Goal: Task Accomplishment & Management: Complete application form

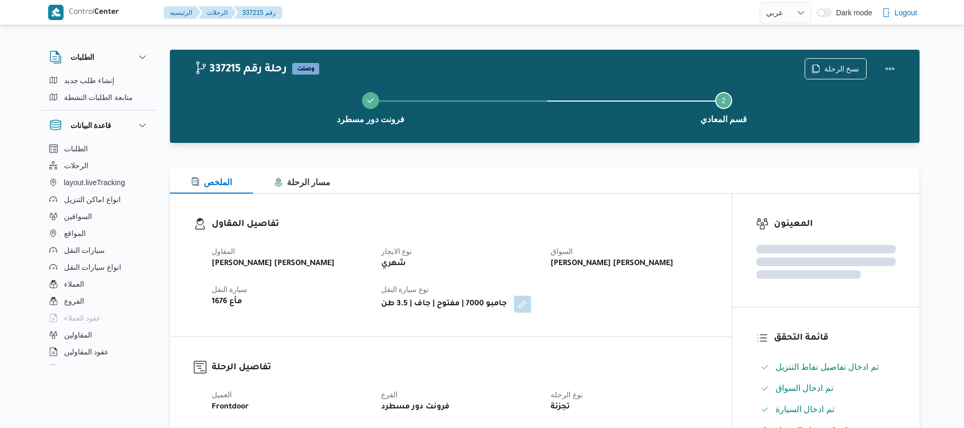
select select "ar"
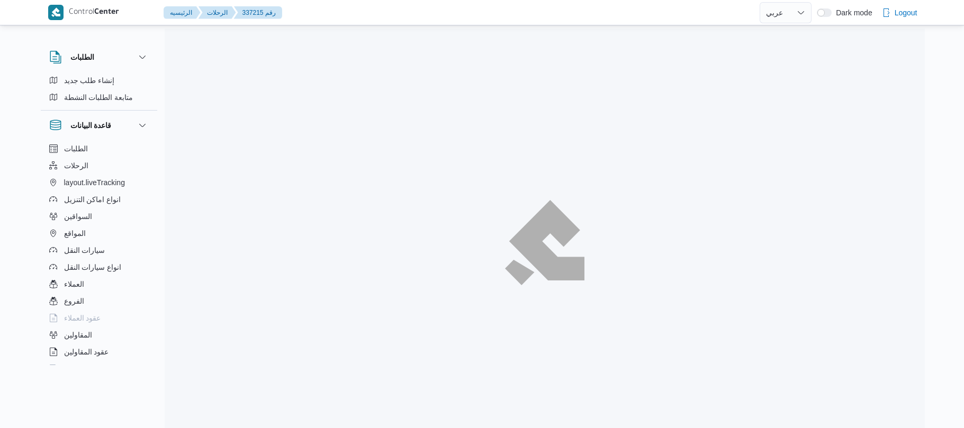
select select "ar"
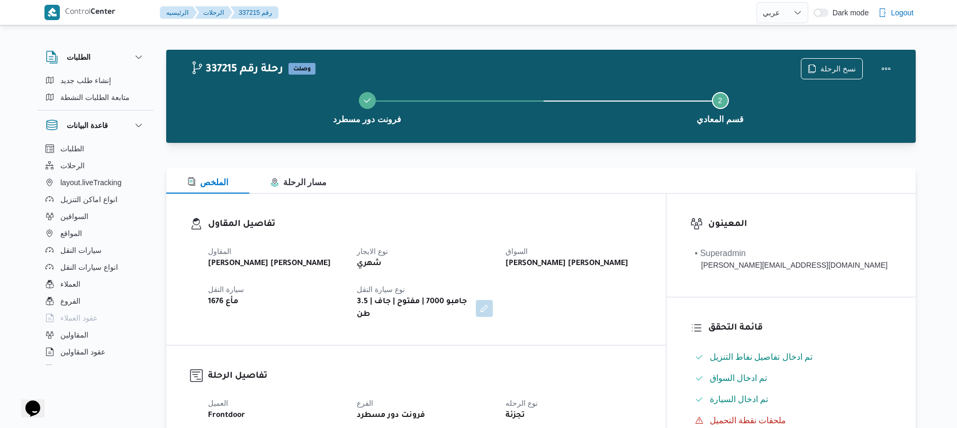
click at [525, 210] on div "تفاصيل المقاول المقاول [PERSON_NAME] [PERSON_NAME] شهري السواق [PERSON_NAME] [P…" at bounding box center [416, 269] width 500 height 151
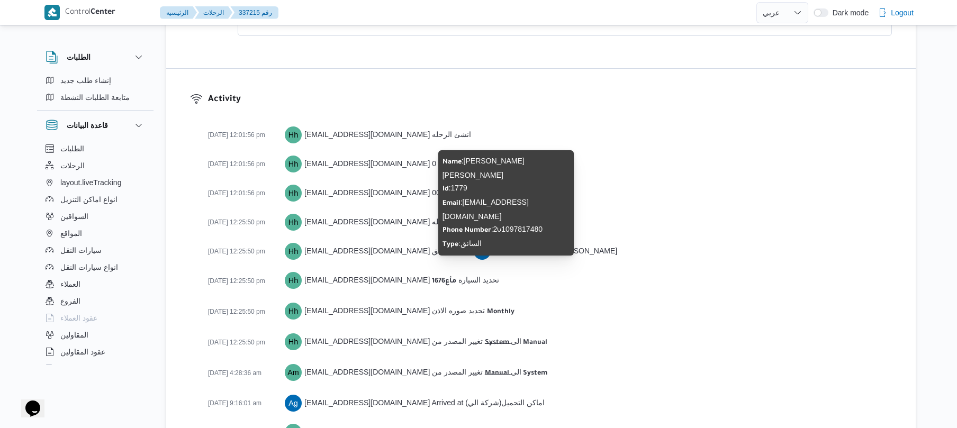
scroll to position [1344, 0]
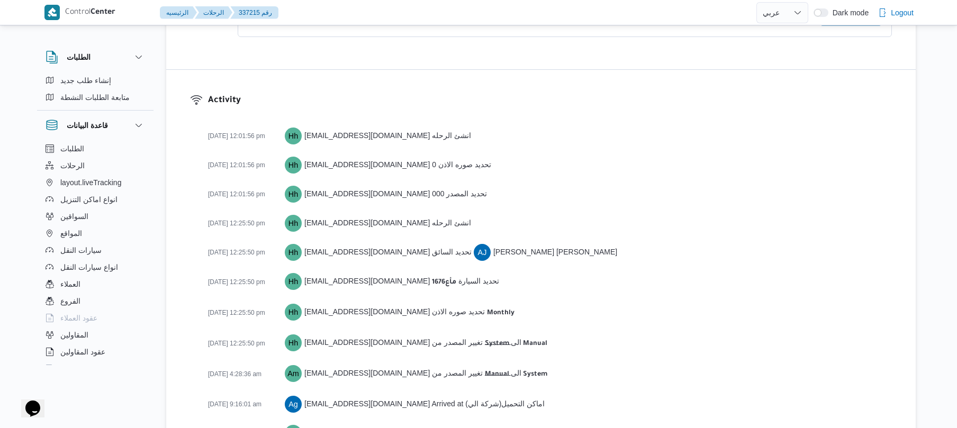
click at [581, 126] on div "22-01-2025 12:01:56 pm Hh hadeer.hesham@illa.com.eg انشئ الرحله" at bounding box center [550, 135] width 684 height 19
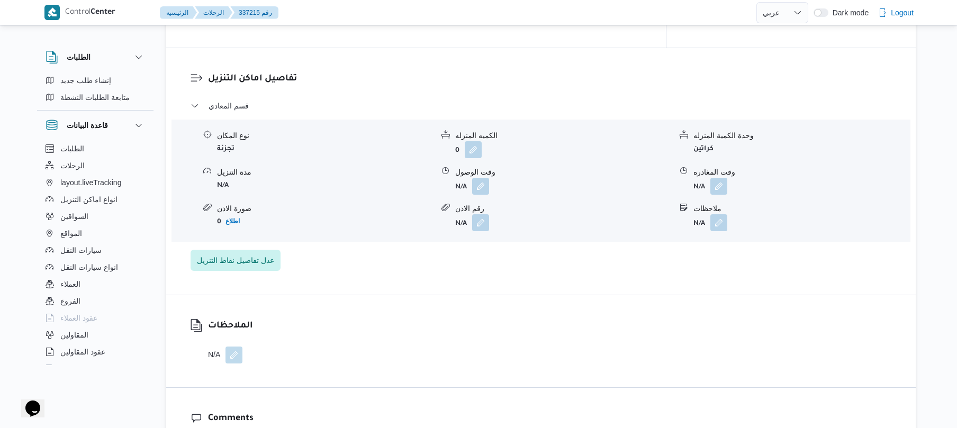
scroll to position [751, 0]
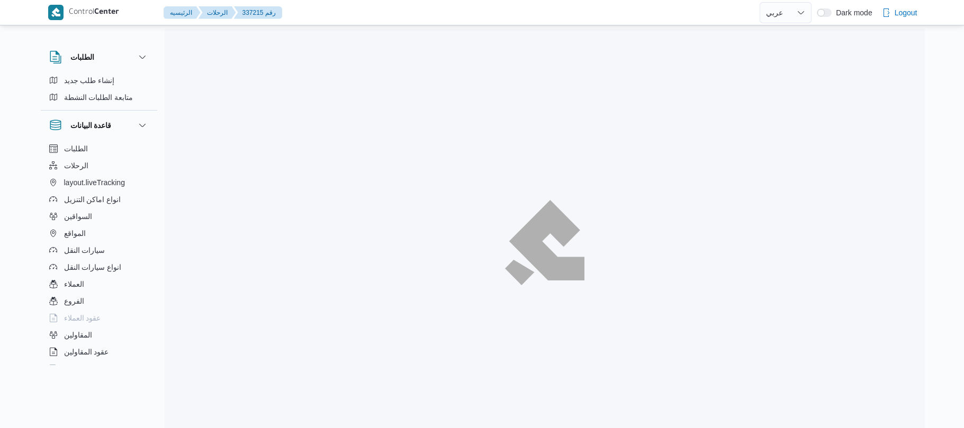
select select "ar"
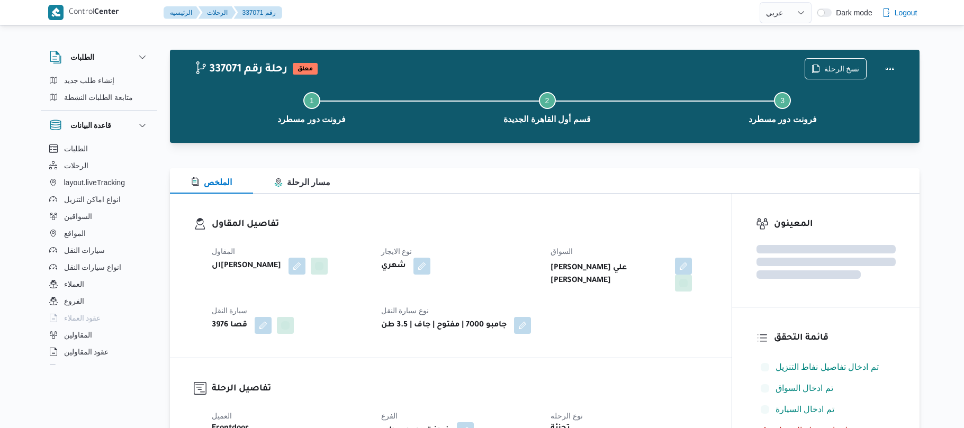
select select "ar"
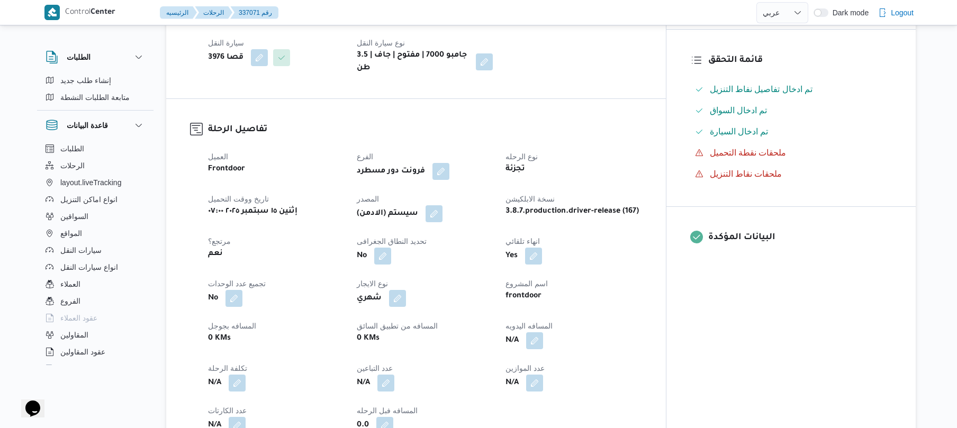
scroll to position [310, 0]
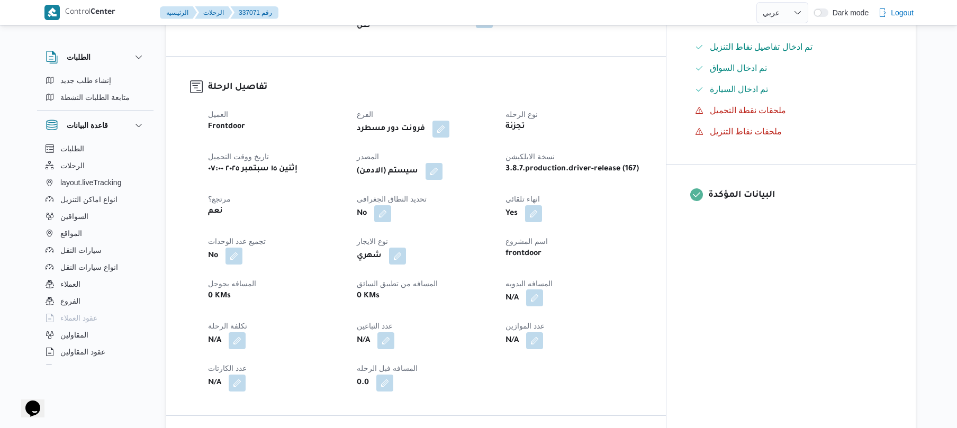
click at [543, 291] on button "button" at bounding box center [534, 297] width 17 height 17
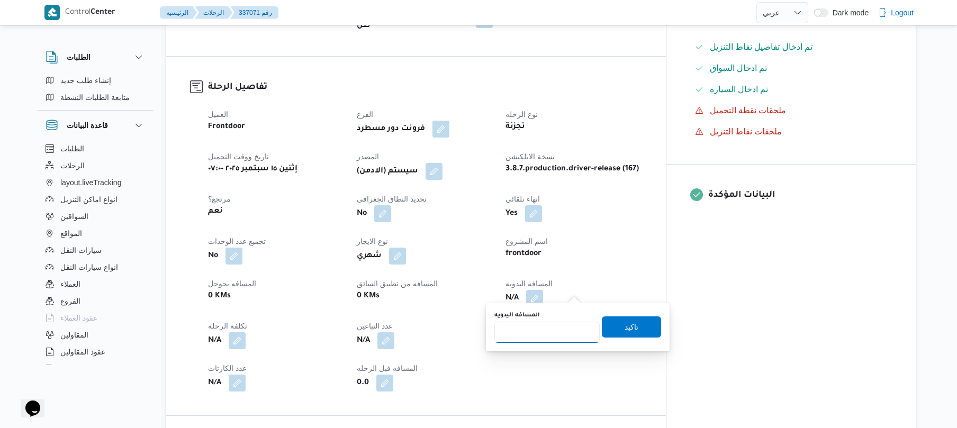
click at [533, 335] on input "المسافه اليدويه" at bounding box center [546, 332] width 105 height 21
type input "120"
click at [624, 324] on span "تاكيد" at bounding box center [631, 326] width 14 height 13
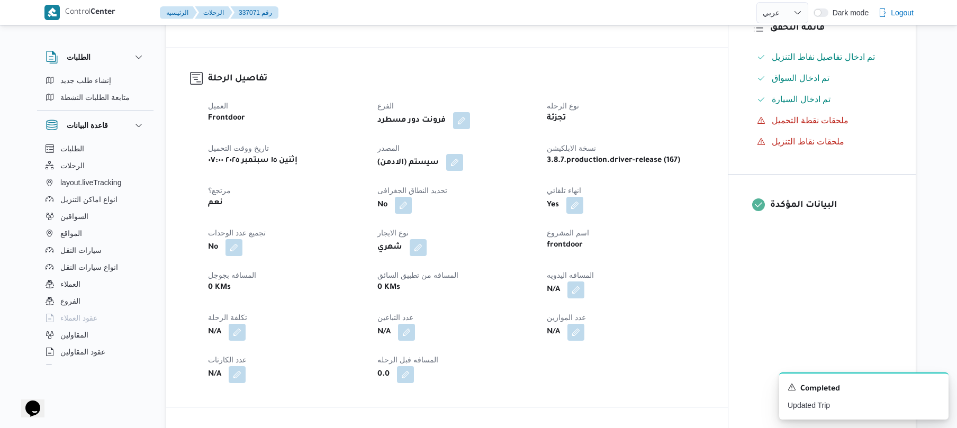
click at [459, 161] on button "button" at bounding box center [454, 162] width 17 height 17
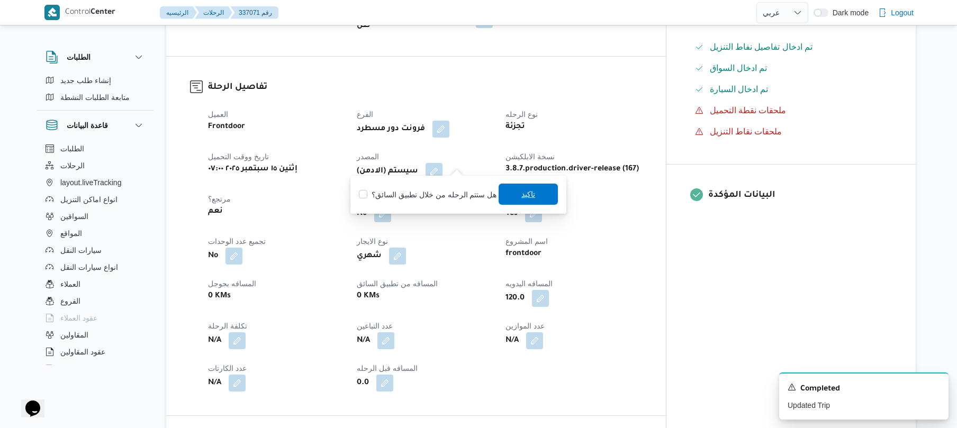
click at [513, 194] on span "تاكيد" at bounding box center [527, 194] width 59 height 21
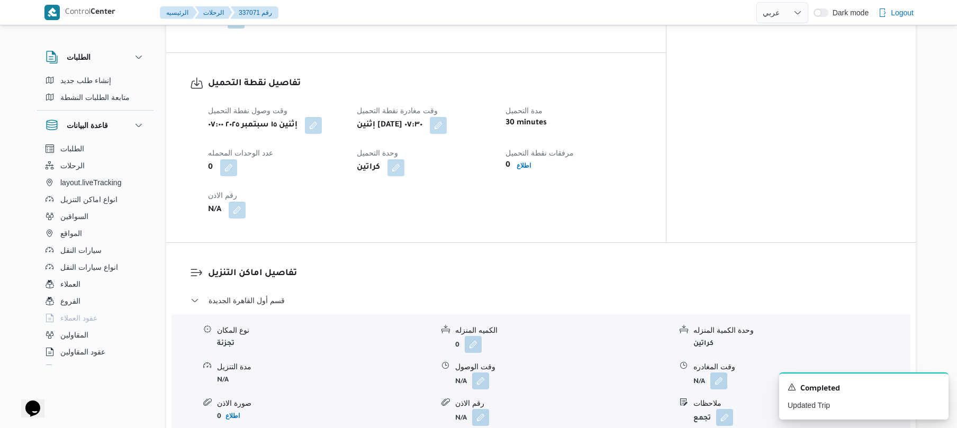
scroll to position [677, 0]
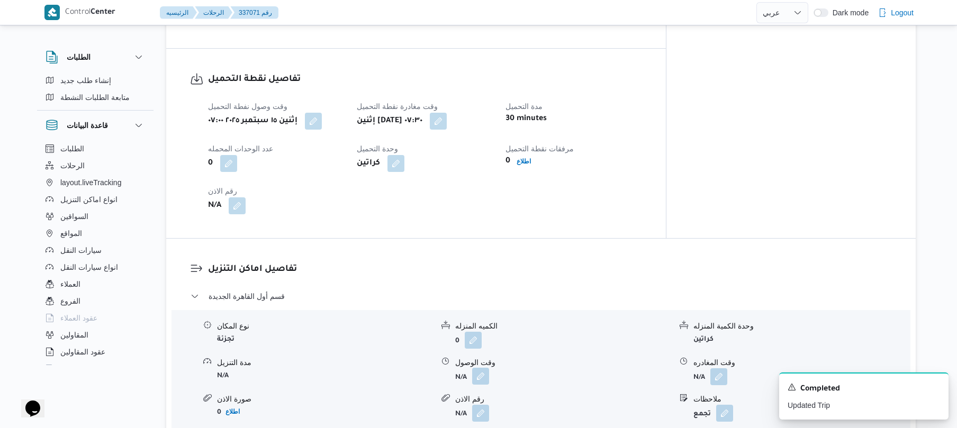
click at [477, 374] on button "button" at bounding box center [480, 376] width 17 height 17
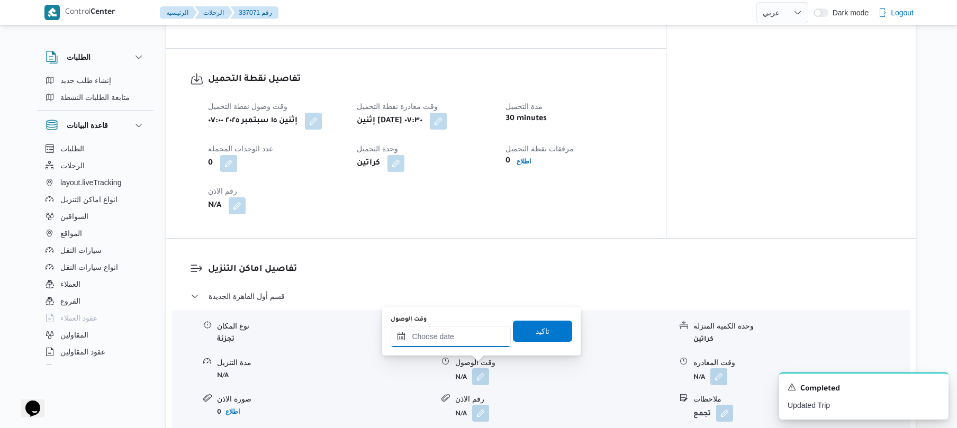
click at [454, 338] on input "وقت الوصول" at bounding box center [451, 336] width 120 height 21
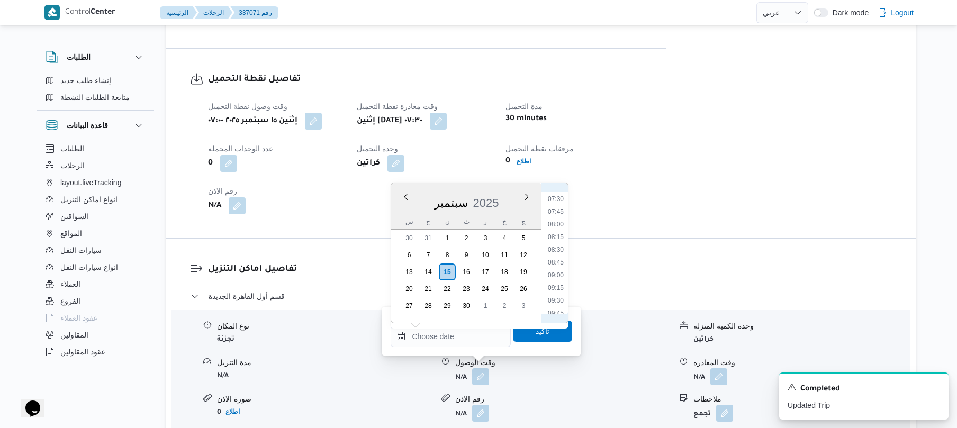
scroll to position [355, 0]
click at [559, 259] on li "08:15" at bounding box center [555, 261] width 24 height 11
type input "١٥/٠٩/٢٠٢٥ ٠٨:١٥"
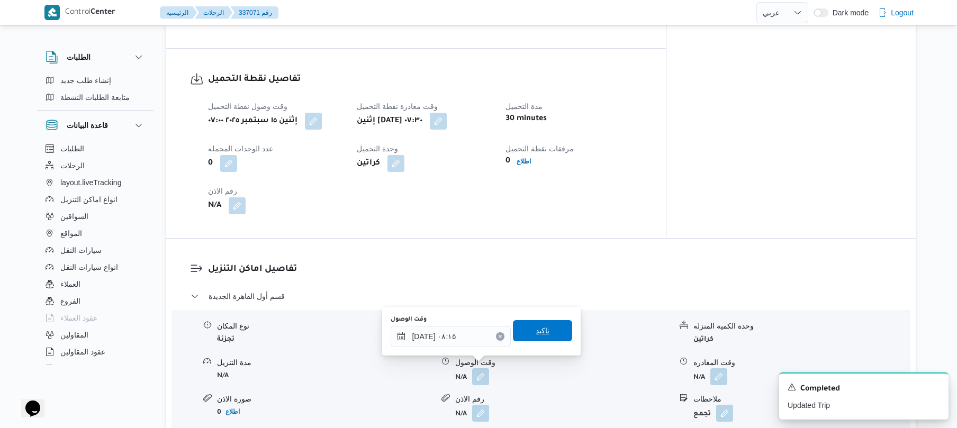
click at [547, 335] on span "تاكيد" at bounding box center [542, 330] width 59 height 21
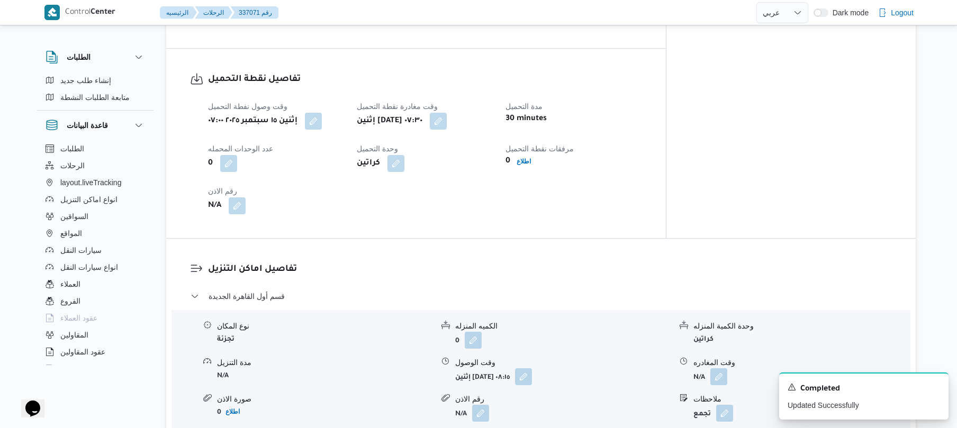
click at [600, 229] on div "تفاصيل نقطة التحميل وقت وصول نفطة التحميل إثنين ١٥ سبتمبر ٢٠٢٥ ٠٧:٠٠ وقت مغادرة…" at bounding box center [416, 143] width 500 height 189
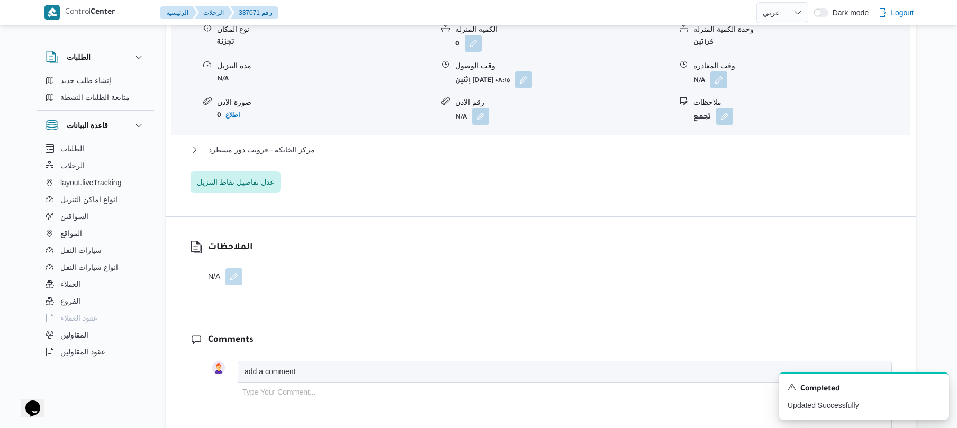
scroll to position [1016, 0]
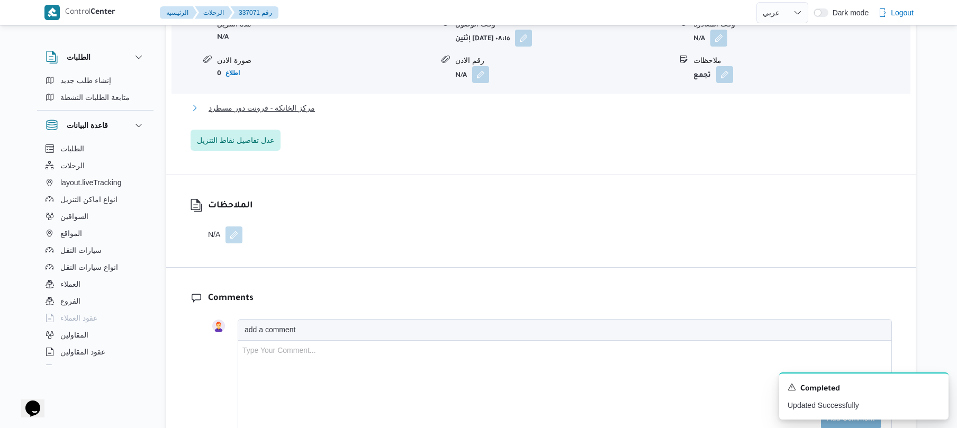
click at [674, 102] on button "مركز الخانكة - فرونت دور مسطرد" at bounding box center [540, 108] width 701 height 13
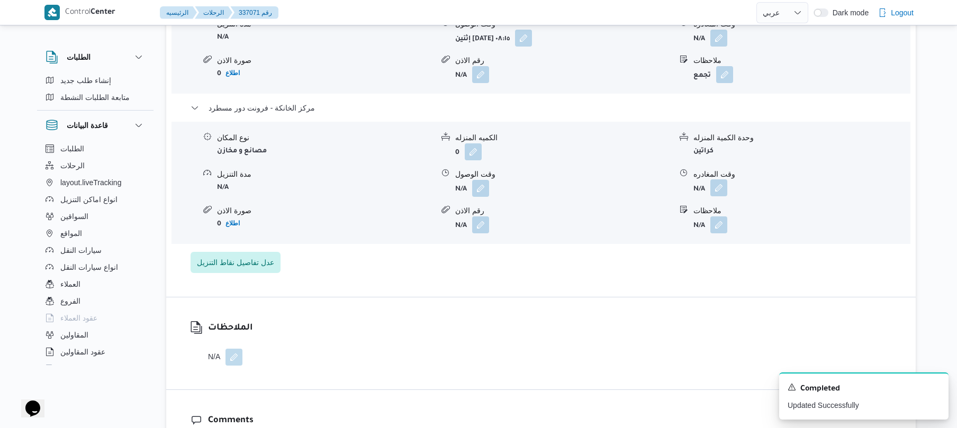
click at [721, 183] on button "button" at bounding box center [718, 187] width 17 height 17
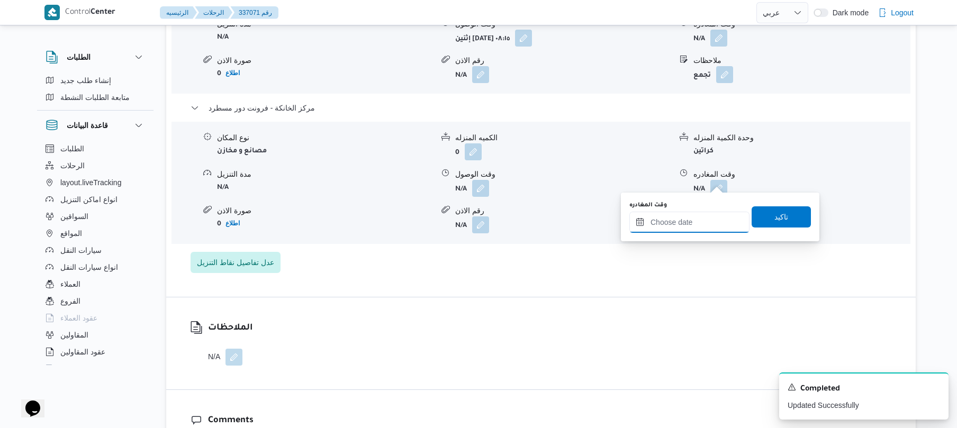
click at [673, 227] on input "وقت المغادره" at bounding box center [689, 222] width 120 height 21
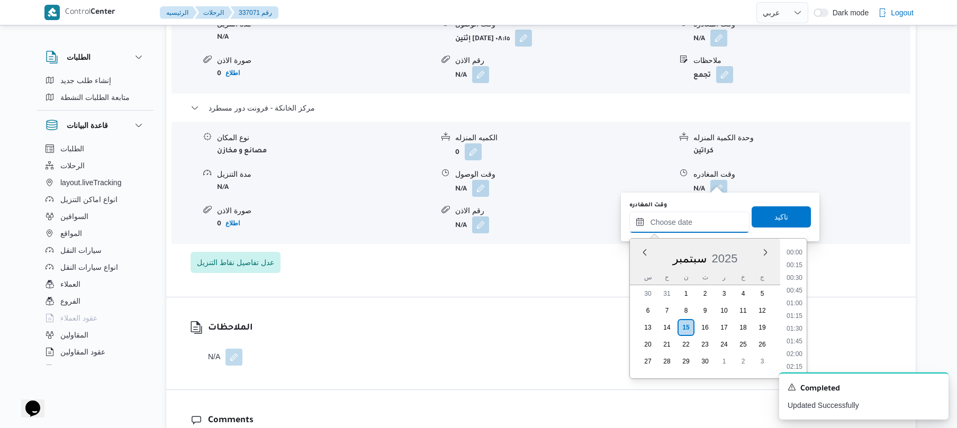
scroll to position [877, 0]
click at [797, 253] on li "17:15" at bounding box center [794, 252] width 24 height 11
type input "١٥/٠٩/٢٠٢٥ ١٧:١٥"
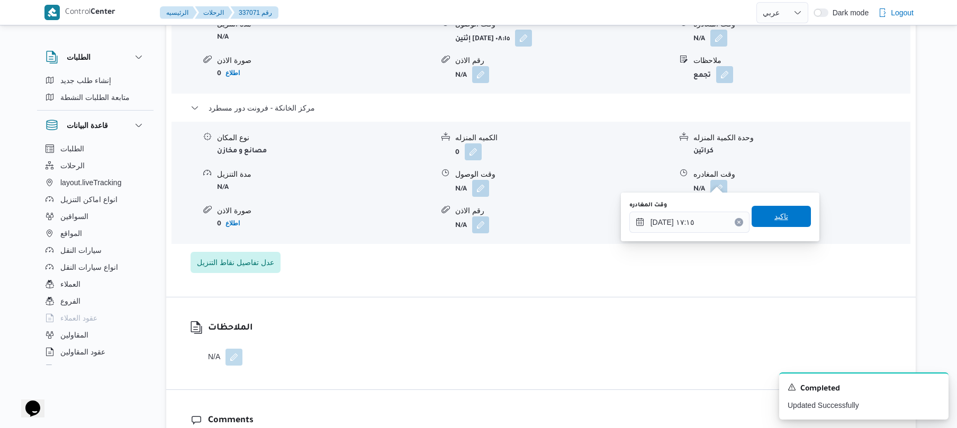
click at [785, 219] on span "تاكيد" at bounding box center [780, 216] width 59 height 21
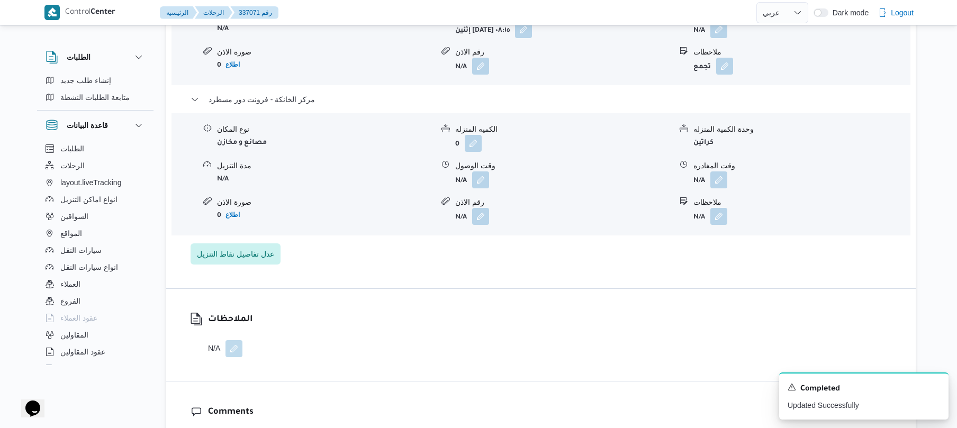
click at [483, 189] on div "نوع المكان مصانع و مخازن الكميه المنزله 0 وحدة الكمية المنزله كراتين مدة التنزي…" at bounding box center [540, 174] width 747 height 120
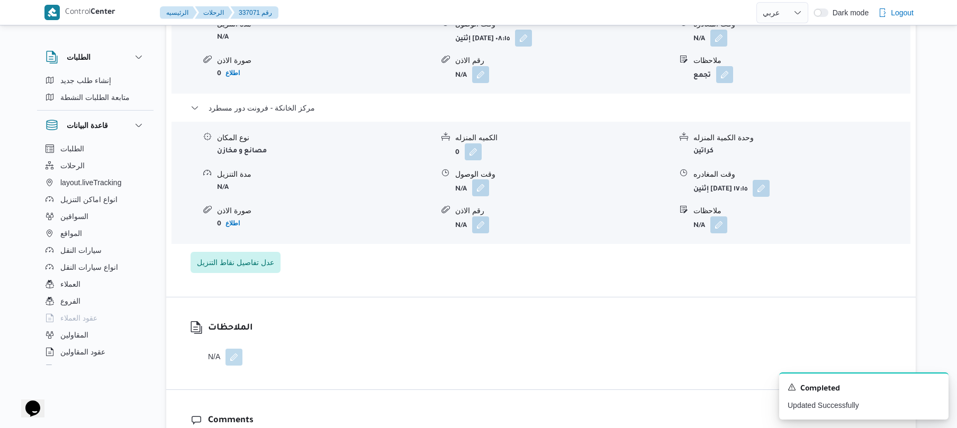
click at [482, 179] on button "button" at bounding box center [480, 187] width 17 height 17
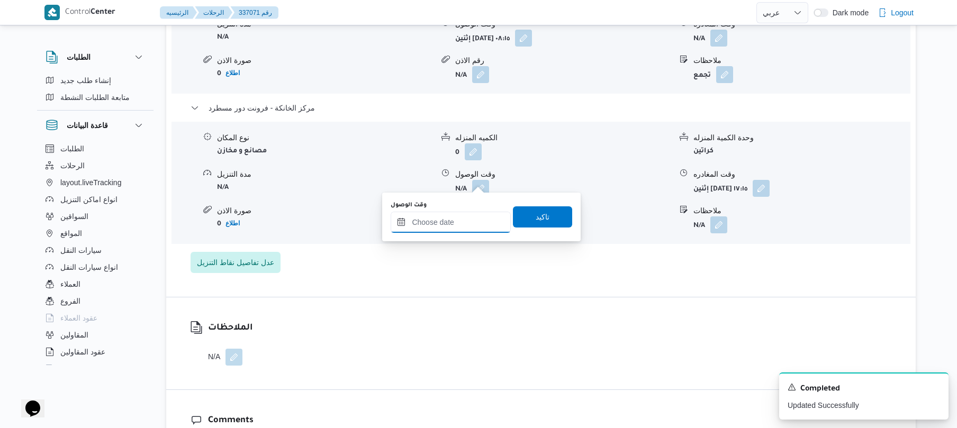
click at [462, 225] on input "وقت الوصول" at bounding box center [451, 222] width 120 height 21
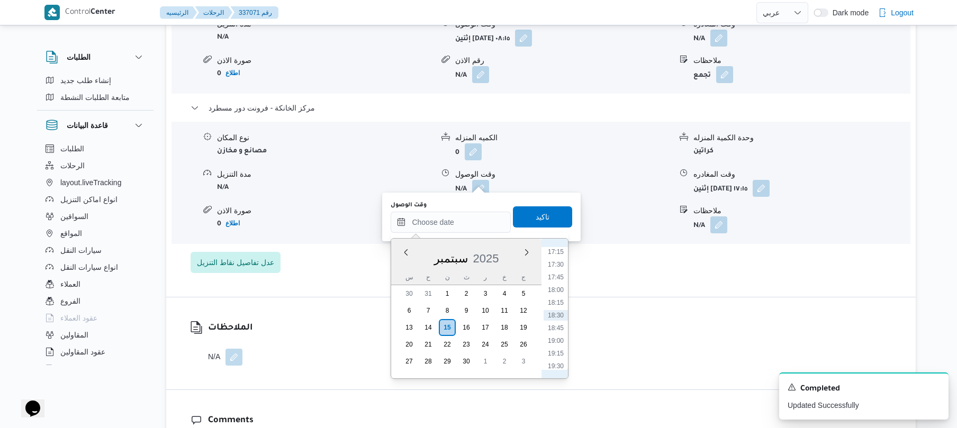
scroll to position [773, 0]
click at [563, 339] on li "17:00" at bounding box center [555, 343] width 24 height 11
type input "١٥/٠٩/٢٠٢٥ ١٧:٠٠"
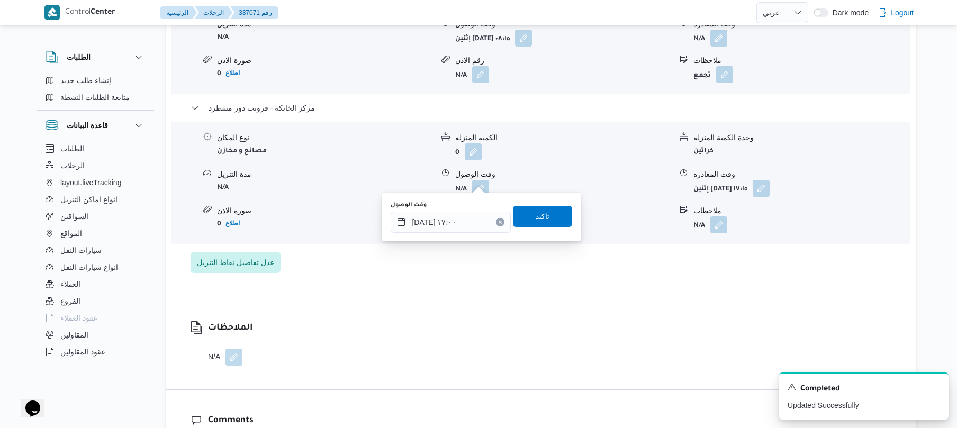
click at [544, 218] on span "تاكيد" at bounding box center [542, 216] width 59 height 21
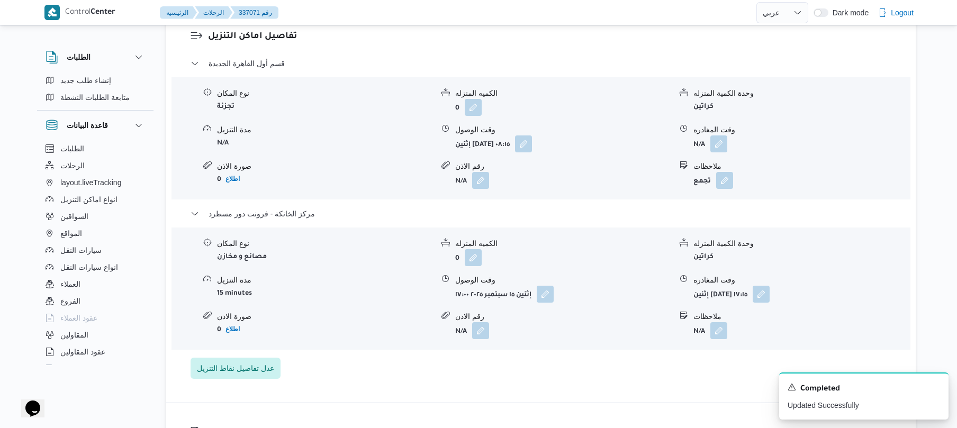
scroll to position [903, 0]
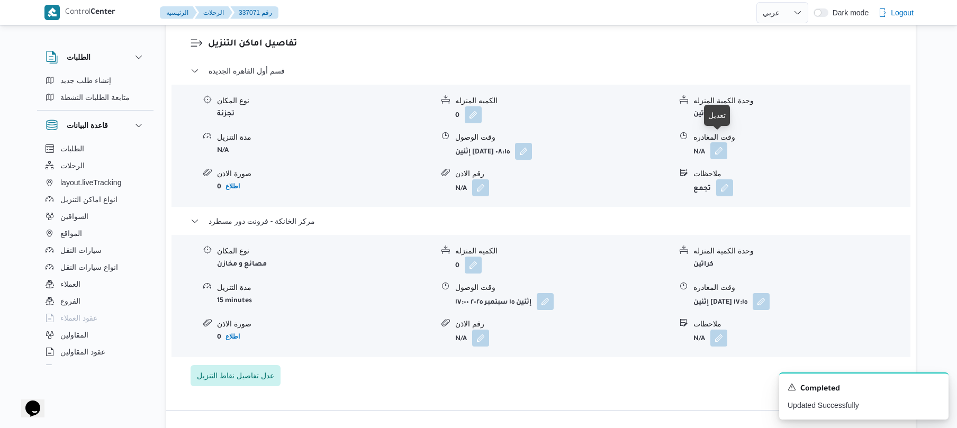
click at [720, 143] on button "button" at bounding box center [718, 150] width 17 height 17
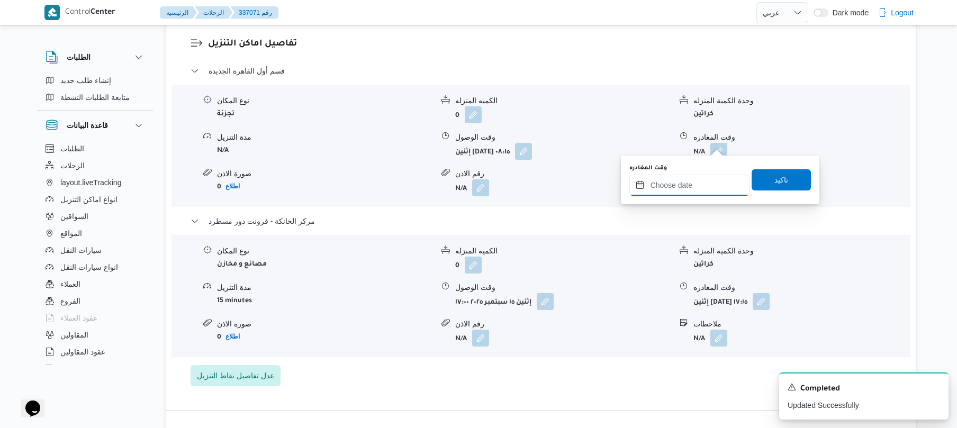
click at [685, 181] on input "وقت المغادره" at bounding box center [689, 185] width 120 height 21
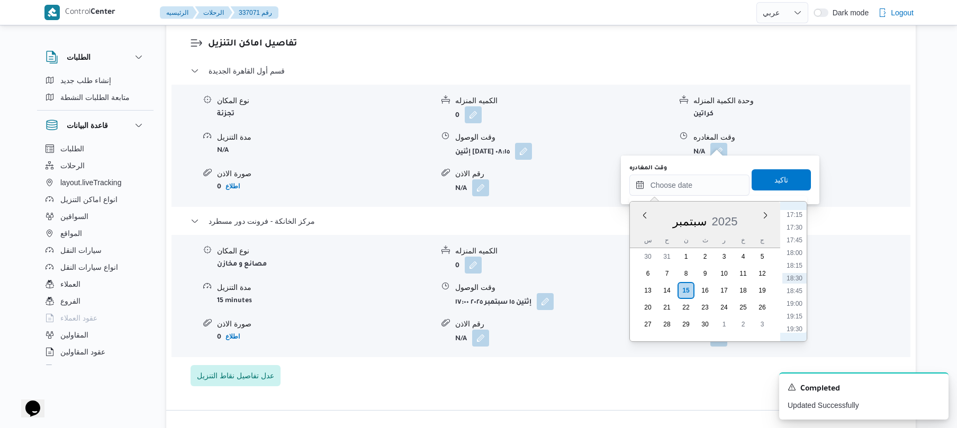
scroll to position [773, 0]
click at [794, 268] on li "16:15" at bounding box center [794, 267] width 24 height 11
type input "١٥/٠٩/٢٠٢٥ ١٦:١٥"
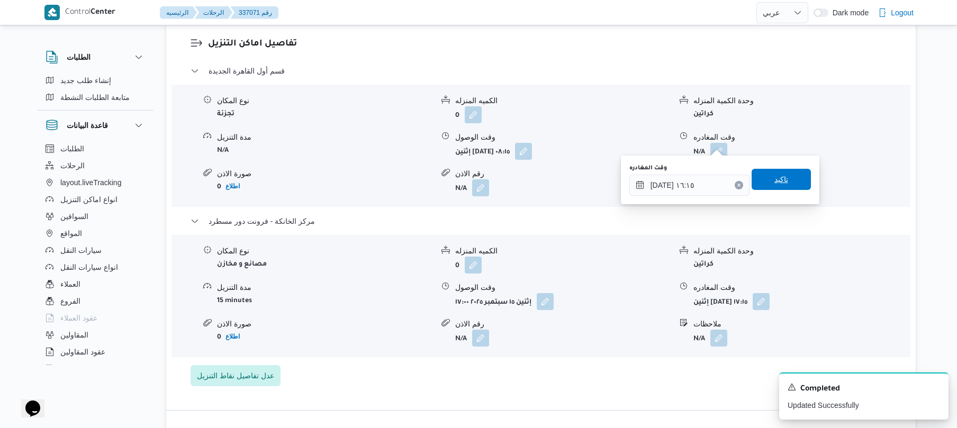
click at [788, 175] on span "تاكيد" at bounding box center [780, 179] width 59 height 21
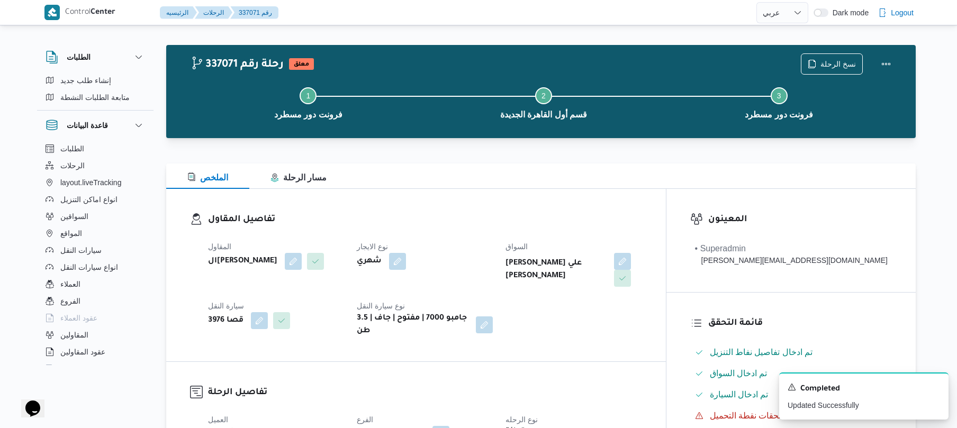
scroll to position [0, 0]
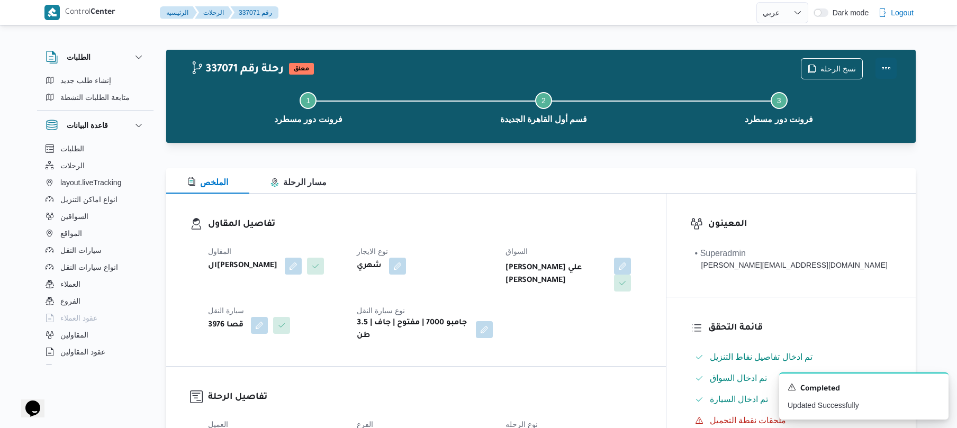
click at [883, 68] on button "Actions" at bounding box center [885, 68] width 21 height 21
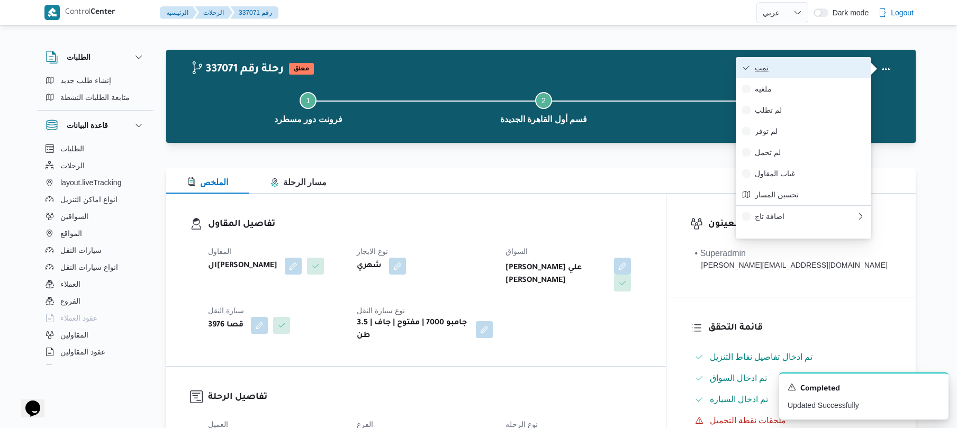
click at [832, 71] on span "تمت" at bounding box center [810, 67] width 110 height 8
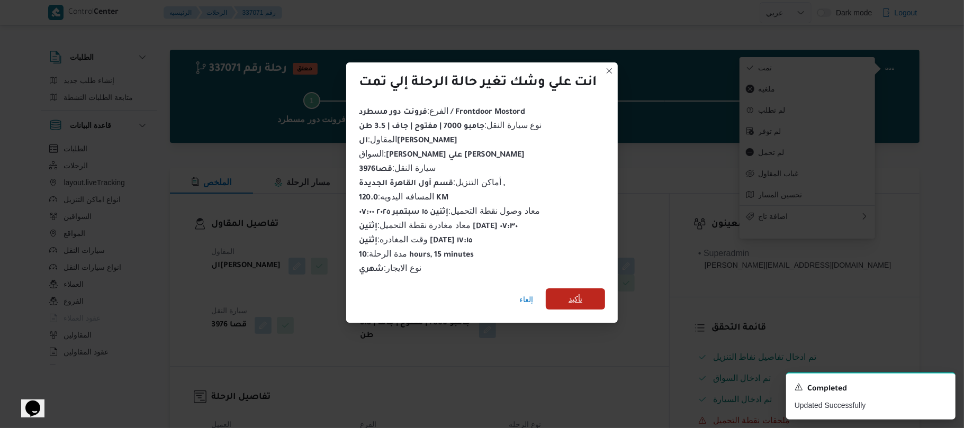
click at [587, 289] on span "تأكيد" at bounding box center [575, 298] width 59 height 21
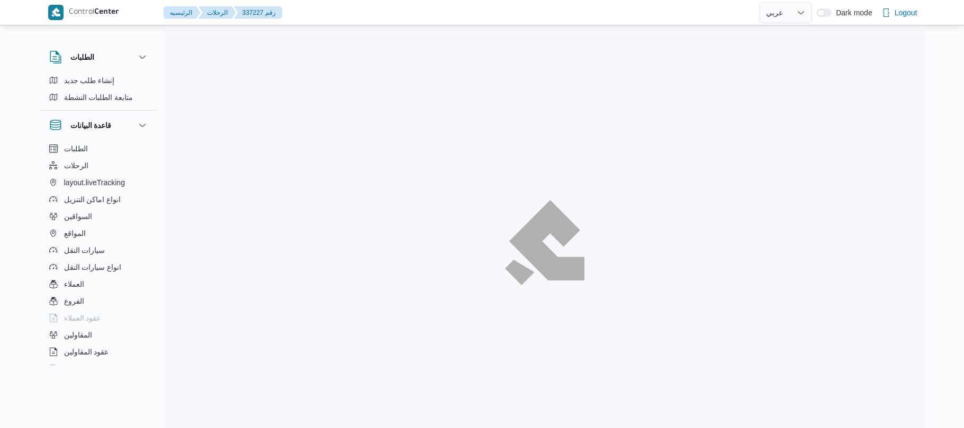
select select "ar"
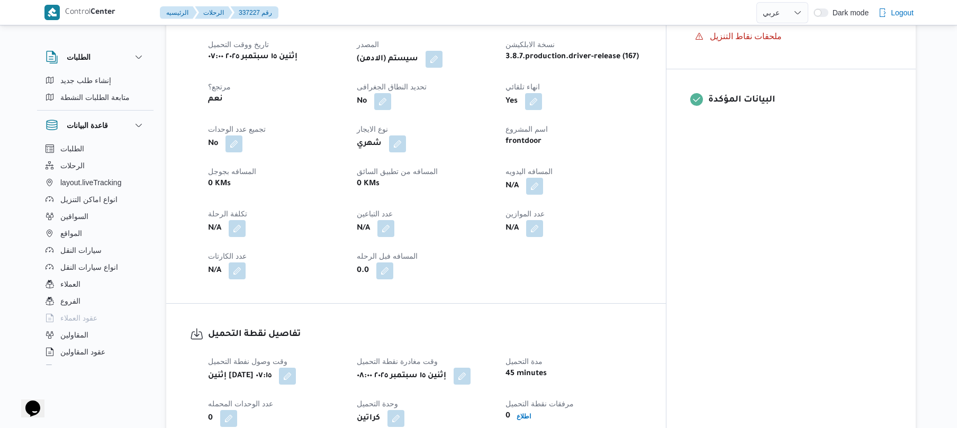
scroll to position [423, 0]
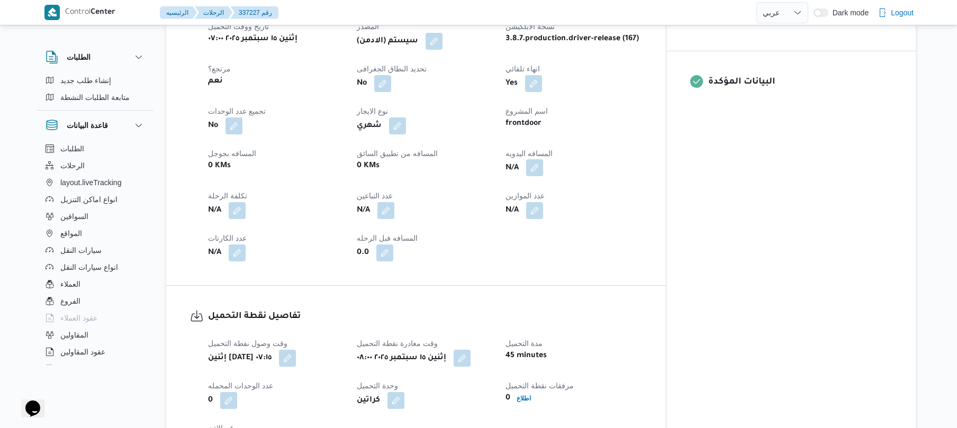
click at [543, 176] on button "button" at bounding box center [534, 167] width 17 height 17
click at [551, 213] on input "المسافه اليدويه" at bounding box center [546, 218] width 105 height 21
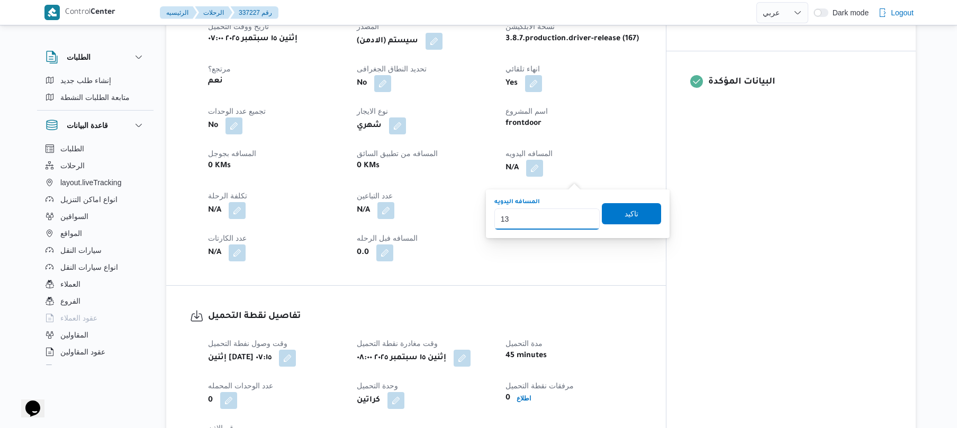
type input "130"
click at [624, 210] on span "تاكيد" at bounding box center [631, 213] width 14 height 13
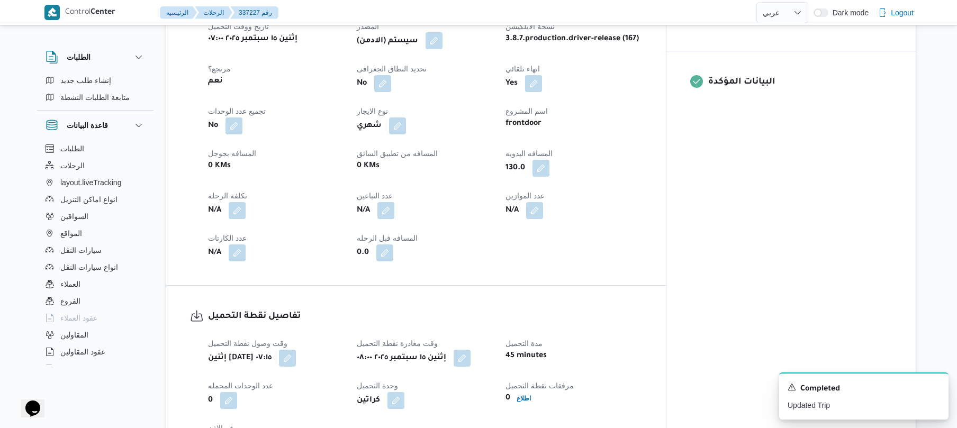
click at [442, 48] on button "button" at bounding box center [433, 40] width 17 height 17
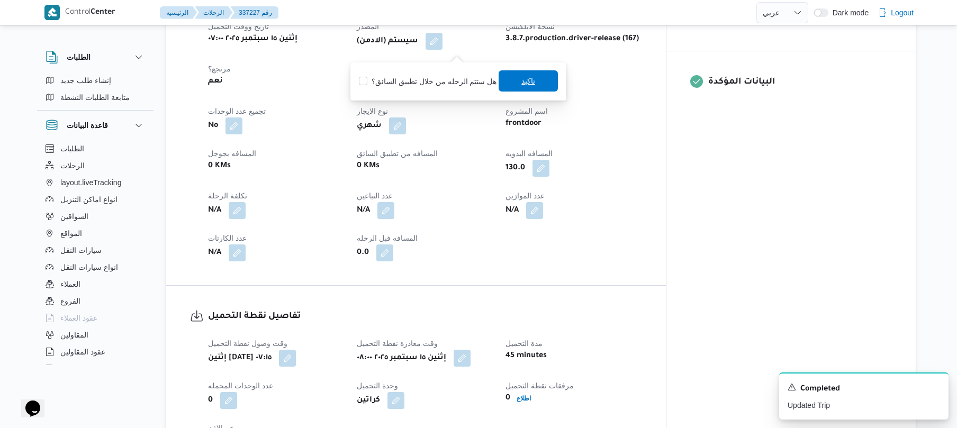
click at [511, 85] on span "تاكيد" at bounding box center [527, 80] width 59 height 21
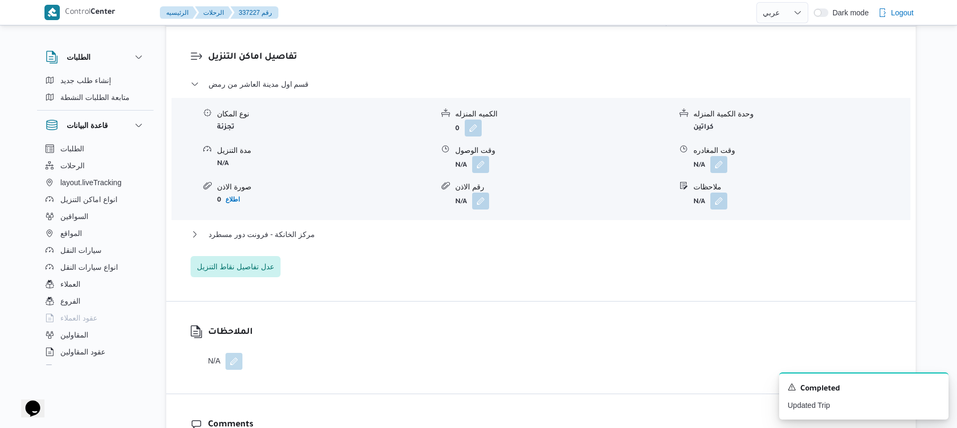
scroll to position [875, 0]
click at [479, 165] on button "button" at bounding box center [480, 161] width 17 height 17
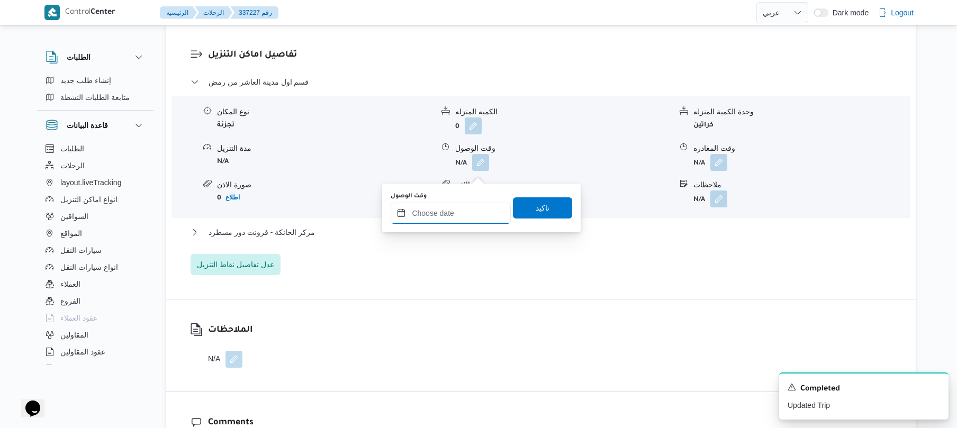
click at [453, 216] on input "وقت الوصول" at bounding box center [451, 213] width 120 height 21
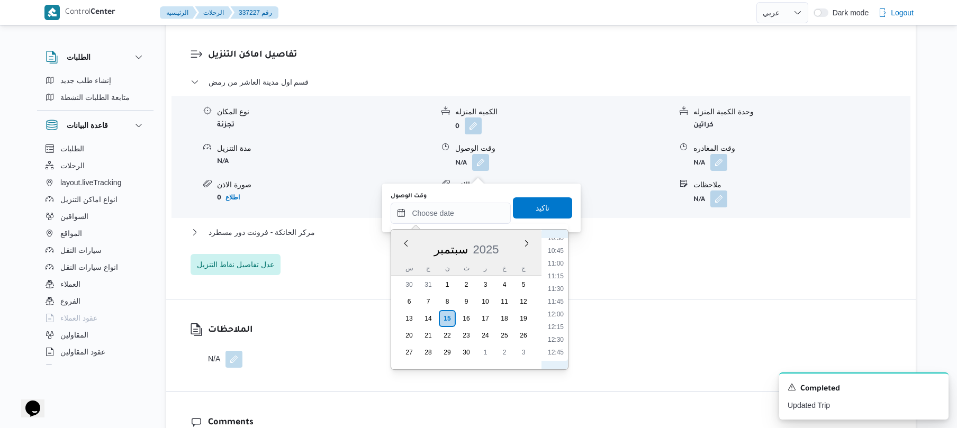
scroll to position [462, 0]
click at [557, 239] on li "09:00" at bounding box center [555, 238] width 24 height 11
type input "١٥/٠٩/٢٠٢٥ ٠٩:٠٠"
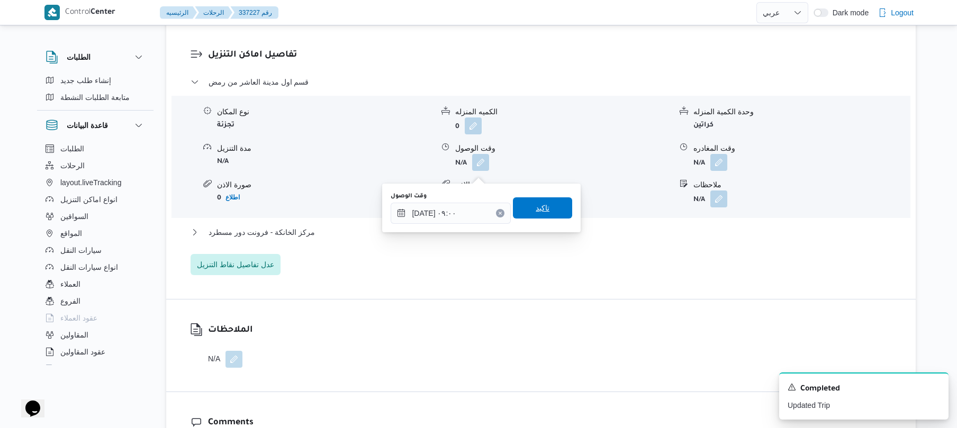
click at [547, 204] on span "تاكيد" at bounding box center [542, 207] width 59 height 21
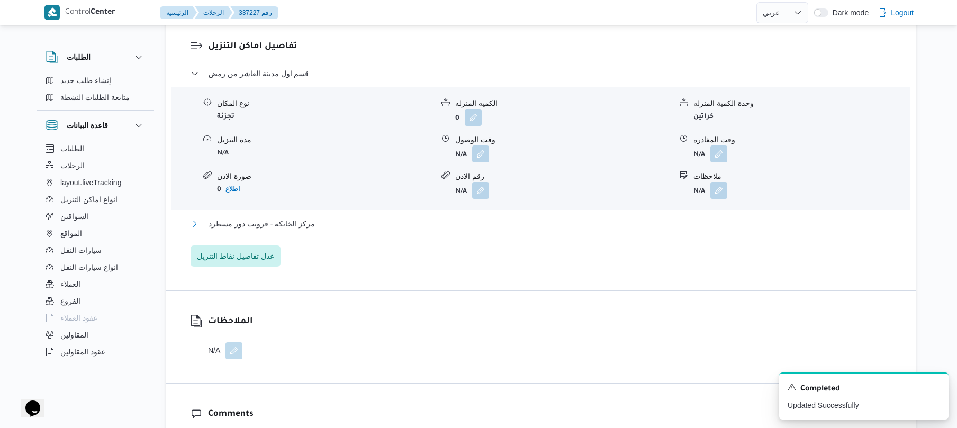
click at [526, 230] on button "مركز الخانكة - فرونت دور مسطرد" at bounding box center [540, 223] width 701 height 13
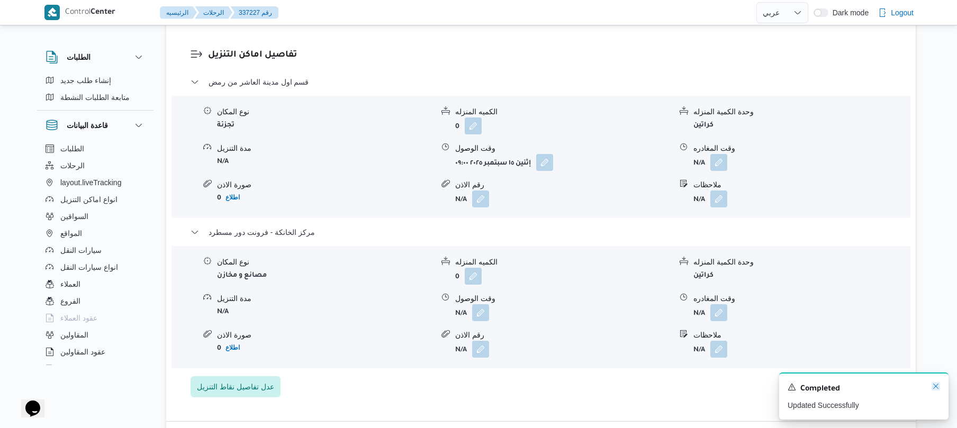
click at [934, 387] on icon "Dismiss toast" at bounding box center [935, 386] width 8 height 8
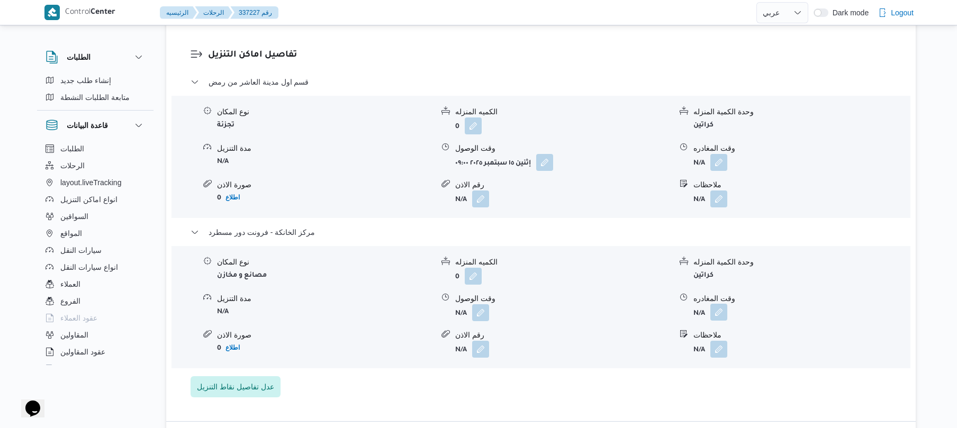
click at [719, 320] on button "button" at bounding box center [718, 312] width 17 height 17
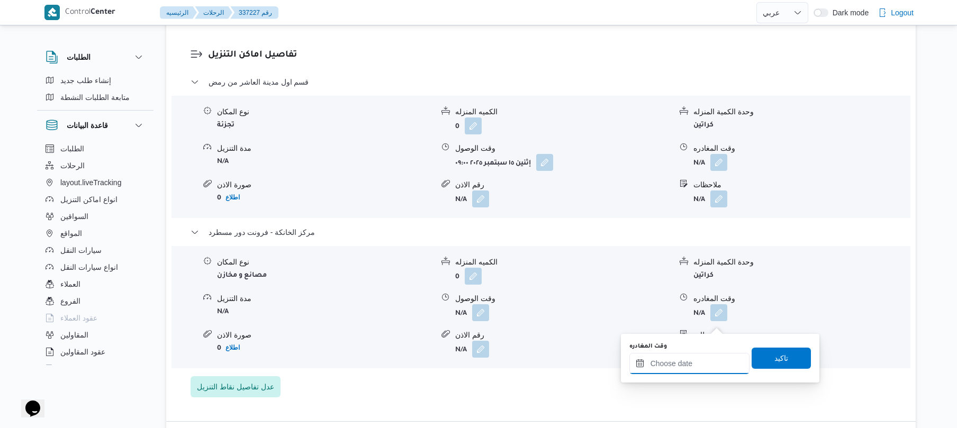
click at [691, 357] on input "وقت المغادره" at bounding box center [689, 363] width 120 height 21
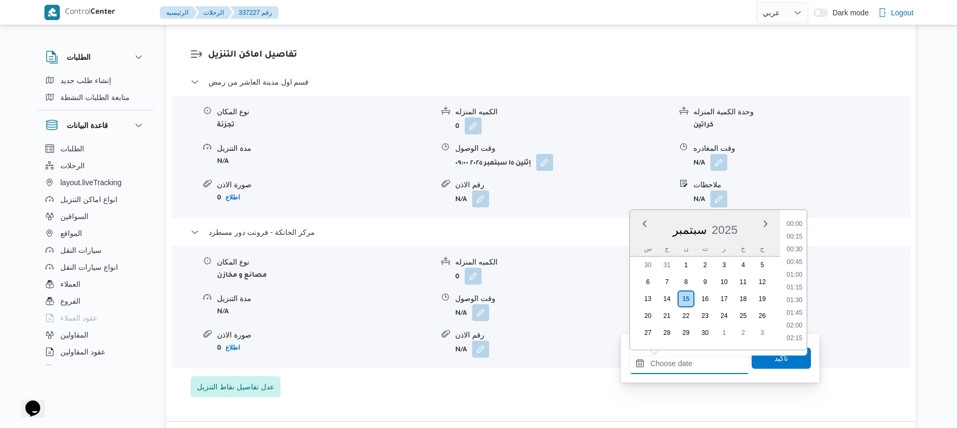
scroll to position [877, 0]
click at [799, 236] on li "17:30" at bounding box center [794, 236] width 24 height 11
type input "١٥/٠٩/٢٠٢٥ ١٧:٣٠"
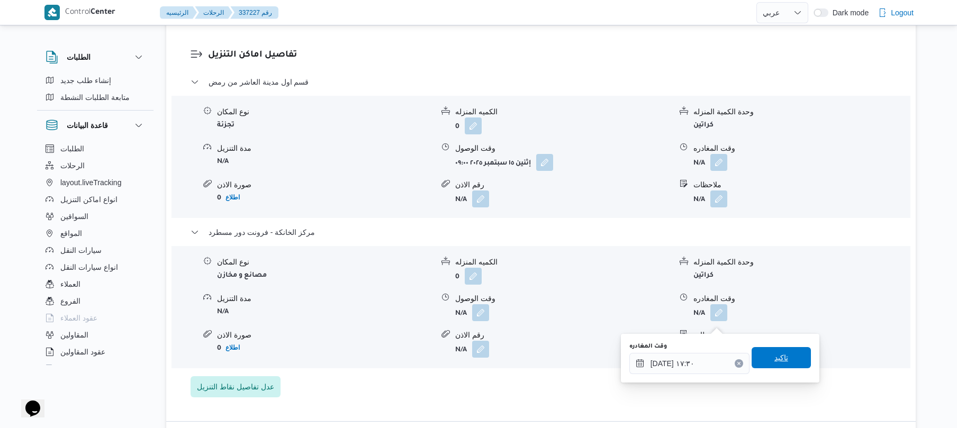
click at [774, 362] on span "تاكيد" at bounding box center [781, 357] width 14 height 13
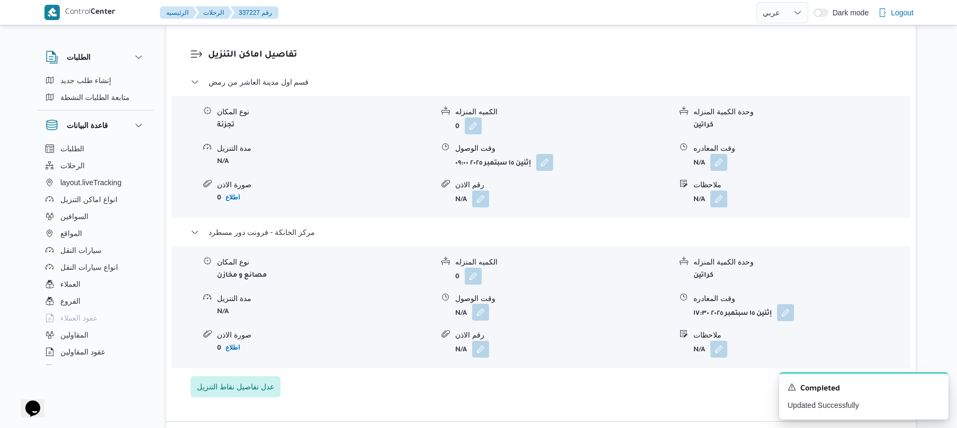
click at [479, 321] on button "button" at bounding box center [480, 312] width 17 height 17
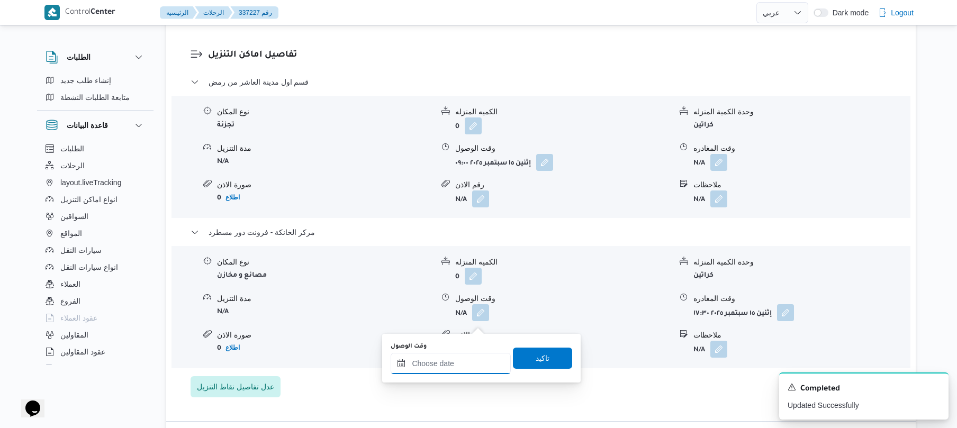
click at [443, 369] on input "وقت الوصول" at bounding box center [451, 363] width 120 height 21
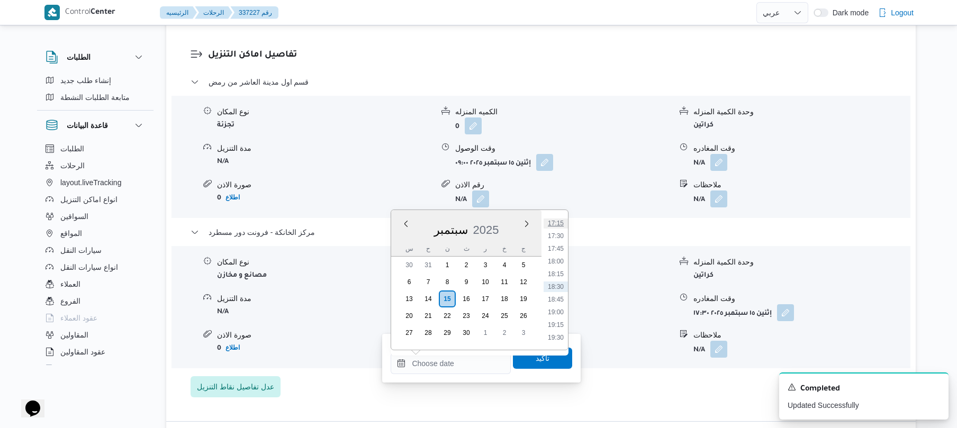
click at [559, 220] on li "17:15" at bounding box center [555, 223] width 24 height 11
type input "١٥/٠٩/٢٠٢٥ ١٧:١٥"
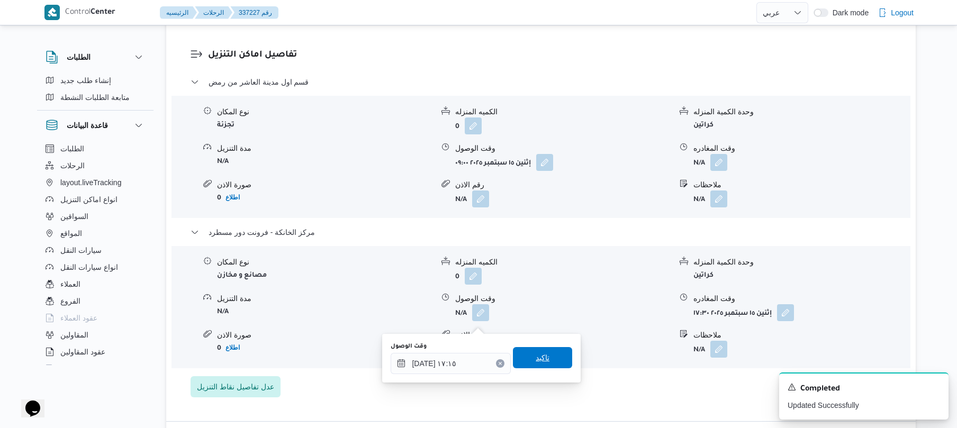
click at [539, 360] on span "تاكيد" at bounding box center [543, 357] width 14 height 13
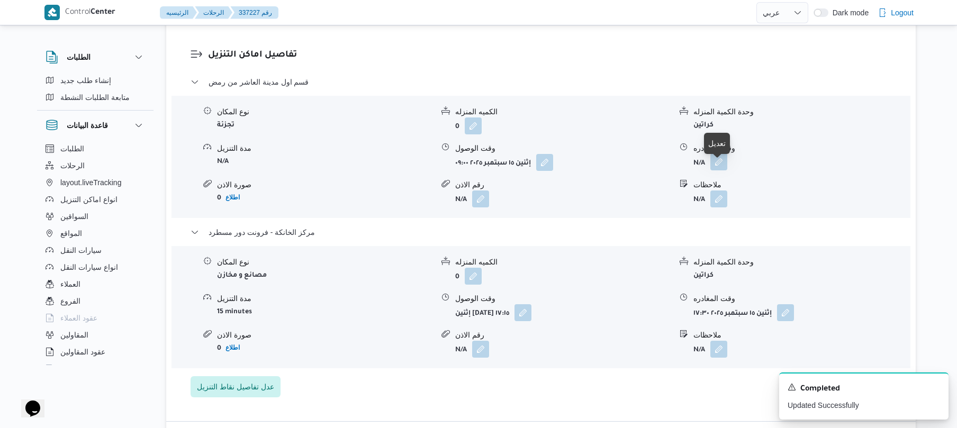
click at [718, 170] on button "button" at bounding box center [718, 161] width 17 height 17
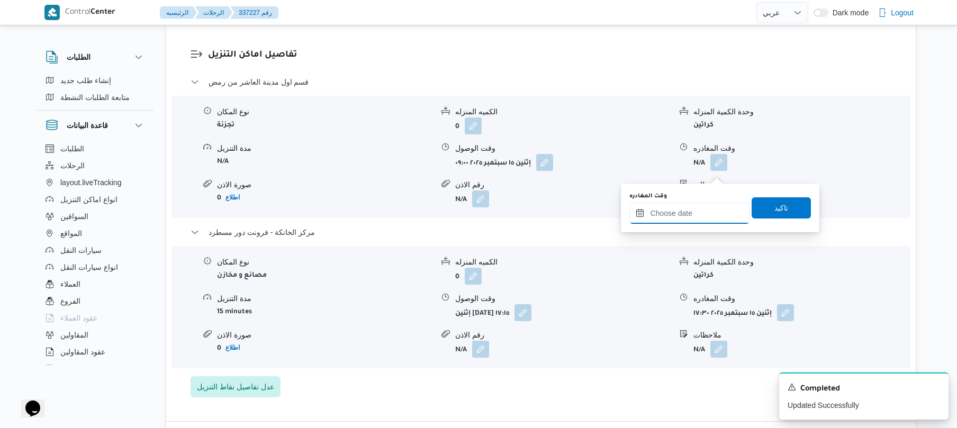
click at [690, 212] on input "وقت المغادره" at bounding box center [689, 213] width 120 height 21
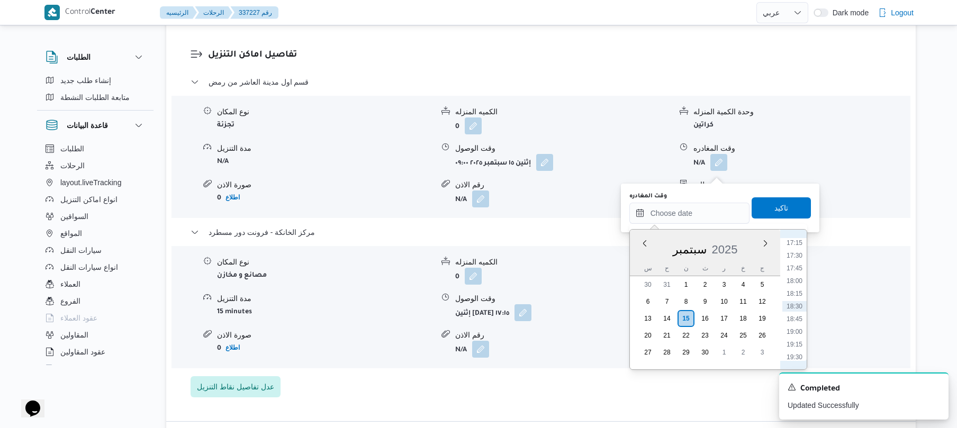
scroll to position [773, 0]
click at [794, 293] on li "16:15" at bounding box center [794, 296] width 24 height 11
type input "١٥/٠٩/٢٠٢٥ ١٦:١٥"
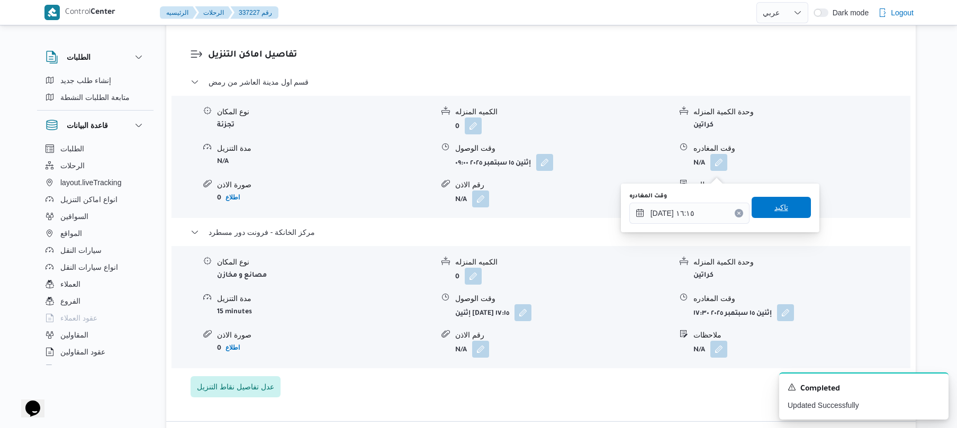
click at [778, 207] on span "تاكيد" at bounding box center [781, 207] width 14 height 13
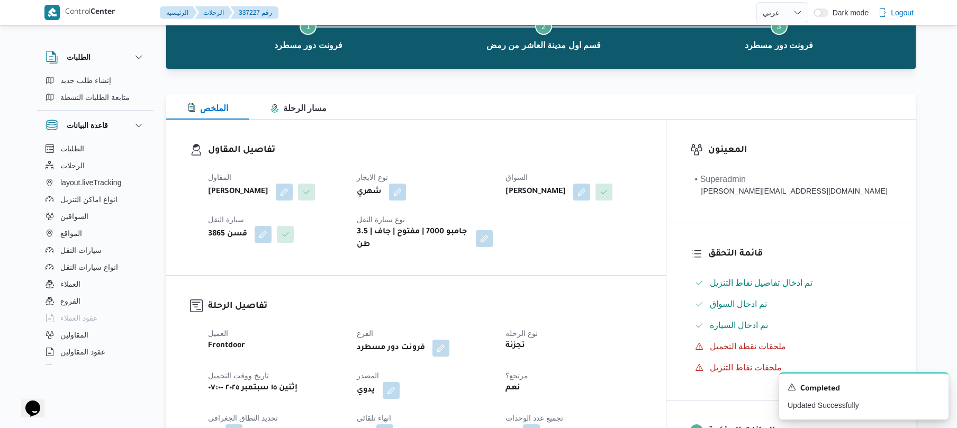
scroll to position [0, 0]
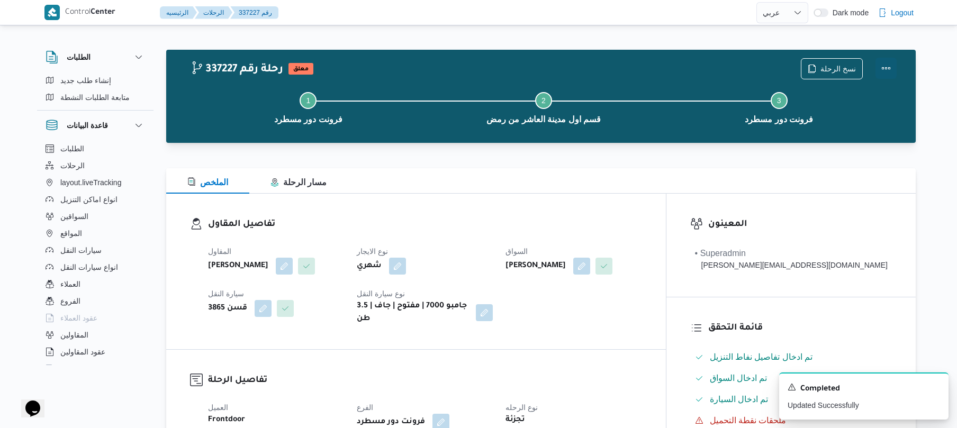
click at [887, 68] on button "Actions" at bounding box center [885, 68] width 21 height 21
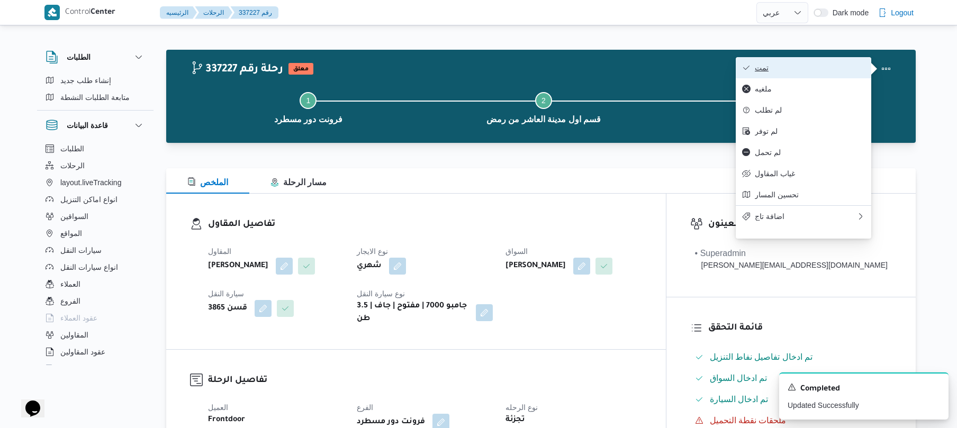
click at [777, 70] on span "تمت" at bounding box center [810, 67] width 110 height 8
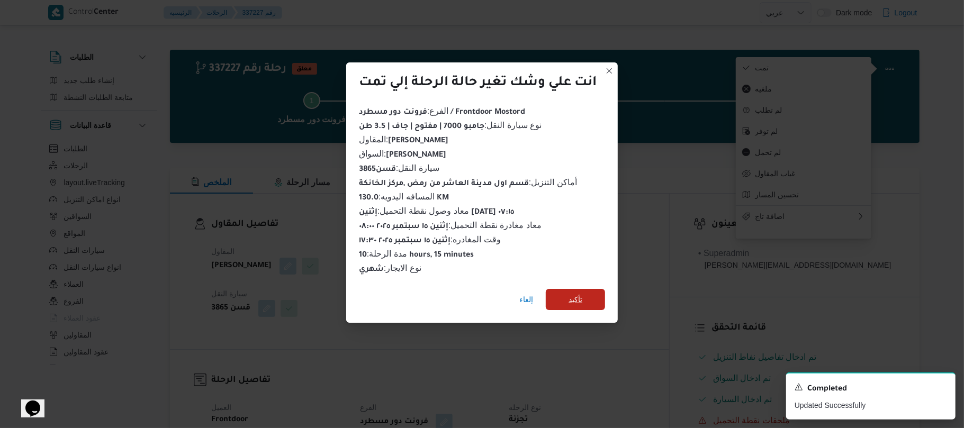
click at [565, 289] on span "تأكيد" at bounding box center [575, 299] width 59 height 21
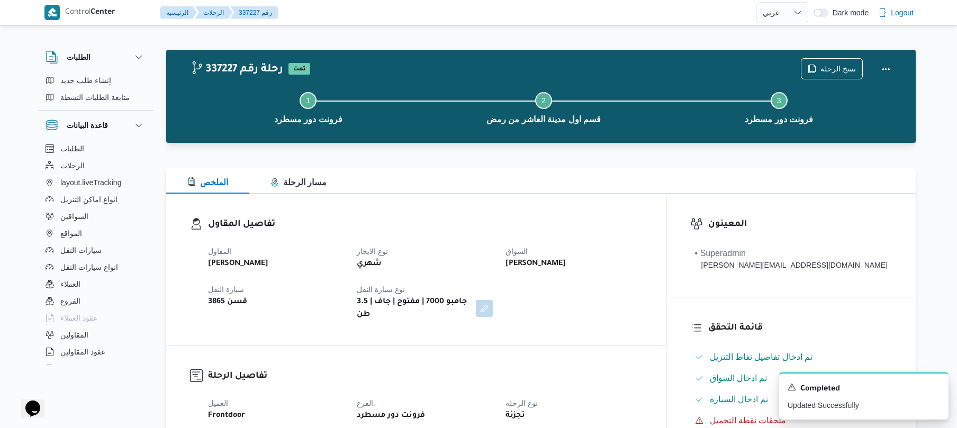
click at [565, 288] on div "المقاول جمال صبحي سيد احمد نوع الايجار شهري السواق صلاح سيد عبدالعظيم قاسم سيار…" at bounding box center [425, 283] width 447 height 89
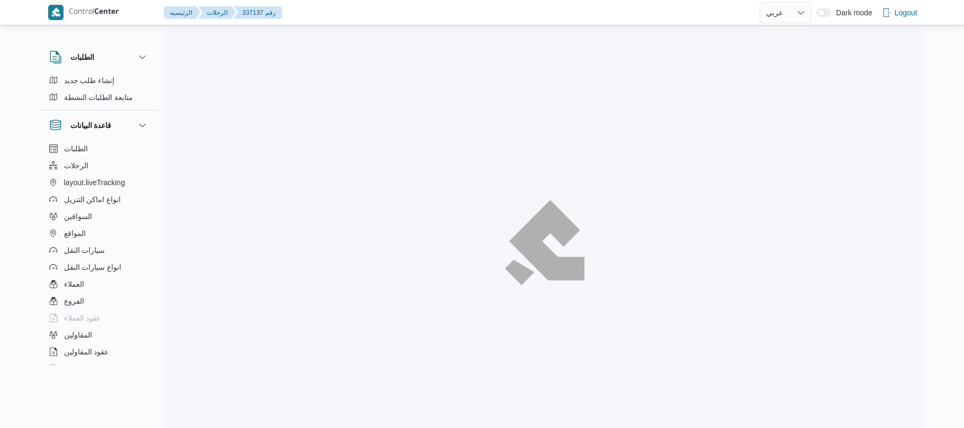
select select "ar"
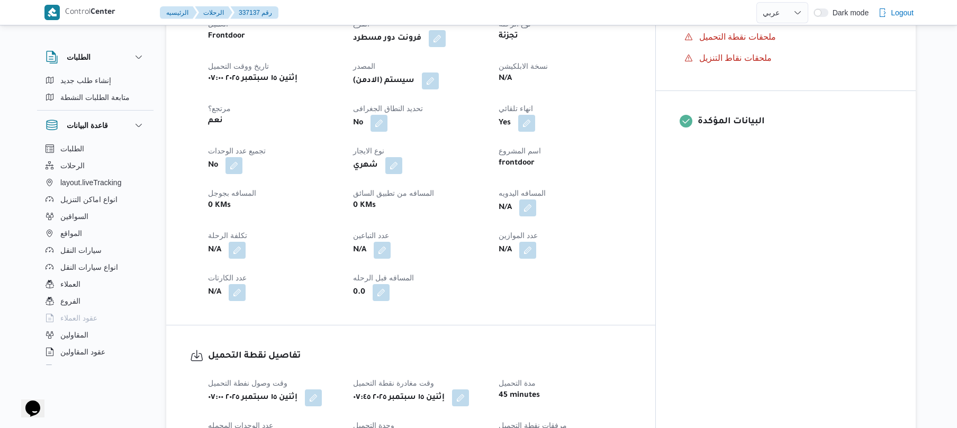
scroll to position [479, 0]
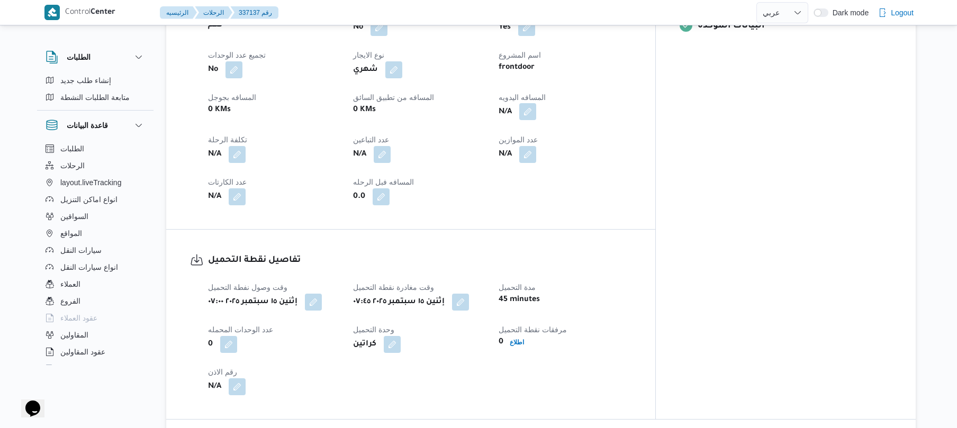
click at [536, 120] on button "button" at bounding box center [527, 111] width 17 height 17
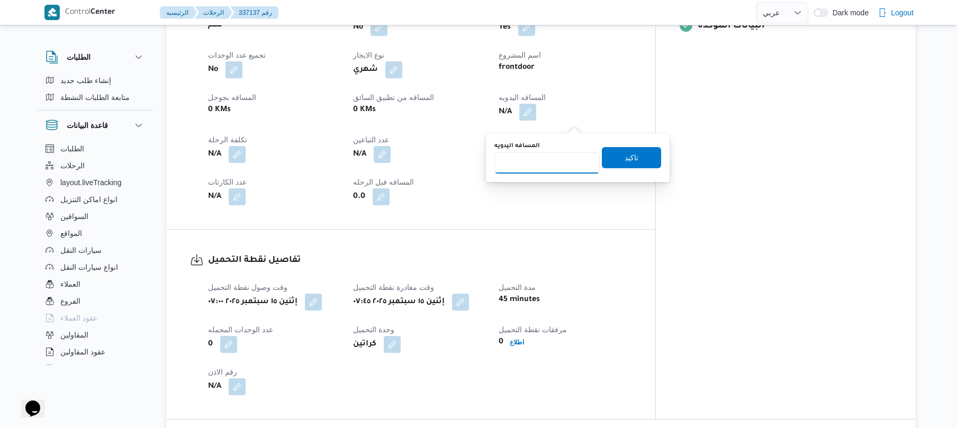
click at [545, 166] on input "المسافه اليدويه" at bounding box center [546, 162] width 105 height 21
type input "70"
click at [624, 156] on span "تاكيد" at bounding box center [631, 157] width 14 height 13
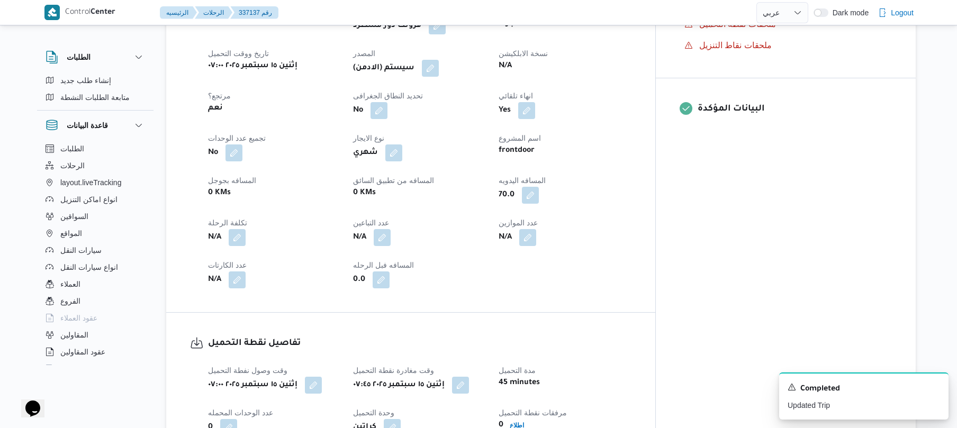
scroll to position [395, 0]
click at [460, 68] on div "(سيستم (الادمن" at bounding box center [419, 69] width 134 height 19
click at [439, 78] on button "button" at bounding box center [430, 69] width 17 height 17
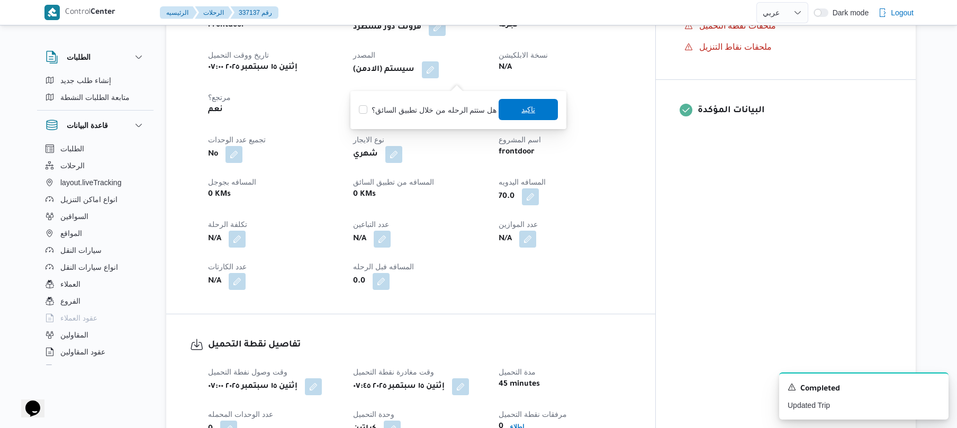
click at [514, 111] on span "تاكيد" at bounding box center [527, 109] width 59 height 21
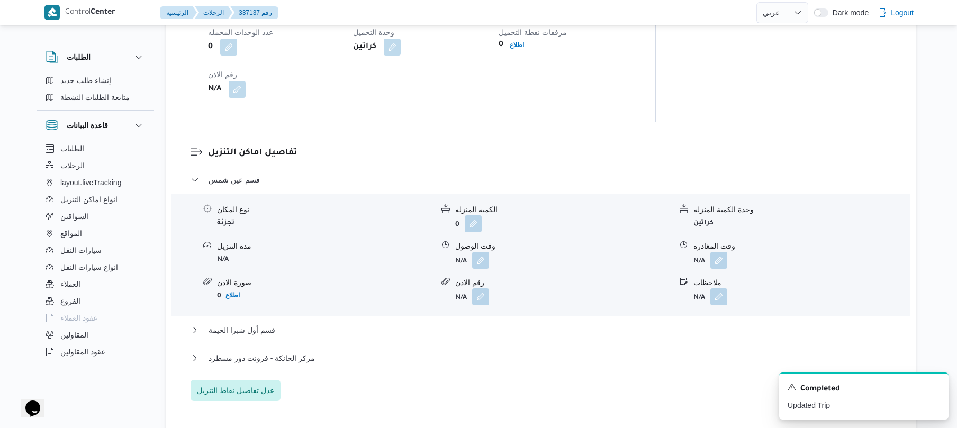
scroll to position [818, 0]
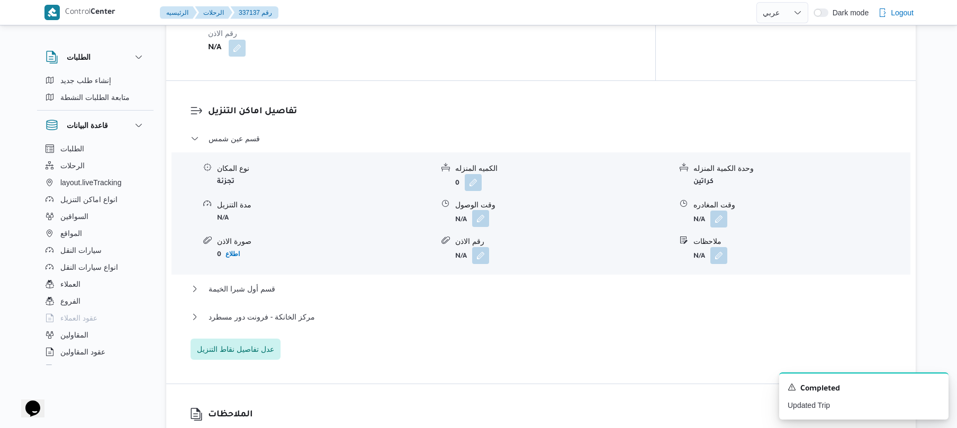
click at [483, 227] on button "button" at bounding box center [480, 218] width 17 height 17
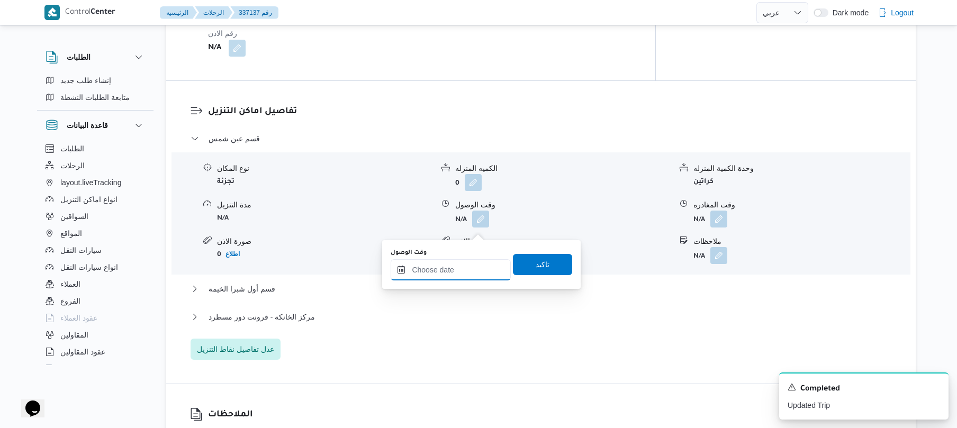
click at [453, 265] on input "وقت الوصول" at bounding box center [451, 269] width 120 height 21
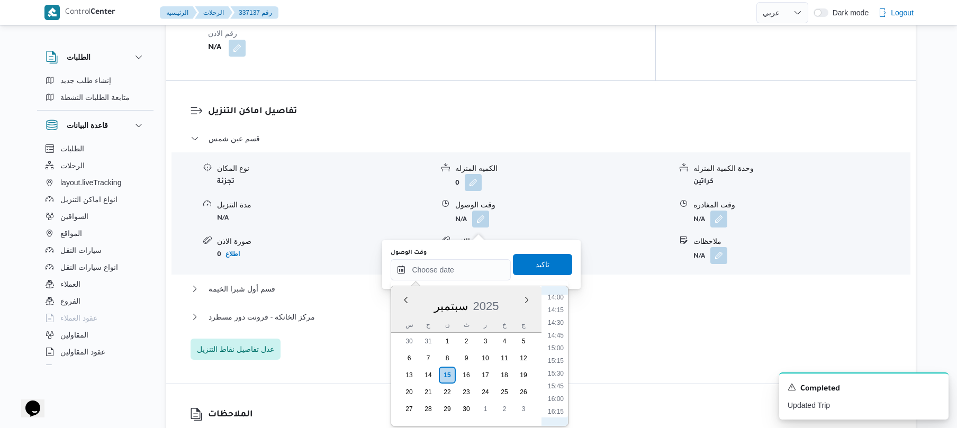
scroll to position [682, 0]
click at [589, 114] on h3 "تفاصيل اماكن التنزيل" at bounding box center [550, 112] width 684 height 14
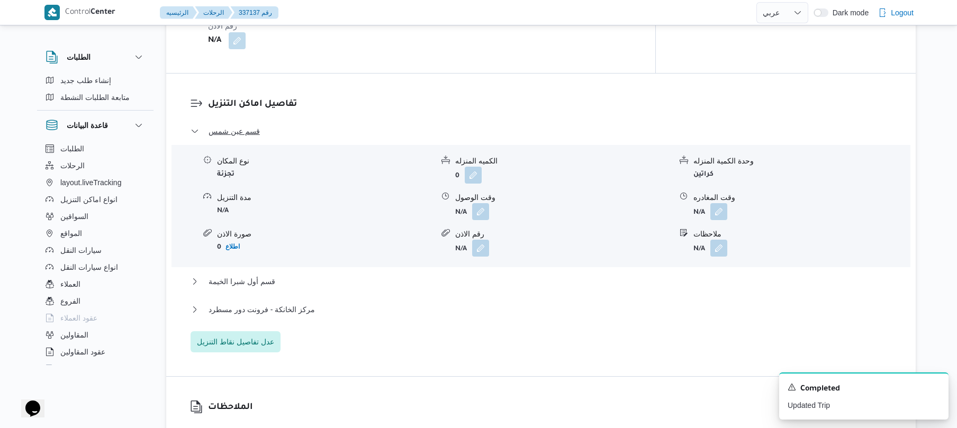
scroll to position [847, 0]
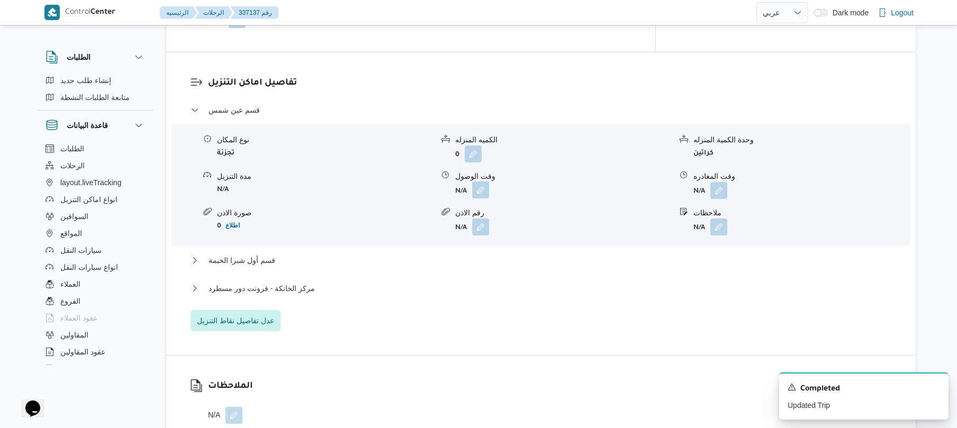
click at [483, 198] on button "button" at bounding box center [480, 190] width 17 height 17
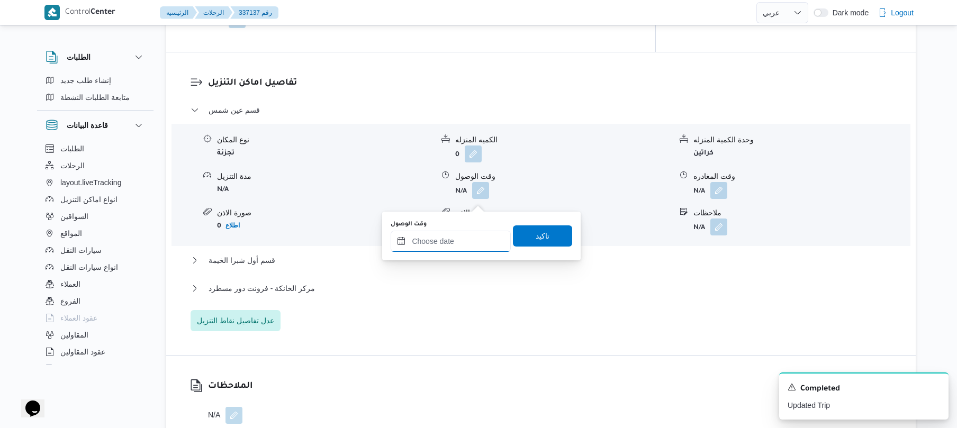
click at [447, 242] on input "وقت الوصول" at bounding box center [451, 241] width 120 height 21
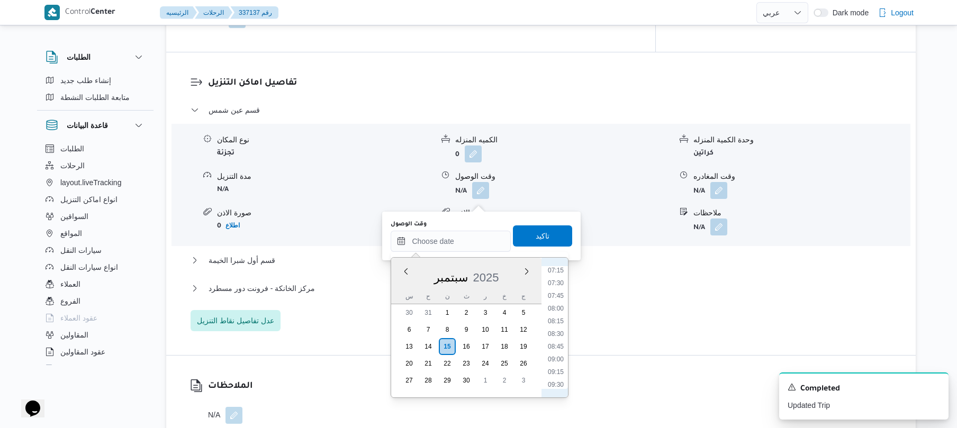
scroll to position [371, 0]
click at [558, 312] on li "08:00" at bounding box center [555, 307] width 24 height 11
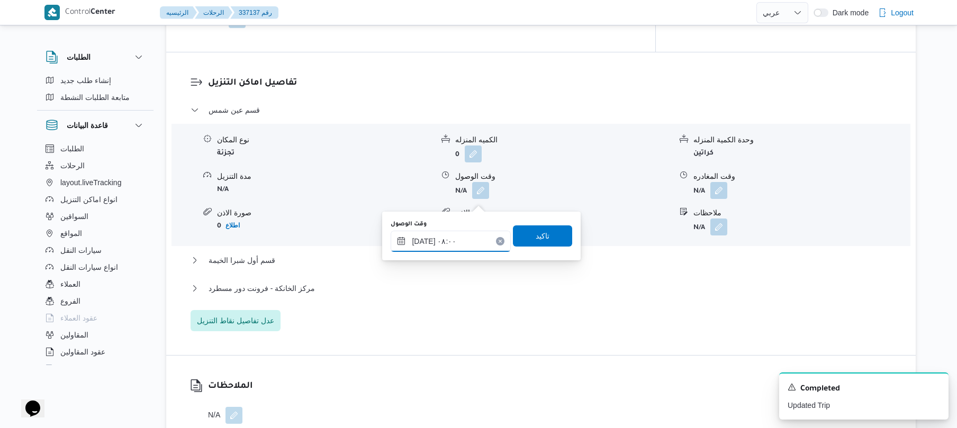
click at [424, 241] on input "١٥/٠٩/٢٠٢٥ ٠٨:٠٠" at bounding box center [451, 241] width 120 height 21
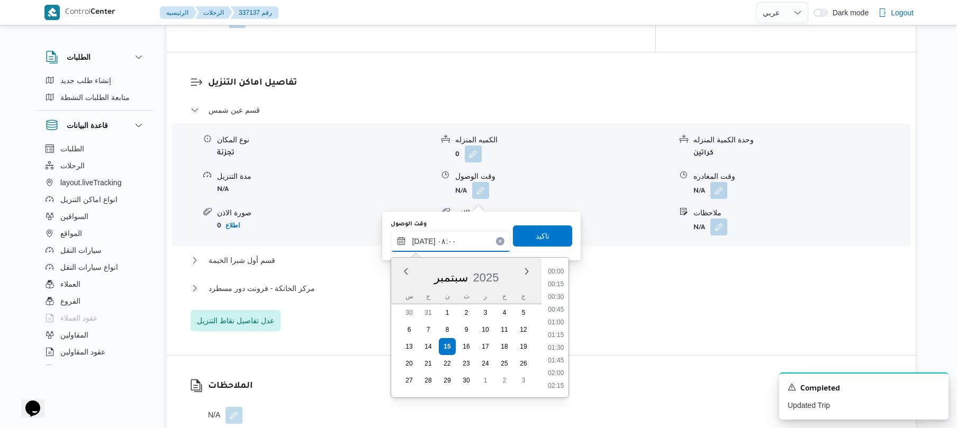
scroll to position [343, 0]
type input "١٥/٠٩/٢٠٢٥ ٠٨:20"
click at [548, 232] on span "تاكيد" at bounding box center [542, 235] width 59 height 21
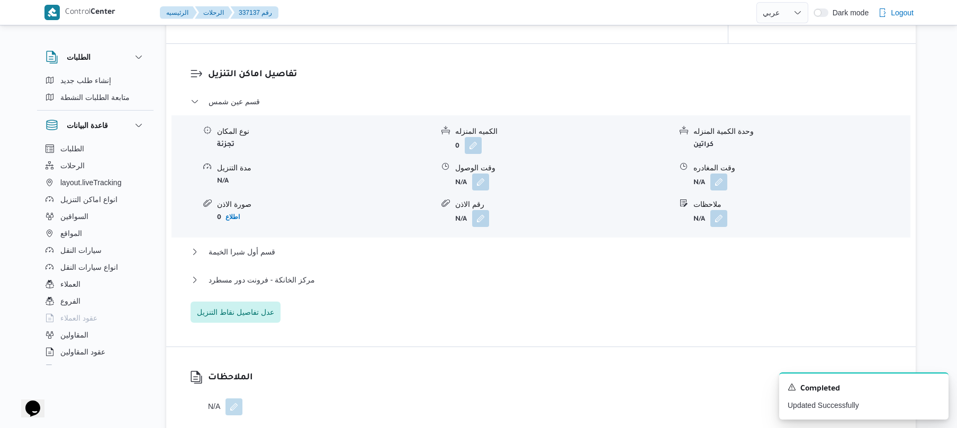
click at [458, 266] on div "قسم أول شبرا الخيمة" at bounding box center [540, 256] width 701 height 20
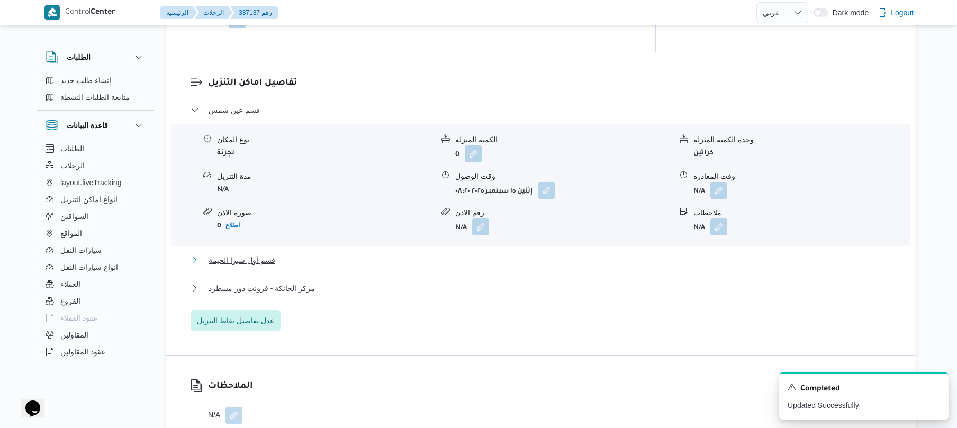
click at [461, 267] on button "قسم أول شبرا الخيمة" at bounding box center [540, 260] width 701 height 13
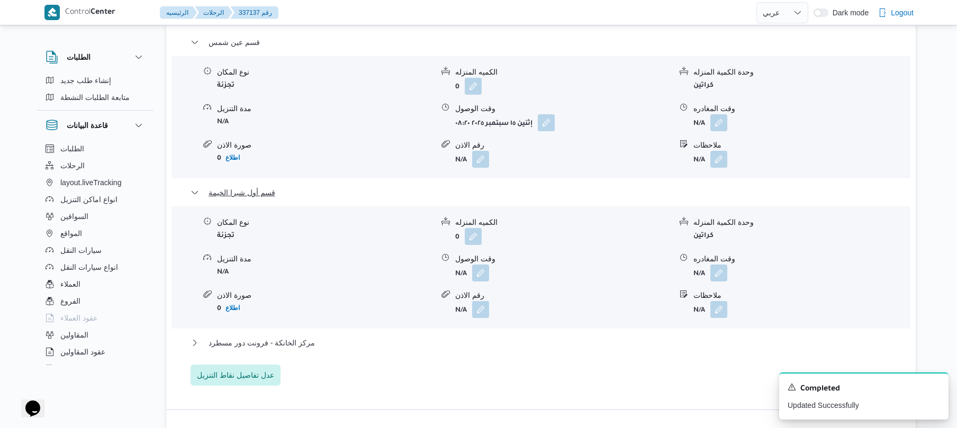
scroll to position [1072, 0]
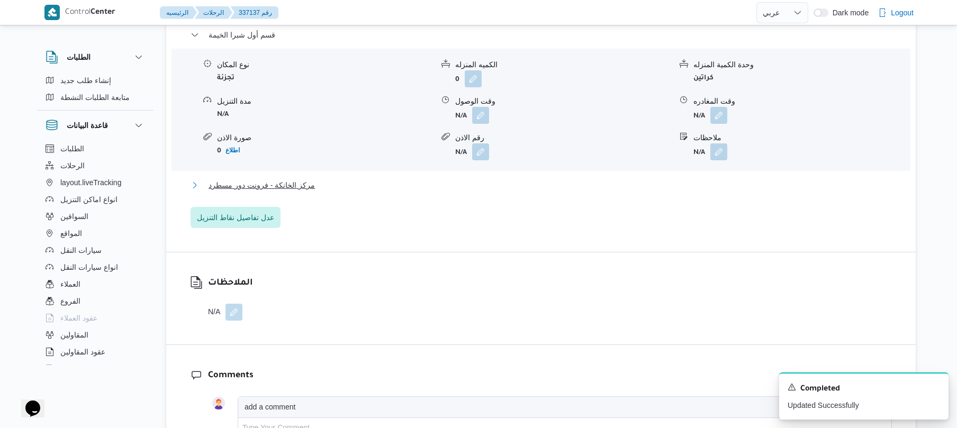
click at [424, 192] on button "مركز الخانكة - فرونت دور مسطرد" at bounding box center [540, 185] width 701 height 13
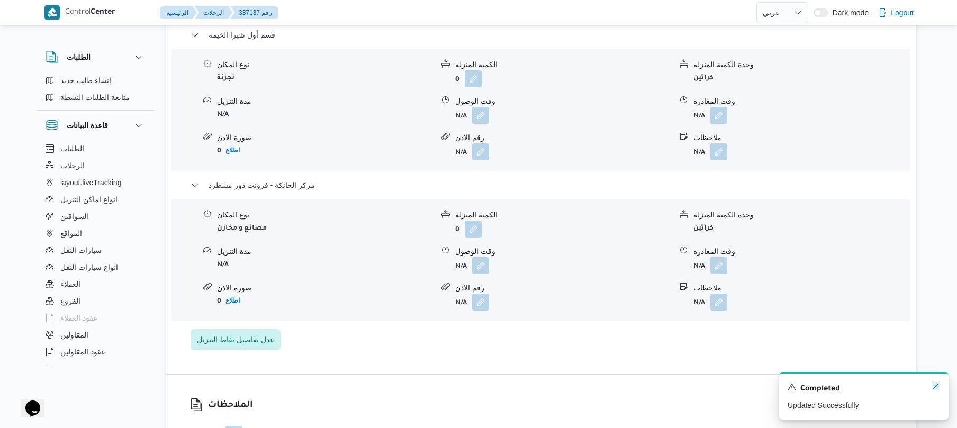
click at [933, 386] on icon "Dismiss toast" at bounding box center [935, 386] width 8 height 8
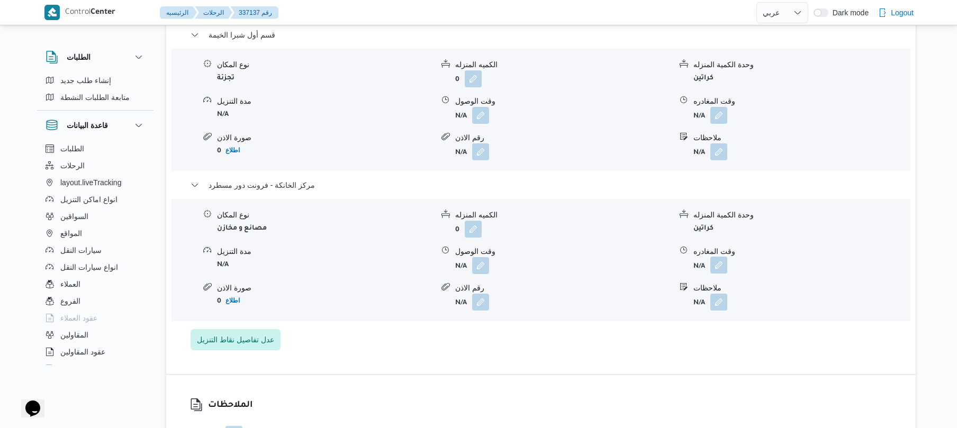
click at [716, 274] on button "button" at bounding box center [718, 265] width 17 height 17
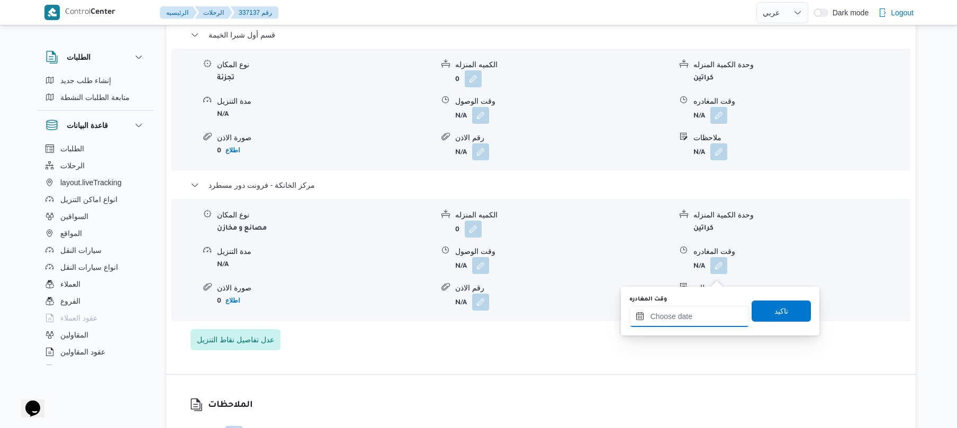
click at [688, 325] on input "وقت المغادره" at bounding box center [689, 316] width 120 height 21
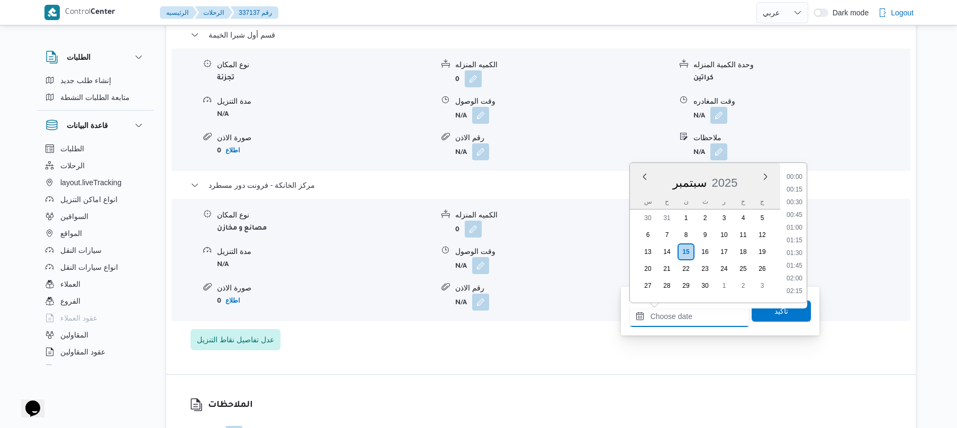
scroll to position [890, 0]
click at [800, 200] on li "18:00" at bounding box center [794, 201] width 24 height 11
type input "١٥/٠٩/٢٠٢٥ ١٨:٠٠"
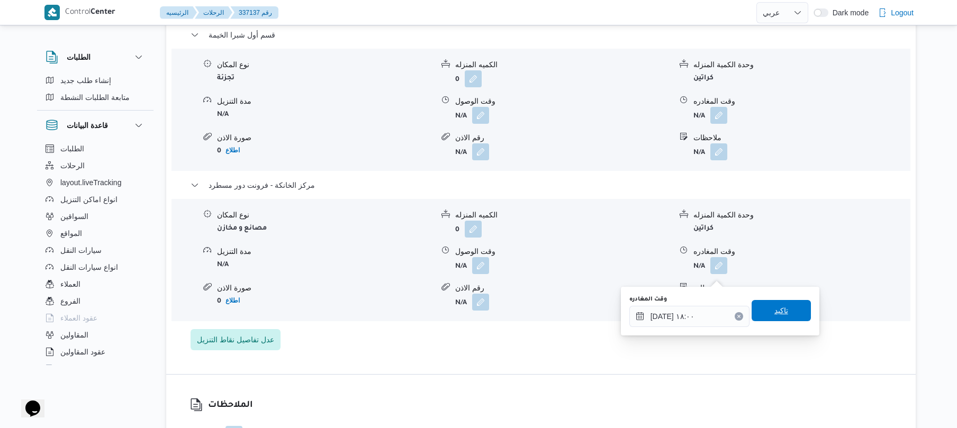
click at [774, 314] on span "تاكيد" at bounding box center [781, 310] width 14 height 13
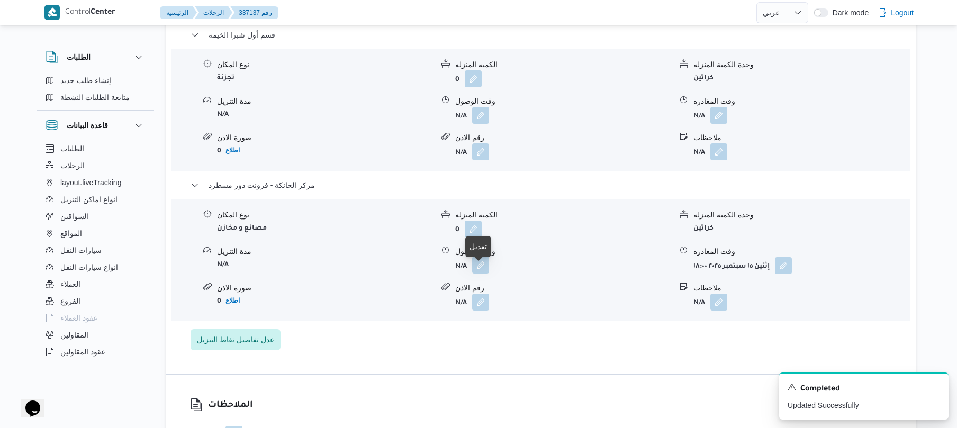
click at [484, 273] on button "button" at bounding box center [480, 265] width 17 height 17
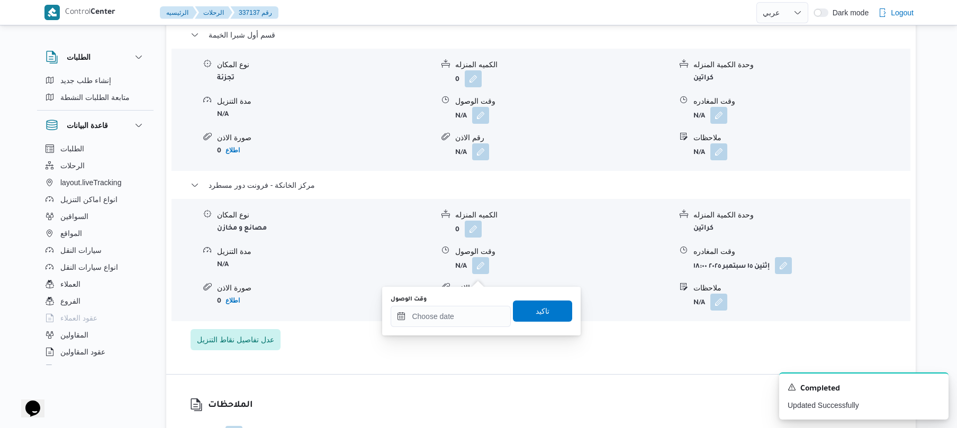
click at [441, 326] on div "وقت الوصول تاكيد" at bounding box center [481, 311] width 184 height 34
click at [468, 313] on input "وقت الوصول" at bounding box center [451, 316] width 120 height 21
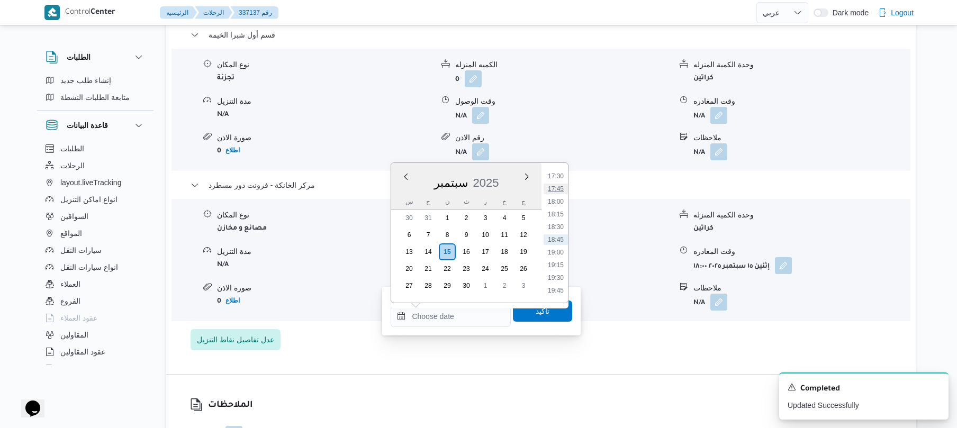
click at [561, 185] on li "17:45" at bounding box center [555, 189] width 24 height 11
type input "١٥/٠٩/٢٠٢٥ ١٧:٤٥"
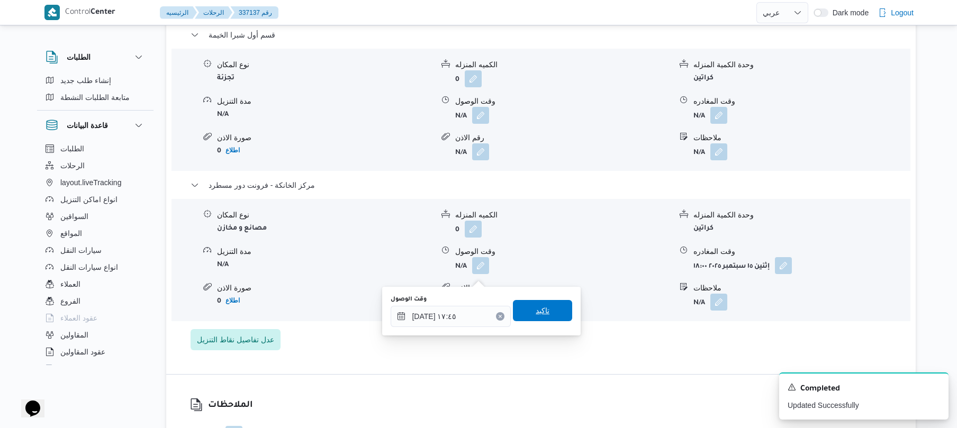
click at [523, 311] on span "تاكيد" at bounding box center [542, 310] width 59 height 21
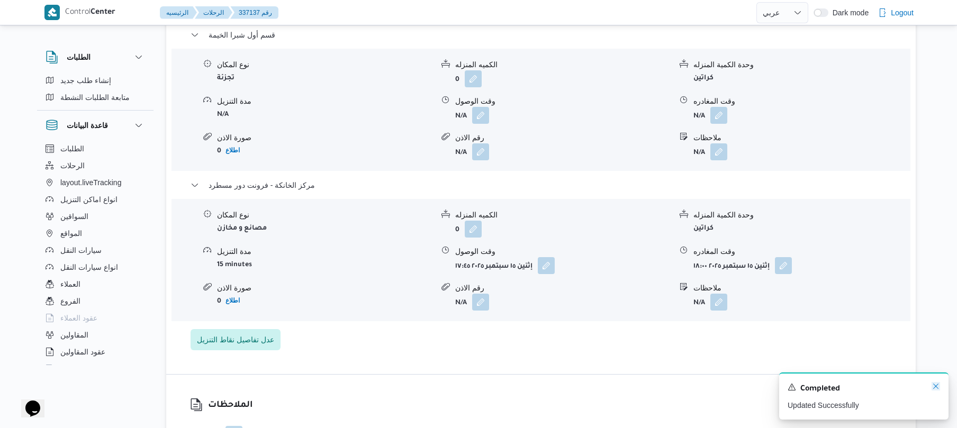
click at [933, 388] on icon "Dismiss toast" at bounding box center [935, 386] width 8 height 8
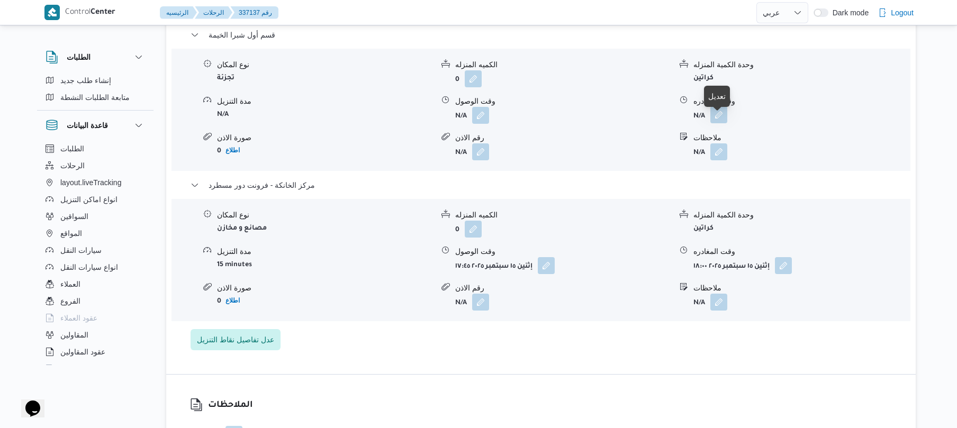
click at [716, 122] on button "button" at bounding box center [718, 114] width 17 height 17
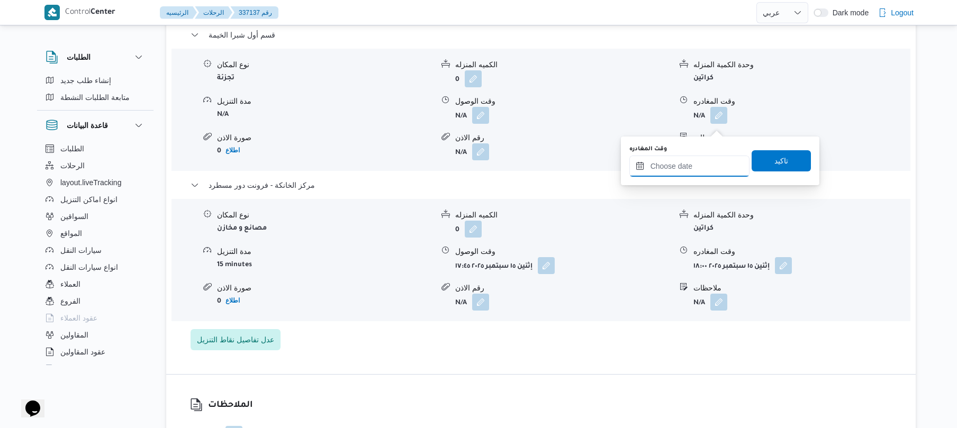
click at [660, 163] on input "وقت المغادره" at bounding box center [689, 166] width 120 height 21
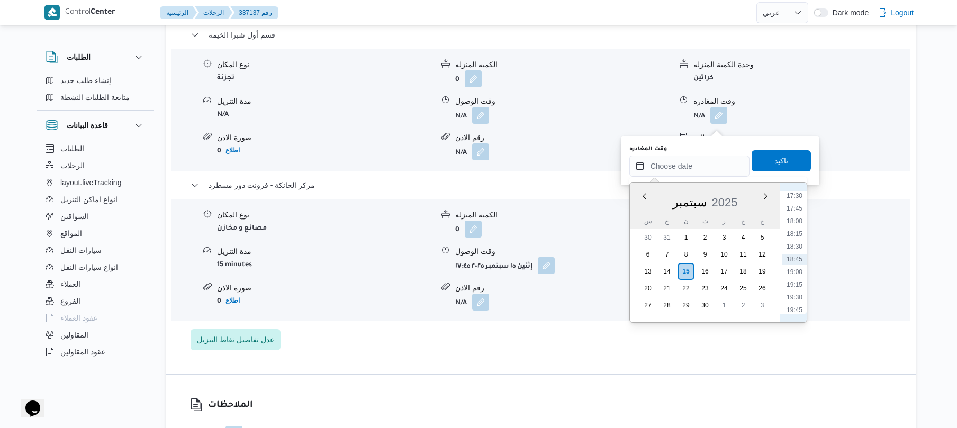
scroll to position [786, 0]
click at [799, 284] on li "17:15" at bounding box center [794, 287] width 24 height 11
type input "١٥/٠٩/٢٠٢٥ ١٧:١٥"
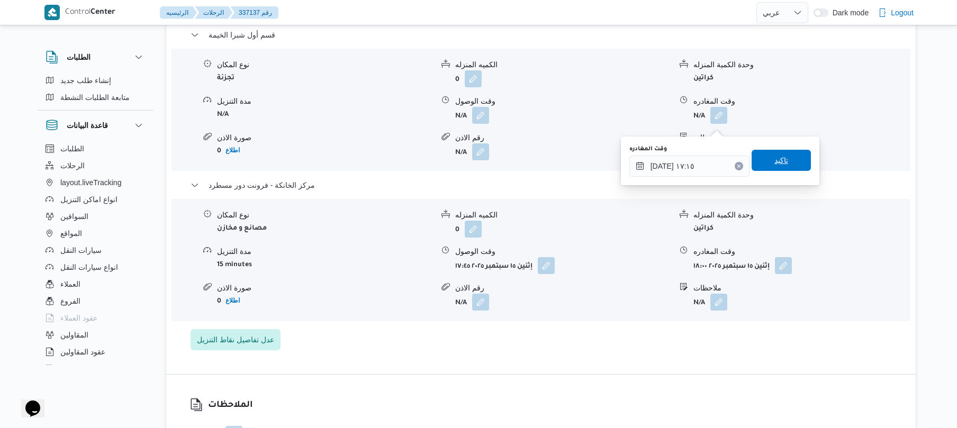
click at [774, 156] on span "تاكيد" at bounding box center [781, 160] width 14 height 13
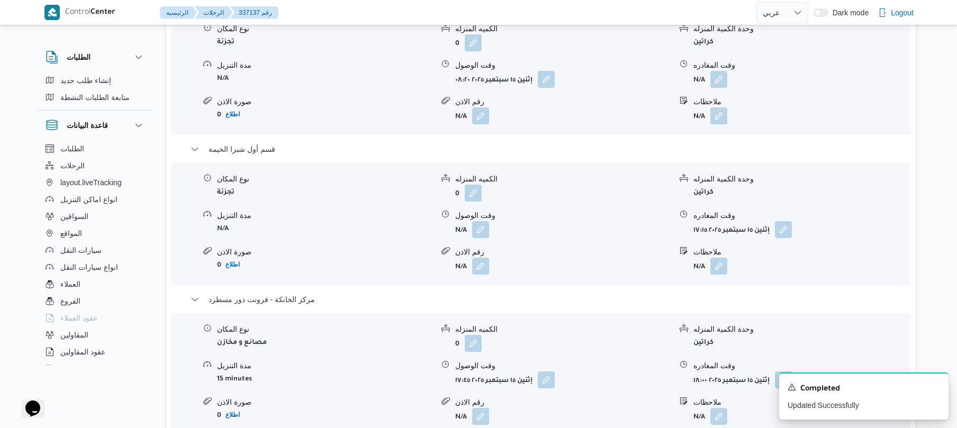
scroll to position [931, 0]
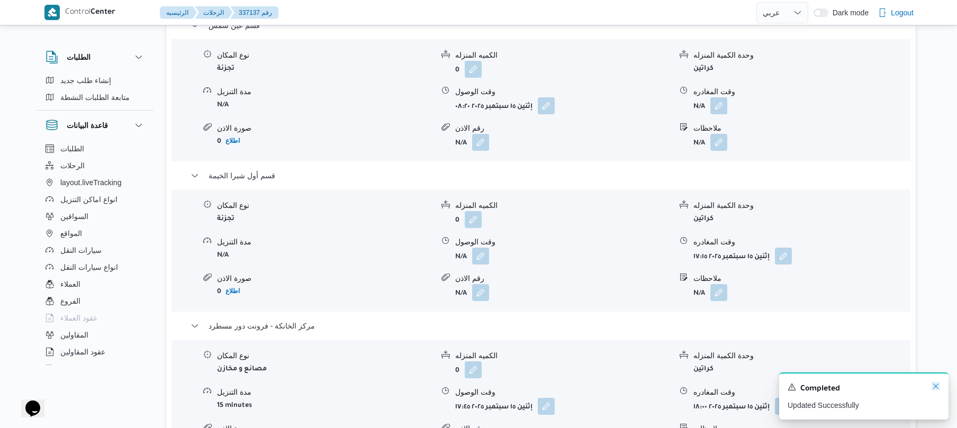
click at [934, 390] on icon "Dismiss toast" at bounding box center [935, 386] width 8 height 8
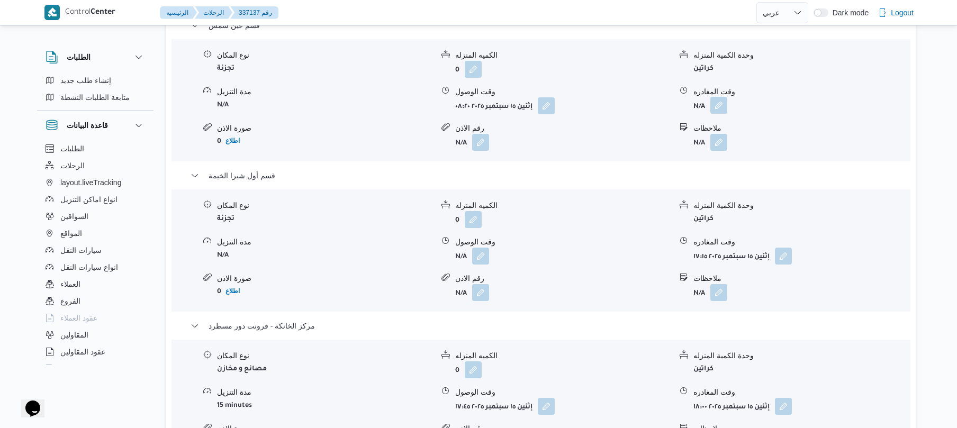
click at [727, 112] on button "button" at bounding box center [718, 105] width 17 height 17
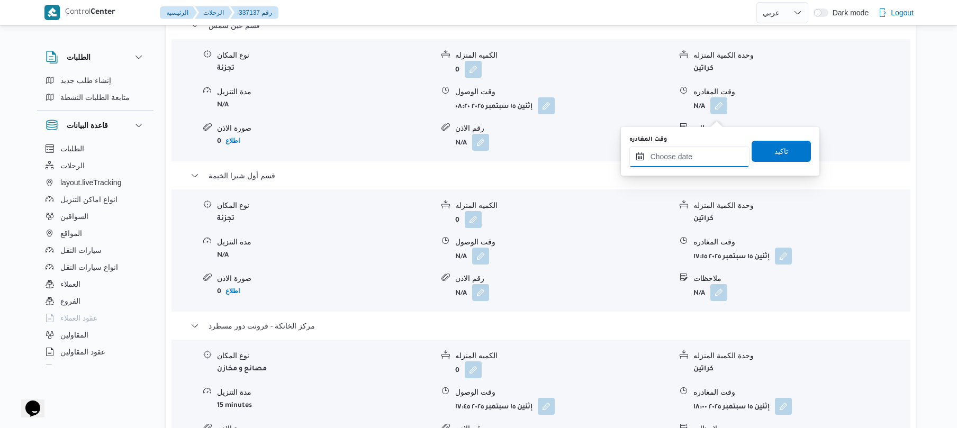
click at [693, 157] on input "وقت المغادره" at bounding box center [689, 156] width 120 height 21
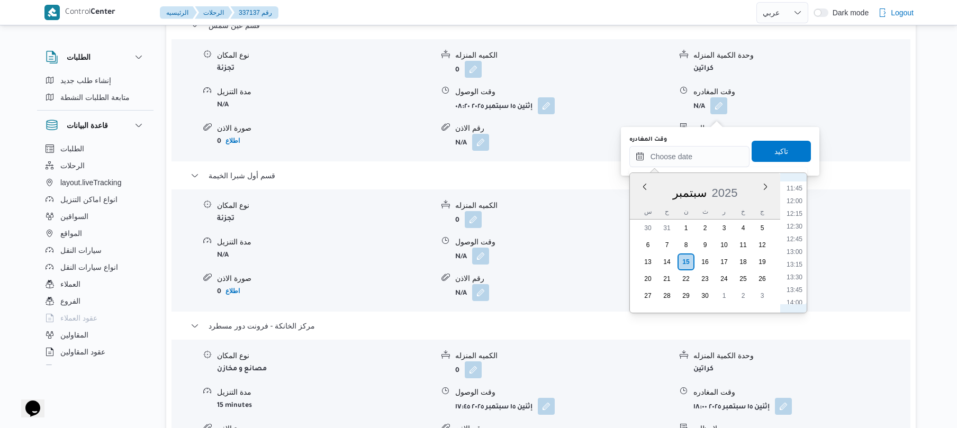
scroll to position [578, 0]
click at [799, 217] on li "12:00" at bounding box center [794, 218] width 24 height 11
type input "١٥/٠٩/٢٠٢٥ ١٢:٠٠"
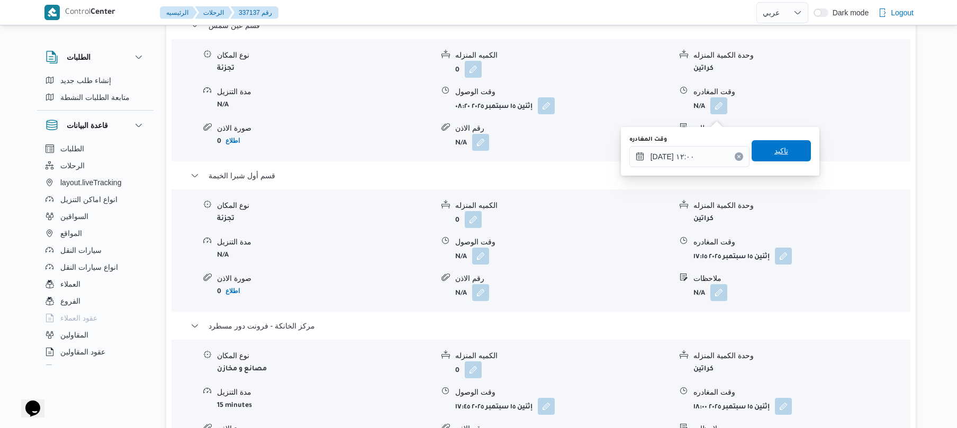
click at [784, 156] on span "تاكيد" at bounding box center [780, 150] width 59 height 21
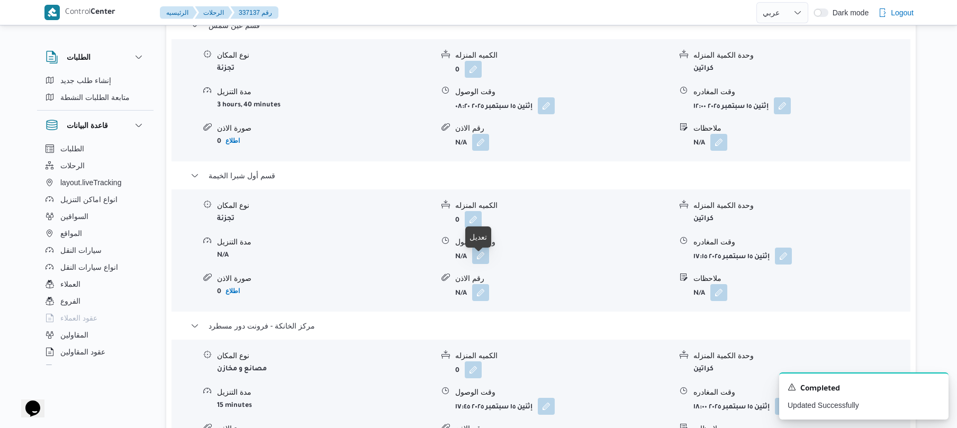
click at [484, 264] on button "button" at bounding box center [480, 255] width 17 height 17
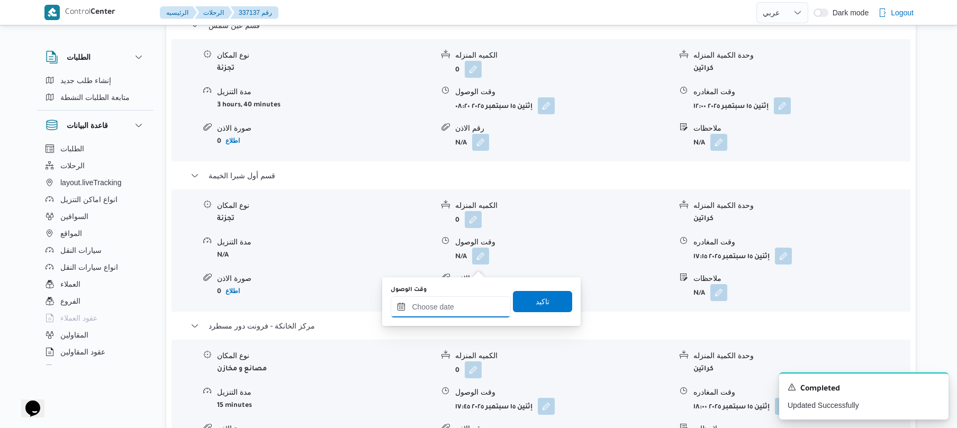
click at [462, 306] on input "وقت الوصول" at bounding box center [451, 306] width 120 height 21
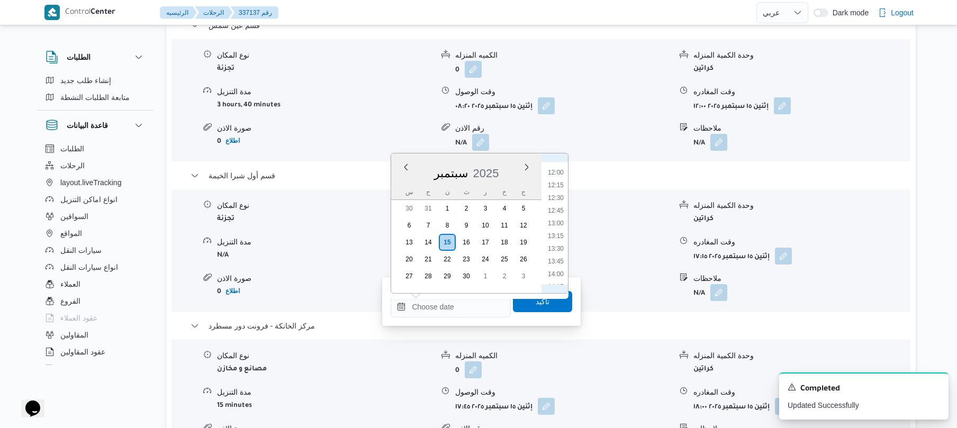
scroll to position [576, 0]
click at [560, 225] on li "12:30" at bounding box center [555, 226] width 24 height 11
type input "١٥/٠٩/٢٠٢٥ ١٢:٣٠"
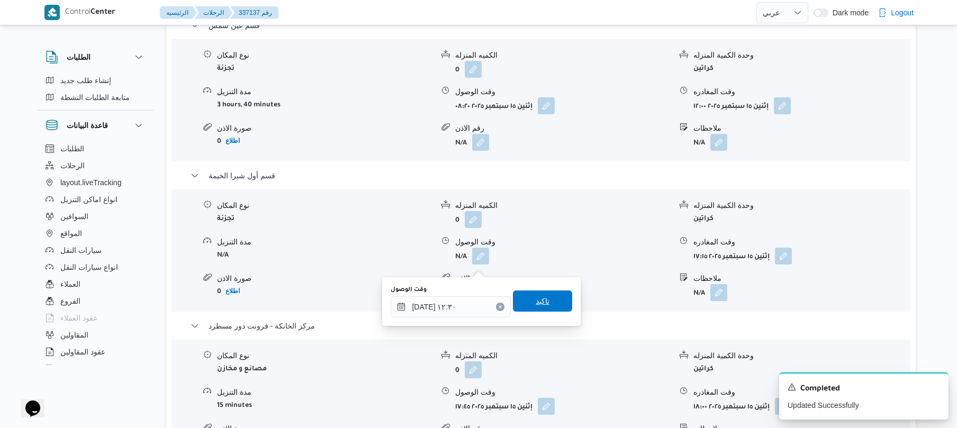
click at [540, 300] on span "تاكيد" at bounding box center [543, 301] width 14 height 13
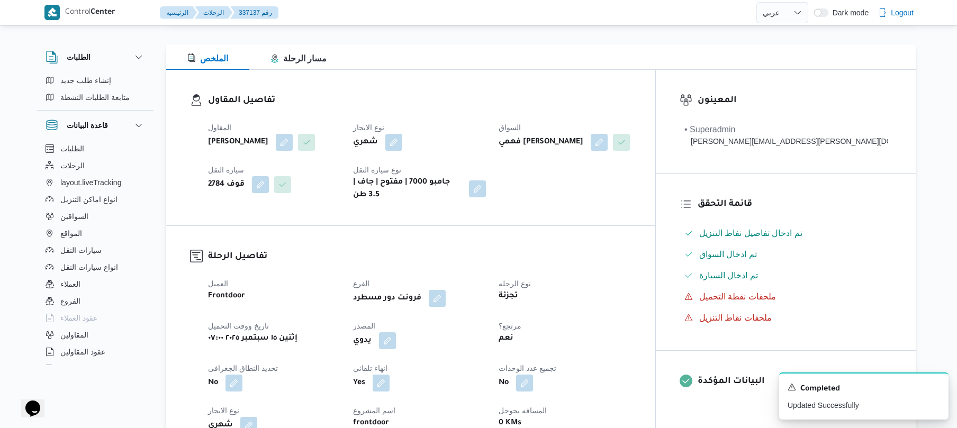
scroll to position [0, 0]
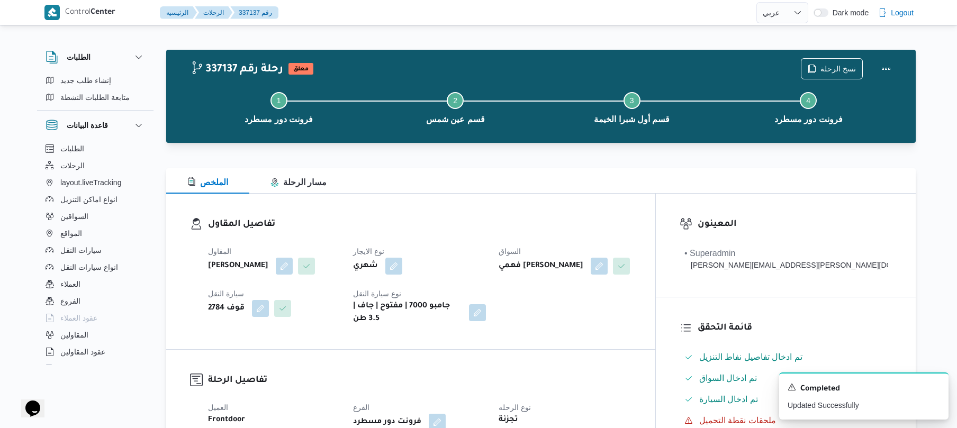
click at [620, 223] on h3 "تفاصيل المقاول" at bounding box center [419, 224] width 423 height 14
click at [887, 65] on button "Actions" at bounding box center [885, 68] width 21 height 21
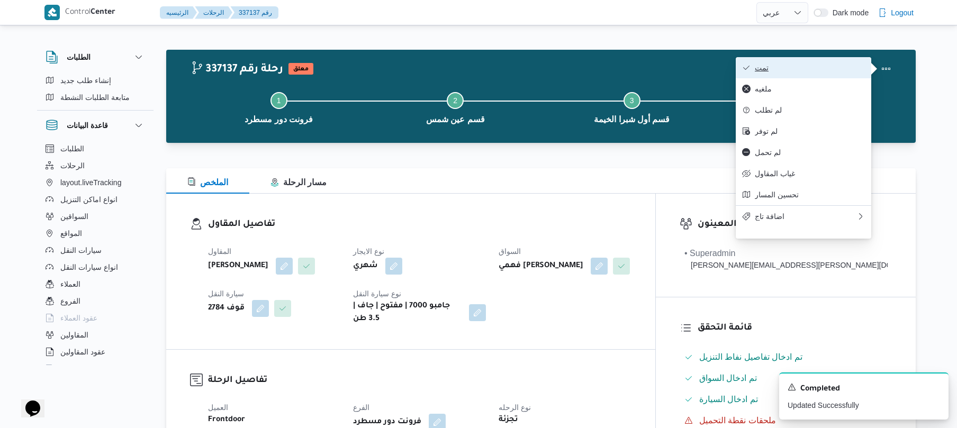
click at [848, 67] on span "تمت" at bounding box center [810, 67] width 110 height 8
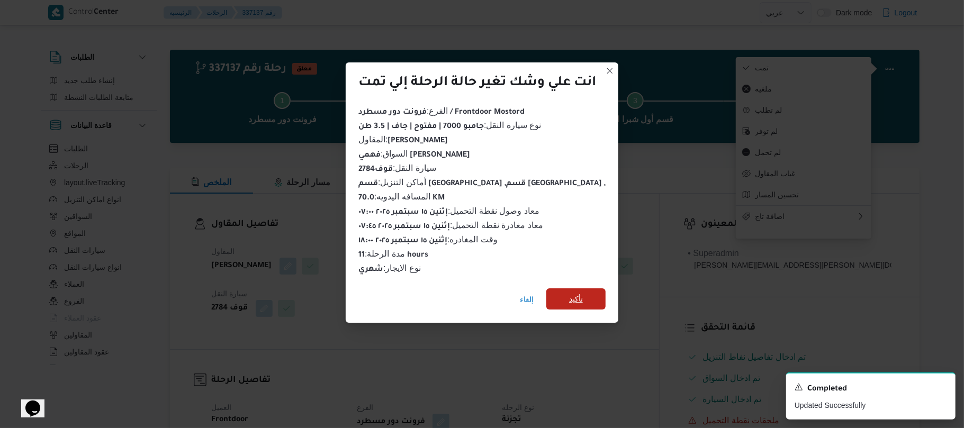
click at [591, 300] on span "تأكيد" at bounding box center [575, 298] width 59 height 21
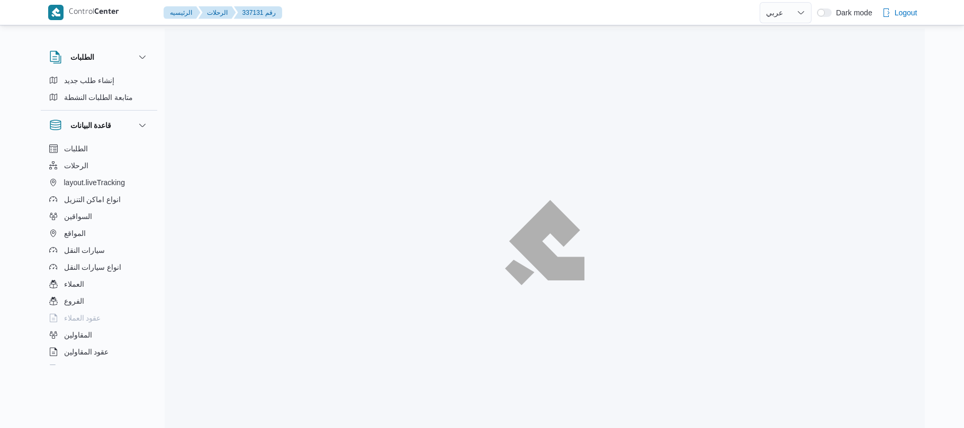
select select "ar"
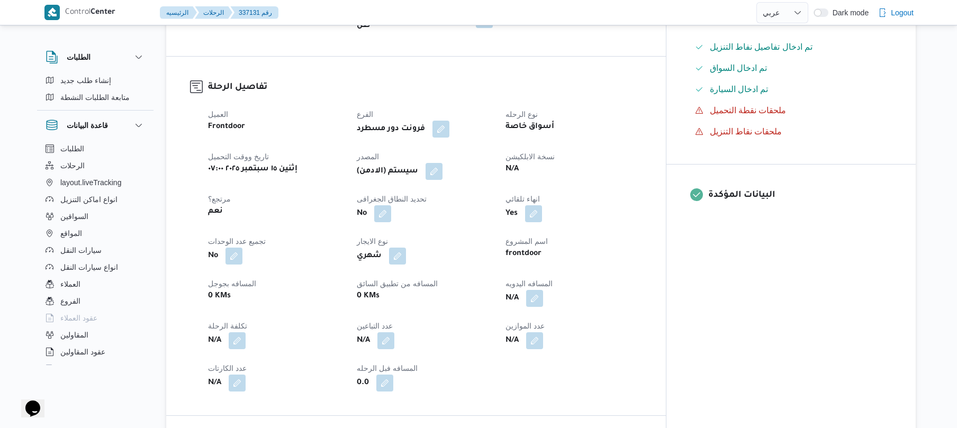
scroll to position [282, 0]
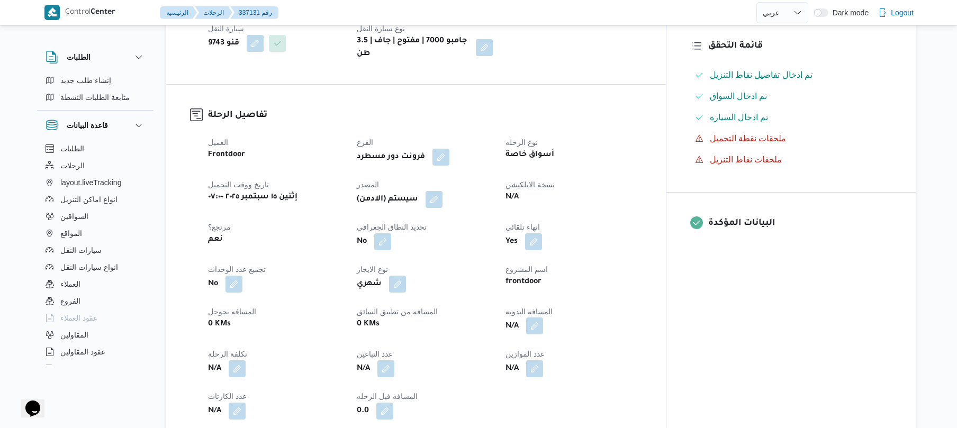
click at [543, 318] on button "button" at bounding box center [534, 325] width 17 height 17
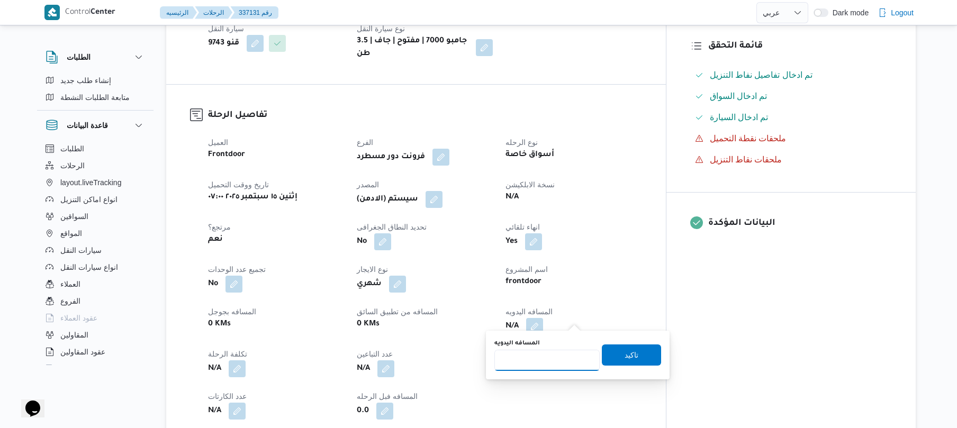
click at [557, 361] on input "المسافه اليدويه" at bounding box center [546, 360] width 105 height 21
type input "130"
click at [624, 357] on span "تاكيد" at bounding box center [631, 354] width 14 height 13
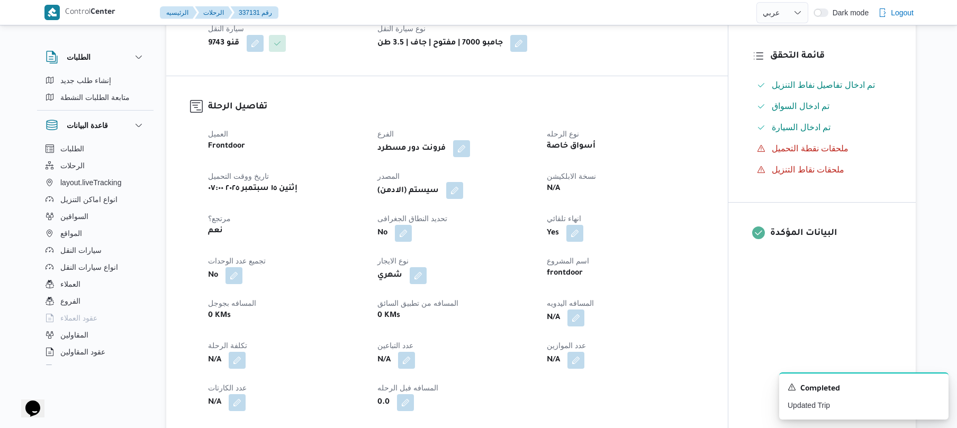
click at [453, 188] on button "button" at bounding box center [454, 190] width 17 height 17
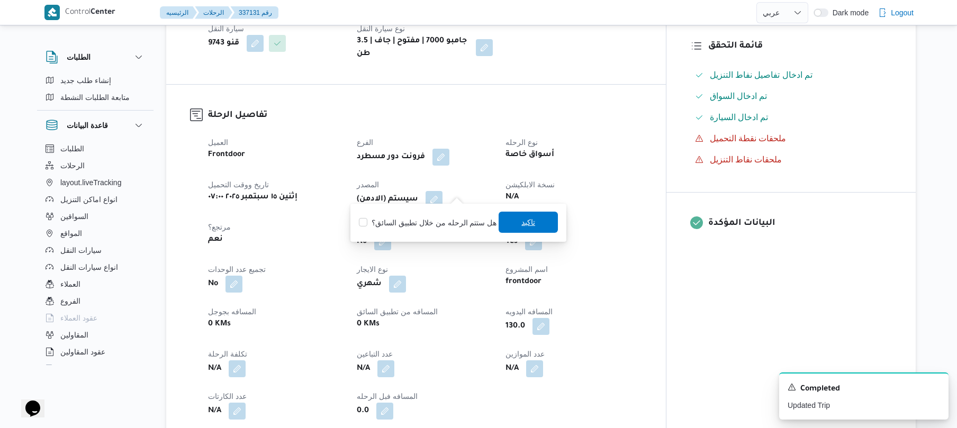
click at [525, 223] on span "تاكيد" at bounding box center [528, 222] width 14 height 13
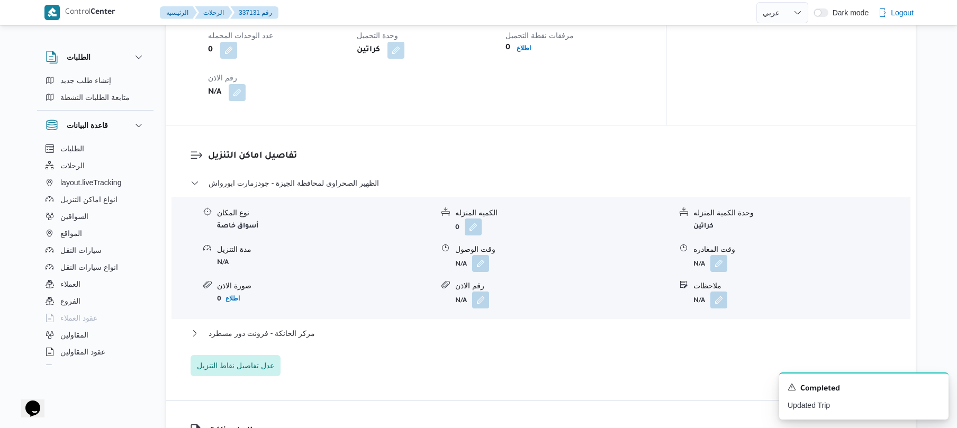
scroll to position [818, 0]
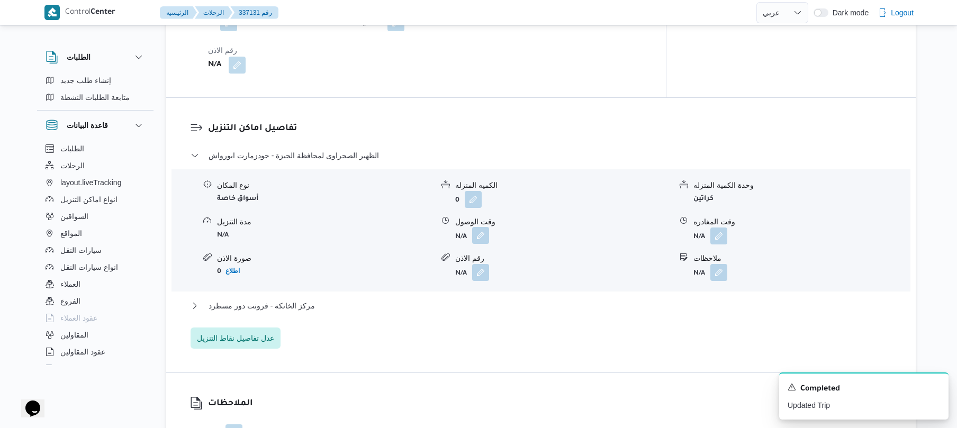
click at [481, 227] on button "button" at bounding box center [480, 235] width 17 height 17
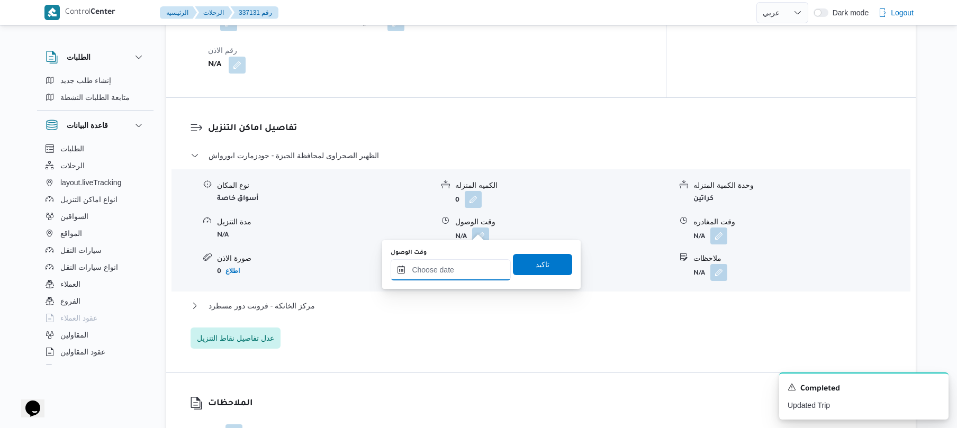
click at [435, 276] on input "وقت الوصول" at bounding box center [451, 269] width 120 height 21
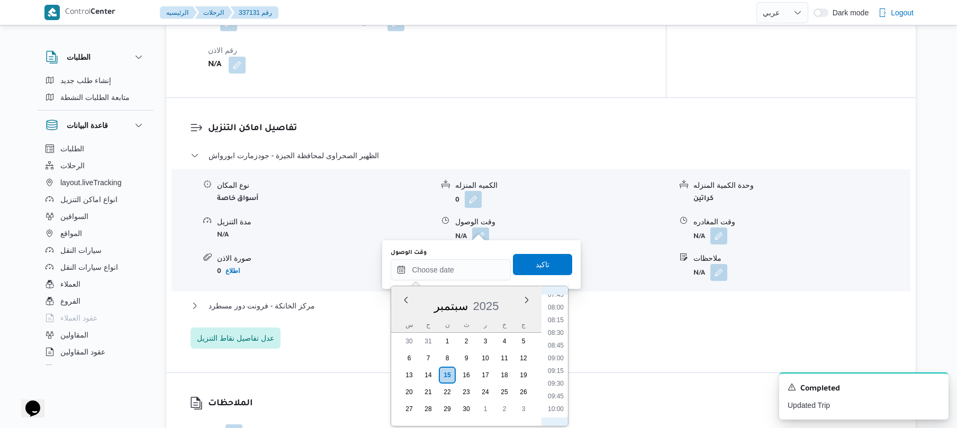
scroll to position [371, 0]
click at [554, 360] on li "08:30" at bounding box center [555, 361] width 24 height 11
type input "[DATE] ٠٨:٣٠"
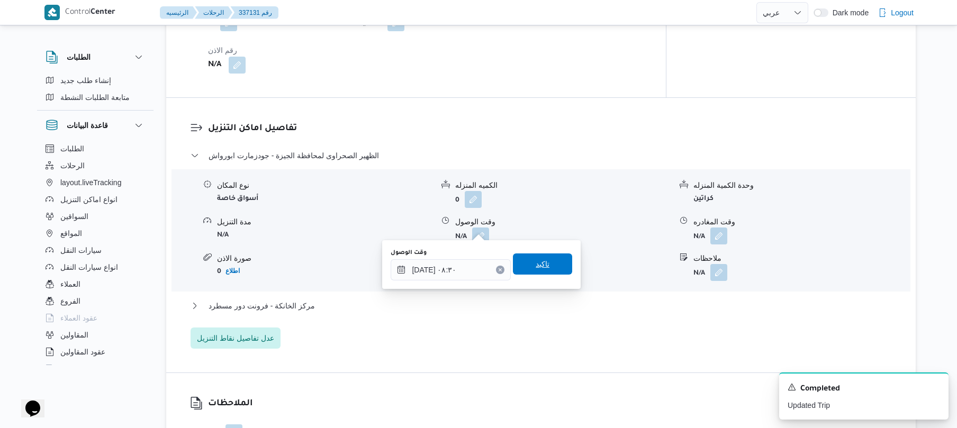
click at [536, 265] on span "تاكيد" at bounding box center [543, 264] width 14 height 13
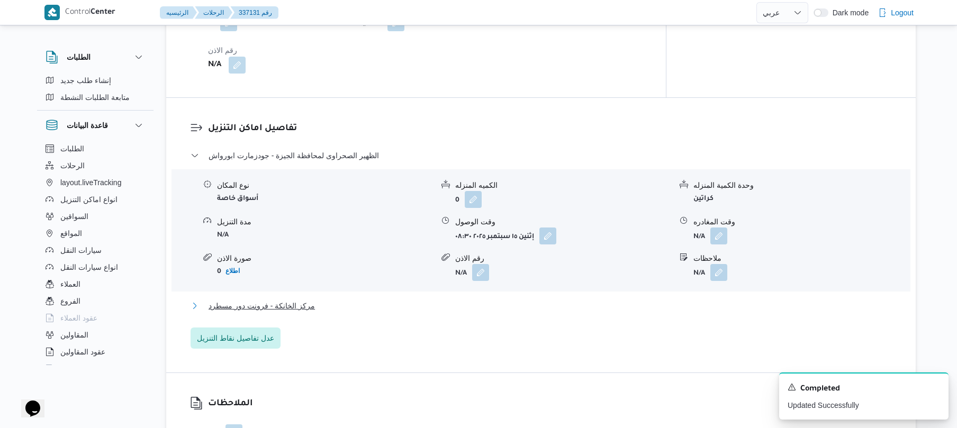
click at [493, 301] on button "مركز الخانكة - فرونت دور مسطرد" at bounding box center [540, 306] width 701 height 13
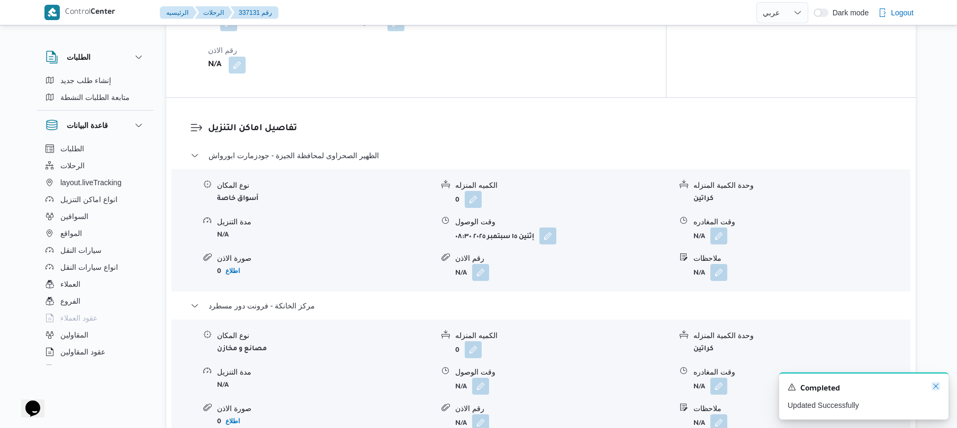
click at [934, 390] on icon "Dismiss toast" at bounding box center [935, 386] width 8 height 8
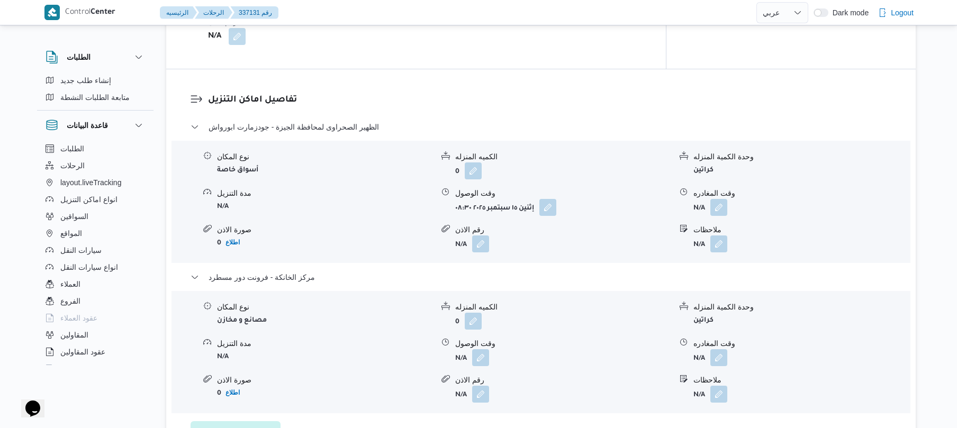
scroll to position [931, 0]
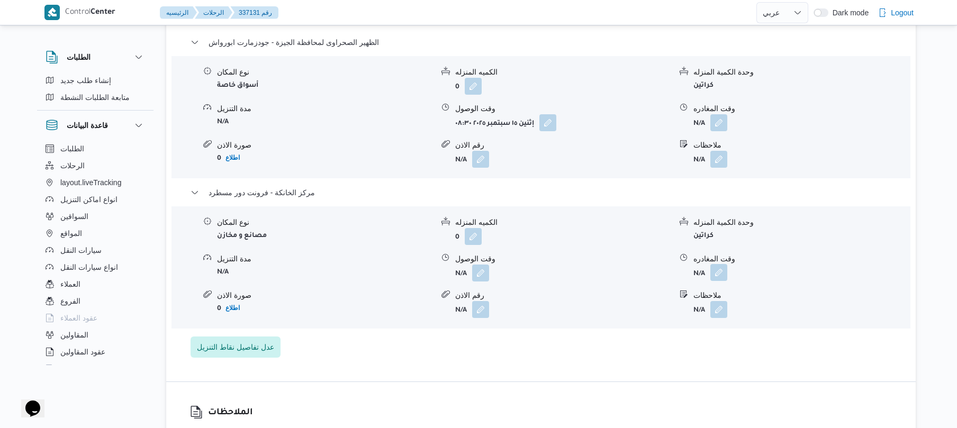
click at [723, 265] on button "button" at bounding box center [718, 272] width 17 height 17
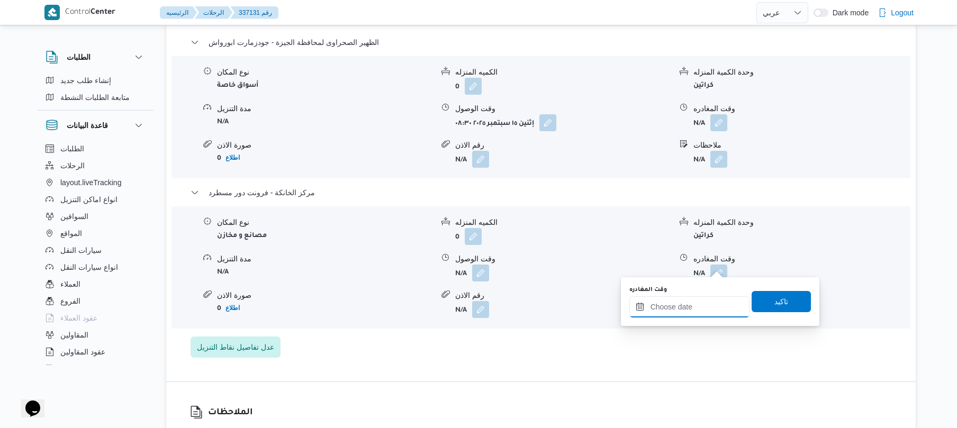
click at [690, 307] on input "وقت المغادره" at bounding box center [689, 306] width 120 height 21
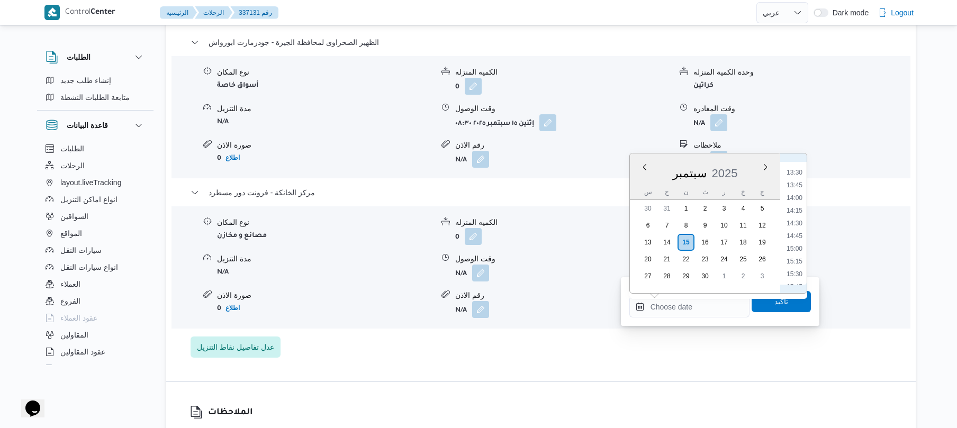
scroll to position [785, 0]
click at [795, 248] on li "17:00" at bounding box center [794, 245] width 24 height 11
type input "[DATE] ١٧:٠٠"
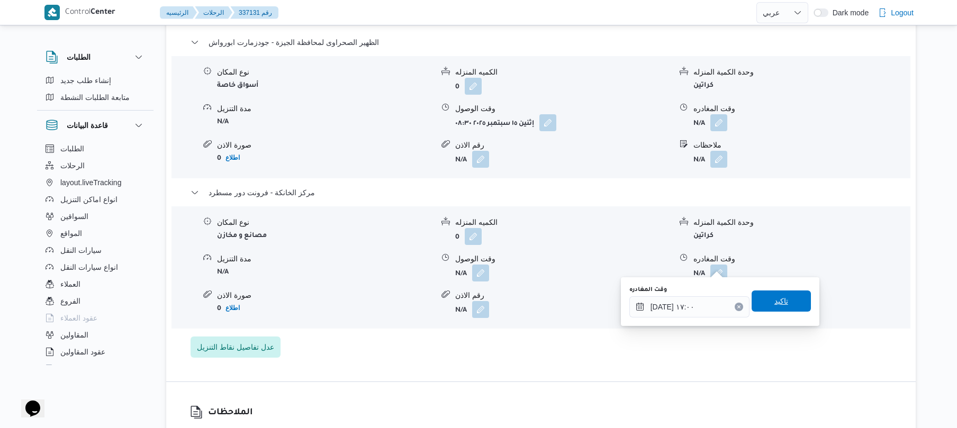
click at [774, 303] on span "تاكيد" at bounding box center [781, 301] width 14 height 13
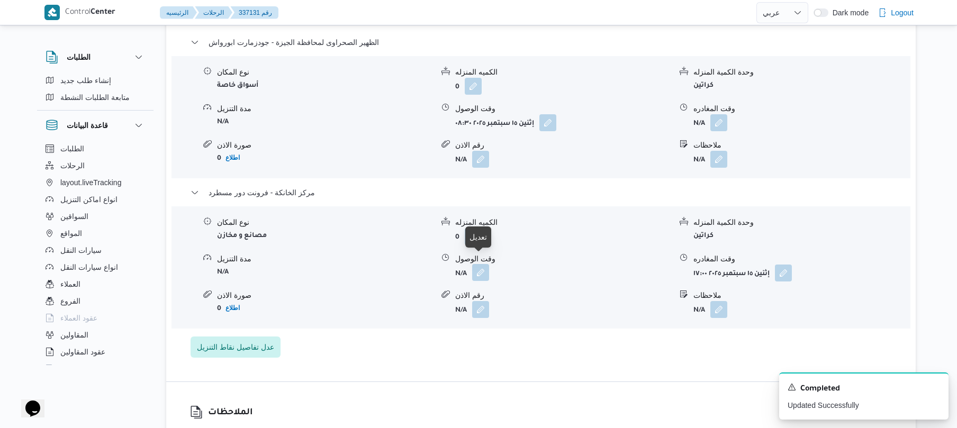
click at [477, 264] on button "button" at bounding box center [480, 272] width 17 height 17
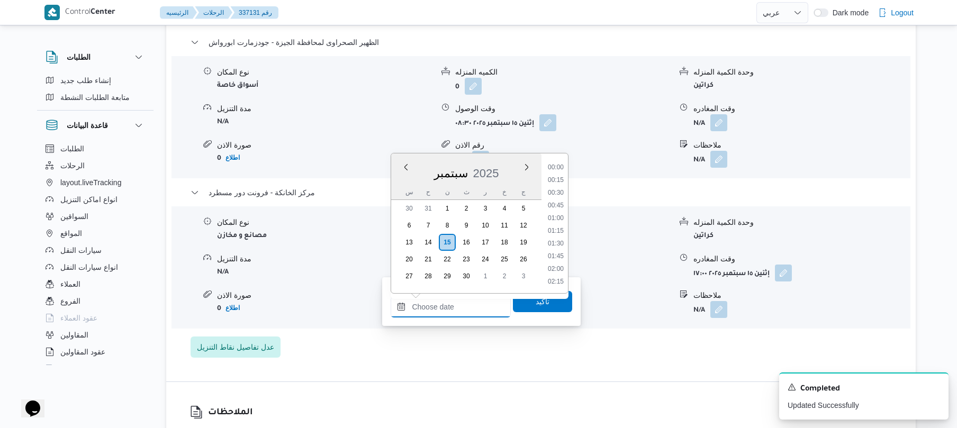
click at [460, 307] on input "وقت الوصول" at bounding box center [451, 306] width 120 height 21
click at [558, 232] on li "16:45" at bounding box center [555, 233] width 24 height 11
type input "[DATE] ١٦:٤٥"
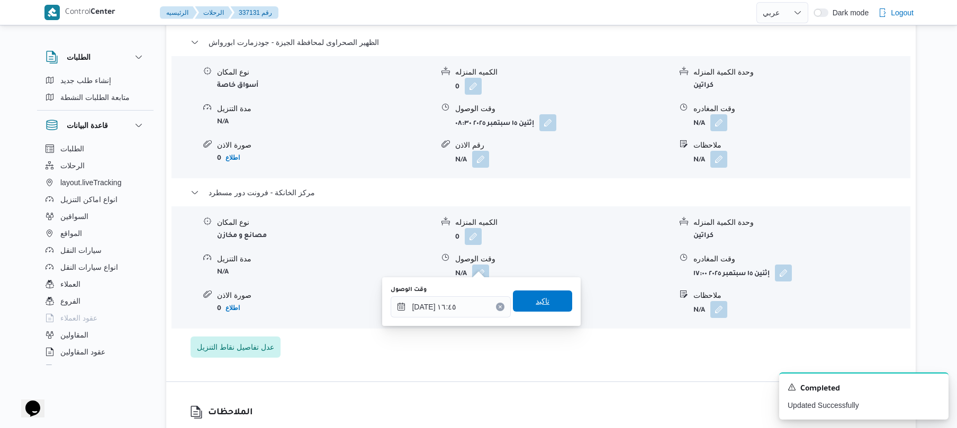
click at [540, 301] on span "تاكيد" at bounding box center [543, 301] width 14 height 13
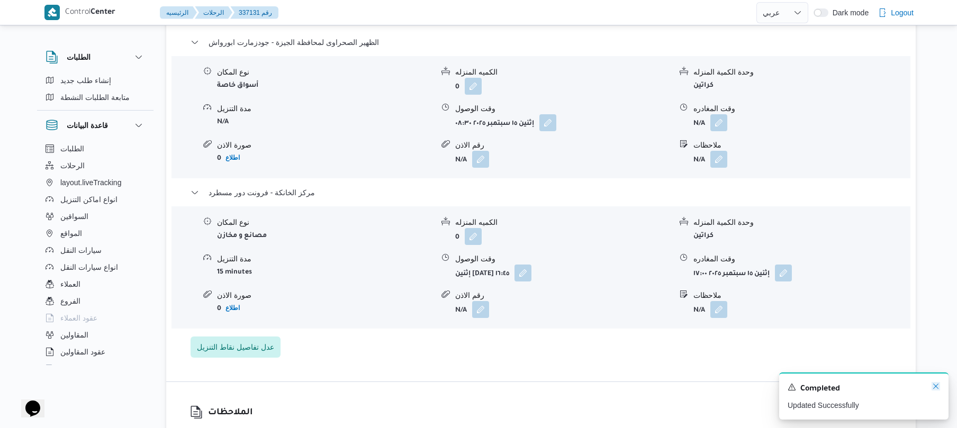
click at [934, 388] on icon "Dismiss toast" at bounding box center [935, 386] width 8 height 8
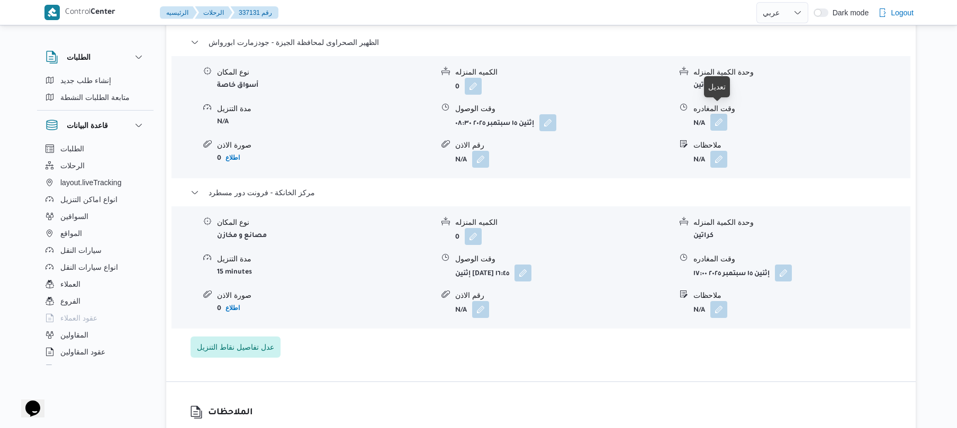
click at [719, 117] on button "button" at bounding box center [718, 122] width 17 height 17
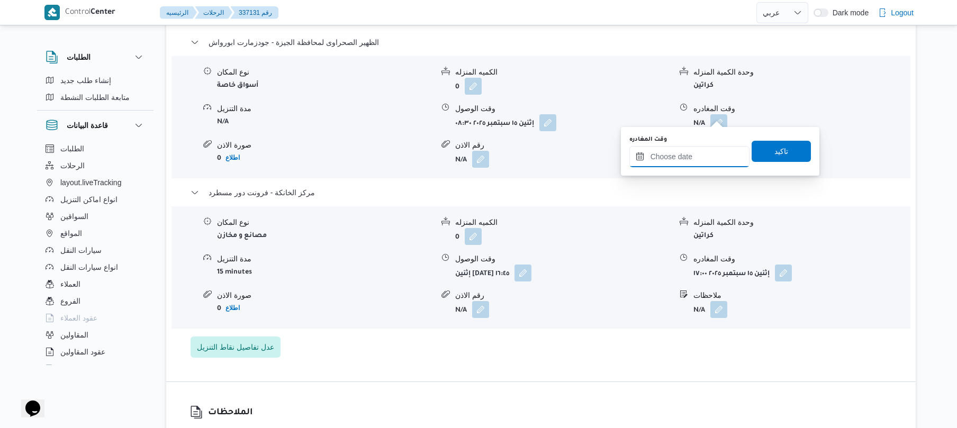
click at [687, 153] on input "وقت المغادره" at bounding box center [689, 156] width 120 height 21
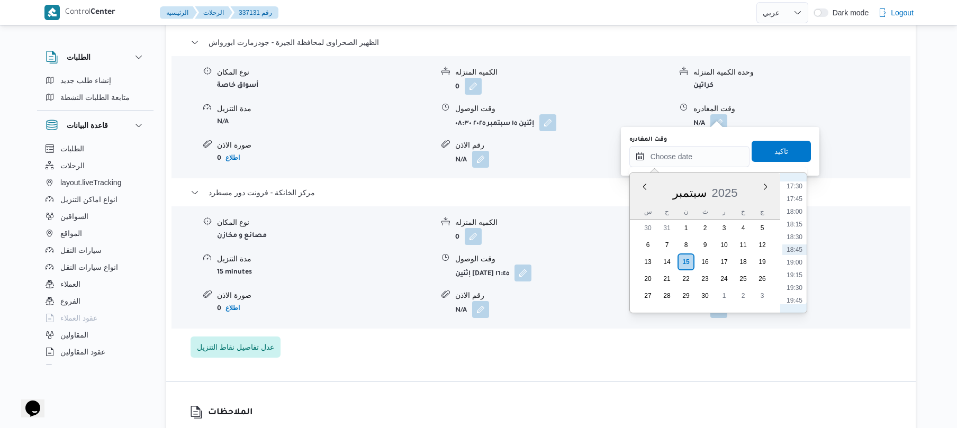
scroll to position [786, 0]
click at [796, 201] on li "15:45" at bounding box center [794, 201] width 24 height 11
type input "[DATE] ١٥:٤٥"
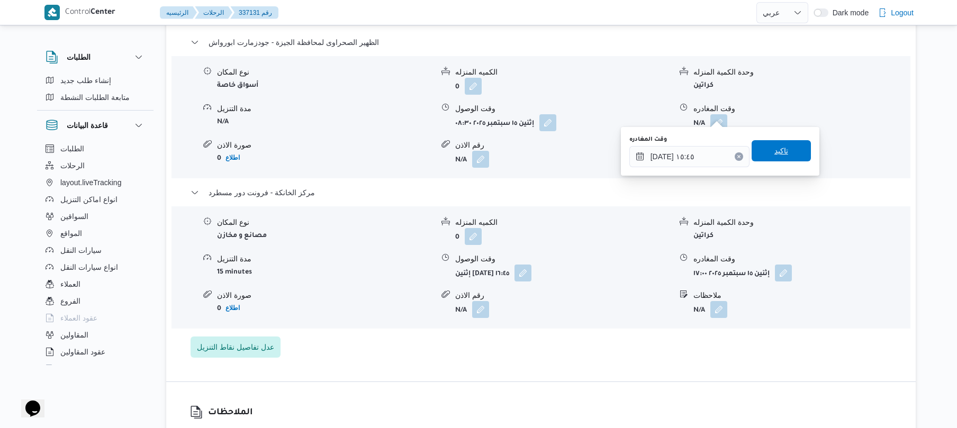
click at [778, 159] on span "تاكيد" at bounding box center [780, 150] width 59 height 21
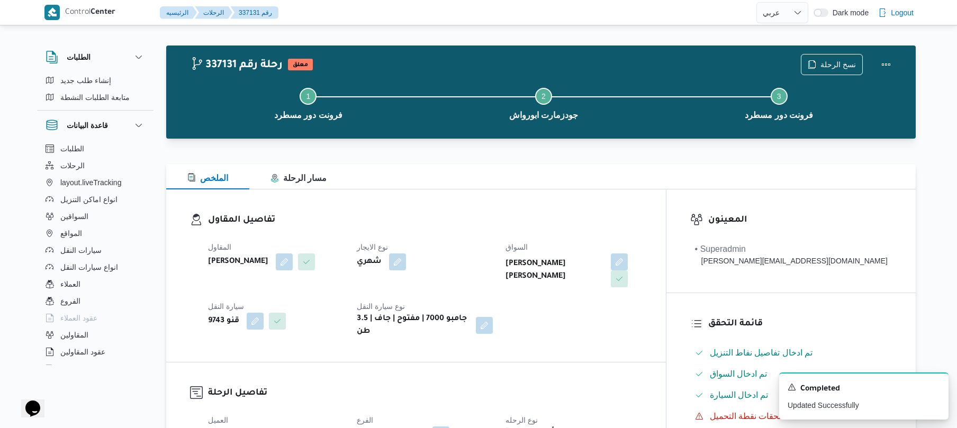
scroll to position [0, 0]
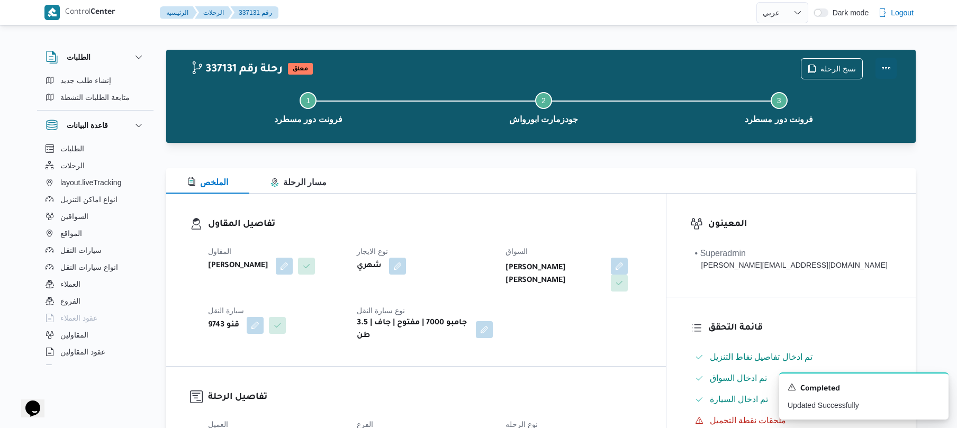
click at [886, 70] on button "Actions" at bounding box center [885, 68] width 21 height 21
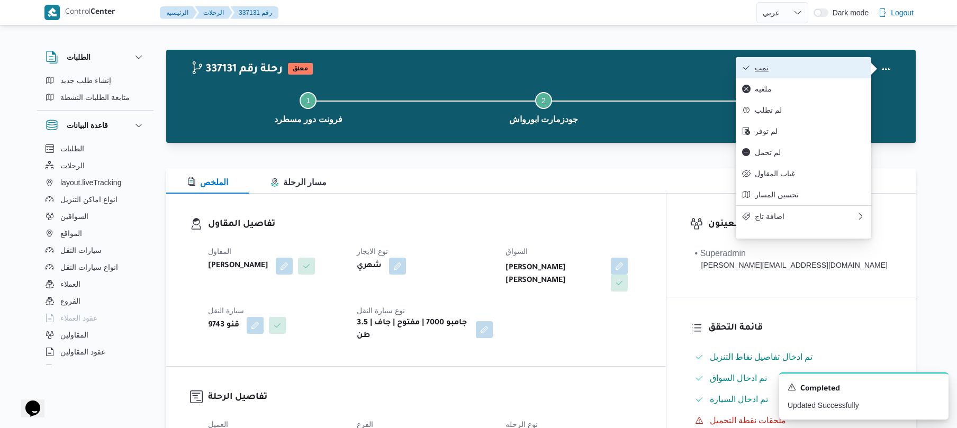
click at [832, 62] on button "تمت" at bounding box center [803, 67] width 135 height 21
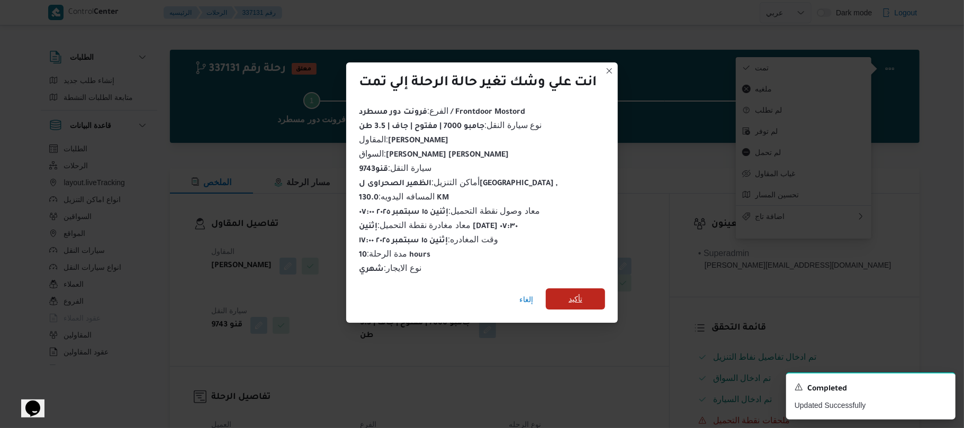
click at [582, 295] on span "تأكيد" at bounding box center [575, 299] width 14 height 13
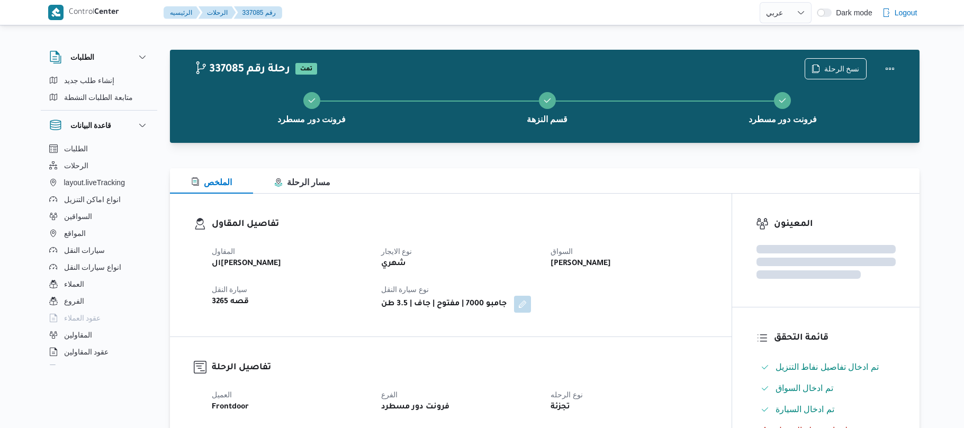
select select "ar"
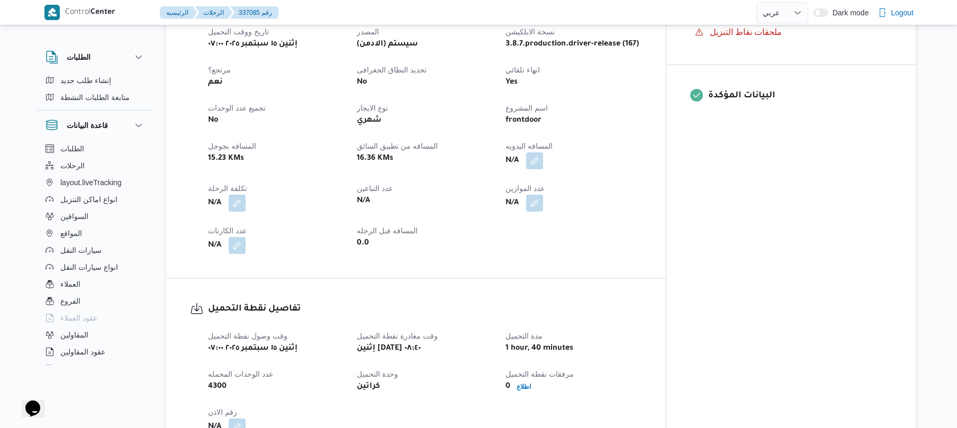
scroll to position [479, 0]
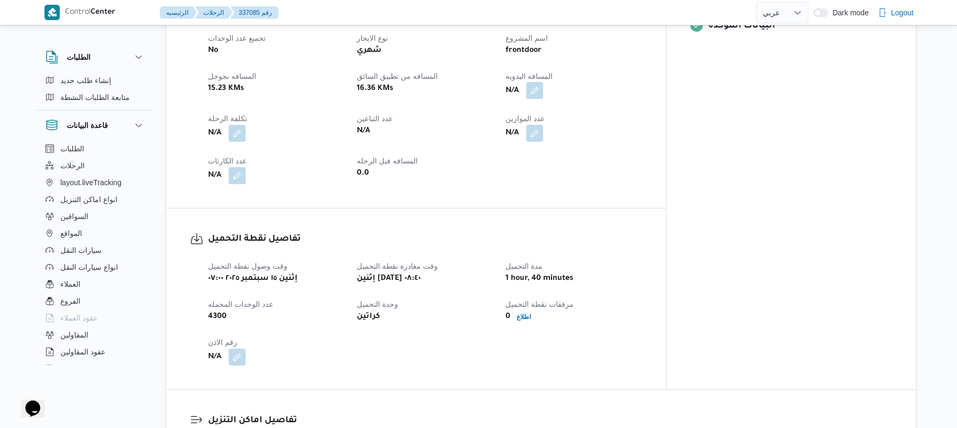
click at [543, 82] on button "button" at bounding box center [534, 90] width 17 height 17
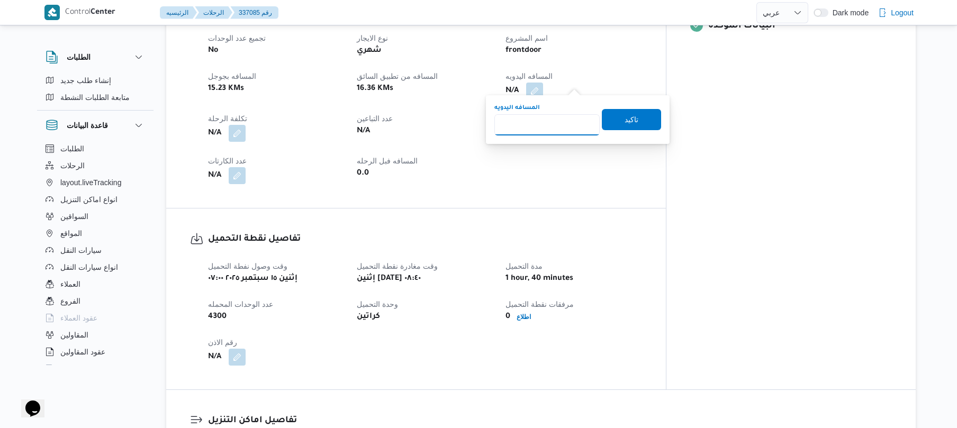
click at [554, 128] on input "المسافه اليدويه" at bounding box center [546, 124] width 105 height 21
type input "70"
click at [624, 122] on span "تاكيد" at bounding box center [631, 119] width 14 height 13
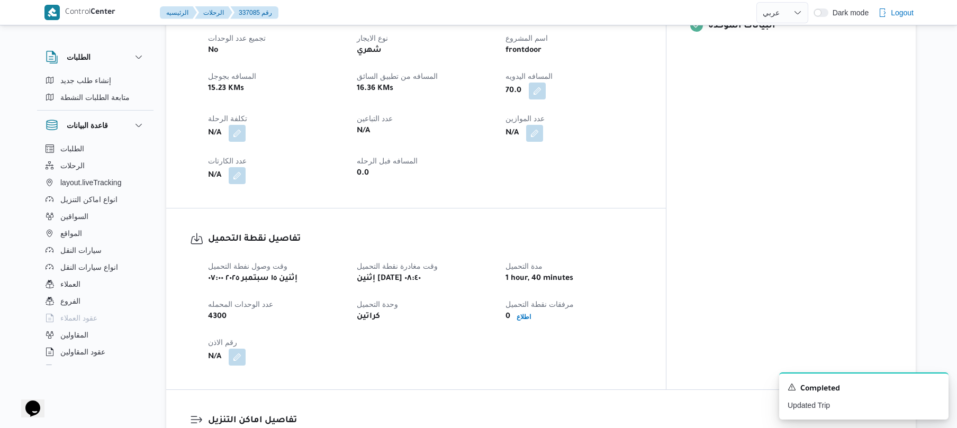
click at [642, 124] on div "N/A" at bounding box center [573, 133] width 138 height 19
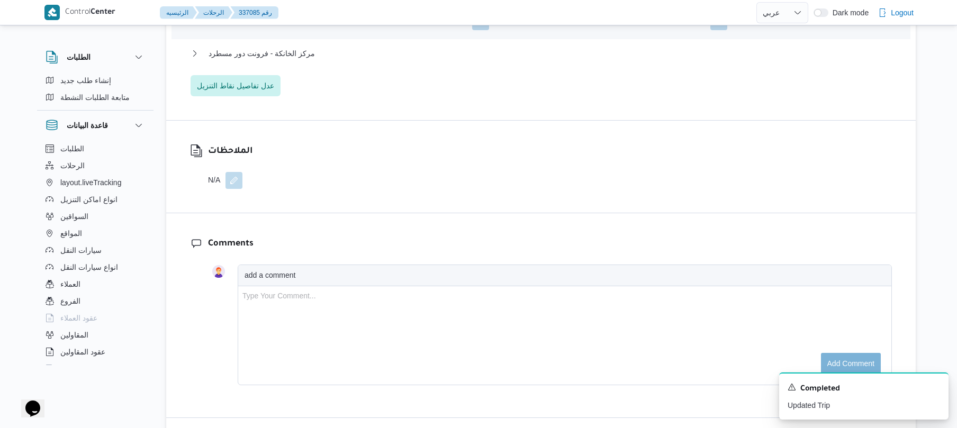
scroll to position [1044, 0]
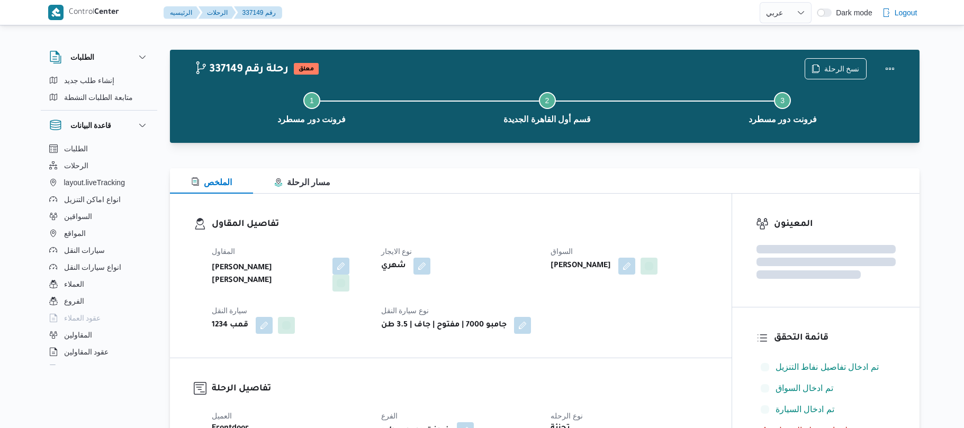
select select "ar"
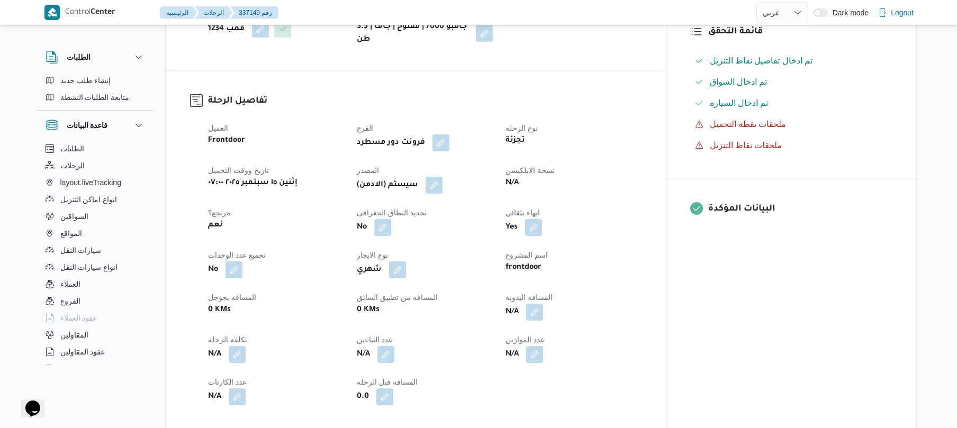
scroll to position [339, 0]
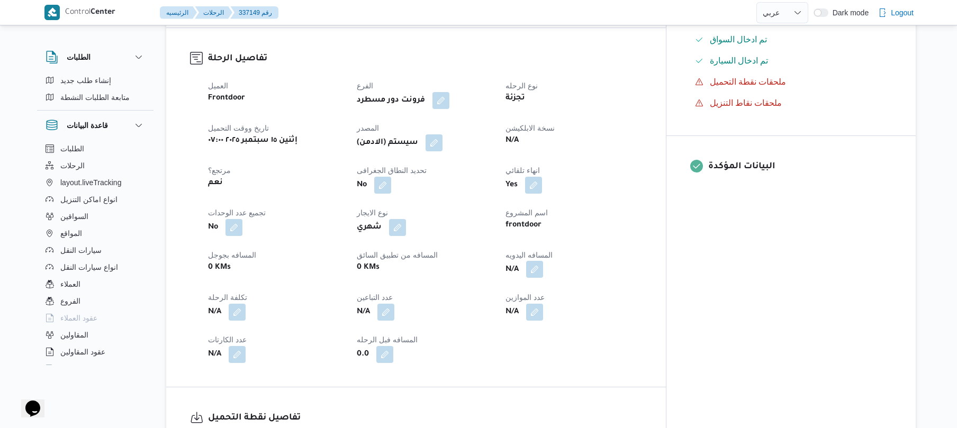
click at [543, 262] on button "button" at bounding box center [534, 269] width 17 height 17
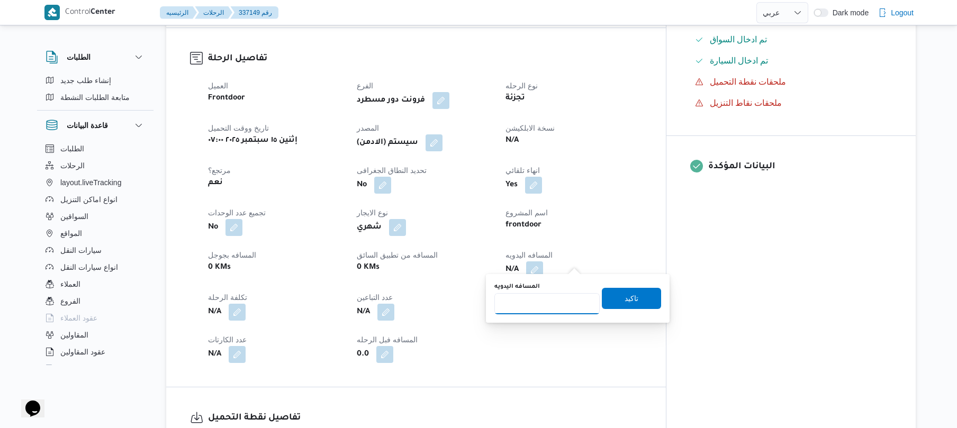
click at [542, 307] on input "المسافه اليدويه" at bounding box center [546, 303] width 105 height 21
type input "120"
click at [624, 303] on span "تاكيد" at bounding box center [631, 298] width 14 height 13
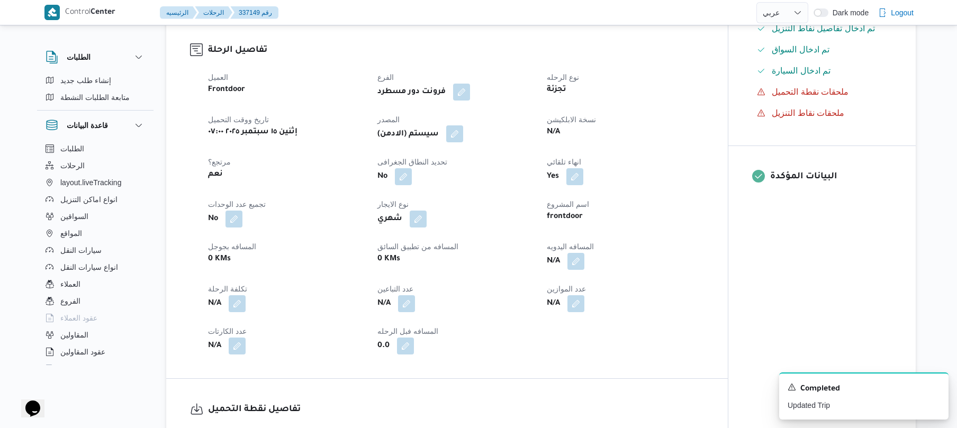
click at [460, 132] on button "button" at bounding box center [454, 133] width 17 height 17
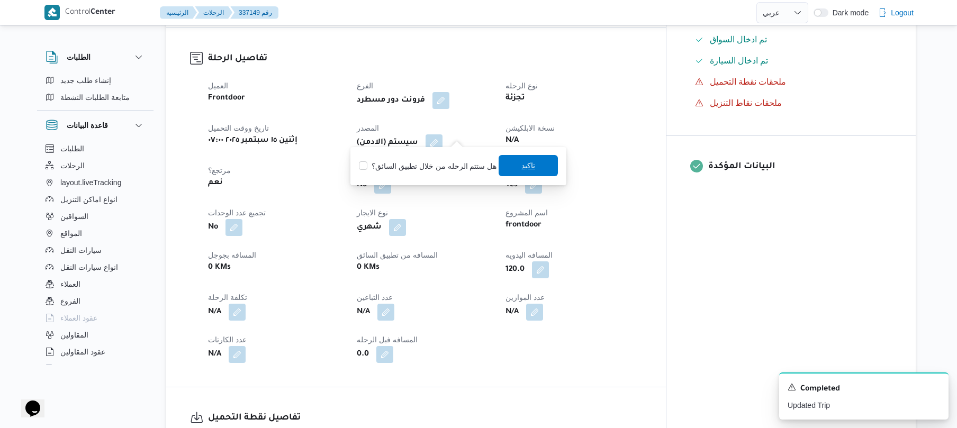
click at [516, 165] on span "تاكيد" at bounding box center [527, 165] width 59 height 21
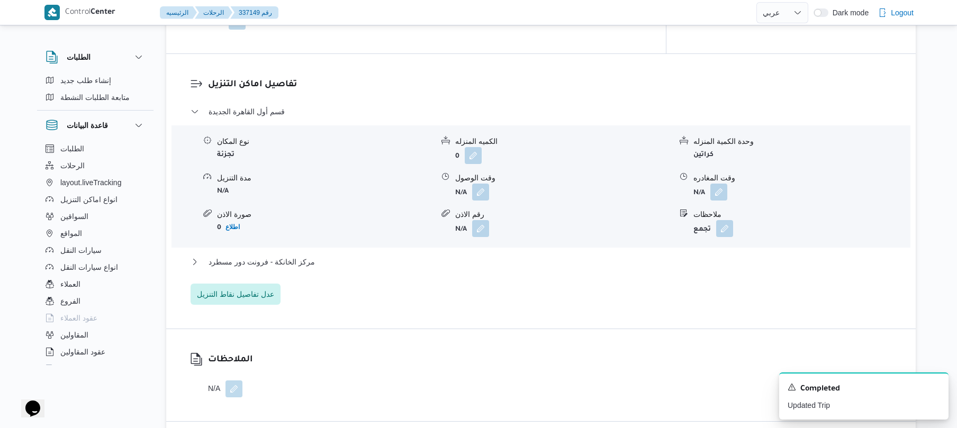
scroll to position [875, 0]
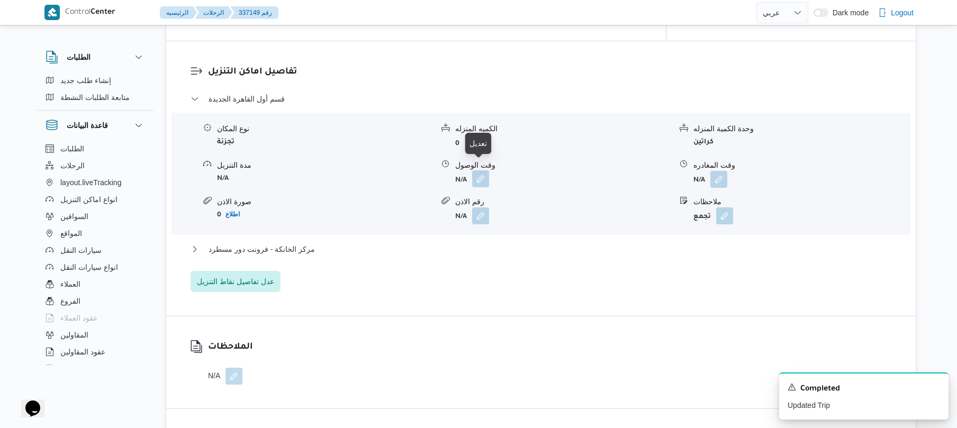
click at [477, 170] on button "button" at bounding box center [480, 178] width 17 height 17
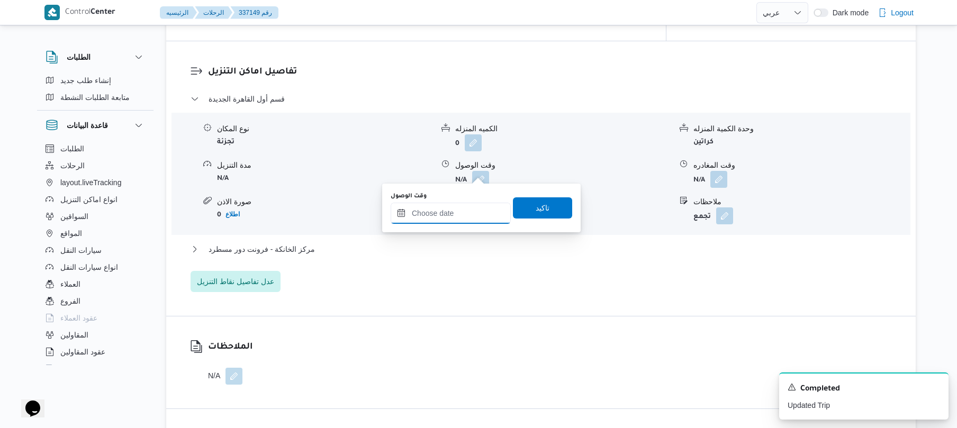
click at [453, 212] on input "وقت الوصول" at bounding box center [451, 213] width 120 height 21
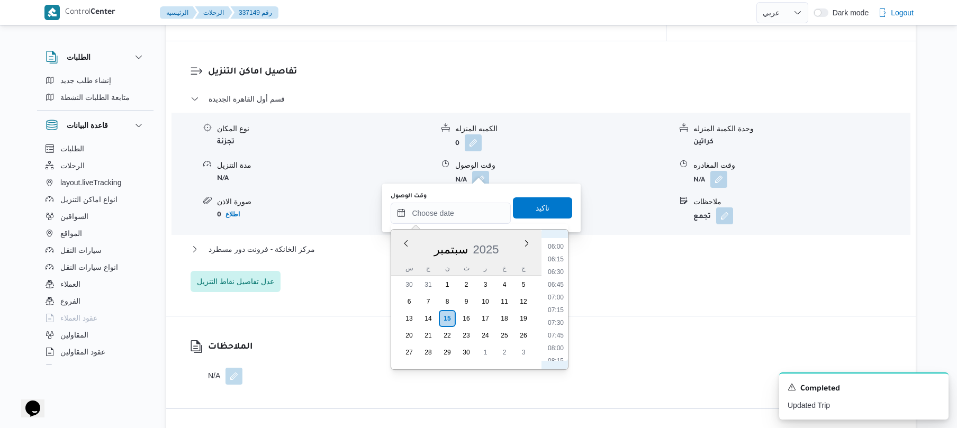
scroll to position [405, 0]
click at [556, 277] on li "08:45" at bounding box center [555, 282] width 24 height 11
type input "١٥/٠٩/٢٠٢٥ ٠٨:٤٥"
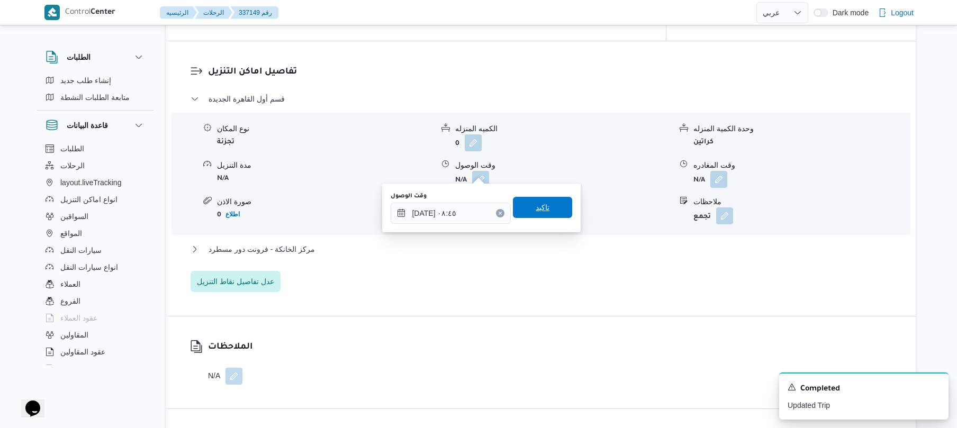
click at [545, 210] on span "تاكيد" at bounding box center [542, 207] width 59 height 21
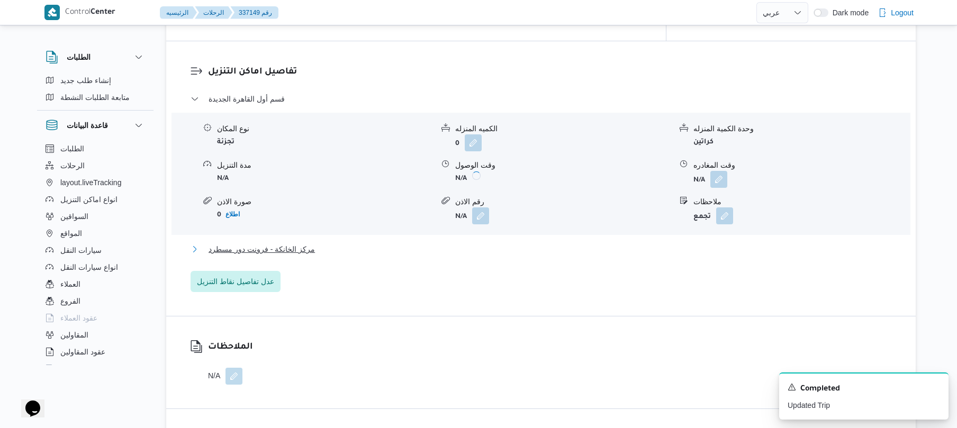
click at [506, 244] on button "مركز الخانكة - فرونت دور مسطرد" at bounding box center [540, 249] width 701 height 13
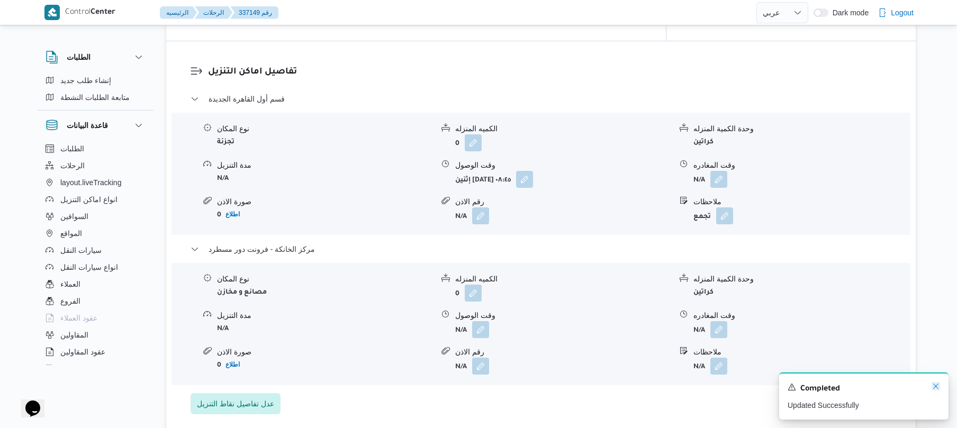
click at [933, 388] on icon "Dismiss toast" at bounding box center [935, 386] width 8 height 8
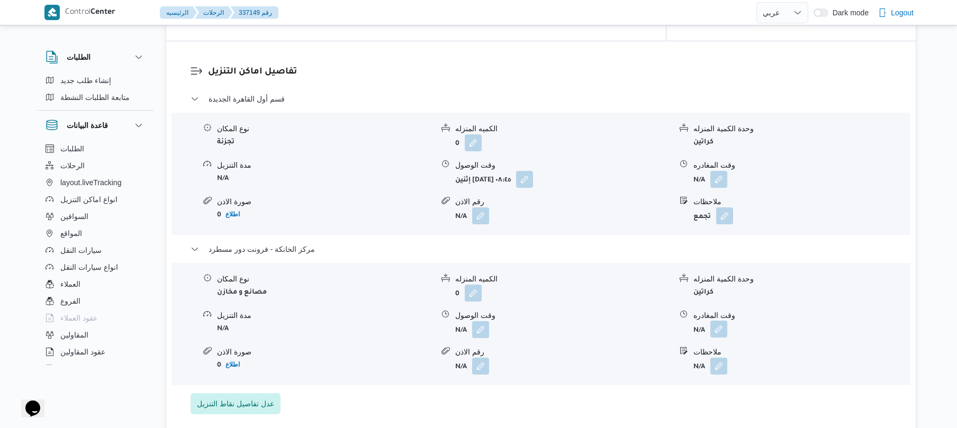
click at [719, 321] on button "button" at bounding box center [718, 329] width 17 height 17
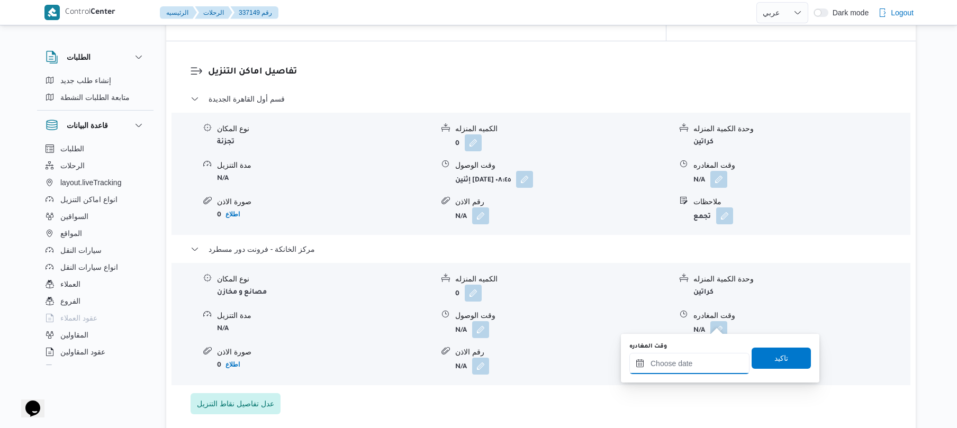
click at [704, 360] on input "وقت المغادره" at bounding box center [689, 363] width 120 height 21
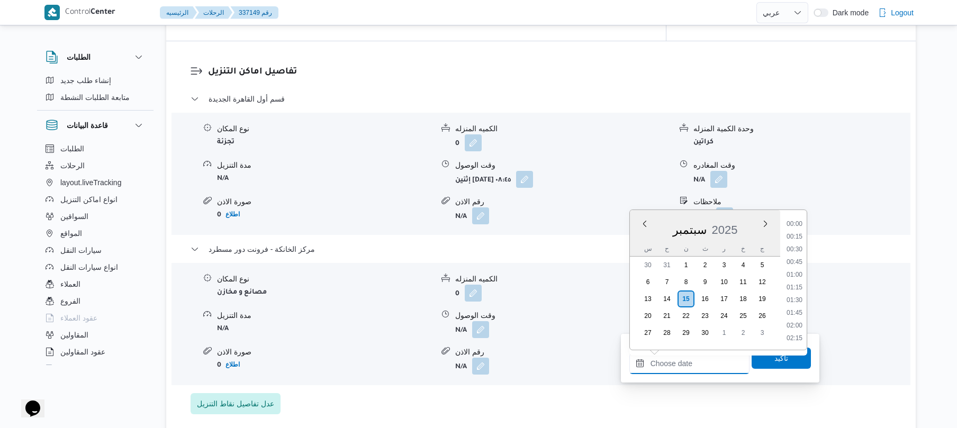
scroll to position [890, 0]
click at [796, 225] on li "17:30" at bounding box center [794, 223] width 24 height 11
type input "١٥/٠٩/٢٠٢٥ ١٧:٣٠"
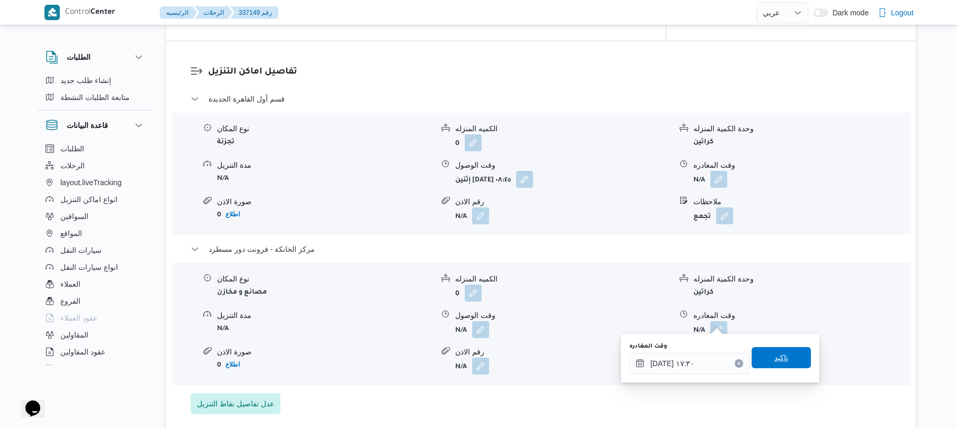
click at [782, 360] on span "تاكيد" at bounding box center [780, 357] width 59 height 21
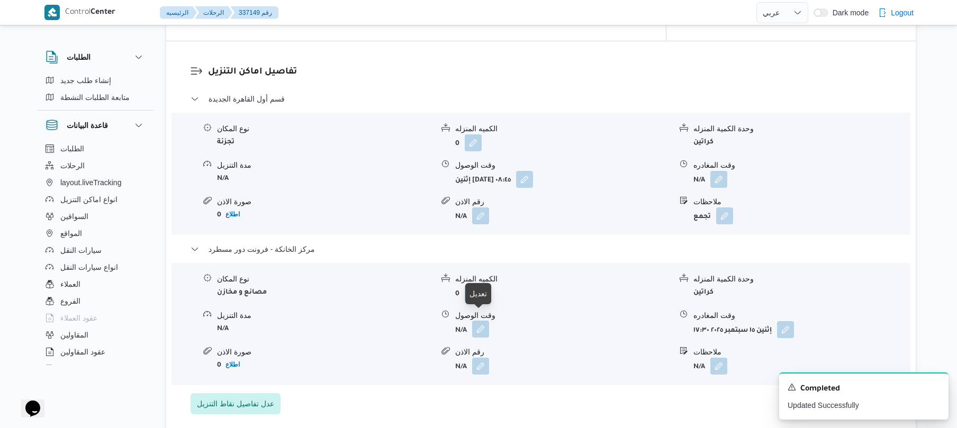
click at [473, 322] on button "button" at bounding box center [480, 329] width 17 height 17
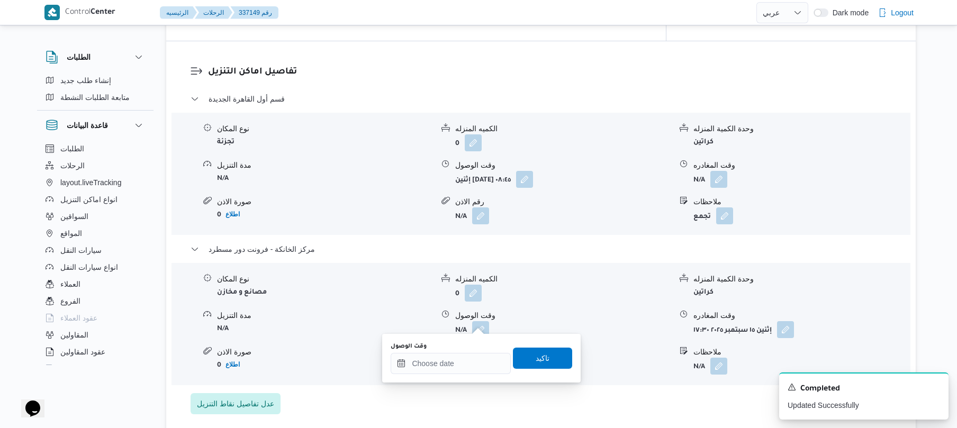
click at [458, 376] on div "You are in a dialog. To close this dialog, hit escape. وقت الوصول تاكيد" at bounding box center [481, 358] width 198 height 49
click at [460, 367] on input "وقت الوصول" at bounding box center [451, 363] width 120 height 21
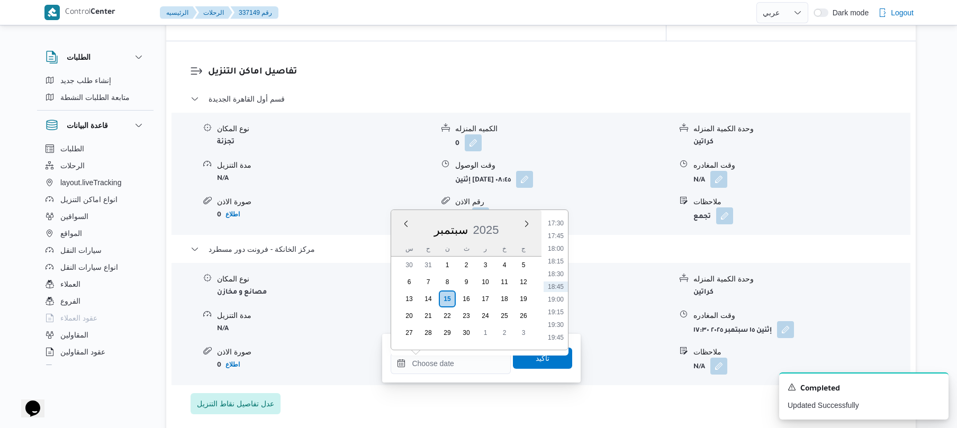
click at [558, 223] on li "17:30" at bounding box center [555, 223] width 24 height 11
type input "١٥/٠٩/٢٠٢٥ ١٧:٣٠"
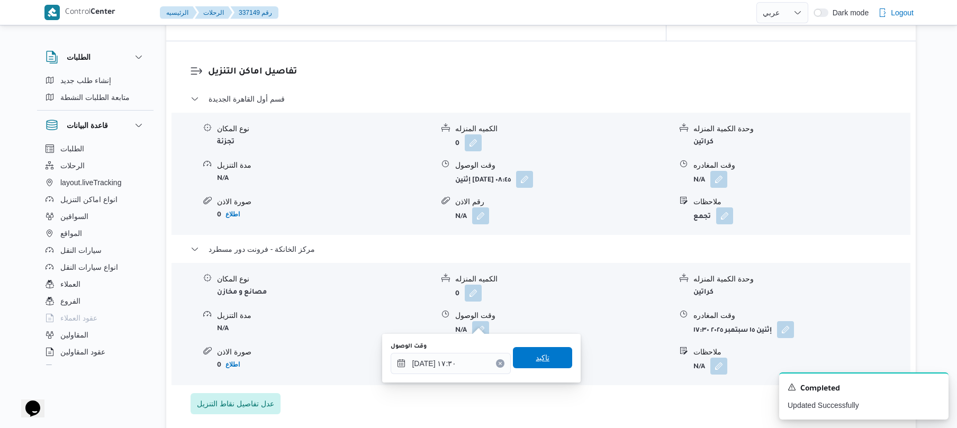
click at [542, 358] on span "تاكيد" at bounding box center [543, 357] width 14 height 13
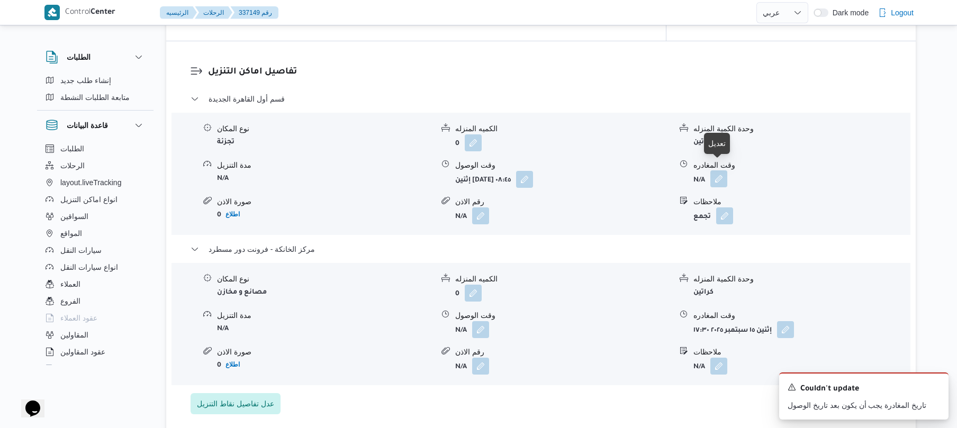
click at [718, 170] on button "button" at bounding box center [718, 178] width 17 height 17
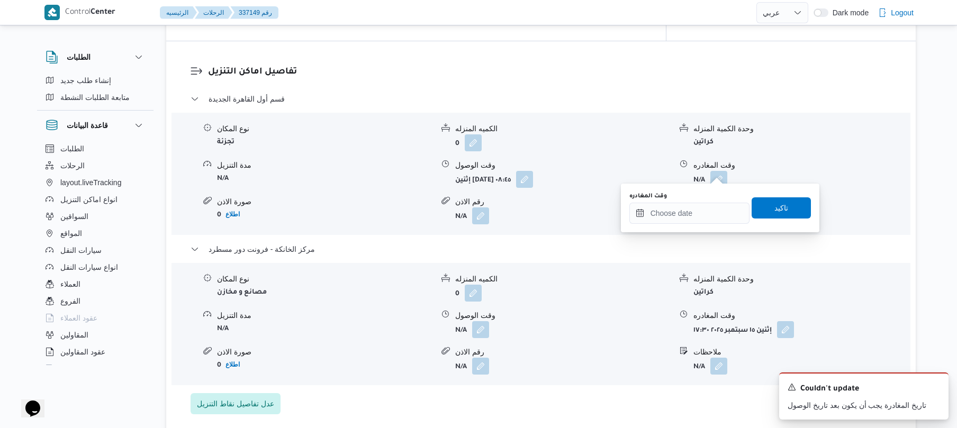
click at [464, 327] on b "N/A" at bounding box center [461, 330] width 12 height 7
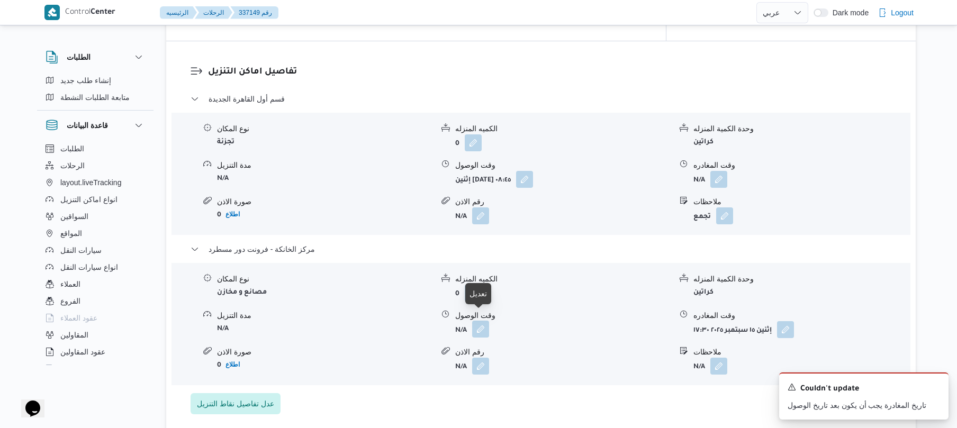
click at [479, 321] on button "button" at bounding box center [480, 329] width 17 height 17
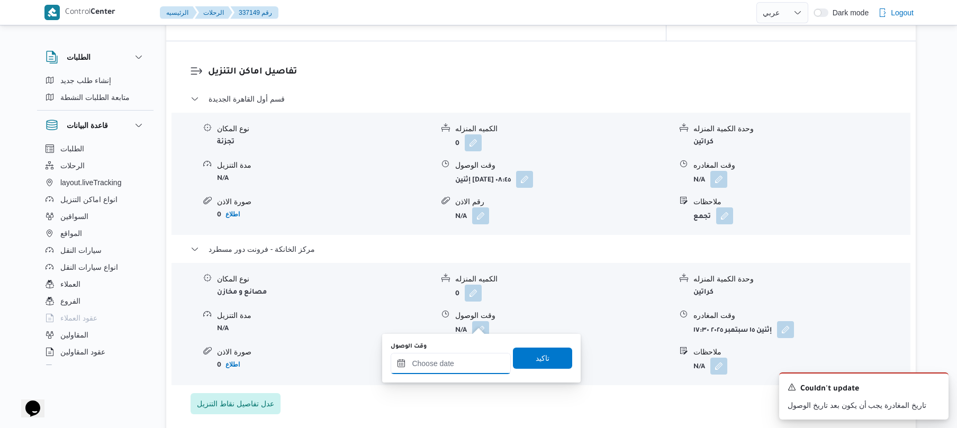
click at [458, 360] on input "وقت الوصول" at bounding box center [451, 363] width 120 height 21
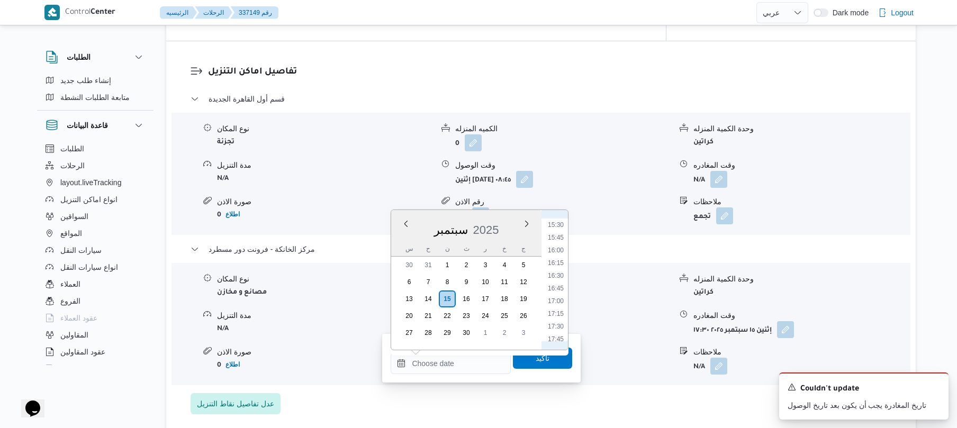
scroll to position [785, 0]
click at [556, 318] on li "17:15" at bounding box center [555, 315] width 24 height 11
type input "١٥/٠٩/٢٠٢٥ ١٧:١٥"
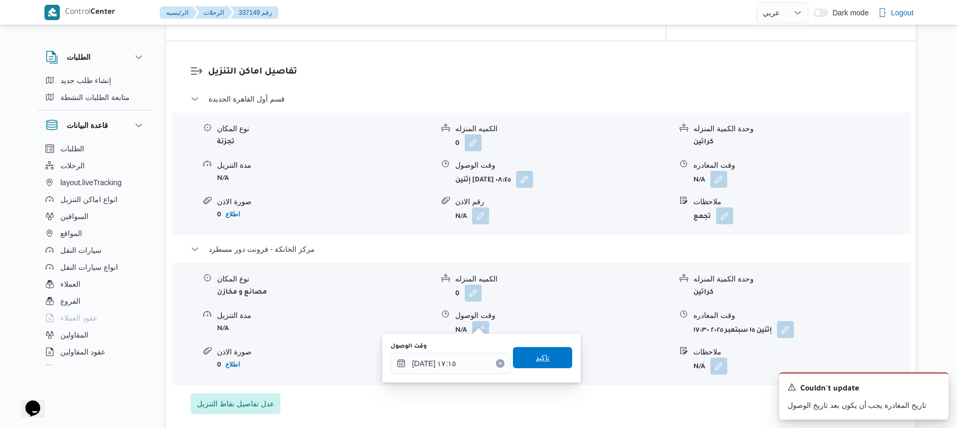
click at [538, 357] on span "تاكيد" at bounding box center [543, 357] width 14 height 13
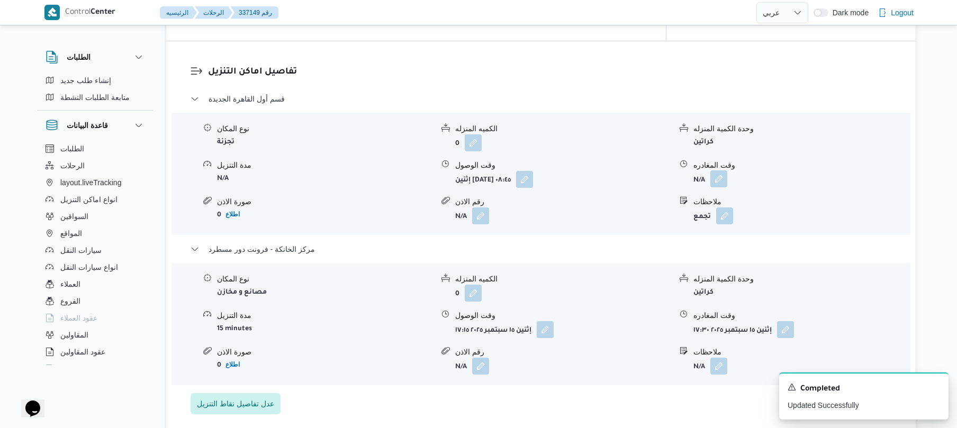
click at [716, 170] on button "button" at bounding box center [718, 178] width 17 height 17
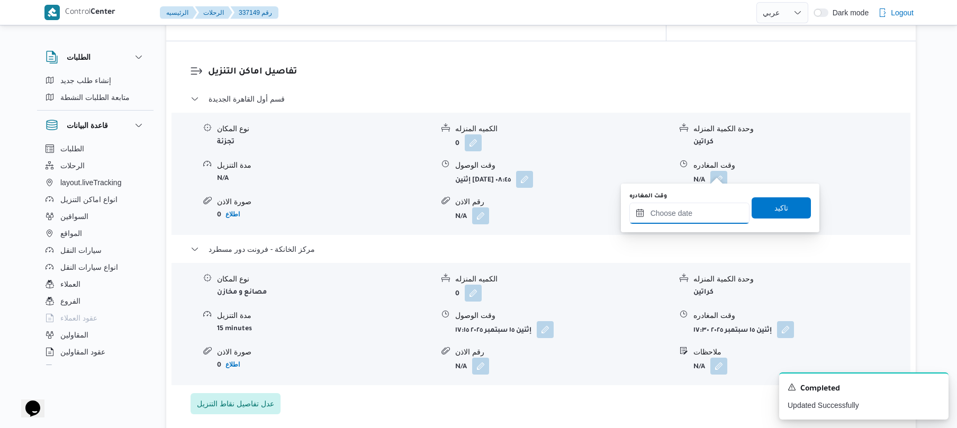
click at [686, 210] on input "وقت المغادره" at bounding box center [689, 213] width 120 height 21
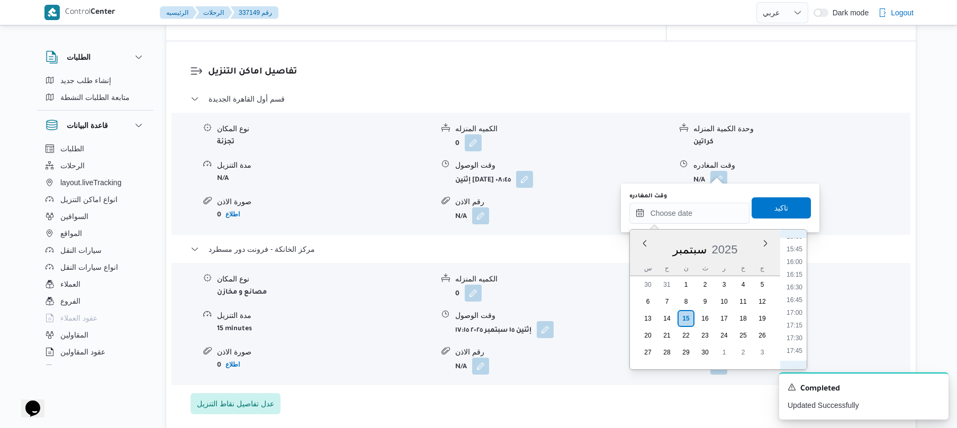
scroll to position [786, 0]
click at [799, 292] on li "16:30" at bounding box center [794, 296] width 24 height 11
type input "١٥/٠٩/٢٠٢٥ ١٦:٣٠"
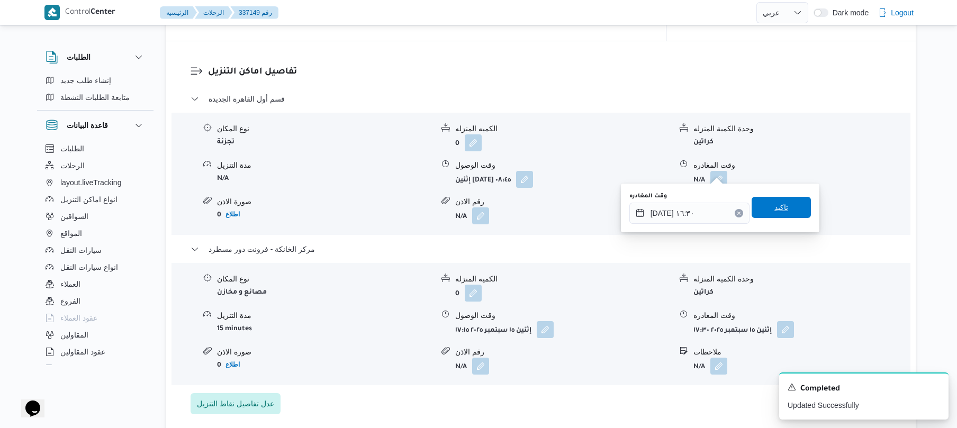
click at [777, 216] on span "تاكيد" at bounding box center [780, 207] width 59 height 21
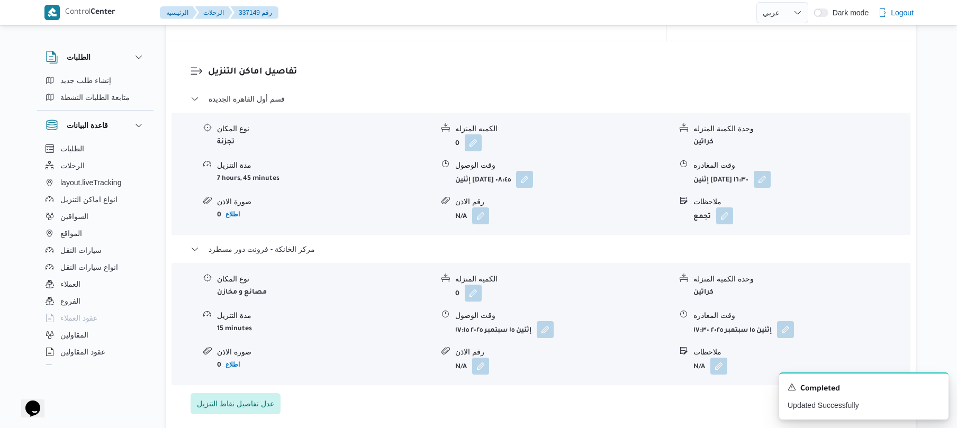
scroll to position [0, 0]
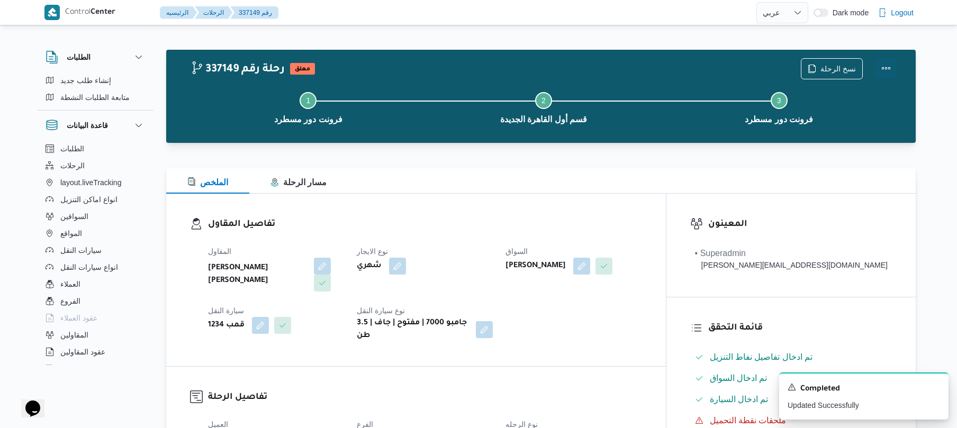
click at [885, 64] on button "Actions" at bounding box center [885, 68] width 21 height 21
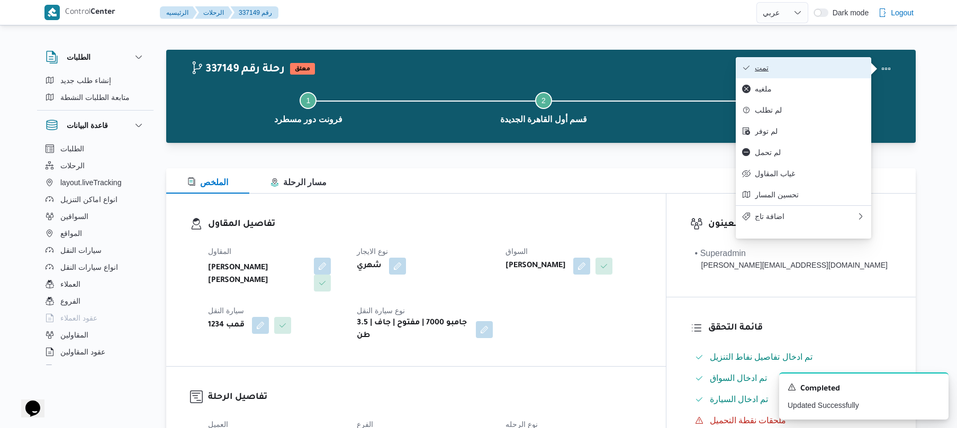
click at [832, 75] on button "تمت" at bounding box center [803, 67] width 135 height 21
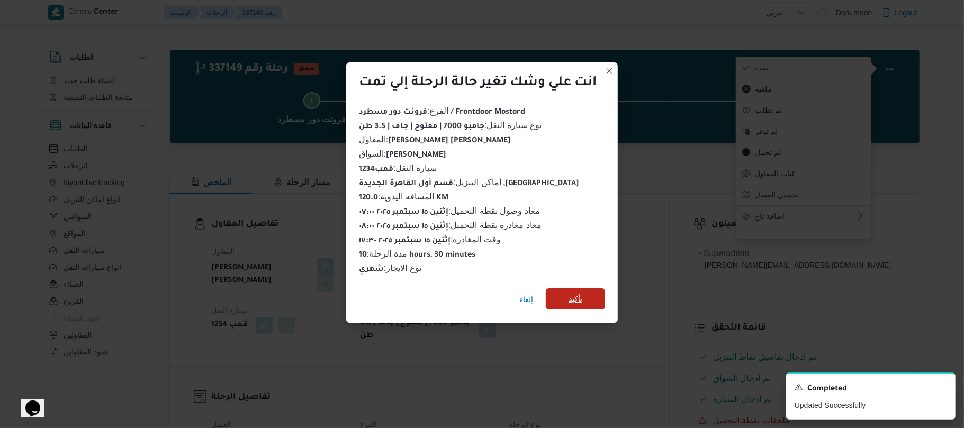
click at [596, 296] on span "تأكيد" at bounding box center [575, 298] width 59 height 21
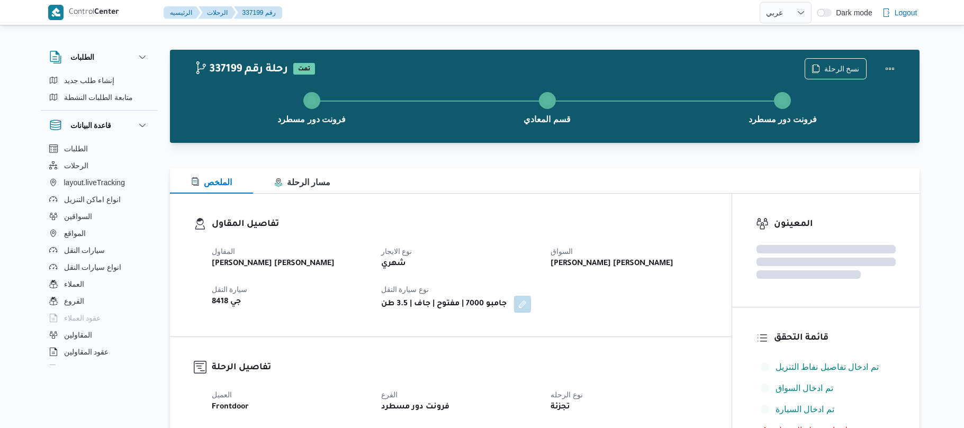
select select "ar"
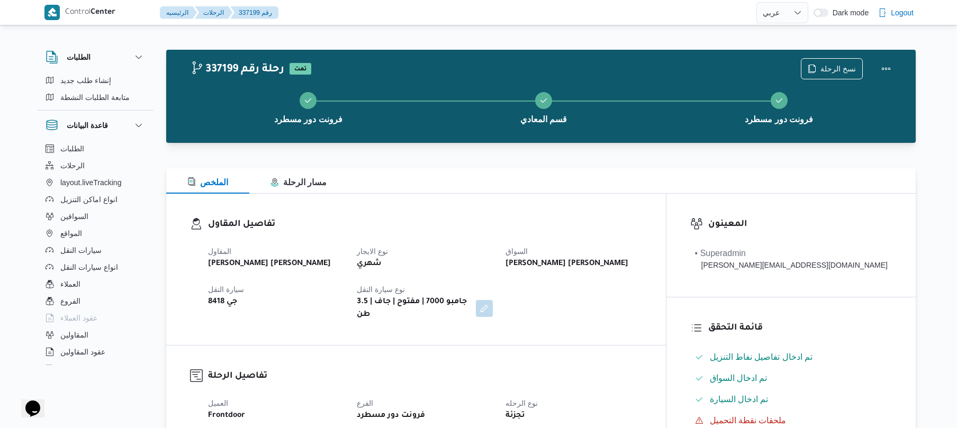
click at [650, 208] on div "تفاصيل المقاول المقاول [PERSON_NAME] [PERSON_NAME] نوع الايجار شهري السواق [PER…" at bounding box center [416, 269] width 500 height 151
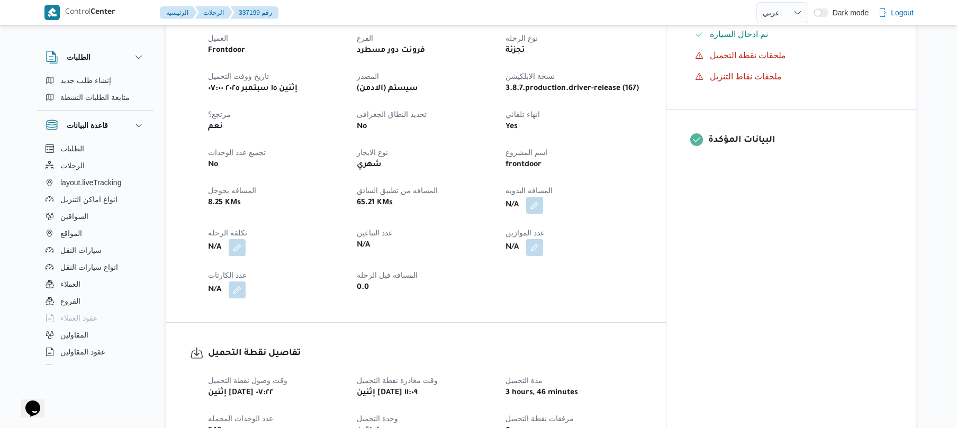
scroll to position [367, 0]
click at [543, 195] on button "button" at bounding box center [534, 203] width 17 height 17
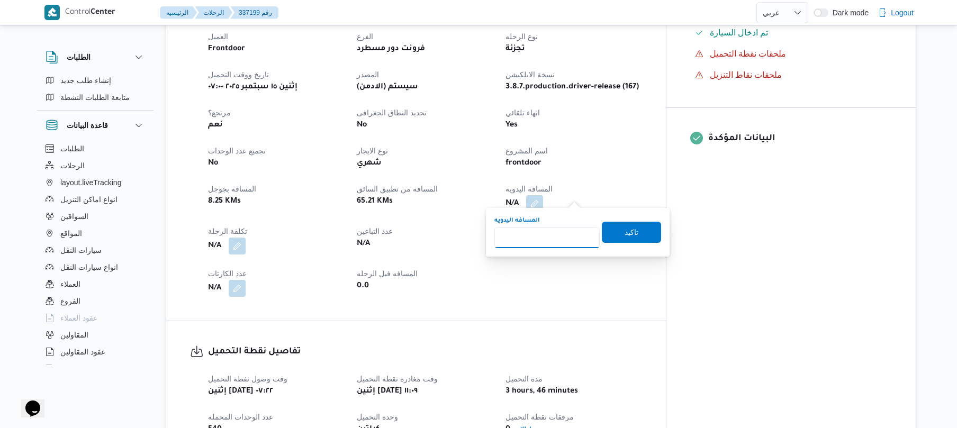
click at [545, 235] on input "المسافه اليدويه" at bounding box center [546, 237] width 105 height 21
type input "125"
click at [635, 235] on span "تاكيد" at bounding box center [631, 231] width 59 height 21
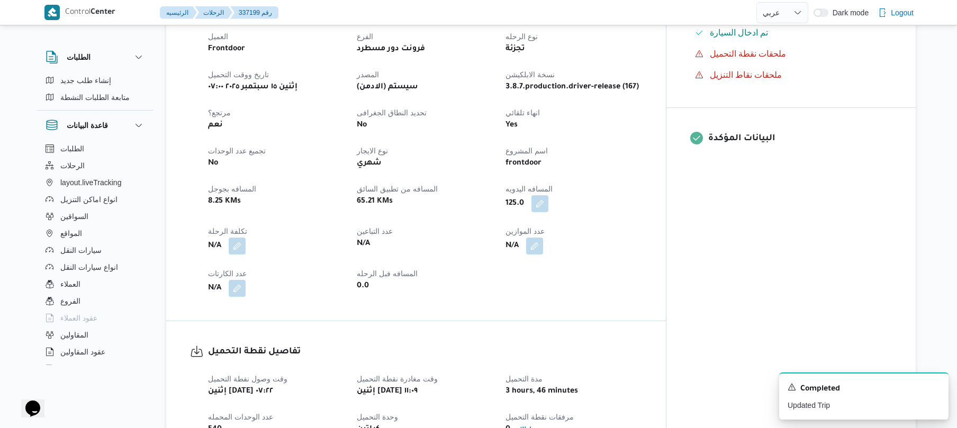
click at [641, 144] on dt "اسم المشروع" at bounding box center [573, 150] width 136 height 13
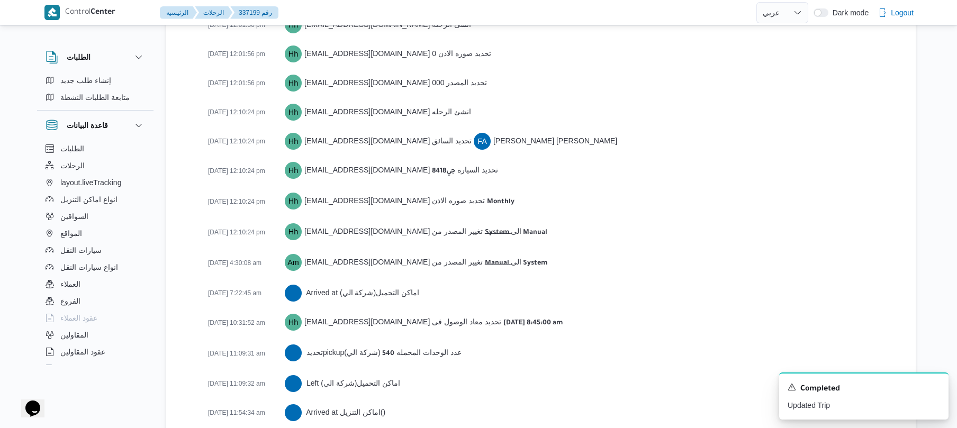
scroll to position [1628, 0]
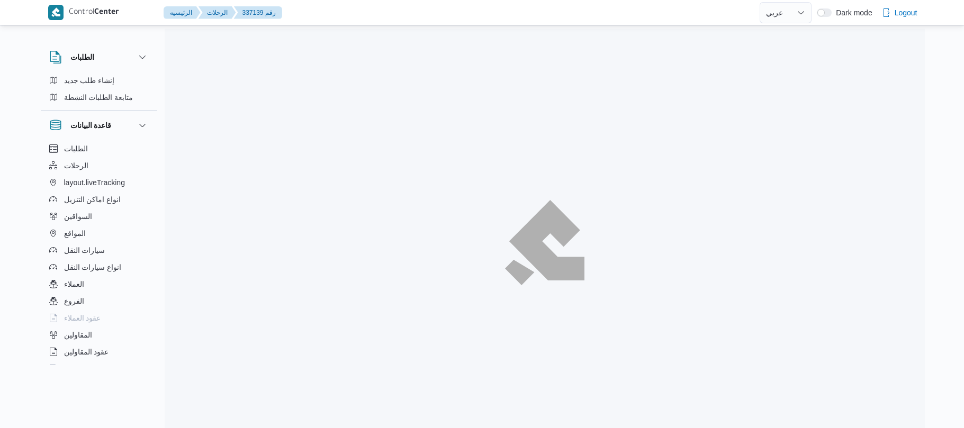
select select "ar"
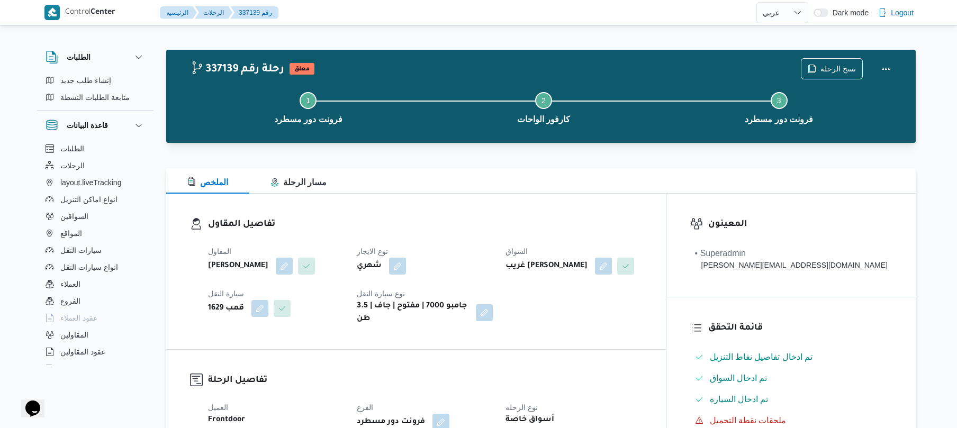
click at [650, 138] on div "Step 1 is incomplete 1 فرونت دور مسطرد Step 2 is incomplete 2 كارفور الواحات St…" at bounding box center [543, 107] width 719 height 68
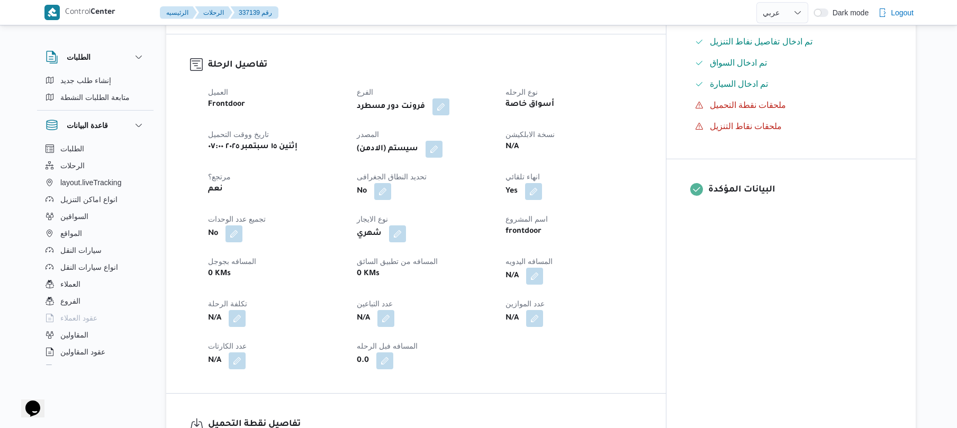
scroll to position [339, 0]
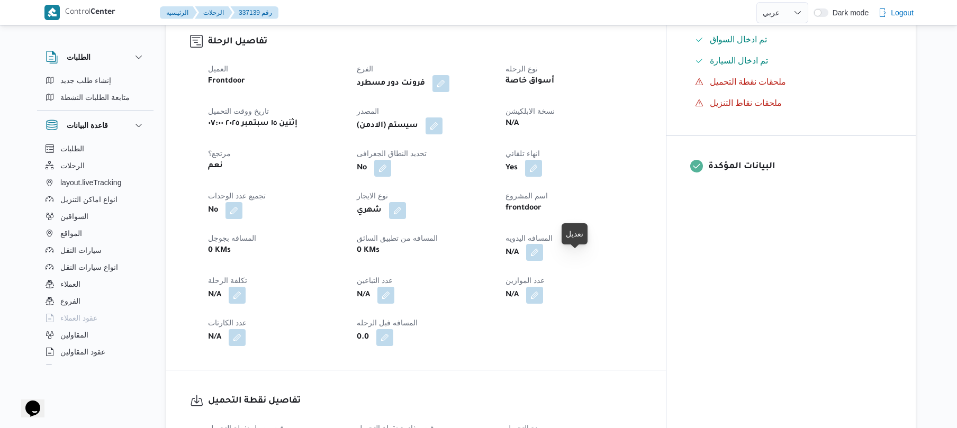
click at [543, 255] on button "button" at bounding box center [534, 252] width 17 height 17
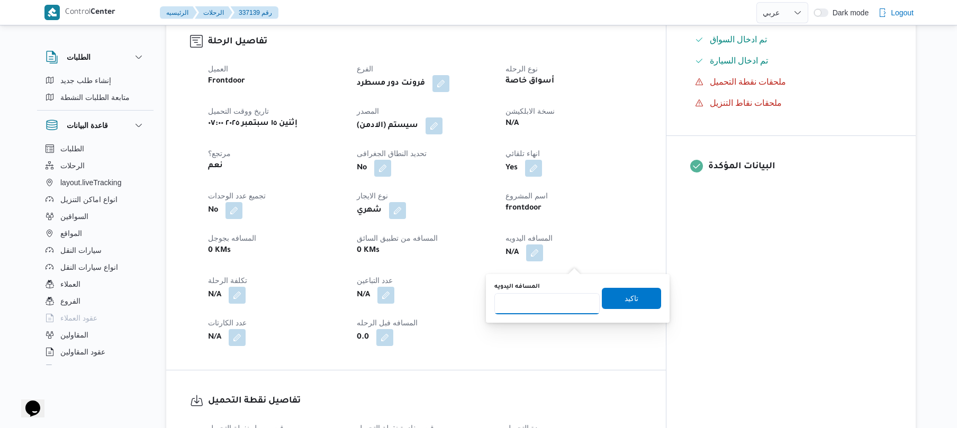
click at [547, 298] on input "المسافه اليدويه" at bounding box center [546, 303] width 105 height 21
type input "135"
click at [633, 301] on span "تاكيد" at bounding box center [631, 297] width 59 height 21
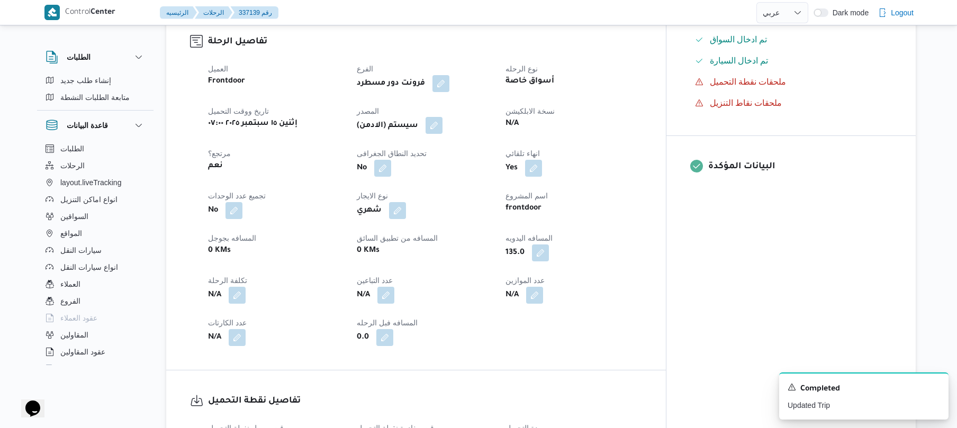
click at [442, 134] on button "button" at bounding box center [433, 125] width 17 height 17
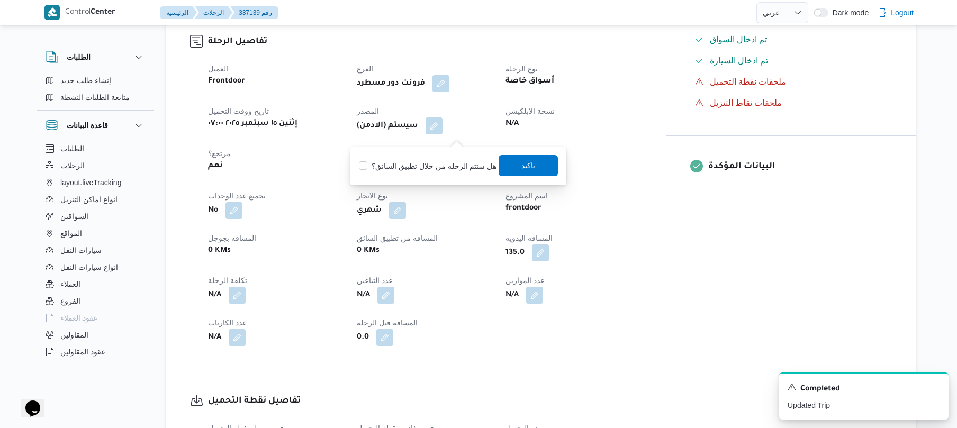
click at [537, 168] on span "تاكيد" at bounding box center [527, 165] width 59 height 21
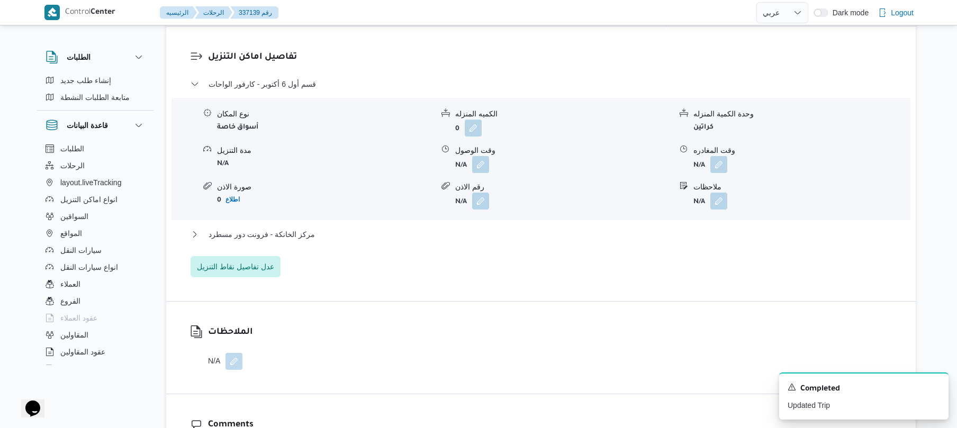
scroll to position [875, 0]
click at [484, 170] on button "button" at bounding box center [480, 161] width 17 height 17
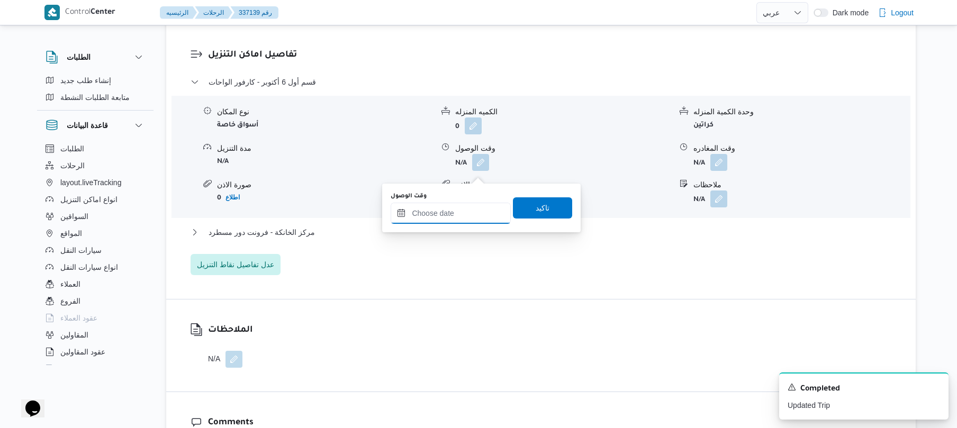
click at [458, 212] on input "وقت الوصول" at bounding box center [451, 213] width 120 height 21
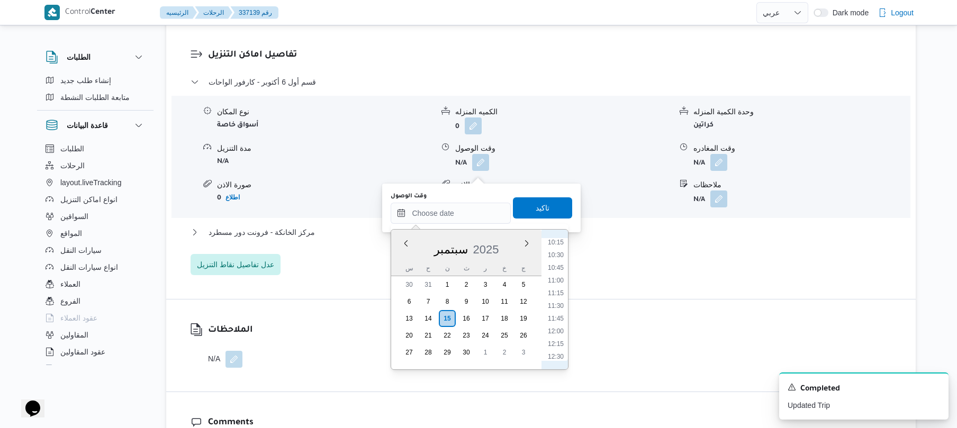
scroll to position [418, 0]
click at [560, 256] on li "08:30" at bounding box center [555, 257] width 24 height 11
type input "[DATE] ٠٨:٣٠"
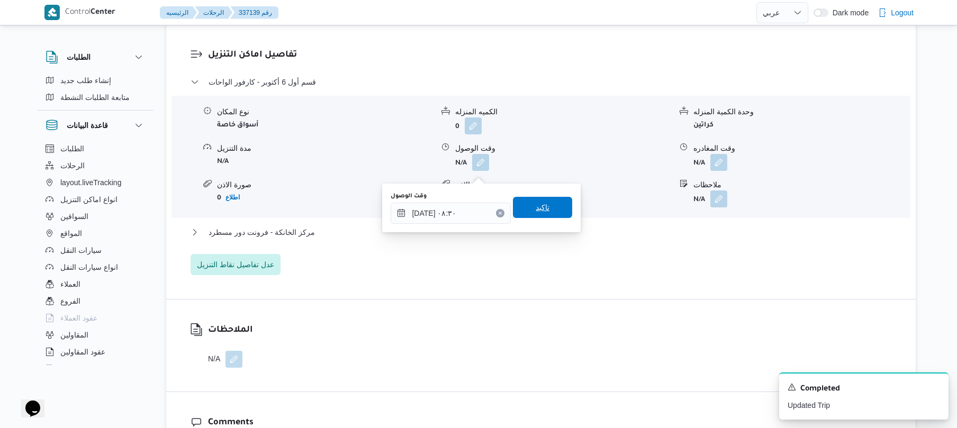
click at [532, 198] on span "تاكيد" at bounding box center [542, 207] width 59 height 21
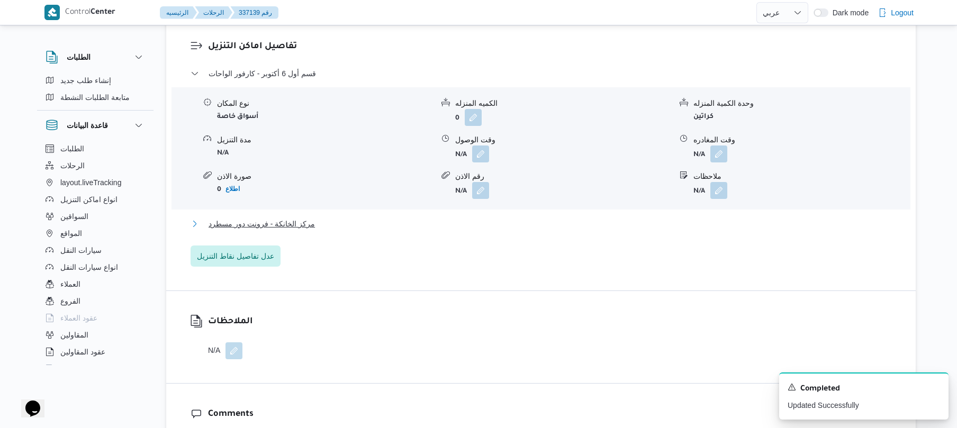
click at [483, 230] on button "مركز الخانكة - فرونت دور مسطرد" at bounding box center [540, 223] width 701 height 13
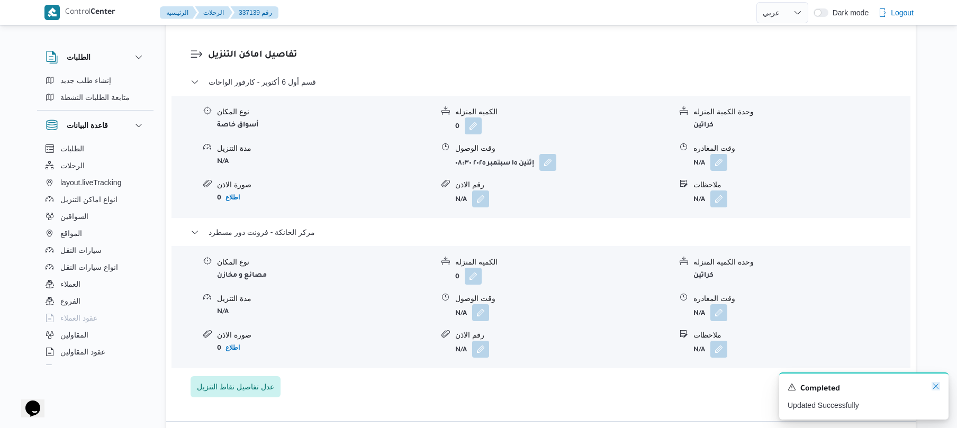
click at [937, 388] on icon "Dismiss toast" at bounding box center [935, 386] width 5 height 5
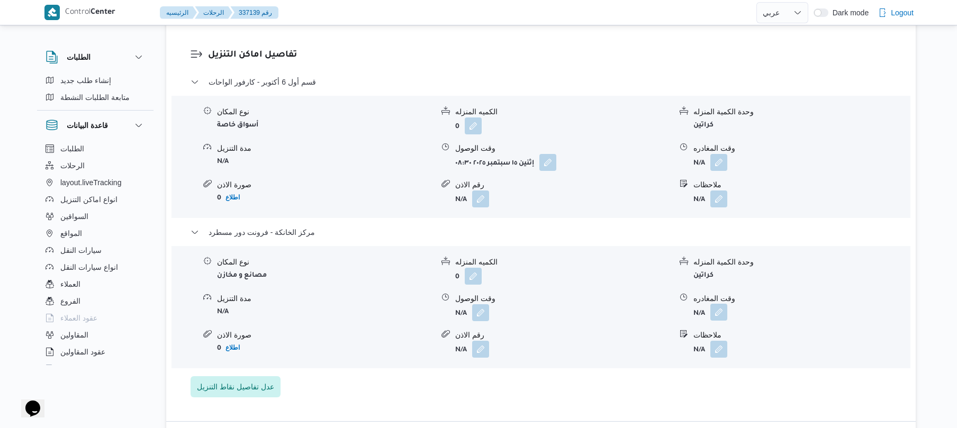
click at [719, 321] on button "button" at bounding box center [718, 312] width 17 height 17
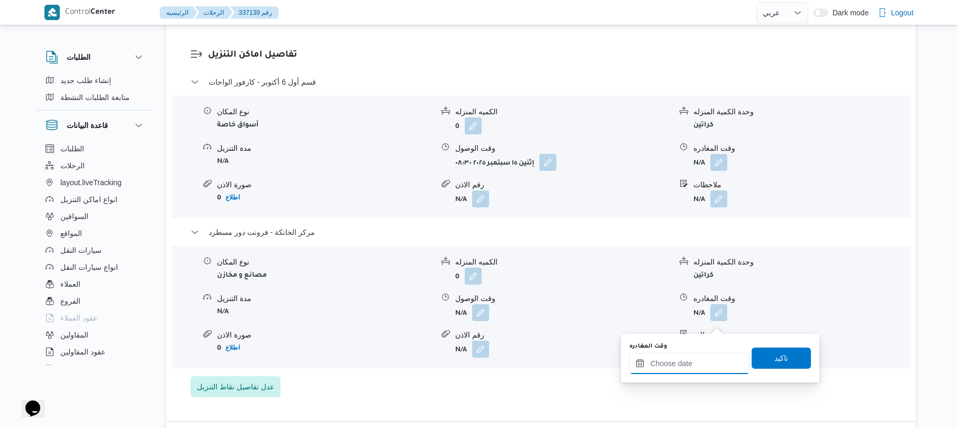
click at [688, 358] on input "وقت المغادره" at bounding box center [689, 363] width 120 height 21
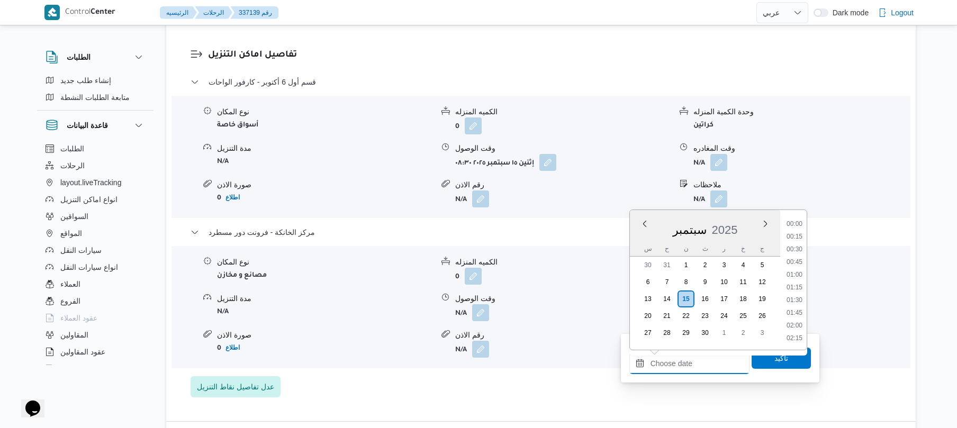
scroll to position [902, 0]
click at [795, 225] on li "17:45" at bounding box center [794, 223] width 24 height 11
type input "١٥/٠٩/٢٠٢٥ ١٧:٤٥"
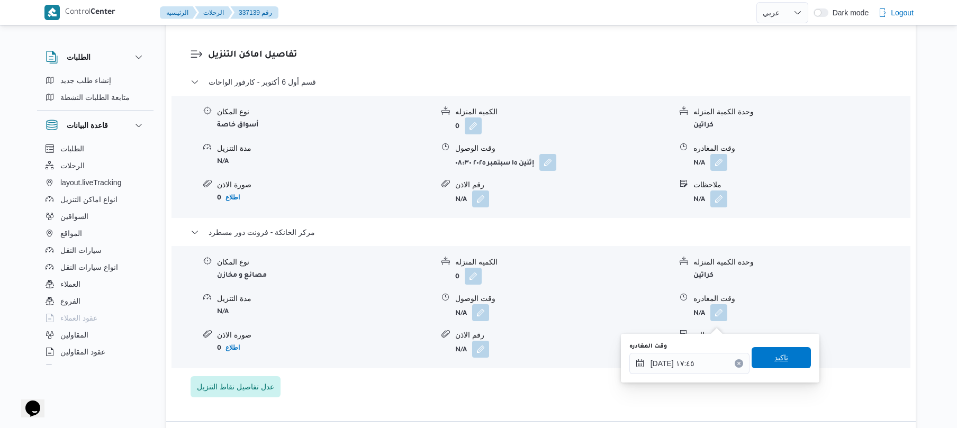
click at [776, 353] on span "تاكيد" at bounding box center [781, 357] width 14 height 13
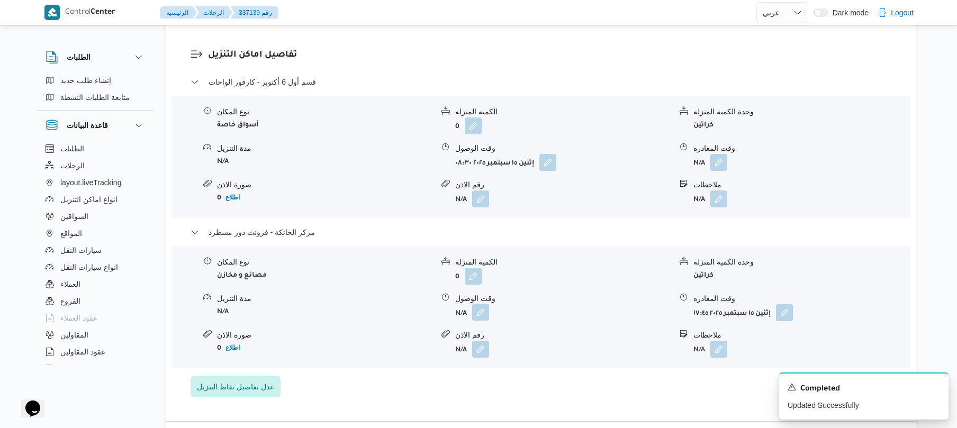
click at [481, 318] on button "button" at bounding box center [480, 312] width 17 height 17
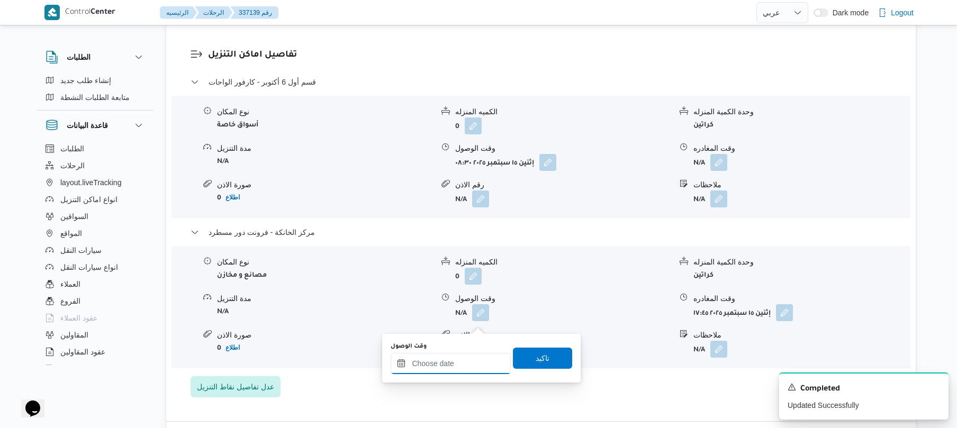
click at [442, 365] on input "وقت الوصول" at bounding box center [451, 363] width 120 height 21
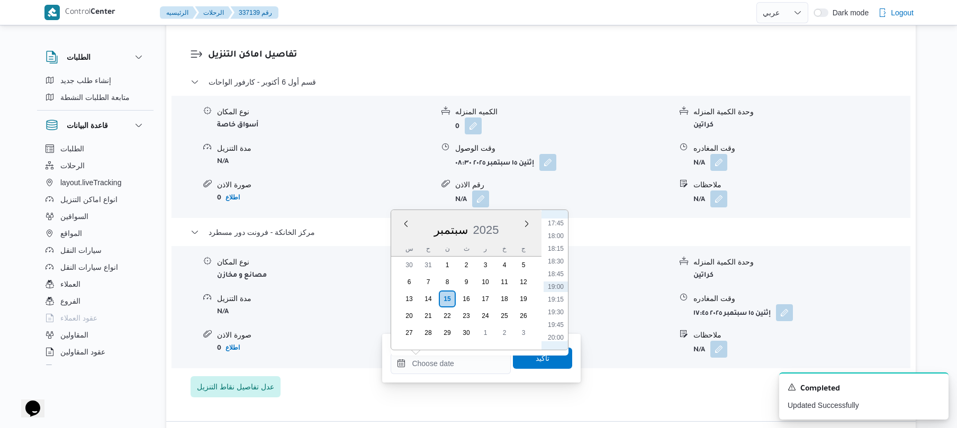
scroll to position [798, 0]
click at [553, 312] on li "17:30" at bounding box center [555, 315] width 24 height 11
type input "١٥/٠٩/٢٠٢٥ ١٧:٣٠"
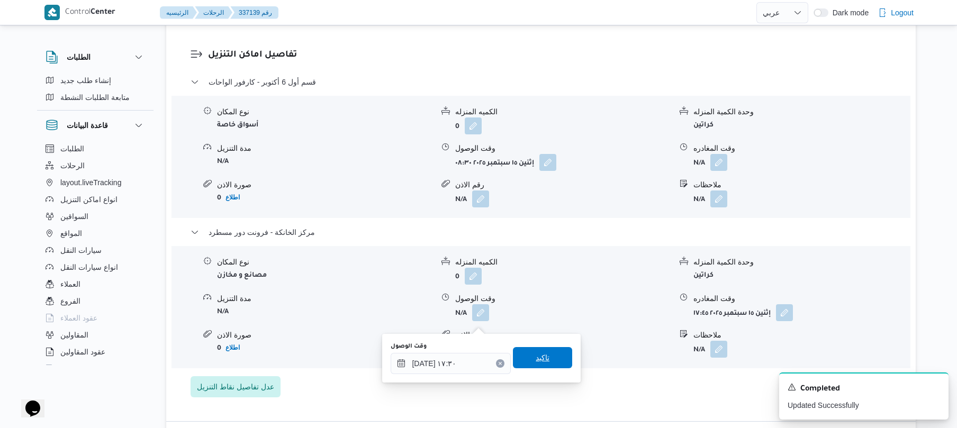
click at [538, 360] on span "تاكيد" at bounding box center [543, 357] width 14 height 13
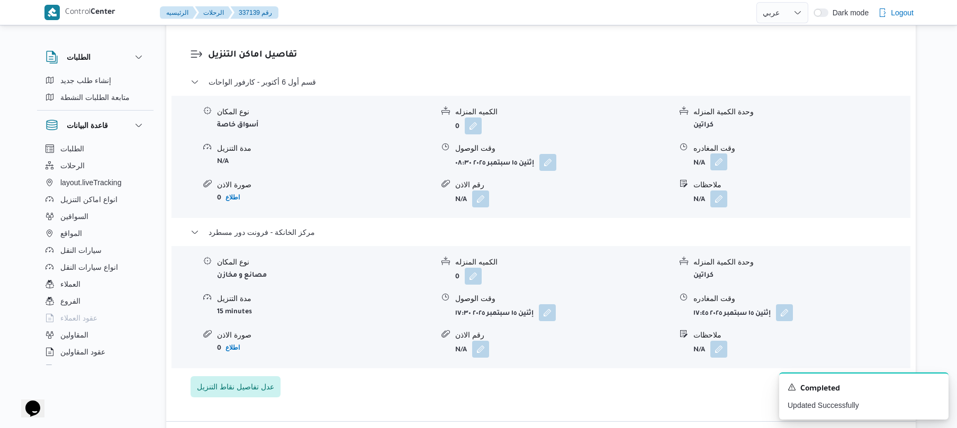
click at [716, 170] on button "button" at bounding box center [718, 161] width 17 height 17
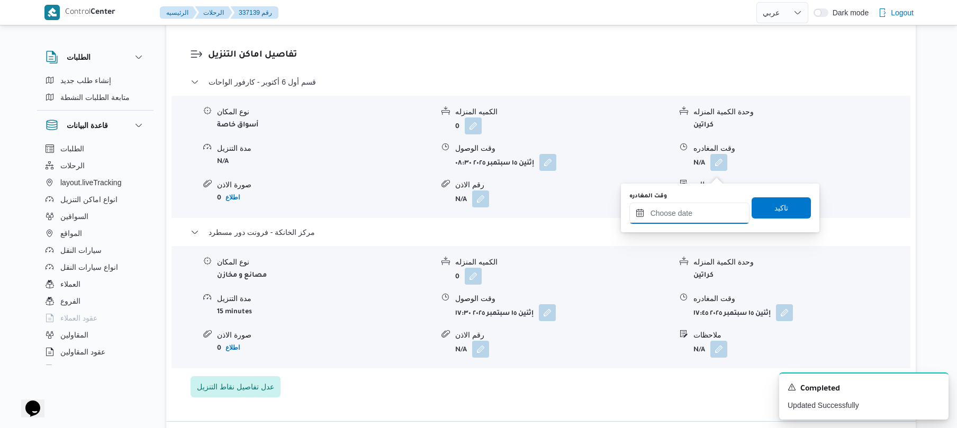
click at [693, 206] on input "وقت المغادره" at bounding box center [689, 213] width 120 height 21
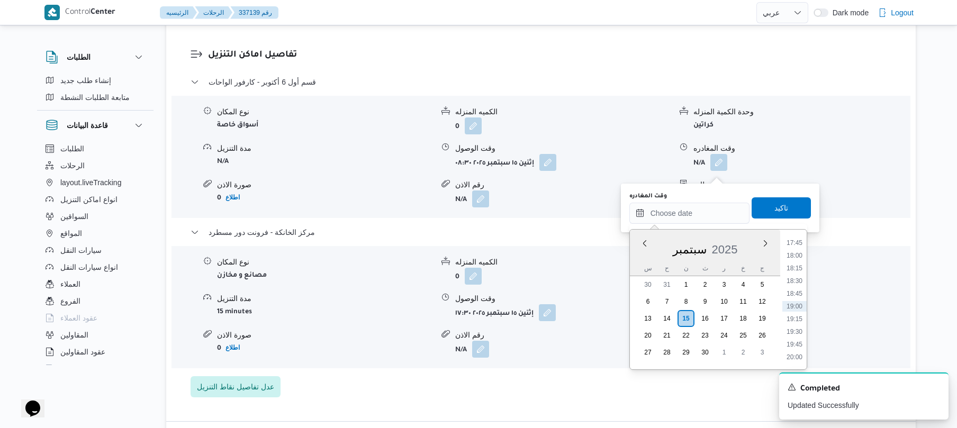
scroll to position [799, 0]
click at [792, 283] on li "16:30" at bounding box center [794, 283] width 24 height 11
type input "١٥/٠٩/٢٠٢٥ ١٦:٣٠"
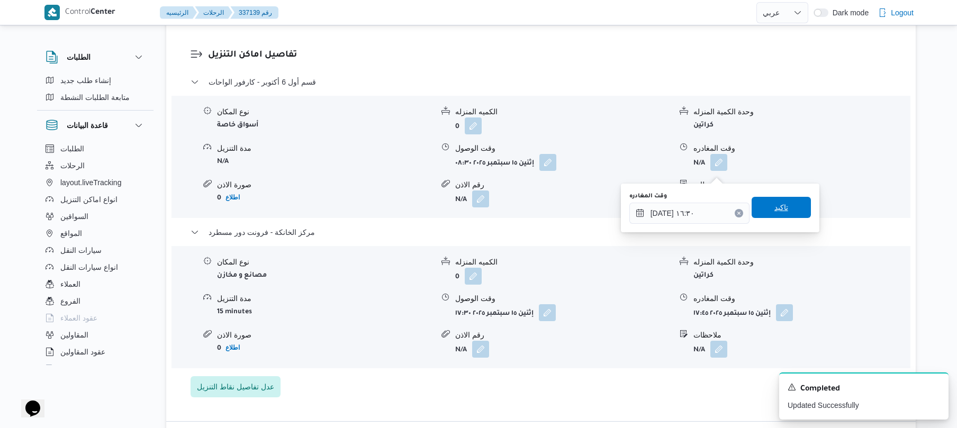
click at [779, 206] on span "تاكيد" at bounding box center [781, 207] width 14 height 13
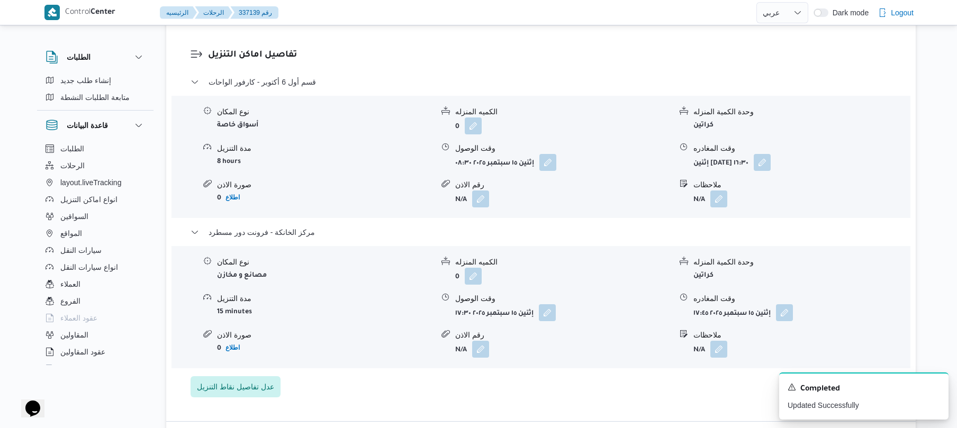
scroll to position [0, 0]
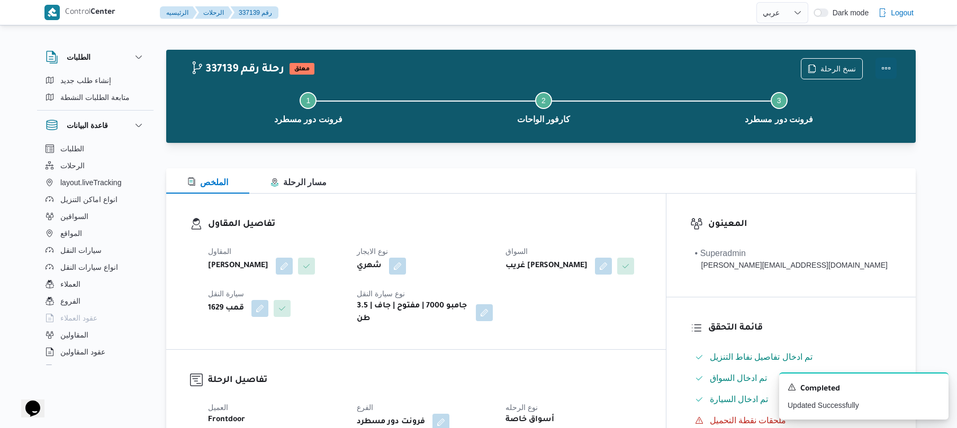
click at [885, 66] on button "Actions" at bounding box center [885, 68] width 21 height 21
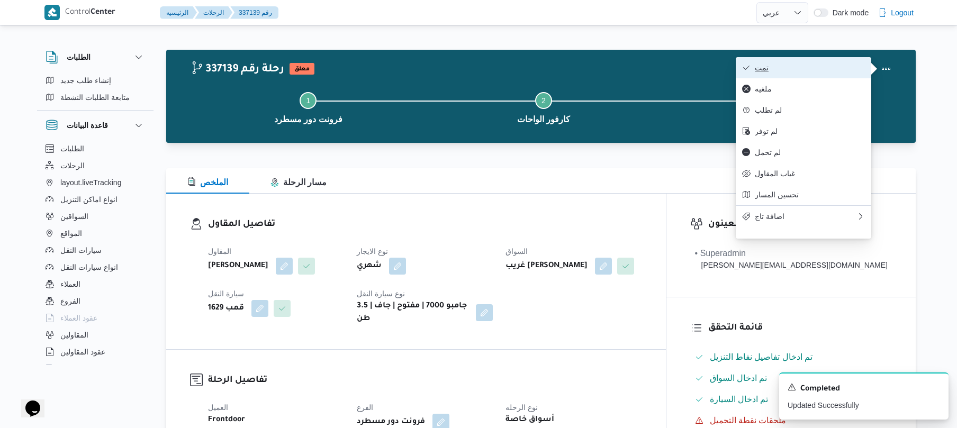
click at [838, 68] on span "تمت" at bounding box center [810, 67] width 110 height 8
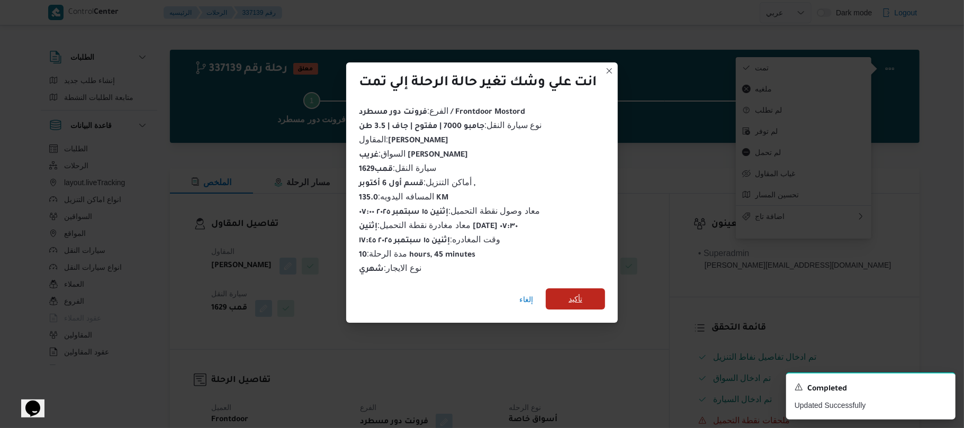
click at [581, 293] on span "تأكيد" at bounding box center [575, 299] width 14 height 13
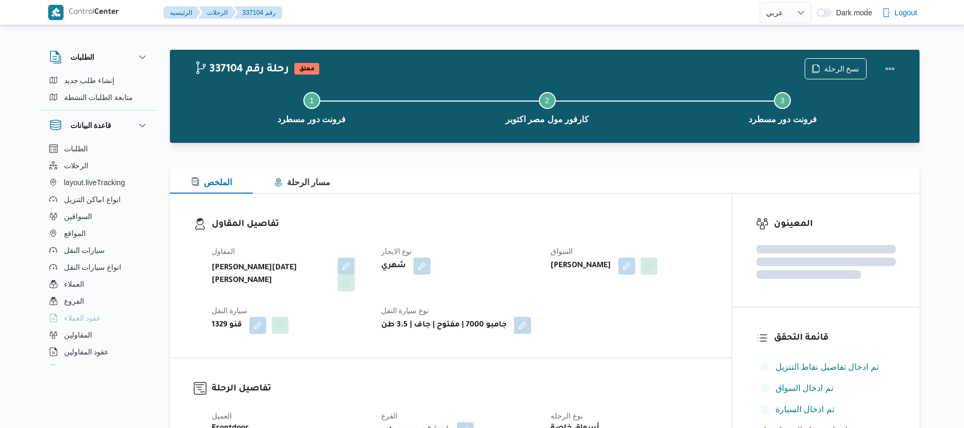
select select "ar"
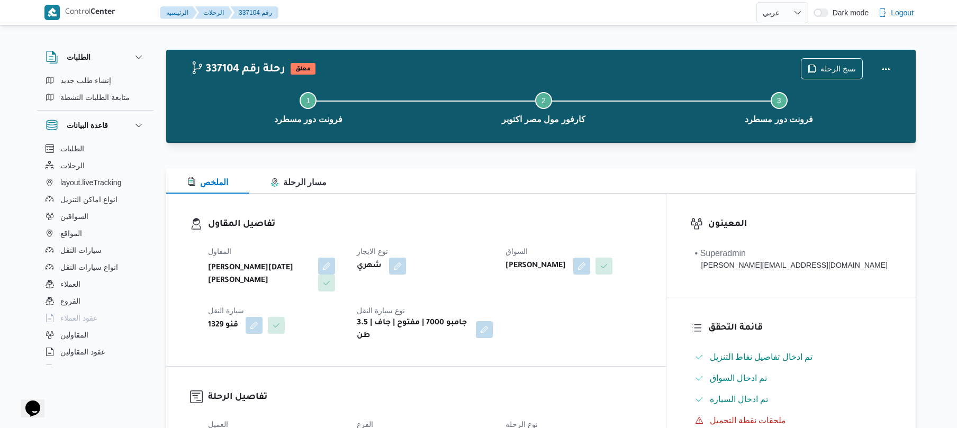
click at [498, 234] on dl "تفاصيل المقاول المقاول ابراهيم رمضان ابراهيم عثمان ابوباشا نوع الايجار شهري الس…" at bounding box center [425, 279] width 434 height 125
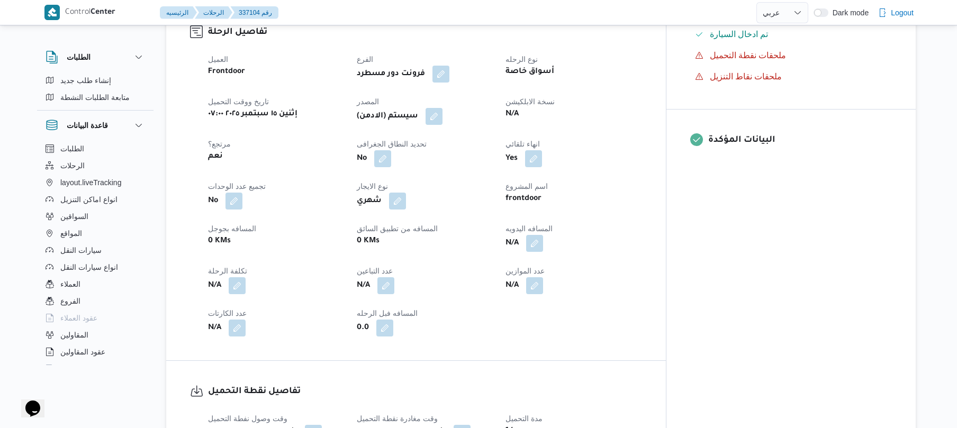
scroll to position [367, 0]
click at [543, 238] on button "button" at bounding box center [534, 241] width 17 height 17
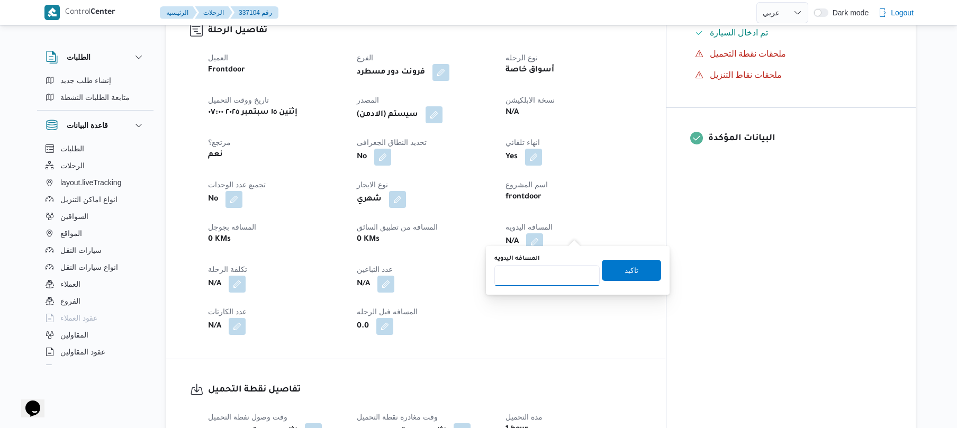
click at [551, 274] on input "المسافه اليدويه" at bounding box center [546, 275] width 105 height 21
type input "130"
click at [624, 271] on span "تاكيد" at bounding box center [631, 270] width 14 height 13
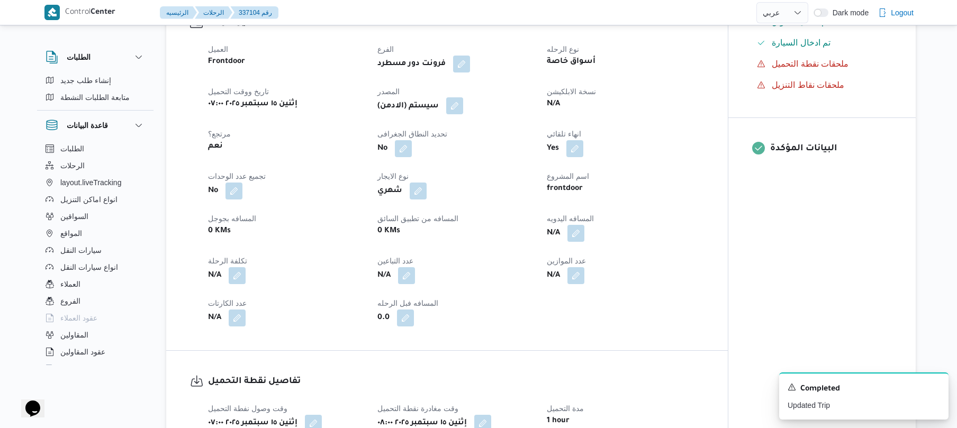
click at [458, 111] on button "button" at bounding box center [454, 105] width 17 height 17
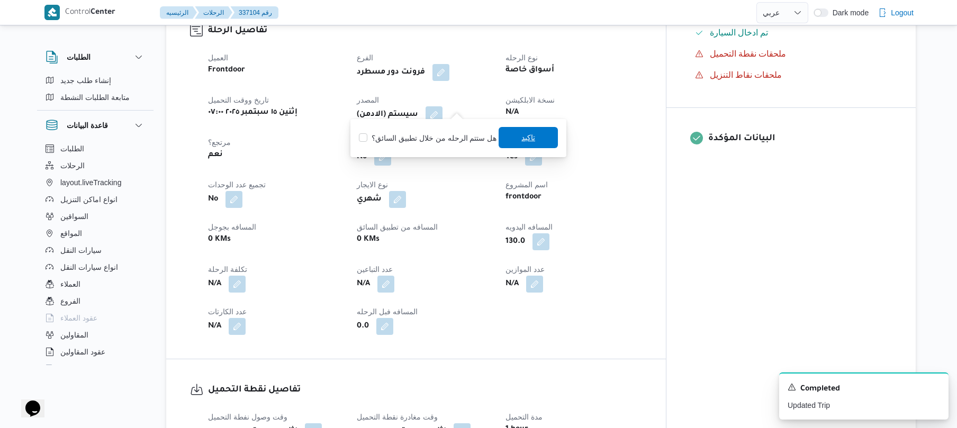
click at [511, 134] on span "تاكيد" at bounding box center [527, 137] width 59 height 21
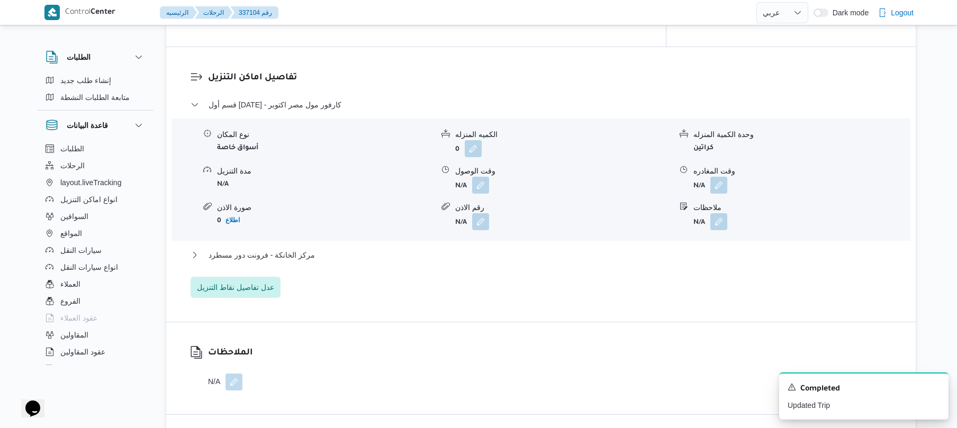
scroll to position [903, 0]
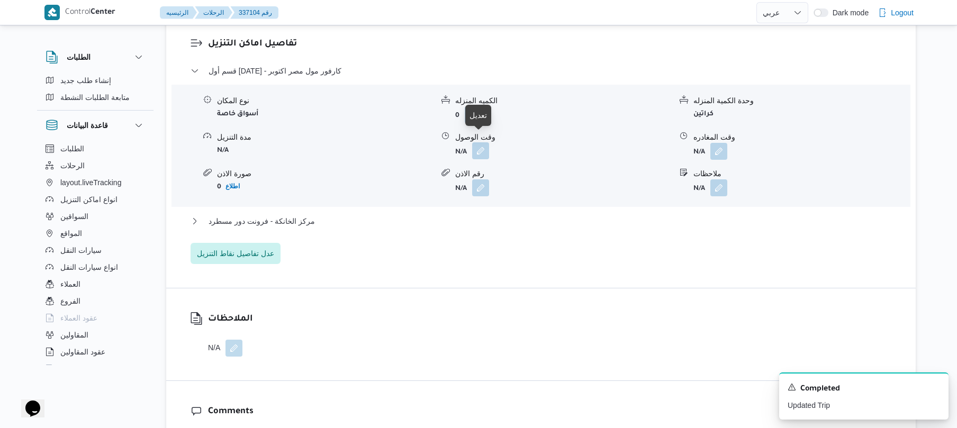
click at [477, 142] on button "button" at bounding box center [480, 150] width 17 height 17
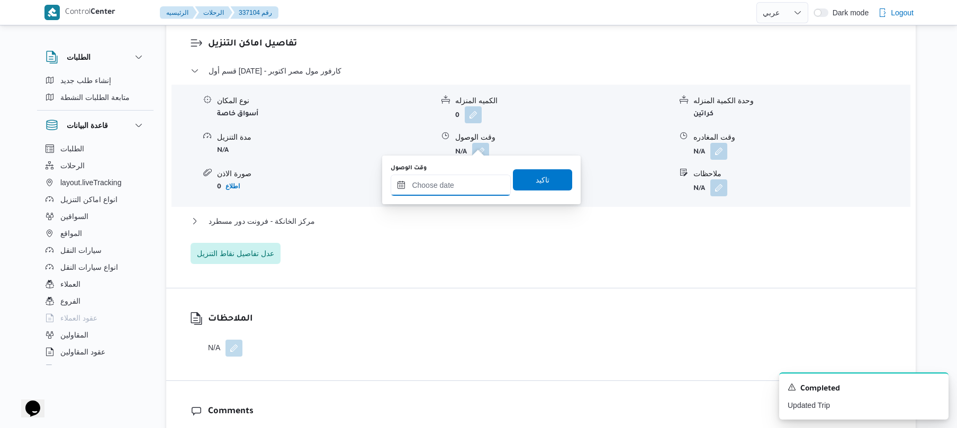
click at [451, 183] on input "وقت الوصول" at bounding box center [451, 185] width 120 height 21
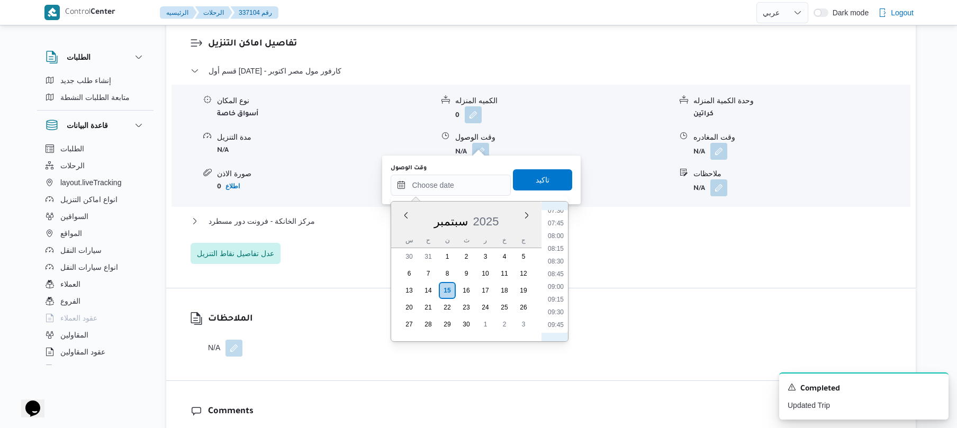
scroll to position [418, 0]
click at [559, 256] on li "09:00" at bounding box center [555, 254] width 24 height 11
type input "١٥/٠٩/٢٠٢٥ ٠٩:٠٠"
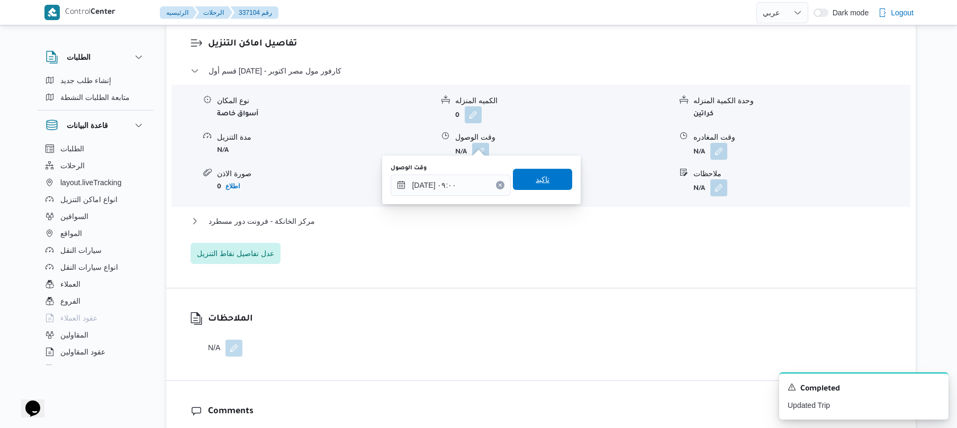
click at [547, 183] on span "تاكيد" at bounding box center [542, 179] width 59 height 21
click at [547, 183] on form "N/A" at bounding box center [563, 187] width 216 height 17
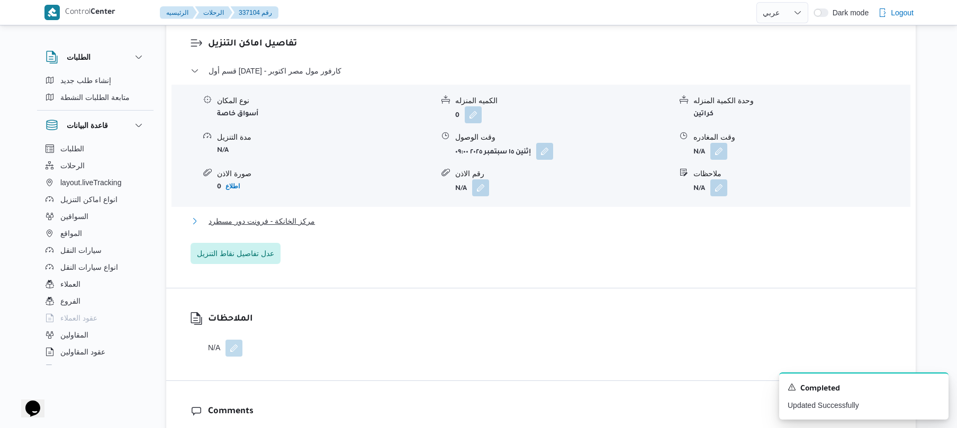
click at [508, 215] on button "مركز الخانكة - فرونت دور مسطرد" at bounding box center [540, 221] width 701 height 13
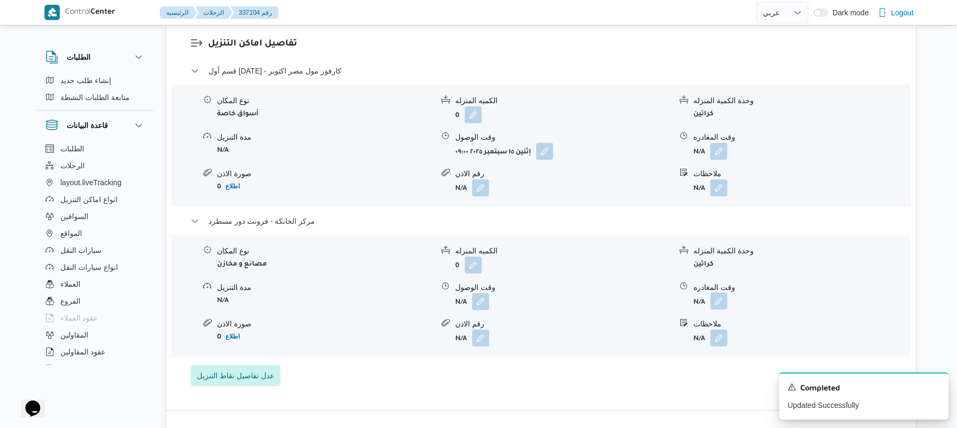
click at [714, 297] on button "button" at bounding box center [718, 301] width 17 height 17
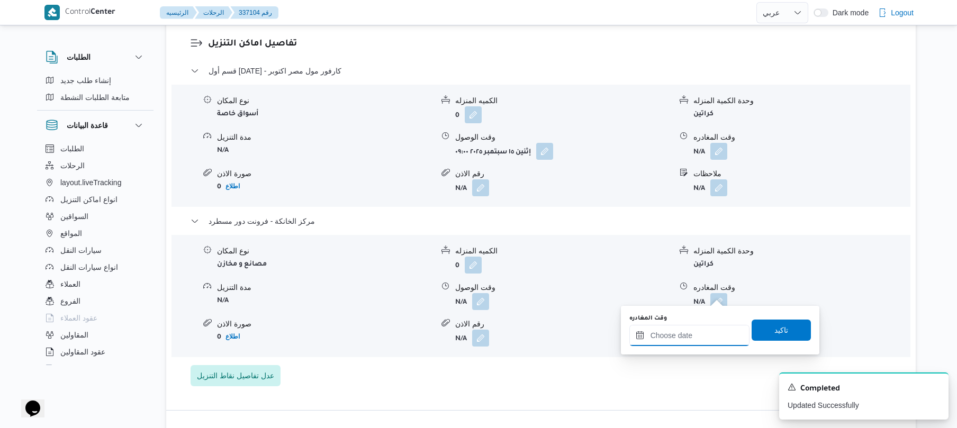
click at [712, 337] on input "وقت المغادره" at bounding box center [689, 335] width 120 height 21
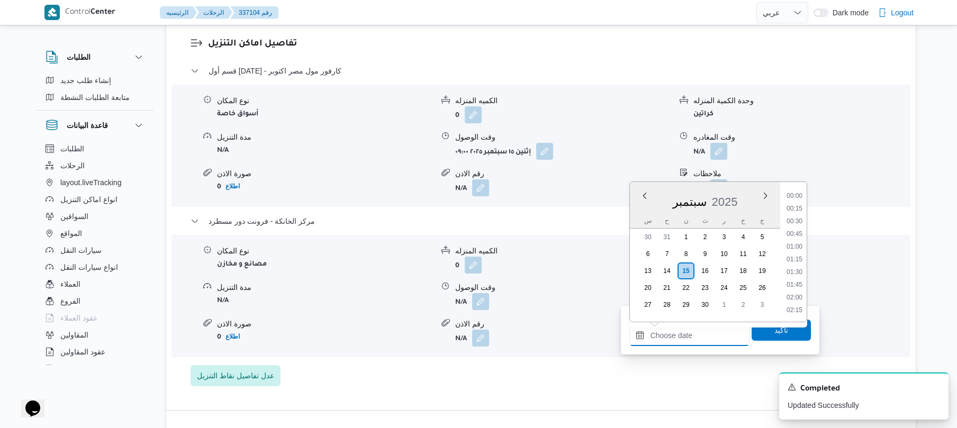
scroll to position [902, 0]
click at [797, 210] on li "18:00" at bounding box center [794, 208] width 24 height 11
type input "[DATE] ١٨:٠٠"
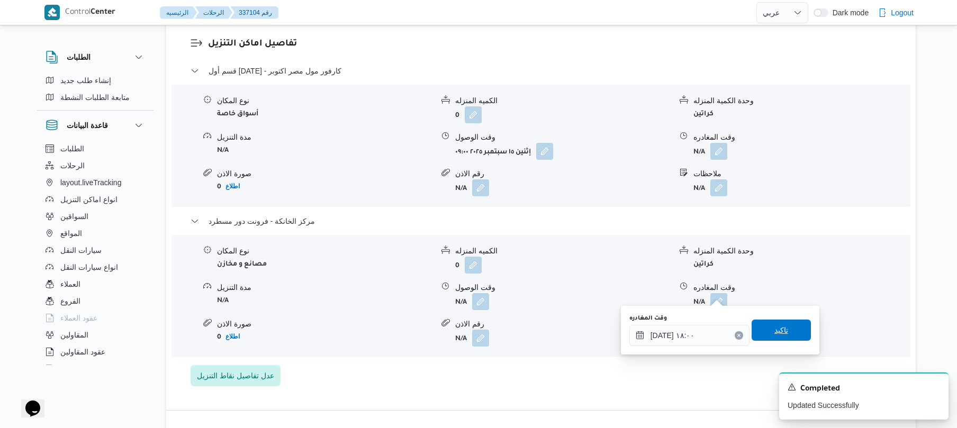
click at [761, 312] on div "You are in a dialog. To close this dialog, hit escape. وقت المغادره ١٥/٠٩/٢٠٢٥ …" at bounding box center [720, 330] width 198 height 49
click at [754, 328] on span "تاكيد" at bounding box center [780, 329] width 59 height 21
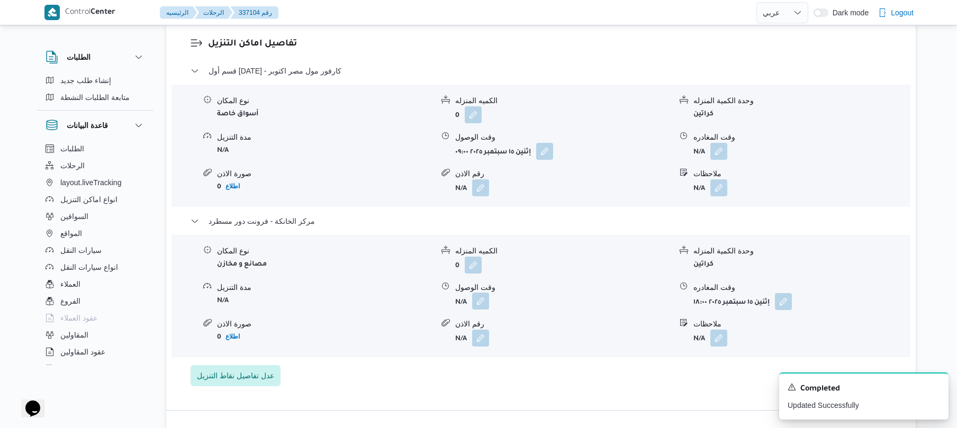
click at [483, 293] on button "button" at bounding box center [480, 301] width 17 height 17
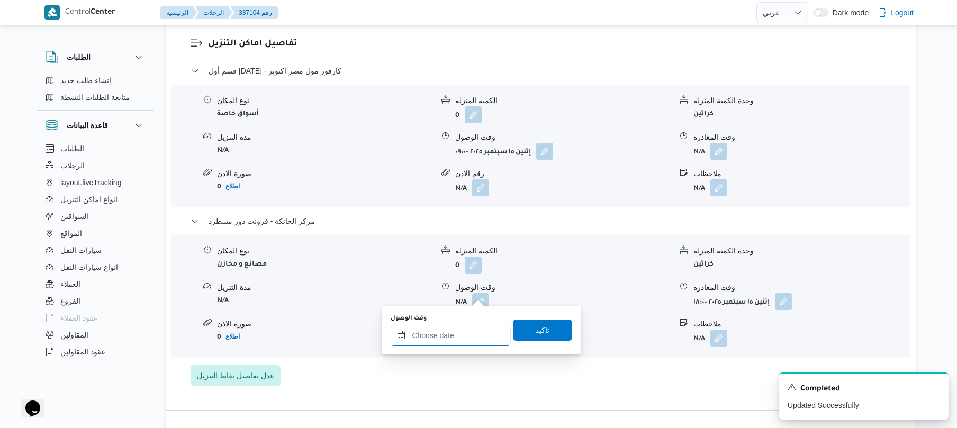
click at [459, 341] on input "وقت الوصول" at bounding box center [451, 335] width 120 height 21
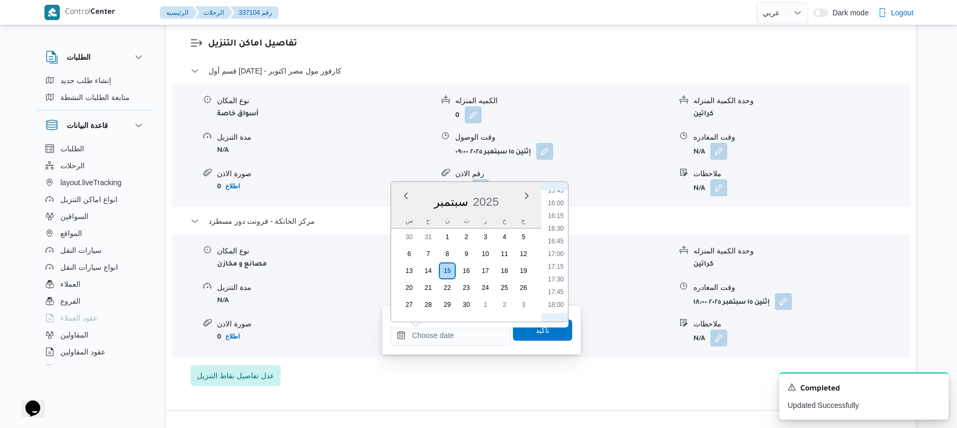
scroll to position [798, 0]
click at [561, 297] on li "17:45" at bounding box center [555, 299] width 24 height 11
type input "١٥/٠٩/٢٠٢٥ ١٧:٤٥"
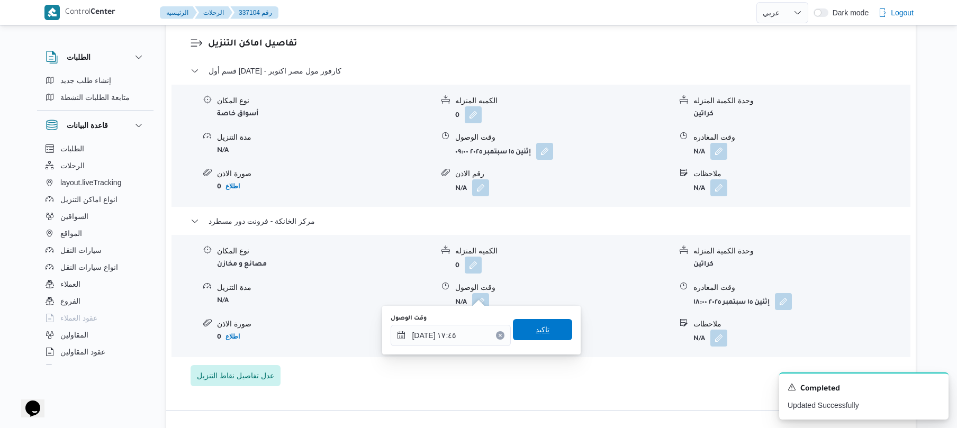
click at [541, 335] on span "تاكيد" at bounding box center [542, 329] width 59 height 21
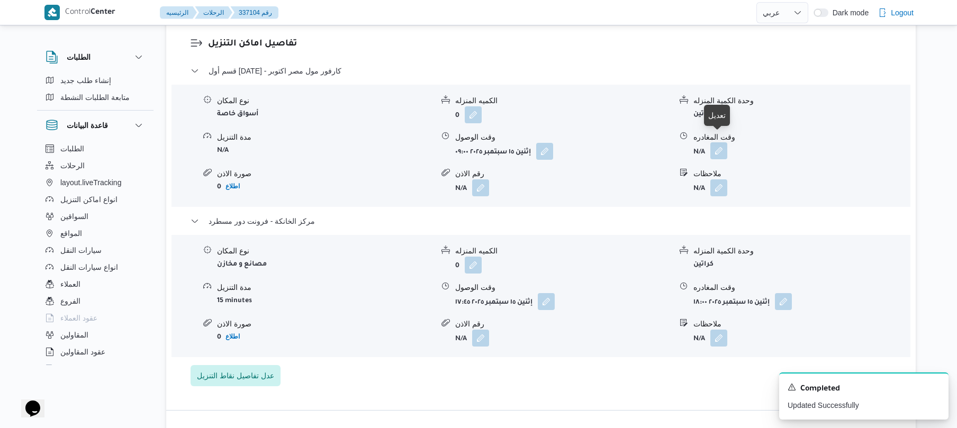
click at [716, 144] on button "button" at bounding box center [718, 150] width 17 height 17
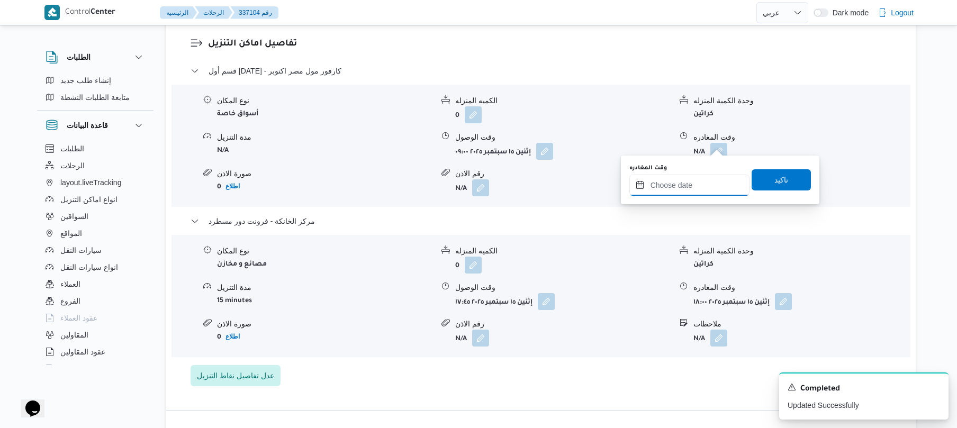
click at [693, 187] on input "وقت المغادره" at bounding box center [689, 185] width 120 height 21
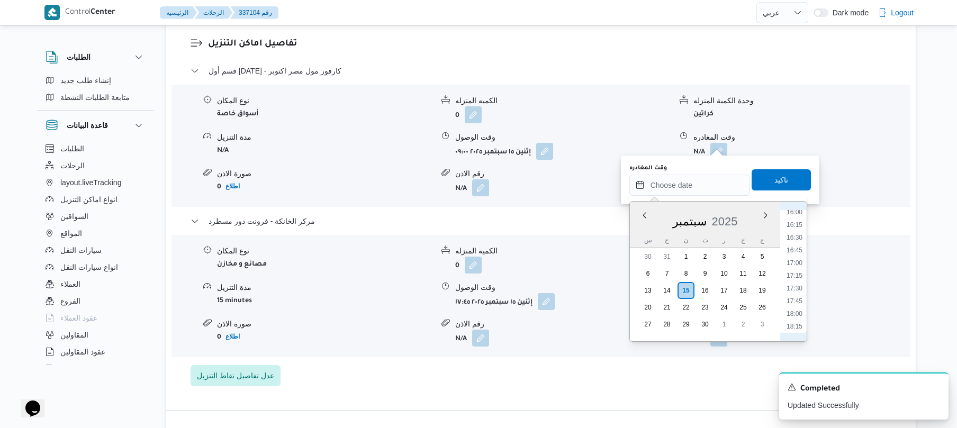
scroll to position [799, 0]
click at [794, 267] on li "16:45" at bounding box center [794, 267] width 24 height 11
type input "١٥/٠٩/٢٠٢٥ ١٦:٤٥"
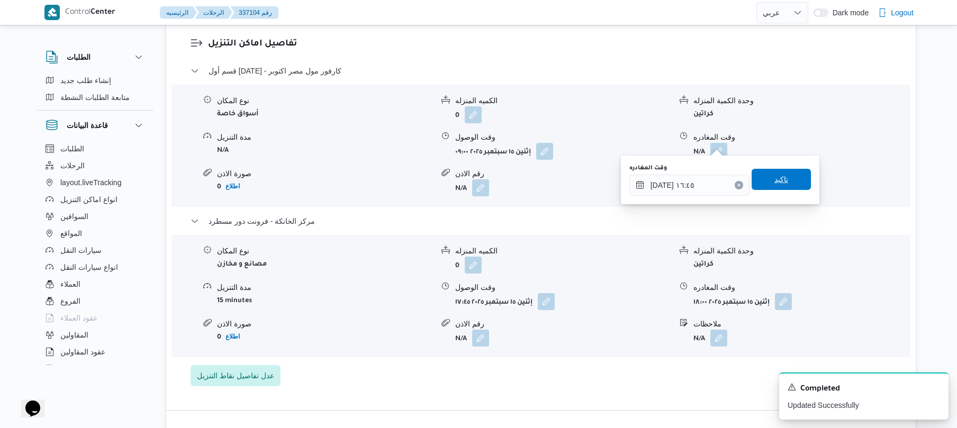
click at [782, 184] on span "تاكيد" at bounding box center [780, 179] width 59 height 21
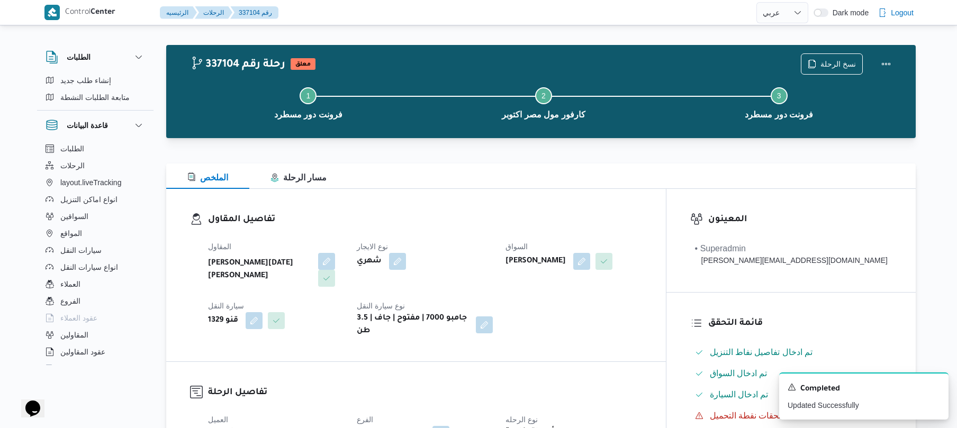
scroll to position [0, 0]
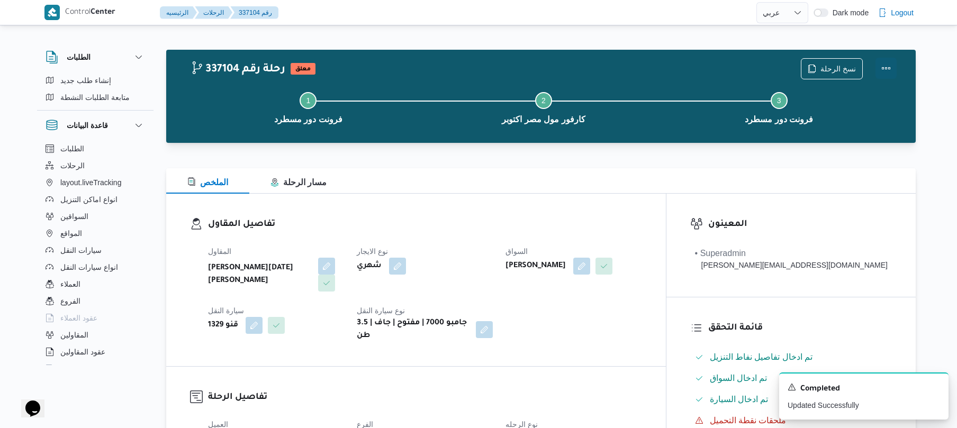
click at [890, 62] on button "Actions" at bounding box center [885, 68] width 21 height 21
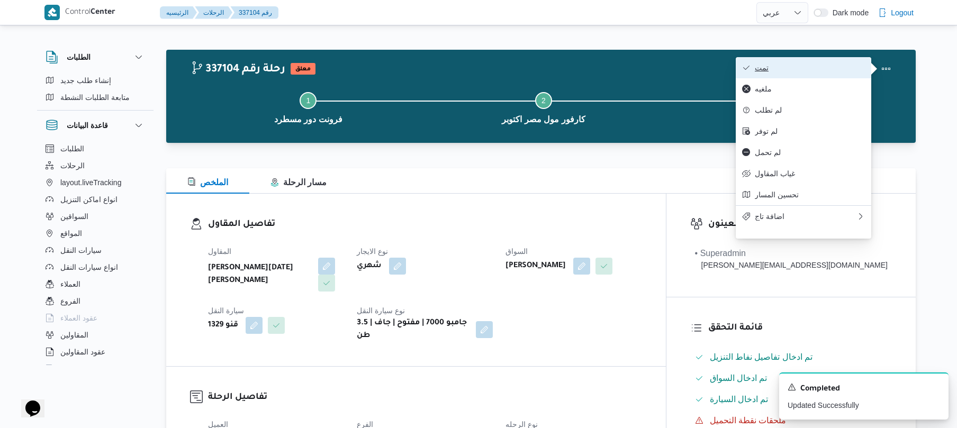
click at [834, 70] on span "تمت" at bounding box center [810, 67] width 110 height 8
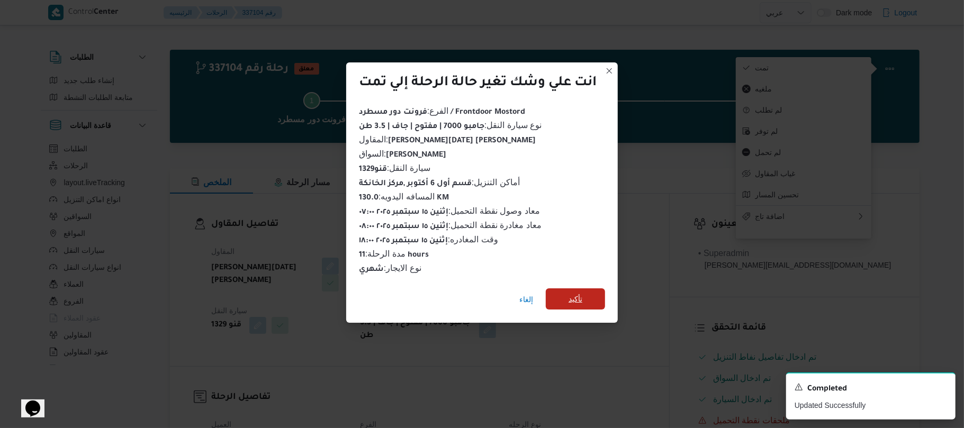
click at [578, 293] on span "تأكيد" at bounding box center [575, 299] width 14 height 13
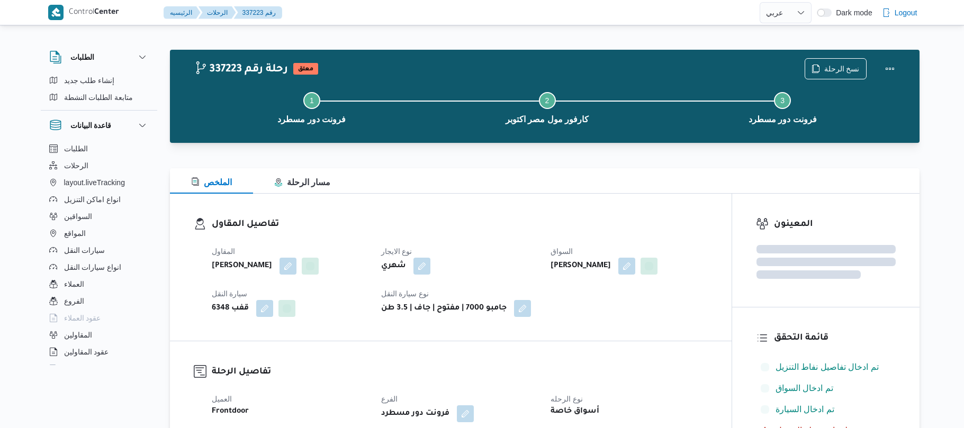
select select "ar"
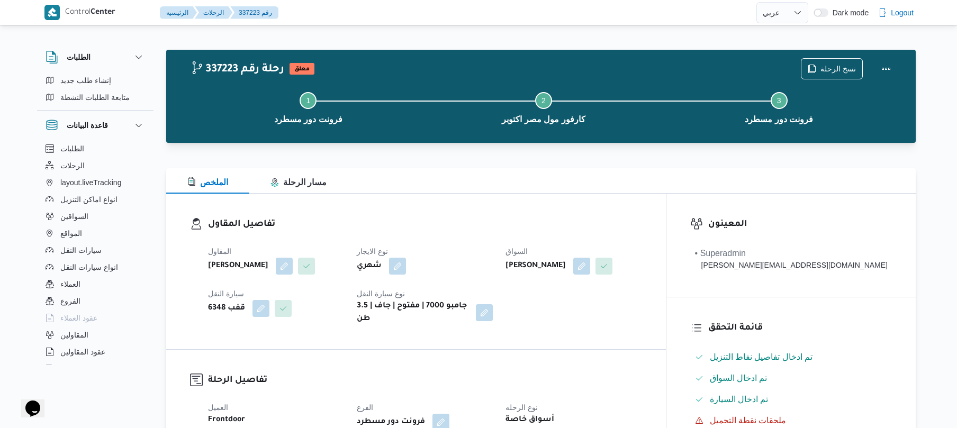
click at [496, 244] on div "المقاول [PERSON_NAME] نوع الايجار شهري السواق علي [PERSON_NAME] سيارة النقل قفب…" at bounding box center [425, 285] width 447 height 93
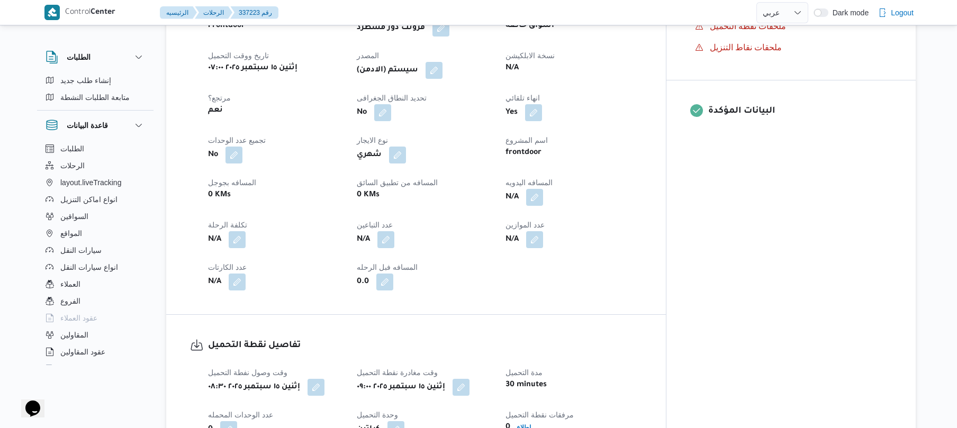
scroll to position [423, 0]
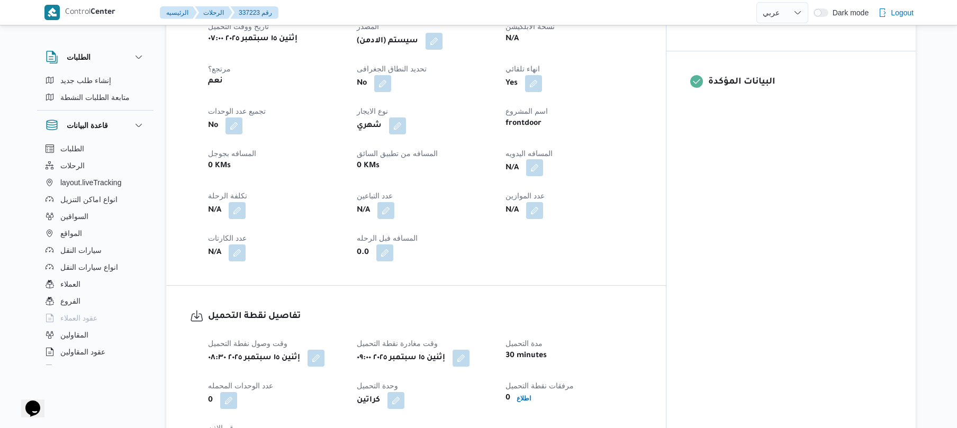
click at [543, 159] on button "button" at bounding box center [534, 167] width 17 height 17
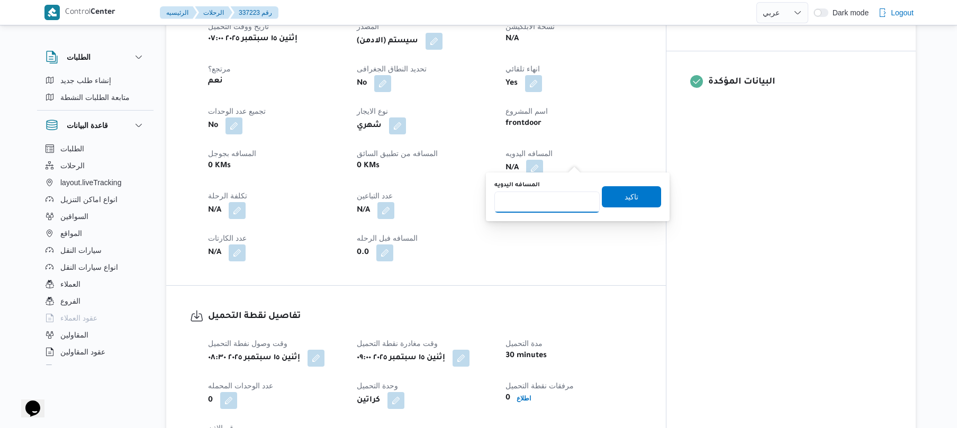
click at [553, 204] on input "المسافه اليدويه" at bounding box center [546, 202] width 105 height 21
type input "130"
click at [605, 190] on span "تاكيد" at bounding box center [631, 196] width 59 height 21
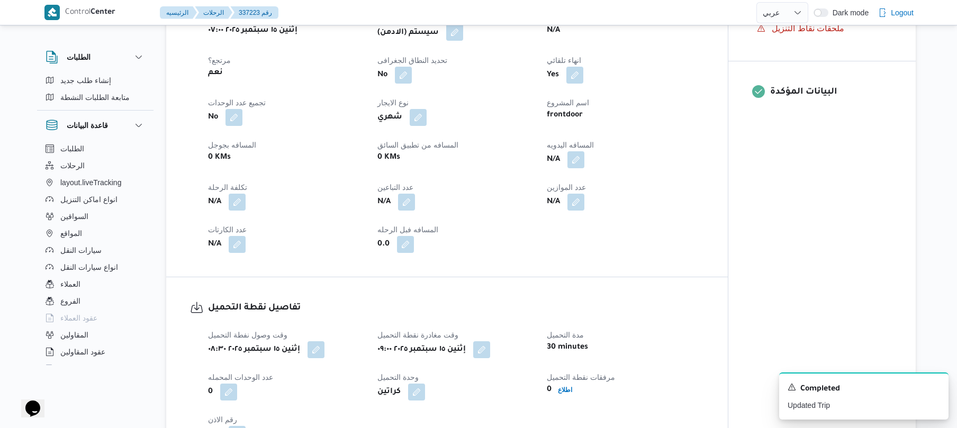
click at [458, 34] on button "button" at bounding box center [454, 32] width 17 height 17
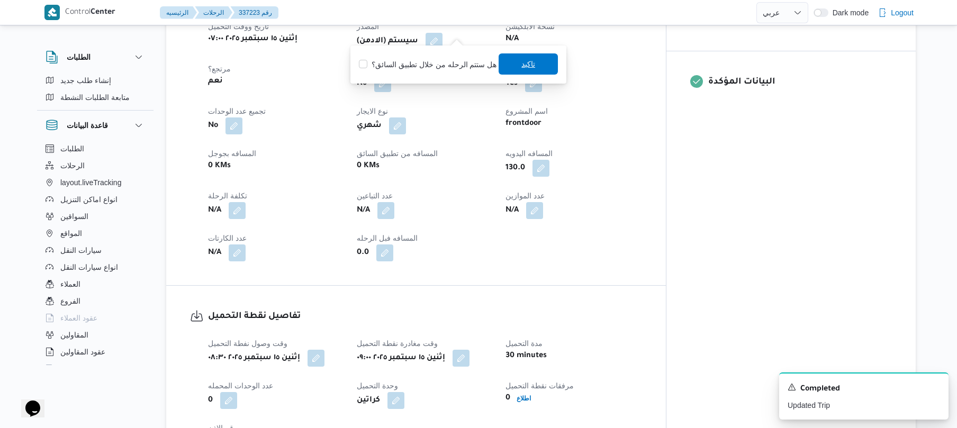
click at [523, 71] on span "تاكيد" at bounding box center [527, 63] width 59 height 21
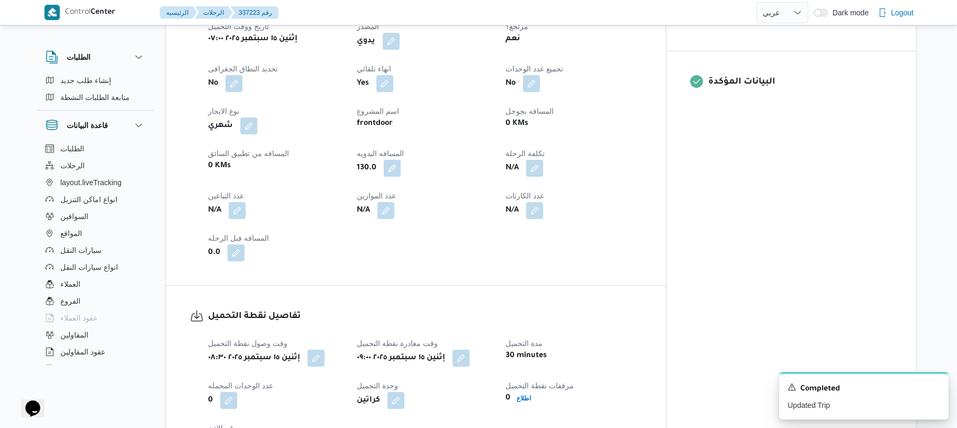
click at [540, 225] on div "العميل Frontdoor الفرع فرونت دور مسطرد نوع الرحله أسواق خاصة تاريخ ووقت التحميل…" at bounding box center [425, 119] width 447 height 296
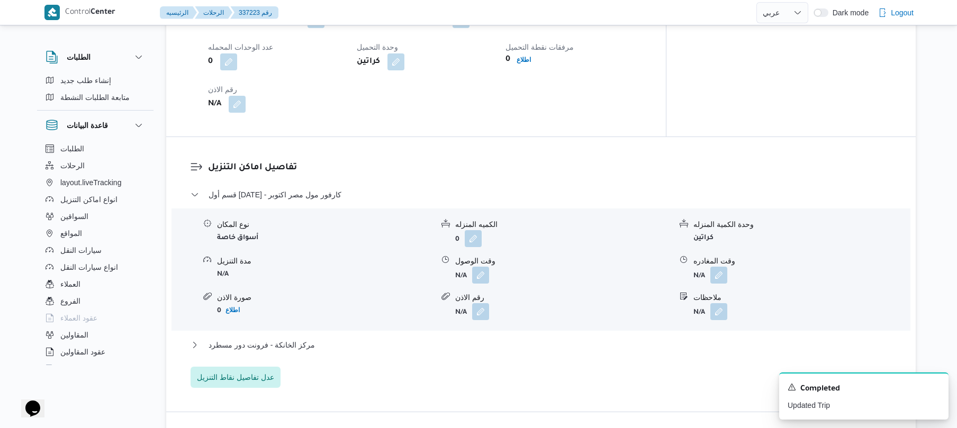
scroll to position [790, 0]
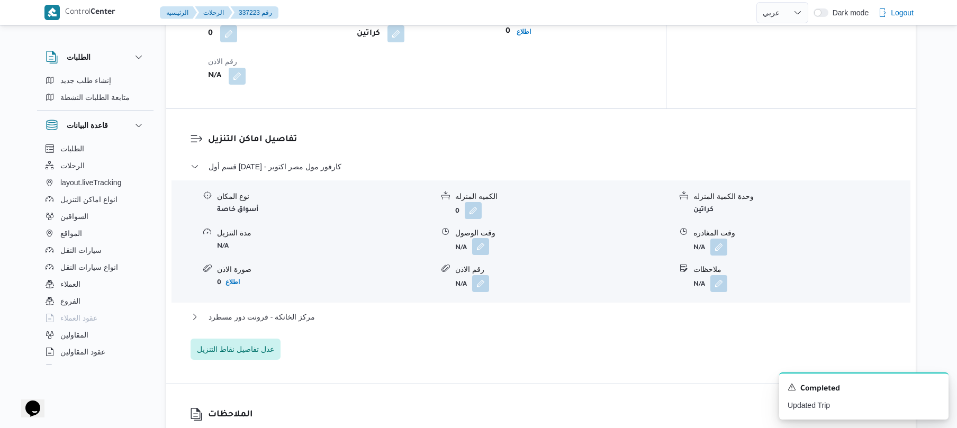
click at [481, 238] on button "button" at bounding box center [480, 246] width 17 height 17
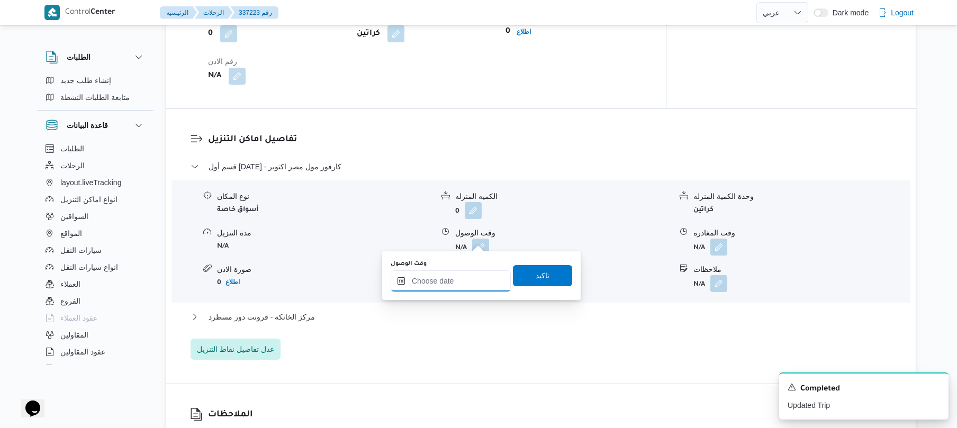
click at [458, 276] on input "وقت الوصول" at bounding box center [451, 280] width 120 height 21
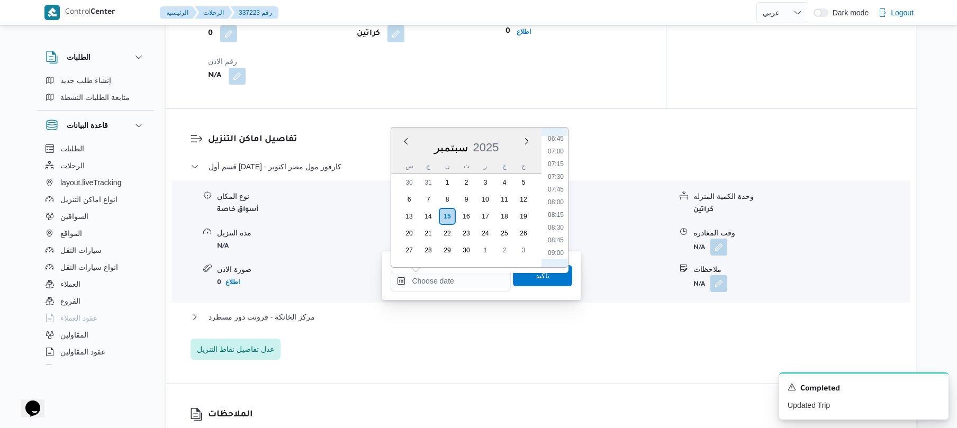
scroll to position [450, 0]
click at [559, 196] on li "10:00" at bounding box center [555, 199] width 24 height 11
type input "[DATE] ١٠:٠٠"
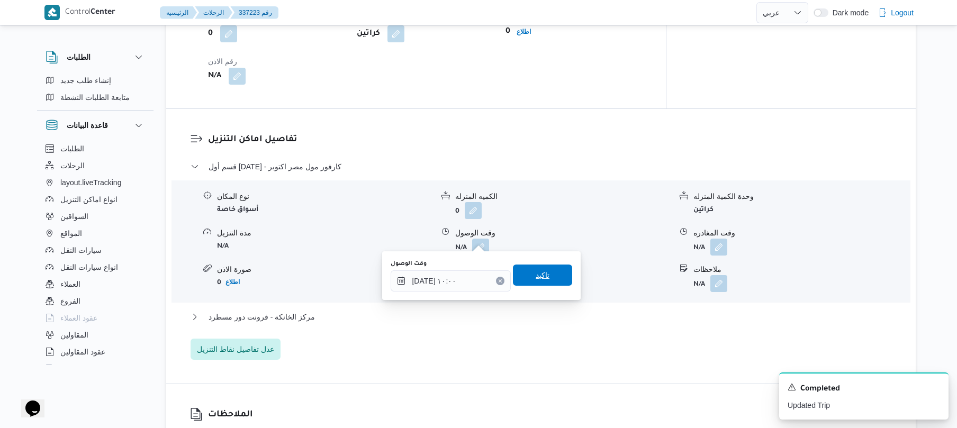
click at [536, 271] on span "تاكيد" at bounding box center [543, 275] width 14 height 13
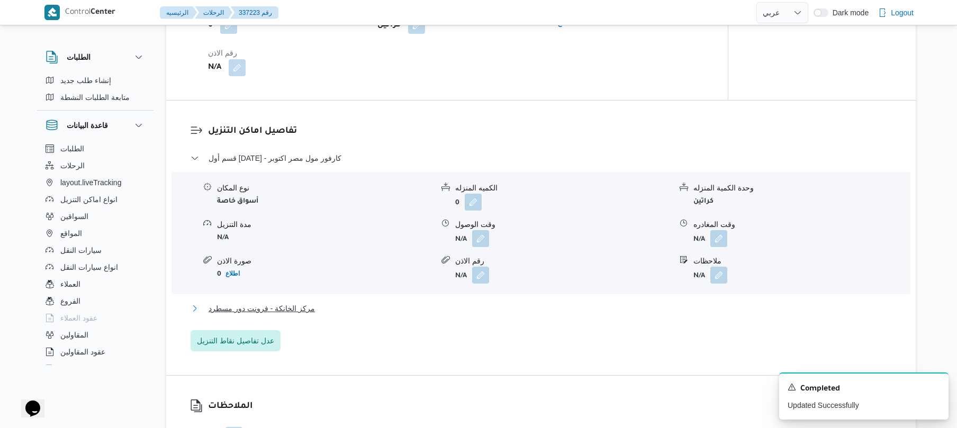
click at [486, 303] on button "مركز الخانكة - فرونت دور مسطرد" at bounding box center [540, 308] width 701 height 13
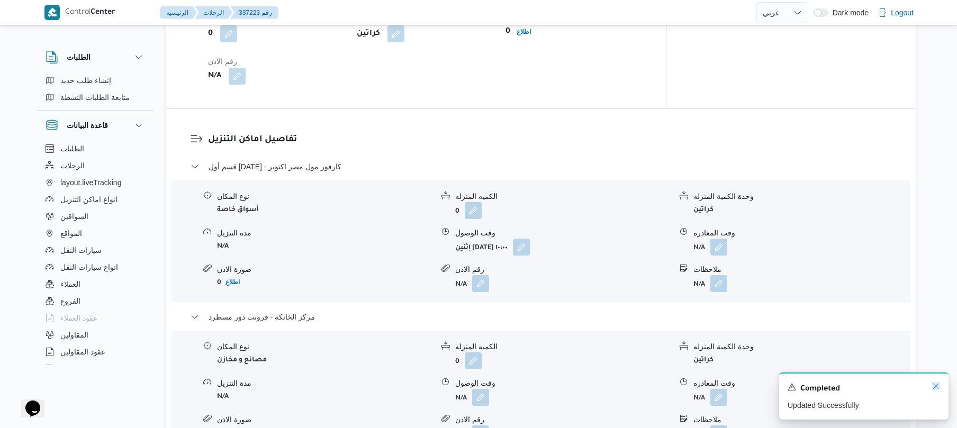
click at [936, 386] on icon "Dismiss toast" at bounding box center [935, 386] width 8 height 8
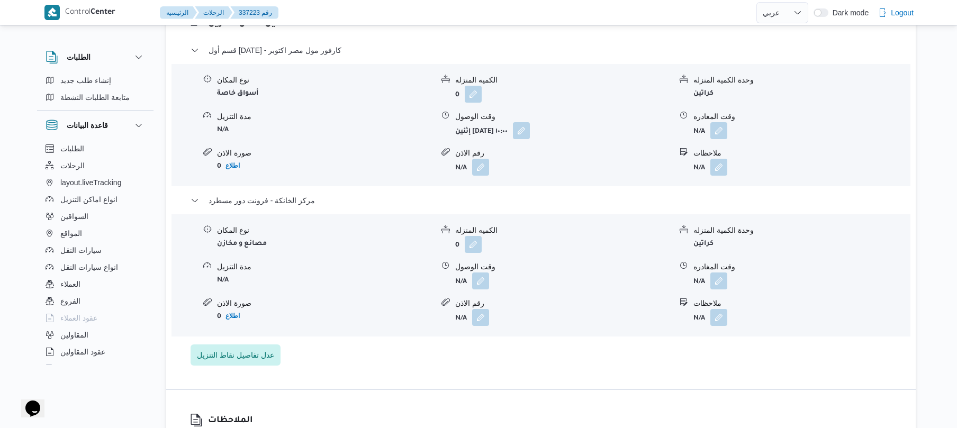
scroll to position [931, 0]
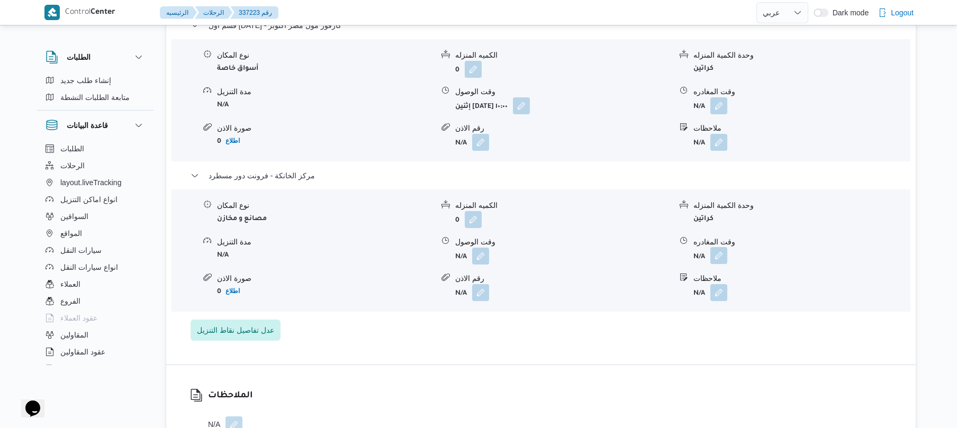
click at [722, 250] on button "button" at bounding box center [718, 255] width 17 height 17
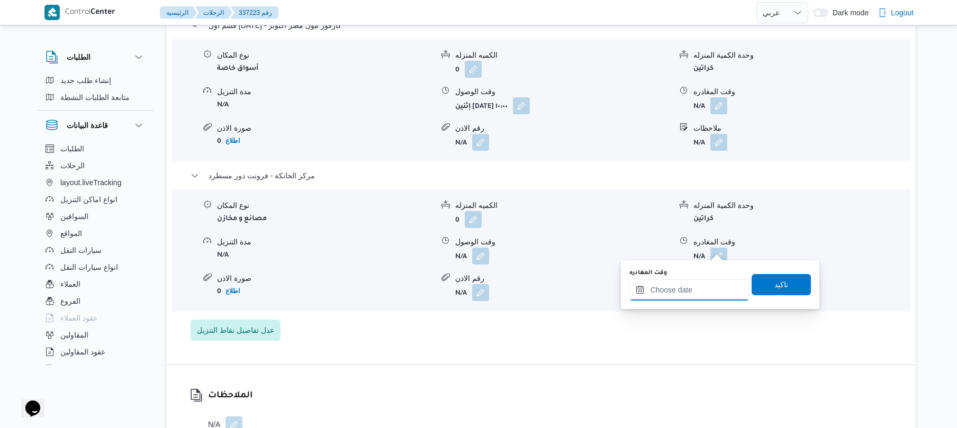
click at [678, 297] on input "وقت المغادره" at bounding box center [689, 289] width 120 height 21
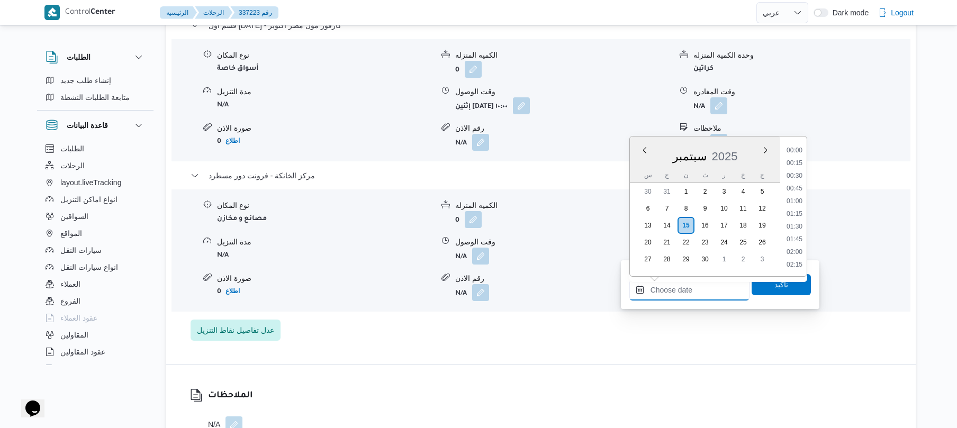
scroll to position [902, 0]
click at [796, 164] on li "18:00" at bounding box center [794, 162] width 24 height 11
type input "[DATE] ١٨:٠٠"
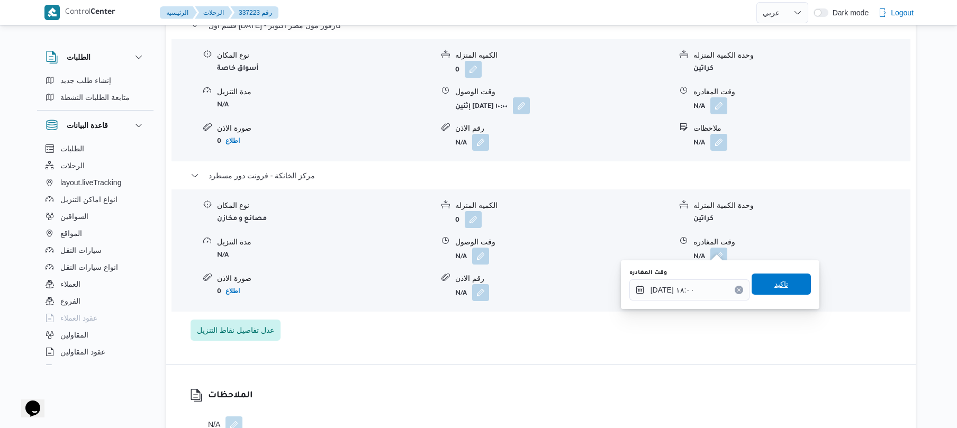
click at [763, 284] on span "تاكيد" at bounding box center [780, 284] width 59 height 21
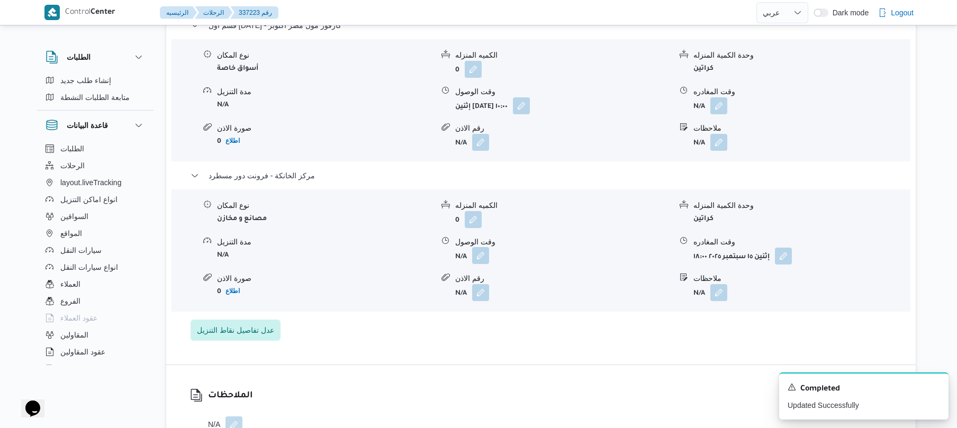
click at [475, 249] on button "button" at bounding box center [480, 255] width 17 height 17
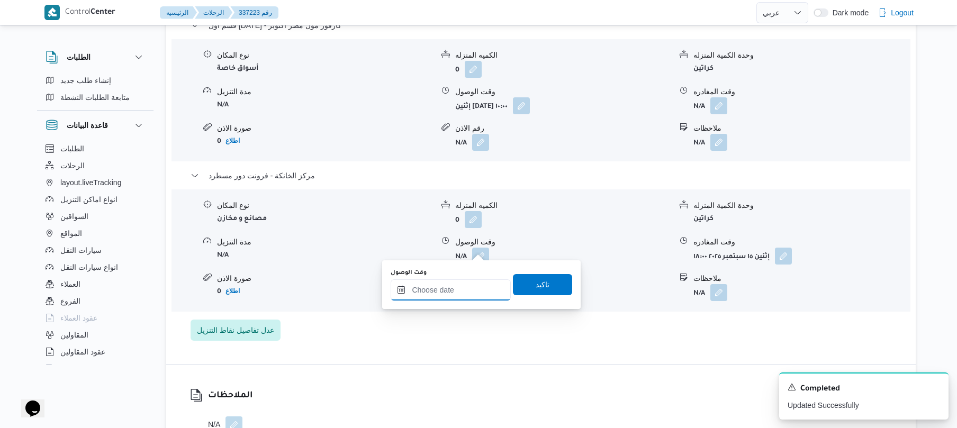
click at [460, 288] on input "وقت الوصول" at bounding box center [451, 289] width 120 height 21
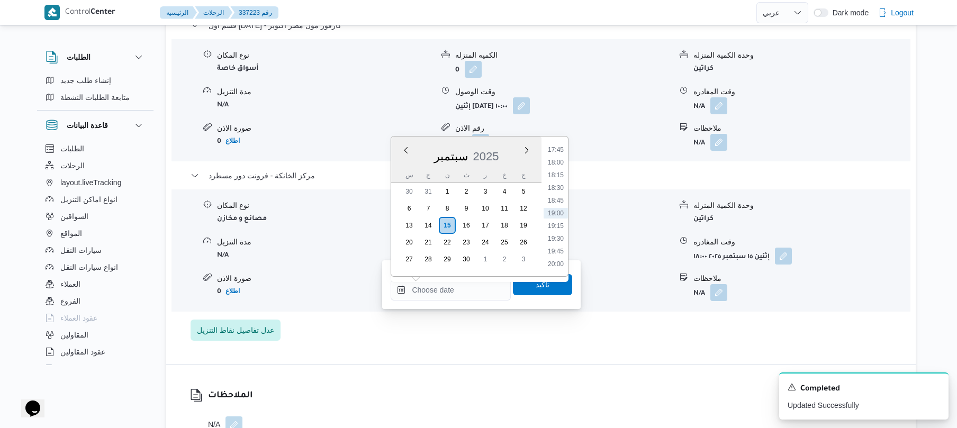
click at [559, 155] on ul "00:00 00:15 00:30 00:45 01:00 01:15 01:30 01:45 02:00 02:15 02:30 02:45 03:00 0…" at bounding box center [555, 206] width 24 height 123
click at [558, 150] on li "17:45" at bounding box center [555, 149] width 24 height 11
type input "[DATE] ١٧:٤٥"
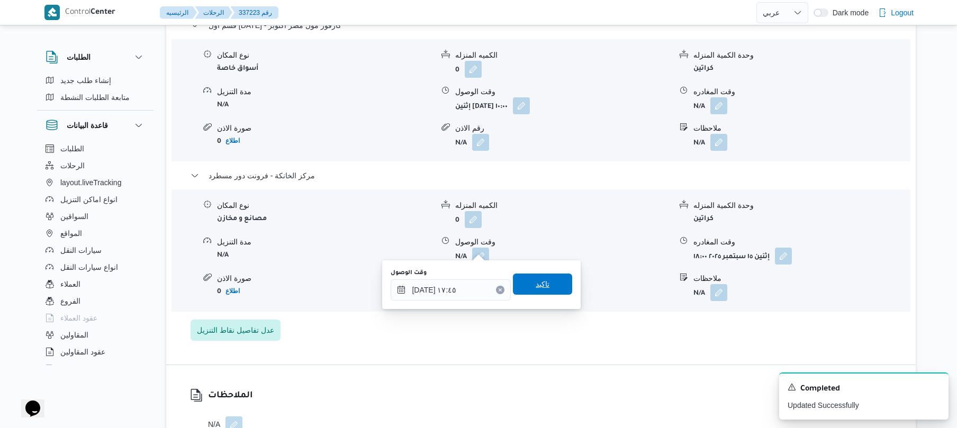
click at [536, 284] on span "تاكيد" at bounding box center [543, 284] width 14 height 13
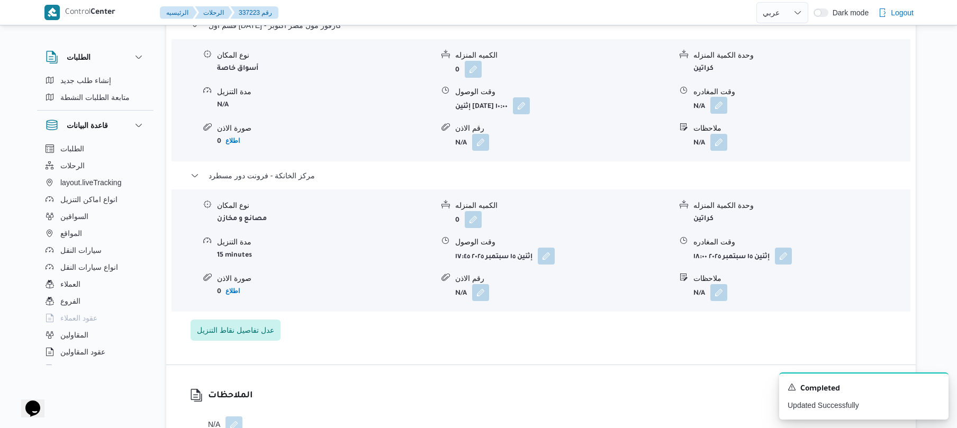
click at [718, 97] on button "button" at bounding box center [718, 105] width 17 height 17
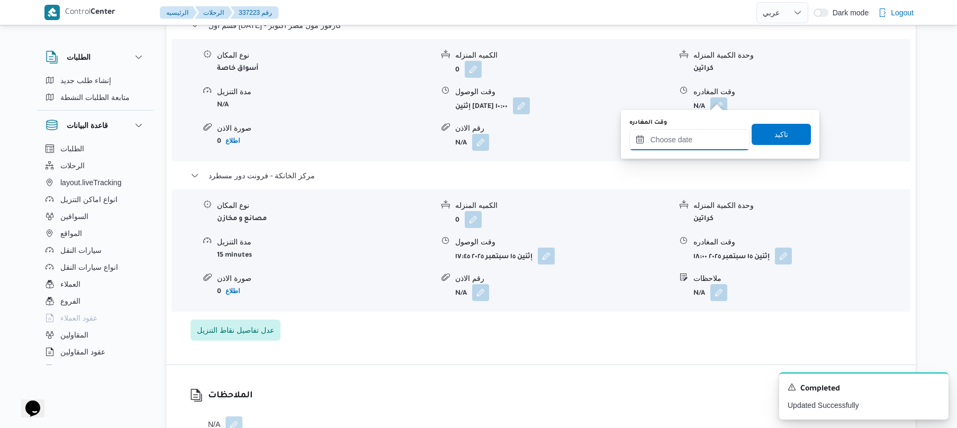
click at [688, 144] on input "وقت المغادره" at bounding box center [689, 139] width 120 height 21
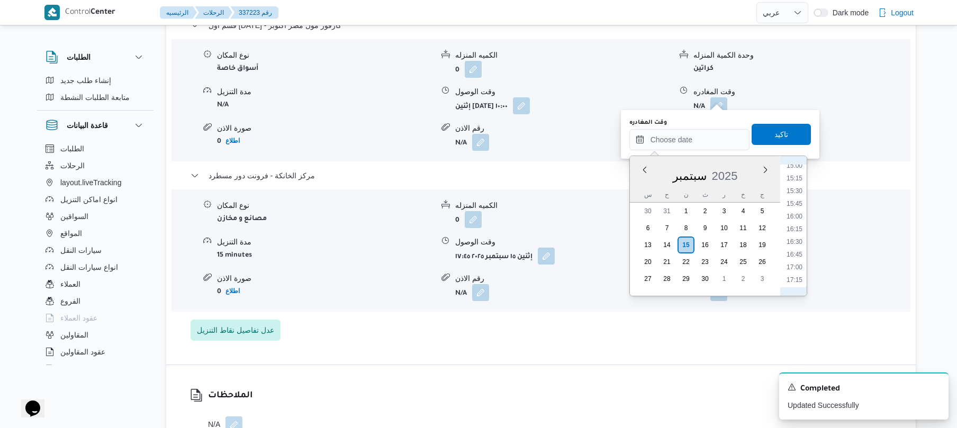
scroll to position [799, 0]
click at [798, 222] on li "16:45" at bounding box center [794, 222] width 24 height 11
type input "[DATE] ١٦:٤٥"
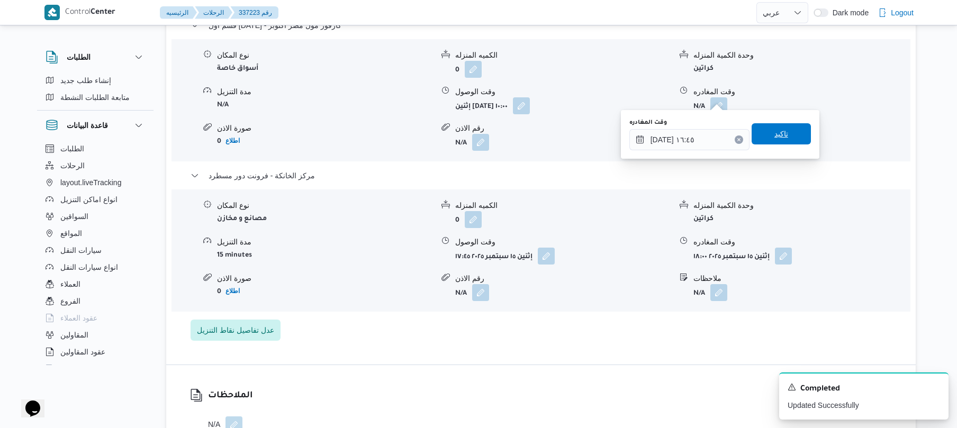
click at [774, 134] on span "تاكيد" at bounding box center [781, 134] width 14 height 13
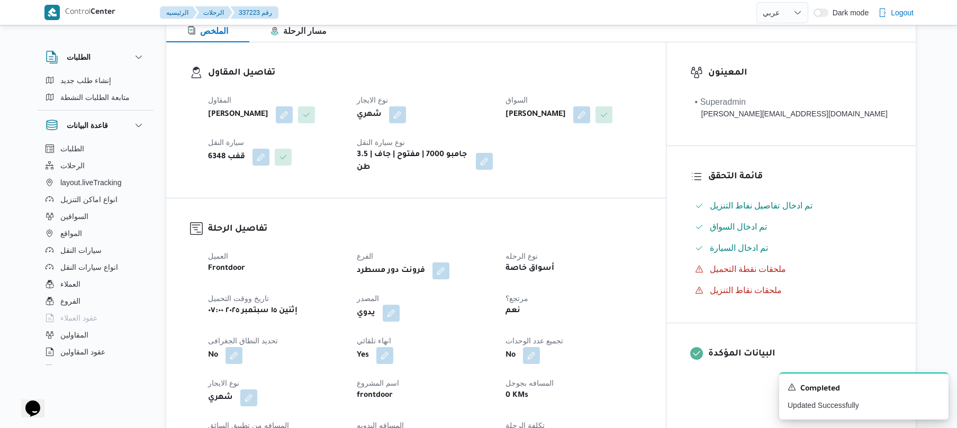
scroll to position [0, 0]
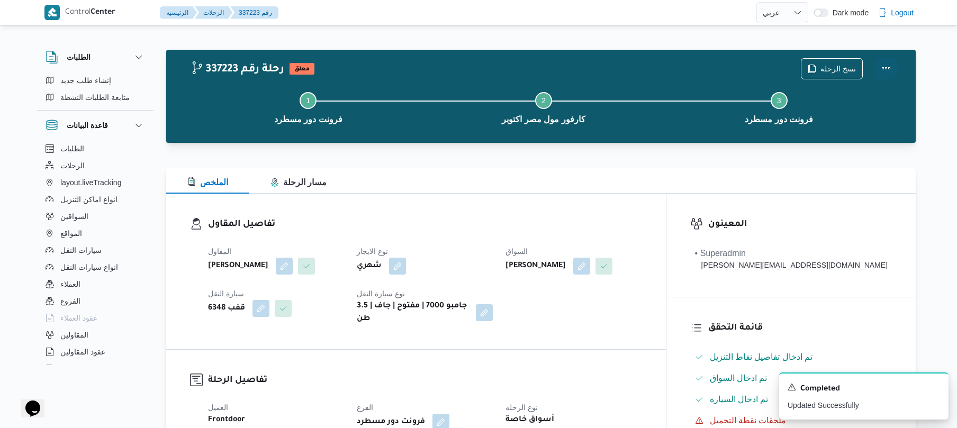
click at [885, 74] on button "Actions" at bounding box center [885, 68] width 21 height 21
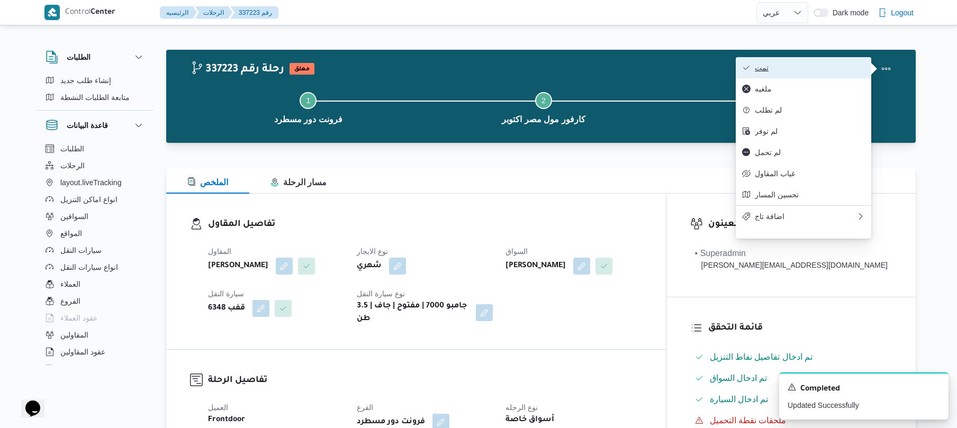
click at [830, 71] on span "تمت" at bounding box center [810, 67] width 110 height 8
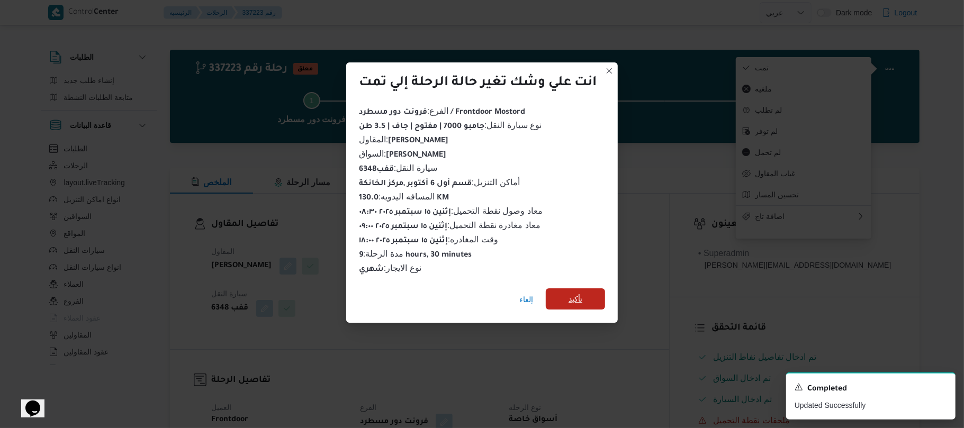
click at [589, 291] on span "تأكيد" at bounding box center [575, 298] width 59 height 21
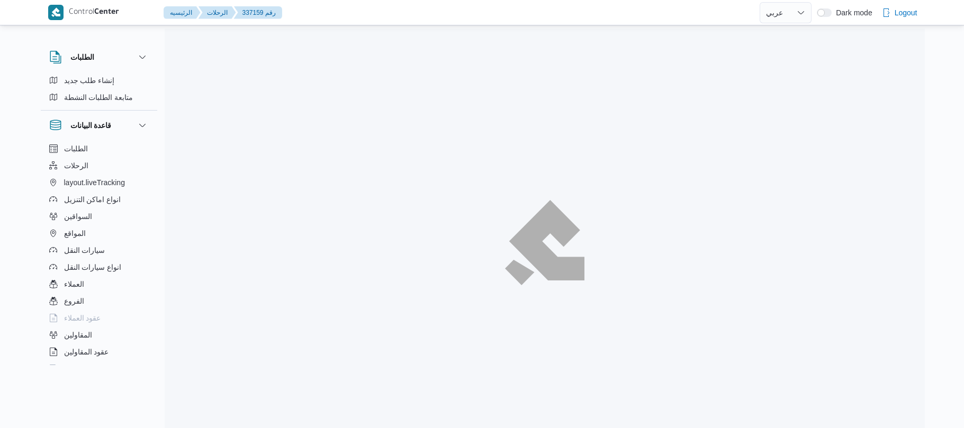
select select "ar"
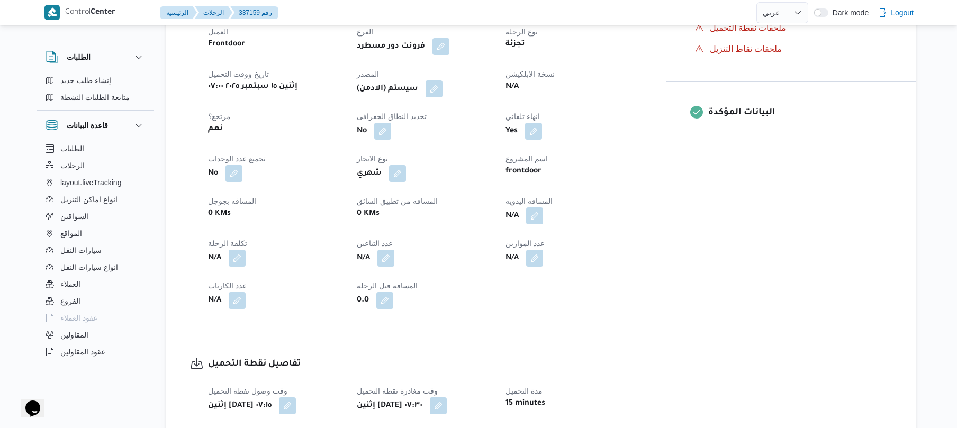
scroll to position [395, 0]
click at [543, 205] on button "button" at bounding box center [534, 213] width 17 height 17
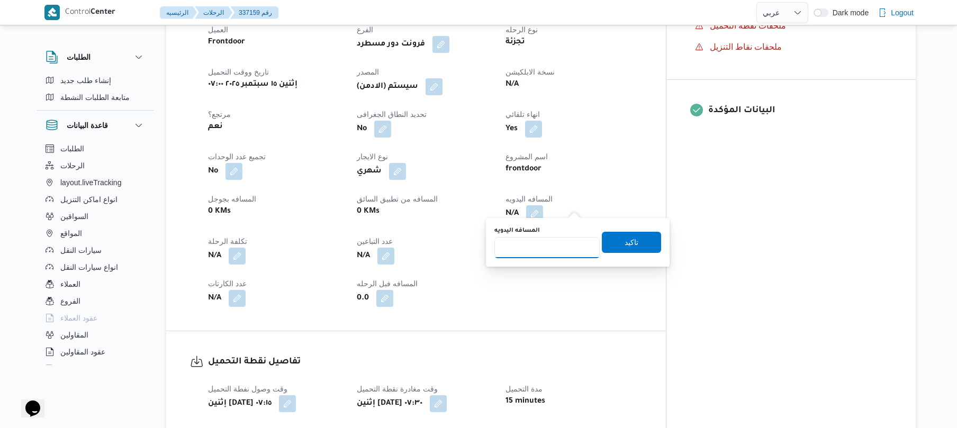
click at [555, 246] on input "المسافه اليدويه" at bounding box center [546, 247] width 105 height 21
type input "70"
click at [624, 241] on span "تاكيد" at bounding box center [631, 241] width 14 height 13
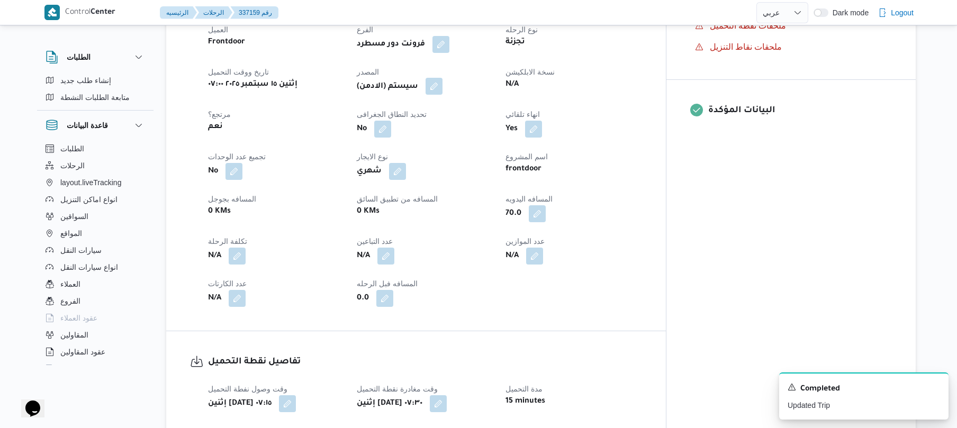
click at [442, 83] on button "button" at bounding box center [433, 86] width 17 height 17
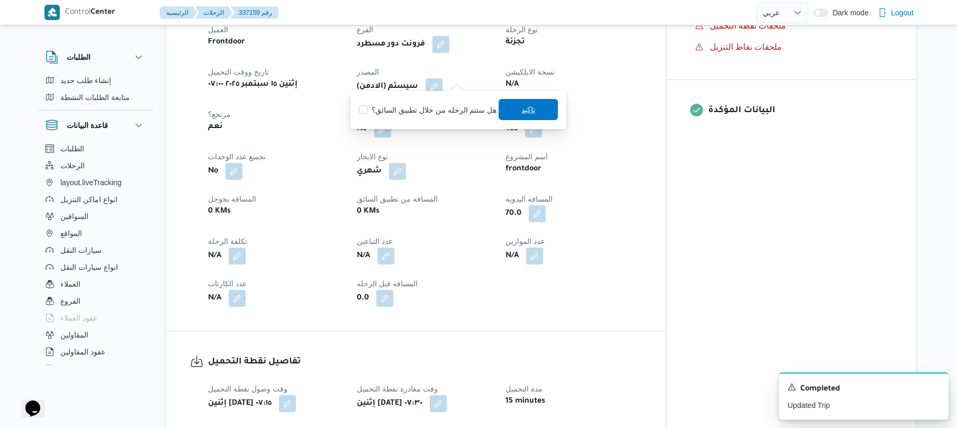
click at [521, 111] on span "تاكيد" at bounding box center [528, 109] width 14 height 13
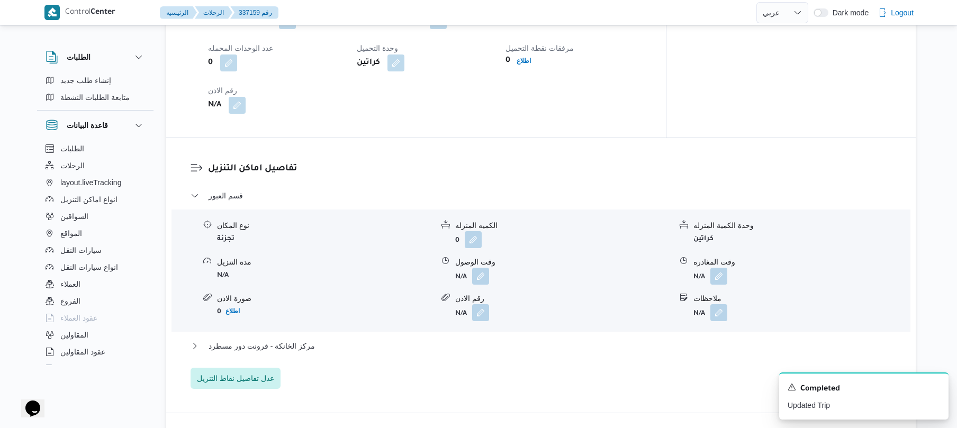
scroll to position [903, 0]
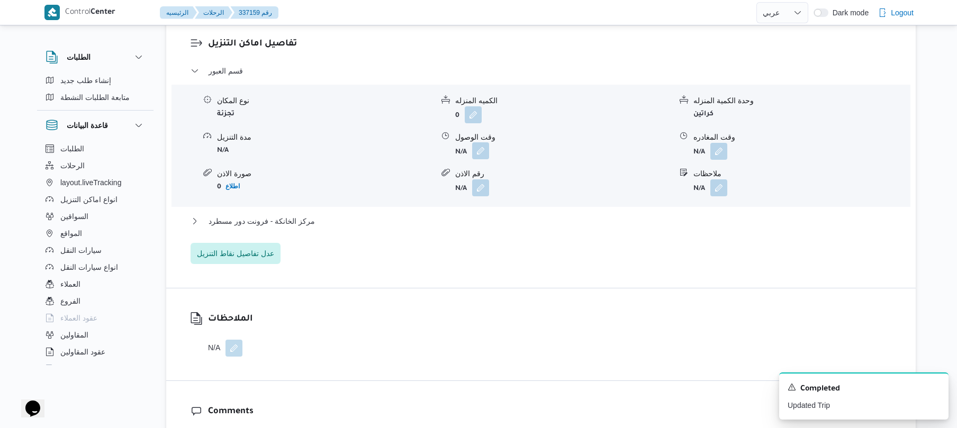
click at [479, 142] on button "button" at bounding box center [480, 150] width 17 height 17
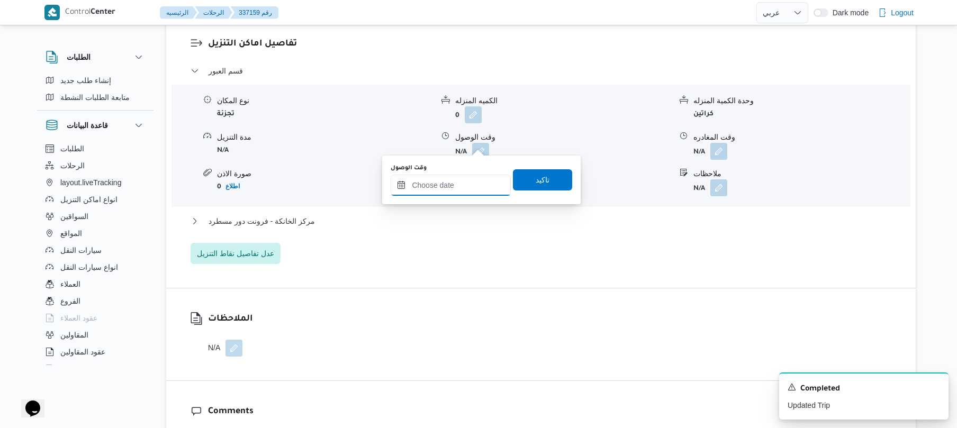
click at [445, 185] on input "وقت الوصول" at bounding box center [451, 185] width 120 height 21
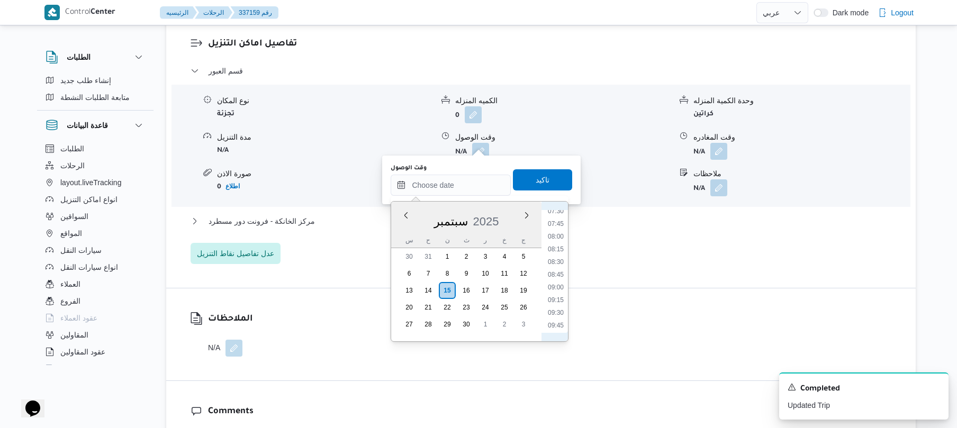
scroll to position [383, 0]
click at [557, 235] on li "08:00" at bounding box center [555, 238] width 24 height 11
type input "[DATE] ٠٨:٠٠"
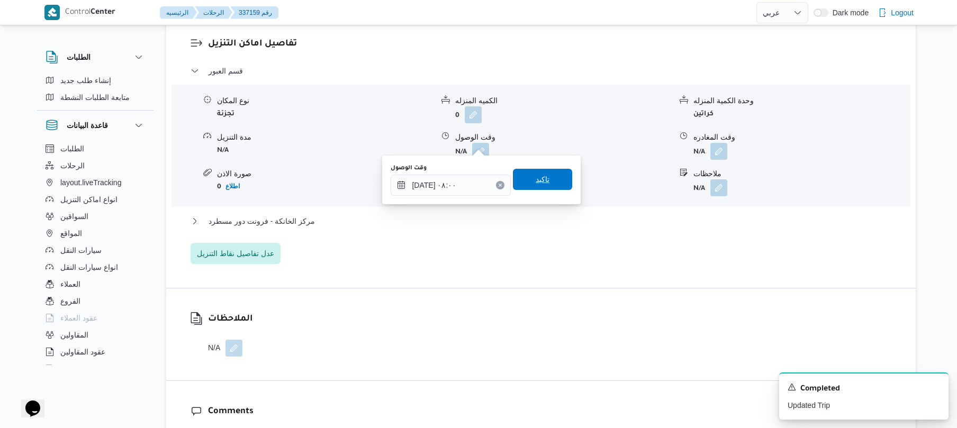
click at [544, 178] on span "تاكيد" at bounding box center [542, 179] width 59 height 21
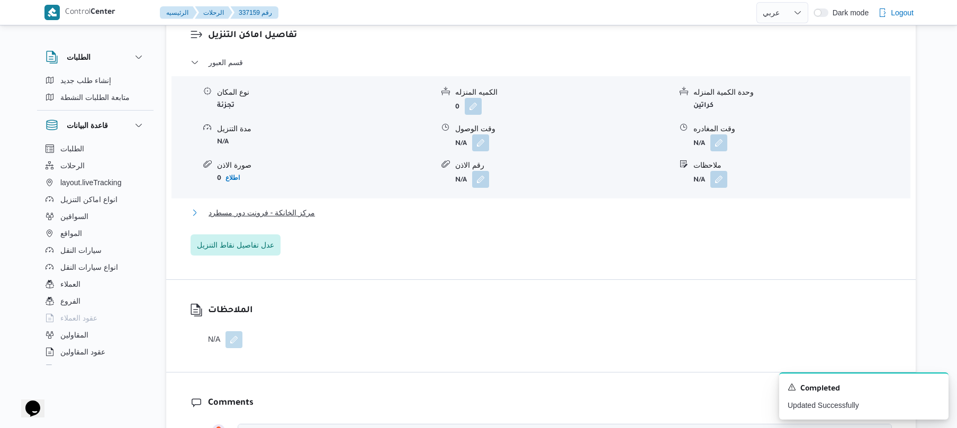
click at [506, 214] on button "مركز الخانكة - فرونت دور مسطرد" at bounding box center [540, 212] width 701 height 13
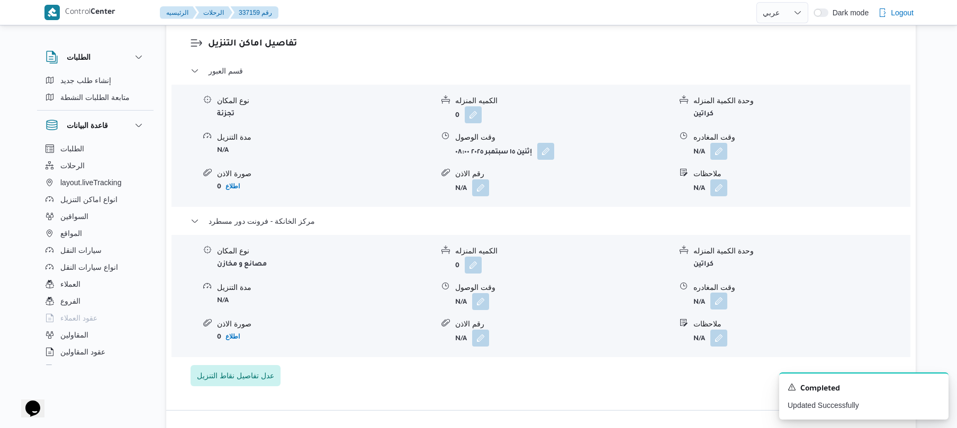
click at [718, 293] on button "button" at bounding box center [718, 301] width 17 height 17
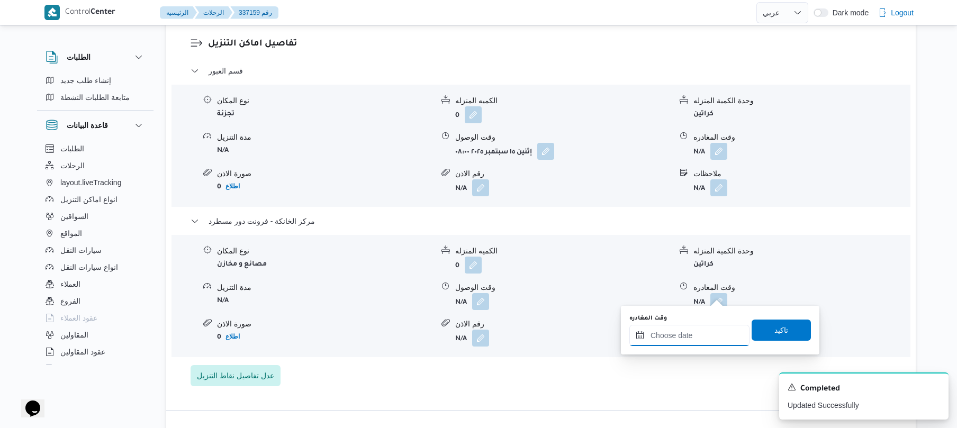
click at [683, 329] on div at bounding box center [689, 335] width 120 height 21
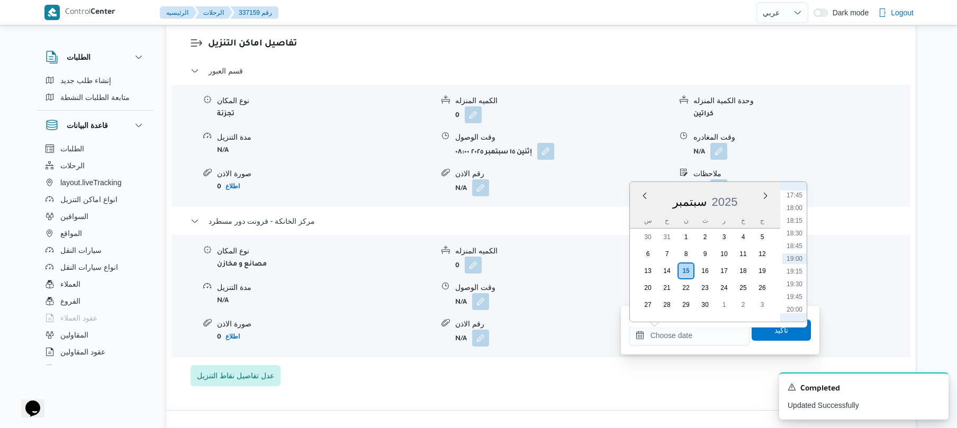
scroll to position [798, 0]
click at [796, 274] on li "17:15" at bounding box center [794, 274] width 24 height 11
type input "[DATE] ١٧:١٥"
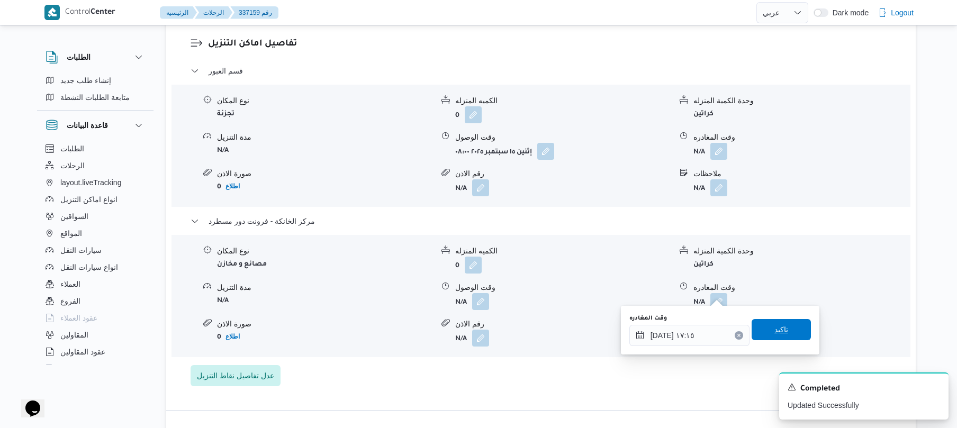
click at [774, 326] on span "تاكيد" at bounding box center [781, 329] width 14 height 13
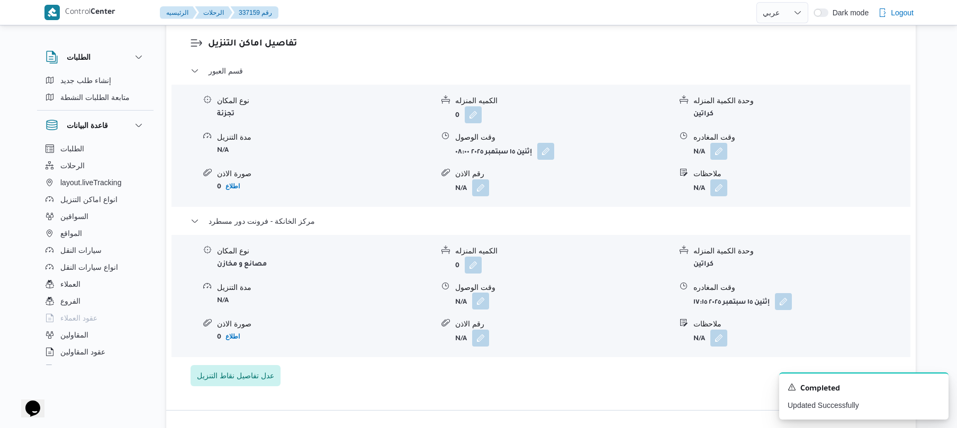
click at [483, 297] on button "button" at bounding box center [480, 301] width 17 height 17
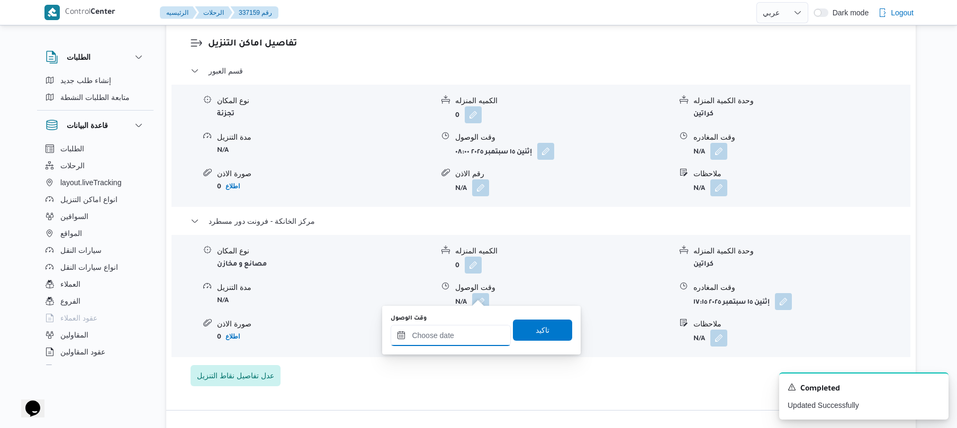
click at [464, 334] on input "وقت الوصول" at bounding box center [451, 335] width 120 height 21
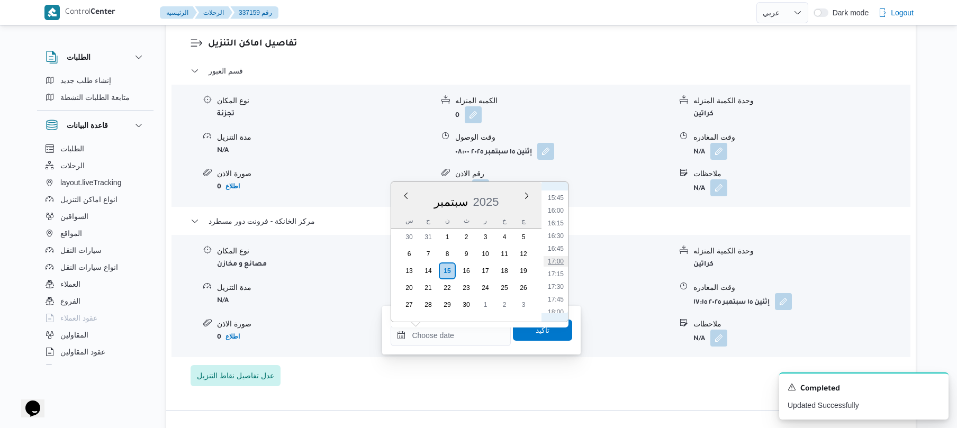
click at [560, 259] on li "17:00" at bounding box center [555, 261] width 24 height 11
type input "[DATE] ١٧:٠٠"
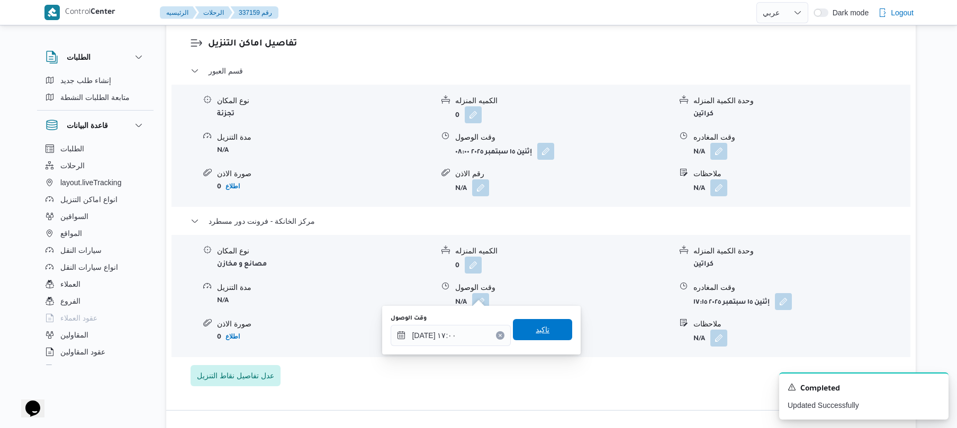
click at [536, 335] on span "تاكيد" at bounding box center [543, 329] width 14 height 13
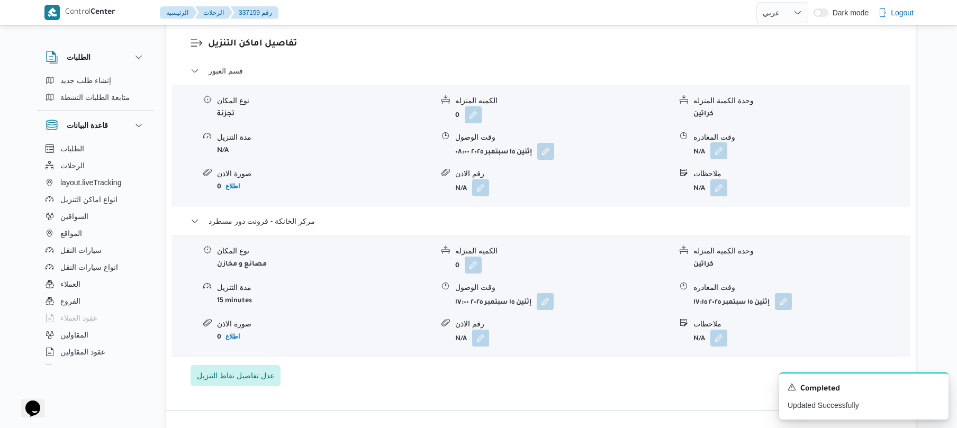
click at [719, 143] on button "button" at bounding box center [718, 150] width 17 height 17
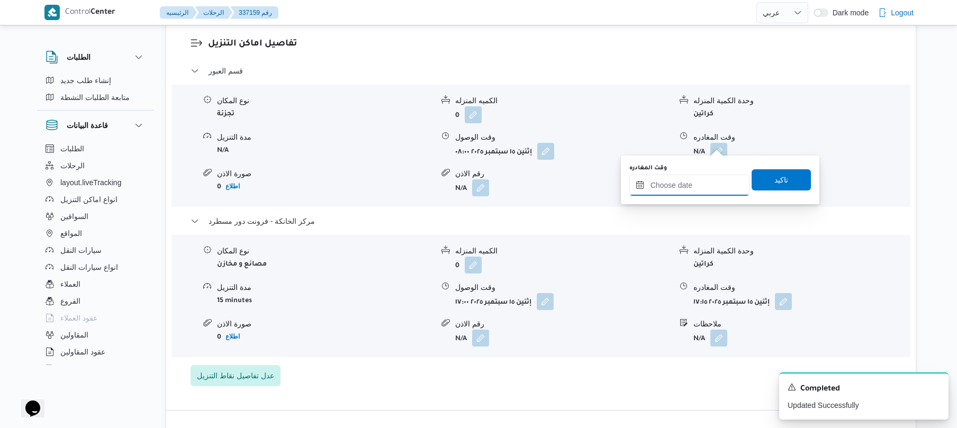
click at [691, 192] on input "وقت المغادره" at bounding box center [689, 185] width 120 height 21
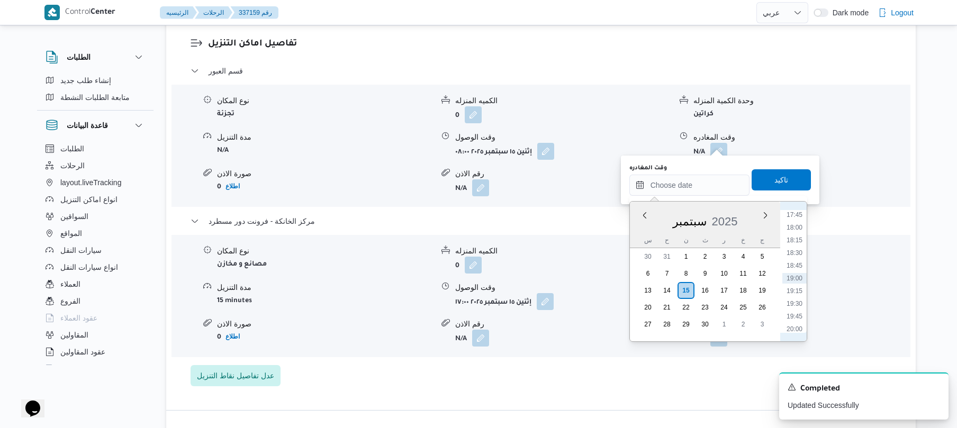
scroll to position [799, 0]
click at [796, 255] on li "16:30" at bounding box center [794, 255] width 24 height 11
type input "١٥/٠٩/٢٠٢٥ ١٦:٣٠"
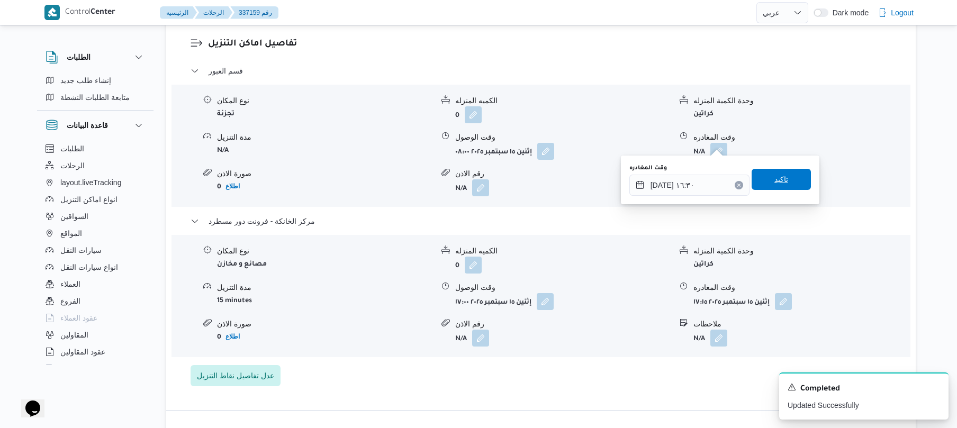
click at [778, 184] on span "تاكيد" at bounding box center [781, 179] width 14 height 13
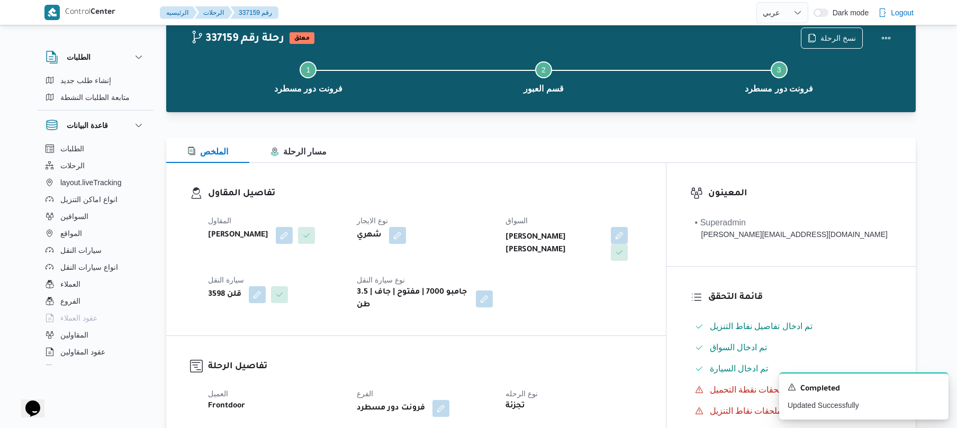
scroll to position [0, 0]
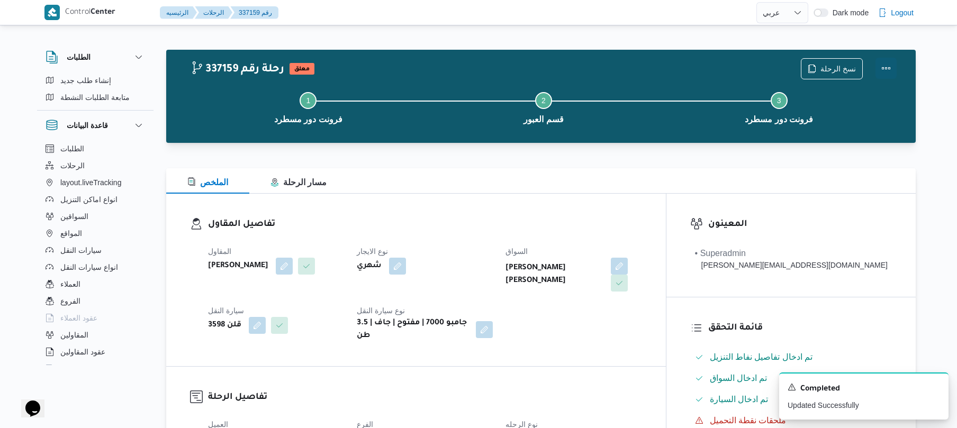
click at [889, 72] on button "Actions" at bounding box center [885, 68] width 21 height 21
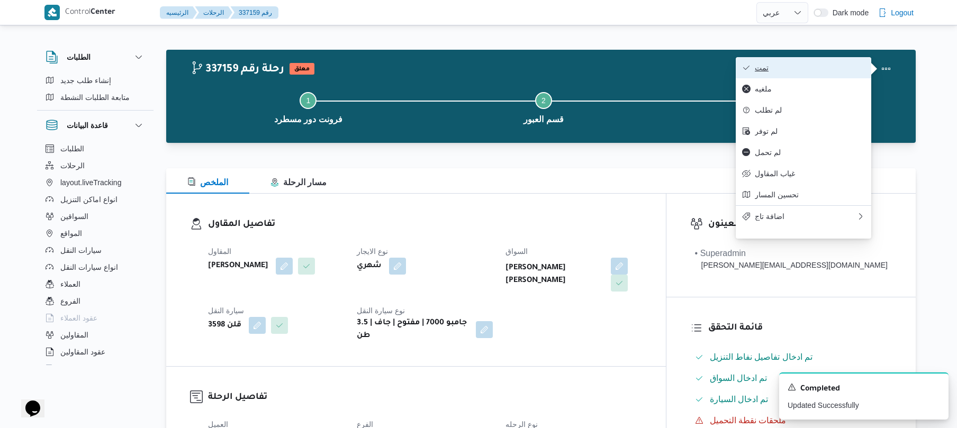
click at [829, 72] on span "تمت" at bounding box center [810, 67] width 110 height 8
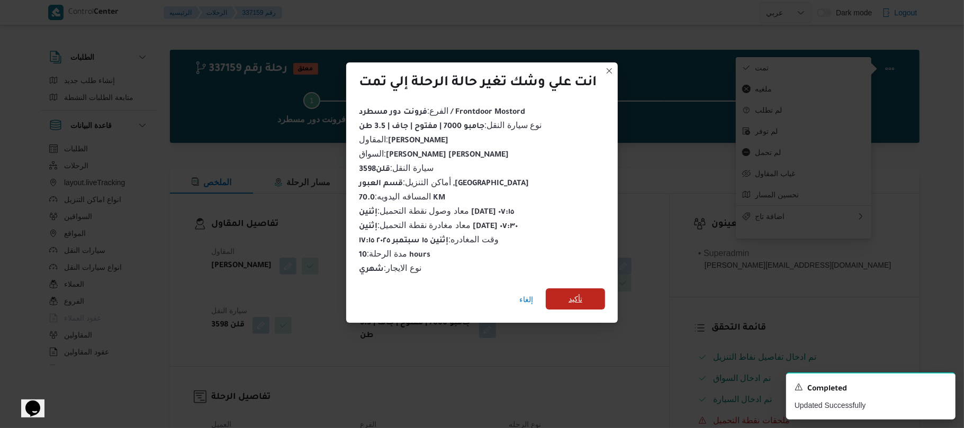
click at [584, 294] on span "تأكيد" at bounding box center [575, 298] width 59 height 21
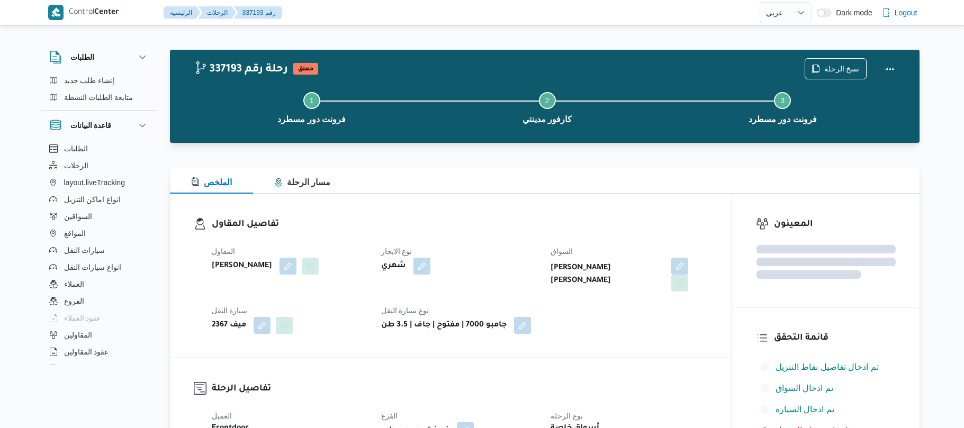
select select "ar"
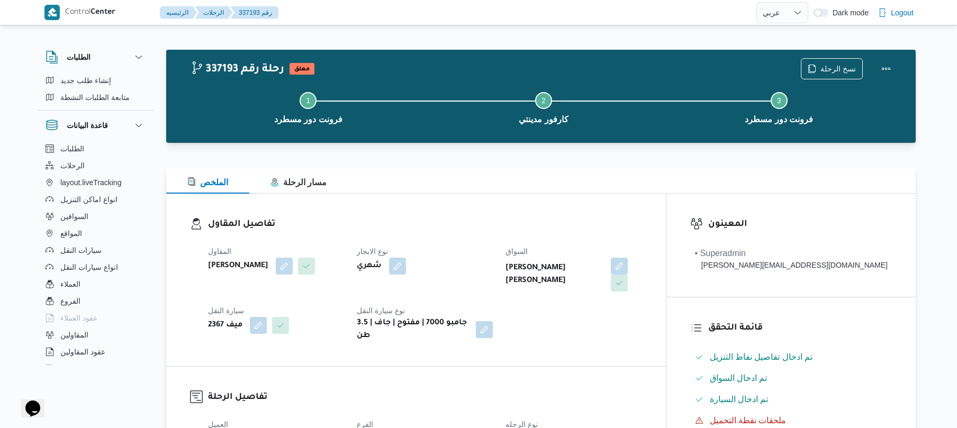
click at [452, 199] on div "تفاصيل المقاول المقاول [PERSON_NAME] نوع الايجار شهري السواق [PERSON_NAME] [PER…" at bounding box center [416, 280] width 500 height 173
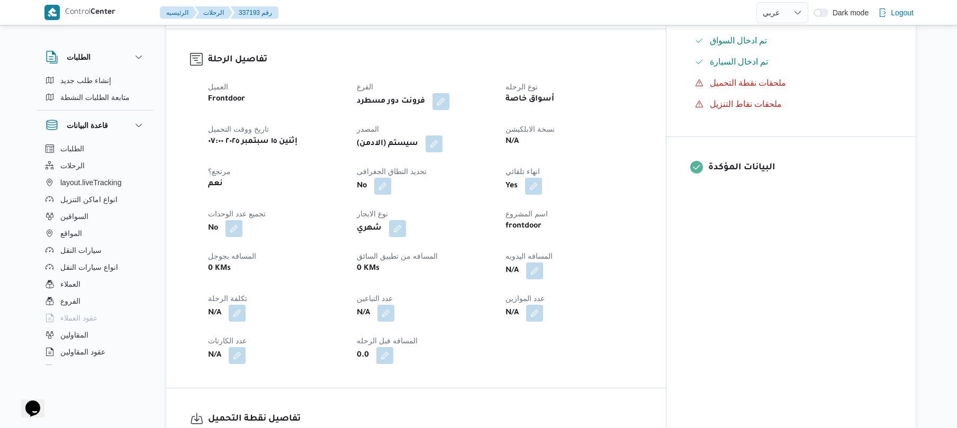
scroll to position [339, 0]
click at [543, 261] on button "button" at bounding box center [534, 269] width 17 height 17
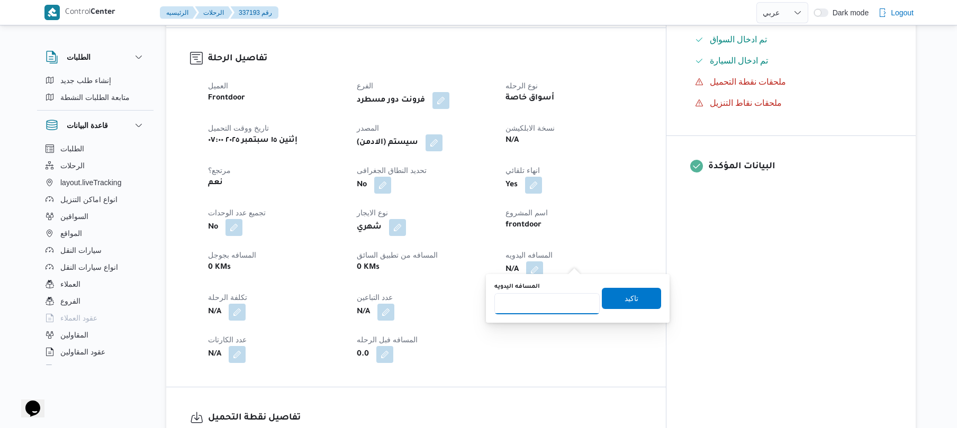
click at [534, 308] on input "المسافه اليدويه" at bounding box center [546, 303] width 105 height 21
type input "120"
click at [625, 301] on span "تاكيد" at bounding box center [631, 298] width 14 height 13
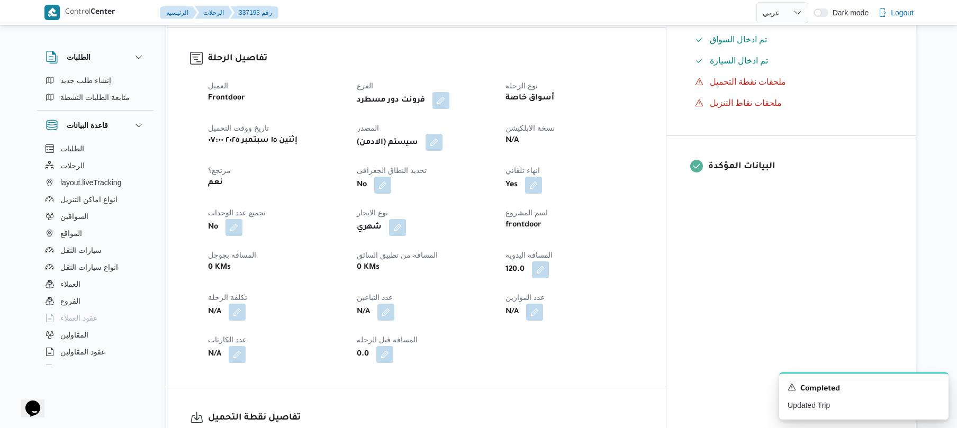
click at [442, 134] on button "button" at bounding box center [433, 142] width 17 height 17
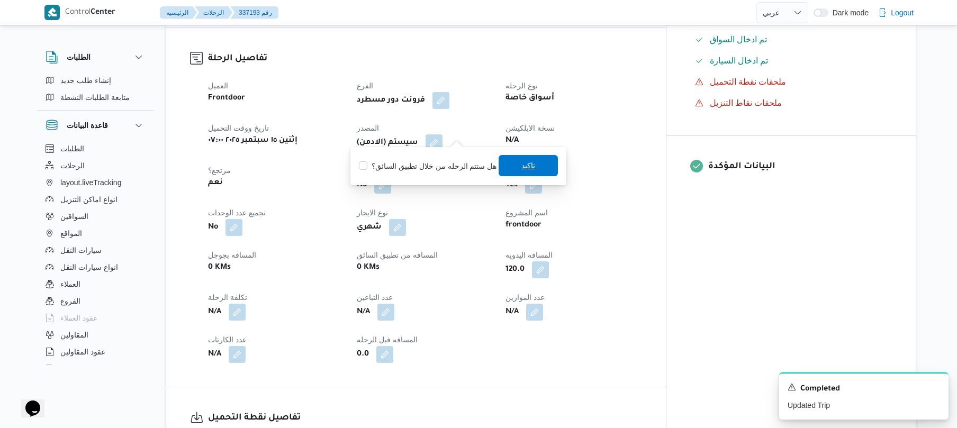
click at [523, 165] on span "تاكيد" at bounding box center [528, 165] width 14 height 13
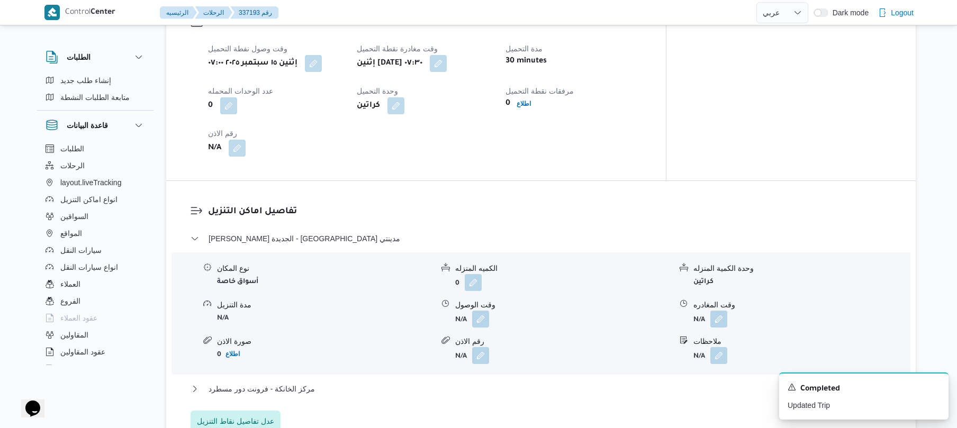
scroll to position [762, 0]
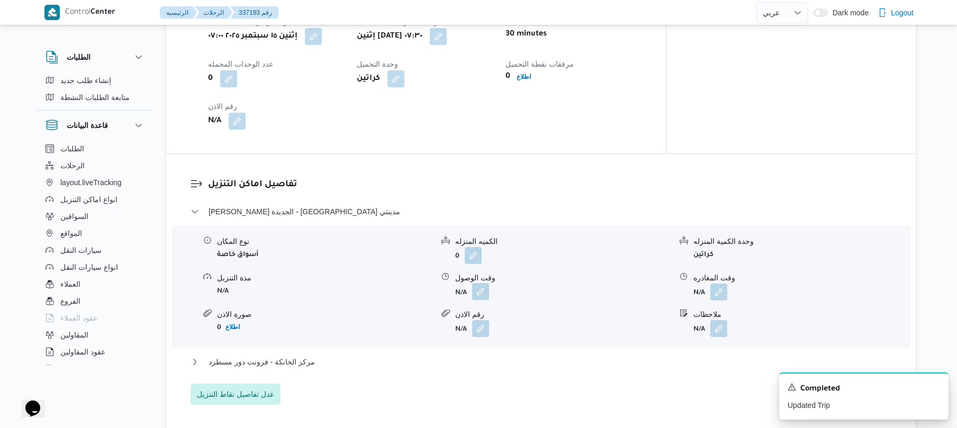
click at [479, 283] on button "button" at bounding box center [480, 291] width 17 height 17
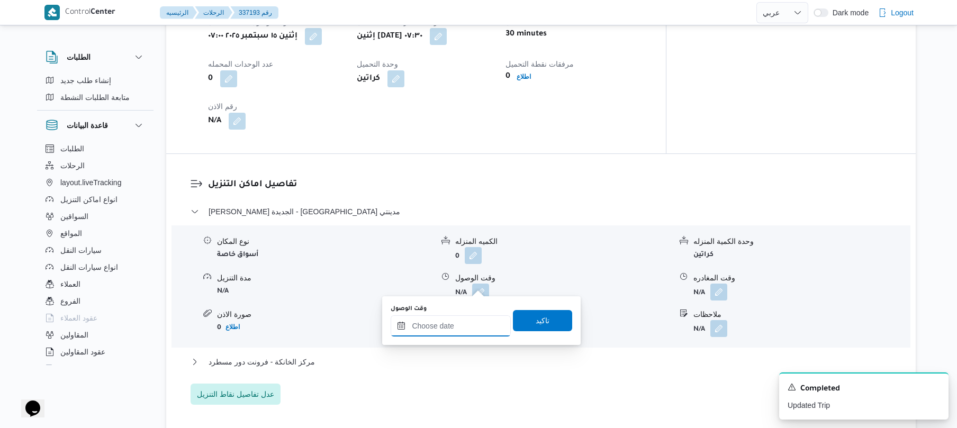
click at [450, 331] on input "وقت الوصول" at bounding box center [451, 325] width 120 height 21
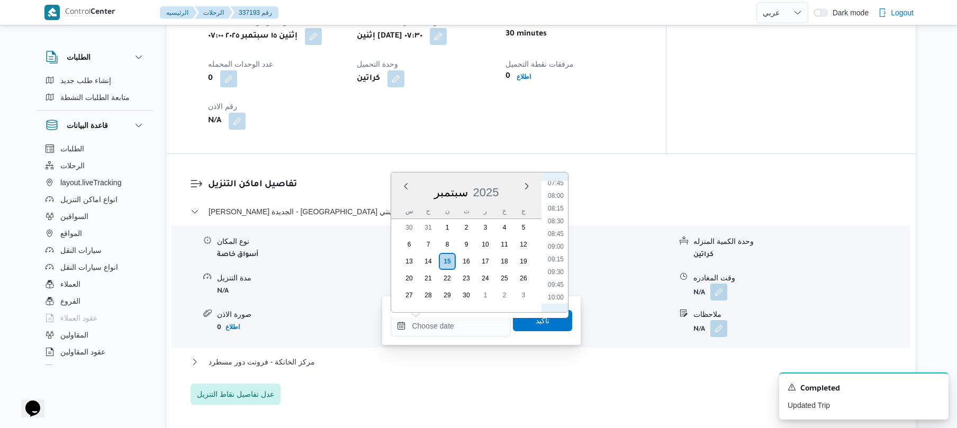
scroll to position [380, 0]
click at [559, 228] on li "08:15" at bounding box center [555, 225] width 24 height 11
type input "١٥/٠٩/٢٠٢٥ ٠٨:١٥"
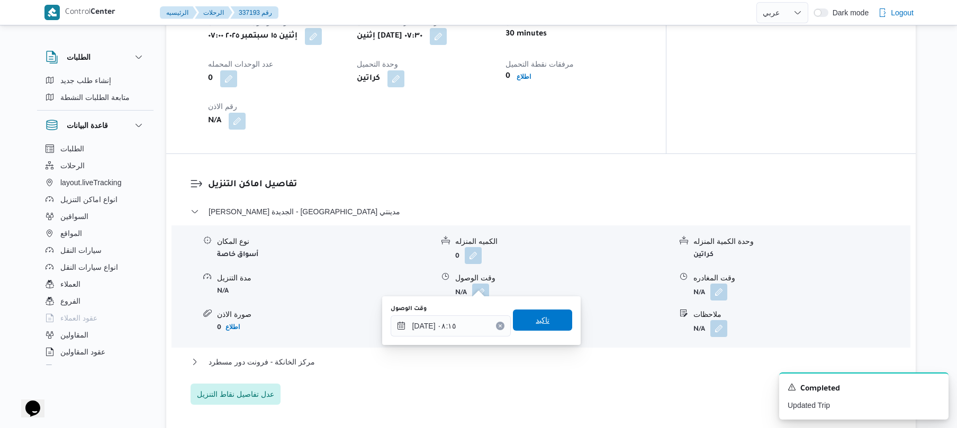
click at [538, 314] on span "تاكيد" at bounding box center [542, 320] width 59 height 21
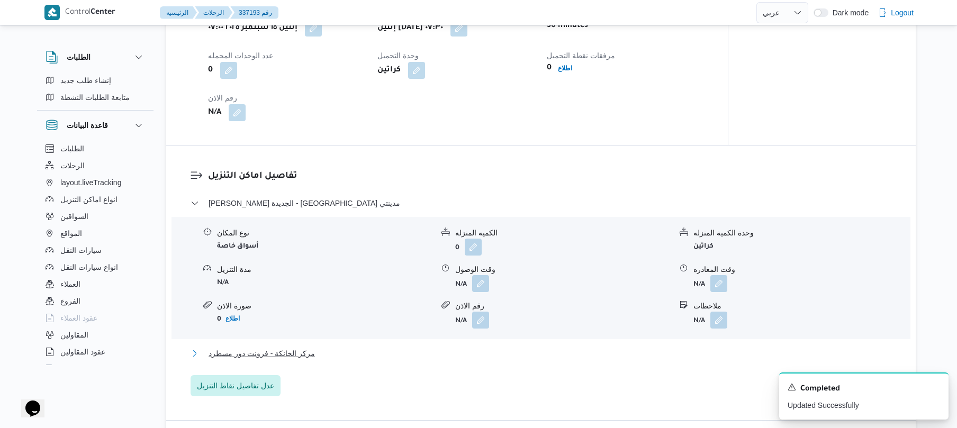
click at [441, 353] on button "مركز الخانكة - فرونت دور مسطرد" at bounding box center [540, 353] width 701 height 13
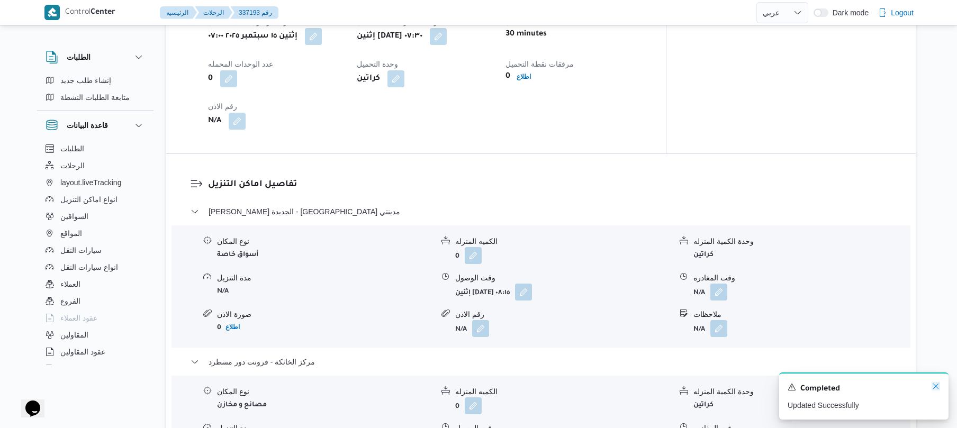
click at [931, 387] on icon "Dismiss toast" at bounding box center [935, 386] width 8 height 8
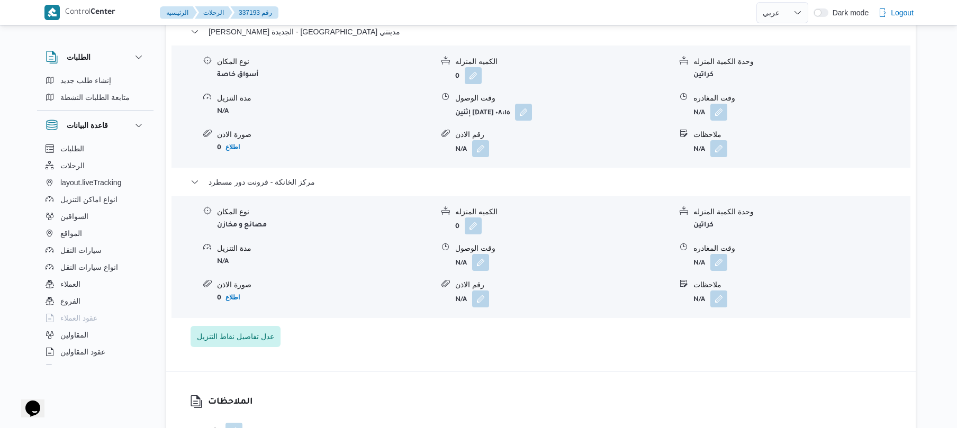
scroll to position [987, 0]
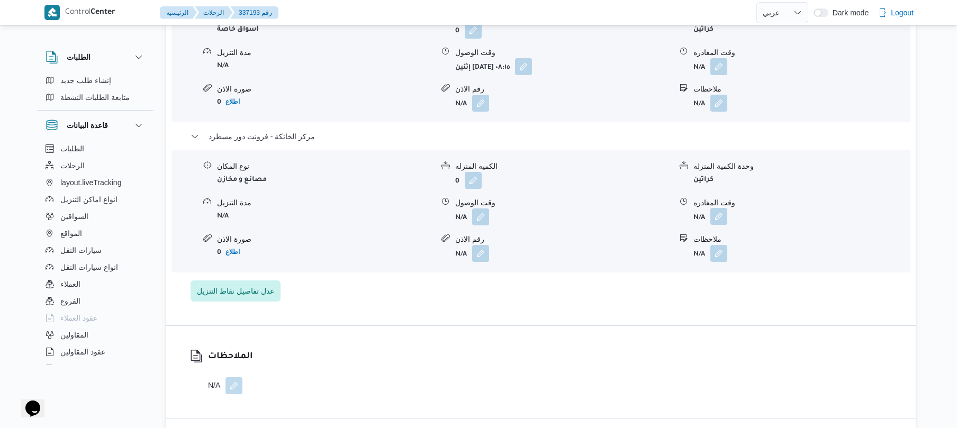
click at [720, 208] on button "button" at bounding box center [718, 216] width 17 height 17
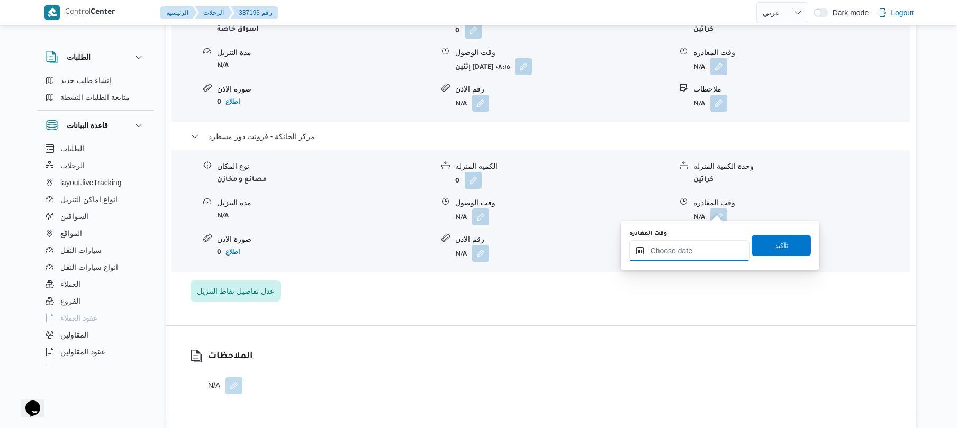
click at [691, 246] on input "وقت المغادره" at bounding box center [689, 250] width 120 height 21
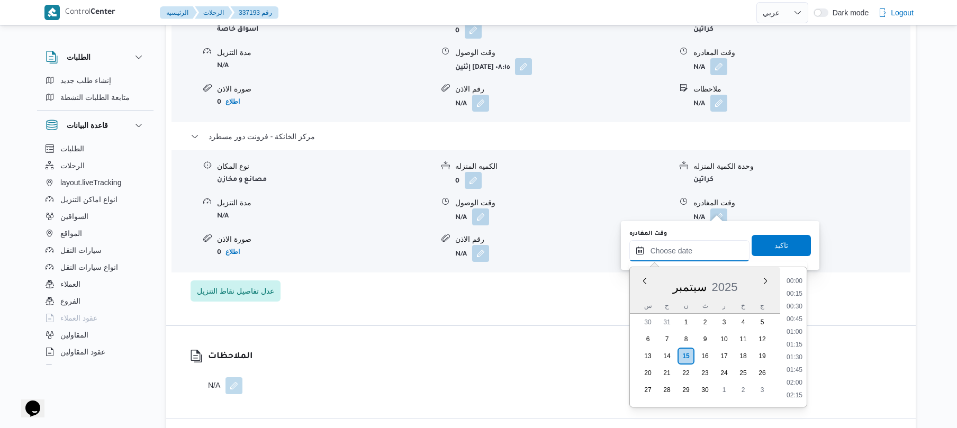
scroll to position [902, 0]
click at [794, 293] on li "18:00" at bounding box center [794, 293] width 24 height 11
type input "١٥/٠٩/٢٠٢٥ ١٨:٠٠"
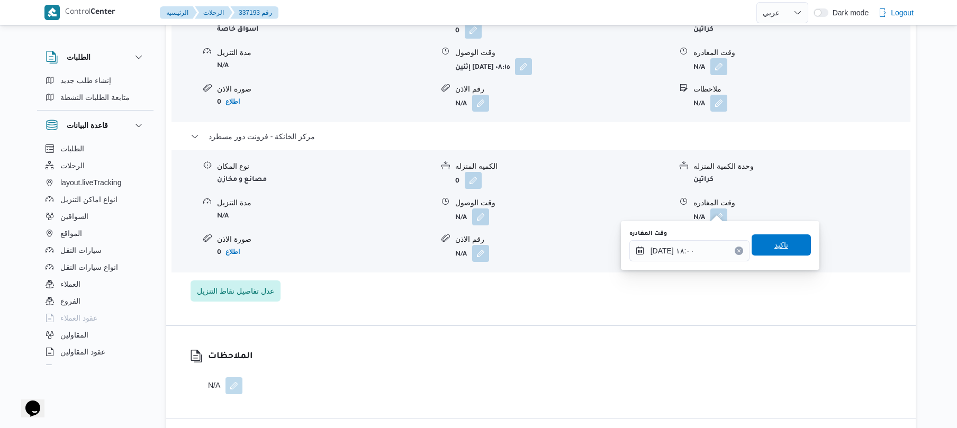
click at [786, 246] on span "تاكيد" at bounding box center [780, 244] width 59 height 21
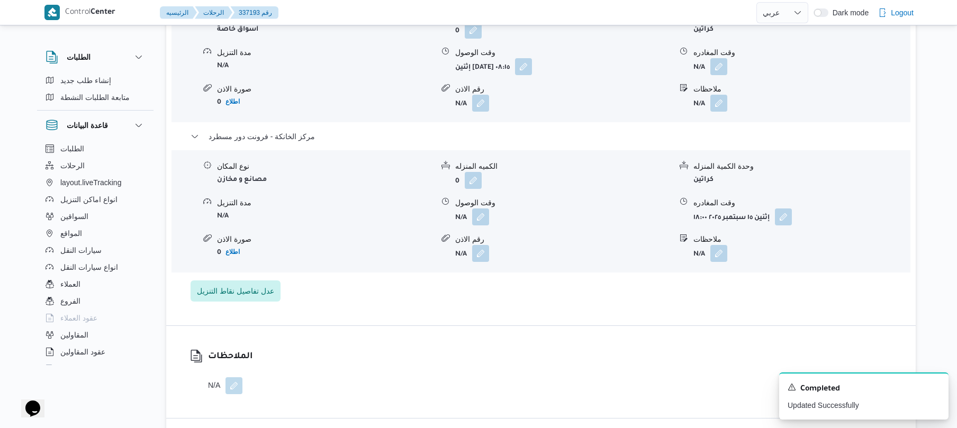
click at [492, 210] on form "N/A" at bounding box center [563, 216] width 216 height 17
click at [479, 210] on button "button" at bounding box center [480, 216] width 17 height 17
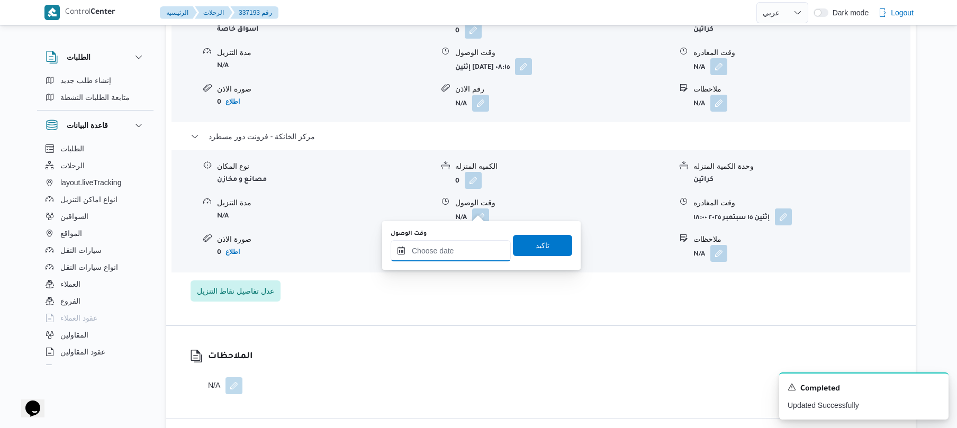
click at [442, 251] on input "وقت الوصول" at bounding box center [451, 250] width 120 height 21
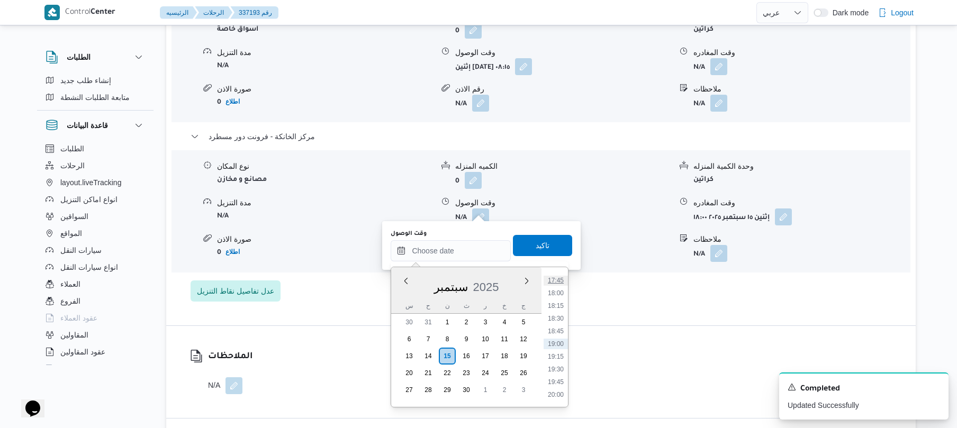
click at [559, 278] on li "17:45" at bounding box center [555, 280] width 24 height 11
type input "١٥/٠٩/٢٠٢٥ ١٧:٤٥"
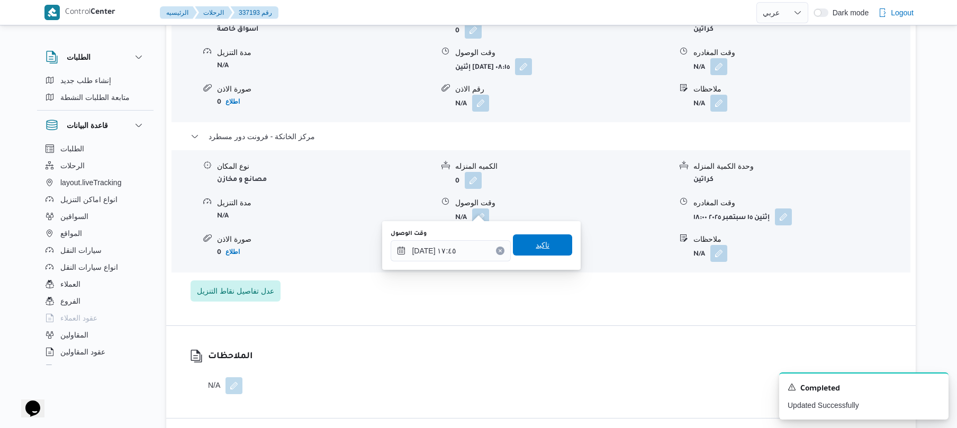
click at [545, 248] on span "تاكيد" at bounding box center [542, 244] width 59 height 21
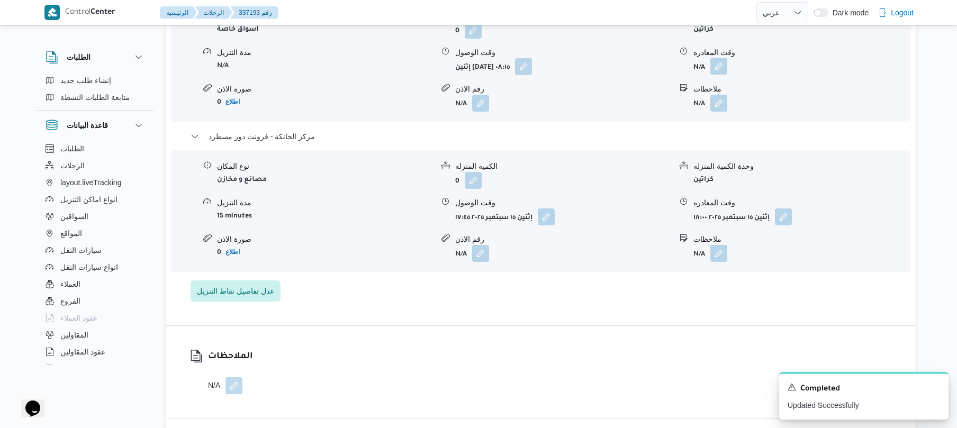
click at [718, 58] on button "button" at bounding box center [718, 66] width 17 height 17
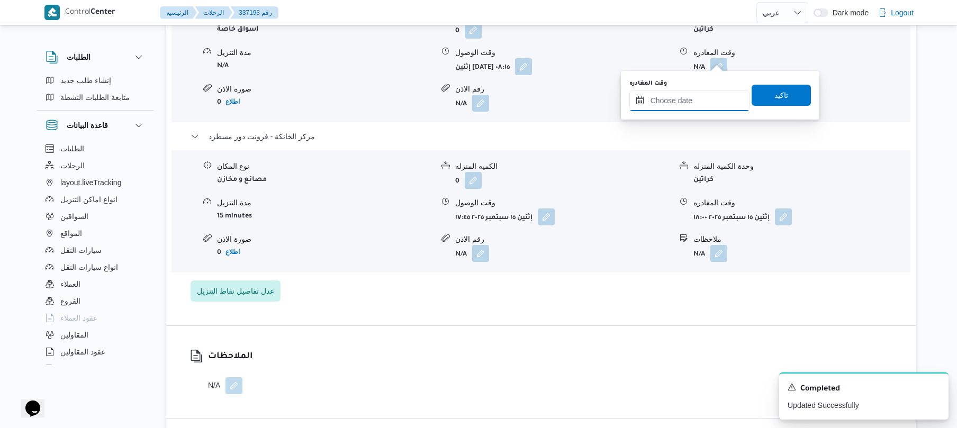
click at [686, 105] on input "وقت المغادره" at bounding box center [689, 100] width 120 height 21
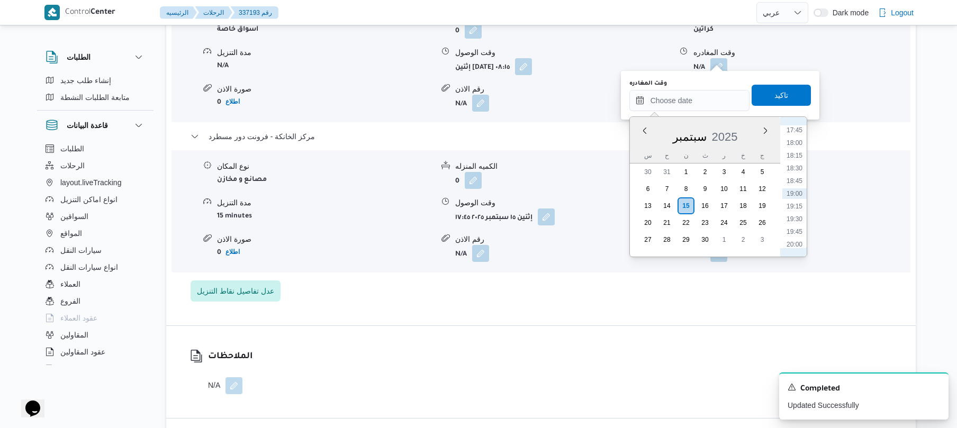
scroll to position [799, 0]
click at [796, 191] on li "17:00" at bounding box center [794, 195] width 24 height 11
type input "[DATE] ١٧:٠٠"
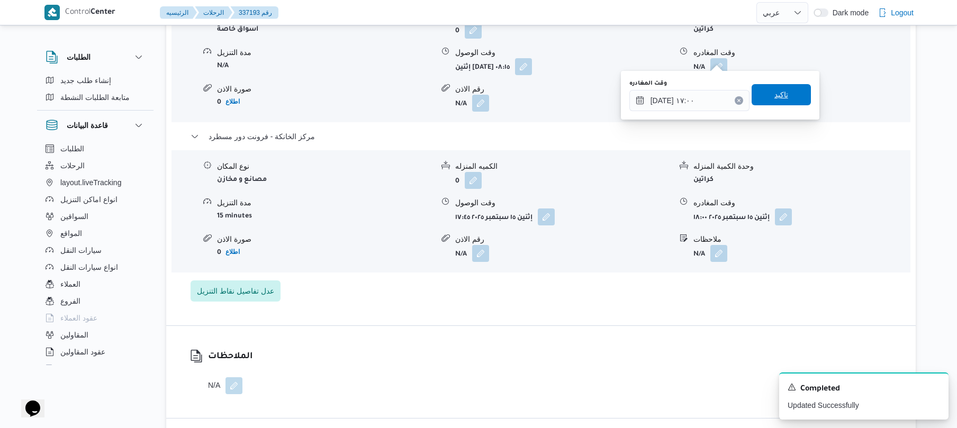
click at [790, 97] on span "تاكيد" at bounding box center [780, 94] width 59 height 21
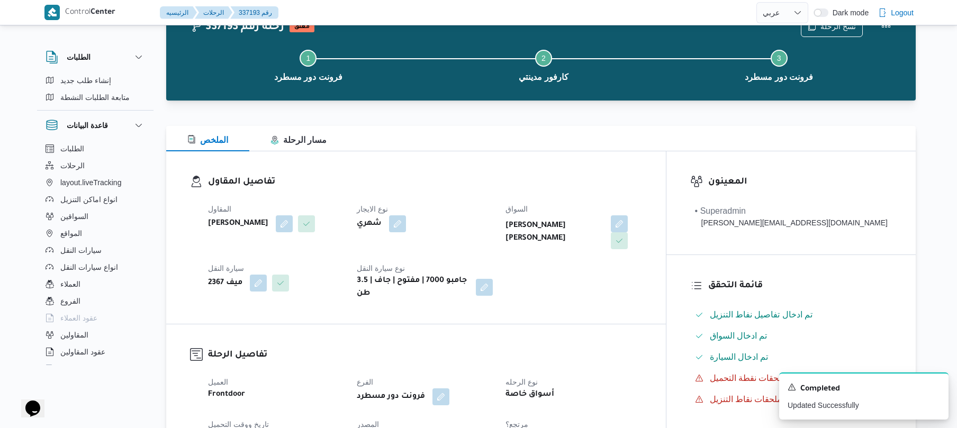
scroll to position [0, 0]
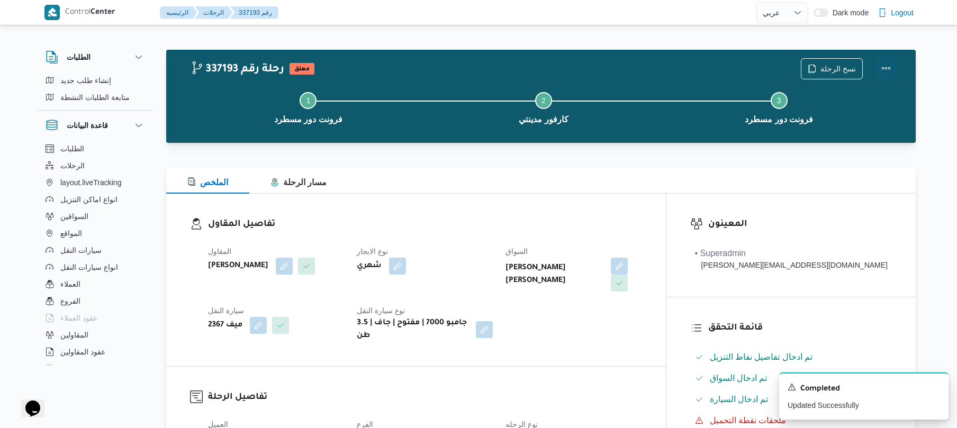
click at [887, 64] on button "Actions" at bounding box center [885, 68] width 21 height 21
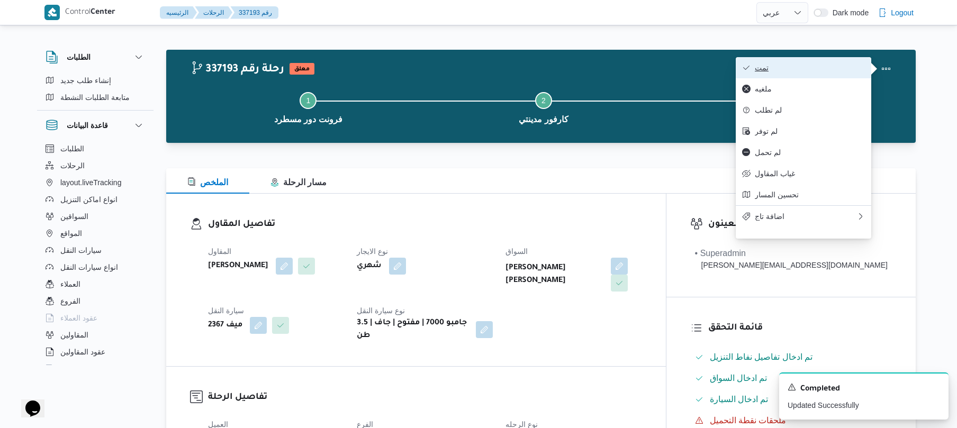
click at [824, 62] on button "تمت" at bounding box center [803, 67] width 135 height 21
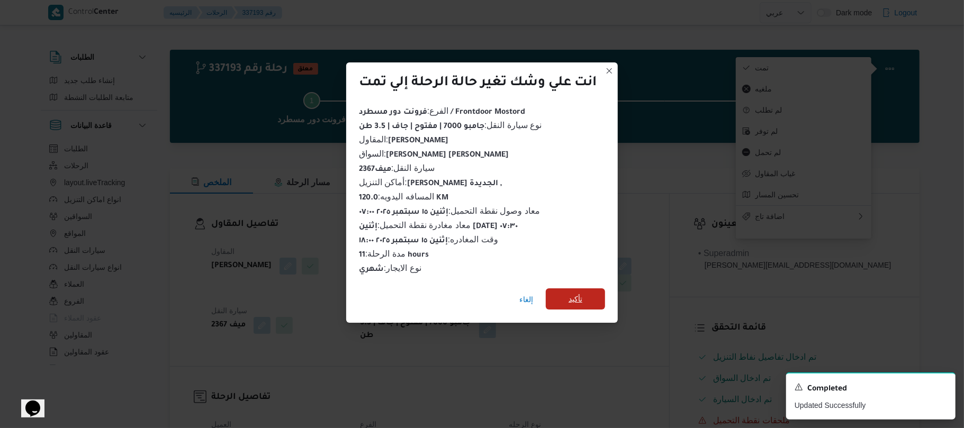
click at [586, 290] on span "تأكيد" at bounding box center [575, 298] width 59 height 21
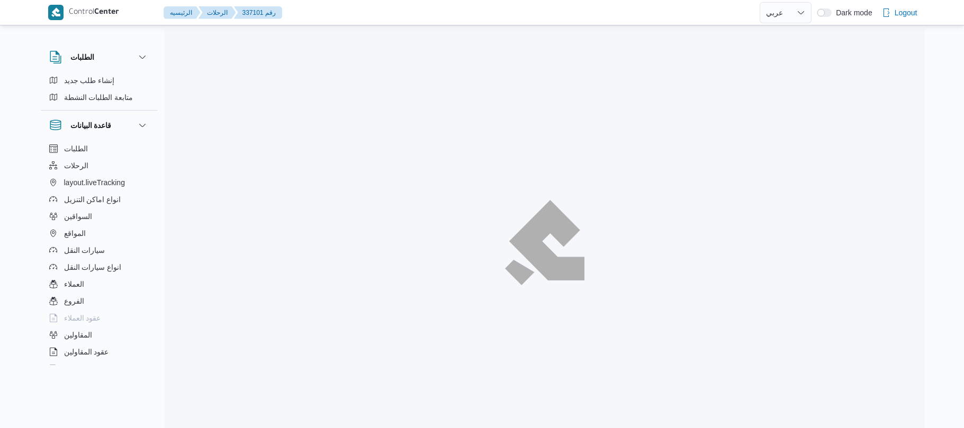
select select "ar"
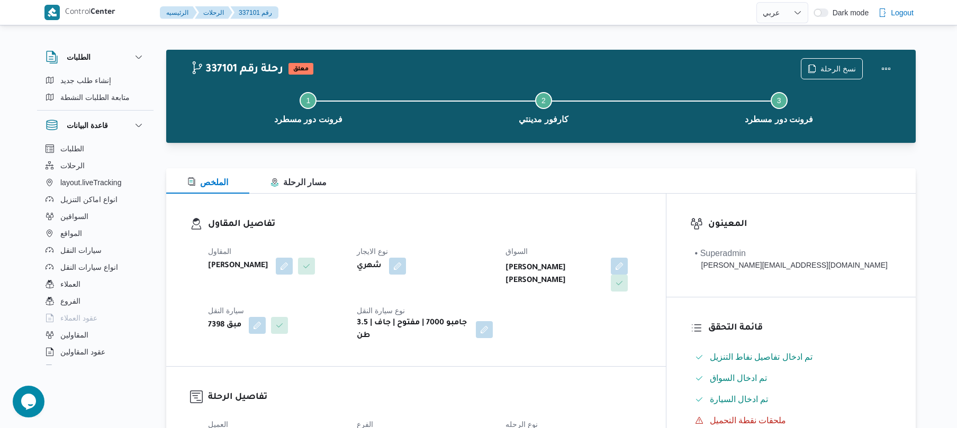
click at [520, 242] on div "المقاول [PERSON_NAME] نوع الايجار شهري السواق [PERSON_NAME] [PERSON_NAME] سيارة…" at bounding box center [425, 294] width 447 height 110
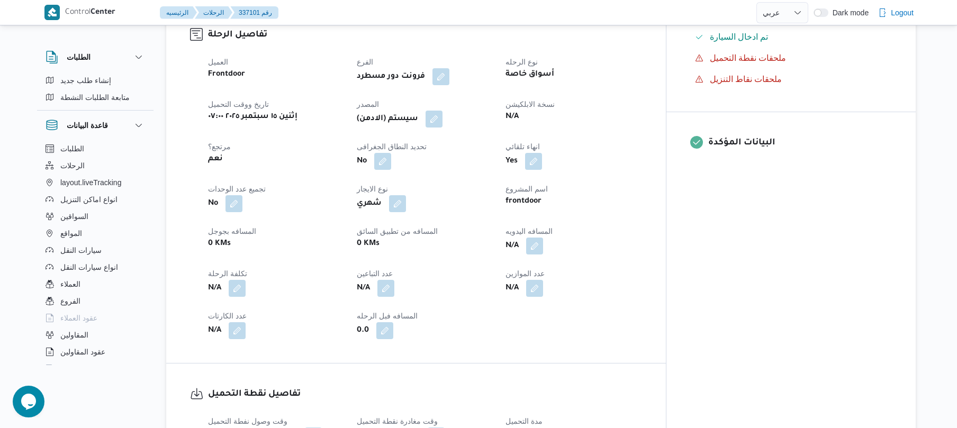
scroll to position [367, 0]
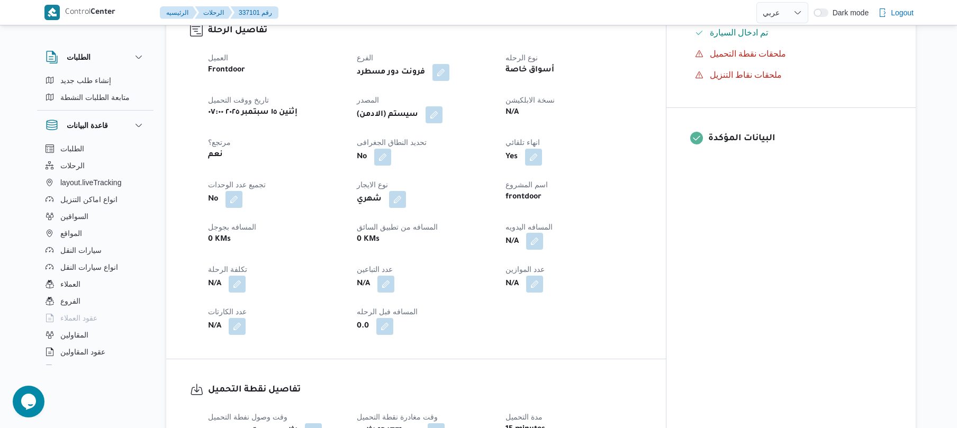
click at [543, 233] on button "button" at bounding box center [534, 241] width 17 height 17
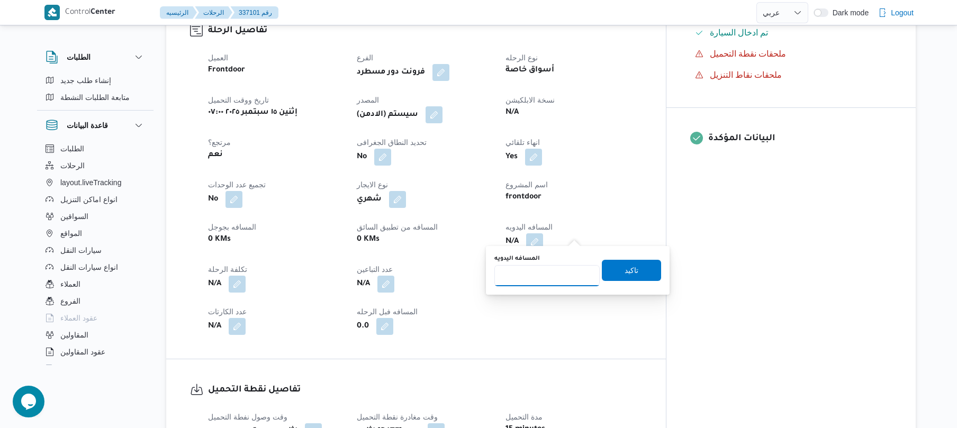
click at [536, 278] on input "المسافه اليدويه" at bounding box center [546, 275] width 105 height 21
type input "120"
click at [632, 269] on span "تاكيد" at bounding box center [631, 269] width 59 height 21
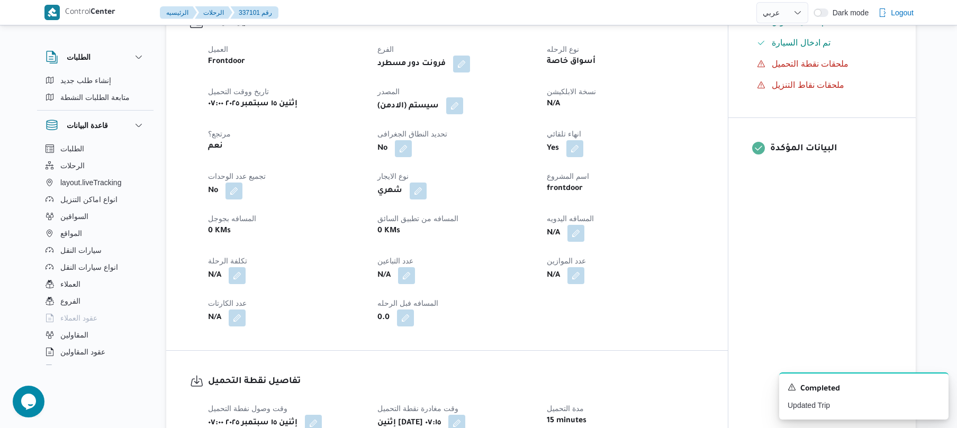
click at [459, 104] on button "button" at bounding box center [454, 105] width 17 height 17
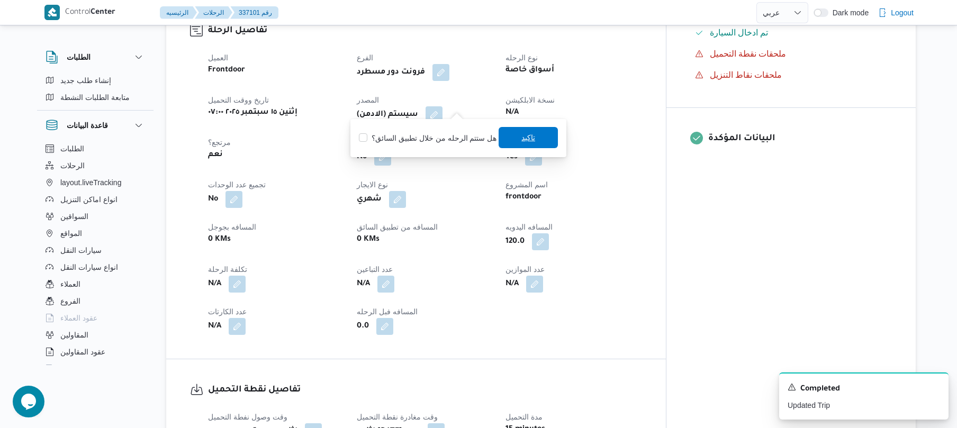
click at [532, 133] on span "تاكيد" at bounding box center [527, 137] width 59 height 21
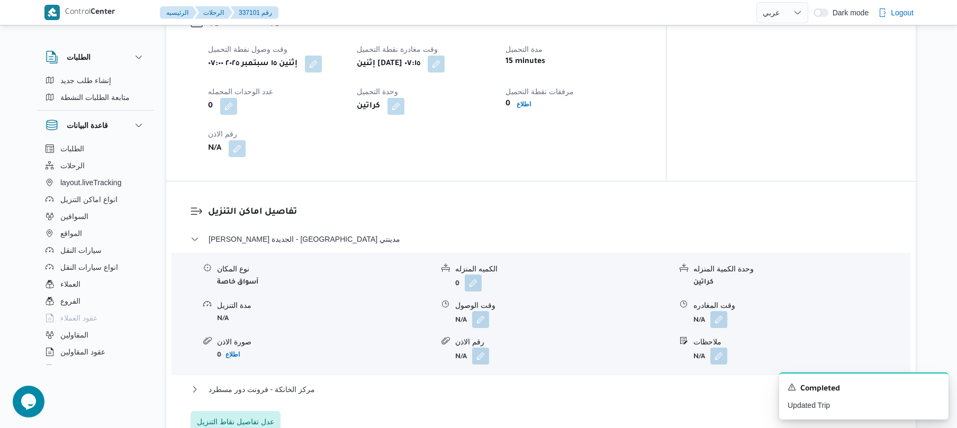
scroll to position [762, 0]
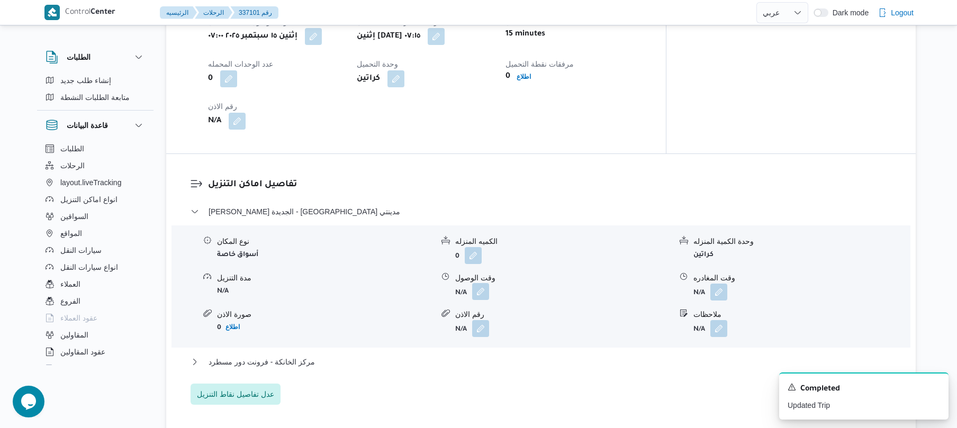
click at [483, 286] on button "button" at bounding box center [480, 291] width 17 height 17
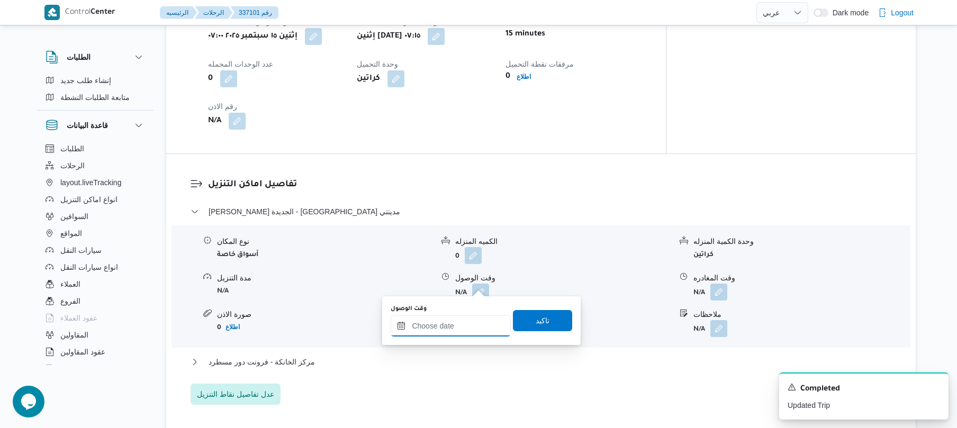
click at [444, 324] on input "وقت الوصول" at bounding box center [451, 325] width 120 height 21
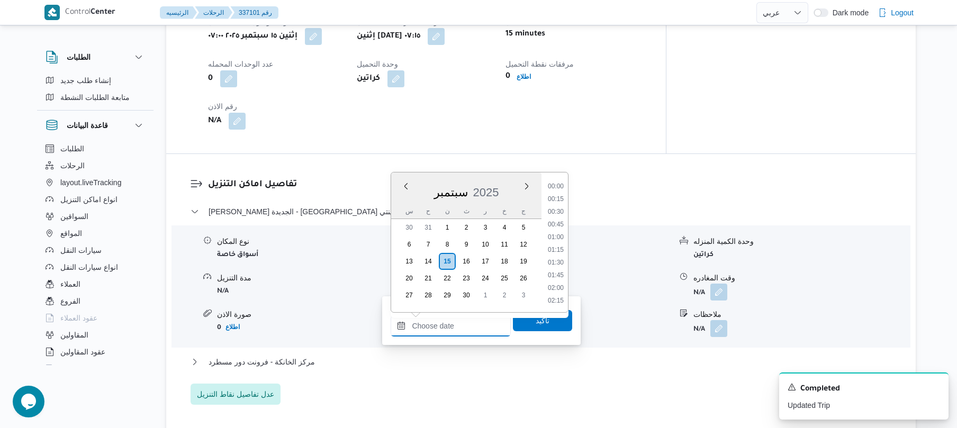
scroll to position [902, 0]
click at [595, 157] on div "تفاصيل اماكن التنزيل ثانى القاهرة الجديدة - كارفور مدينتي نوع المكان أسواق خاصة…" at bounding box center [540, 291] width 749 height 275
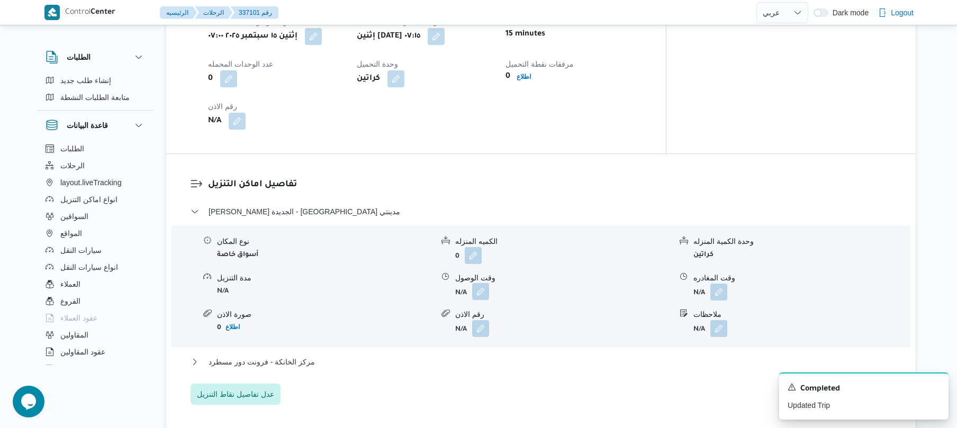
click at [484, 283] on button "button" at bounding box center [480, 291] width 17 height 17
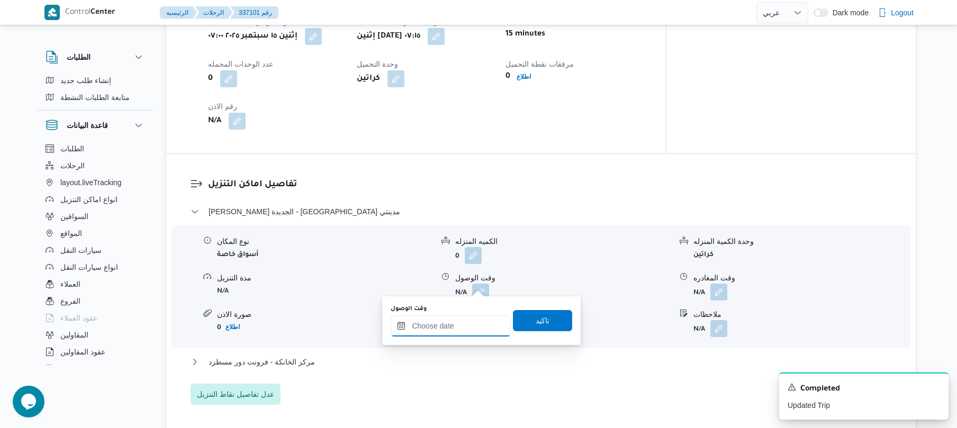
click at [451, 320] on input "وقت الوصول" at bounding box center [451, 325] width 120 height 21
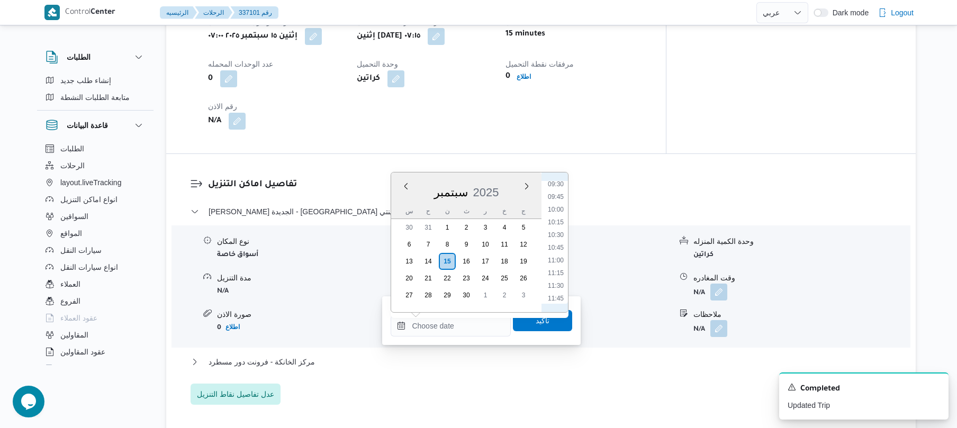
scroll to position [380, 0]
click at [555, 214] on li "08:00" at bounding box center [555, 212] width 24 height 11
type input "١٥/٠٩/٢٠٢٥ ٠٨:٠٠"
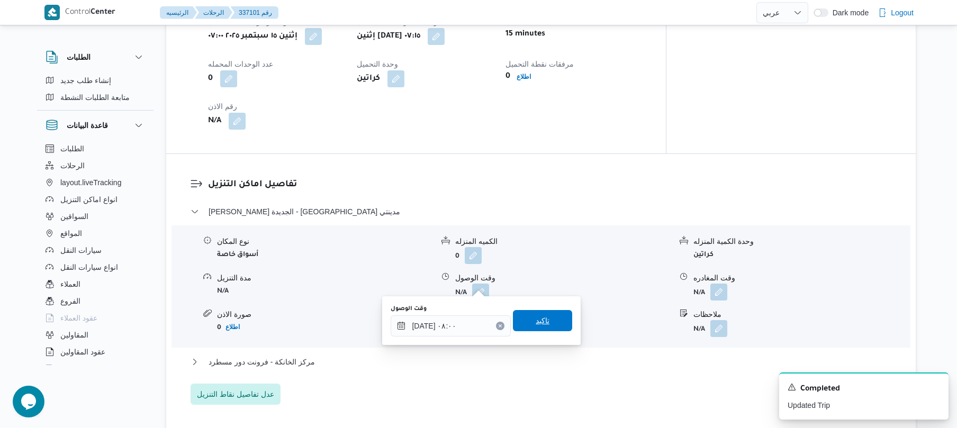
click at [540, 322] on span "تاكيد" at bounding box center [543, 320] width 14 height 13
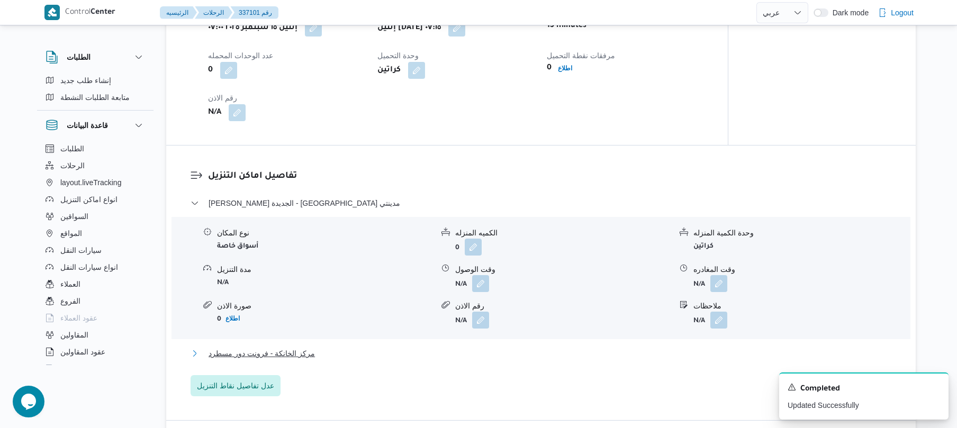
click at [488, 354] on button "مركز الخانكة - فرونت دور مسطرد" at bounding box center [540, 353] width 701 height 13
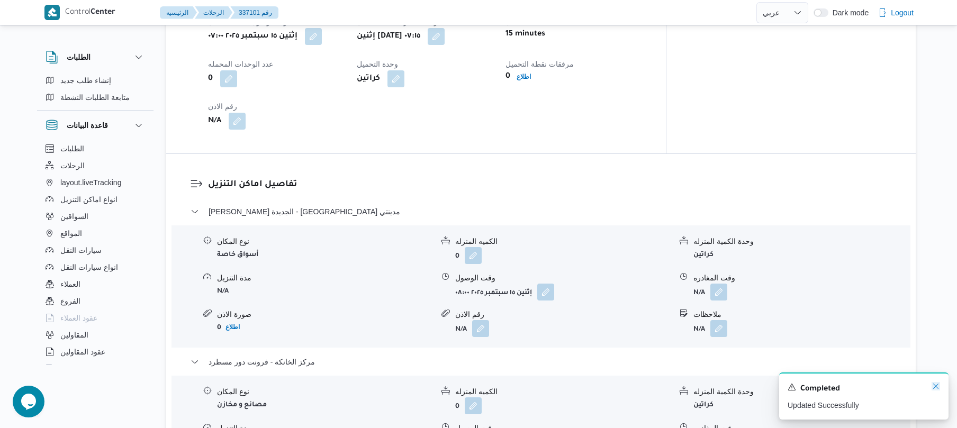
click at [933, 387] on icon "Dismiss toast" at bounding box center [935, 386] width 8 height 8
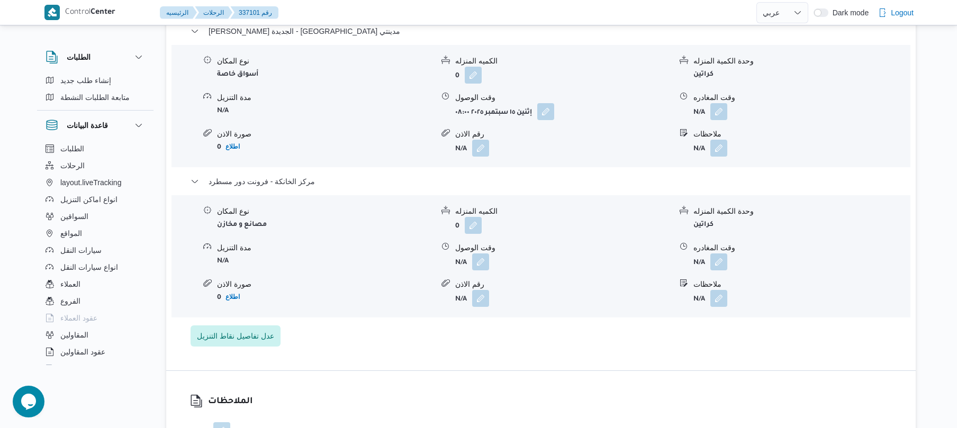
scroll to position [1016, 0]
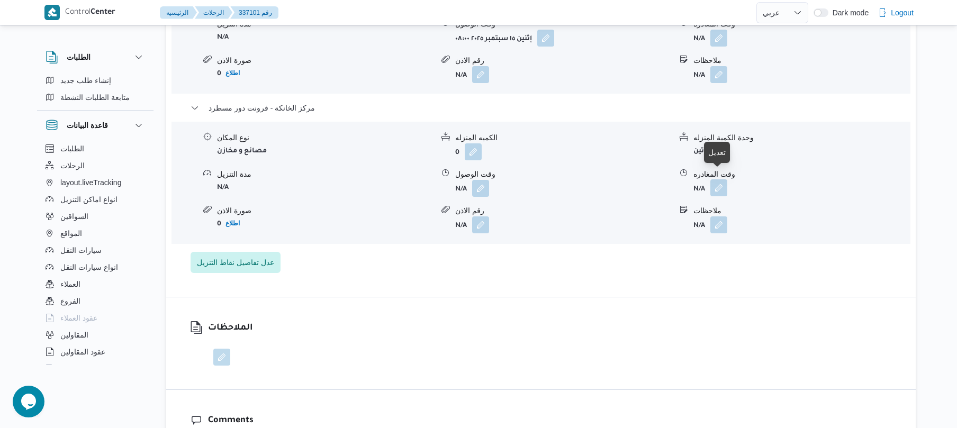
click at [722, 183] on button "button" at bounding box center [718, 187] width 17 height 17
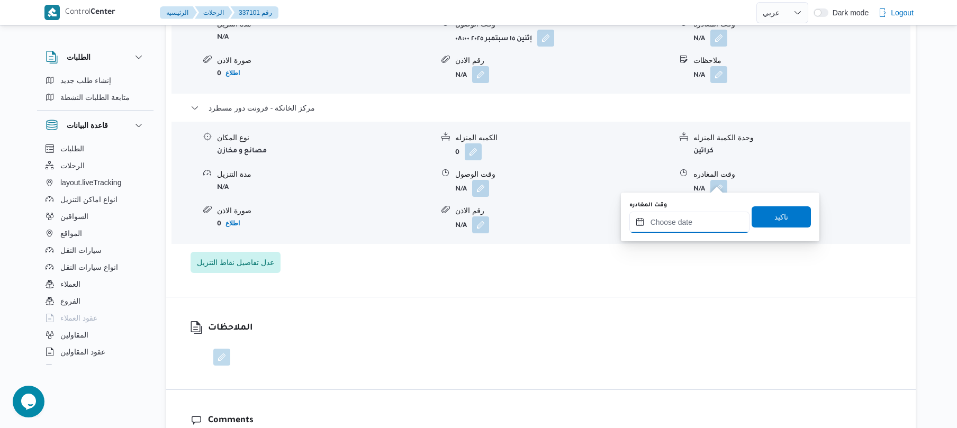
click at [690, 212] on input "وقت المغادره" at bounding box center [689, 222] width 120 height 21
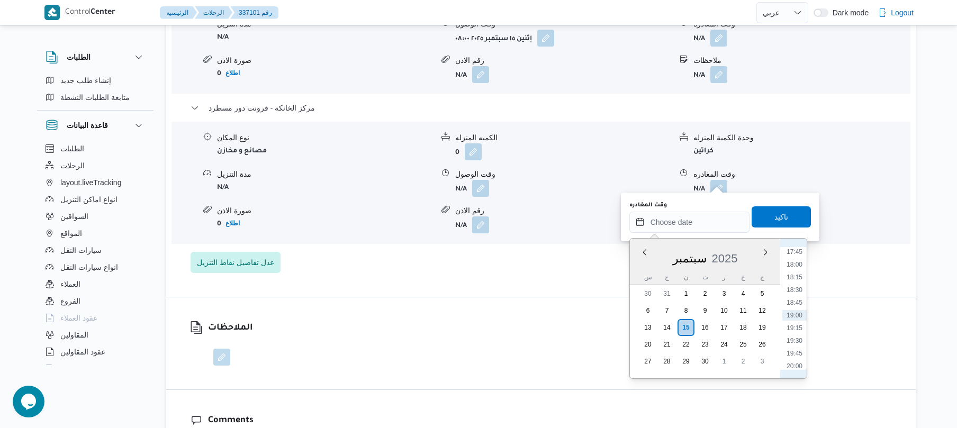
scroll to position [799, 0]
click at [793, 337] on ul "00:00 00:15 00:30 00:45 01:00 01:15 01:30 01:45 02:00 02:15 02:30 02:45 03:00 0…" at bounding box center [794, 308] width 24 height 123
click at [794, 326] on li "17:15" at bounding box center [794, 330] width 24 height 11
type input "١٥/٠٩/٢٠٢٥ ١٧:١٥"
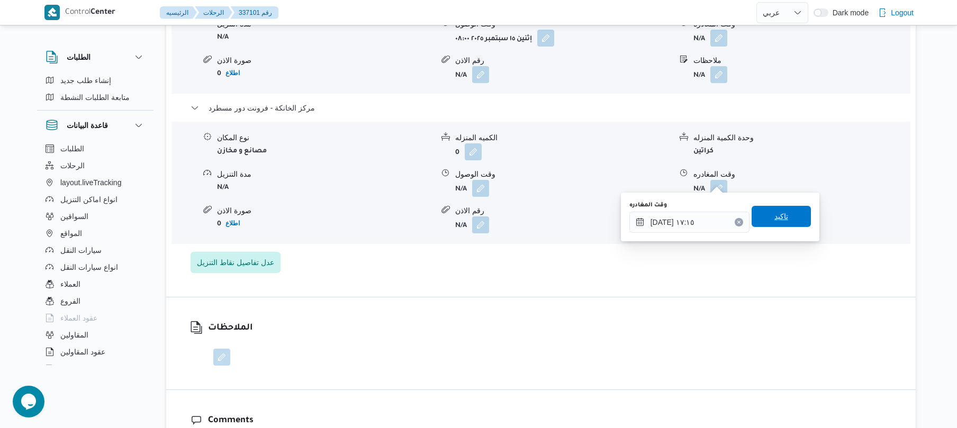
click at [784, 220] on span "تاكيد" at bounding box center [780, 216] width 59 height 21
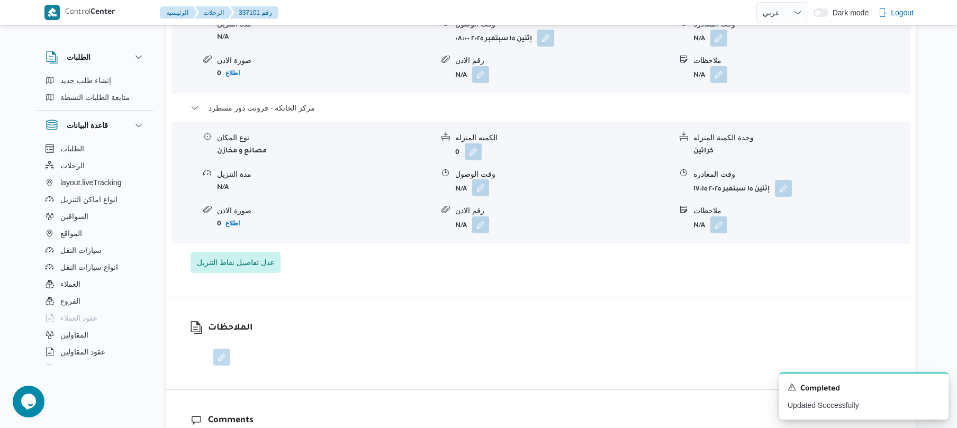
click at [482, 181] on button "button" at bounding box center [480, 187] width 17 height 17
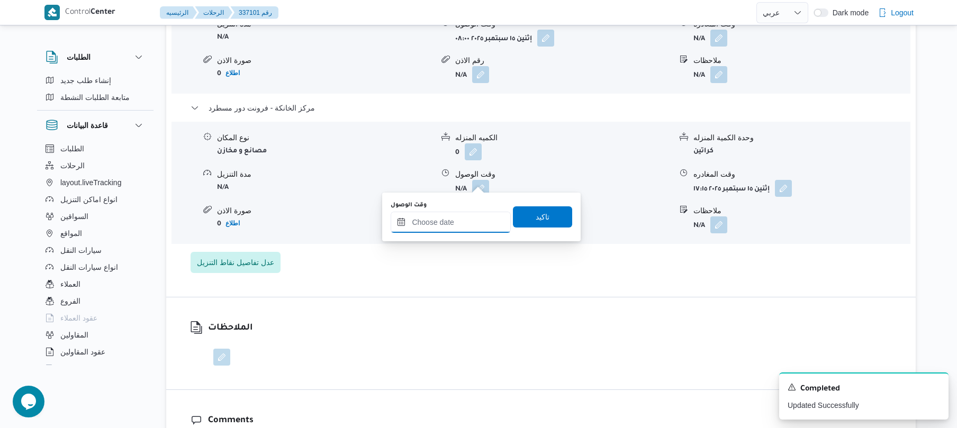
click at [470, 216] on input "وقت الوصول" at bounding box center [451, 222] width 120 height 21
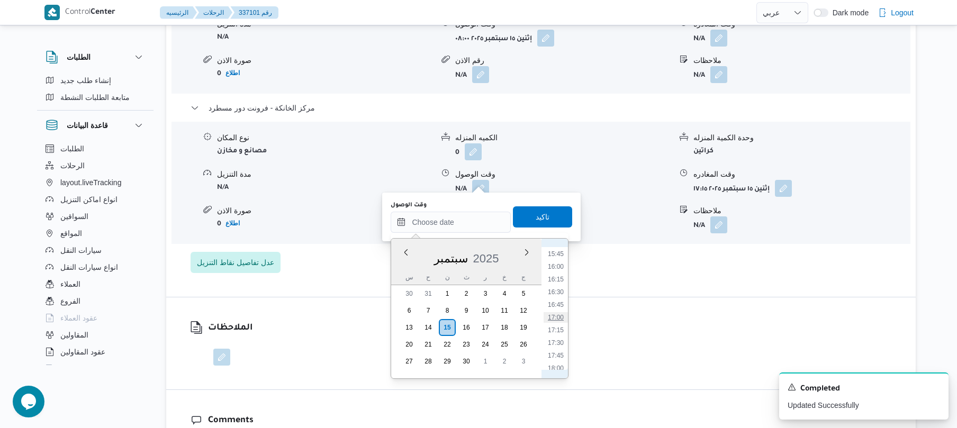
click at [556, 318] on li "17:00" at bounding box center [555, 317] width 24 height 11
type input "[DATE] ١٧:٠٠"
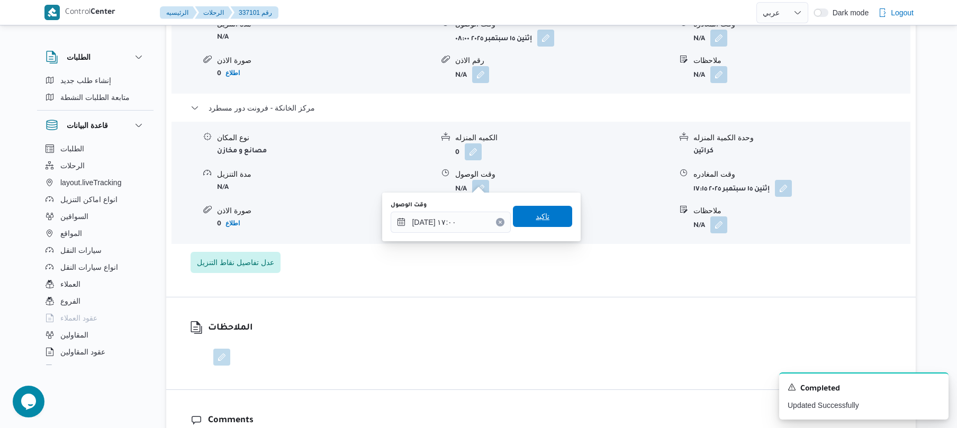
click at [551, 217] on span "تاكيد" at bounding box center [542, 216] width 59 height 21
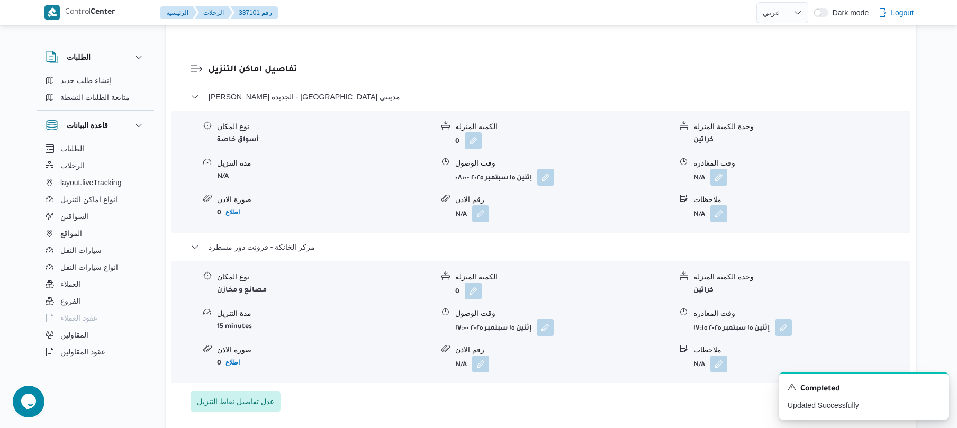
scroll to position [875, 0]
click at [720, 170] on button "button" at bounding box center [718, 178] width 17 height 17
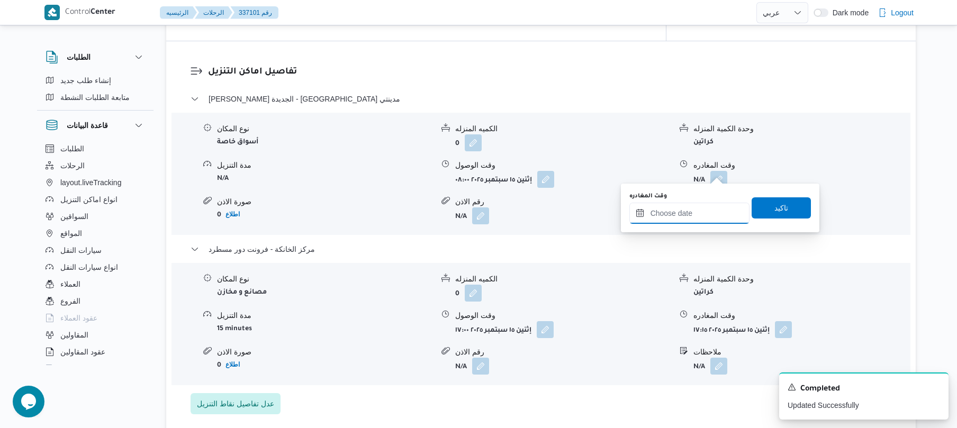
click at [675, 212] on input "وقت المغادره" at bounding box center [689, 213] width 120 height 21
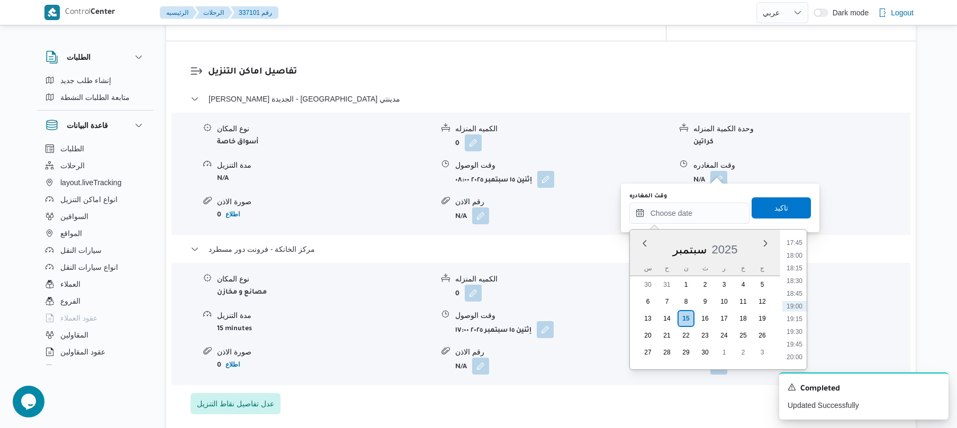
scroll to position [799, 0]
click at [798, 269] on li "16:15" at bounding box center [794, 270] width 24 height 11
type input "١٥/٠٩/٢٠٢٥ ١٦:١٥"
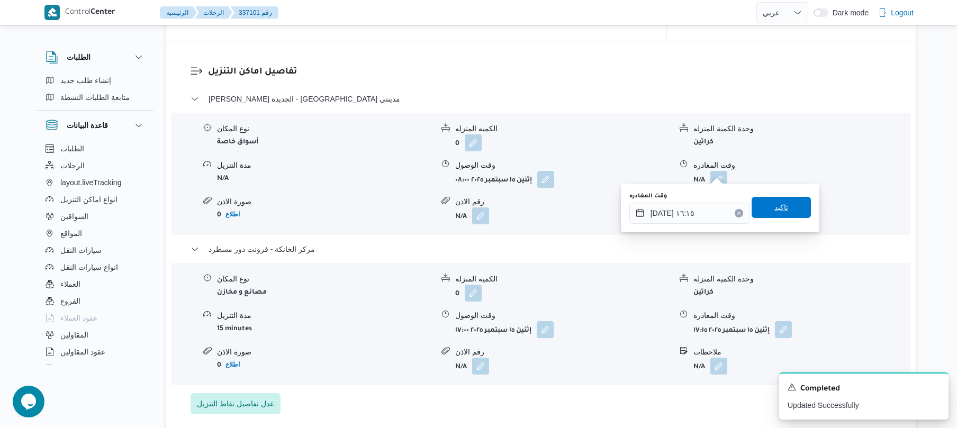
click at [788, 208] on span "تاكيد" at bounding box center [780, 207] width 59 height 21
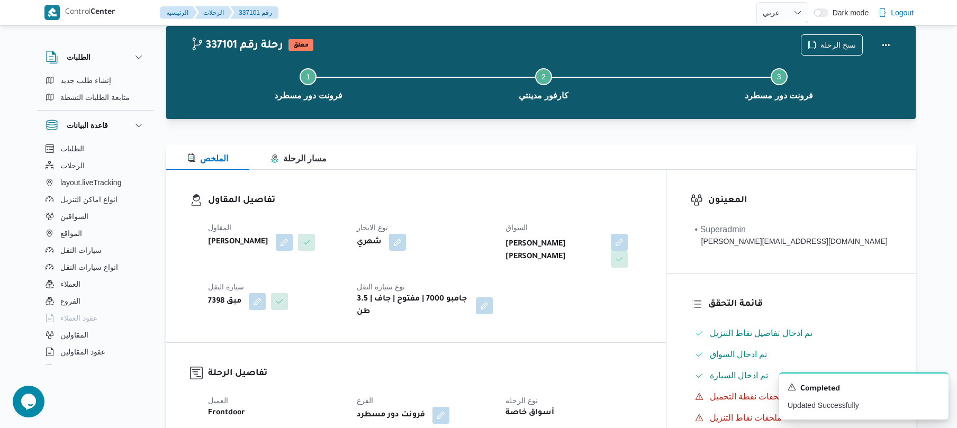
scroll to position [0, 0]
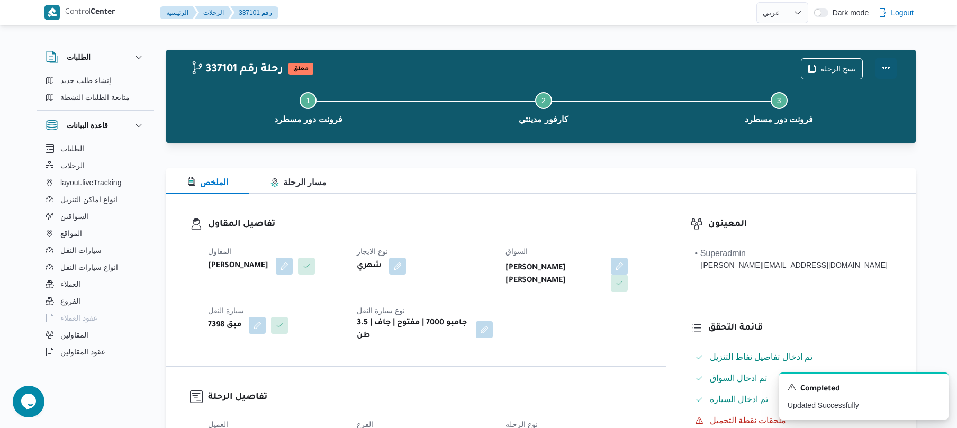
click at [889, 62] on button "Actions" at bounding box center [885, 68] width 21 height 21
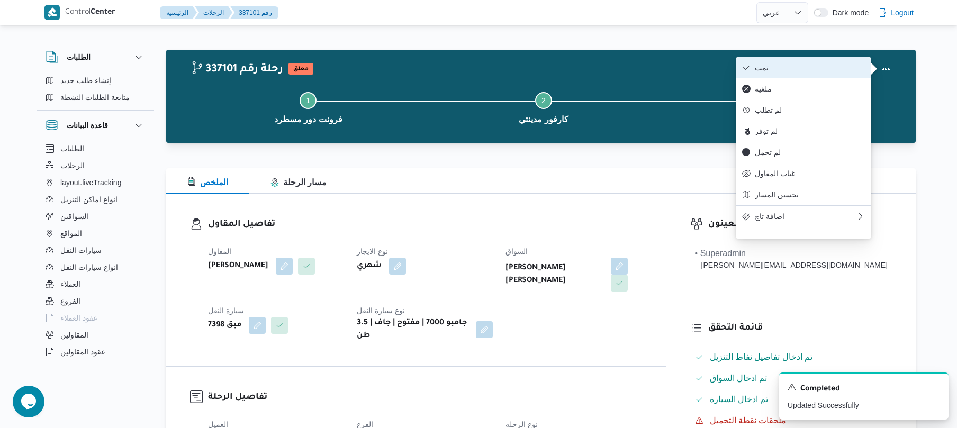
click at [814, 66] on span "تمت" at bounding box center [810, 67] width 110 height 8
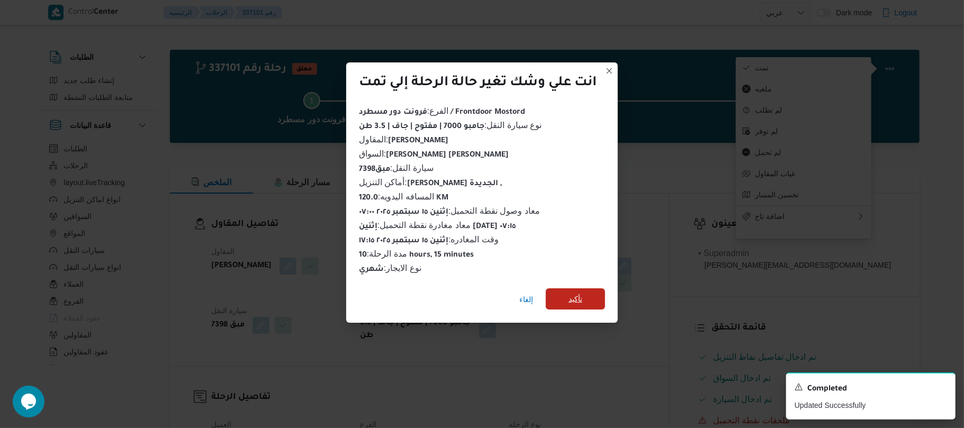
click at [577, 293] on span "تأكيد" at bounding box center [575, 299] width 14 height 13
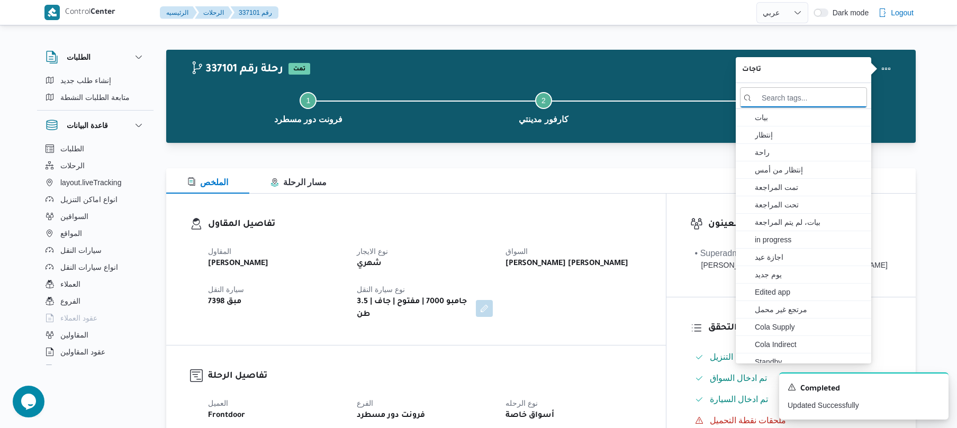
click at [543, 189] on div "الملخص مسار الرحلة" at bounding box center [540, 180] width 749 height 25
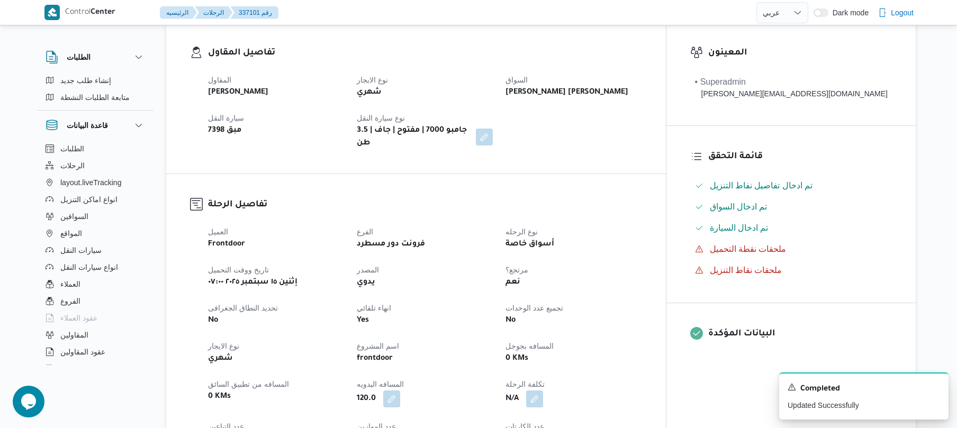
scroll to position [169, 0]
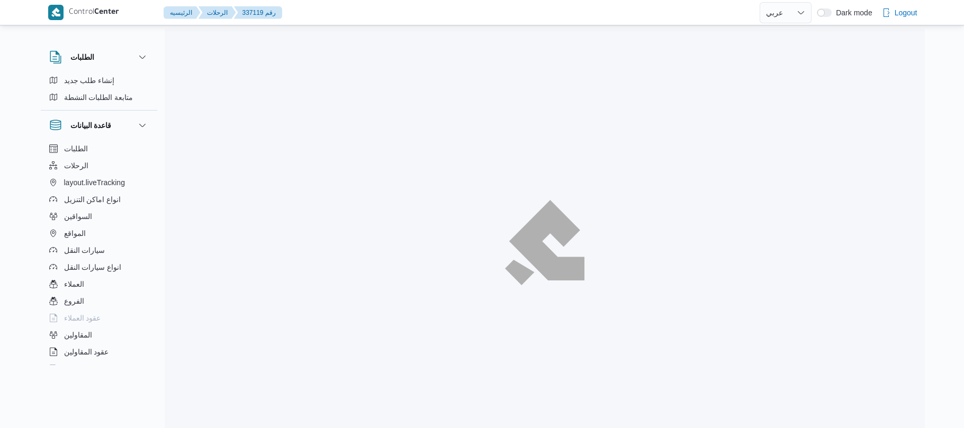
select select "ar"
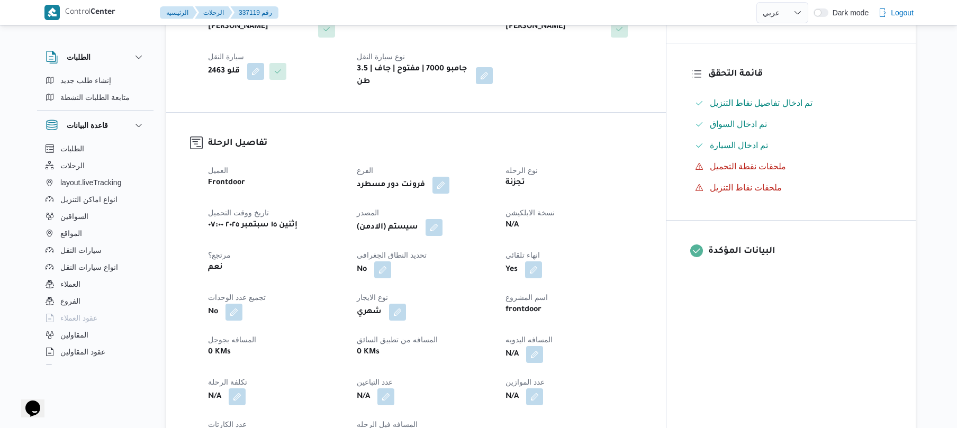
scroll to position [282, 0]
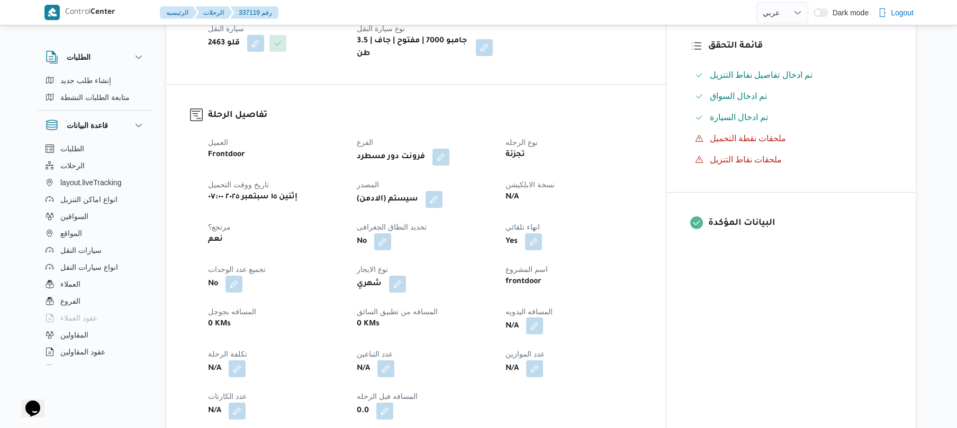
click at [543, 325] on button "button" at bounding box center [534, 325] width 17 height 17
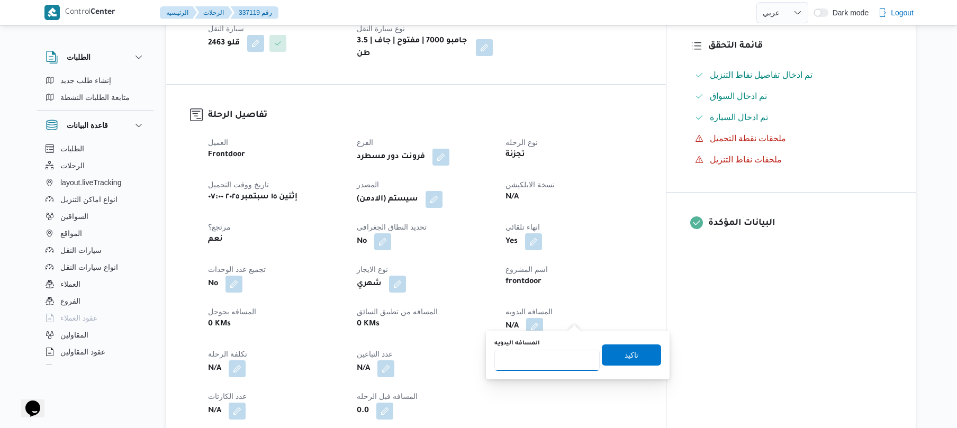
click at [546, 358] on input "المسافه اليدويه" at bounding box center [546, 360] width 105 height 21
type input "120"
click at [624, 351] on span "تاكيد" at bounding box center [631, 354] width 14 height 13
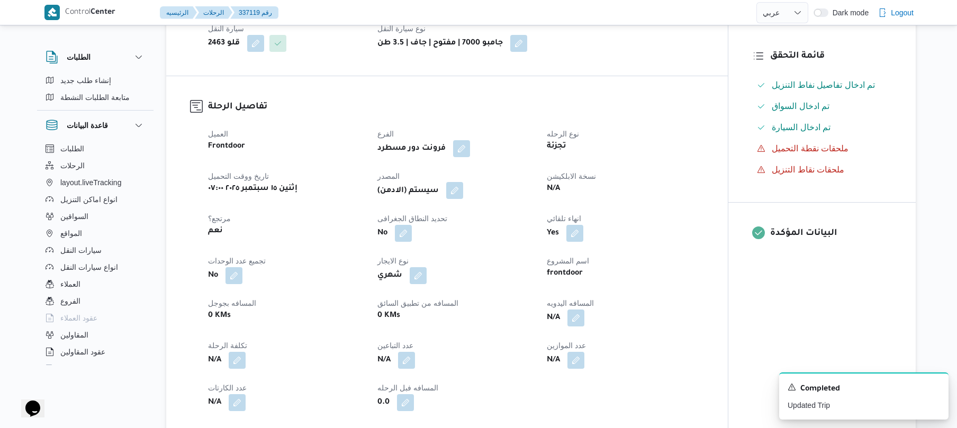
click at [454, 192] on button "button" at bounding box center [454, 190] width 17 height 17
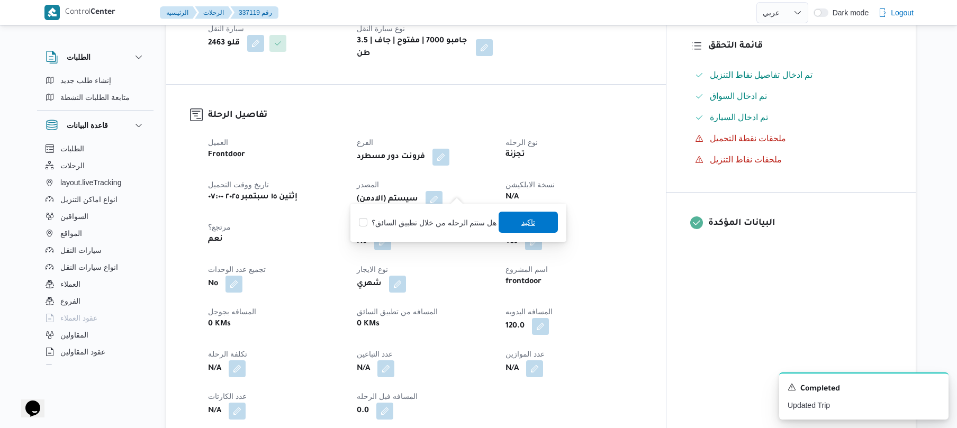
click at [516, 216] on span "تاكيد" at bounding box center [527, 222] width 59 height 21
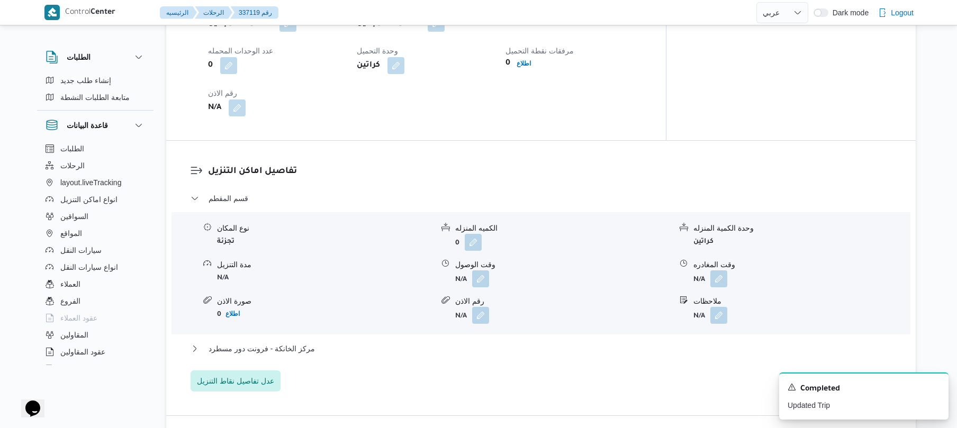
scroll to position [818, 0]
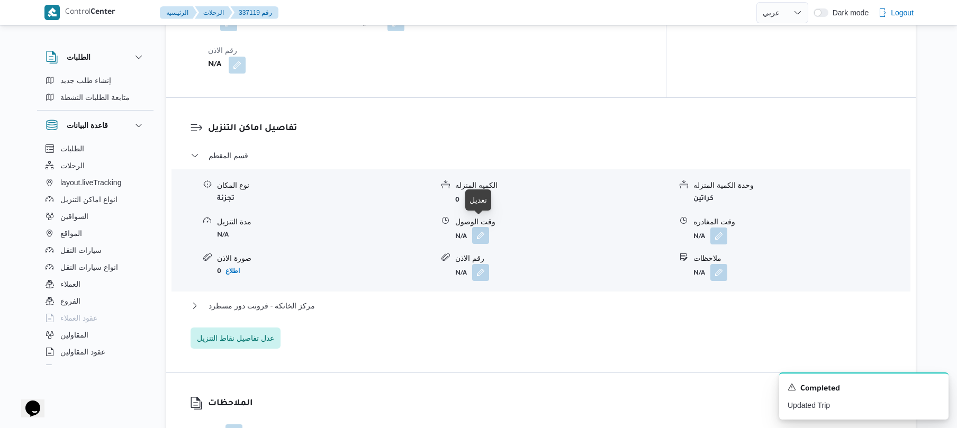
click at [476, 228] on button "button" at bounding box center [480, 235] width 17 height 17
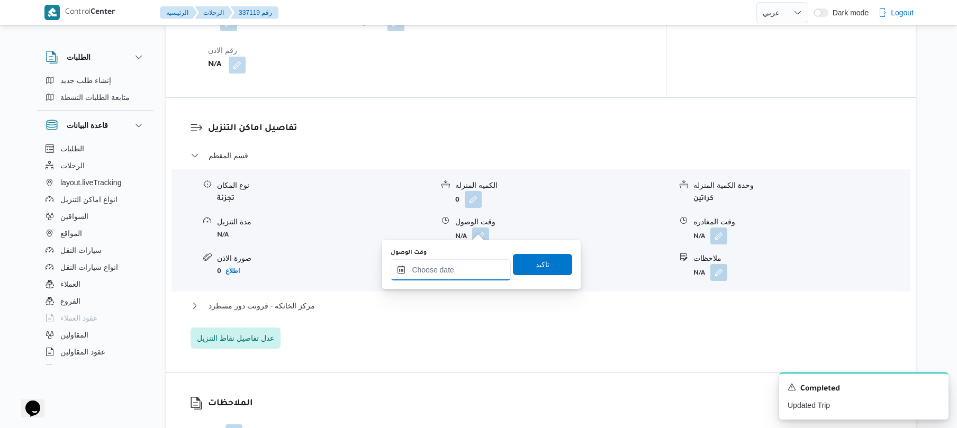
click at [437, 269] on input "وقت الوصول" at bounding box center [451, 269] width 120 height 21
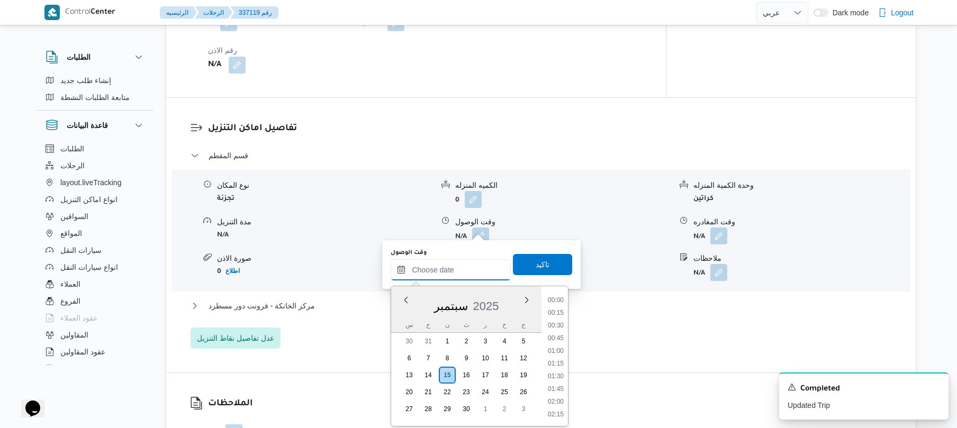
scroll to position [902, 0]
click at [648, 65] on div "وقت وصول نفطة التحميل إثنين [DATE] ٠٦:٤٥ وقت مغادرة نقطة التحميل إثنين [DATE] ٠…" at bounding box center [425, 16] width 447 height 127
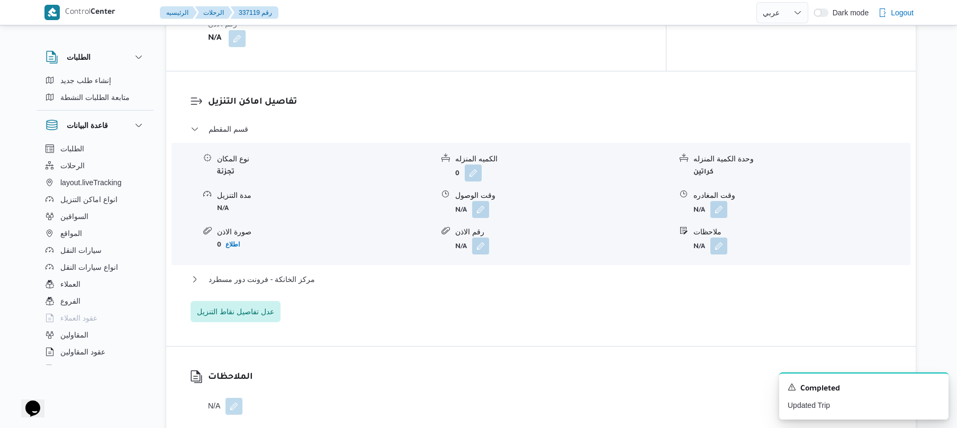
scroll to position [847, 0]
click at [475, 207] on button "button" at bounding box center [480, 206] width 17 height 17
click at [475, 207] on body "Control Center الرئيسيه الرحلات 337119 رقم English عربي Dark mode Logout الطلبا…" at bounding box center [478, 139] width 957 height 1972
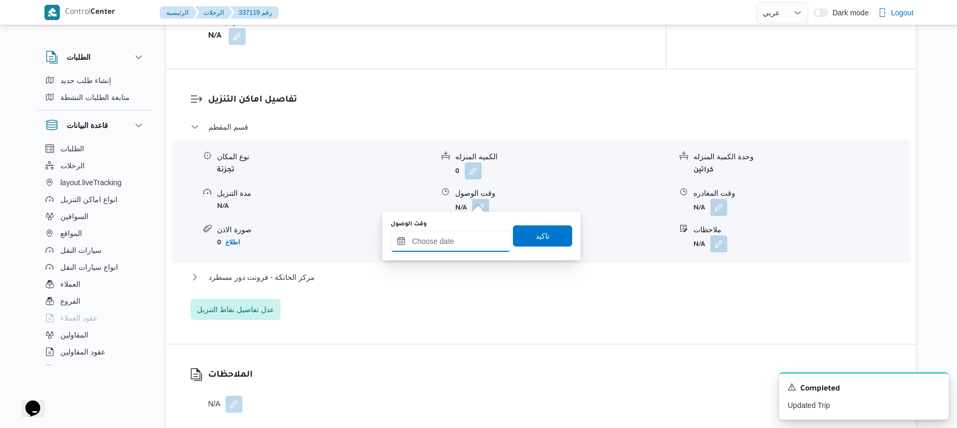
click at [450, 238] on input "وقت الوصول" at bounding box center [451, 241] width 120 height 21
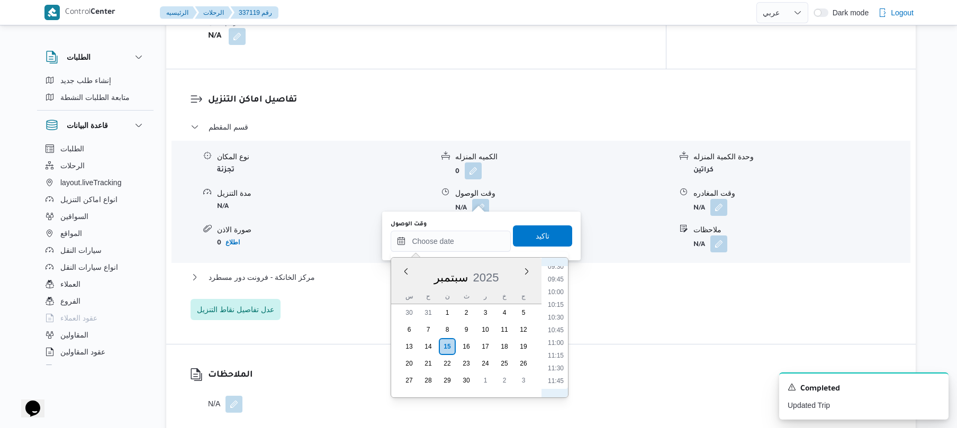
scroll to position [384, 0]
click at [556, 308] on li "08:15" at bounding box center [555, 307] width 24 height 11
type input "[DATE] ٠٨:١٥"
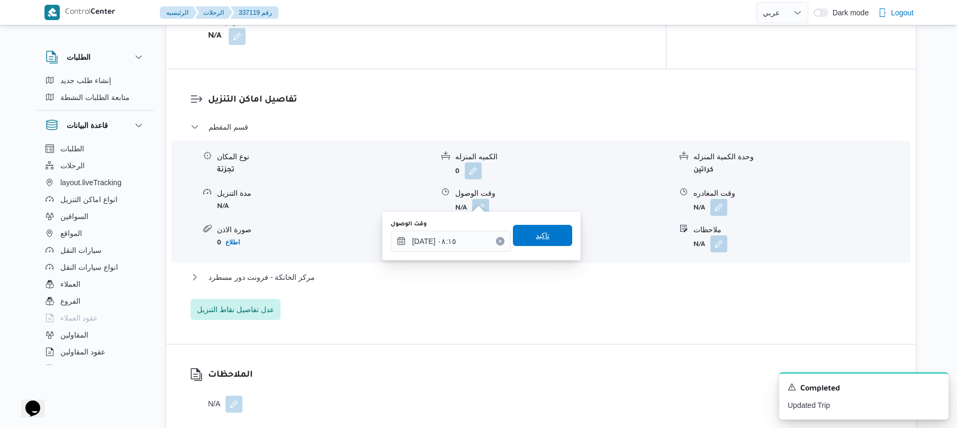
click at [544, 242] on span "تاكيد" at bounding box center [542, 235] width 59 height 21
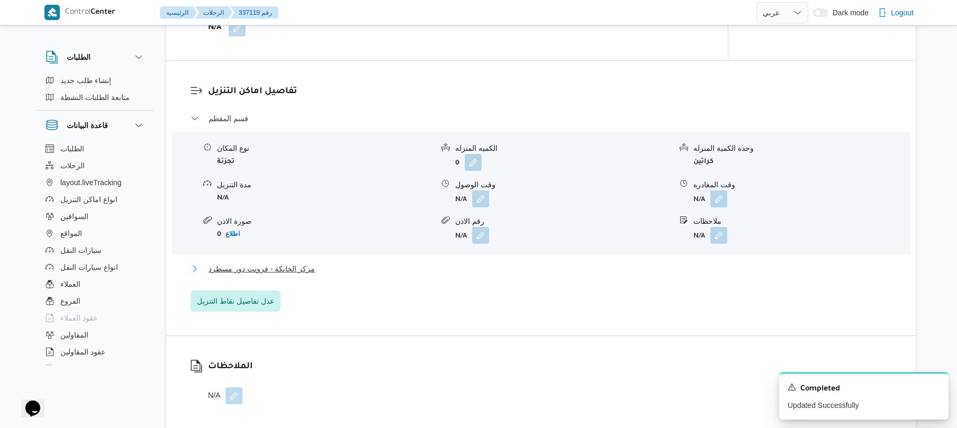
click at [482, 265] on button "مركز الخانكة - فرونت دور مسطرد" at bounding box center [540, 268] width 701 height 13
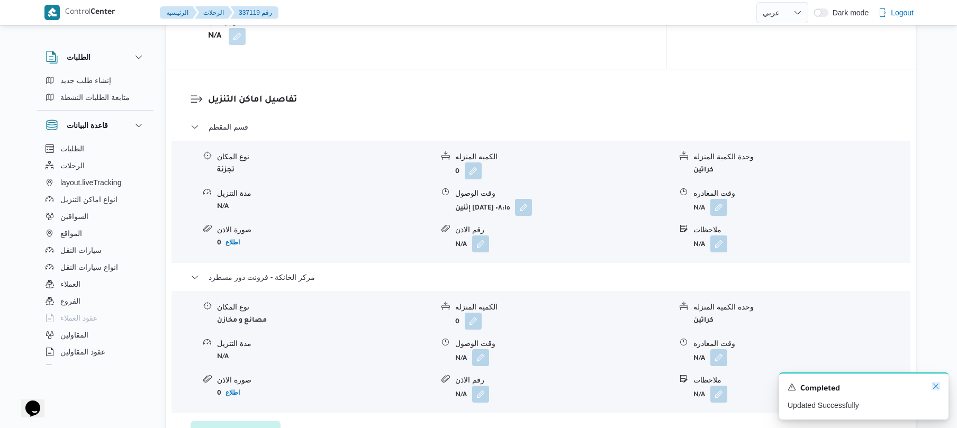
click at [937, 388] on icon "Dismiss toast" at bounding box center [935, 386] width 5 height 5
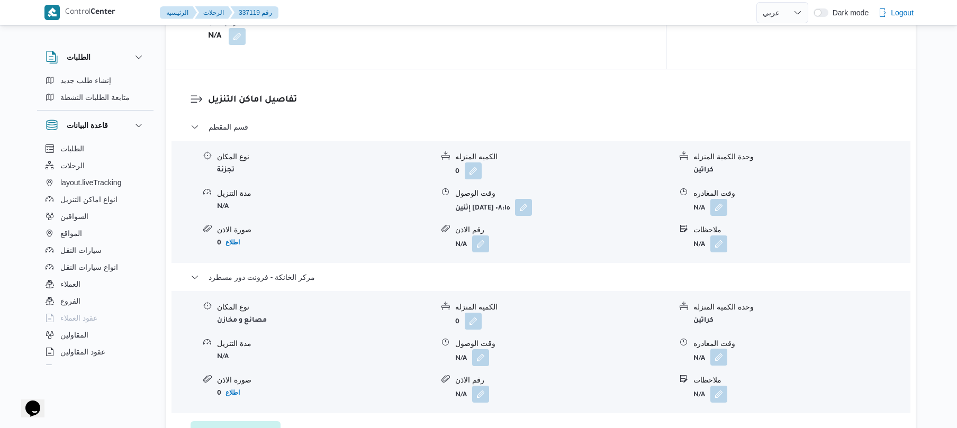
click at [714, 351] on button "button" at bounding box center [718, 357] width 17 height 17
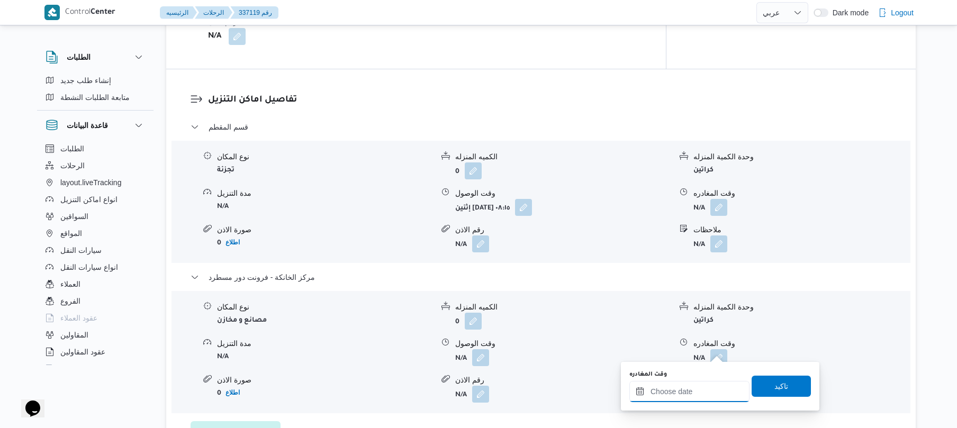
click at [675, 384] on input "وقت المغادره" at bounding box center [689, 391] width 120 height 21
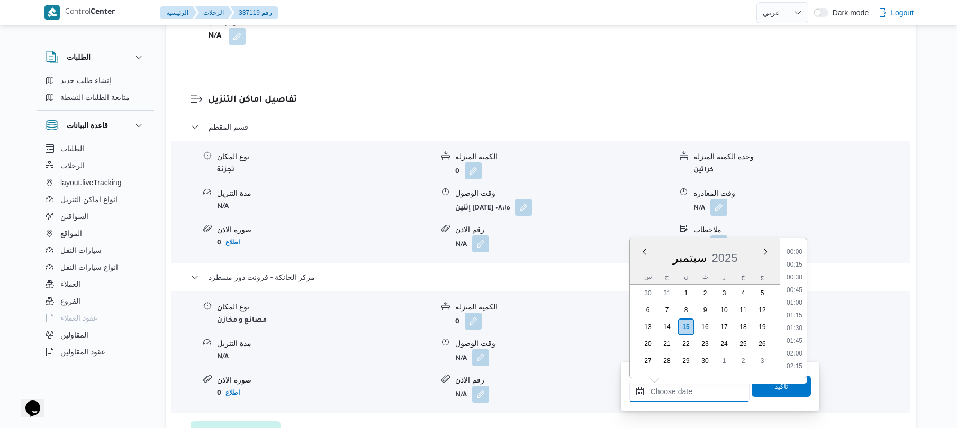
scroll to position [902, 0]
click at [795, 267] on li "18:00" at bounding box center [794, 264] width 24 height 11
type input "[DATE] ١٨:٠٠"
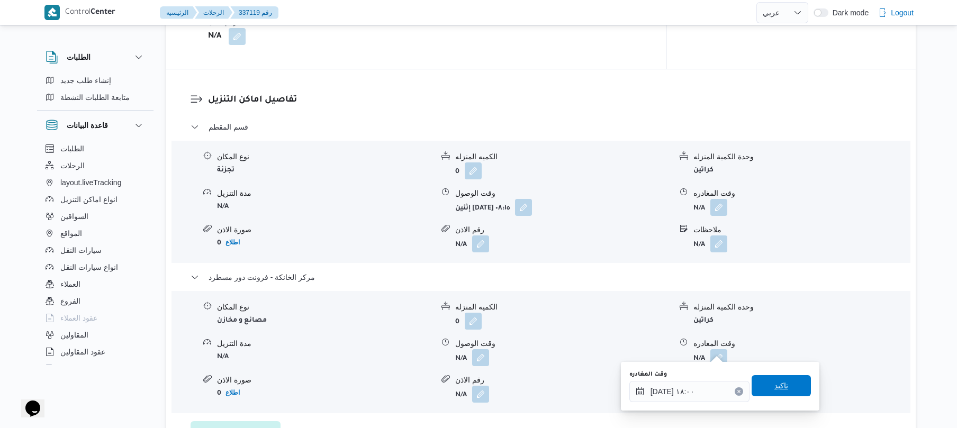
click at [774, 385] on span "تاكيد" at bounding box center [781, 385] width 14 height 13
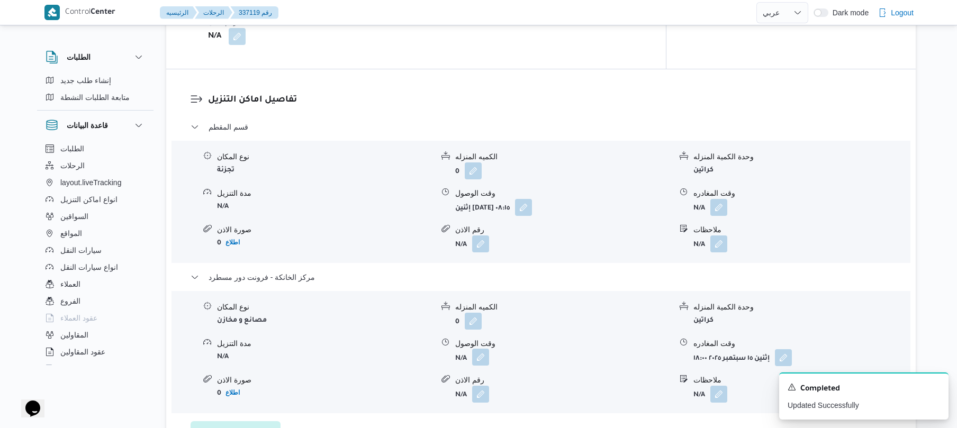
click at [478, 351] on button "button" at bounding box center [480, 357] width 17 height 17
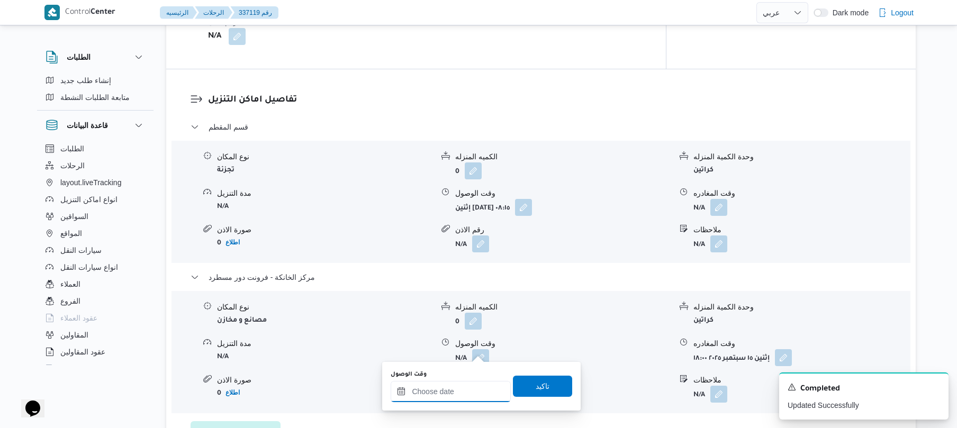
click at [462, 388] on input "وقت الوصول" at bounding box center [451, 391] width 120 height 21
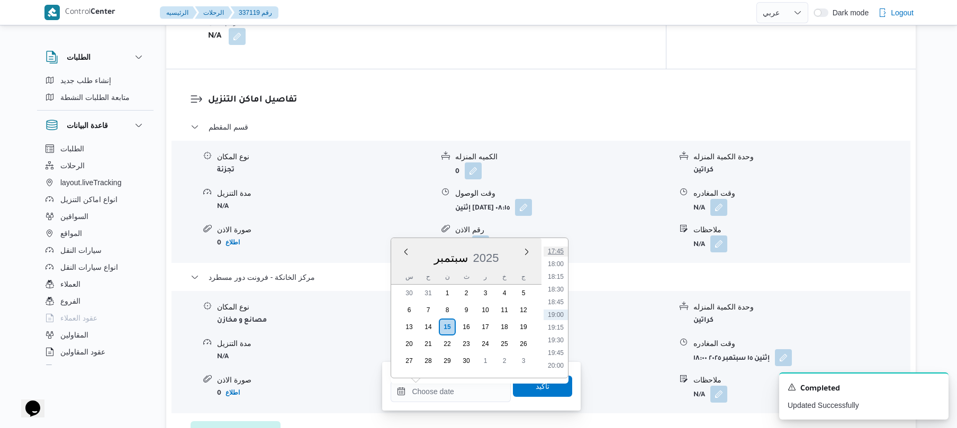
click at [559, 252] on li "17:45" at bounding box center [555, 251] width 24 height 11
type input "[DATE] ١٧:٤٥"
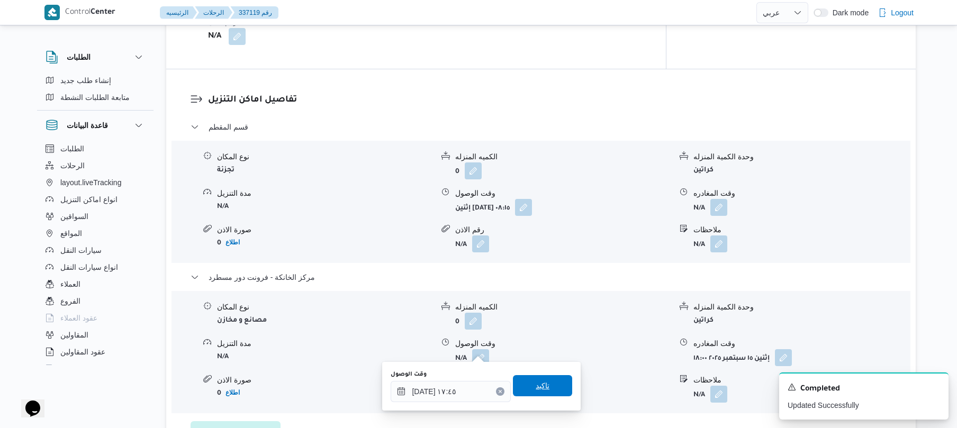
click at [536, 390] on span "تاكيد" at bounding box center [543, 385] width 14 height 13
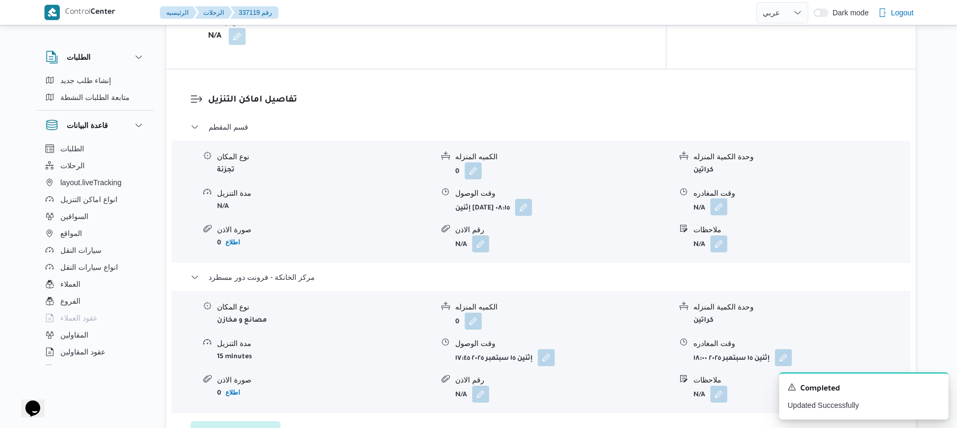
click at [720, 198] on button "button" at bounding box center [718, 206] width 17 height 17
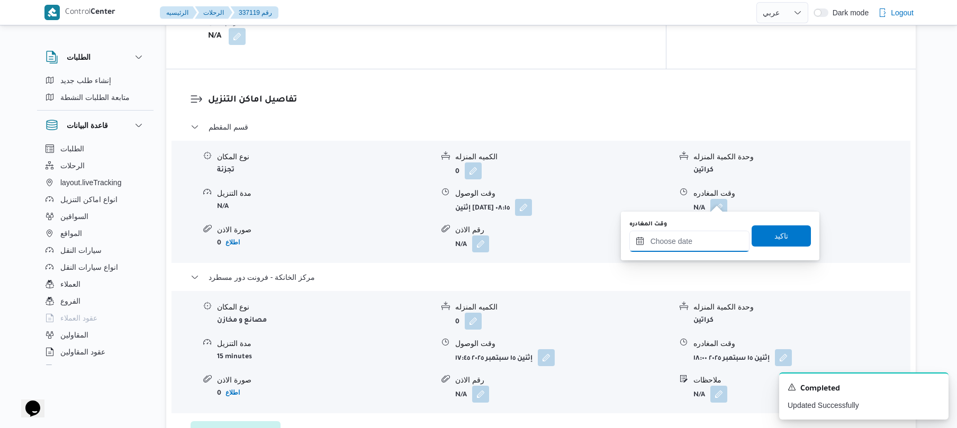
click at [682, 248] on input "وقت المغادره" at bounding box center [689, 241] width 120 height 21
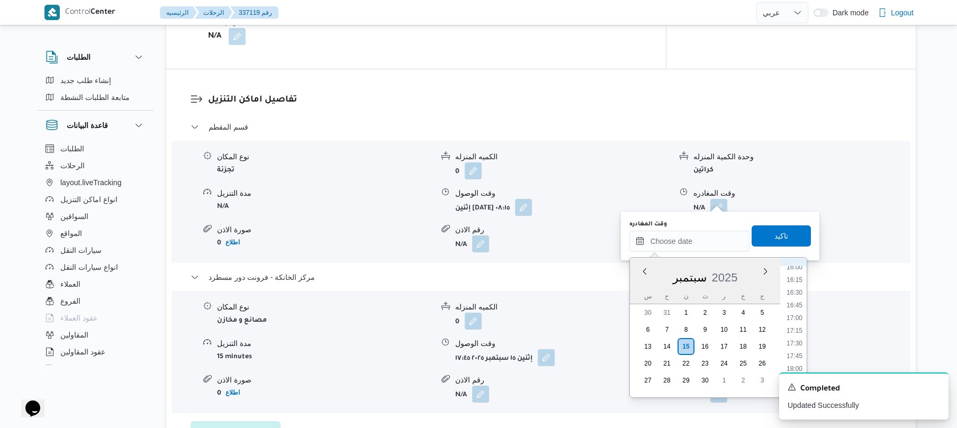
scroll to position [799, 0]
click at [796, 325] on li "16:45" at bounding box center [794, 324] width 24 height 11
type input "[DATE] ١٦:٤٥"
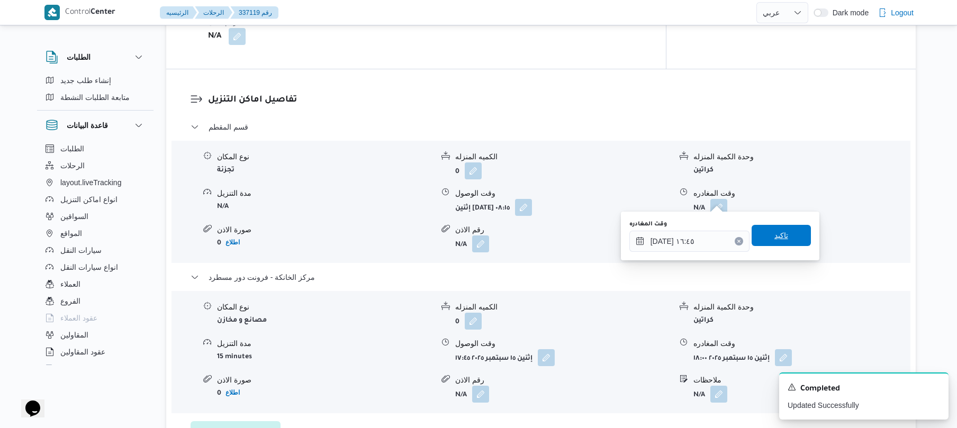
click at [782, 231] on span "تاكيد" at bounding box center [780, 235] width 59 height 21
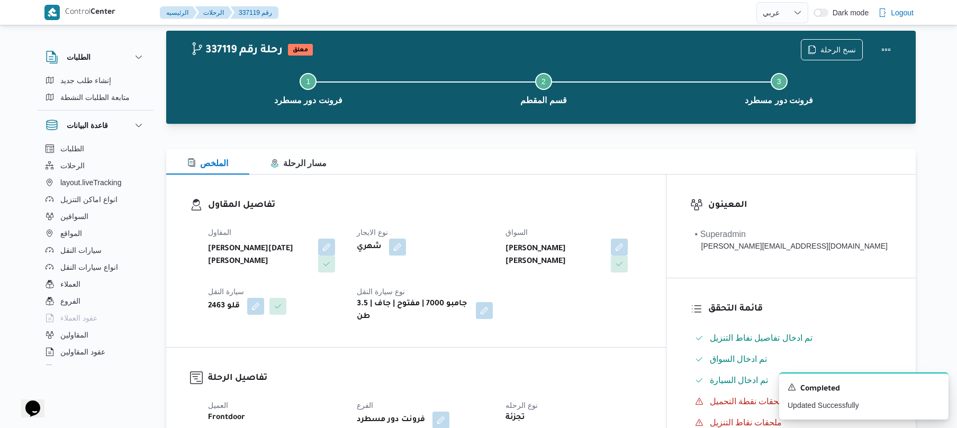
scroll to position [0, 0]
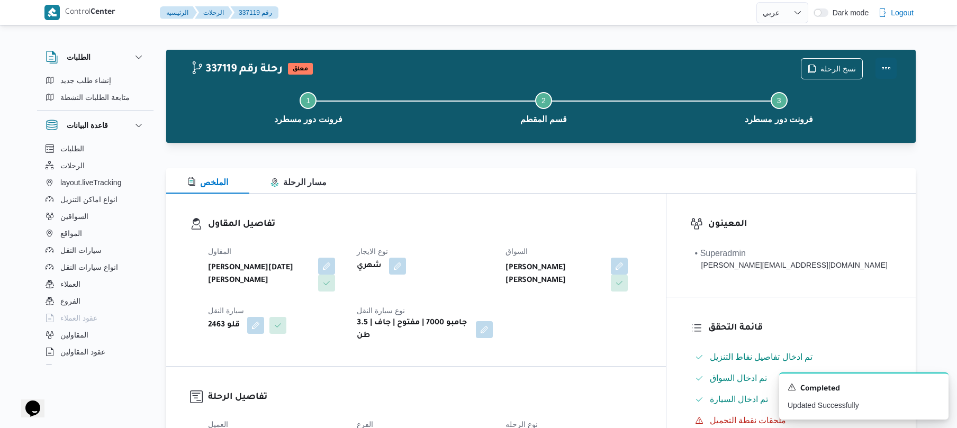
click at [894, 67] on button "Actions" at bounding box center [885, 68] width 21 height 21
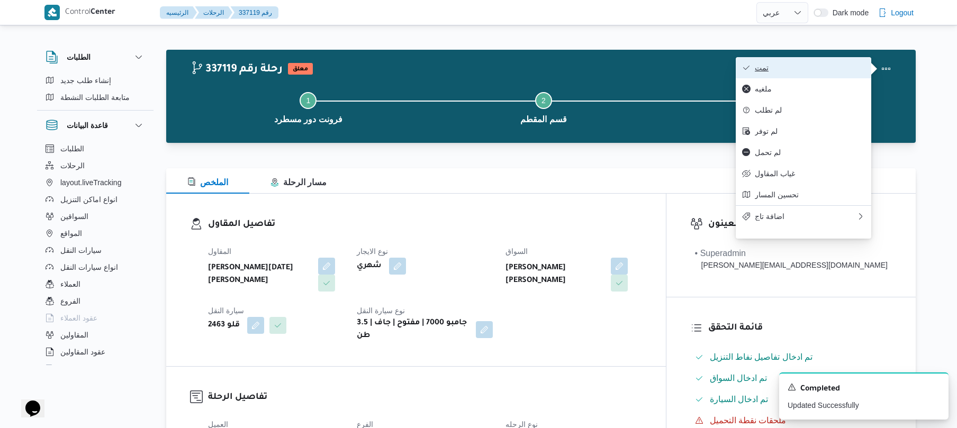
click at [824, 68] on span "تمت" at bounding box center [810, 67] width 110 height 8
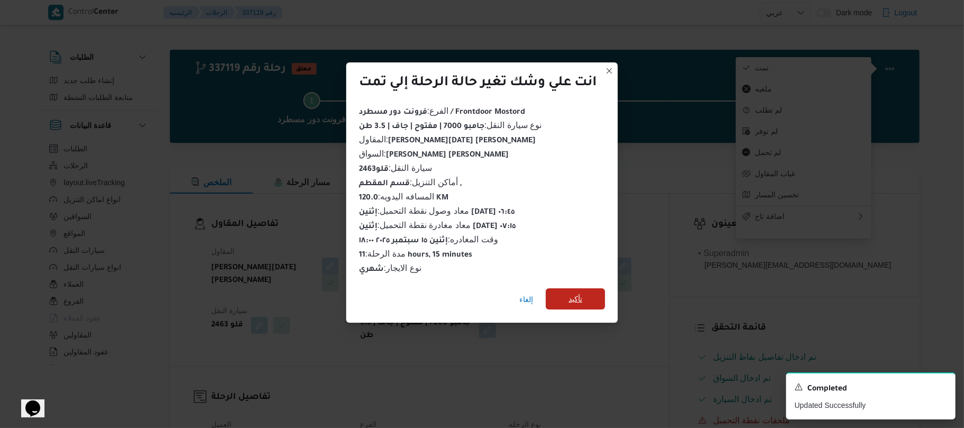
click at [586, 301] on span "تأكيد" at bounding box center [575, 298] width 59 height 21
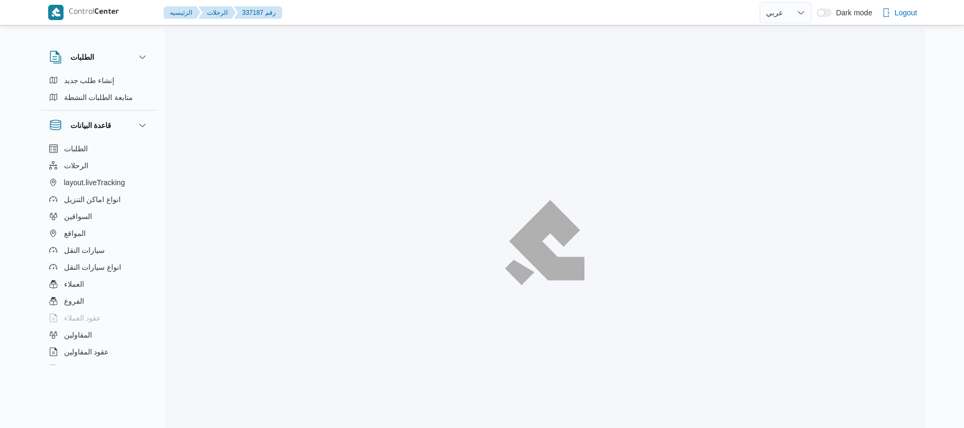
select select "ar"
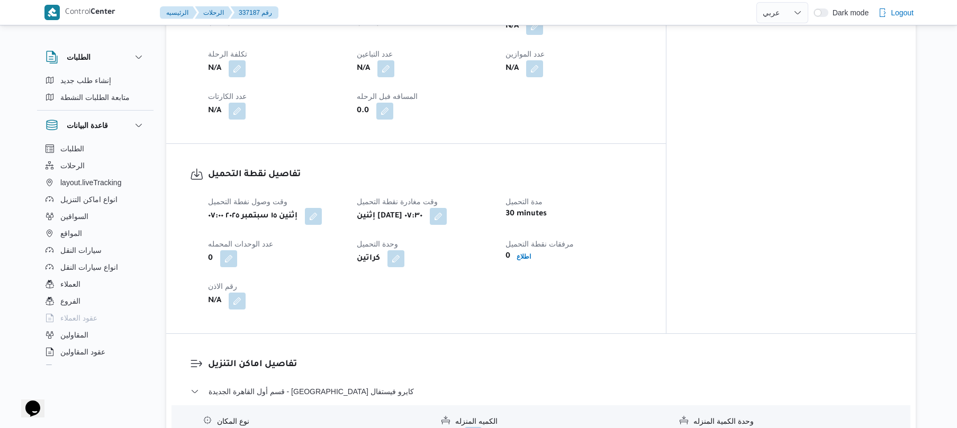
scroll to position [423, 0]
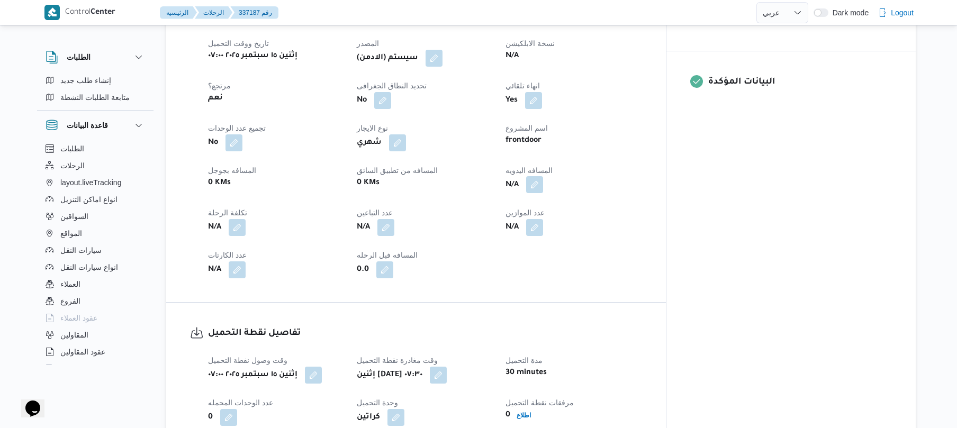
click at [543, 176] on button "button" at bounding box center [534, 184] width 17 height 17
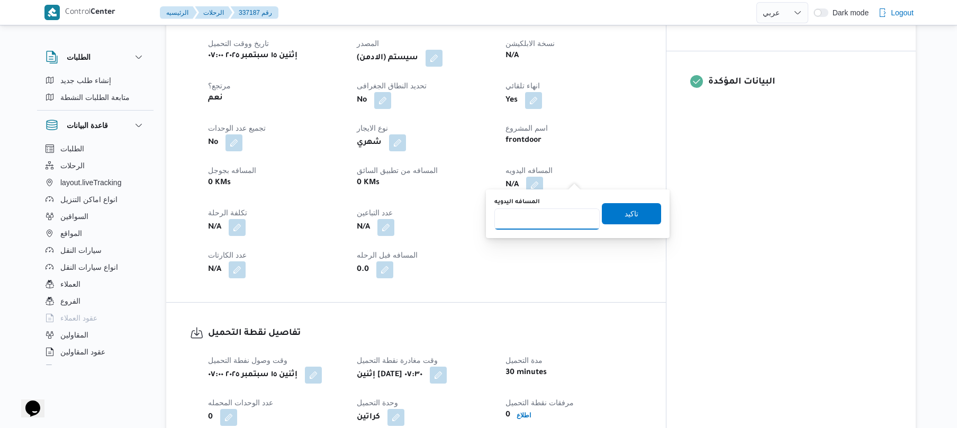
click at [560, 220] on input "المسافه اليدويه" at bounding box center [546, 218] width 105 height 21
type input "120"
click at [606, 210] on span "تاكيد" at bounding box center [631, 213] width 59 height 21
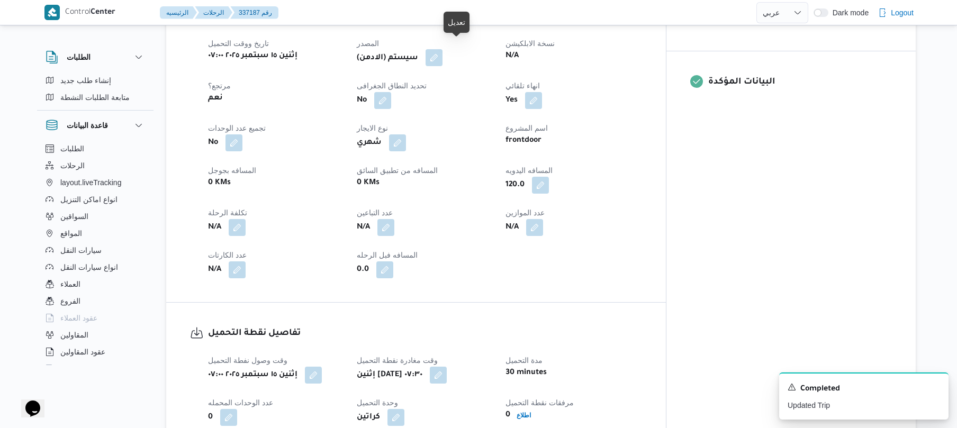
click at [442, 56] on button "button" at bounding box center [433, 57] width 17 height 17
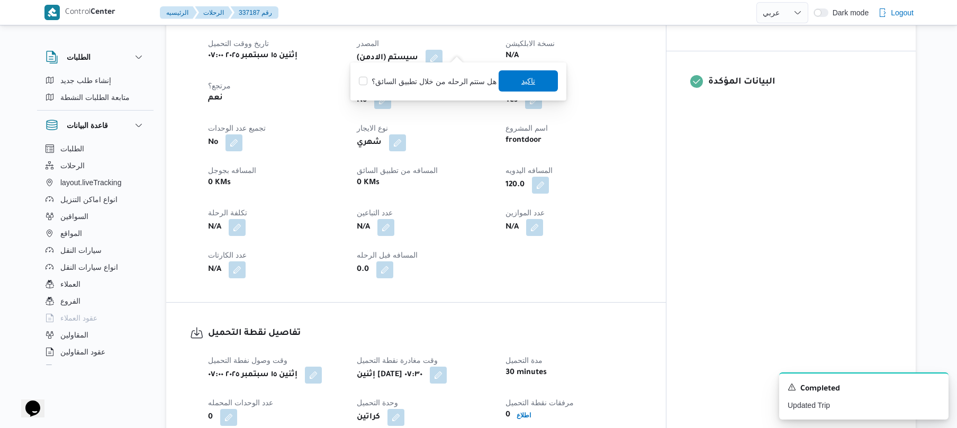
click at [512, 83] on span "تاكيد" at bounding box center [527, 80] width 59 height 21
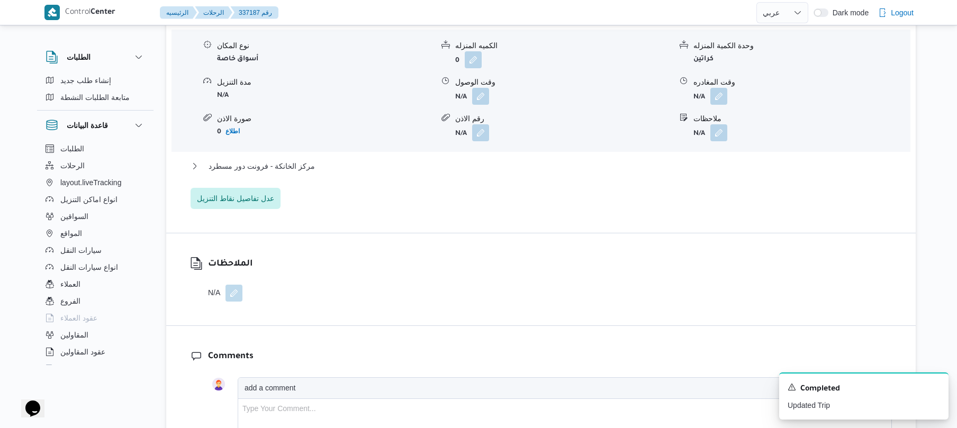
scroll to position [987, 0]
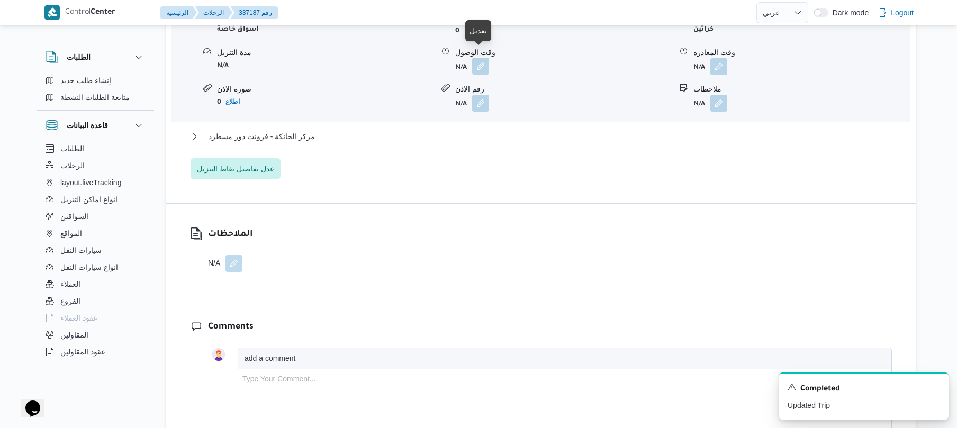
click at [477, 58] on button "button" at bounding box center [480, 66] width 17 height 17
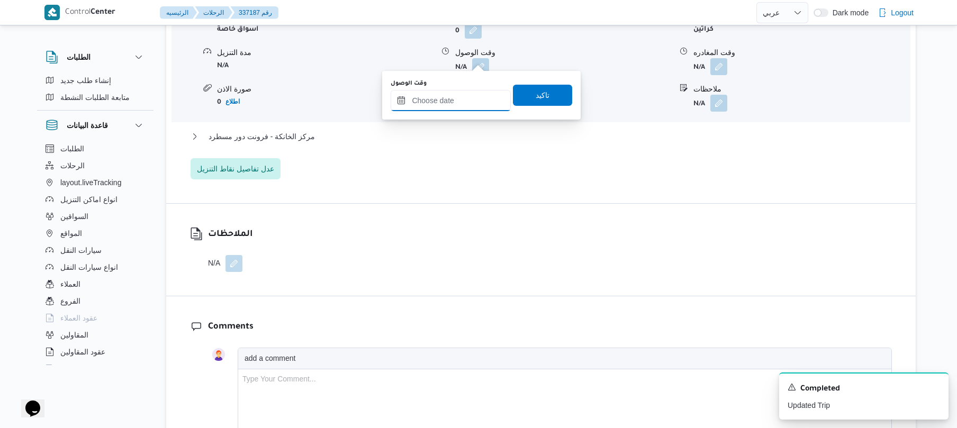
click at [462, 98] on input "وقت الوصول" at bounding box center [451, 100] width 120 height 21
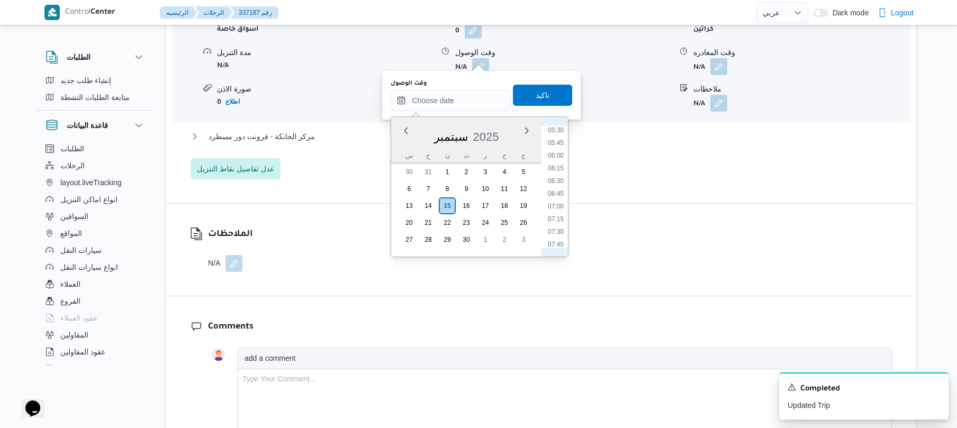
scroll to position [384, 0]
click at [559, 168] on li "08:15" at bounding box center [555, 166] width 24 height 11
type input "[DATE] ٠٨:١٥"
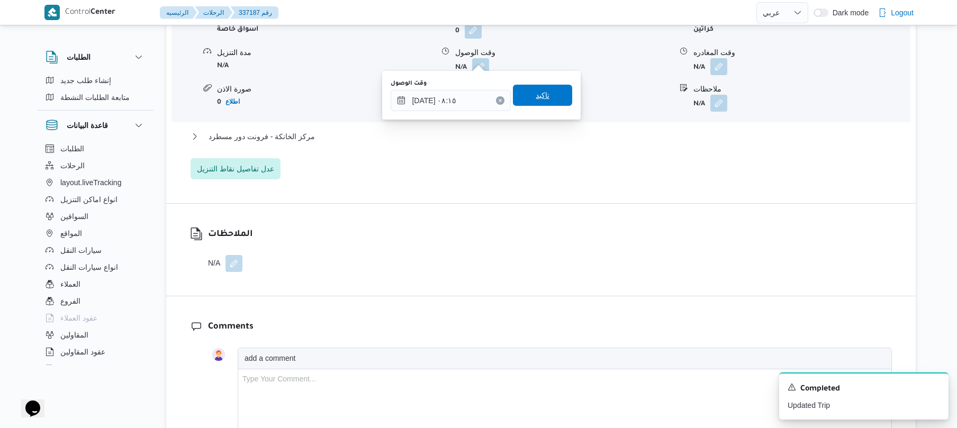
click at [536, 96] on span "تاكيد" at bounding box center [543, 95] width 14 height 13
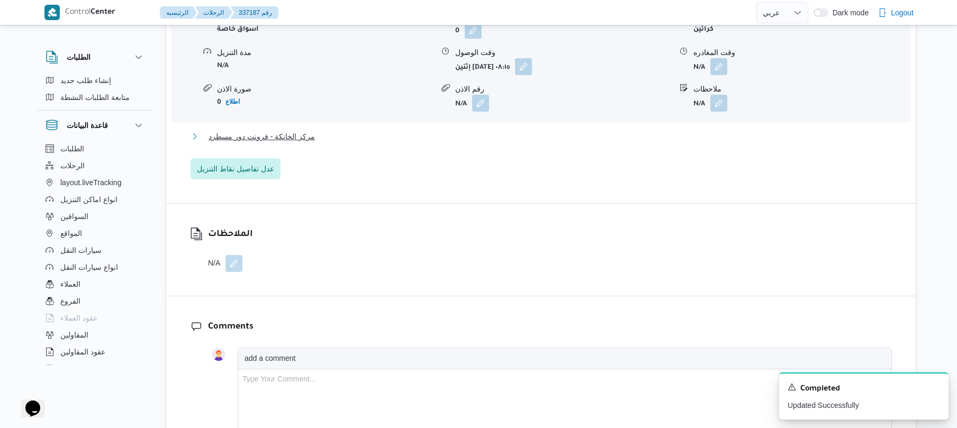
click at [482, 130] on button "مركز الخانكة - فرونت دور مسطرد" at bounding box center [540, 136] width 701 height 13
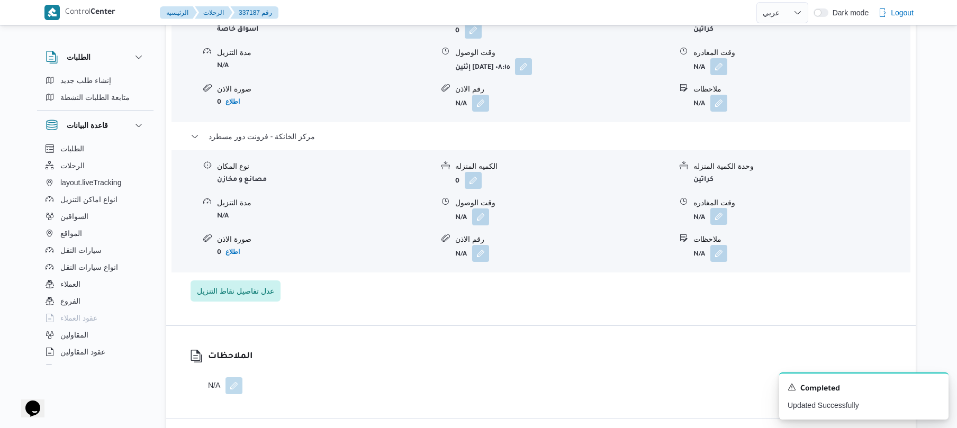
click at [720, 212] on button "button" at bounding box center [718, 216] width 17 height 17
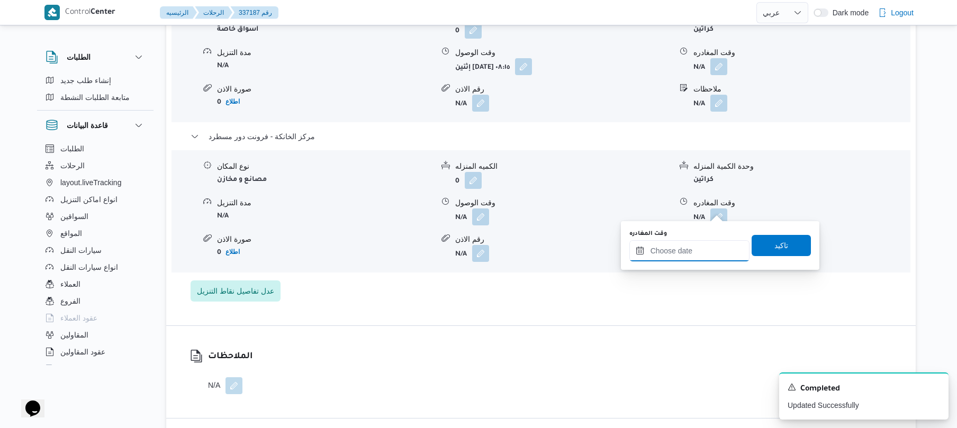
click at [678, 252] on input "وقت المغادره" at bounding box center [689, 250] width 120 height 21
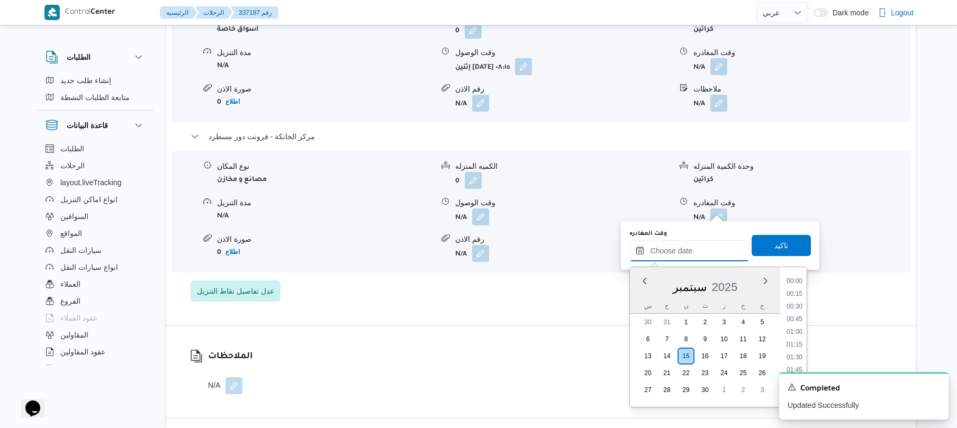
scroll to position [902, 0]
click at [796, 282] on li "17:45" at bounding box center [794, 280] width 24 height 11
type input "[DATE] ١٧:٤٥"
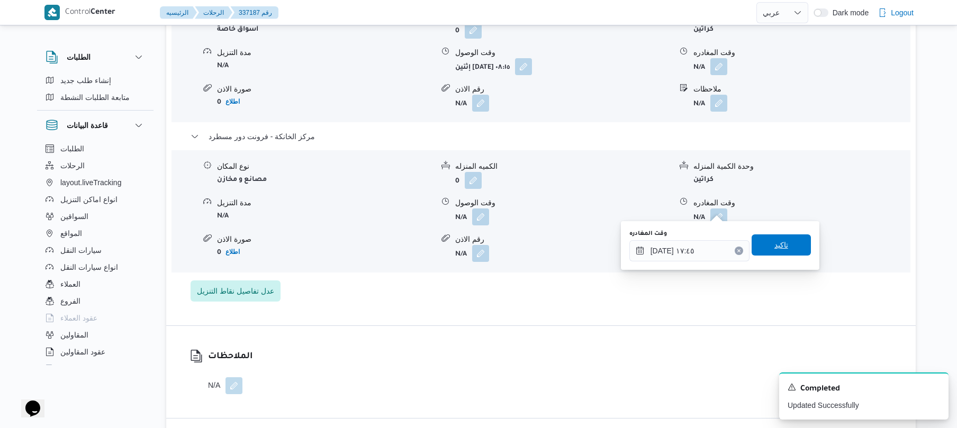
click at [782, 239] on span "تاكيد" at bounding box center [780, 244] width 59 height 21
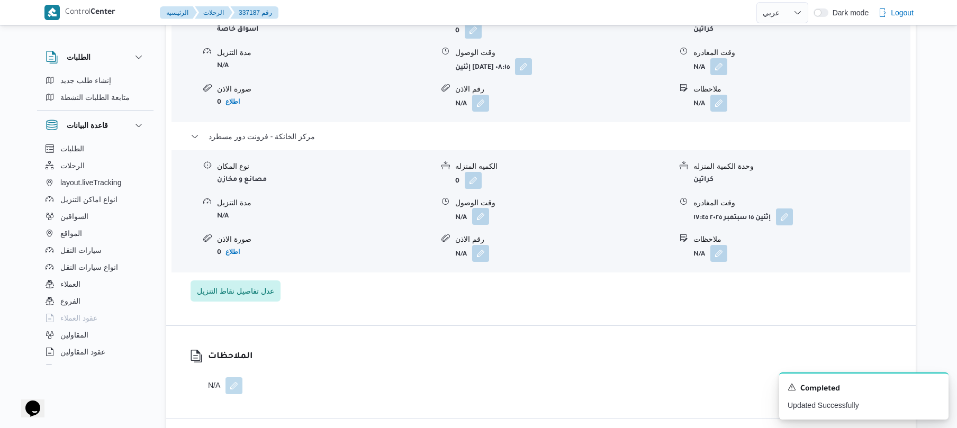
click at [482, 208] on button "button" at bounding box center [480, 216] width 17 height 17
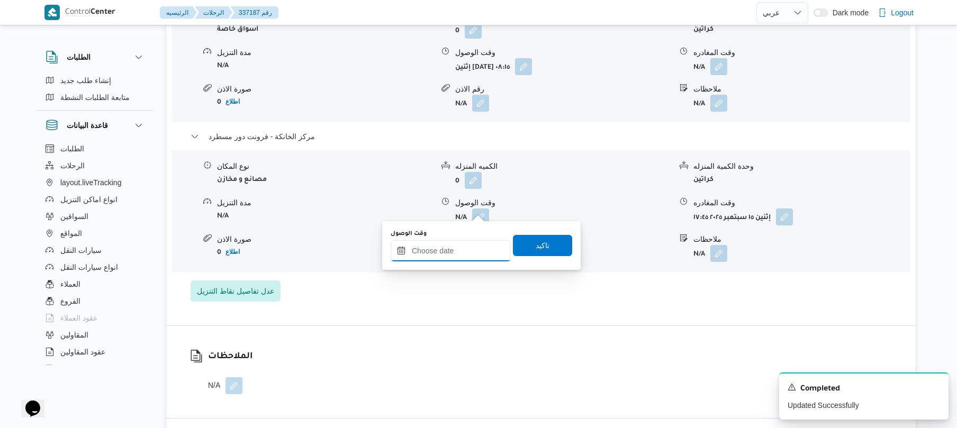
click at [467, 248] on input "وقت الوصول" at bounding box center [451, 250] width 120 height 21
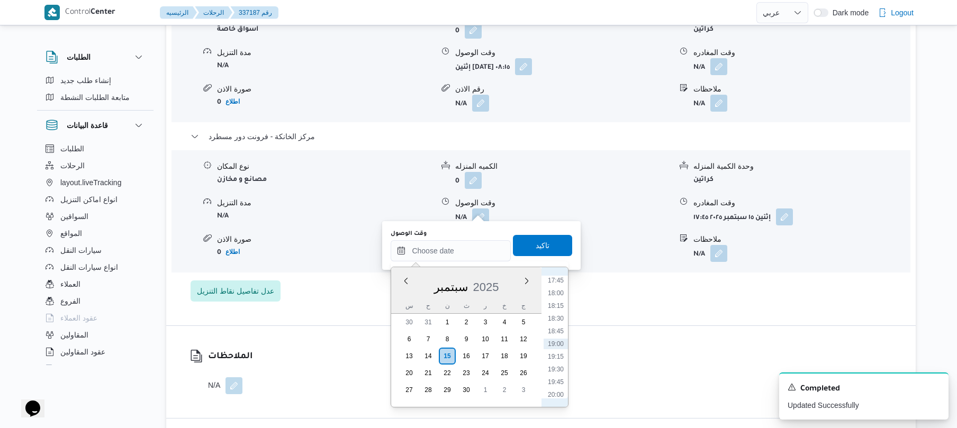
scroll to position [799, 0]
click at [559, 371] on li "17:30" at bounding box center [555, 371] width 24 height 11
type input "[DATE] ١٧:٣٠"
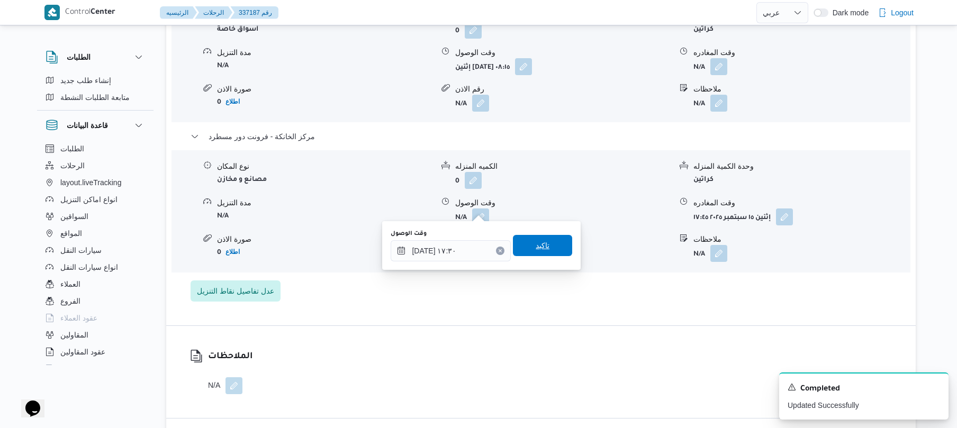
click at [553, 248] on span "تاكيد" at bounding box center [542, 245] width 59 height 21
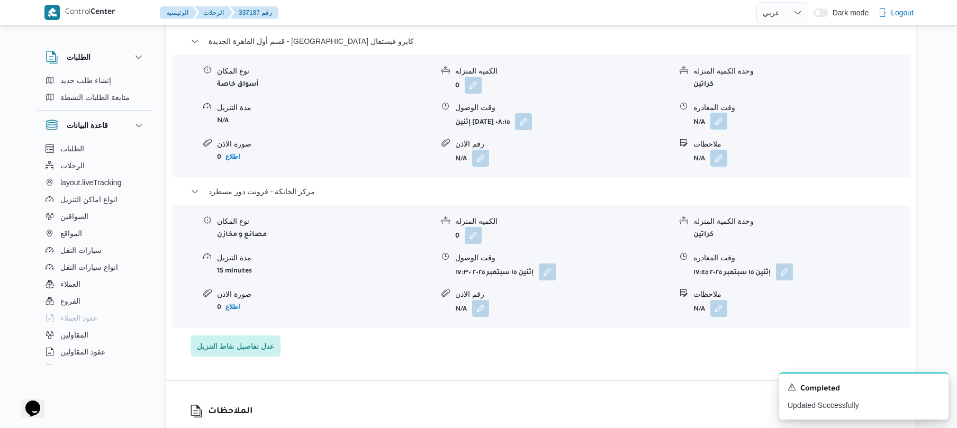
scroll to position [931, 0]
click at [719, 117] on button "button" at bounding box center [718, 122] width 17 height 17
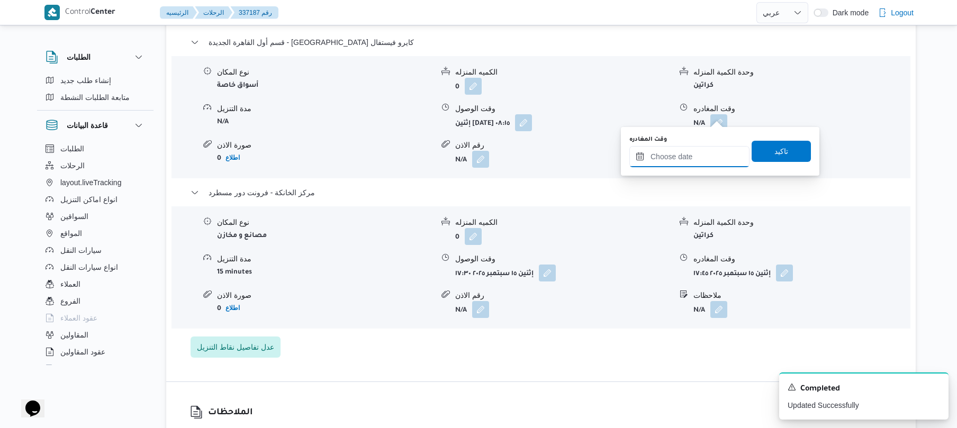
click at [691, 152] on input "وقت المغادره" at bounding box center [689, 156] width 120 height 21
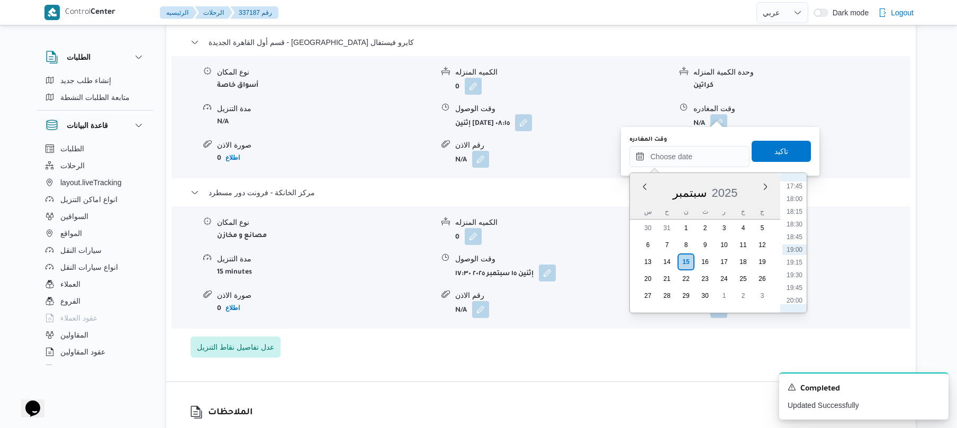
scroll to position [799, 0]
click at [796, 240] on li "16:45" at bounding box center [794, 239] width 24 height 11
type input "[DATE] ١٦:٤٥"
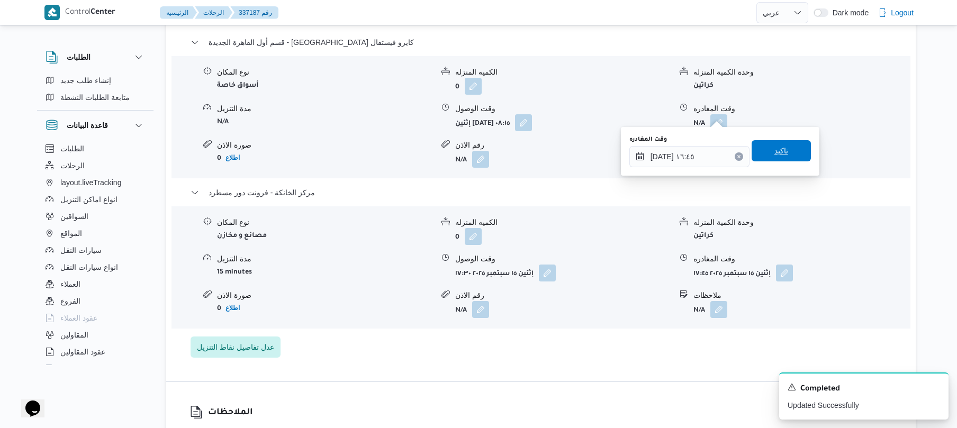
click at [786, 155] on span "تاكيد" at bounding box center [780, 150] width 59 height 21
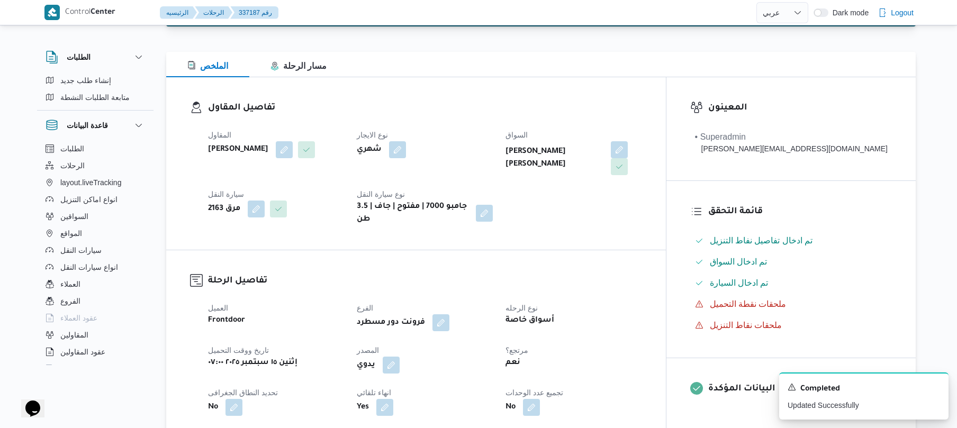
scroll to position [0, 0]
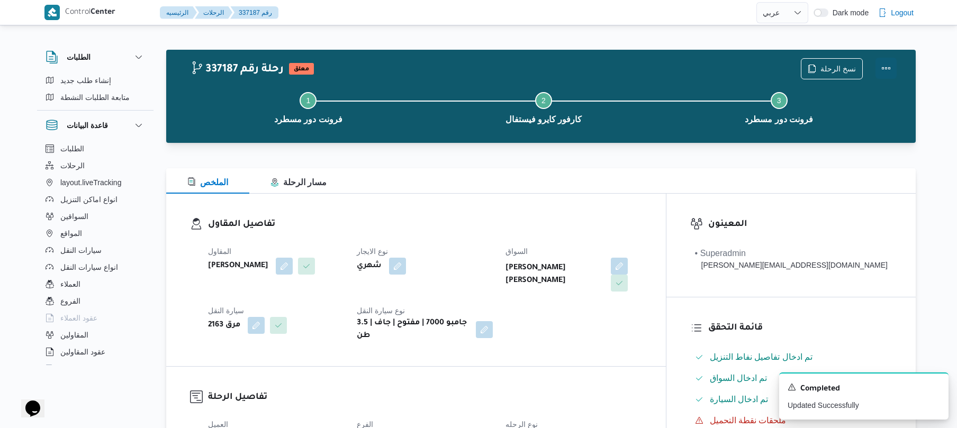
click at [886, 62] on button "Actions" at bounding box center [885, 68] width 21 height 21
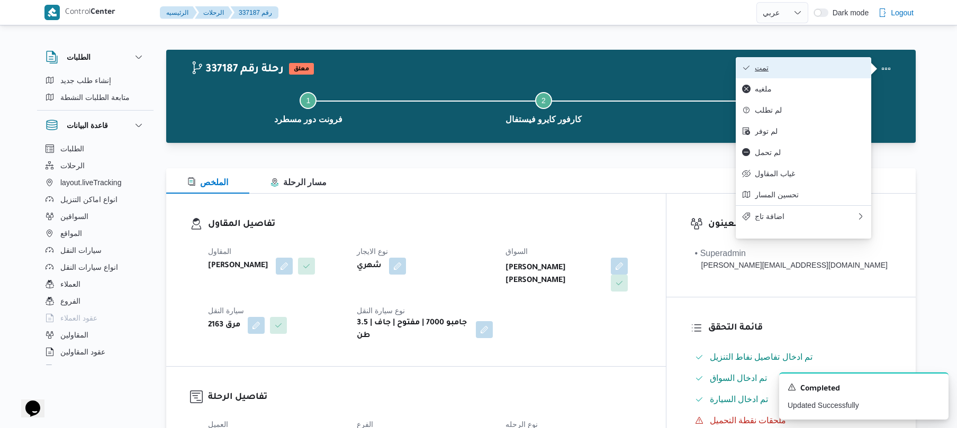
click at [819, 68] on span "تمت" at bounding box center [810, 67] width 110 height 8
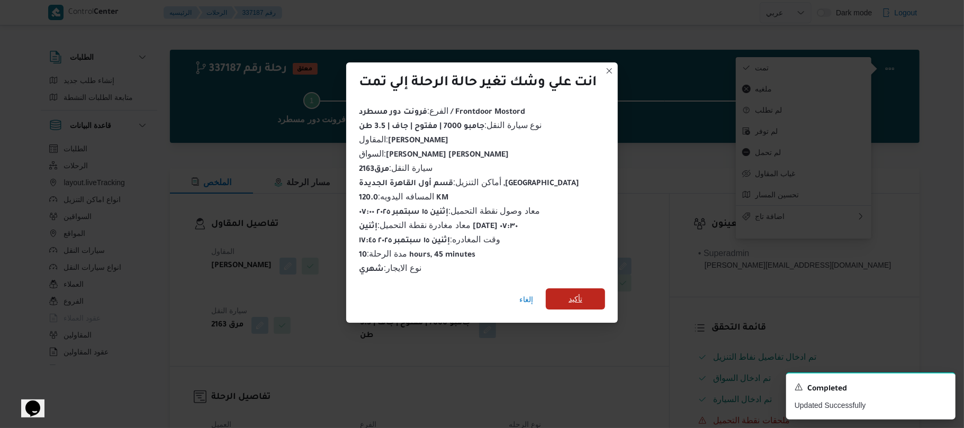
click at [593, 300] on span "تأكيد" at bounding box center [575, 298] width 59 height 21
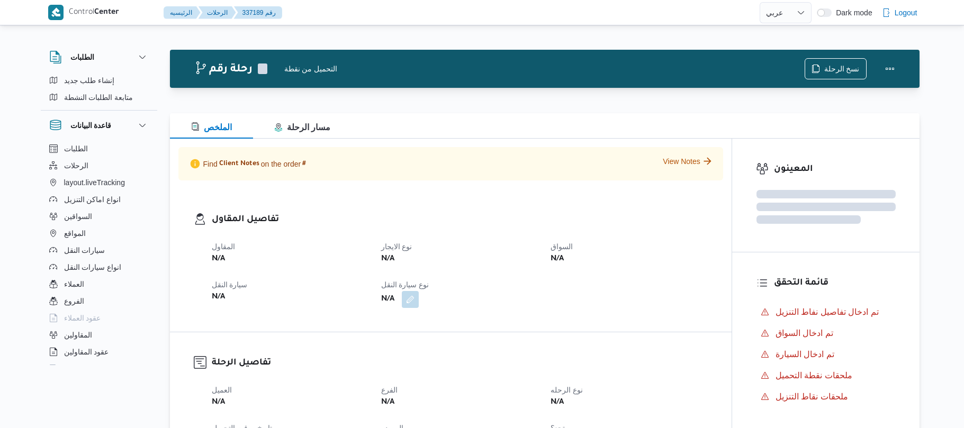
select select "ar"
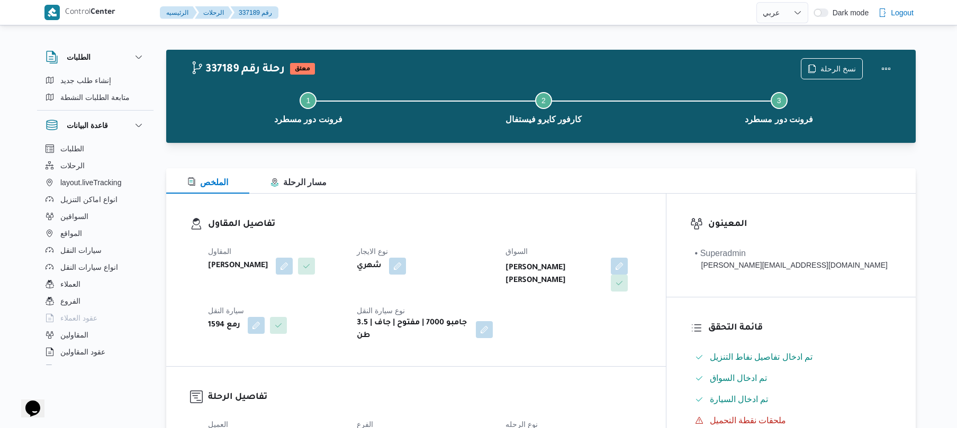
click at [468, 283] on div "نوع الايجار شهري" at bounding box center [425, 268] width 136 height 47
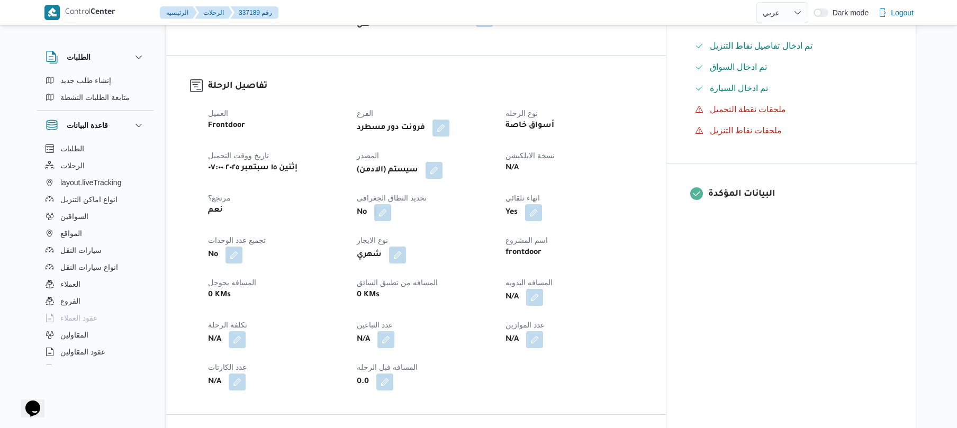
scroll to position [339, 0]
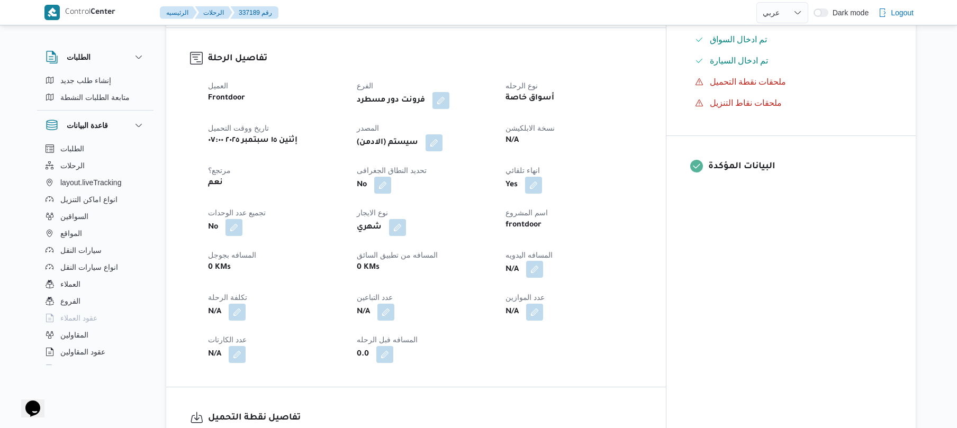
click at [543, 265] on button "button" at bounding box center [534, 269] width 17 height 17
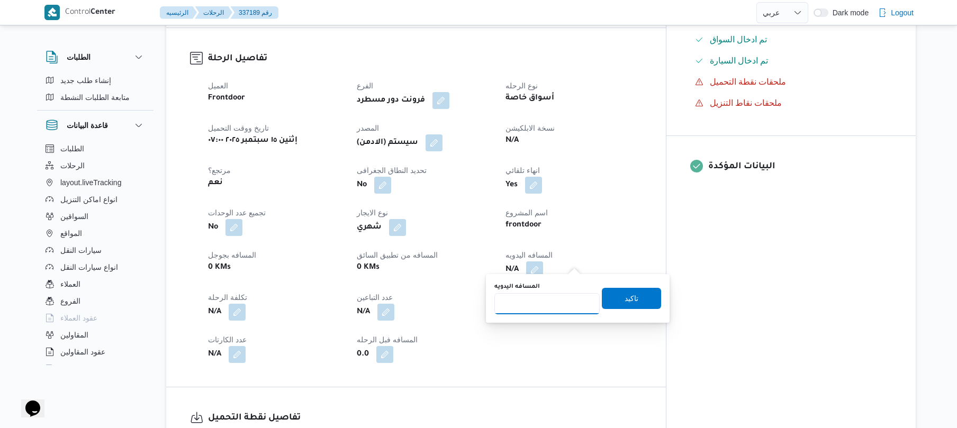
click at [547, 305] on input "المسافه اليدويه" at bounding box center [546, 303] width 105 height 21
type input "120"
click at [624, 301] on span "تاكيد" at bounding box center [631, 298] width 14 height 13
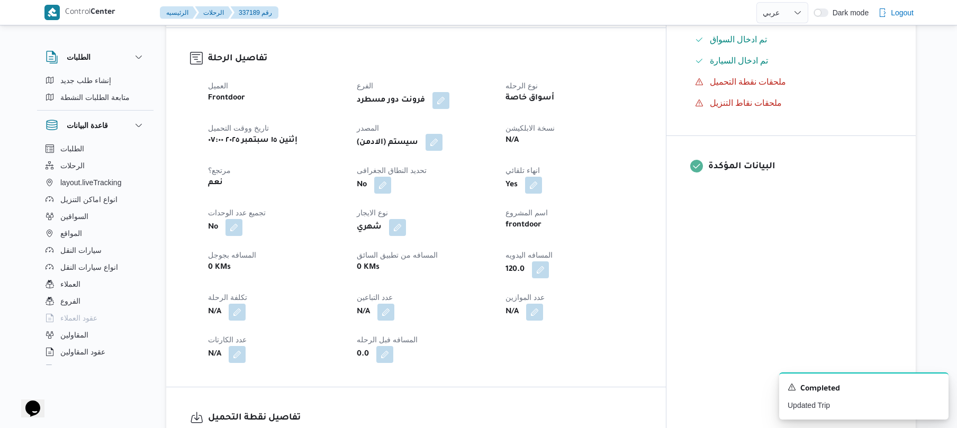
click at [442, 134] on button "button" at bounding box center [433, 142] width 17 height 17
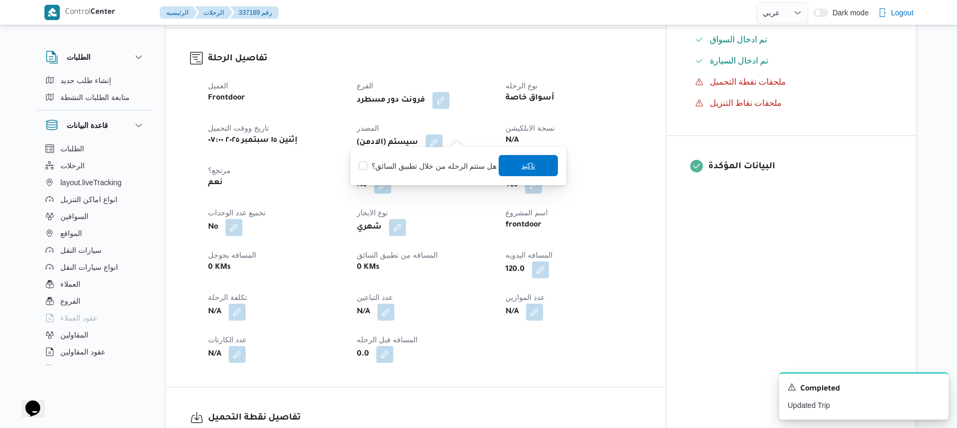
click at [522, 164] on span "تاكيد" at bounding box center [528, 165] width 14 height 13
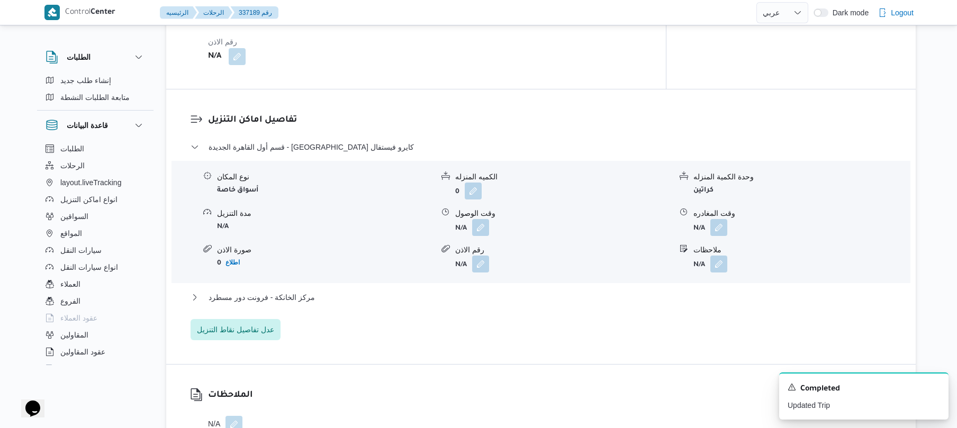
scroll to position [847, 0]
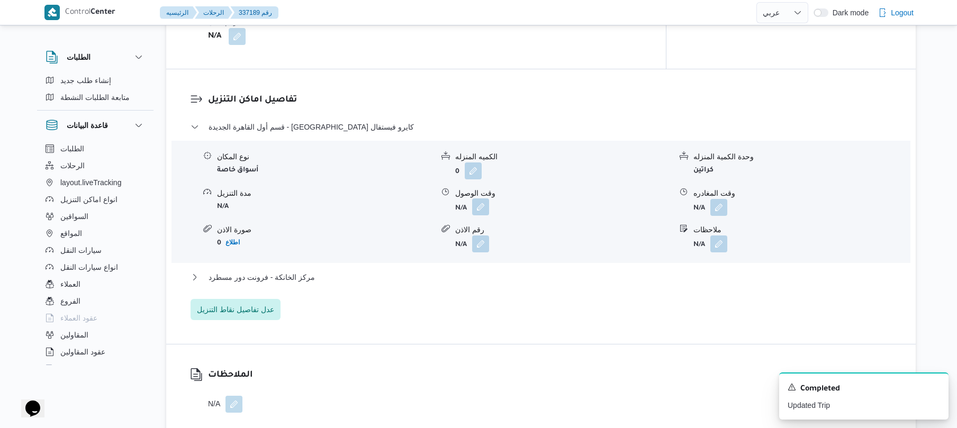
click at [477, 198] on button "button" at bounding box center [480, 206] width 17 height 17
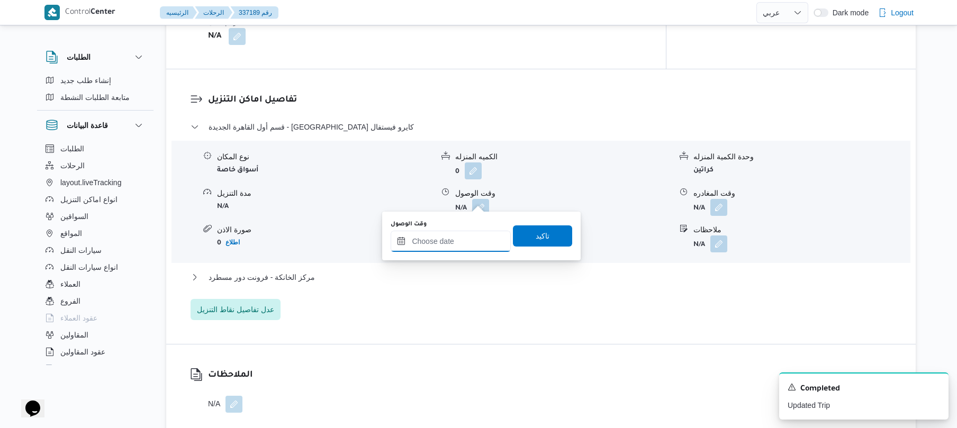
click at [458, 239] on input "وقت الوصول" at bounding box center [451, 241] width 120 height 21
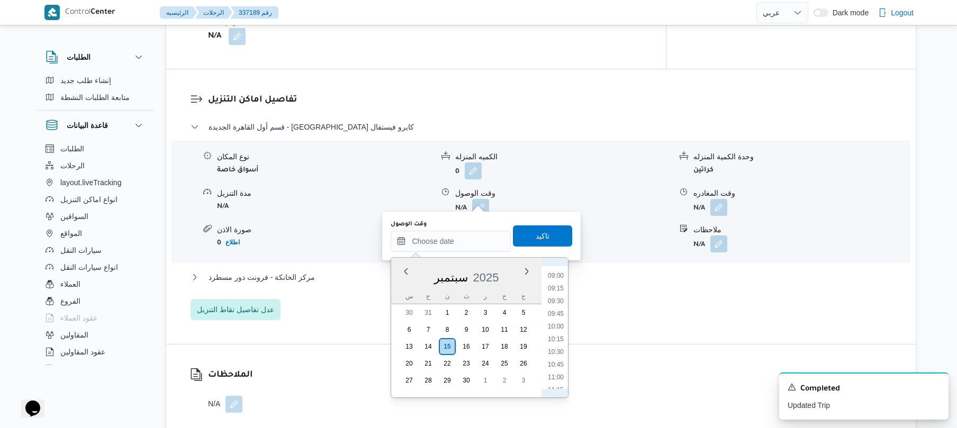
scroll to position [349, 0]
click at [559, 355] on li "08:30" at bounding box center [555, 354] width 24 height 11
type input "[DATE] ٠٨:٣٠"
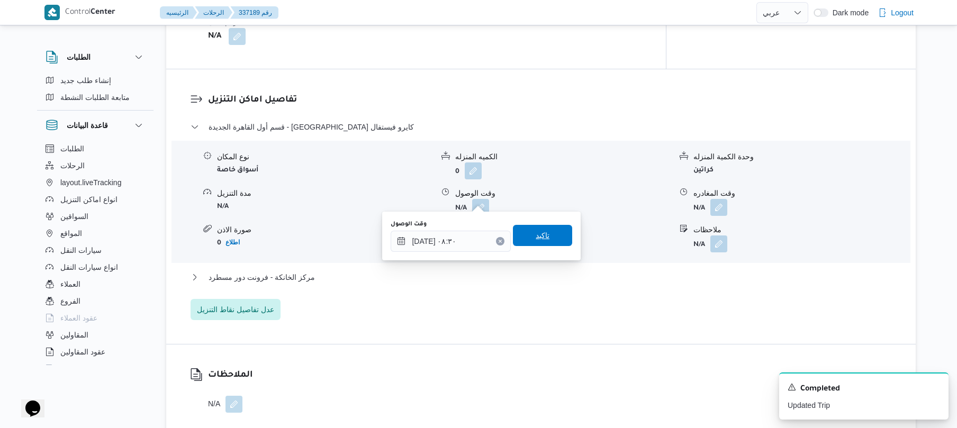
click at [536, 237] on span "تاكيد" at bounding box center [543, 235] width 14 height 13
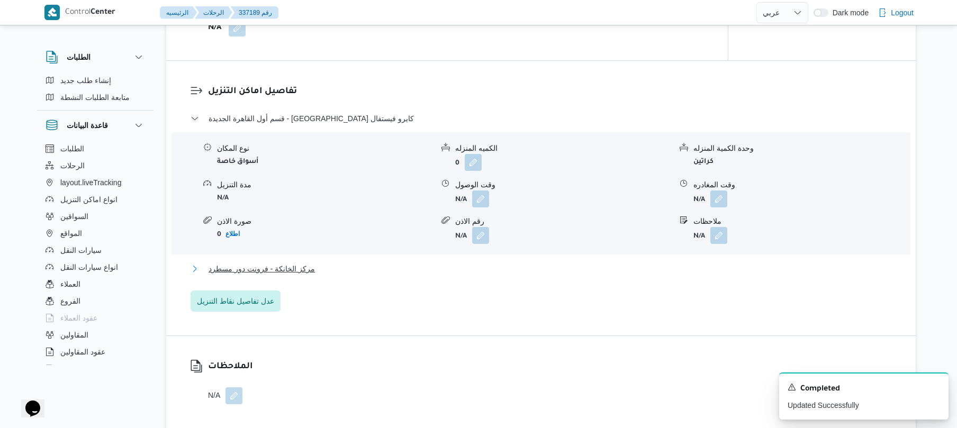
click at [496, 269] on button "مركز الخانكة - فرونت دور مسطرد" at bounding box center [540, 268] width 701 height 13
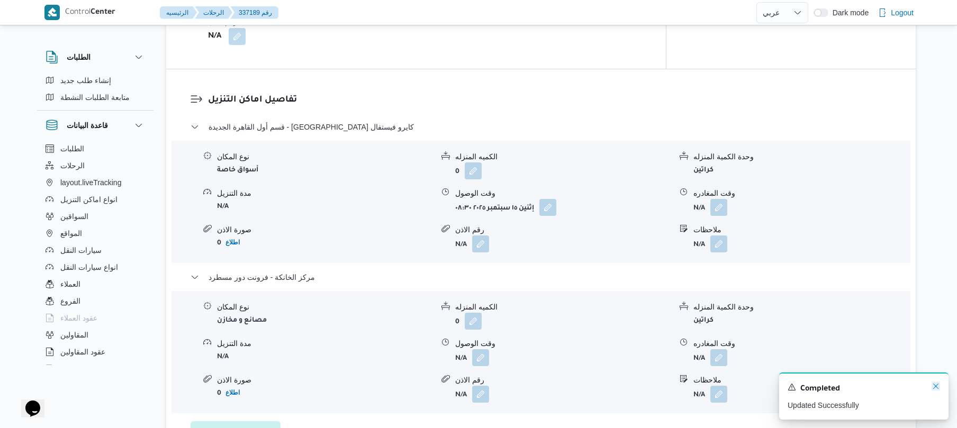
click at [936, 386] on icon "Dismiss toast" at bounding box center [935, 386] width 8 height 8
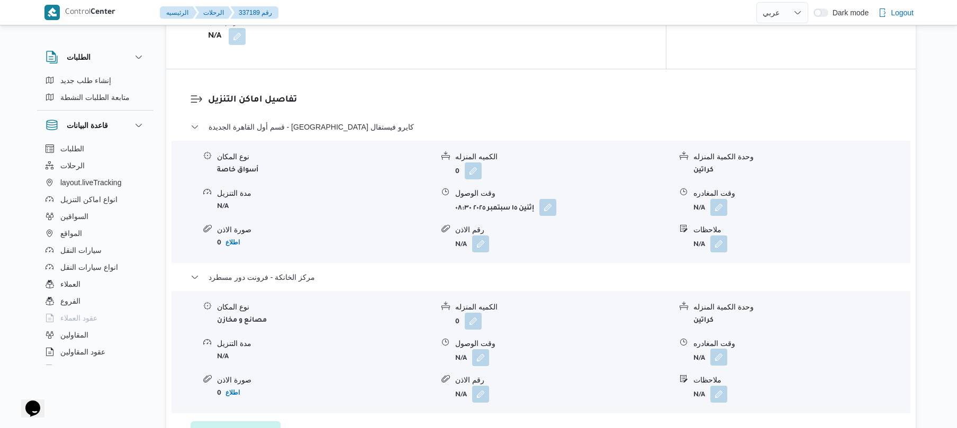
click at [718, 350] on button "button" at bounding box center [718, 357] width 17 height 17
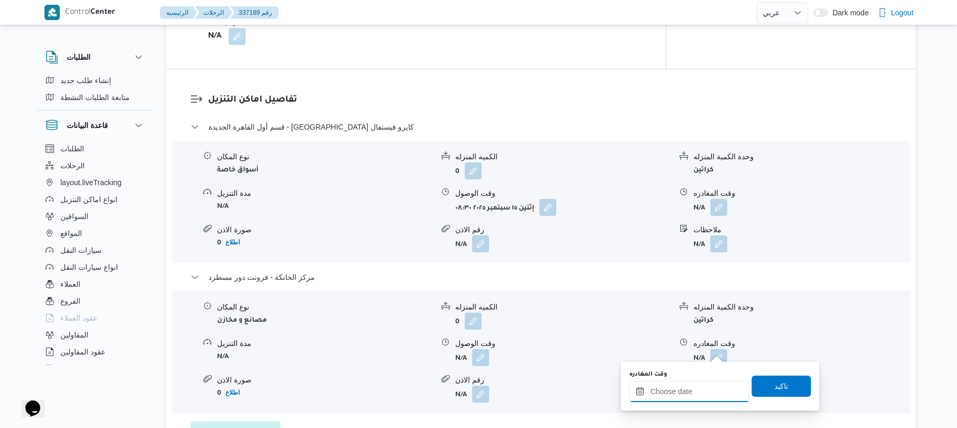
click at [680, 389] on input "وقت المغادره" at bounding box center [689, 391] width 120 height 21
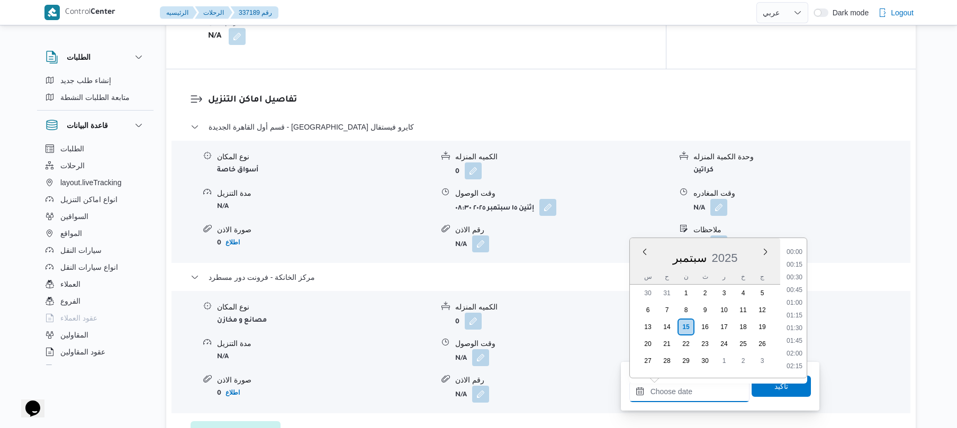
scroll to position [902, 0]
click at [795, 261] on li "18:00" at bounding box center [794, 264] width 24 height 11
type input "[DATE] ١٨:٠٠"
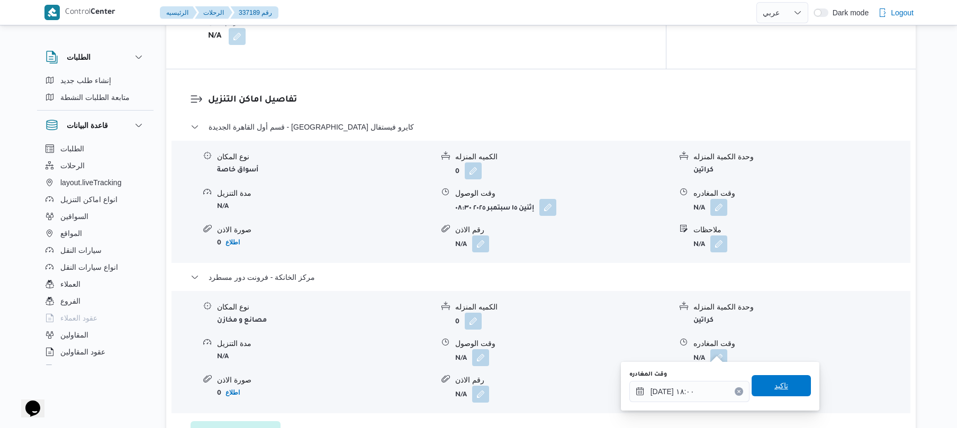
click at [758, 393] on span "تاكيد" at bounding box center [780, 385] width 59 height 21
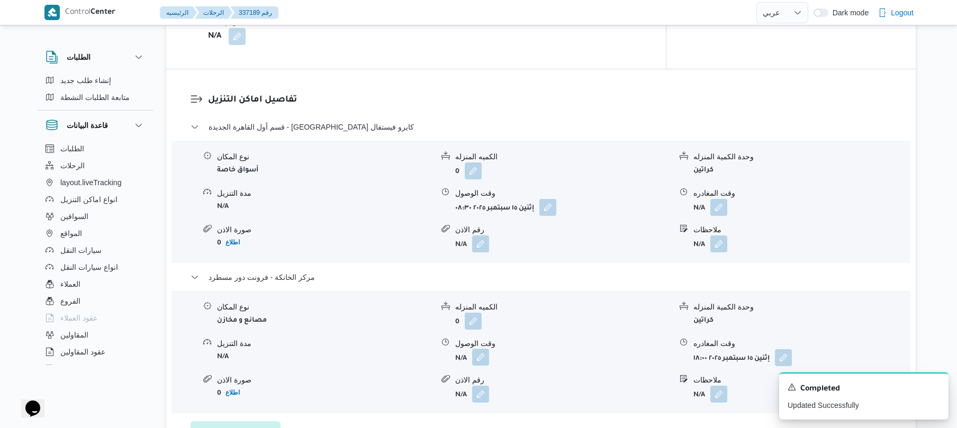
click at [482, 349] on button "button" at bounding box center [480, 357] width 17 height 17
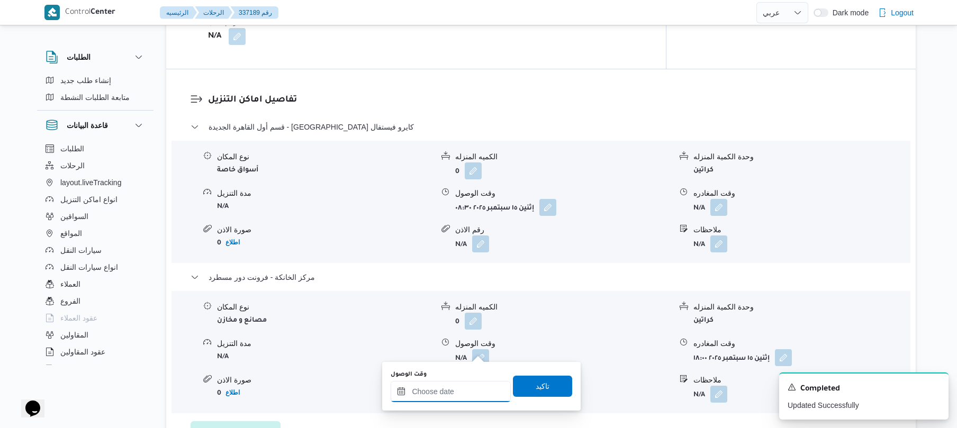
click at [455, 393] on input "وقت الوصول" at bounding box center [451, 391] width 120 height 21
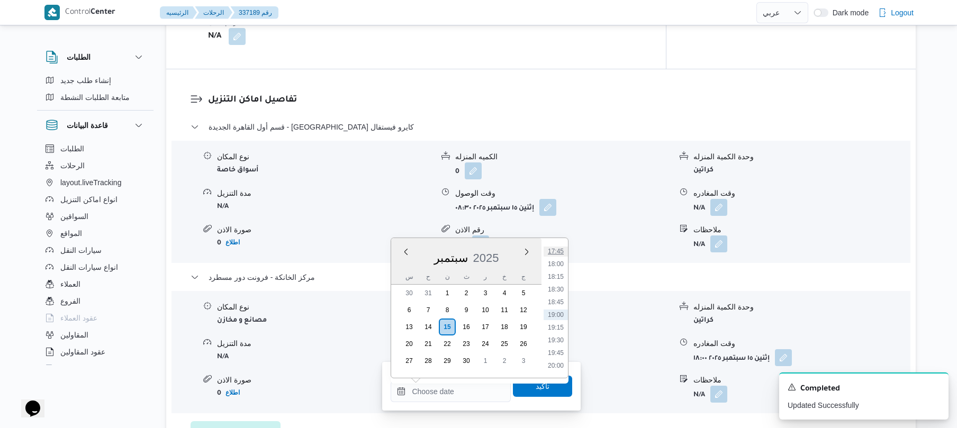
click at [557, 253] on li "17:45" at bounding box center [555, 251] width 24 height 11
type input "[DATE] ١٧:٤٥"
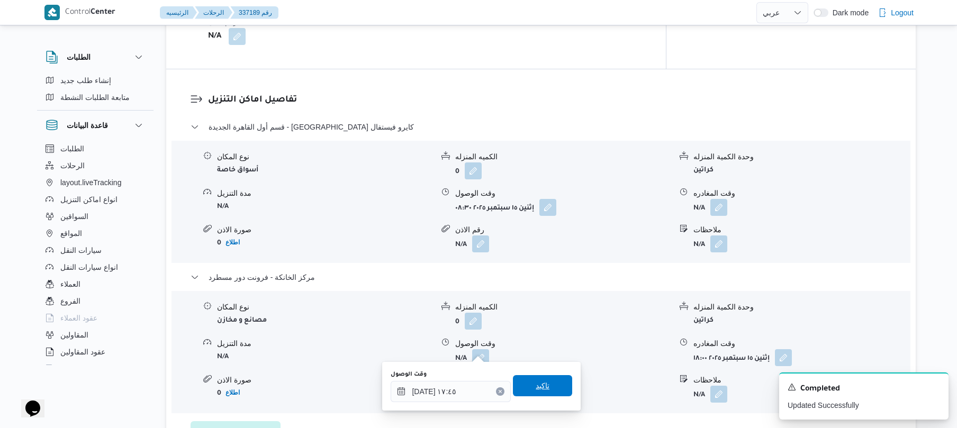
click at [539, 386] on span "تاكيد" at bounding box center [543, 385] width 14 height 13
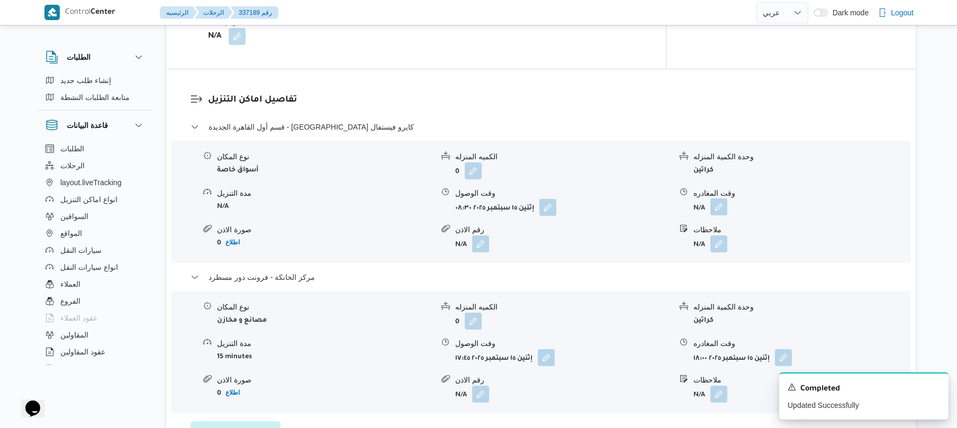
click at [716, 199] on button "button" at bounding box center [718, 206] width 17 height 17
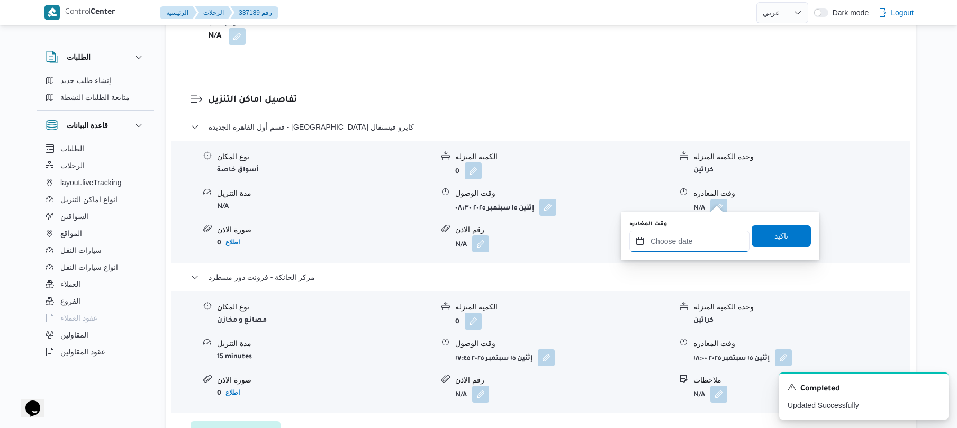
click at [691, 238] on input "وقت المغادره" at bounding box center [689, 241] width 120 height 21
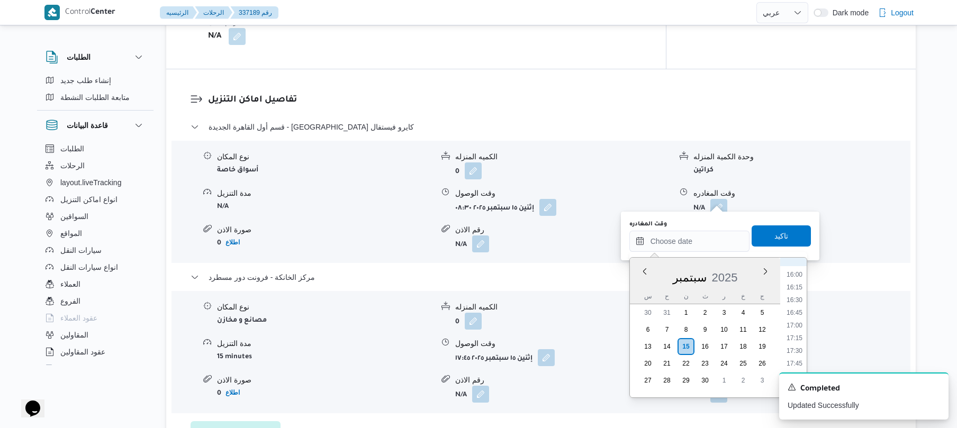
scroll to position [799, 0]
click at [801, 337] on li "17:00" at bounding box center [794, 336] width 24 height 11
type input "[DATE] ١٧:٠٠"
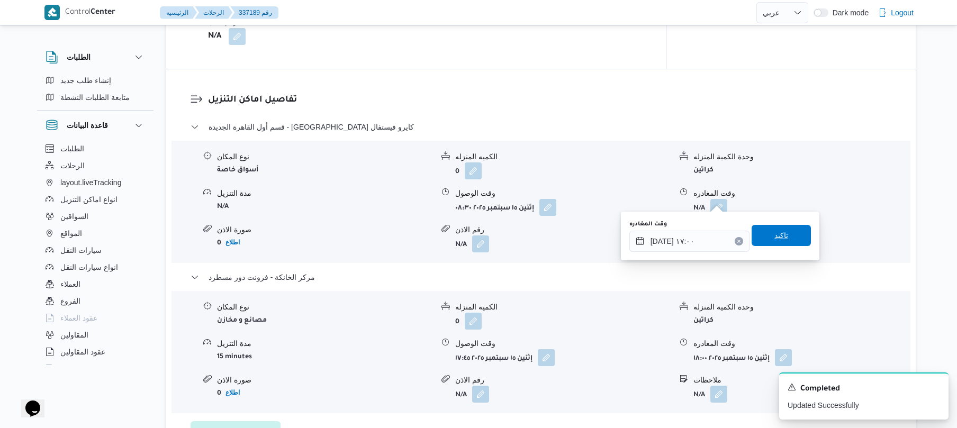
click at [766, 234] on span "تاكيد" at bounding box center [780, 235] width 59 height 21
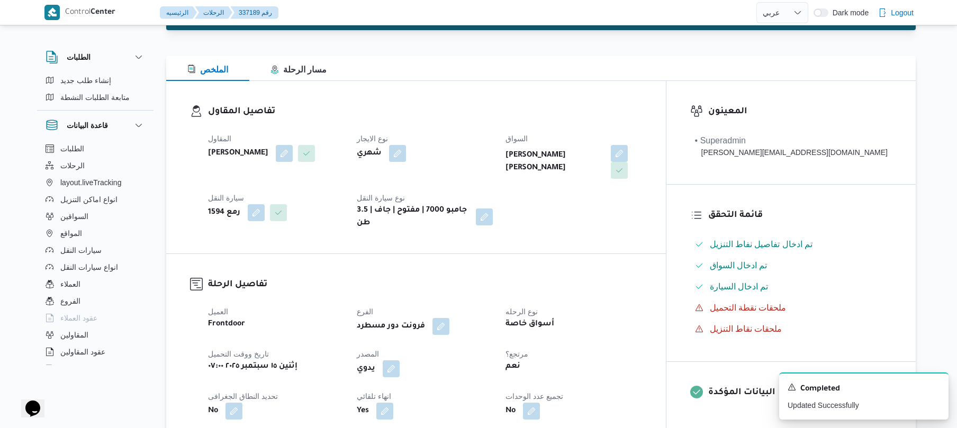
scroll to position [0, 0]
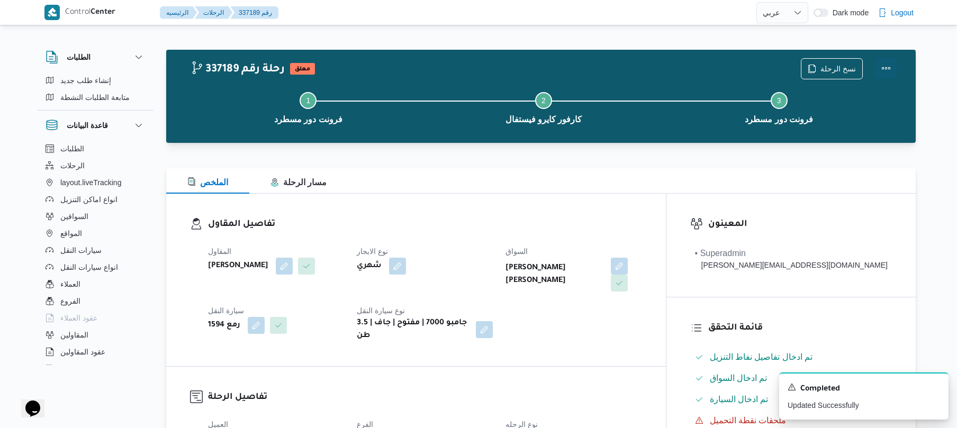
click at [881, 70] on button "Actions" at bounding box center [885, 68] width 21 height 21
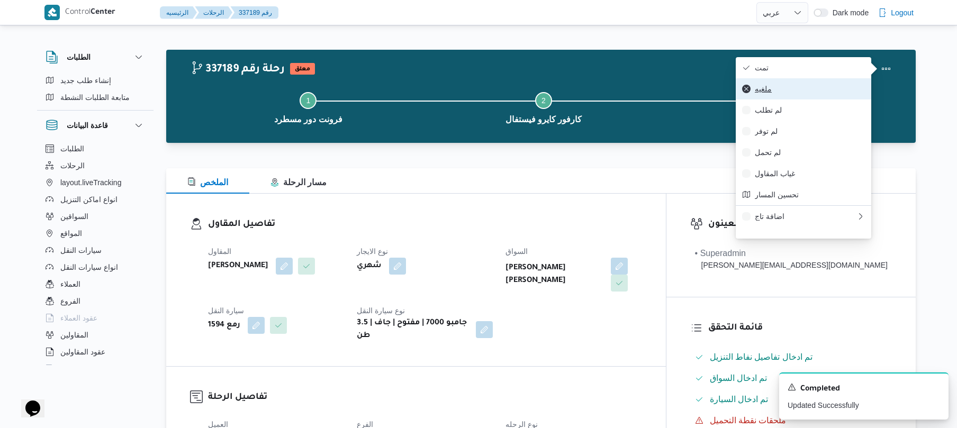
click at [784, 83] on button "ملغيه" at bounding box center [803, 88] width 135 height 21
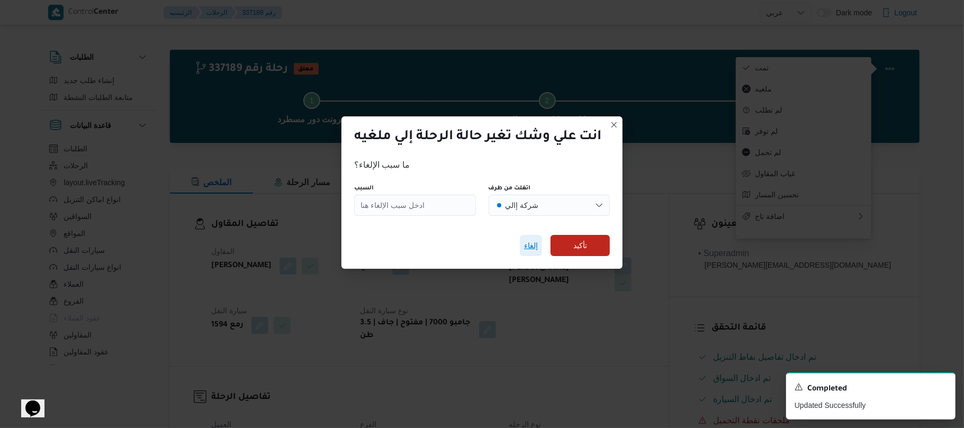
click at [536, 240] on span "إلغاء" at bounding box center [531, 245] width 14 height 13
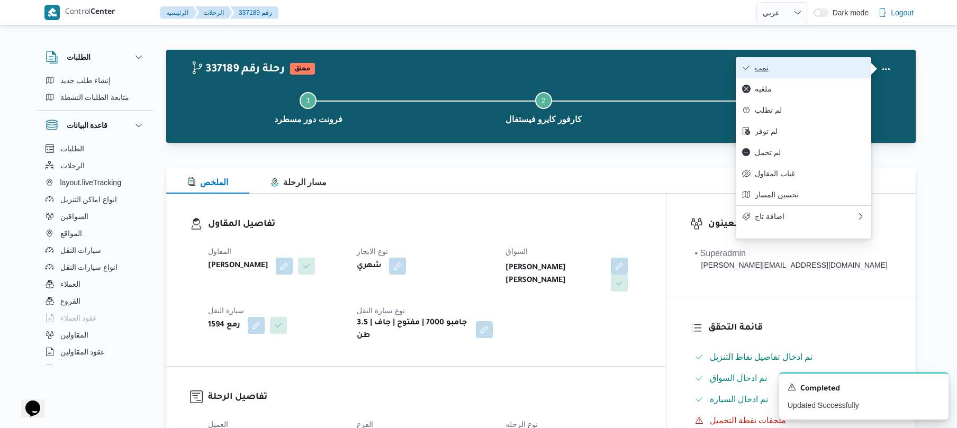
click at [786, 60] on button "تمت" at bounding box center [803, 67] width 135 height 21
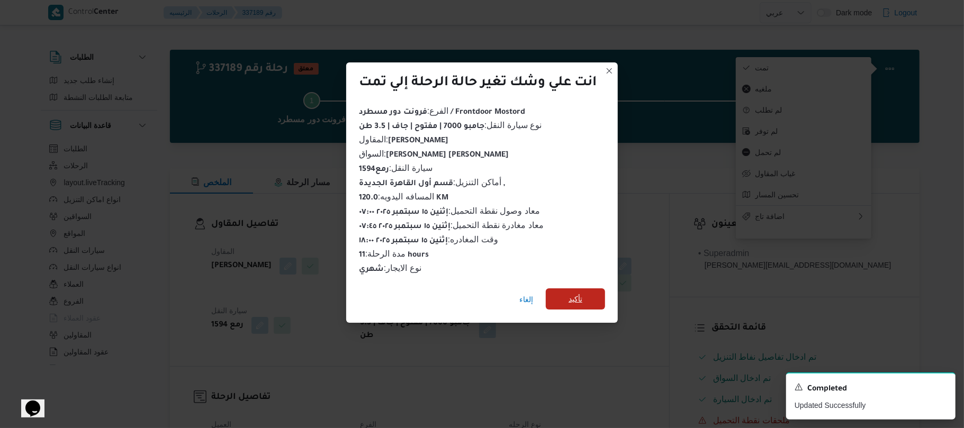
click at [582, 293] on span "تأكيد" at bounding box center [575, 299] width 14 height 13
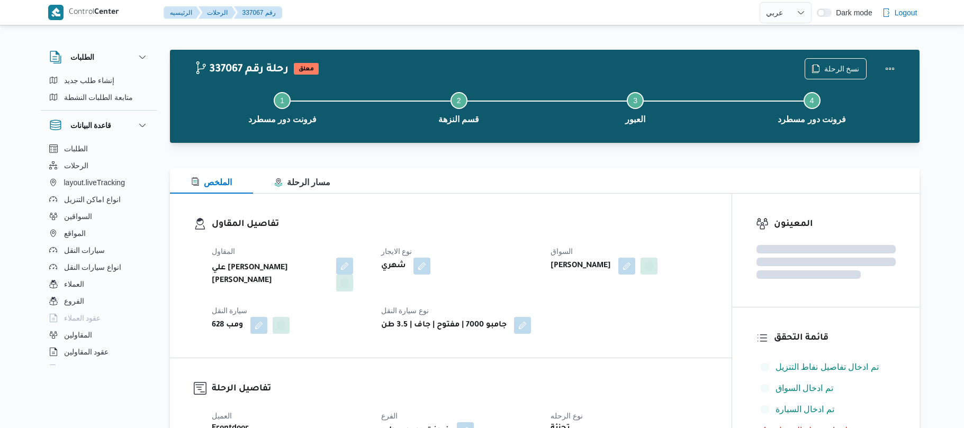
select select "ar"
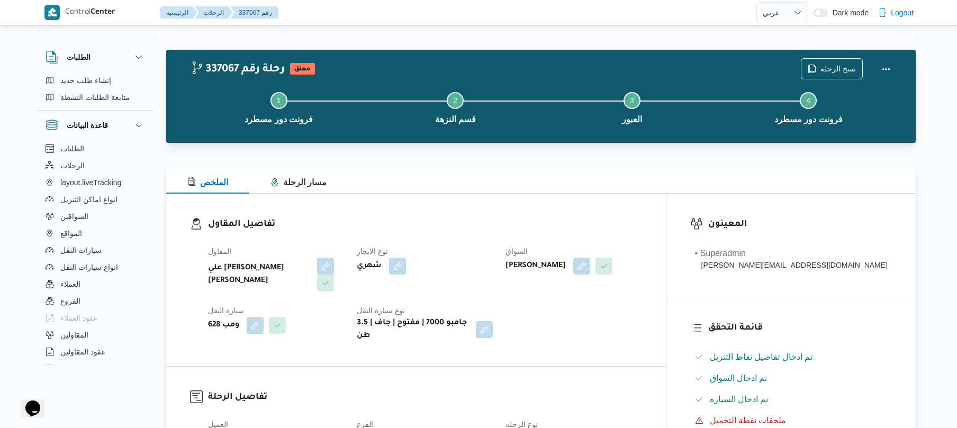
click at [475, 221] on h3 "تفاصيل المقاول" at bounding box center [425, 224] width 434 height 14
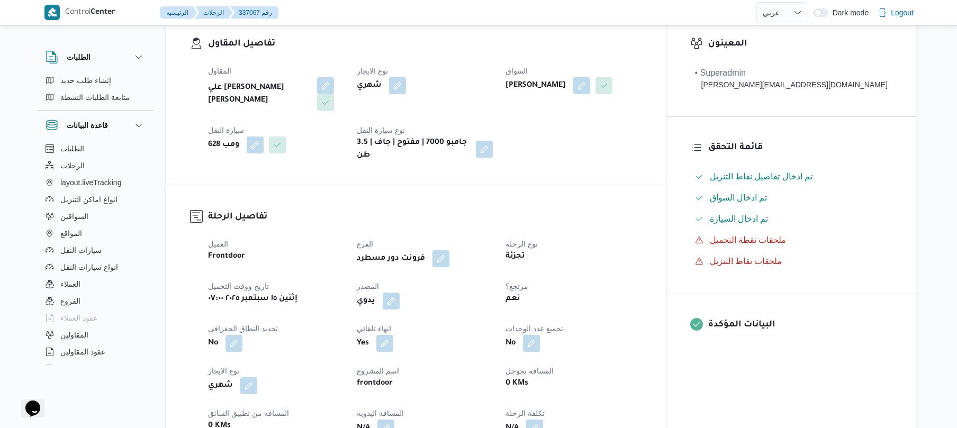
scroll to position [310, 0]
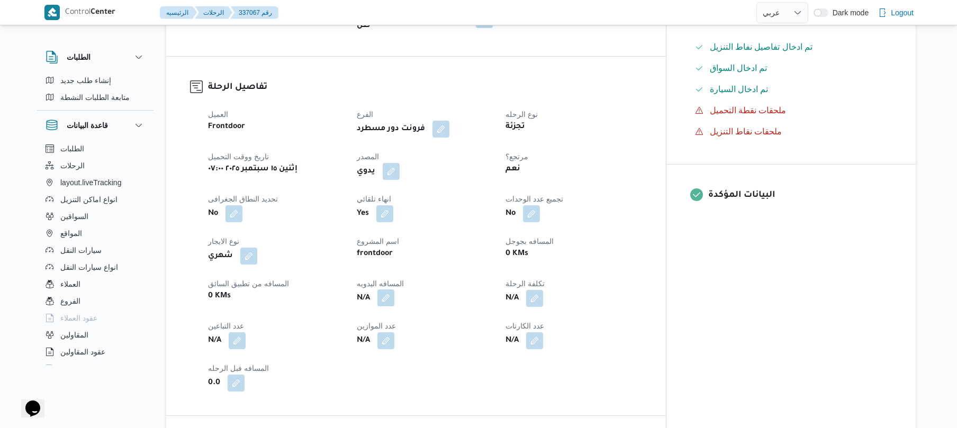
click at [394, 289] on button "button" at bounding box center [385, 297] width 17 height 17
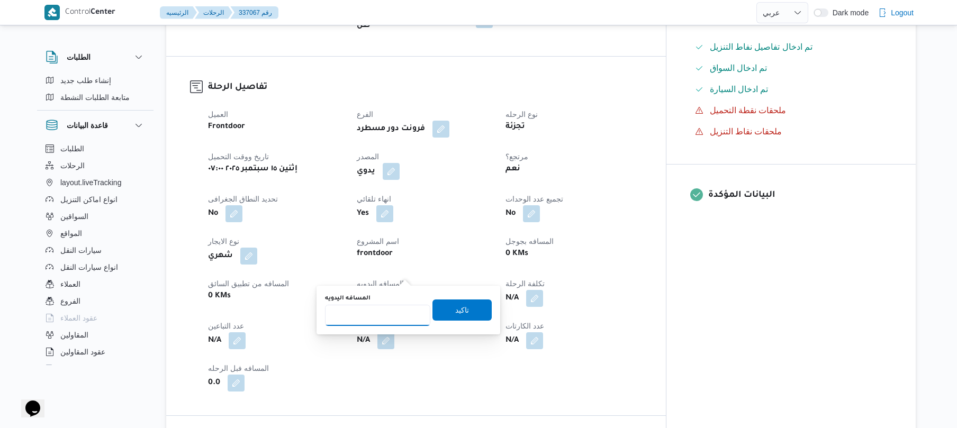
click at [379, 315] on input "المسافه اليدويه" at bounding box center [377, 315] width 105 height 21
type input "70"
click at [464, 312] on span "تاكيد" at bounding box center [461, 309] width 59 height 21
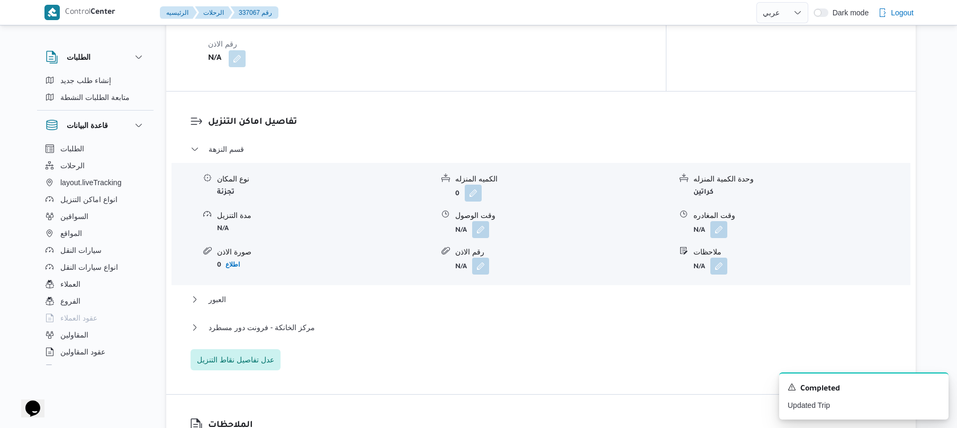
scroll to position [875, 0]
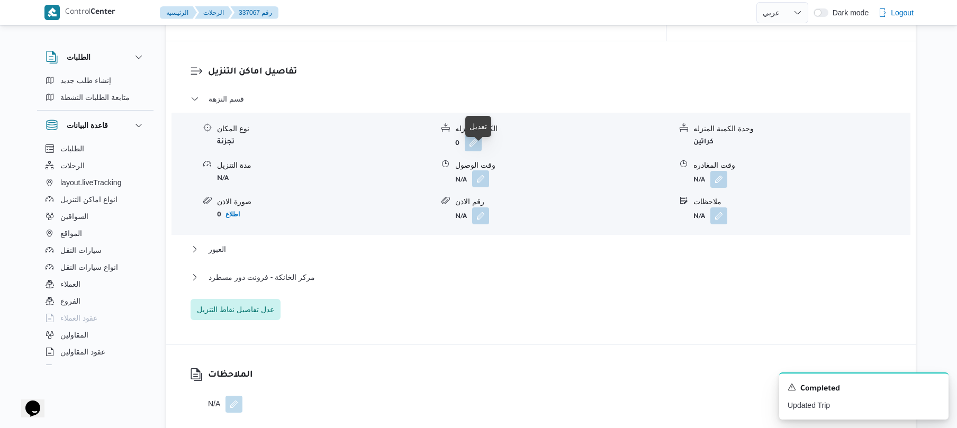
click at [478, 170] on button "button" at bounding box center [480, 178] width 17 height 17
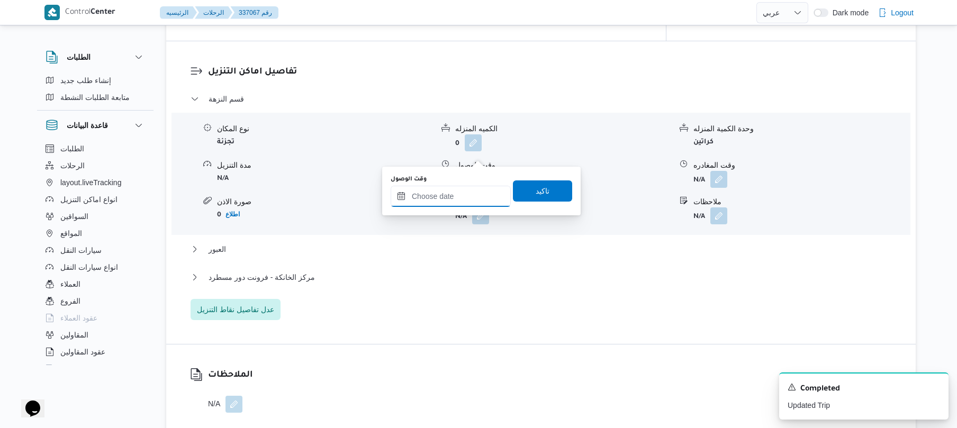
click at [446, 194] on input "وقت الوصول" at bounding box center [451, 196] width 120 height 21
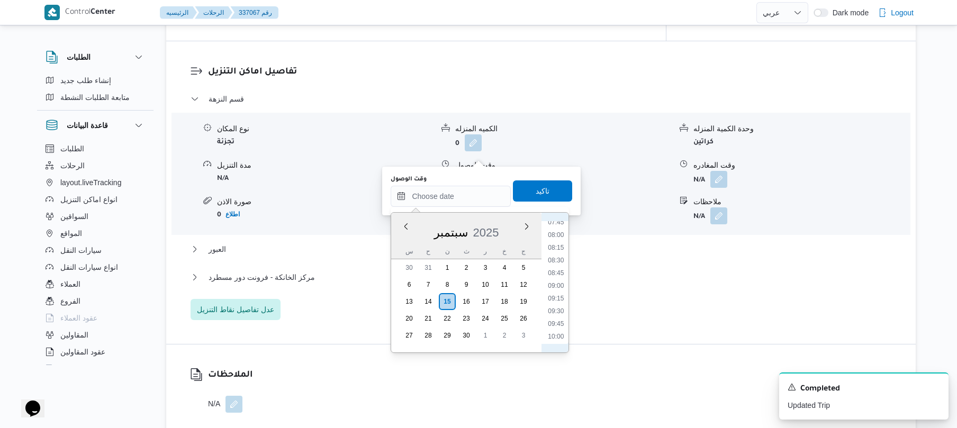
scroll to position [396, 0]
click at [559, 251] on li "08:15" at bounding box center [556, 249] width 24 height 11
type input "[DATE] ٠٨:١٥"
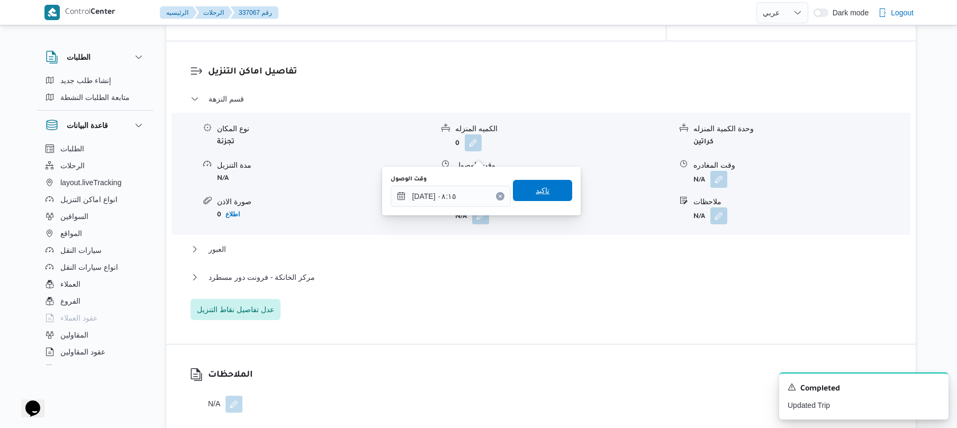
click at [541, 193] on span "تاكيد" at bounding box center [543, 190] width 14 height 13
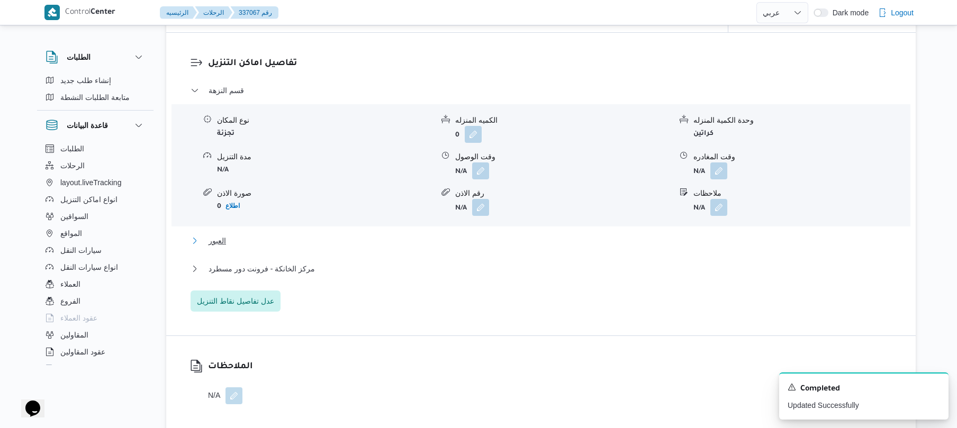
click at [474, 234] on button "العبور" at bounding box center [540, 240] width 701 height 13
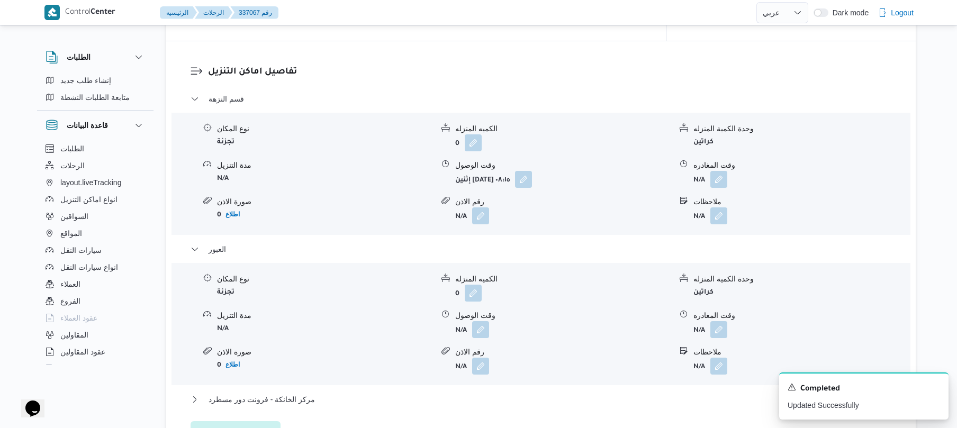
click at [415, 393] on div "مركز الخانكة - فرونت دور مسطرد" at bounding box center [540, 403] width 701 height 20
click at [544, 393] on button "مركز الخانكة - فرونت دور مسطرد" at bounding box center [540, 399] width 701 height 13
click at [932, 384] on icon "Dismiss toast" at bounding box center [935, 386] width 8 height 8
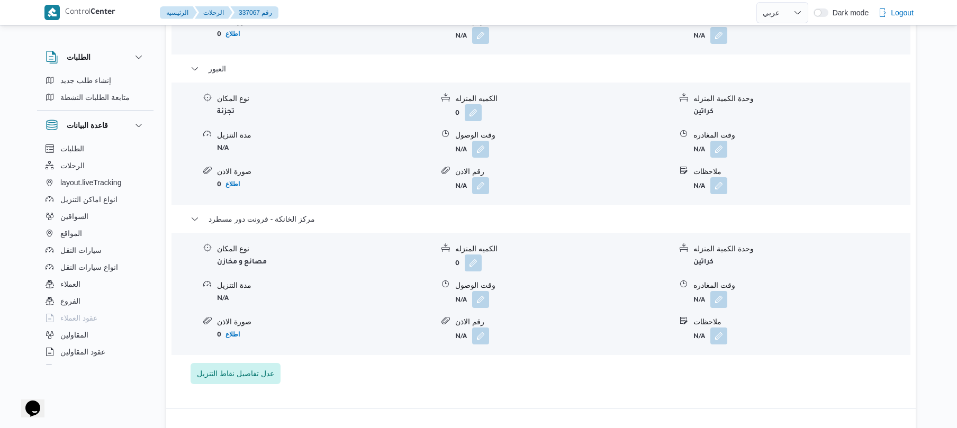
scroll to position [1213, 0]
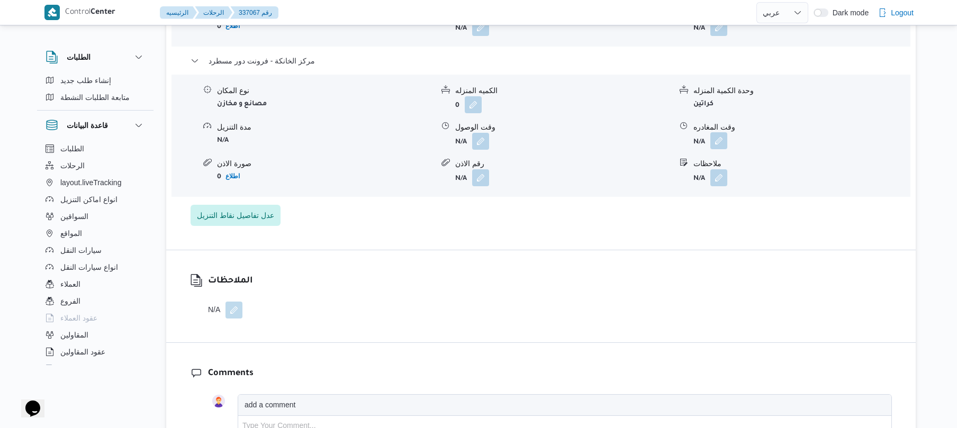
click at [722, 132] on button "button" at bounding box center [718, 140] width 17 height 17
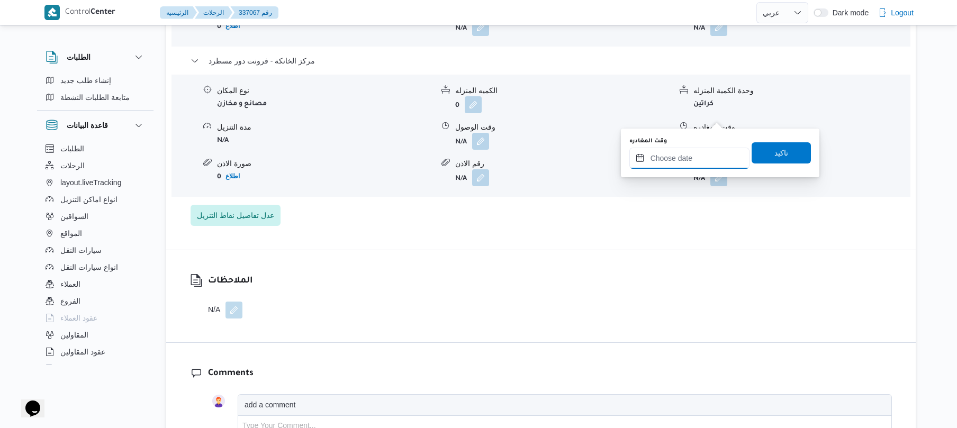
click at [683, 164] on input "وقت المغادره" at bounding box center [689, 158] width 120 height 21
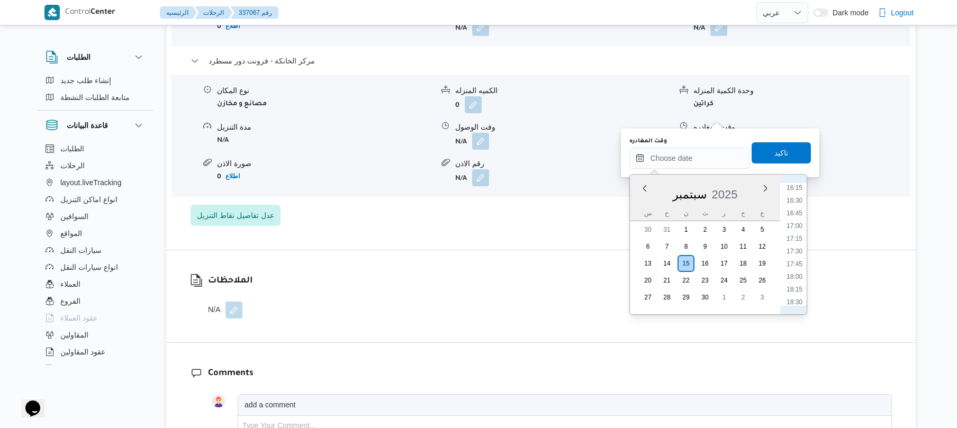
scroll to position [811, 0]
click at [796, 265] on li "17:30" at bounding box center [794, 266] width 24 height 11
type input "[DATE] ١٧:٣٠"
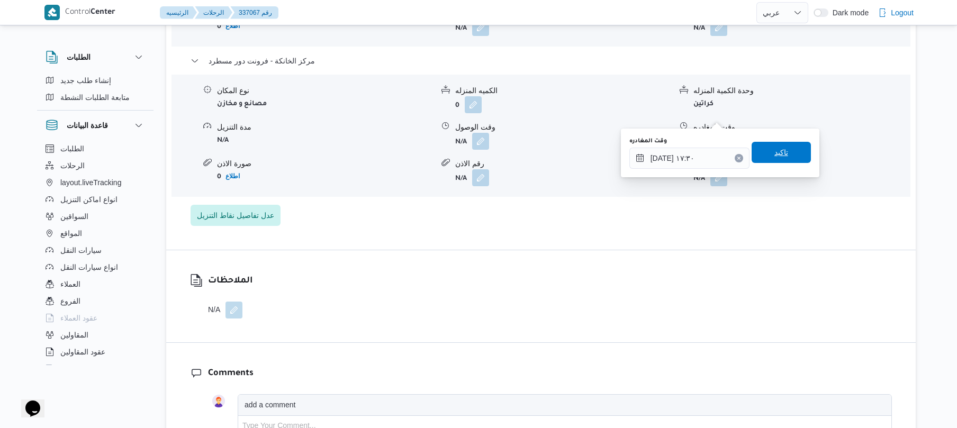
click at [775, 156] on span "تاكيد" at bounding box center [781, 152] width 14 height 13
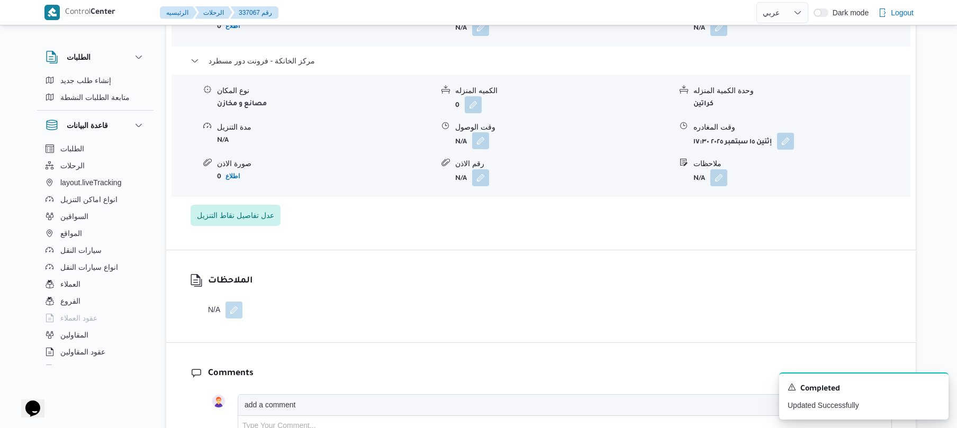
click at [482, 132] on button "button" at bounding box center [480, 140] width 17 height 17
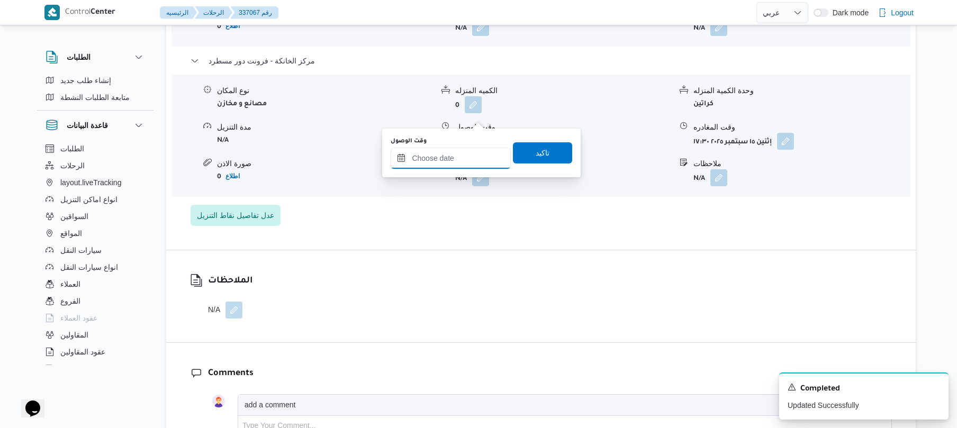
click at [464, 160] on input "وقت الوصول" at bounding box center [451, 158] width 120 height 21
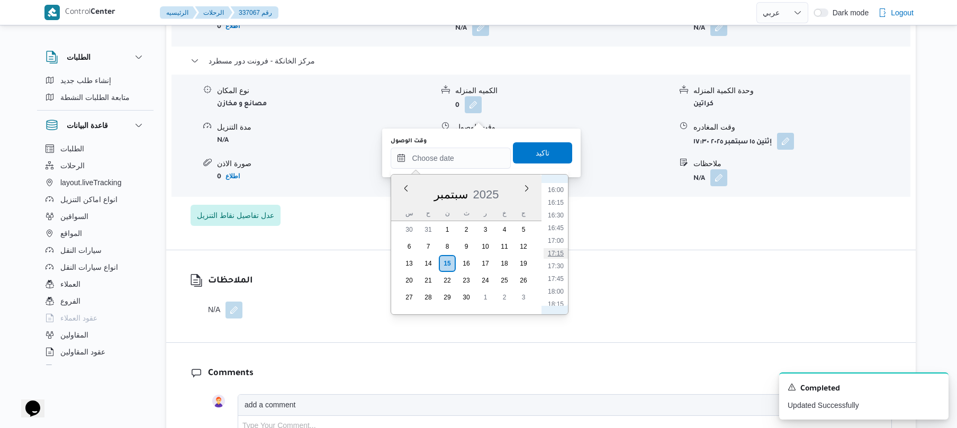
click at [558, 252] on li "17:15" at bounding box center [555, 253] width 24 height 11
type input "[DATE] ١٧:١٥"
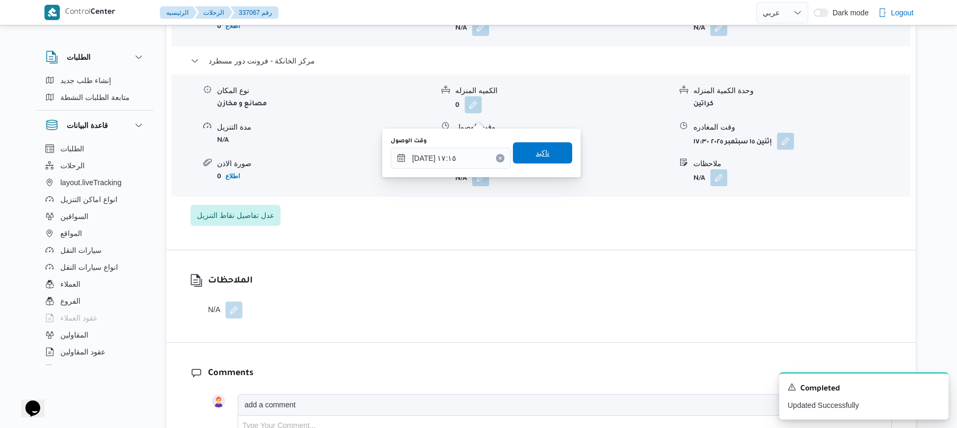
click at [543, 153] on span "تاكيد" at bounding box center [542, 152] width 59 height 21
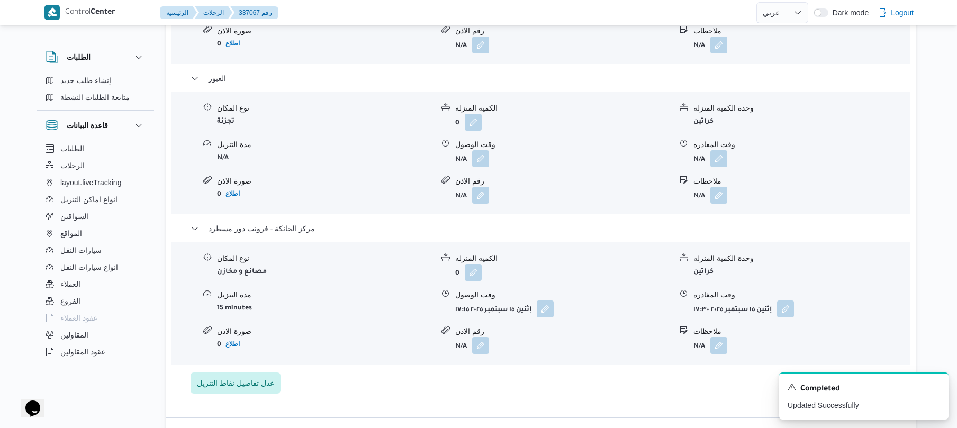
scroll to position [1044, 0]
click at [721, 151] on button "button" at bounding box center [718, 159] width 17 height 17
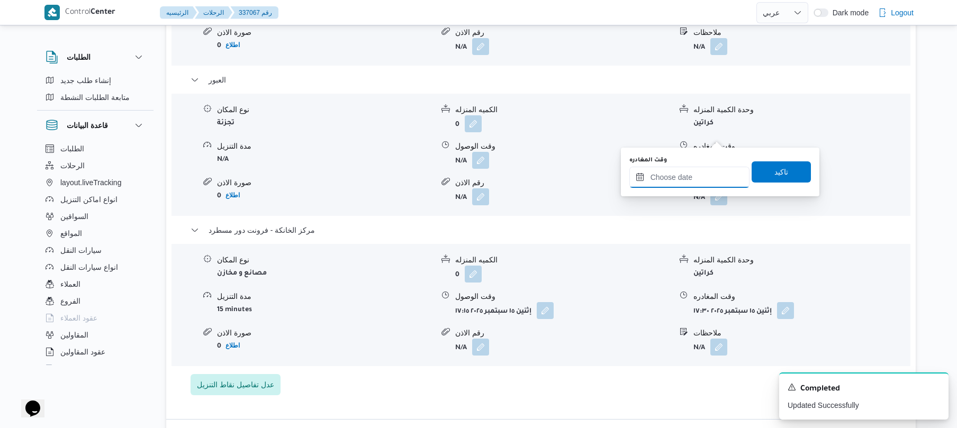
click at [680, 180] on input "وقت المغادره" at bounding box center [689, 177] width 120 height 21
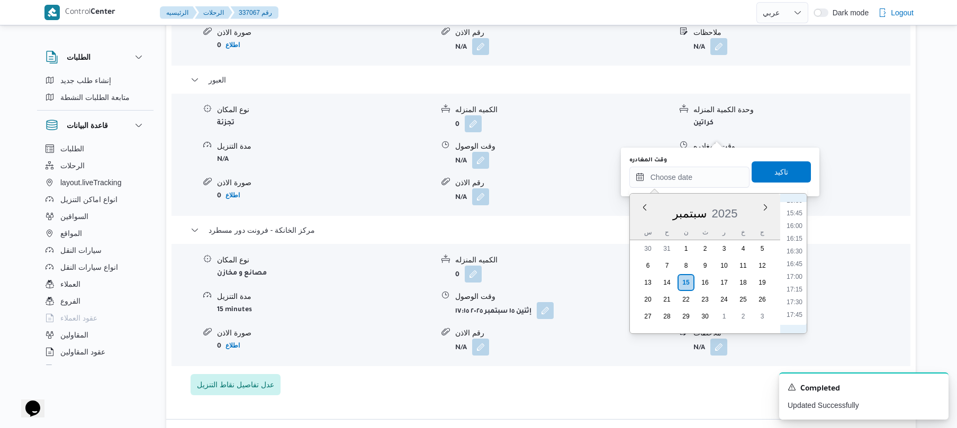
scroll to position [811, 0]
click at [796, 249] on li "16:45" at bounding box center [794, 247] width 24 height 11
type input "[DATE] ١٦:٤٥"
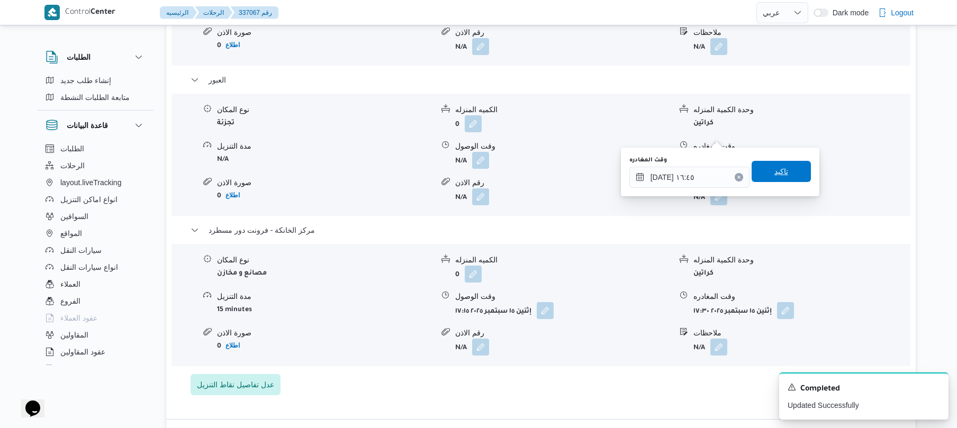
click at [774, 167] on span "تاكيد" at bounding box center [781, 171] width 14 height 13
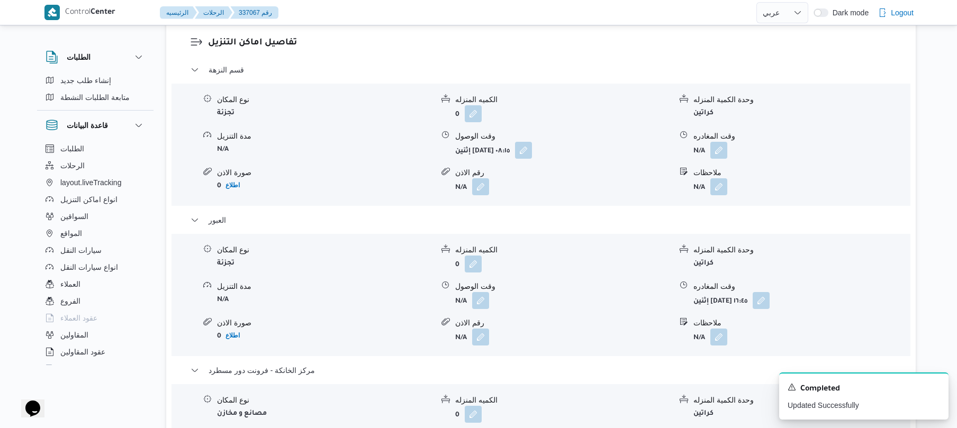
scroll to position [875, 0]
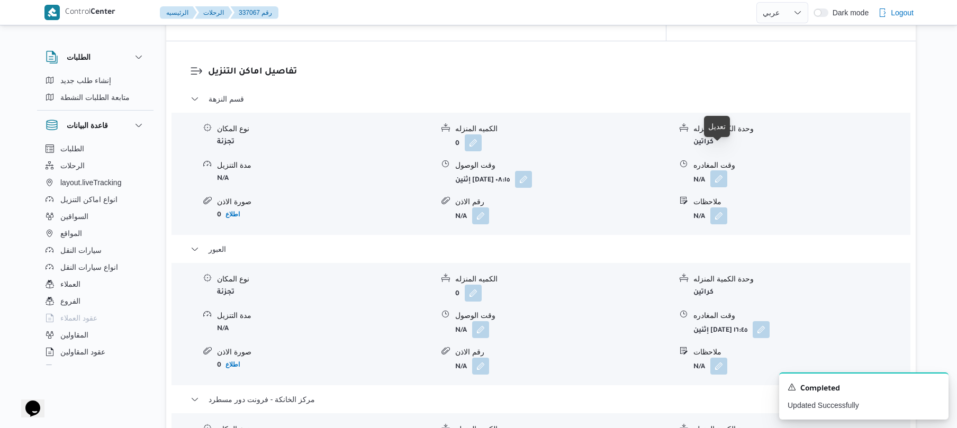
click at [720, 170] on button "button" at bounding box center [718, 178] width 17 height 17
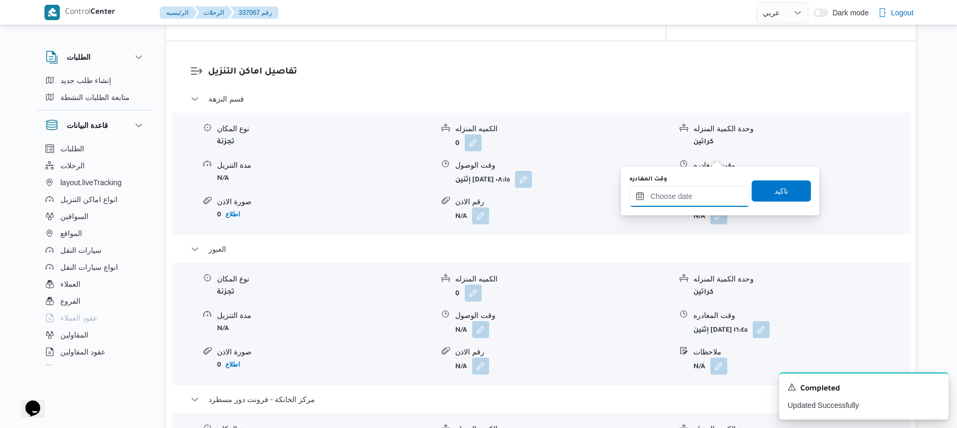
click at [695, 193] on input "وقت المغادره" at bounding box center [689, 196] width 120 height 21
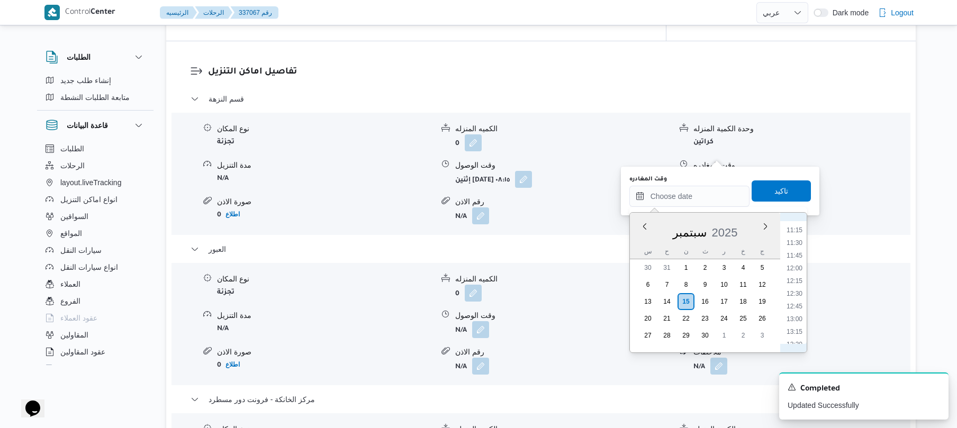
scroll to position [500, 0]
click at [794, 331] on li "12:00" at bounding box center [794, 336] width 24 height 11
type input "[DATE] ١٢:٠٠"
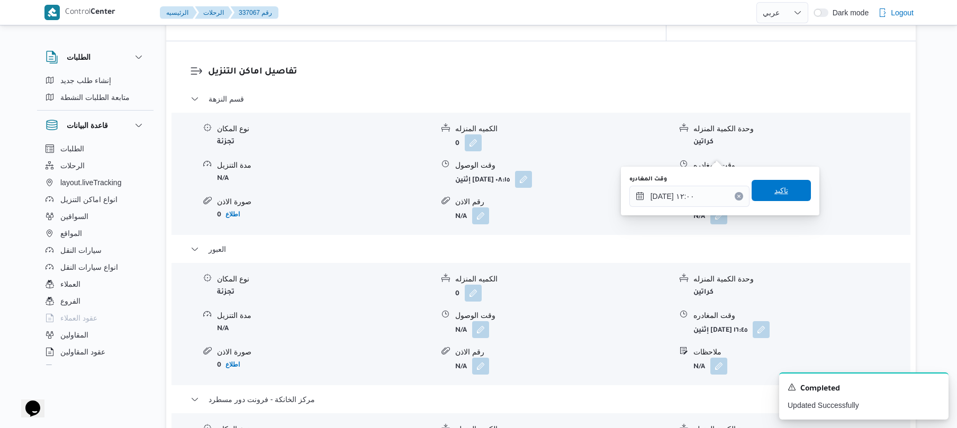
click at [785, 184] on span "تاكيد" at bounding box center [780, 190] width 59 height 21
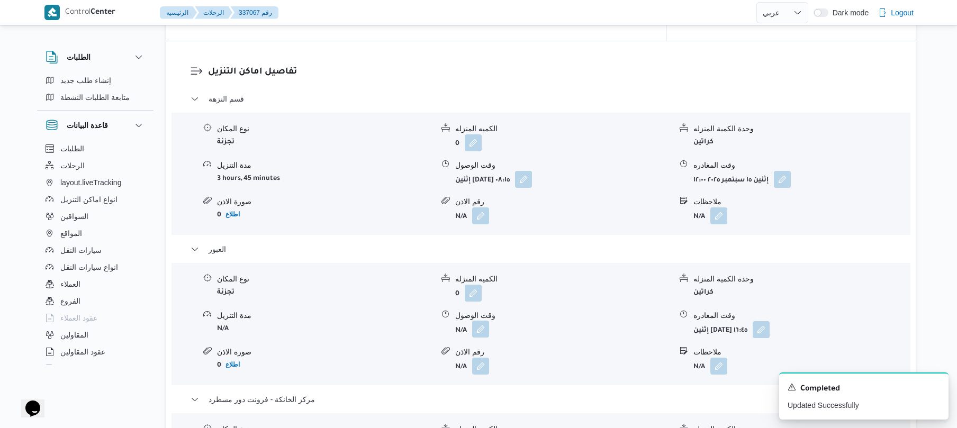
click at [473, 321] on button "button" at bounding box center [480, 329] width 17 height 17
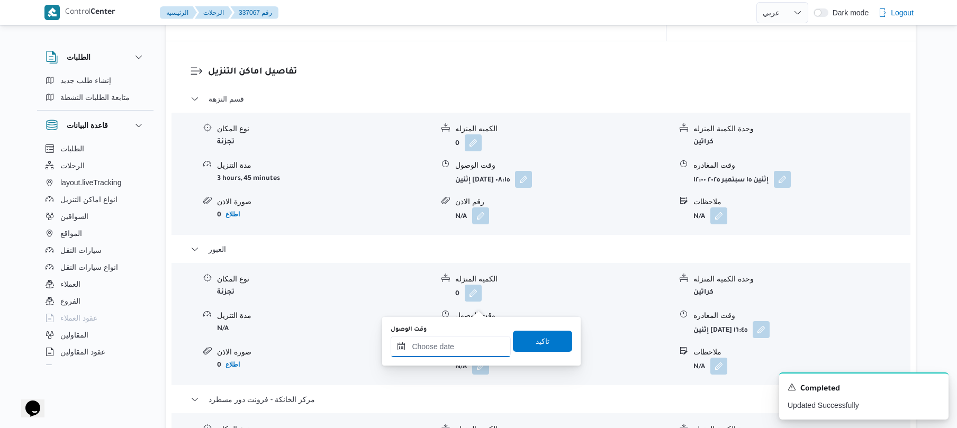
click at [458, 348] on input "وقت الوصول" at bounding box center [451, 346] width 120 height 21
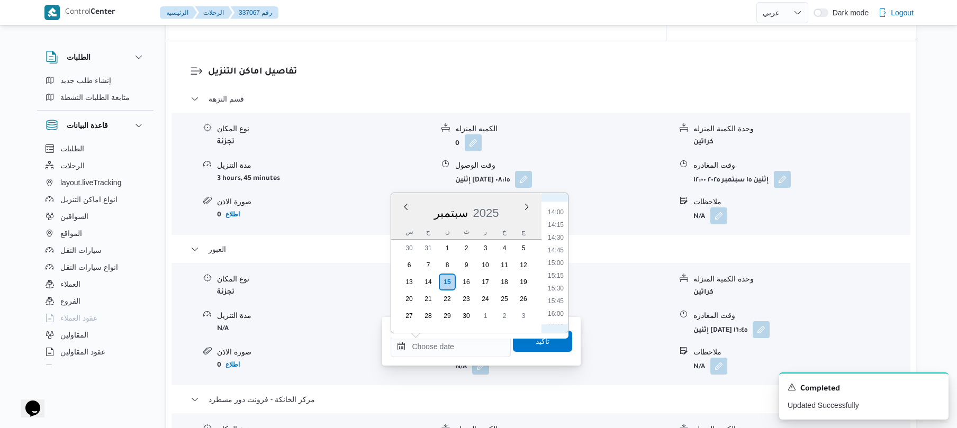
scroll to position [602, 0]
click at [559, 236] on li "12:30" at bounding box center [555, 240] width 24 height 11
type input "[DATE] ١٢:٣٠"
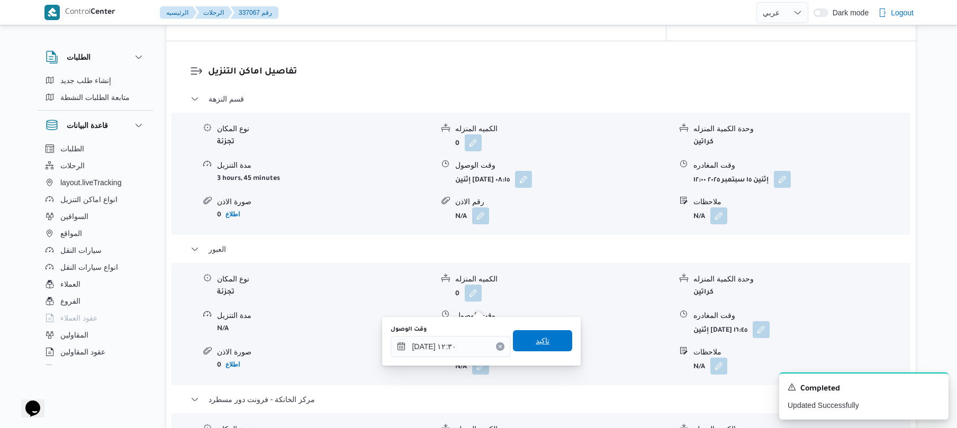
click at [536, 341] on span "تاكيد" at bounding box center [543, 340] width 14 height 13
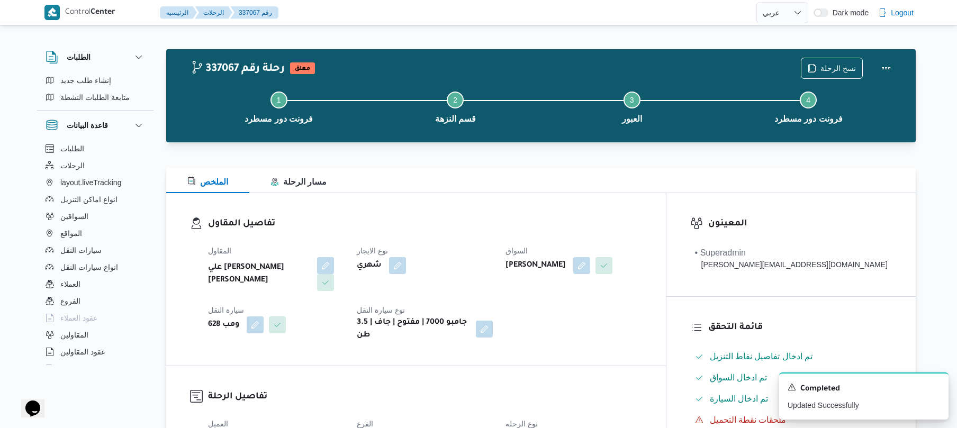
scroll to position [0, 0]
click at [886, 70] on button "Actions" at bounding box center [885, 68] width 21 height 21
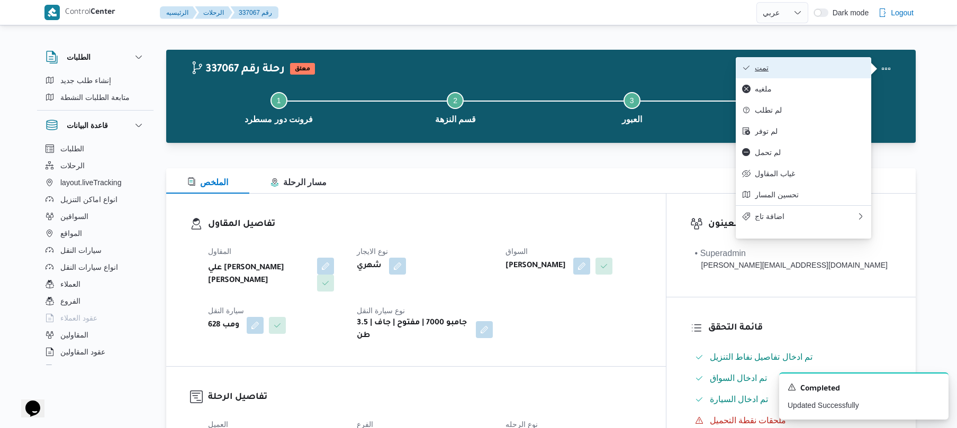
click at [800, 64] on span "تمت" at bounding box center [810, 67] width 110 height 8
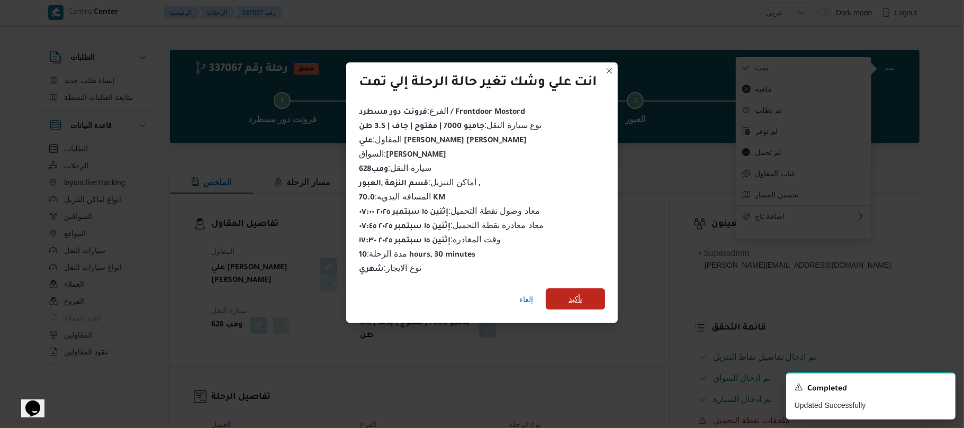
click at [588, 297] on span "تأكيد" at bounding box center [575, 298] width 59 height 21
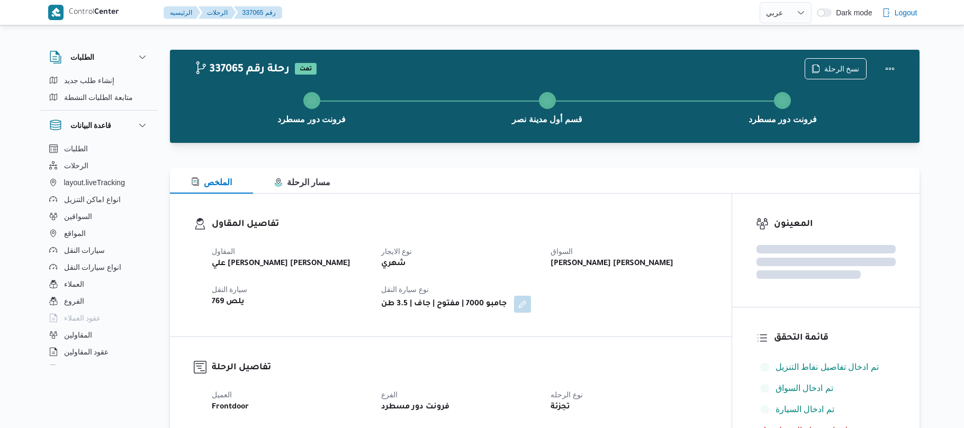
select select "ar"
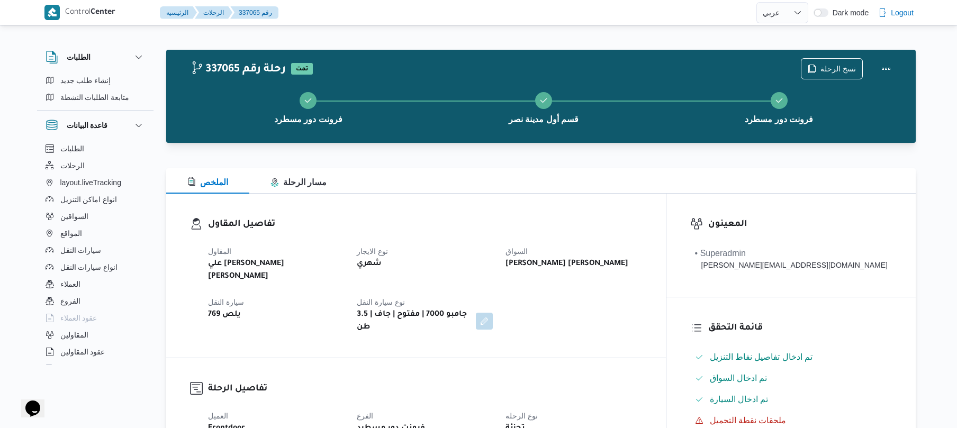
click at [576, 199] on div "تفاصيل المقاول المقاول علي [PERSON_NAME] [PERSON_NAME] نوع الايجار شهري السواق …" at bounding box center [416, 276] width 500 height 164
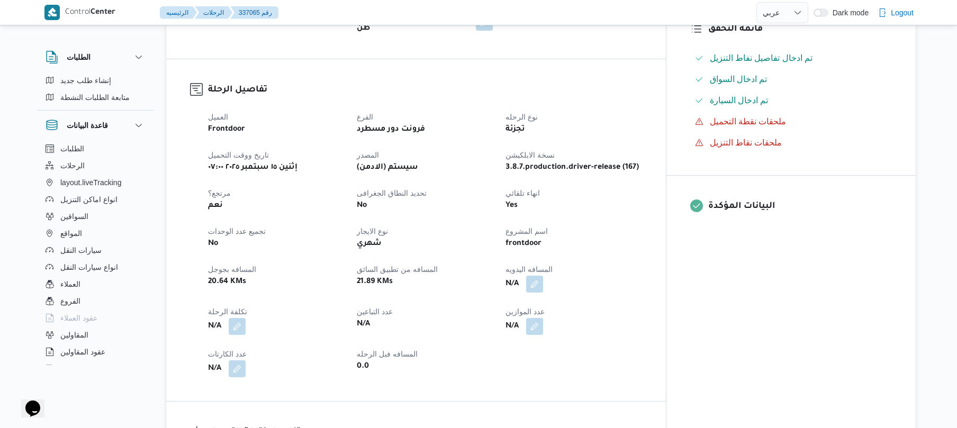
scroll to position [367, 0]
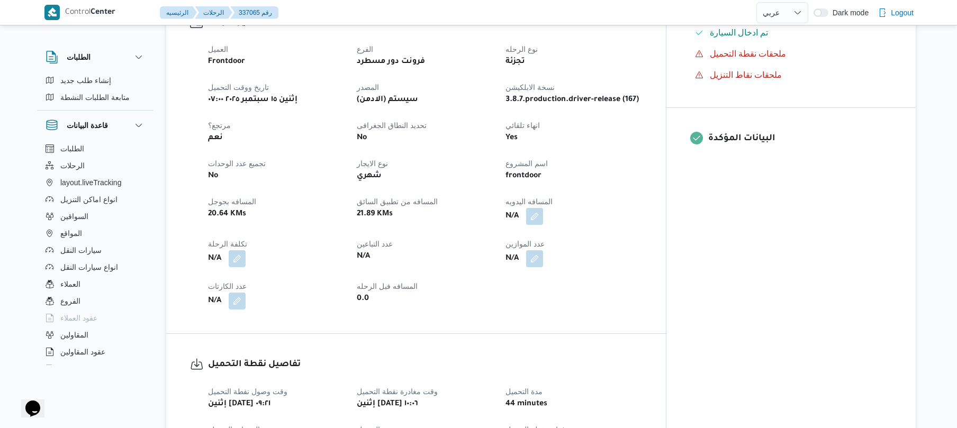
click at [543, 208] on button "button" at bounding box center [534, 216] width 17 height 17
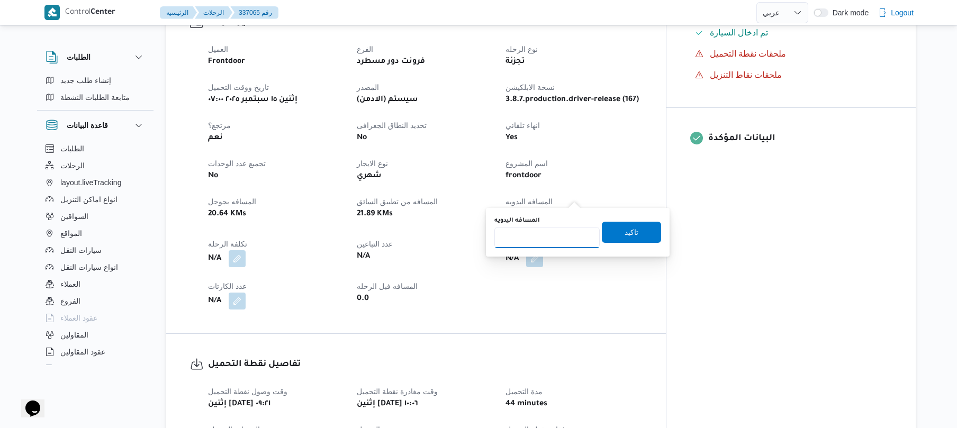
click at [558, 240] on input "المسافه اليدويه" at bounding box center [546, 237] width 105 height 21
type input "90"
click at [613, 236] on span "تاكيد" at bounding box center [631, 231] width 59 height 21
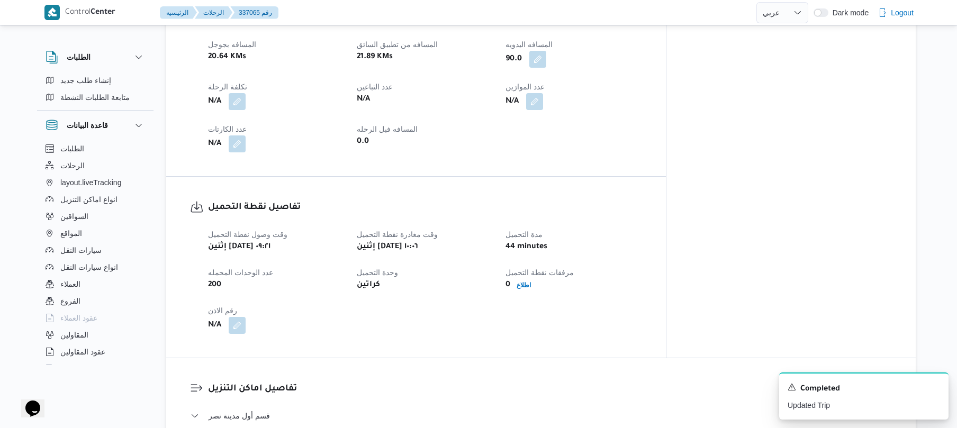
scroll to position [503, 0]
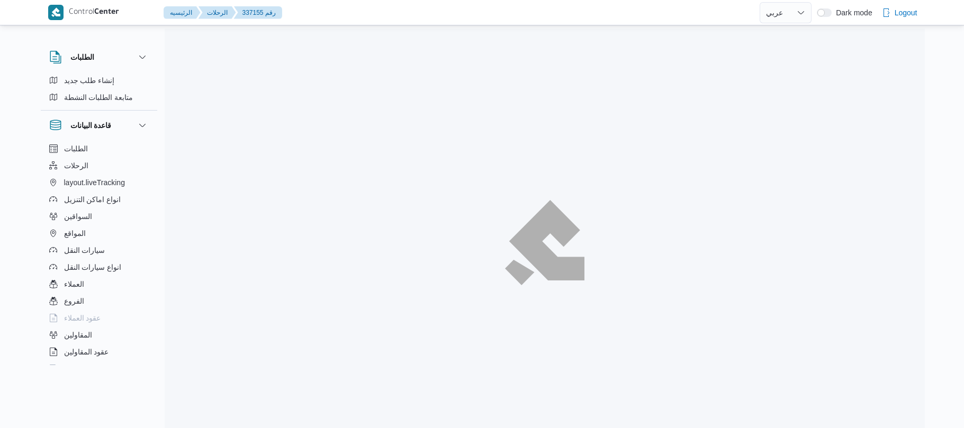
select select "ar"
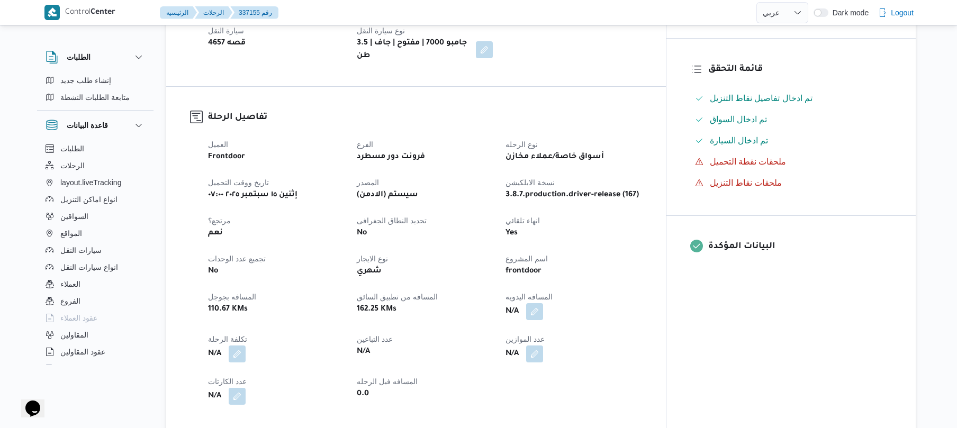
scroll to position [254, 0]
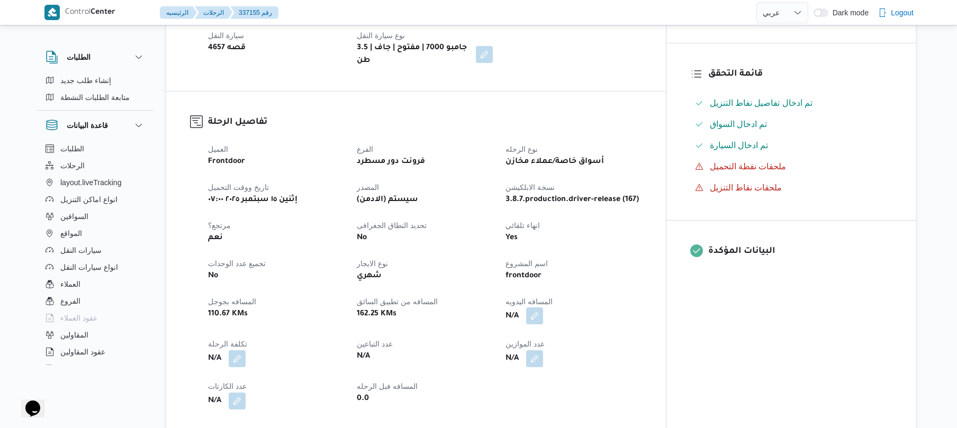
click at [543, 309] on button "button" at bounding box center [534, 315] width 17 height 17
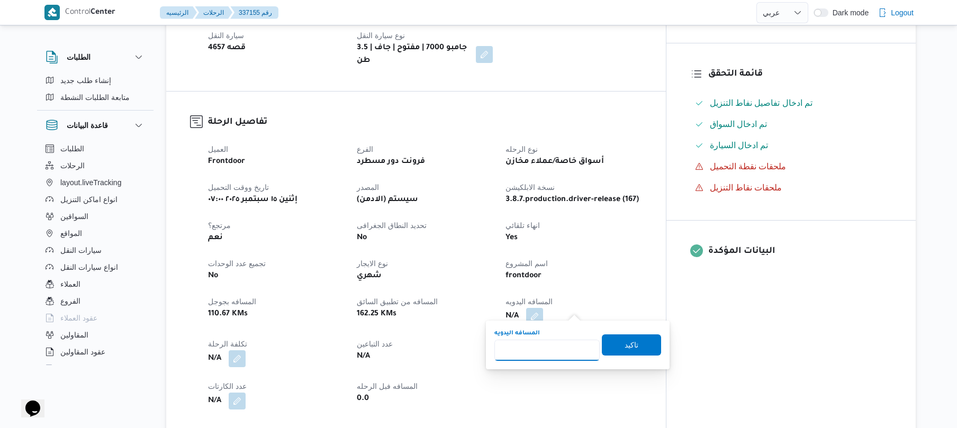
click at [550, 348] on input "المسافه اليدويه" at bounding box center [546, 350] width 105 height 21
type input "185"
click at [627, 340] on span "تاكيد" at bounding box center [631, 344] width 14 height 13
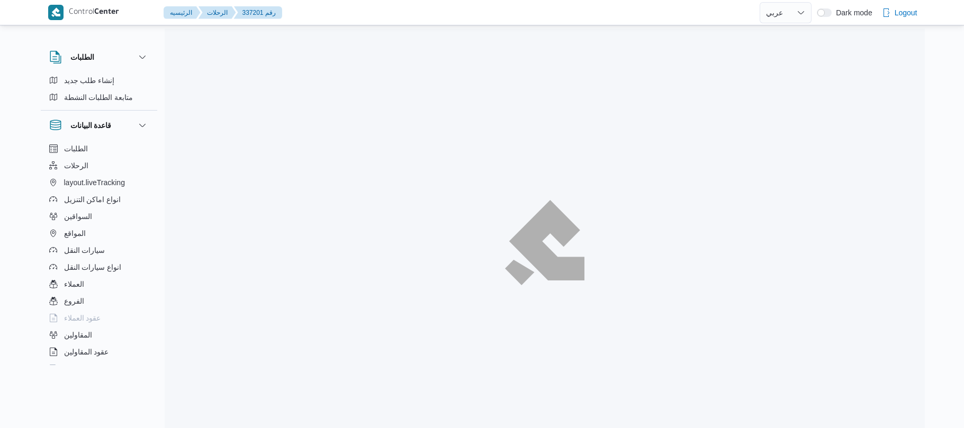
select select "ar"
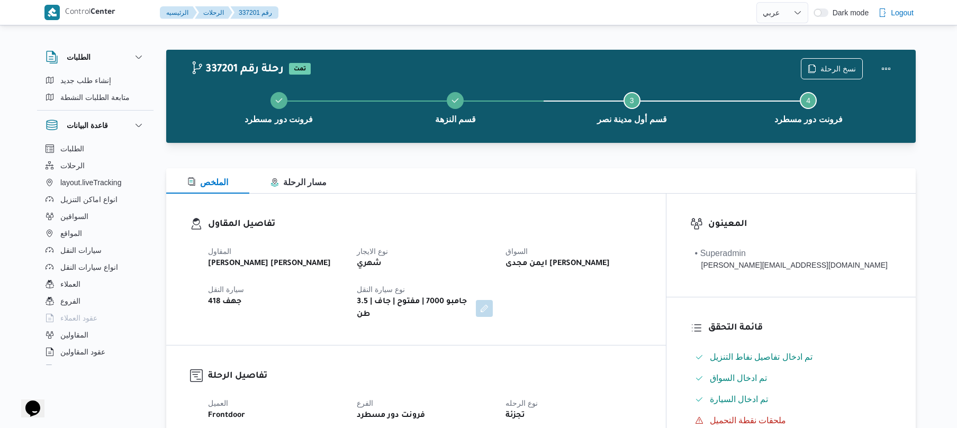
click at [484, 170] on div "الملخص مسار الرحلة" at bounding box center [540, 180] width 749 height 25
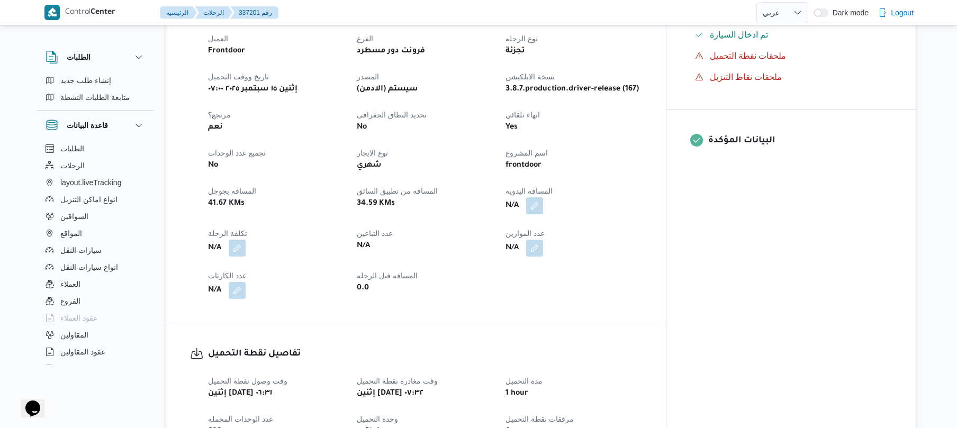
scroll to position [367, 0]
click at [543, 195] on button "button" at bounding box center [534, 203] width 17 height 17
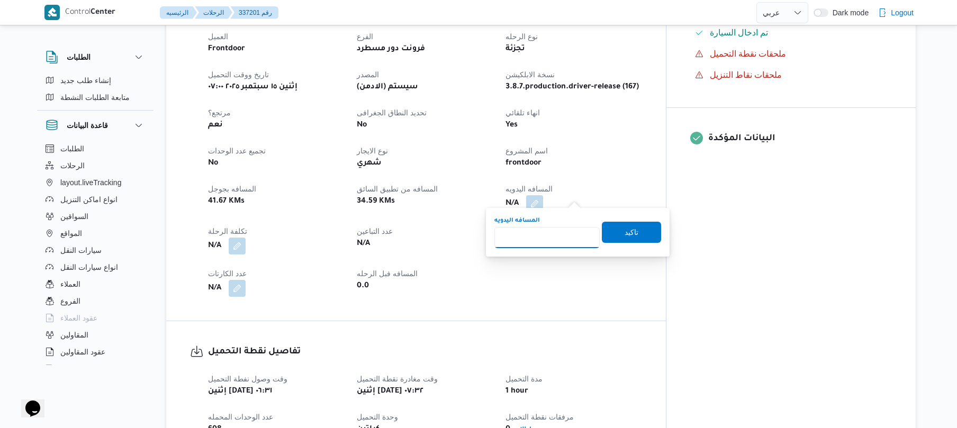
click at [543, 238] on input "المسافه اليدويه" at bounding box center [546, 237] width 105 height 21
type input "90"
click at [624, 233] on span "تاكيد" at bounding box center [631, 231] width 14 height 13
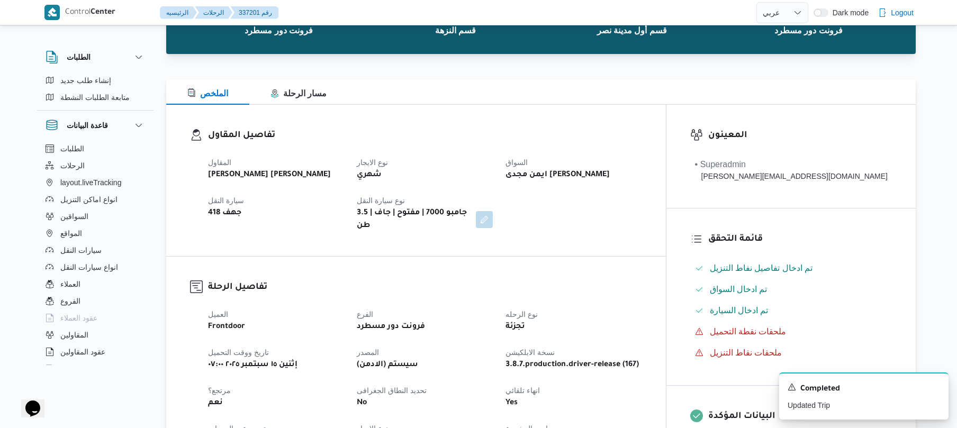
scroll to position [56, 0]
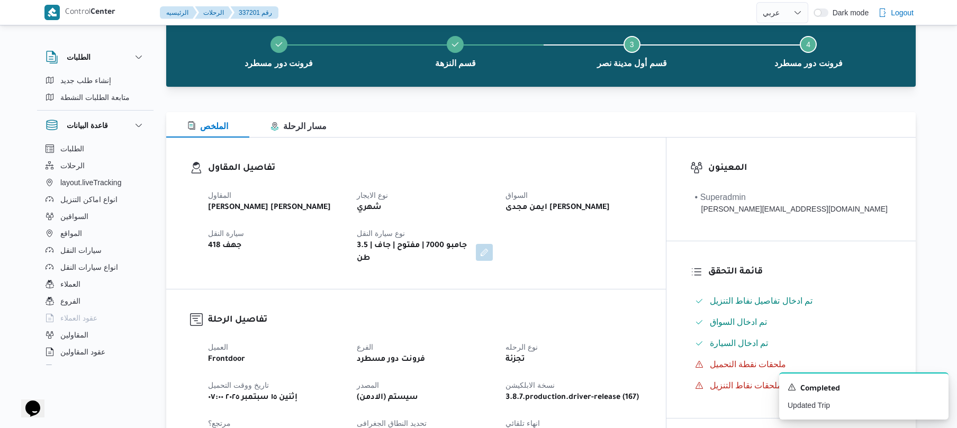
click at [648, 186] on div "المقاول [PERSON_NAME] [PERSON_NAME] نوع الايجار شهري السواق ايمن مجدى [PERSON_N…" at bounding box center [425, 227] width 447 height 89
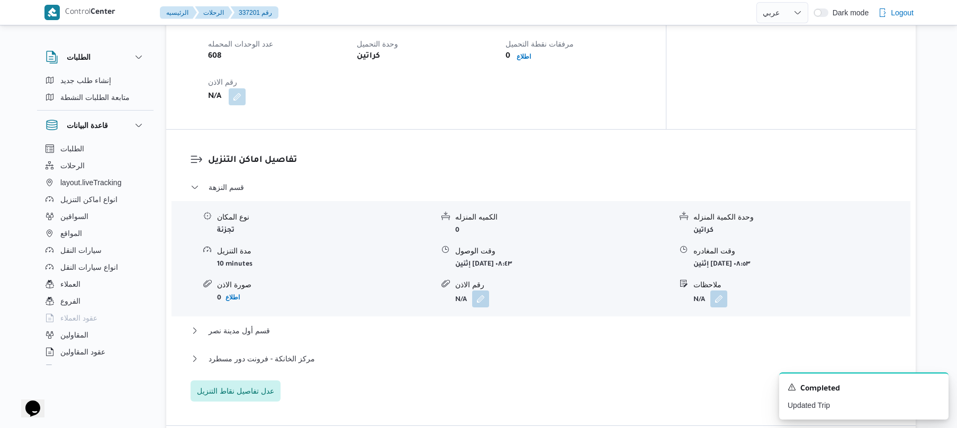
scroll to position [762, 0]
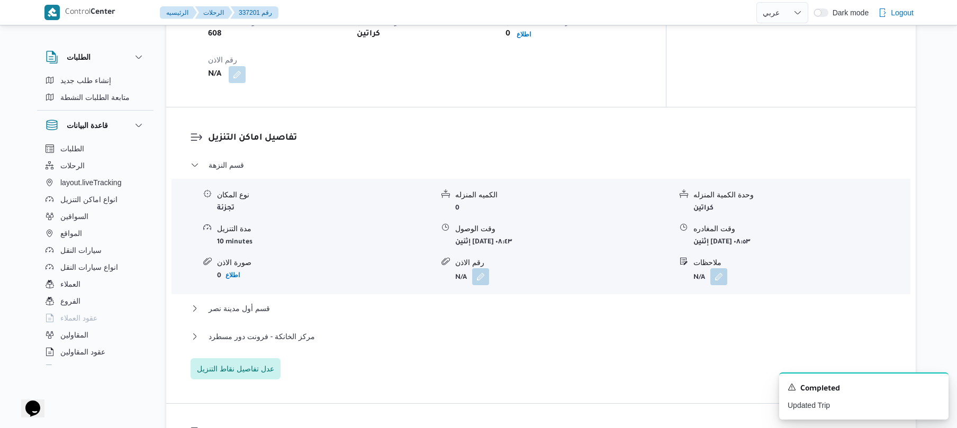
click at [623, 56] on div "وقت وصول نفطة التحميل إثنين [DATE] ٠٦:٣١ وقت مغادرة نقطة التحميل إثنين [DATE] ٠…" at bounding box center [425, 30] width 447 height 119
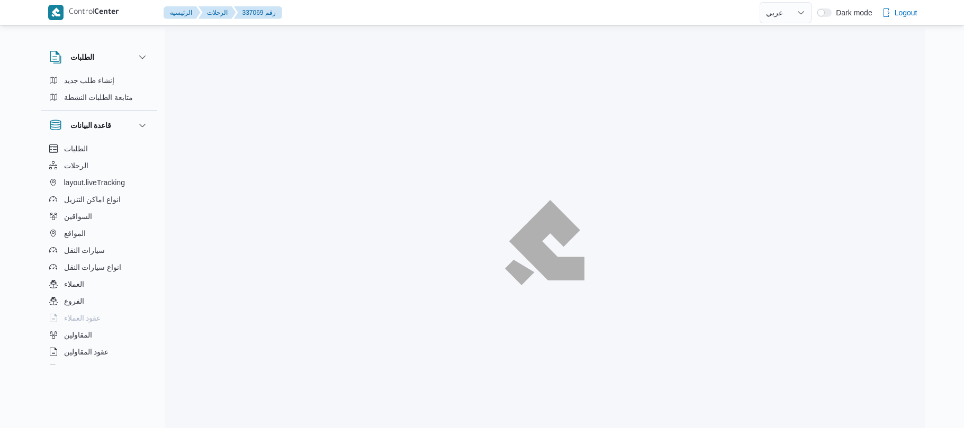
select select "ar"
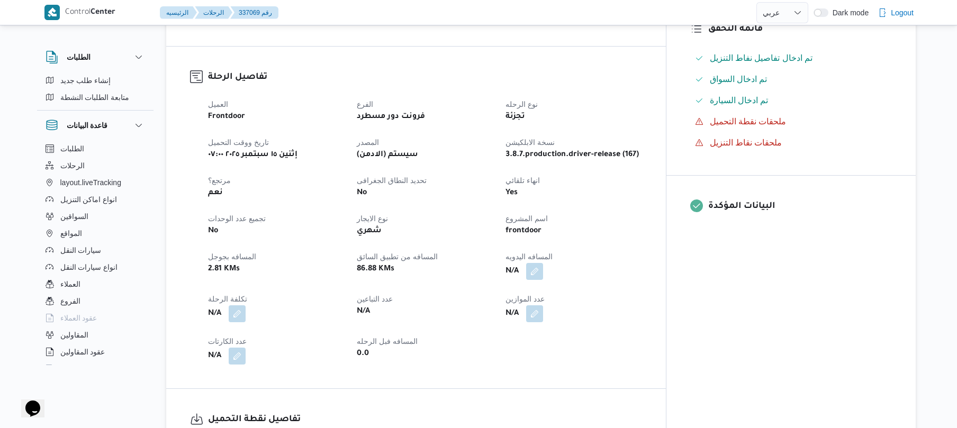
scroll to position [395, 0]
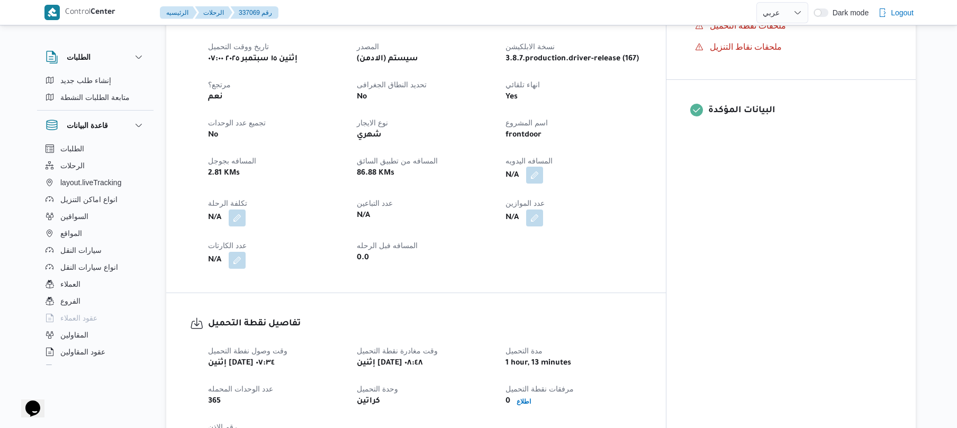
click at [543, 173] on button "button" at bounding box center [534, 175] width 17 height 17
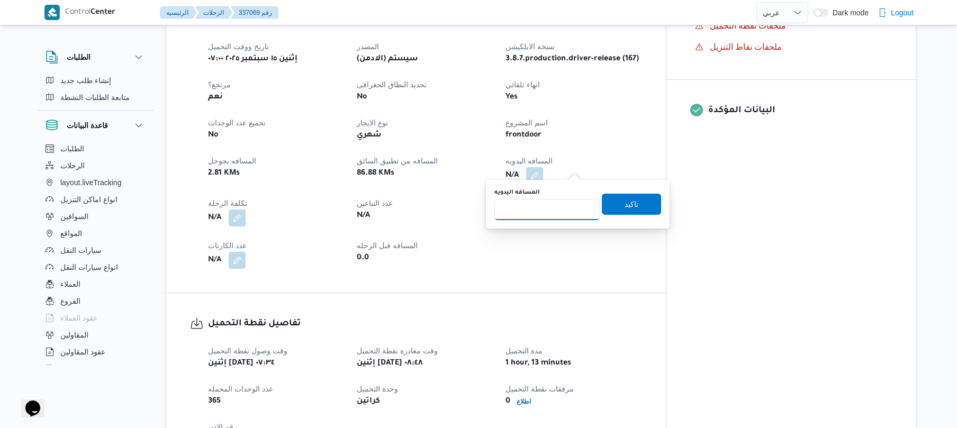
click at [550, 212] on input "المسافه اليدويه" at bounding box center [546, 209] width 105 height 21
type input "120"
click at [627, 208] on span "تاكيد" at bounding box center [631, 203] width 14 height 13
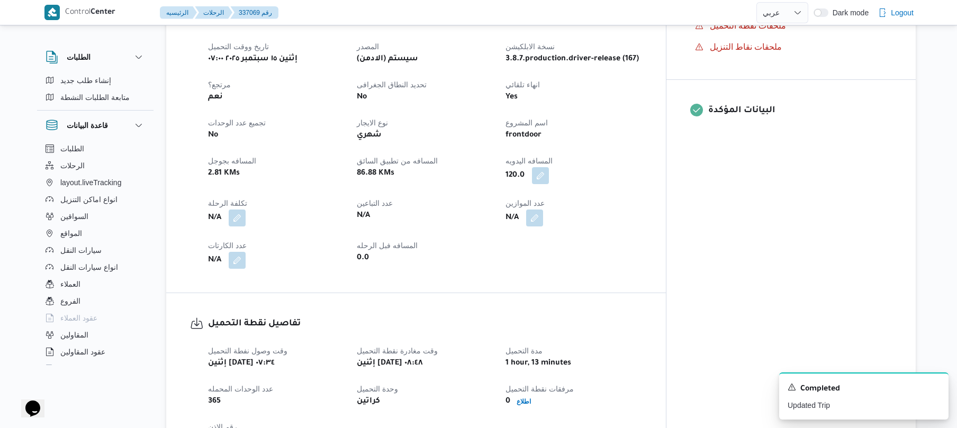
click at [642, 166] on div "120.0" at bounding box center [573, 175] width 138 height 19
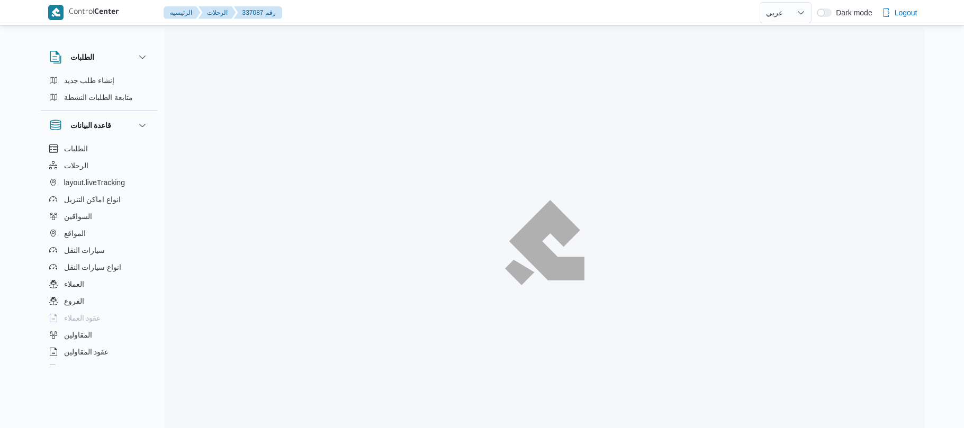
select select "ar"
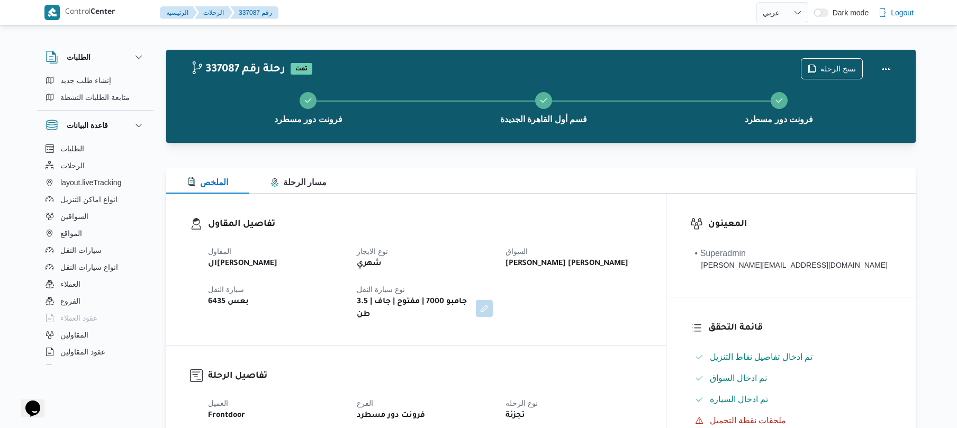
click at [631, 320] on div "تفاصيل المقاول المقاول الهامي محمد خالد علي نوع الايجار شهري السواق يوسف حسين ح…" at bounding box center [416, 269] width 500 height 151
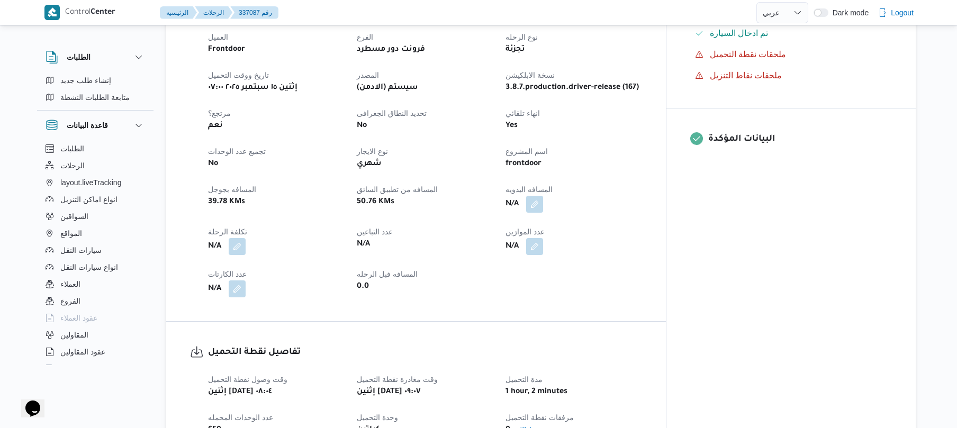
scroll to position [367, 0]
click at [543, 197] on button "button" at bounding box center [534, 203] width 17 height 17
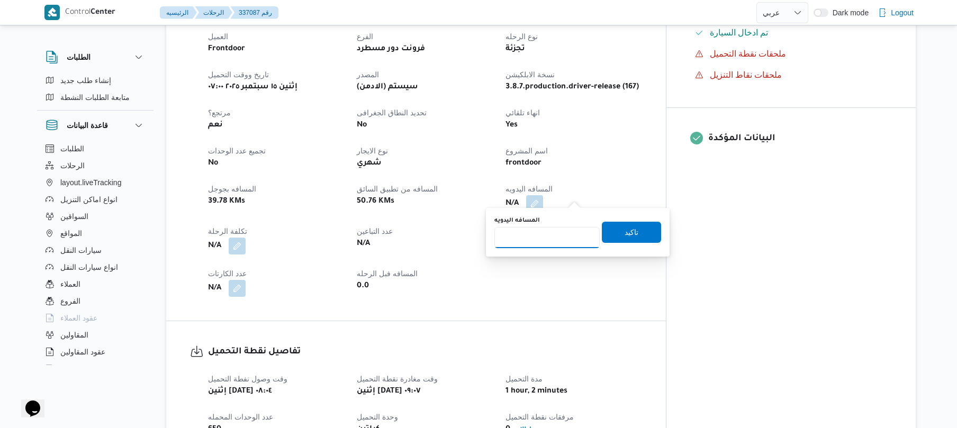
click at [548, 244] on input "المسافه اليدويه" at bounding box center [546, 237] width 105 height 21
type input "120"
click at [635, 235] on span "تاكيد" at bounding box center [631, 231] width 59 height 21
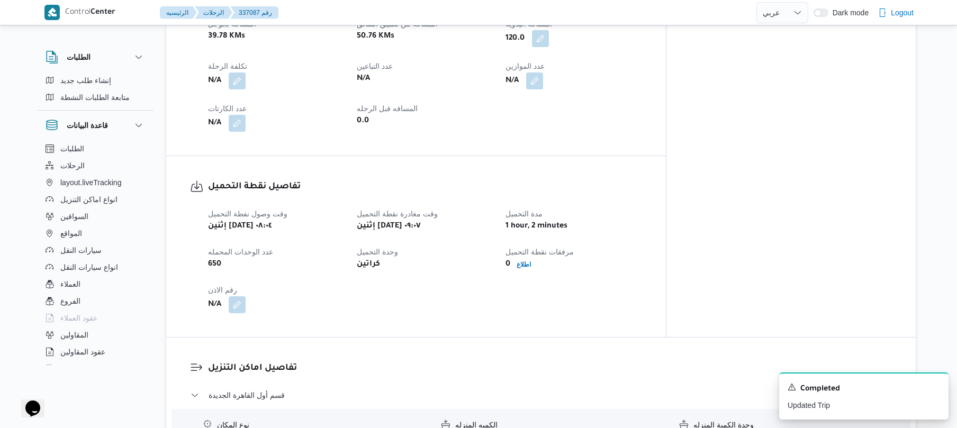
scroll to position [906, 0]
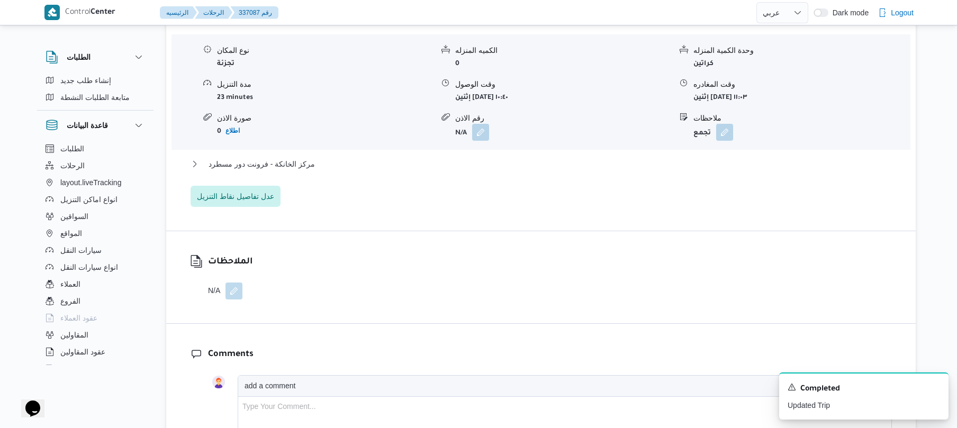
click at [657, 205] on div "تفاصيل اماكن التنزيل قسم أول القاهرة الجديدة نوع المكان تجزئة الكميه المنزله 0 …" at bounding box center [540, 97] width 749 height 268
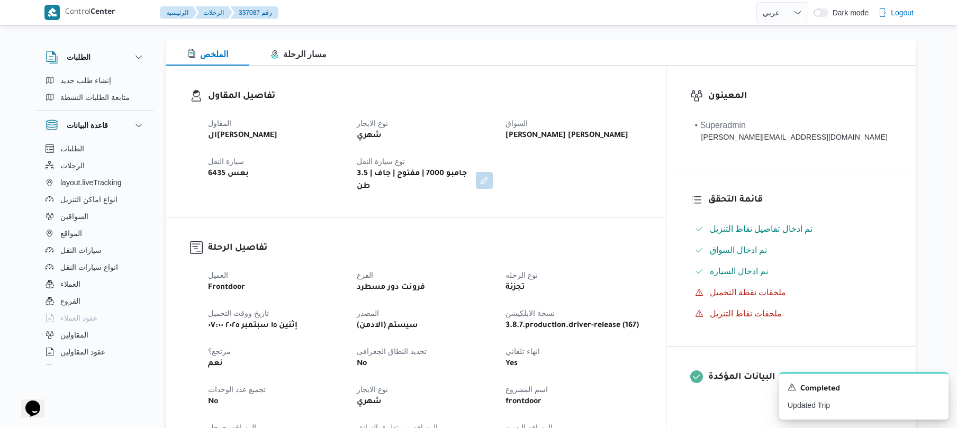
scroll to position [0, 0]
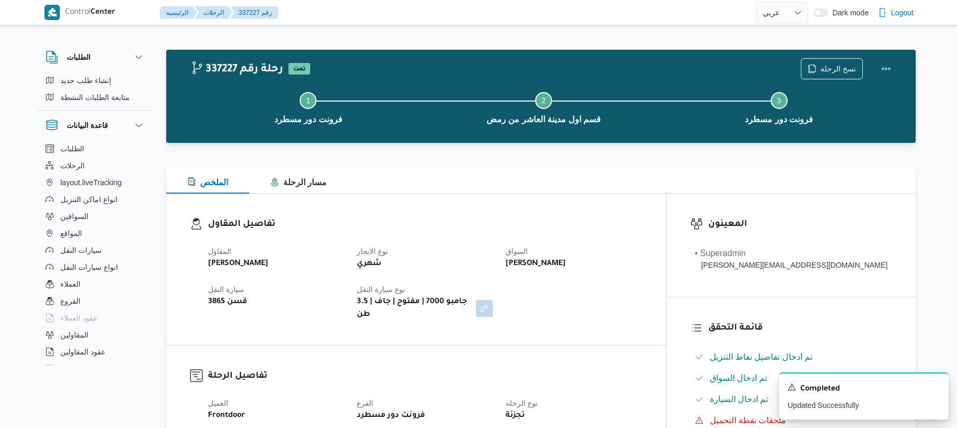
select select "ar"
click at [518, 197] on div "تفاصيل المقاول المقاول [PERSON_NAME] نوع الايجار شهري السواق [PERSON_NAME] سيار…" at bounding box center [416, 269] width 500 height 151
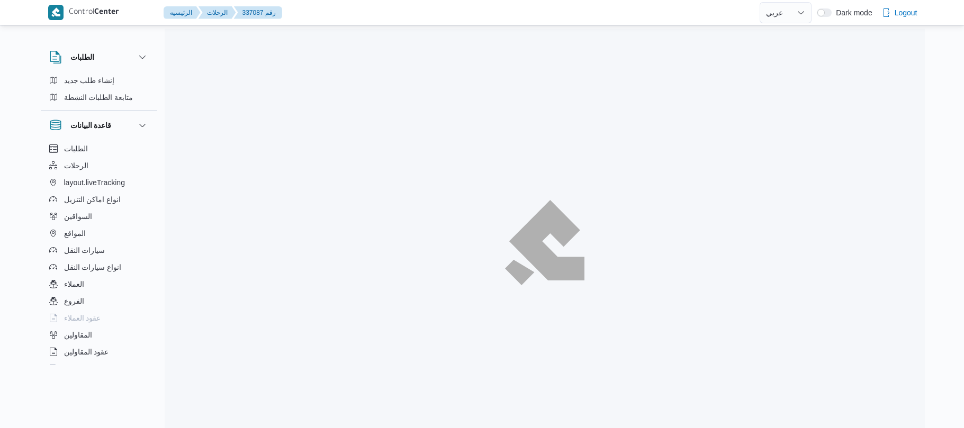
select select "ar"
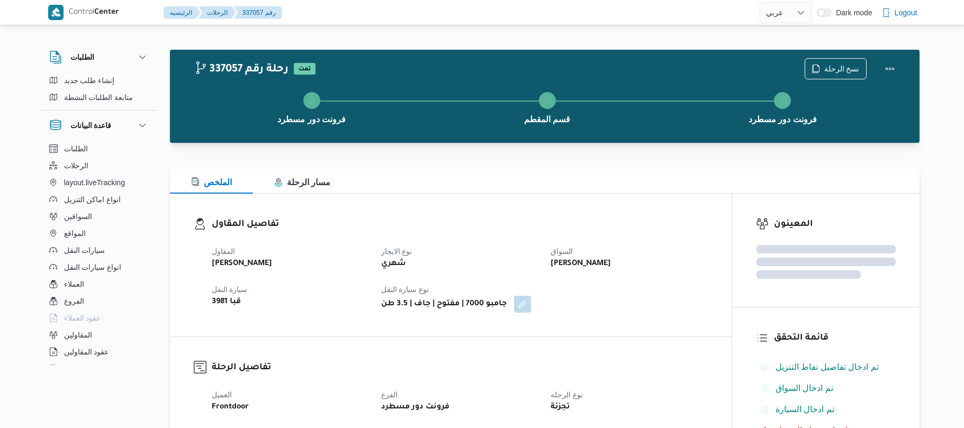
select select "ar"
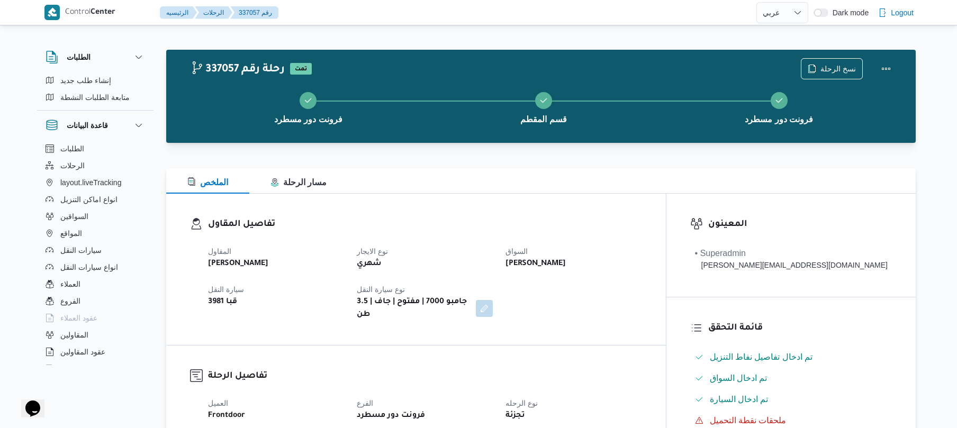
click at [567, 245] on dt "السواق" at bounding box center [573, 251] width 136 height 13
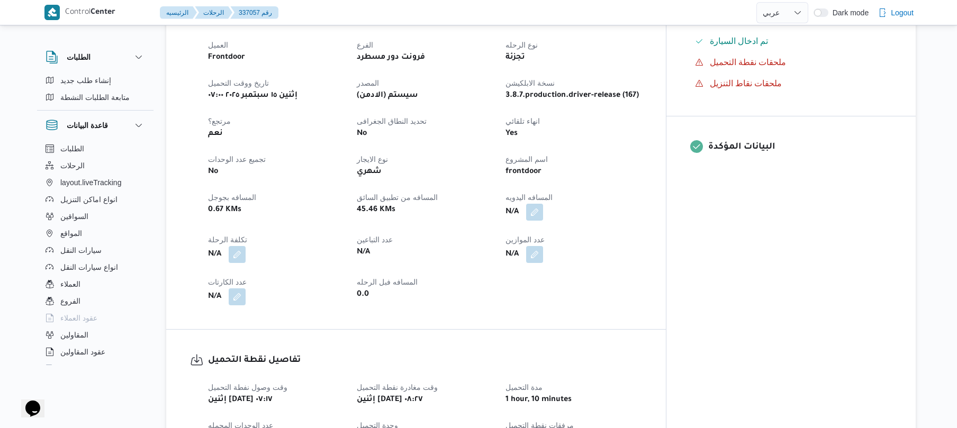
scroll to position [367, 0]
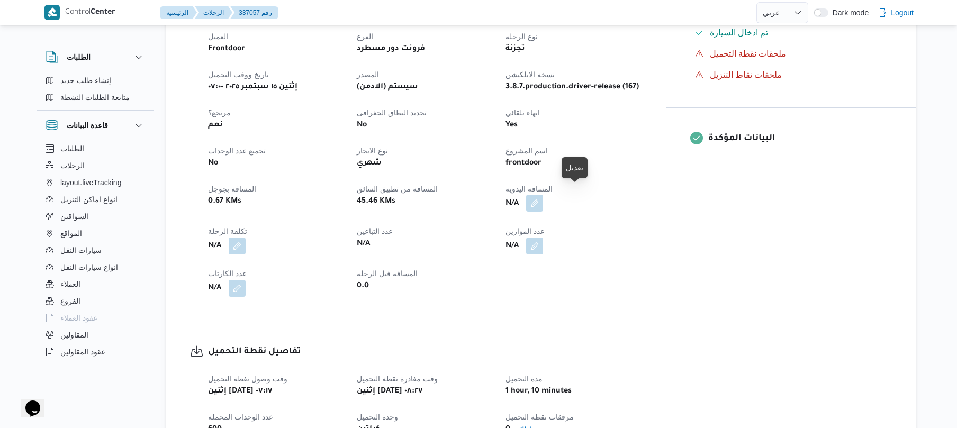
click at [543, 197] on button "button" at bounding box center [534, 203] width 17 height 17
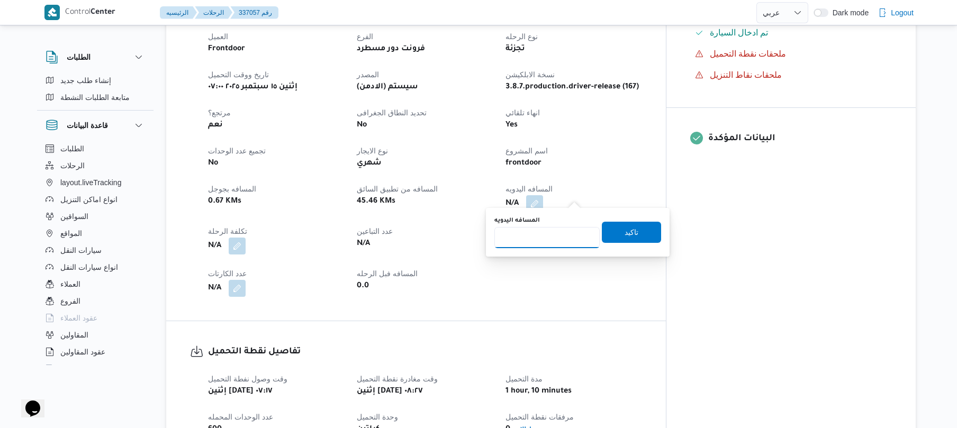
click at [538, 238] on input "المسافه اليدويه" at bounding box center [546, 237] width 105 height 21
type input "120"
click at [614, 243] on div "المسافه اليدويه 120 تاكيد" at bounding box center [577, 232] width 169 height 34
click at [624, 233] on span "تاكيد" at bounding box center [631, 231] width 14 height 13
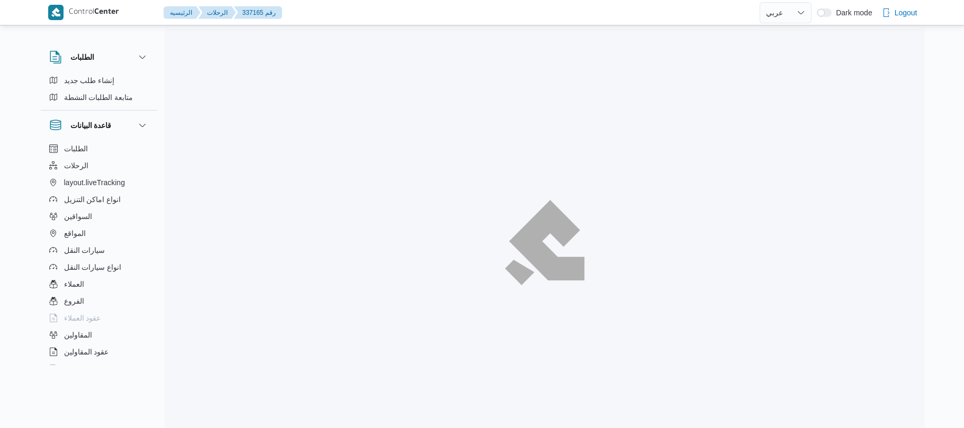
select select "ar"
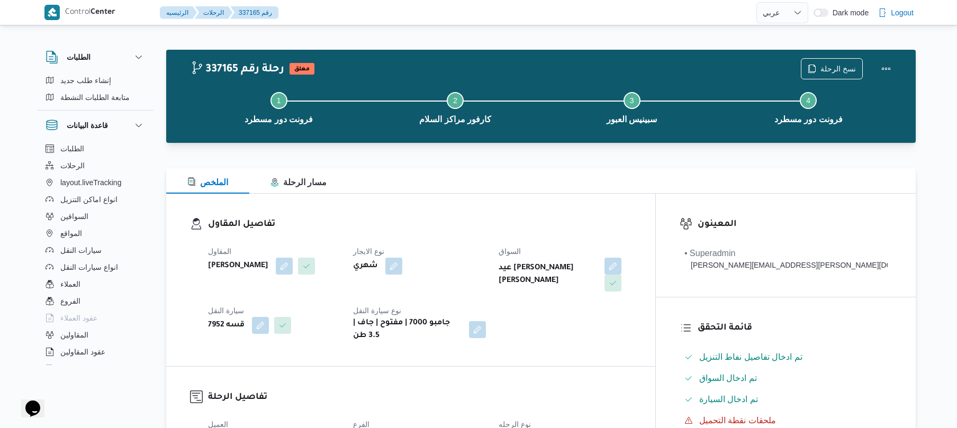
click at [477, 262] on div "شهري" at bounding box center [419, 266] width 134 height 19
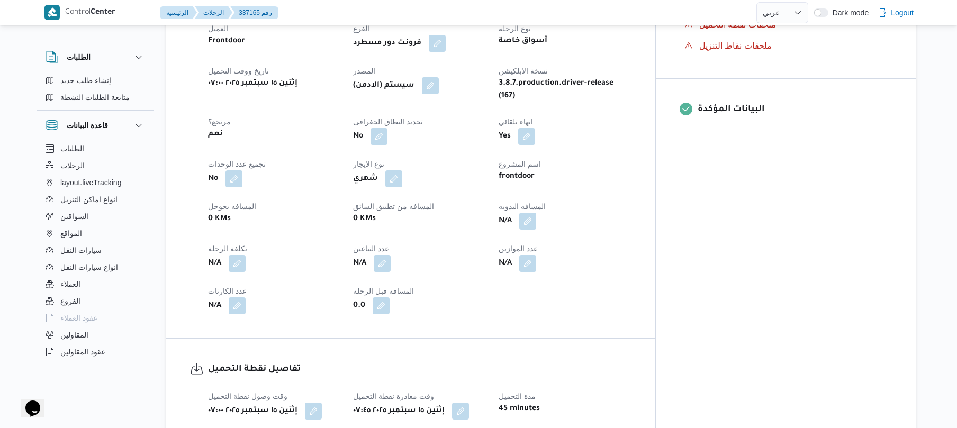
scroll to position [423, 0]
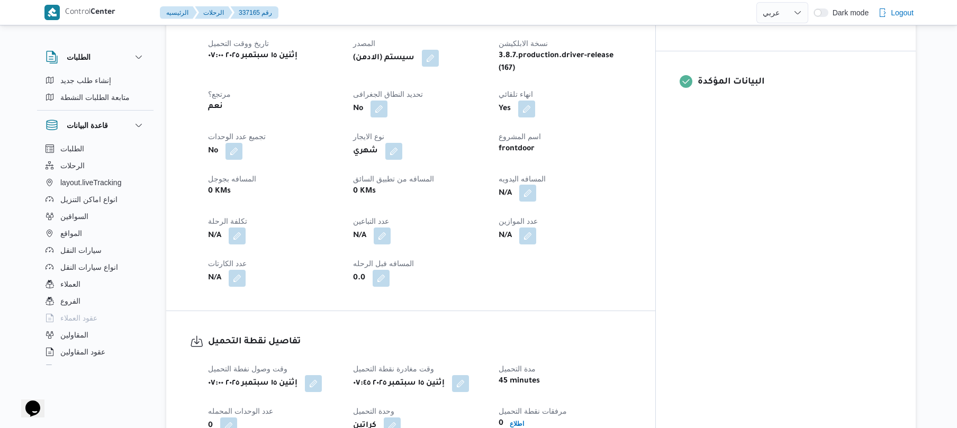
click at [536, 185] on button "button" at bounding box center [527, 193] width 17 height 17
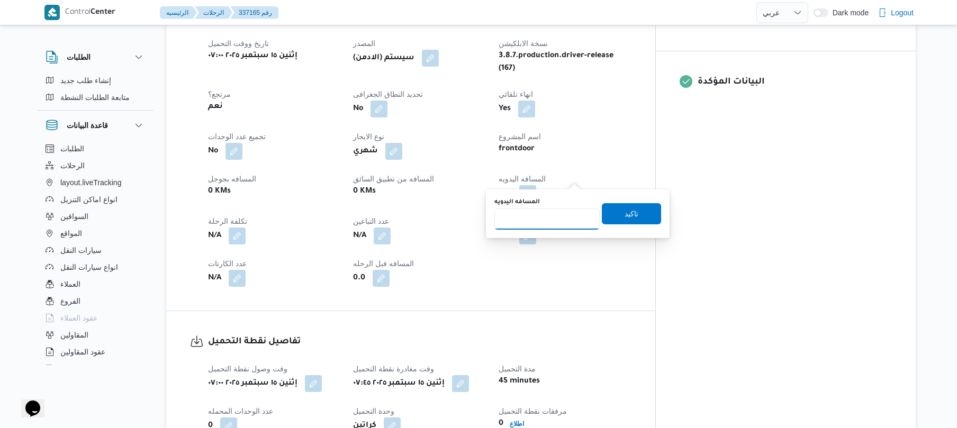
click at [555, 219] on input "المسافه اليدويه" at bounding box center [546, 218] width 105 height 21
type input "70"
click at [622, 225] on div "المسافه اليدويه 70 تاكيد" at bounding box center [577, 214] width 169 height 34
click at [627, 216] on span "تاكيد" at bounding box center [631, 213] width 14 height 13
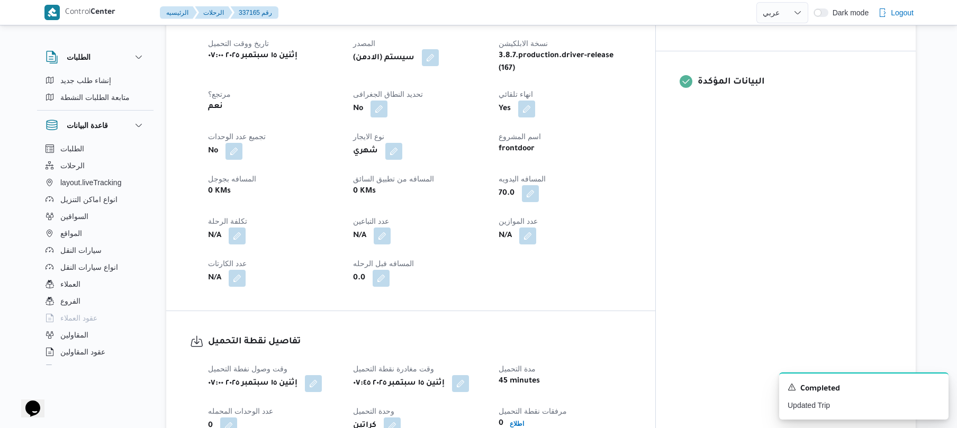
click at [439, 54] on button "button" at bounding box center [430, 57] width 17 height 17
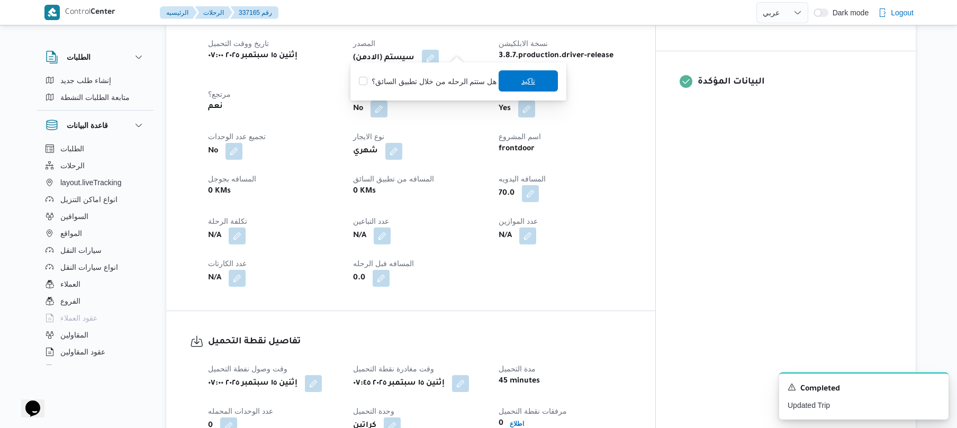
click at [521, 81] on span "تاكيد" at bounding box center [528, 81] width 14 height 13
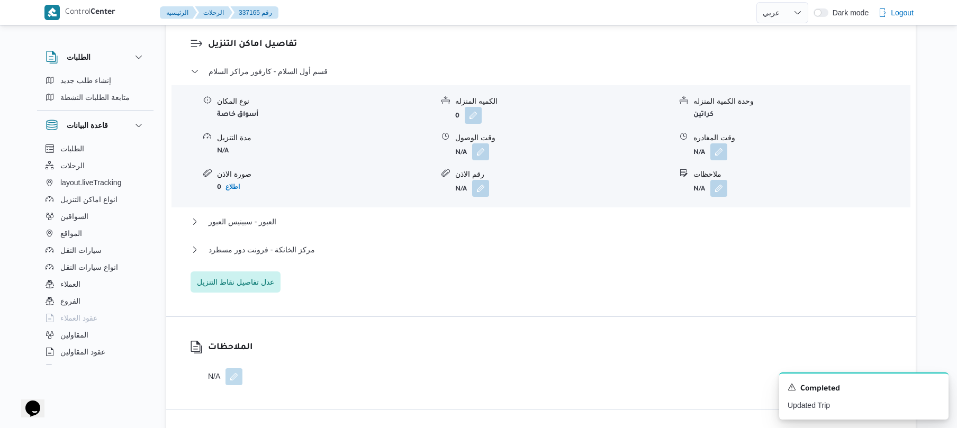
scroll to position [903, 0]
click at [483, 143] on button "button" at bounding box center [480, 150] width 17 height 17
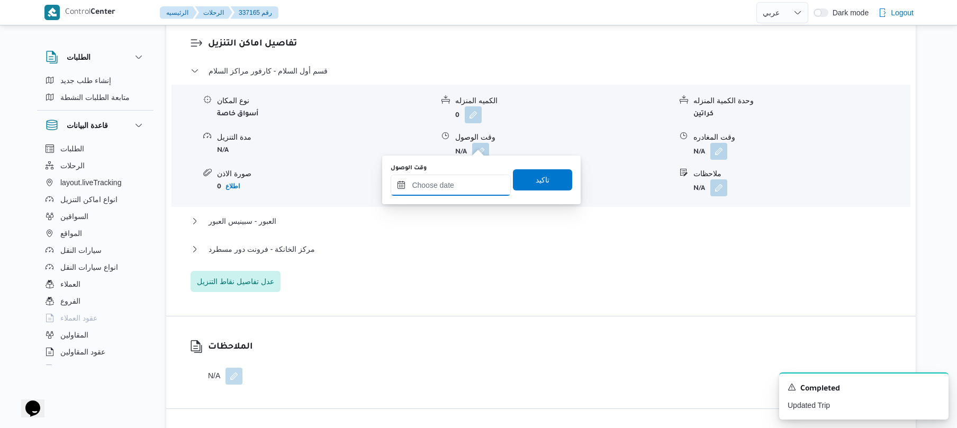
click at [464, 183] on input "وقت الوصول" at bounding box center [451, 185] width 120 height 21
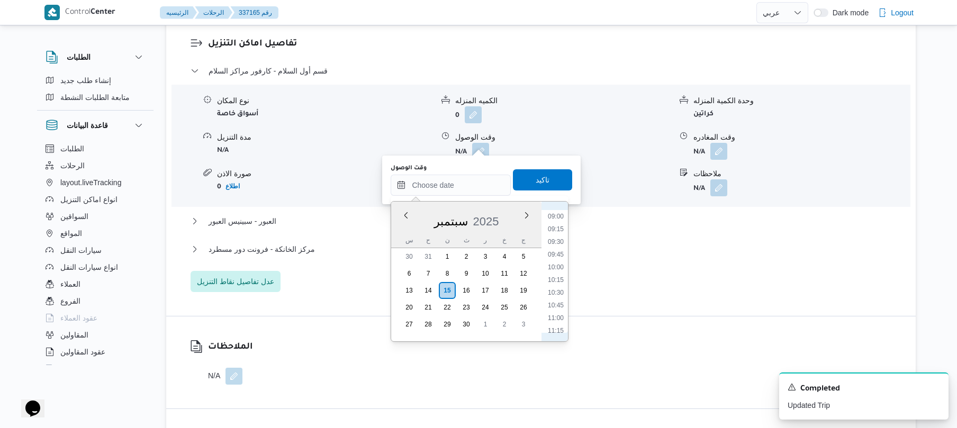
scroll to position [352, 0]
click at [557, 284] on li "08:15" at bounding box center [555, 282] width 24 height 11
type input "[DATE] ٠٨:١٥"
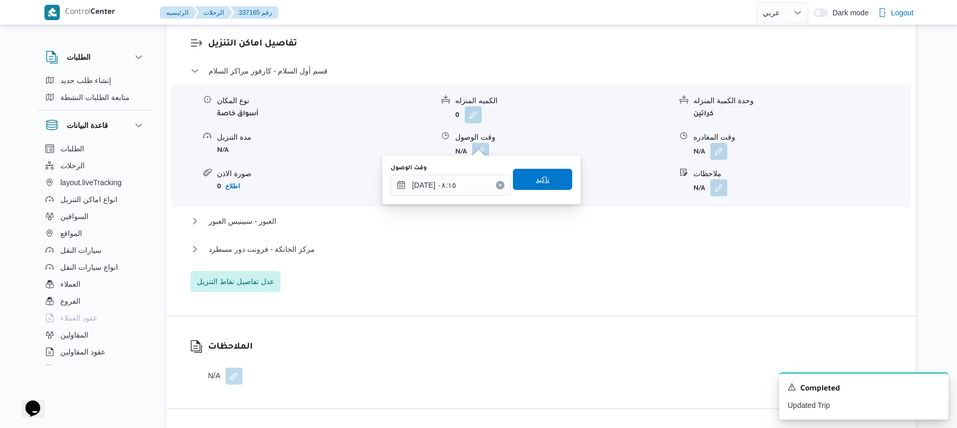
click at [542, 184] on span "تاكيد" at bounding box center [543, 179] width 14 height 13
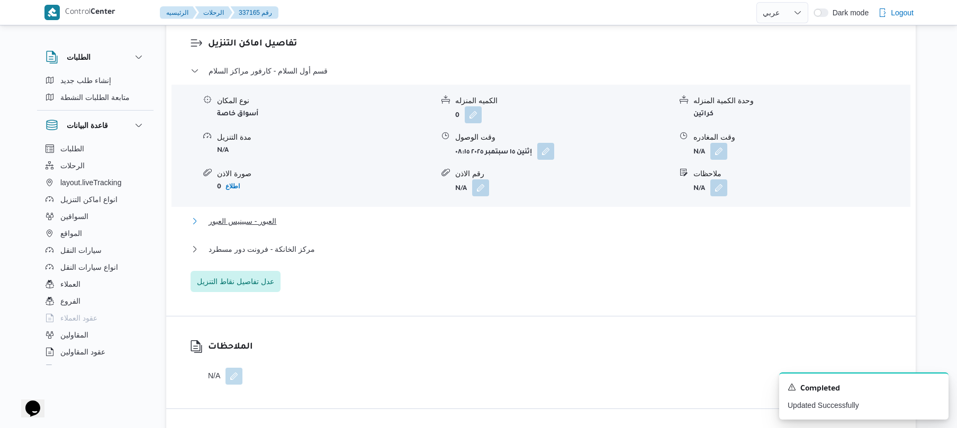
click at [474, 215] on button "العبور - سبينيس العبور" at bounding box center [540, 221] width 701 height 13
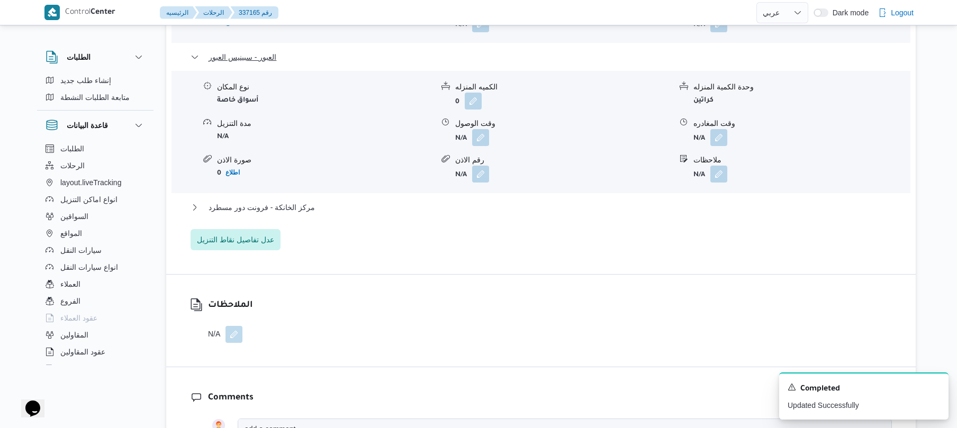
scroll to position [1101, 0]
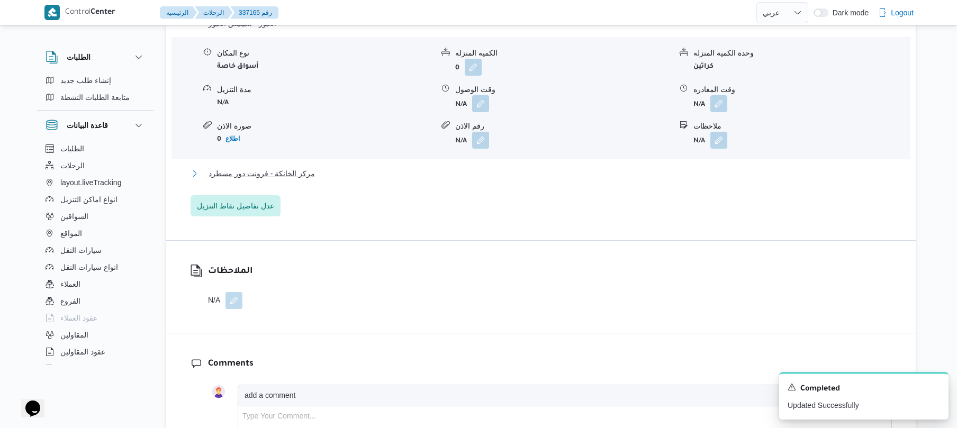
click at [498, 167] on button "مركز الخانكة - فرونت دور مسطرد" at bounding box center [540, 173] width 701 height 13
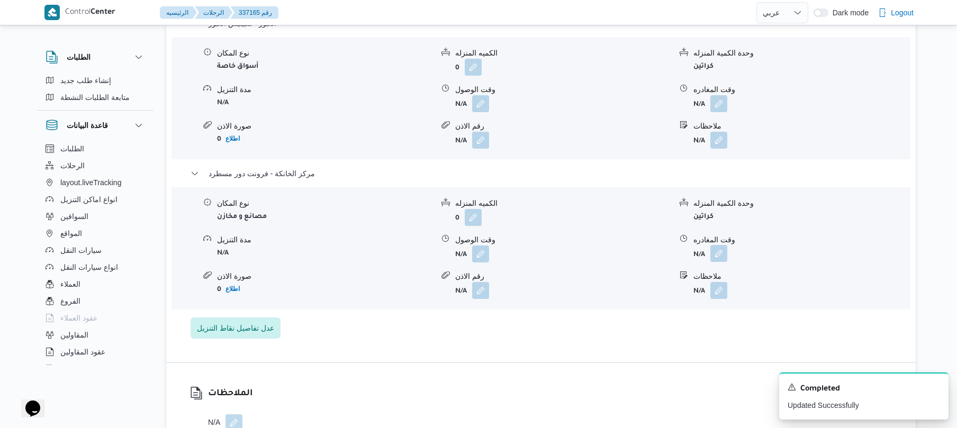
click at [724, 247] on button "button" at bounding box center [718, 253] width 17 height 17
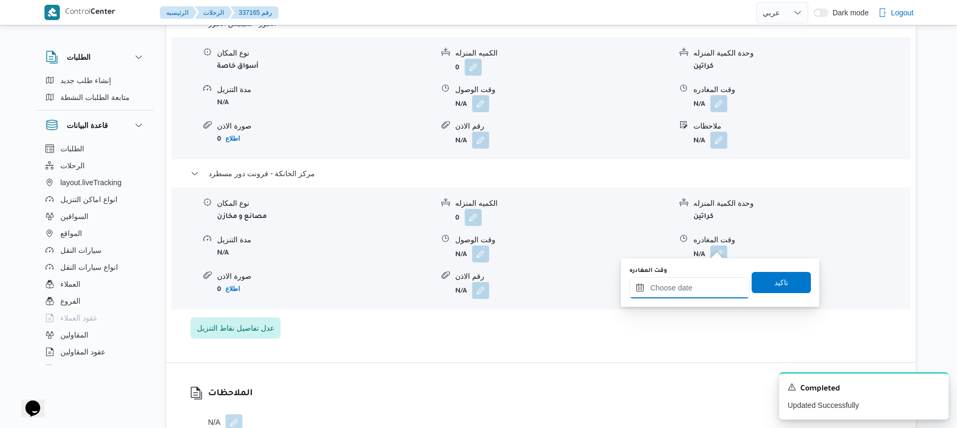
click at [678, 287] on input "وقت المغادره" at bounding box center [689, 287] width 120 height 21
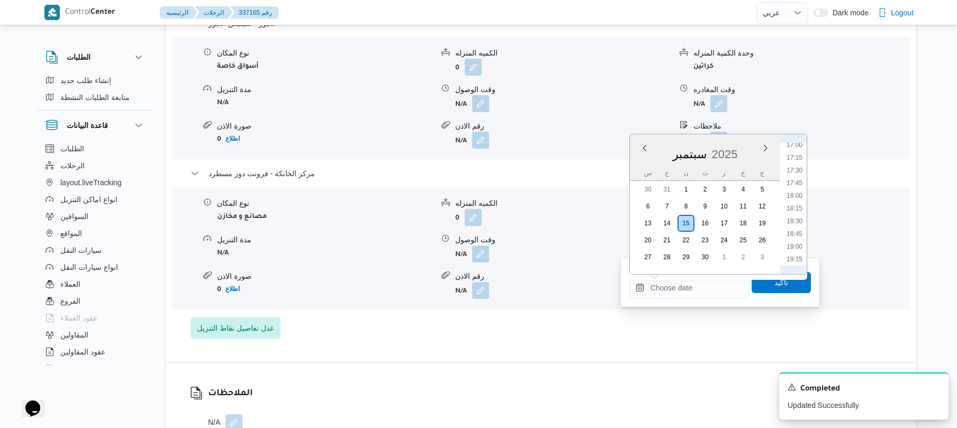
scroll to position [836, 0]
click at [796, 205] on li "17:30" at bounding box center [794, 201] width 24 height 11
type input "[DATE] ١٧:٣٠"
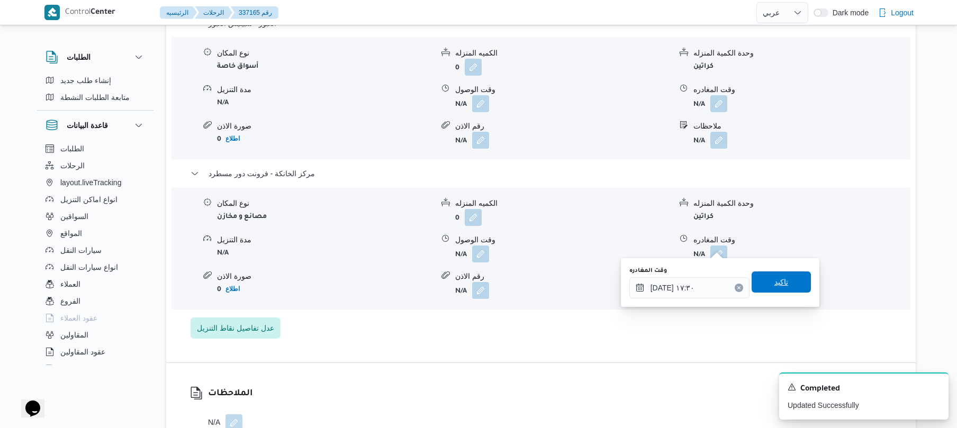
click at [774, 285] on span "تاكيد" at bounding box center [781, 282] width 14 height 13
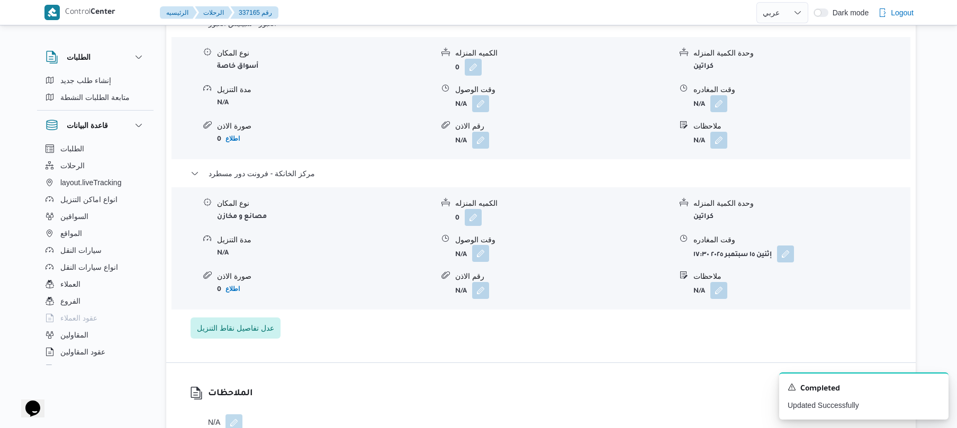
click at [478, 245] on button "button" at bounding box center [480, 253] width 17 height 17
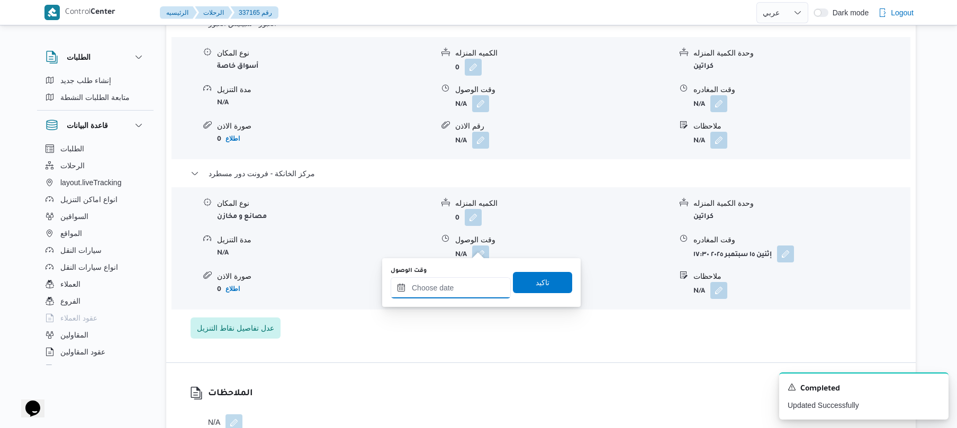
click at [452, 295] on input "وقت الوصول" at bounding box center [451, 287] width 120 height 21
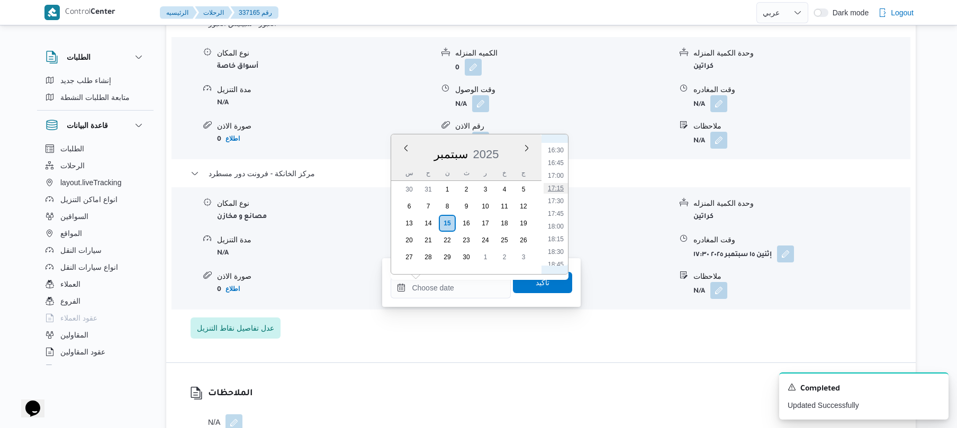
click at [561, 187] on li "17:15" at bounding box center [555, 188] width 24 height 11
type input "١٥/٠٩/٢٠٢٥ ١٧:١٥"
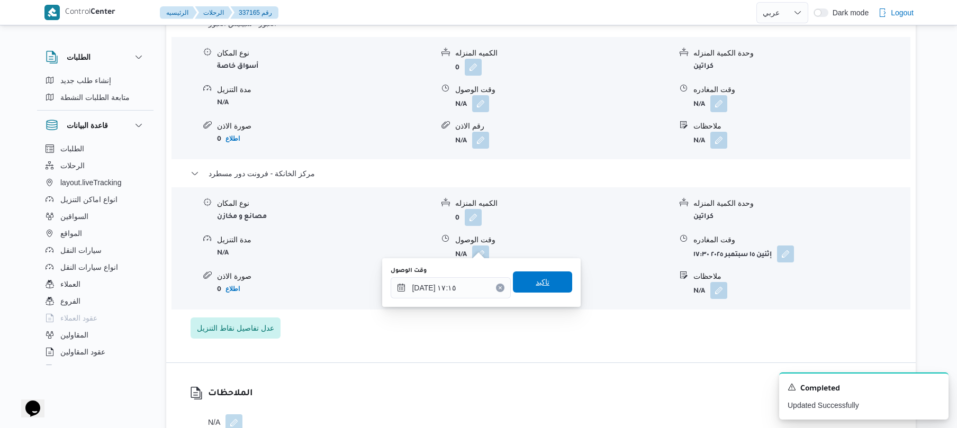
click at [536, 286] on span "تاكيد" at bounding box center [543, 282] width 14 height 13
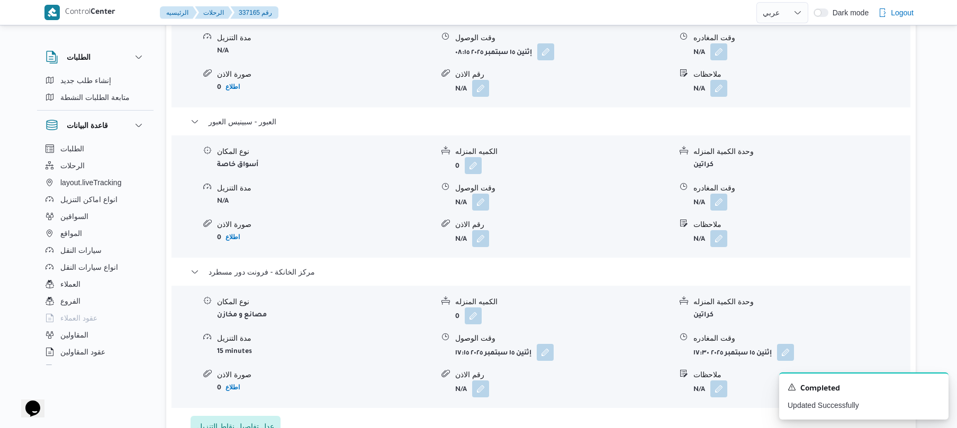
scroll to position [987, 0]
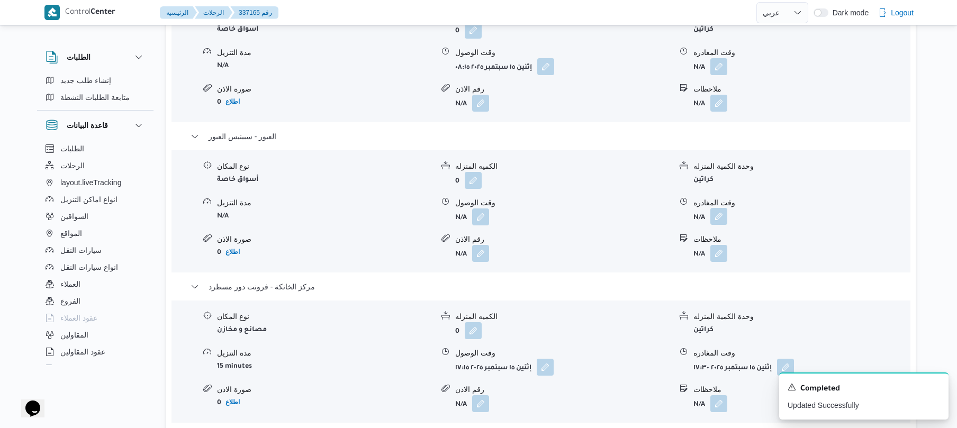
click at [720, 212] on button "button" at bounding box center [718, 216] width 17 height 17
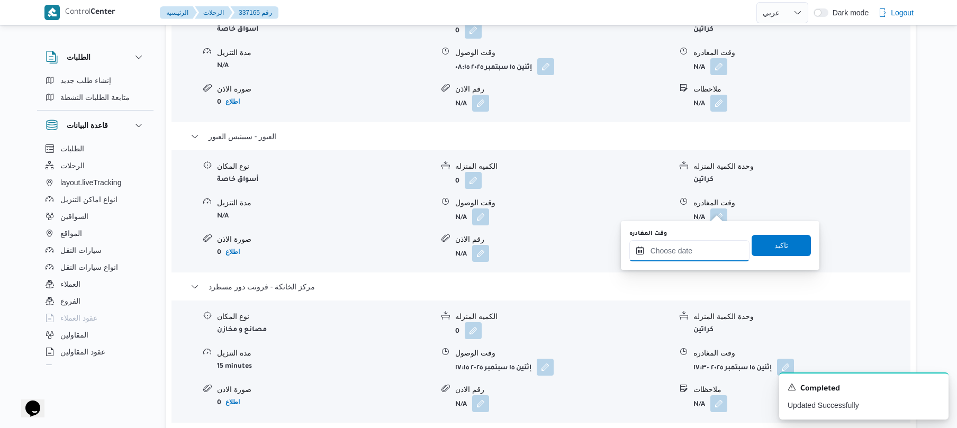
click at [678, 248] on input "وقت المغادره" at bounding box center [689, 250] width 120 height 21
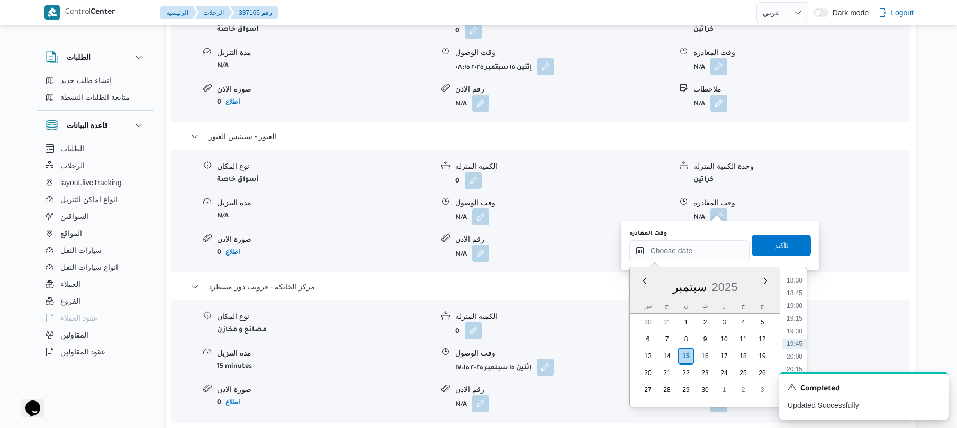
scroll to position [837, 0]
click at [796, 294] on li "16:45" at bounding box center [794, 295] width 24 height 11
type input "[DATE] ١٦:٤٥"
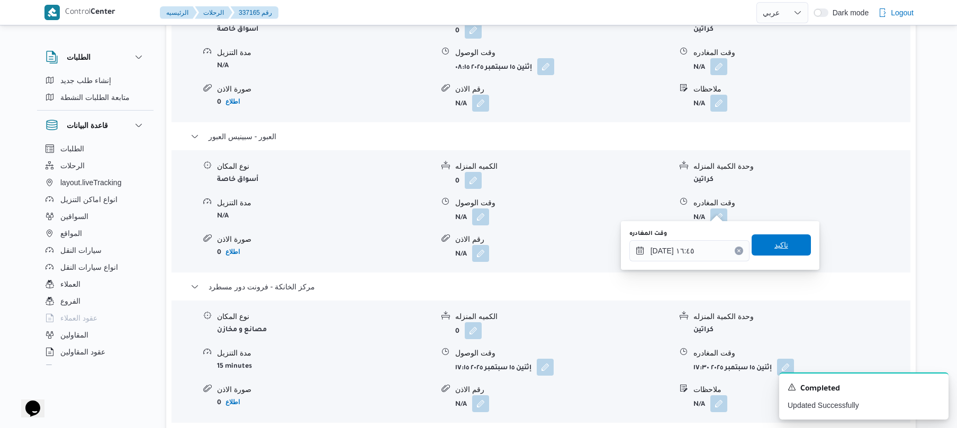
click at [783, 246] on span "تاكيد" at bounding box center [780, 244] width 59 height 21
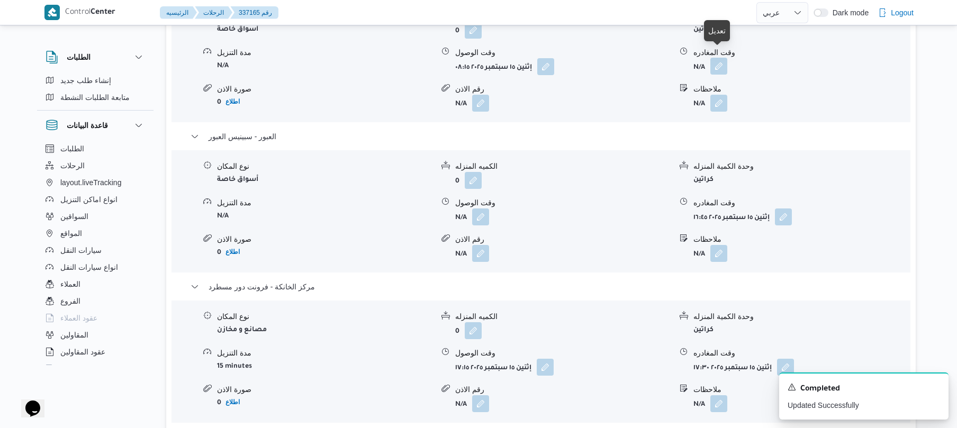
click at [715, 61] on button "button" at bounding box center [718, 66] width 17 height 17
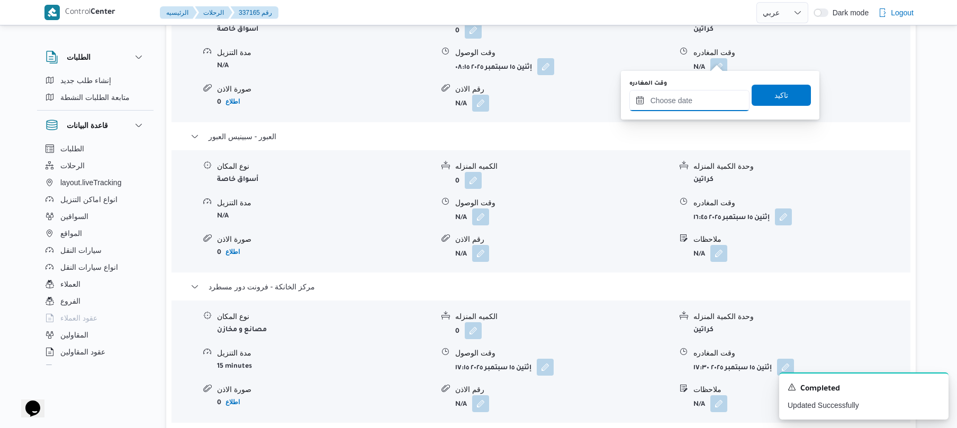
click at [675, 102] on input "وقت المغادره" at bounding box center [689, 100] width 120 height 21
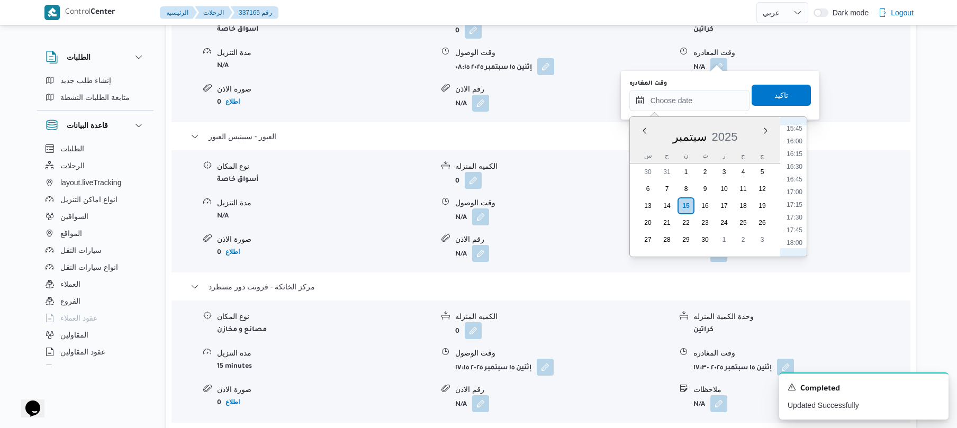
scroll to position [560, 0]
click at [796, 183] on li "12:00" at bounding box center [794, 180] width 24 height 11
type input "١٥/٠٩/٢٠٢٥ ١٢:٠٠"
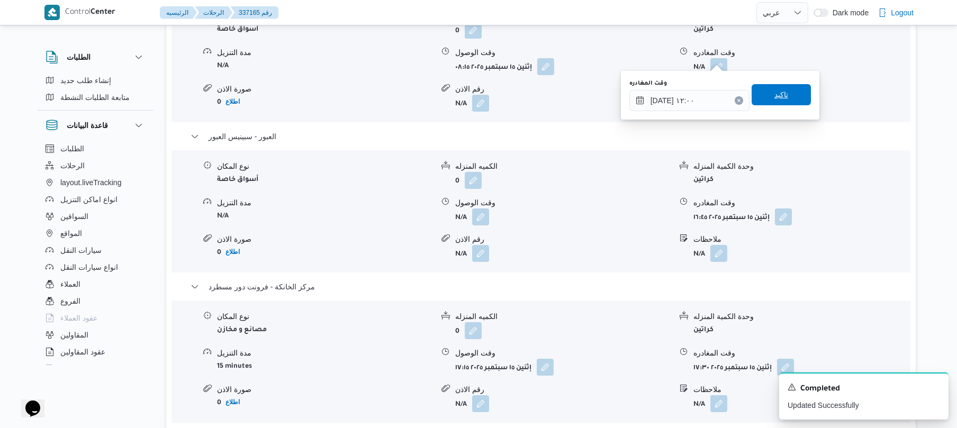
click at [779, 102] on span "تاكيد" at bounding box center [780, 94] width 59 height 21
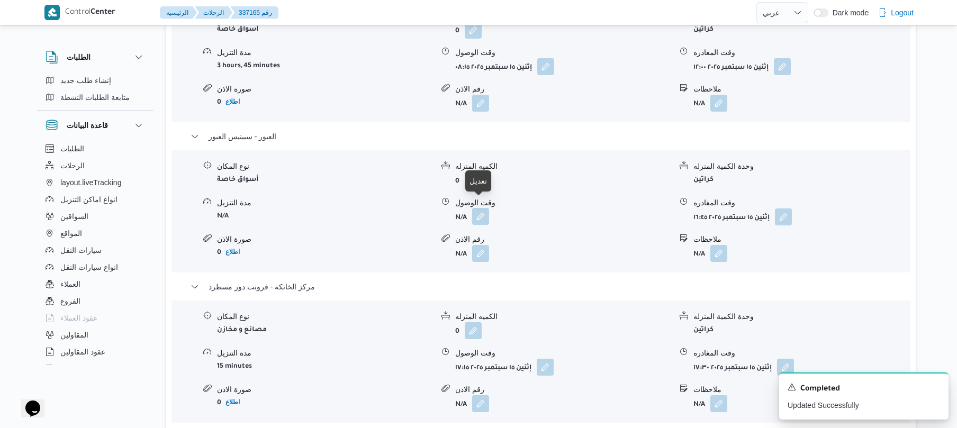
click at [479, 208] on button "button" at bounding box center [480, 216] width 17 height 17
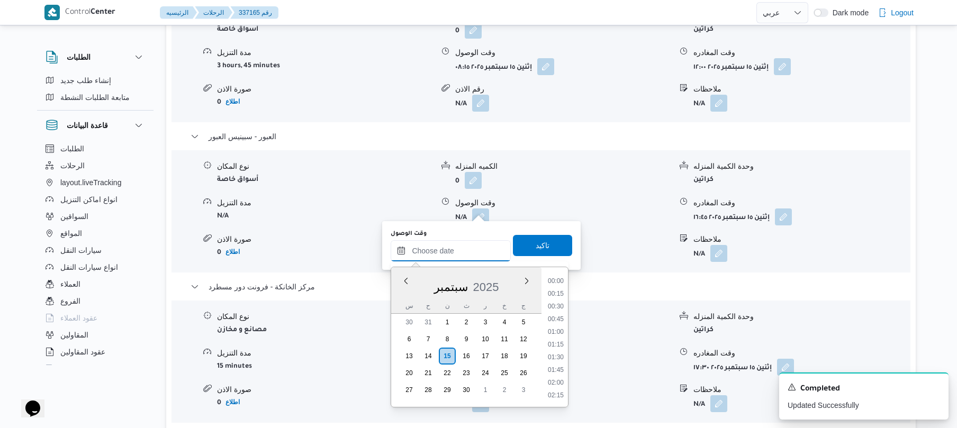
click at [457, 249] on input "وقت الوصول" at bounding box center [451, 250] width 120 height 21
click at [560, 341] on li "12:15" at bounding box center [555, 343] width 24 height 11
type input "١٥/٠٩/٢٠٢٥ ١٢:١٥"
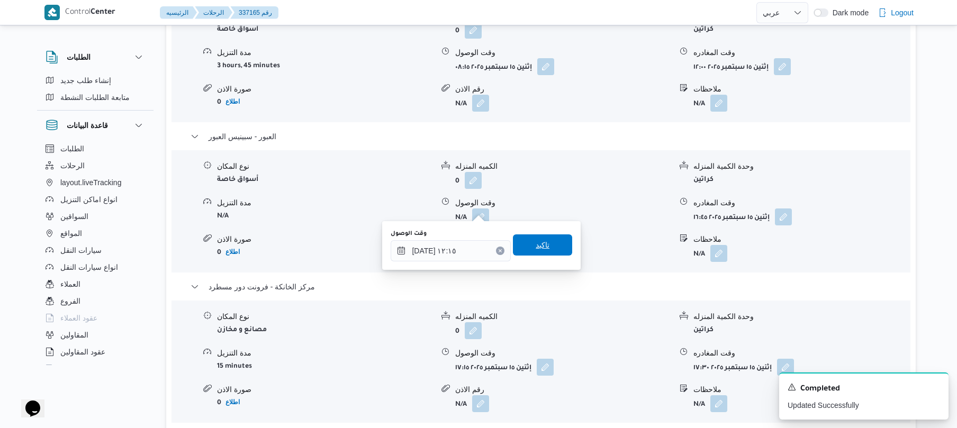
click at [548, 242] on span "تاكيد" at bounding box center [542, 244] width 59 height 21
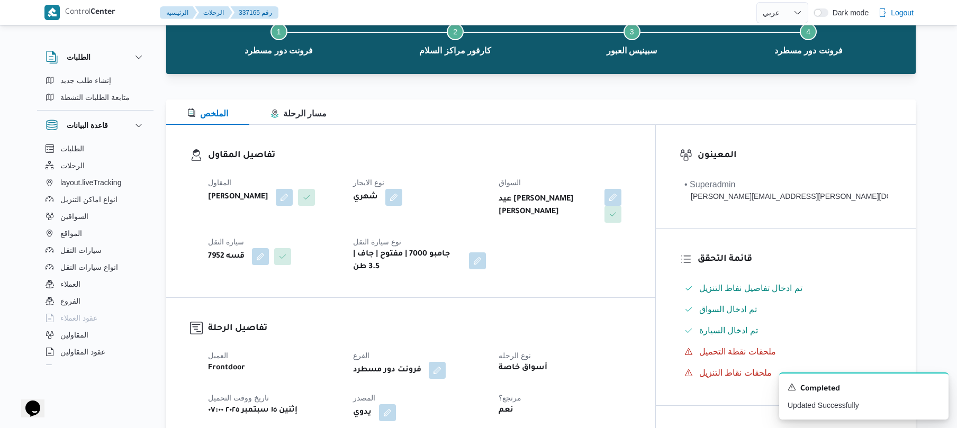
scroll to position [0, 0]
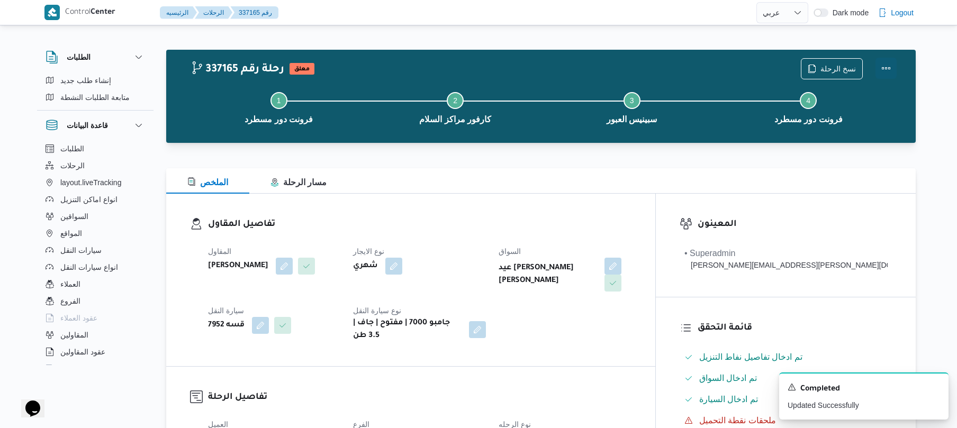
click at [881, 68] on button "Actions" at bounding box center [885, 68] width 21 height 21
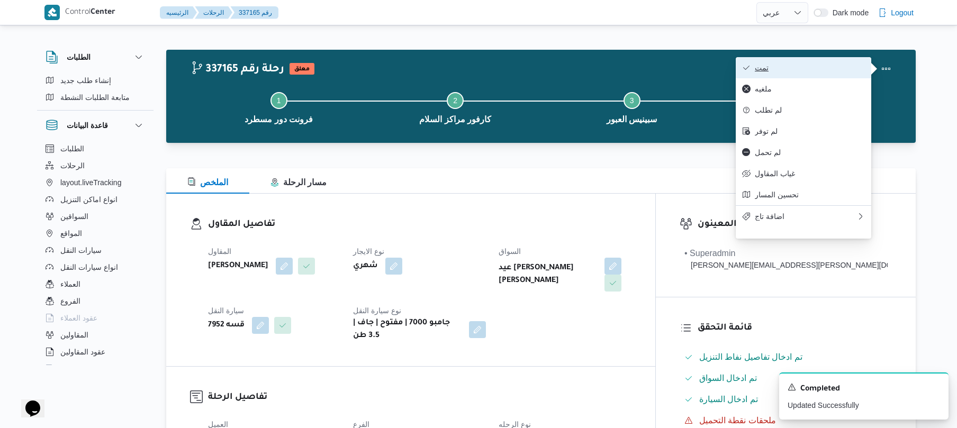
click at [832, 72] on span "تمت" at bounding box center [810, 67] width 110 height 8
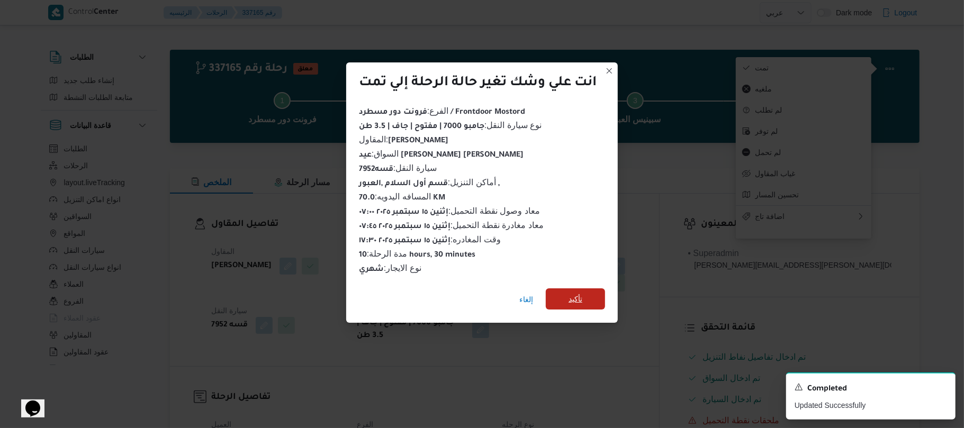
click at [571, 294] on span "تأكيد" at bounding box center [575, 299] width 14 height 13
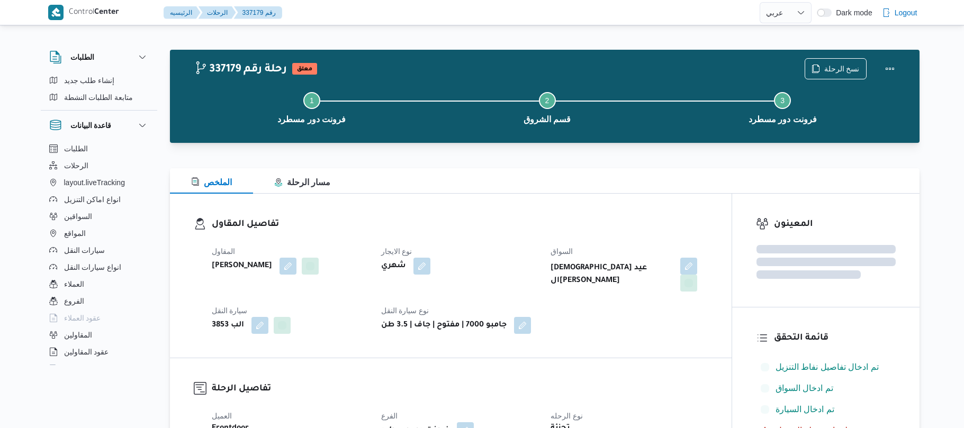
select select "ar"
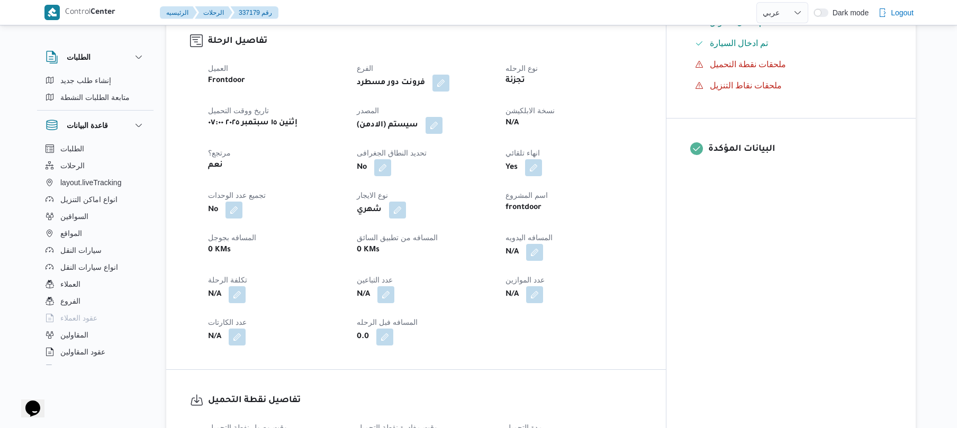
scroll to position [423, 0]
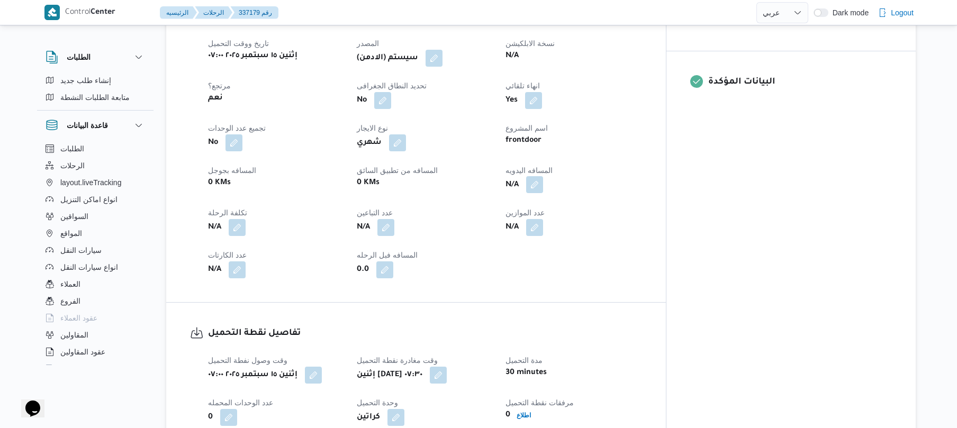
click at [543, 176] on button "button" at bounding box center [534, 184] width 17 height 17
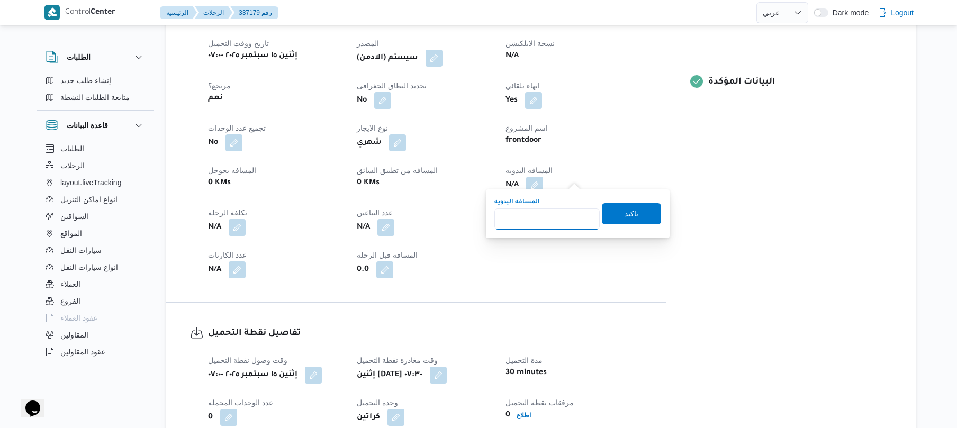
click at [534, 223] on input "المسافه اليدويه" at bounding box center [546, 218] width 105 height 21
type input "120"
click at [614, 216] on span "تاكيد" at bounding box center [631, 213] width 59 height 21
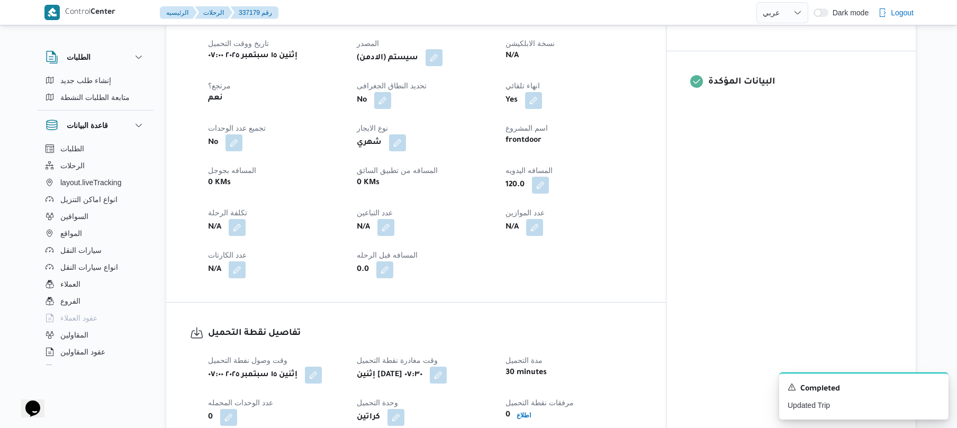
click at [442, 49] on button "button" at bounding box center [433, 57] width 17 height 17
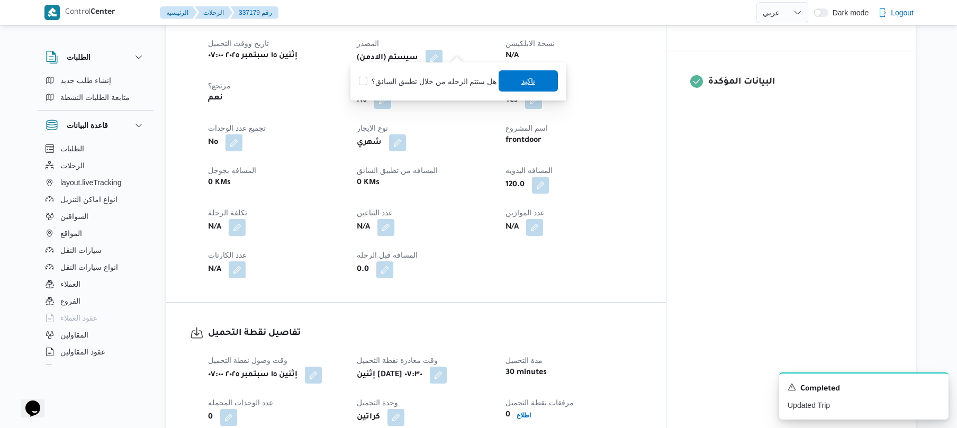
click at [513, 81] on span "تاكيد" at bounding box center [527, 80] width 59 height 21
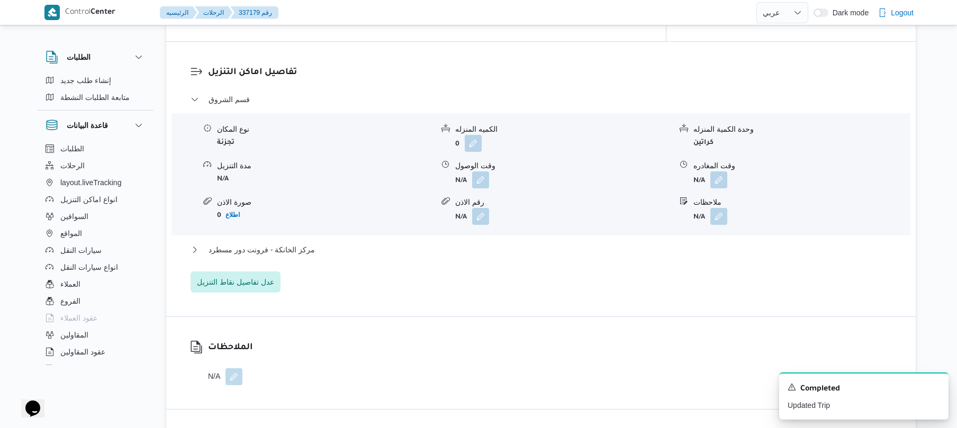
scroll to position [875, 0]
click at [480, 174] on button "button" at bounding box center [480, 178] width 17 height 17
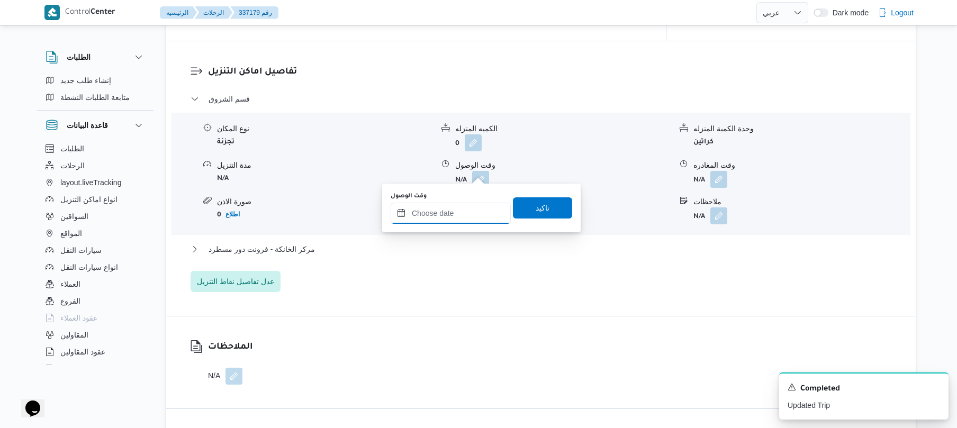
click at [455, 212] on input "وقت الوصول" at bounding box center [451, 213] width 120 height 21
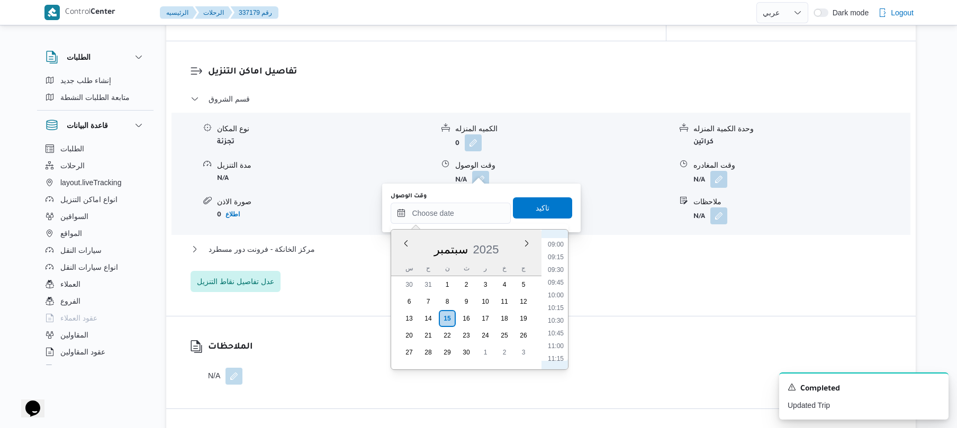
scroll to position [352, 0]
click at [557, 308] on li "08:15" at bounding box center [555, 310] width 24 height 11
type input "١٥/٠٩/٢٠٢٥ ٠٨:١٥"
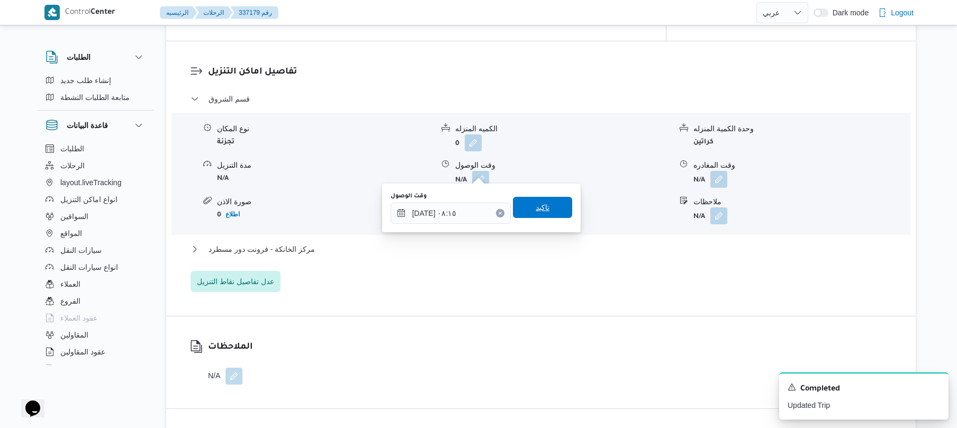
click at [540, 208] on span "تاكيد" at bounding box center [543, 207] width 14 height 13
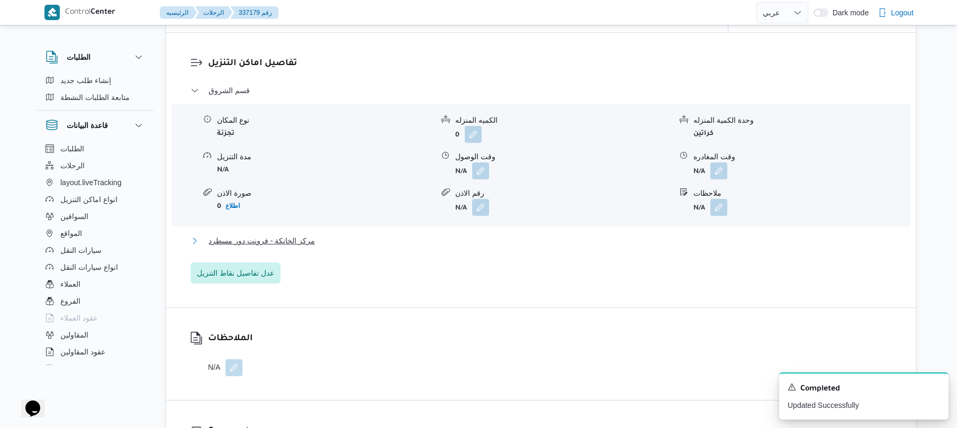
click at [493, 235] on button "مركز الخانكة - فرونت دور مسطرد" at bounding box center [540, 240] width 701 height 13
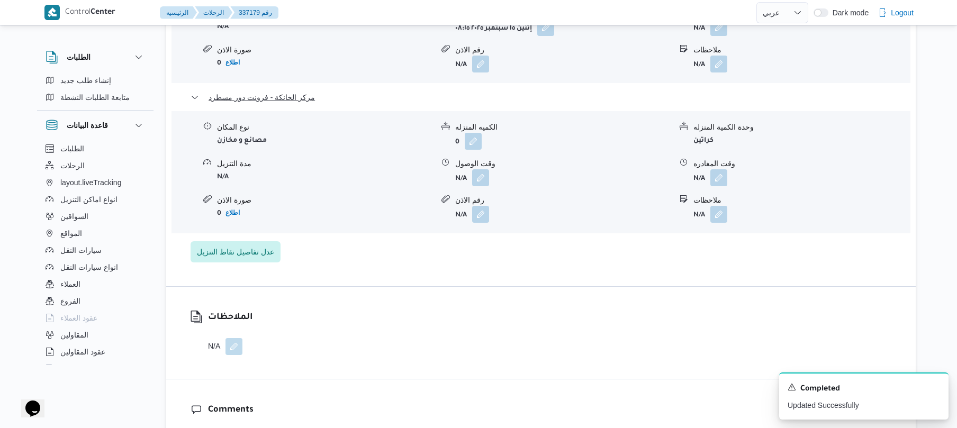
scroll to position [1072, 0]
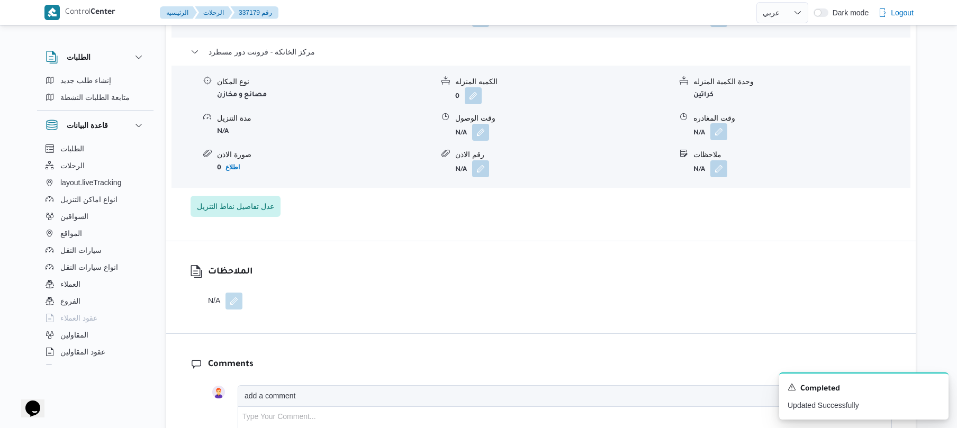
click at [722, 123] on button "button" at bounding box center [718, 131] width 17 height 17
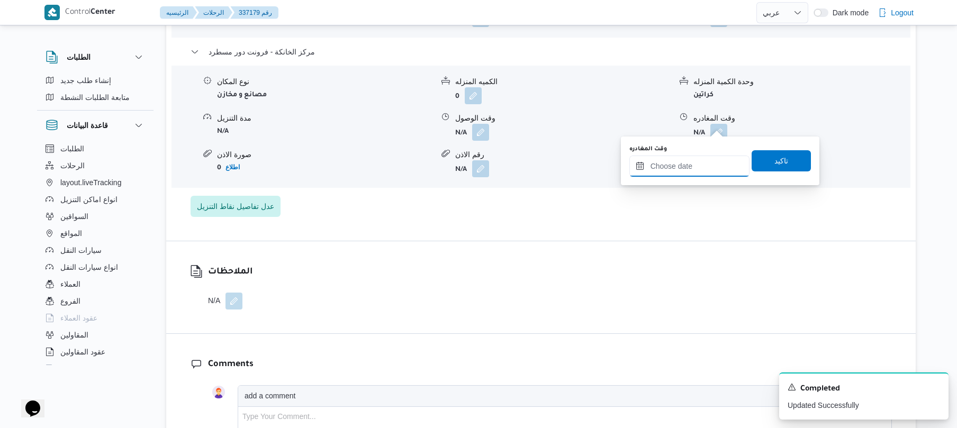
click at [680, 161] on input "وقت المغادره" at bounding box center [689, 166] width 120 height 21
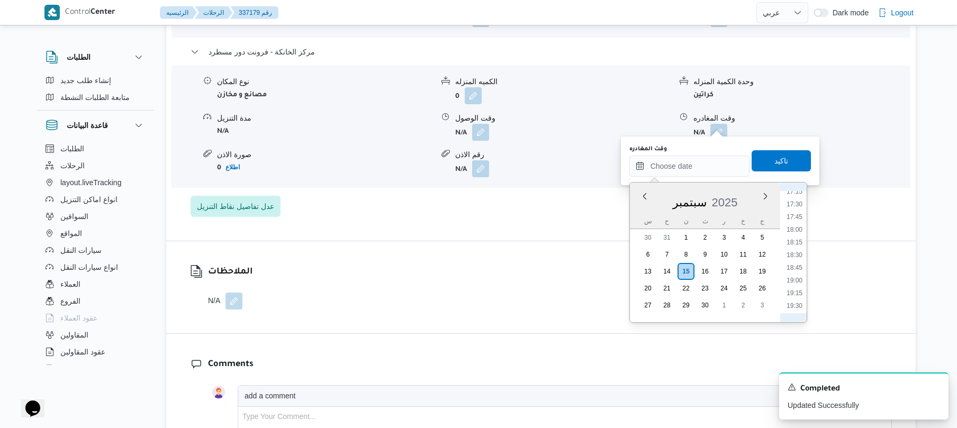
scroll to position [837, 0]
click at [796, 264] on li "17:45" at bounding box center [794, 261] width 24 height 11
type input "١٥/٠٩/٢٠٢٥ ١٧:٤٥"
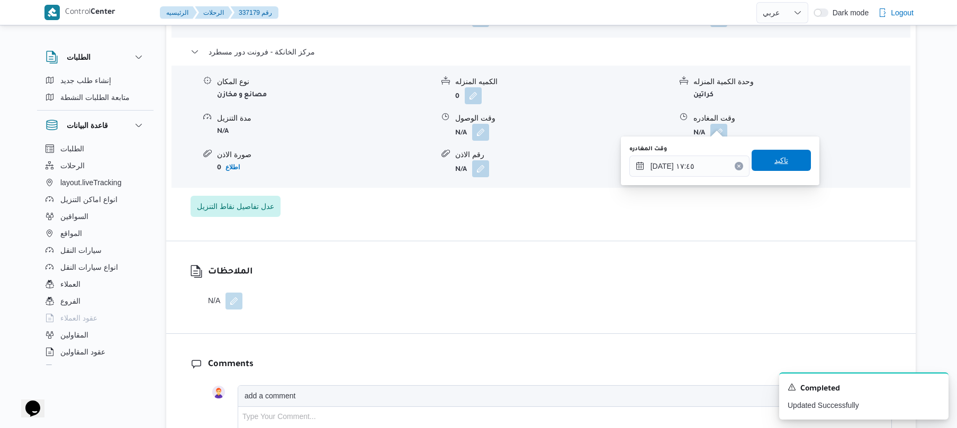
click at [783, 164] on span "تاكيد" at bounding box center [780, 160] width 59 height 21
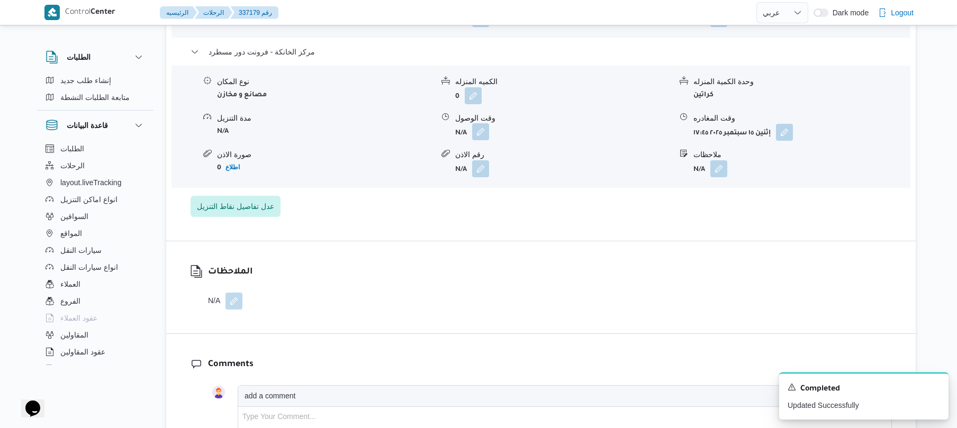
click at [483, 125] on button "button" at bounding box center [480, 131] width 17 height 17
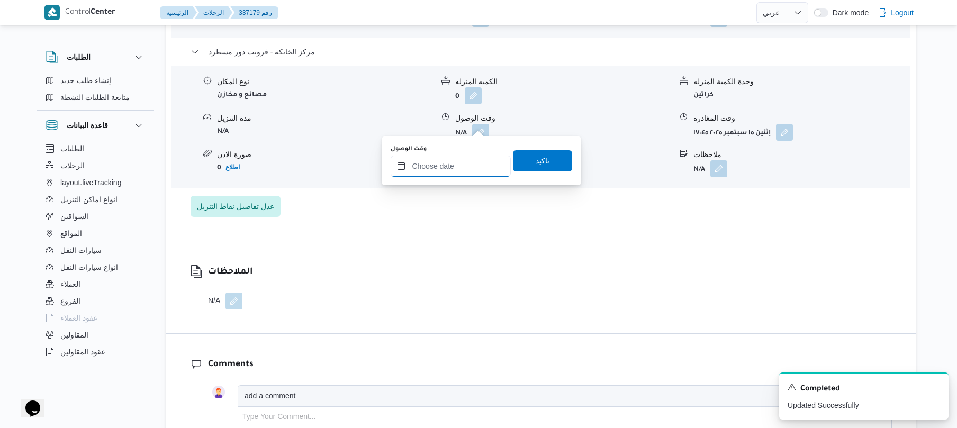
click at [468, 166] on input "وقت الوصول" at bounding box center [451, 166] width 120 height 21
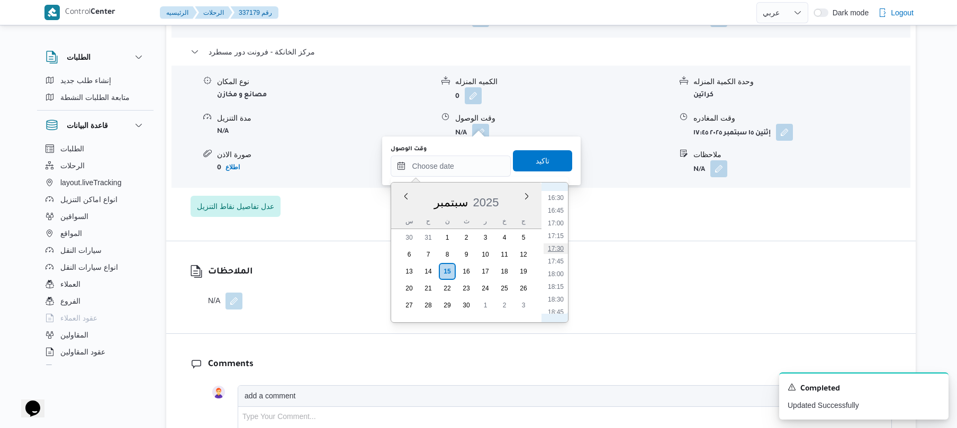
click at [559, 246] on li "17:30" at bounding box center [555, 248] width 24 height 11
type input "١٥/٠٩/٢٠٢٥ ١٧:٣٠"
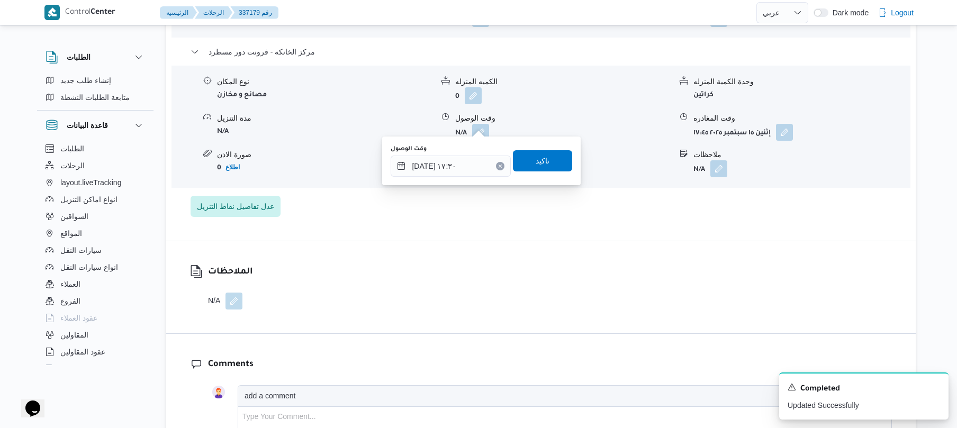
click at [540, 147] on div "وقت الوصول ١٥/٠٩/٢٠٢٥ ١٧:٣٠ تاكيد" at bounding box center [481, 161] width 184 height 34
click at [538, 162] on span "تاكيد" at bounding box center [543, 160] width 14 height 13
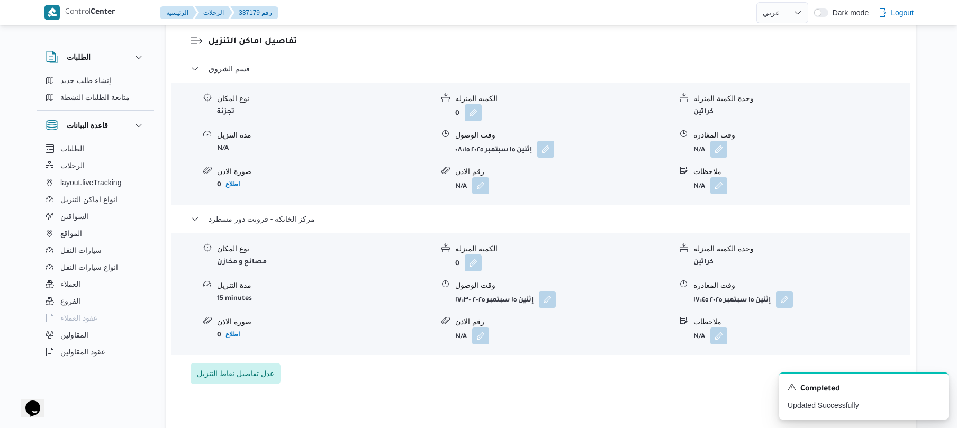
scroll to position [903, 0]
click at [715, 143] on button "button" at bounding box center [718, 150] width 17 height 17
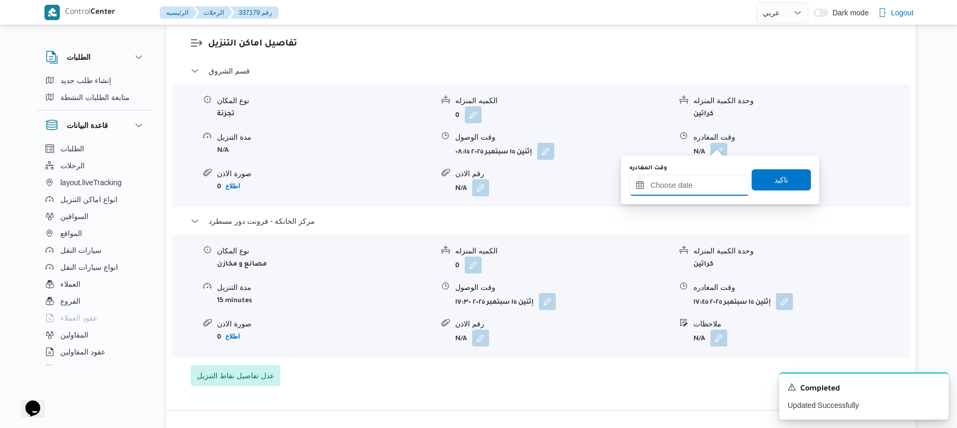
click at [672, 180] on input "وقت المغادره" at bounding box center [689, 185] width 120 height 21
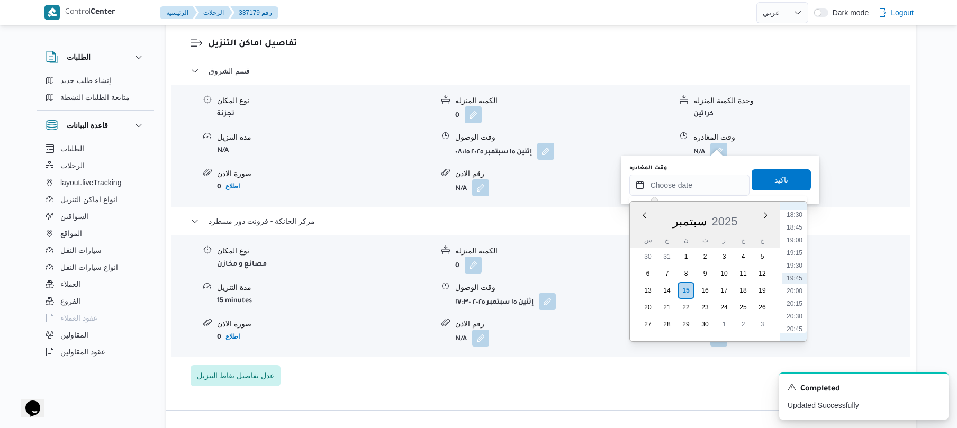
scroll to position [837, 0]
click at [794, 232] on li "16:45" at bounding box center [794, 229] width 24 height 11
type input "١٥/٠٩/٢٠٢٥ ١٦:٤٥"
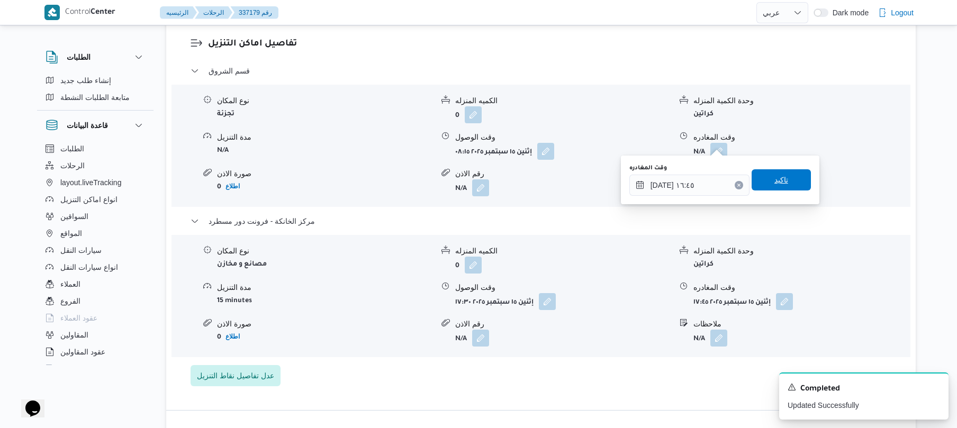
click at [790, 183] on span "تاكيد" at bounding box center [780, 179] width 59 height 21
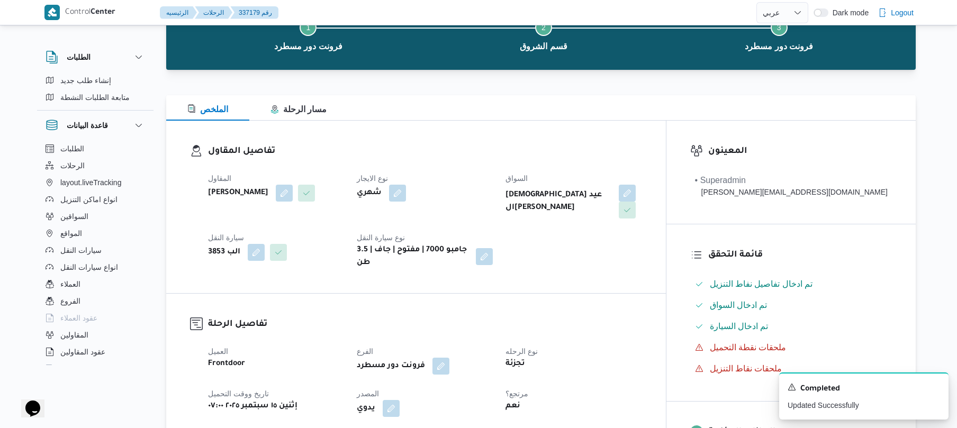
scroll to position [0, 0]
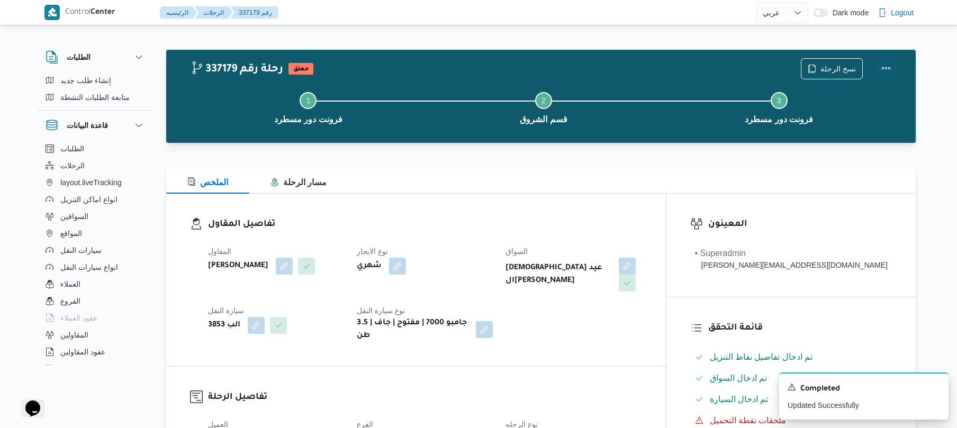
click at [888, 71] on button "Actions" at bounding box center [885, 68] width 21 height 21
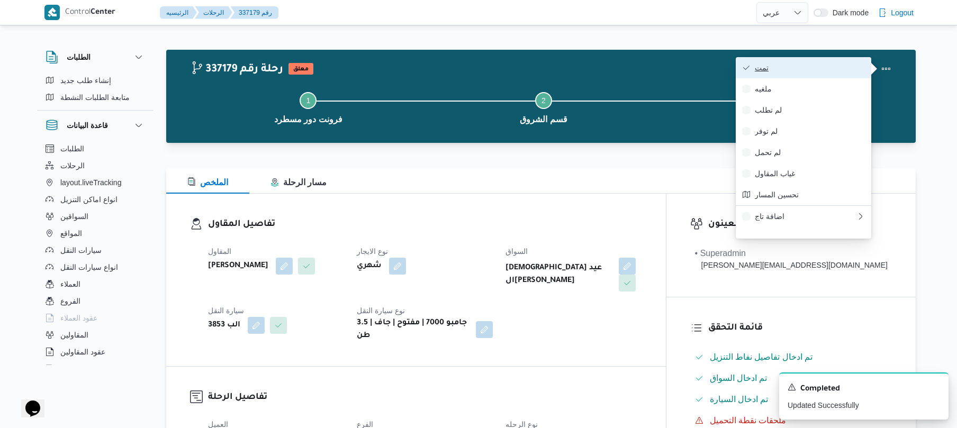
click at [847, 71] on span "تمت" at bounding box center [810, 67] width 110 height 8
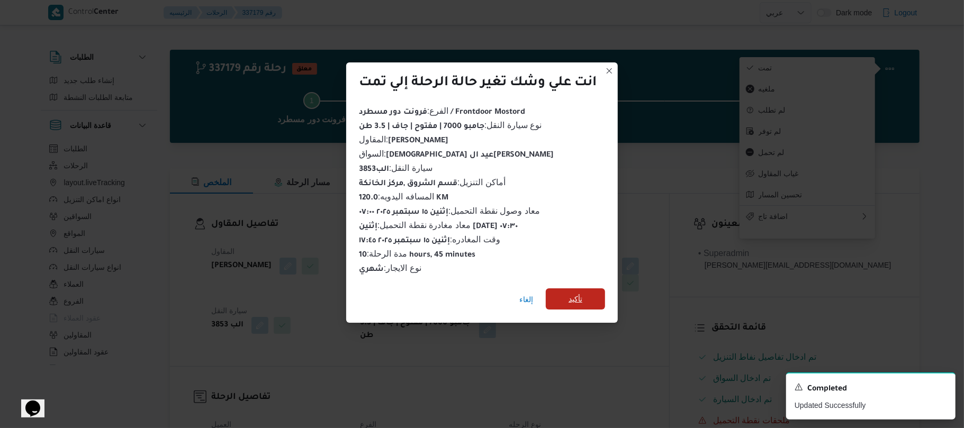
click at [571, 296] on span "تأكيد" at bounding box center [575, 299] width 14 height 13
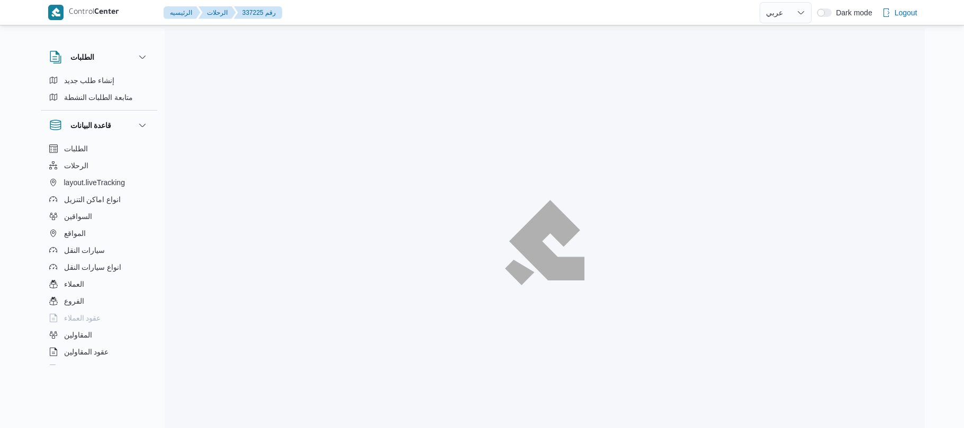
select select "ar"
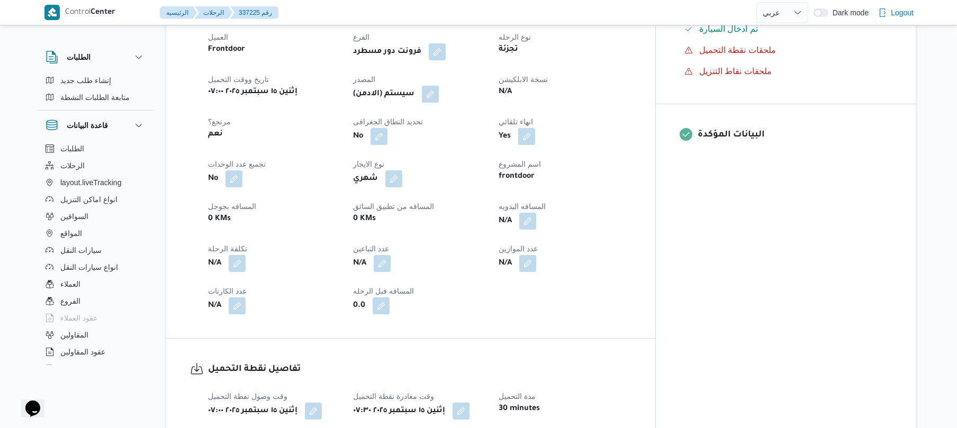
scroll to position [423, 0]
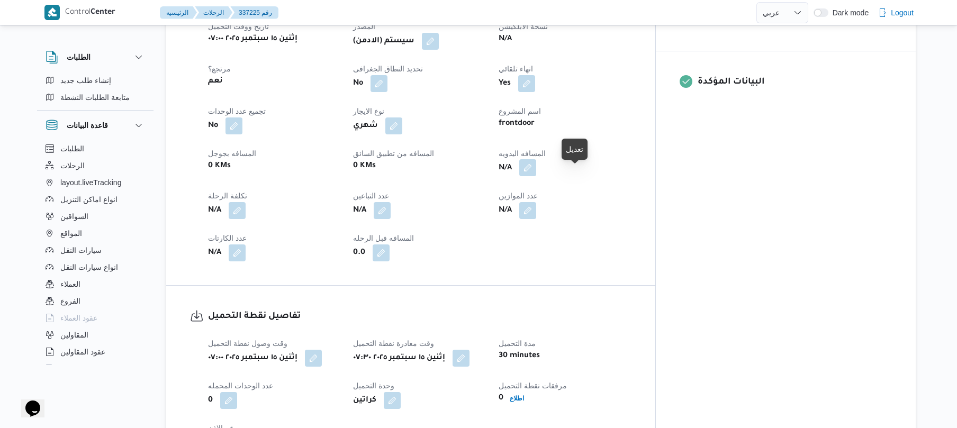
click at [536, 176] on button "button" at bounding box center [527, 167] width 17 height 17
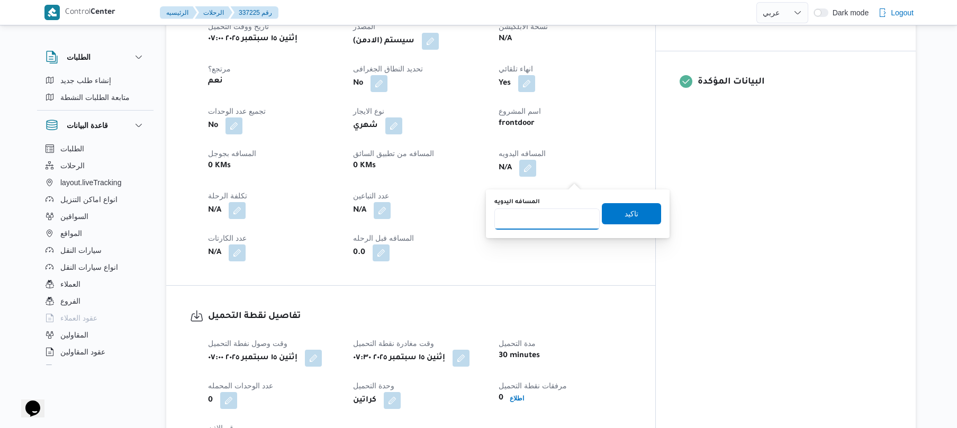
click at [545, 216] on input "المسافه اليدويه" at bounding box center [546, 218] width 105 height 21
type input "130"
click at [625, 217] on span "تاكيد" at bounding box center [631, 213] width 14 height 13
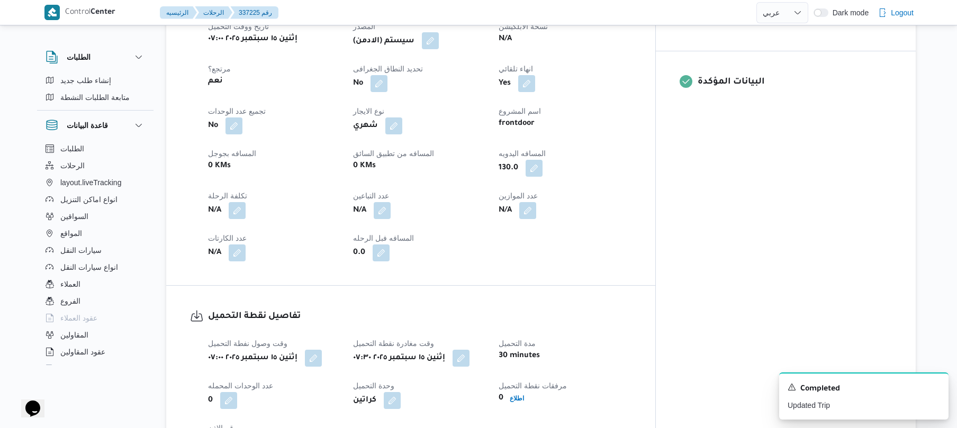
click at [439, 49] on button "button" at bounding box center [430, 40] width 17 height 17
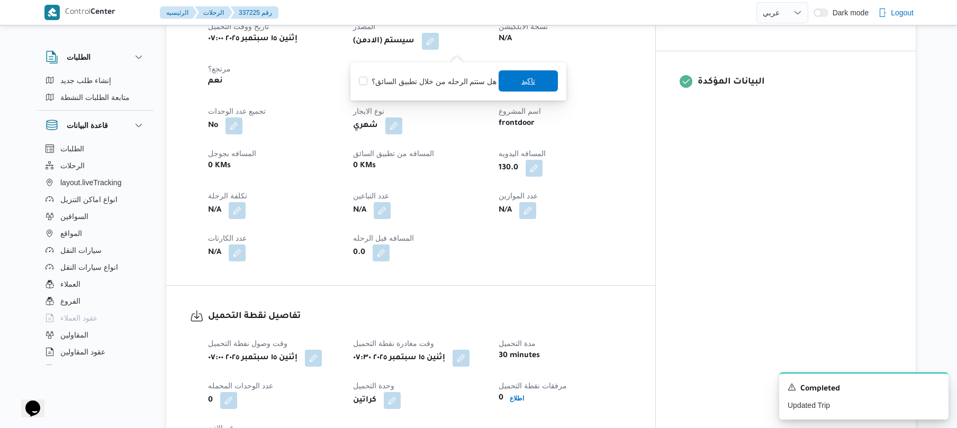
click at [521, 85] on span "تاكيد" at bounding box center [528, 81] width 14 height 13
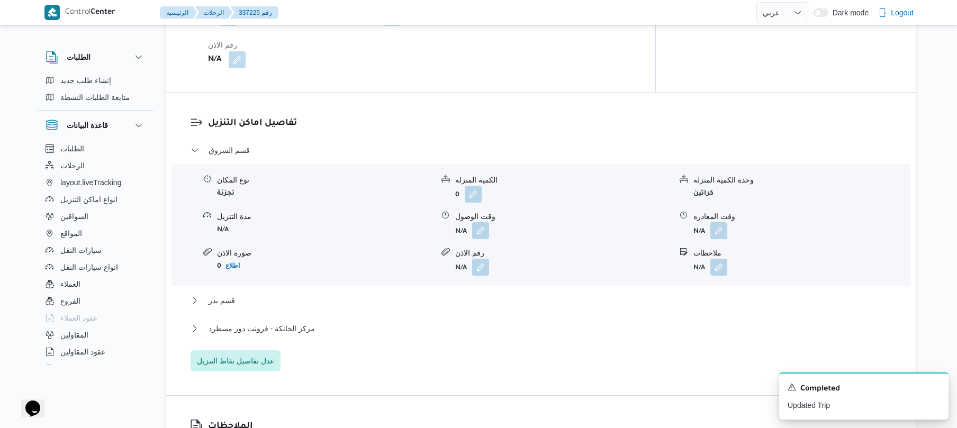
scroll to position [847, 0]
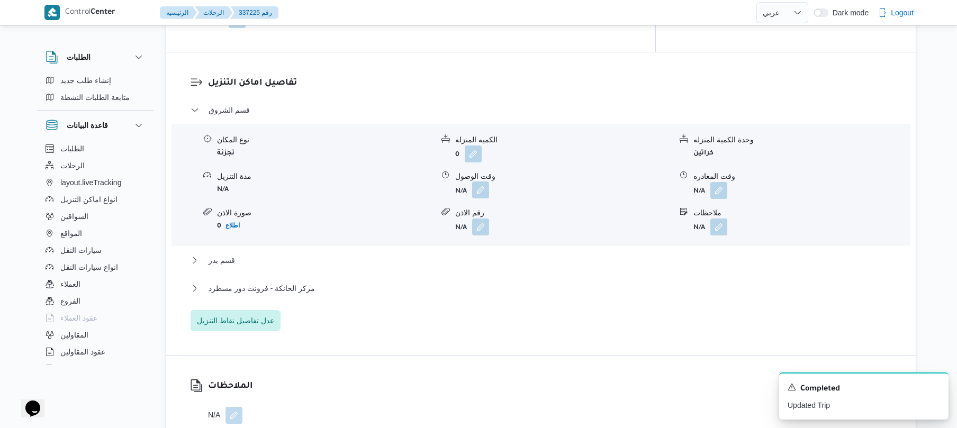
click at [482, 197] on button "button" at bounding box center [480, 190] width 17 height 17
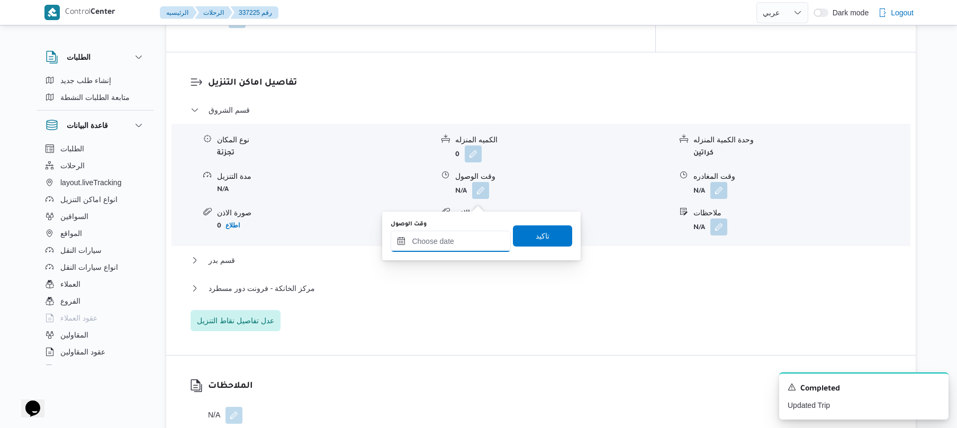
click at [451, 242] on input "وقت الوصول" at bounding box center [451, 241] width 120 height 21
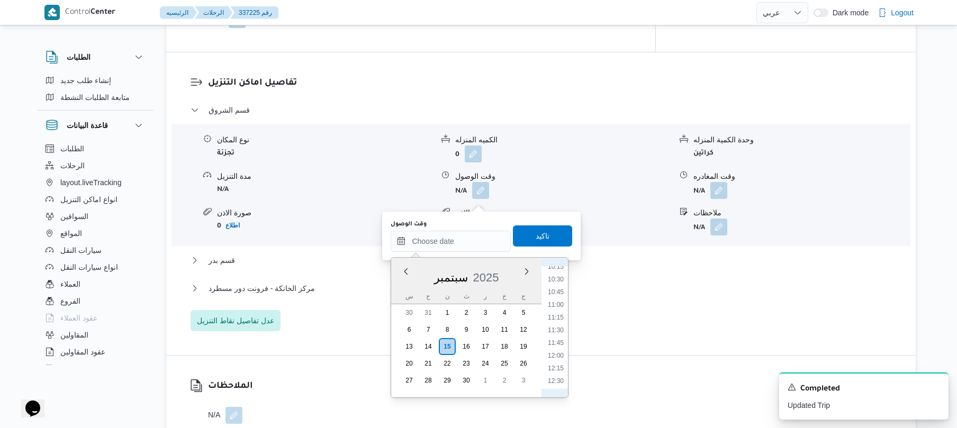
scroll to position [422, 0]
click at [560, 271] on li "08:15" at bounding box center [555, 269] width 24 height 11
type input "١٥/٠٩/٢٠٢٥ ٠٨:١٥"
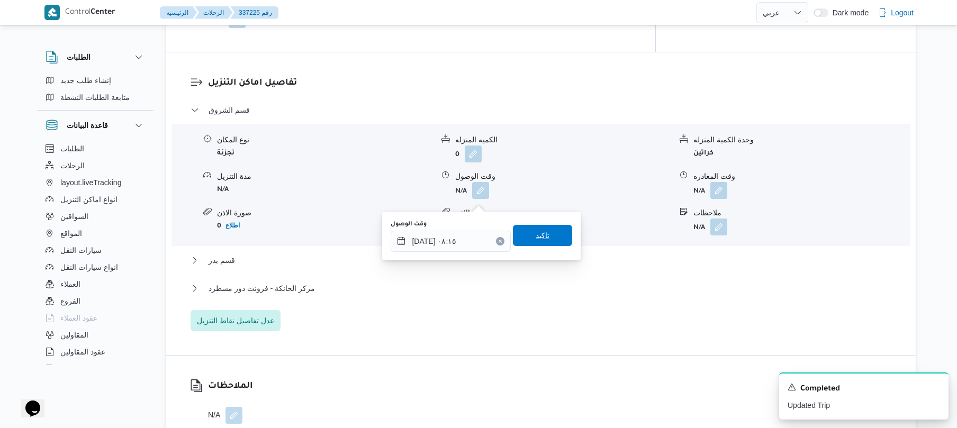
click at [548, 235] on span "تاكيد" at bounding box center [542, 235] width 59 height 21
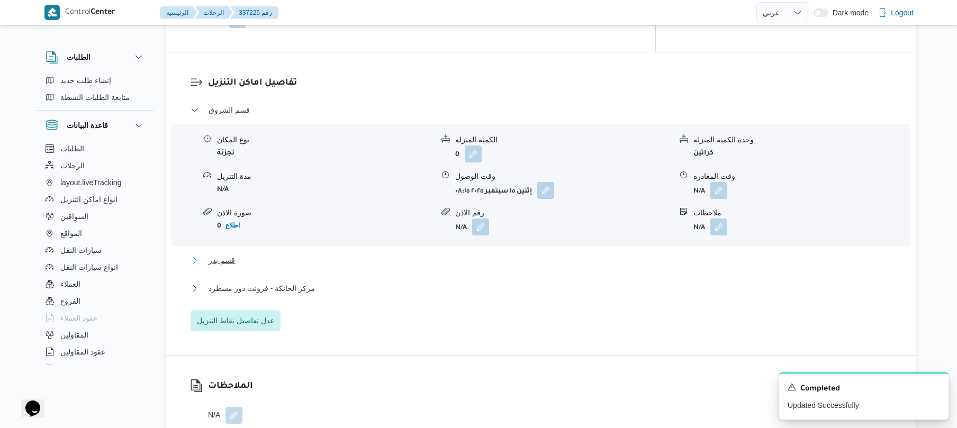
click at [496, 267] on button "قسم بدر" at bounding box center [540, 260] width 701 height 13
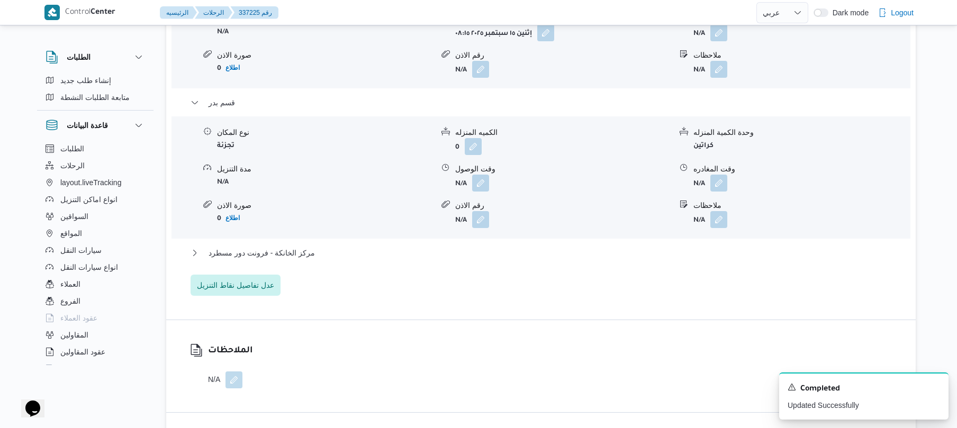
scroll to position [1016, 0]
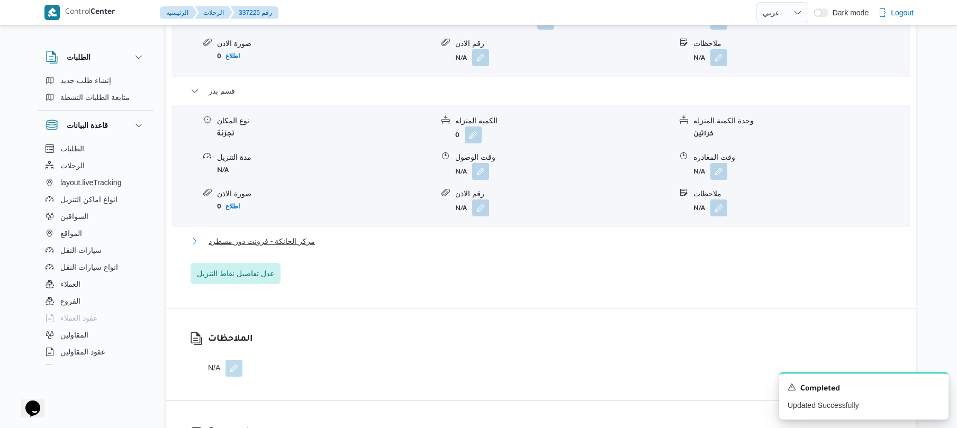
click at [593, 248] on button "مركز الخانكة - فرونت دور مسطرد" at bounding box center [540, 241] width 701 height 13
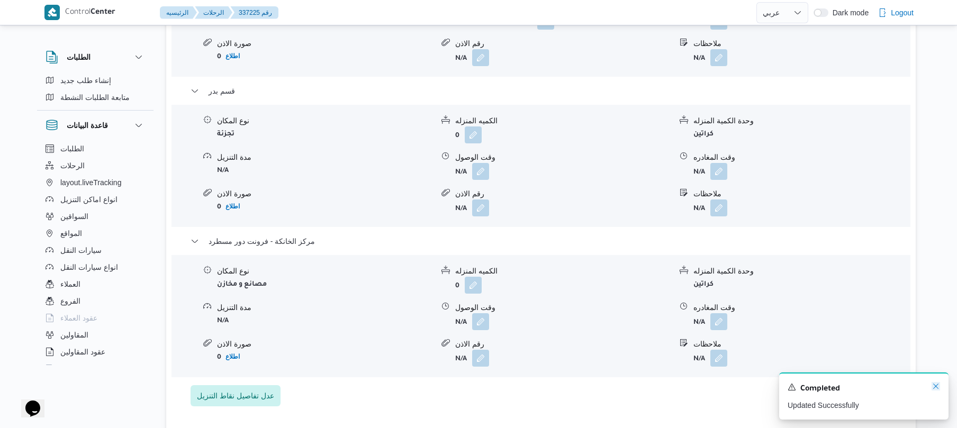
click at [933, 391] on icon "Dismiss toast" at bounding box center [935, 386] width 8 height 8
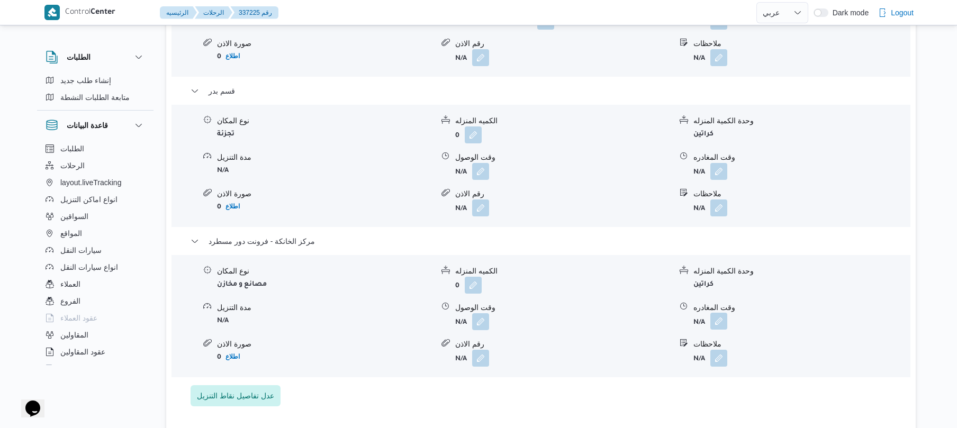
click at [722, 330] on button "button" at bounding box center [718, 321] width 17 height 17
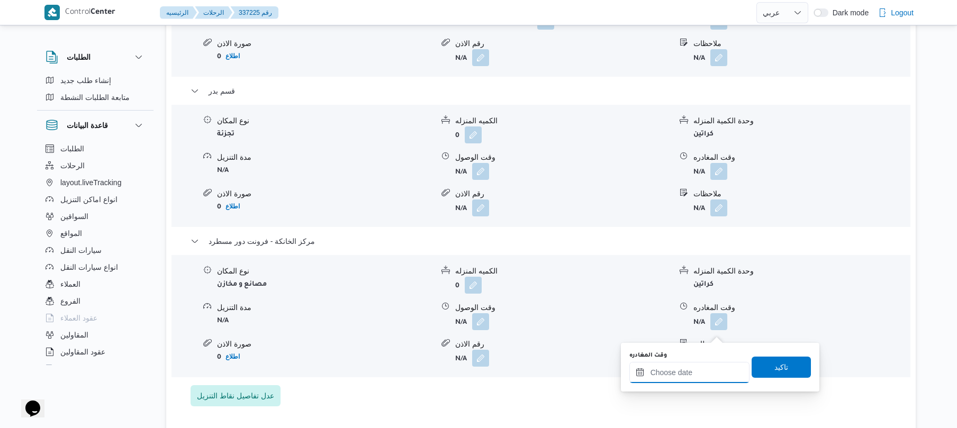
click at [684, 371] on input "وقت المغادره" at bounding box center [689, 372] width 120 height 21
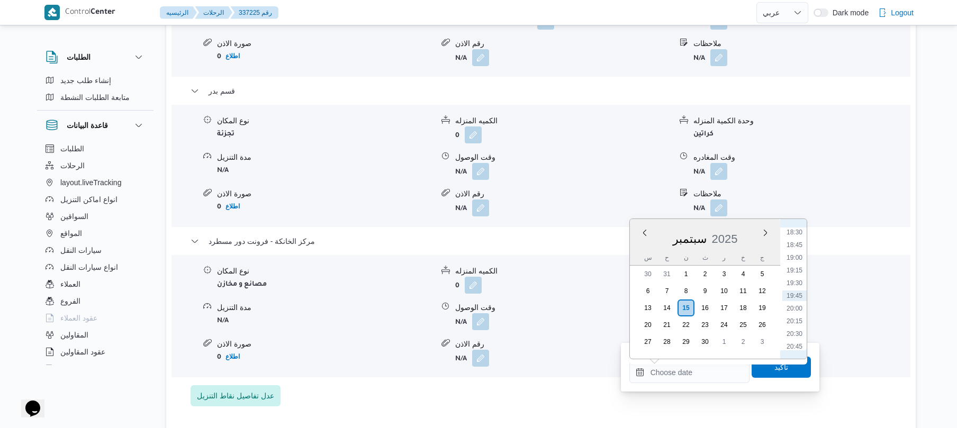
scroll to position [836, 0]
click at [796, 311] on li "18:00" at bounding box center [794, 311] width 24 height 11
type input "١٥/٠٩/٢٠٢٥ ١٨:٠٠"
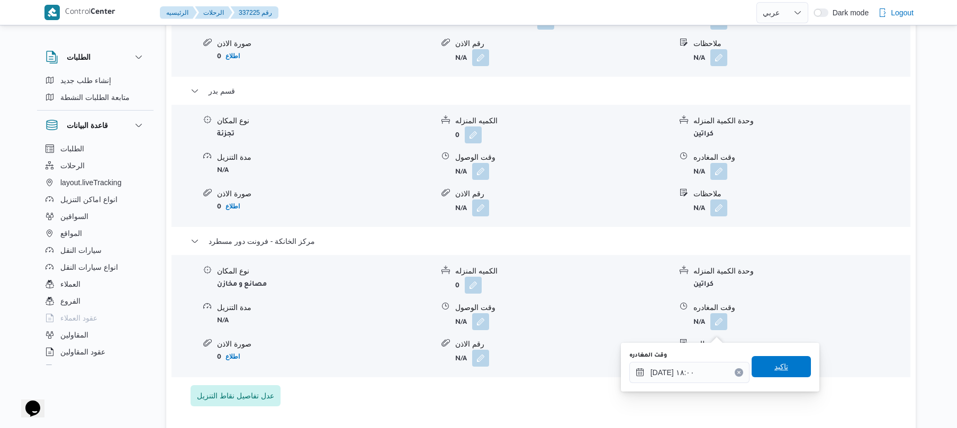
click at [774, 363] on span "تاكيد" at bounding box center [781, 366] width 14 height 13
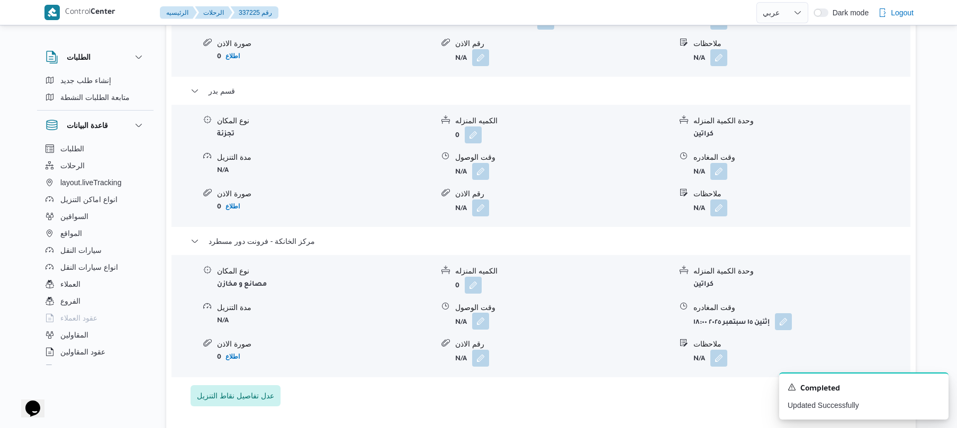
click at [475, 326] on button "button" at bounding box center [480, 321] width 17 height 17
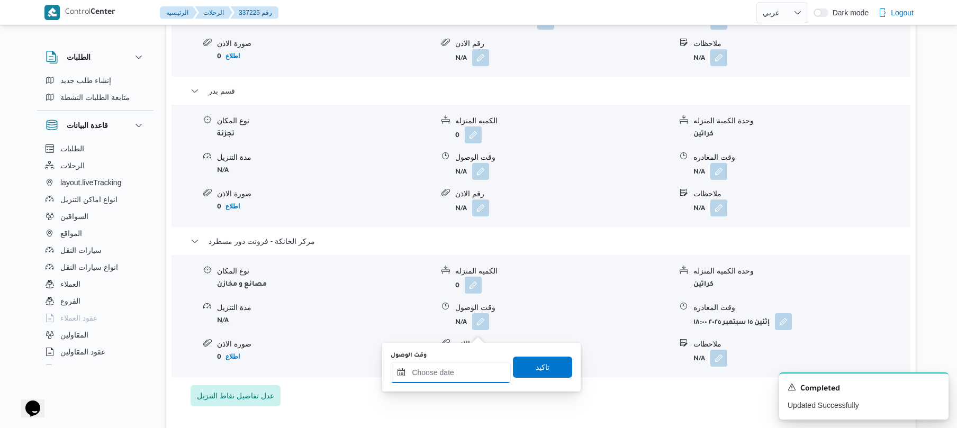
click at [456, 371] on input "وقت الوصول" at bounding box center [451, 372] width 120 height 21
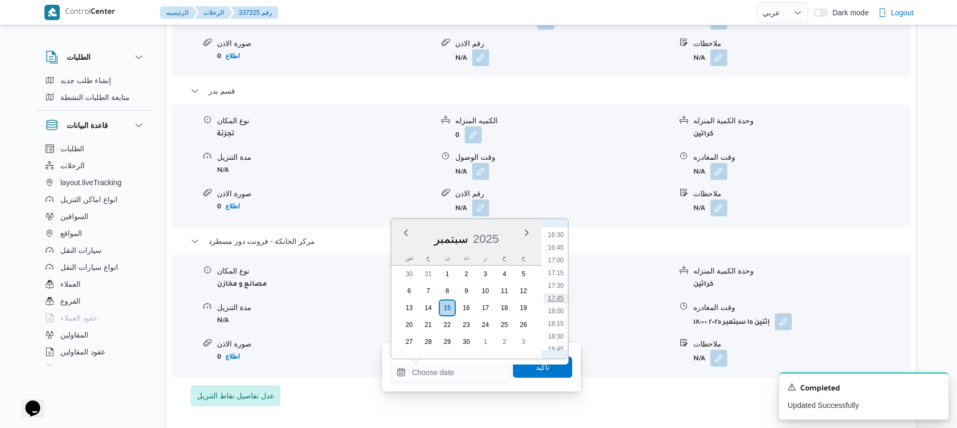
click at [555, 301] on li "17:45" at bounding box center [555, 298] width 24 height 11
type input "١٥/٠٩/٢٠٢٥ ١٧:٤٥"
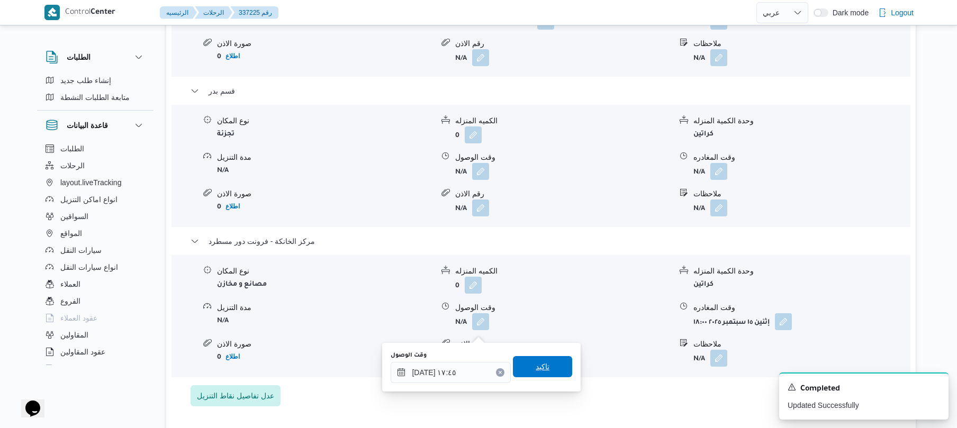
click at [536, 368] on span "تاكيد" at bounding box center [543, 366] width 14 height 13
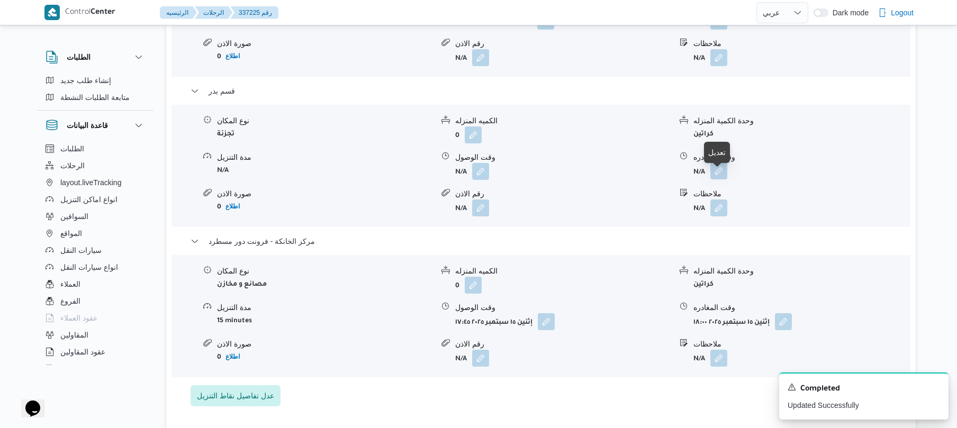
click at [714, 179] on button "button" at bounding box center [718, 170] width 17 height 17
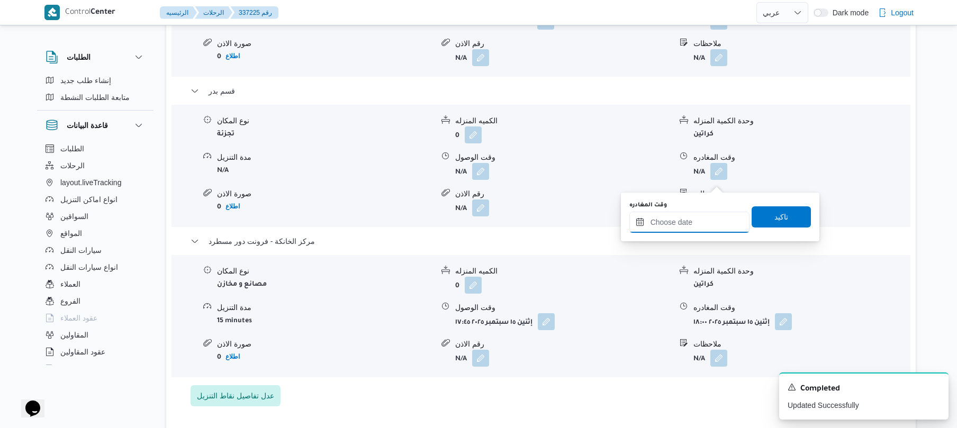
click at [674, 222] on input "وقت المغادره" at bounding box center [689, 222] width 120 height 21
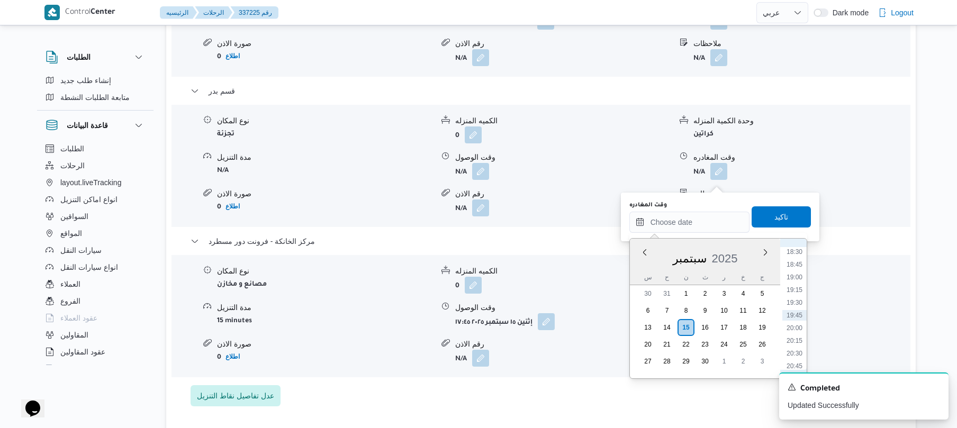
scroll to position [837, 0]
click at [797, 279] on li "17:00" at bounding box center [794, 279] width 24 height 11
type input "[DATE] ١٧:٠٠"
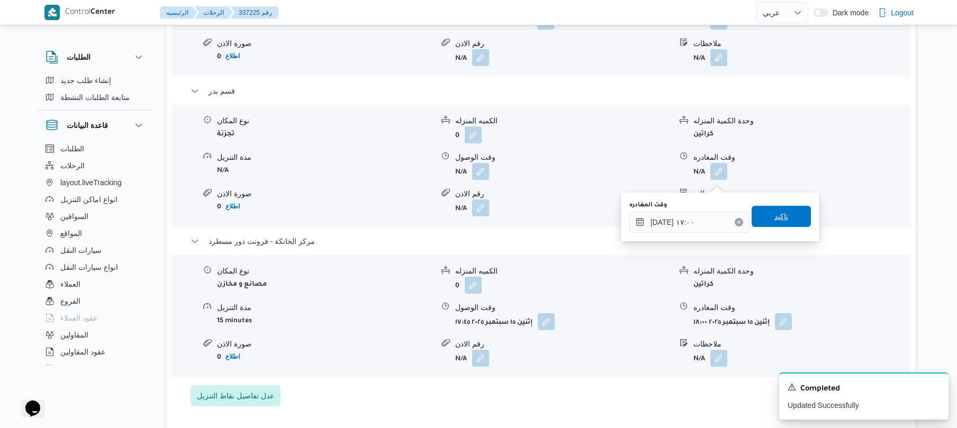
click at [784, 212] on span "تاكيد" at bounding box center [780, 216] width 59 height 21
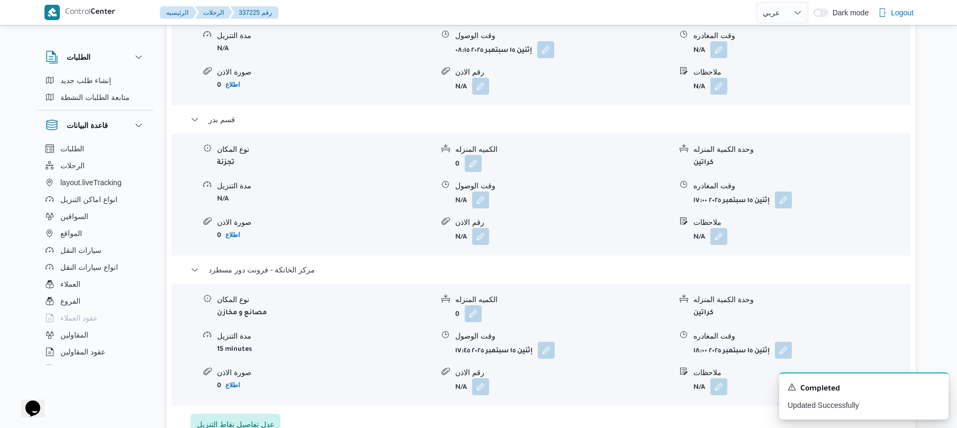
scroll to position [959, 0]
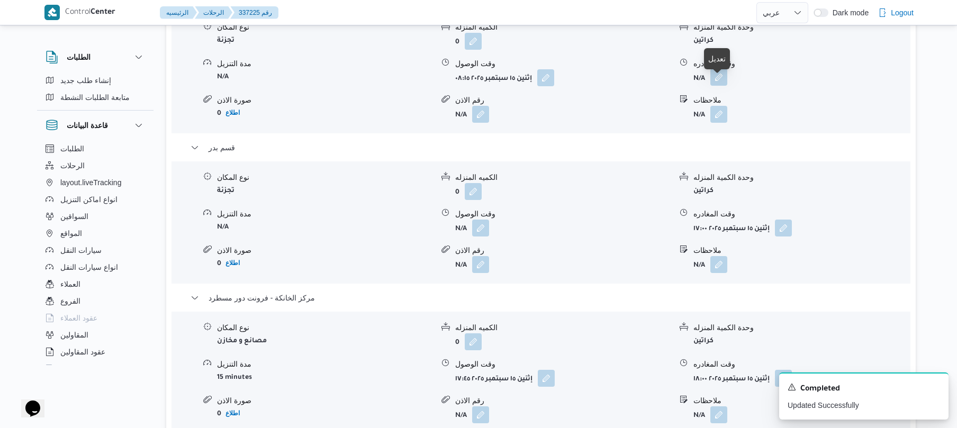
click at [722, 83] on button "button" at bounding box center [718, 77] width 17 height 17
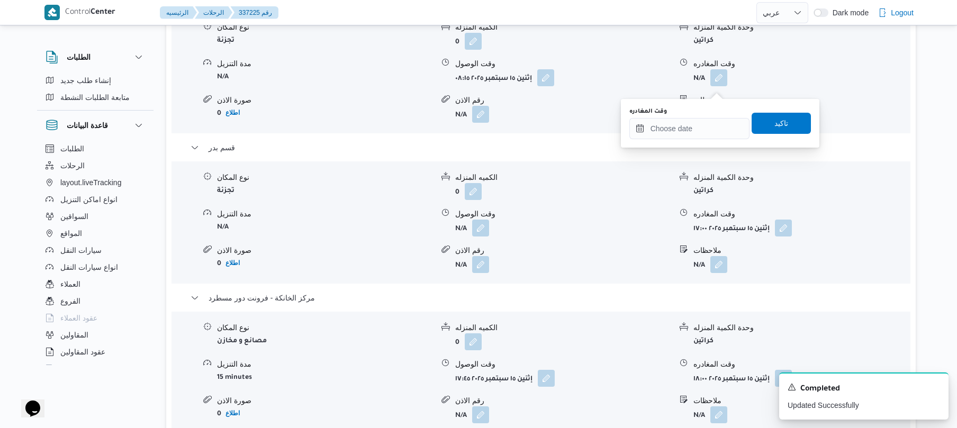
click at [691, 117] on div "وقت المغادره" at bounding box center [689, 123] width 120 height 32
click at [718, 126] on input "وقت المغادره" at bounding box center [689, 128] width 120 height 21
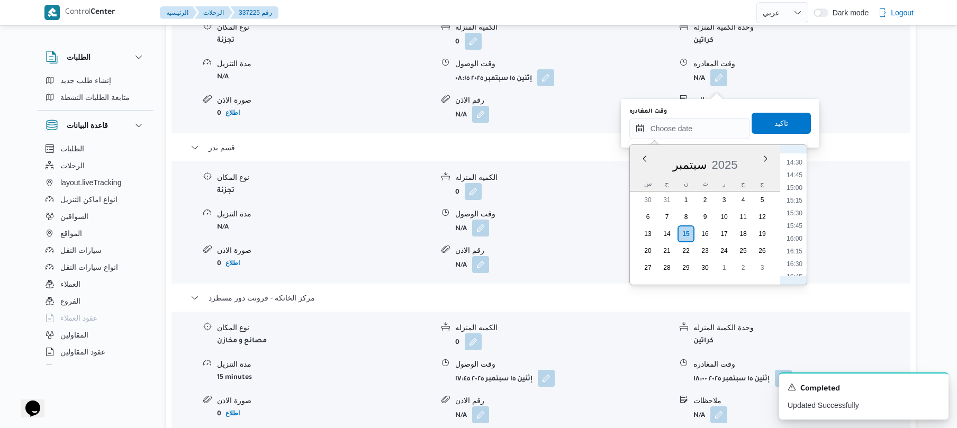
scroll to position [629, 0]
click at [796, 155] on li "12:15" at bounding box center [794, 152] width 24 height 11
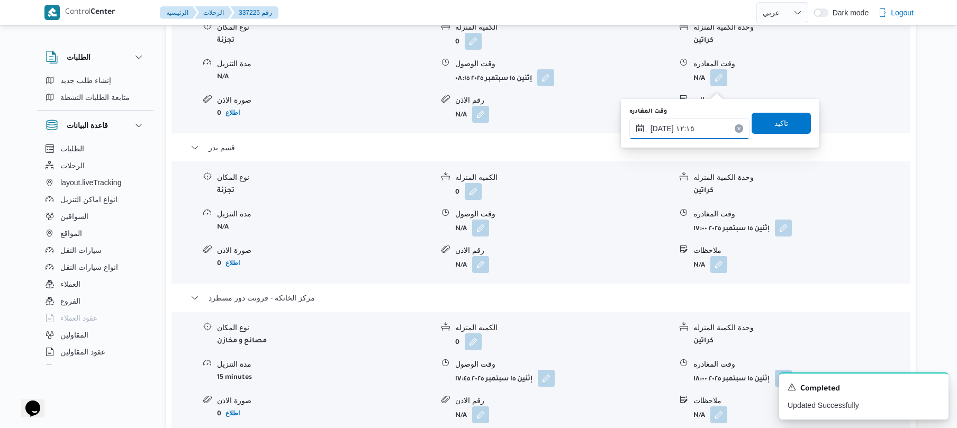
type input "١٥/٠٩/٢٠٢٥ ١٢:١٥"
click at [782, 123] on span "تاكيد" at bounding box center [780, 122] width 59 height 21
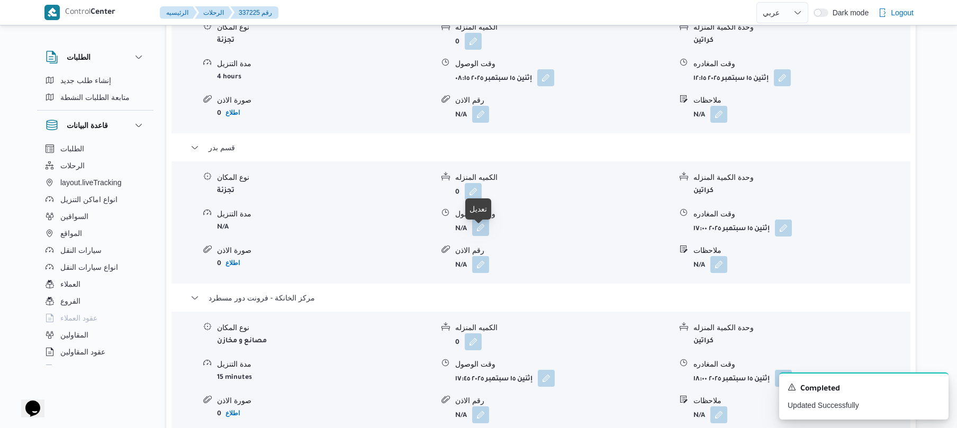
click at [480, 235] on button "button" at bounding box center [480, 227] width 17 height 17
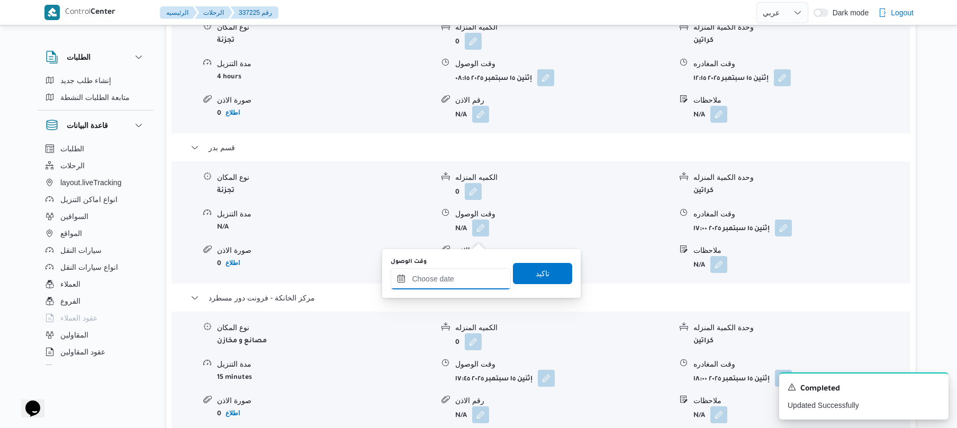
click at [445, 280] on input "وقت الوصول" at bounding box center [451, 278] width 120 height 21
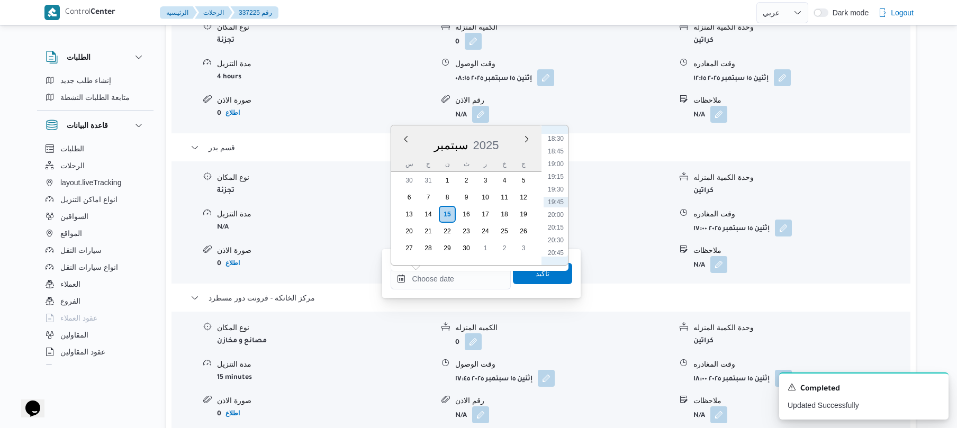
scroll to position [836, 0]
click at [561, 152] on li "16:45" at bounding box center [555, 154] width 24 height 11
type input "١٥/٠٩/٢٠٢٥ ١٦:٤٥"
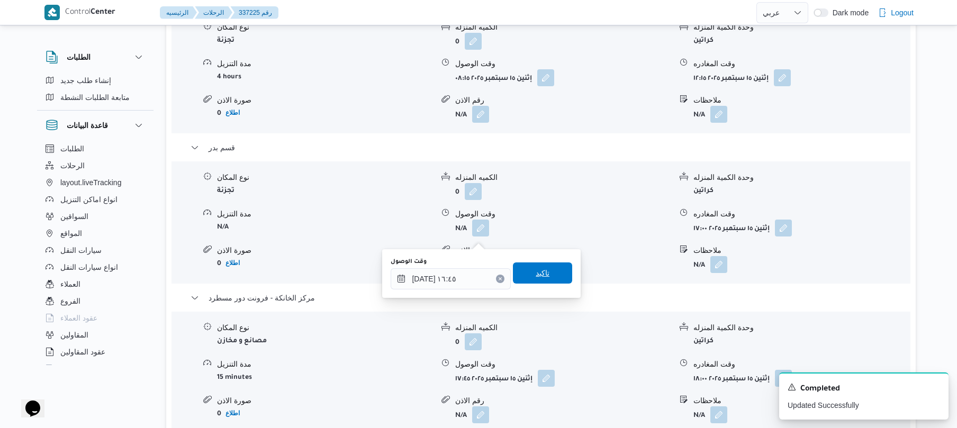
click at [536, 272] on span "تاكيد" at bounding box center [543, 273] width 14 height 13
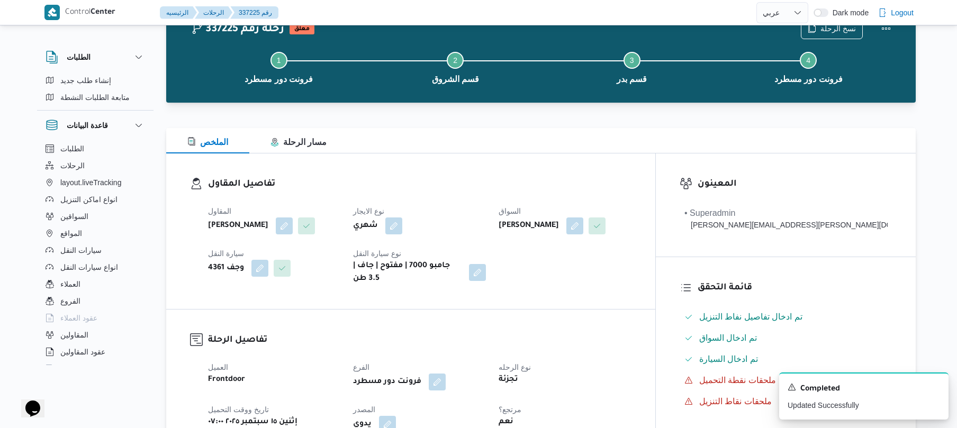
scroll to position [0, 0]
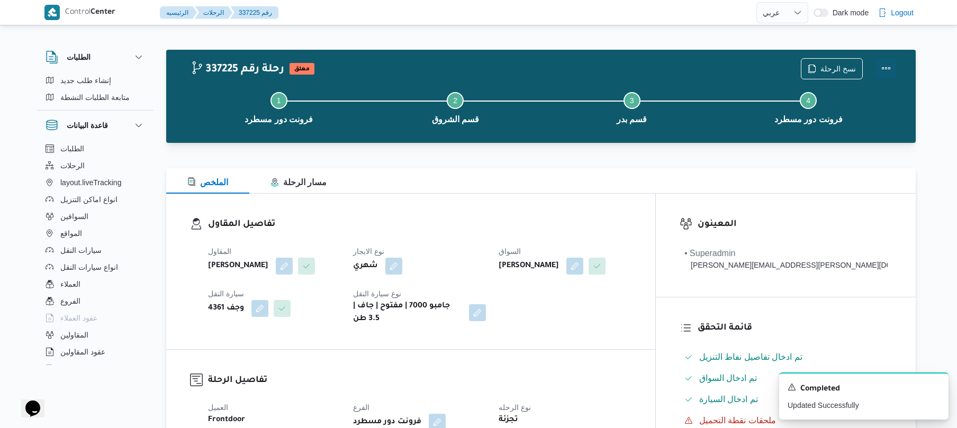
click at [883, 70] on button "Actions" at bounding box center [885, 68] width 21 height 21
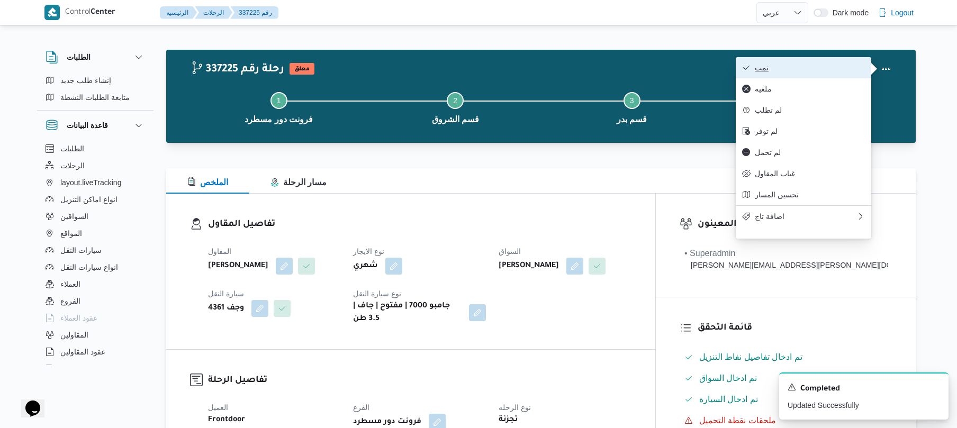
click at [849, 70] on span "تمت" at bounding box center [810, 67] width 110 height 8
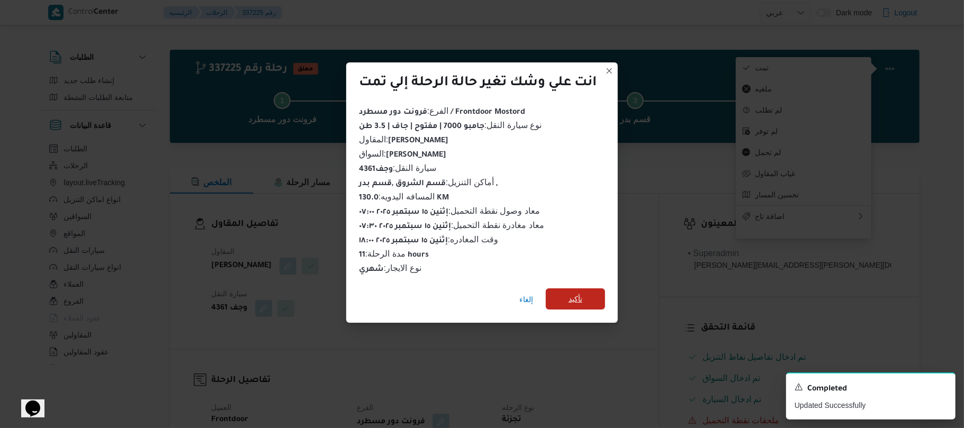
click at [586, 291] on span "تأكيد" at bounding box center [575, 298] width 59 height 21
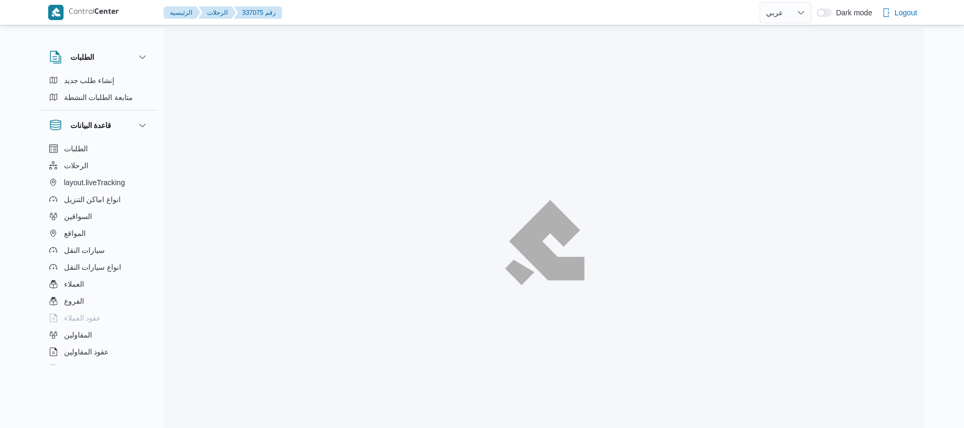
select select "ar"
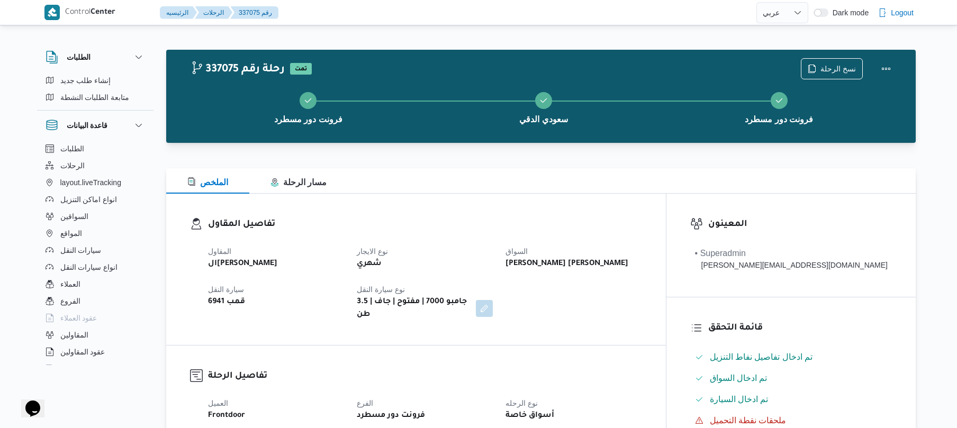
click at [469, 203] on div "تفاصيل المقاول المقاول الهامي محمد خالد علي نوع الايجار شهري السواق محمد سيد مح…" at bounding box center [416, 269] width 500 height 151
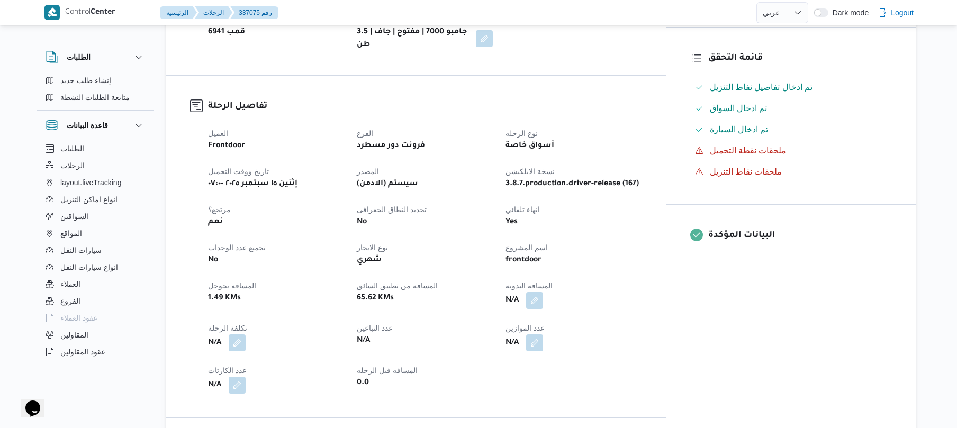
scroll to position [310, 0]
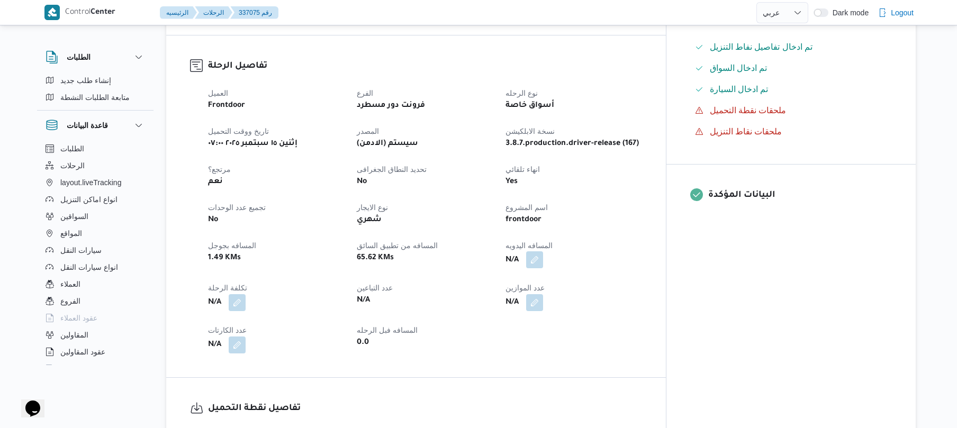
click at [543, 255] on button "button" at bounding box center [534, 259] width 17 height 17
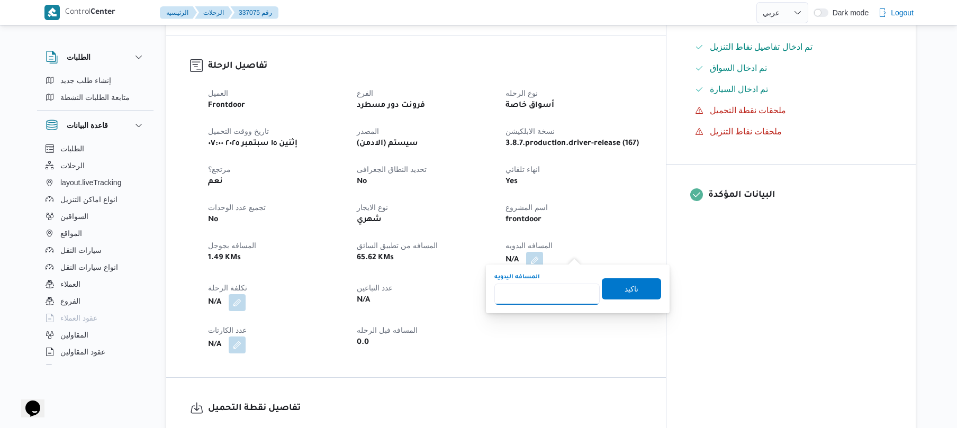
click at [544, 295] on input "المسافه اليدويه" at bounding box center [546, 294] width 105 height 21
type input "80"
click at [629, 290] on span "تاكيد" at bounding box center [631, 288] width 14 height 13
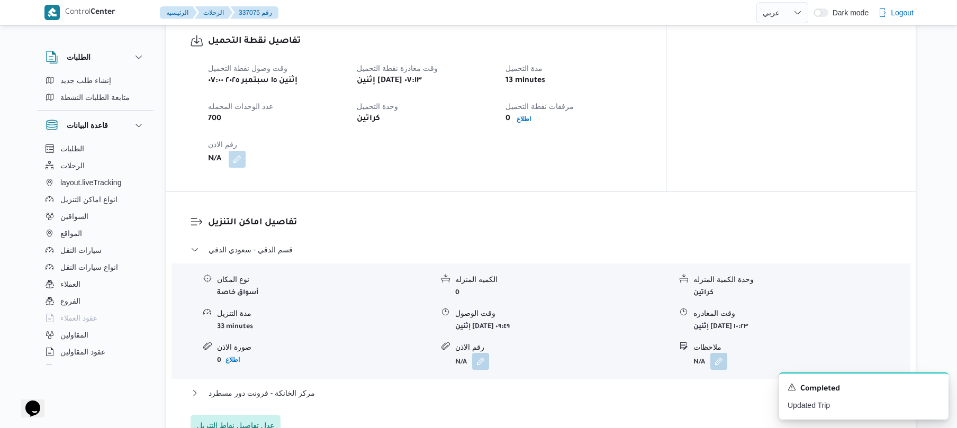
scroll to position [705, 0]
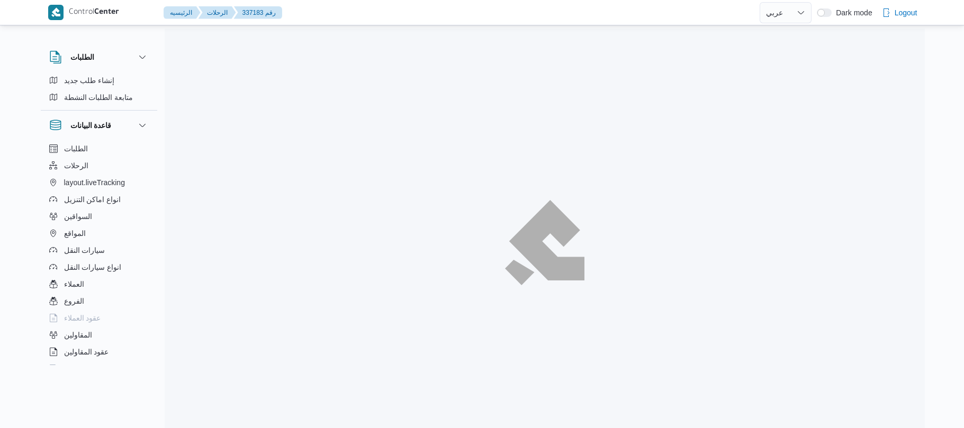
select select "ar"
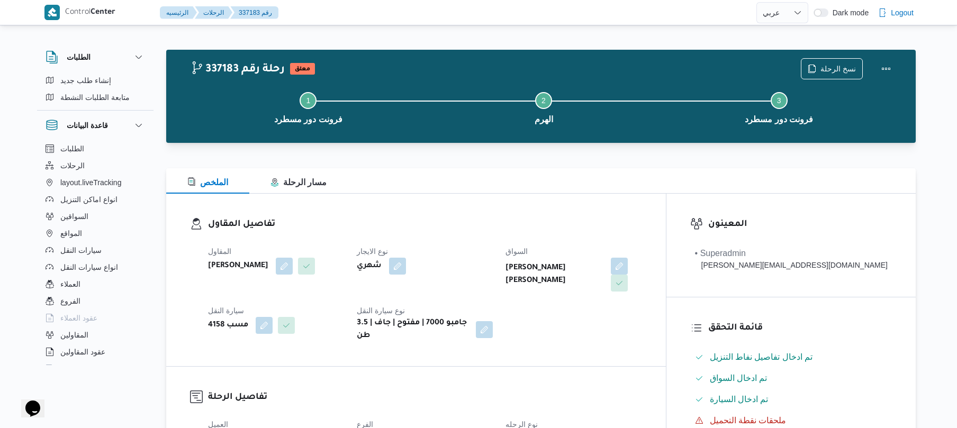
click at [481, 223] on h3 "تفاصيل المقاول" at bounding box center [425, 224] width 434 height 14
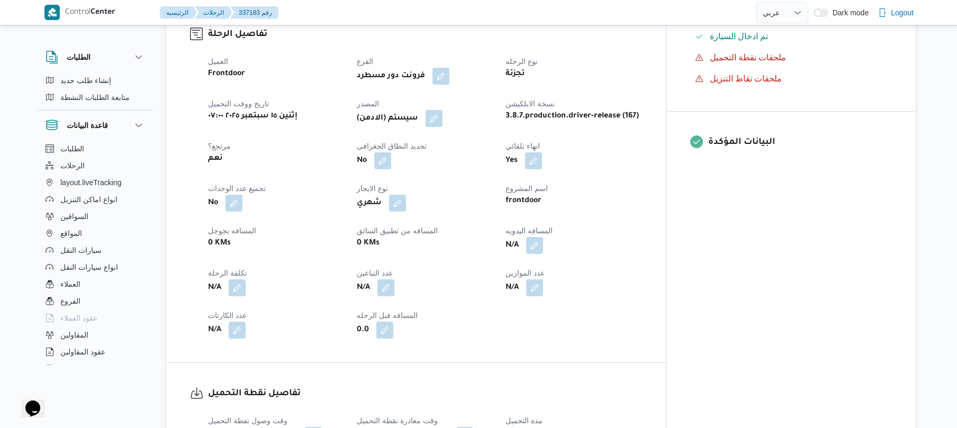
scroll to position [367, 0]
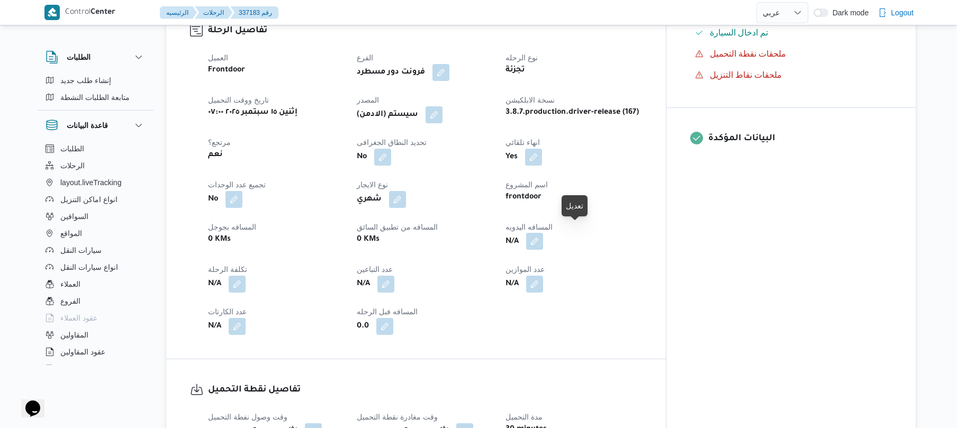
click at [543, 233] on button "button" at bounding box center [534, 241] width 17 height 17
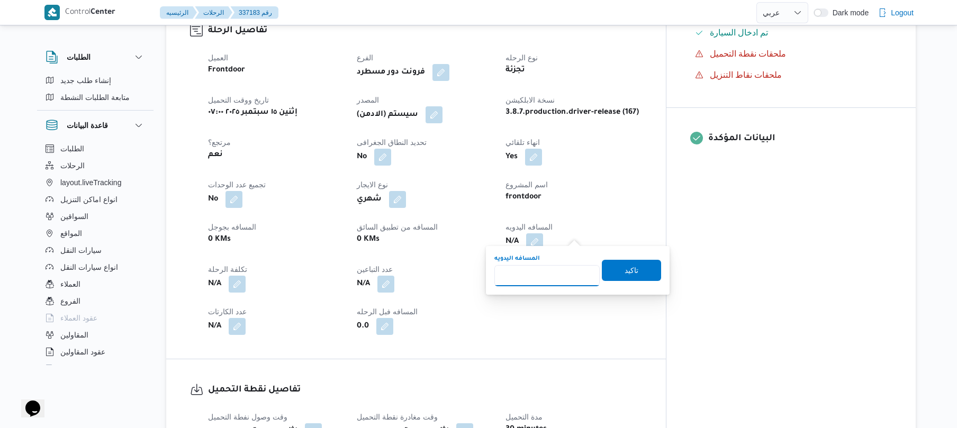
click at [550, 272] on input "المسافه اليدويه" at bounding box center [546, 275] width 105 height 21
type input "90"
click at [625, 271] on span "تاكيد" at bounding box center [631, 270] width 14 height 13
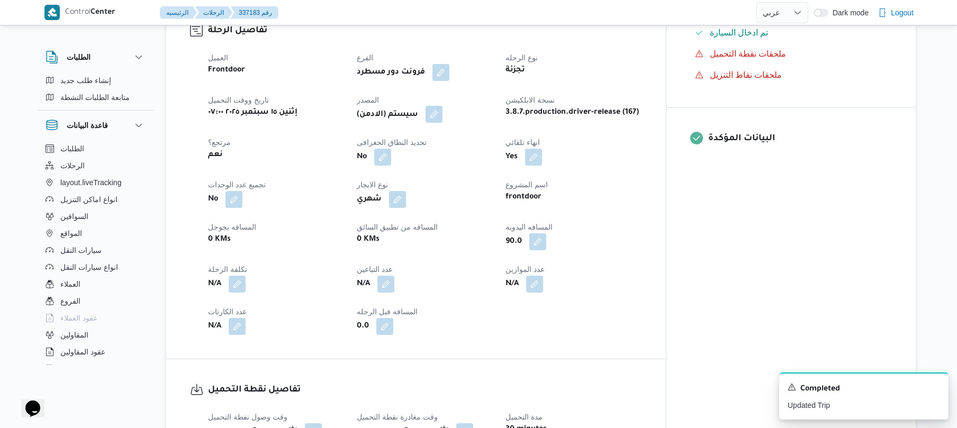
click at [442, 106] on button "button" at bounding box center [433, 114] width 17 height 17
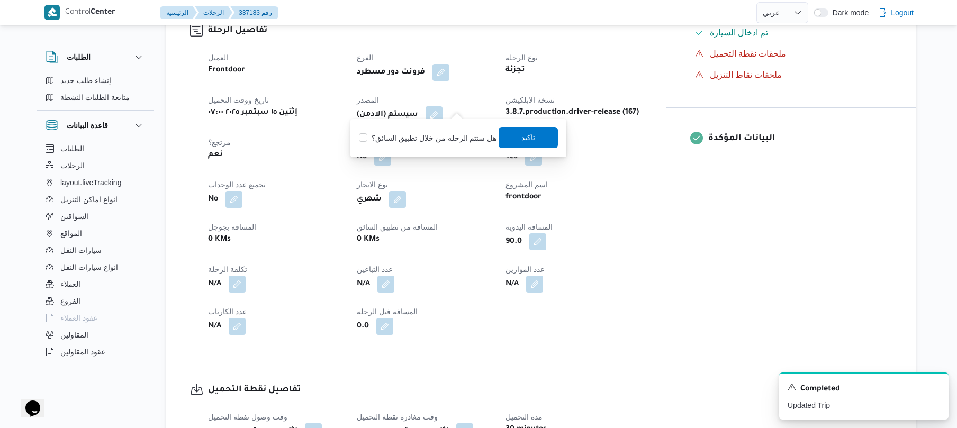
click at [511, 139] on span "تاكيد" at bounding box center [527, 137] width 59 height 21
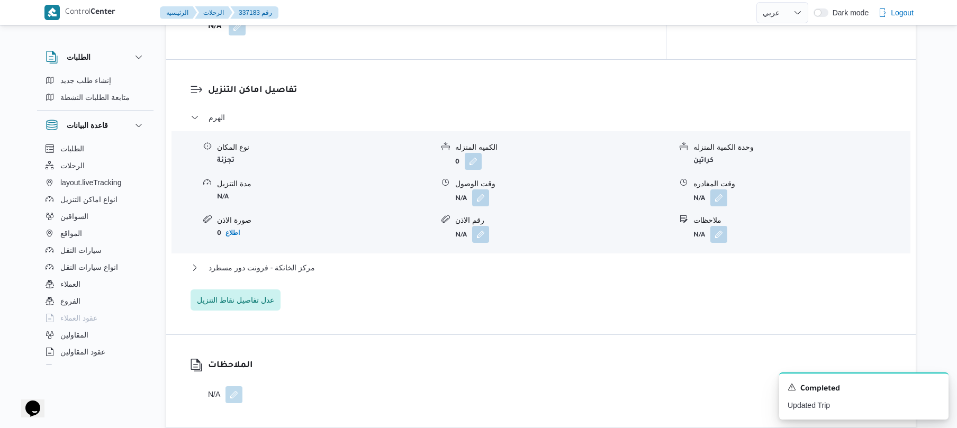
scroll to position [875, 0]
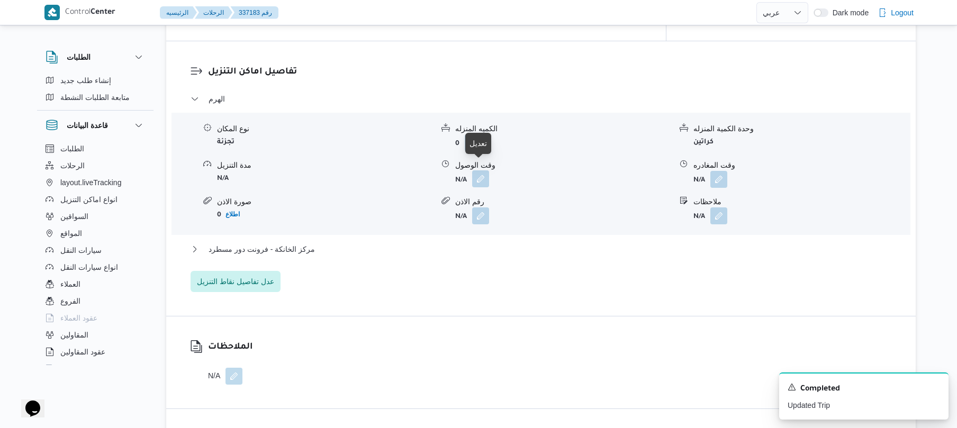
click at [481, 177] on button "button" at bounding box center [480, 178] width 17 height 17
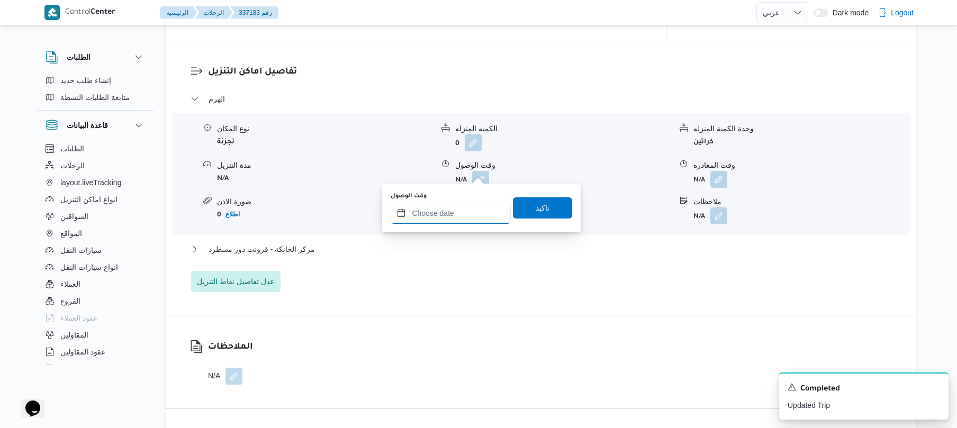
click at [457, 212] on input "وقت الوصول" at bounding box center [451, 213] width 120 height 21
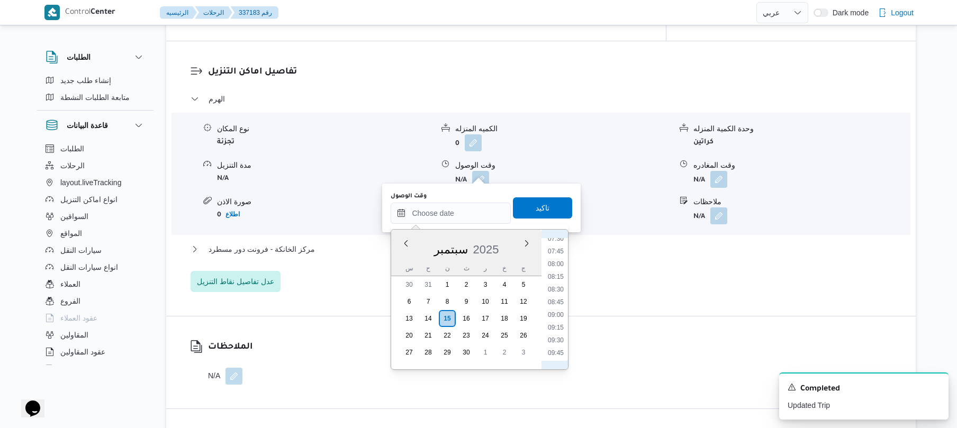
scroll to position [352, 0]
click at [559, 322] on li "08:30" at bounding box center [555, 322] width 24 height 11
type input "[DATE] ٠٨:٣٠"
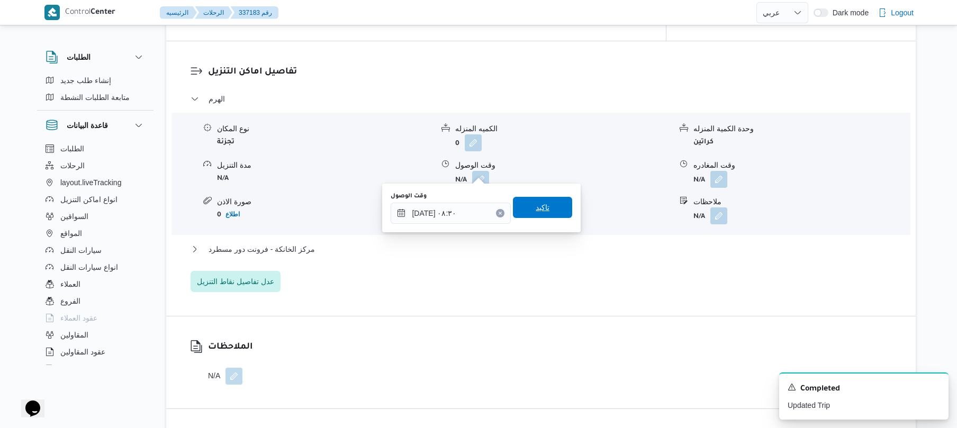
click at [536, 212] on span "تاكيد" at bounding box center [543, 207] width 14 height 13
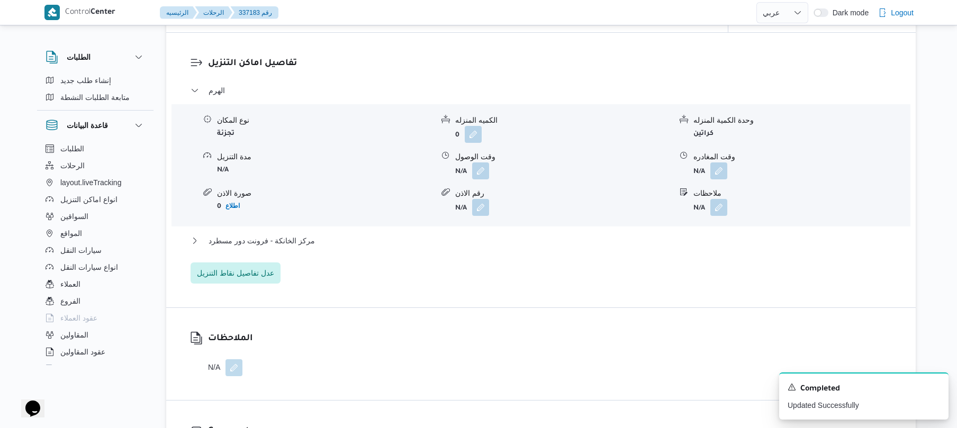
click at [489, 233] on div "الهرم نوع المكان تجزئة الكميه المنزله 0 وحدة الكمية المنزله كراتين مدة التنزيل …" at bounding box center [540, 183] width 701 height 199
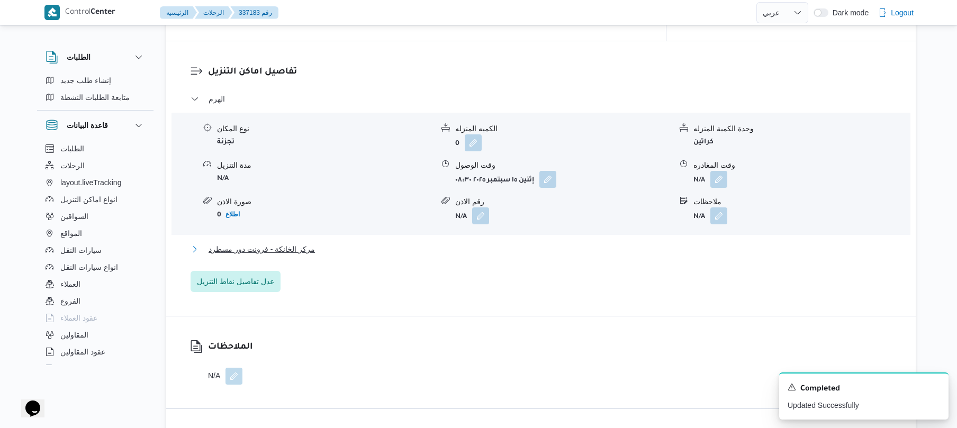
click at [489, 243] on button "مركز الخانكة - فرونت دور مسطرد" at bounding box center [540, 249] width 701 height 13
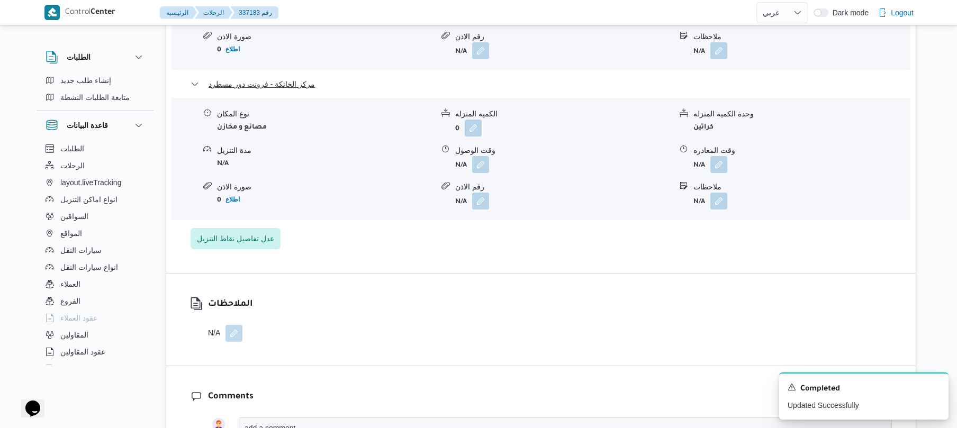
scroll to position [1072, 0]
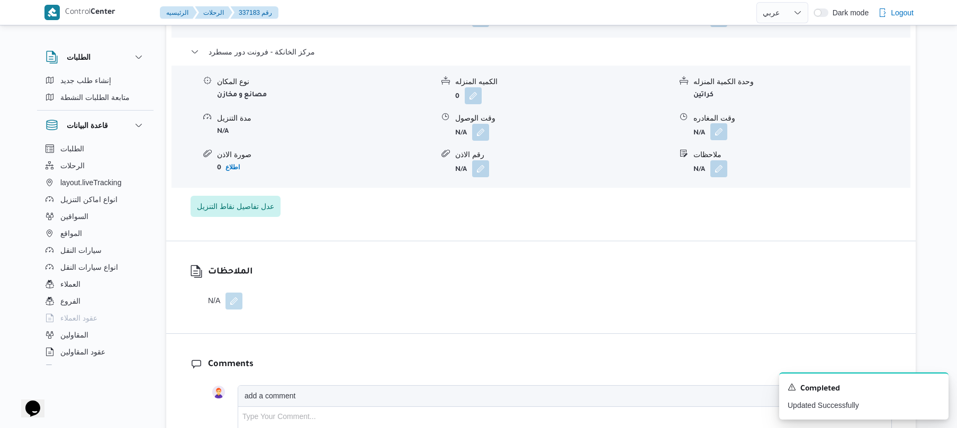
drag, startPoint x: 719, startPoint y: 121, endPoint x: 716, endPoint y: 128, distance: 7.4
click at [720, 123] on button "button" at bounding box center [718, 131] width 17 height 17
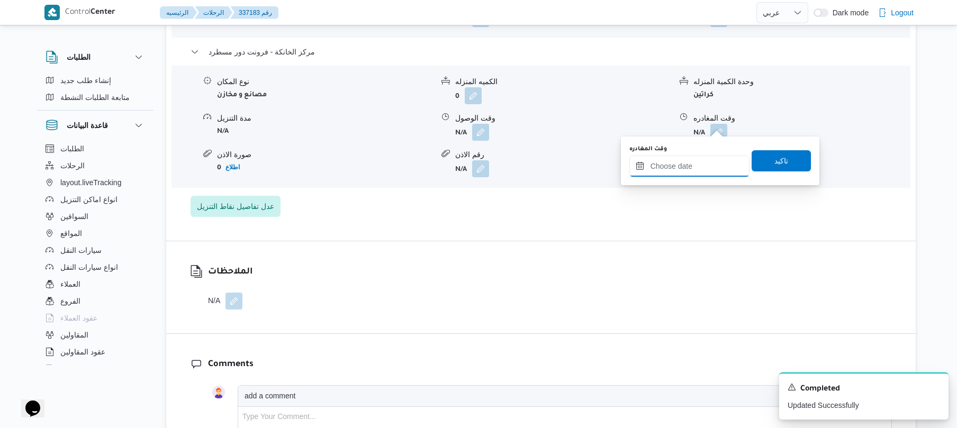
click at [673, 162] on input "وقت المغادره" at bounding box center [689, 166] width 120 height 21
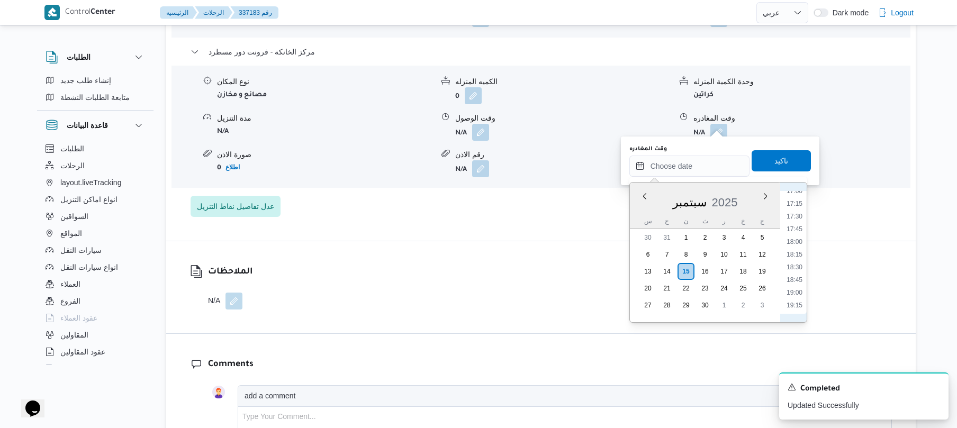
scroll to position [837, 0]
click at [794, 261] on li "17:45" at bounding box center [794, 261] width 24 height 11
type input "[DATE] ١٧:٤٥"
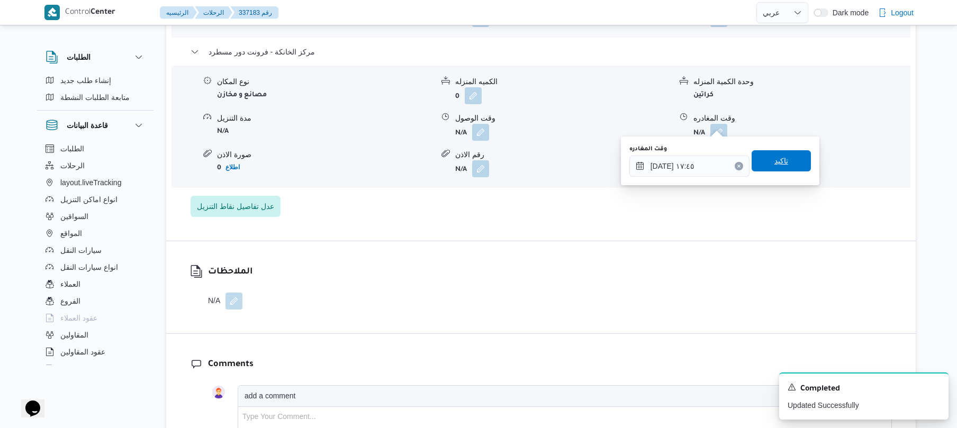
click at [764, 170] on span "تاكيد" at bounding box center [780, 160] width 59 height 21
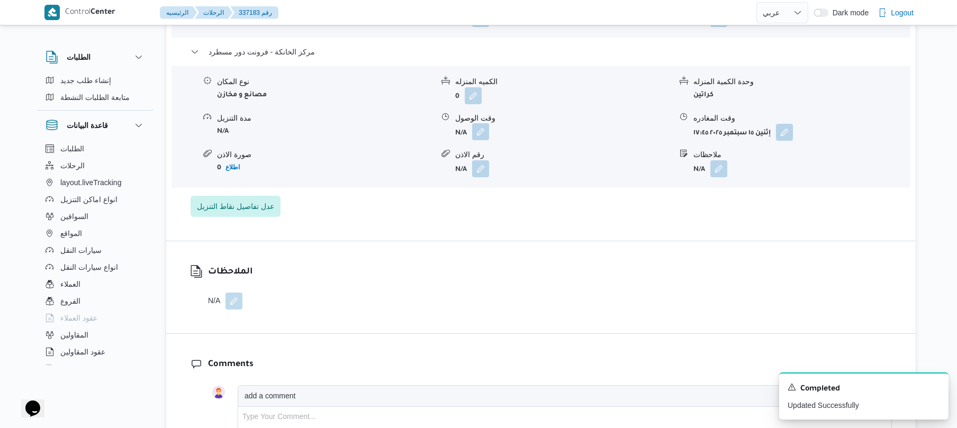
click at [486, 124] on button "button" at bounding box center [480, 131] width 17 height 17
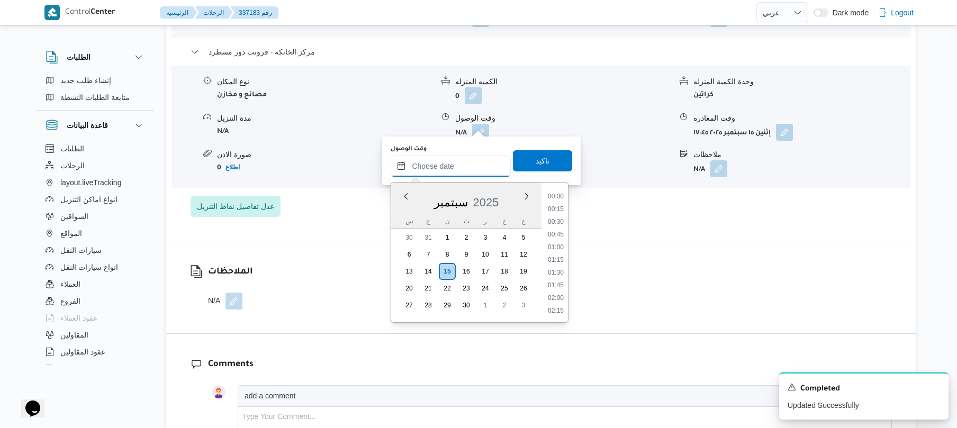
click at [462, 165] on input "وقت الوصول" at bounding box center [451, 166] width 120 height 21
click at [555, 249] on li "17:30" at bounding box center [555, 248] width 24 height 11
type input "[DATE] ١٧:٣٠"
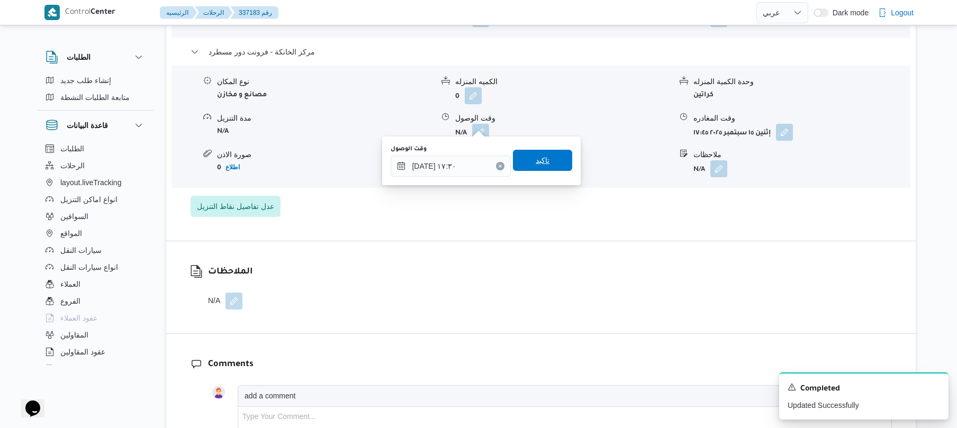
click at [542, 159] on span "تاكيد" at bounding box center [543, 160] width 14 height 13
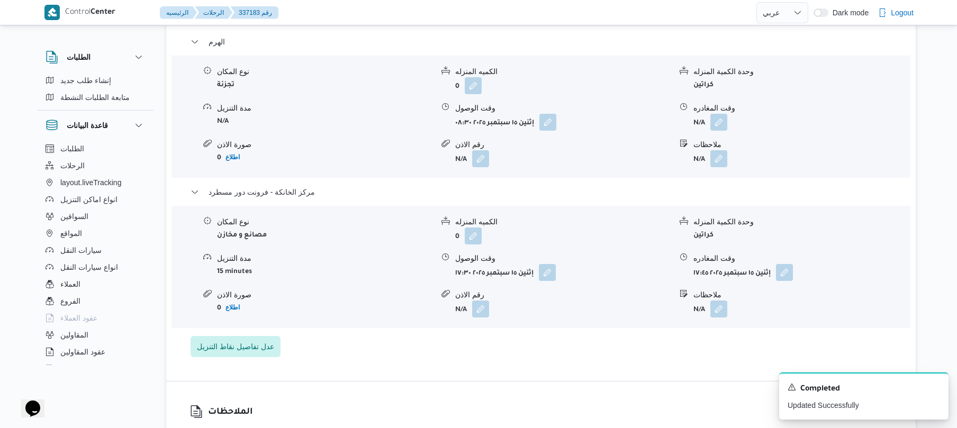
scroll to position [931, 0]
click at [720, 115] on button "button" at bounding box center [718, 122] width 17 height 17
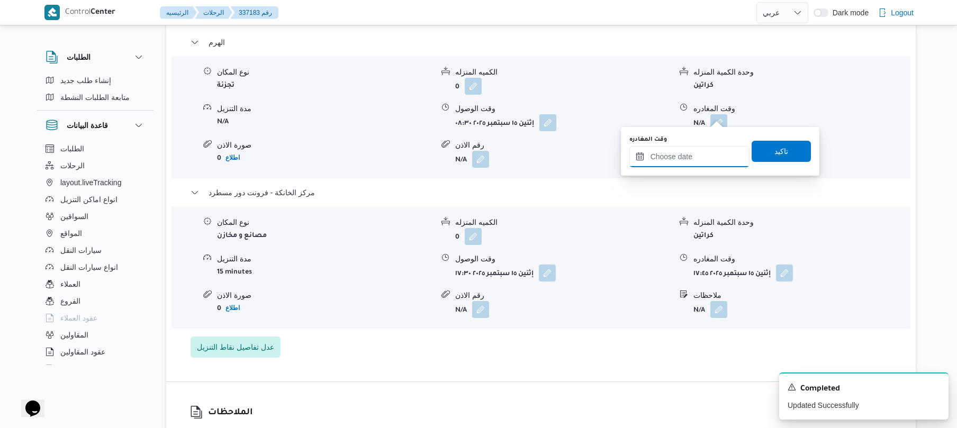
click at [686, 152] on input "وقت المغادره" at bounding box center [689, 156] width 120 height 21
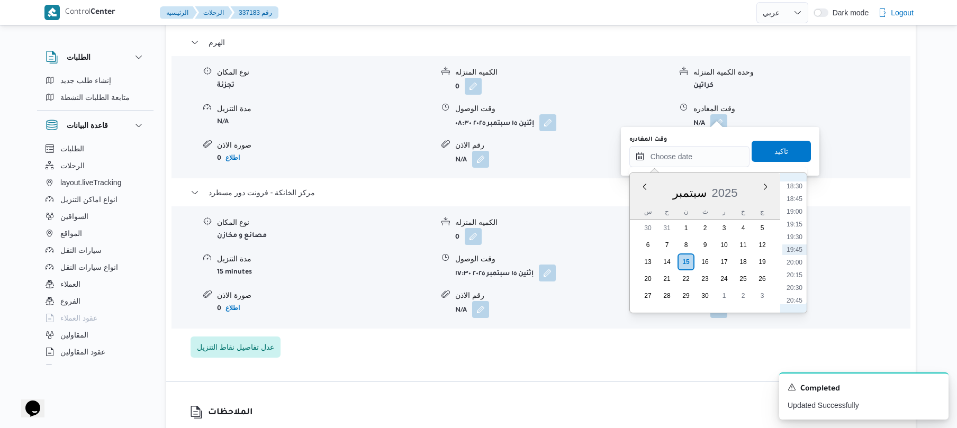
scroll to position [837, 0]
click at [794, 203] on li "16:45" at bounding box center [794, 201] width 24 height 11
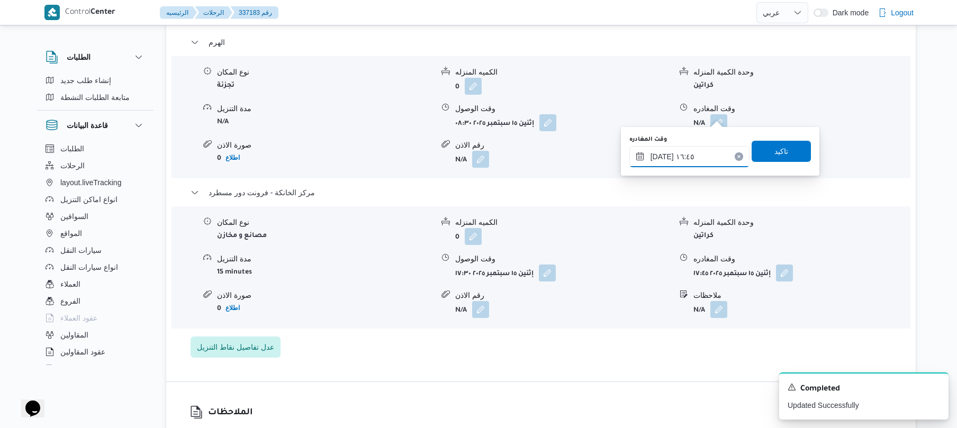
click at [661, 159] on input "[DATE] ١٦:٤٥" at bounding box center [689, 156] width 120 height 21
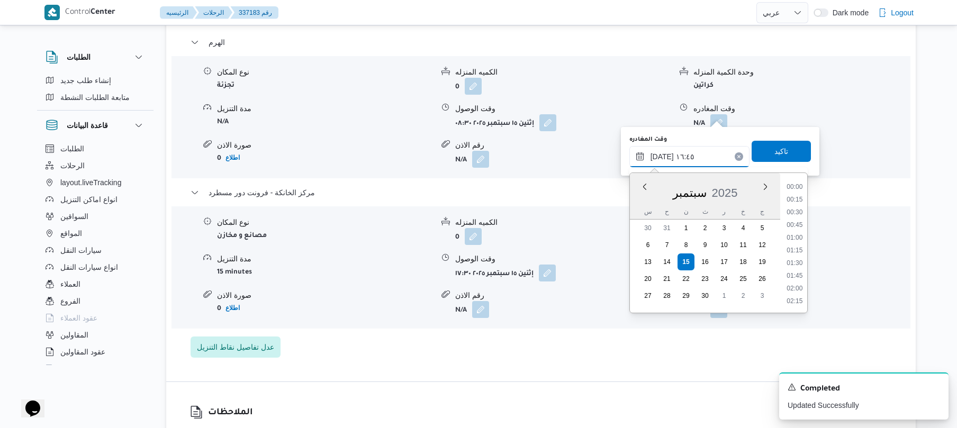
click at [661, 159] on input "[DATE] ١٦:٤٥" at bounding box center [689, 156] width 120 height 21
type input "[DATE] ١٦:40"
click at [790, 155] on span "تاكيد" at bounding box center [780, 151] width 59 height 21
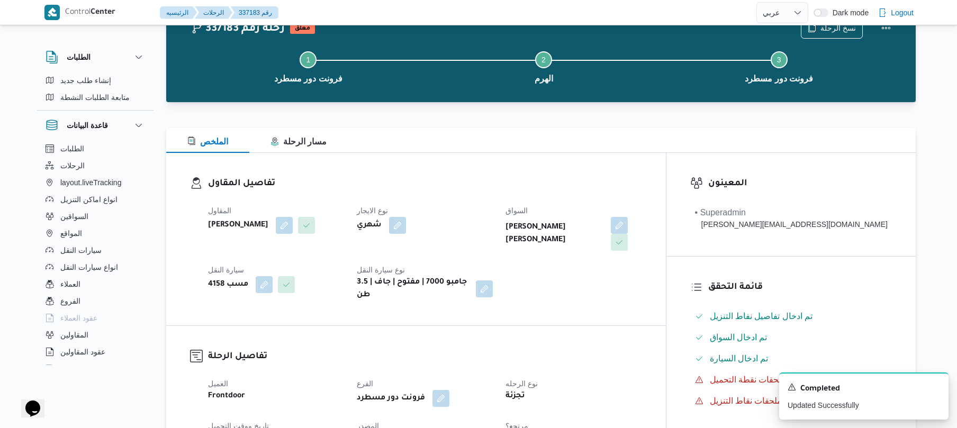
scroll to position [0, 0]
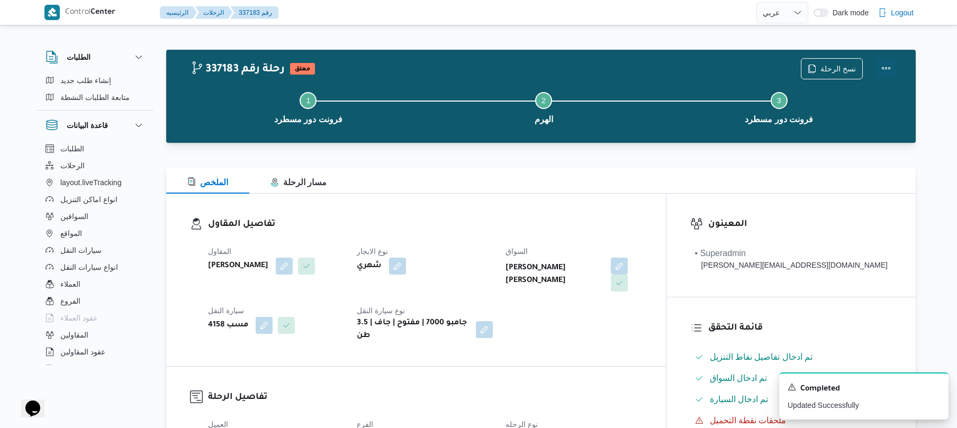
click at [896, 63] on button "Actions" at bounding box center [885, 68] width 21 height 21
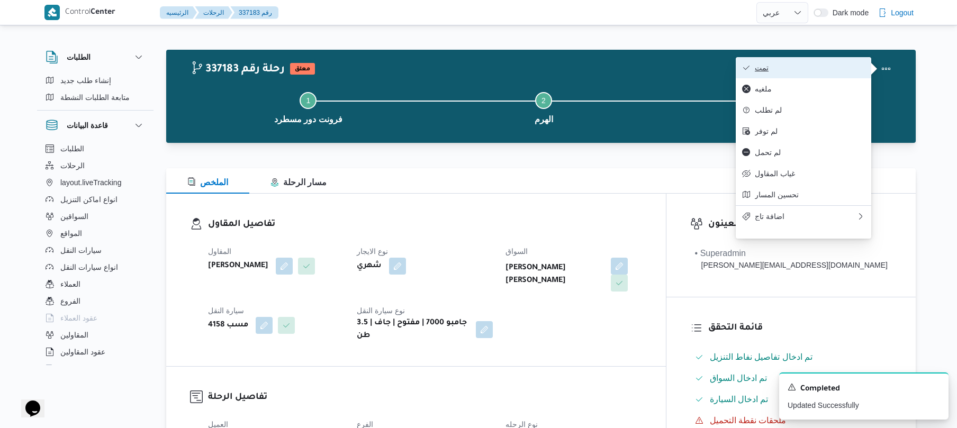
click at [836, 70] on span "تمت" at bounding box center [810, 67] width 110 height 8
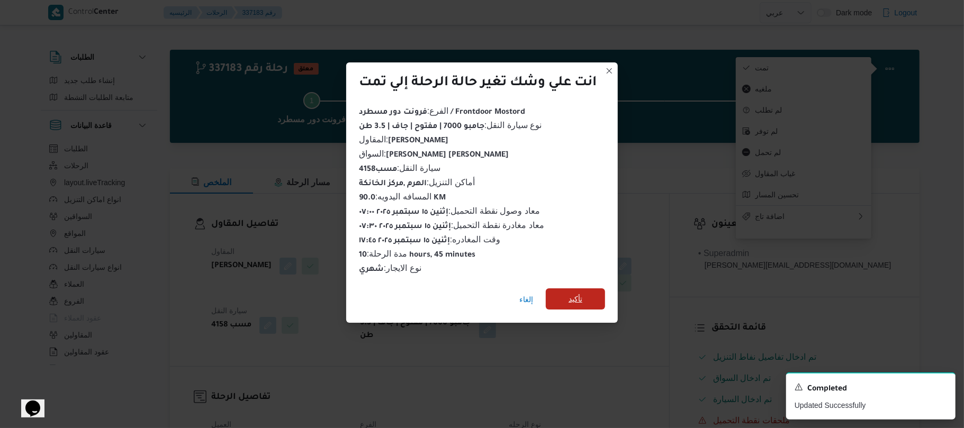
click at [581, 295] on span "تأكيد" at bounding box center [575, 299] width 14 height 13
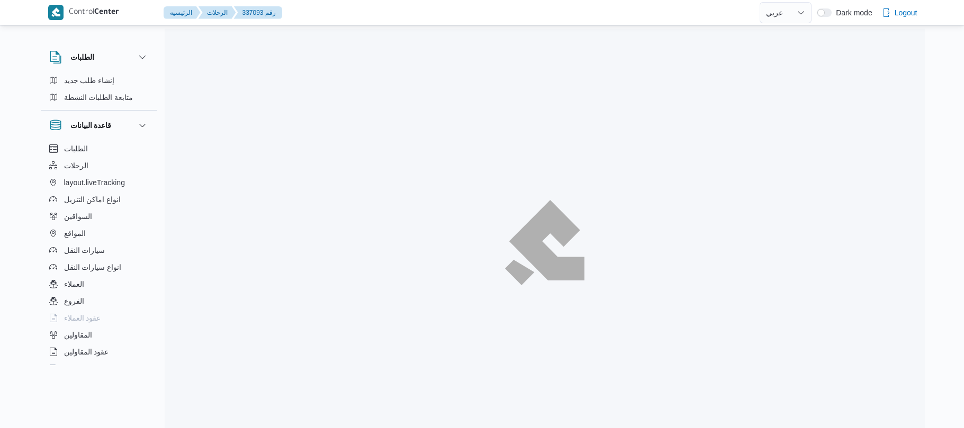
select select "ar"
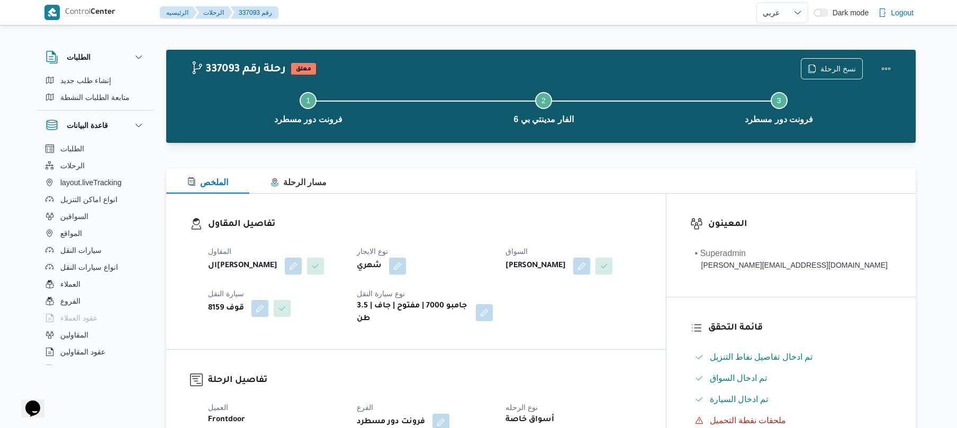
click at [461, 206] on div "تفاصيل المقاول المقاول الهامي [PERSON_NAME] نوع الايجار شهري السواق [PERSON_NAM…" at bounding box center [416, 272] width 500 height 156
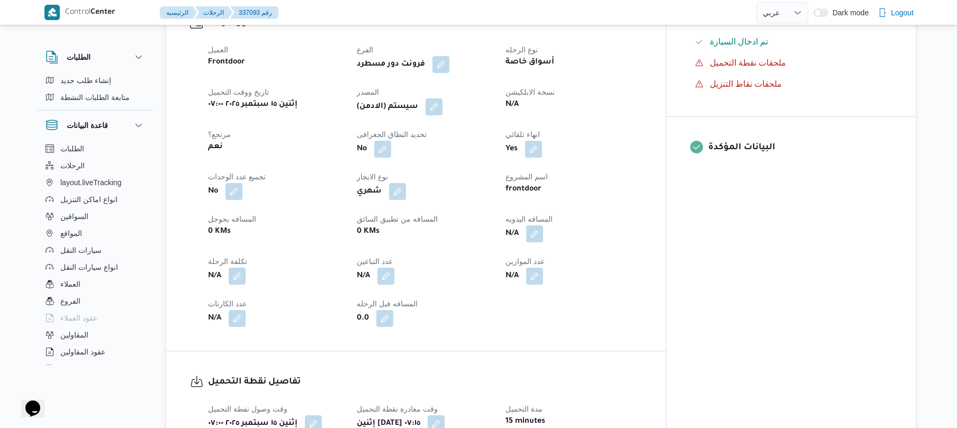
scroll to position [395, 0]
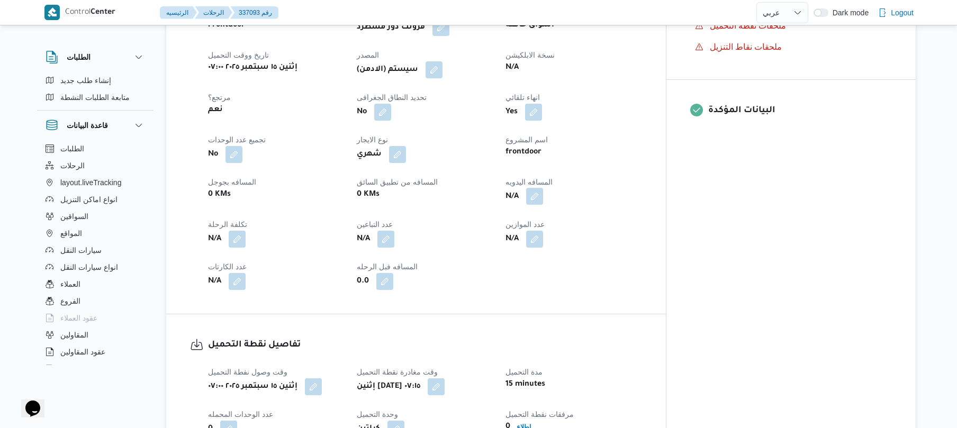
click at [543, 190] on button "button" at bounding box center [534, 196] width 17 height 17
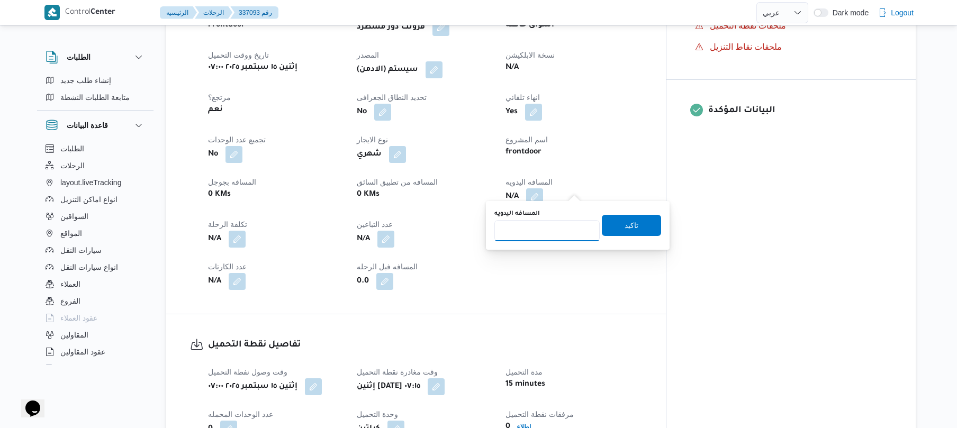
click at [556, 229] on input "المسافه اليدويه" at bounding box center [546, 230] width 105 height 21
type input "120"
click at [624, 219] on span "تاكيد" at bounding box center [631, 225] width 14 height 13
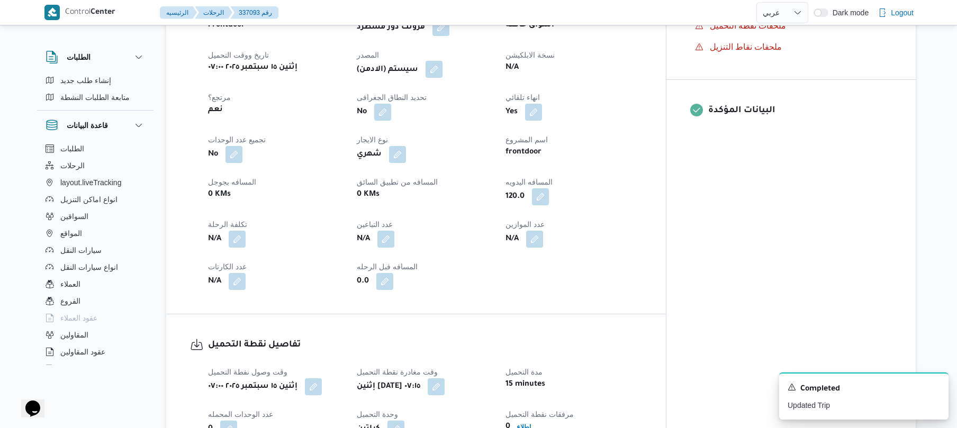
click at [442, 65] on button "button" at bounding box center [433, 69] width 17 height 17
click at [521, 93] on span "تاكيد" at bounding box center [528, 92] width 14 height 13
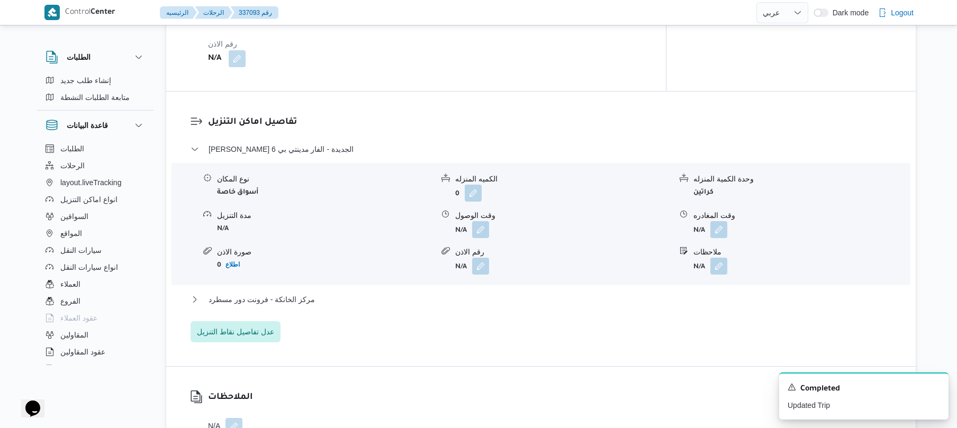
scroll to position [847, 0]
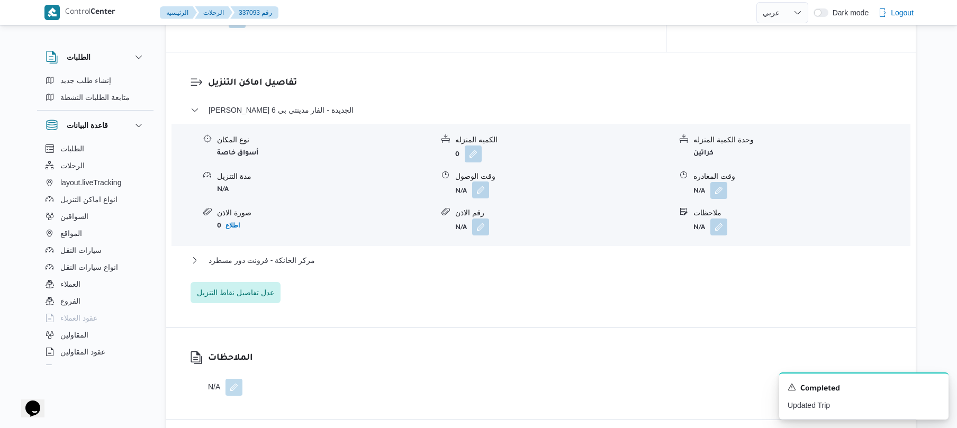
click at [483, 186] on button "button" at bounding box center [480, 190] width 17 height 17
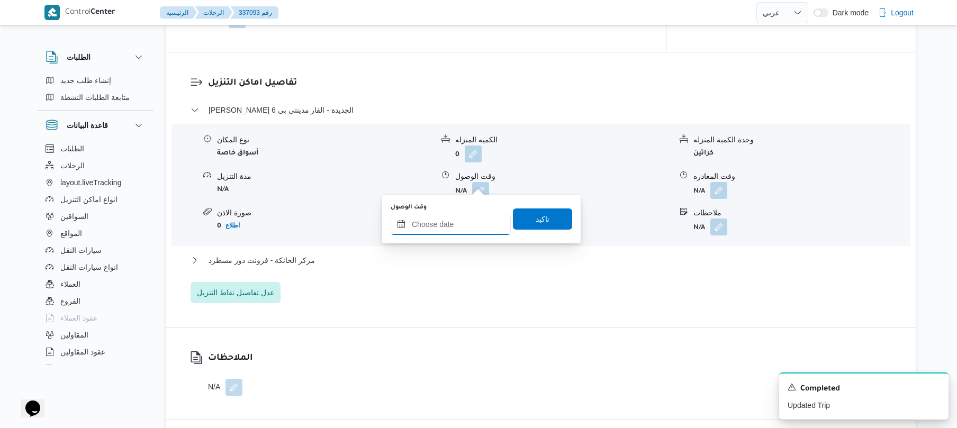
click at [449, 232] on input "وقت الوصول" at bounding box center [451, 224] width 120 height 21
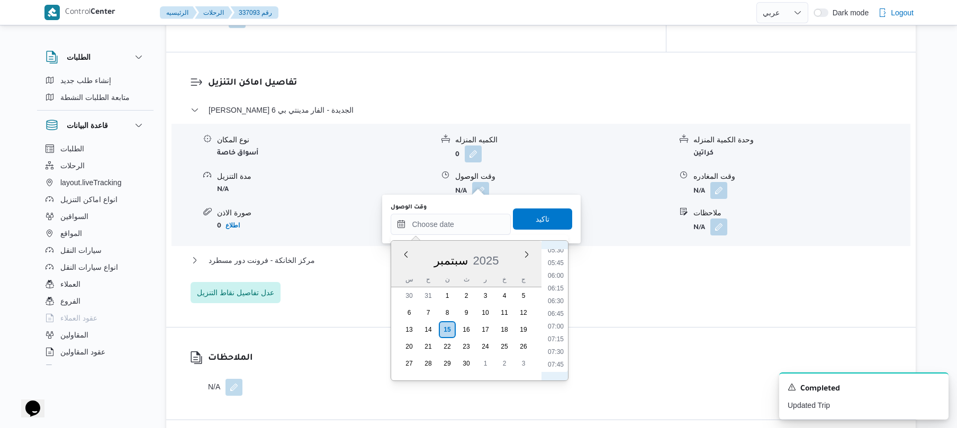
scroll to position [387, 0]
click at [557, 274] on li "08:00" at bounding box center [555, 273] width 24 height 11
type input "[DATE] ٠٨:٠٠"
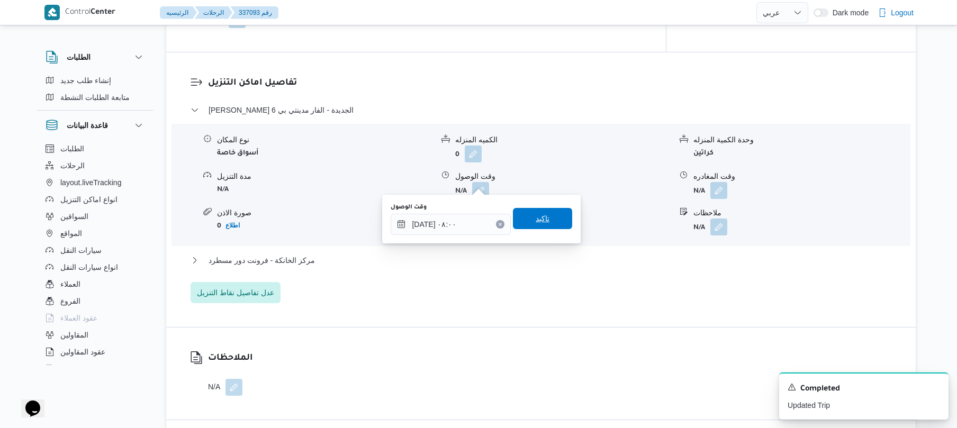
click at [545, 219] on span "تاكيد" at bounding box center [542, 218] width 59 height 21
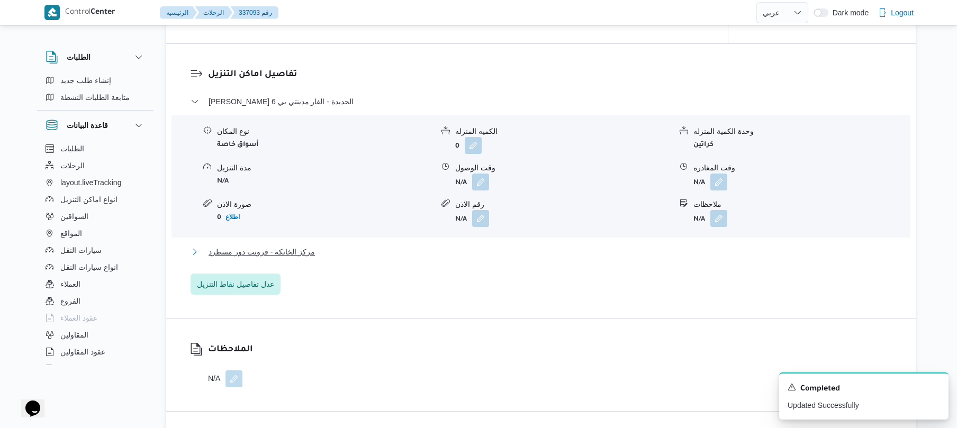
click at [501, 248] on button "مركز الخانكة - فرونت دور مسطرد" at bounding box center [540, 252] width 701 height 13
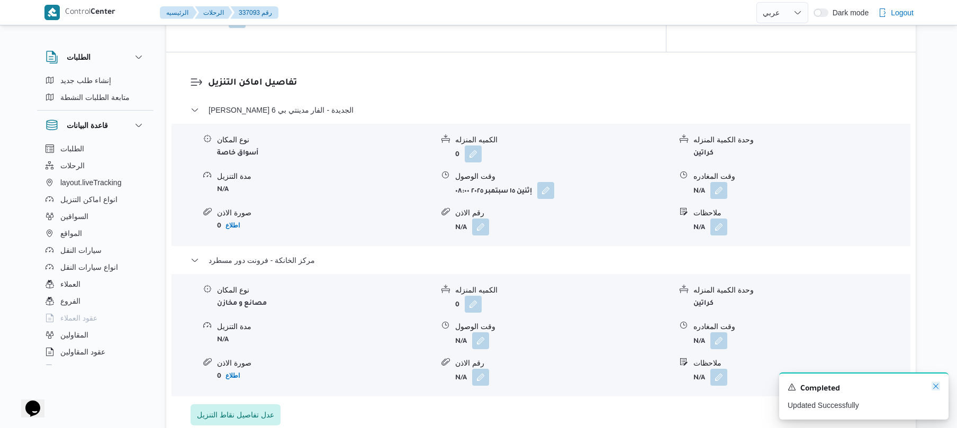
click at [935, 386] on icon "Dismiss toast" at bounding box center [935, 386] width 8 height 8
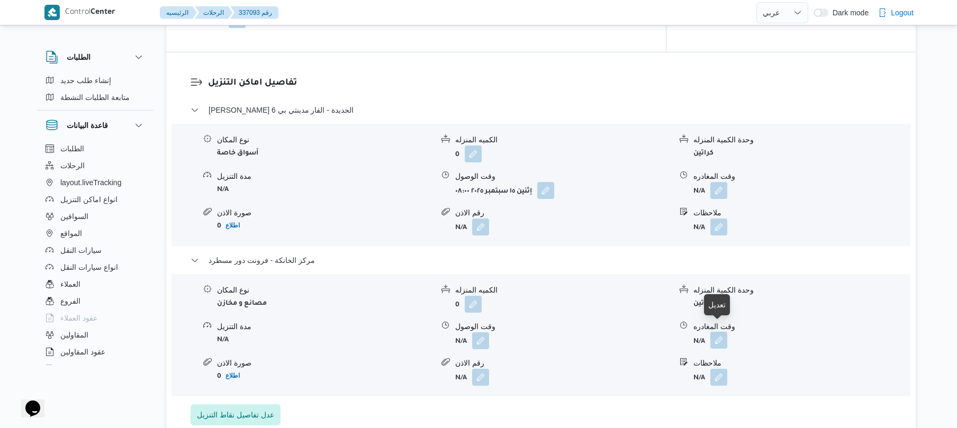
click at [720, 332] on button "button" at bounding box center [718, 340] width 17 height 17
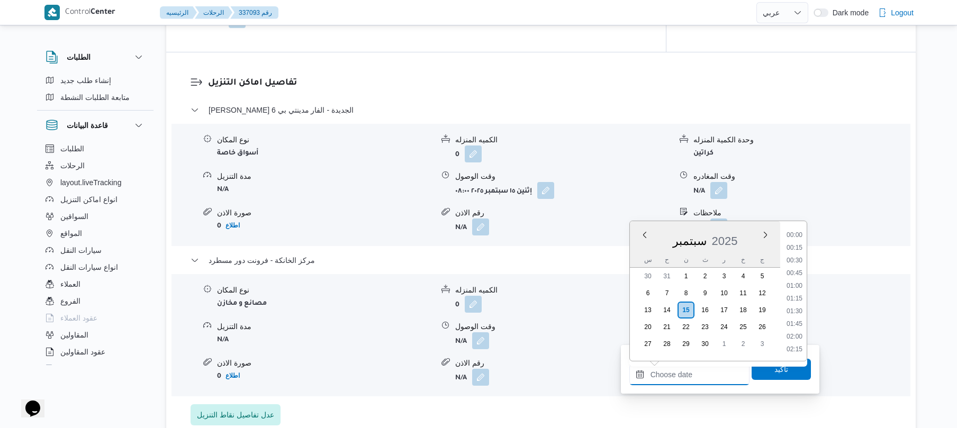
click at [688, 370] on input "وقت المغادره" at bounding box center [689, 374] width 120 height 21
click at [794, 276] on li "17:15" at bounding box center [794, 275] width 24 height 11
type input "[DATE] ١٧:١٥"
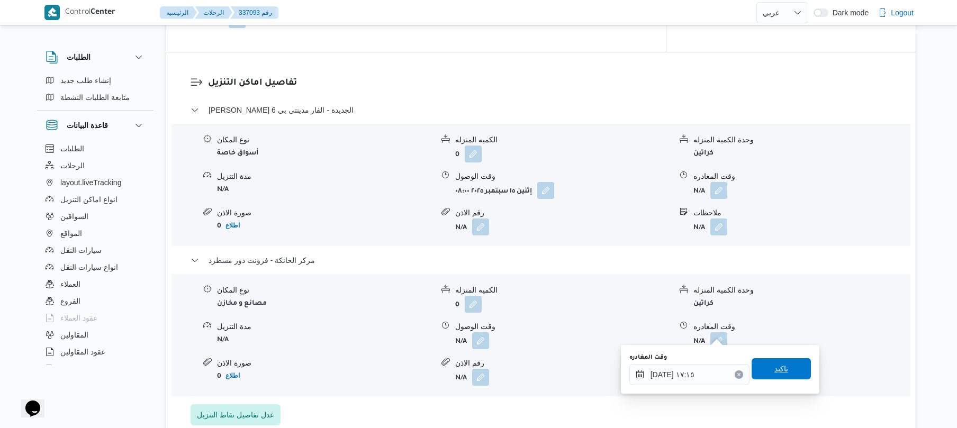
click at [774, 367] on span "تاكيد" at bounding box center [781, 368] width 14 height 13
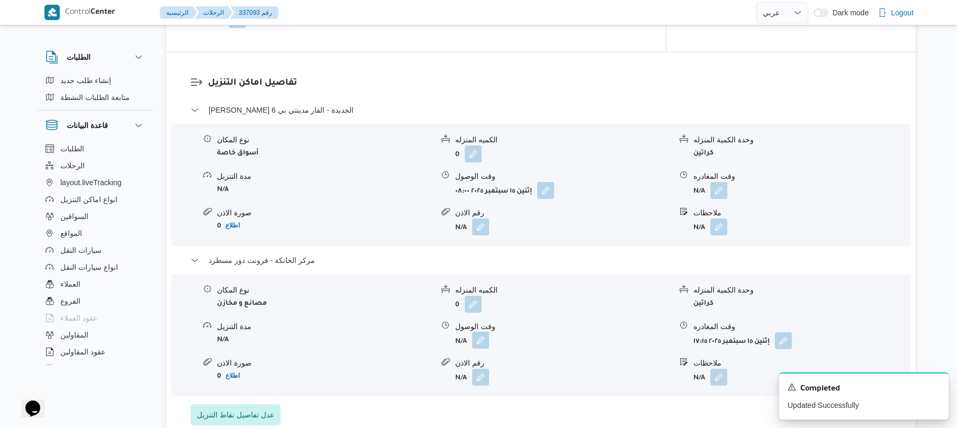
click at [479, 337] on button "button" at bounding box center [480, 340] width 17 height 17
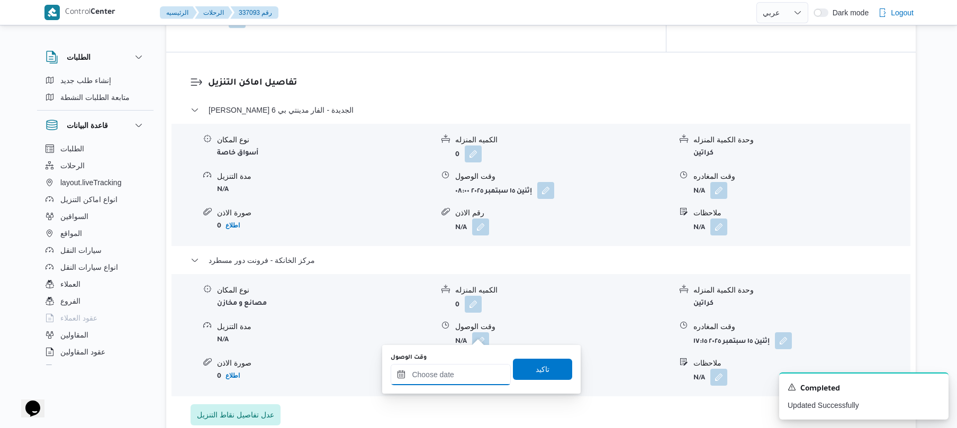
click at [459, 374] on input "وقت الوصول" at bounding box center [451, 374] width 120 height 21
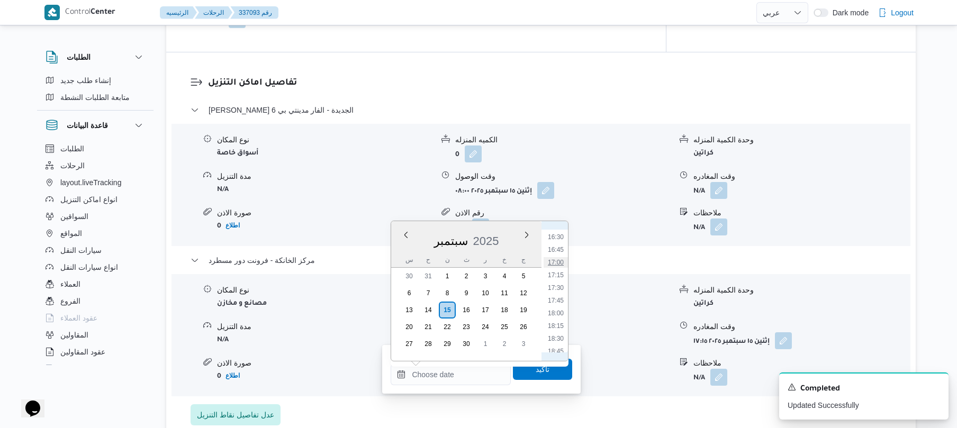
click at [555, 264] on li "17:00" at bounding box center [555, 262] width 24 height 11
type input "[DATE] ١٧:٠٠"
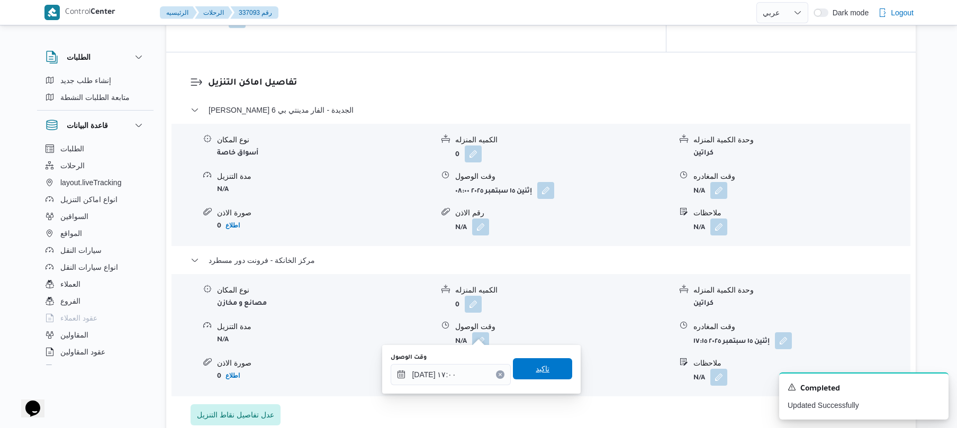
click at [543, 365] on span "تاكيد" at bounding box center [542, 368] width 59 height 21
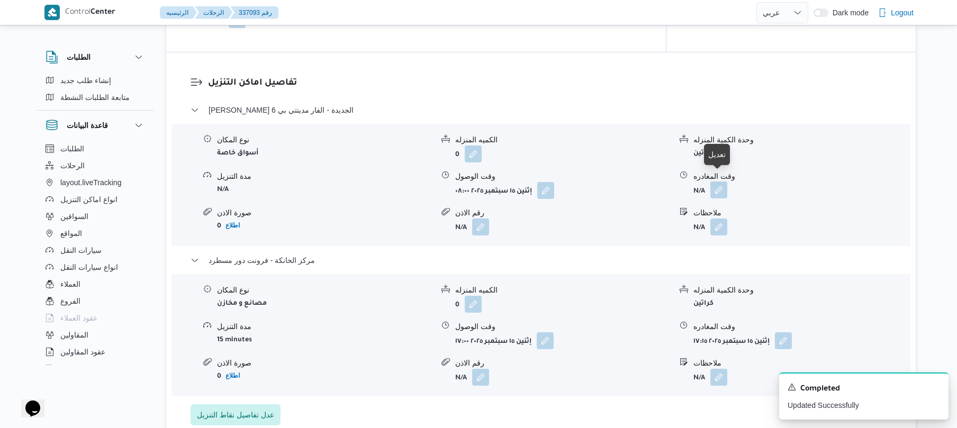
click at [715, 184] on button "button" at bounding box center [718, 190] width 17 height 17
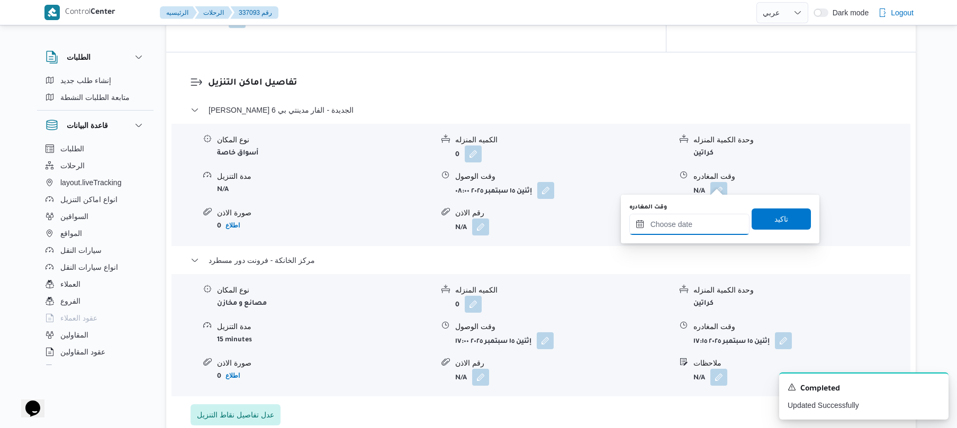
click at [684, 228] on input "وقت المغادره" at bounding box center [689, 224] width 120 height 21
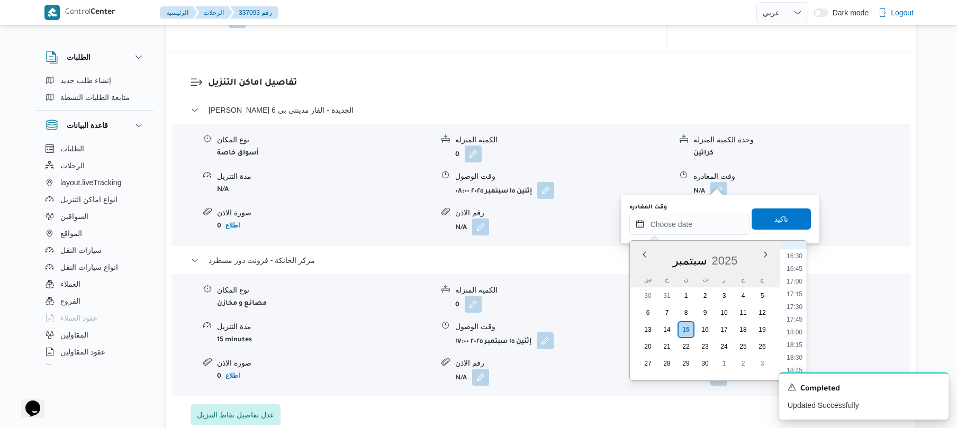
scroll to position [733, 0]
click at [792, 347] on li "16:15" at bounding box center [794, 347] width 24 height 11
type input "[DATE] ١٦:١٥"
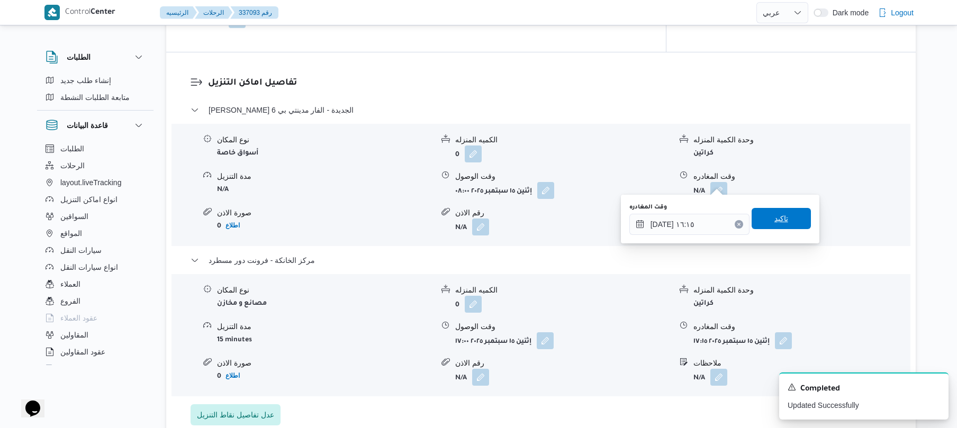
click at [777, 221] on span "تاكيد" at bounding box center [781, 218] width 14 height 13
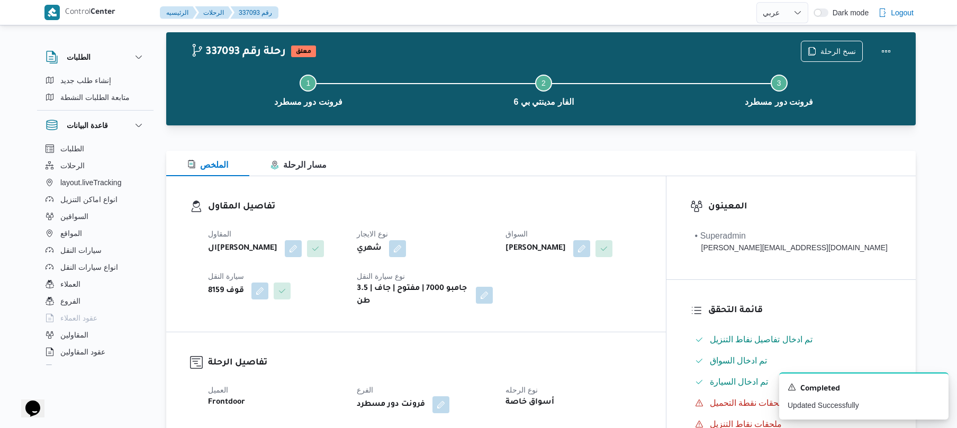
scroll to position [0, 0]
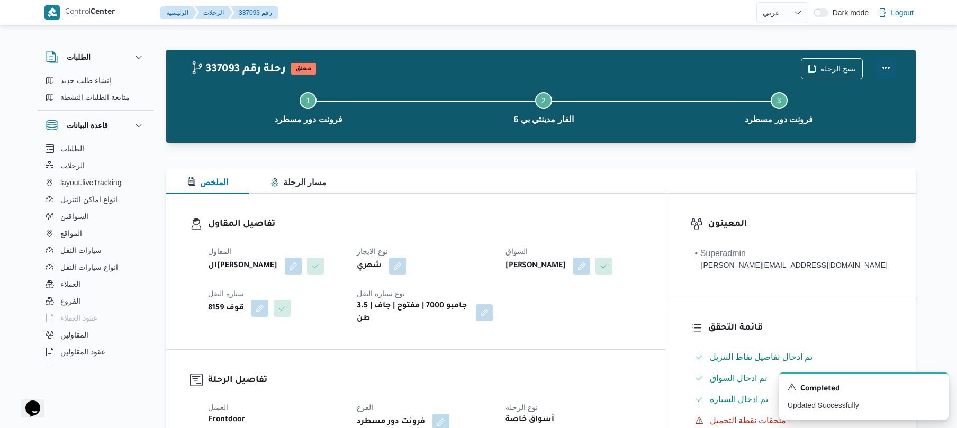
click at [886, 63] on button "Actions" at bounding box center [885, 68] width 21 height 21
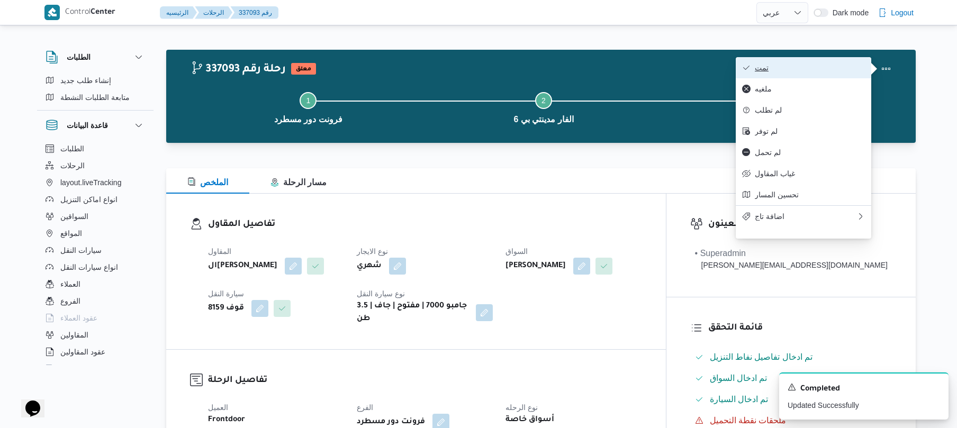
click at [831, 69] on span "تمت" at bounding box center [810, 67] width 110 height 8
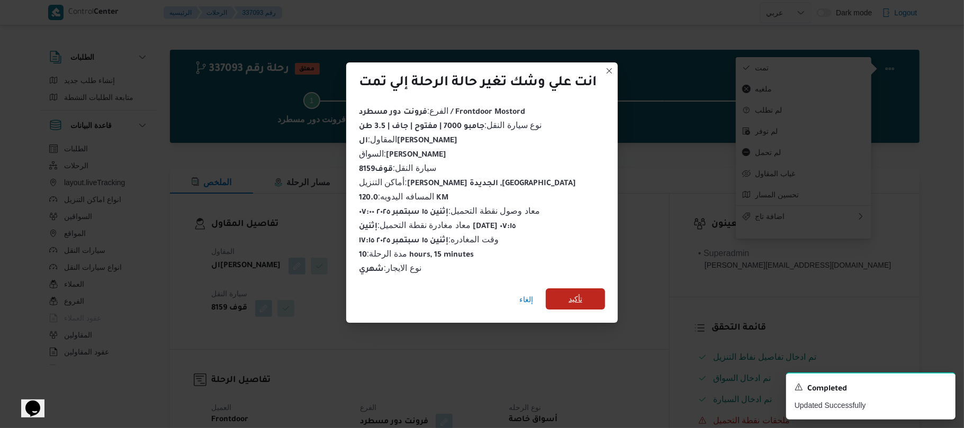
click at [587, 297] on span "تأكيد" at bounding box center [575, 298] width 59 height 21
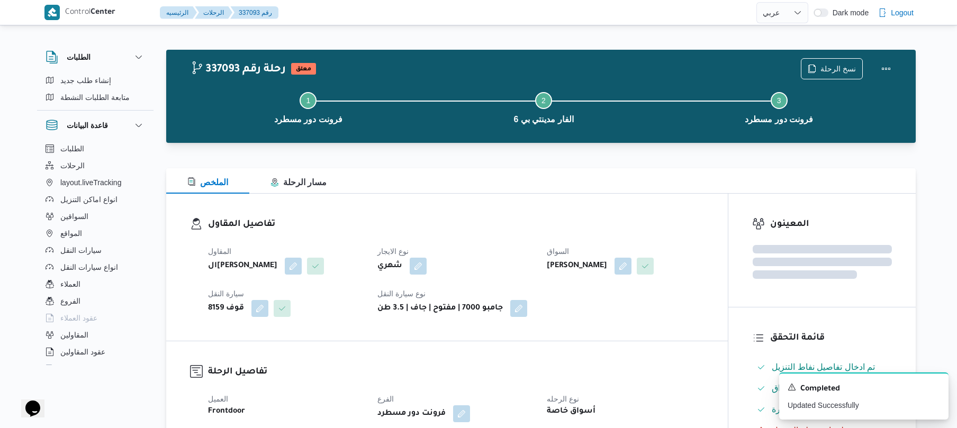
click at [593, 317] on div "المقاول الهامي [PERSON_NAME] نوع الايجار شهري السواق [PERSON_NAME] سيارة النقل …" at bounding box center [456, 281] width 509 height 85
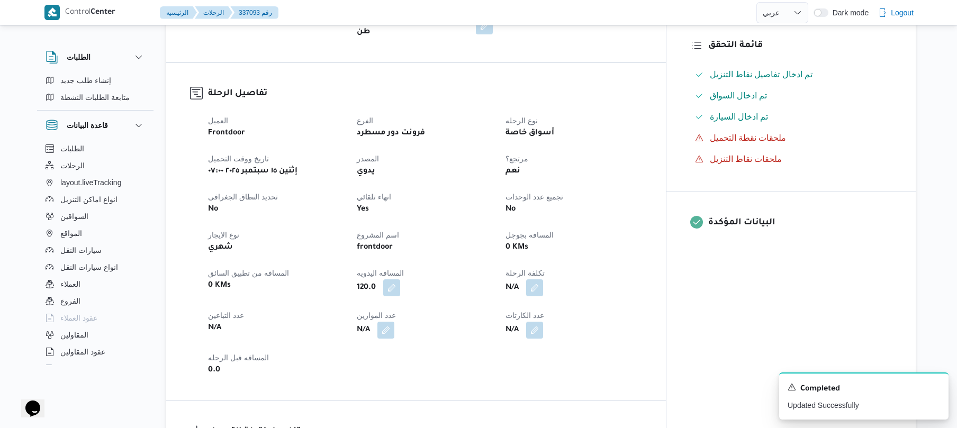
scroll to position [310, 0]
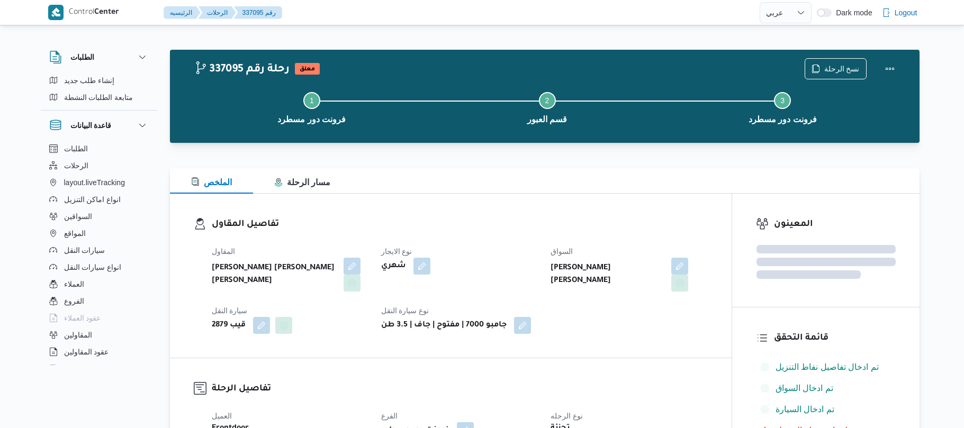
select select "ar"
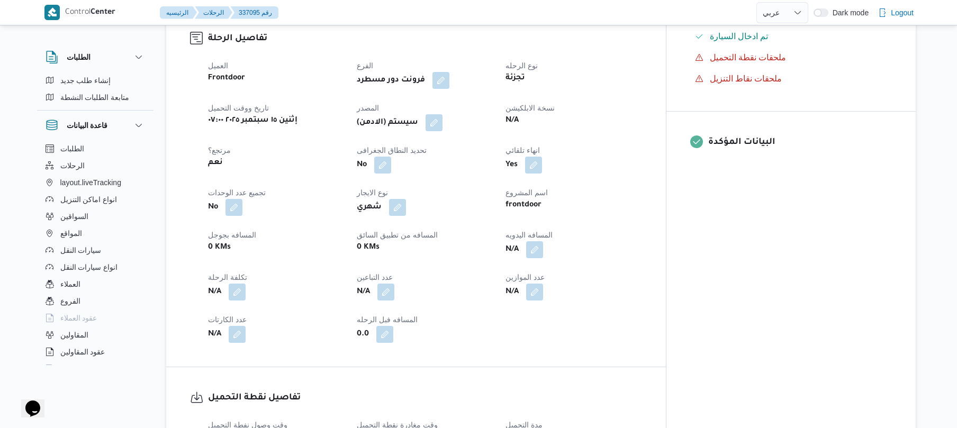
scroll to position [367, 0]
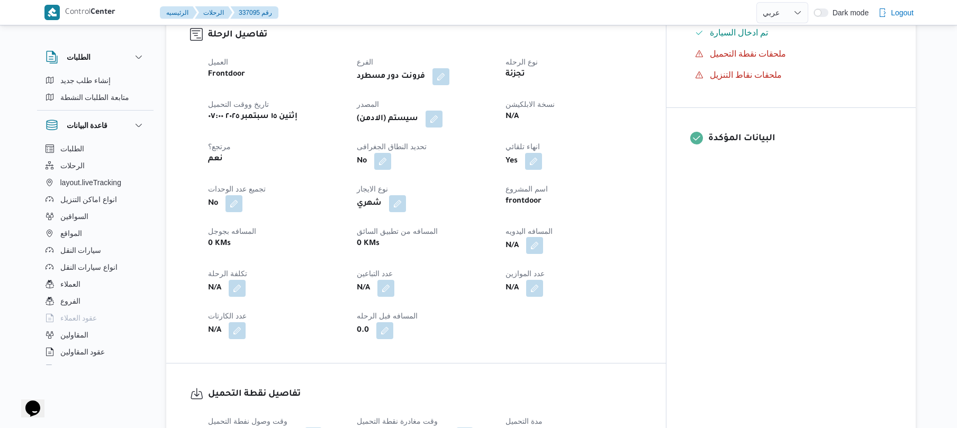
click at [543, 237] on button "button" at bounding box center [534, 245] width 17 height 17
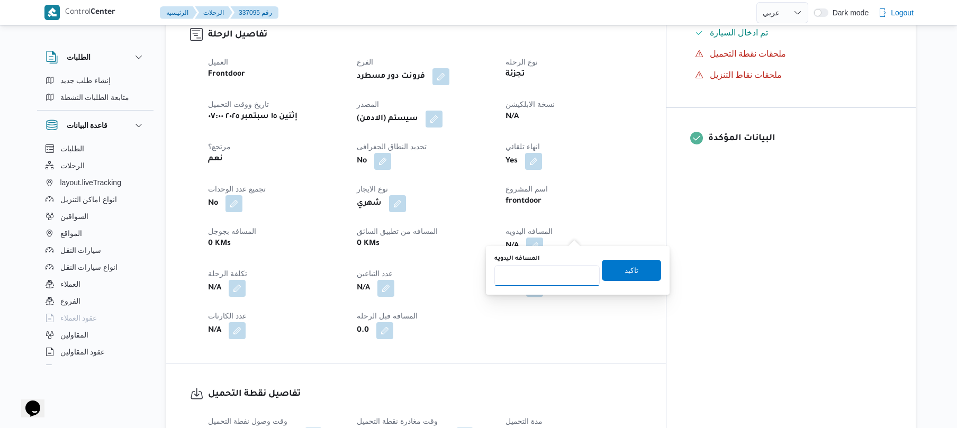
click at [542, 277] on input "المسافه اليدويه" at bounding box center [546, 275] width 105 height 21
type input "70"
click at [624, 264] on span "تاكيد" at bounding box center [631, 270] width 14 height 13
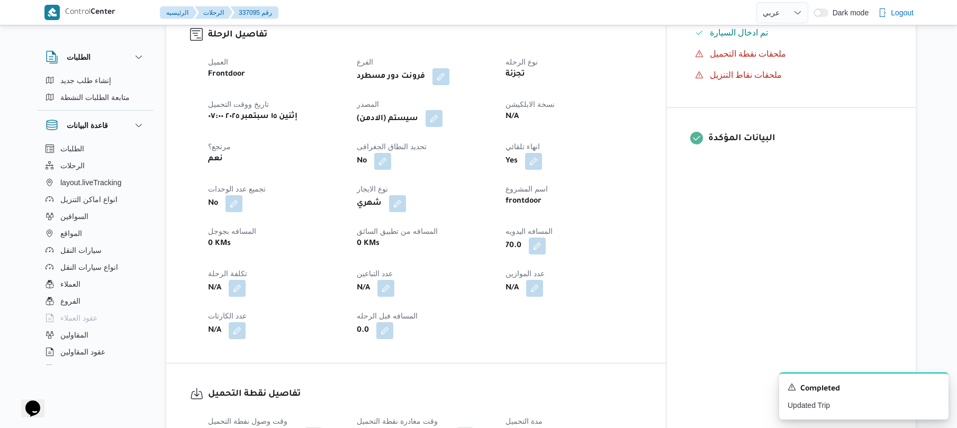
click at [442, 110] on button "button" at bounding box center [433, 118] width 17 height 17
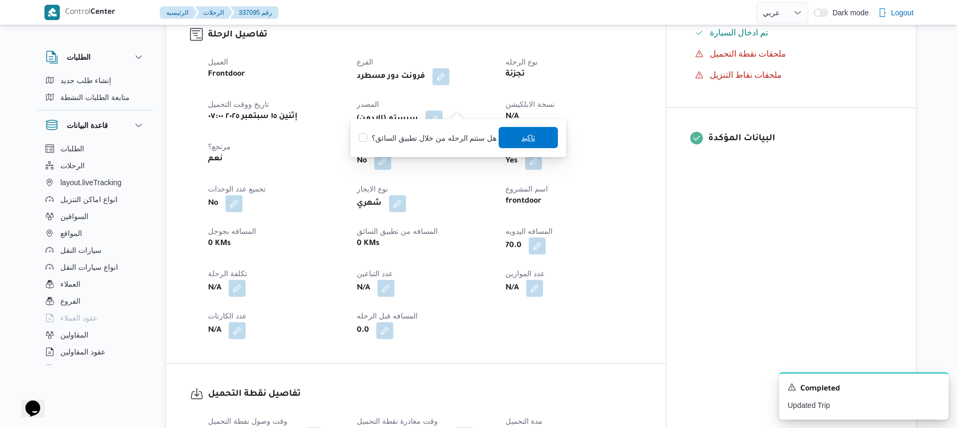
click at [508, 140] on span "تاكيد" at bounding box center [527, 137] width 59 height 21
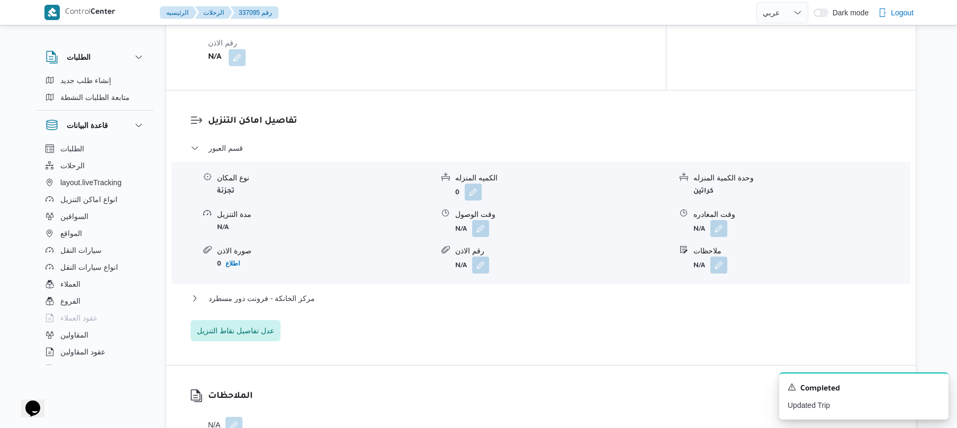
scroll to position [847, 0]
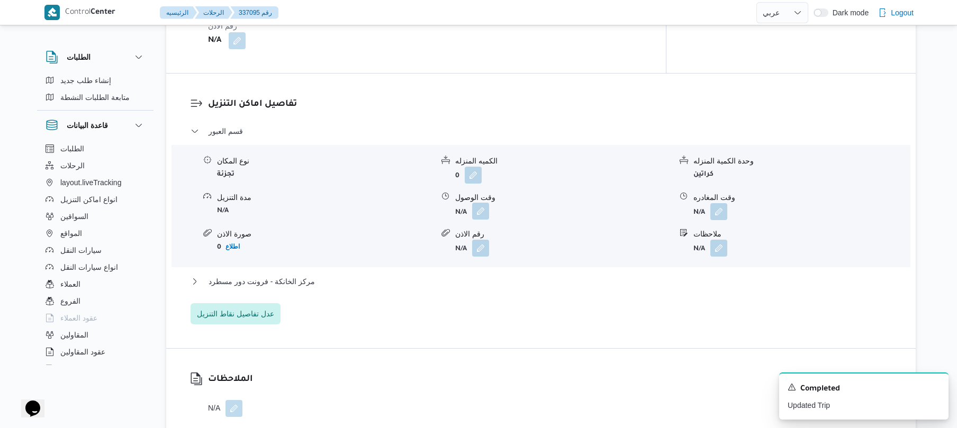
click at [483, 203] on button "button" at bounding box center [480, 211] width 17 height 17
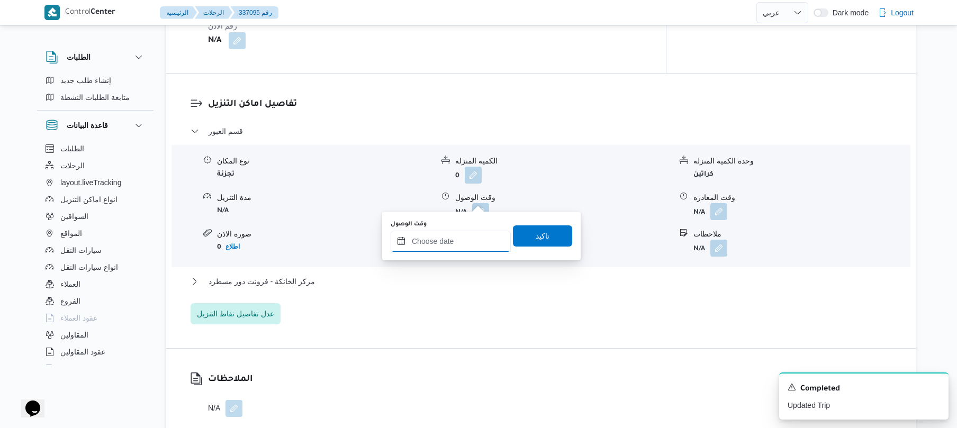
click at [453, 238] on input "وقت الوصول" at bounding box center [451, 241] width 120 height 21
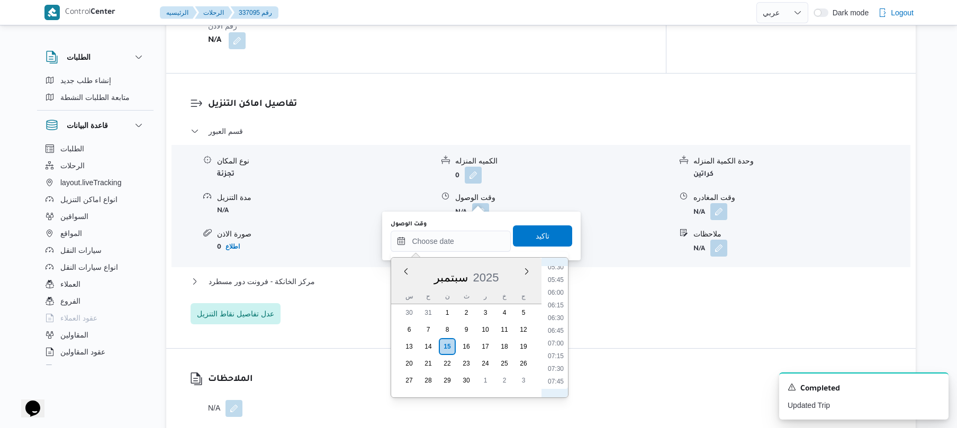
scroll to position [387, 0]
click at [559, 293] on li "08:00" at bounding box center [555, 290] width 24 height 11
type input "[DATE] ٠٨:٠٠"
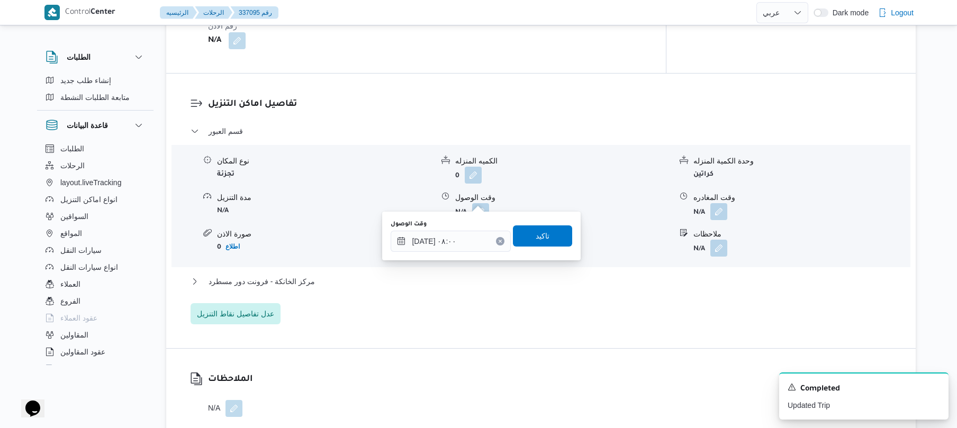
click at [549, 248] on div "وقت الوصول [DATE] ٠٨:٠٠ تاكيد" at bounding box center [481, 236] width 184 height 34
click at [544, 234] on span "تاكيد" at bounding box center [542, 235] width 59 height 21
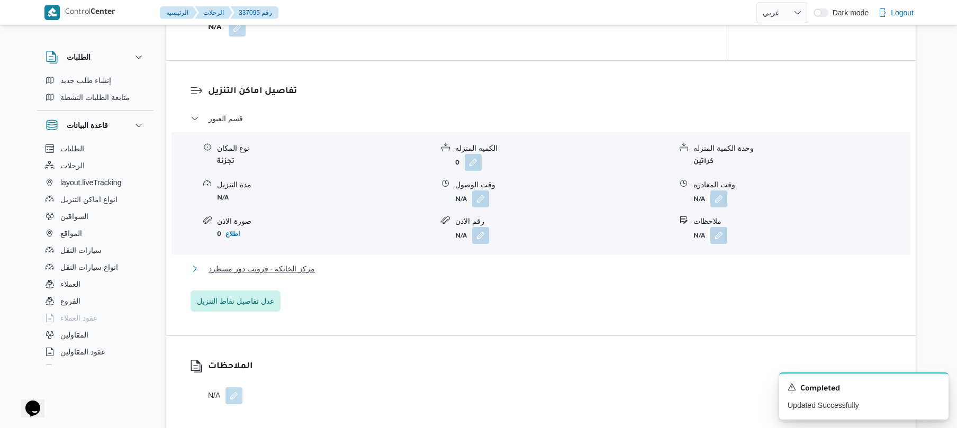
click at [518, 267] on button "مركز الخانكة - فرونت دور مسطرد" at bounding box center [540, 268] width 701 height 13
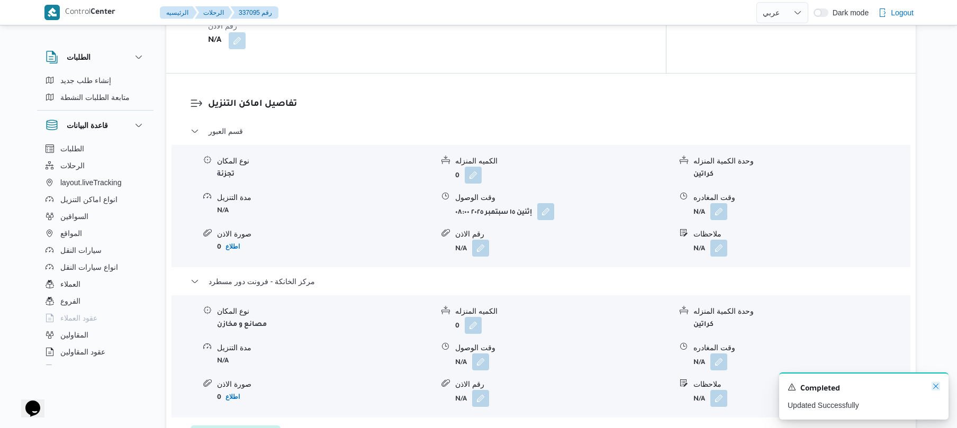
click at [935, 386] on icon "Dismiss toast" at bounding box center [935, 386] width 8 height 8
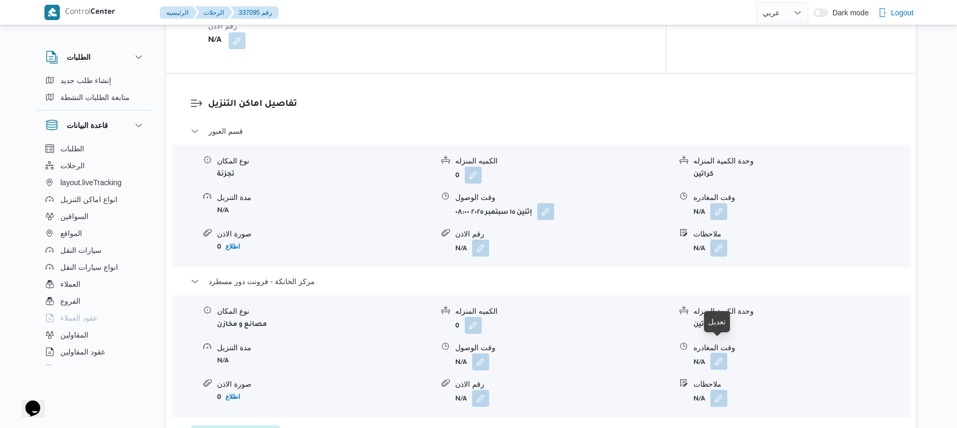
click at [718, 353] on button "button" at bounding box center [718, 361] width 17 height 17
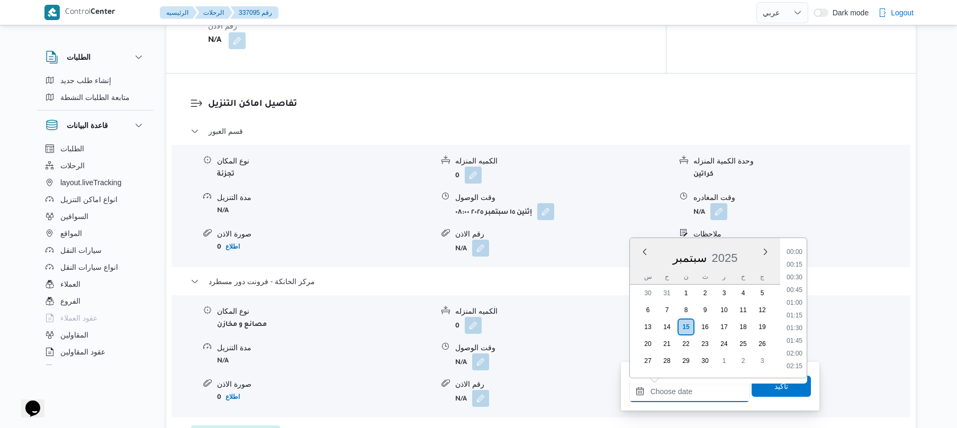
drag, startPoint x: 663, startPoint y: 398, endPoint x: 683, endPoint y: 389, distance: 22.0
click at [663, 398] on input "وقت المغادره" at bounding box center [689, 391] width 120 height 21
click at [798, 277] on li "17:00" at bounding box center [794, 279] width 24 height 11
type input "[DATE] ١٧:٠٠"
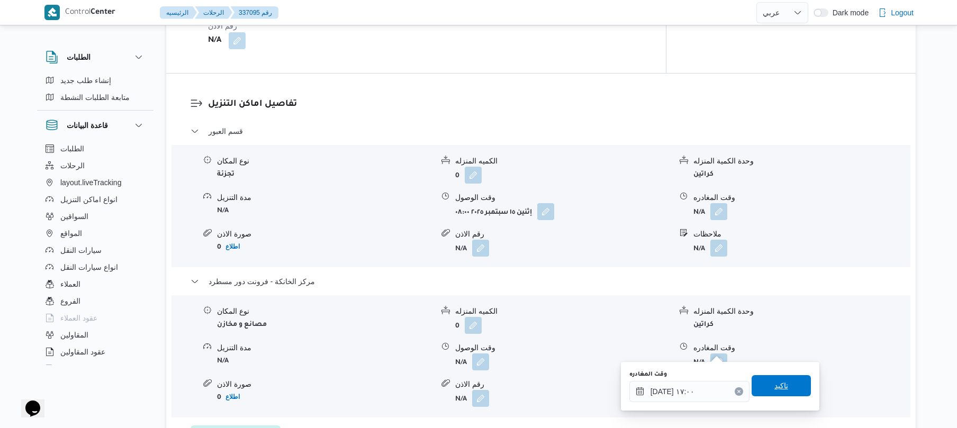
click at [774, 390] on span "تاكيد" at bounding box center [781, 385] width 14 height 13
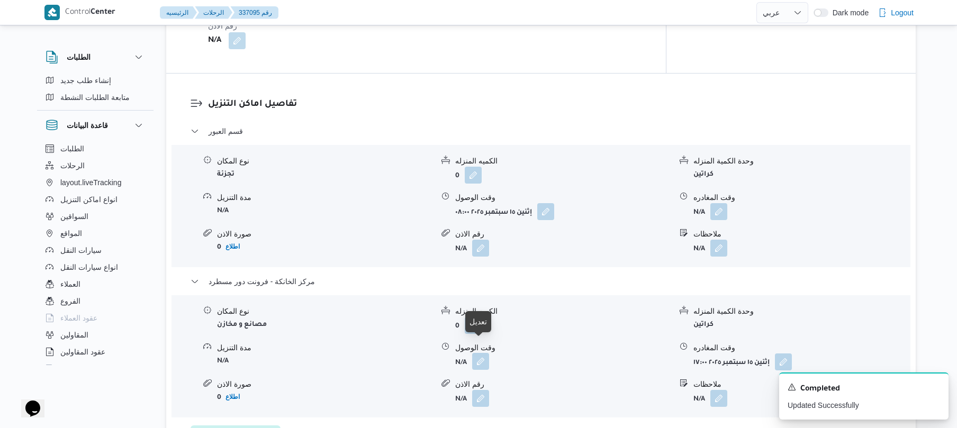
click at [486, 353] on button "button" at bounding box center [480, 361] width 17 height 17
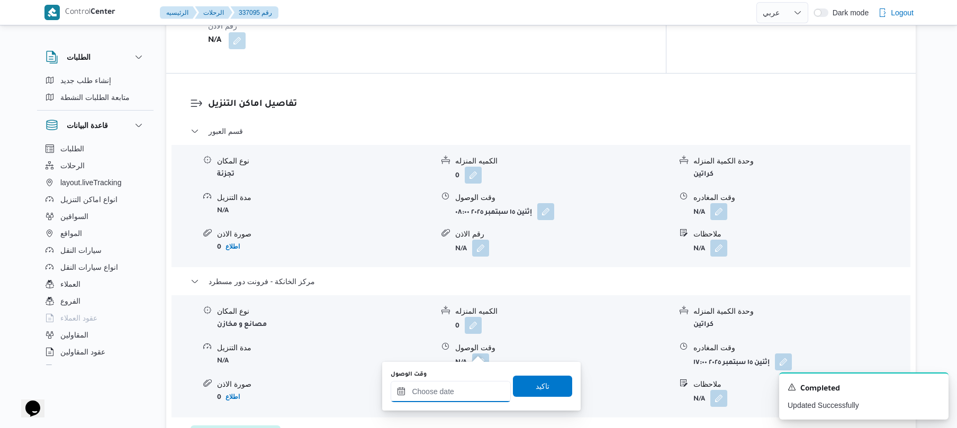
click at [444, 390] on input "وقت الوصول" at bounding box center [451, 391] width 120 height 21
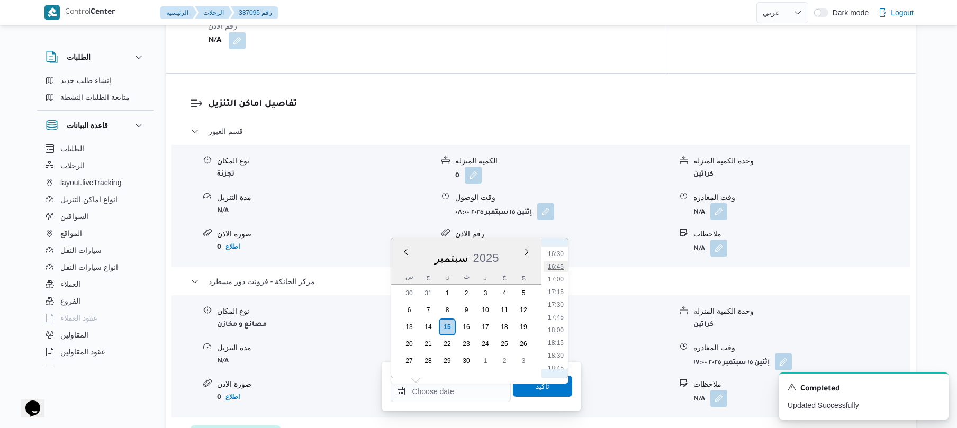
click at [559, 265] on li "16:45" at bounding box center [555, 266] width 24 height 11
type input "[DATE] ١٦:٤٥"
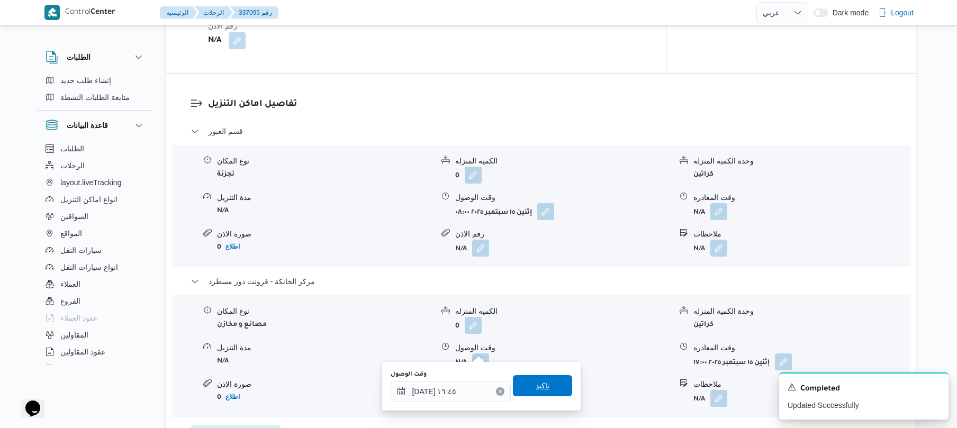
click at [536, 387] on span "تاكيد" at bounding box center [543, 385] width 14 height 13
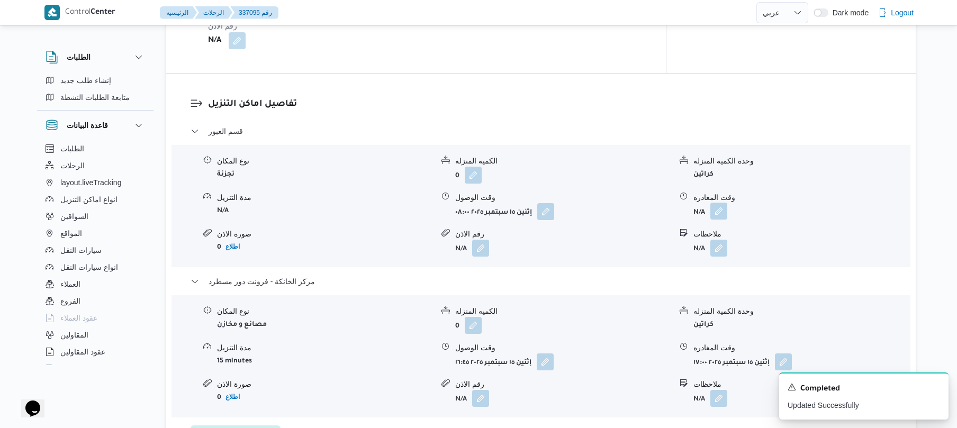
click at [723, 203] on button "button" at bounding box center [718, 211] width 17 height 17
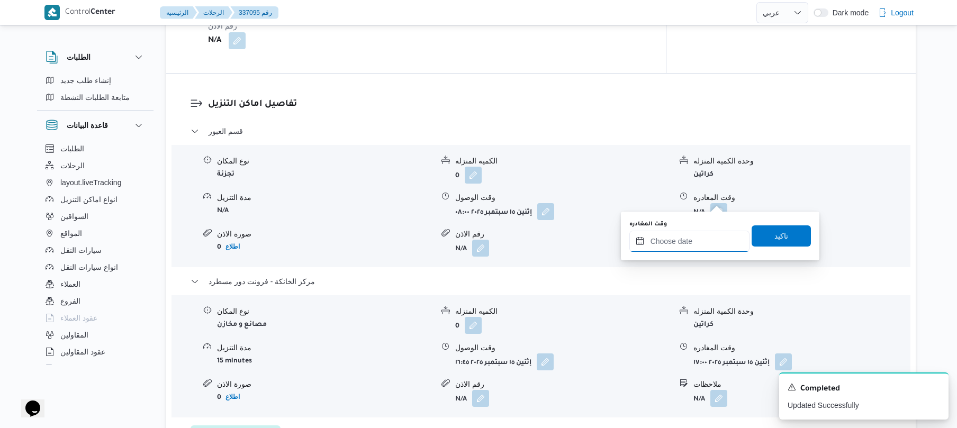
click at [678, 240] on input "وقت المغادره" at bounding box center [689, 241] width 120 height 21
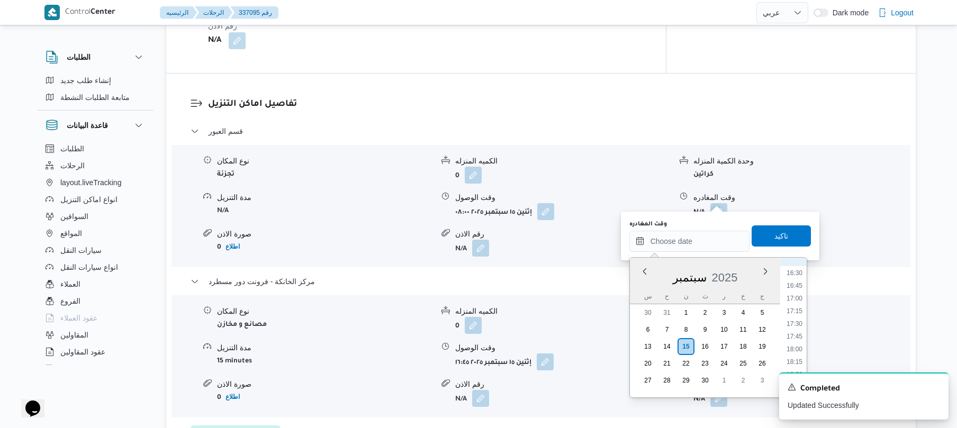
scroll to position [733, 0]
click at [796, 360] on li "16:15" at bounding box center [794, 364] width 24 height 11
type input "[DATE] ١٦:١٥"
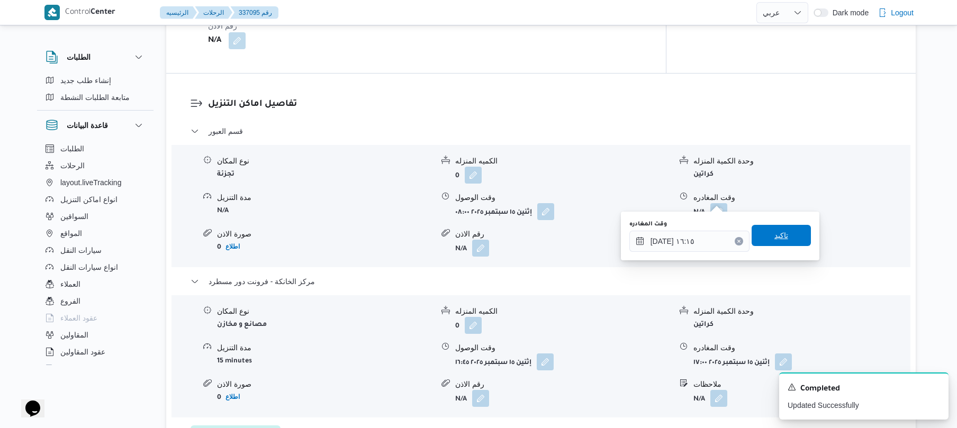
click at [783, 233] on span "تاكيد" at bounding box center [780, 235] width 59 height 21
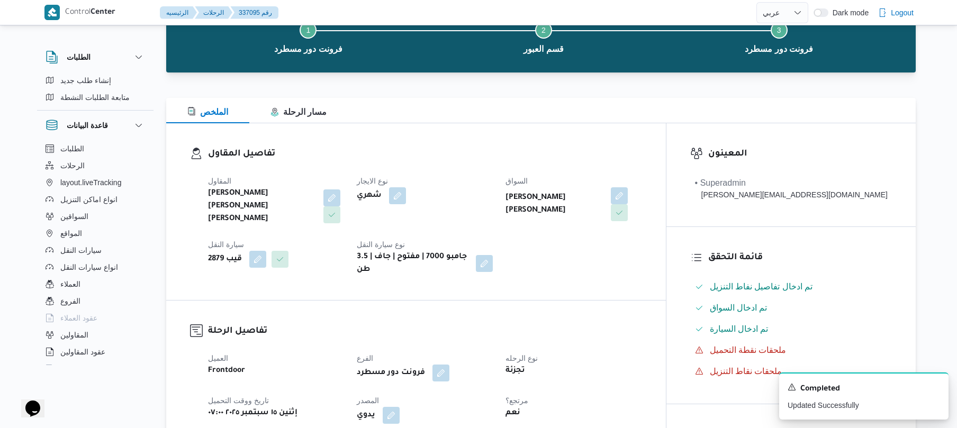
scroll to position [0, 0]
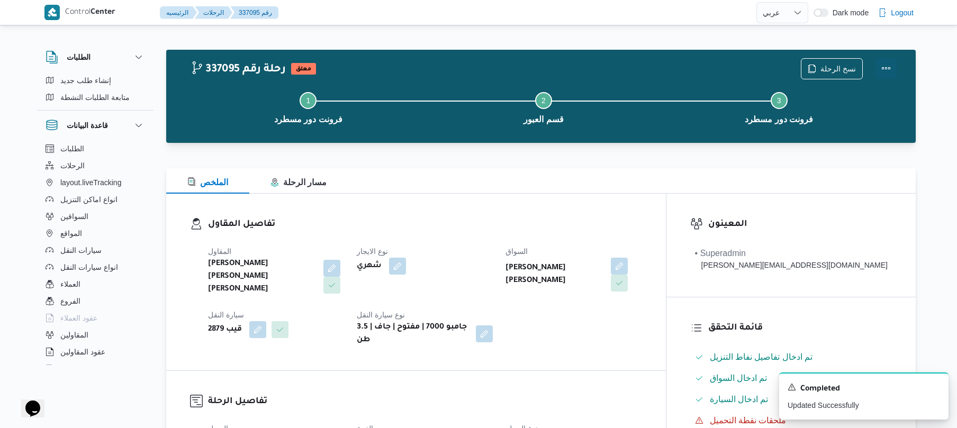
click at [887, 69] on button "Actions" at bounding box center [885, 68] width 21 height 21
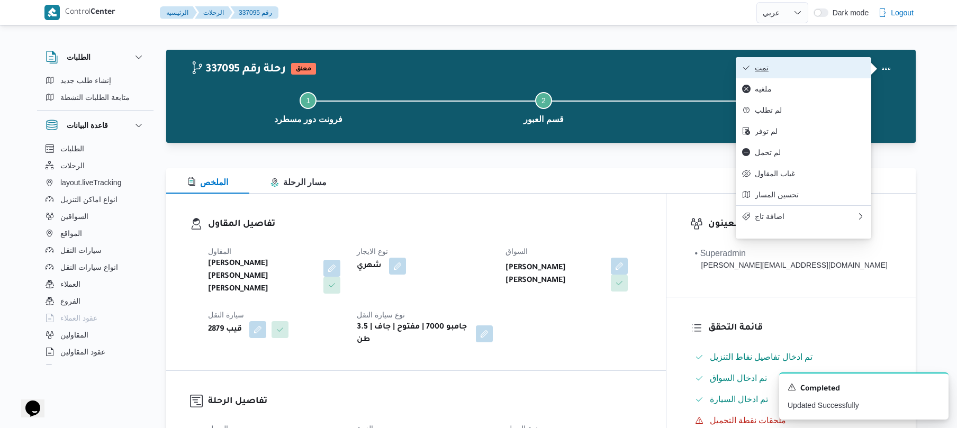
click at [830, 72] on span "تمت" at bounding box center [810, 67] width 110 height 8
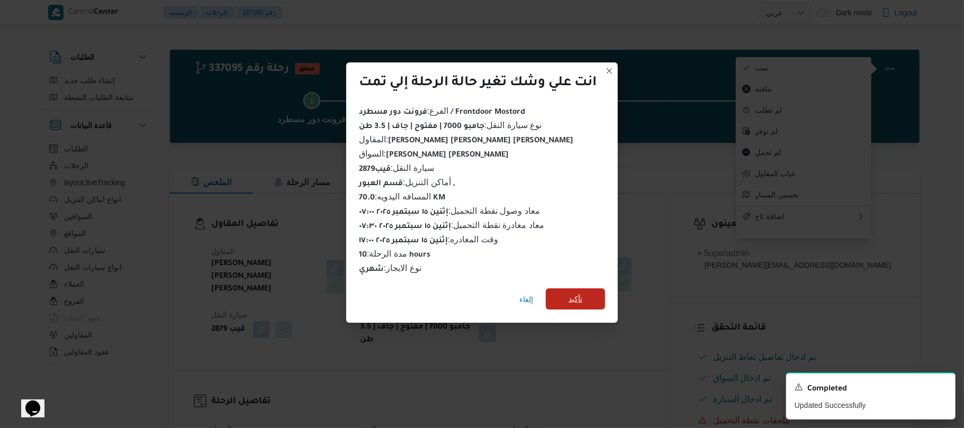
click at [588, 295] on span "تأكيد" at bounding box center [575, 298] width 59 height 21
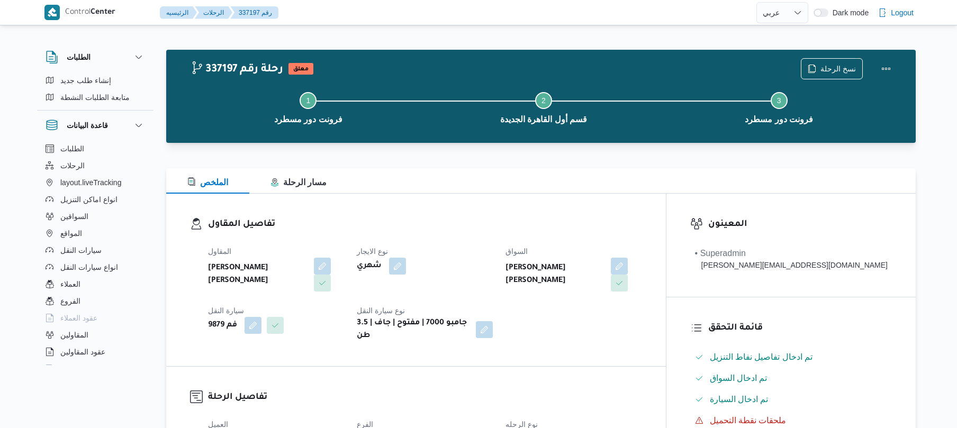
select select "ar"
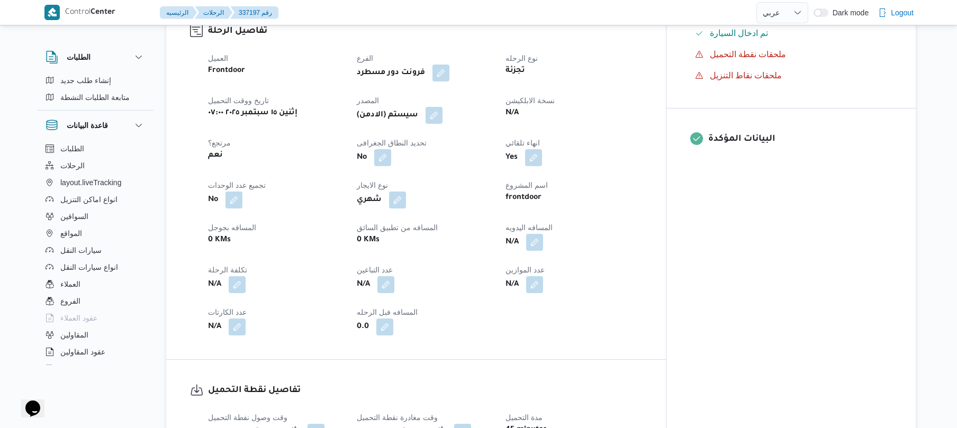
scroll to position [367, 0]
click at [543, 233] on button "button" at bounding box center [534, 241] width 17 height 17
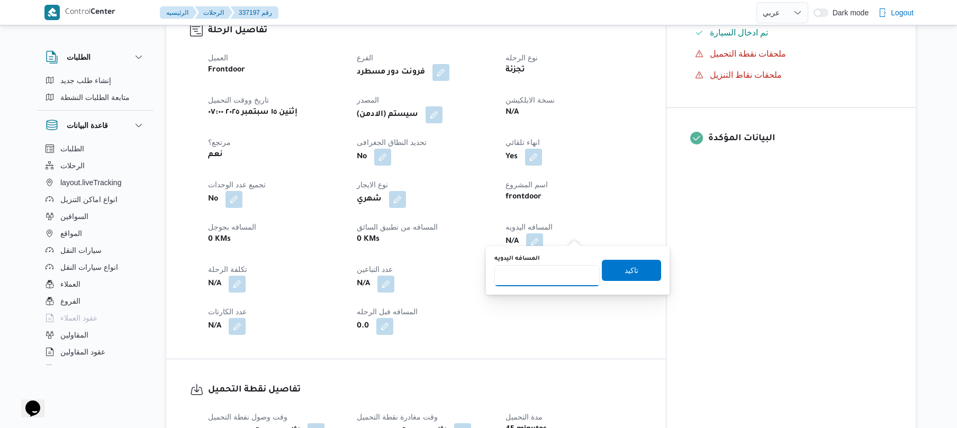
click at [545, 280] on input "المسافه اليدويه" at bounding box center [546, 275] width 105 height 21
type input "120"
click at [624, 268] on span "تاكيد" at bounding box center [631, 270] width 14 height 13
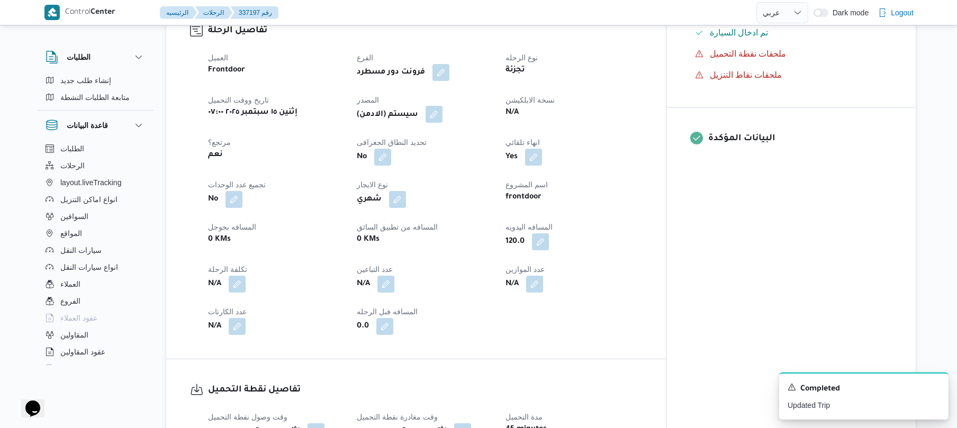
click at [442, 106] on button "button" at bounding box center [433, 114] width 17 height 17
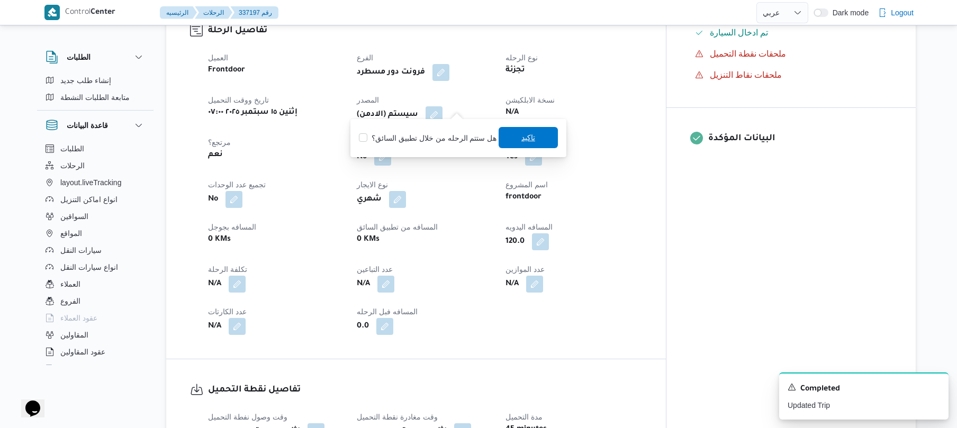
click at [530, 136] on span "تاكيد" at bounding box center [528, 137] width 14 height 13
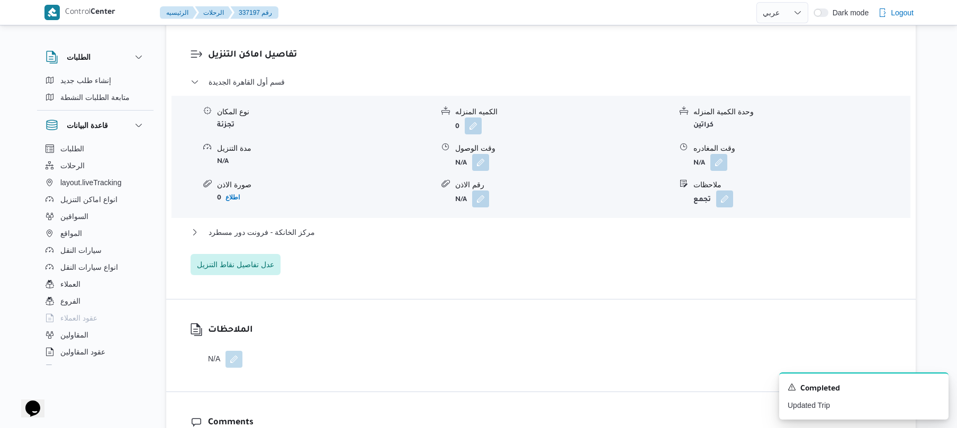
scroll to position [931, 0]
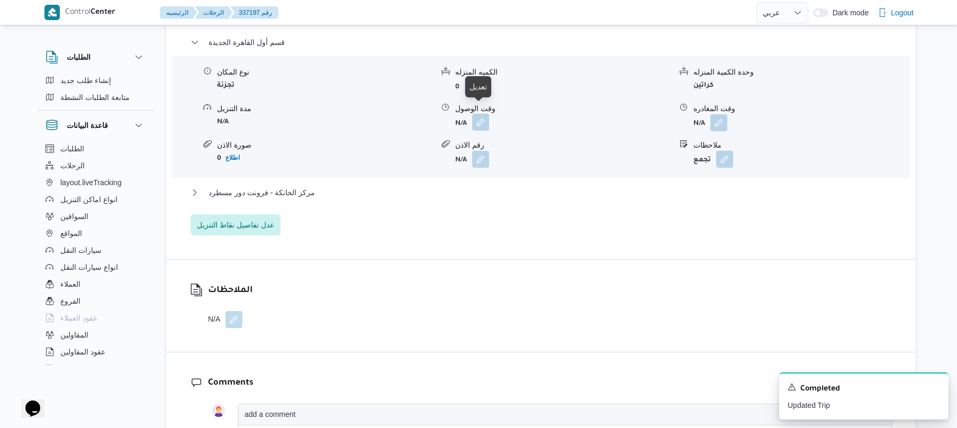
click at [478, 119] on button "button" at bounding box center [480, 122] width 17 height 17
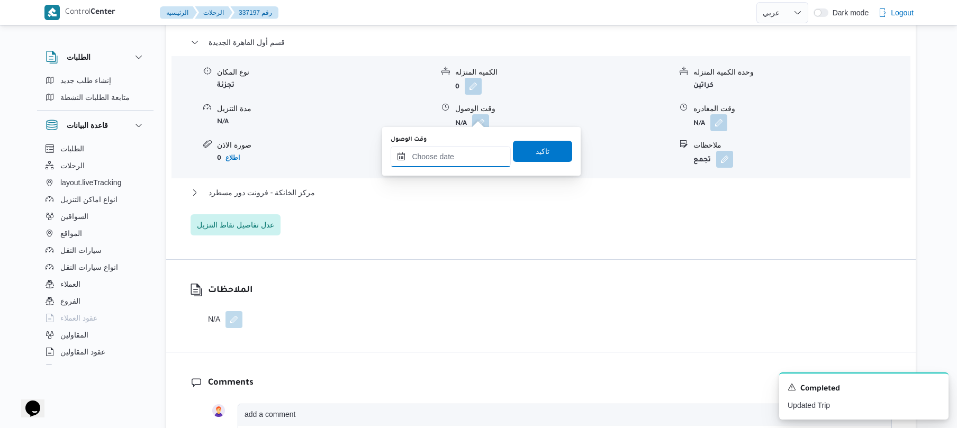
drag, startPoint x: 458, startPoint y: 157, endPoint x: 477, endPoint y: 153, distance: 18.9
click at [458, 157] on input "وقت الوصول" at bounding box center [451, 156] width 120 height 21
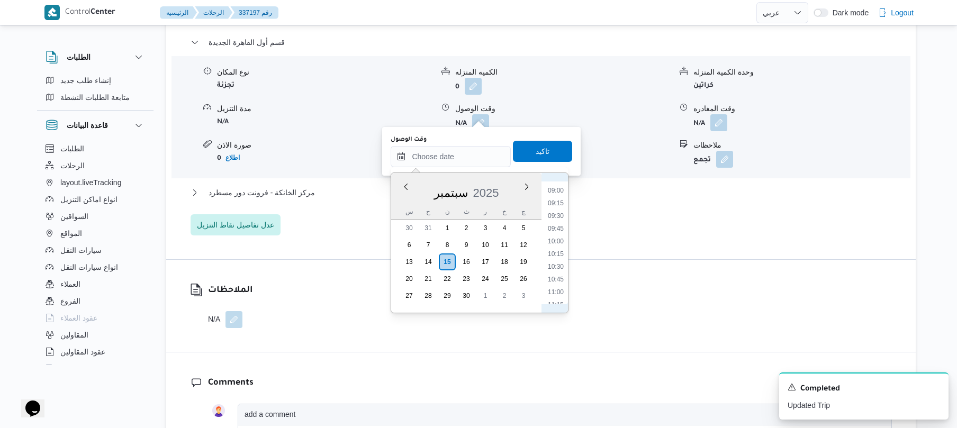
scroll to position [422, 0]
click at [560, 219] on li "09:00" at bounding box center [555, 222] width 24 height 11
type input "١٥/٠٩/٢٠٢٥ ٠٩:٠٠"
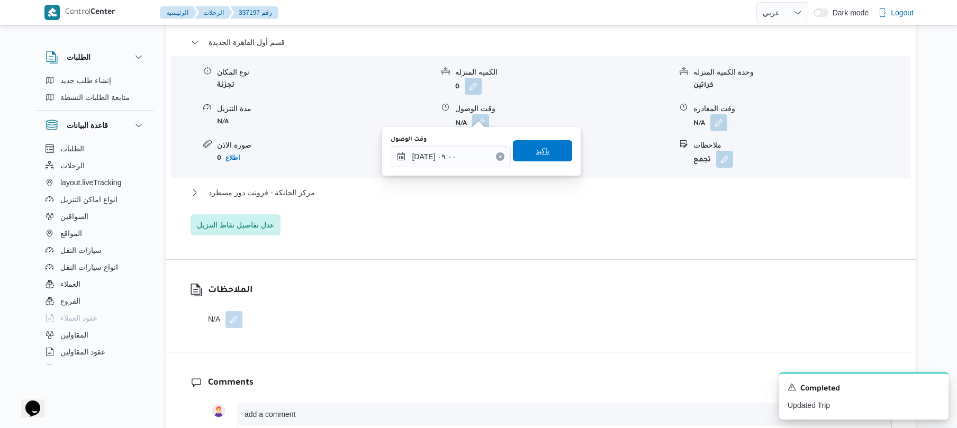
click at [541, 155] on span "تاكيد" at bounding box center [543, 150] width 14 height 13
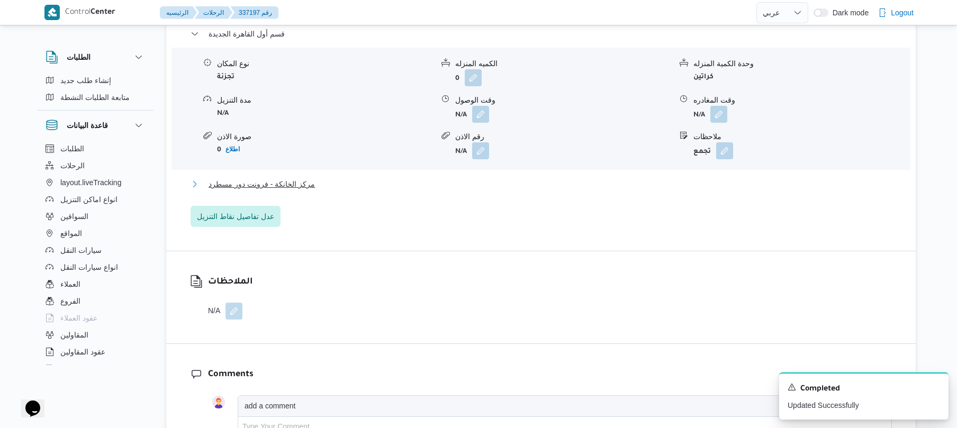
click at [511, 182] on button "مركز الخانكة - فرونت دور مسطرد" at bounding box center [540, 184] width 701 height 13
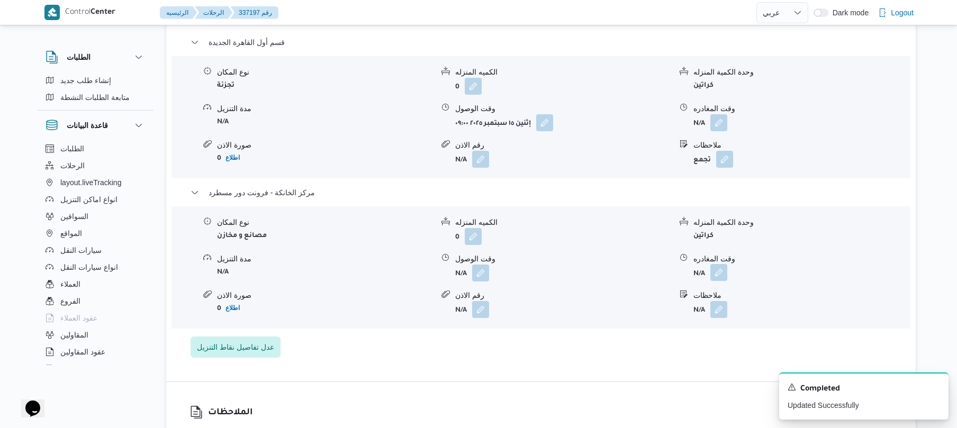
click at [713, 268] on button "button" at bounding box center [718, 272] width 17 height 17
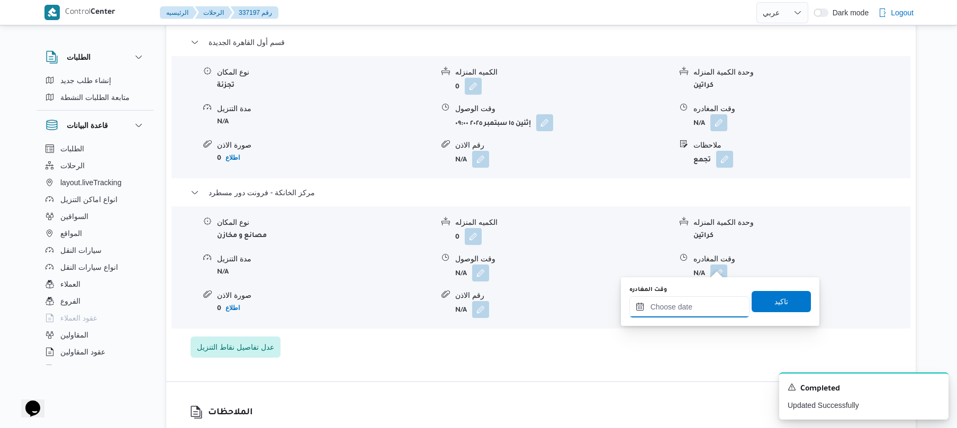
drag, startPoint x: 688, startPoint y: 301, endPoint x: 700, endPoint y: 301, distance: 11.6
click at [688, 301] on input "وقت المغادره" at bounding box center [689, 306] width 120 height 21
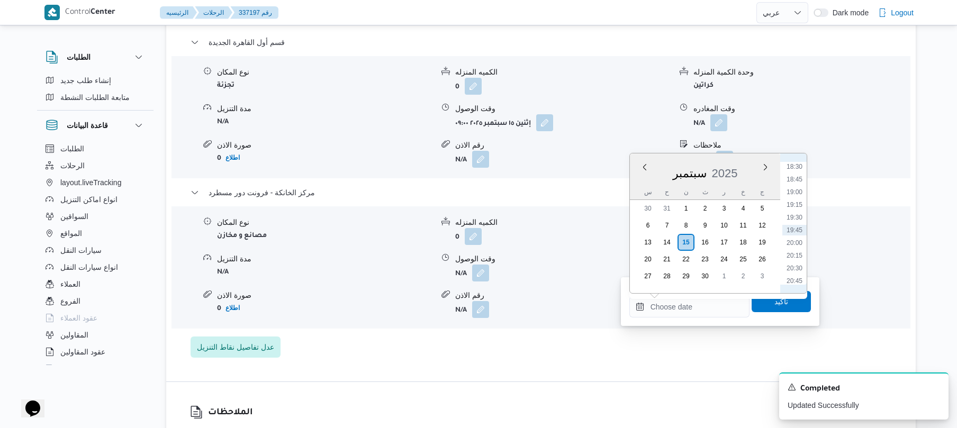
scroll to position [836, 0]
click at [797, 205] on li "17:15" at bounding box center [794, 207] width 24 height 11
type input "[DATE] ١٧:١٥"
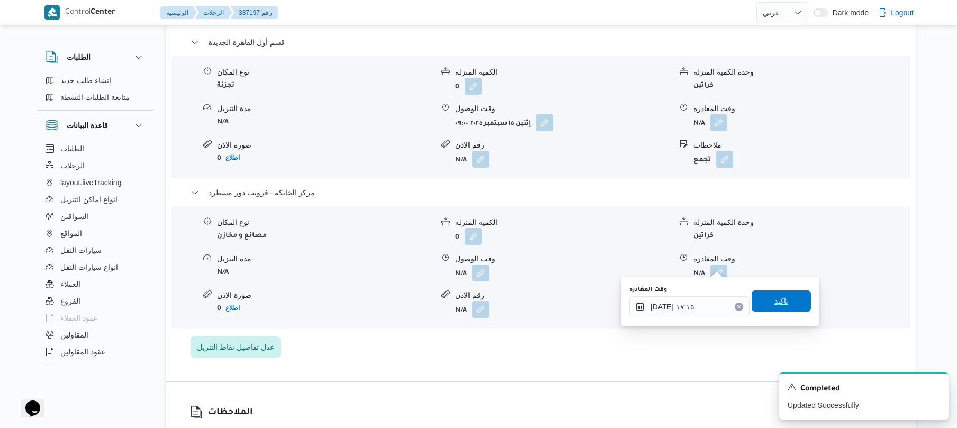
click at [774, 302] on span "تاكيد" at bounding box center [781, 301] width 14 height 13
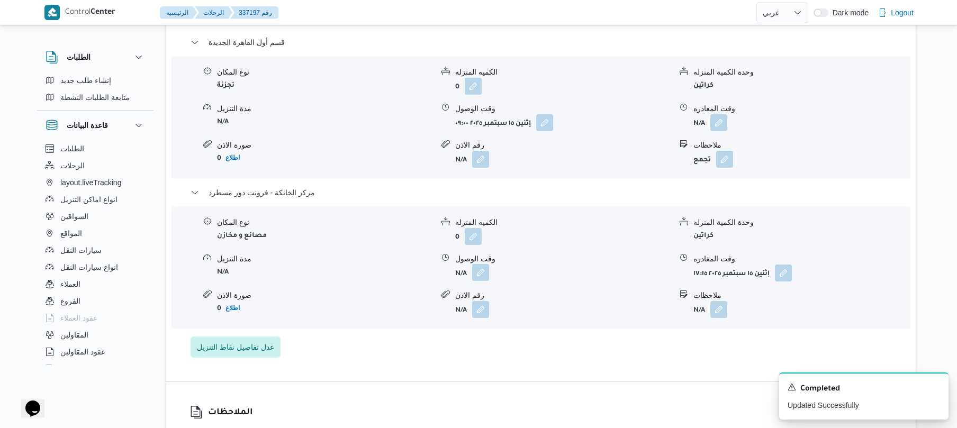
click at [476, 267] on button "button" at bounding box center [480, 272] width 17 height 17
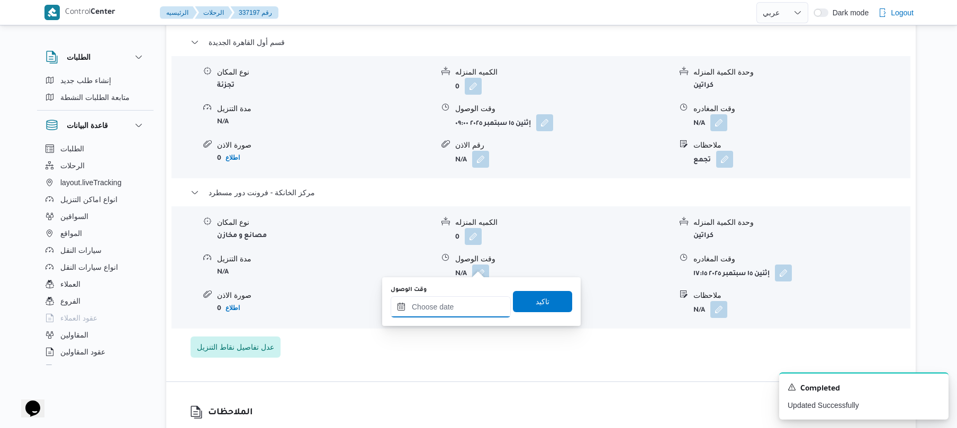
click at [456, 307] on input "وقت الوصول" at bounding box center [451, 306] width 120 height 21
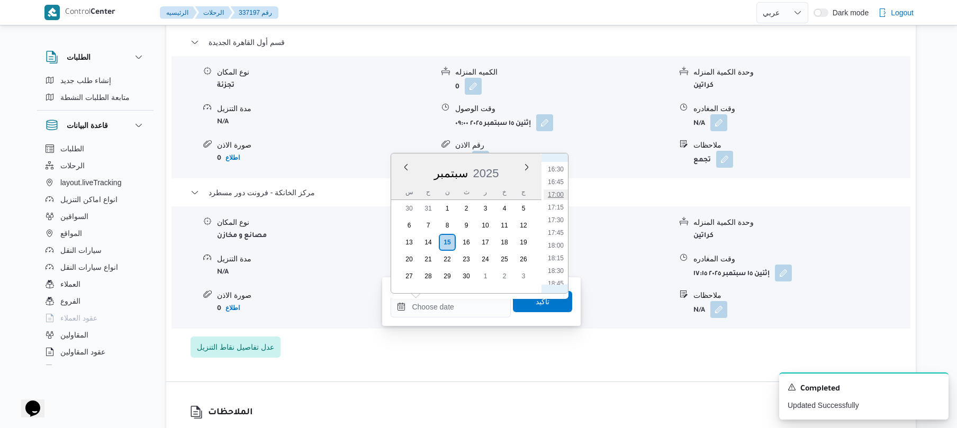
click at [559, 191] on li "17:00" at bounding box center [555, 194] width 24 height 11
type input "١٥/٠٩/٢٠٢٥ ١٧:٠٠"
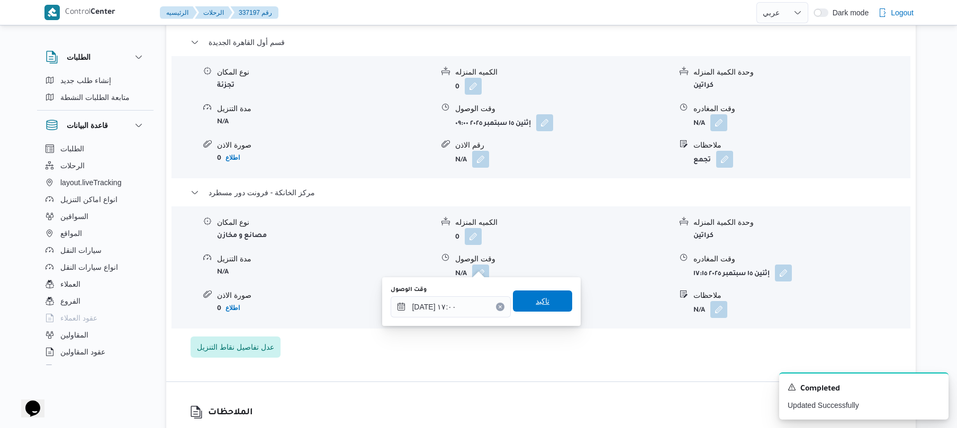
click at [540, 310] on span "تاكيد" at bounding box center [542, 301] width 59 height 21
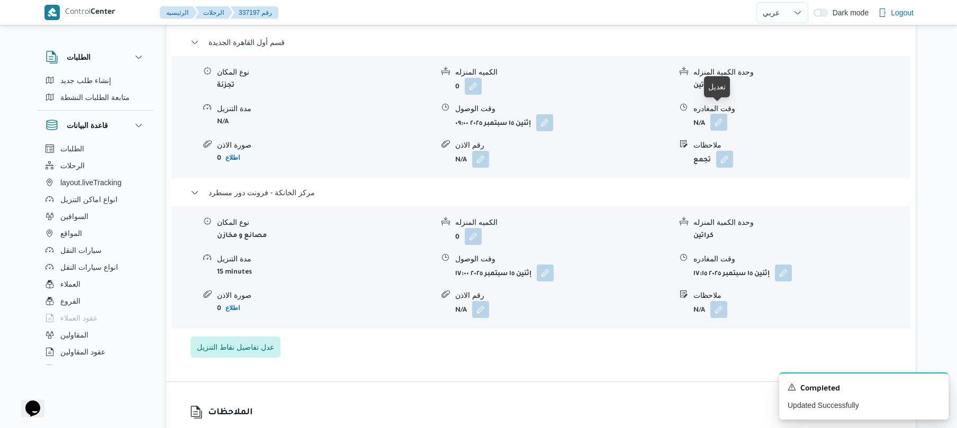
click at [720, 114] on button "button" at bounding box center [718, 122] width 17 height 17
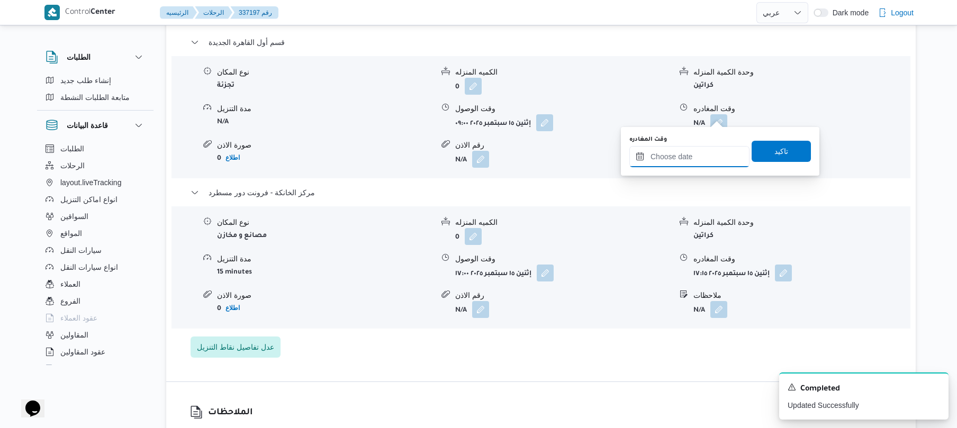
click at [691, 150] on input "وقت المغادره" at bounding box center [689, 156] width 120 height 21
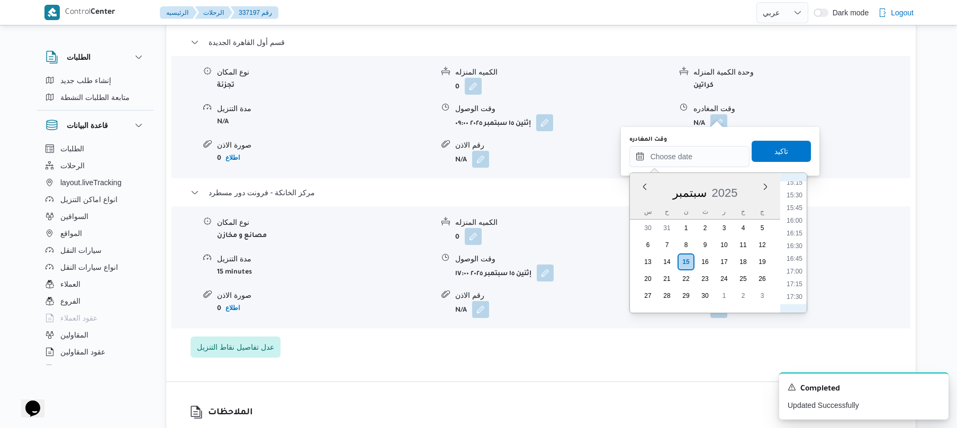
scroll to position [733, 0]
click at [791, 280] on li "16:15" at bounding box center [794, 279] width 24 height 11
type input "١٥/٠٩/٢٠٢٥ ١٦:١٥"
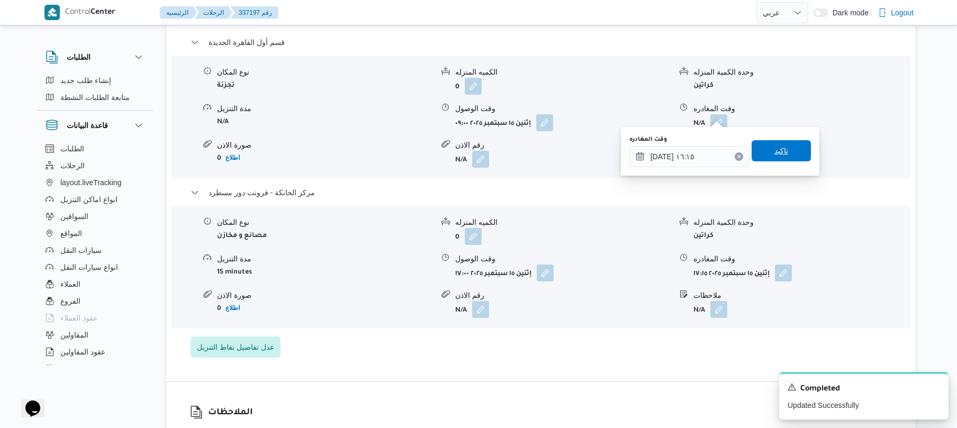
click at [774, 153] on span "تاكيد" at bounding box center [781, 150] width 14 height 13
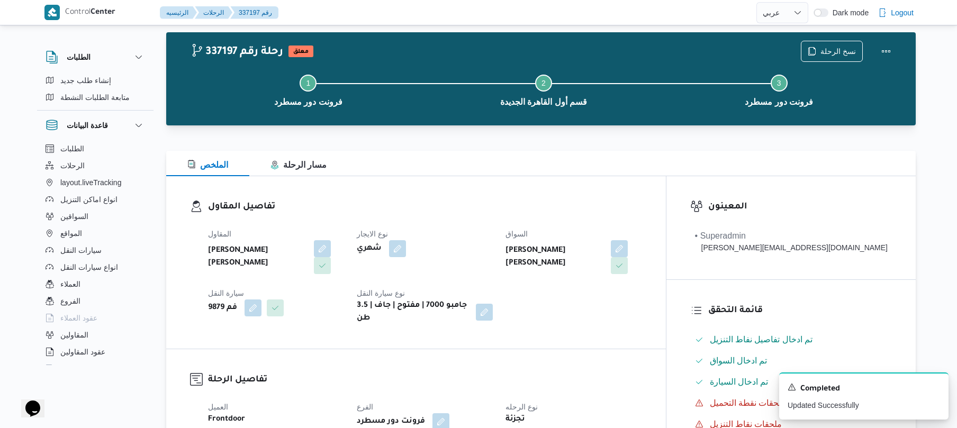
scroll to position [0, 0]
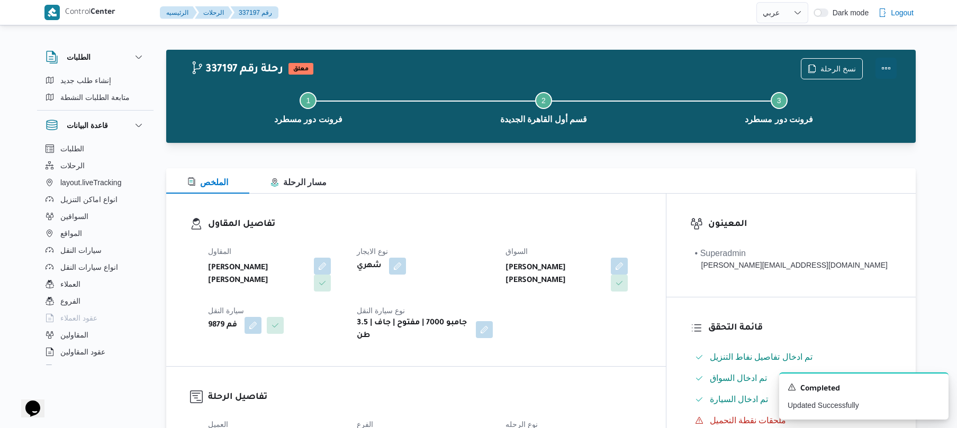
click at [885, 70] on button "Actions" at bounding box center [885, 68] width 21 height 21
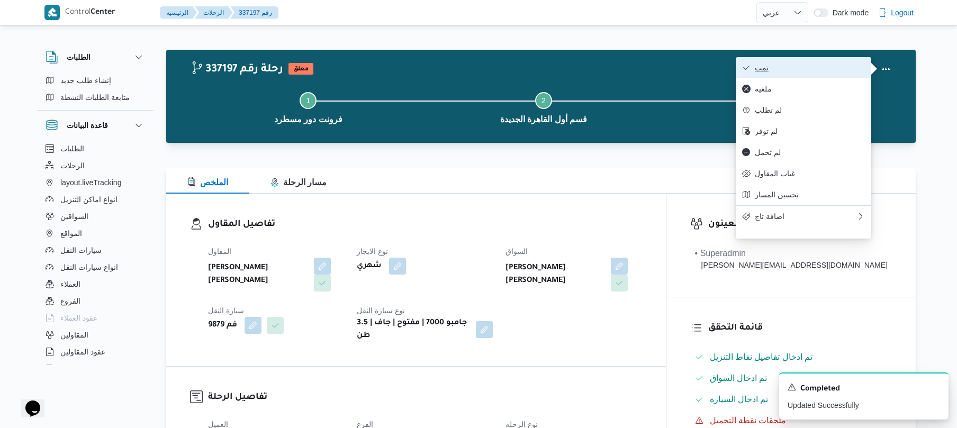
click at [834, 72] on span "تمت" at bounding box center [810, 67] width 110 height 8
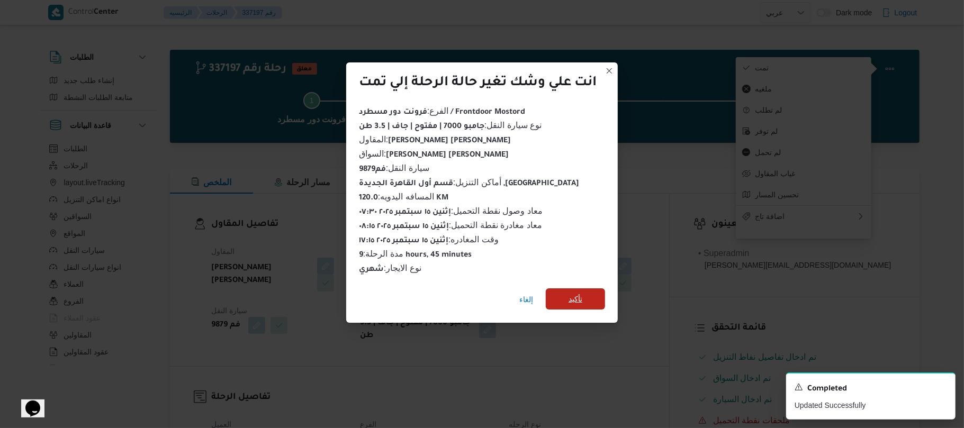
click at [595, 298] on span "تأكيد" at bounding box center [575, 298] width 59 height 21
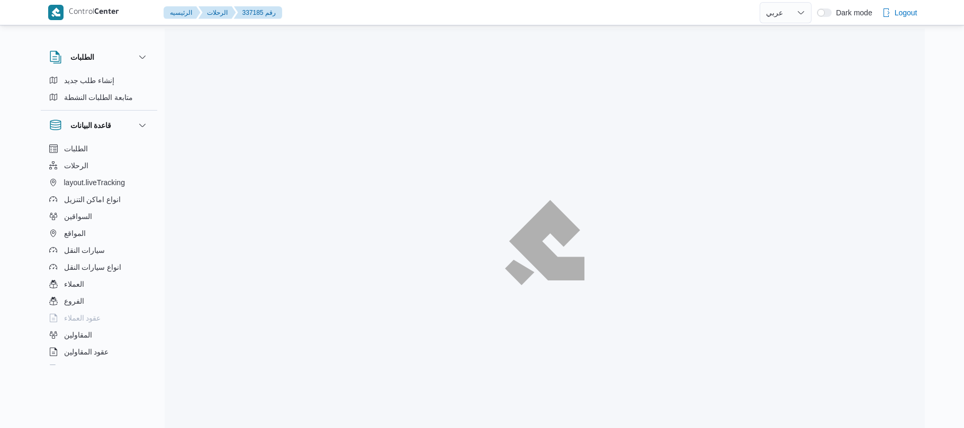
select select "ar"
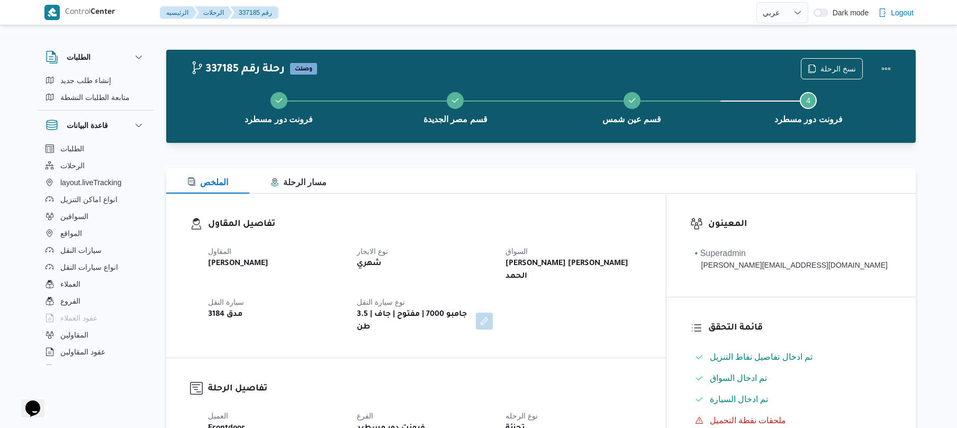
click at [552, 180] on div "الملخص مسار الرحلة" at bounding box center [540, 180] width 749 height 25
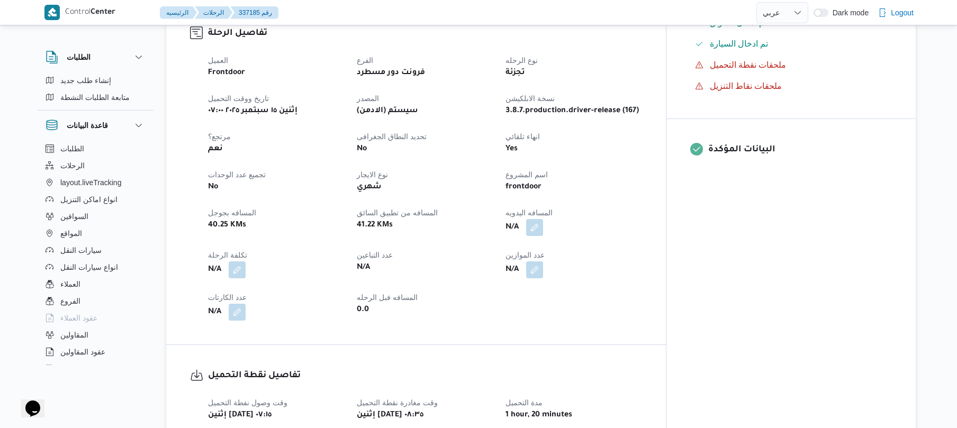
scroll to position [395, 0]
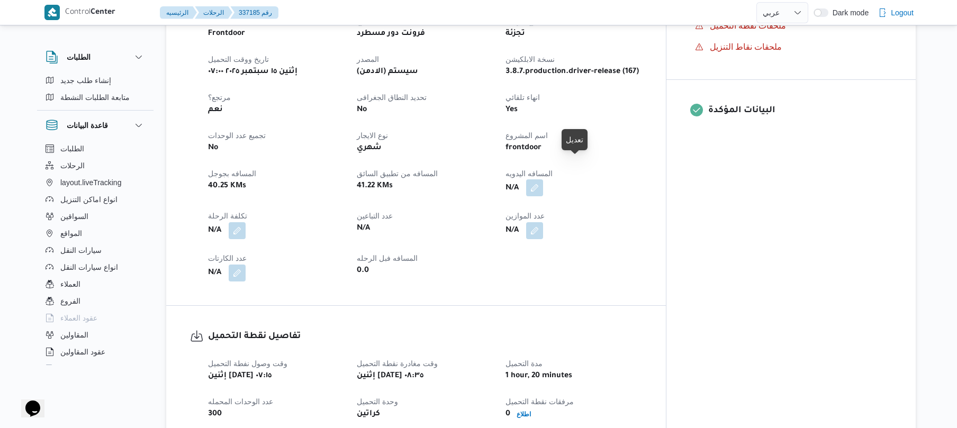
click at [543, 179] on button "button" at bounding box center [534, 187] width 17 height 17
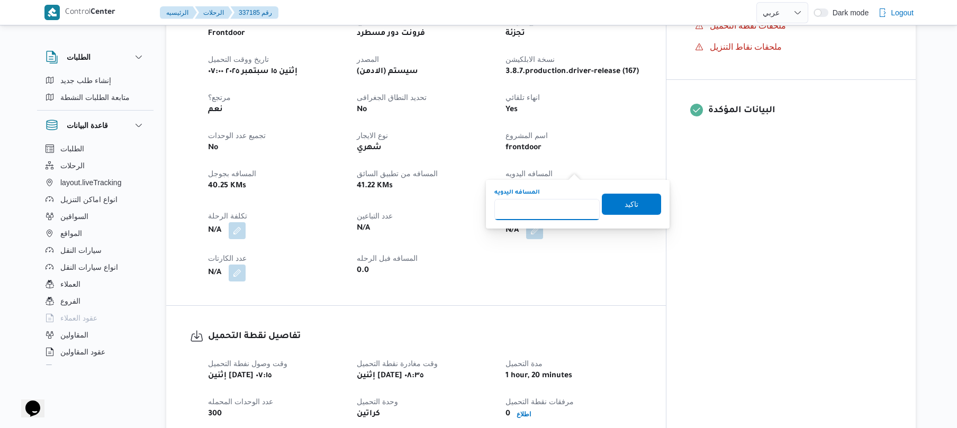
click at [548, 206] on input "المسافه اليدويه" at bounding box center [546, 209] width 105 height 21
type input "70"
click at [624, 200] on span "تاكيد" at bounding box center [631, 203] width 14 height 13
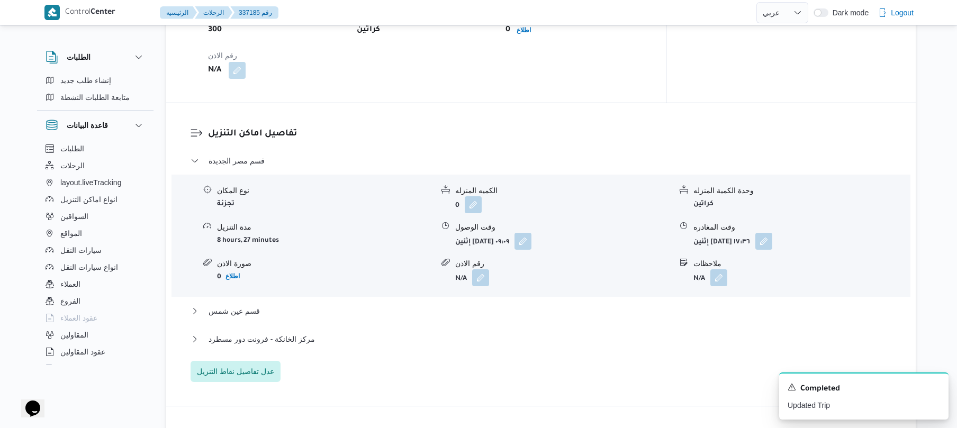
scroll to position [847, 0]
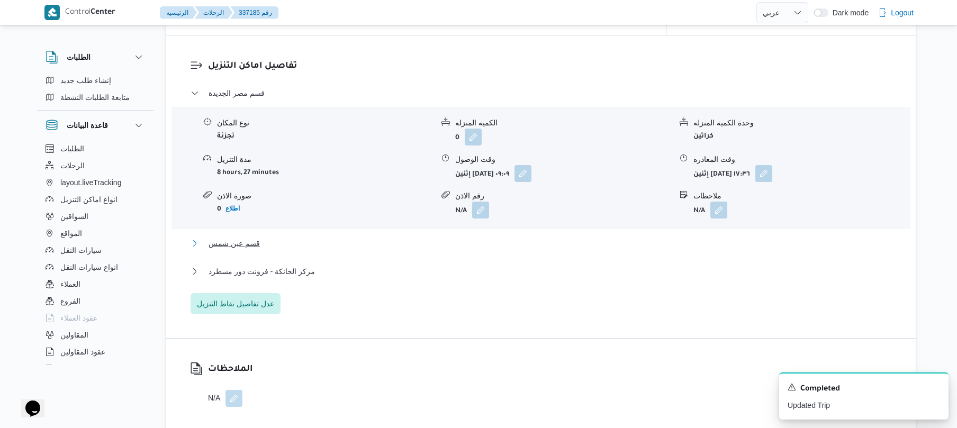
click at [545, 237] on button "قسم عين شمس" at bounding box center [540, 243] width 701 height 13
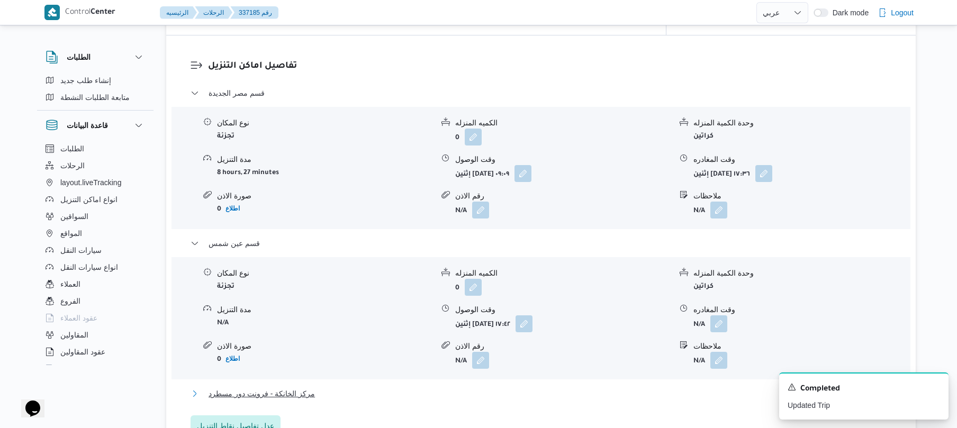
click at [496, 387] on button "مركز الخانكة - فرونت دور مسطرد" at bounding box center [540, 393] width 701 height 13
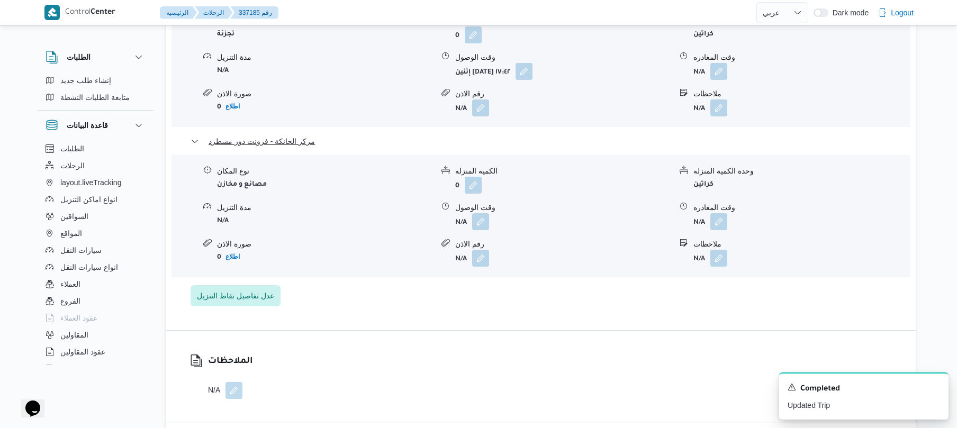
scroll to position [1101, 0]
click at [721, 211] on button "button" at bounding box center [718, 219] width 17 height 17
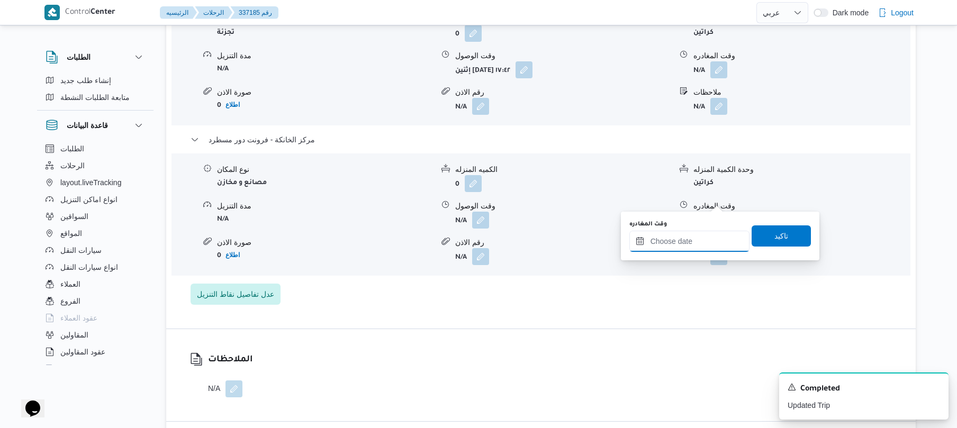
click at [663, 246] on input "وقت المغادره" at bounding box center [689, 241] width 120 height 21
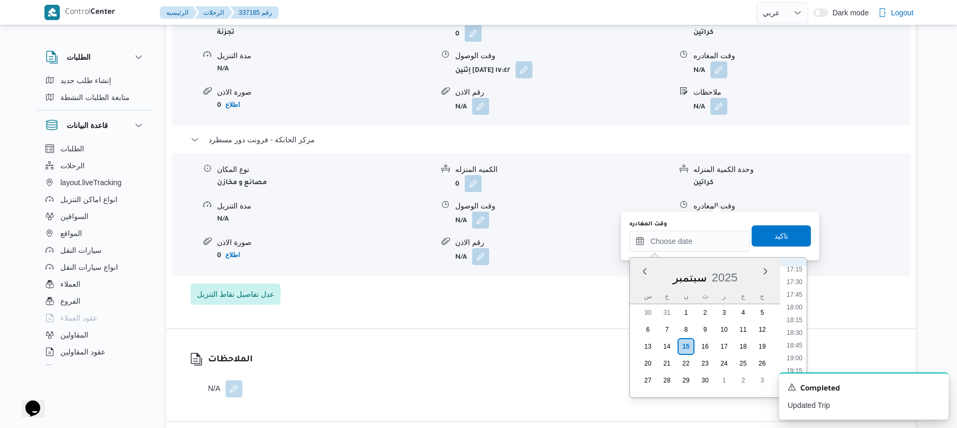
scroll to position [837, 0]
click at [794, 348] on li "18:00" at bounding box center [794, 349] width 24 height 11
type input "[DATE] ١٨:٠٠"
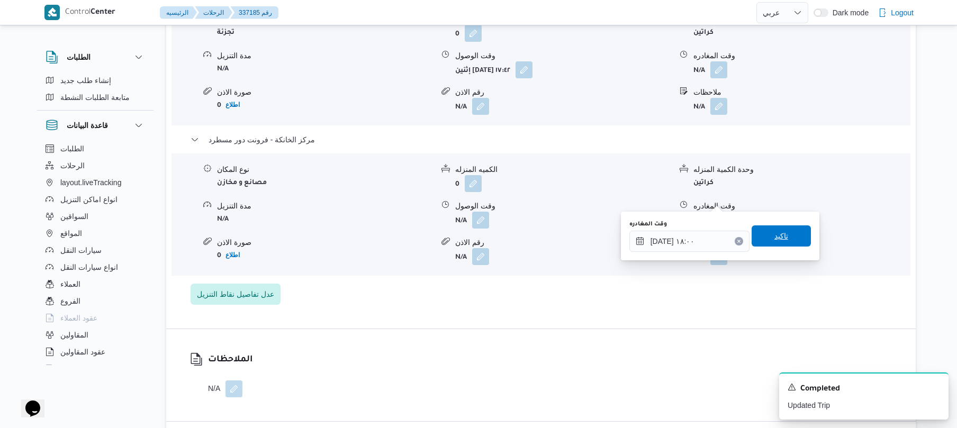
drag, startPoint x: 781, startPoint y: 239, endPoint x: 786, endPoint y: 236, distance: 6.2
click at [786, 236] on span "تاكيد" at bounding box center [780, 235] width 59 height 21
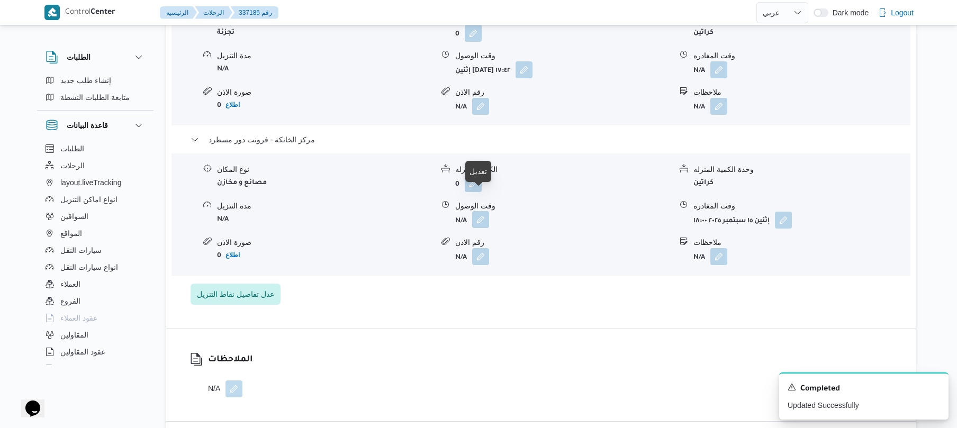
click at [477, 211] on button "button" at bounding box center [480, 219] width 17 height 17
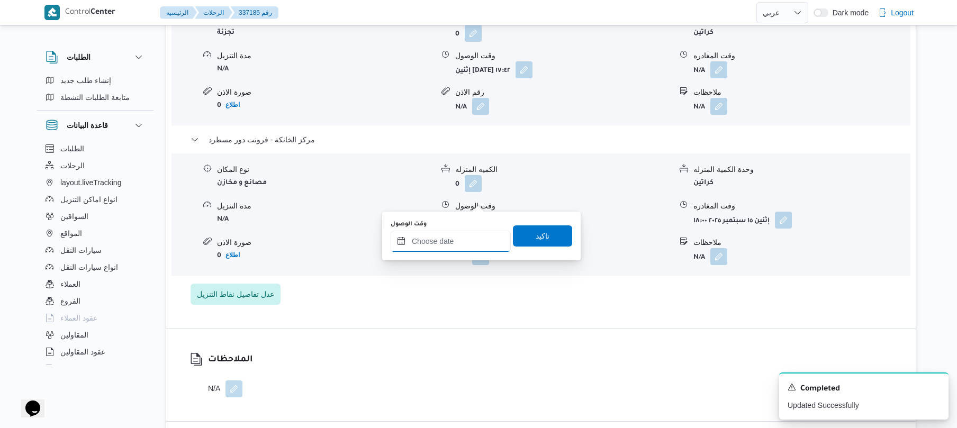
click at [462, 242] on input "وقت الوصول" at bounding box center [451, 241] width 120 height 21
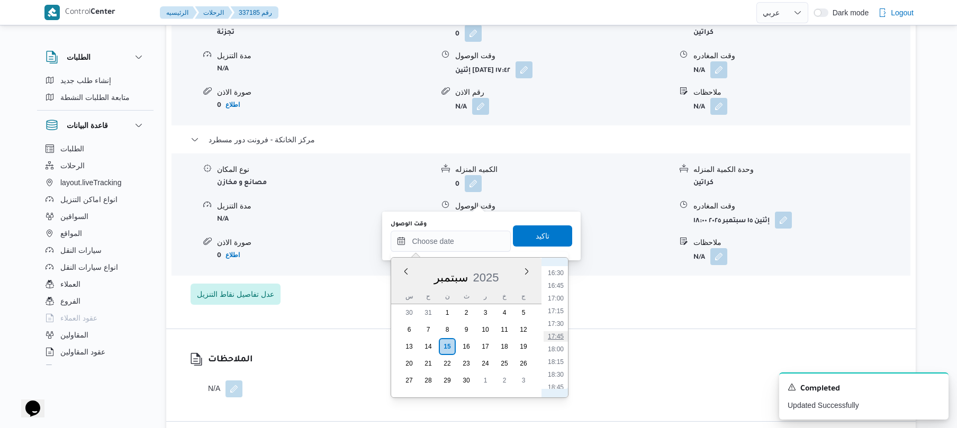
click at [559, 335] on li "17:45" at bounding box center [555, 336] width 24 height 11
type input "١٥/٠٩/٢٠٢٥ ١٧:٤٥"
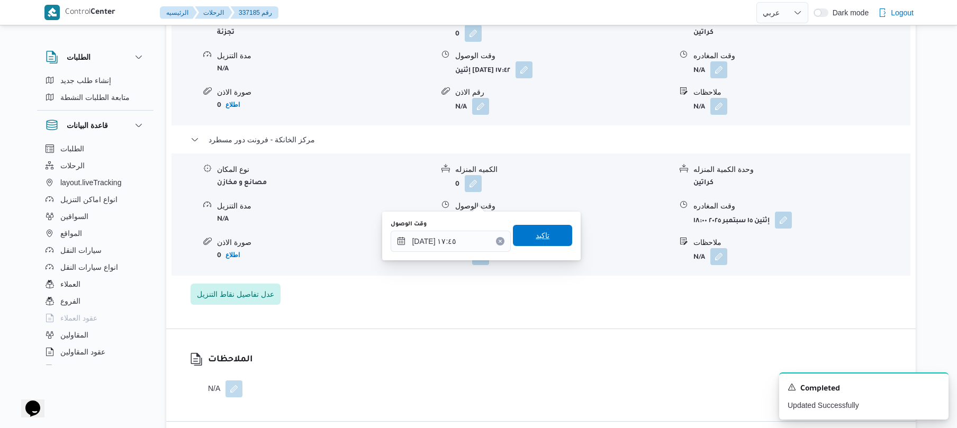
click at [538, 242] on span "تاكيد" at bounding box center [542, 235] width 59 height 21
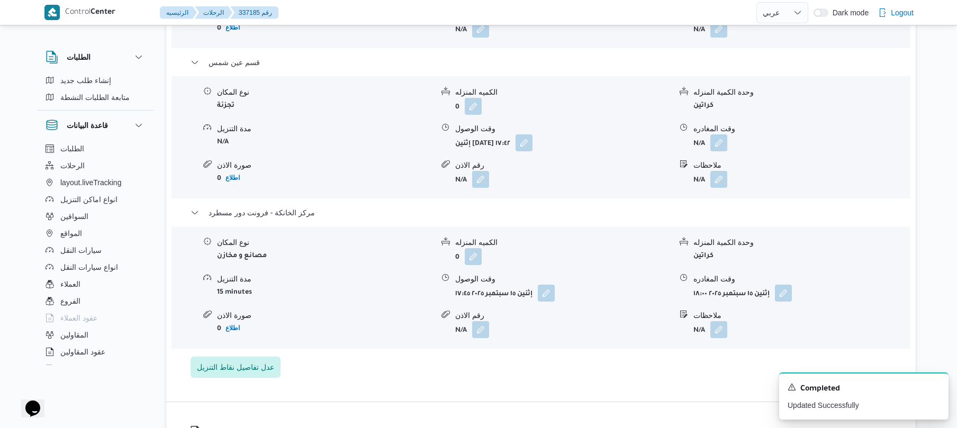
scroll to position [1016, 0]
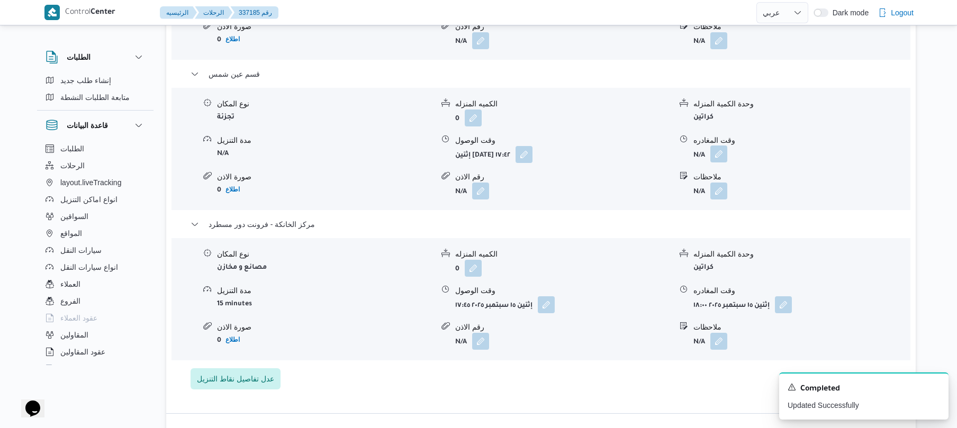
click at [716, 146] on button "button" at bounding box center [718, 154] width 17 height 17
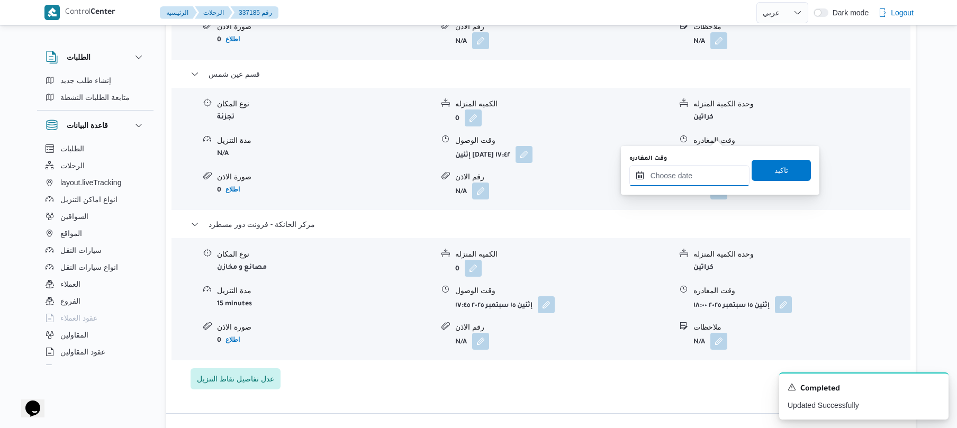
click at [685, 177] on input "وقت المغادره" at bounding box center [689, 175] width 120 height 21
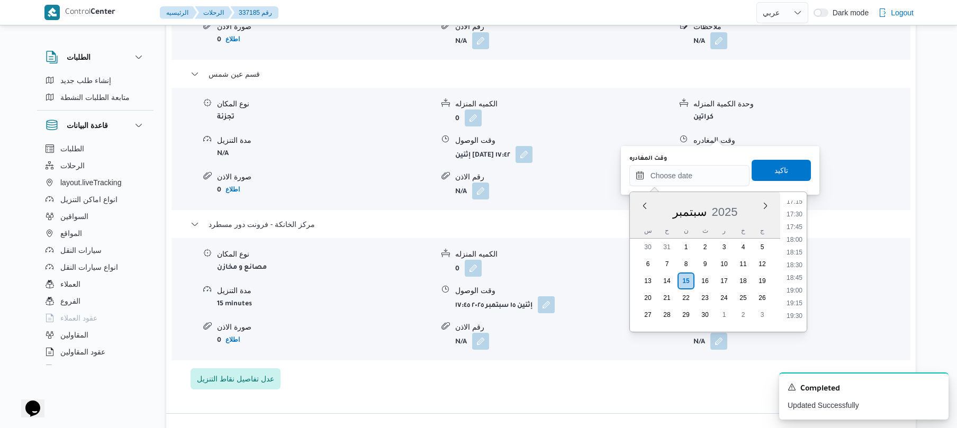
scroll to position [837, 0]
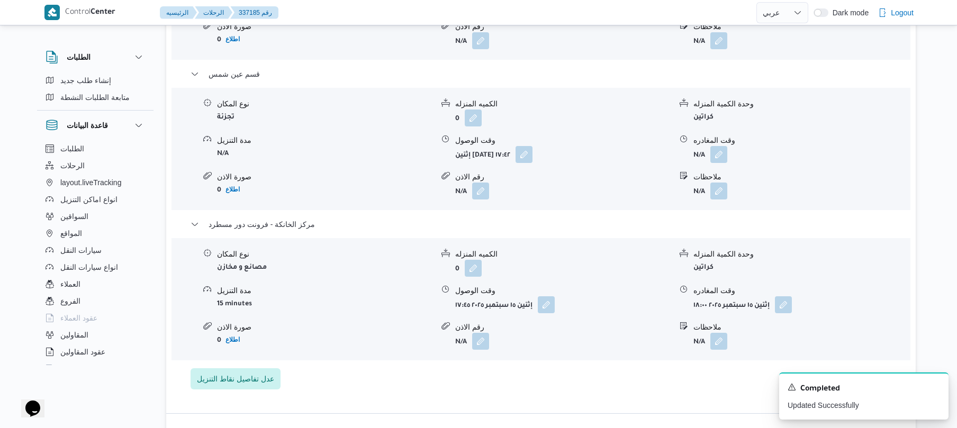
click at [595, 364] on div "قسم مصر الجديدة نوع المكان تجزئة الكميه المنزله 0 وحدة الكمية المنزله كراتين مد…" at bounding box center [540, 153] width 701 height 472
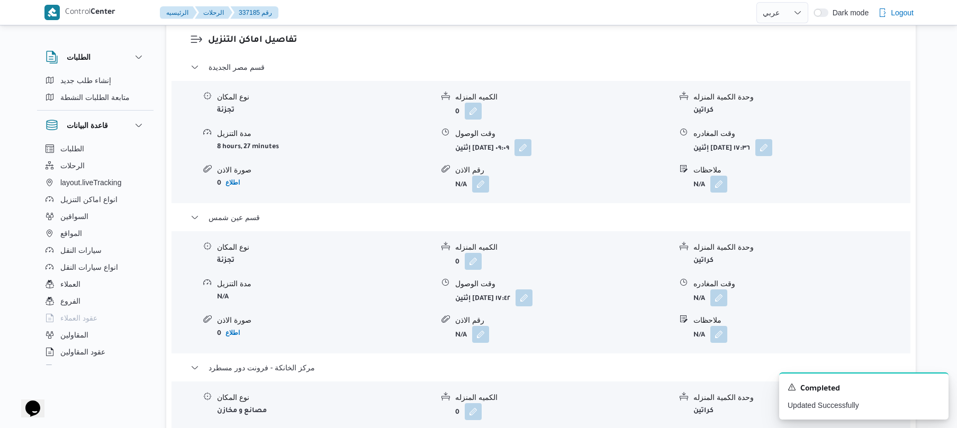
scroll to position [875, 0]
click at [772, 137] on button "button" at bounding box center [763, 145] width 17 height 17
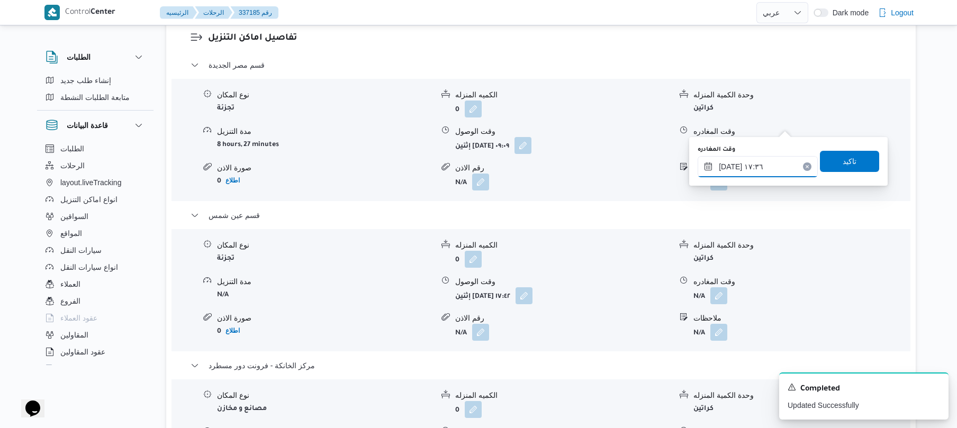
click at [729, 170] on input "١٥/٠٩/٢٠٢٥ ١٧:٣٦" at bounding box center [757, 166] width 120 height 21
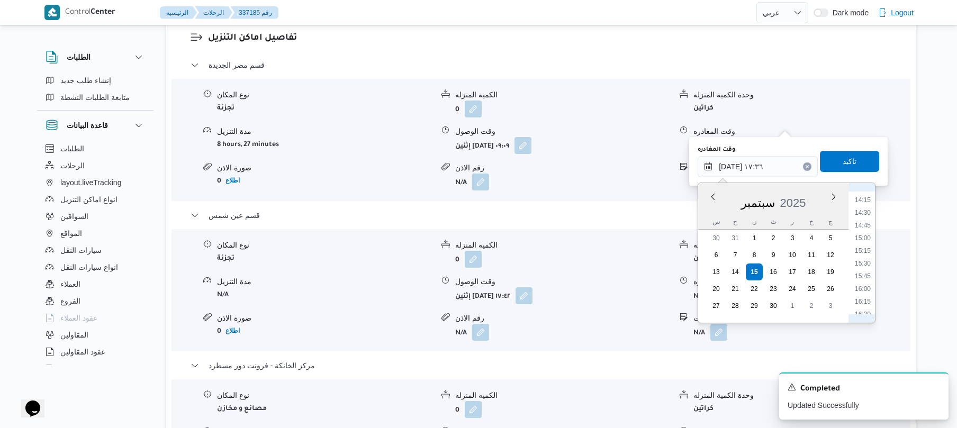
scroll to position [616, 0]
click at [868, 216] on li "12:30" at bounding box center [862, 215] width 24 height 11
type input "١٥/٠٩/٢٠٢٥ ١٢:٣٠"
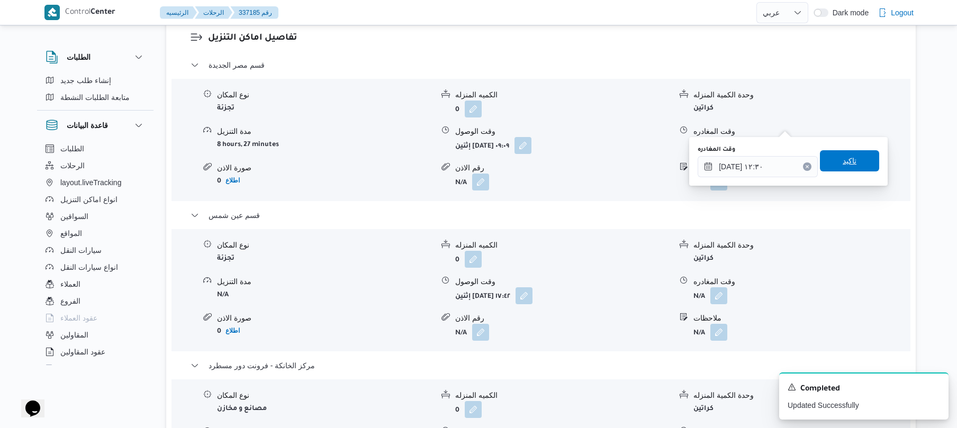
click at [853, 159] on span "تاكيد" at bounding box center [849, 160] width 59 height 21
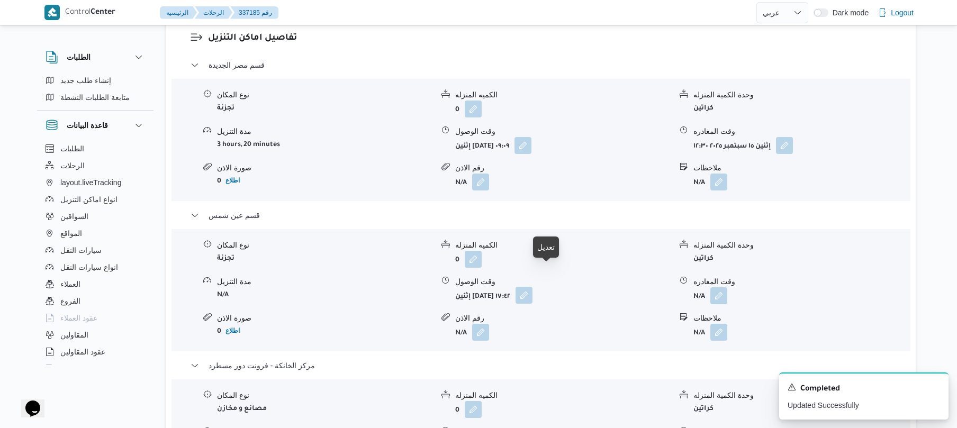
click at [532, 287] on button "button" at bounding box center [523, 295] width 17 height 17
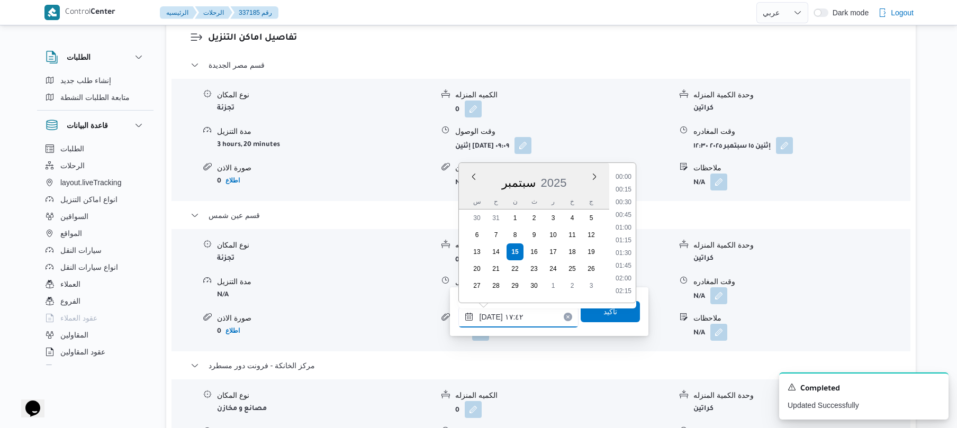
click at [511, 320] on input "١٥/٠٩/٢٠٢٥ ١٧:٤٢" at bounding box center [518, 316] width 120 height 21
click at [625, 223] on li "13:00" at bounding box center [623, 222] width 24 height 11
type input "١٥/٠٩/٢٠٢٥ ١٣:٠٠"
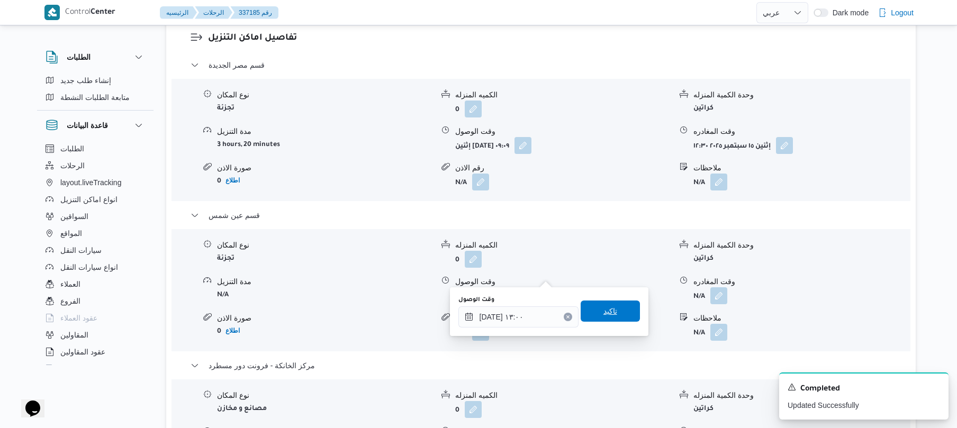
click at [607, 314] on span "تاكيد" at bounding box center [610, 311] width 14 height 13
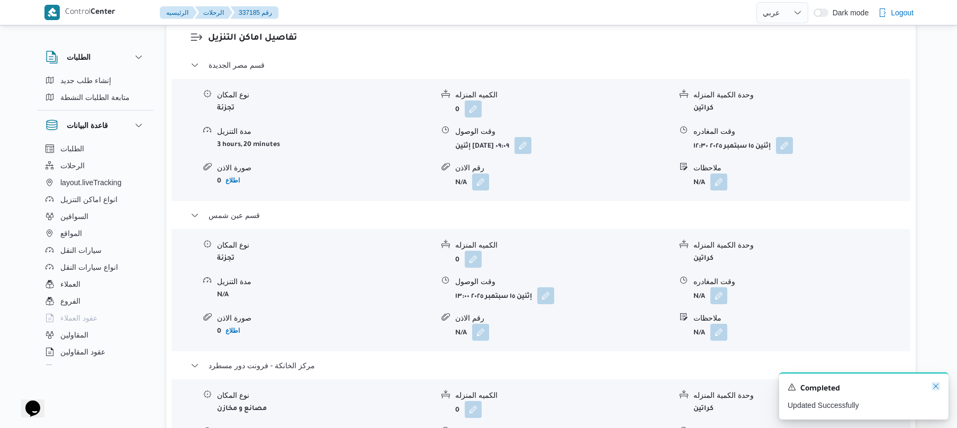
click at [932, 390] on icon "Dismiss toast" at bounding box center [935, 386] width 8 height 8
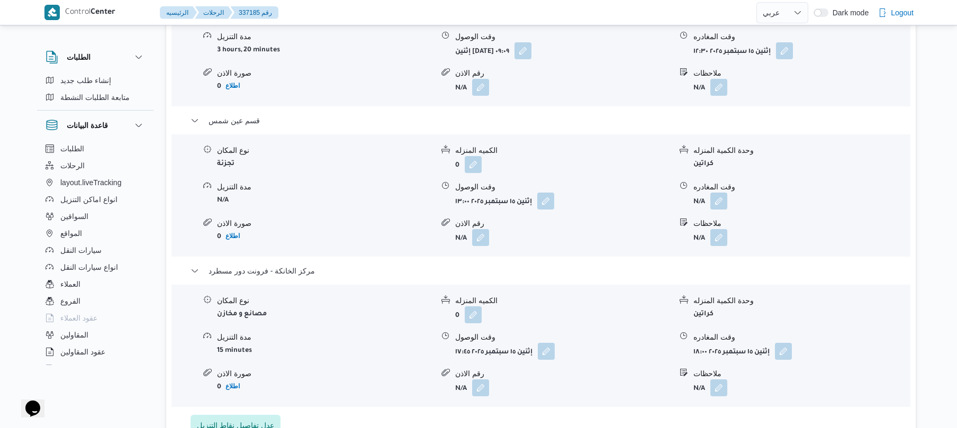
scroll to position [987, 0]
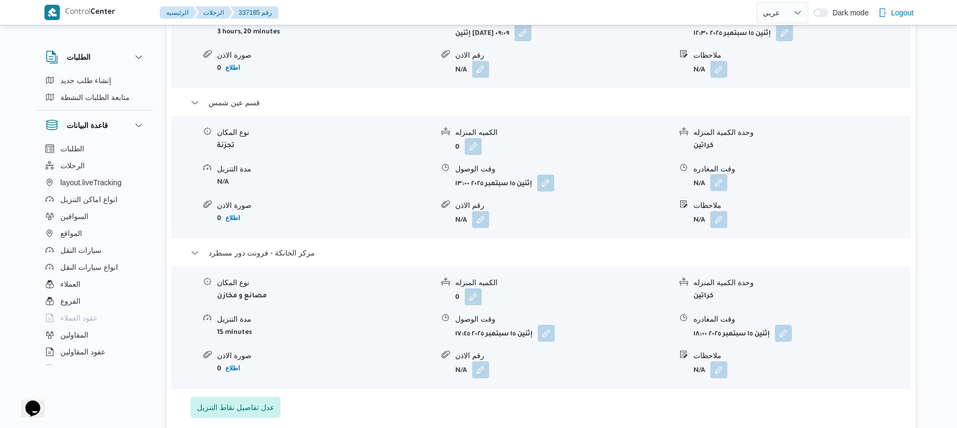
click at [720, 174] on button "button" at bounding box center [718, 182] width 17 height 17
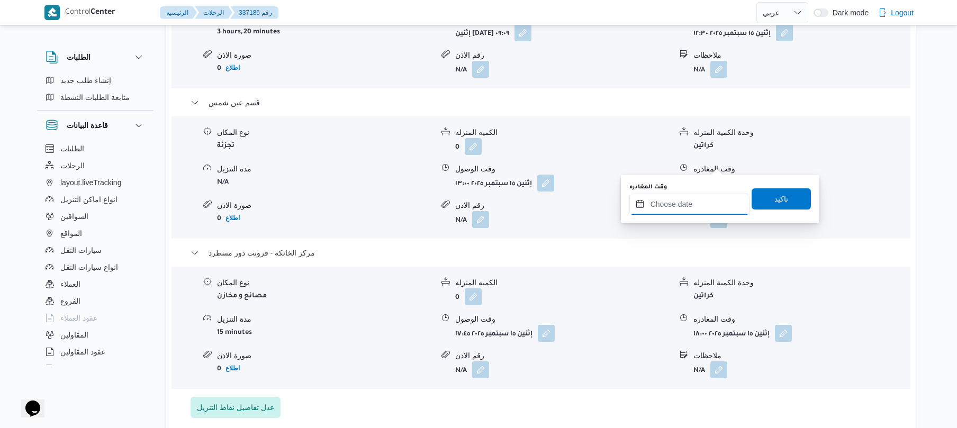
click at [693, 199] on input "وقت المغادره" at bounding box center [689, 204] width 120 height 21
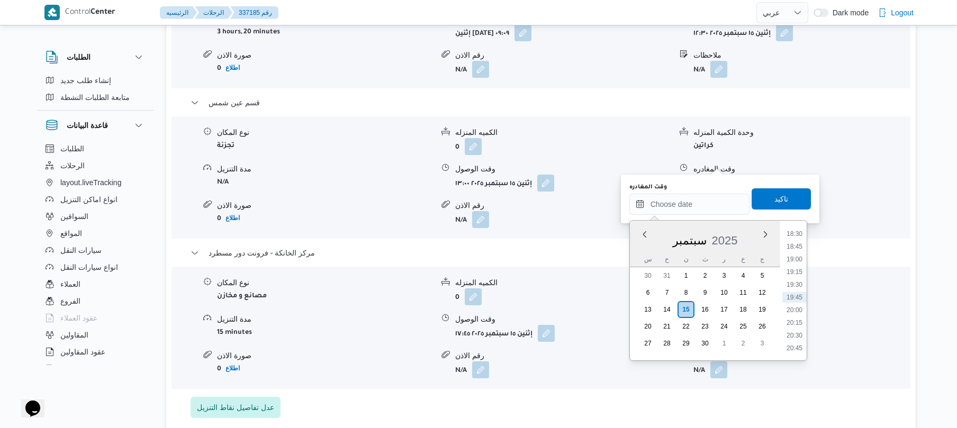
scroll to position [837, 0]
click at [798, 260] on li "17:00" at bounding box center [794, 261] width 24 height 11
type input "١٥/٠٩/٢٠٢٥ ١٧:٠٠"
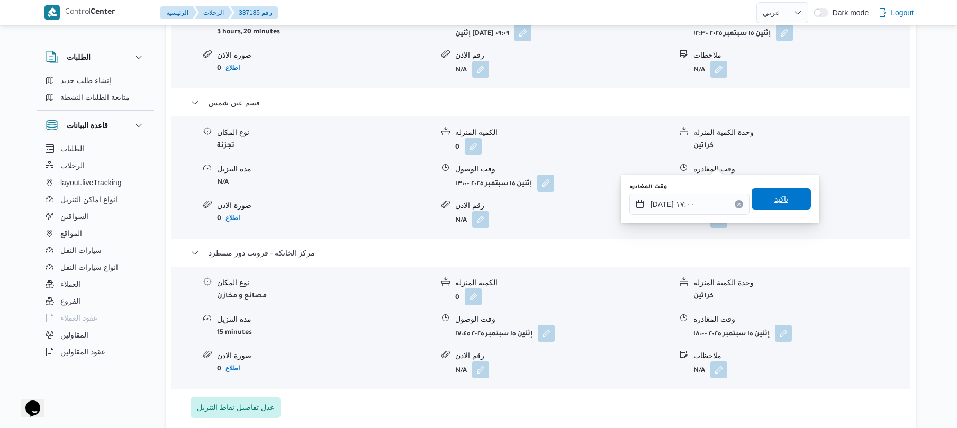
click at [784, 193] on span "تاكيد" at bounding box center [780, 198] width 59 height 21
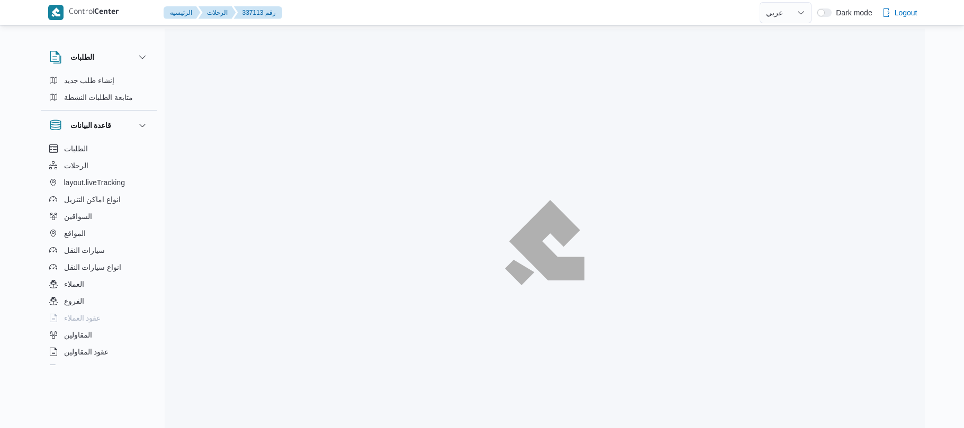
select select "ar"
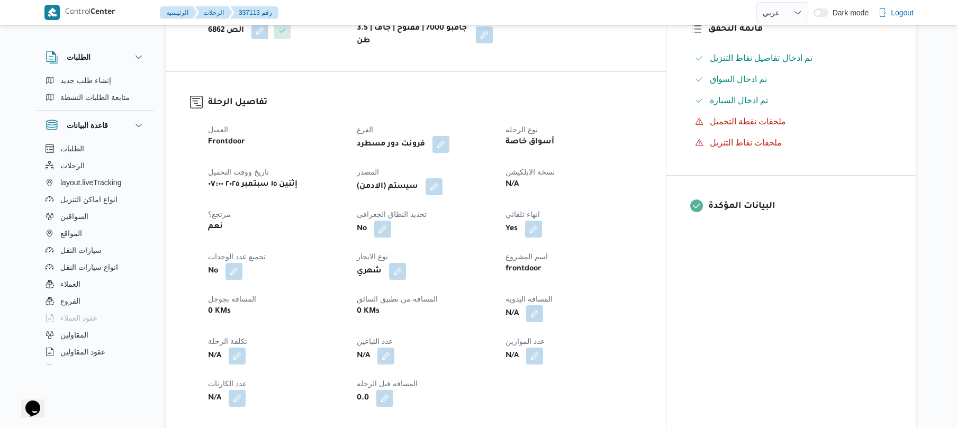
scroll to position [423, 0]
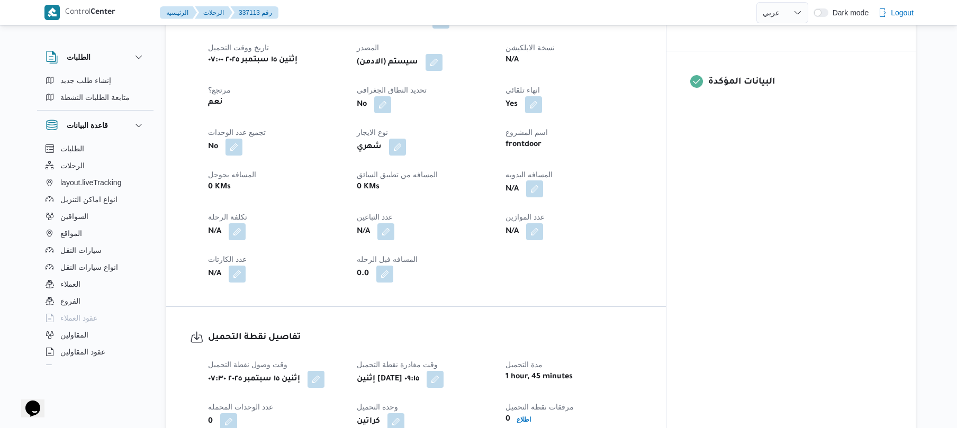
click at [543, 183] on button "button" at bounding box center [534, 188] width 17 height 17
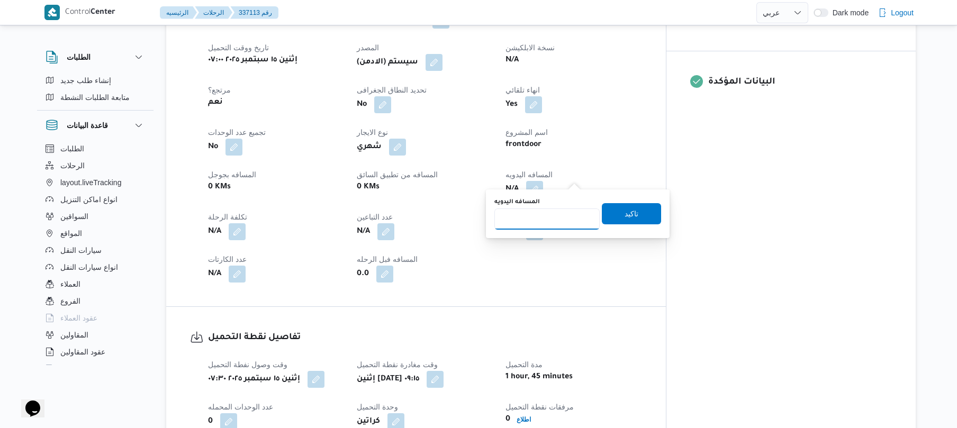
click at [556, 219] on input "المسافه اليدويه" at bounding box center [546, 218] width 105 height 21
type input "120"
click at [650, 215] on span "تاكيد" at bounding box center [631, 213] width 59 height 21
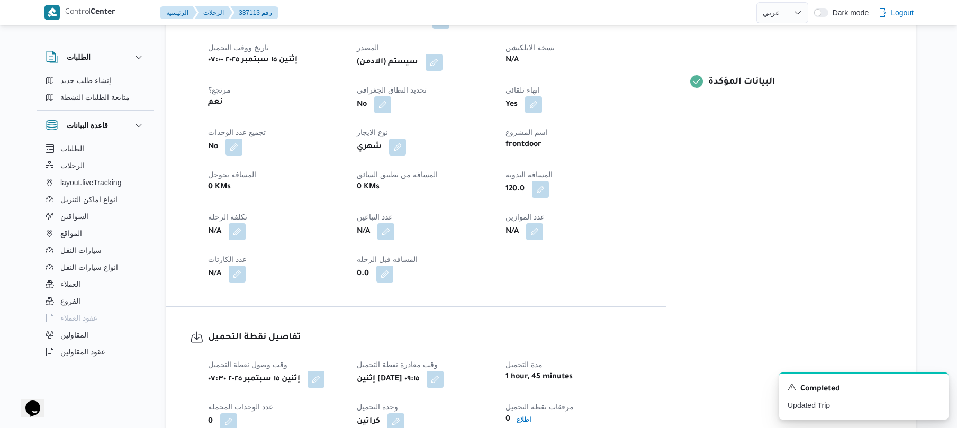
click at [460, 58] on div "(سيستم (الادمن" at bounding box center [425, 62] width 138 height 19
click at [442, 53] on button "button" at bounding box center [433, 61] width 17 height 17
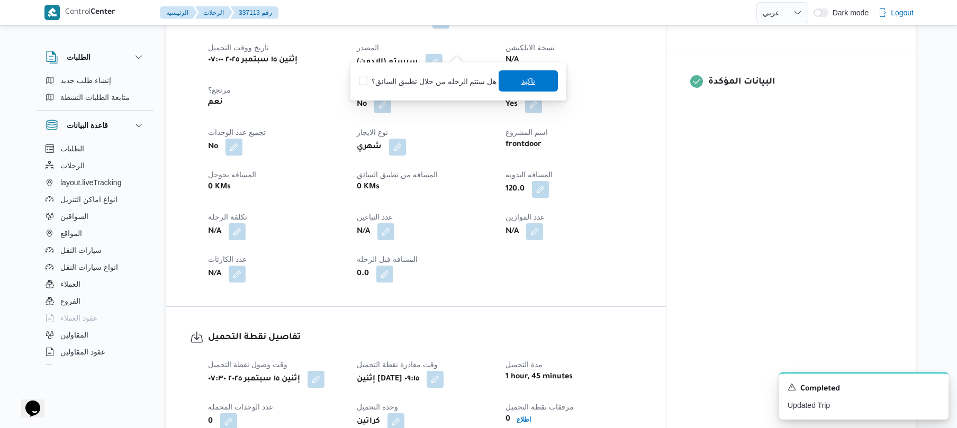
click at [504, 78] on span "تاكيد" at bounding box center [527, 80] width 59 height 21
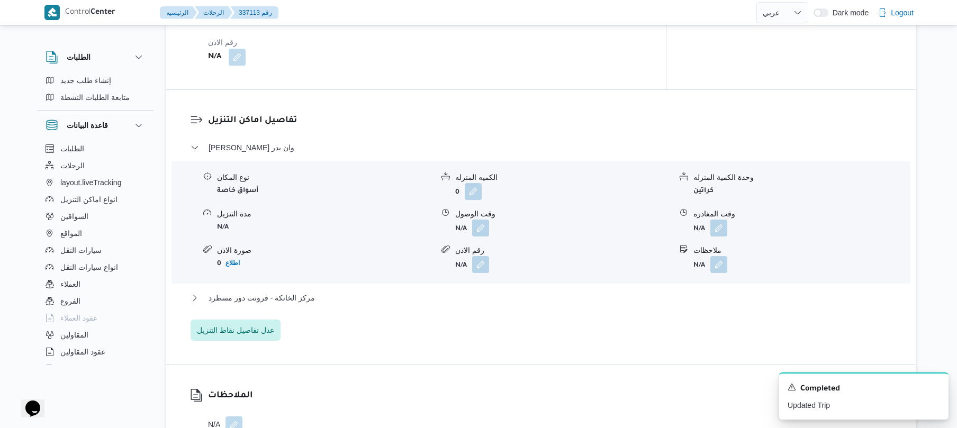
scroll to position [847, 0]
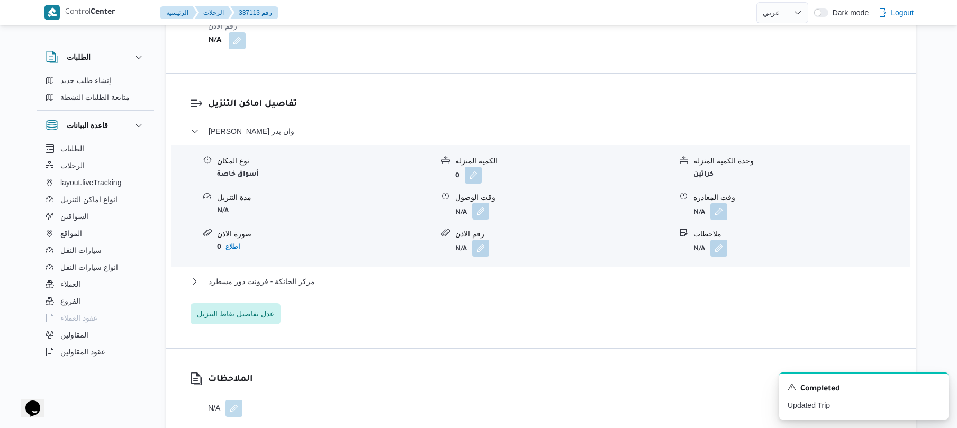
click at [479, 203] on button "button" at bounding box center [480, 211] width 17 height 17
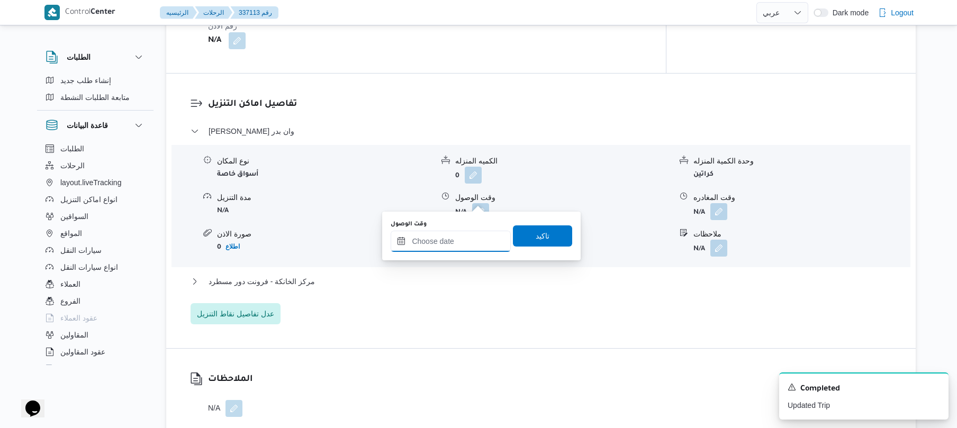
click at [458, 246] on input "وقت الوصول" at bounding box center [451, 241] width 120 height 21
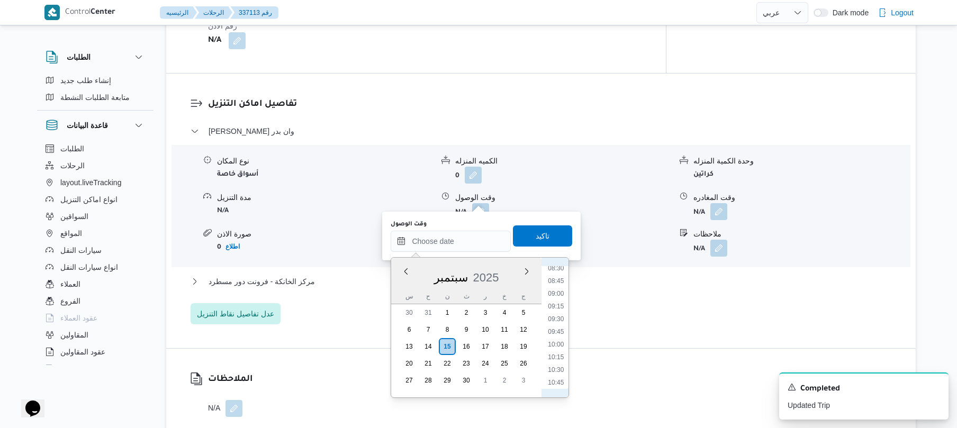
scroll to position [434, 0]
click at [557, 356] on li "10:15" at bounding box center [556, 357] width 24 height 11
type input "[DATE] ١٠:١٥"
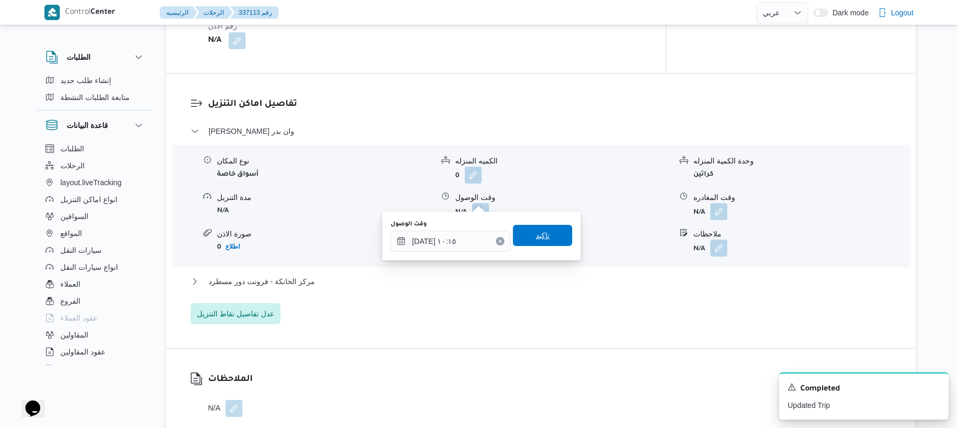
click at [551, 240] on span "تاكيد" at bounding box center [542, 235] width 59 height 21
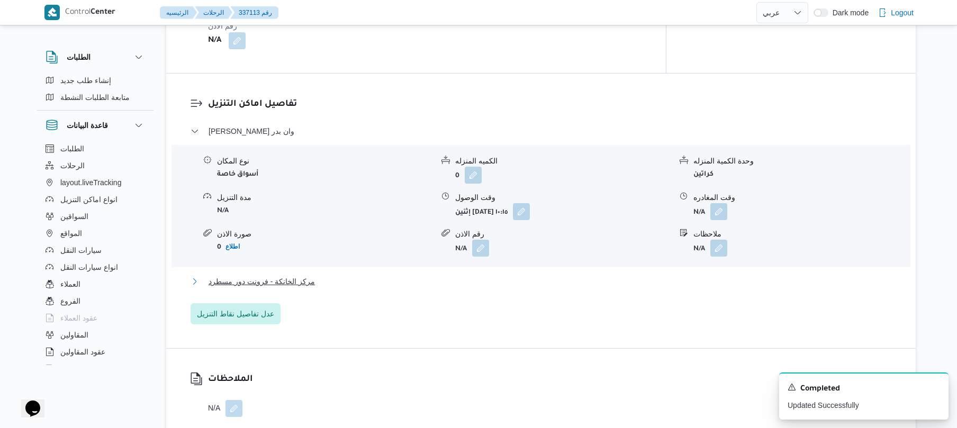
click at [528, 275] on button "مركز الخانكة - فرونت دور مسطرد" at bounding box center [540, 281] width 701 height 13
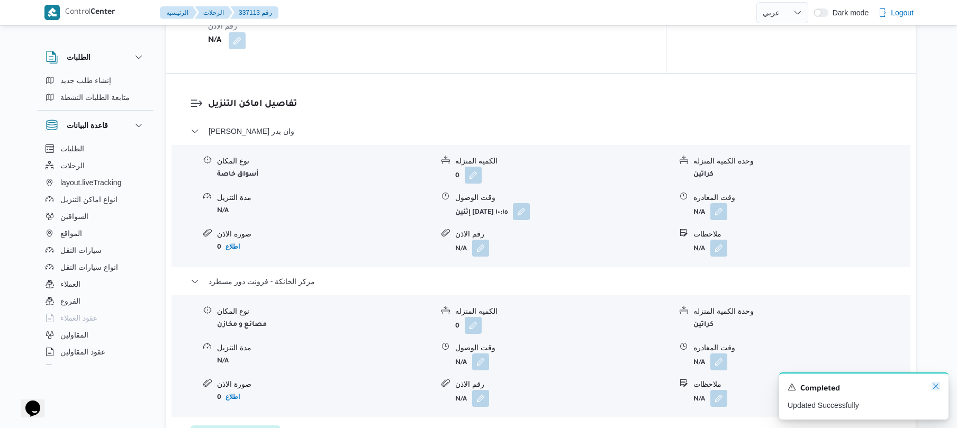
click at [933, 389] on icon "Dismiss toast" at bounding box center [935, 386] width 5 height 5
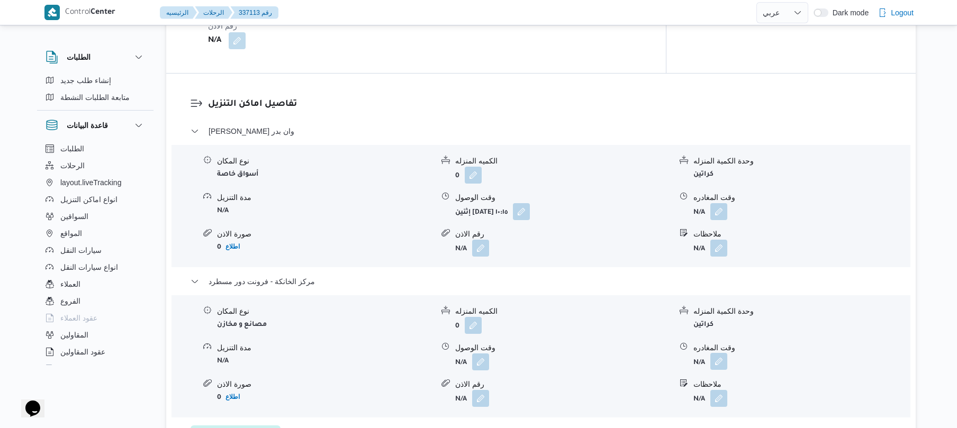
click at [721, 353] on button "button" at bounding box center [718, 361] width 17 height 17
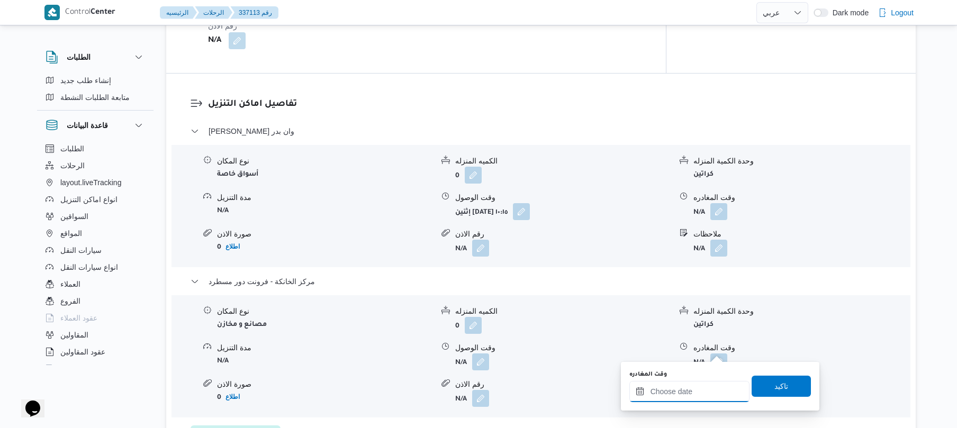
click at [676, 397] on input "وقت المغادره" at bounding box center [689, 391] width 120 height 21
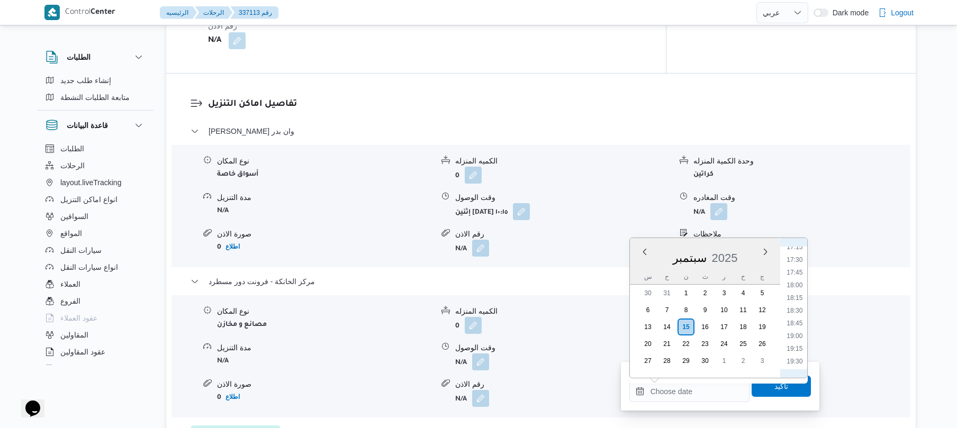
scroll to position [849, 0]
click at [794, 317] on li "18:00" at bounding box center [794, 317] width 24 height 11
type input "[DATE] ١٨:٠٠"
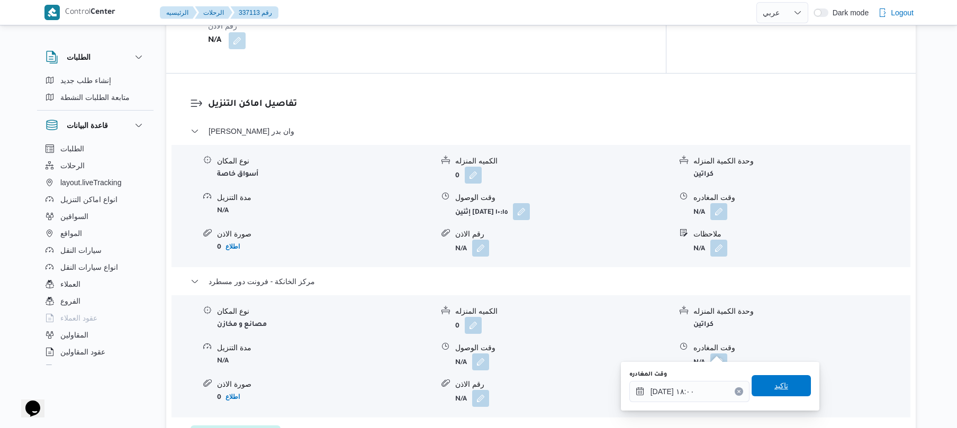
click at [774, 385] on span "تاكيد" at bounding box center [781, 385] width 14 height 13
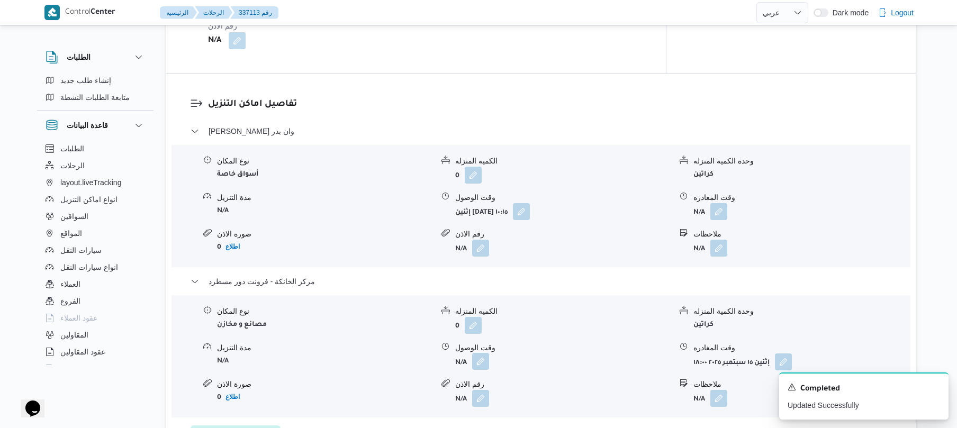
click at [479, 353] on button "button" at bounding box center [480, 361] width 17 height 17
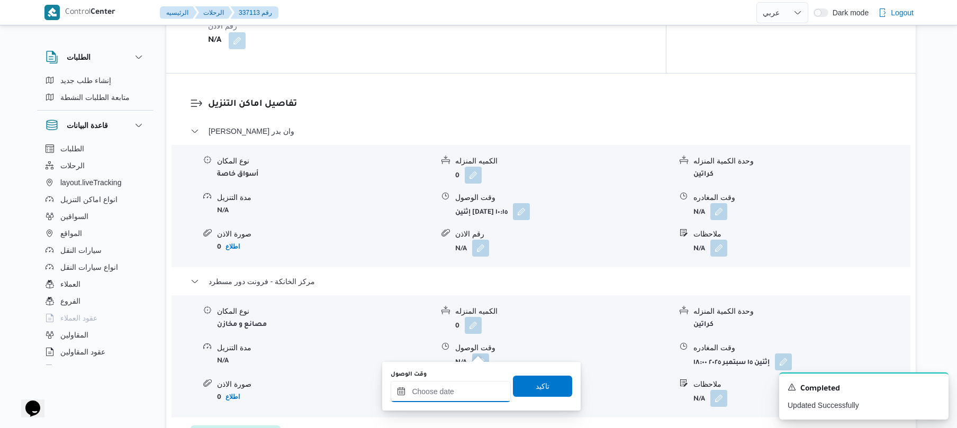
click at [460, 391] on input "وقت الوصول" at bounding box center [451, 391] width 120 height 21
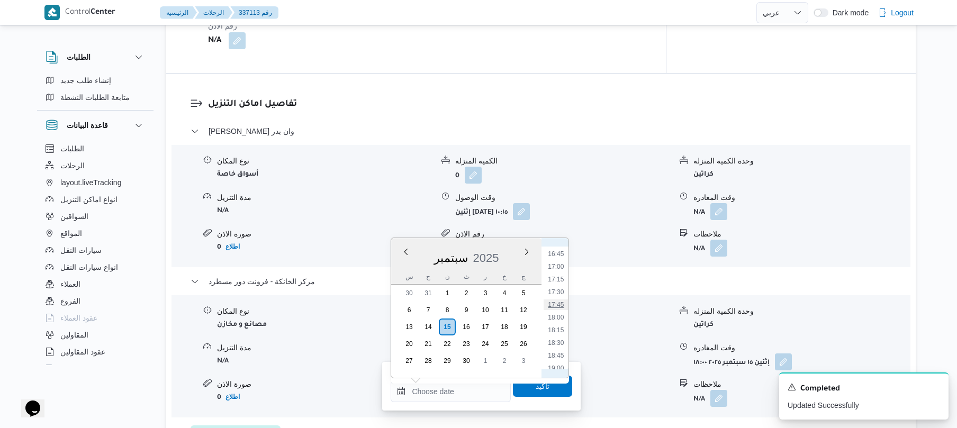
click at [559, 302] on li "17:45" at bounding box center [556, 305] width 24 height 11
type input "[DATE] ١٧:٤٥"
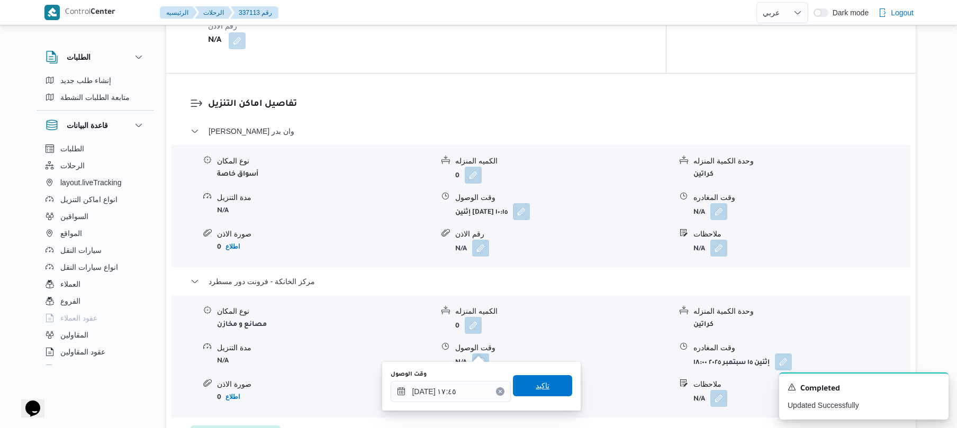
click at [537, 384] on span "تاكيد" at bounding box center [543, 385] width 14 height 13
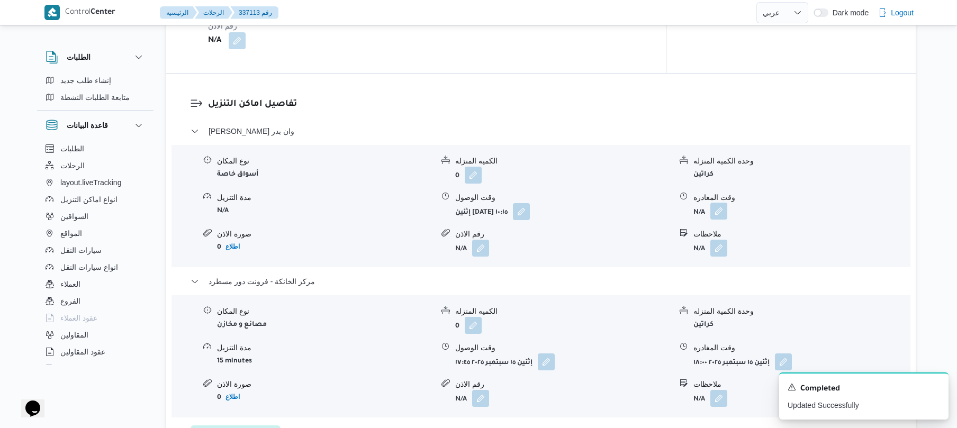
click at [716, 203] on button "button" at bounding box center [718, 211] width 17 height 17
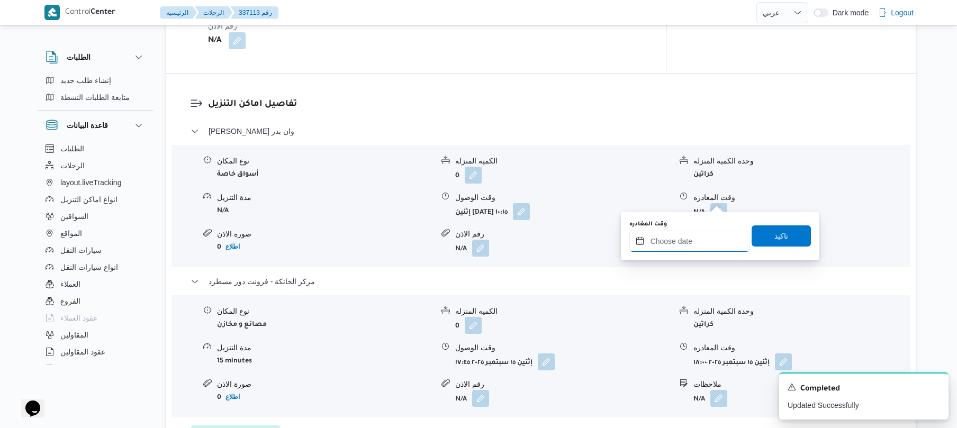
click at [692, 238] on input "وقت المغادره" at bounding box center [689, 241] width 120 height 21
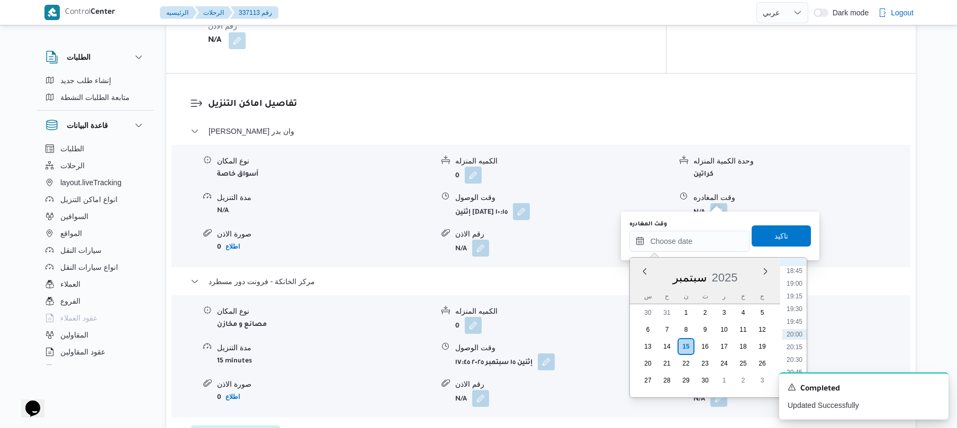
scroll to position [849, 0]
click at [794, 272] on li "16:45" at bounding box center [794, 273] width 24 height 11
type input "[DATE] ١٦:٤٥"
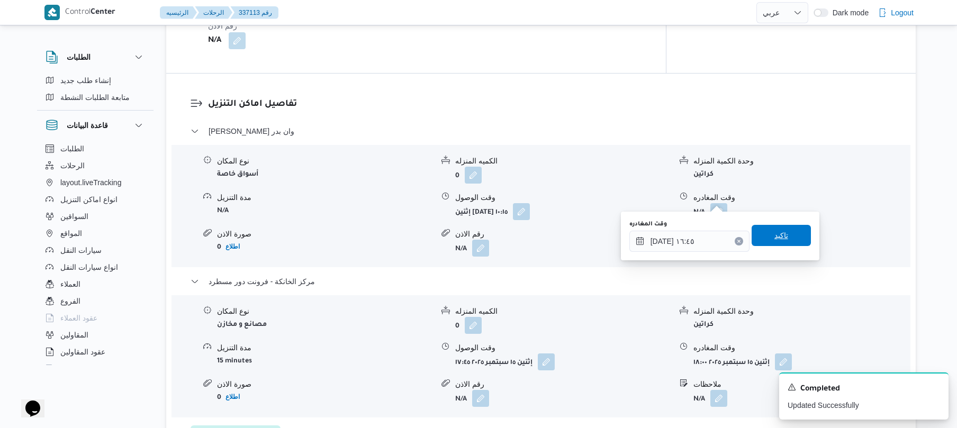
click at [785, 240] on span "تاكيد" at bounding box center [780, 235] width 59 height 21
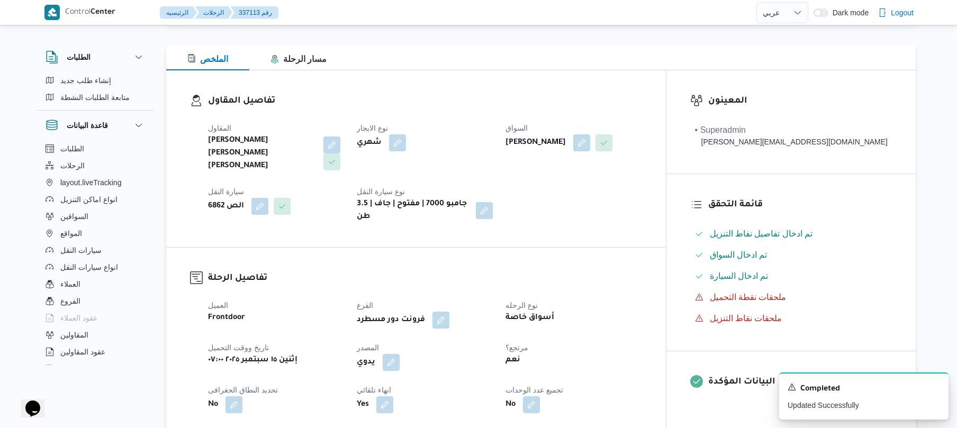
scroll to position [0, 0]
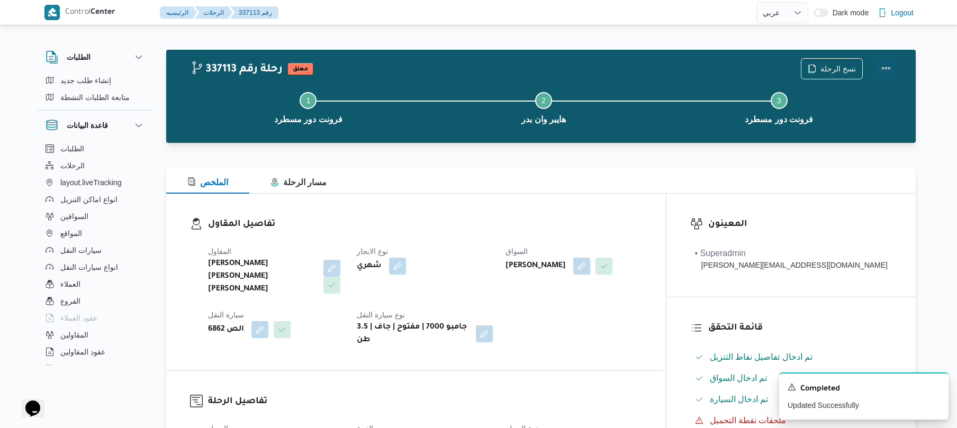
click at [879, 71] on button "Actions" at bounding box center [885, 68] width 21 height 21
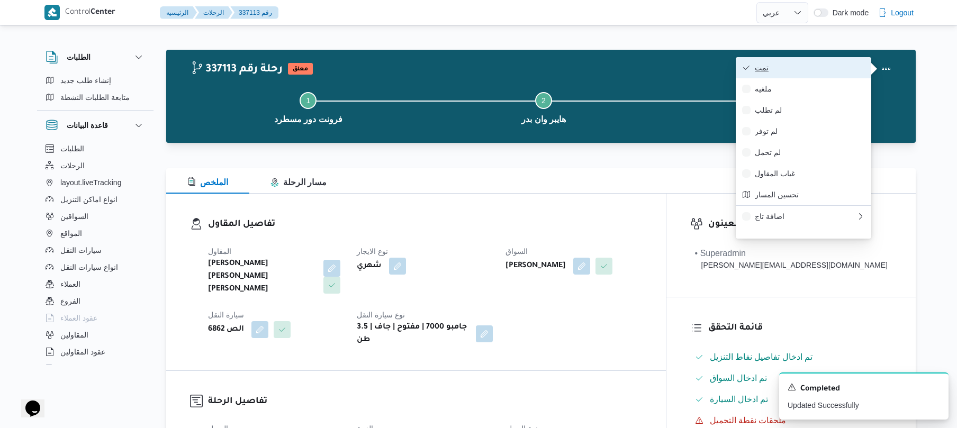
click at [805, 76] on button "تمت" at bounding box center [803, 67] width 135 height 21
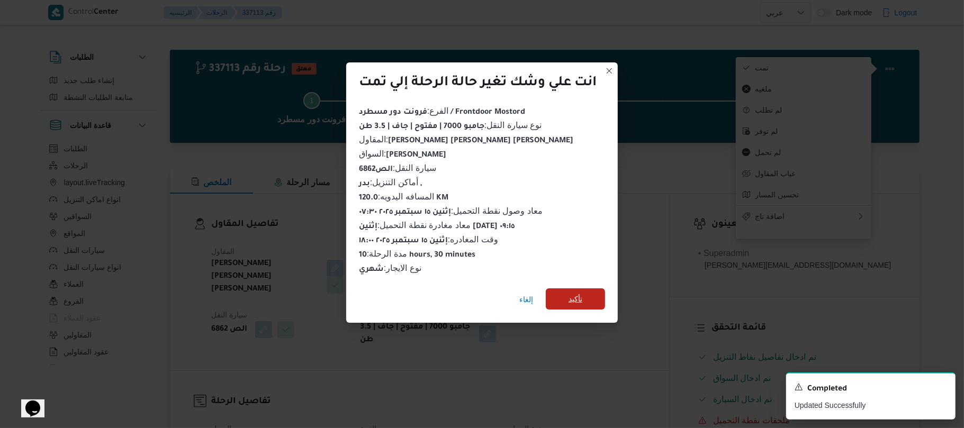
click at [574, 300] on span "تأكيد" at bounding box center [575, 299] width 14 height 13
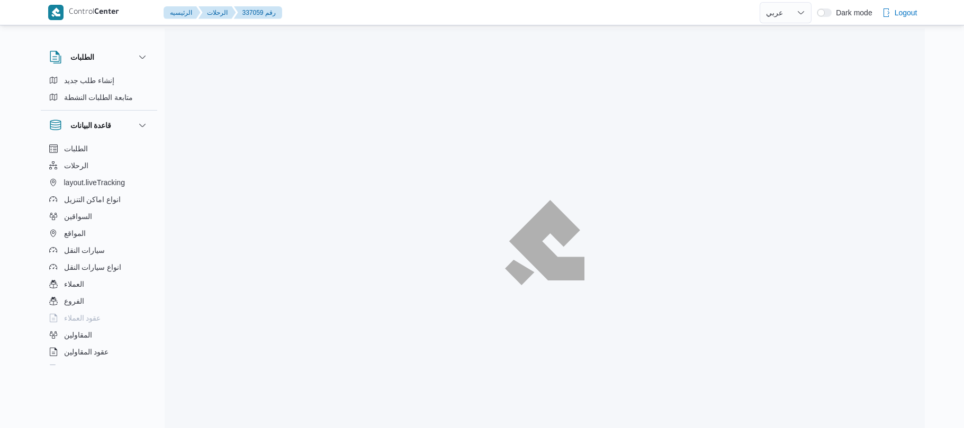
select select "ar"
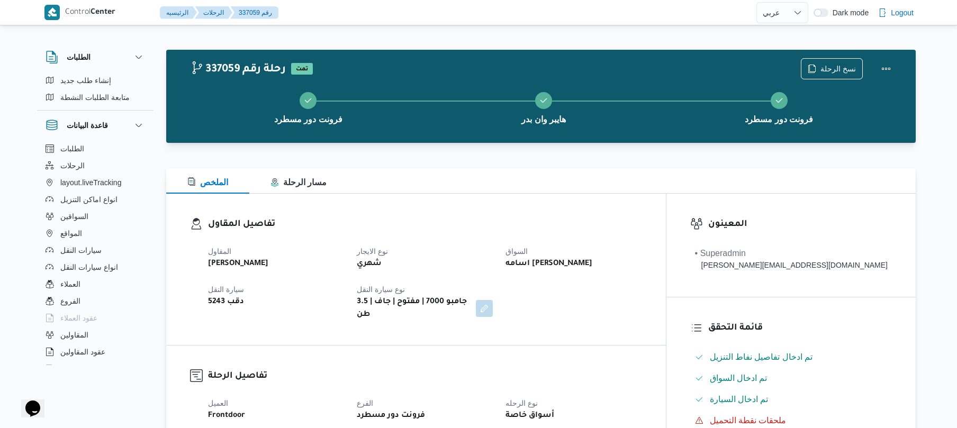
click at [641, 239] on div "المقاول [PERSON_NAME] نوع الايجار شهري السواق اسامه [PERSON_NAME] سيارة النقل د…" at bounding box center [425, 283] width 447 height 89
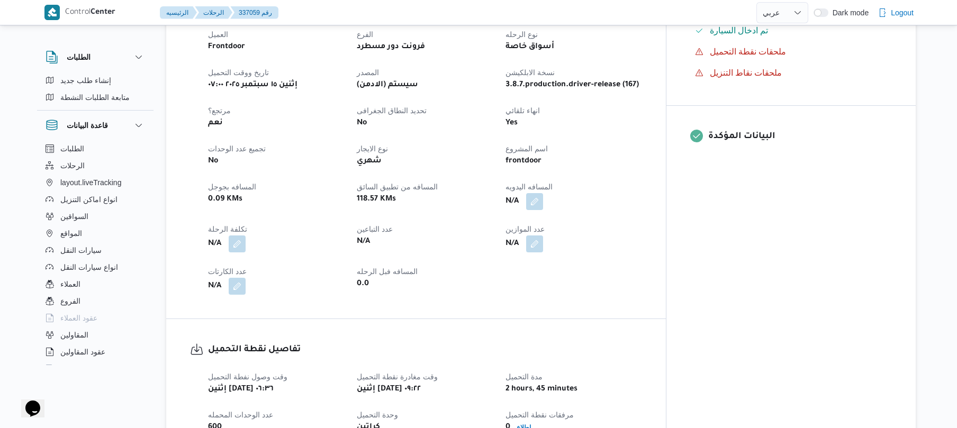
scroll to position [395, 0]
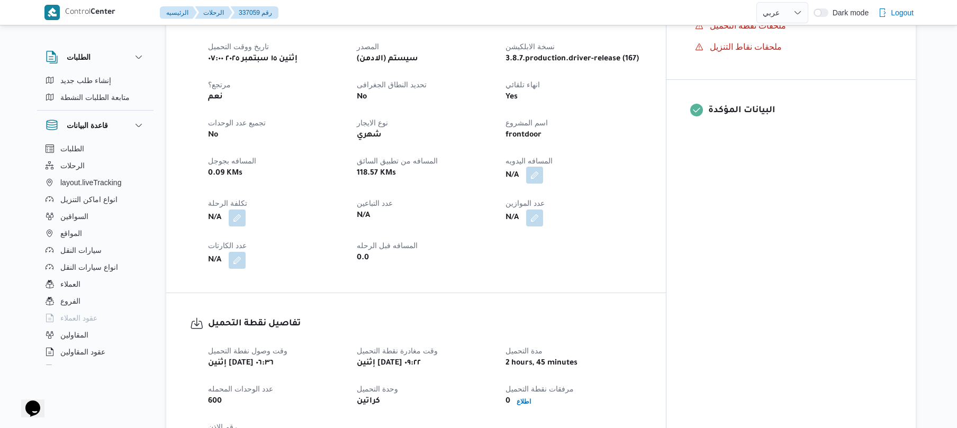
click at [543, 172] on button "button" at bounding box center [534, 175] width 17 height 17
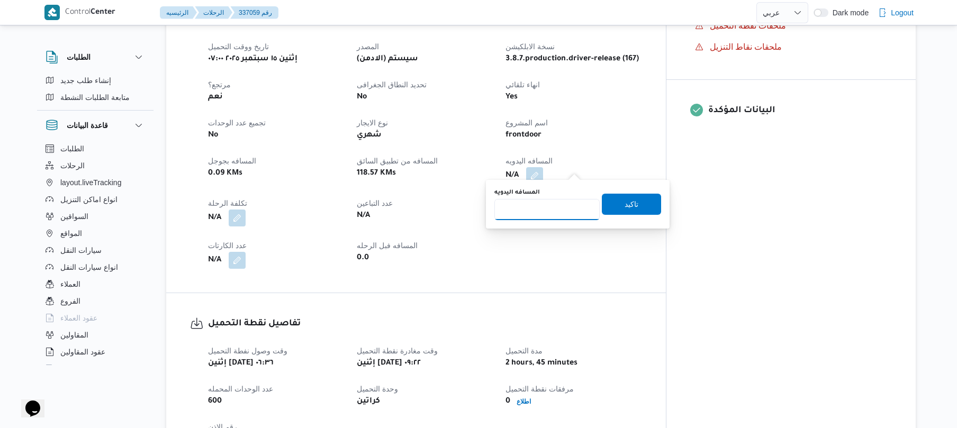
click at [560, 210] on input "المسافه اليدويه" at bounding box center [546, 209] width 105 height 21
type input "120"
click at [625, 200] on span "تاكيد" at bounding box center [631, 203] width 14 height 13
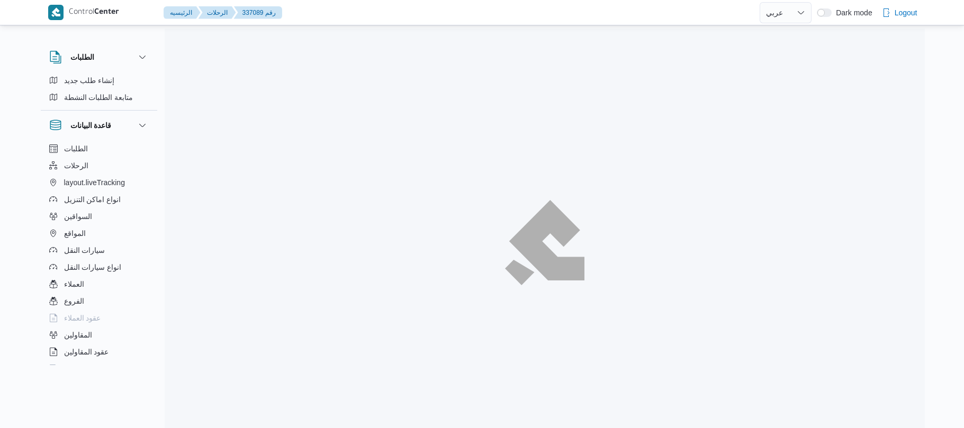
select select "ar"
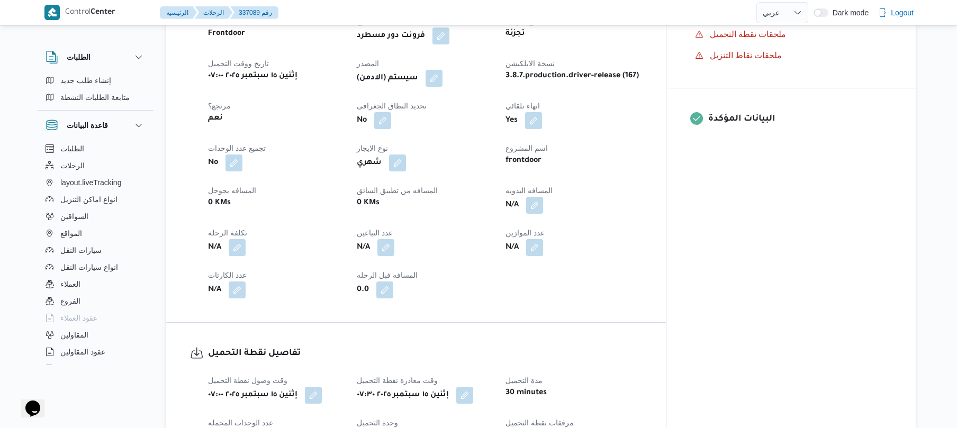
scroll to position [395, 0]
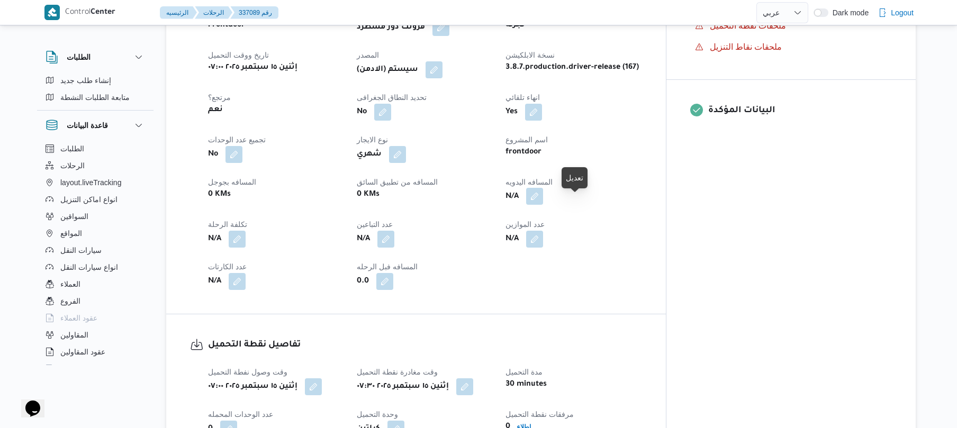
click at [543, 205] on button "button" at bounding box center [534, 196] width 17 height 17
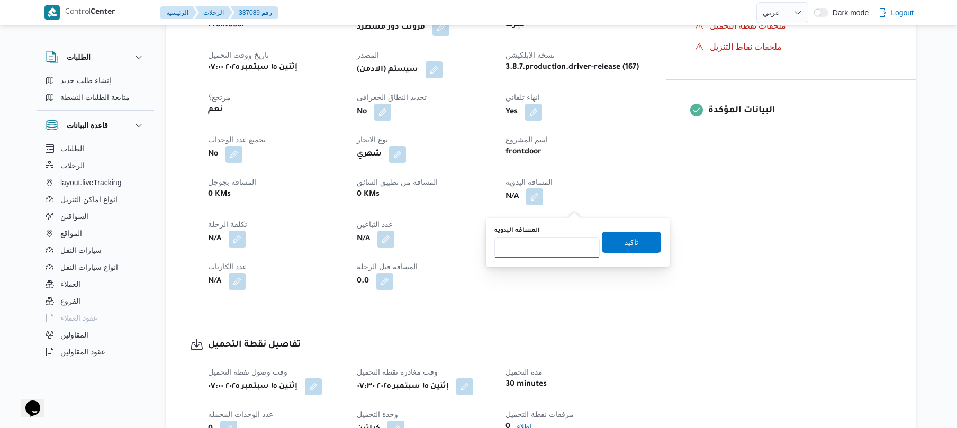
click at [556, 246] on input "المسافه اليدويه" at bounding box center [546, 247] width 105 height 21
type input "90"
click at [625, 244] on span "تاكيد" at bounding box center [631, 242] width 14 height 13
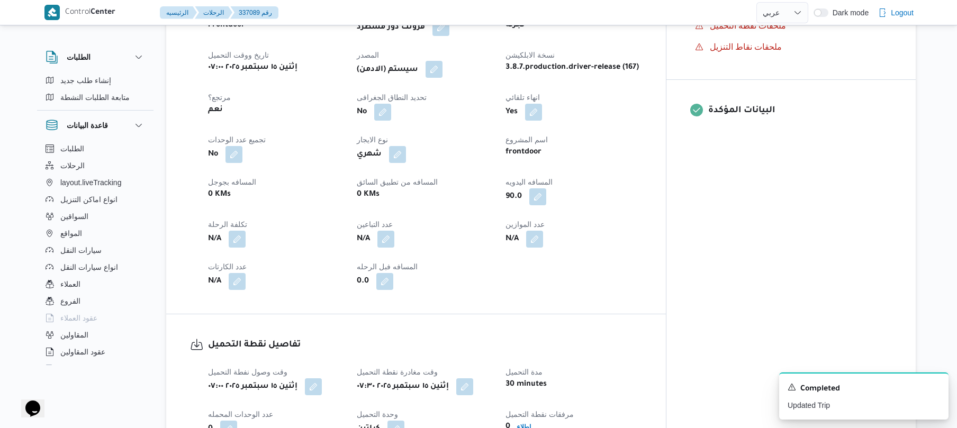
click at [442, 78] on button "button" at bounding box center [433, 69] width 17 height 17
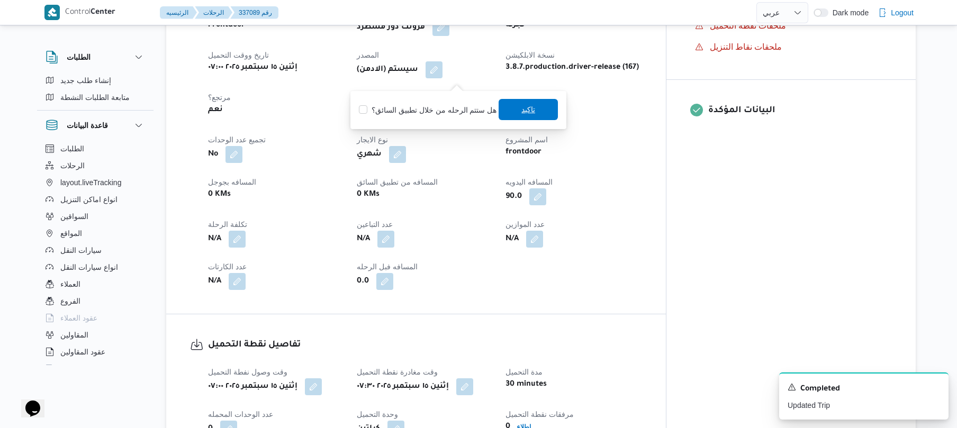
click at [508, 110] on span "تاكيد" at bounding box center [527, 109] width 59 height 21
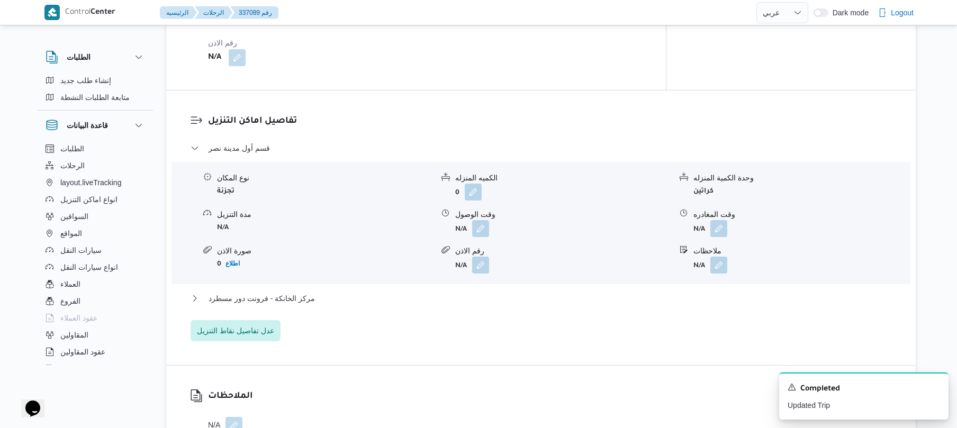
scroll to position [875, 0]
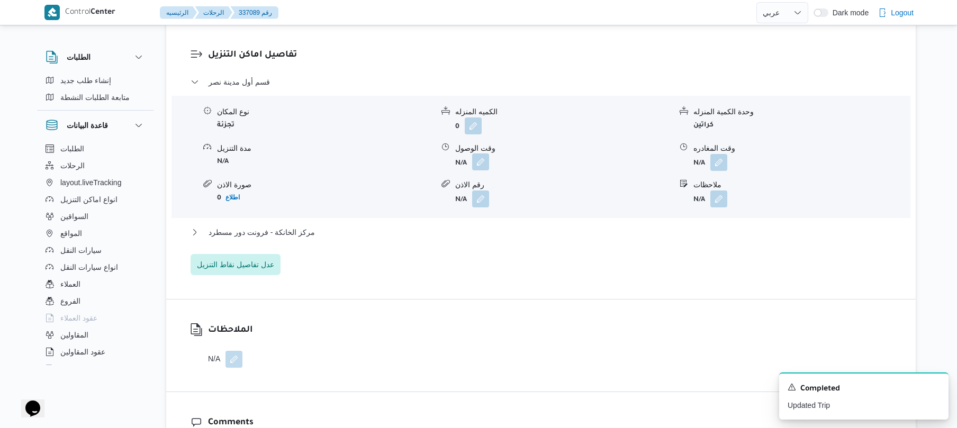
click at [479, 169] on button "button" at bounding box center [480, 161] width 17 height 17
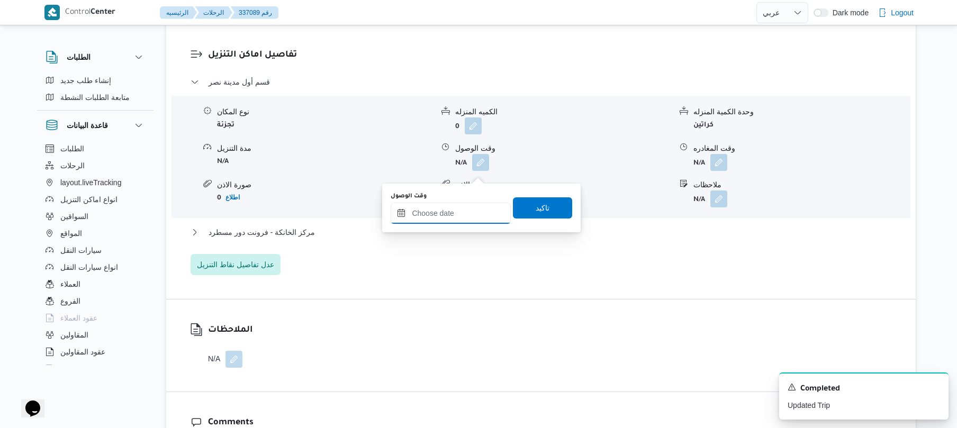
click at [459, 208] on input "وقت الوصول" at bounding box center [451, 213] width 120 height 21
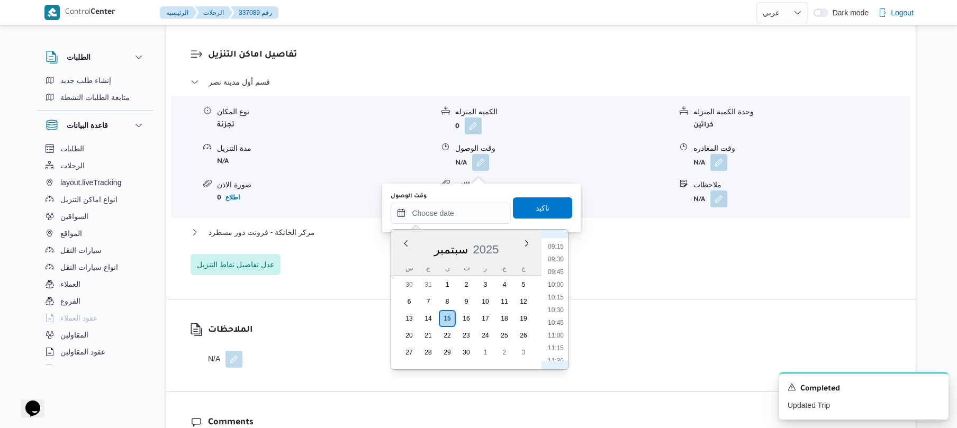
scroll to position [434, 0]
click at [557, 241] on li "08:30" at bounding box center [555, 240] width 24 height 11
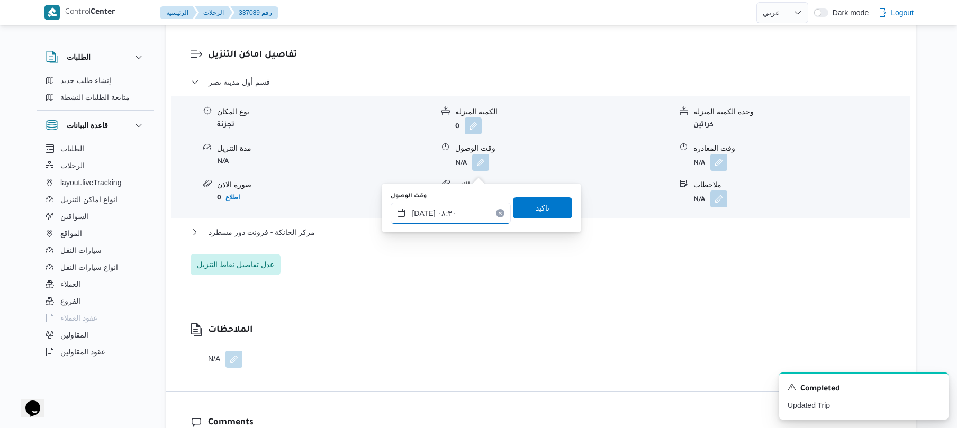
click at [424, 211] on input "[DATE] ٠٨:٣٠" at bounding box center [451, 213] width 120 height 21
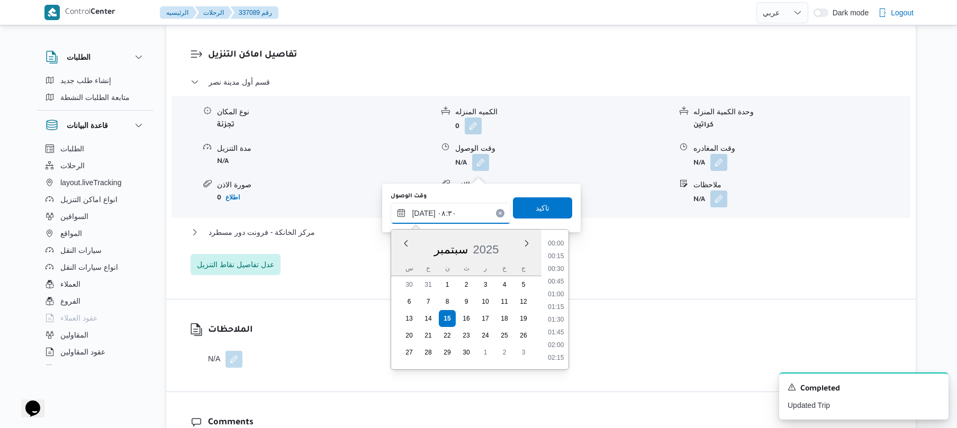
click at [424, 211] on input "[DATE] ٠٨:٣٠" at bounding box center [451, 213] width 120 height 21
type input "[DATE] ٠٨:١٠"
click at [536, 211] on span "تاكيد" at bounding box center [543, 207] width 14 height 13
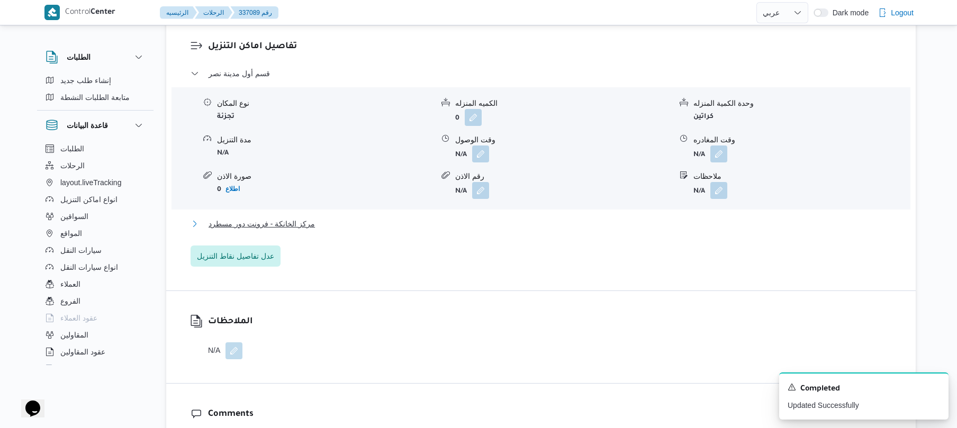
click at [470, 230] on button "مركز الخانكة - فرونت دور مسطرد" at bounding box center [540, 223] width 701 height 13
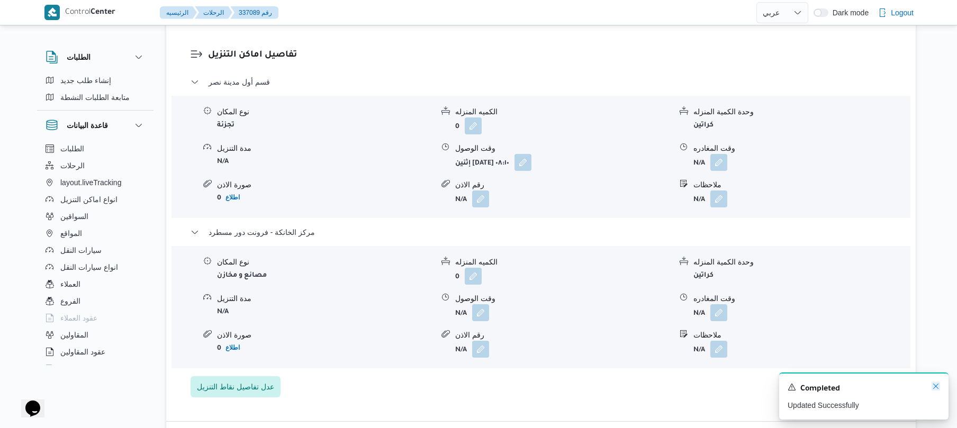
click at [934, 383] on icon "Dismiss toast" at bounding box center [935, 386] width 8 height 8
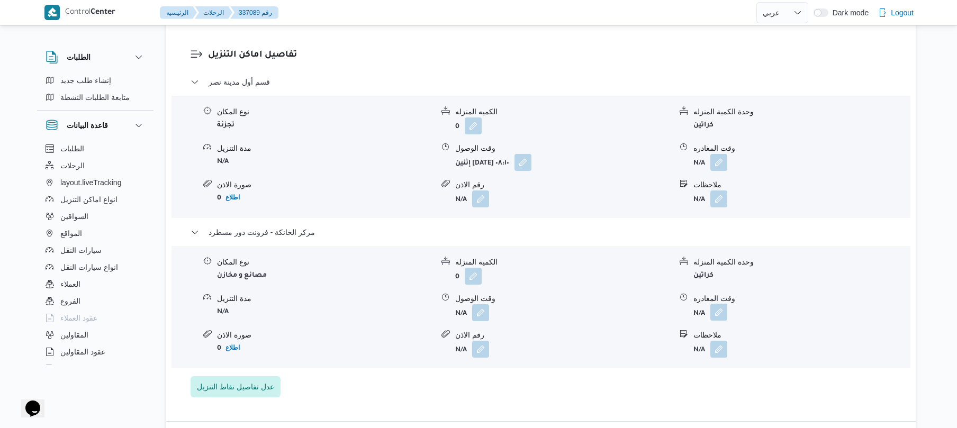
click at [724, 315] on button "button" at bounding box center [718, 312] width 17 height 17
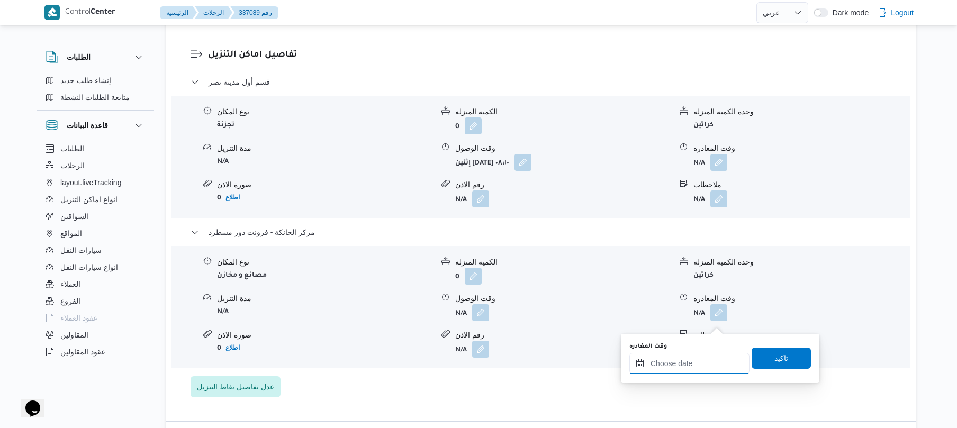
click at [692, 363] on input "وقت المغادره" at bounding box center [689, 363] width 120 height 21
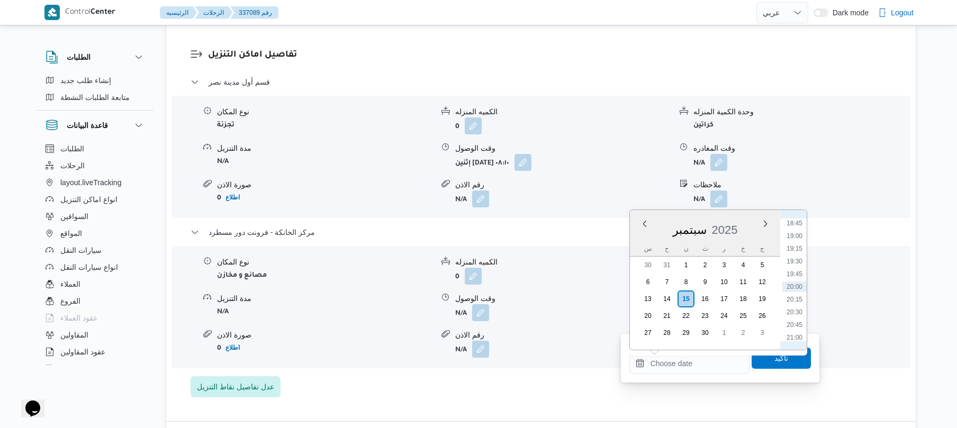
scroll to position [849, 0]
click at [788, 254] on li "17:15" at bounding box center [794, 251] width 24 height 11
type input "[DATE] ١٧:١٥"
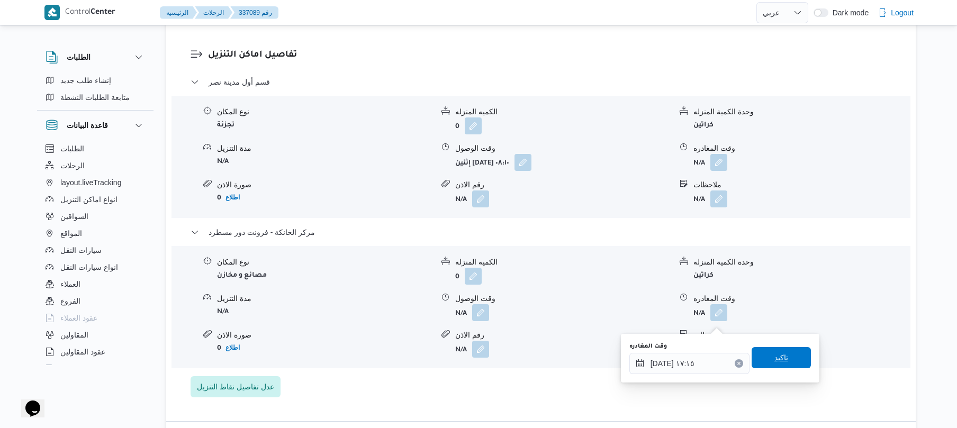
click at [774, 357] on span "تاكيد" at bounding box center [781, 357] width 14 height 13
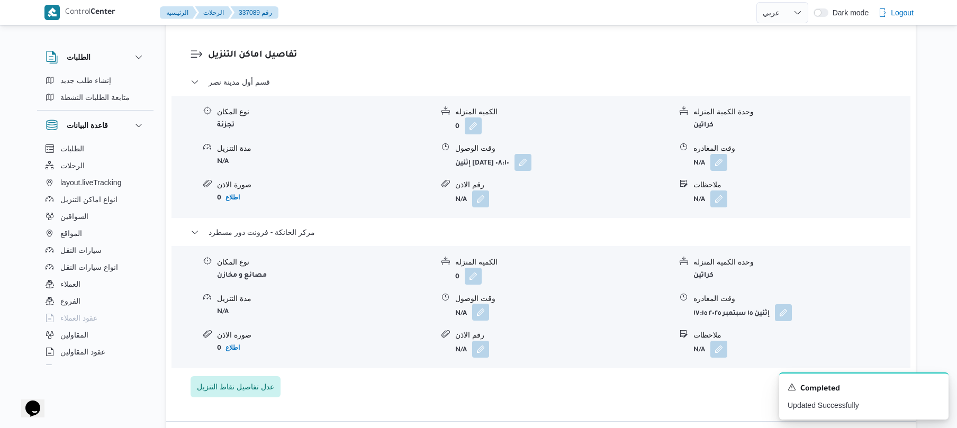
click at [482, 321] on button "button" at bounding box center [480, 312] width 17 height 17
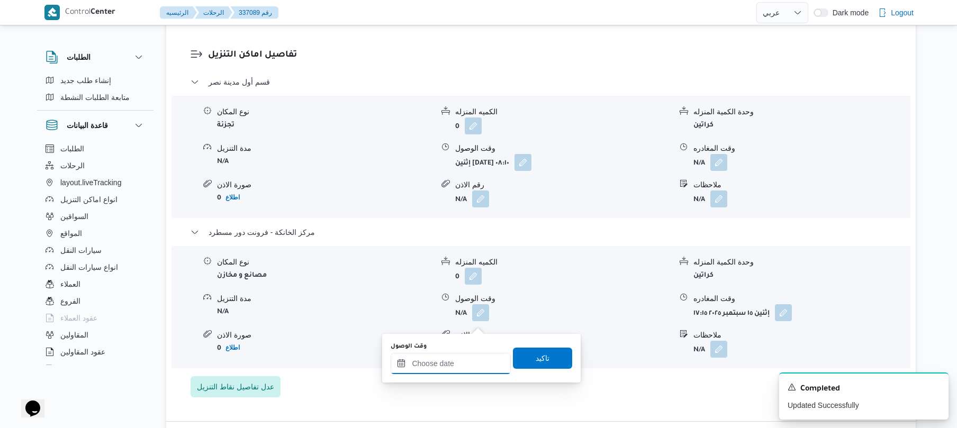
drag, startPoint x: 464, startPoint y: 365, endPoint x: 470, endPoint y: 365, distance: 6.9
click at [464, 365] on input "وقت الوصول" at bounding box center [451, 363] width 120 height 21
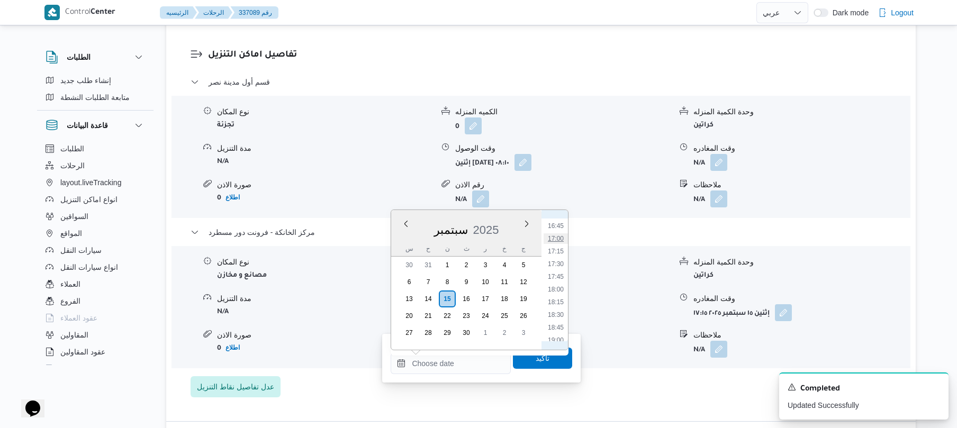
click at [558, 239] on li "17:00" at bounding box center [555, 238] width 24 height 11
type input "[DATE] ١٧:٠٠"
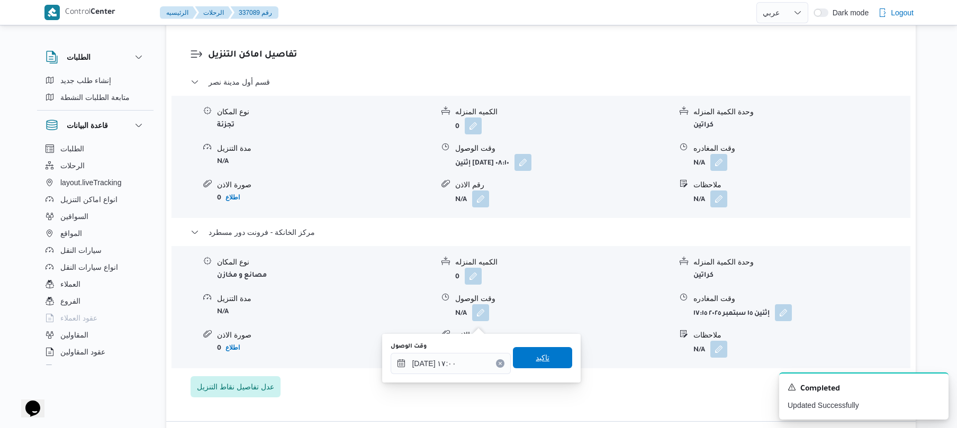
click at [551, 361] on span "تاكيد" at bounding box center [542, 357] width 59 height 21
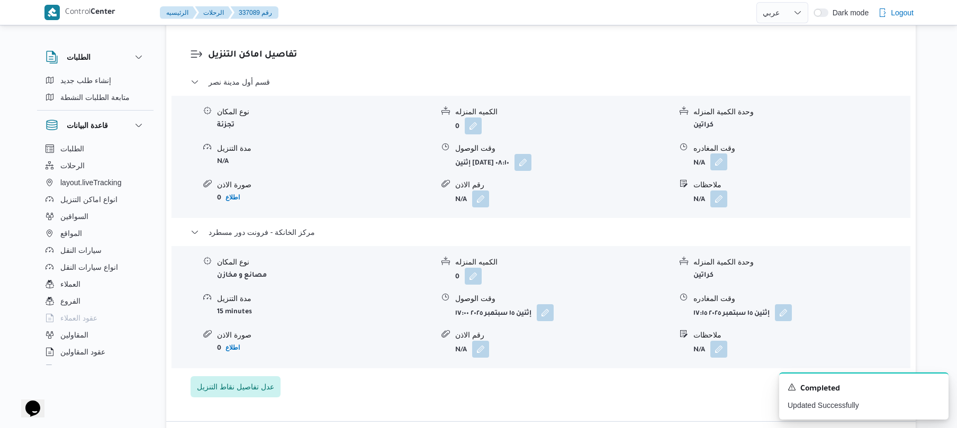
click at [720, 168] on button "button" at bounding box center [718, 161] width 17 height 17
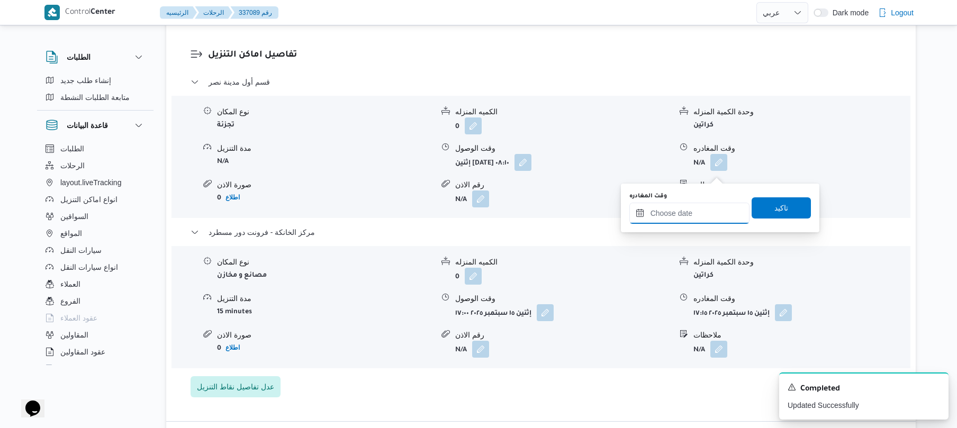
drag, startPoint x: 691, startPoint y: 212, endPoint x: 721, endPoint y: 212, distance: 30.2
click at [691, 212] on input "وقت المغادره" at bounding box center [689, 213] width 120 height 21
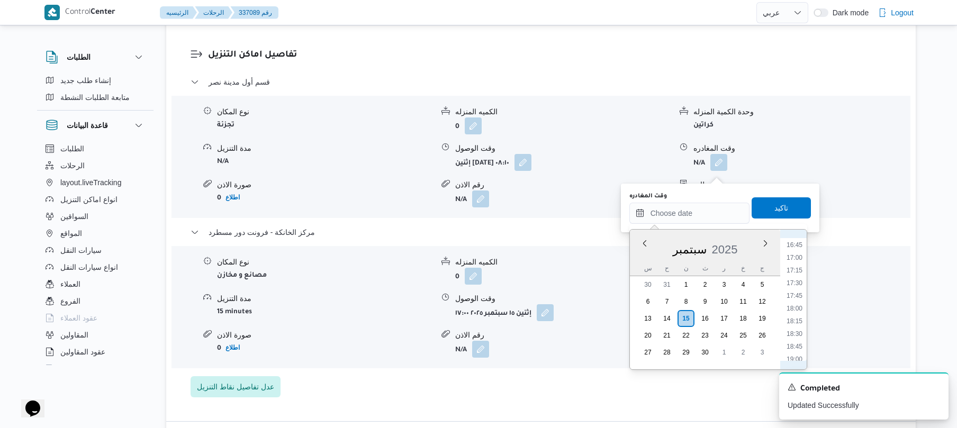
scroll to position [746, 0]
click at [792, 324] on li "16:15" at bounding box center [794, 323] width 24 height 11
type input "[DATE] ١٦:١٥"
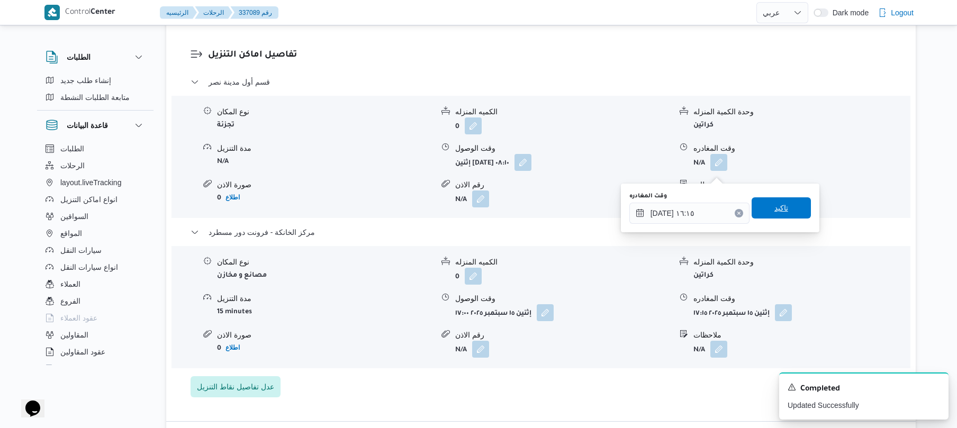
click at [790, 199] on span "تاكيد" at bounding box center [780, 207] width 59 height 21
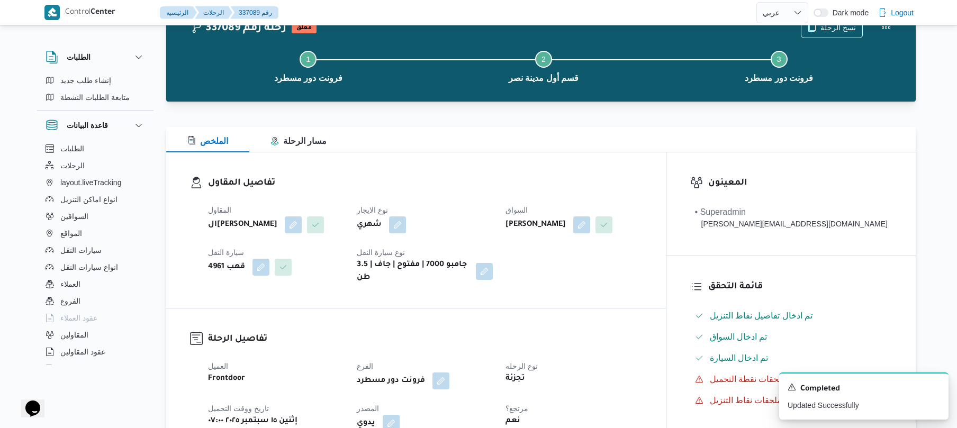
scroll to position [0, 0]
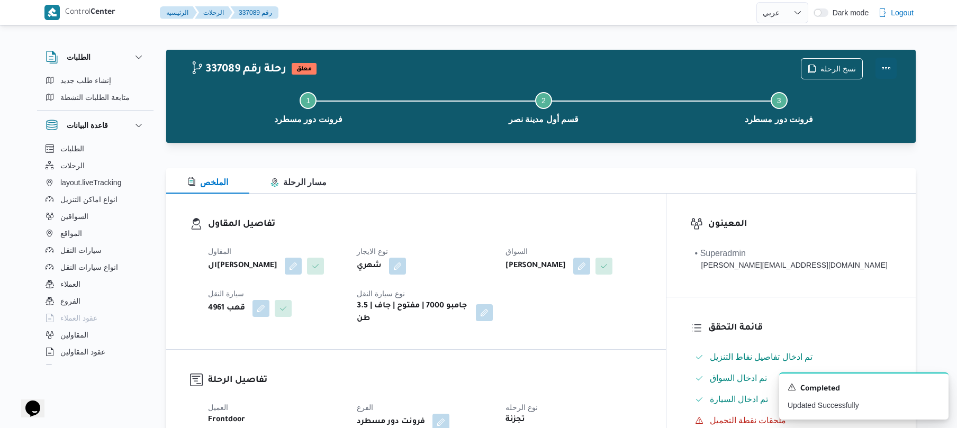
click at [885, 68] on button "Actions" at bounding box center [885, 68] width 21 height 21
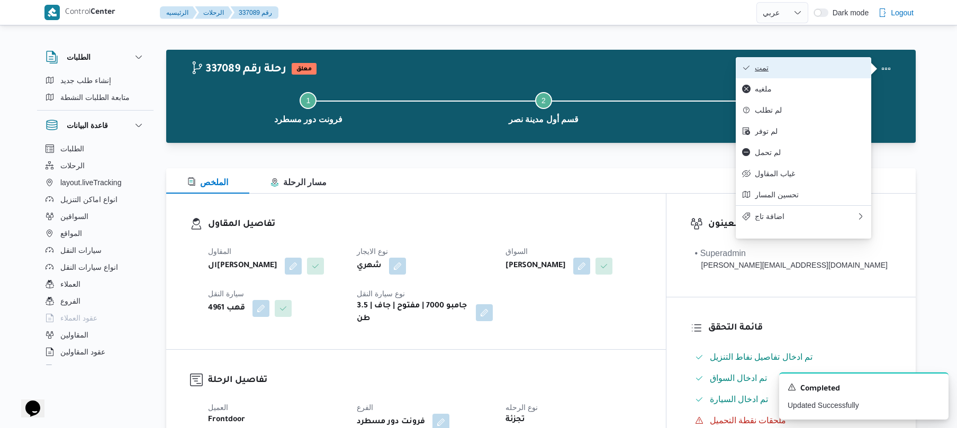
click at [811, 72] on span "تمت" at bounding box center [810, 67] width 110 height 8
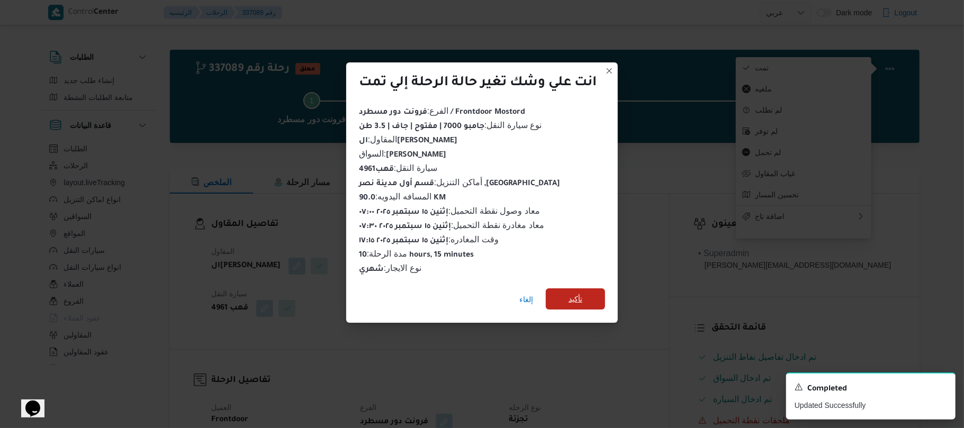
click at [582, 293] on span "تأكيد" at bounding box center [575, 299] width 14 height 13
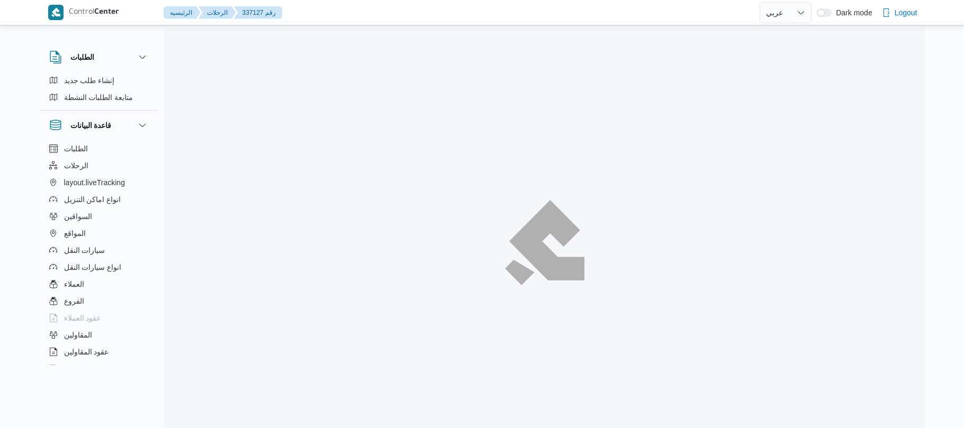
select select "ar"
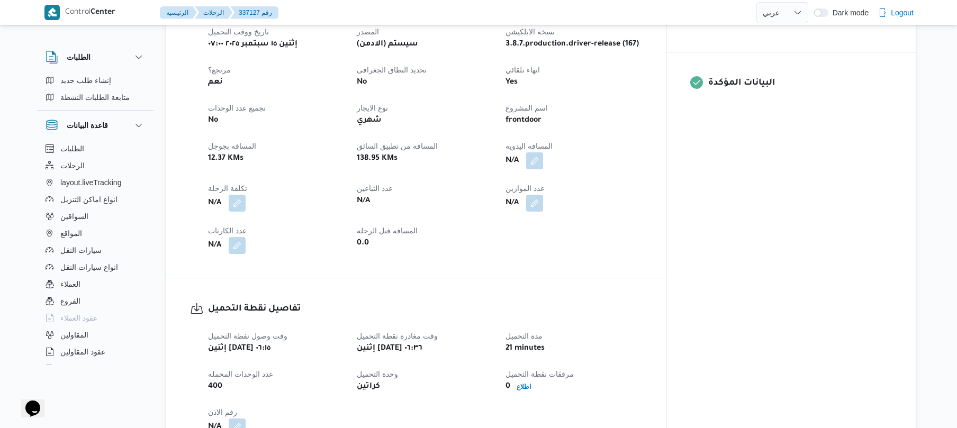
scroll to position [423, 0]
click at [543, 151] on button "button" at bounding box center [534, 159] width 17 height 17
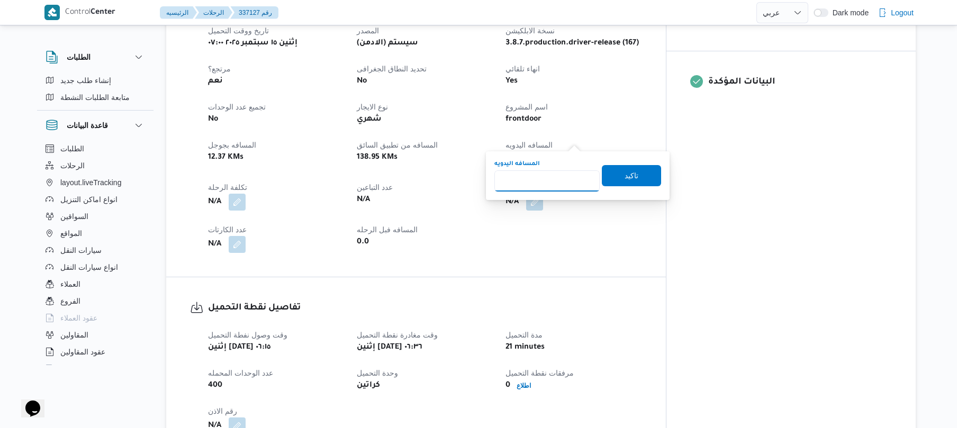
click at [549, 183] on input "المسافه اليدويه" at bounding box center [546, 180] width 105 height 21
type input "130"
click at [613, 180] on span "تاكيد" at bounding box center [631, 175] width 59 height 21
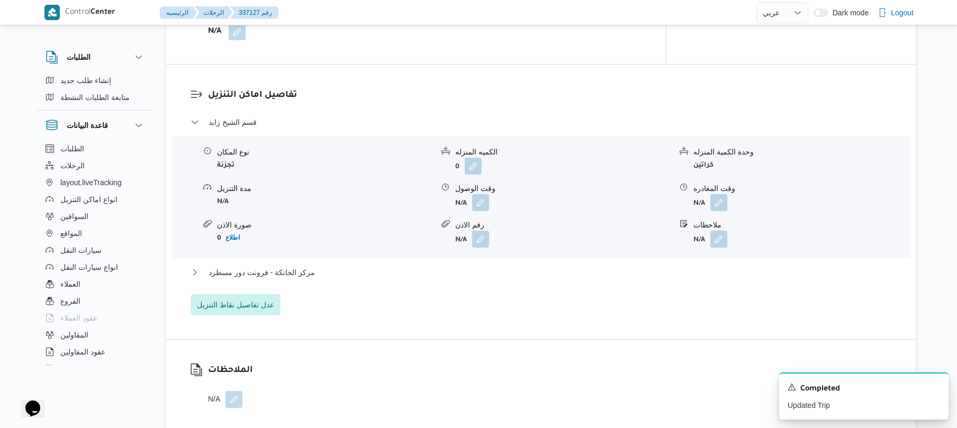
scroll to position [818, 0]
click at [483, 193] on button "button" at bounding box center [480, 201] width 17 height 17
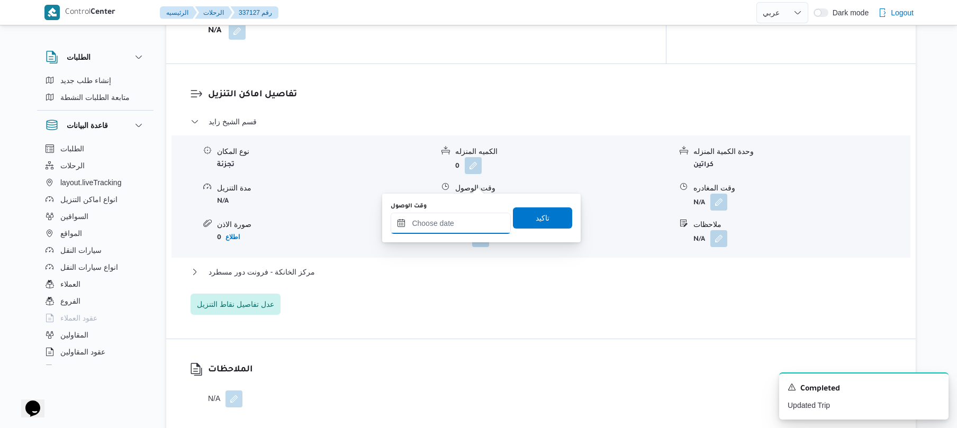
click at [464, 229] on input "وقت الوصول" at bounding box center [451, 223] width 120 height 21
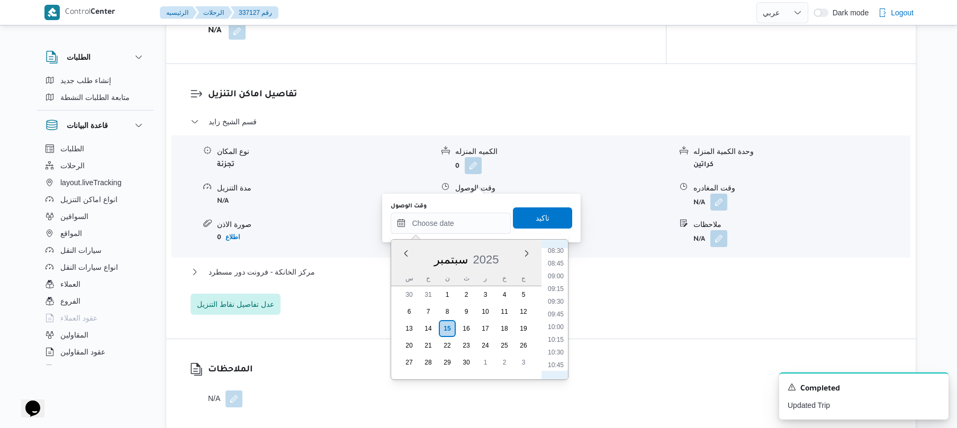
scroll to position [331, 0]
click at [561, 305] on li "07:30" at bounding box center [555, 303] width 24 height 11
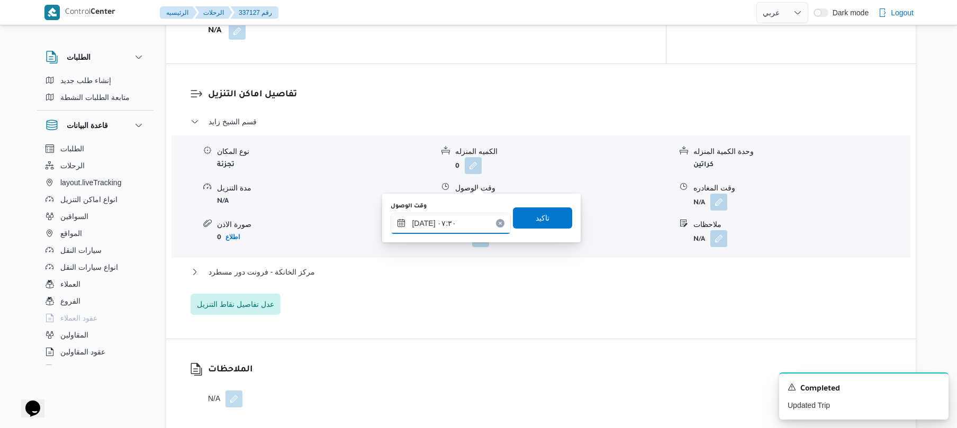
click at [425, 223] on input "١٥/٠٩/٢٠٢٥ ٠٧:٣٠" at bounding box center [451, 223] width 120 height 21
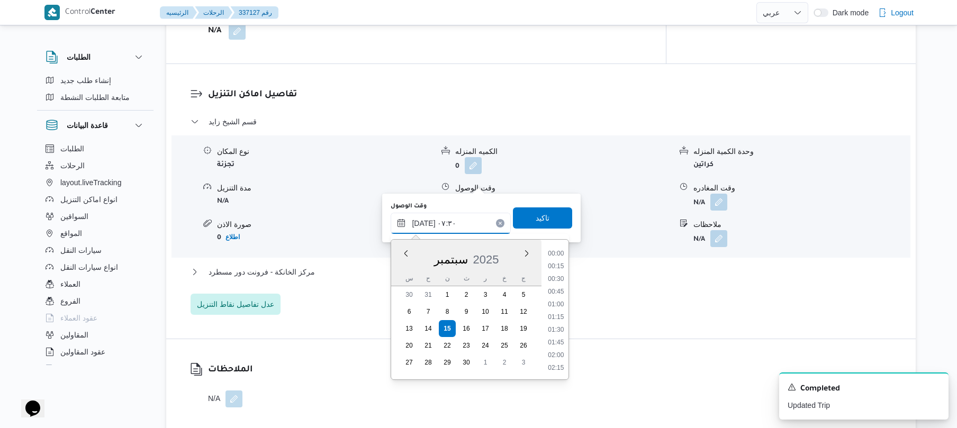
click at [425, 223] on input "١٥/٠٩/٢٠٢٥ ٠٧:٣٠" at bounding box center [451, 223] width 120 height 21
type input "١٥/٠٩/٢٠٢٥ ٠٧:٣٥"
click at [536, 212] on span "تاكيد" at bounding box center [543, 217] width 14 height 13
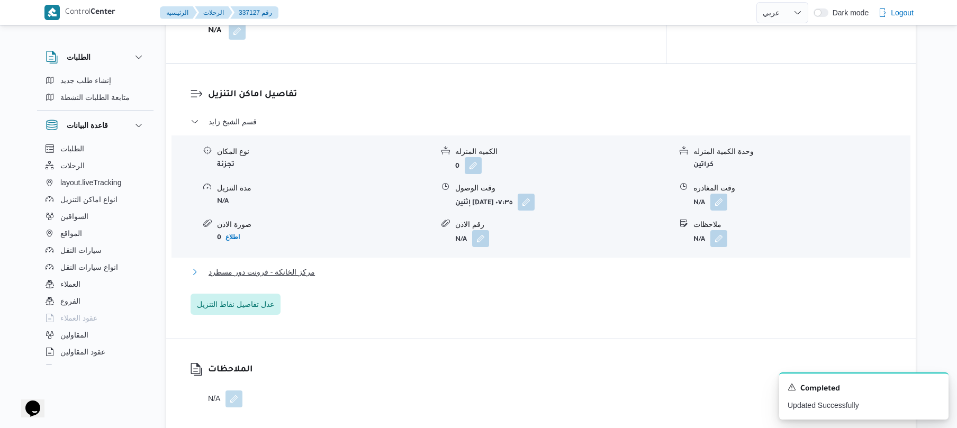
click at [431, 266] on button "مركز الخانكة - فرونت دور مسطرد" at bounding box center [540, 272] width 701 height 13
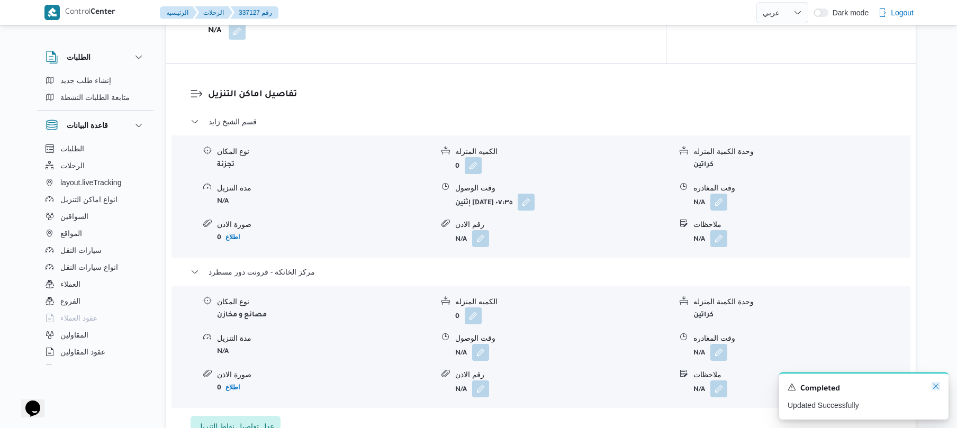
click at [932, 388] on icon "Dismiss toast" at bounding box center [935, 386] width 8 height 8
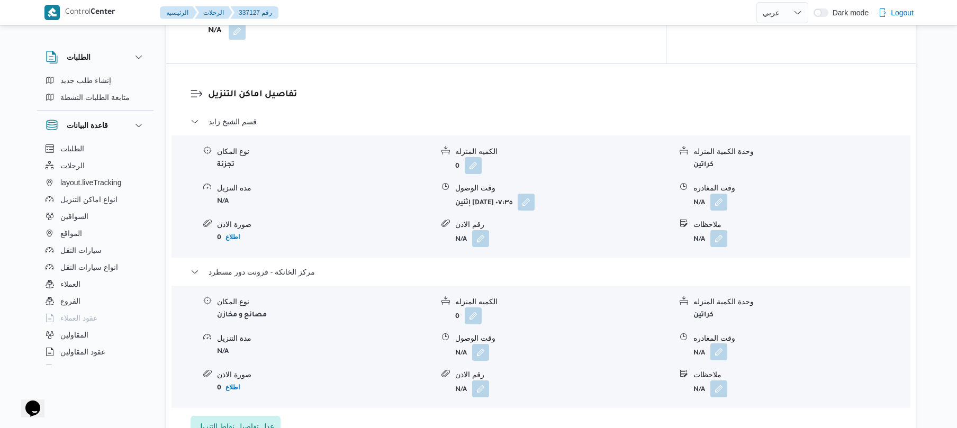
click at [723, 343] on button "button" at bounding box center [718, 351] width 17 height 17
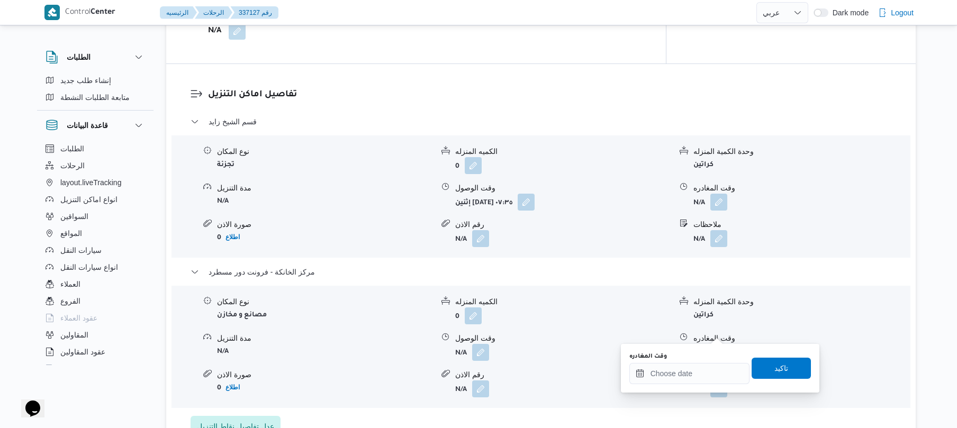
click at [668, 392] on div "قسم الشيخ زايد نوع المكان تجزئة الكميه المنزله 0 وحدة الكمية المنزله كراتين مدة…" at bounding box center [540, 276] width 701 height 322
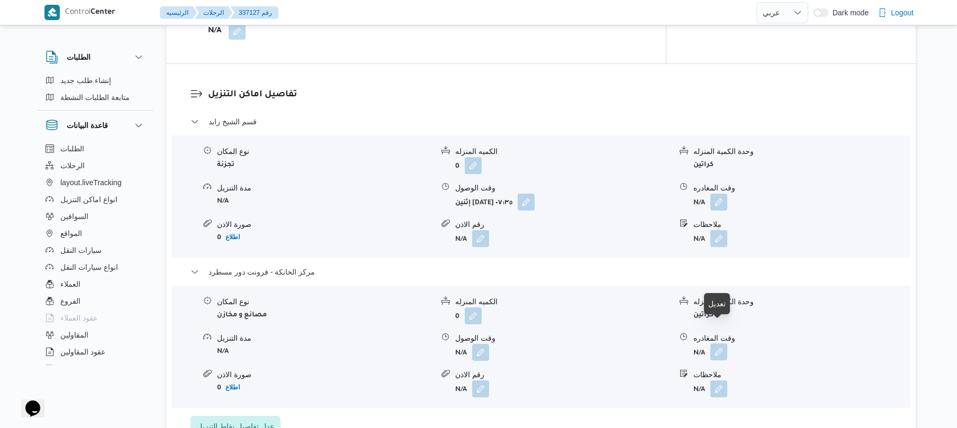
click at [716, 343] on button "button" at bounding box center [718, 351] width 17 height 17
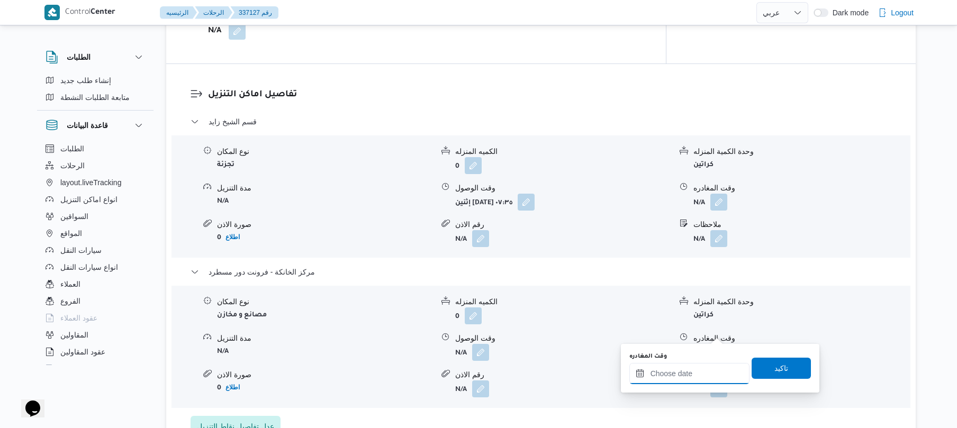
click at [684, 373] on input "وقت المغادره" at bounding box center [689, 373] width 120 height 21
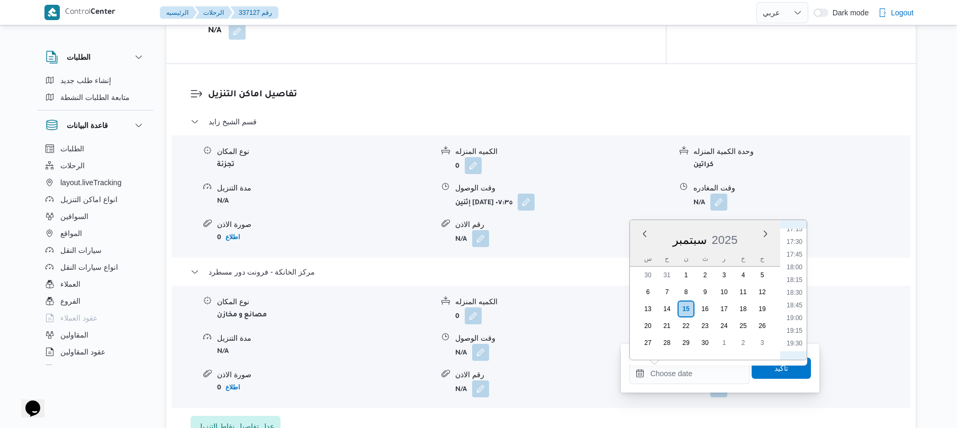
scroll to position [849, 0]
click at [794, 274] on li "17:30" at bounding box center [794, 274] width 24 height 11
type input "١٥/٠٩/٢٠٢٥ ١٧:٣٠"
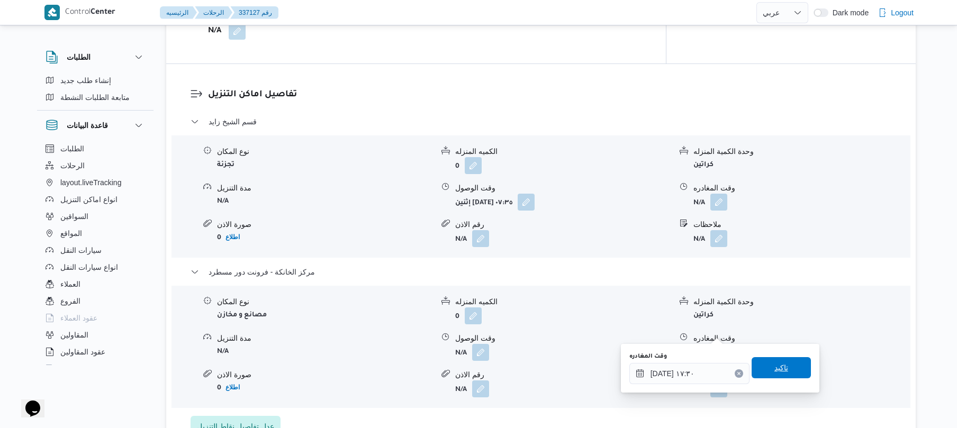
click at [777, 368] on span "تاكيد" at bounding box center [781, 367] width 14 height 13
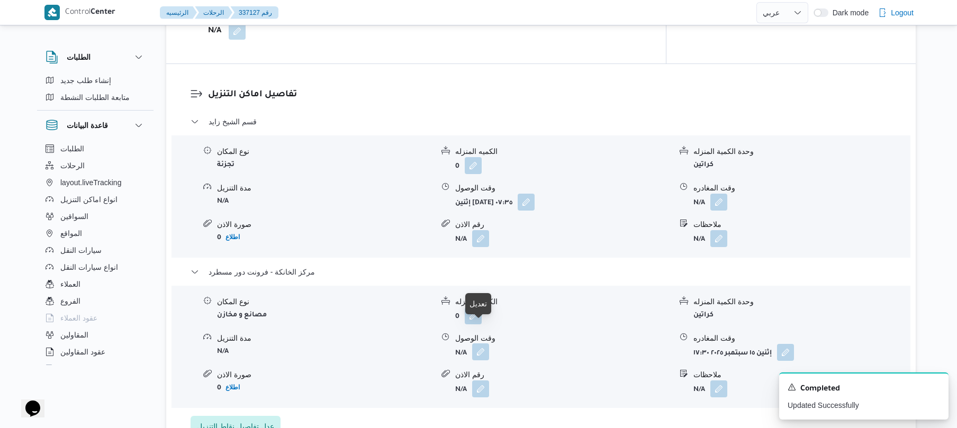
click at [479, 343] on button "button" at bounding box center [480, 351] width 17 height 17
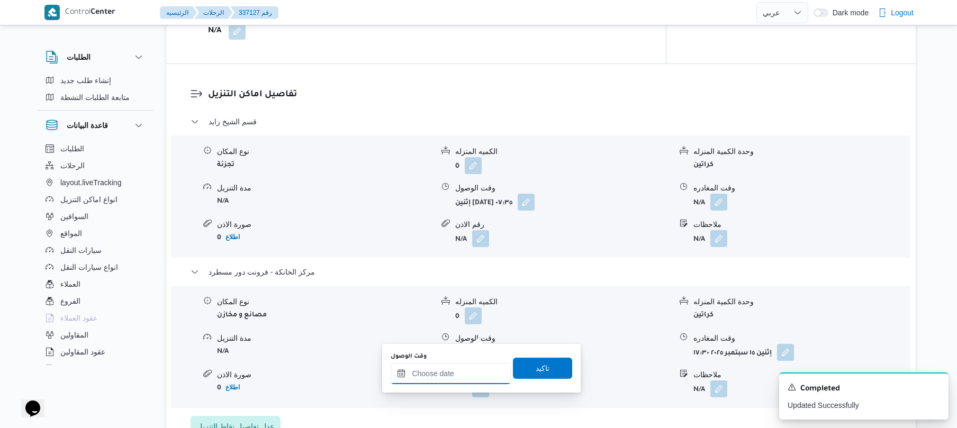
click at [467, 375] on input "وقت الوصول" at bounding box center [451, 373] width 120 height 21
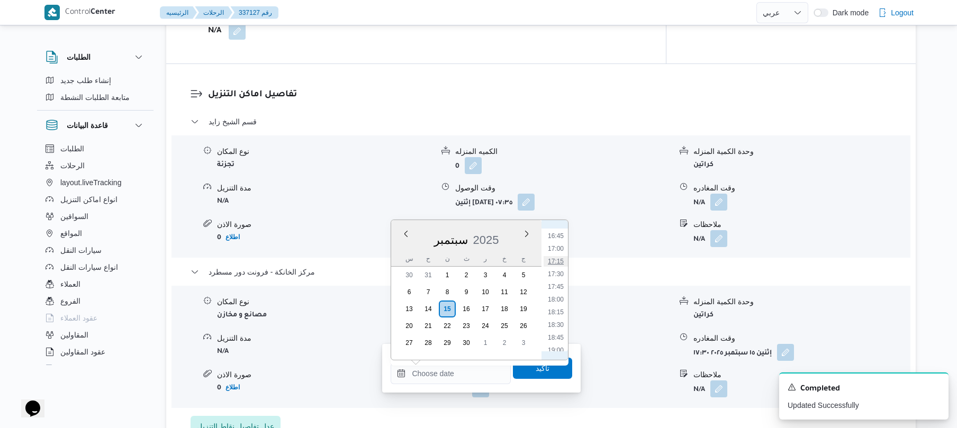
click at [559, 261] on li "17:15" at bounding box center [555, 261] width 24 height 11
type input "١٥/٠٩/٢٠٢٥ ١٧:١٥"
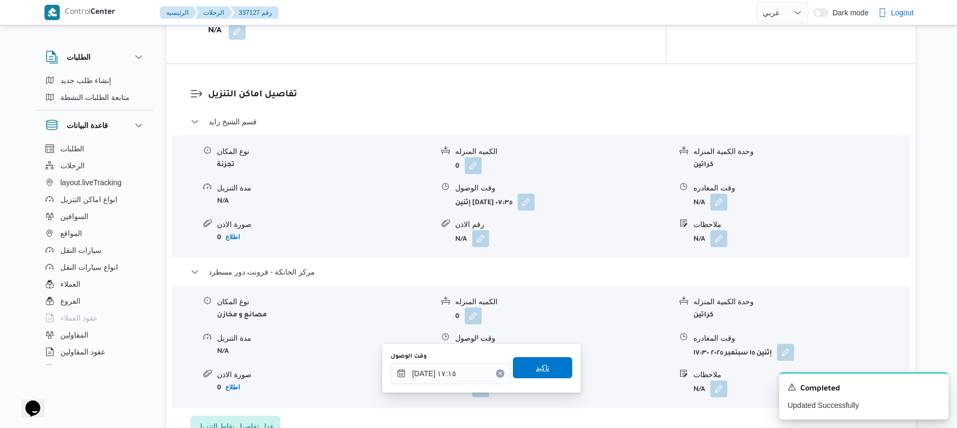
click at [539, 362] on span "تاكيد" at bounding box center [543, 367] width 14 height 13
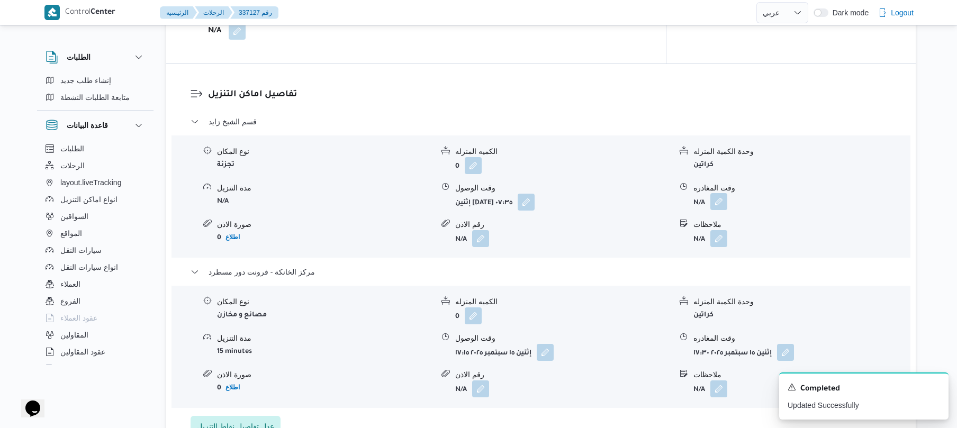
click at [716, 193] on button "button" at bounding box center [718, 201] width 17 height 17
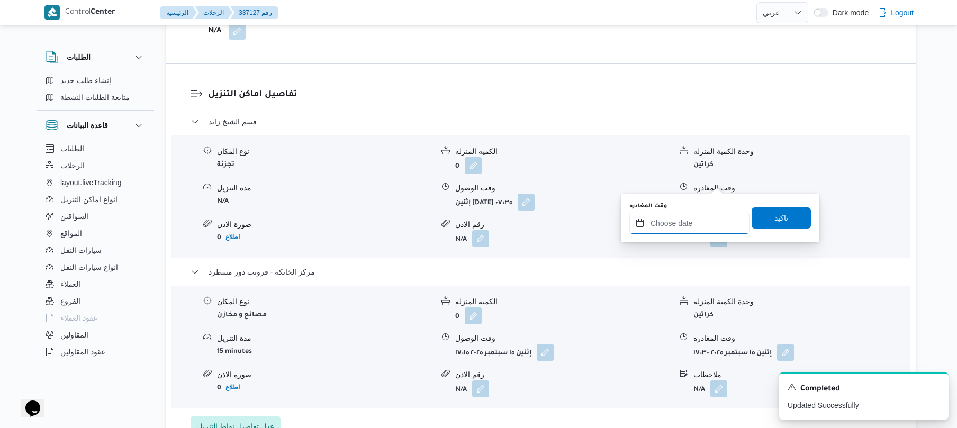
click at [688, 224] on input "وقت المغادره" at bounding box center [689, 223] width 120 height 21
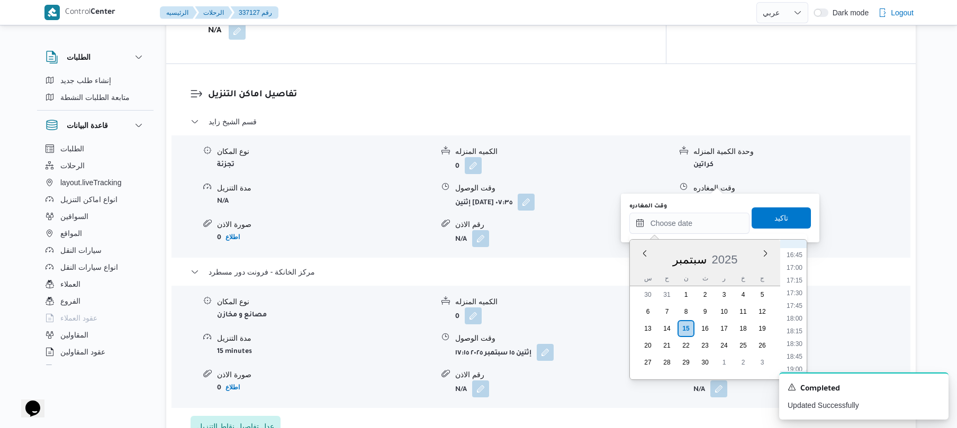
scroll to position [746, 0]
click at [794, 333] on li "16:15" at bounding box center [794, 333] width 24 height 11
type input "١٥/٠٩/٢٠٢٥ ١٦:١٥"
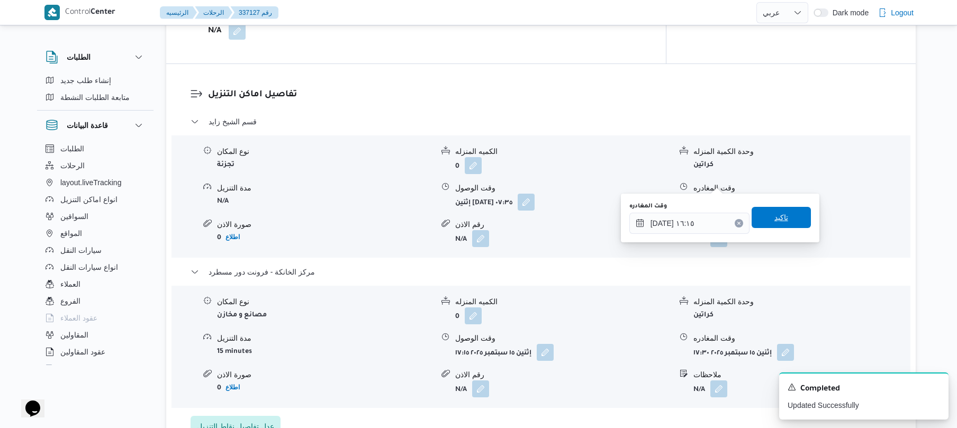
click at [786, 216] on span "تاكيد" at bounding box center [780, 217] width 59 height 21
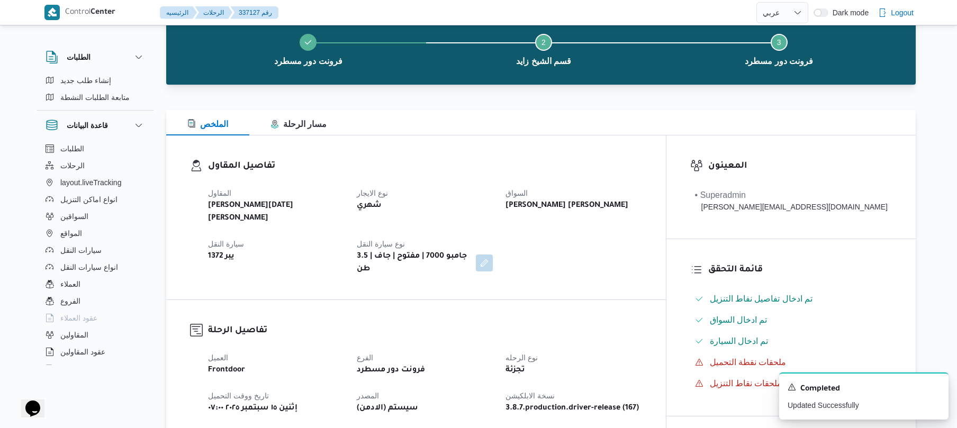
scroll to position [0, 0]
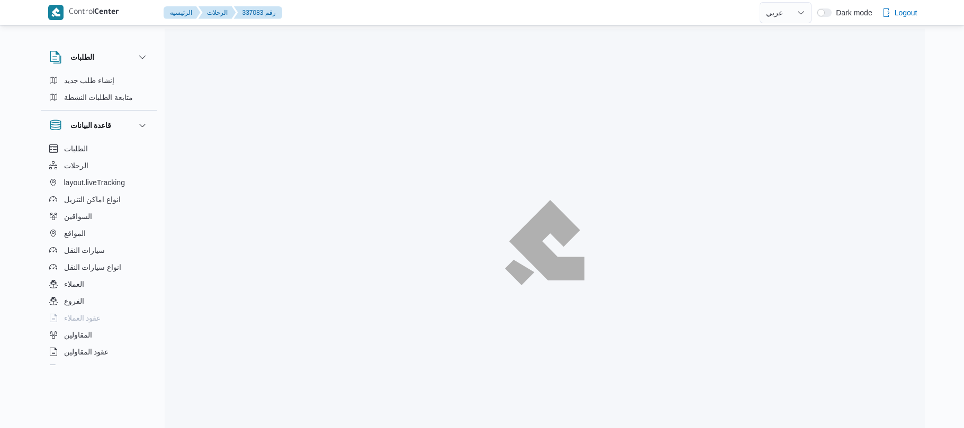
select select "ar"
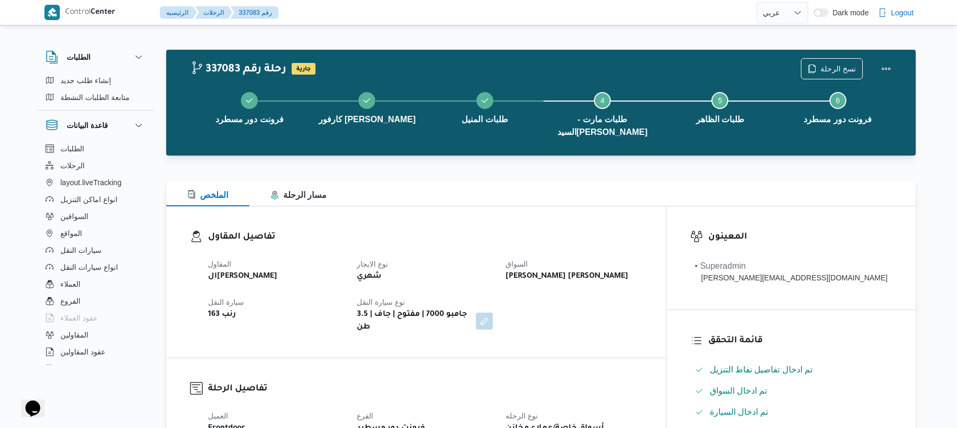
click at [534, 206] on div "تفاصيل المقاول المقاول الهامي محمد خالد علي نوع الايجار شهري السواق عبدالنبى ها…" at bounding box center [416, 281] width 500 height 151
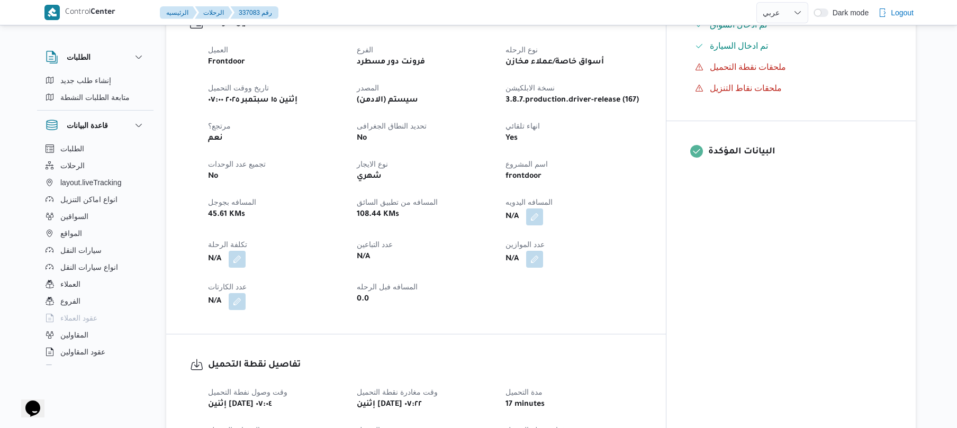
scroll to position [367, 0]
click at [543, 207] on button "button" at bounding box center [534, 215] width 17 height 17
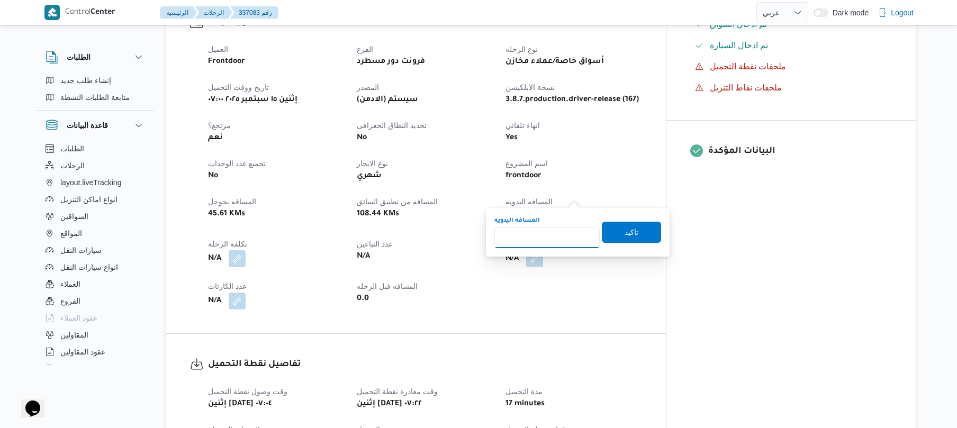
click at [560, 231] on input "المسافه اليدويه" at bounding box center [546, 237] width 105 height 21
type input "110"
click at [624, 233] on span "تاكيد" at bounding box center [631, 231] width 14 height 13
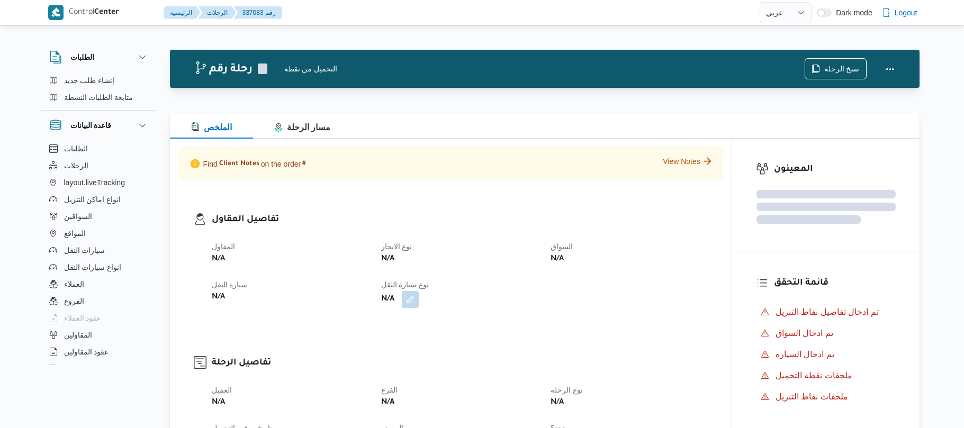
select select "ar"
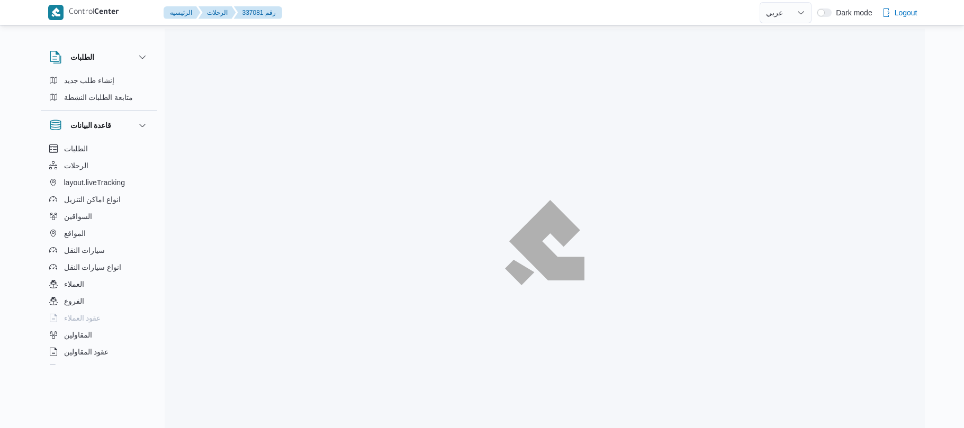
select select "ar"
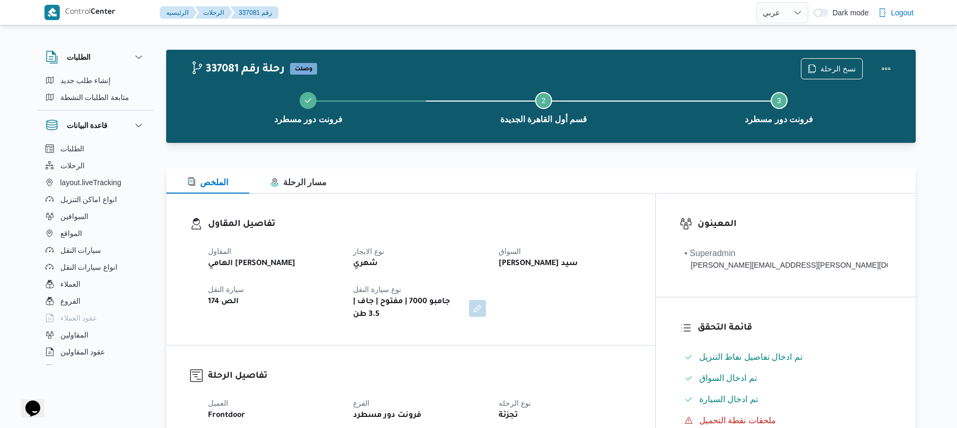
click at [578, 265] on b "سيد محمد مصلح سيد" at bounding box center [537, 264] width 79 height 13
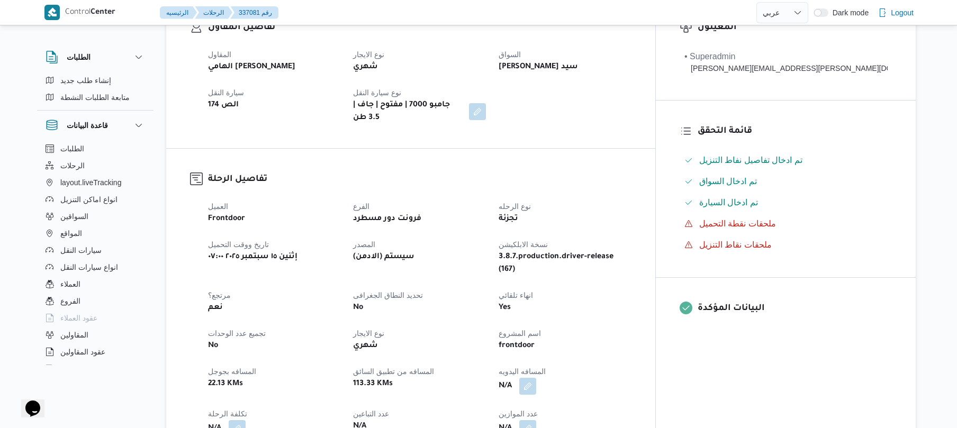
scroll to position [282, 0]
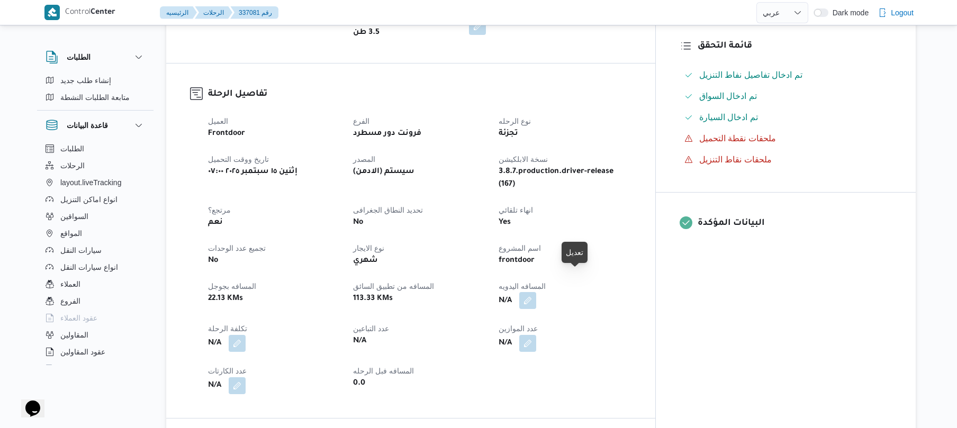
click at [536, 292] on button "button" at bounding box center [527, 300] width 17 height 17
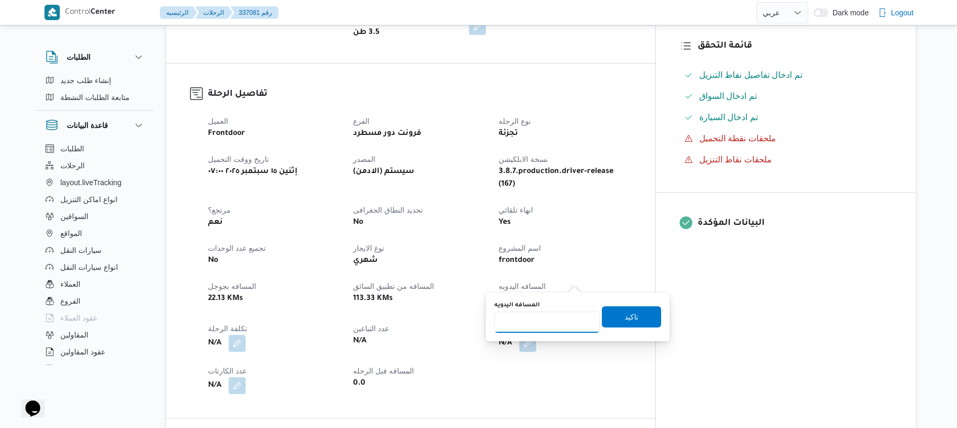
click at [551, 326] on input "المسافه اليدويه" at bounding box center [546, 322] width 105 height 21
type input "120"
click at [633, 315] on span "تاكيد" at bounding box center [631, 316] width 59 height 21
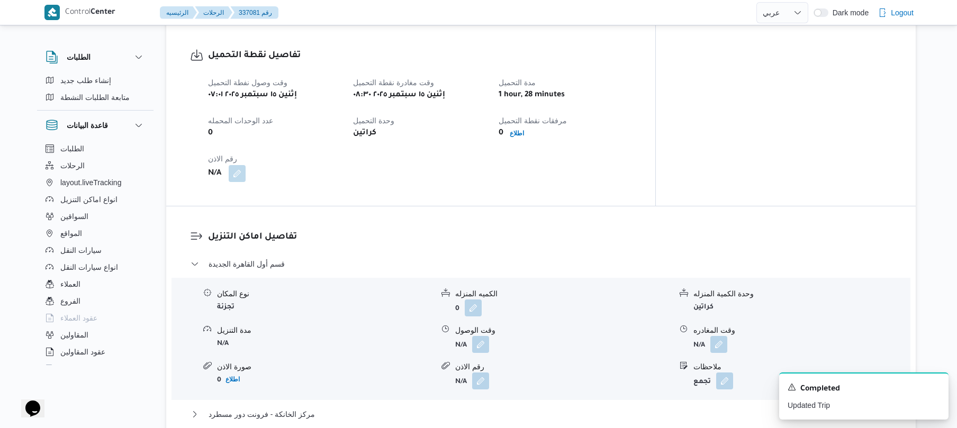
scroll to position [677, 0]
click at [486, 334] on button "button" at bounding box center [480, 342] width 17 height 17
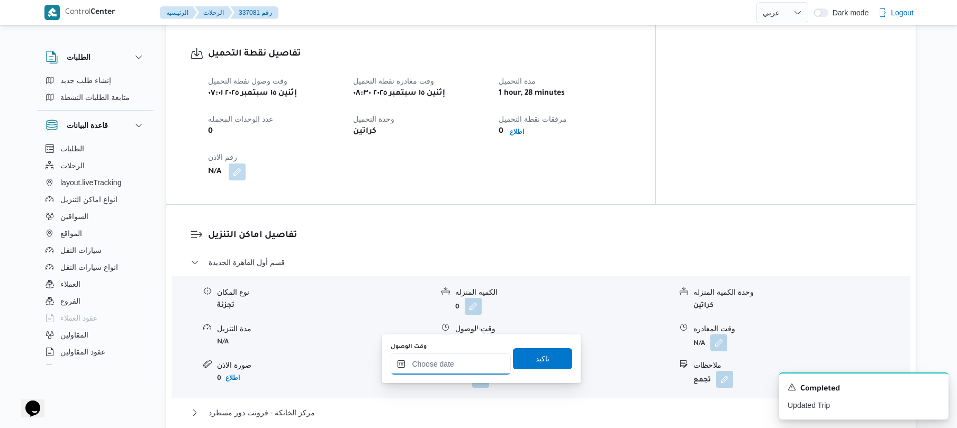
click at [436, 361] on input "وقت الوصول" at bounding box center [451, 363] width 120 height 21
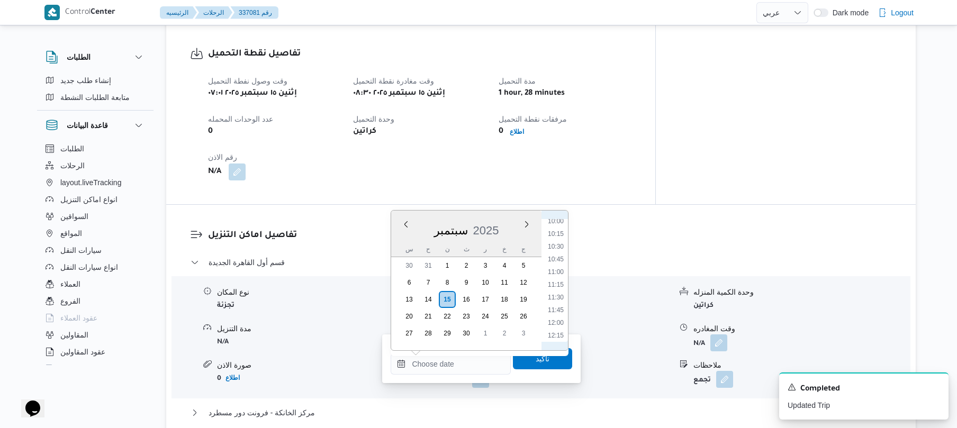
scroll to position [466, 0]
click at [559, 231] on li "09:15" at bounding box center [555, 228] width 24 height 11
type input "١٥/٠٩/٢٠٢٥ ٠٩:١٥"
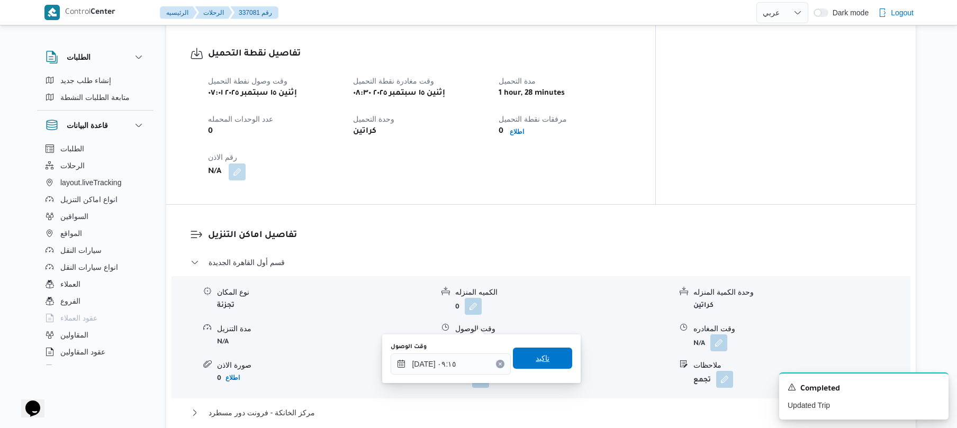
click at [542, 353] on span "تاكيد" at bounding box center [543, 358] width 14 height 13
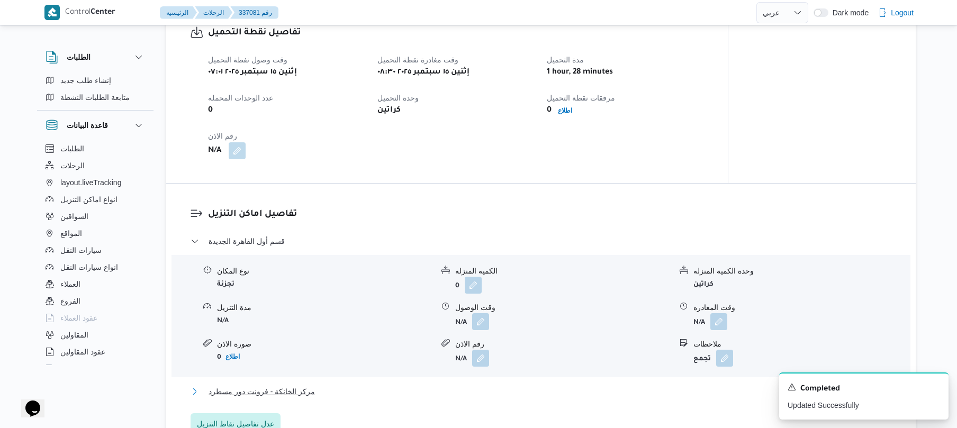
click at [505, 391] on button "مركز الخانكة - فرونت دور مسطرد" at bounding box center [540, 391] width 701 height 13
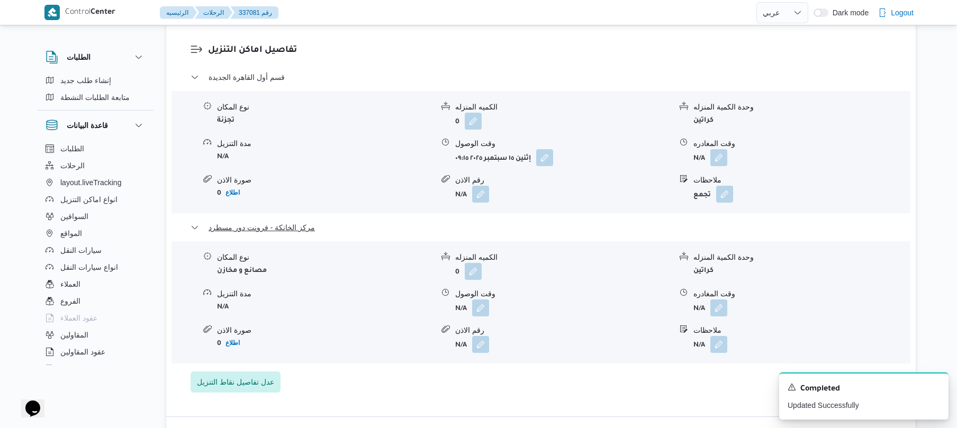
scroll to position [987, 0]
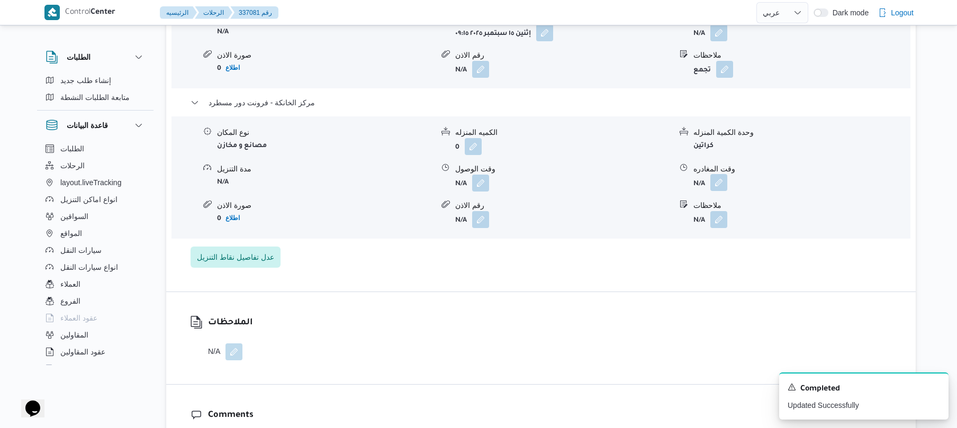
click at [721, 174] on button "button" at bounding box center [718, 182] width 17 height 17
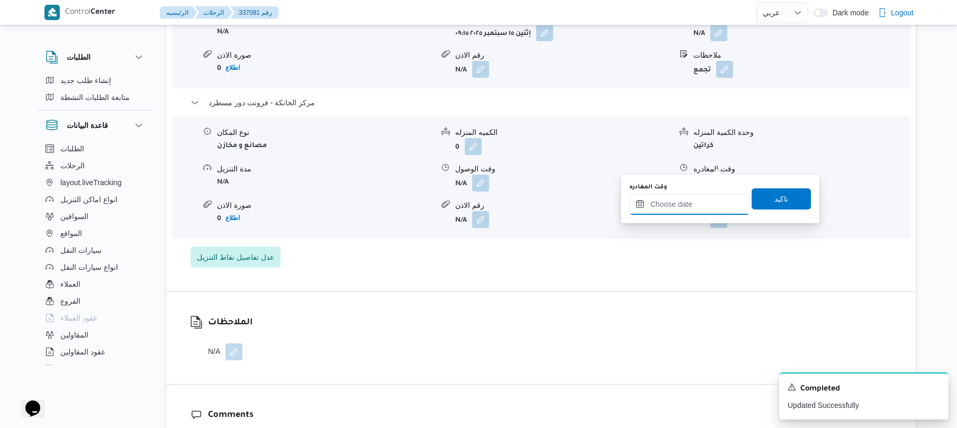
click at [692, 208] on input "وقت المغادره" at bounding box center [689, 204] width 120 height 21
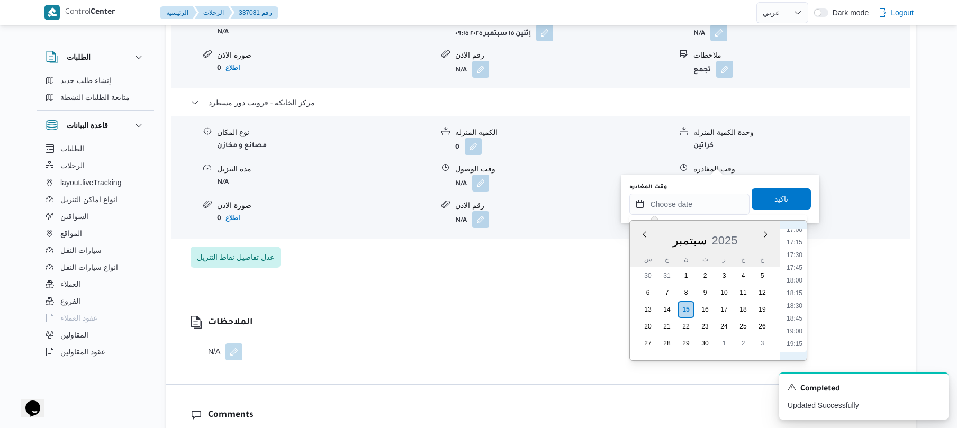
scroll to position [849, 0]
click at [797, 286] on li "17:45" at bounding box center [794, 287] width 24 height 11
type input "١٥/٠٩/٢٠٢٥ ١٧:٤٥"
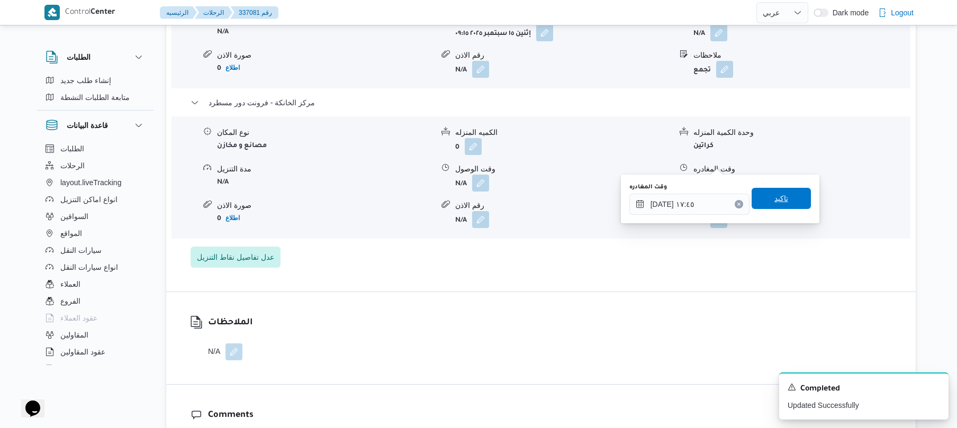
click at [765, 199] on span "تاكيد" at bounding box center [780, 198] width 59 height 21
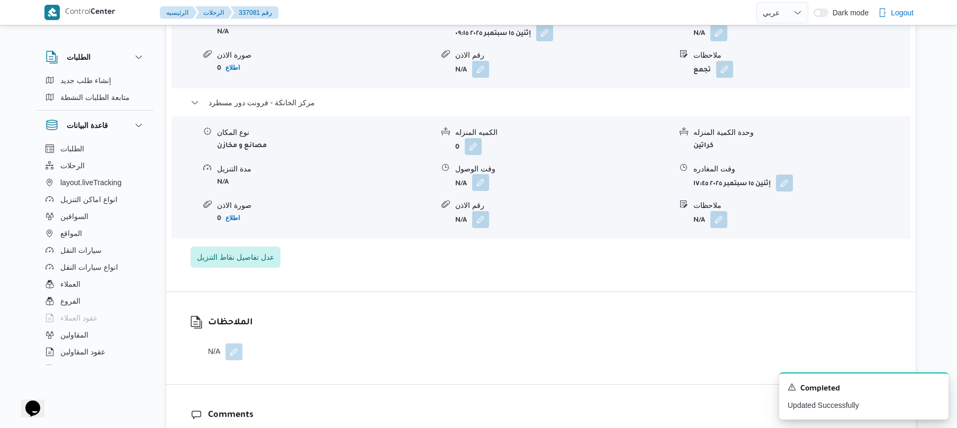
click at [483, 174] on button "button" at bounding box center [480, 182] width 17 height 17
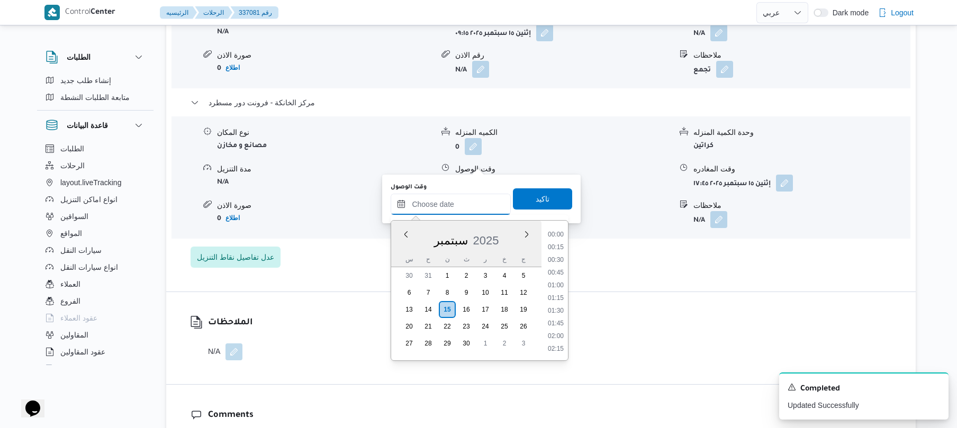
click at [476, 205] on input "وقت الوصول" at bounding box center [451, 204] width 120 height 21
click at [558, 276] on li "17:30" at bounding box center [555, 274] width 24 height 11
type input "١٥/٠٩/٢٠٢٥ ١٧:٣٠"
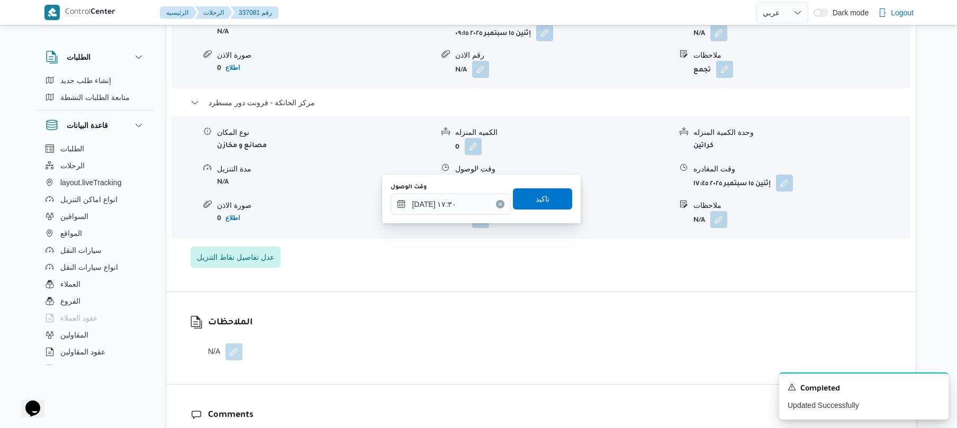
click at [541, 187] on div "وقت الوصول ١٥/٠٩/٢٠٢٥ ١٧:٣٠ تاكيد" at bounding box center [481, 199] width 184 height 34
click at [540, 197] on span "تاكيد" at bounding box center [543, 198] width 14 height 13
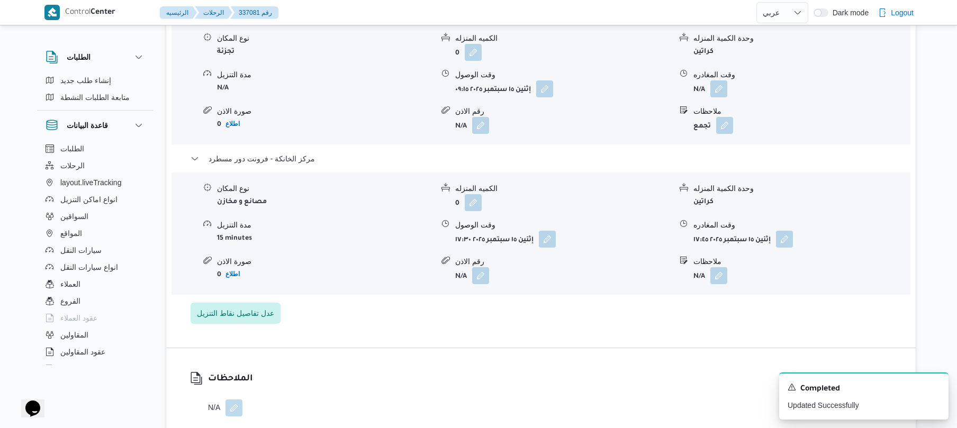
scroll to position [903, 0]
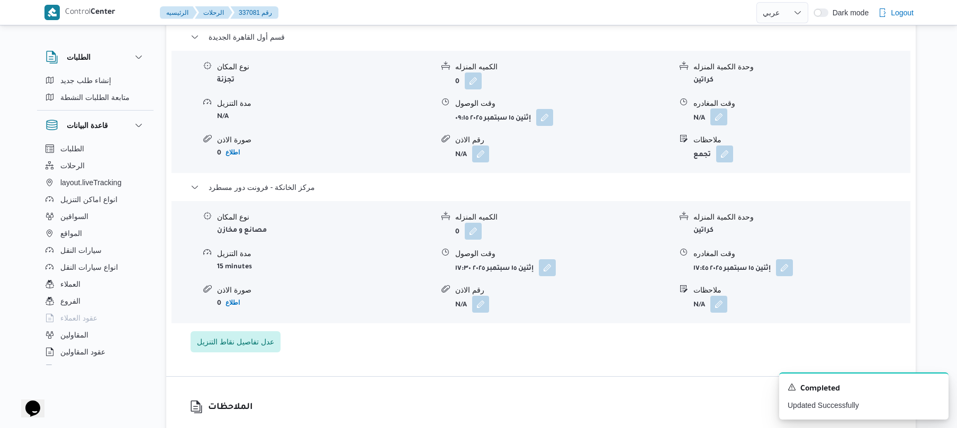
drag, startPoint x: 720, startPoint y: 93, endPoint x: 715, endPoint y: 102, distance: 9.5
click at [720, 108] on button "button" at bounding box center [718, 116] width 17 height 17
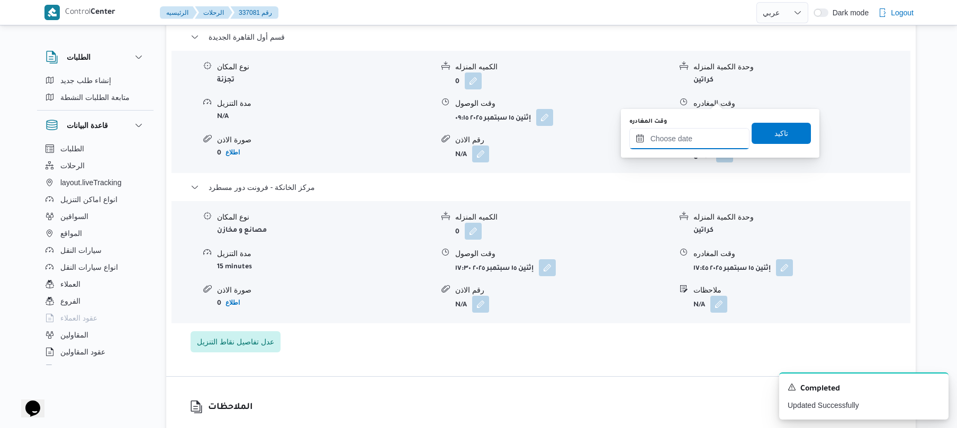
click at [676, 140] on input "وقت المغادره" at bounding box center [689, 138] width 120 height 21
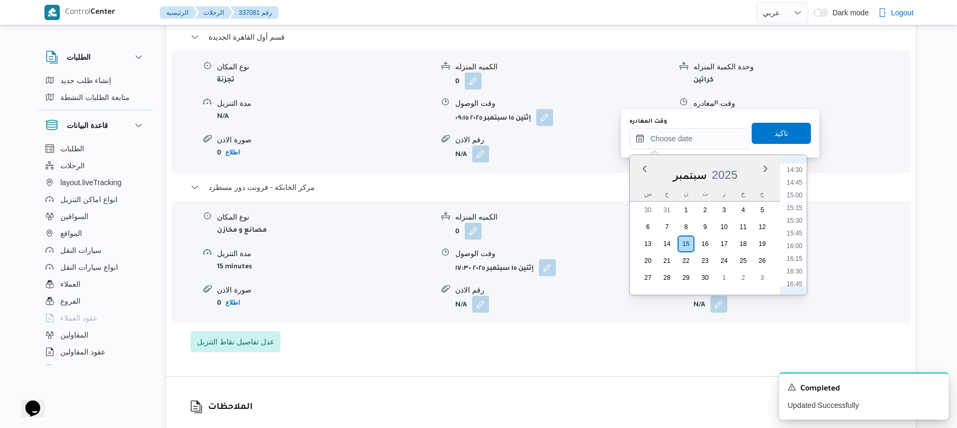
scroll to position [780, 0]
click at [799, 242] on li "16:45" at bounding box center [794, 239] width 24 height 11
type input "[DATE] ١٦:٤٥"
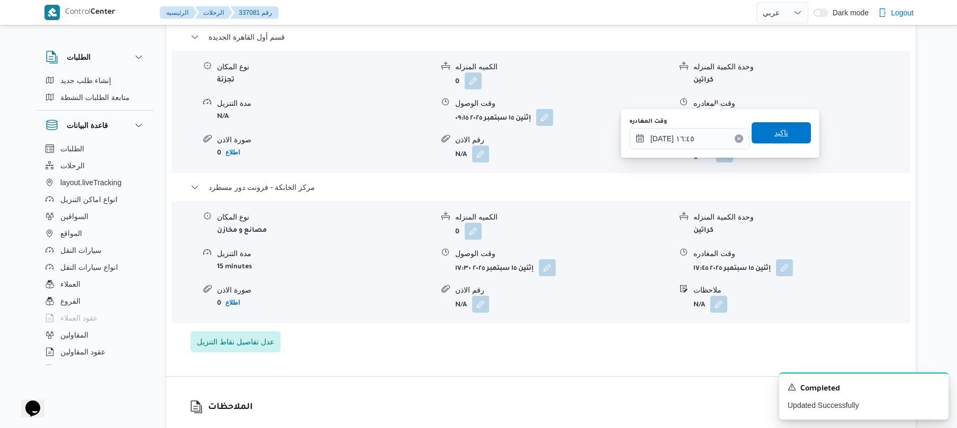
click at [779, 132] on span "تاكيد" at bounding box center [781, 132] width 14 height 13
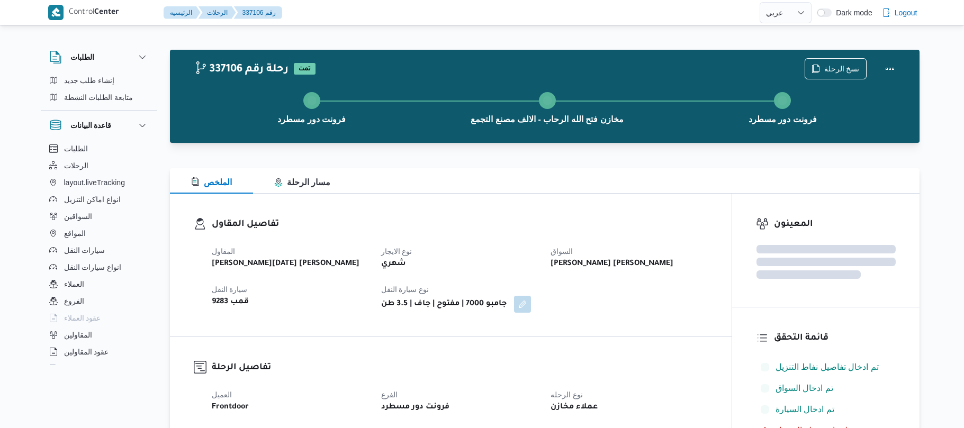
select select "ar"
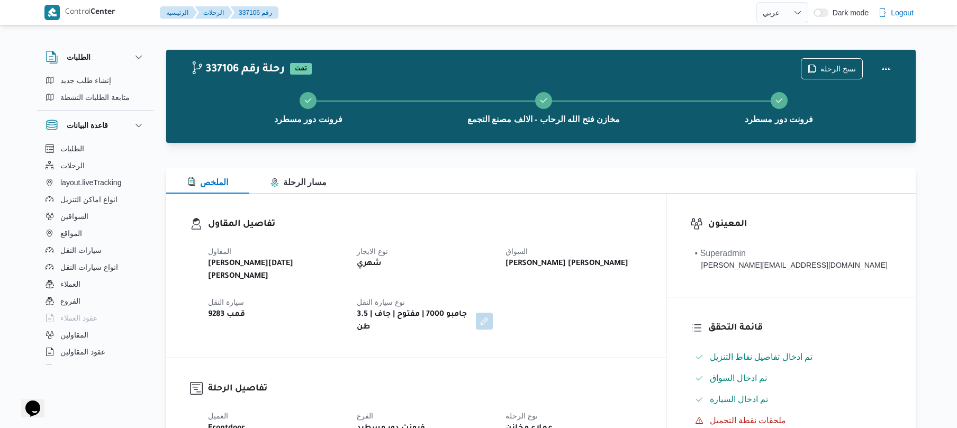
click at [494, 259] on div "شهري" at bounding box center [425, 264] width 138 height 15
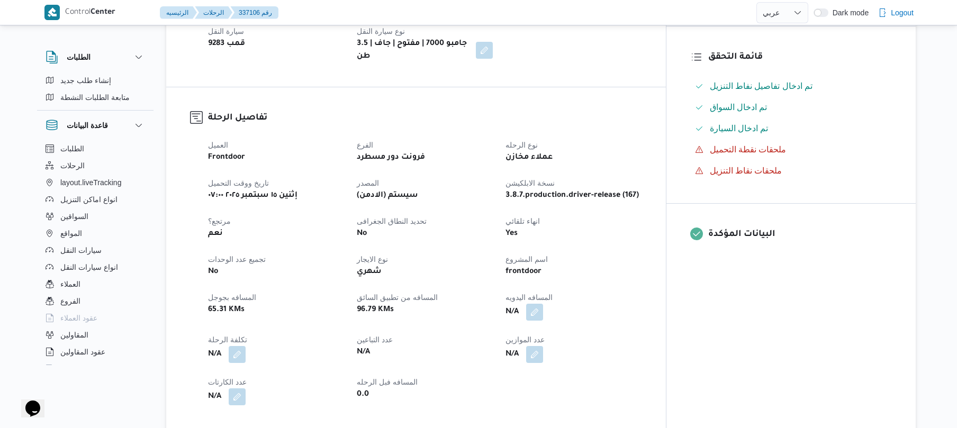
scroll to position [310, 0]
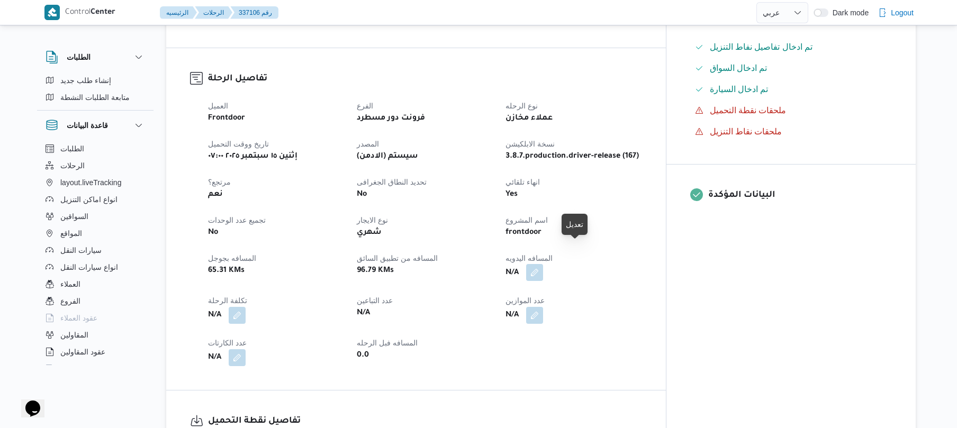
click at [543, 264] on button "button" at bounding box center [534, 272] width 17 height 17
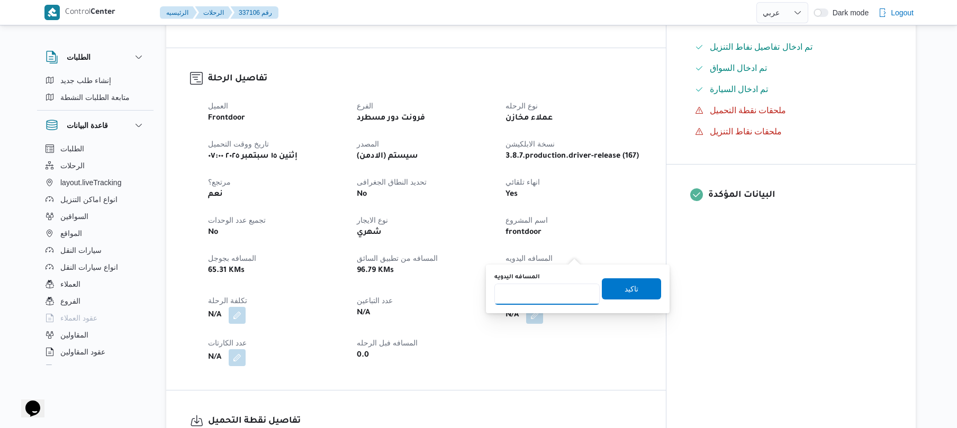
click at [555, 287] on input "المسافه اليدويه" at bounding box center [546, 294] width 105 height 21
type input "120"
click at [613, 288] on span "تاكيد" at bounding box center [631, 288] width 59 height 21
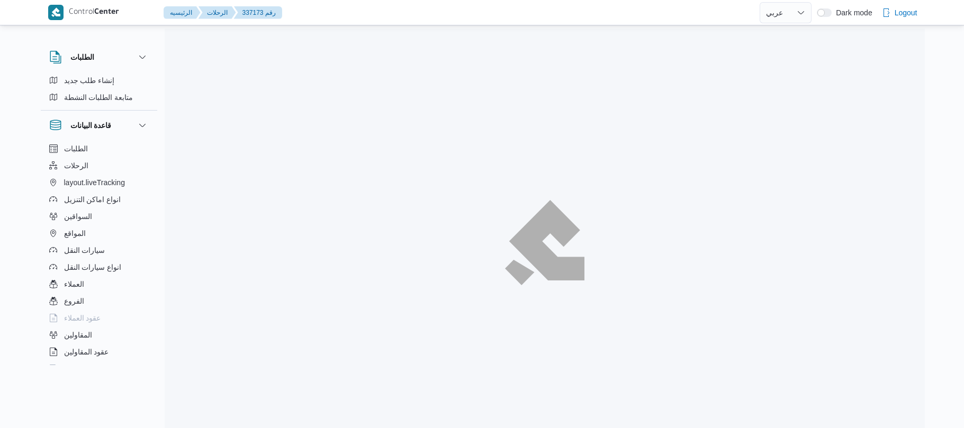
select select "ar"
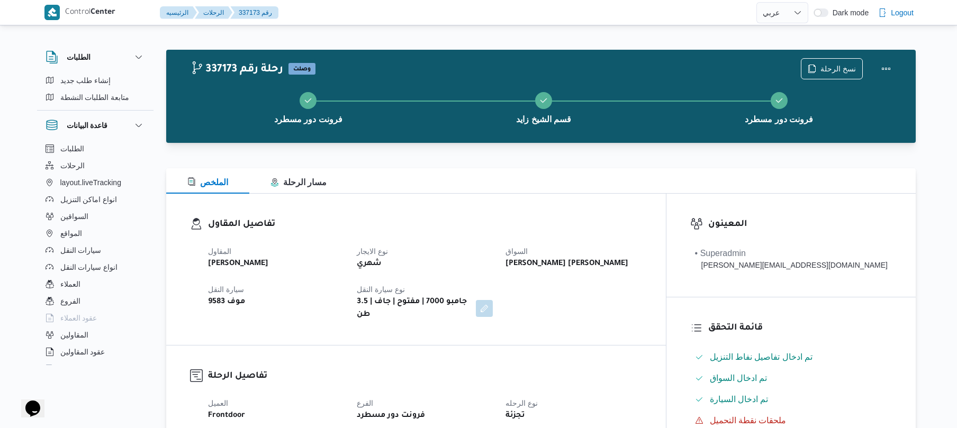
click at [599, 274] on div "المقاول [PERSON_NAME] نوع الايجار شهري السواق [PERSON_NAME] ابو [PERSON_NAME] ا…" at bounding box center [425, 283] width 447 height 89
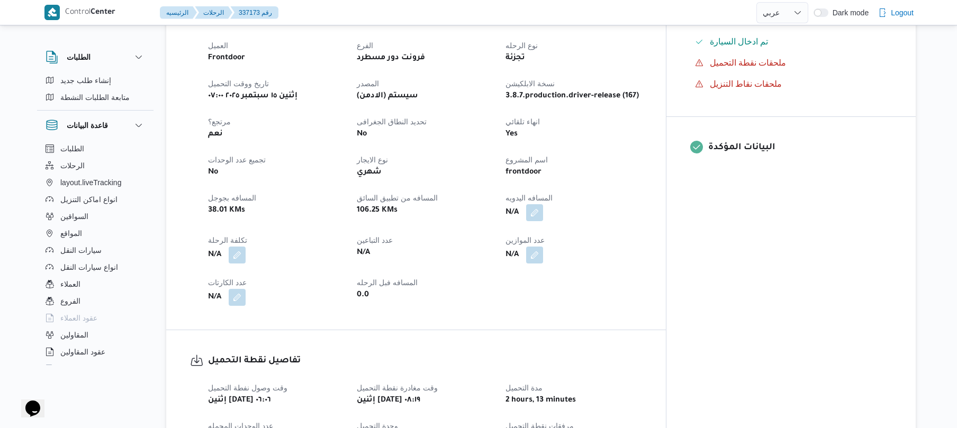
scroll to position [367, 0]
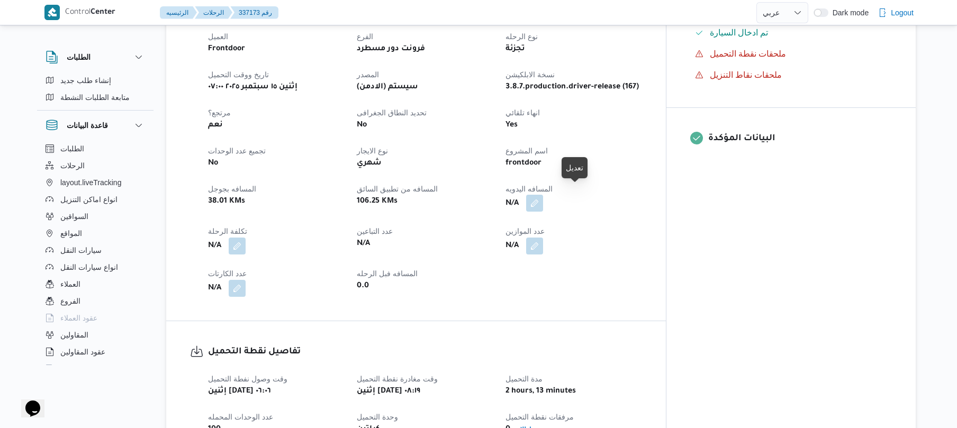
drag, startPoint x: 578, startPoint y: 195, endPoint x: 575, endPoint y: 202, distance: 7.4
click at [543, 195] on button "button" at bounding box center [534, 203] width 17 height 17
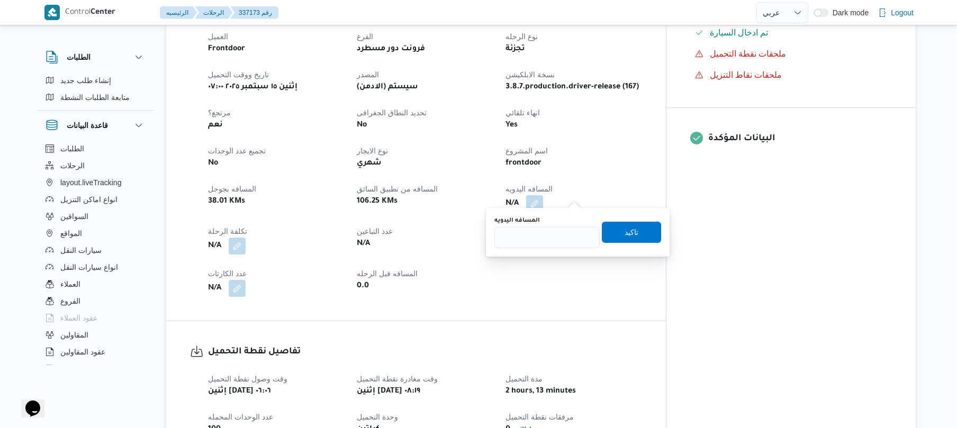
click at [545, 254] on div "You are in a dialog. To close this dialog, hit escape. المسافه اليدويه تاكيد" at bounding box center [578, 232] width 184 height 49
click at [560, 238] on input "المسافه اليدويه" at bounding box center [546, 237] width 105 height 21
type input "130"
click at [614, 235] on span "تاكيد" at bounding box center [631, 231] width 59 height 21
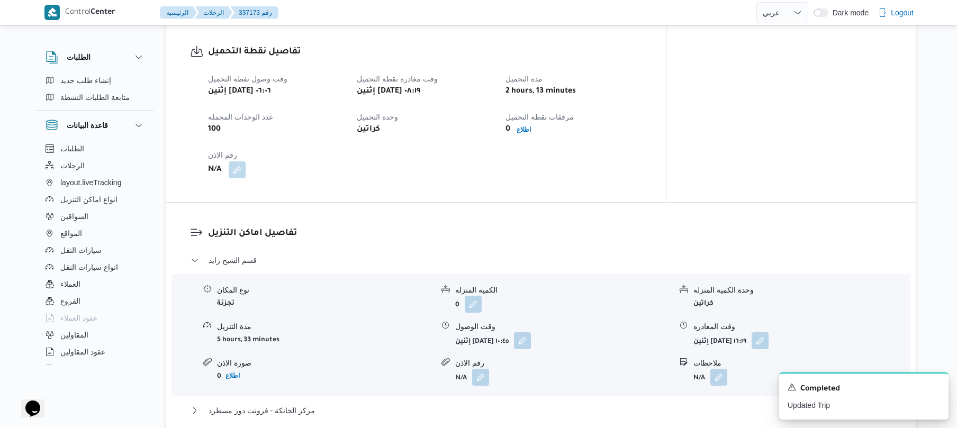
scroll to position [705, 0]
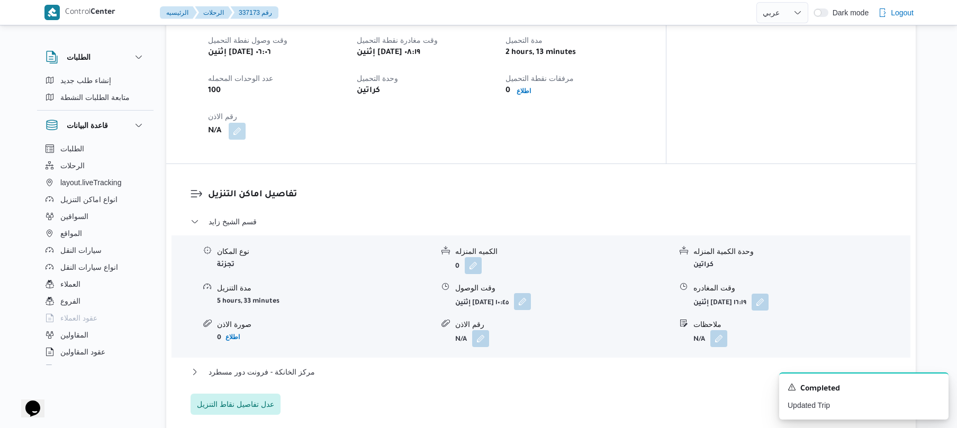
click at [531, 293] on button "button" at bounding box center [522, 301] width 17 height 17
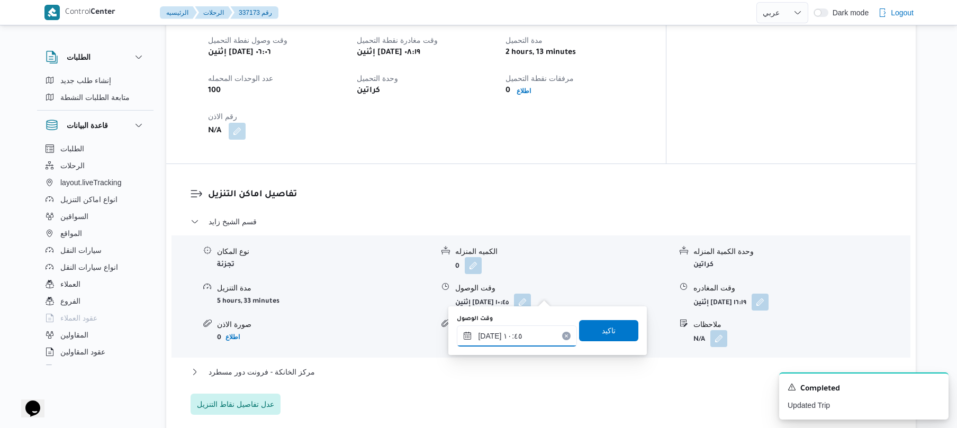
click at [509, 335] on input "١٥/٠٩/٢٠٢٥ ١٠:٤٥" at bounding box center [517, 335] width 120 height 21
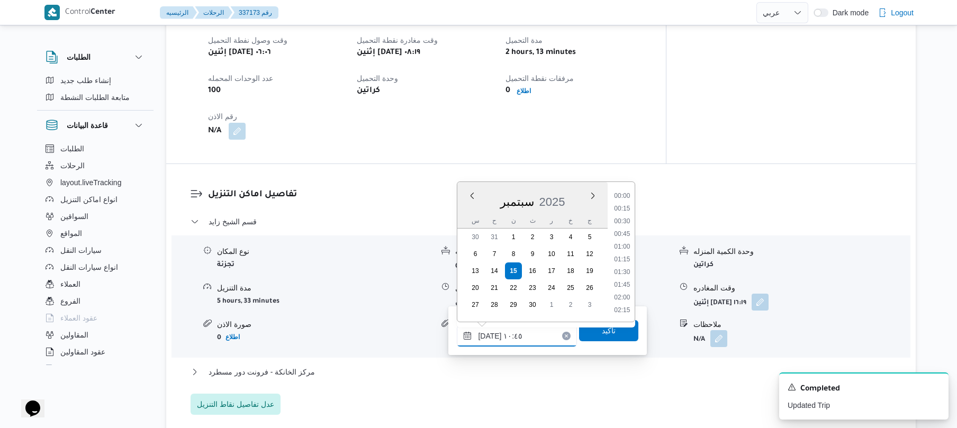
scroll to position [483, 0]
click at [628, 197] on li "09:30" at bounding box center [622, 195] width 24 height 11
type input "١٥/٠٩/٢٠٢٥ ٠٩:٣٠"
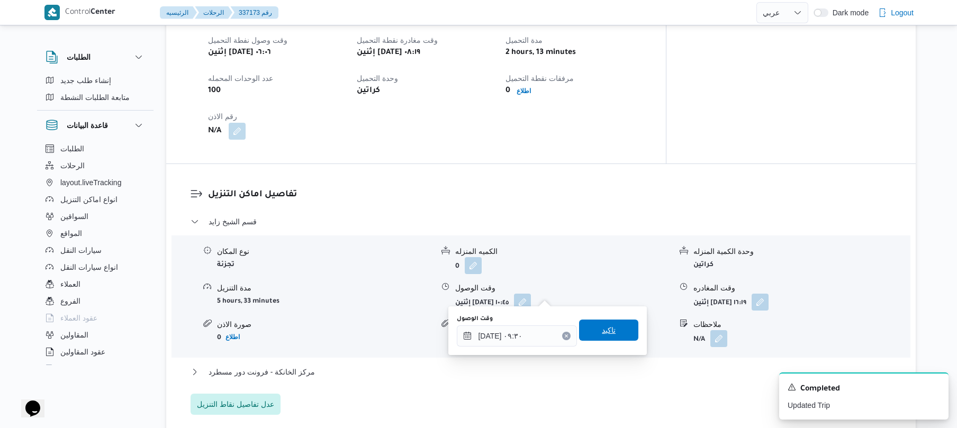
click at [603, 333] on span "تاكيد" at bounding box center [609, 330] width 14 height 13
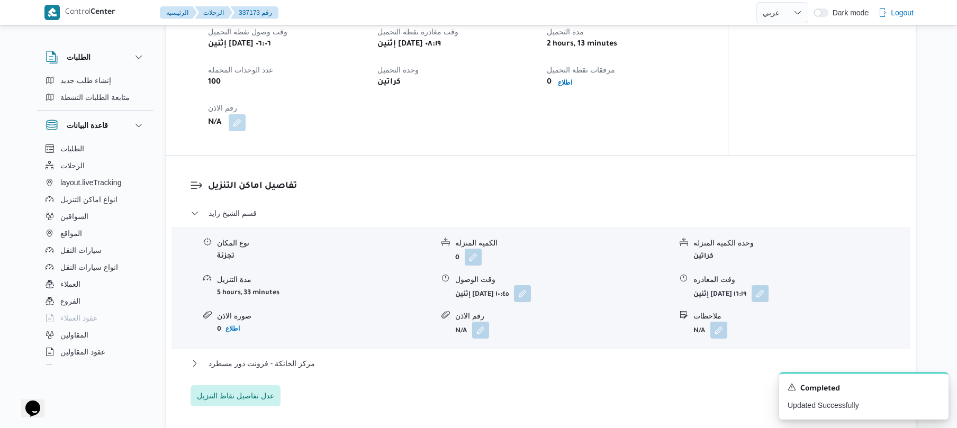
click at [534, 369] on div "مركز الخانكة - فرونت دور مسطرد" at bounding box center [540, 367] width 701 height 20
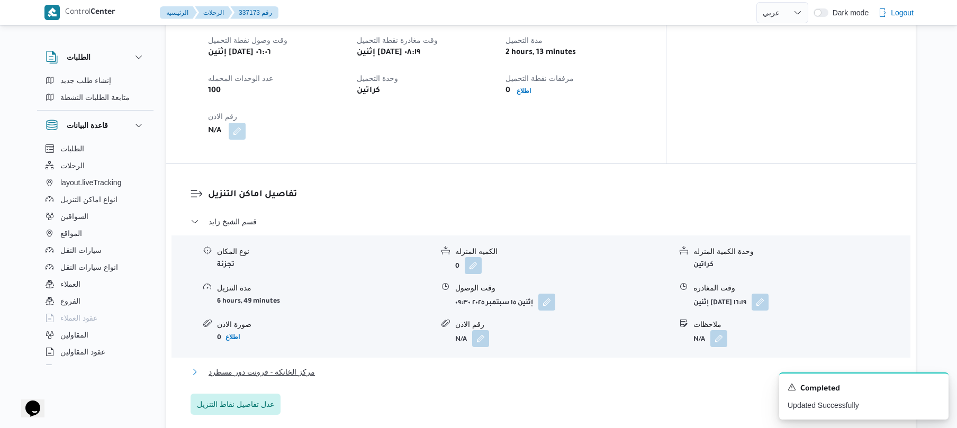
click at [541, 366] on button "مركز الخانكة - فرونت دور مسطرد" at bounding box center [540, 372] width 701 height 13
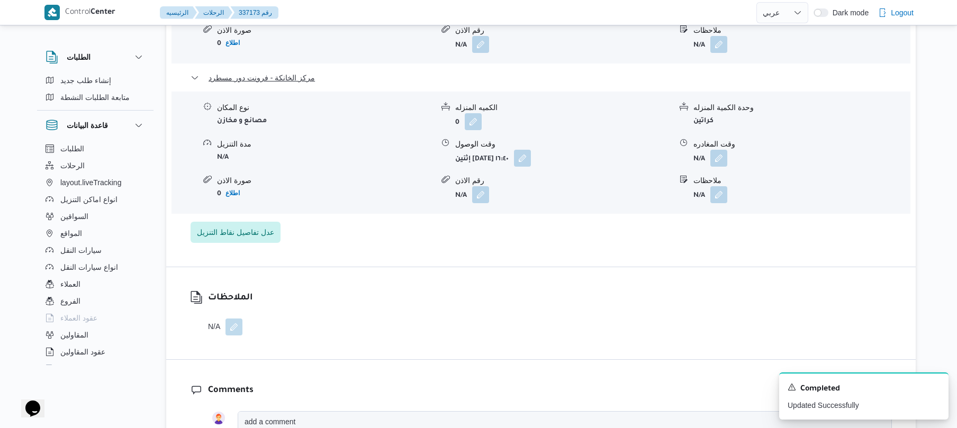
scroll to position [1016, 0]
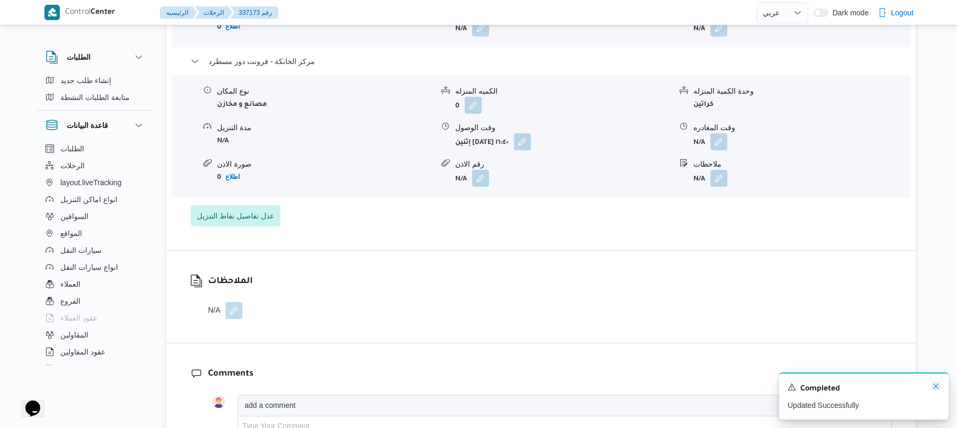
click at [936, 384] on icon "Dismiss toast" at bounding box center [935, 386] width 8 height 8
click at [720, 133] on button "button" at bounding box center [718, 141] width 17 height 17
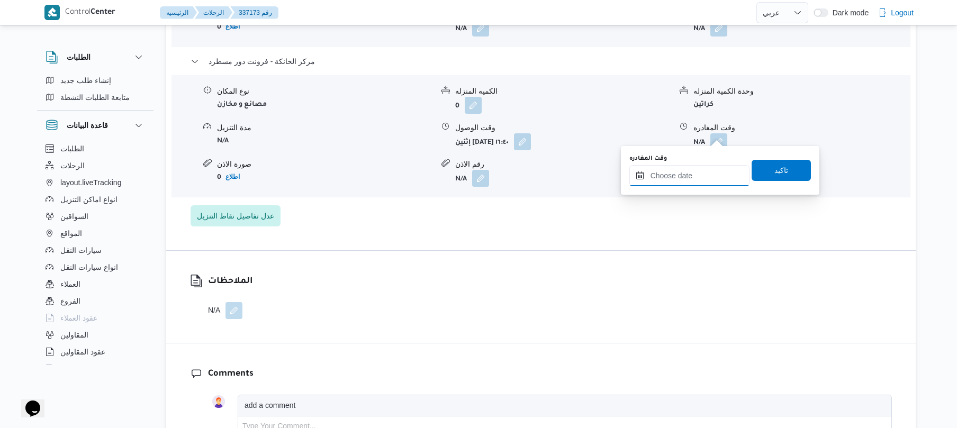
click at [700, 176] on input "وقت المغادره" at bounding box center [689, 175] width 120 height 21
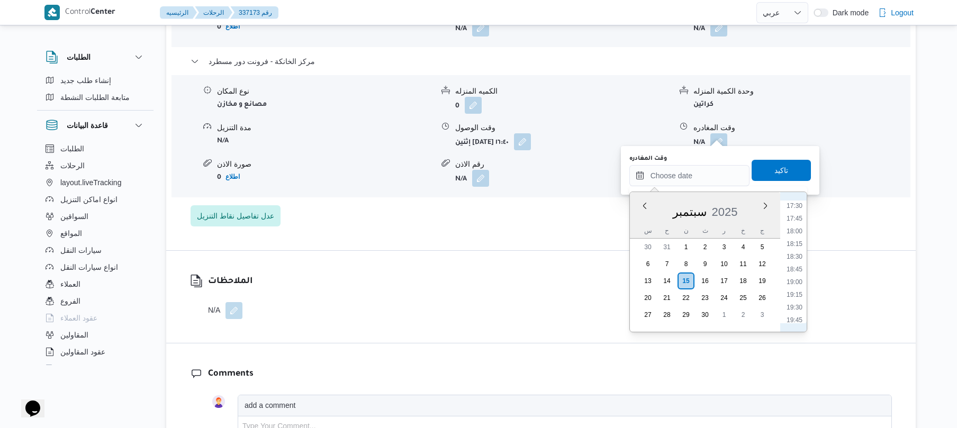
scroll to position [849, 0]
click at [794, 218] on li "17:00" at bounding box center [794, 220] width 24 height 11
type input "[DATE] ١٧:٠٠"
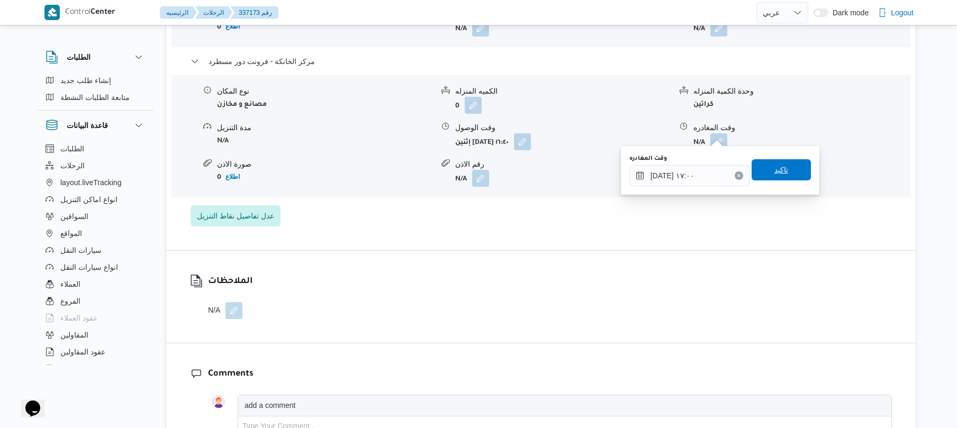
click at [784, 170] on span "تاكيد" at bounding box center [780, 169] width 59 height 21
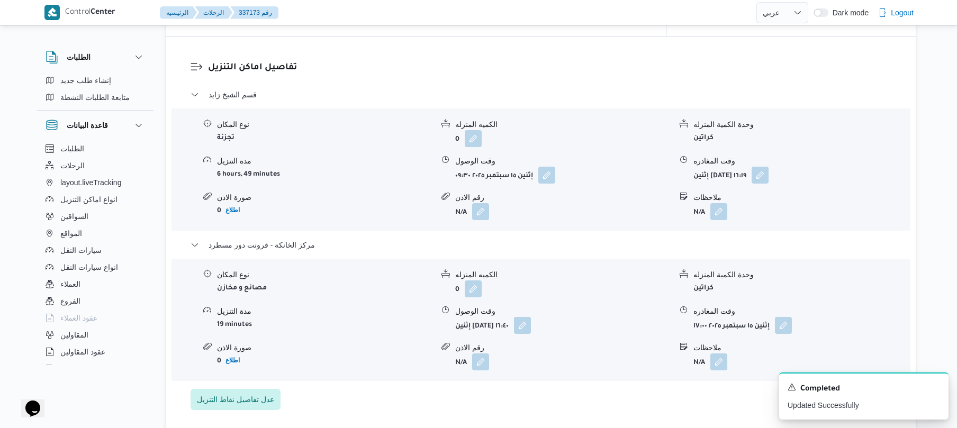
scroll to position [790, 0]
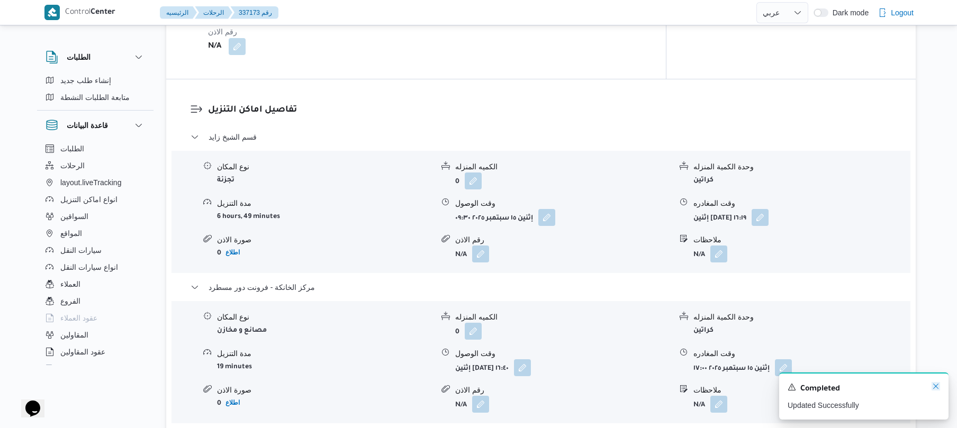
click at [936, 388] on icon "Dismiss toast" at bounding box center [935, 386] width 5 height 5
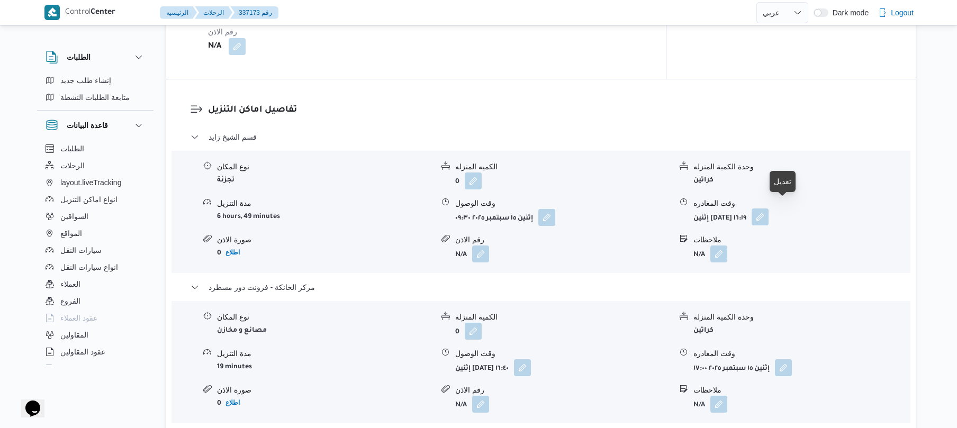
click at [768, 208] on button "button" at bounding box center [759, 216] width 17 height 17
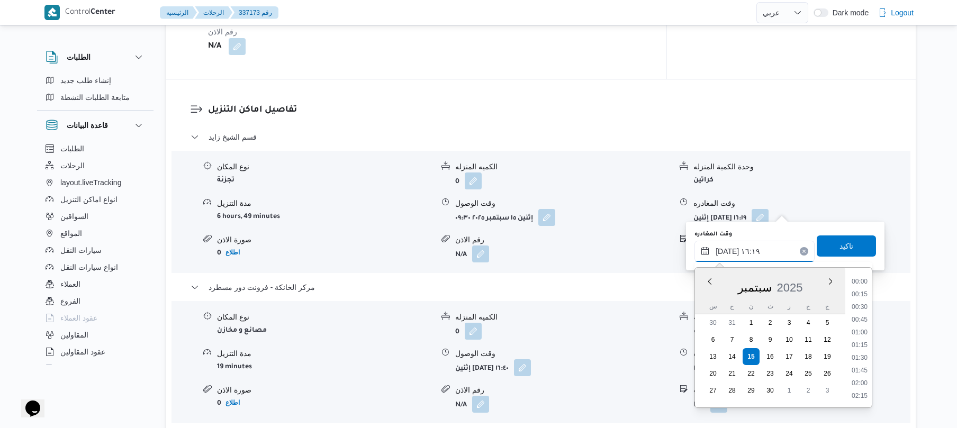
click at [747, 246] on input "١٥/٠٩/٢٠٢٥ ١٦:١٩" at bounding box center [754, 251] width 120 height 21
click at [863, 296] on li "15:15" at bounding box center [859, 294] width 24 height 11
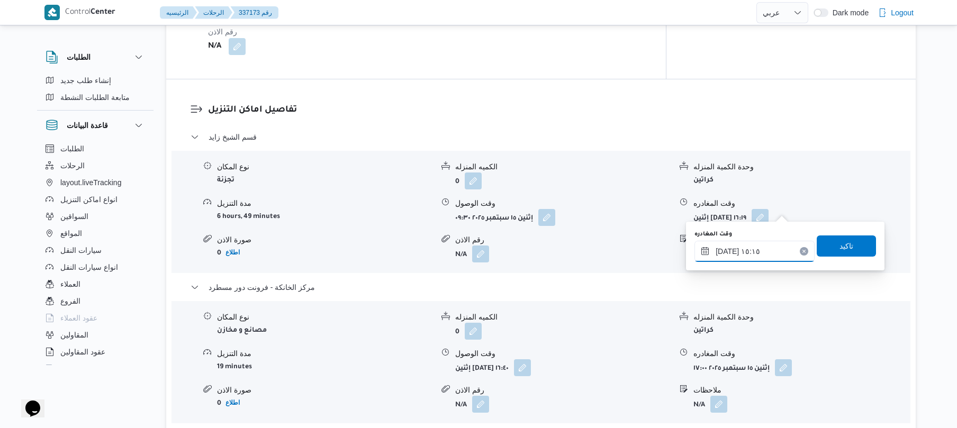
click at [728, 251] on input "١٥/٠٩/٢٠٢٥ ١٥:١٥" at bounding box center [754, 251] width 120 height 21
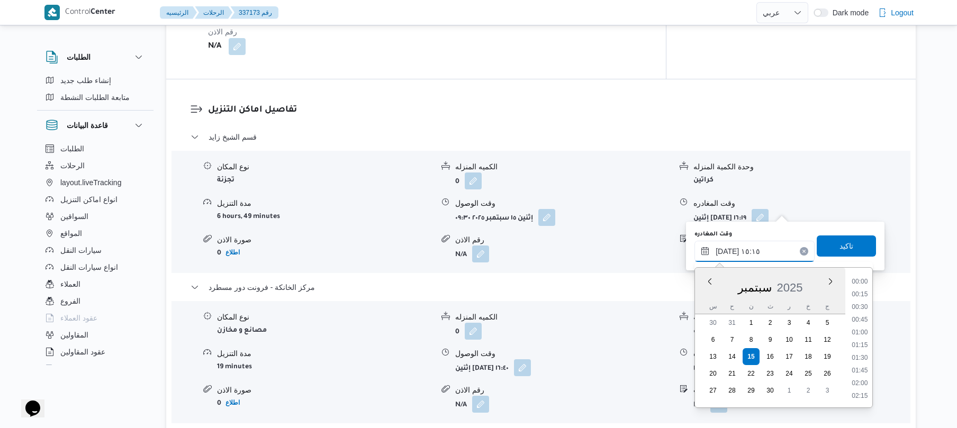
scroll to position [711, 0]
type input "١٥/٠٩/٢٠٢٥ ١٥:40"
click at [828, 249] on span "تاكيد" at bounding box center [846, 245] width 59 height 21
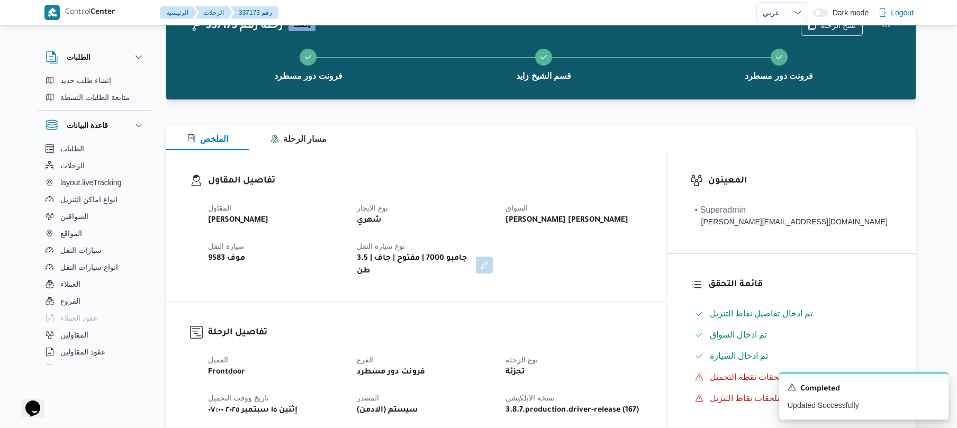
scroll to position [0, 0]
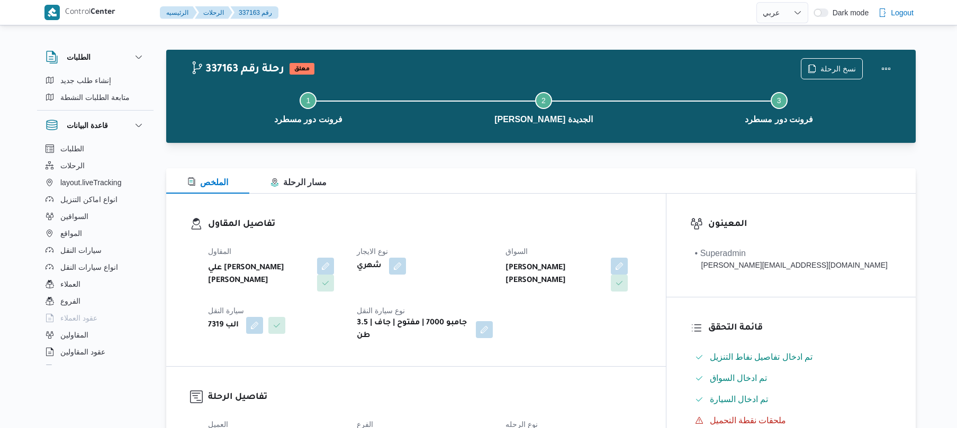
select select "ar"
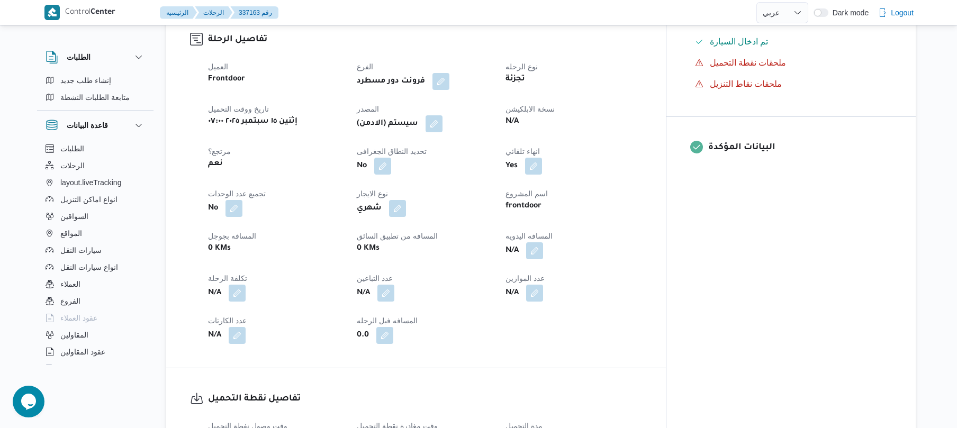
scroll to position [367, 0]
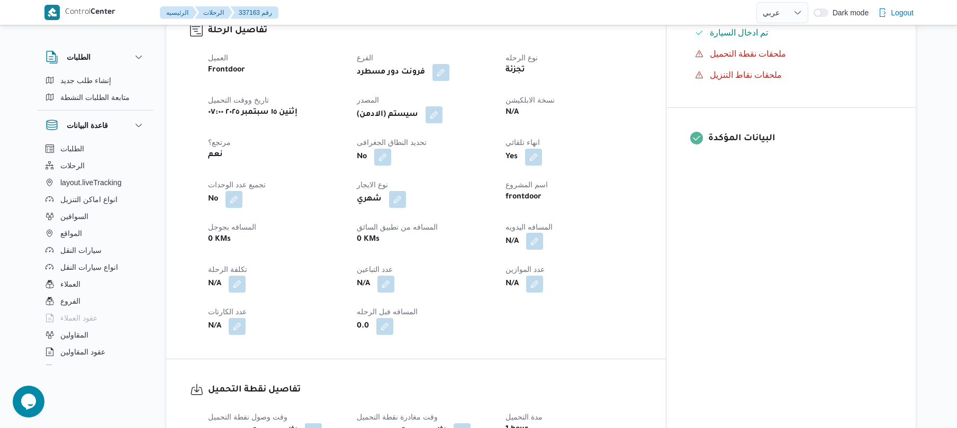
click at [543, 233] on button "button" at bounding box center [534, 241] width 17 height 17
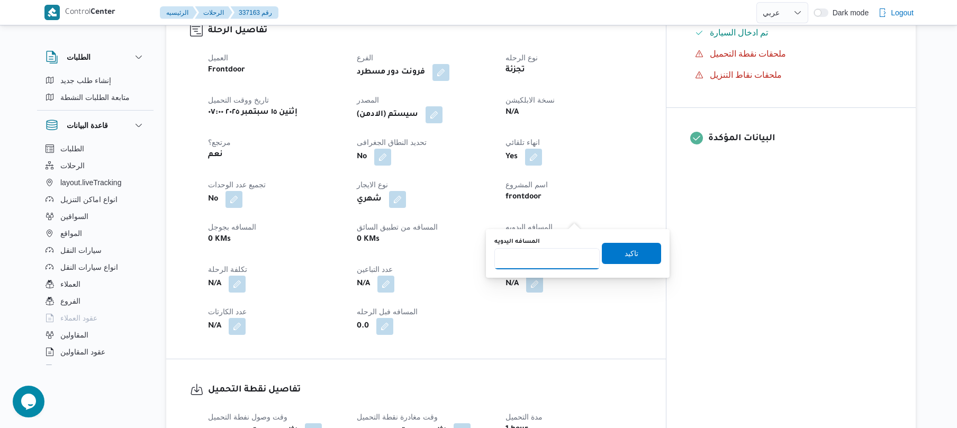
click at [559, 251] on input "المسافه اليدويه" at bounding box center [546, 258] width 105 height 21
type input "120"
click at [624, 255] on span "تاكيد" at bounding box center [631, 253] width 14 height 13
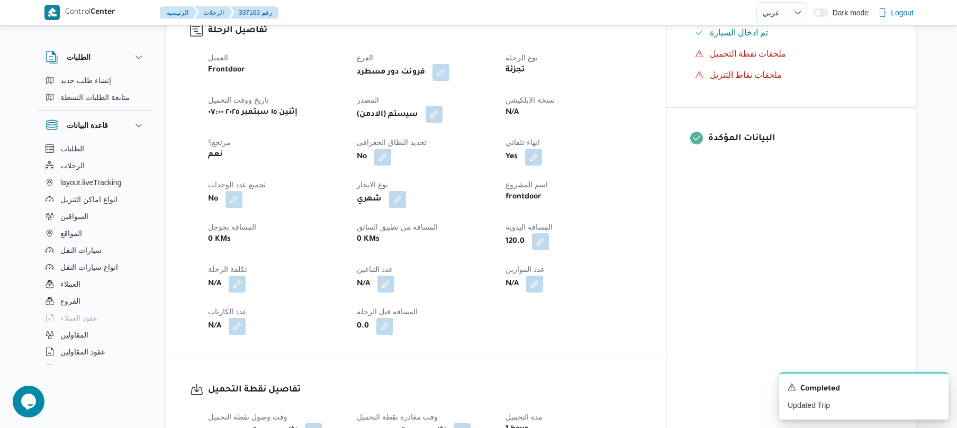
click at [442, 106] on button "button" at bounding box center [433, 114] width 17 height 17
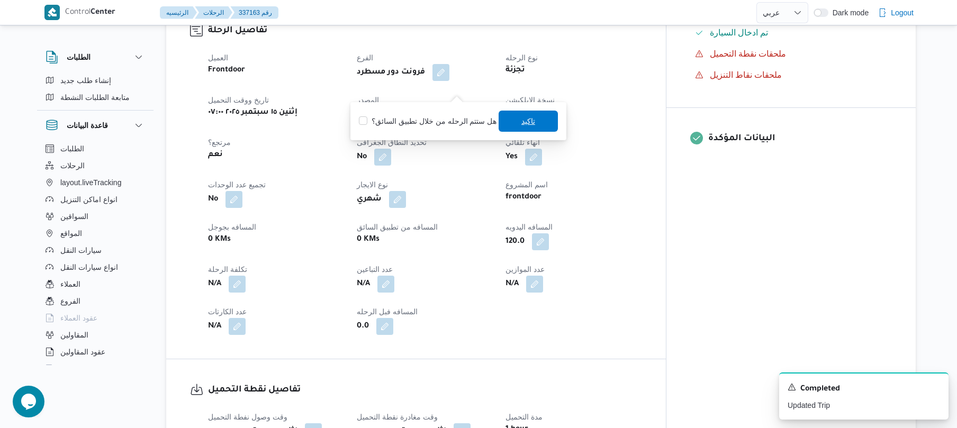
click at [511, 121] on span "تاكيد" at bounding box center [527, 121] width 59 height 21
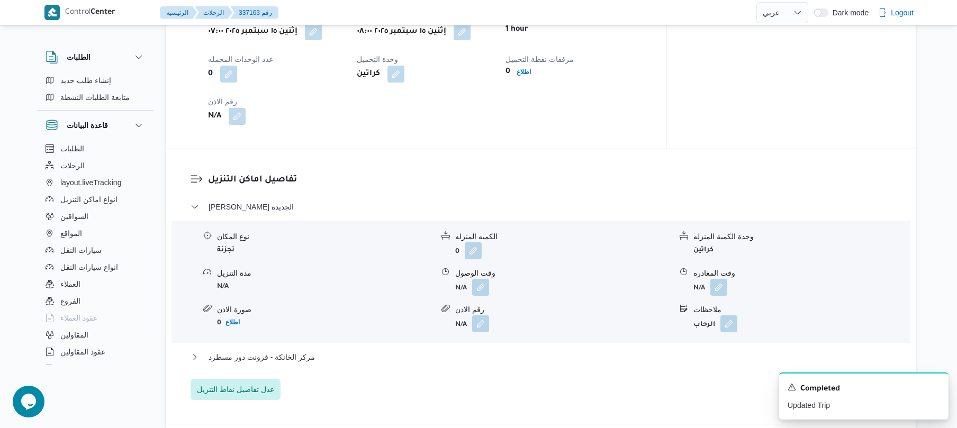
scroll to position [790, 0]
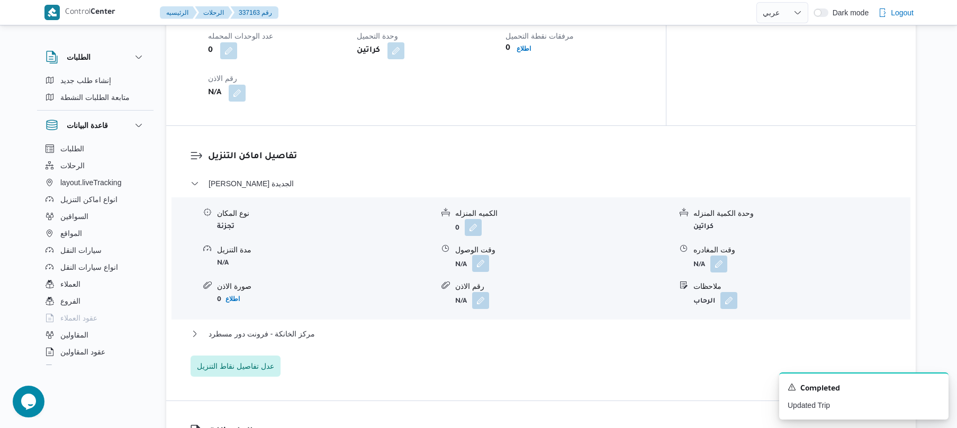
click at [481, 255] on button "button" at bounding box center [480, 263] width 17 height 17
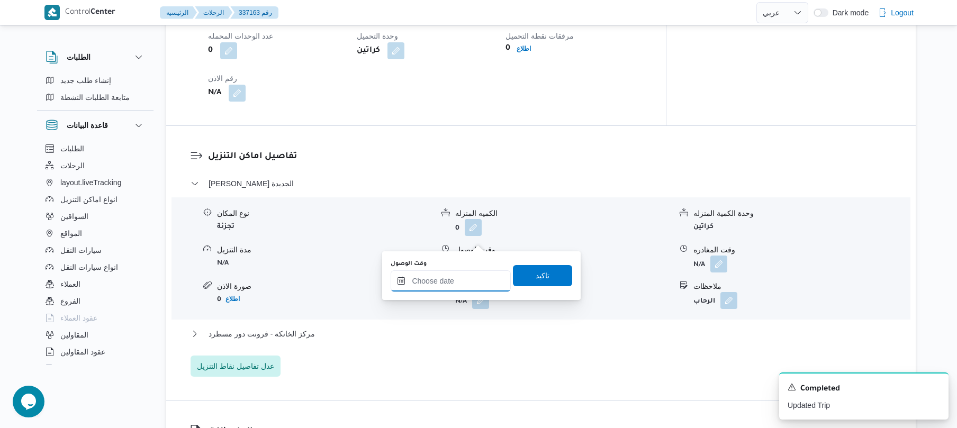
click at [460, 273] on div at bounding box center [451, 280] width 120 height 21
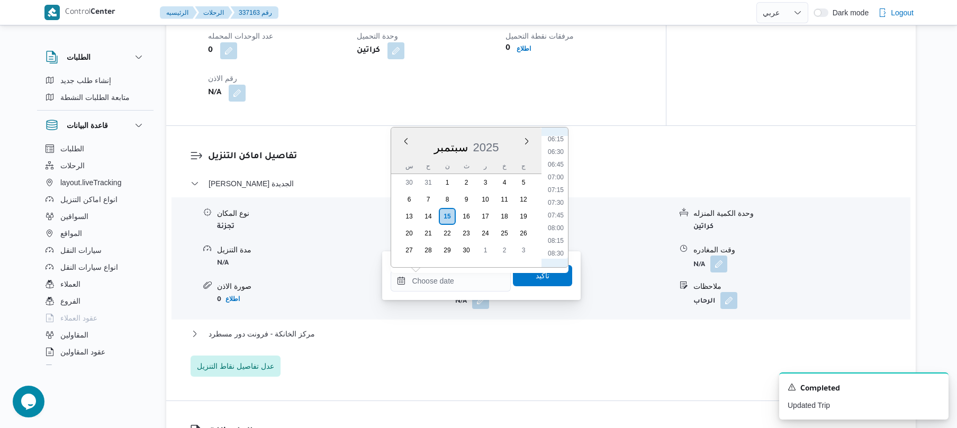
scroll to position [361, 0]
click at [561, 238] on li "09:00" at bounding box center [555, 237] width 24 height 11
type input "[DATE] ٠٩:٠٠"
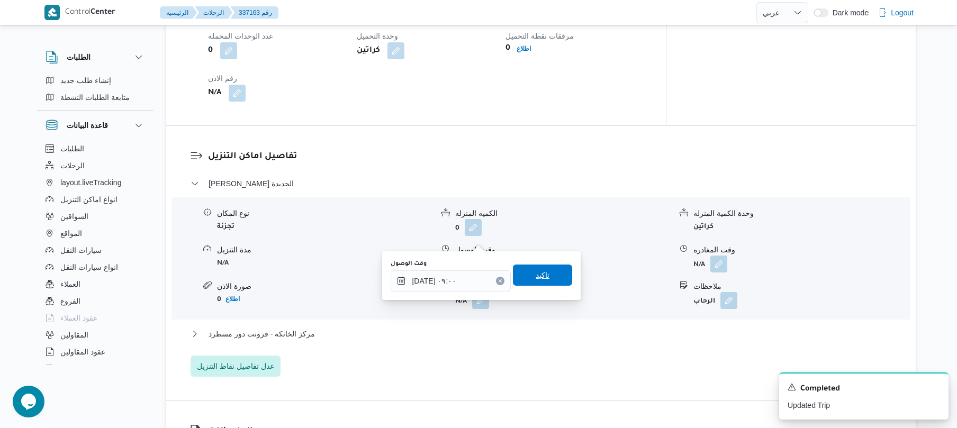
click at [538, 276] on span "تاكيد" at bounding box center [543, 275] width 14 height 13
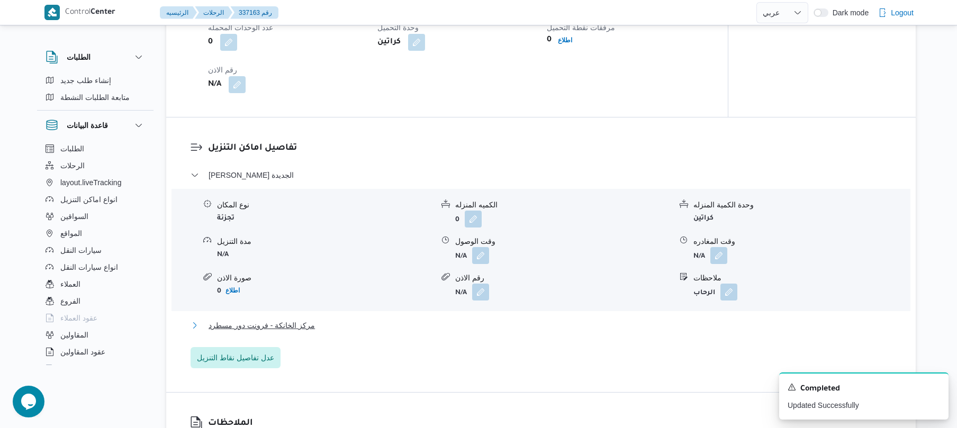
click at [500, 319] on button "مركز الخانكة - فرونت دور مسطرد" at bounding box center [540, 325] width 701 height 13
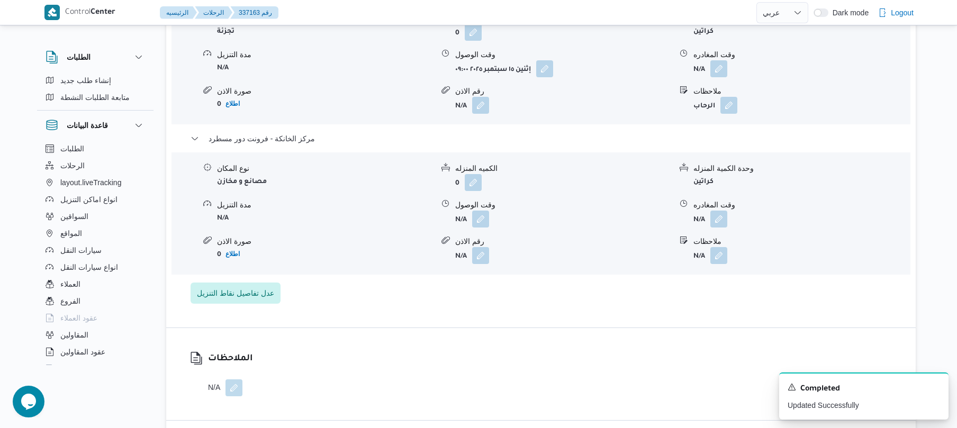
scroll to position [1016, 0]
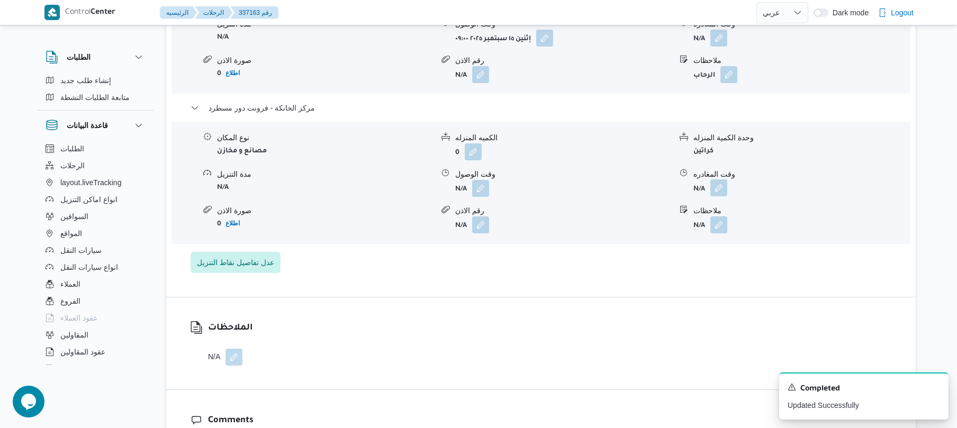
click at [718, 179] on button "button" at bounding box center [718, 187] width 17 height 17
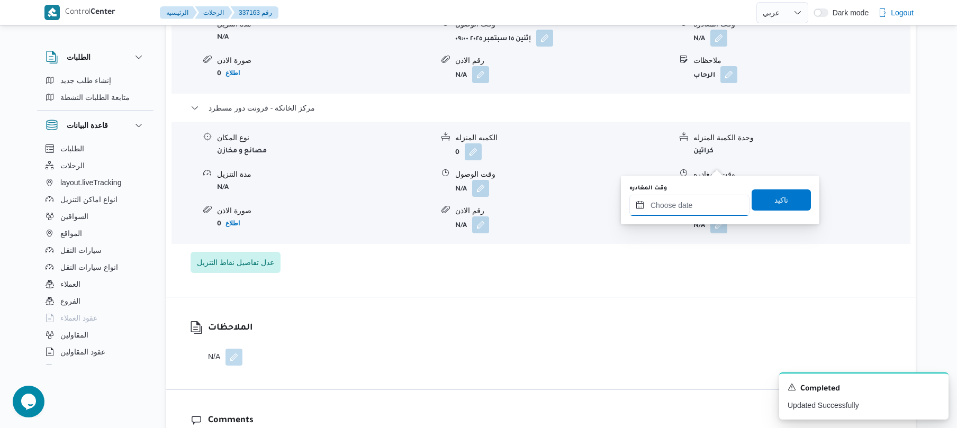
click at [680, 213] on input "وقت المغادره" at bounding box center [689, 205] width 120 height 21
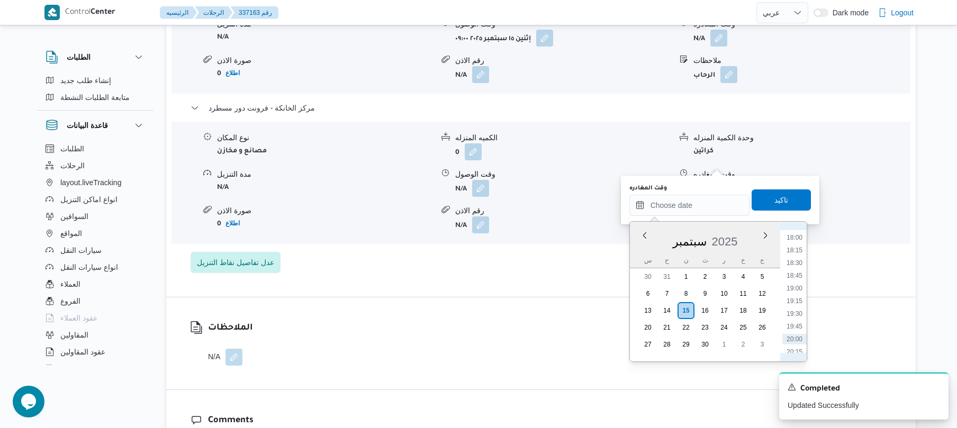
scroll to position [849, 0]
click at [792, 297] on li "18:00" at bounding box center [794, 300] width 24 height 11
type input "[DATE] ١٨:٠٠"
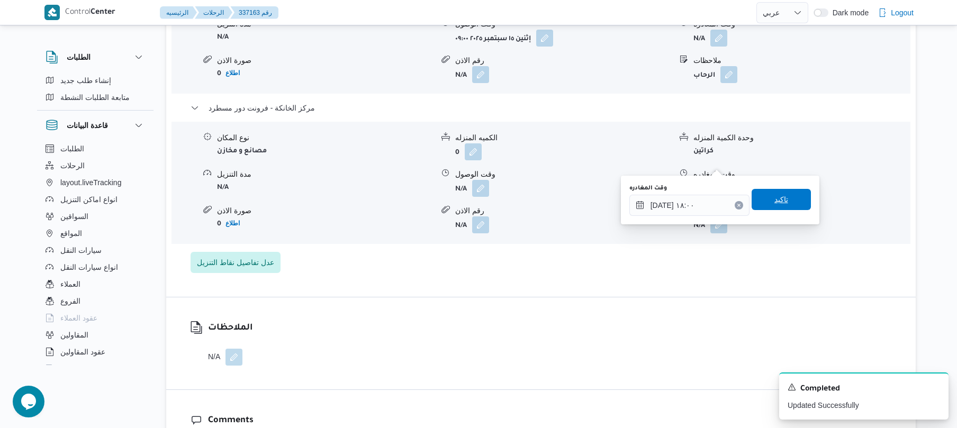
click at [775, 200] on span "تاكيد" at bounding box center [781, 199] width 14 height 13
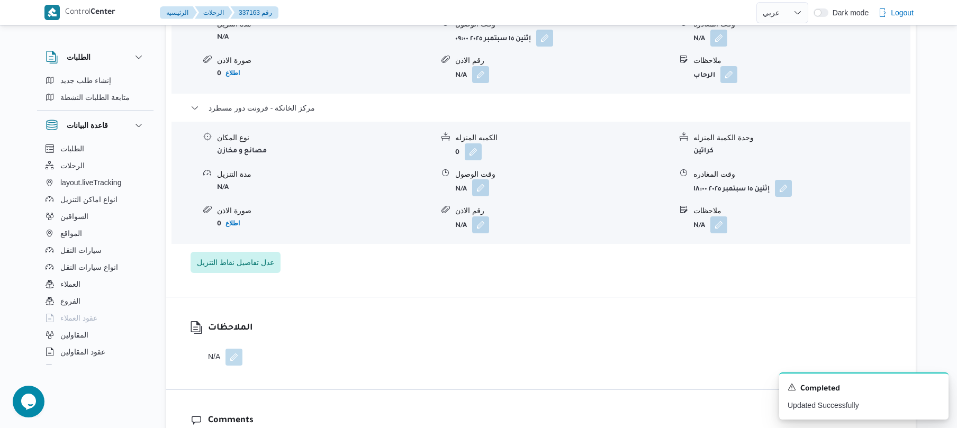
click at [479, 179] on button "button" at bounding box center [480, 187] width 17 height 17
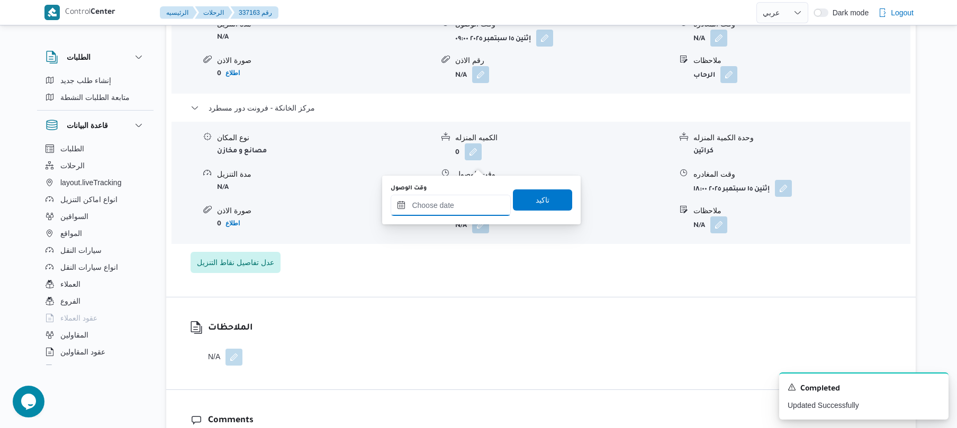
click at [468, 208] on input "وقت الوصول" at bounding box center [451, 205] width 120 height 21
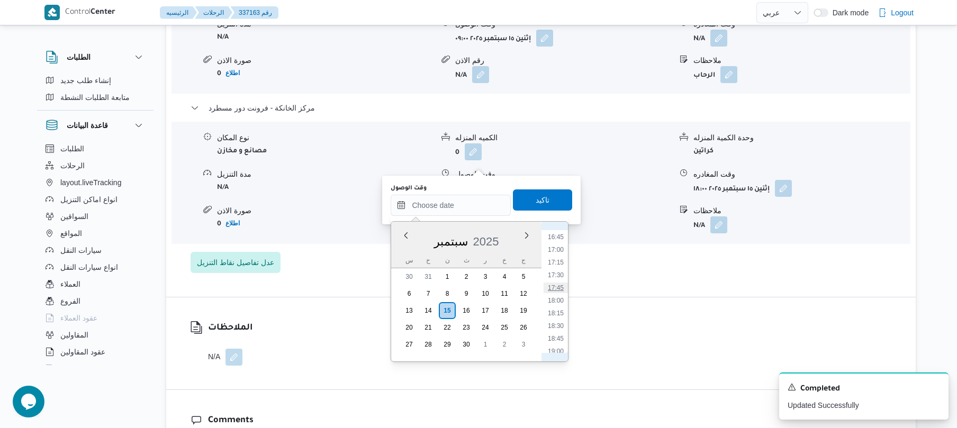
click at [556, 289] on li "17:45" at bounding box center [555, 288] width 24 height 11
type input "[DATE] ١٧:٤٥"
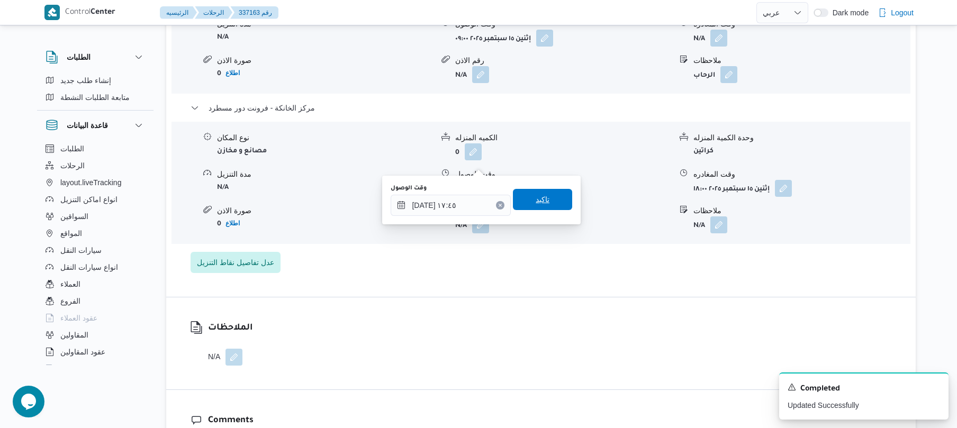
click at [547, 202] on span "تاكيد" at bounding box center [542, 199] width 59 height 21
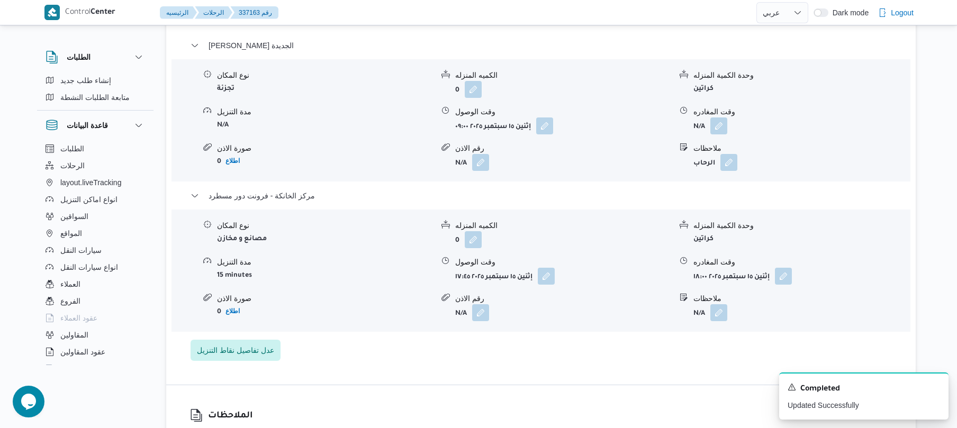
scroll to position [903, 0]
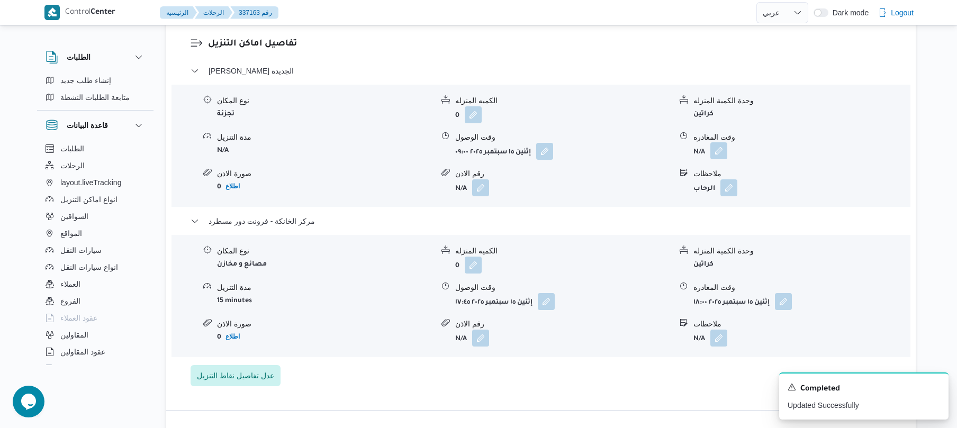
click at [724, 142] on button "button" at bounding box center [718, 150] width 17 height 17
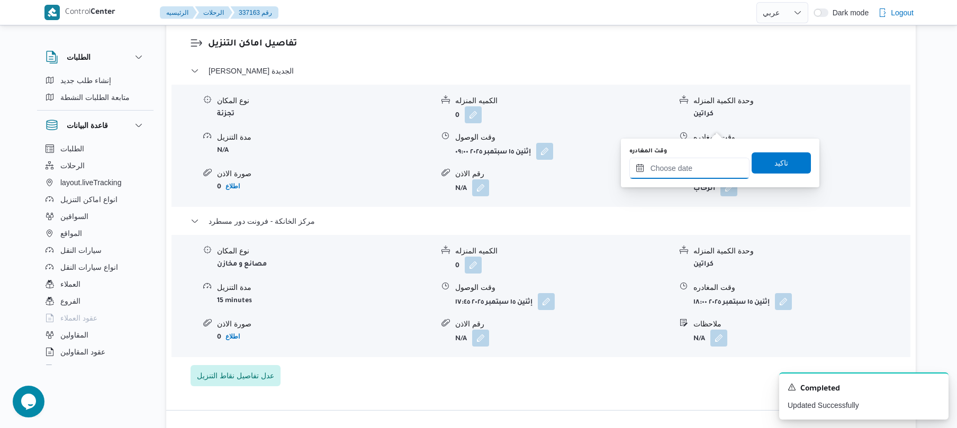
click at [674, 167] on input "وقت المغادره" at bounding box center [689, 168] width 120 height 21
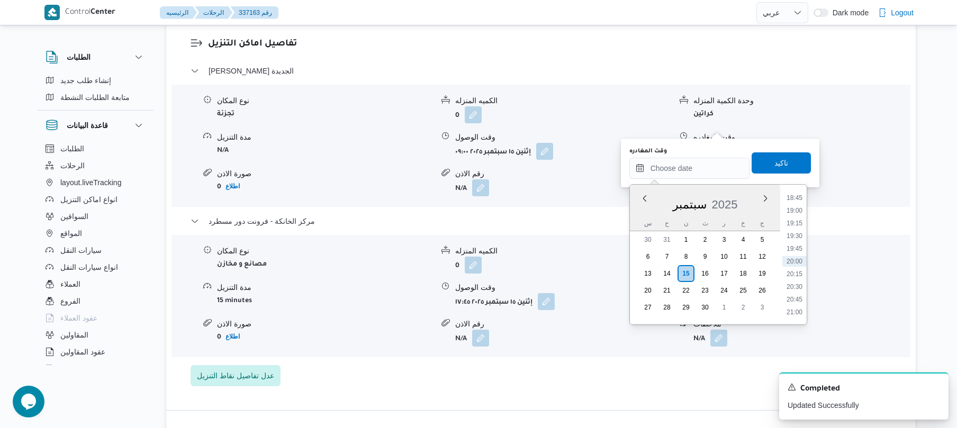
scroll to position [849, 0]
click at [797, 215] on li "17:00" at bounding box center [794, 212] width 24 height 11
type input "١٥/٠٩/٢٠٢٥ ١٧:٠٠"
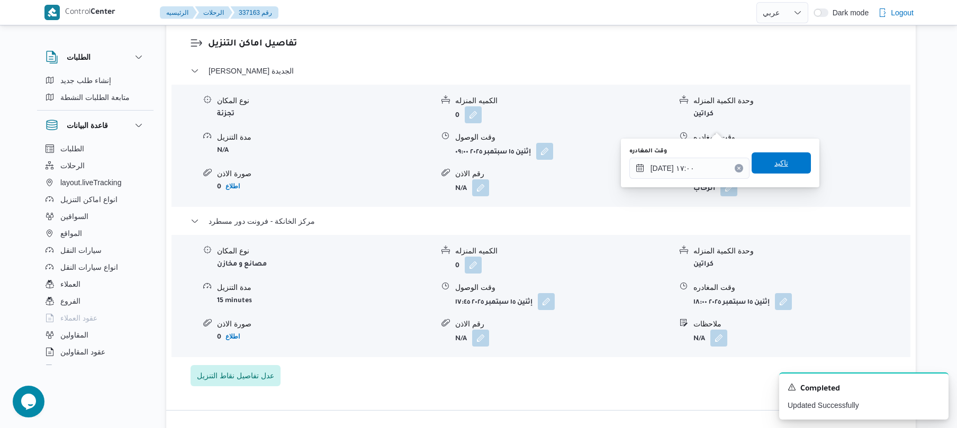
click at [784, 164] on span "تاكيد" at bounding box center [780, 162] width 59 height 21
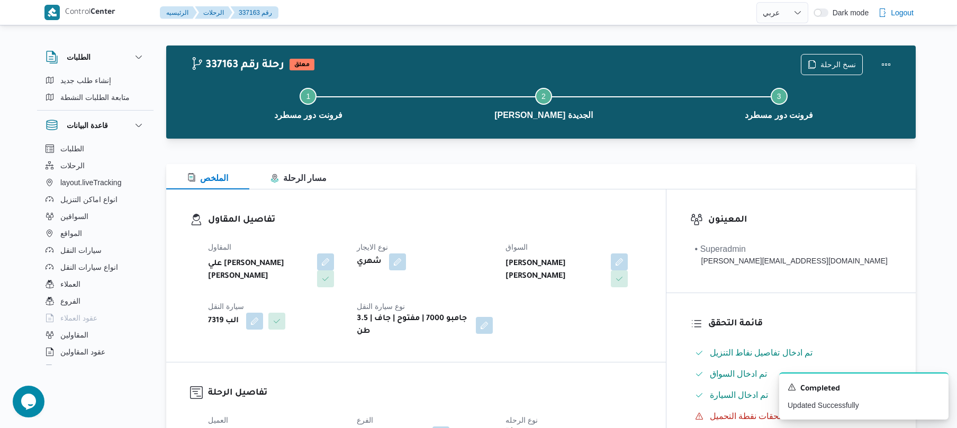
scroll to position [0, 0]
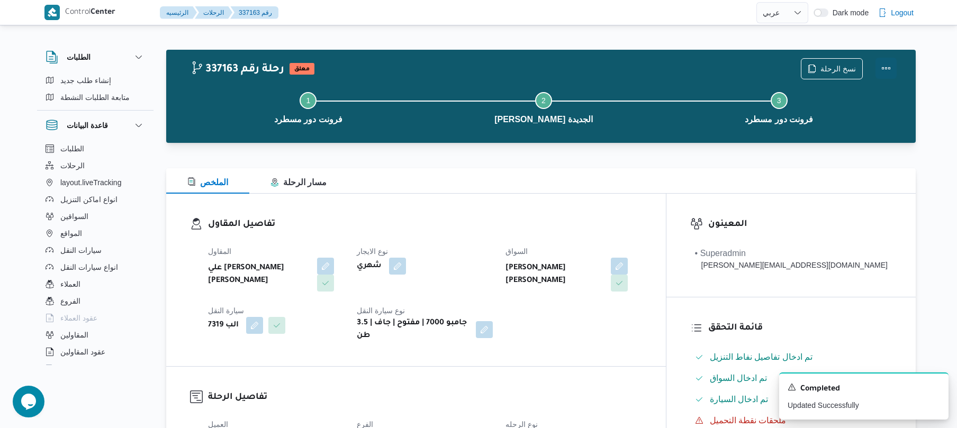
click at [889, 62] on button "Actions" at bounding box center [885, 68] width 21 height 21
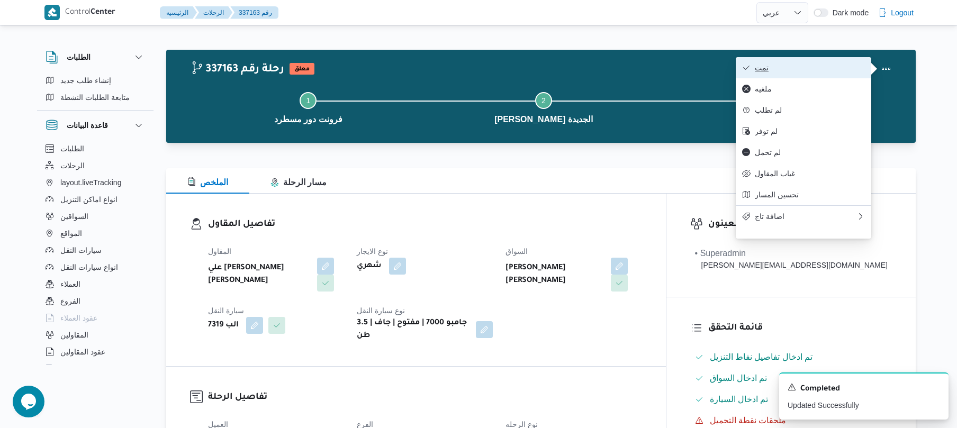
click at [829, 72] on span "تمت" at bounding box center [810, 67] width 110 height 8
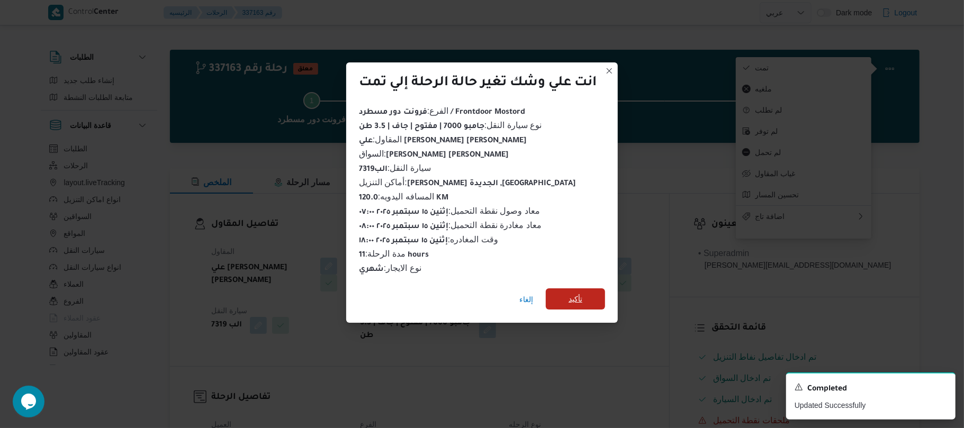
click at [588, 292] on span "تأكيد" at bounding box center [575, 298] width 59 height 21
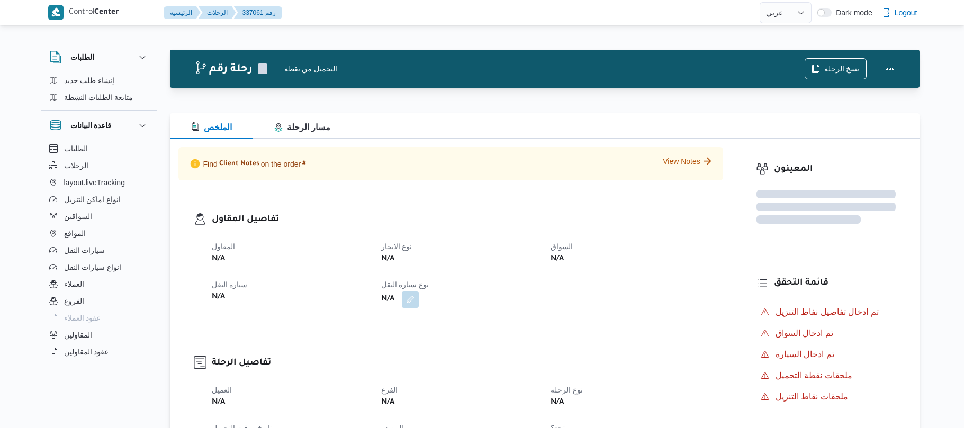
select select "ar"
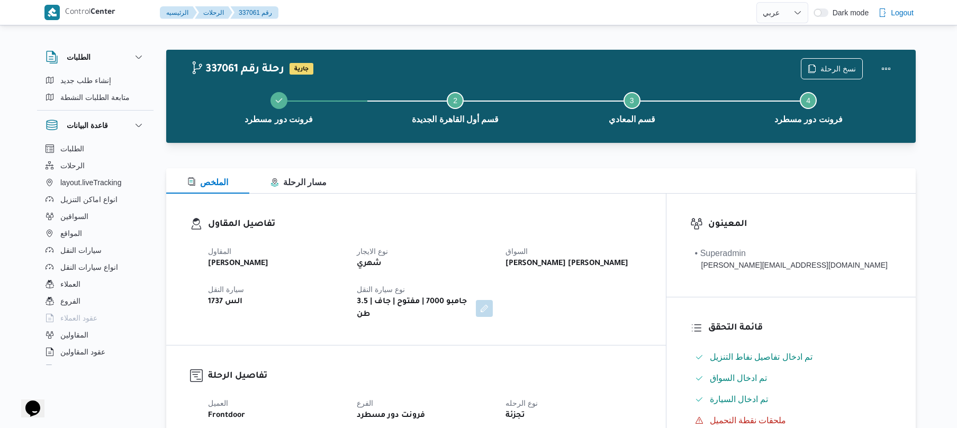
click at [494, 207] on div "تفاصيل المقاول المقاول [PERSON_NAME] نوع الايجار شهري السواق [PERSON_NAME] [PER…" at bounding box center [416, 269] width 500 height 151
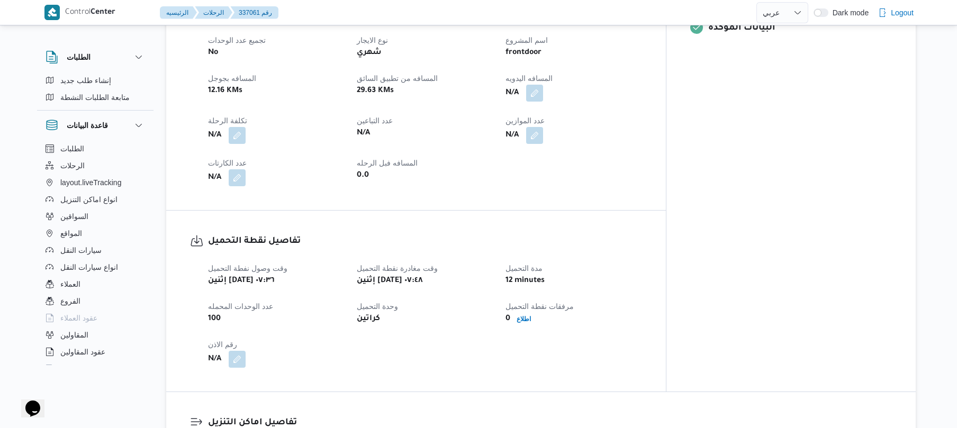
scroll to position [479, 0]
click at [543, 85] on button "button" at bounding box center [534, 90] width 17 height 17
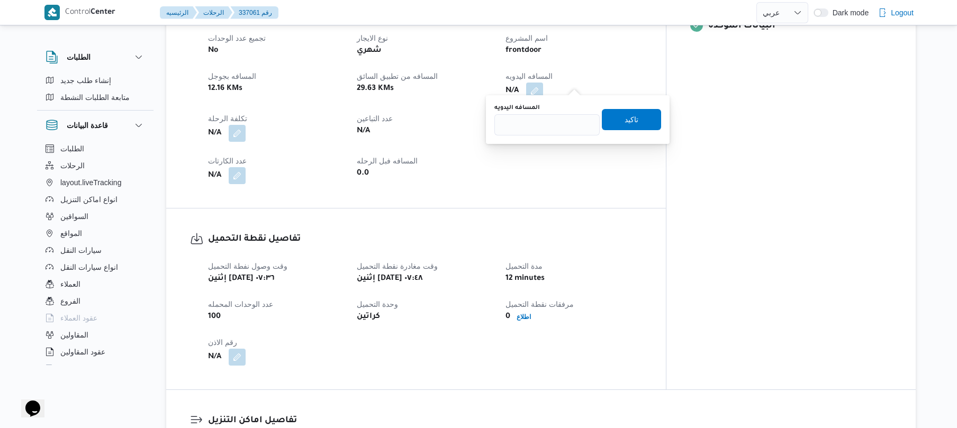
click at [551, 138] on div "You are in a dialog. To close this dialog, hit escape. المسافه اليدويه تاكيد" at bounding box center [578, 119] width 184 height 49
click at [557, 125] on input "المسافه اليدويه" at bounding box center [546, 124] width 105 height 21
type input "130"
click at [624, 119] on span "تاكيد" at bounding box center [631, 119] width 14 height 13
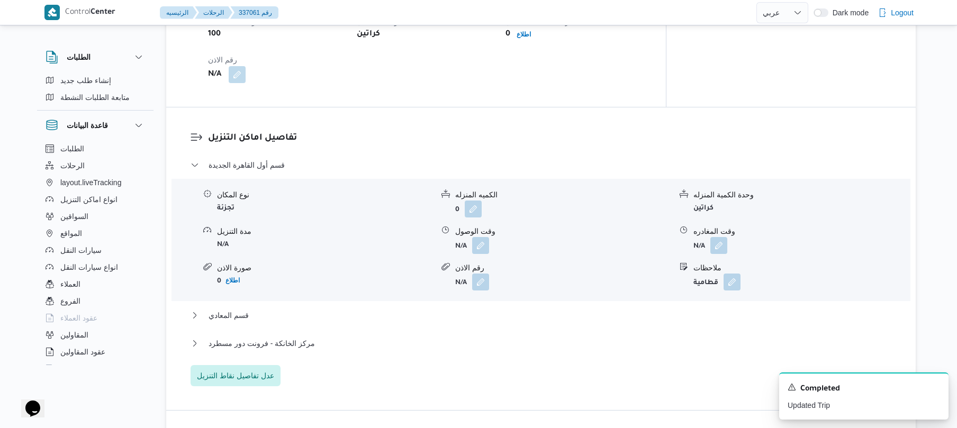
scroll to position [790, 0]
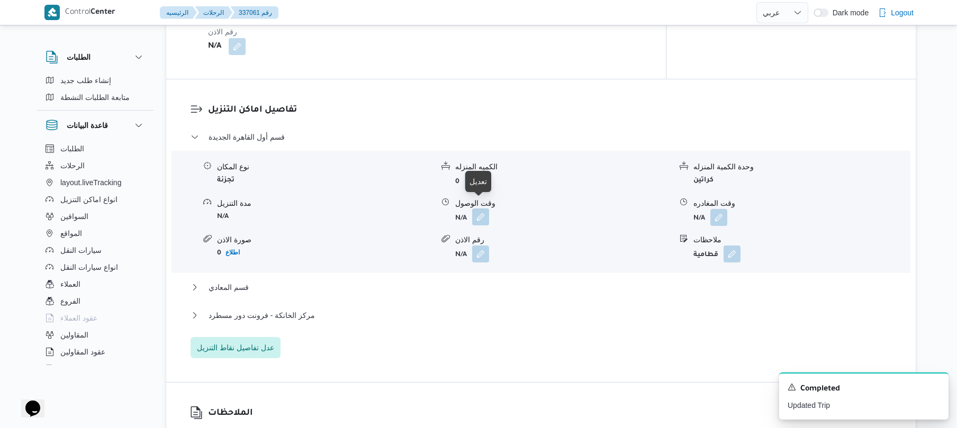
click at [483, 212] on button "button" at bounding box center [480, 216] width 17 height 17
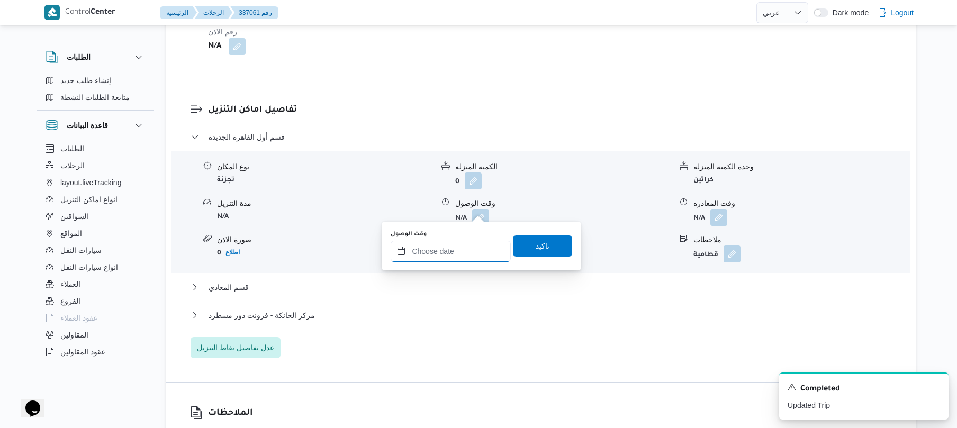
click at [461, 252] on input "وقت الوصول" at bounding box center [451, 251] width 120 height 21
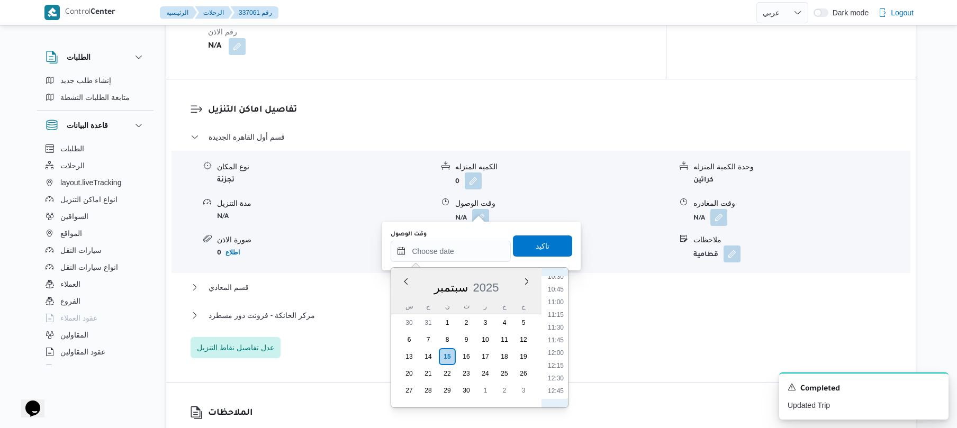
scroll to position [434, 0]
click at [555, 293] on li "08:45" at bounding box center [555, 291] width 24 height 11
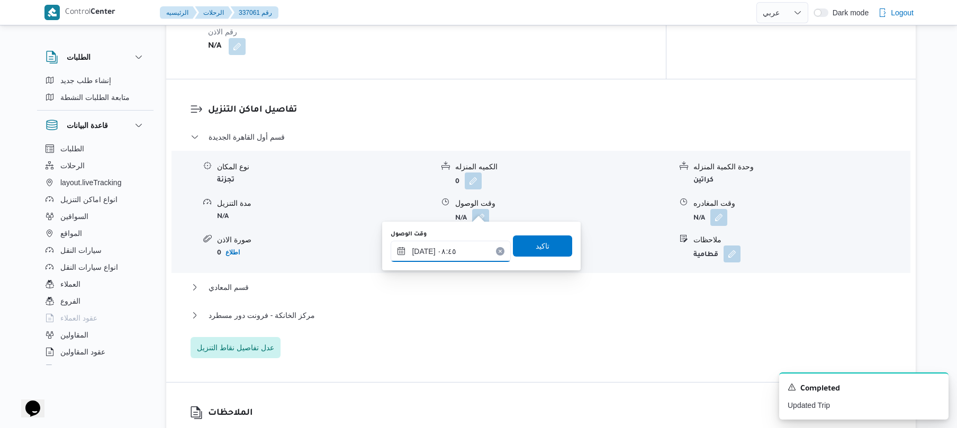
click at [423, 246] on input "[DATE] ٠٨:٤٥" at bounding box center [451, 251] width 120 height 21
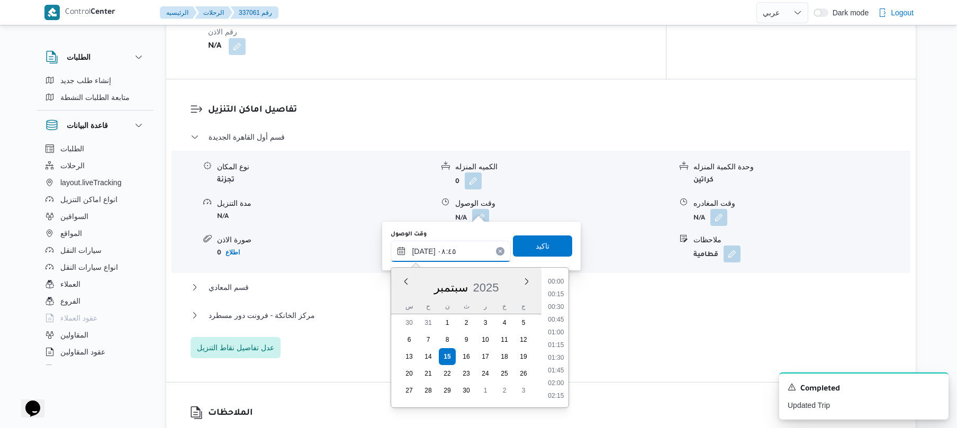
scroll to position [381, 0]
type input "[DATE] ٠٨:٣٥"
click at [530, 252] on span "تاكيد" at bounding box center [542, 245] width 59 height 21
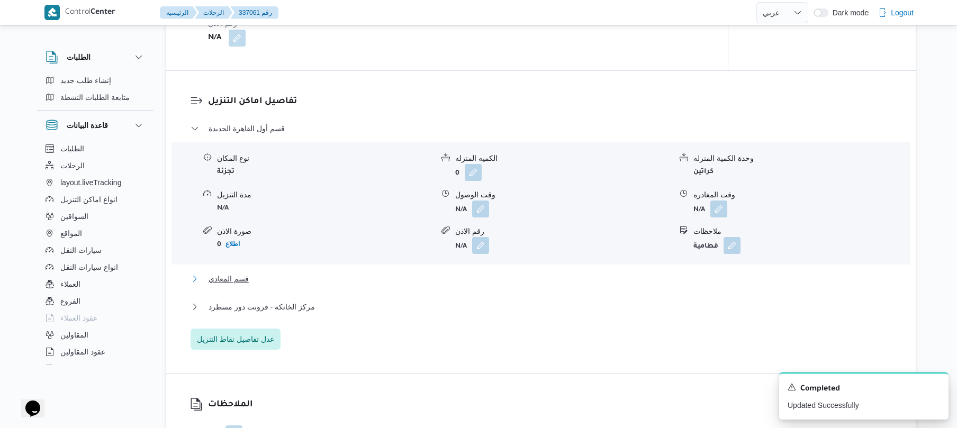
click at [437, 283] on button "قسم المعادي" at bounding box center [540, 279] width 701 height 13
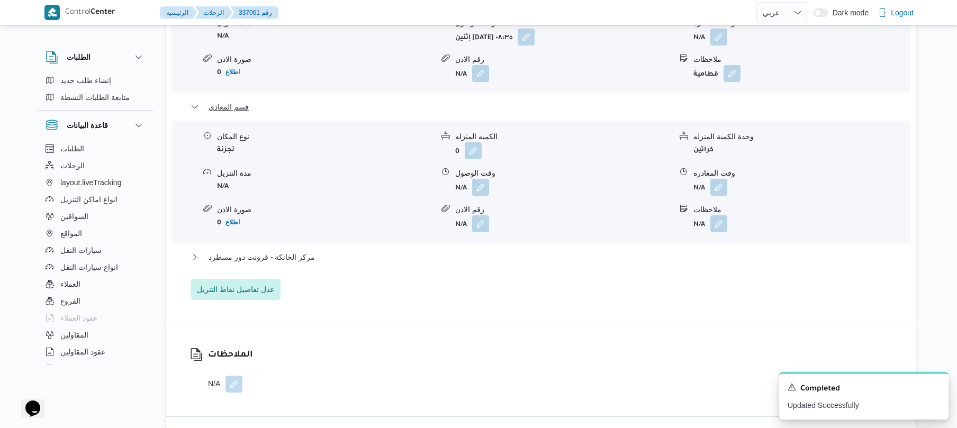
scroll to position [1016, 0]
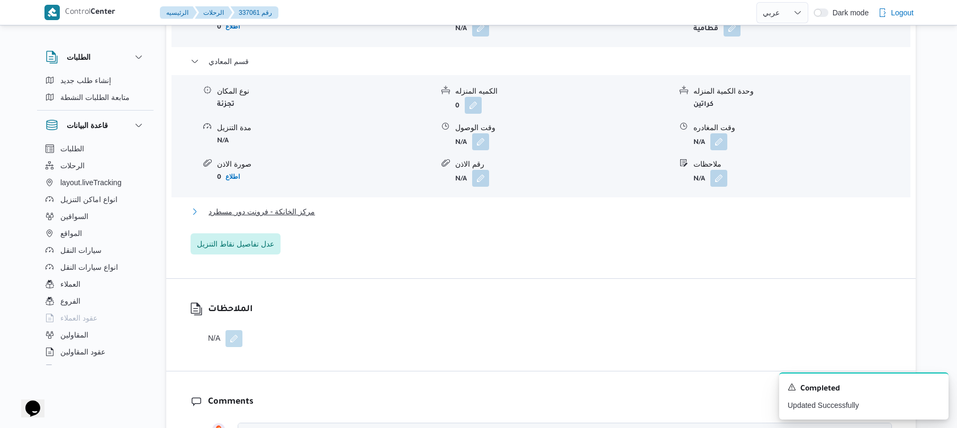
click at [519, 205] on button "مركز الخانكة - فرونت دور مسطرد" at bounding box center [540, 211] width 701 height 13
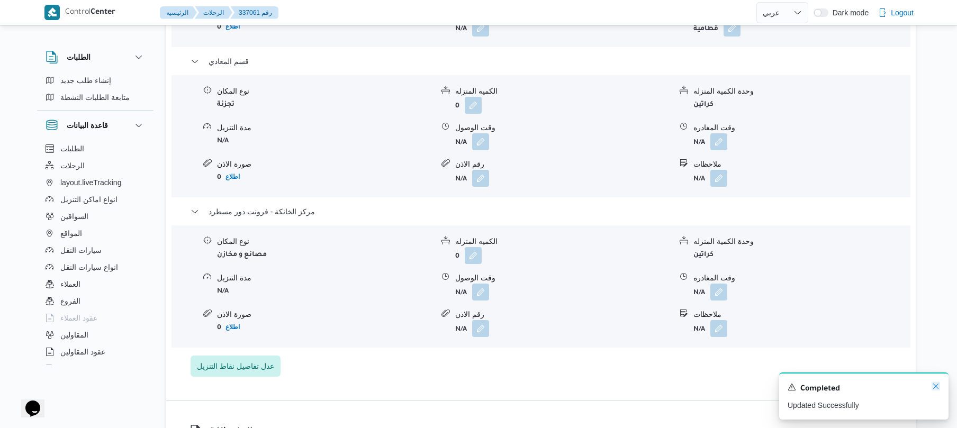
click at [935, 387] on icon "Dismiss toast" at bounding box center [935, 386] width 8 height 8
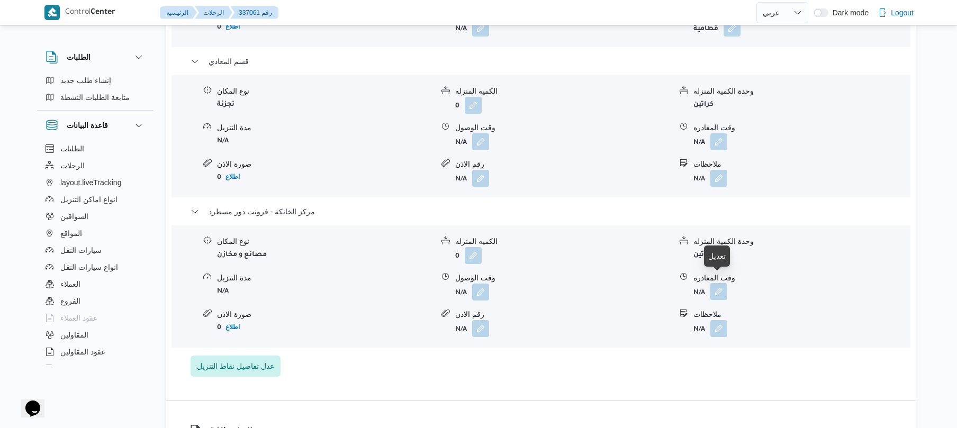
click at [718, 283] on button "button" at bounding box center [718, 291] width 17 height 17
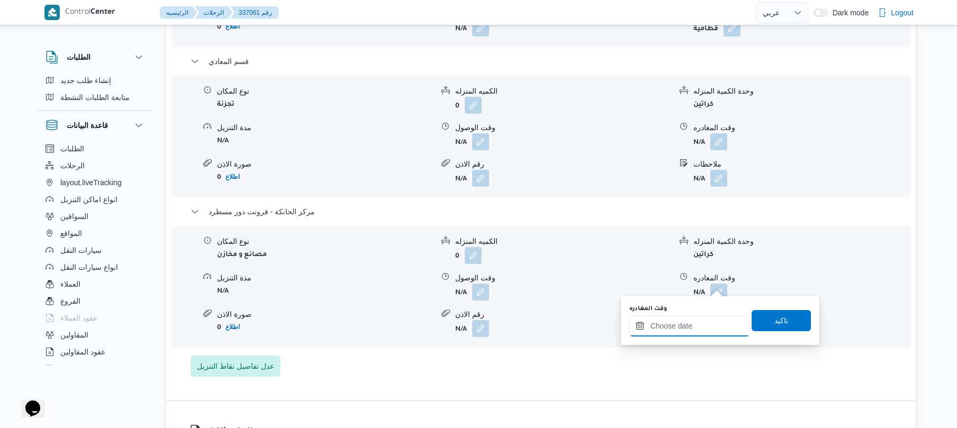
click at [672, 330] on input "وقت المغادره" at bounding box center [689, 325] width 120 height 21
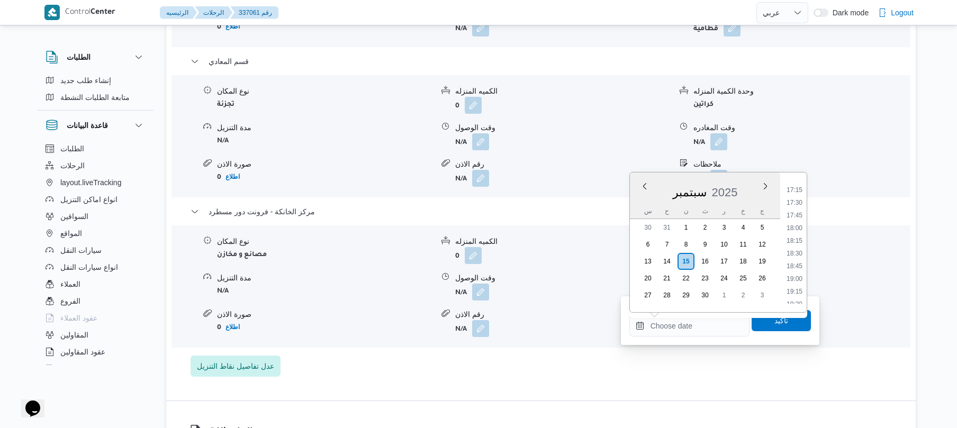
scroll to position [849, 0]
click at [793, 266] on li "18:15" at bounding box center [794, 264] width 24 height 11
type input "[DATE] ١٨:١٥"
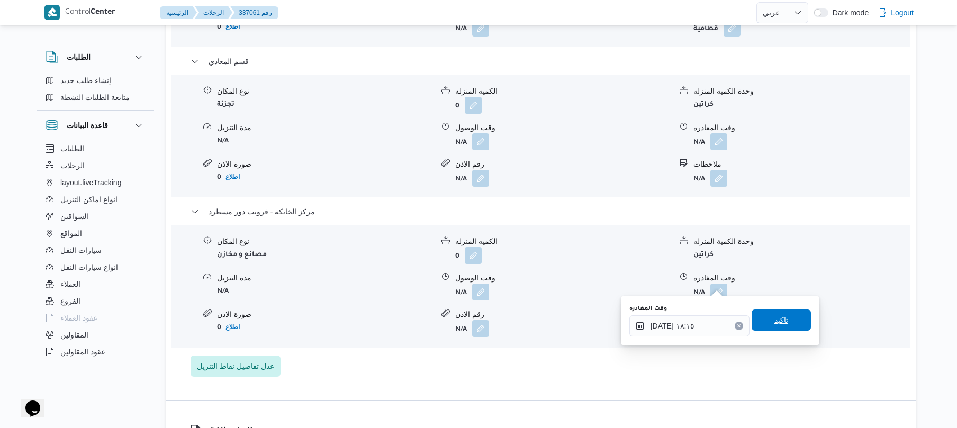
click at [774, 323] on span "تاكيد" at bounding box center [781, 320] width 14 height 13
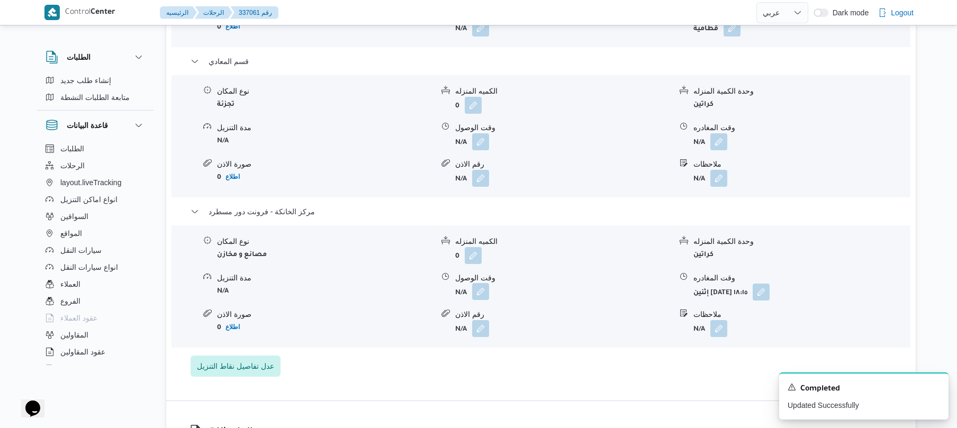
click at [481, 286] on button "button" at bounding box center [480, 291] width 17 height 17
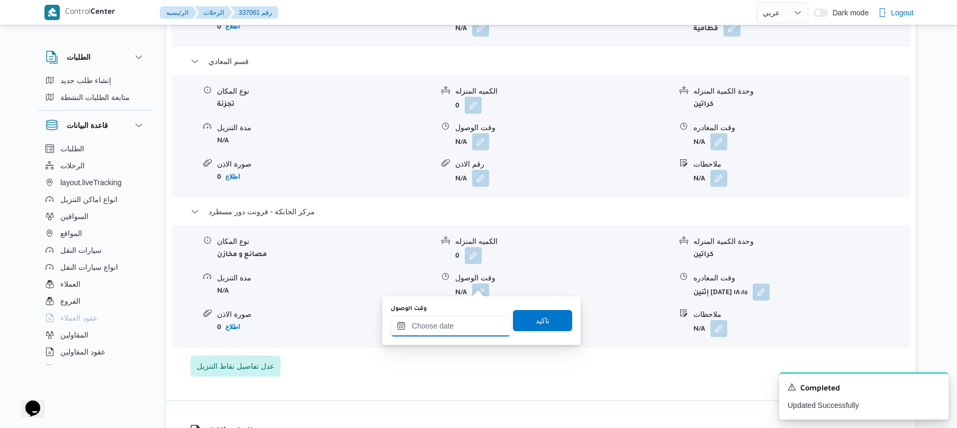
click at [470, 326] on input "وقت الوصول" at bounding box center [451, 325] width 120 height 21
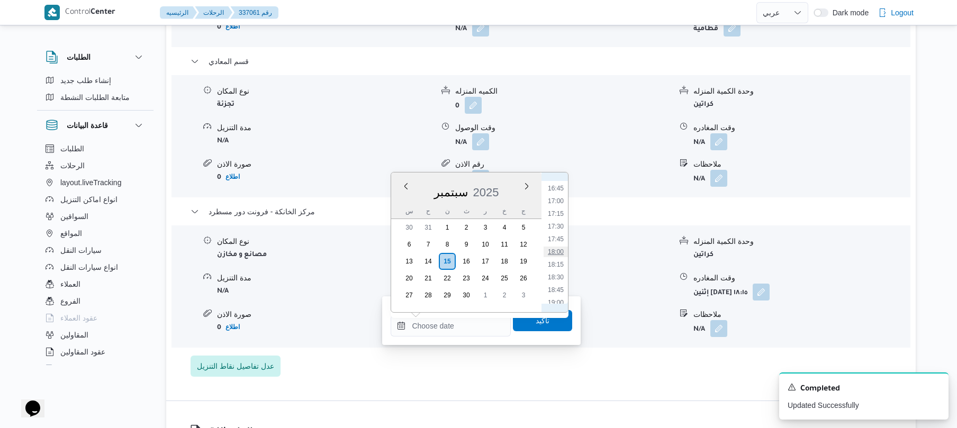
click at [555, 253] on li "18:00" at bounding box center [555, 252] width 24 height 11
type input "[DATE] ١٨:٠٠"
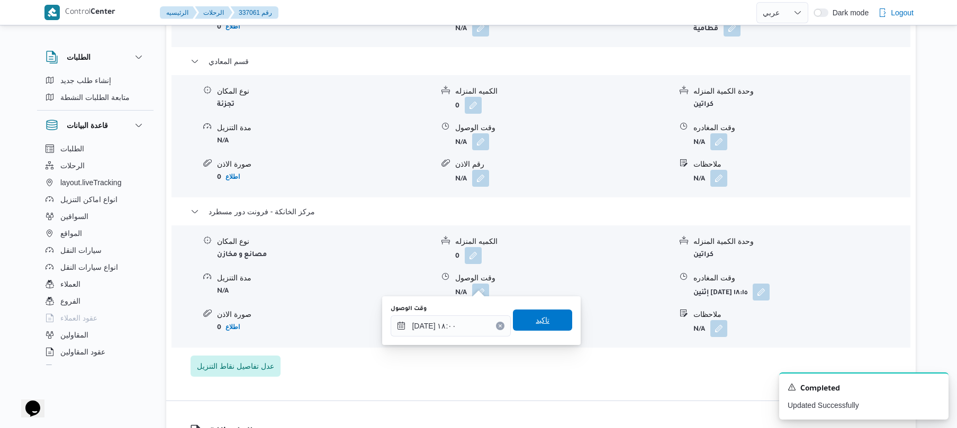
click at [542, 328] on span "تاكيد" at bounding box center [542, 320] width 59 height 21
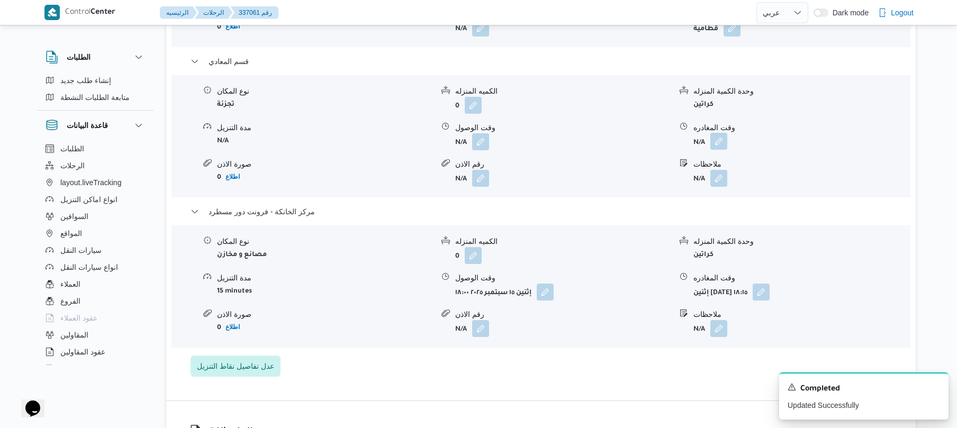
click at [718, 136] on button "button" at bounding box center [718, 141] width 17 height 17
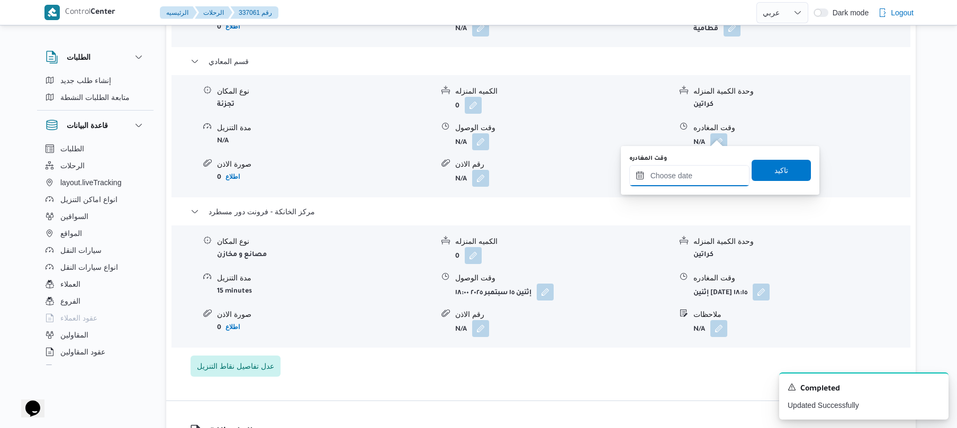
drag, startPoint x: 694, startPoint y: 167, endPoint x: 702, endPoint y: 167, distance: 7.4
click at [694, 167] on input "وقت المغادره" at bounding box center [689, 175] width 120 height 21
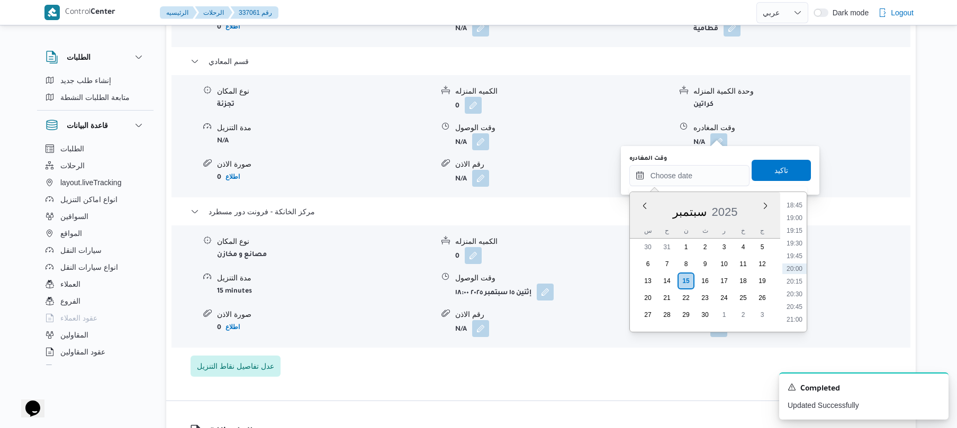
scroll to position [849, 0]
click at [795, 223] on li "17:00" at bounding box center [794, 220] width 24 height 11
type input "[DATE] ١٧:٠٠"
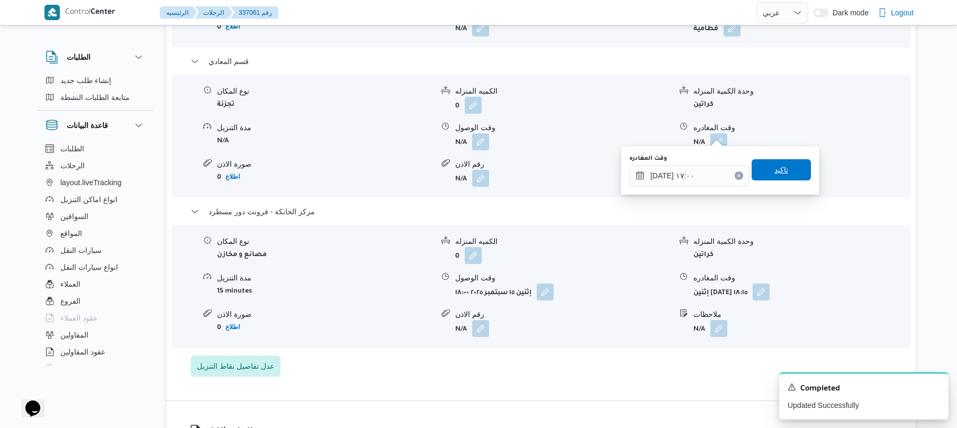
click at [782, 173] on span "تاكيد" at bounding box center [780, 169] width 59 height 21
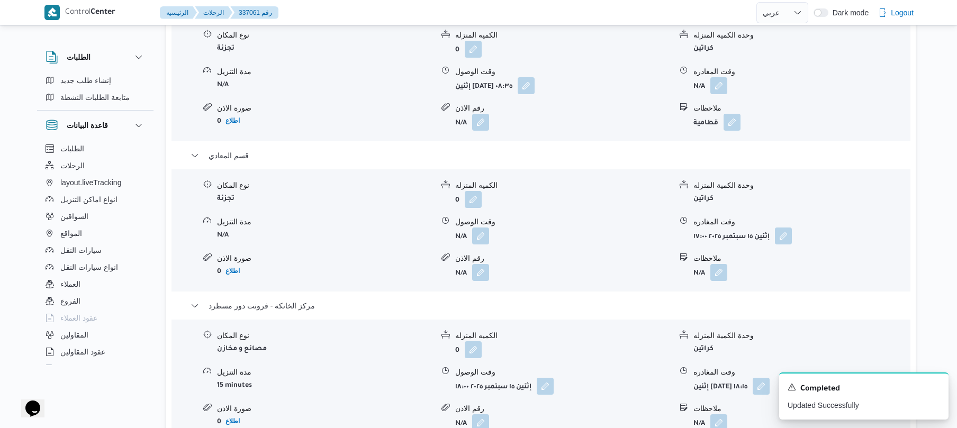
scroll to position [903, 0]
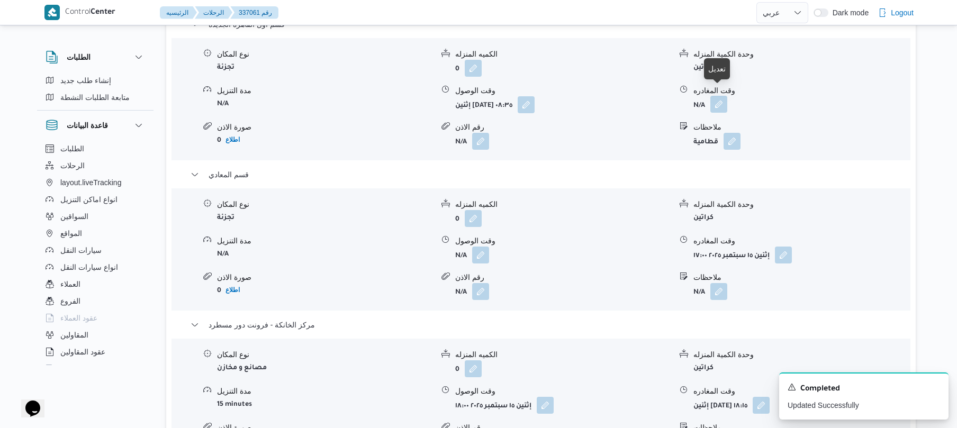
click at [720, 99] on button "button" at bounding box center [718, 104] width 17 height 17
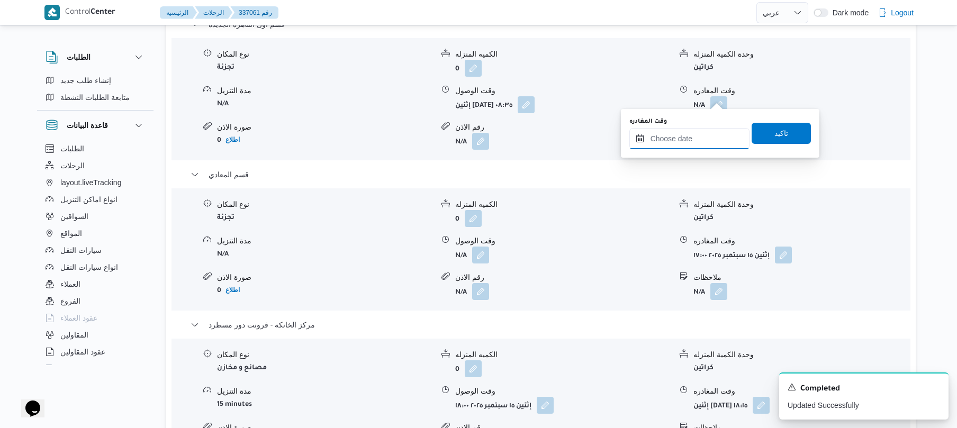
click at [680, 138] on input "وقت المغادره" at bounding box center [689, 138] width 120 height 21
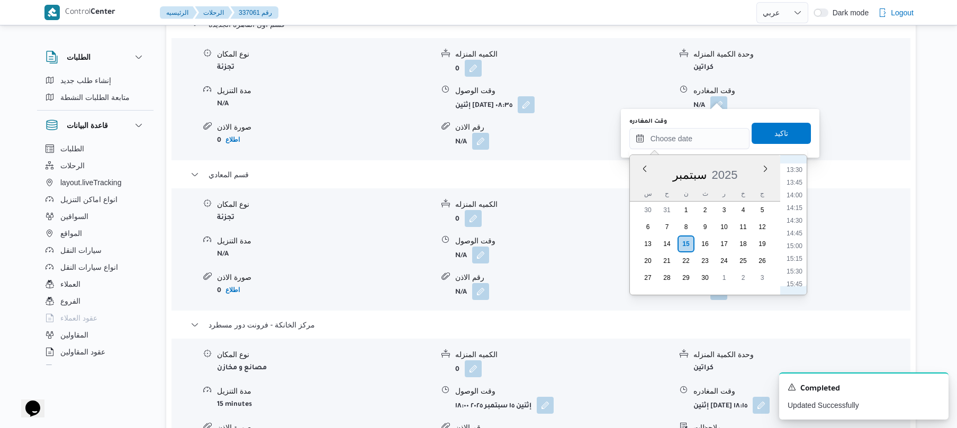
scroll to position [642, 0]
click at [796, 164] on li "12:30" at bounding box center [794, 162] width 24 height 11
type input "[DATE] ١٢:٣٠"
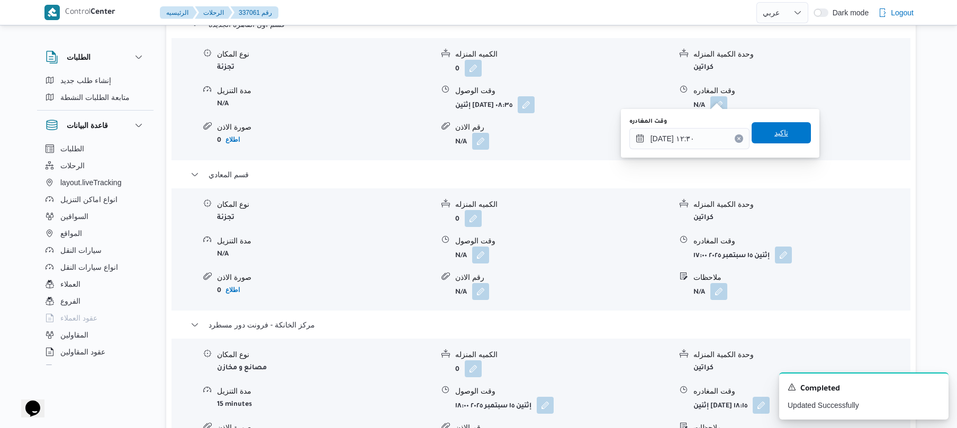
click at [779, 136] on span "تاكيد" at bounding box center [781, 132] width 14 height 13
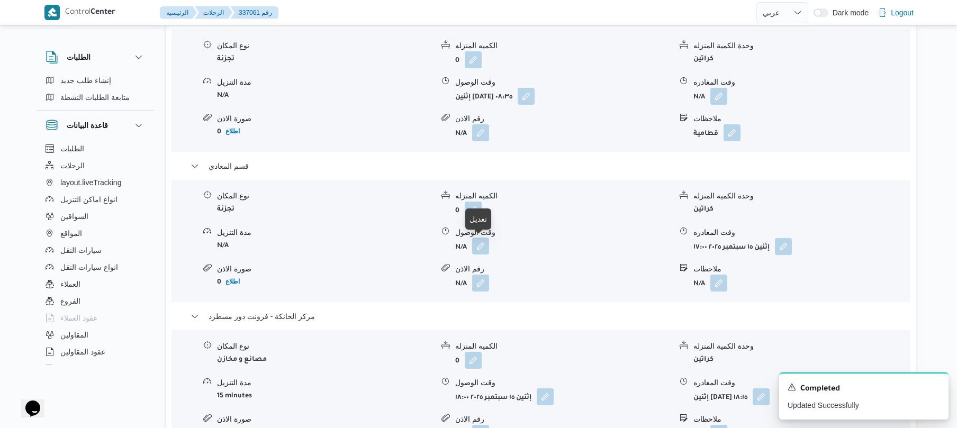
click at [479, 246] on button "button" at bounding box center [480, 246] width 17 height 17
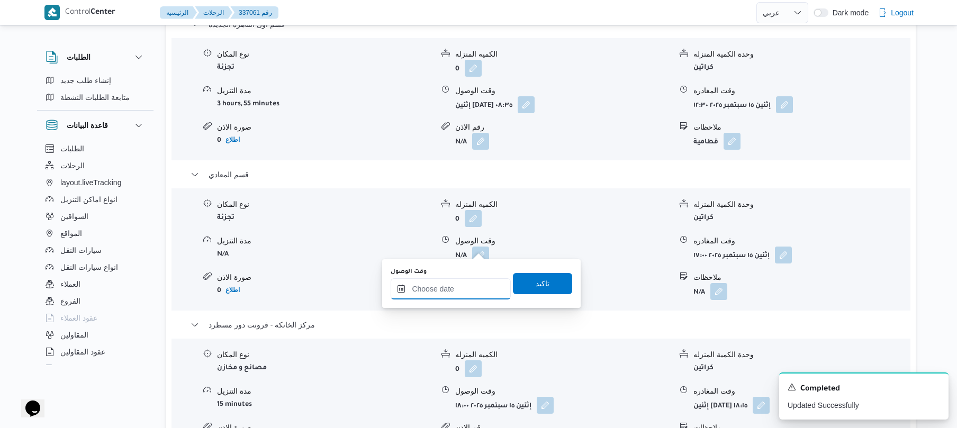
click at [476, 287] on input "وقت الوصول" at bounding box center [451, 288] width 120 height 21
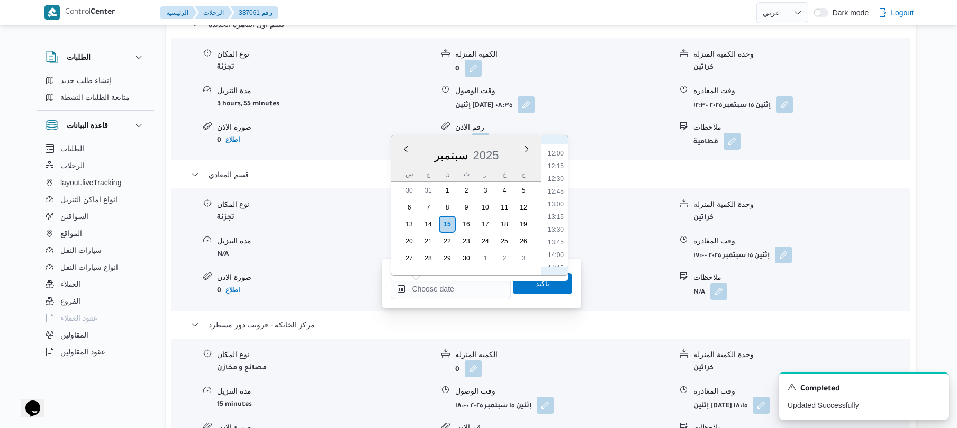
scroll to position [570, 0]
click at [551, 240] on li "13:00" at bounding box center [555, 239] width 24 height 11
type input "[DATE] ١٣:٠٠"
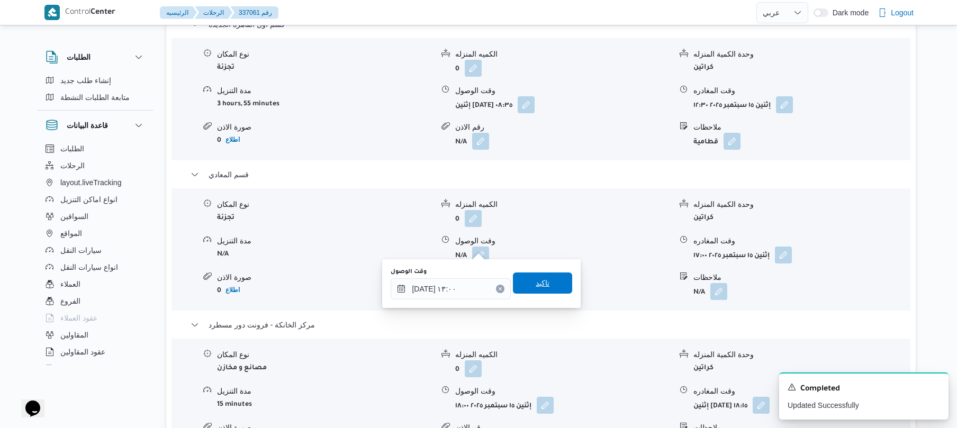
click at [541, 283] on span "تاكيد" at bounding box center [543, 283] width 14 height 13
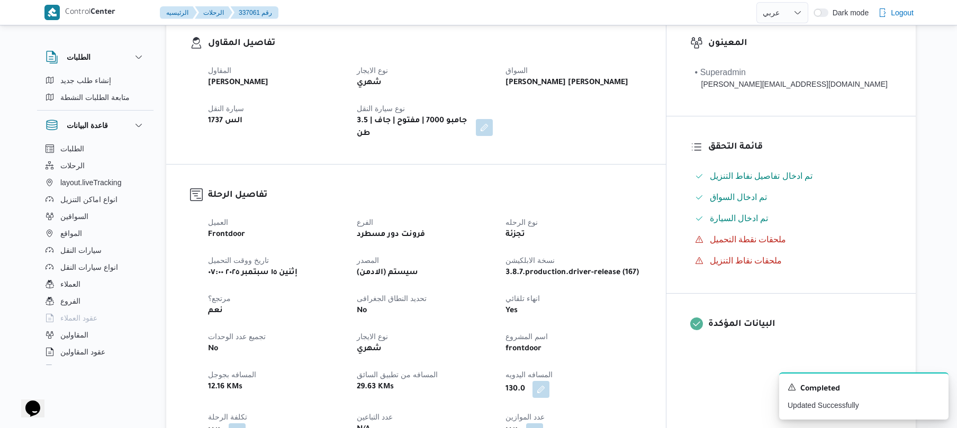
scroll to position [0, 0]
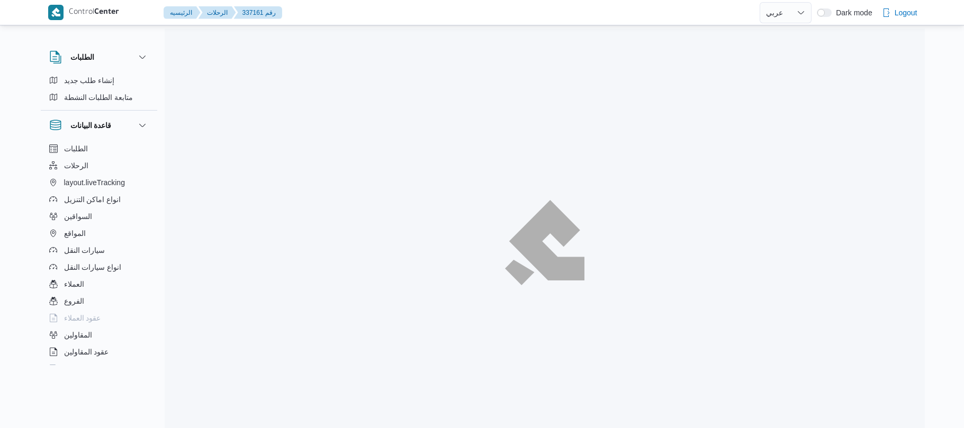
select select "ar"
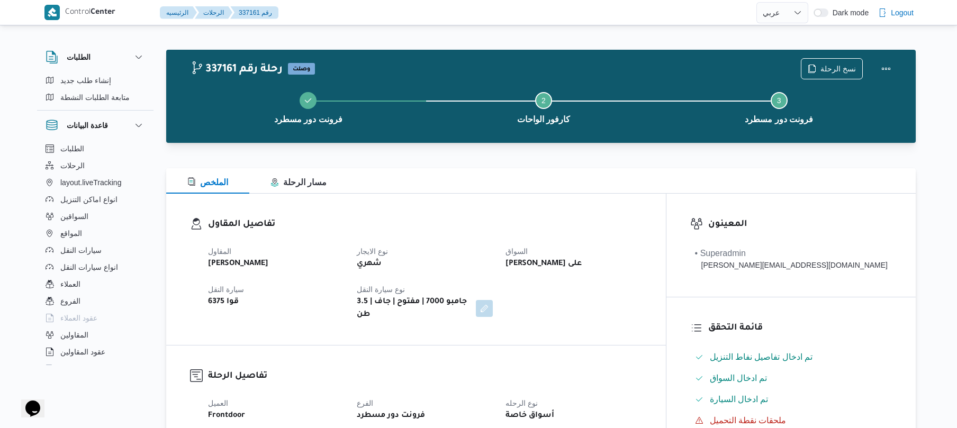
click at [494, 369] on h3 "تفاصيل الرحلة" at bounding box center [425, 376] width 434 height 14
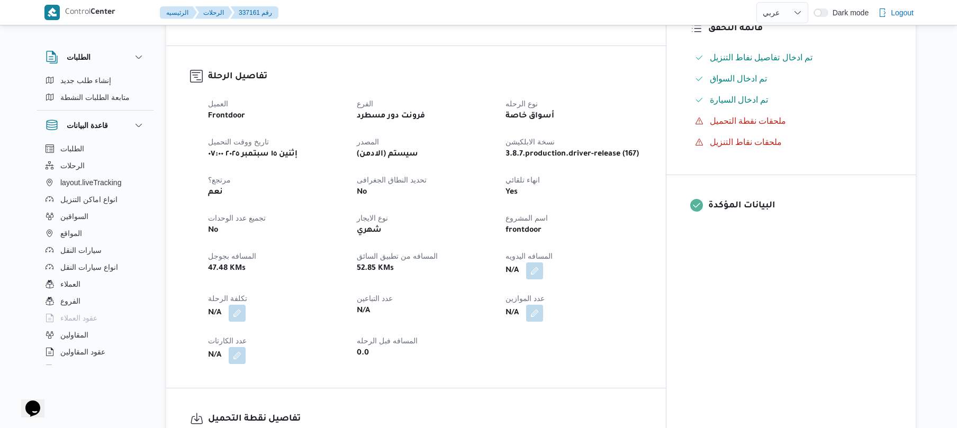
scroll to position [395, 0]
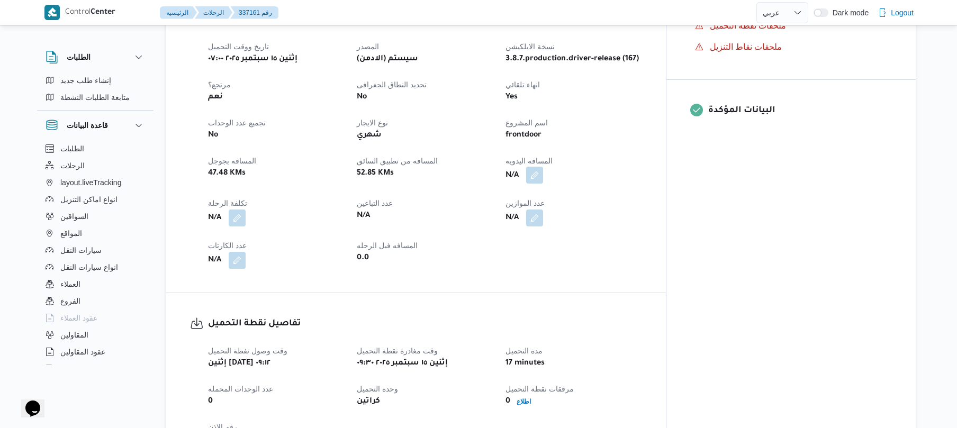
click at [543, 172] on button "button" at bounding box center [534, 175] width 17 height 17
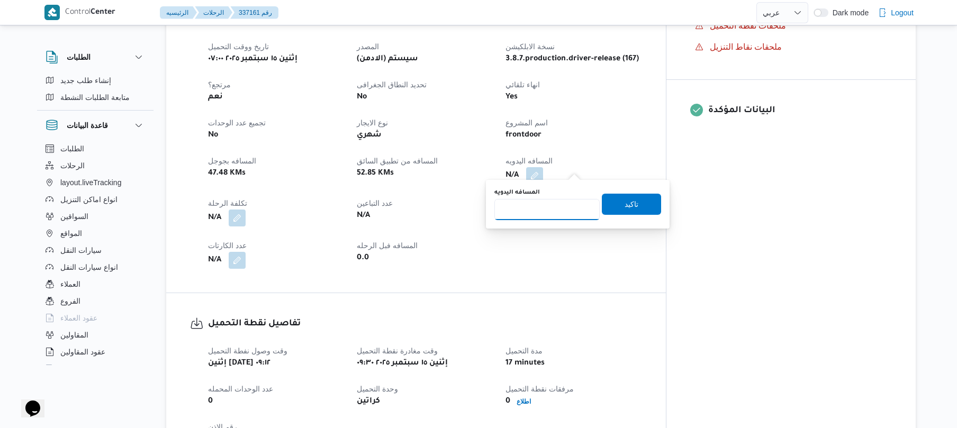
click at [550, 206] on input "المسافه اليدويه" at bounding box center [546, 209] width 105 height 21
type input "135"
click at [638, 207] on span "تاكيد" at bounding box center [631, 203] width 59 height 21
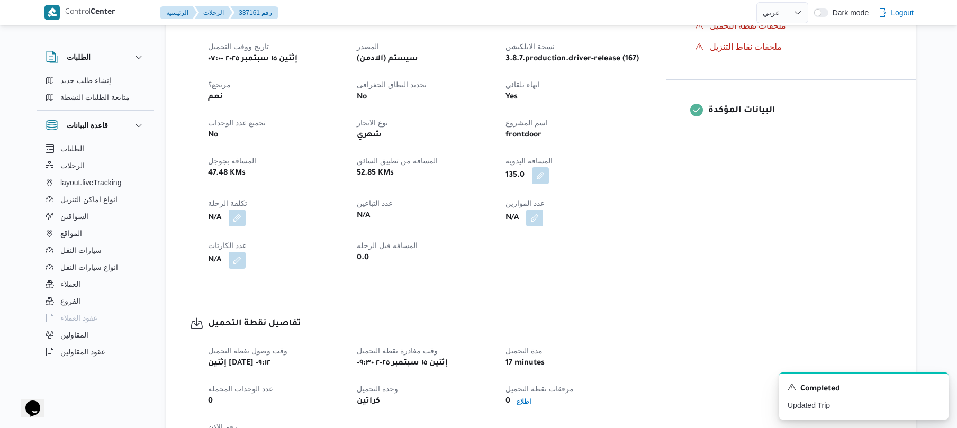
click at [636, 250] on div "العميل Frontdoor الفرع فرونت دور مسطرد نوع الرحله أسواق خاصة تاريخ ووقت التحميل…" at bounding box center [425, 135] width 447 height 279
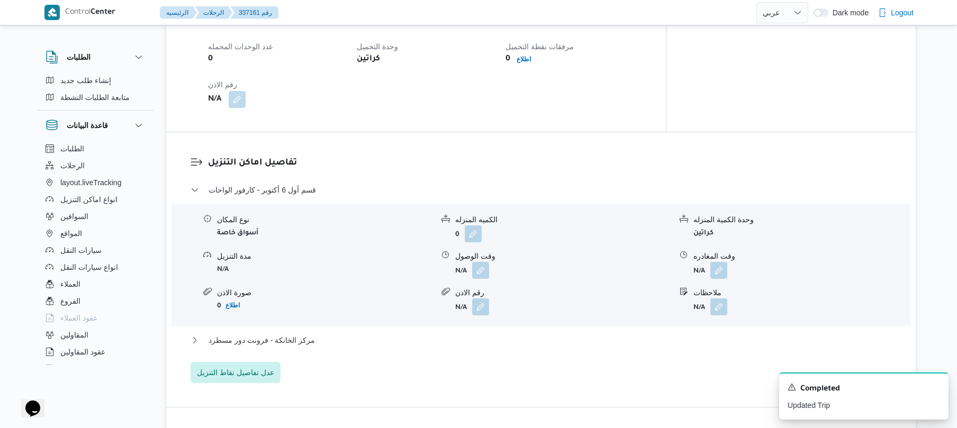
scroll to position [790, 0]
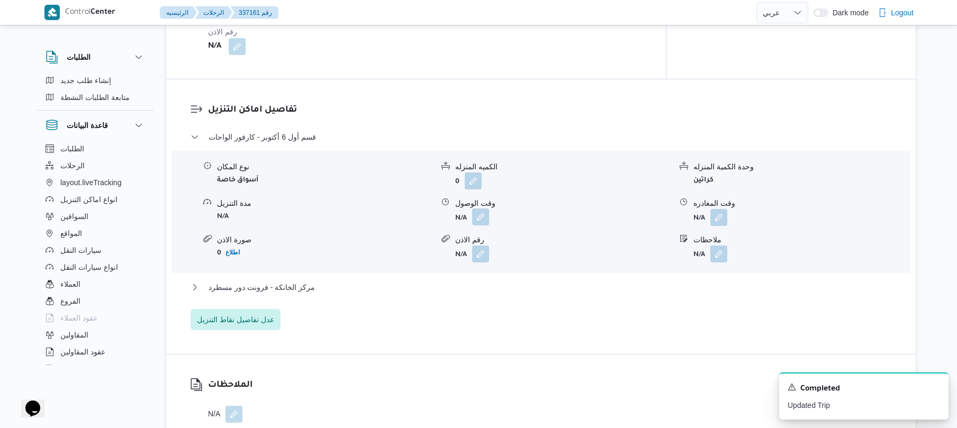
click at [478, 211] on button "button" at bounding box center [480, 216] width 17 height 17
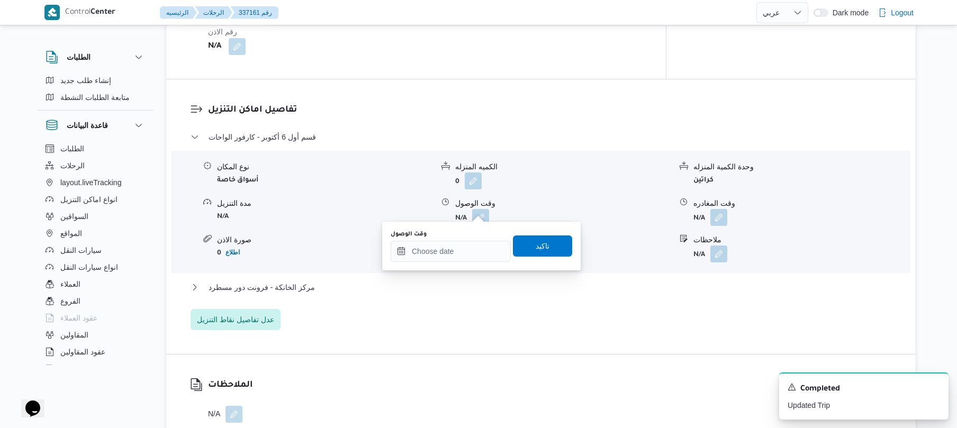
click at [455, 265] on div "You are in a dialog. To close this dialog, hit escape. وقت الوصول تاكيد" at bounding box center [481, 246] width 198 height 49
click at [459, 254] on input "وقت الوصول" at bounding box center [451, 251] width 120 height 21
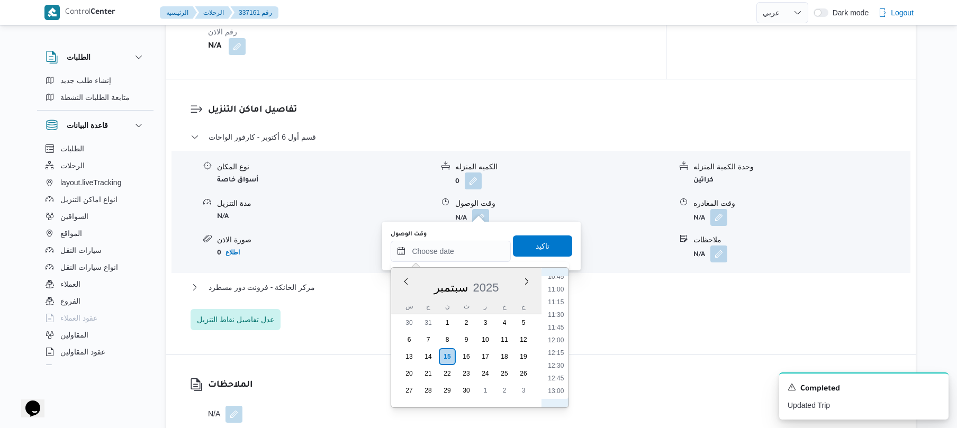
scroll to position [447, 0]
click at [558, 367] on li "10:30" at bounding box center [556, 367] width 24 height 11
type input "١٥/٠٩/٢٠٢٥ ١٠:٣٠"
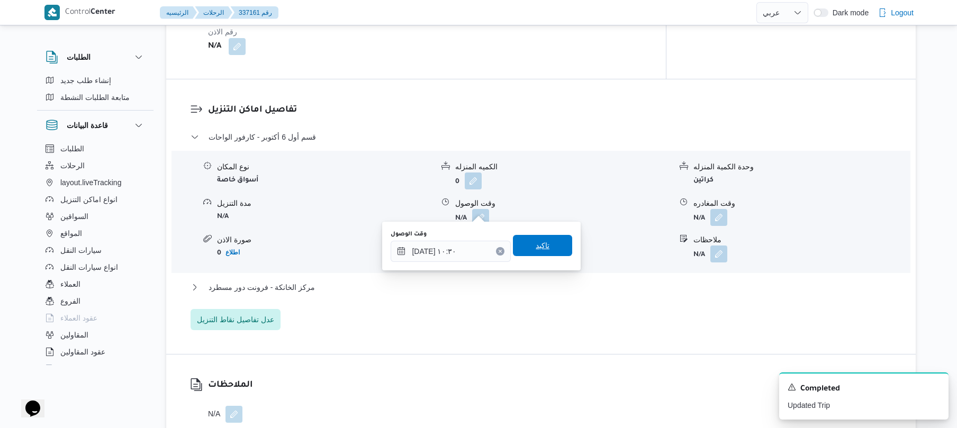
click at [537, 236] on span "تاكيد" at bounding box center [542, 245] width 59 height 21
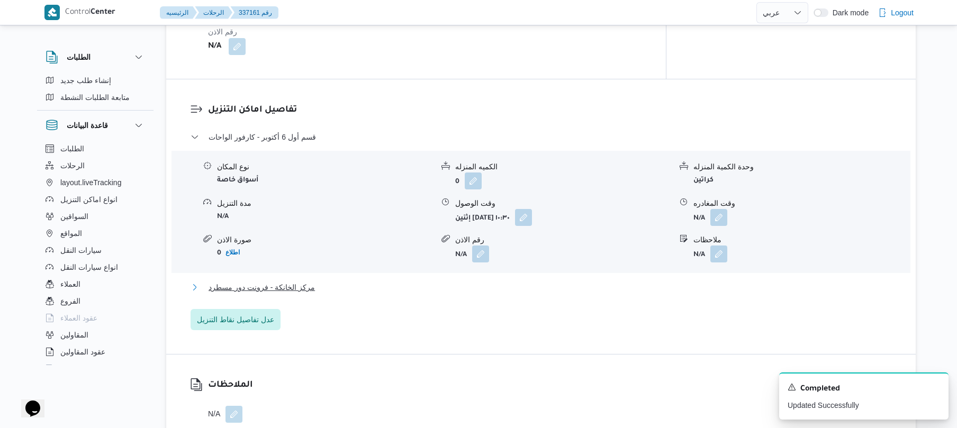
click at [485, 281] on button "مركز الخانكة - فرونت دور مسطرد" at bounding box center [540, 287] width 701 height 13
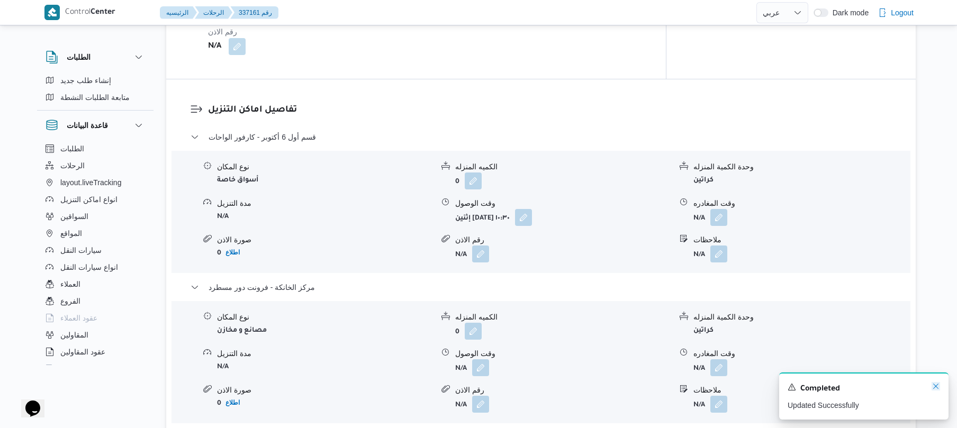
click at [934, 386] on icon "Dismiss toast" at bounding box center [935, 386] width 8 height 8
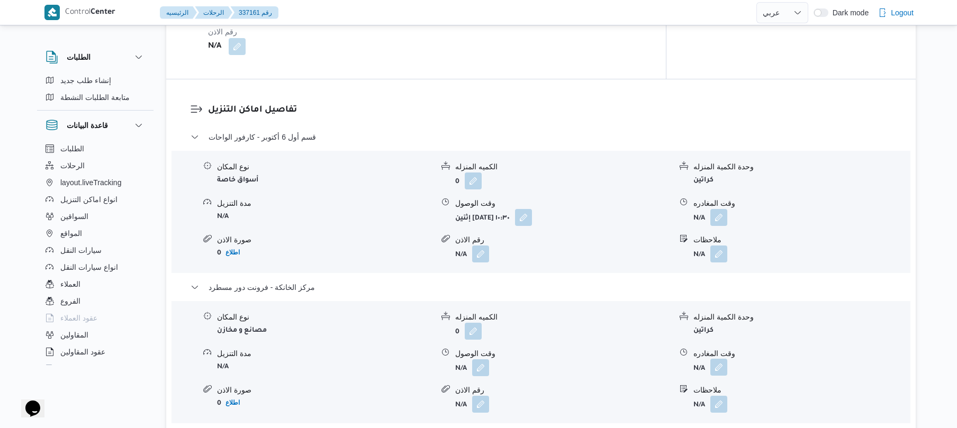
click at [722, 359] on button "button" at bounding box center [718, 367] width 17 height 17
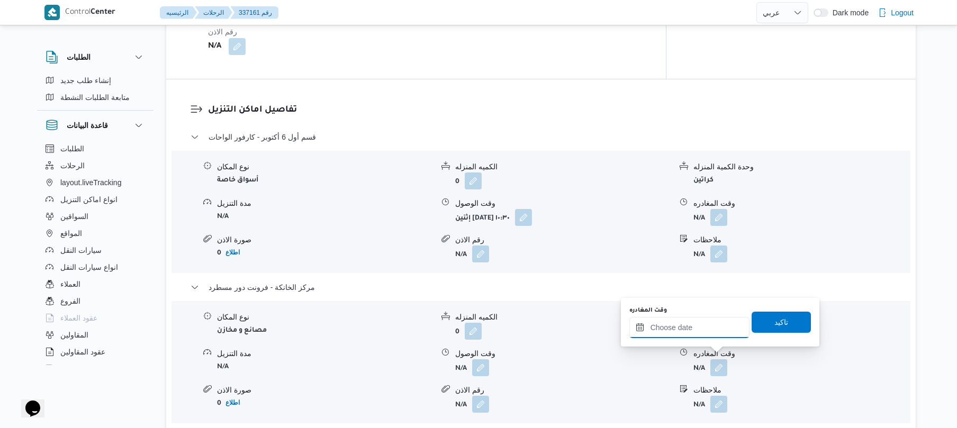
click at [710, 329] on input "وقت المغادره" at bounding box center [689, 327] width 120 height 21
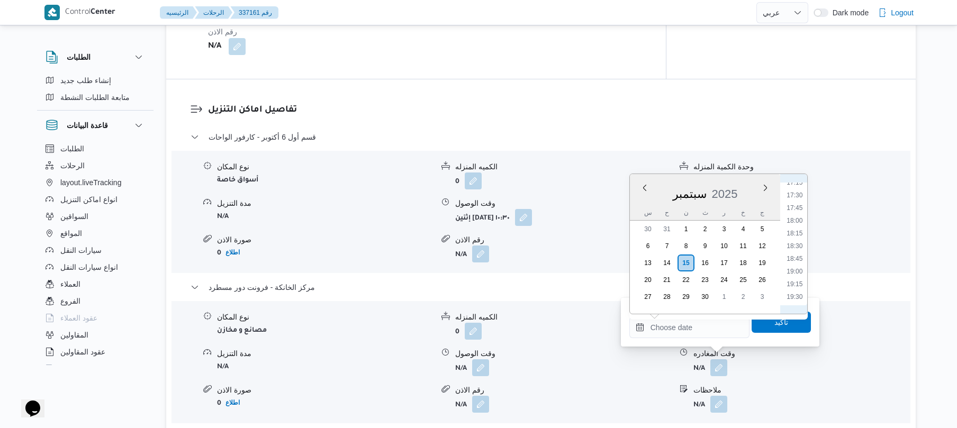
scroll to position [861, 0]
click at [793, 244] on li "18:00" at bounding box center [794, 240] width 24 height 11
type input "١٥/٠٩/٢٠٢٥ ١٨:٠٠"
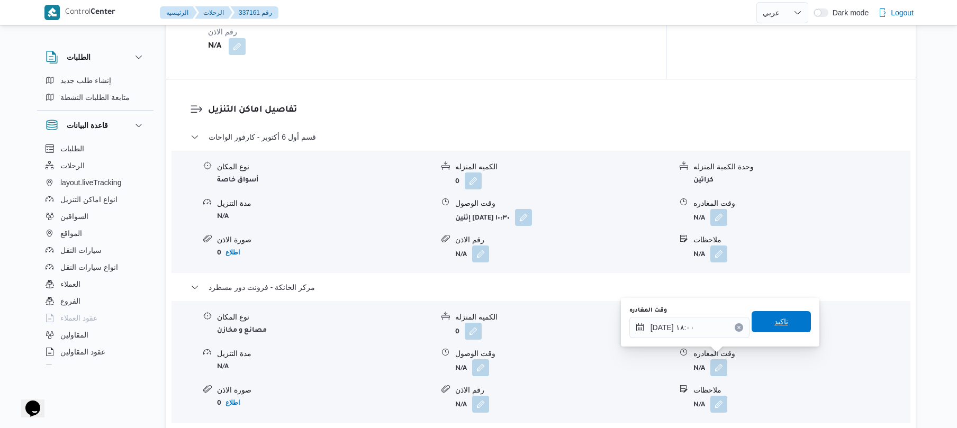
click at [774, 318] on span "تاكيد" at bounding box center [781, 321] width 14 height 13
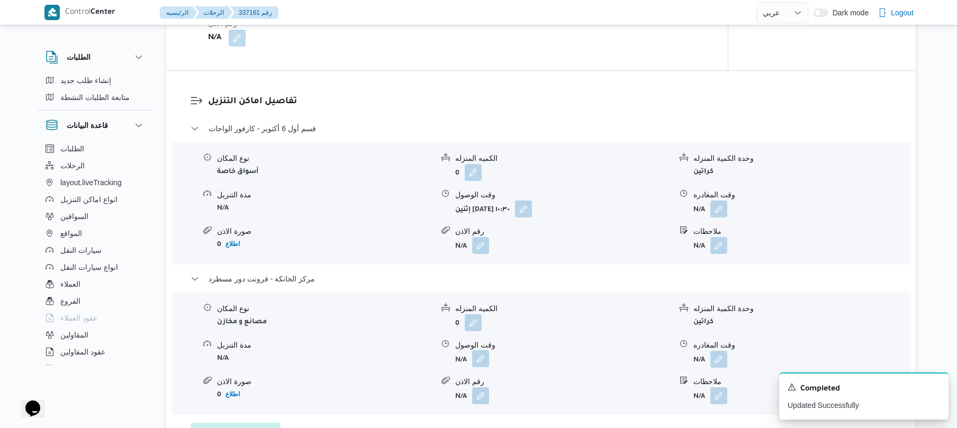
click at [478, 363] on button "button" at bounding box center [480, 358] width 17 height 17
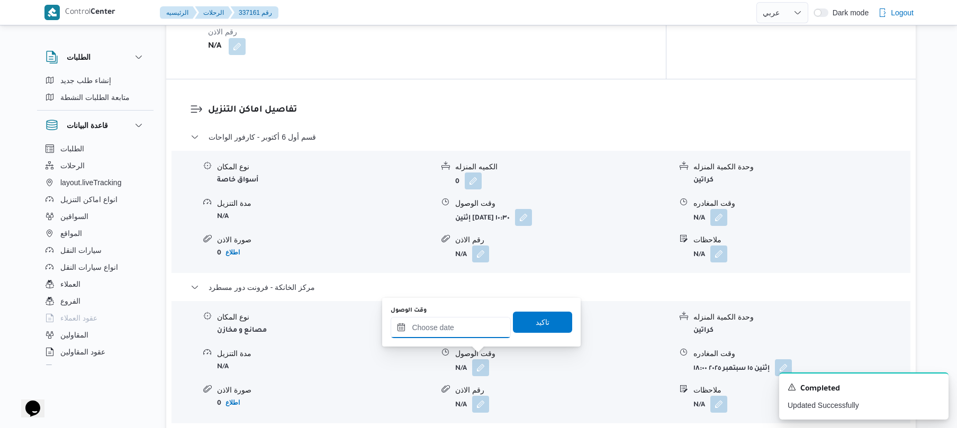
click at [479, 329] on input "وقت الوصول" at bounding box center [451, 327] width 120 height 21
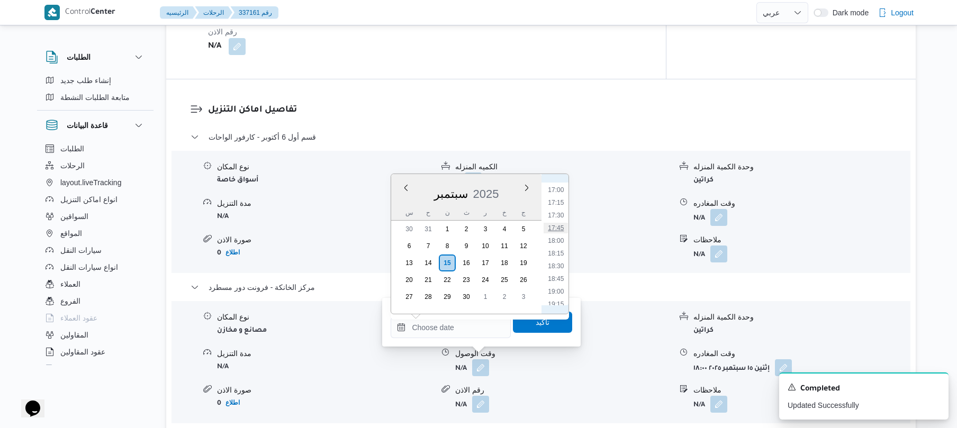
click at [556, 229] on li "17:45" at bounding box center [556, 228] width 24 height 11
type input "١٥/٠٩/٢٠٢٥ ١٧:٤٥"
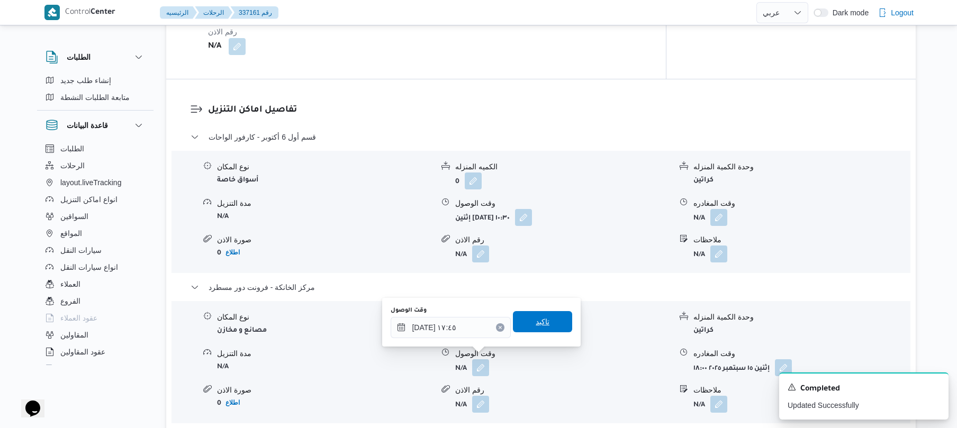
click at [542, 328] on span "تاكيد" at bounding box center [542, 321] width 59 height 21
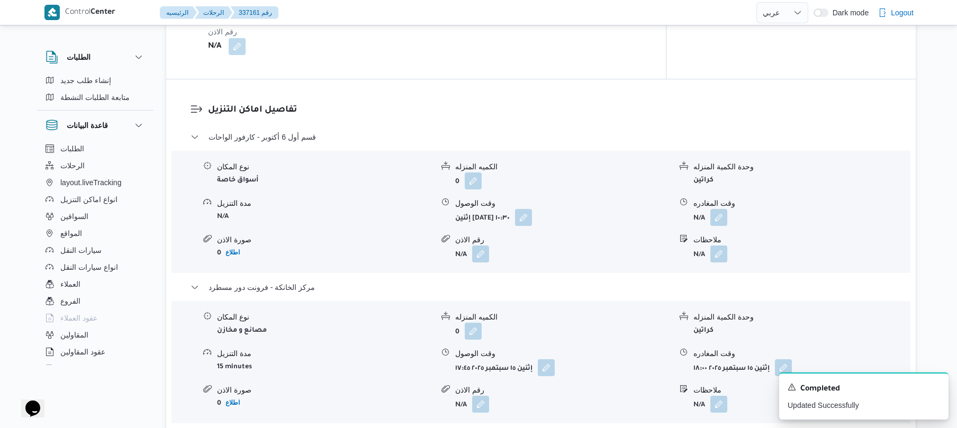
click at [720, 219] on div "نوع المكان أسواق خاصة الكميه المنزله 0 وحدة الكمية المنزله كراتين مدة التنزيل N…" at bounding box center [540, 212] width 747 height 120
click at [718, 208] on button "button" at bounding box center [718, 216] width 17 height 17
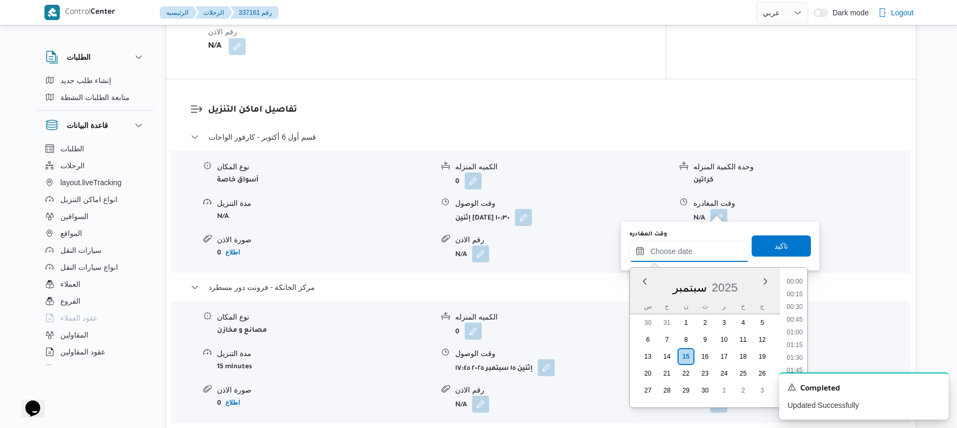
click at [684, 255] on input "وقت المغادره" at bounding box center [689, 251] width 120 height 21
click at [933, 387] on icon "Dismiss toast" at bounding box center [935, 386] width 8 height 8
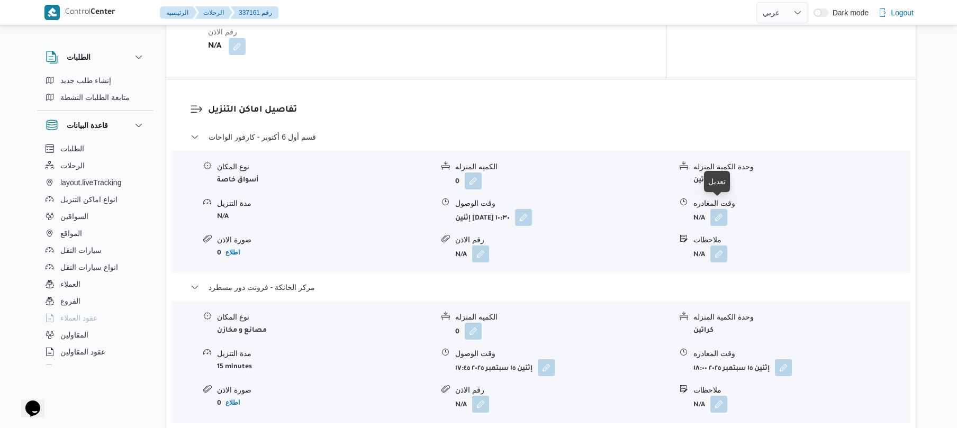
click at [723, 223] on div "نوع المكان أسواق خاصة الكميه المنزله 0 وحدة الكمية المنزله كراتين مدة التنزيل N…" at bounding box center [540, 212] width 747 height 120
click at [723, 214] on button "button" at bounding box center [718, 216] width 17 height 17
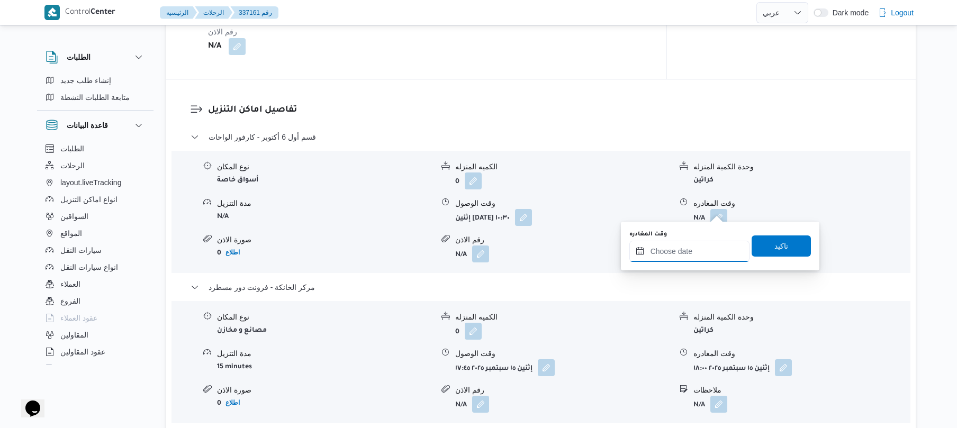
click at [707, 246] on input "وقت المغادره" at bounding box center [689, 251] width 120 height 21
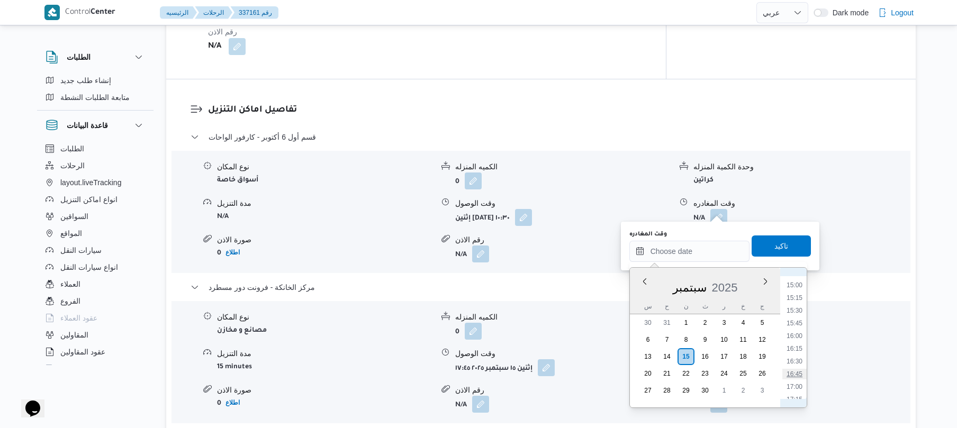
click at [793, 374] on li "16:45" at bounding box center [794, 374] width 24 height 11
type input "١٥/٠٩/٢٠٢٥ ١٦:٤٥"
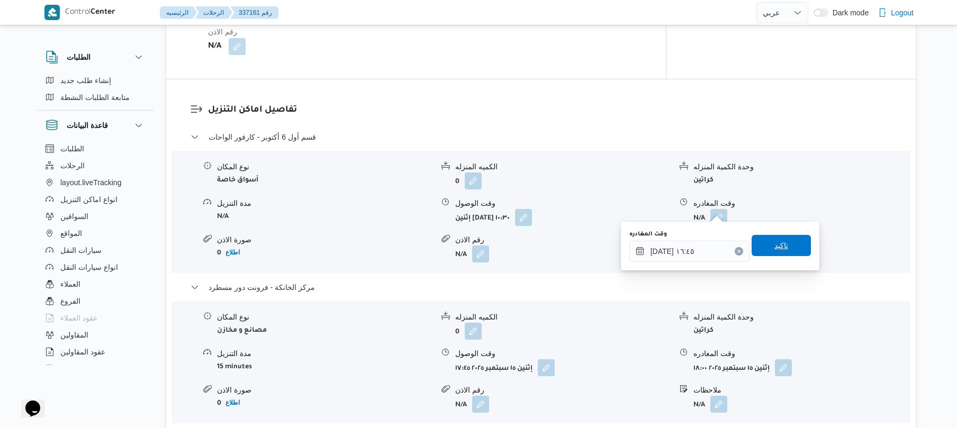
click at [779, 244] on span "تاكيد" at bounding box center [781, 245] width 14 height 13
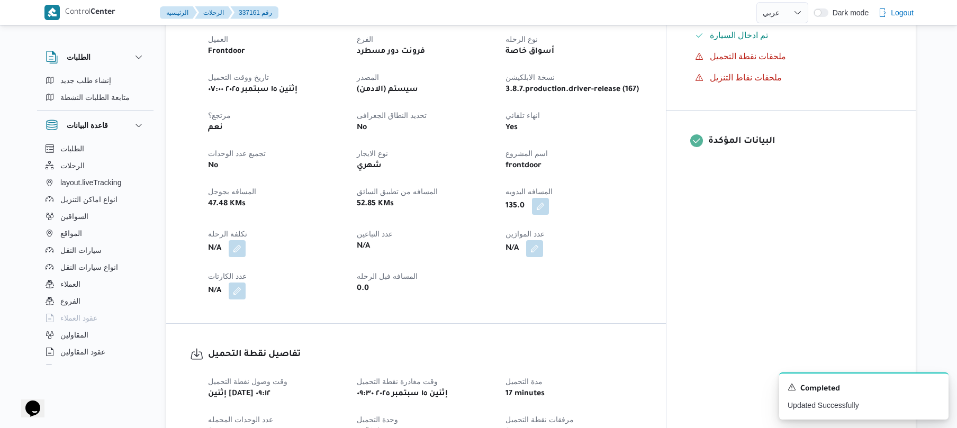
scroll to position [0, 0]
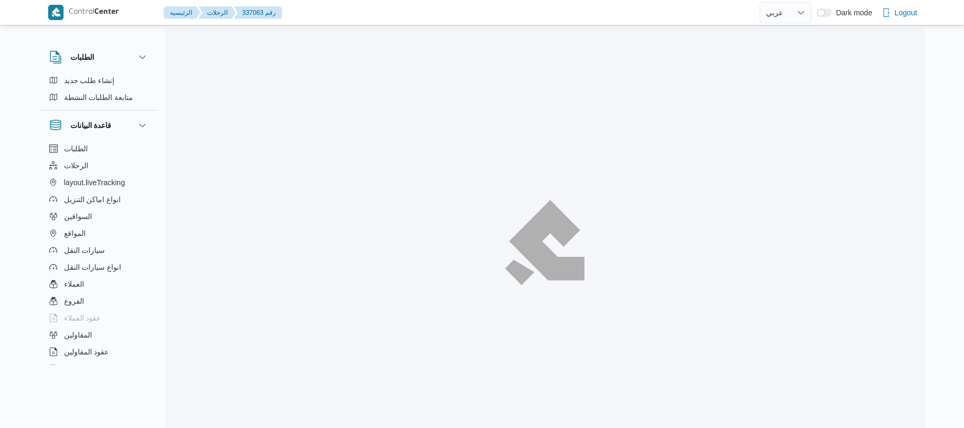
select select "ar"
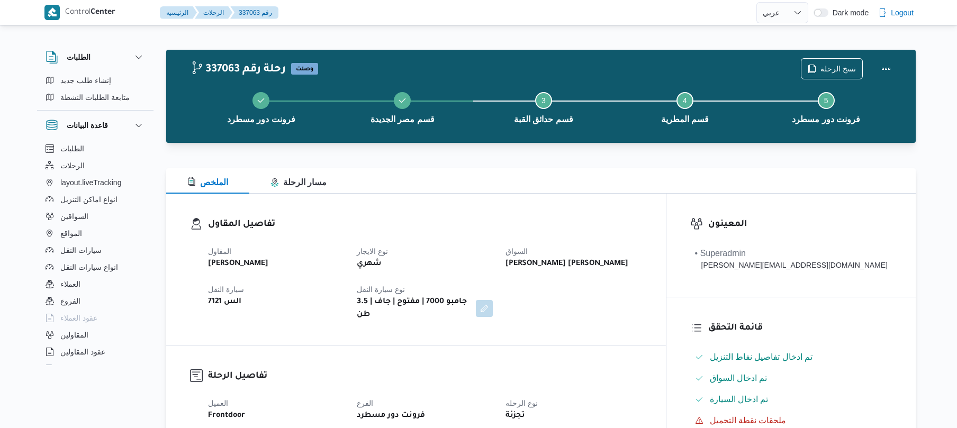
click at [471, 246] on dt "نوع الايجار" at bounding box center [425, 251] width 136 height 13
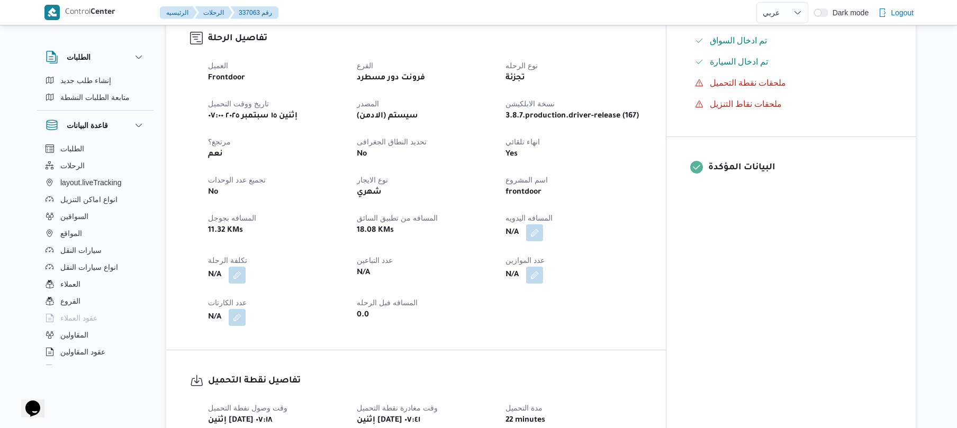
scroll to position [339, 0]
click at [543, 224] on button "button" at bounding box center [534, 231] width 17 height 17
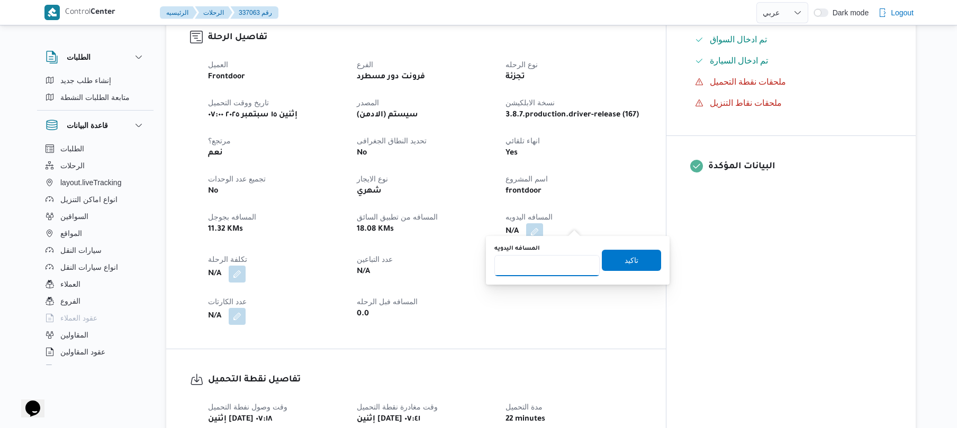
click at [553, 265] on input "المسافه اليدويه" at bounding box center [546, 265] width 105 height 21
type input "75"
click at [602, 265] on span "تاكيد" at bounding box center [631, 259] width 59 height 21
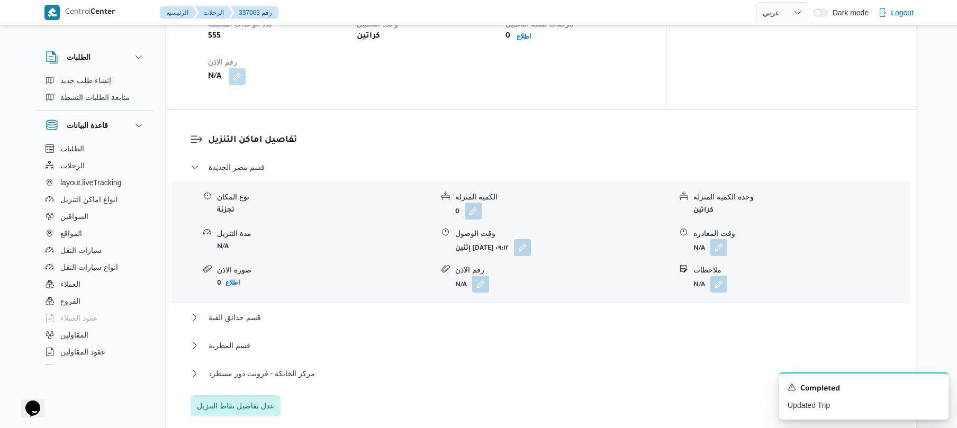
scroll to position [762, 0]
click at [531, 240] on button "button" at bounding box center [522, 245] width 17 height 17
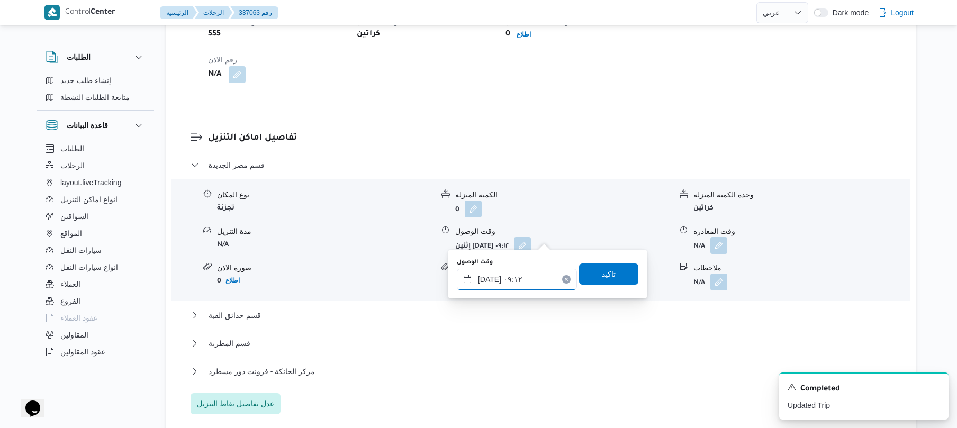
click at [498, 283] on input "١٥/٠٩/٢٠٢٥ ٠٩:١٢" at bounding box center [517, 279] width 120 height 21
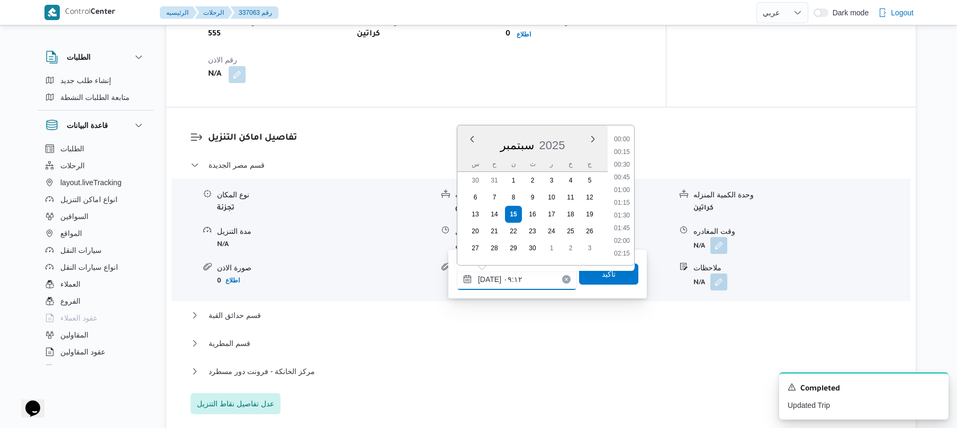
scroll to position [394, 0]
click at [622, 175] on li "08:30" at bounding box center [622, 177] width 24 height 11
type input "١٥/٠٩/٢٠٢٥ ٠٨:٣٠"
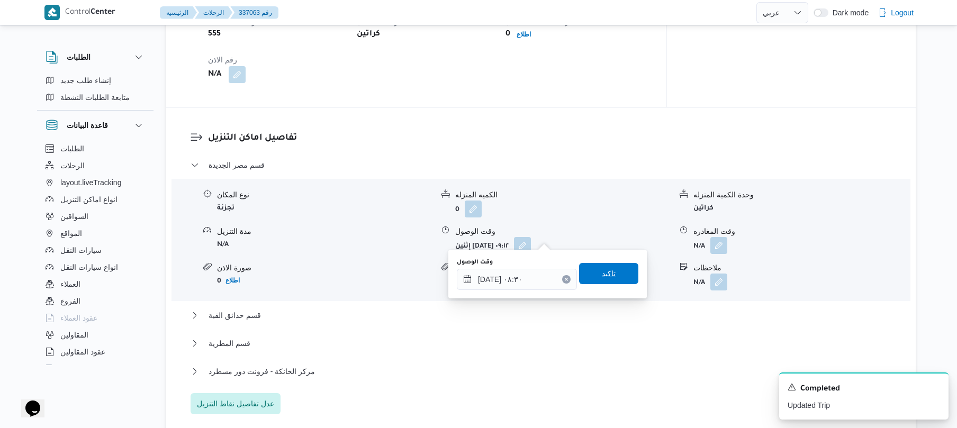
click at [602, 272] on span "تاكيد" at bounding box center [609, 273] width 14 height 13
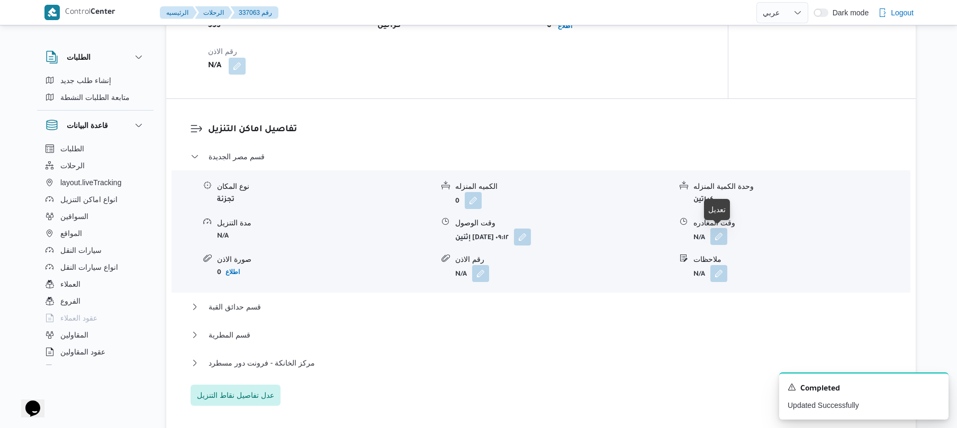
click at [714, 236] on button "button" at bounding box center [718, 236] width 17 height 17
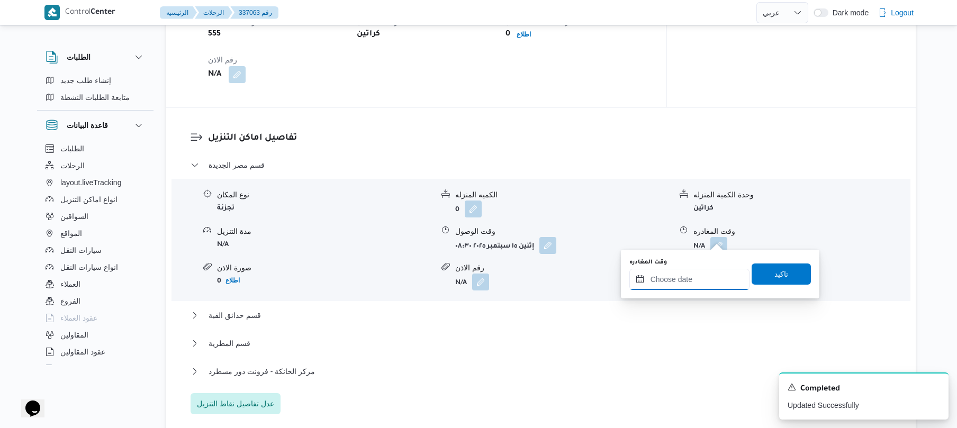
click at [678, 273] on input "وقت المغادره" at bounding box center [689, 279] width 120 height 21
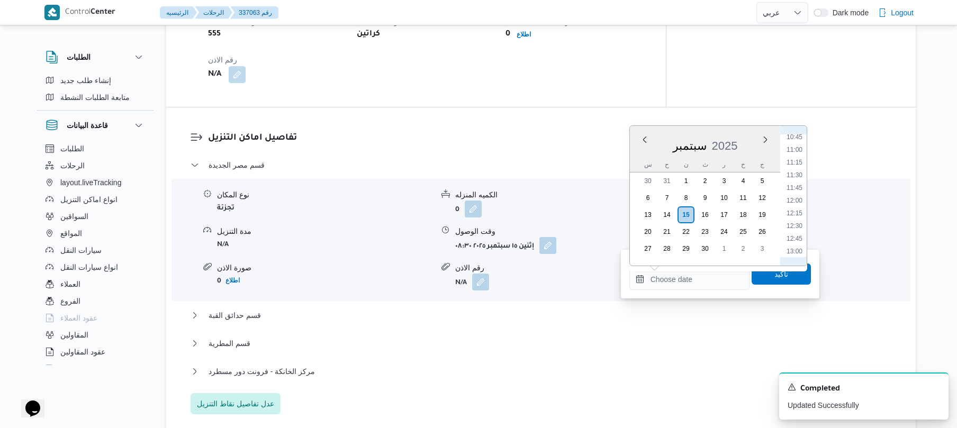
scroll to position [548, 0]
click at [794, 202] on li "12:00" at bounding box center [794, 201] width 24 height 11
type input "١٥/٠٩/٢٠٢٥ ١٢:٠٠"
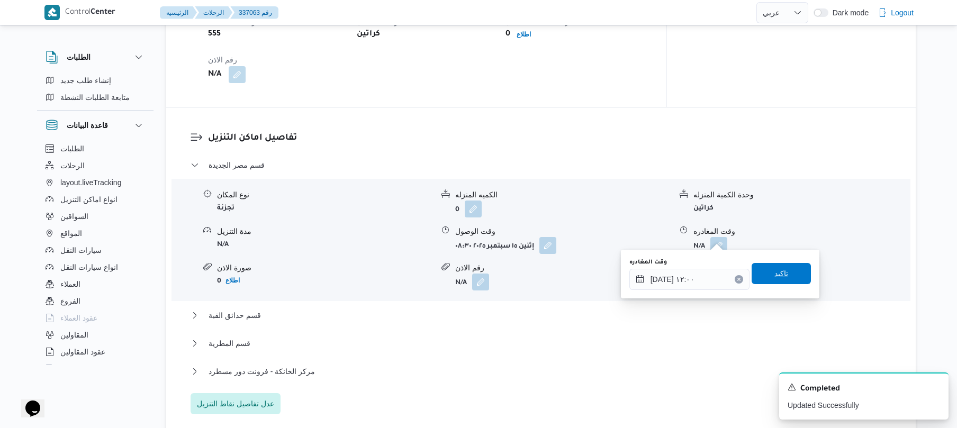
click at [778, 280] on span "تاكيد" at bounding box center [780, 273] width 59 height 21
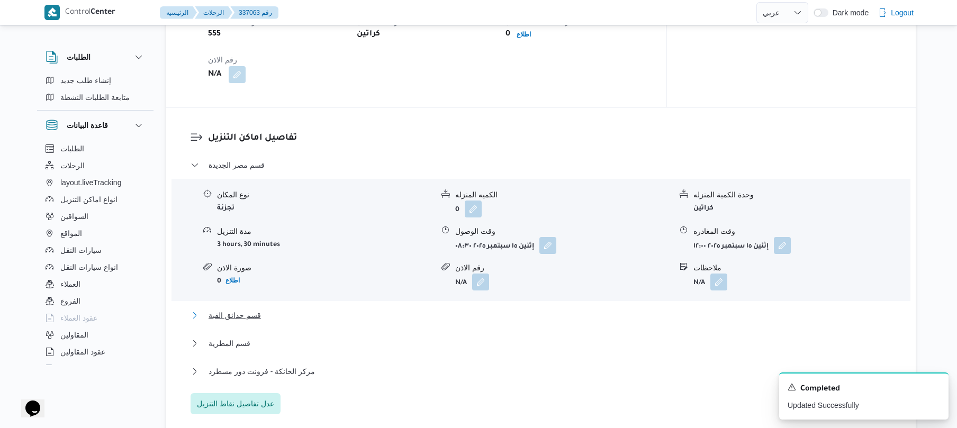
click at [580, 310] on button "قسم حدائق القبة" at bounding box center [540, 315] width 701 height 13
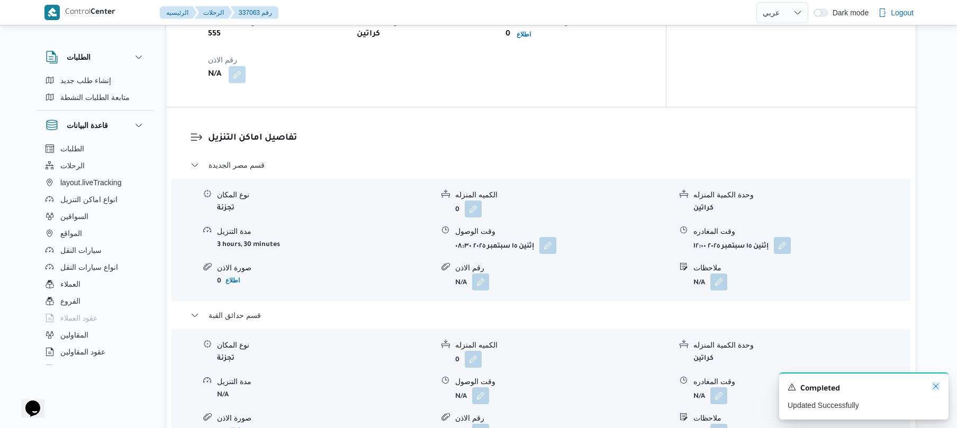
click at [934, 386] on icon "Dismiss toast" at bounding box center [935, 386] width 5 height 5
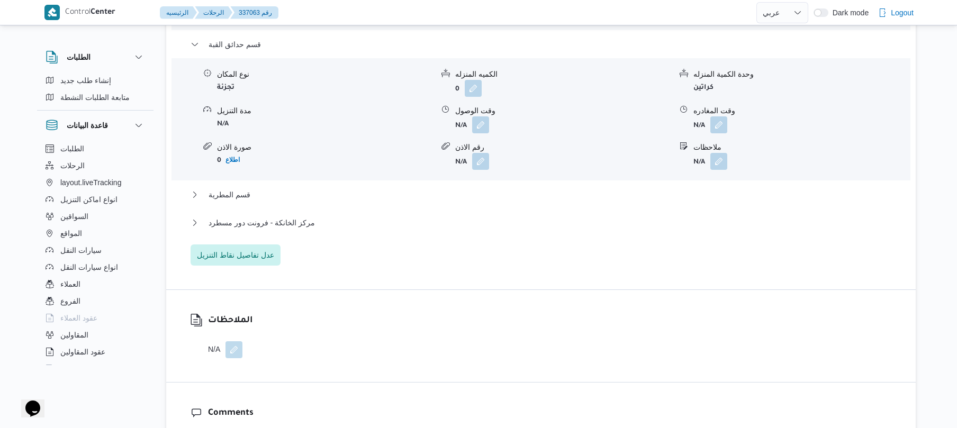
scroll to position [1072, 0]
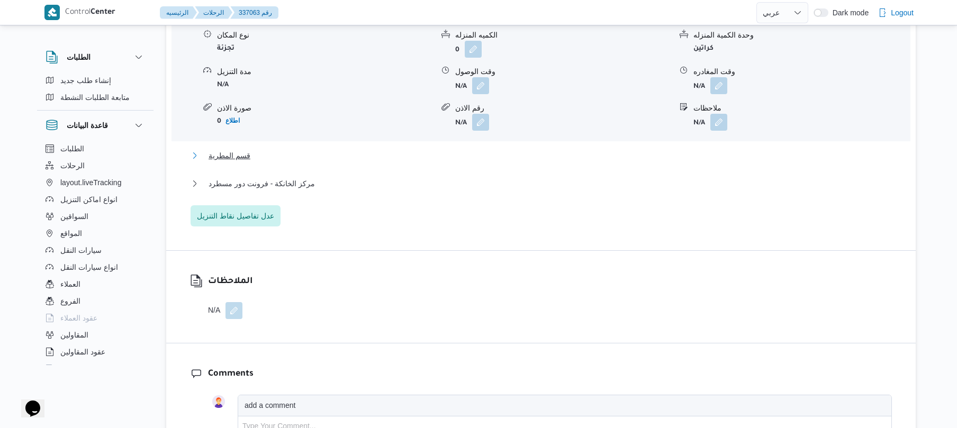
click at [625, 149] on button "قسم المطرية" at bounding box center [540, 155] width 701 height 13
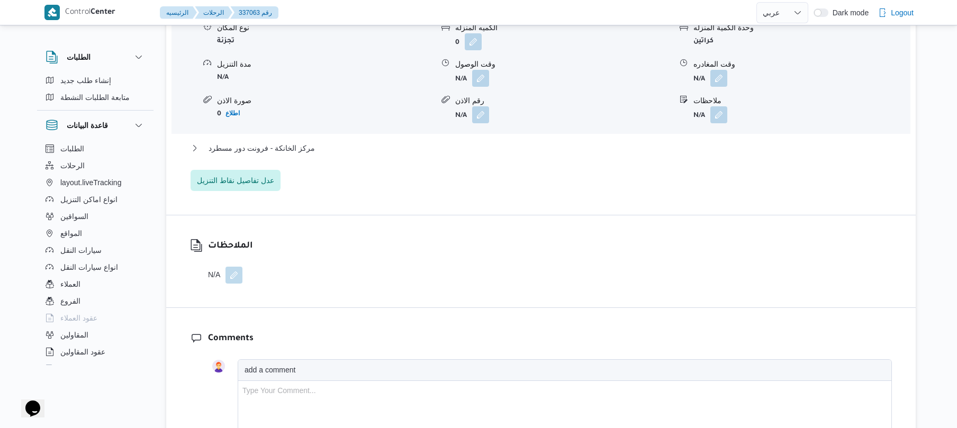
scroll to position [1241, 0]
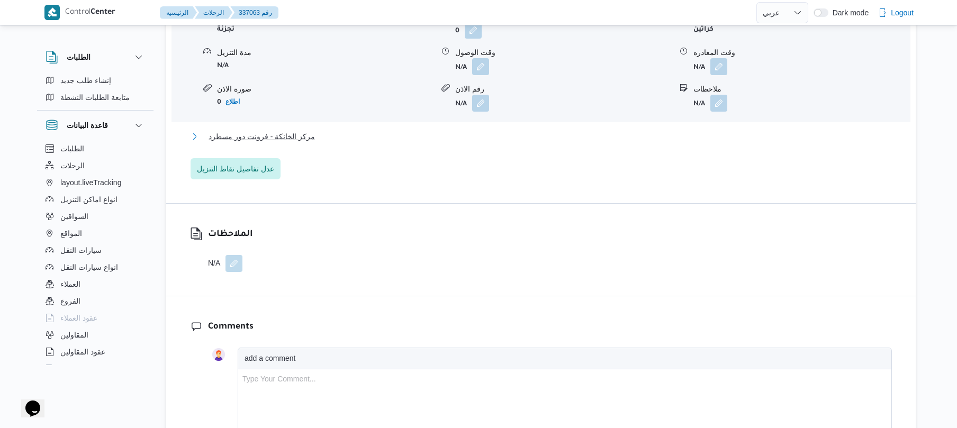
click at [607, 132] on button "مركز الخانكة - فرونت دور مسطرد" at bounding box center [540, 136] width 701 height 13
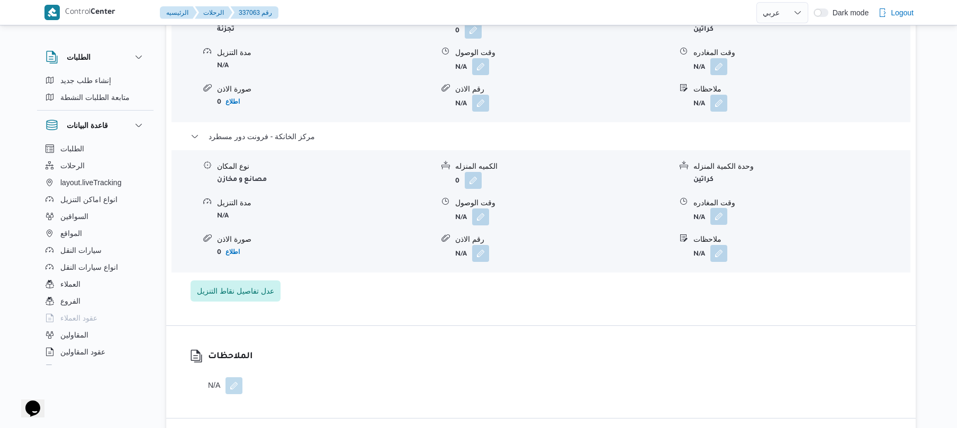
click at [714, 211] on button "button" at bounding box center [718, 216] width 17 height 17
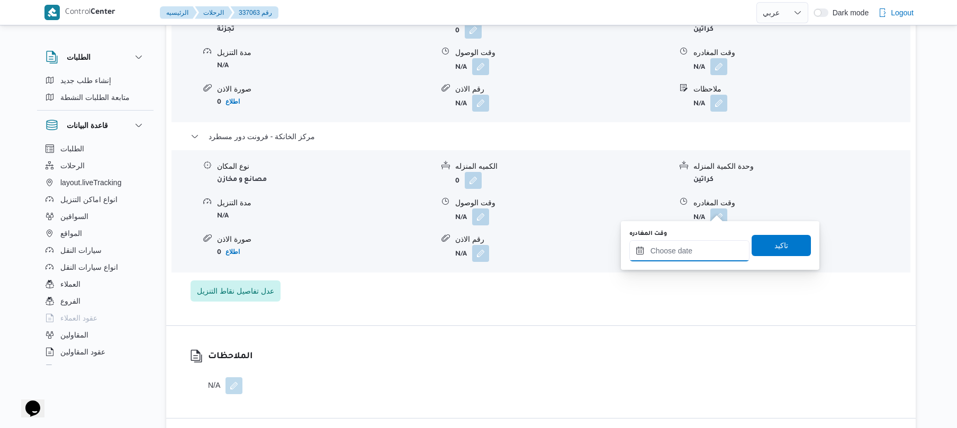
click at [675, 253] on input "وقت المغادره" at bounding box center [689, 250] width 120 height 21
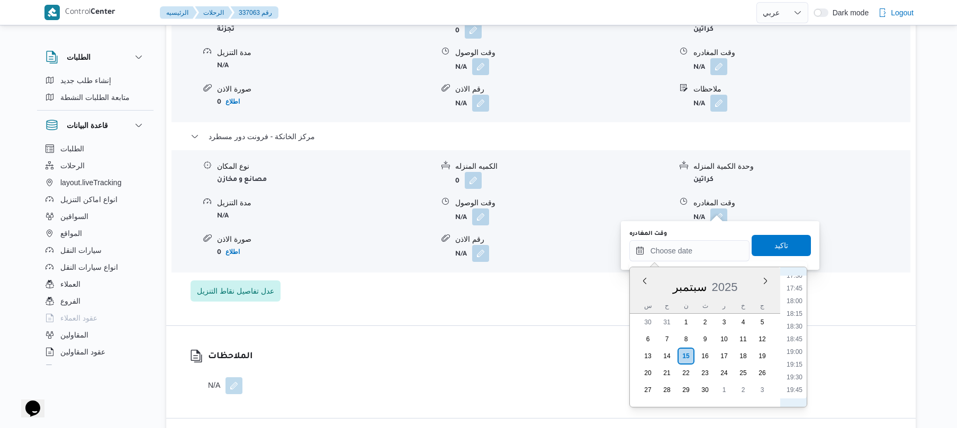
scroll to position [862, 0]
click at [792, 332] on li "18:00" at bounding box center [794, 333] width 24 height 11
type input "١٥/٠٩/٢٠٢٥ ١٨:٠٠"
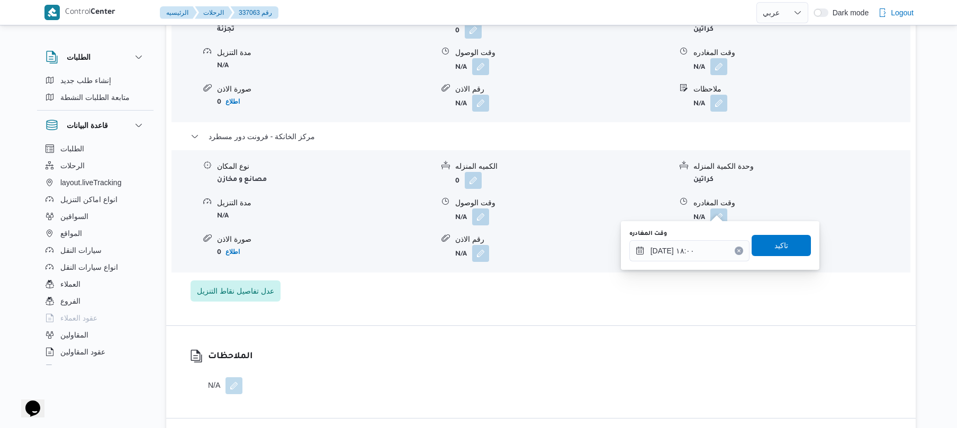
click at [790, 259] on div "وقت المغادره ١٥/٠٩/٢٠٢٥ ١٨:٠٠ تاكيد" at bounding box center [720, 246] width 184 height 34
click at [784, 243] on span "تاكيد" at bounding box center [780, 244] width 59 height 21
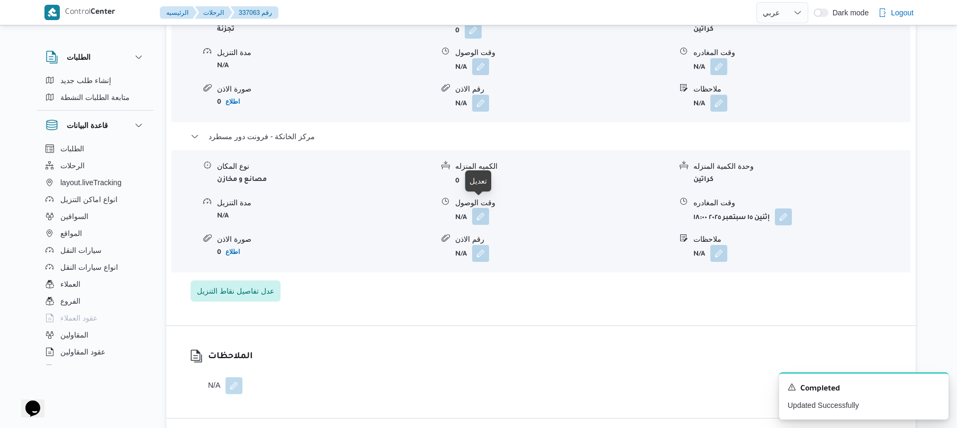
click at [478, 208] on button "button" at bounding box center [480, 216] width 17 height 17
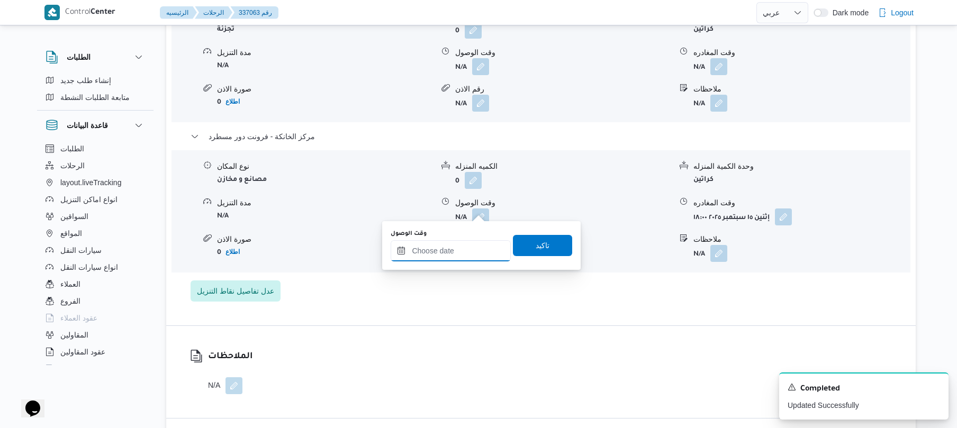
drag, startPoint x: 465, startPoint y: 244, endPoint x: 481, endPoint y: 244, distance: 16.4
click at [465, 244] on input "وقت الوصول" at bounding box center [451, 250] width 120 height 21
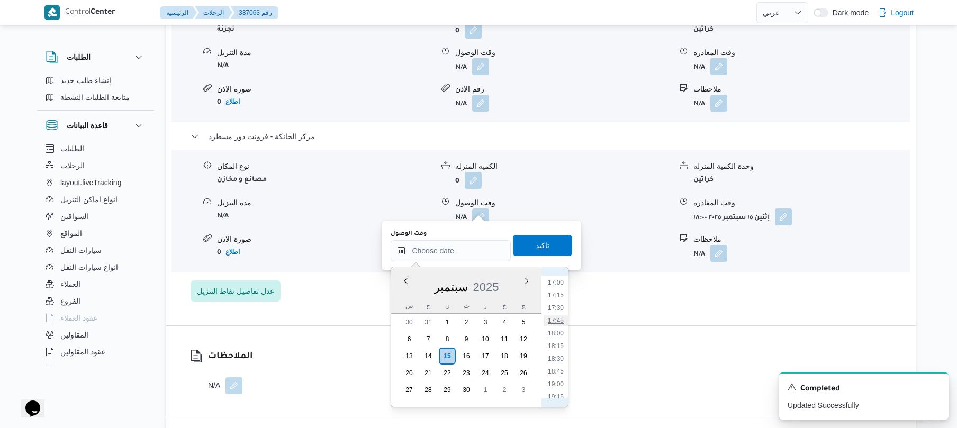
click at [556, 318] on li "17:45" at bounding box center [555, 320] width 24 height 11
type input "١٥/٠٩/٢٠٢٥ ١٧:٤٥"
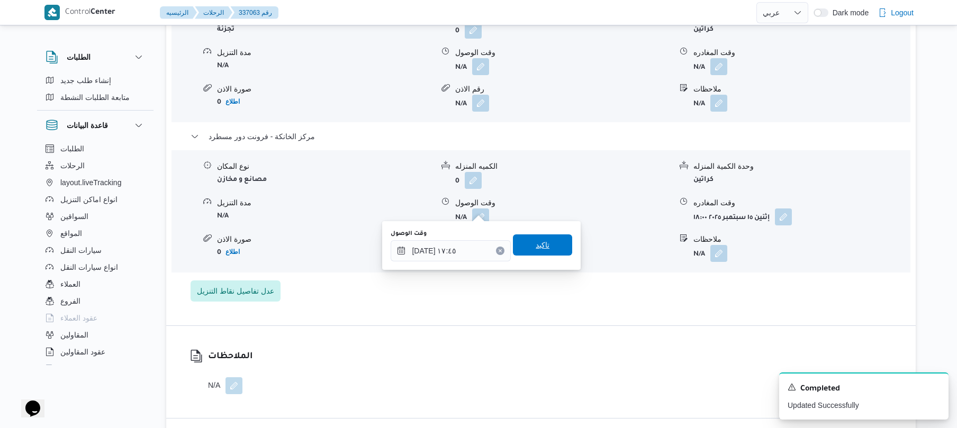
click at [536, 242] on span "تاكيد" at bounding box center [543, 245] width 14 height 13
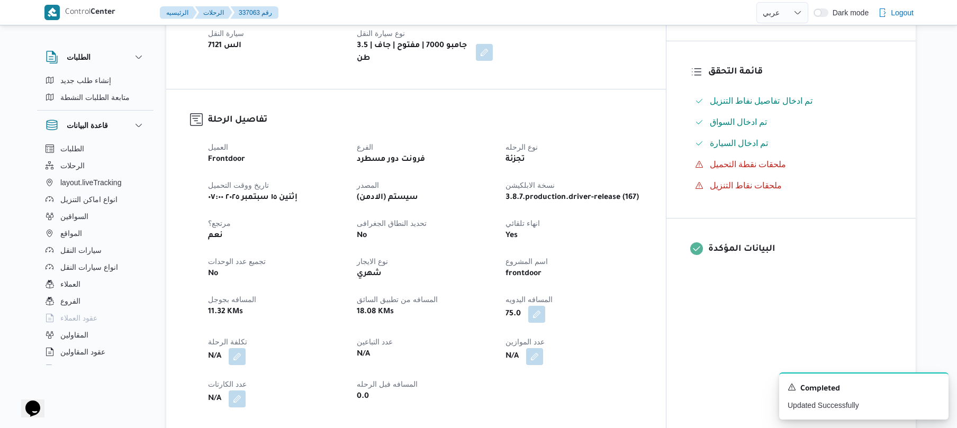
scroll to position [254, 0]
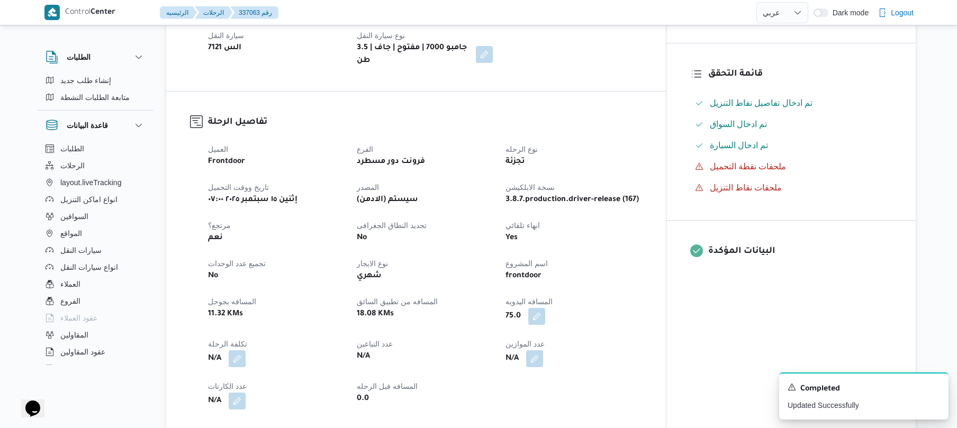
click at [648, 164] on div "العميل Frontdoor الفرع فرونت دور مسطرد نوع الرحله تجزئة تاريخ ووقت التحميل إثني…" at bounding box center [425, 276] width 447 height 279
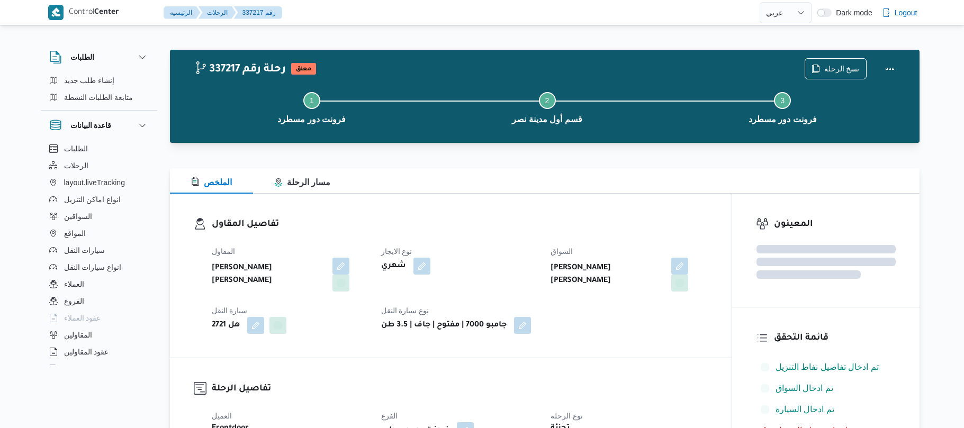
select select "ar"
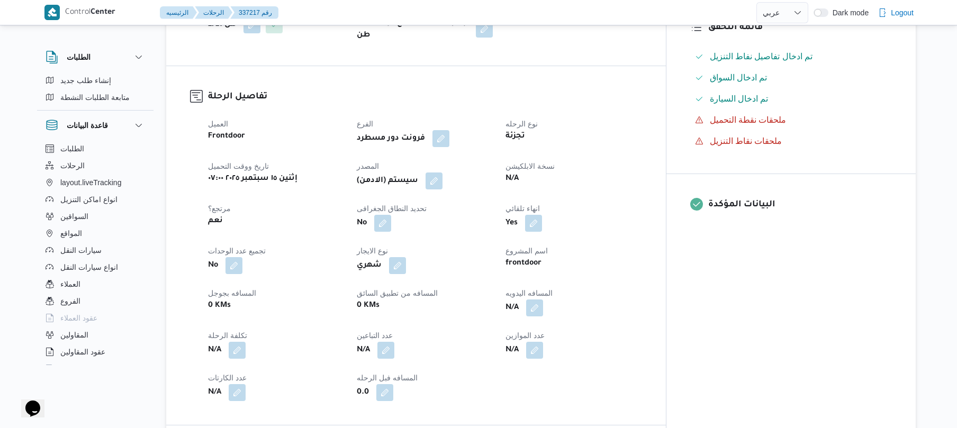
scroll to position [367, 0]
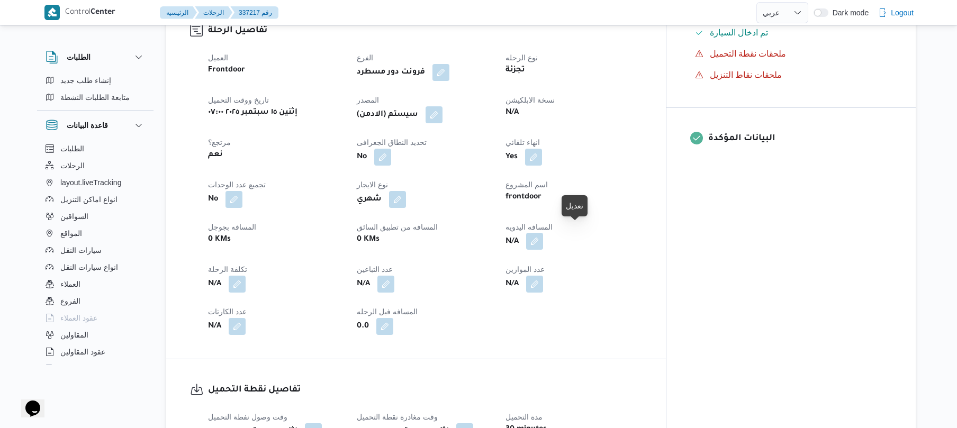
click at [543, 236] on button "button" at bounding box center [534, 241] width 17 height 17
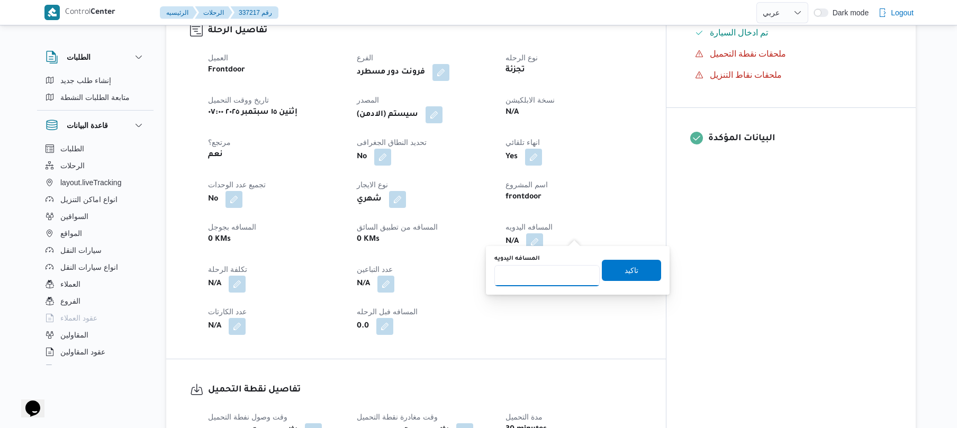
click at [540, 274] on input "المسافه اليدويه" at bounding box center [546, 275] width 105 height 21
type input "90"
click at [624, 265] on span "تاكيد" at bounding box center [631, 270] width 14 height 13
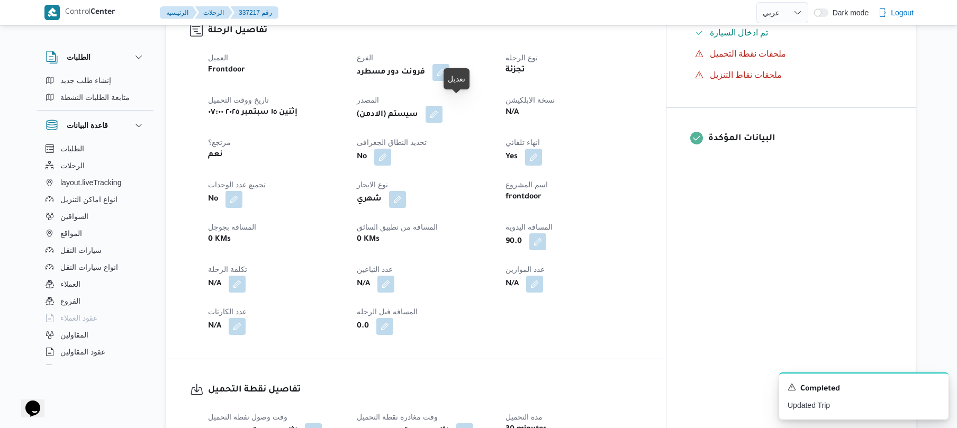
click at [442, 106] on button "button" at bounding box center [433, 114] width 17 height 17
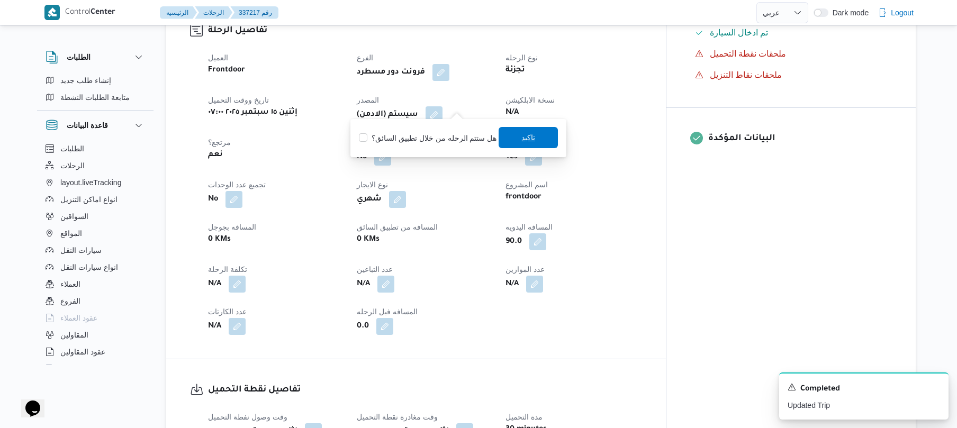
click at [521, 144] on span "تاكيد" at bounding box center [527, 137] width 59 height 21
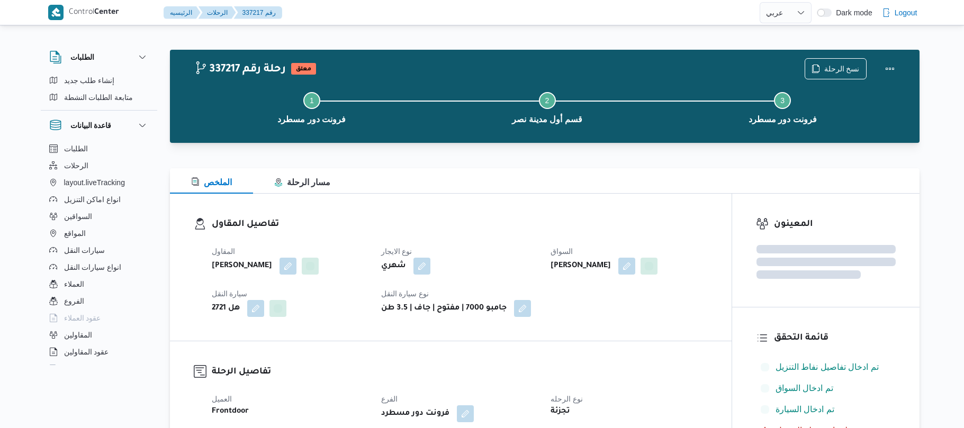
select select "ar"
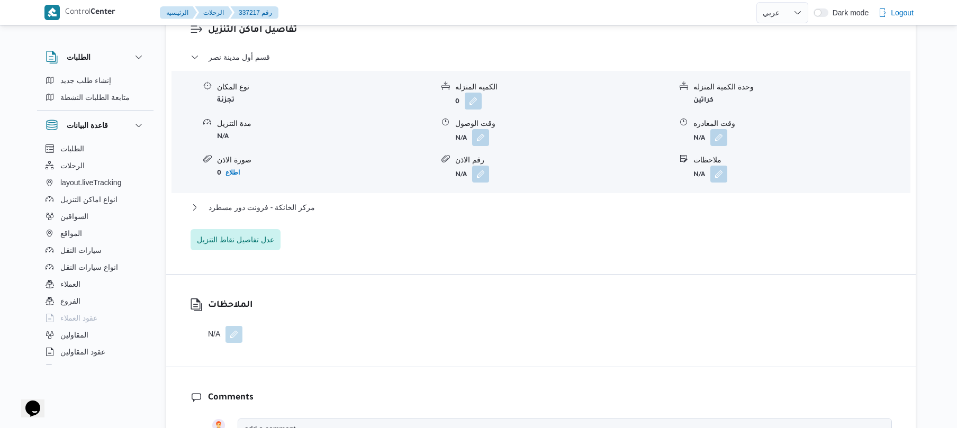
scroll to position [903, 0]
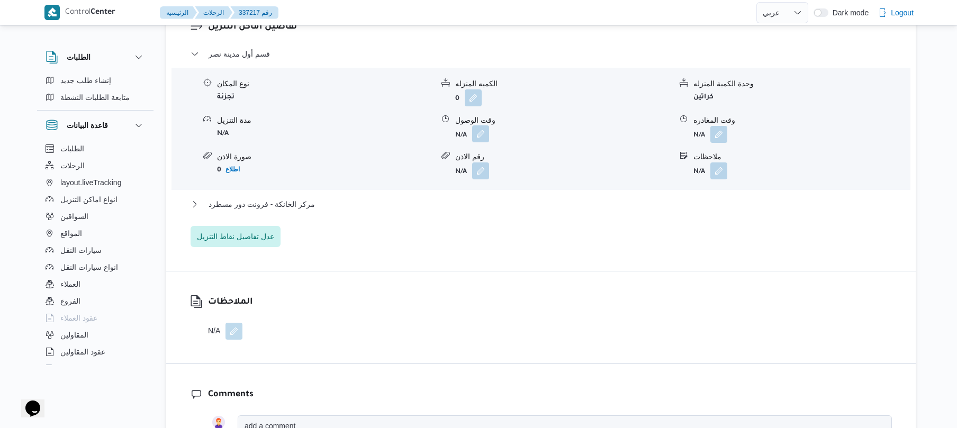
click at [484, 142] on button "button" at bounding box center [480, 133] width 17 height 17
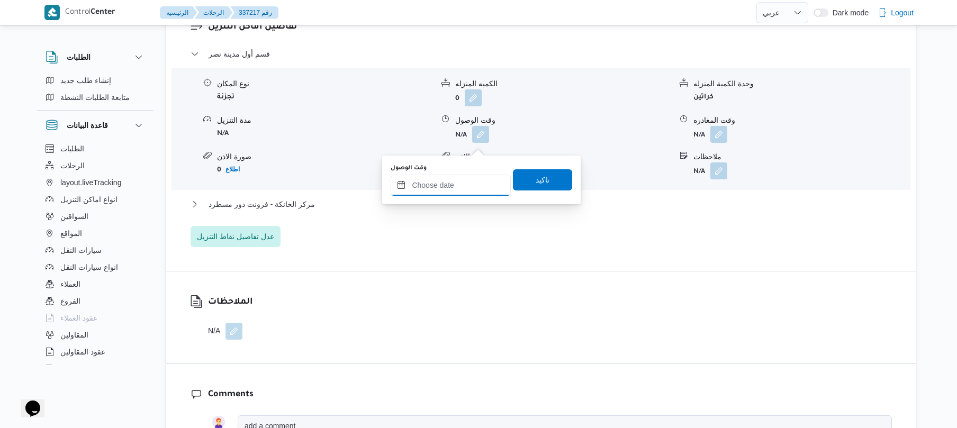
click at [461, 183] on input "وقت الوصول" at bounding box center [451, 185] width 120 height 21
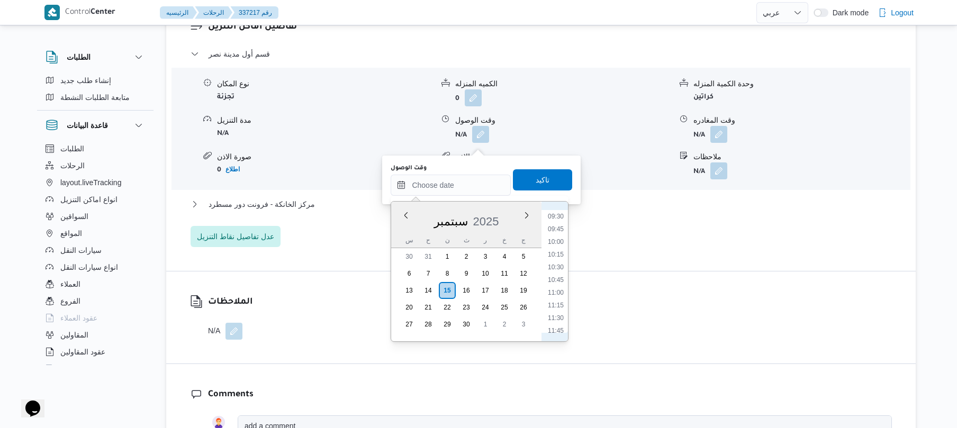
scroll to position [378, 0]
click at [558, 257] on li "08:15" at bounding box center [555, 256] width 24 height 11
type input "[DATE] ٠٨:١٥"
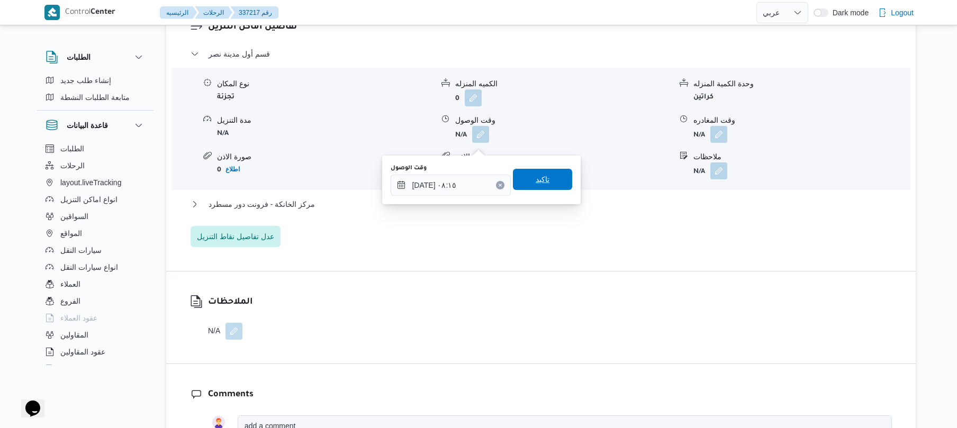
click at [540, 174] on span "تاكيد" at bounding box center [543, 179] width 14 height 13
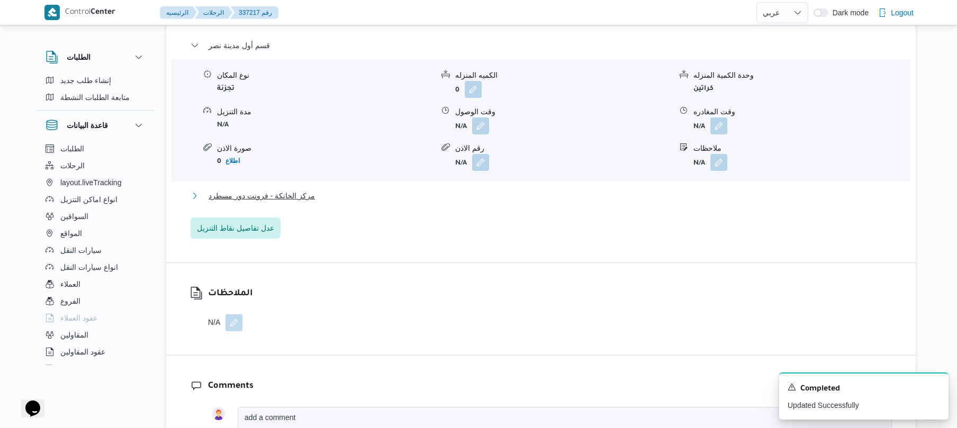
click at [512, 202] on button "مركز الخانكة - فرونت دور مسطرد" at bounding box center [540, 195] width 701 height 13
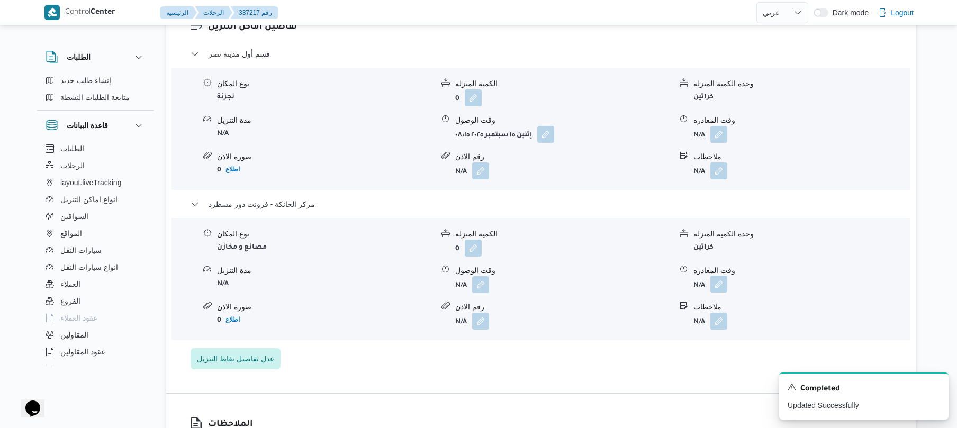
click at [718, 293] on button "button" at bounding box center [718, 284] width 17 height 17
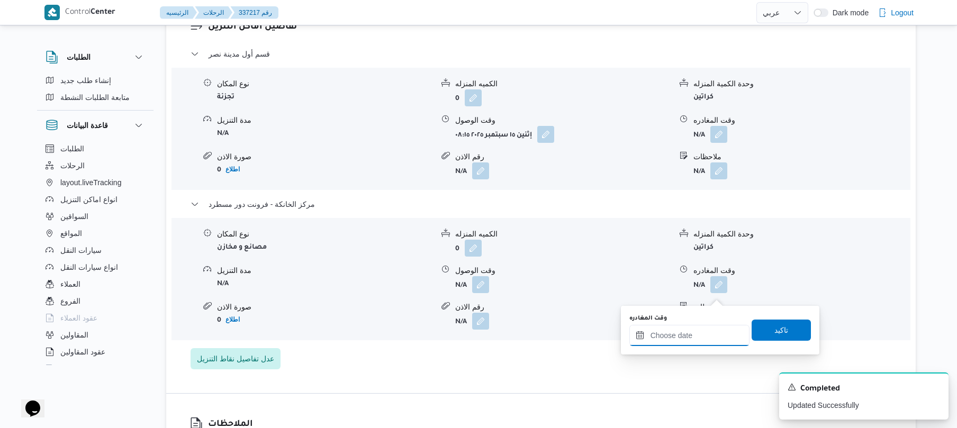
click at [695, 329] on input "وقت المغادره" at bounding box center [689, 335] width 120 height 21
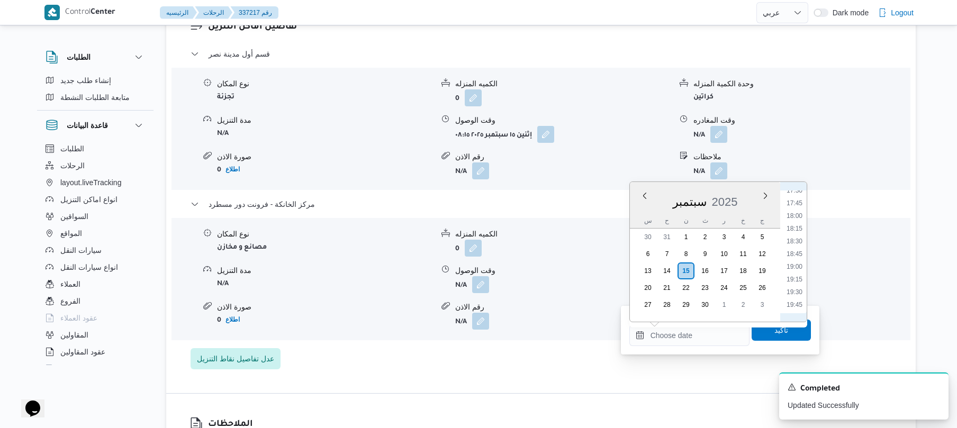
scroll to position [861, 0]
click at [792, 235] on li "17:45" at bounding box center [794, 236] width 24 height 11
type input "[DATE] ١٧:٤٥"
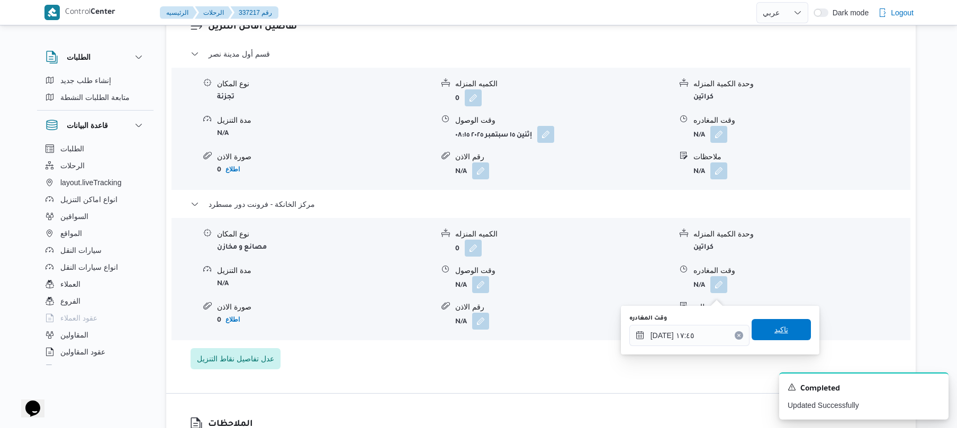
click at [774, 324] on span "تاكيد" at bounding box center [781, 329] width 14 height 13
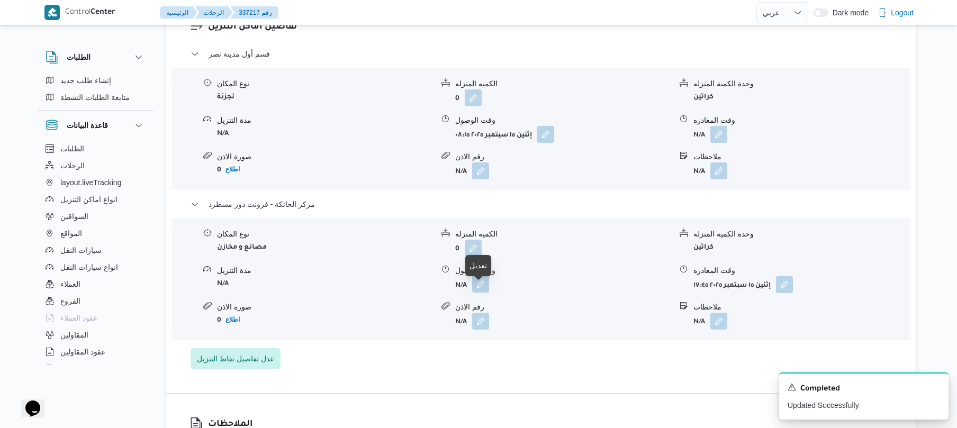
click at [477, 289] on button "button" at bounding box center [480, 284] width 17 height 17
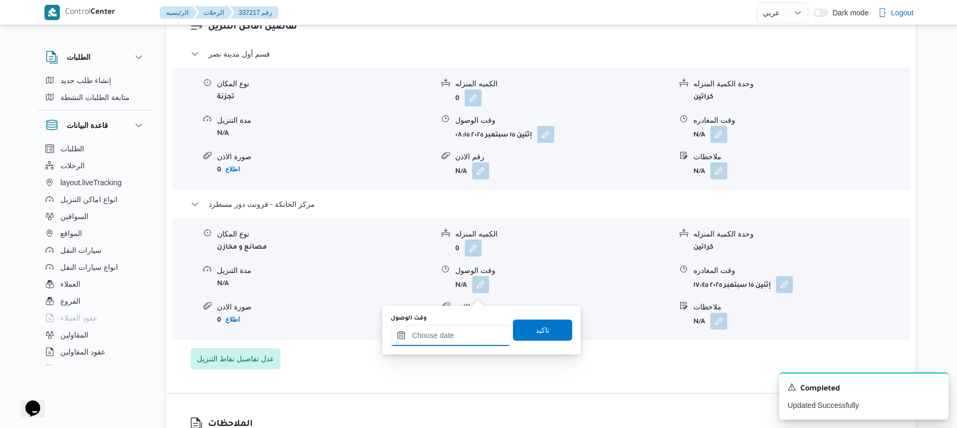
click at [473, 334] on input "وقت الوصول" at bounding box center [451, 335] width 120 height 21
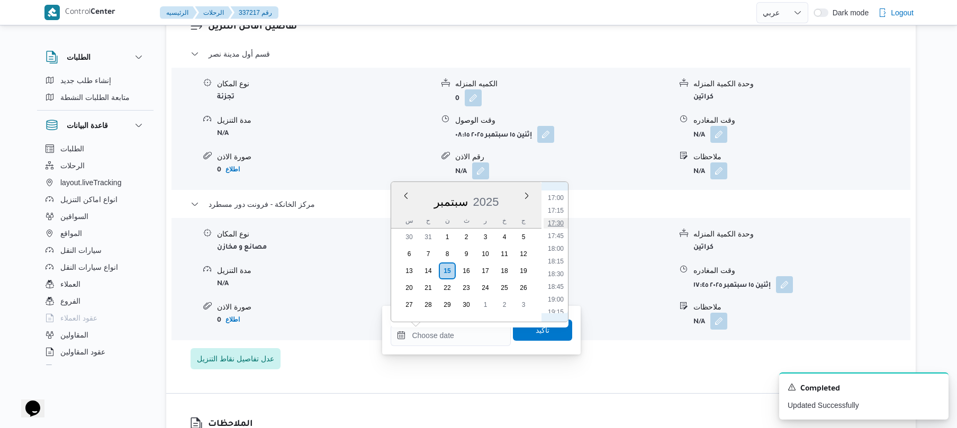
click at [559, 224] on li "17:30" at bounding box center [555, 223] width 24 height 11
type input "[DATE] ١٧:٣٠"
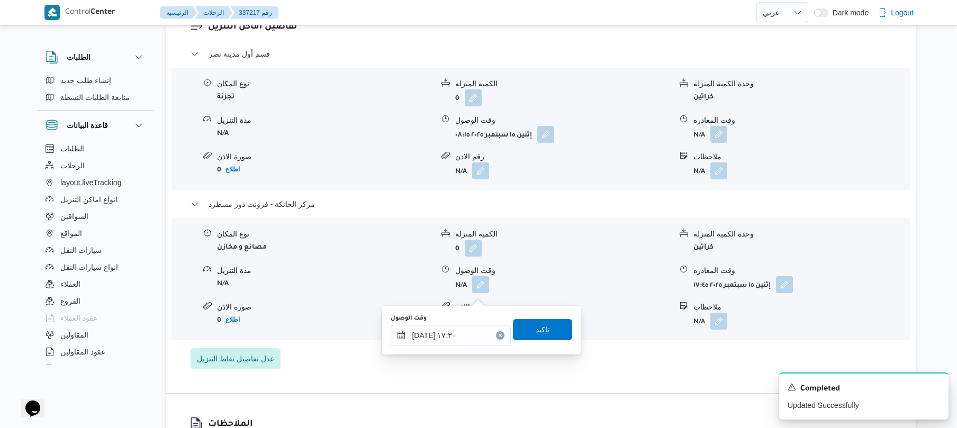
click at [536, 337] on span "تاكيد" at bounding box center [542, 329] width 59 height 21
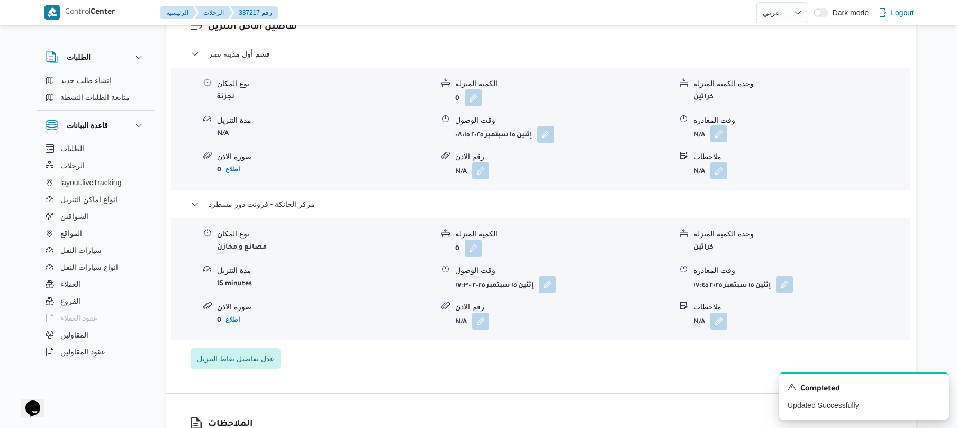
click at [718, 140] on button "button" at bounding box center [718, 133] width 17 height 17
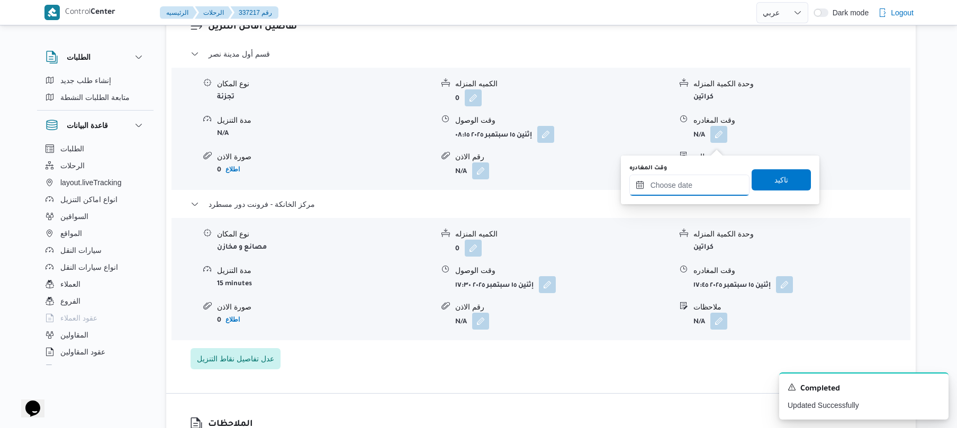
click at [694, 180] on input "وقت المغادره" at bounding box center [689, 185] width 120 height 21
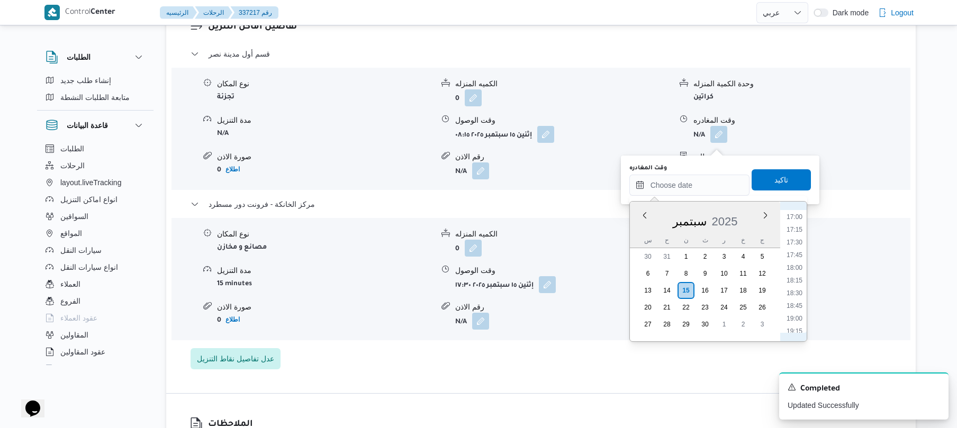
scroll to position [758, 0]
click at [796, 280] on li "16:15" at bounding box center [794, 282] width 24 height 11
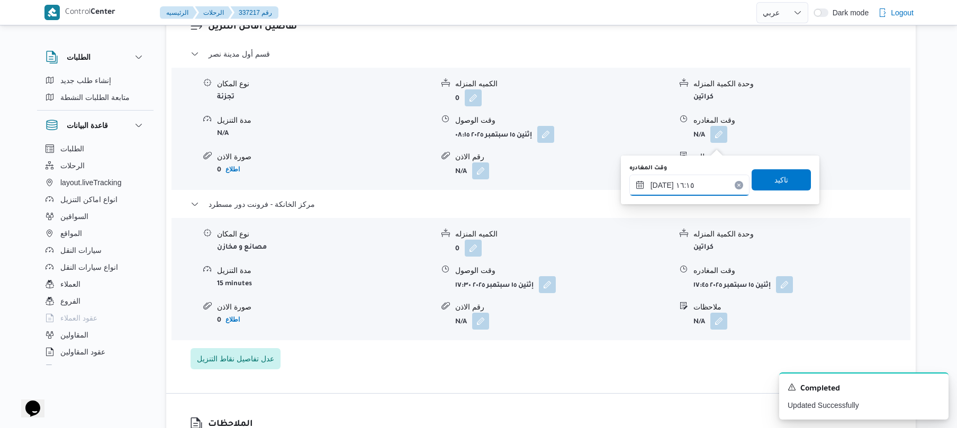
click at [661, 180] on input "[DATE] ١٦:١٥" at bounding box center [689, 185] width 120 height 21
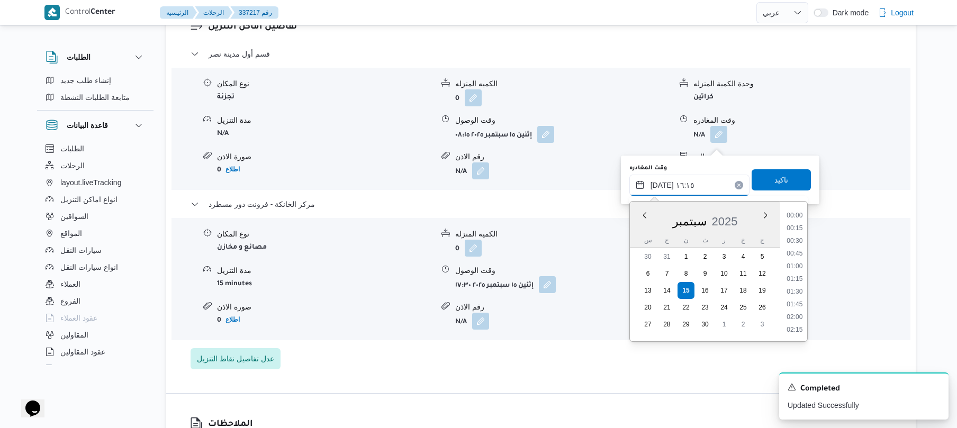
click at [661, 180] on input "[DATE] ١٦:١٥" at bounding box center [689, 185] width 120 height 21
type input "[DATE] ١٦:٥٠"
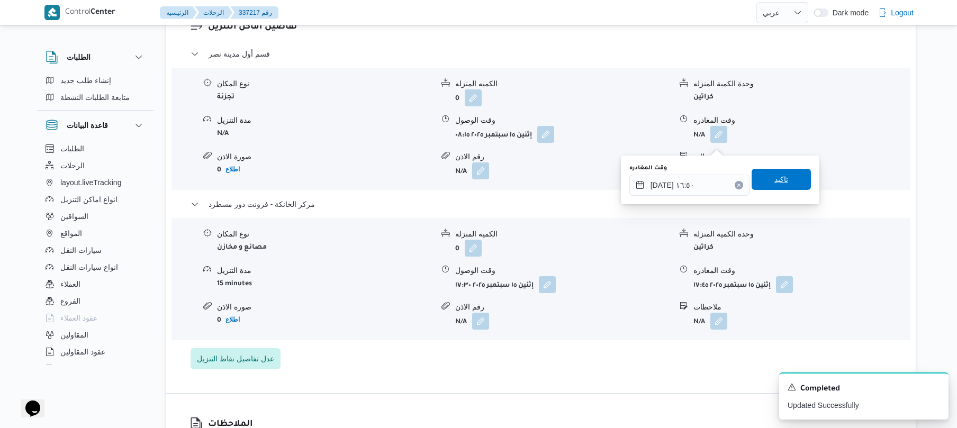
click at [779, 184] on span "تاكيد" at bounding box center [781, 179] width 14 height 13
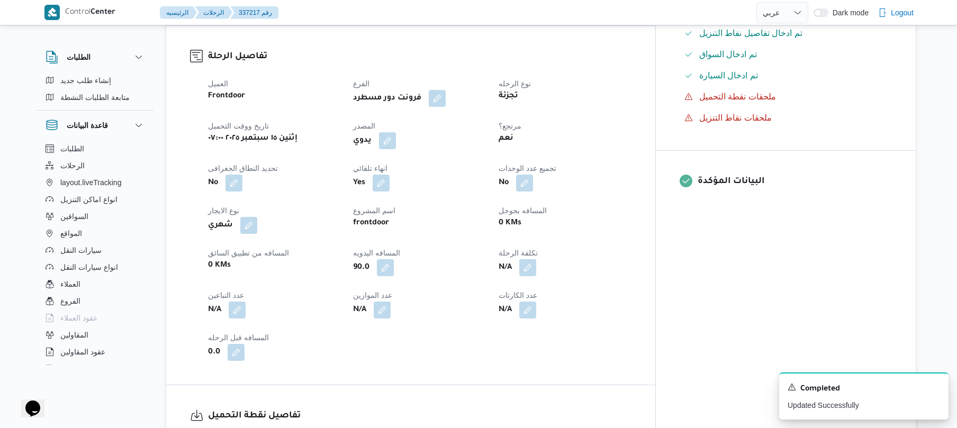
scroll to position [0, 0]
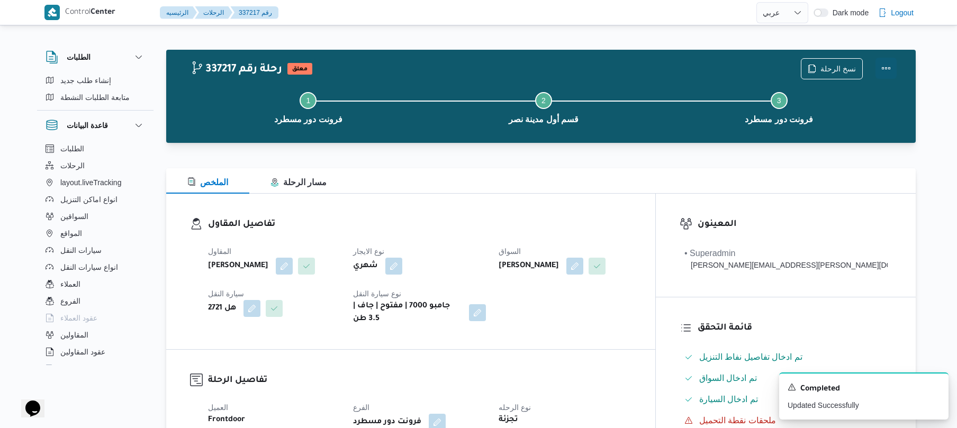
click at [887, 63] on button "Actions" at bounding box center [885, 68] width 21 height 21
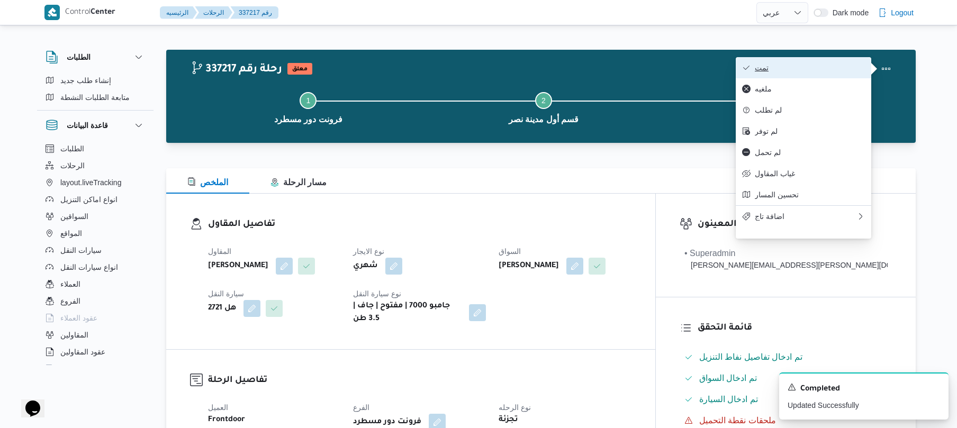
click at [827, 70] on span "تمت" at bounding box center [810, 67] width 110 height 8
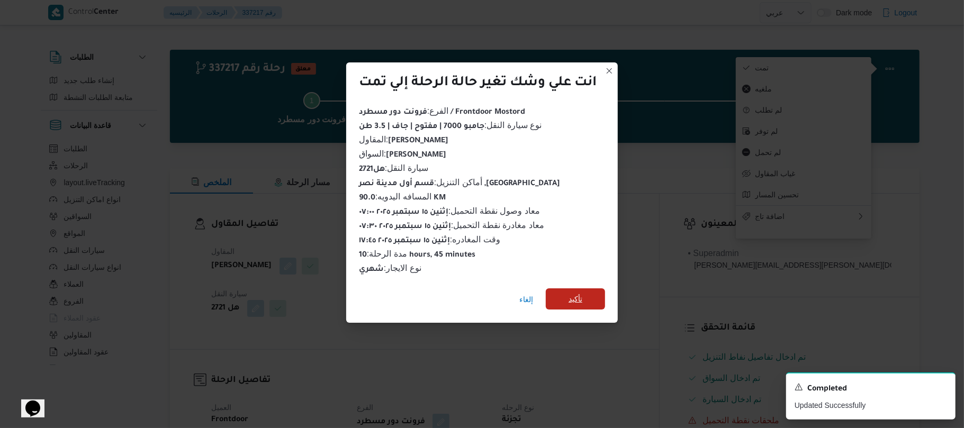
click at [591, 296] on span "تأكيد" at bounding box center [575, 298] width 59 height 21
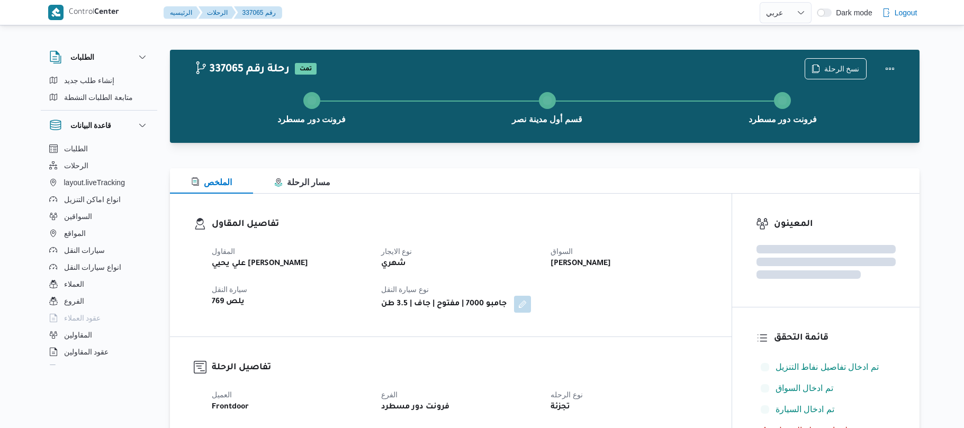
select select "ar"
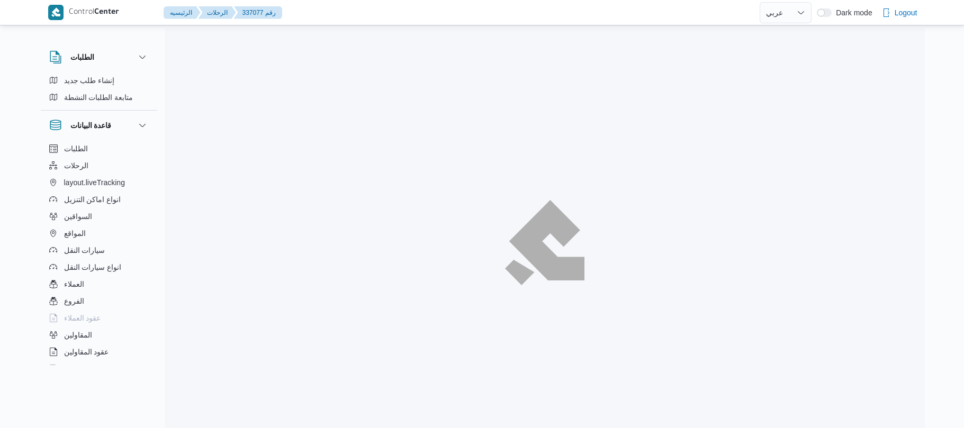
select select "ar"
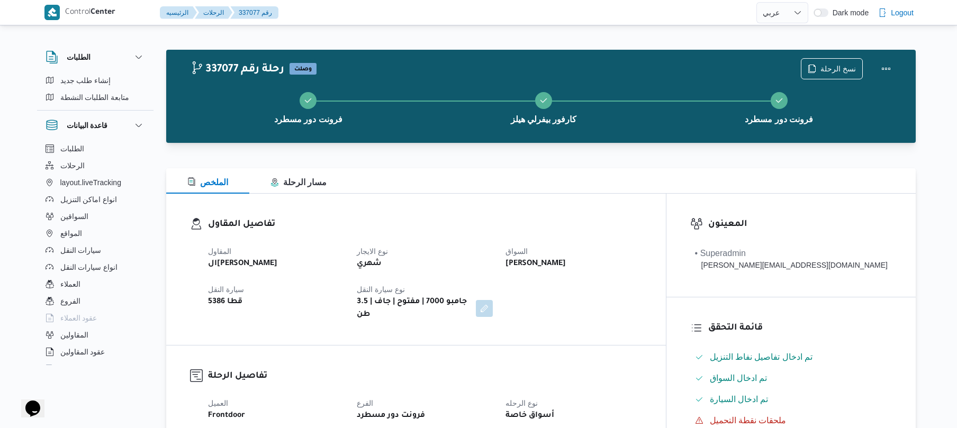
click at [554, 168] on div "الملخص مسار الرحلة" at bounding box center [540, 180] width 749 height 25
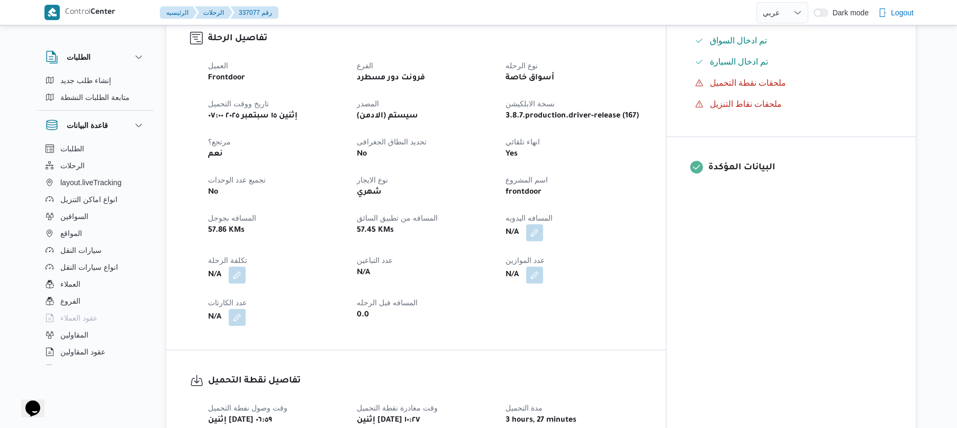
scroll to position [310, 0]
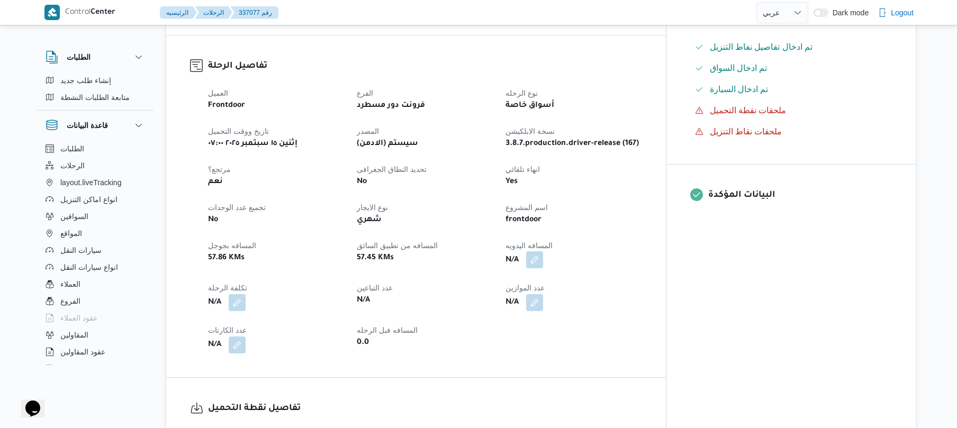
click at [543, 254] on button "button" at bounding box center [534, 259] width 17 height 17
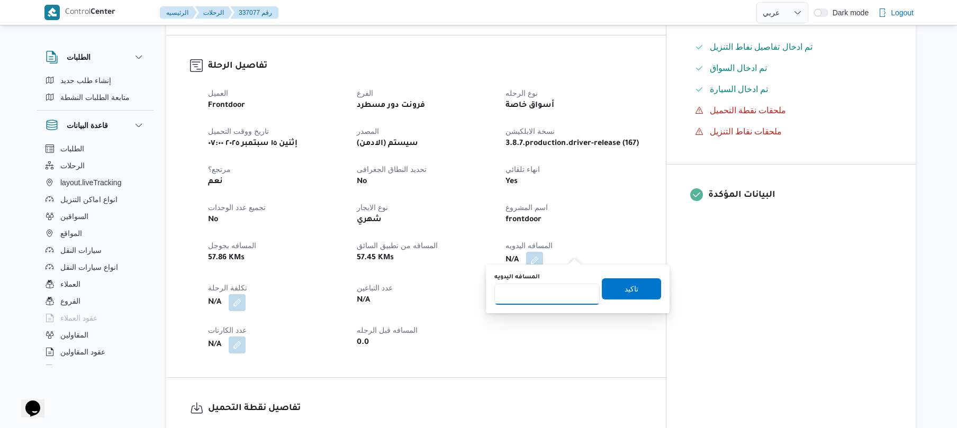
click at [551, 298] on input "المسافه اليدويه" at bounding box center [546, 294] width 105 height 21
type input "130"
click at [630, 291] on span "تاكيد" at bounding box center [631, 288] width 14 height 13
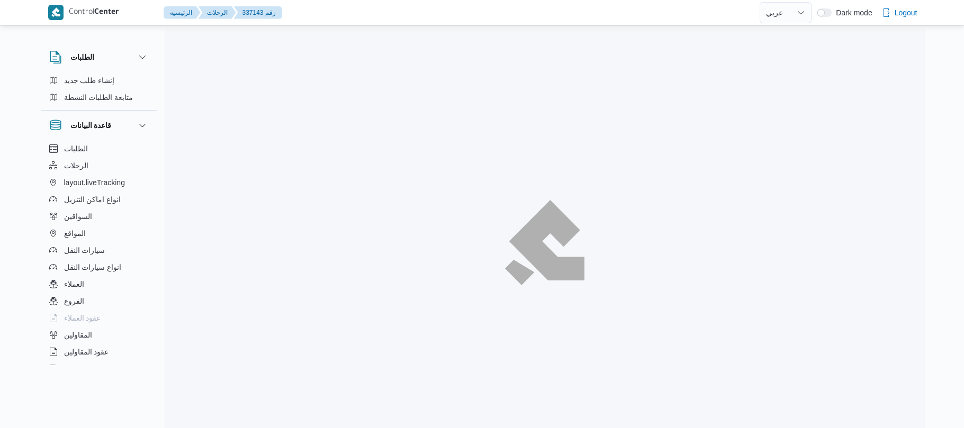
select select "ar"
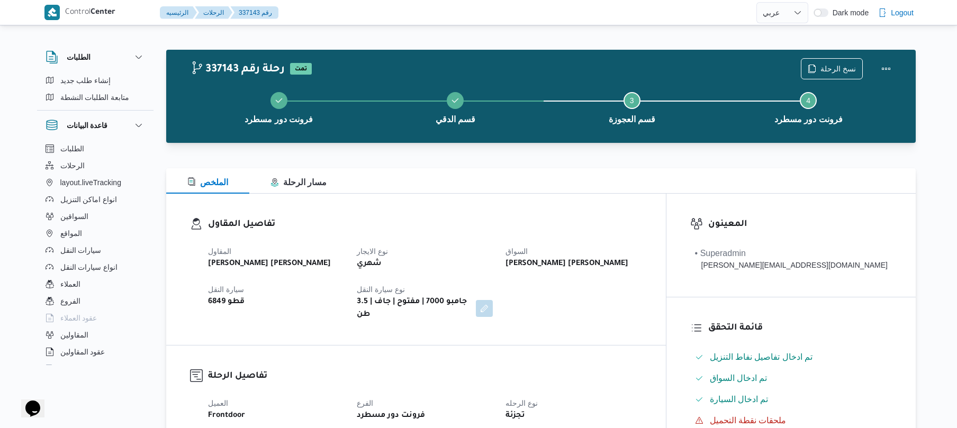
click at [555, 233] on dl "تفاصيل المقاول المقاول [PERSON_NAME] [PERSON_NAME] نوع الايجار شهري السواق [PER…" at bounding box center [425, 269] width 434 height 104
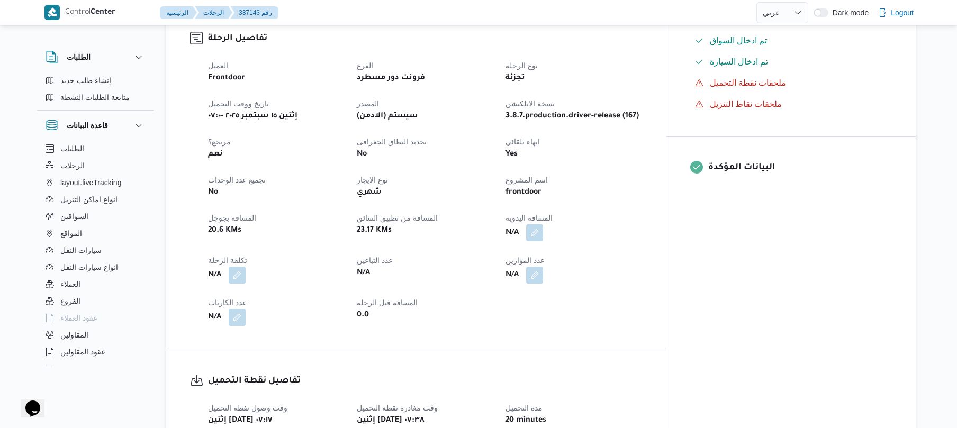
scroll to position [339, 0]
click at [543, 227] on button "button" at bounding box center [534, 231] width 17 height 17
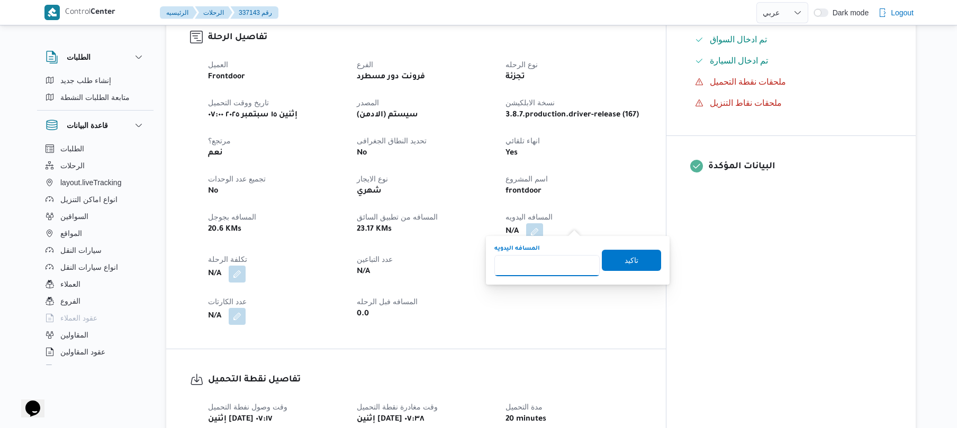
click at [534, 270] on input "المسافه اليدويه" at bounding box center [546, 265] width 105 height 21
type input "105"
click at [613, 260] on span "تاكيد" at bounding box center [631, 259] width 59 height 21
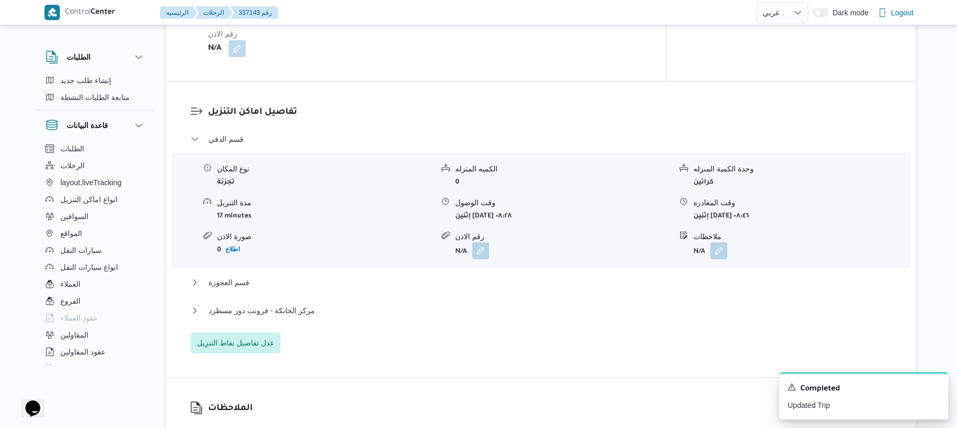
scroll to position [790, 0]
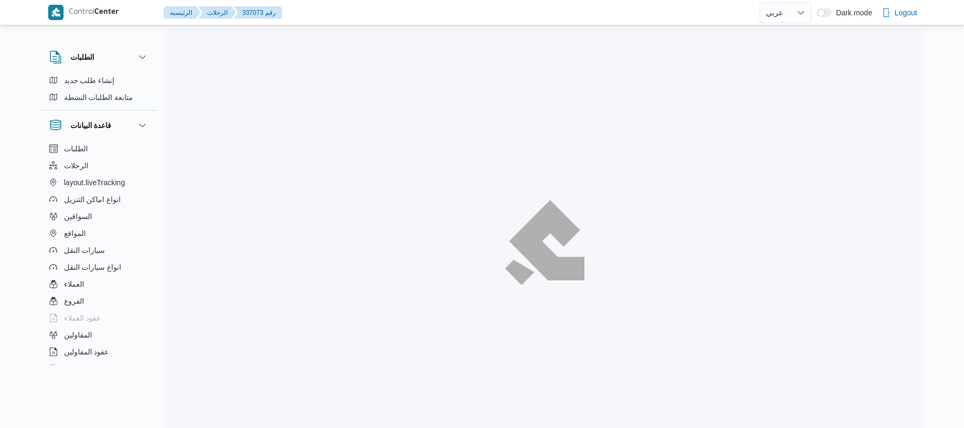
select select "ar"
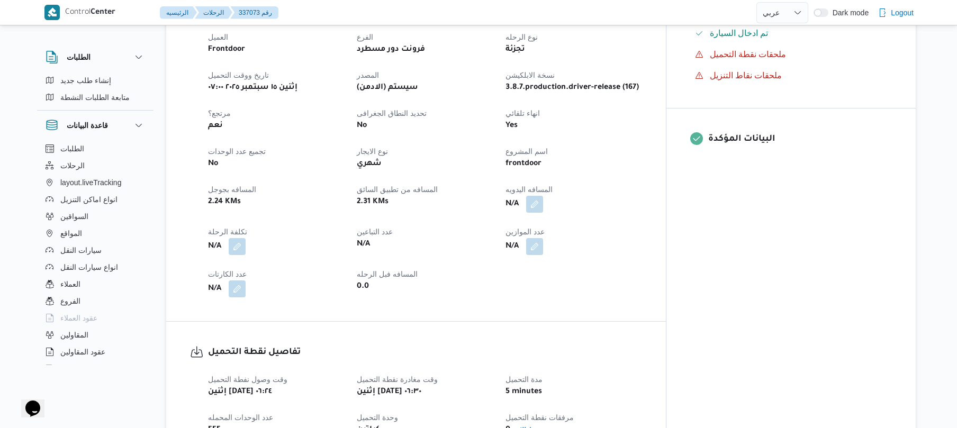
scroll to position [367, 0]
click at [543, 196] on button "button" at bounding box center [534, 203] width 17 height 17
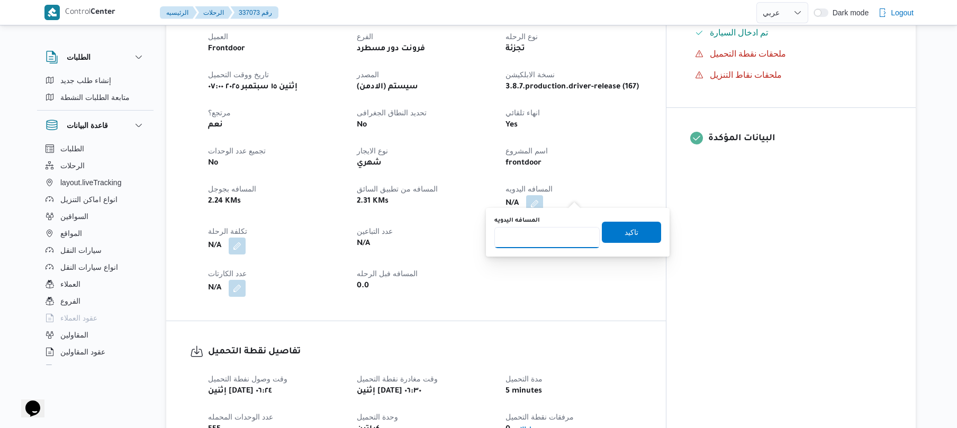
click at [555, 236] on input "المسافه اليدويه" at bounding box center [546, 237] width 105 height 21
type input "120"
click at [624, 231] on span "تاكيد" at bounding box center [631, 231] width 14 height 13
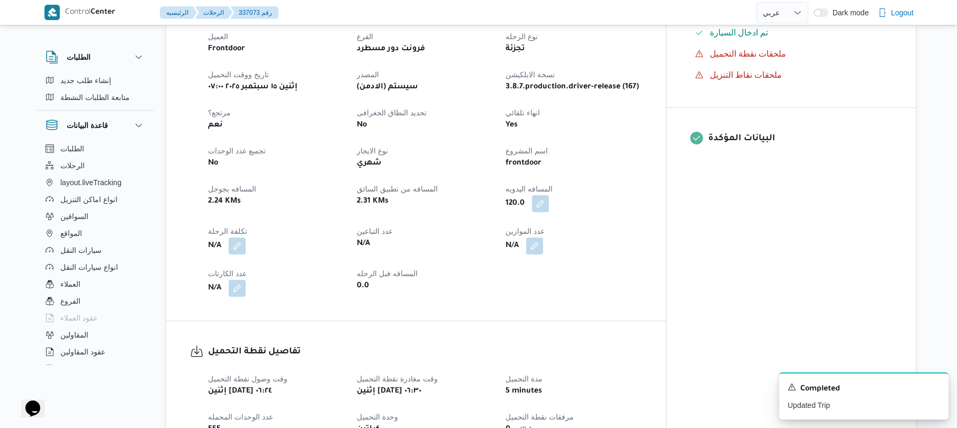
click at [622, 263] on div "العميل Frontdoor الفرع فرونت دور مسطرد نوع الرحله تجزئة تاريخ ووقت التحميل إثني…" at bounding box center [425, 163] width 447 height 279
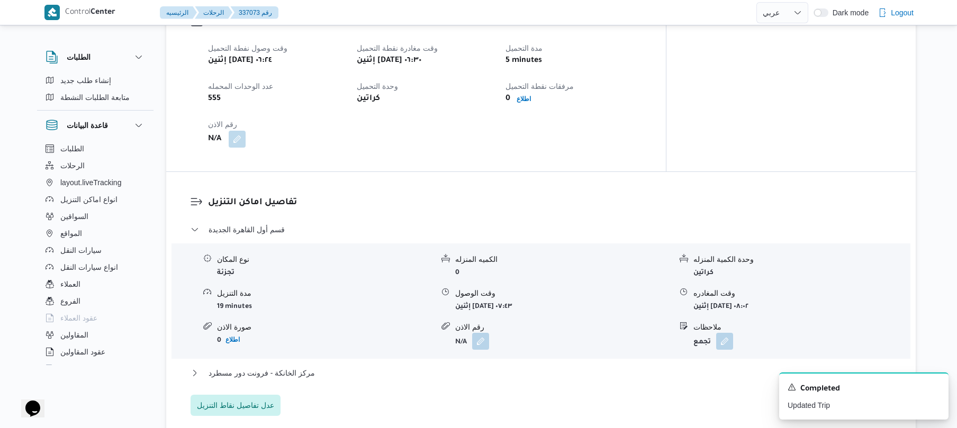
scroll to position [677, 0]
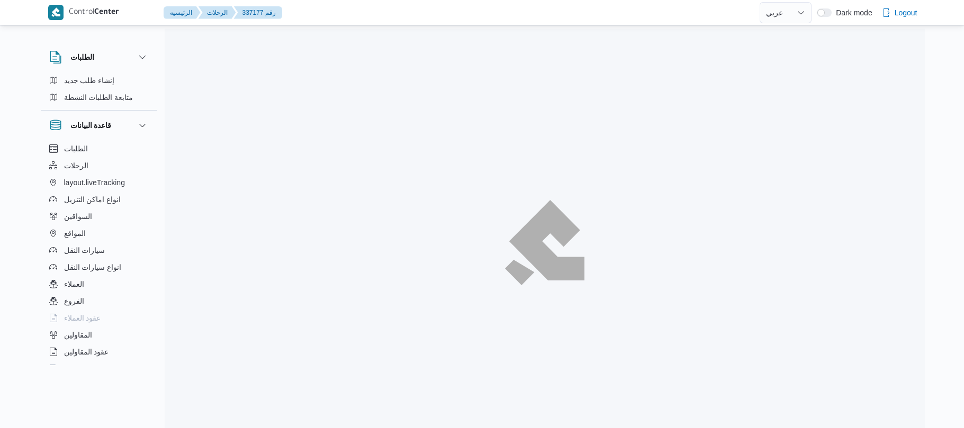
select select "ar"
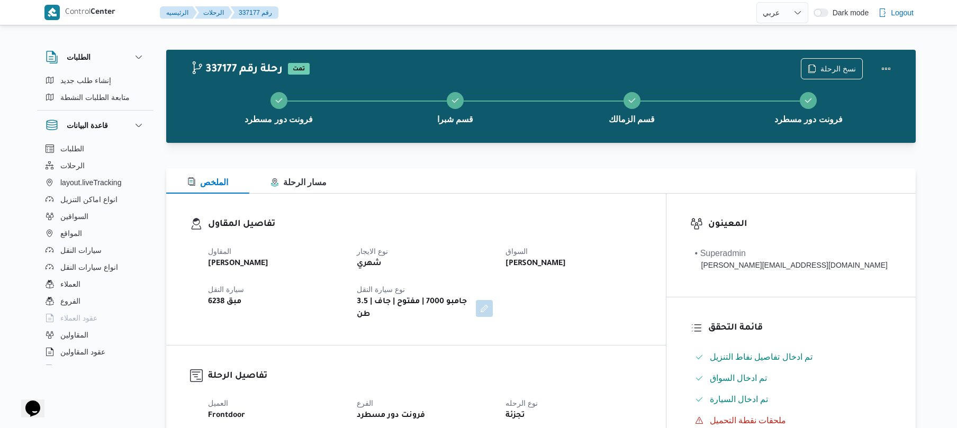
click at [568, 302] on div "المقاول محمد صلاح عبداللطيف الشريف نوع الايجار شهري السواق عزت سعيد احمد ابواحم…" at bounding box center [425, 283] width 447 height 89
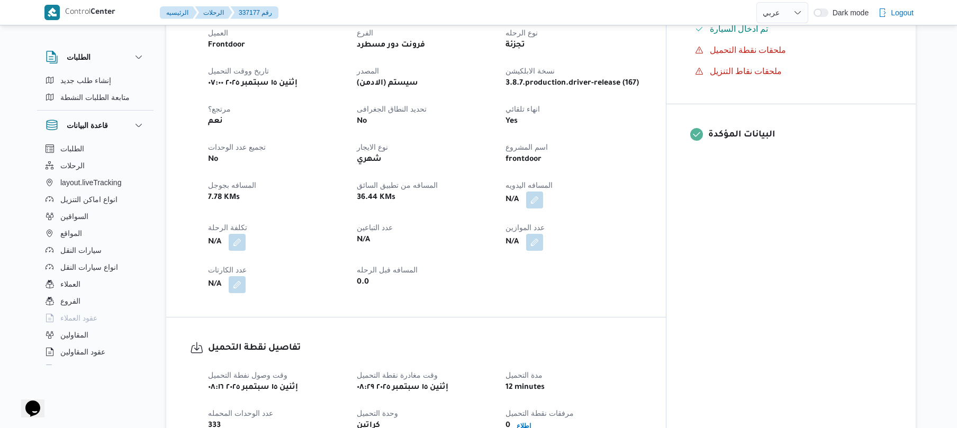
scroll to position [423, 0]
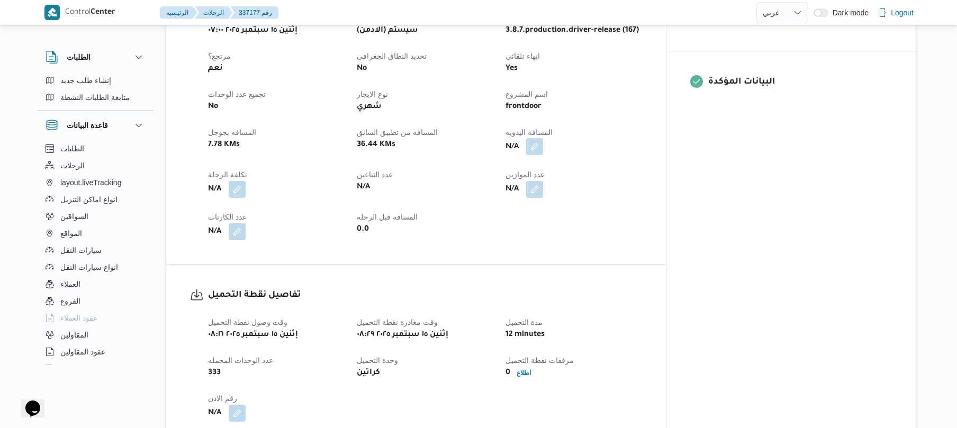
click at [543, 140] on button "button" at bounding box center [534, 146] width 17 height 17
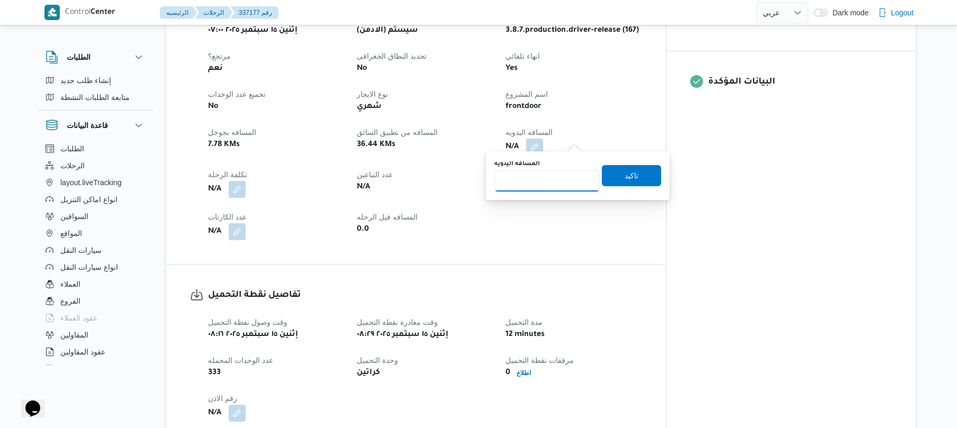
click at [566, 178] on input "المسافه اليدويه" at bounding box center [546, 180] width 105 height 21
type input "90"
click at [630, 175] on span "تاكيد" at bounding box center [631, 175] width 14 height 13
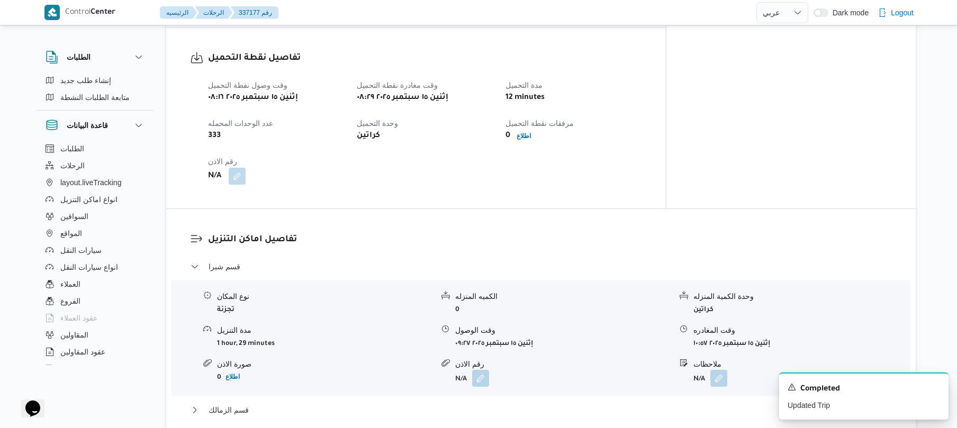
scroll to position [762, 0]
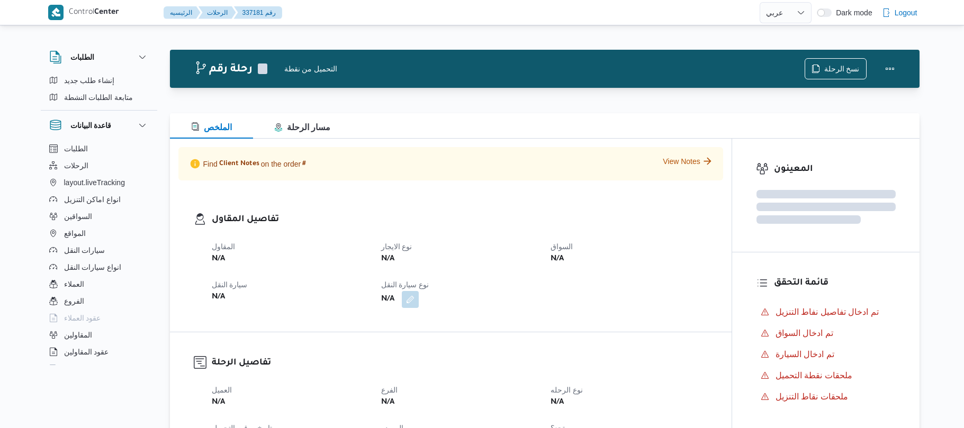
select select "ar"
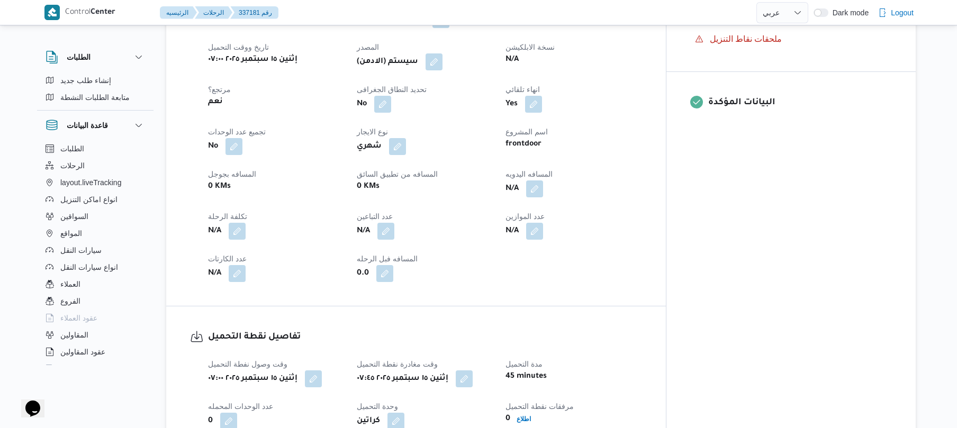
scroll to position [423, 0]
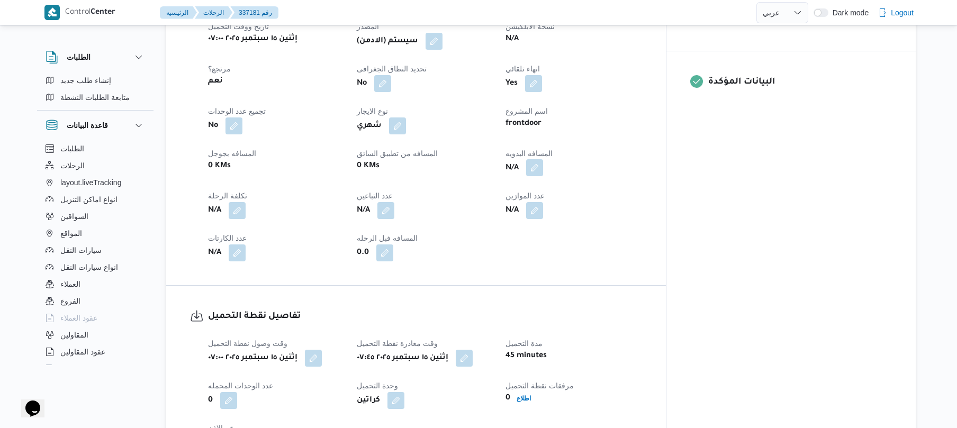
click at [543, 176] on button "button" at bounding box center [534, 167] width 17 height 17
click at [563, 210] on input "المسافه اليدويه" at bounding box center [546, 218] width 105 height 21
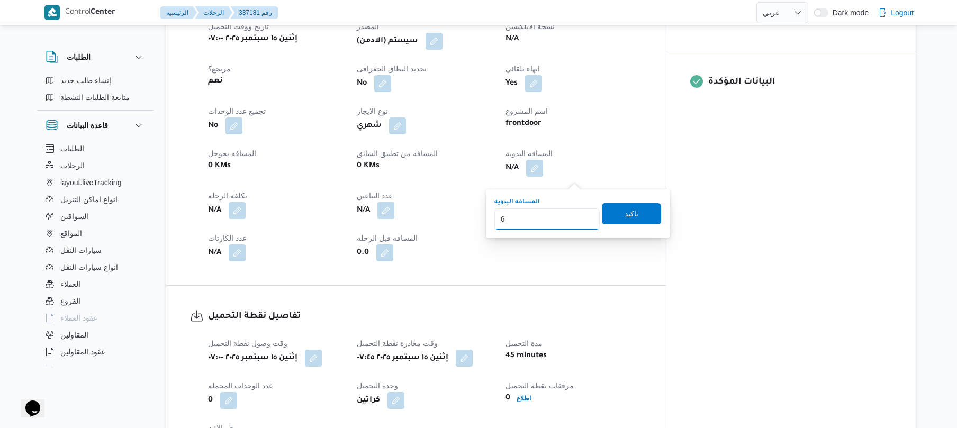
type input "60"
click at [624, 212] on span "تاكيد" at bounding box center [631, 213] width 14 height 13
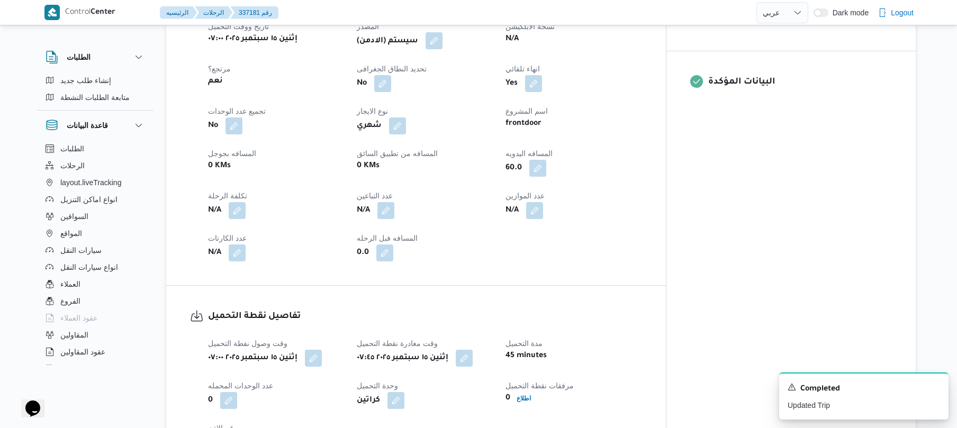
click at [442, 49] on button "button" at bounding box center [433, 40] width 17 height 17
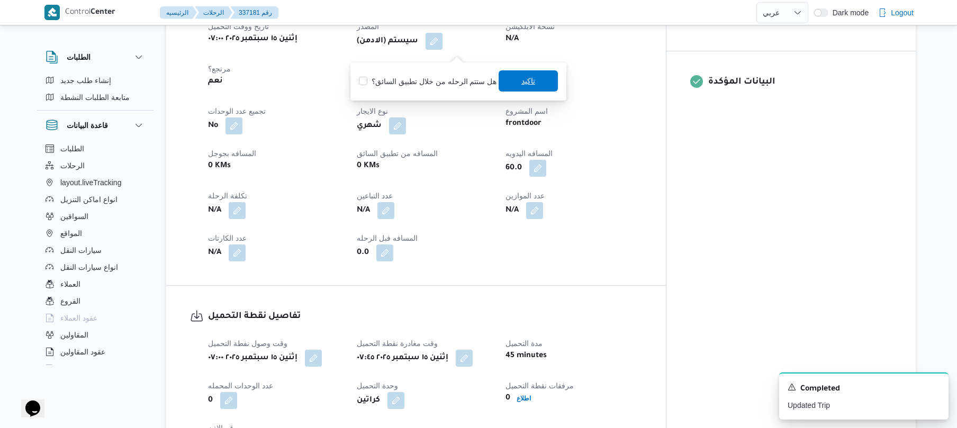
click at [498, 85] on span "تاكيد" at bounding box center [527, 80] width 59 height 21
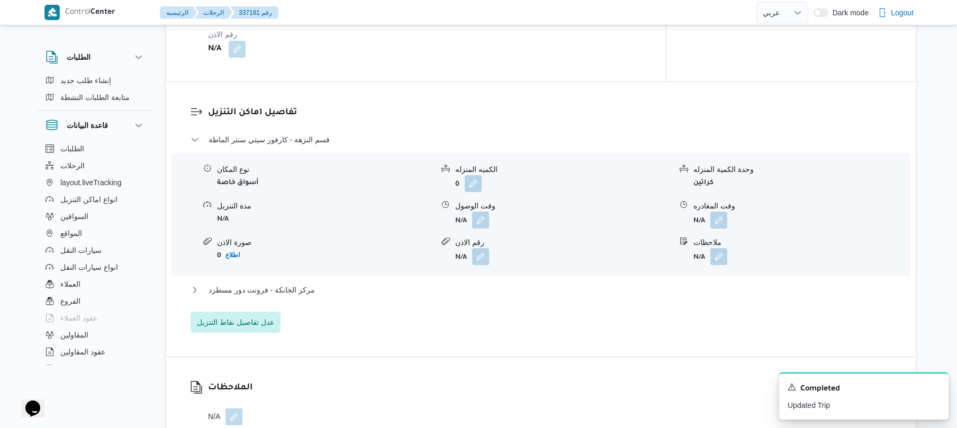
scroll to position [847, 0]
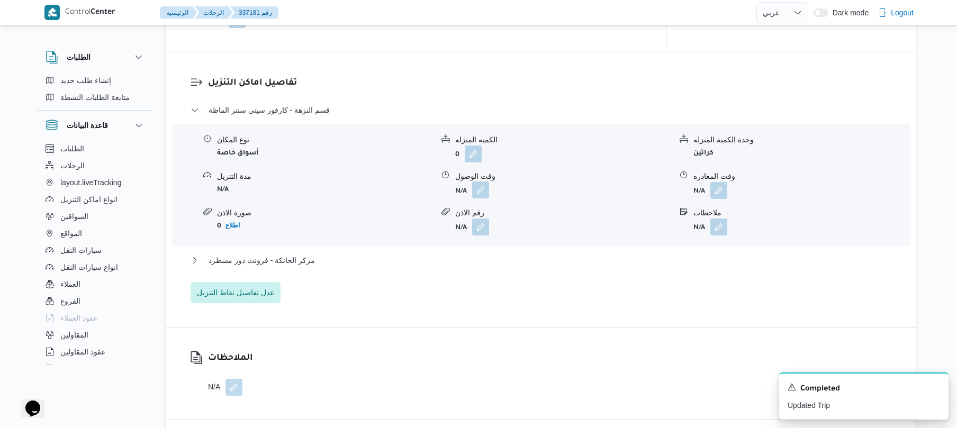
click at [483, 197] on button "button" at bounding box center [480, 190] width 17 height 17
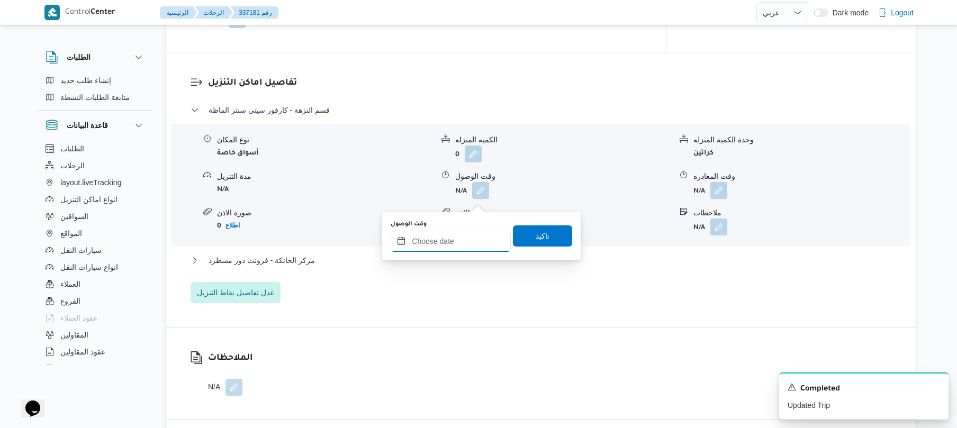
click at [446, 246] on input "وقت الوصول" at bounding box center [451, 241] width 120 height 21
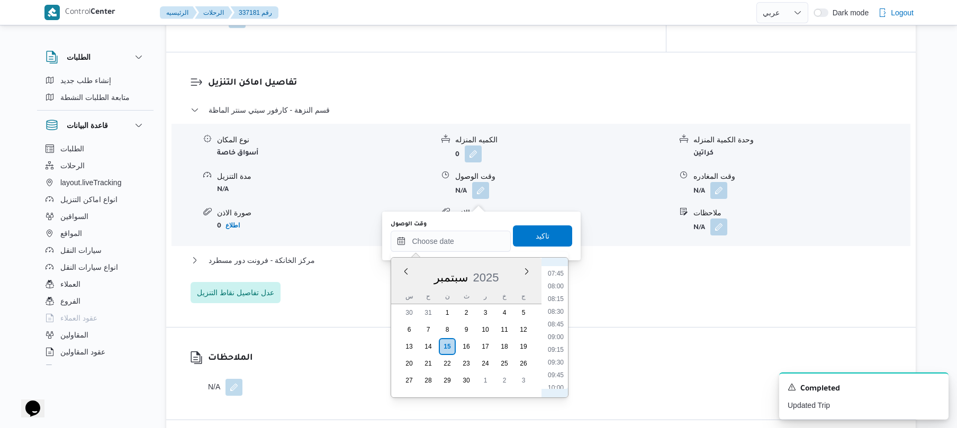
scroll to position [343, 0]
click at [559, 368] on ul "00:00 00:15 00:30 00:45 01:00 01:15 01:30 01:45 02:00 02:15 02:30 02:45 03:00 0…" at bounding box center [555, 327] width 24 height 123
click at [558, 346] on li "08:15" at bounding box center [555, 347] width 24 height 11
type input "١٥/٠٩/٢٠٢٥ ٠٨:١٥"
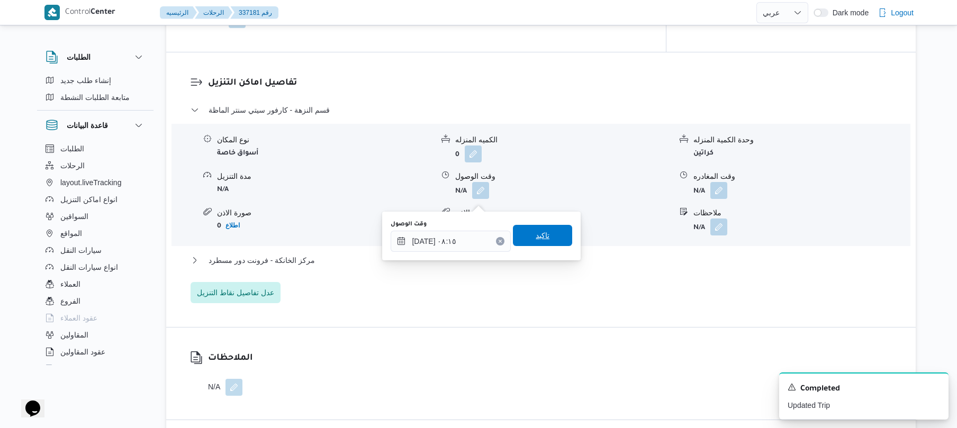
click at [545, 240] on span "تاكيد" at bounding box center [542, 235] width 59 height 21
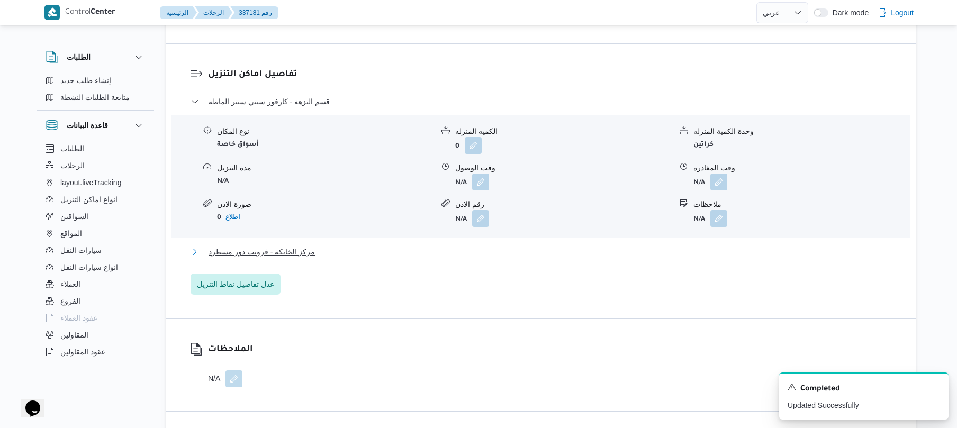
click at [492, 258] on button "مركز الخانكة - فرونت دور مسطرد" at bounding box center [540, 252] width 701 height 13
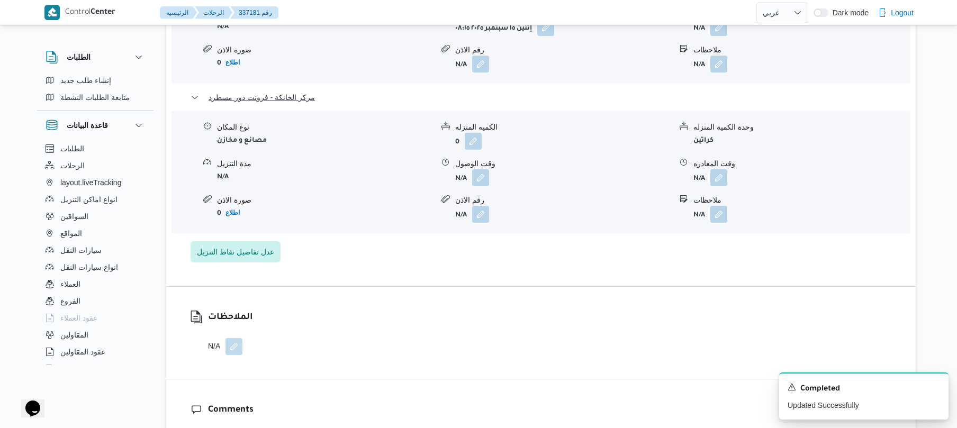
scroll to position [1044, 0]
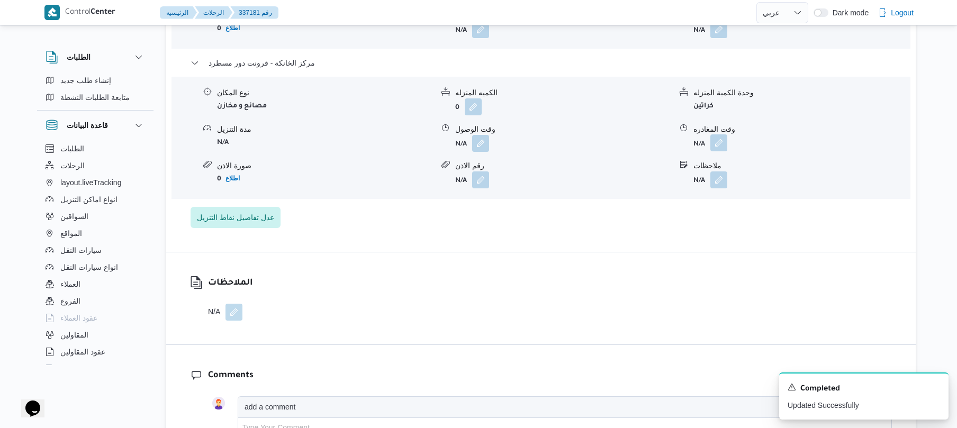
click at [718, 151] on button "button" at bounding box center [718, 142] width 17 height 17
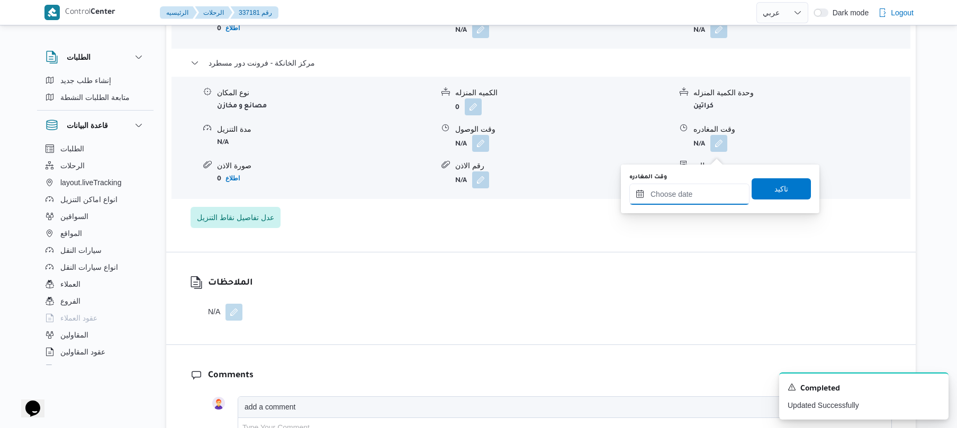
click at [672, 197] on input "وقت المغادره" at bounding box center [689, 194] width 120 height 21
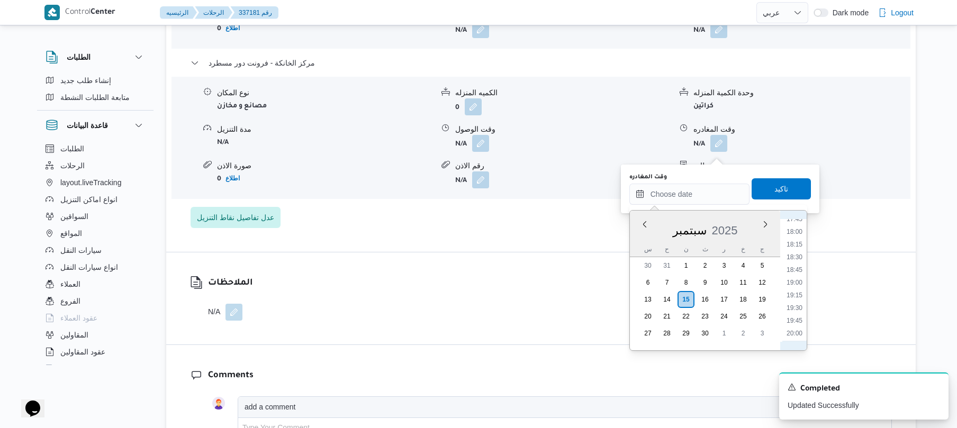
scroll to position [862, 0]
click at [793, 240] on li "17:15" at bounding box center [794, 238] width 24 height 11
type input "١٥/٠٩/٢٠٢٥ ١٧:١٥"
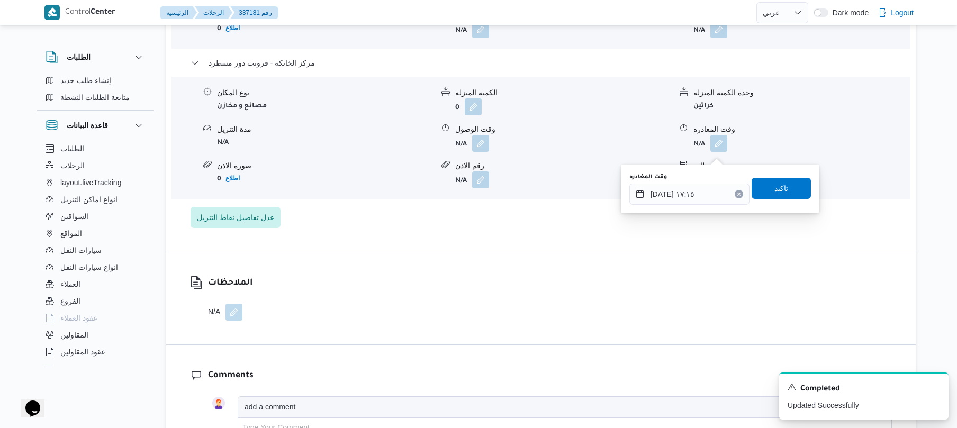
click at [784, 193] on span "تاكيد" at bounding box center [780, 188] width 59 height 21
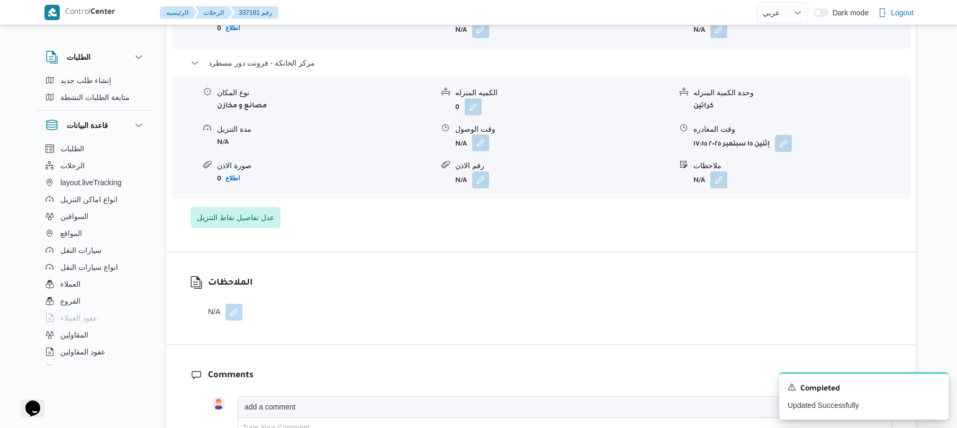
click at [481, 144] on button "button" at bounding box center [480, 142] width 17 height 17
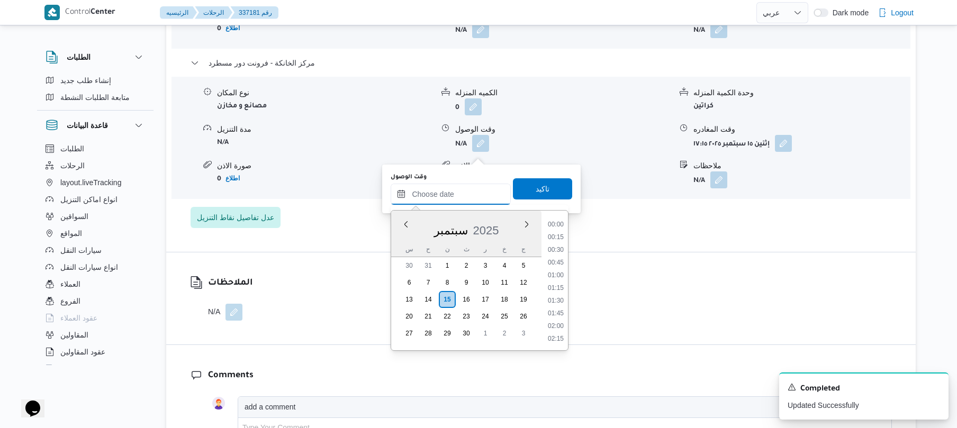
drag, startPoint x: 468, startPoint y: 192, endPoint x: 490, endPoint y: 197, distance: 23.0
click at [468, 192] on input "وقت الوصول" at bounding box center [451, 194] width 120 height 21
click at [559, 228] on li "17:00" at bounding box center [555, 226] width 24 height 11
type input "١٥/٠٩/٢٠٢٥ ١٧:٠٠"
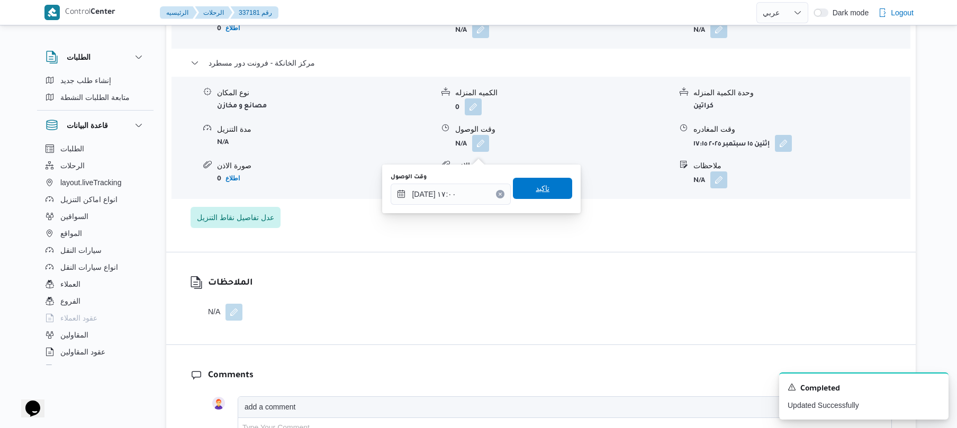
click at [539, 183] on span "تاكيد" at bounding box center [543, 188] width 14 height 13
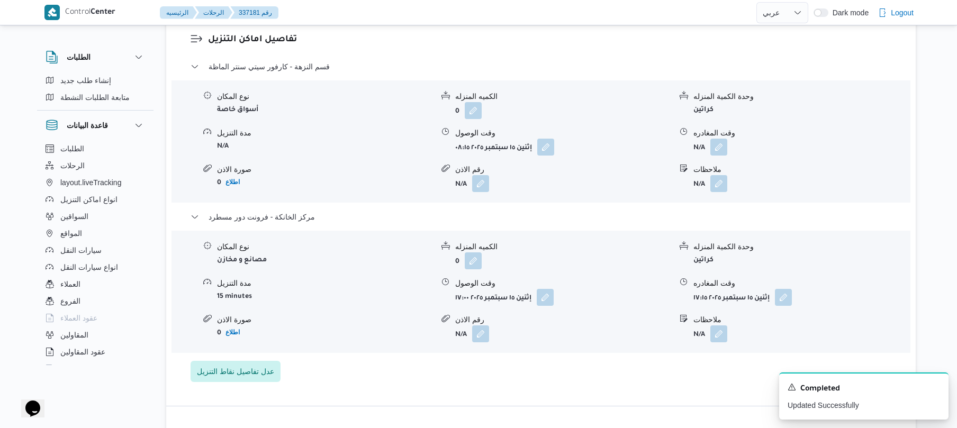
scroll to position [875, 0]
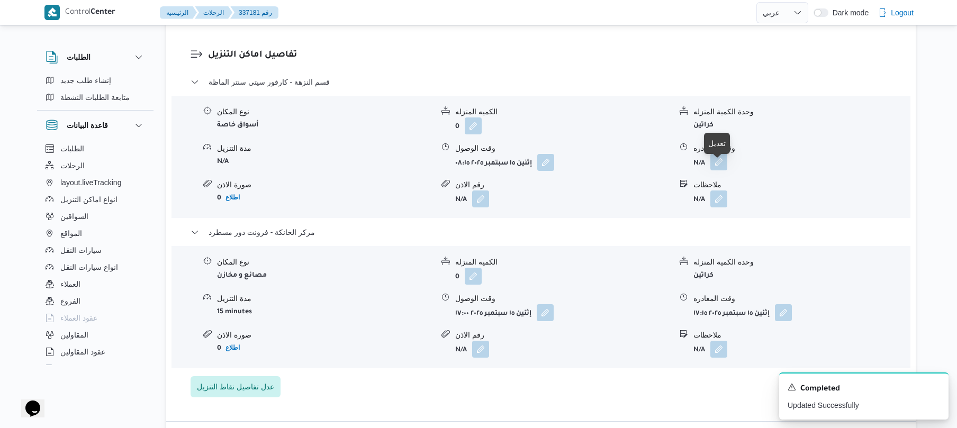
click at [718, 170] on button "button" at bounding box center [718, 161] width 17 height 17
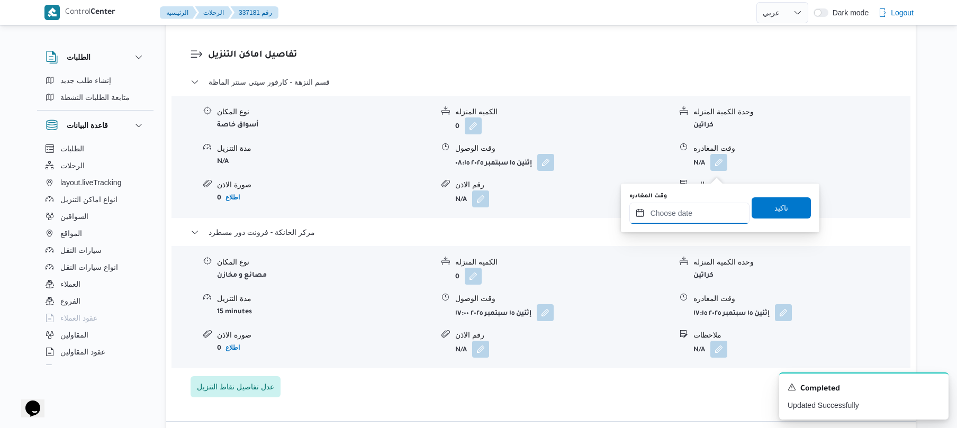
click at [677, 221] on input "وقت المغادره" at bounding box center [689, 213] width 120 height 21
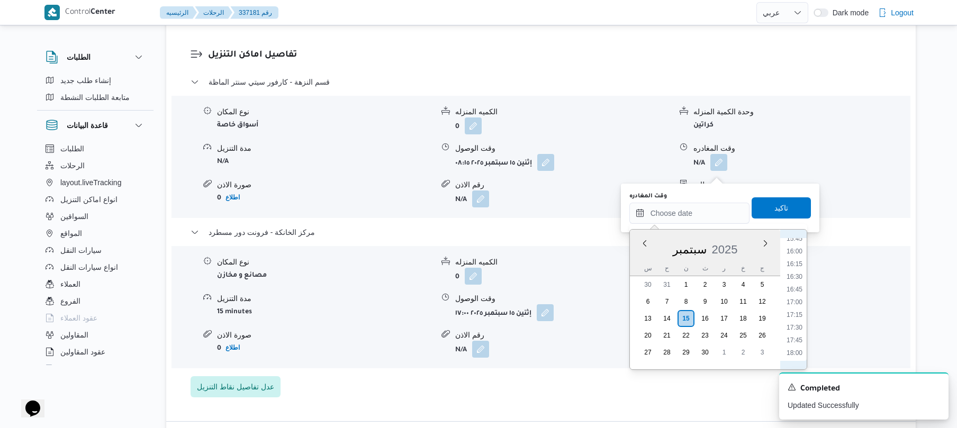
scroll to position [758, 0]
click at [794, 324] on li "16:30" at bounding box center [794, 323] width 24 height 11
type input "١٥/٠٩/٢٠٢٥ ١٦:٣٠"
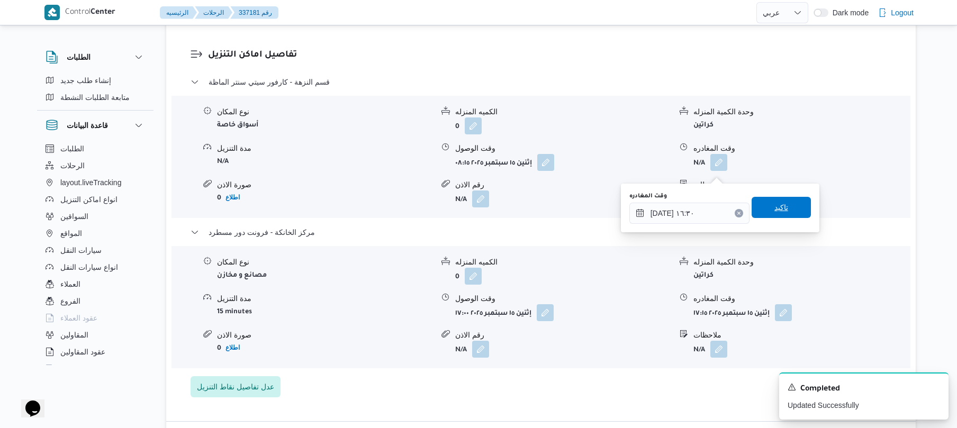
click at [786, 210] on span "تاكيد" at bounding box center [780, 207] width 59 height 21
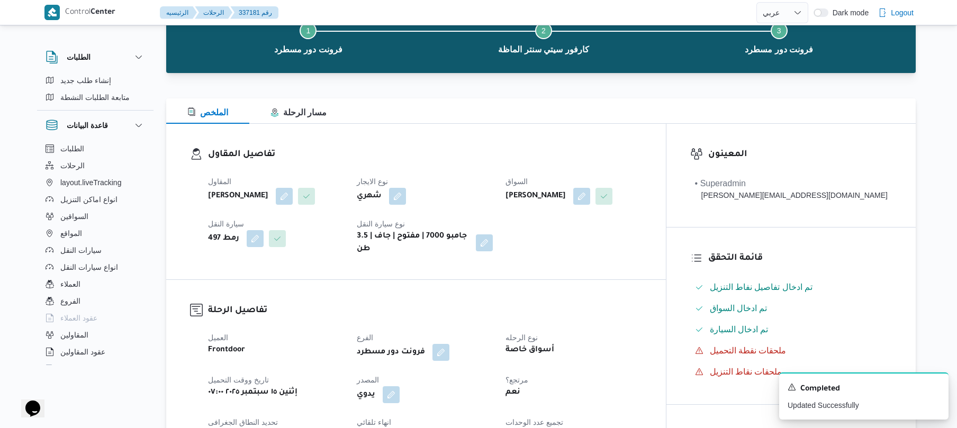
scroll to position [0, 0]
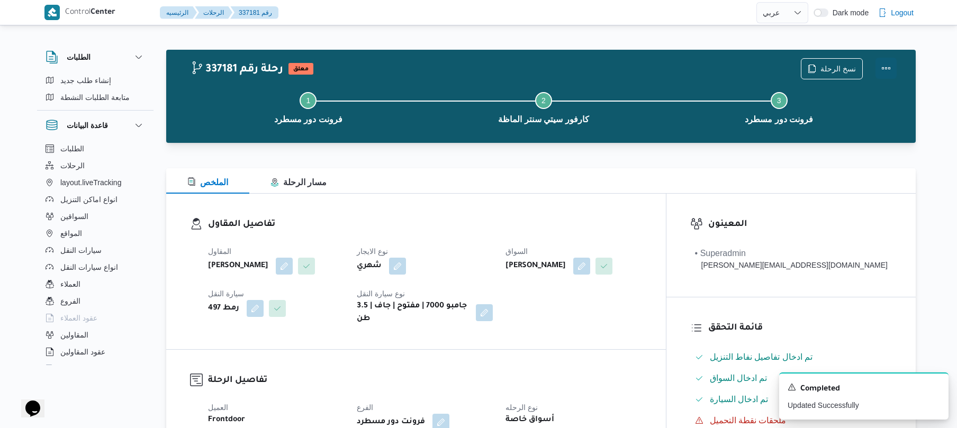
click at [890, 63] on button "Actions" at bounding box center [885, 68] width 21 height 21
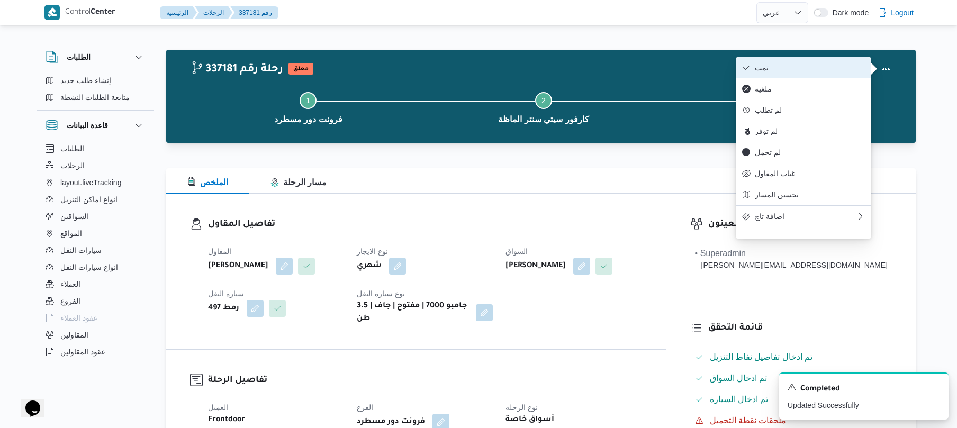
click at [842, 69] on span "تمت" at bounding box center [810, 67] width 110 height 8
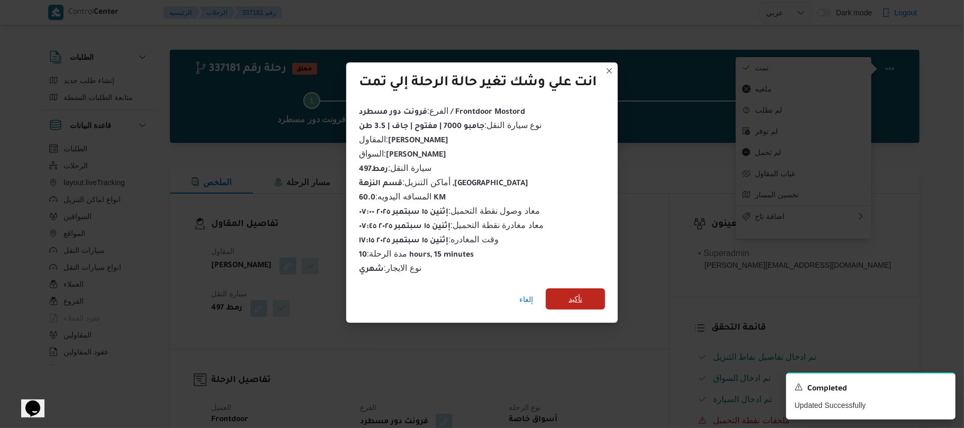
click at [598, 288] on span "تأكيد" at bounding box center [575, 298] width 59 height 21
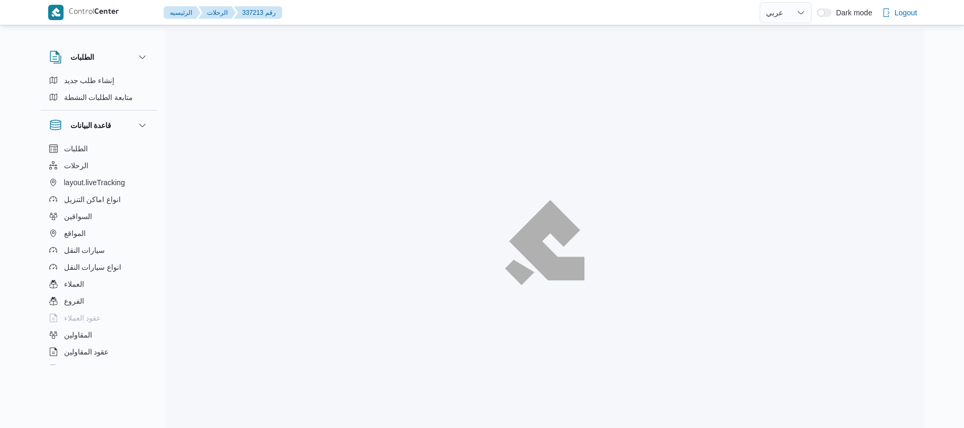
select select "ar"
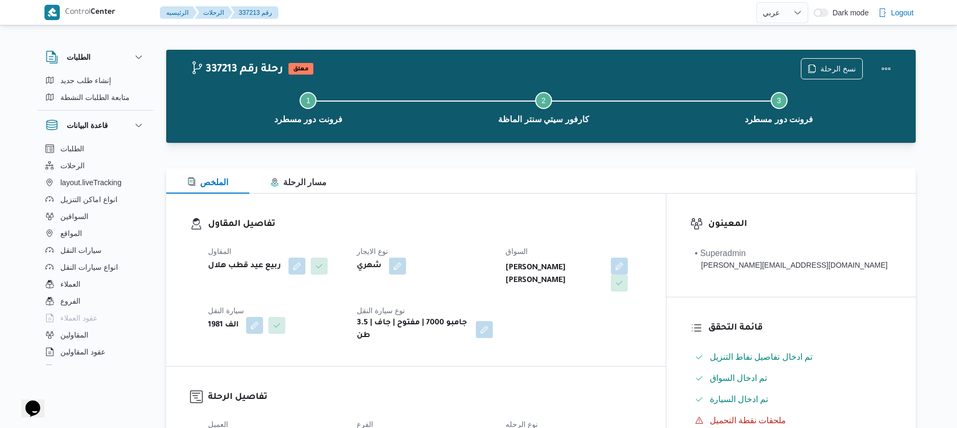
click at [461, 212] on div "تفاصيل المقاول المقاول ربيع عيد قطب هلال نوع الايجار شهري [PERSON_NAME] [PERSON…" at bounding box center [416, 280] width 500 height 173
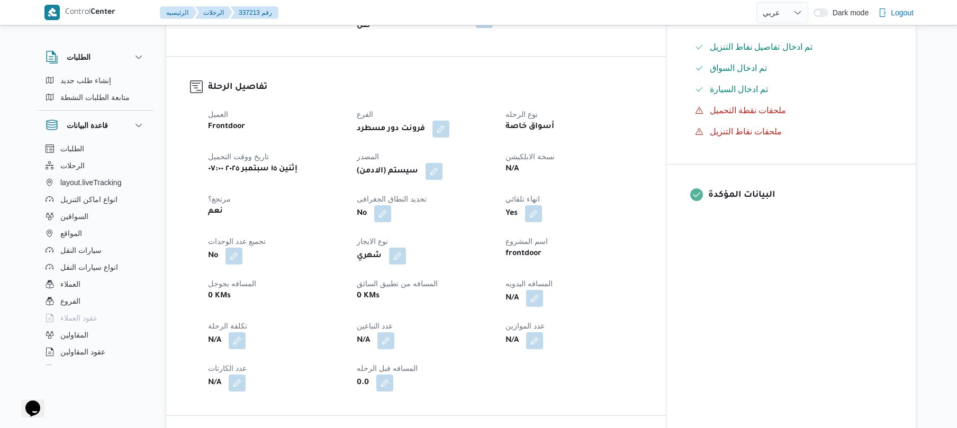
scroll to position [339, 0]
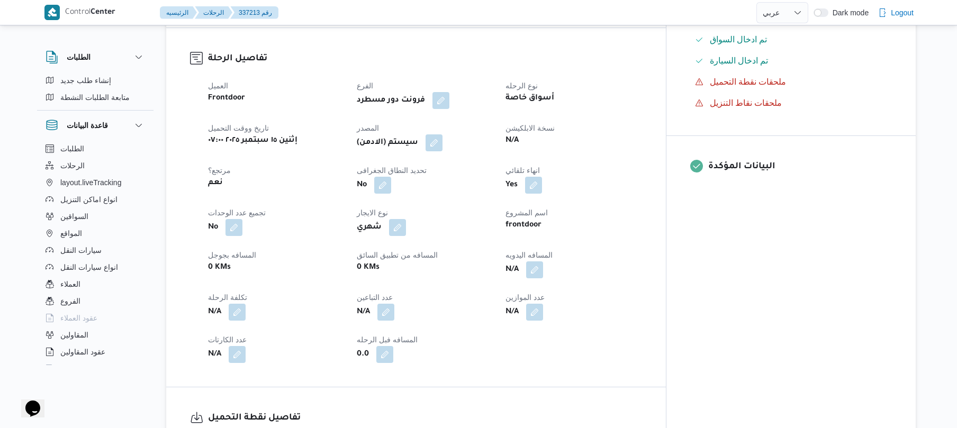
click at [587, 267] on div "N/A" at bounding box center [573, 269] width 138 height 19
click at [543, 263] on button "button" at bounding box center [534, 269] width 17 height 17
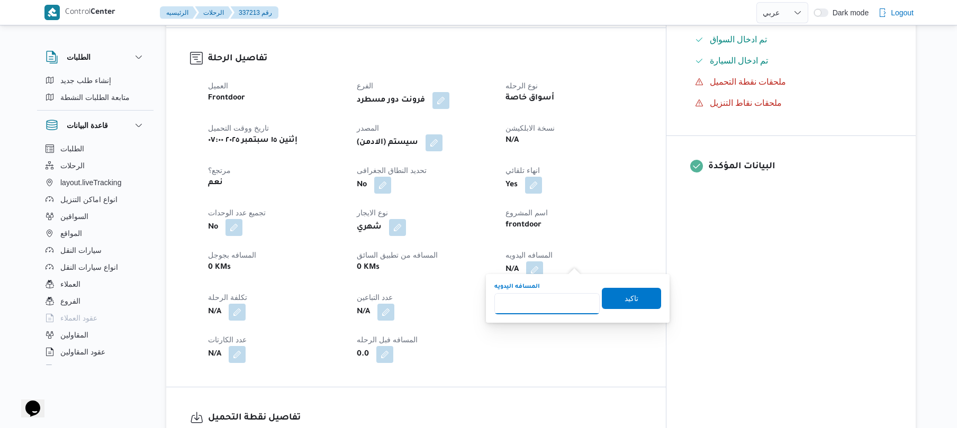
click at [538, 303] on input "المسافه اليدويه" at bounding box center [546, 303] width 105 height 21
type input "65"
click at [627, 301] on span "تاكيد" at bounding box center [631, 298] width 14 height 13
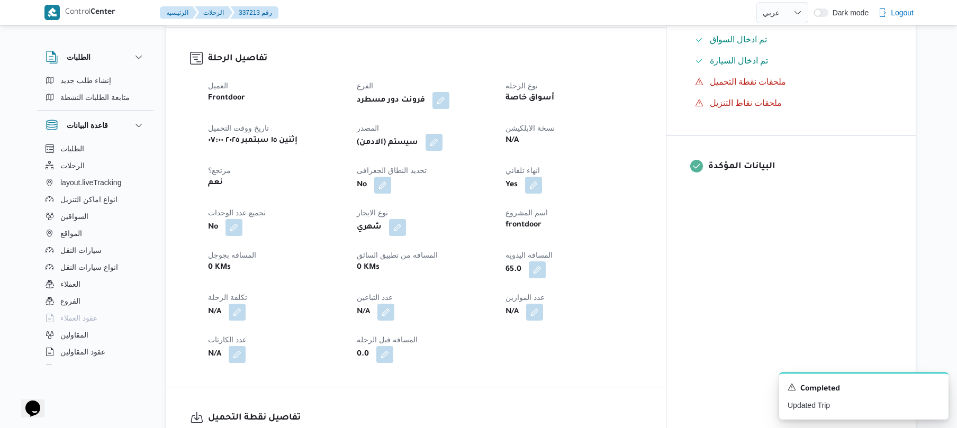
click at [442, 140] on button "button" at bounding box center [433, 142] width 17 height 17
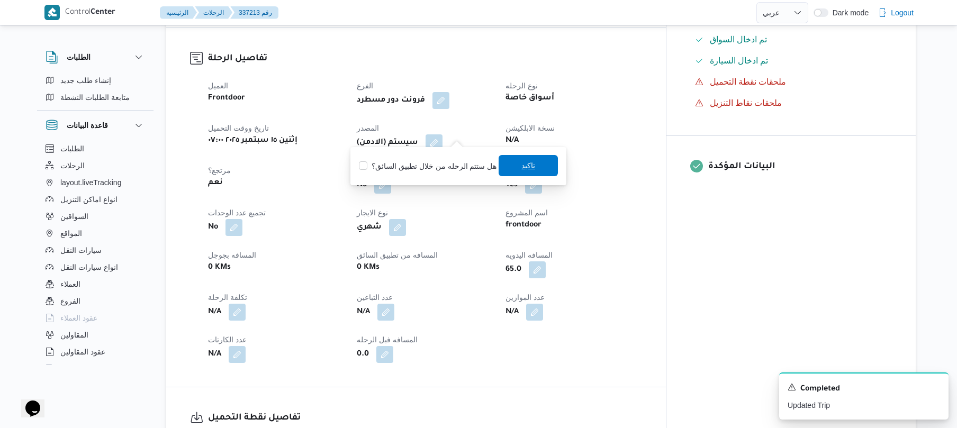
click at [506, 165] on span "تاكيد" at bounding box center [527, 165] width 59 height 21
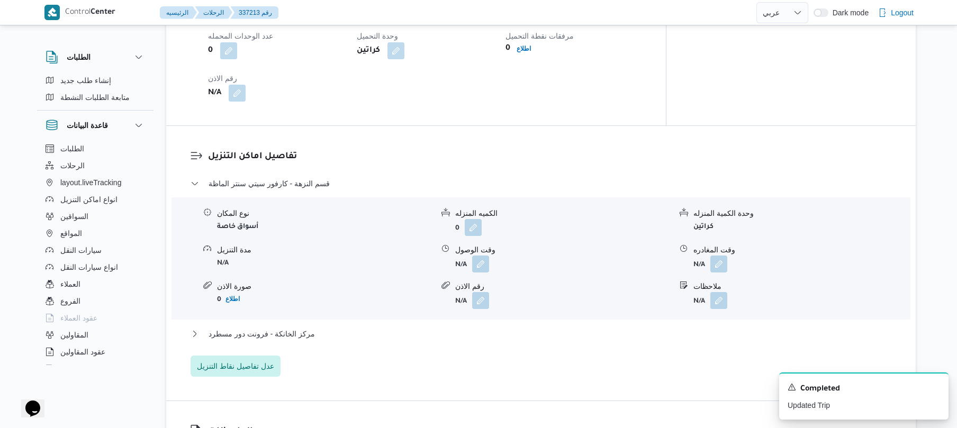
scroll to position [818, 0]
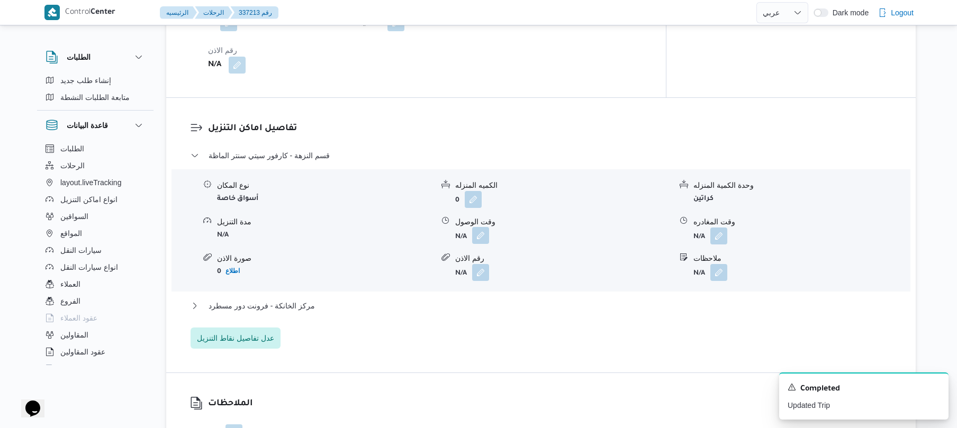
click at [484, 227] on button "button" at bounding box center [480, 235] width 17 height 17
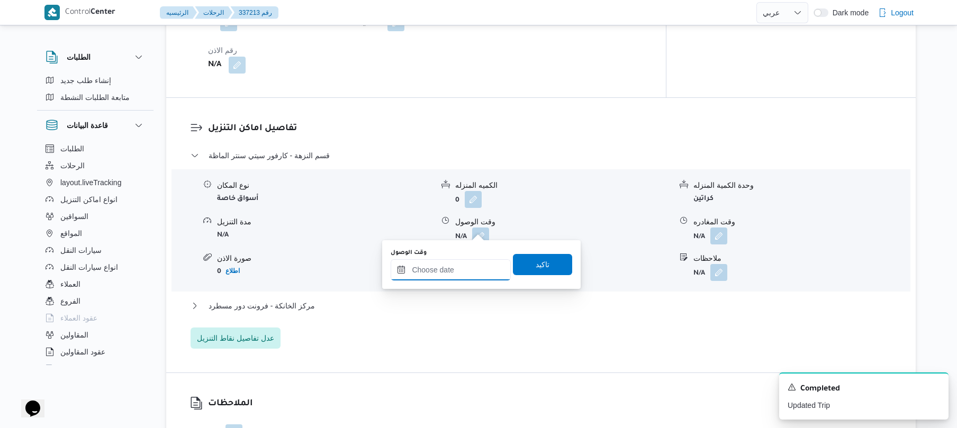
click at [451, 262] on input "وقت الوصول" at bounding box center [451, 269] width 120 height 21
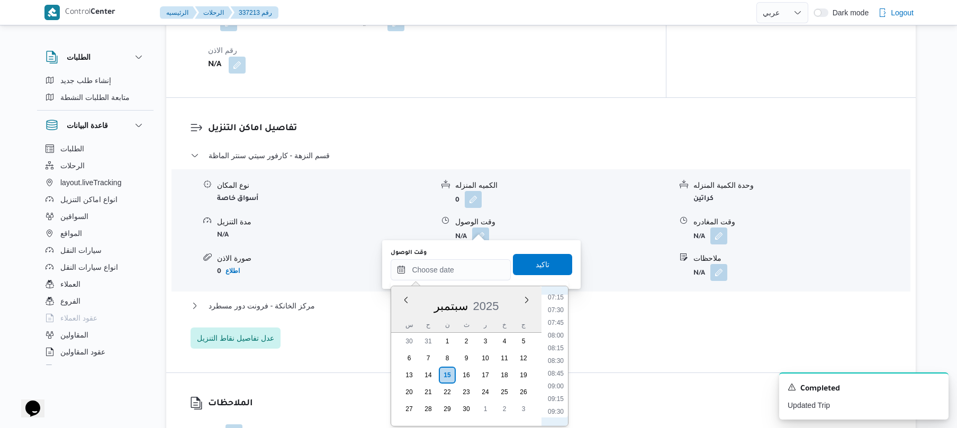
scroll to position [343, 0]
click at [557, 386] on li "08:30" at bounding box center [555, 388] width 24 height 11
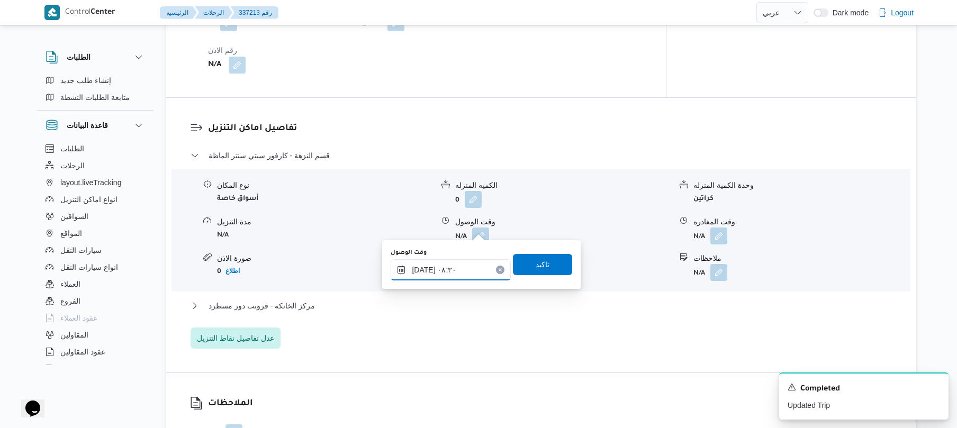
click at [424, 269] on input "[DATE] ٠٨:٣٠" at bounding box center [451, 269] width 120 height 21
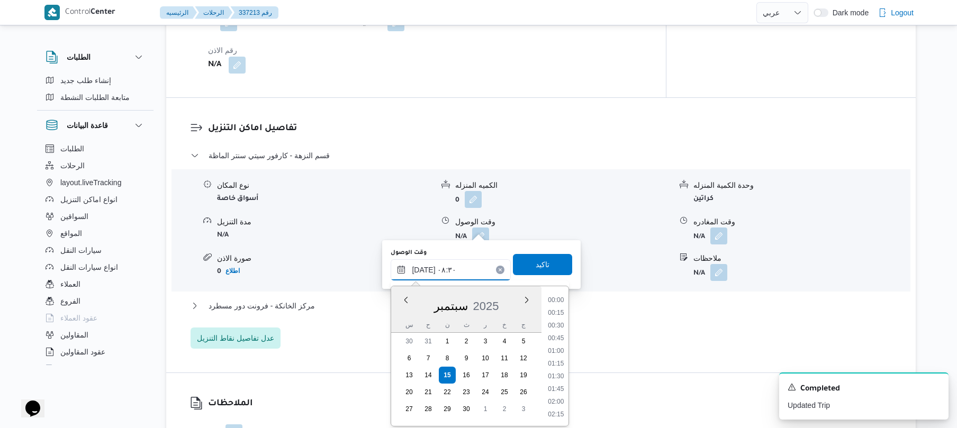
scroll to position [368, 0]
type input "[DATE] ٠٨:٢٠"
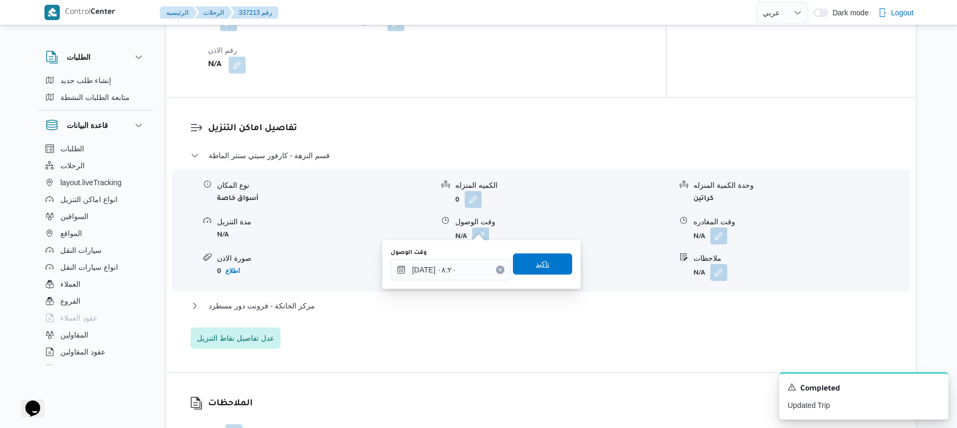
click at [521, 269] on span "تاكيد" at bounding box center [542, 263] width 59 height 21
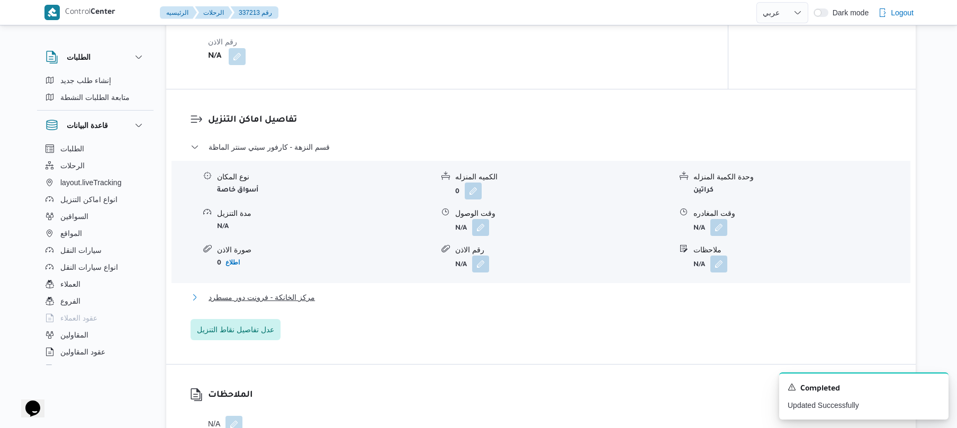
click at [458, 299] on button "مركز الخانكة - فرونت دور مسطرد" at bounding box center [540, 297] width 701 height 13
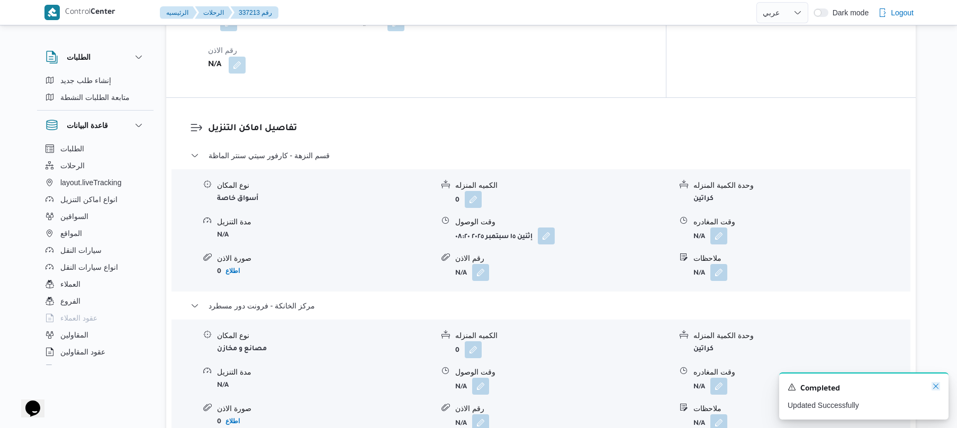
click at [933, 388] on icon "Dismiss toast" at bounding box center [935, 386] width 8 height 8
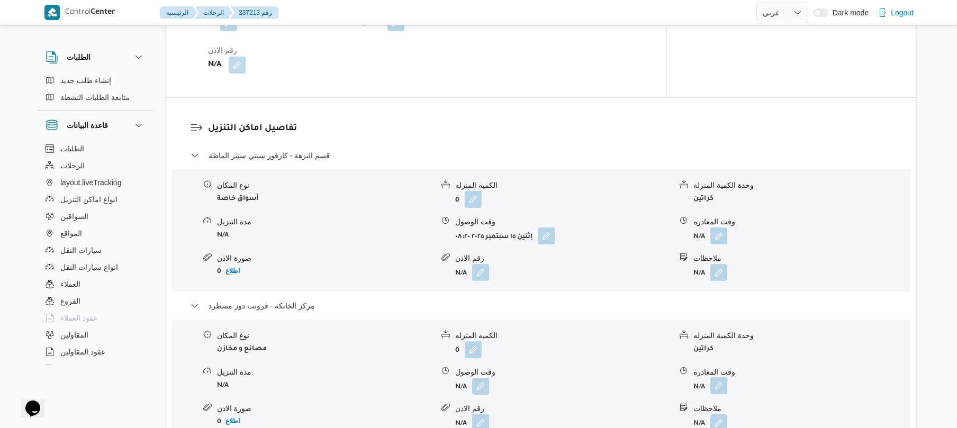
click at [718, 380] on button "button" at bounding box center [718, 385] width 17 height 17
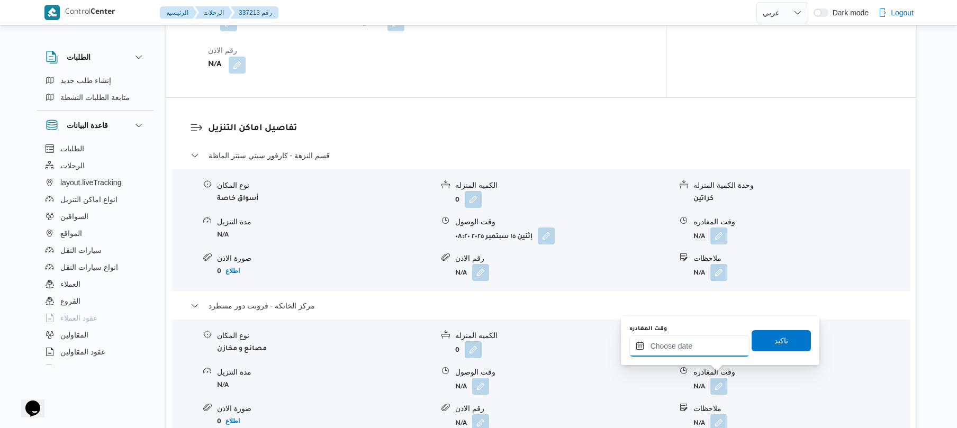
click at [680, 345] on input "وقت المغادره" at bounding box center [689, 345] width 120 height 21
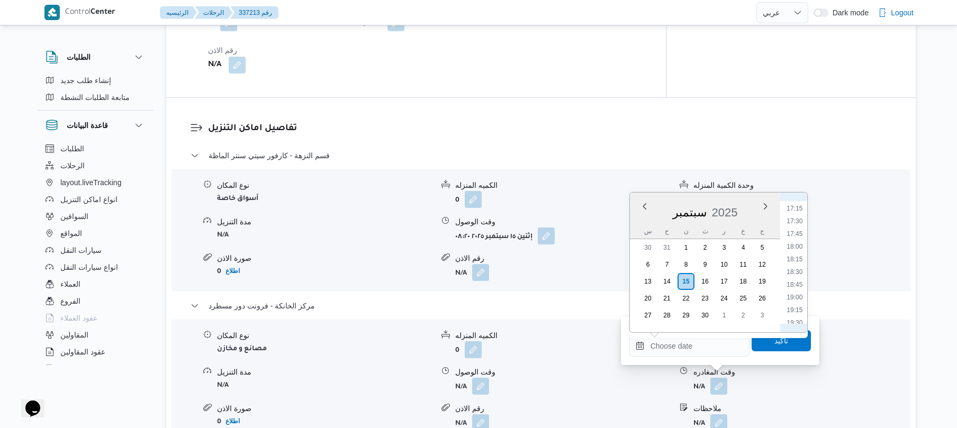
scroll to position [769, 0]
click at [794, 295] on li "17:00" at bounding box center [794, 300] width 24 height 11
type input "[DATE] ١٧:٠٠"
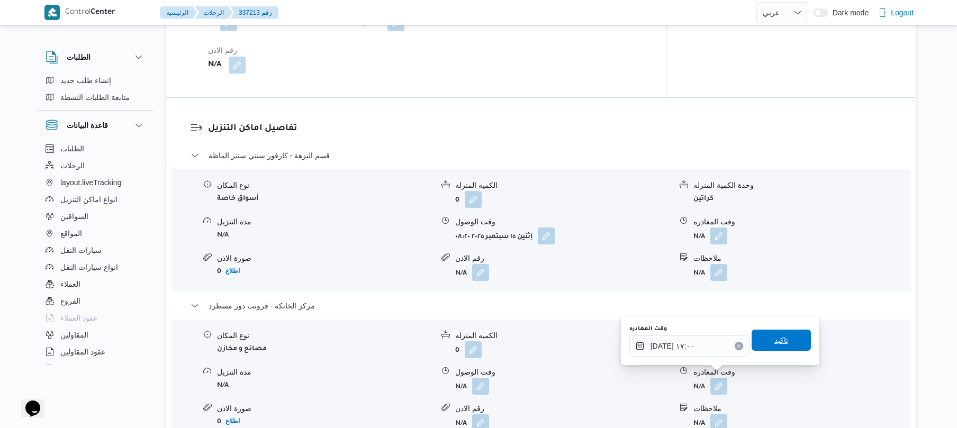
click at [774, 342] on span "تاكيد" at bounding box center [781, 340] width 14 height 13
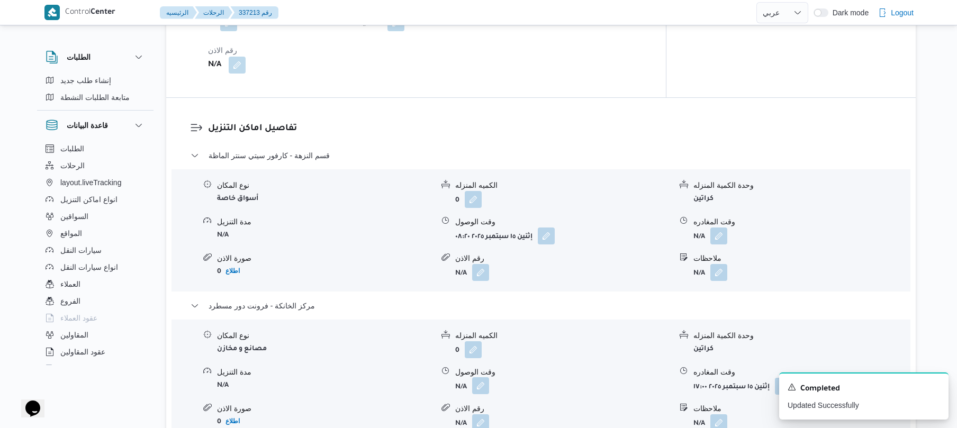
click at [474, 379] on button "button" at bounding box center [480, 385] width 17 height 17
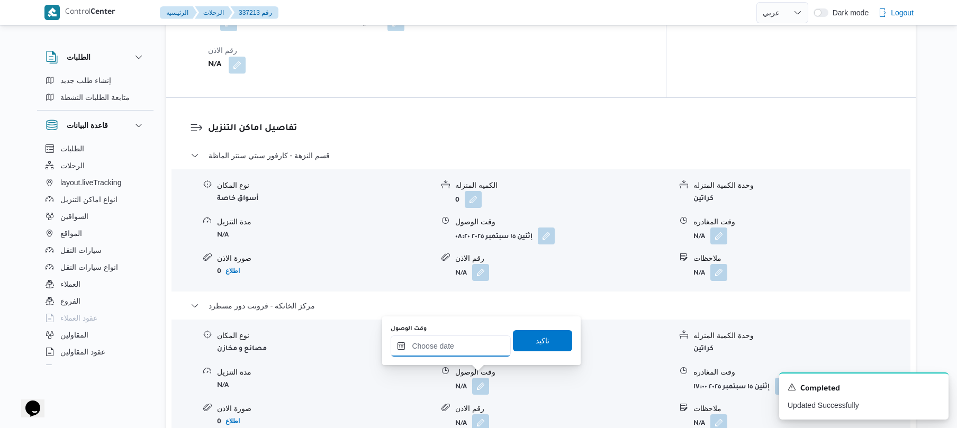
click at [472, 345] on input "وقت الوصول" at bounding box center [451, 345] width 120 height 21
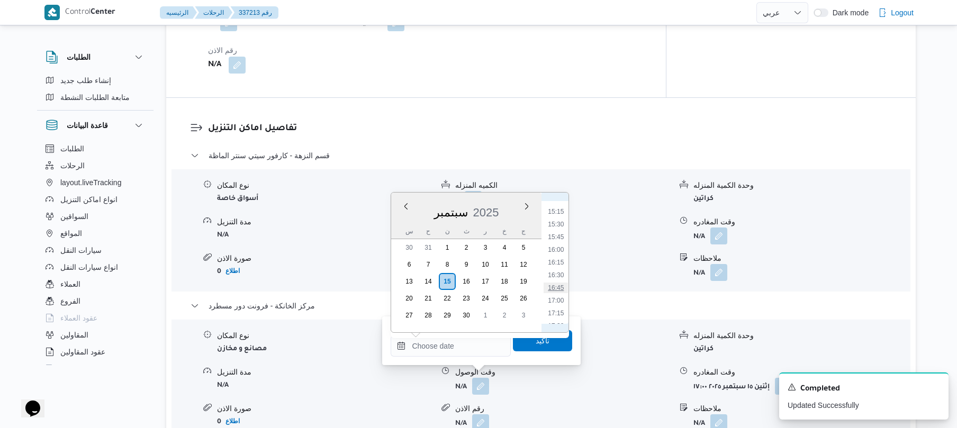
click at [555, 288] on li "16:45" at bounding box center [556, 288] width 24 height 11
type input "[DATE] ١٦:٤٥"
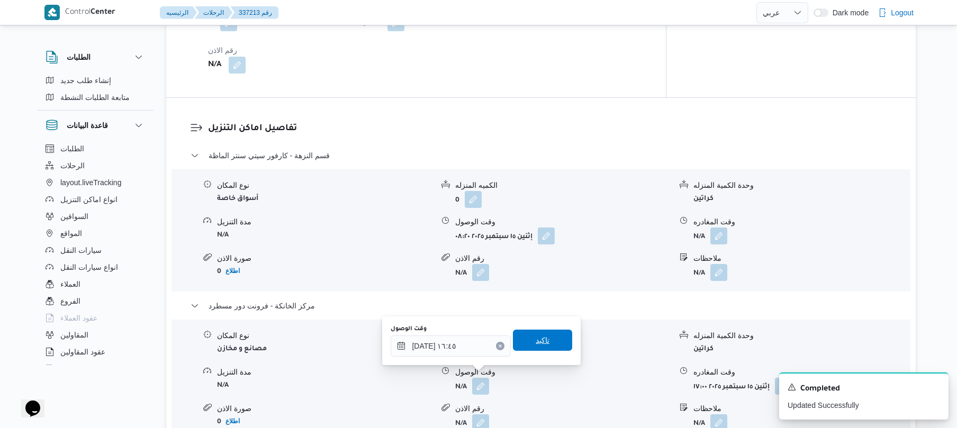
click at [538, 345] on span "تاكيد" at bounding box center [543, 340] width 14 height 13
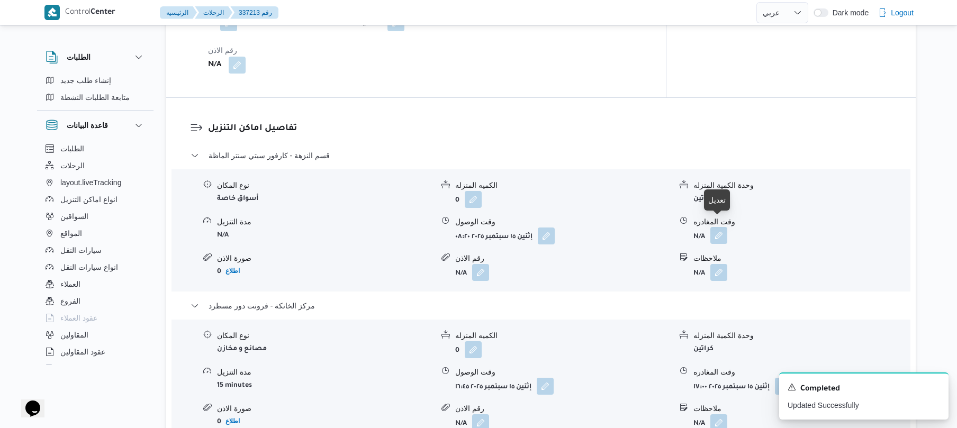
click at [722, 228] on button "button" at bounding box center [718, 235] width 17 height 17
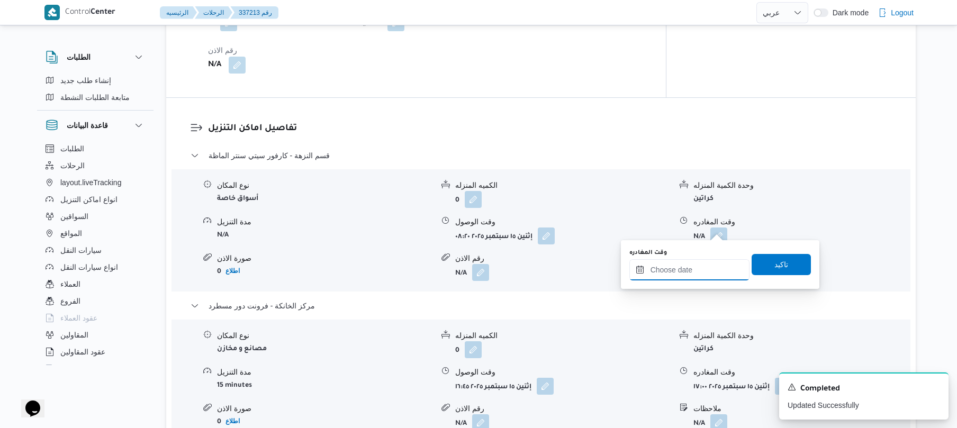
drag, startPoint x: 679, startPoint y: 267, endPoint x: 704, endPoint y: 260, distance: 25.3
click at [679, 267] on input "وقت المغادره" at bounding box center [689, 269] width 120 height 21
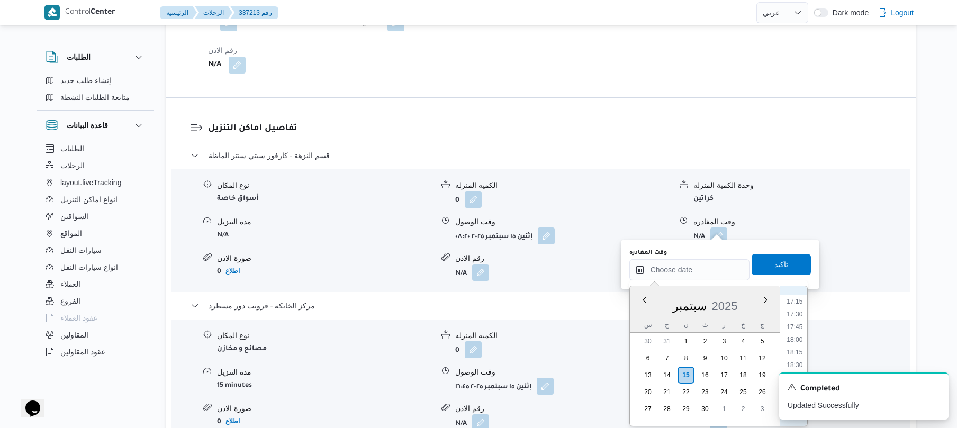
scroll to position [771, 0]
click at [796, 341] on li "16:00" at bounding box center [794, 342] width 24 height 11
type input "[DATE] ١٦:٠٠"
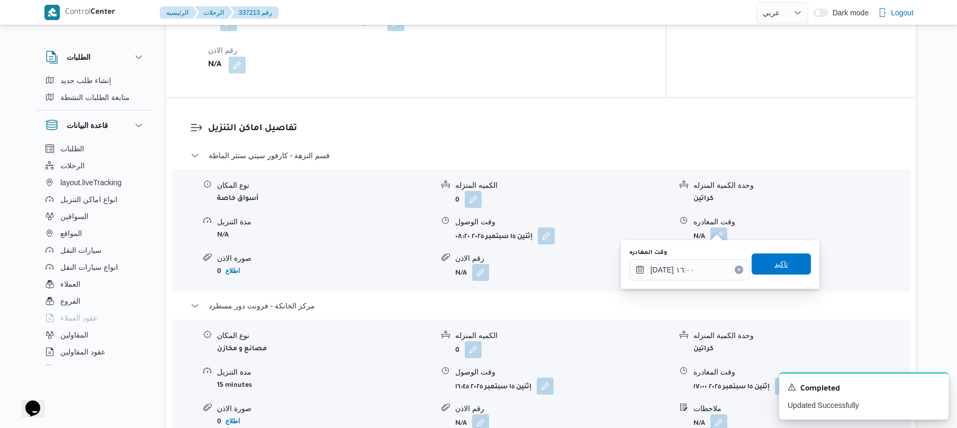
click at [785, 269] on span "تاكيد" at bounding box center [780, 263] width 59 height 21
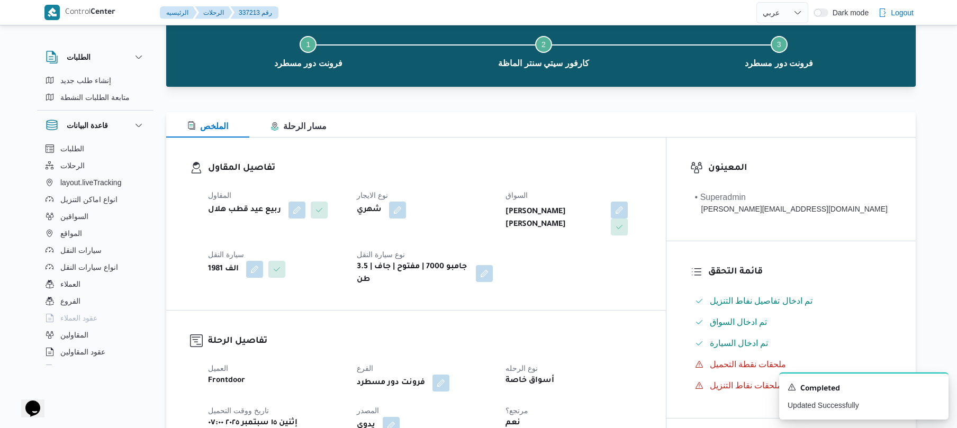
scroll to position [0, 0]
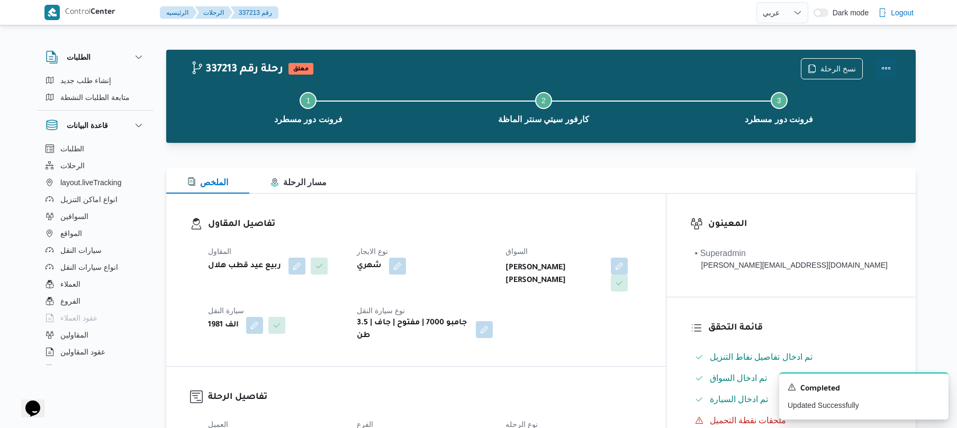
click at [892, 58] on button "Actions" at bounding box center [885, 68] width 21 height 21
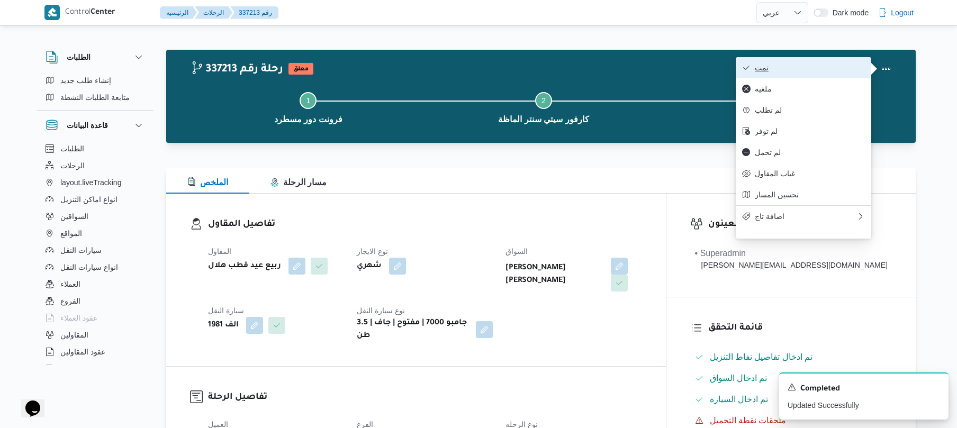
click at [829, 63] on span "تمت" at bounding box center [810, 67] width 110 height 8
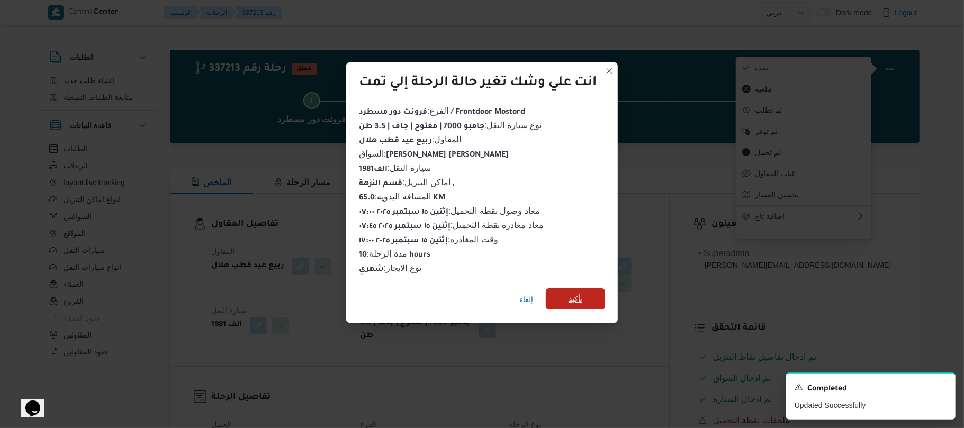
click at [595, 297] on span "تأكيد" at bounding box center [575, 298] width 59 height 21
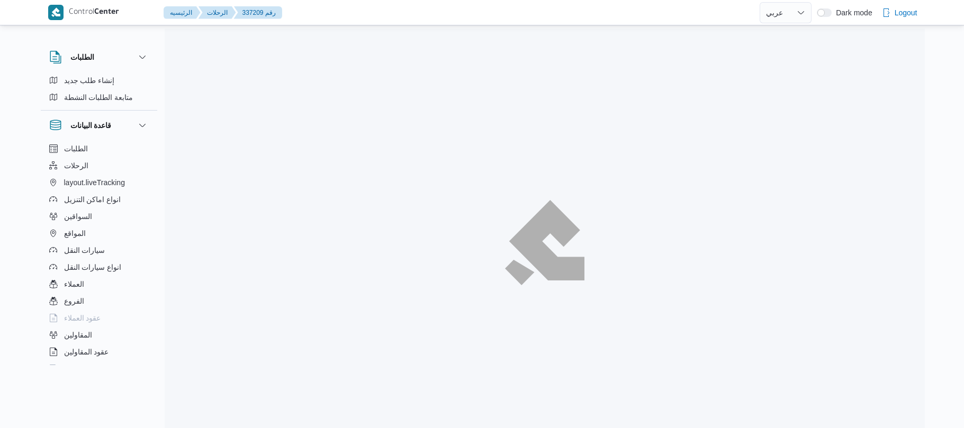
select select "ar"
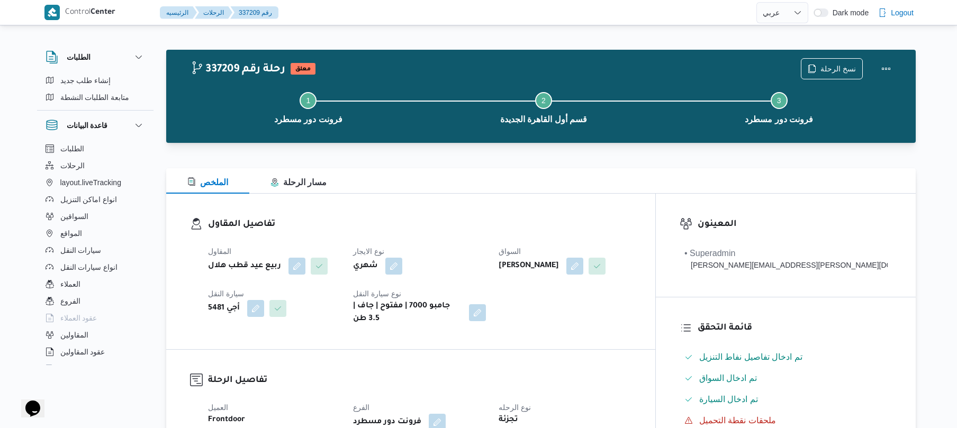
click at [525, 219] on h3 "تفاصيل المقاول" at bounding box center [419, 224] width 423 height 14
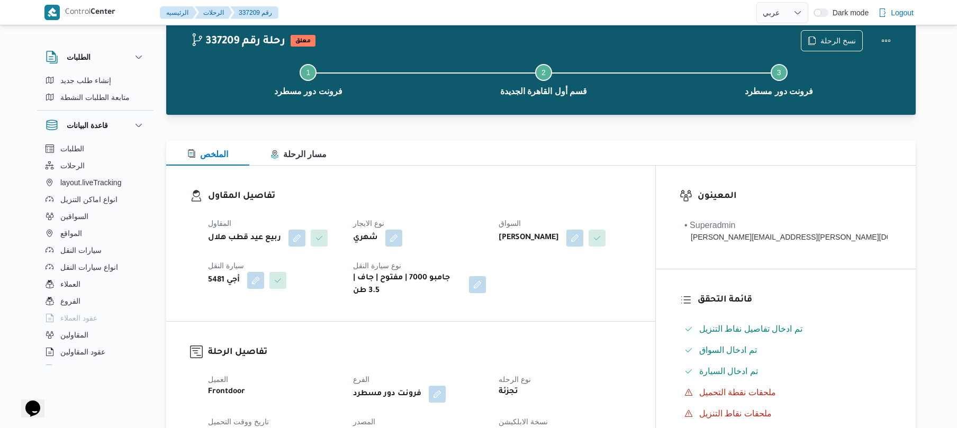
scroll to position [56, 0]
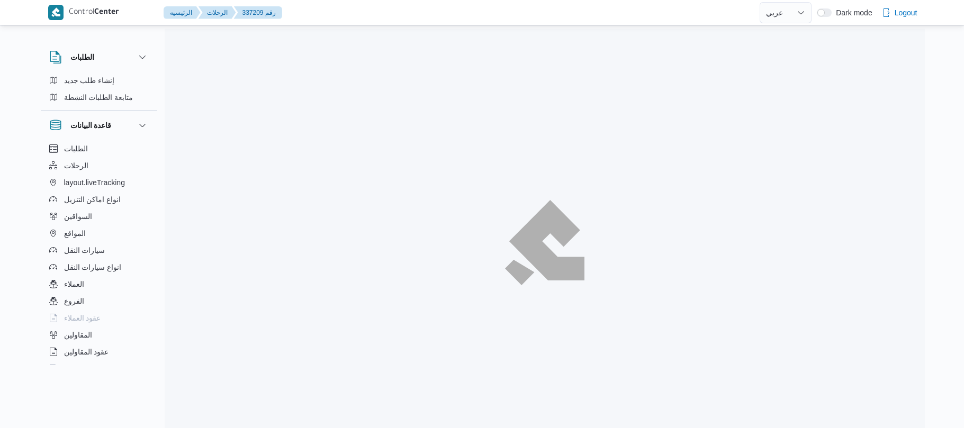
select select "ar"
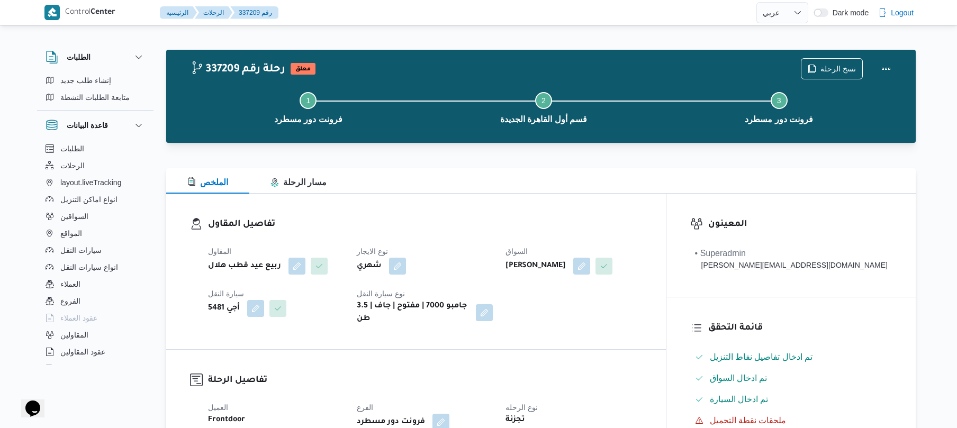
click at [493, 198] on div "تفاصيل المقاول المقاول ربيع عيد قطب هلال نوع الايجار شهري السواق [PERSON_NAME] …" at bounding box center [416, 272] width 500 height 156
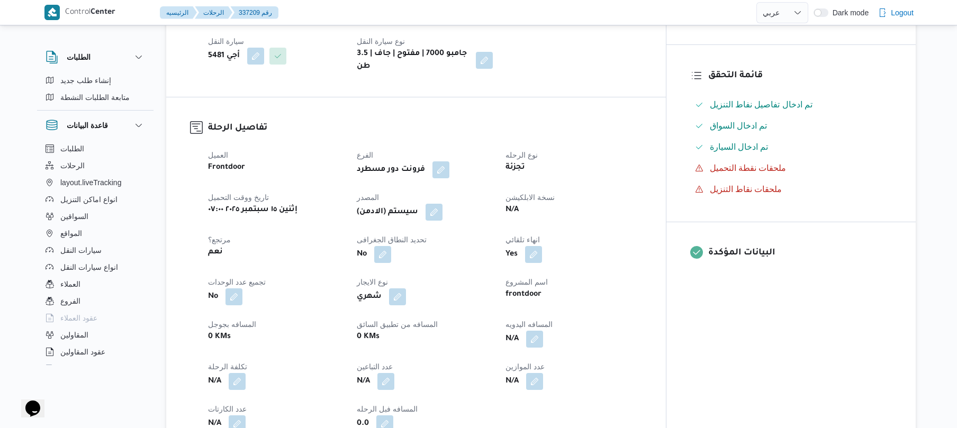
scroll to position [254, 0]
click at [543, 329] on button "button" at bounding box center [534, 337] width 17 height 17
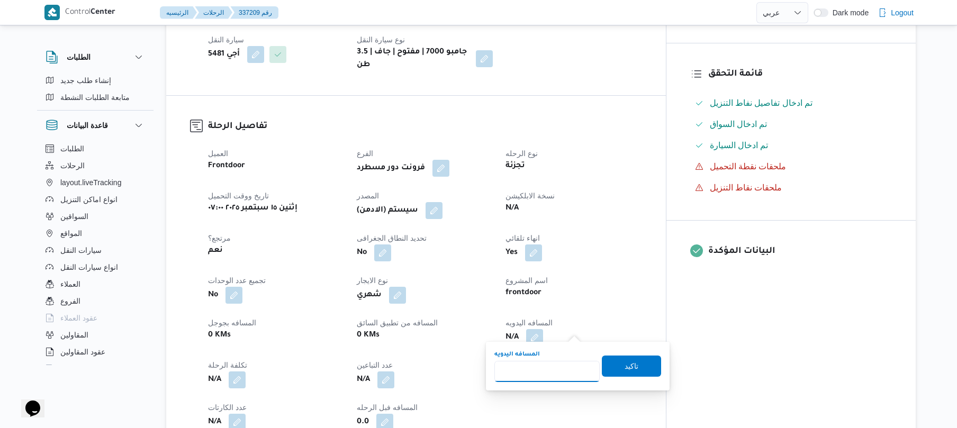
click at [551, 367] on input "المسافه اليدويه" at bounding box center [546, 371] width 105 height 21
type input "120"
click at [625, 367] on span "تاكيد" at bounding box center [631, 365] width 14 height 13
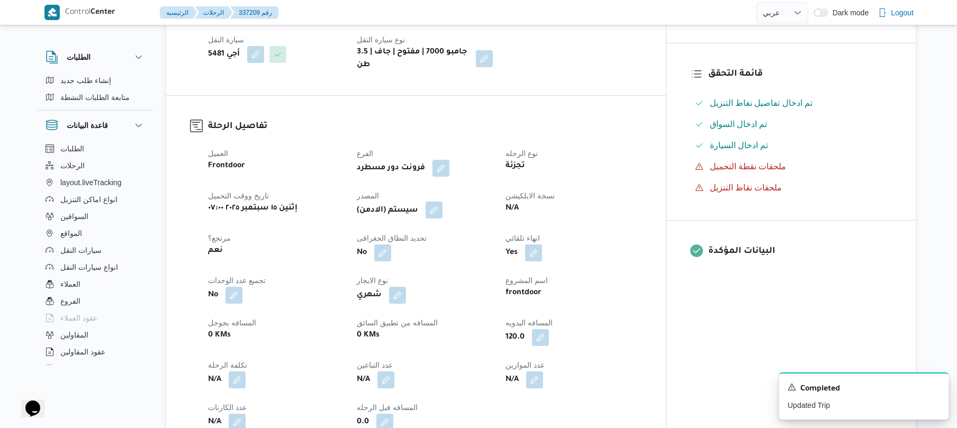
click at [442, 203] on button "button" at bounding box center [433, 210] width 17 height 17
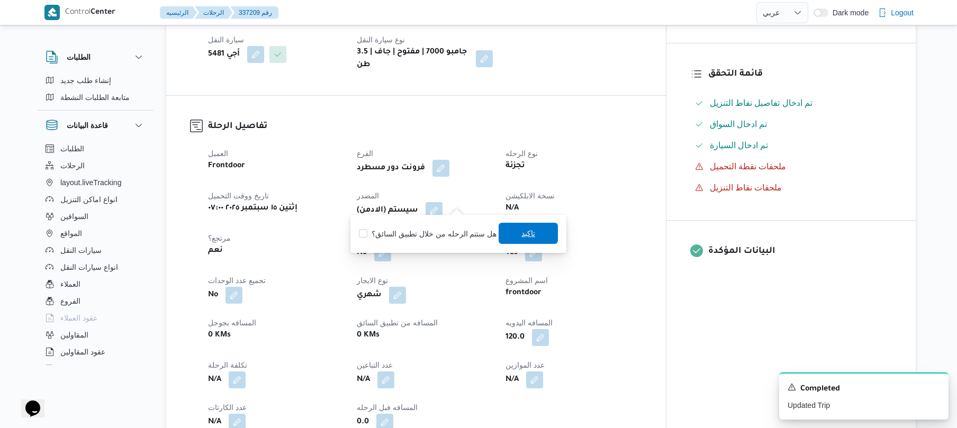
click at [515, 232] on span "تاكيد" at bounding box center [527, 233] width 59 height 21
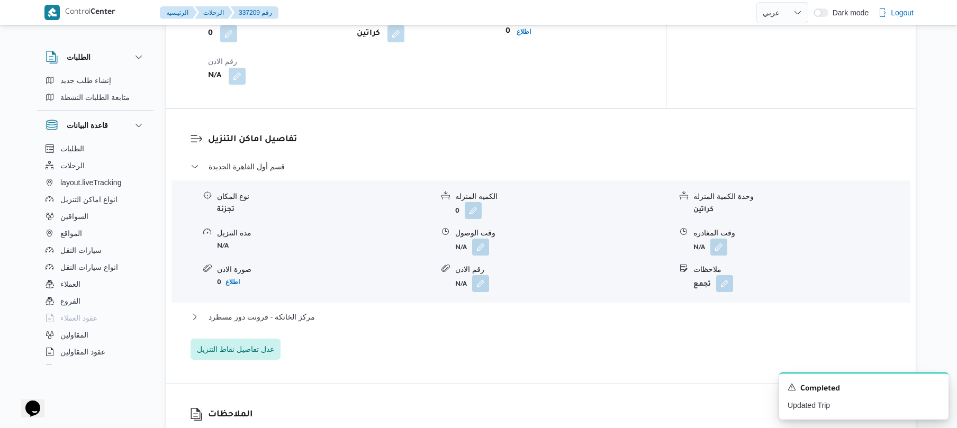
scroll to position [818, 0]
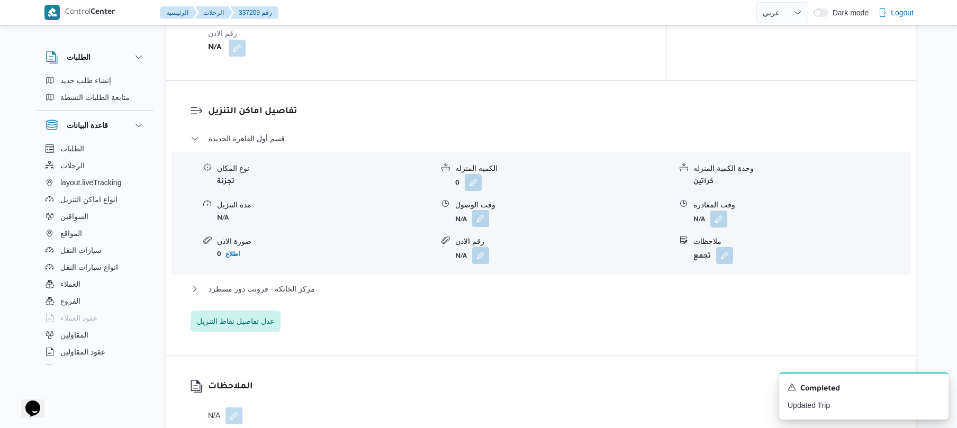
click at [482, 211] on button "button" at bounding box center [480, 218] width 17 height 17
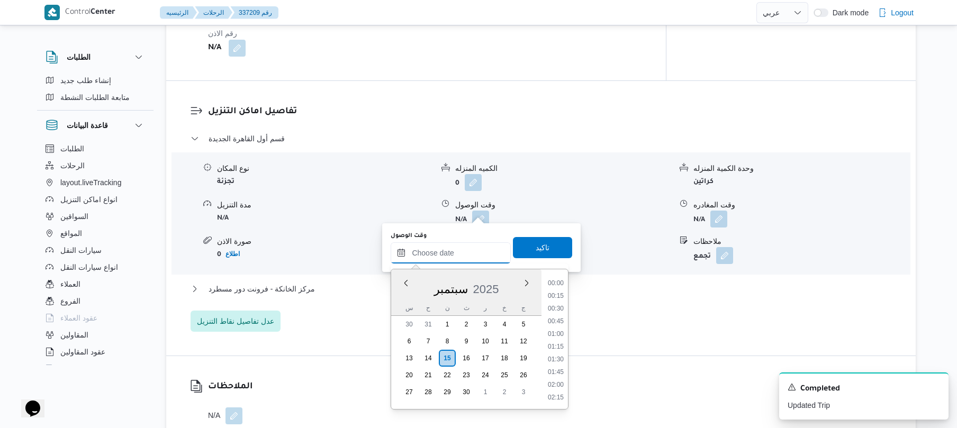
click at [449, 248] on input "وقت الوصول" at bounding box center [451, 252] width 120 height 21
click at [557, 348] on li "09:00" at bounding box center [555, 349] width 24 height 11
type input "١٥/٠٩/٢٠٢٥ ٠٩:٠٠"
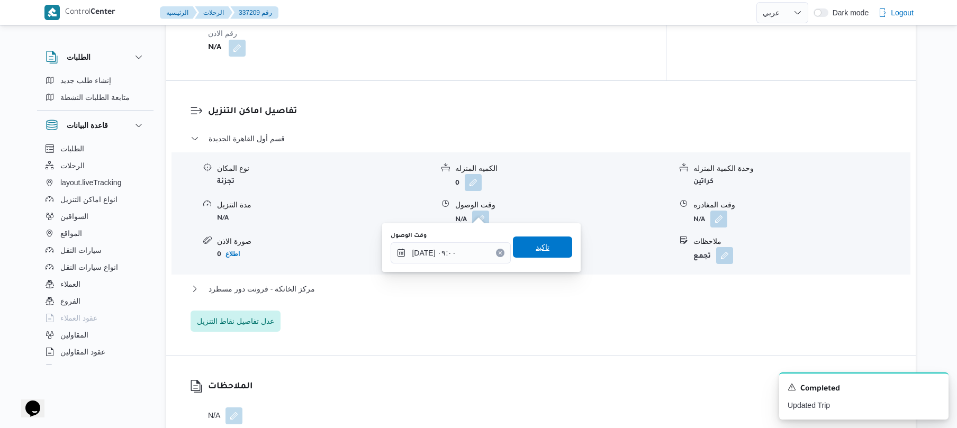
click at [545, 252] on span "تاكيد" at bounding box center [542, 247] width 59 height 21
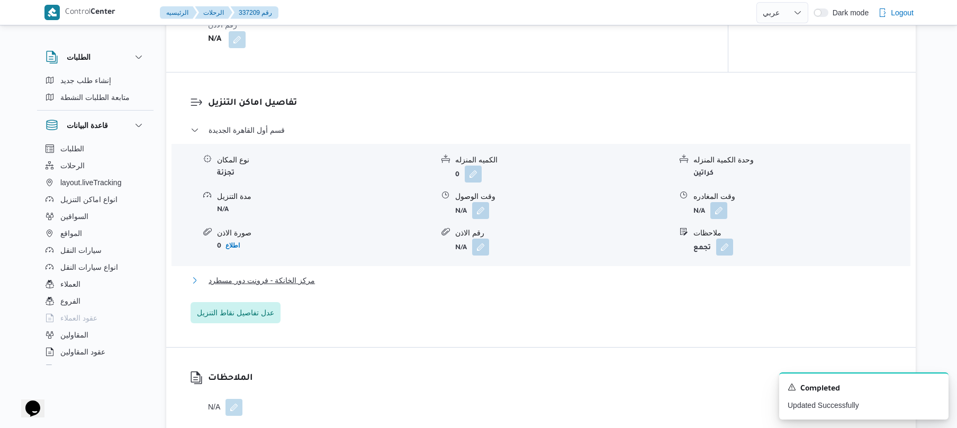
click at [507, 276] on button "مركز الخانكة - فرونت دور مسطرد" at bounding box center [540, 280] width 701 height 13
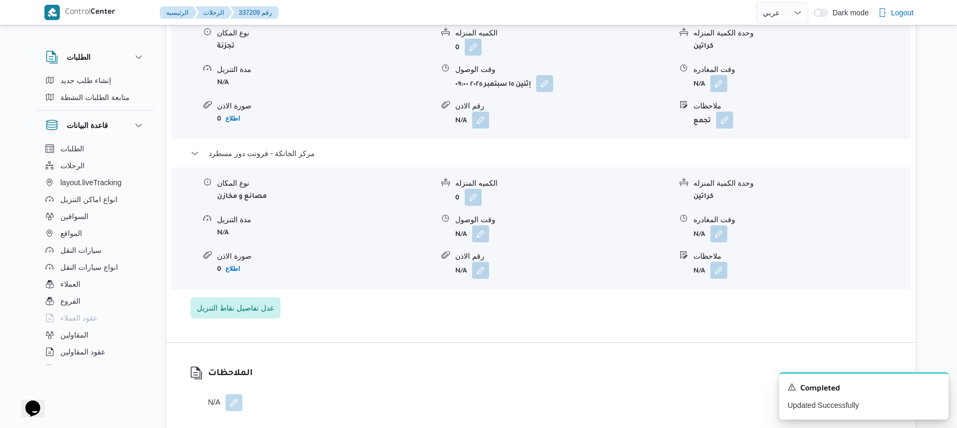
scroll to position [987, 0]
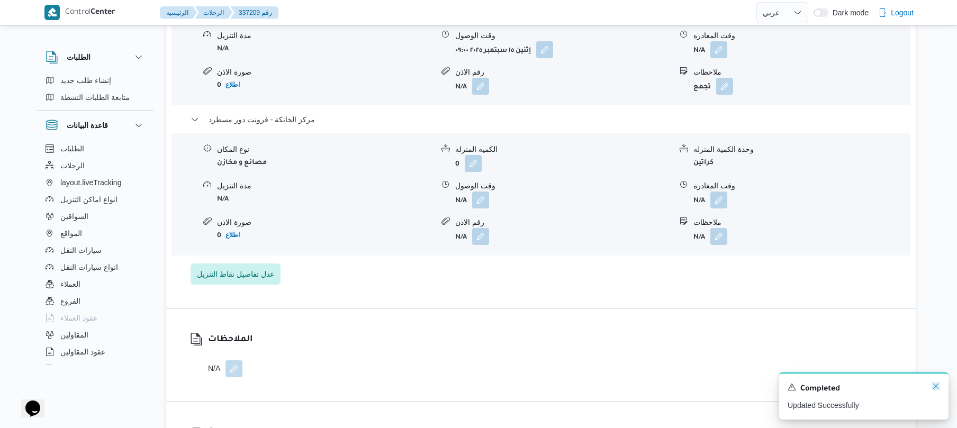
click at [932, 387] on icon "Dismiss toast" at bounding box center [935, 386] width 8 height 8
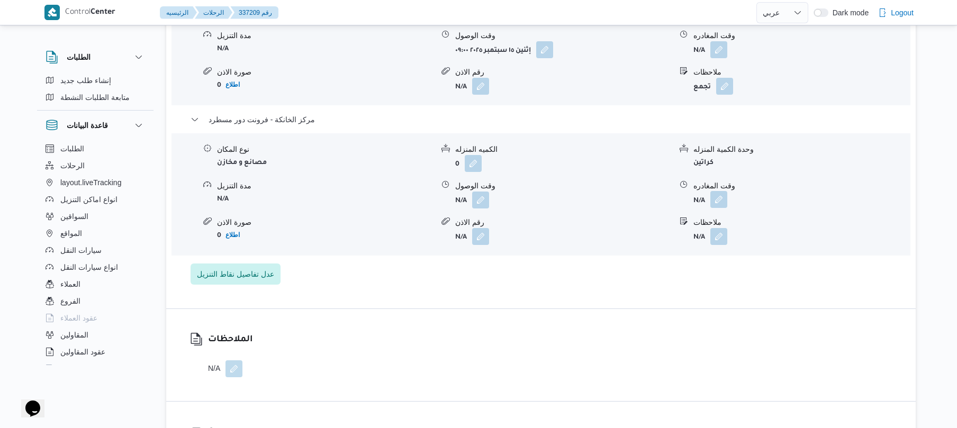
click at [715, 191] on button "button" at bounding box center [718, 199] width 17 height 17
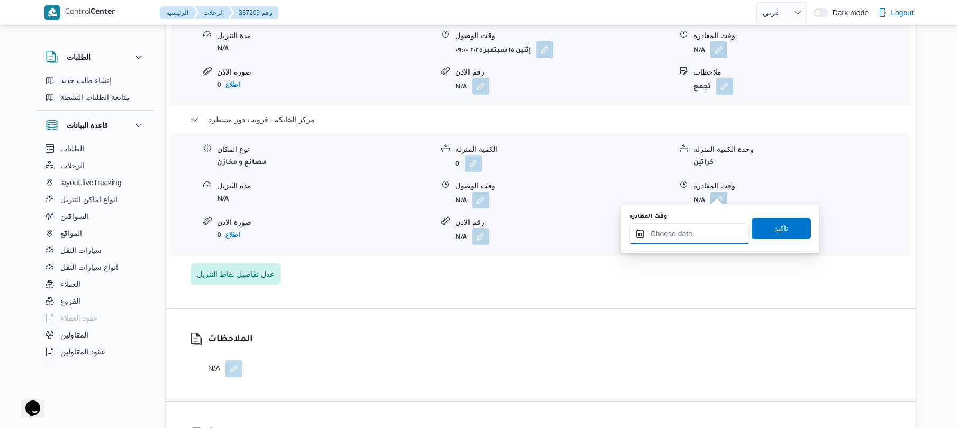
click at [698, 231] on input "وقت المغادره" at bounding box center [689, 233] width 120 height 21
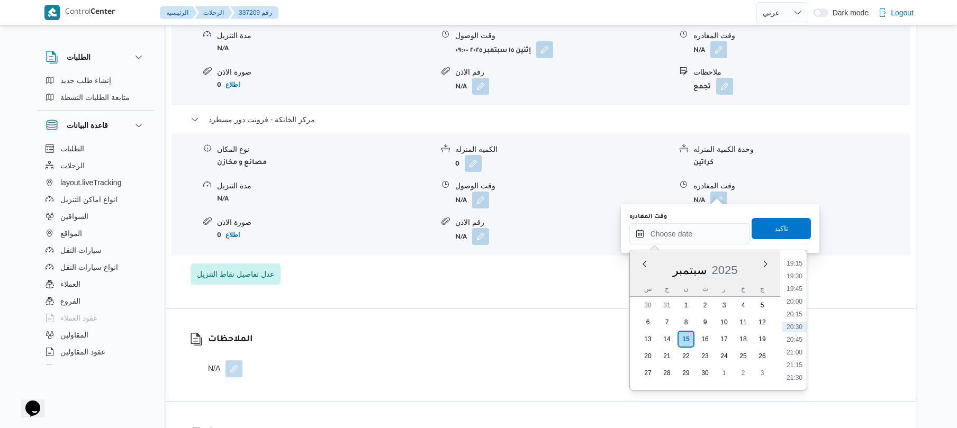
scroll to position [875, 0]
click at [797, 286] on li "17:45" at bounding box center [794, 291] width 24 height 11
type input "١٥/٠٩/٢٠٢٥ ١٧:٤٥"
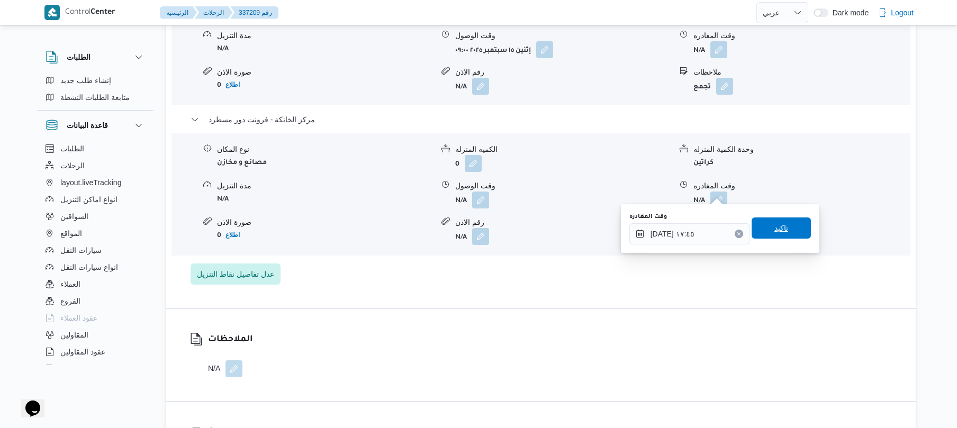
click at [783, 225] on span "تاكيد" at bounding box center [780, 227] width 59 height 21
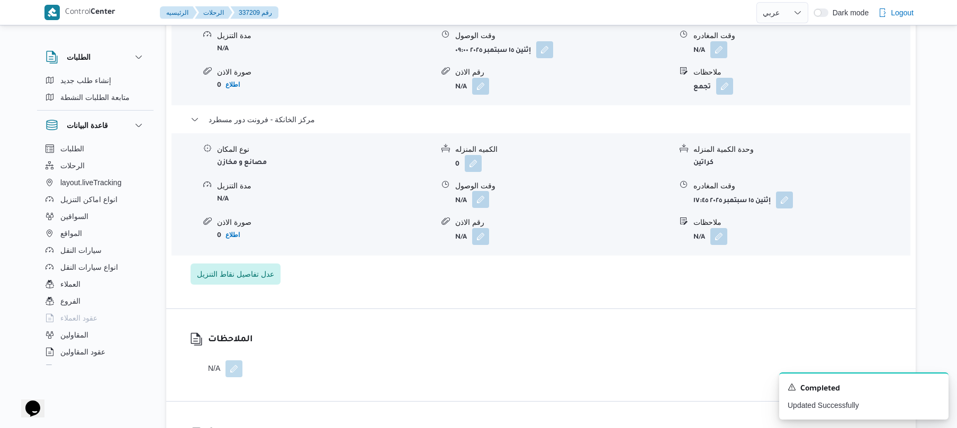
click at [487, 195] on button "button" at bounding box center [480, 199] width 17 height 17
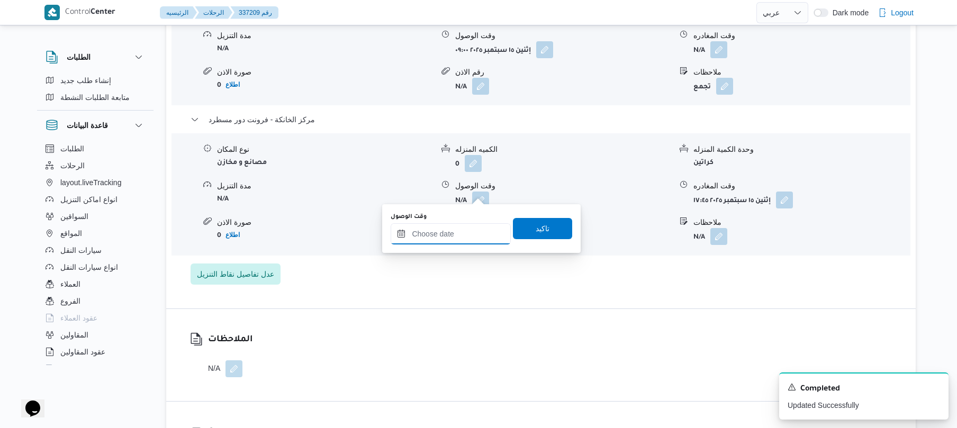
click at [466, 237] on input "وقت الوصول" at bounding box center [451, 233] width 120 height 21
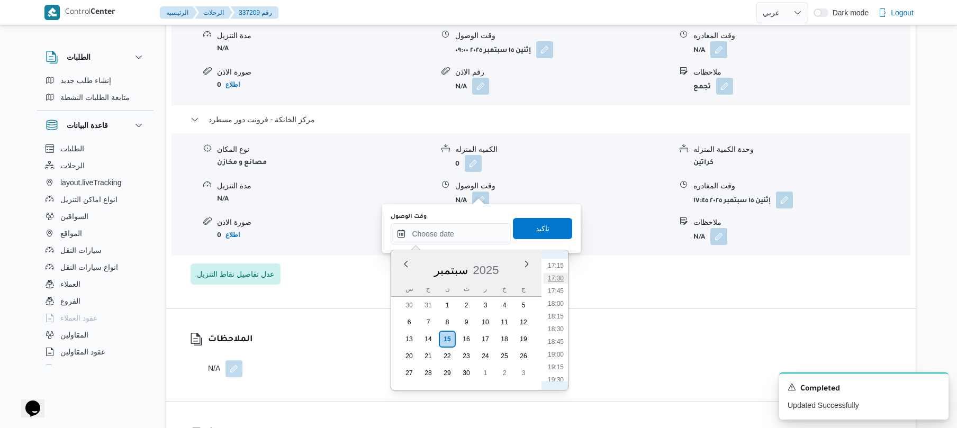
click at [555, 276] on li "17:30" at bounding box center [555, 278] width 24 height 11
type input "١٥/٠٩/٢٠٢٥ ١٧:٣٠"
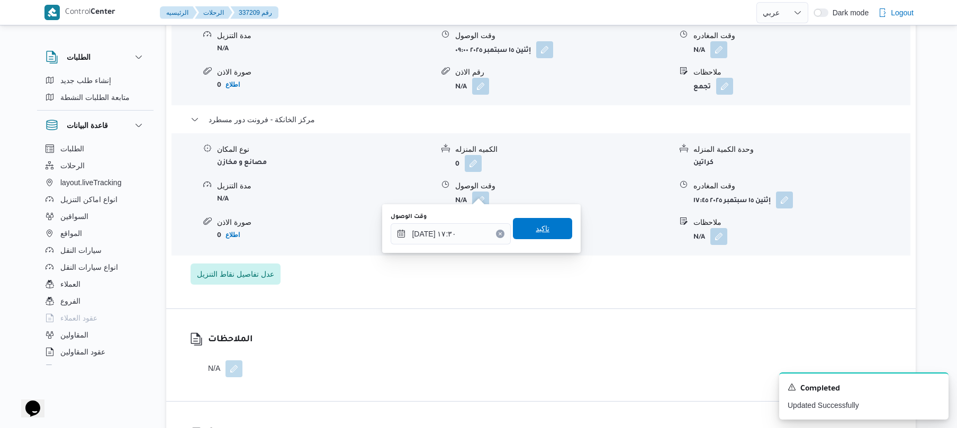
click at [542, 226] on span "تاكيد" at bounding box center [543, 228] width 14 height 13
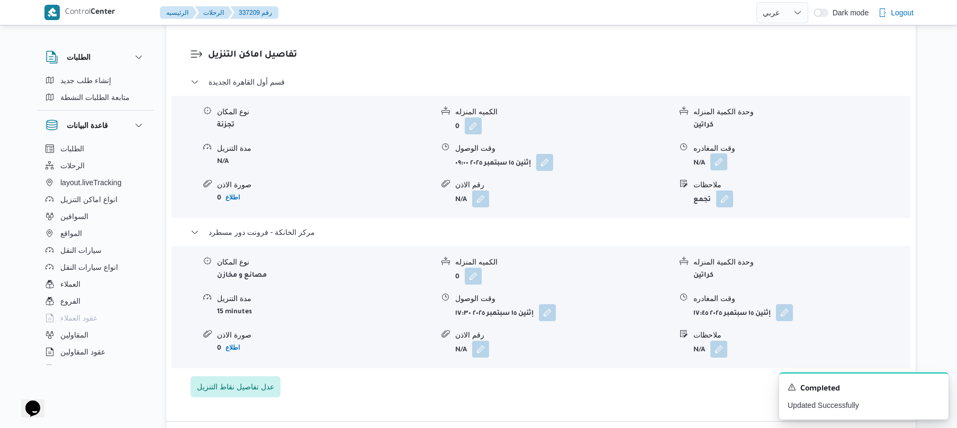
click at [722, 153] on button "button" at bounding box center [718, 161] width 17 height 17
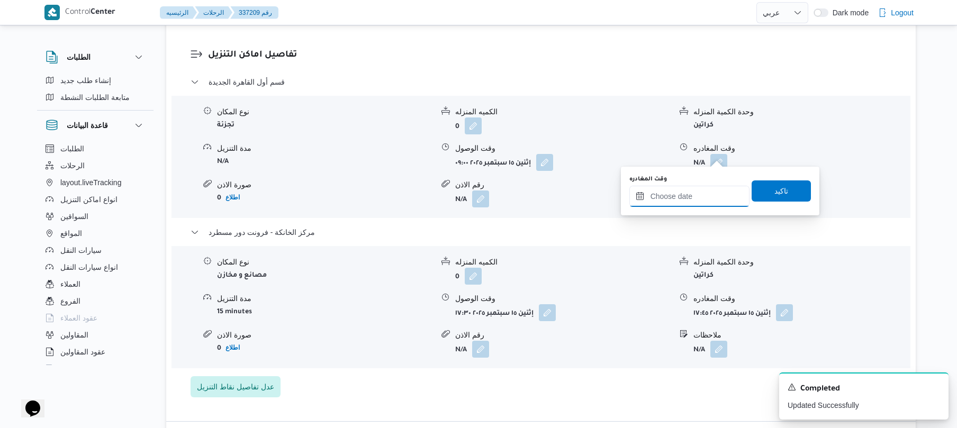
click at [665, 194] on input "وقت المغادره" at bounding box center [689, 196] width 120 height 21
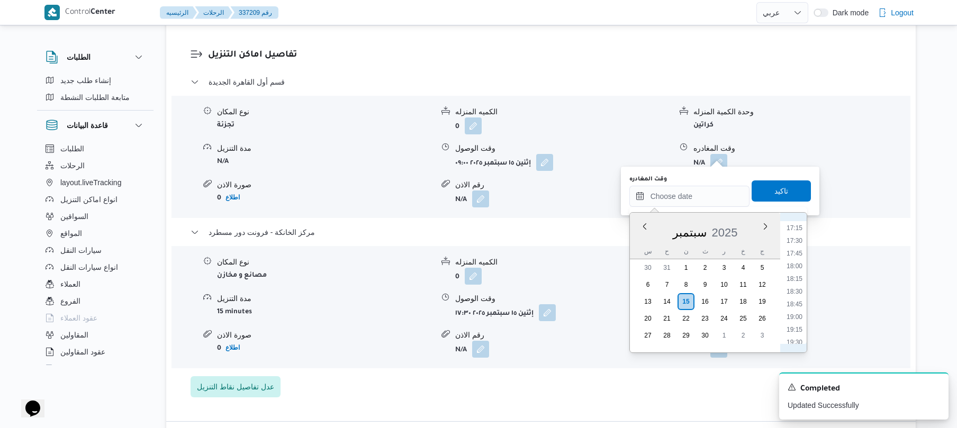
scroll to position [771, 0]
click at [791, 306] on li "16:45" at bounding box center [794, 306] width 24 height 11
type input "١٥/٠٩/٢٠٢٥ ١٦:٤٥"
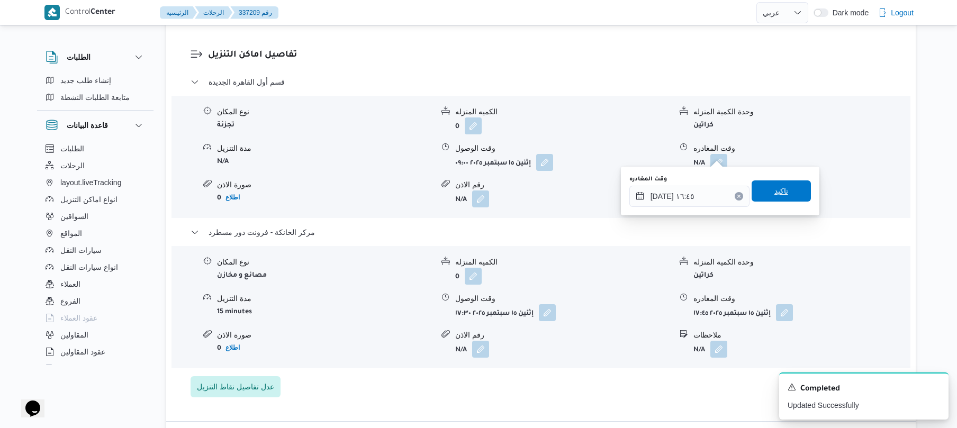
click at [786, 193] on span "تاكيد" at bounding box center [780, 190] width 59 height 21
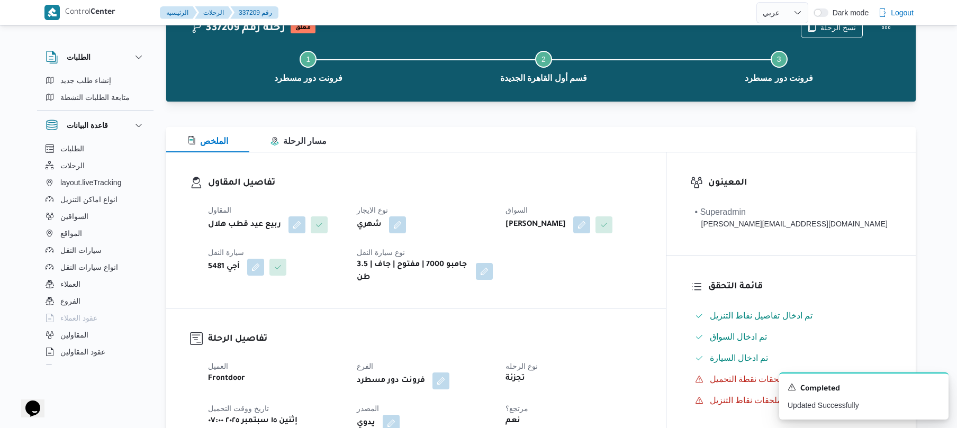
scroll to position [0, 0]
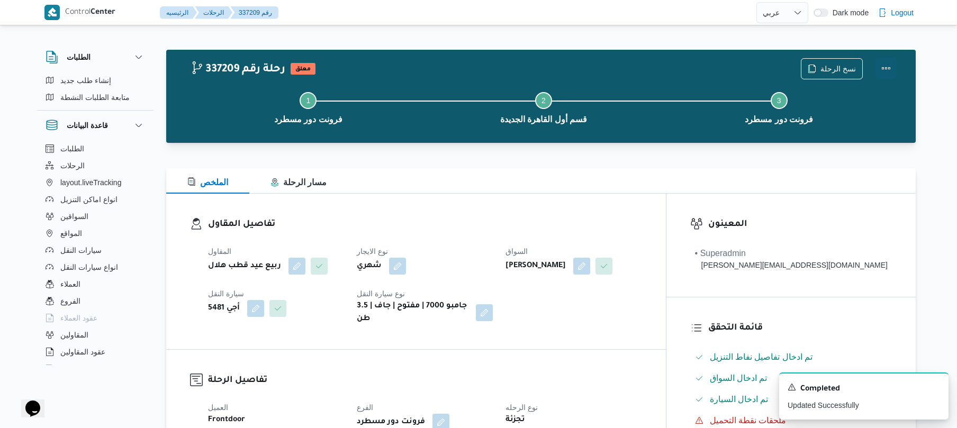
click at [886, 69] on button "Actions" at bounding box center [885, 68] width 21 height 21
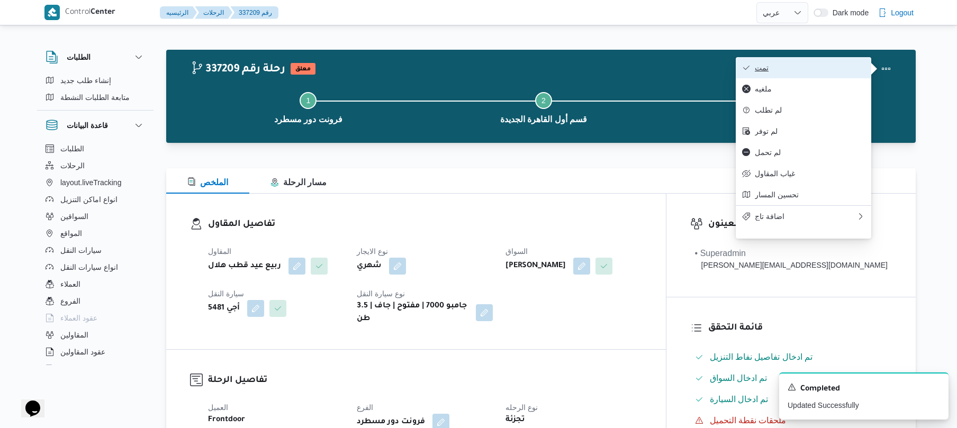
click at [828, 68] on span "تمت" at bounding box center [810, 67] width 110 height 8
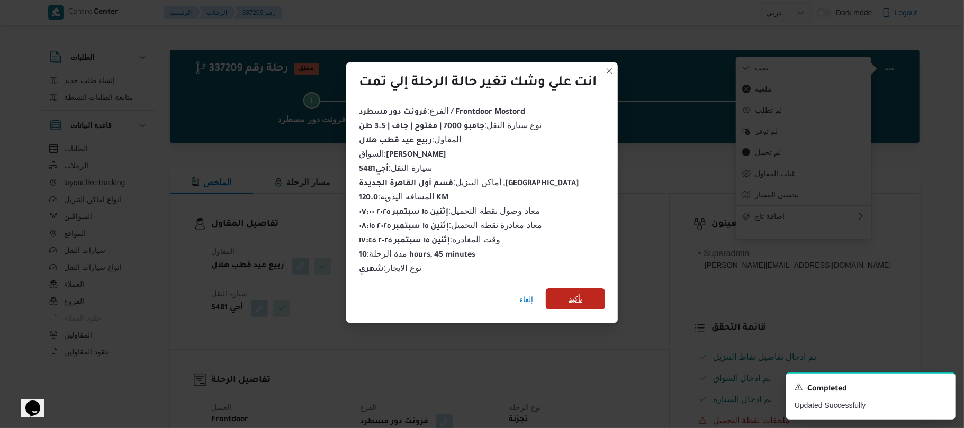
click at [582, 295] on span "تأكيد" at bounding box center [575, 299] width 14 height 13
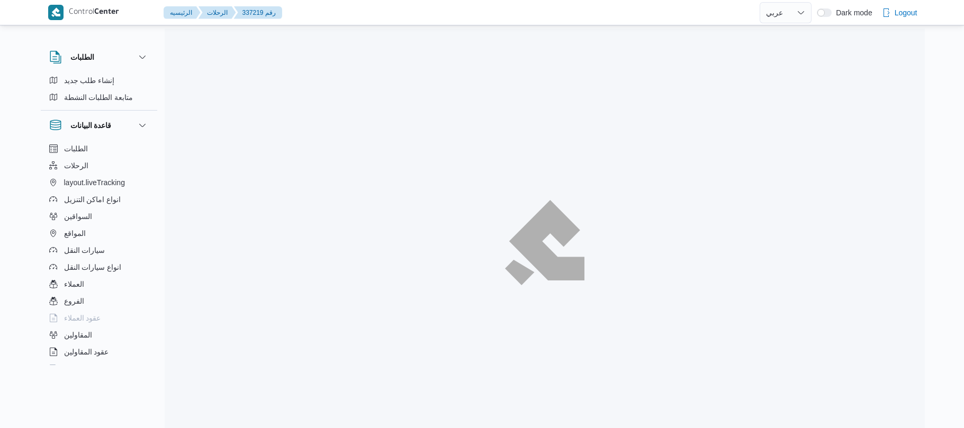
select select "ar"
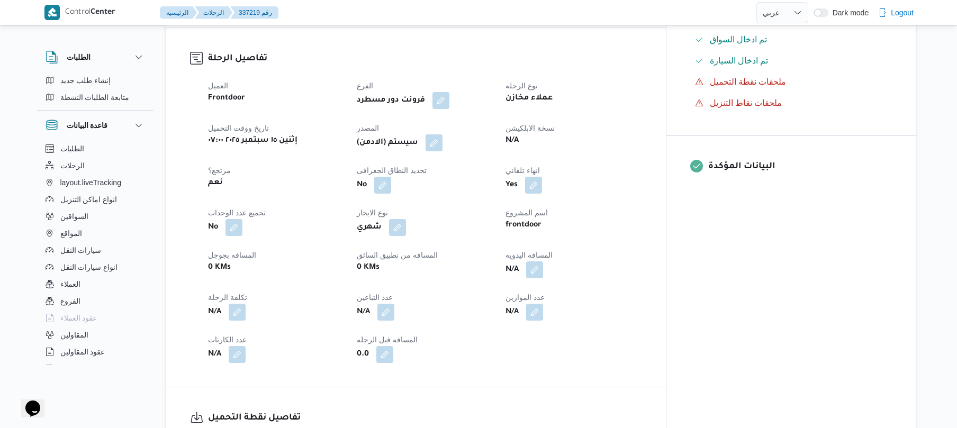
scroll to position [367, 0]
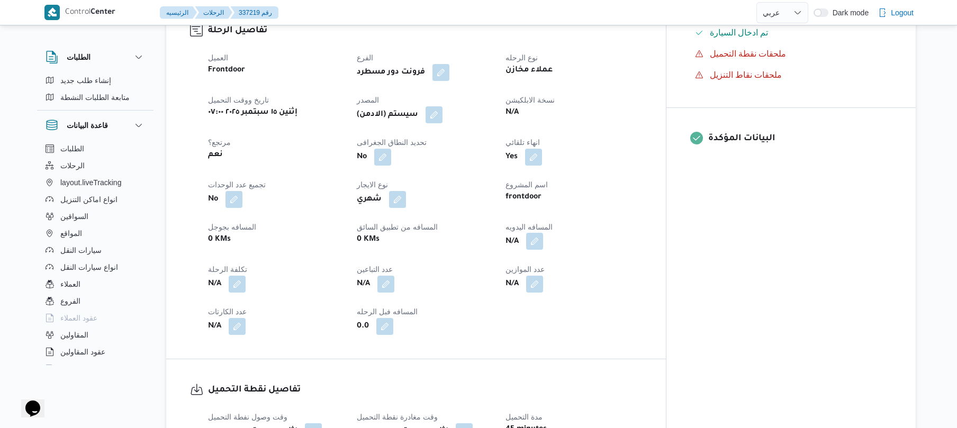
click at [543, 239] on button "button" at bounding box center [534, 241] width 17 height 17
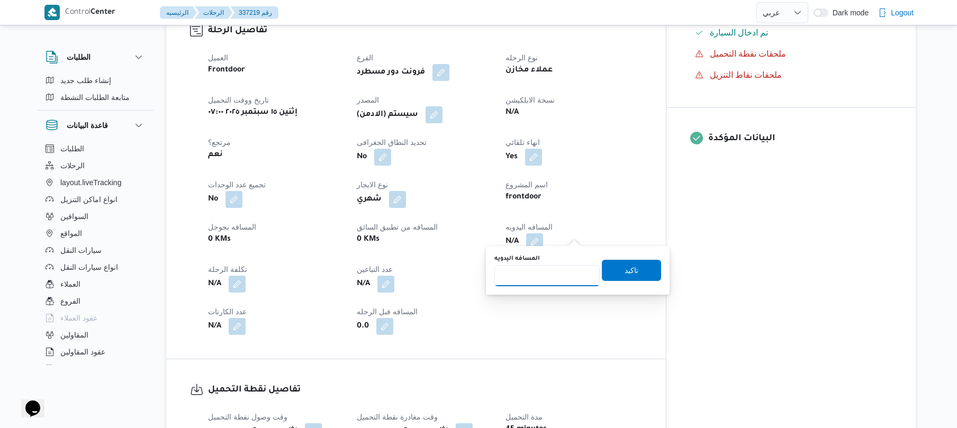
click at [552, 272] on input "المسافه اليدويه" at bounding box center [546, 275] width 105 height 21
type input "120"
click at [624, 267] on span "تاكيد" at bounding box center [631, 270] width 14 height 13
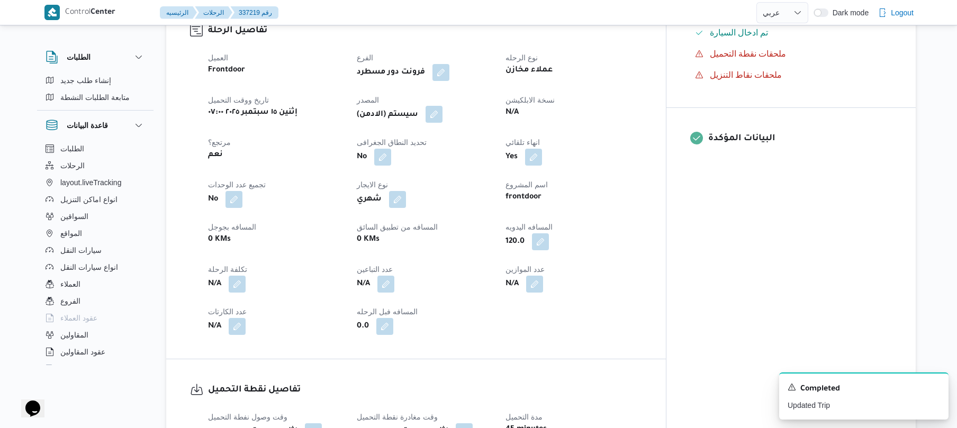
click at [442, 106] on button "button" at bounding box center [433, 114] width 17 height 17
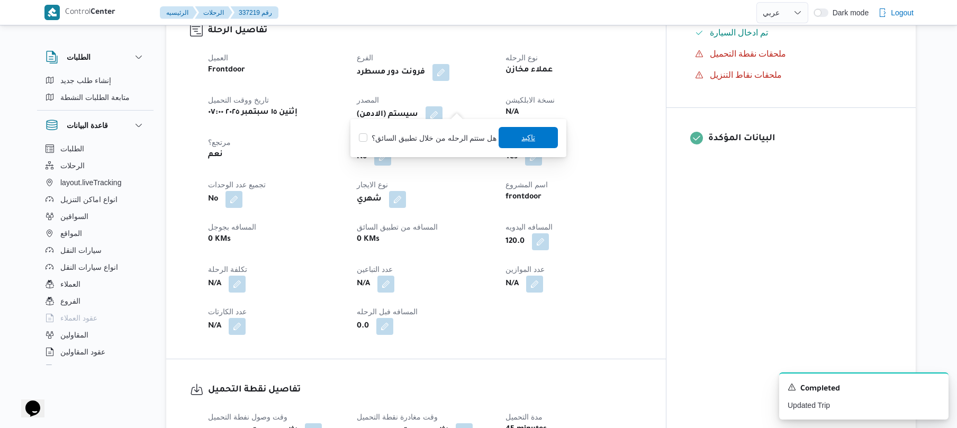
click at [522, 140] on span "تاكيد" at bounding box center [528, 137] width 14 height 13
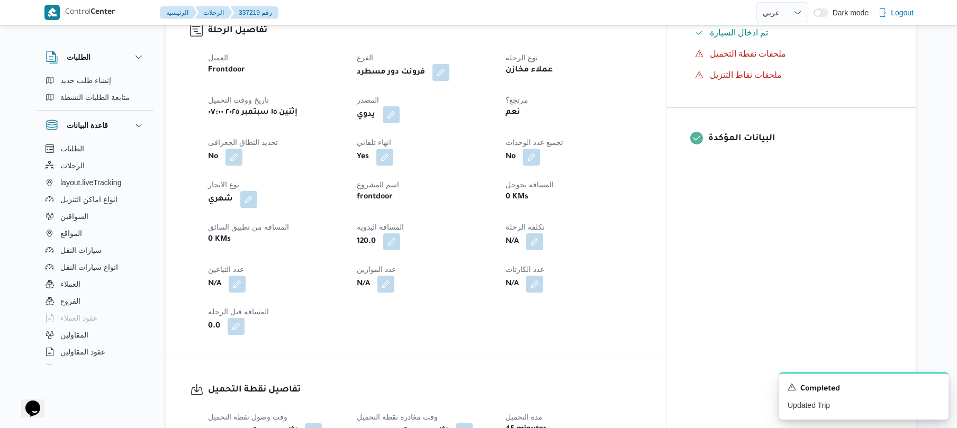
click at [641, 94] on dt "مرتجع؟" at bounding box center [573, 100] width 136 height 13
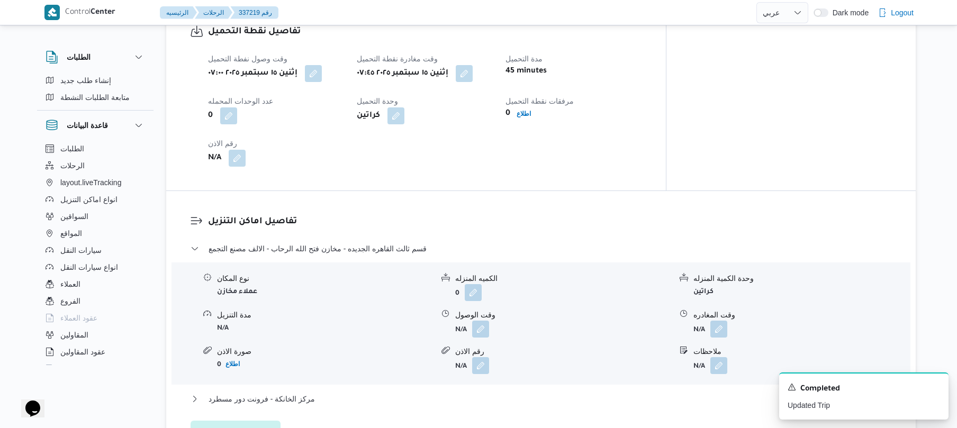
scroll to position [733, 0]
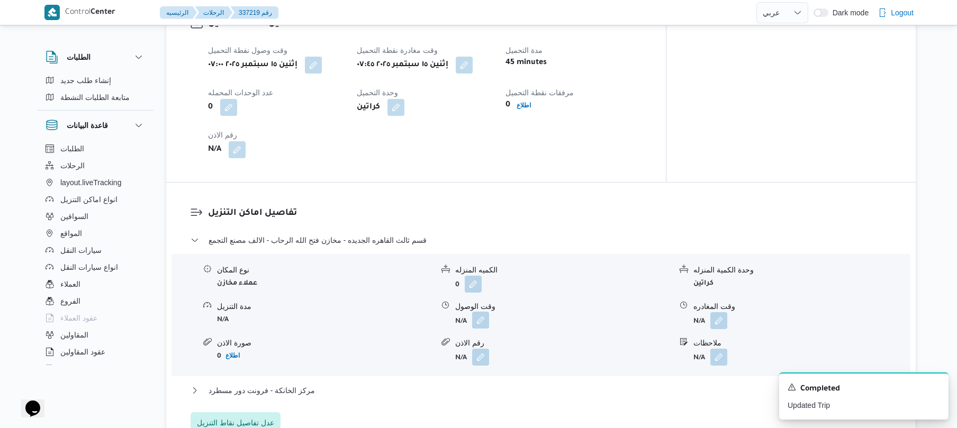
click at [483, 312] on button "button" at bounding box center [480, 320] width 17 height 17
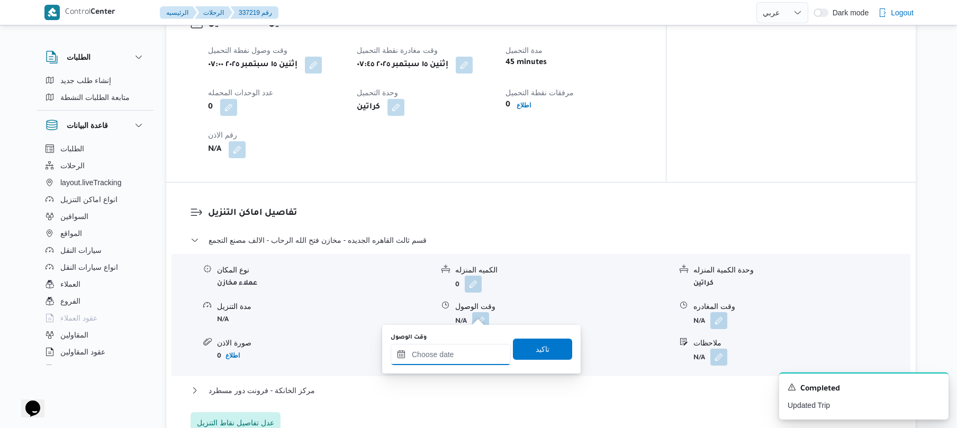
click at [454, 348] on div at bounding box center [451, 354] width 120 height 21
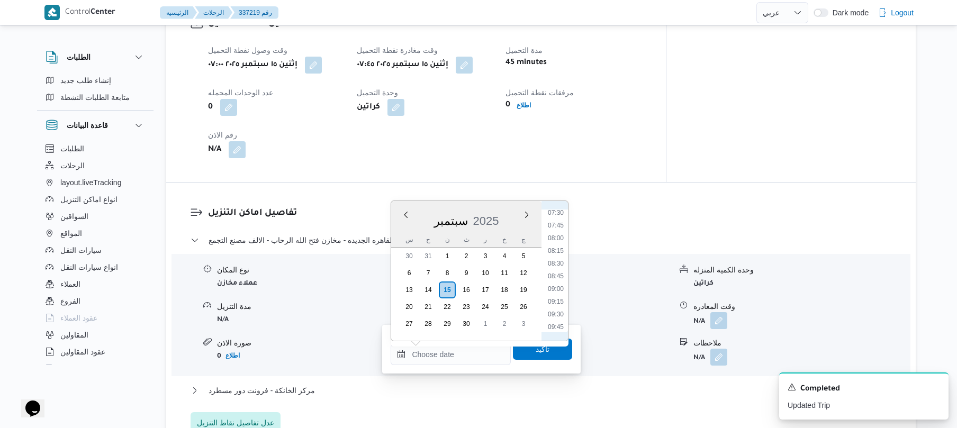
scroll to position [352, 0]
click at [549, 297] on li "08:30" at bounding box center [555, 294] width 24 height 11
type input "١٥/٠٩/٢٠٢٥ ٠٨:٣٠"
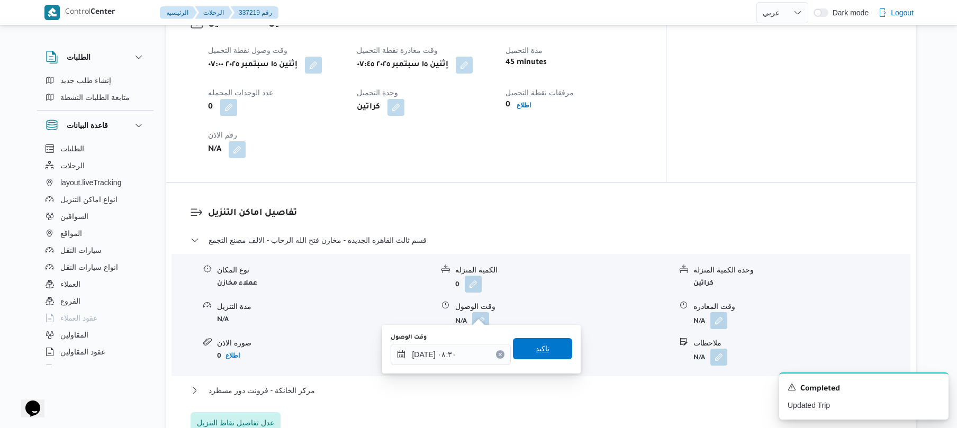
click at [536, 347] on span "تاكيد" at bounding box center [543, 348] width 14 height 13
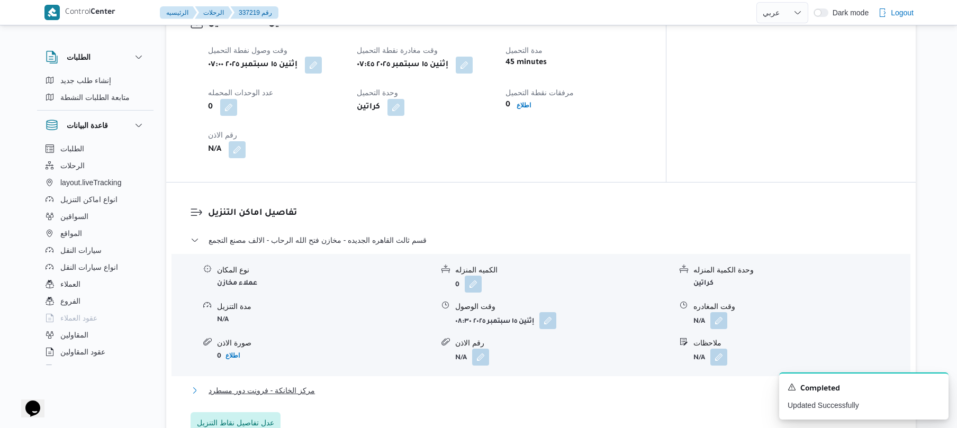
click at [515, 384] on button "مركز الخانكة - فرونت دور مسطرد" at bounding box center [540, 390] width 701 height 13
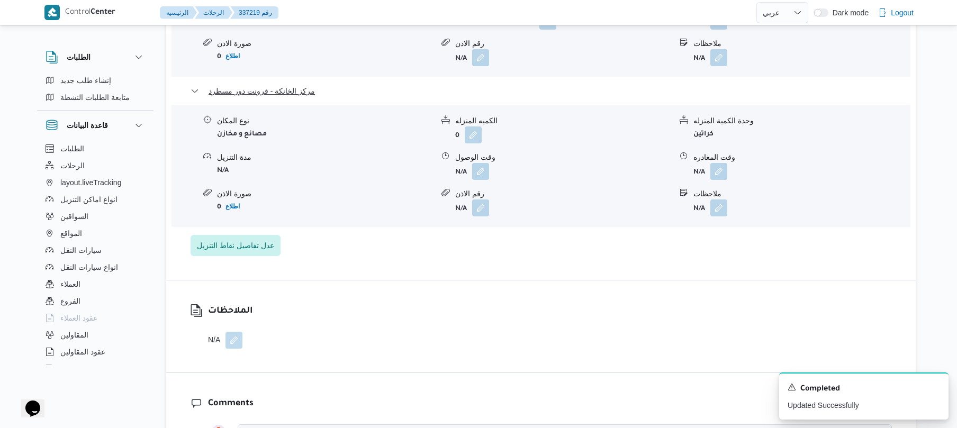
scroll to position [1072, 0]
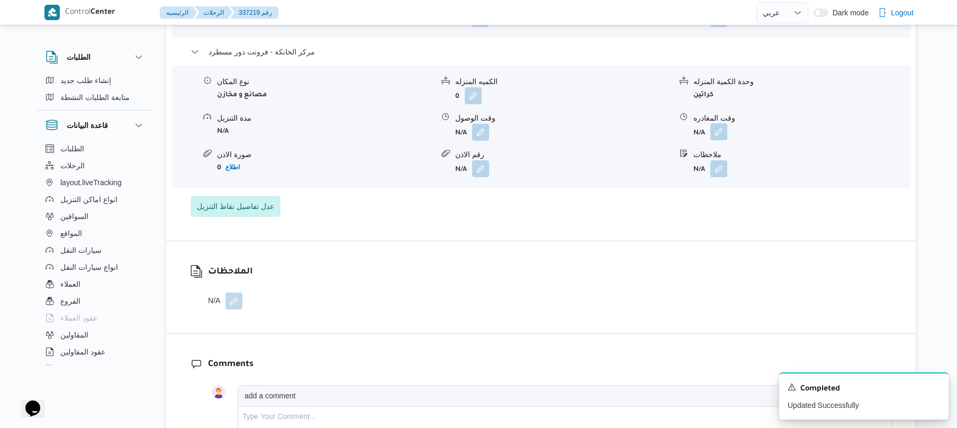
click at [719, 123] on button "button" at bounding box center [718, 131] width 17 height 17
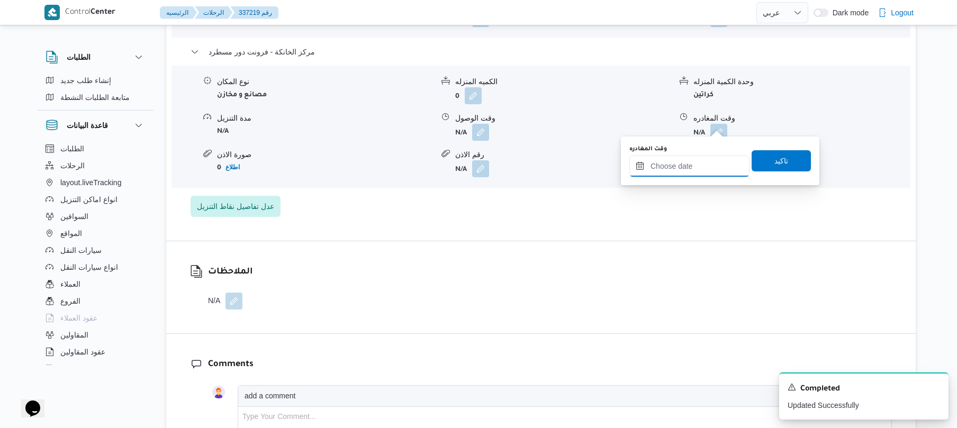
click at [680, 162] on input "وقت المغادره" at bounding box center [689, 166] width 120 height 21
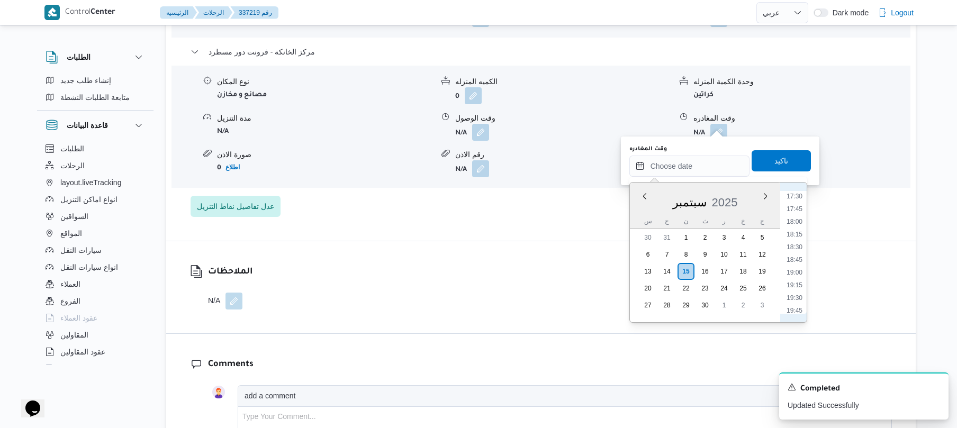
scroll to position [875, 0]
click at [796, 200] on li "17:15" at bounding box center [794, 198] width 24 height 11
type input "١٥/٠٩/٢٠٢٥ ١٧:١٥"
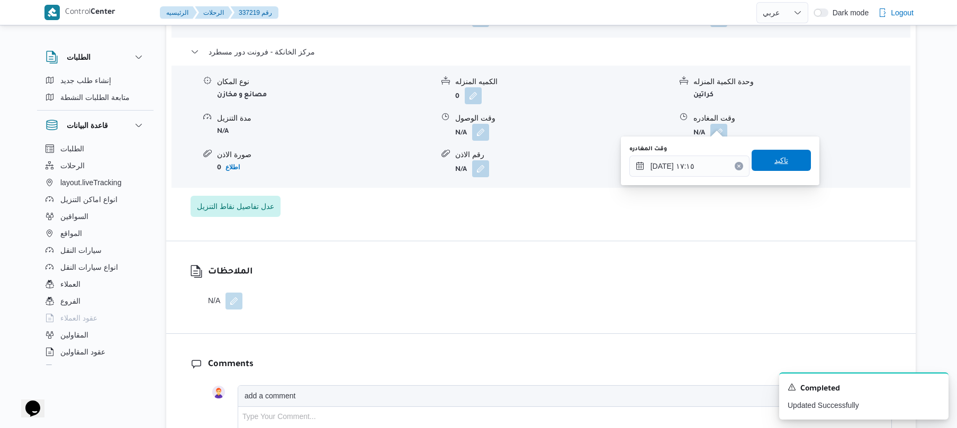
click at [786, 164] on span "تاكيد" at bounding box center [780, 160] width 59 height 21
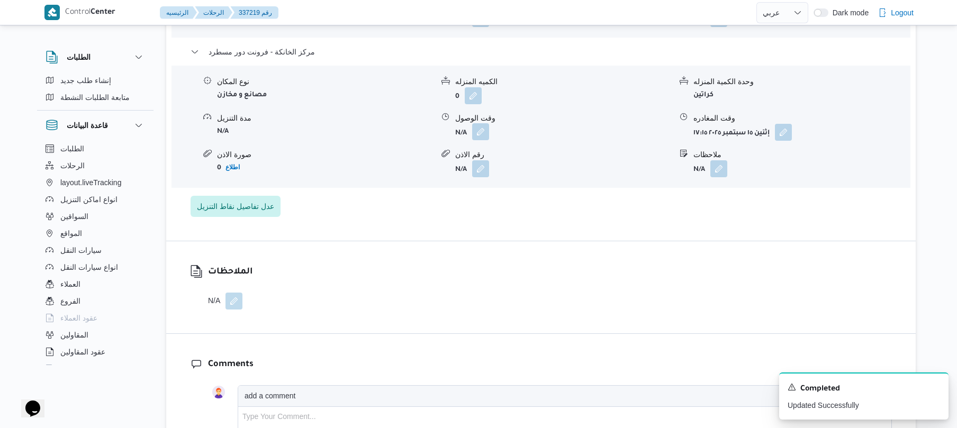
click at [477, 126] on button "button" at bounding box center [480, 131] width 17 height 17
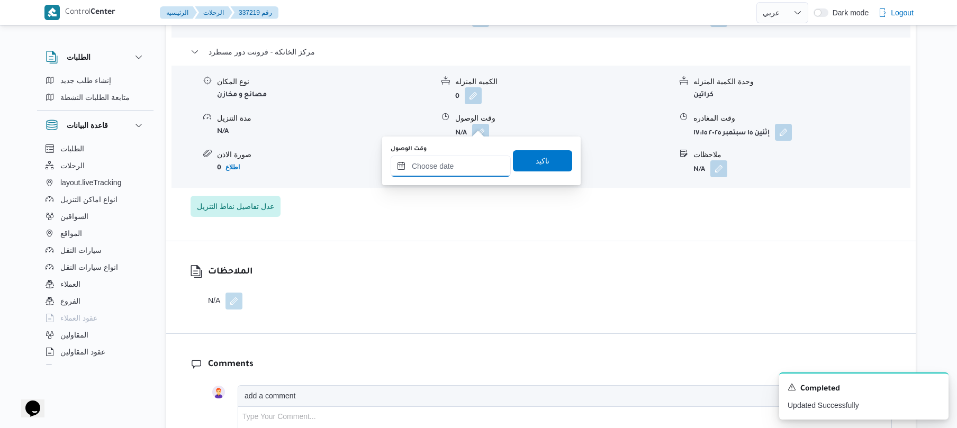
click at [468, 164] on input "وقت الوصول" at bounding box center [451, 166] width 120 height 21
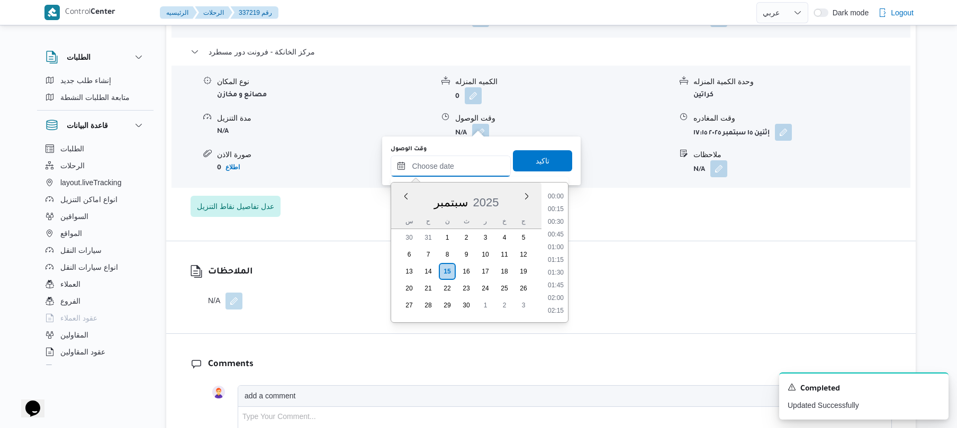
scroll to position [978, 0]
click at [568, 206] on div "Previous Month Next month سبتمبر ٢٠٢٥ سبتمبر 2025 س ح ن ث ر خ ج 30 31 1 2 3 4 5…" at bounding box center [480, 252] width 178 height 141
click at [551, 286] on li "17:00" at bounding box center [555, 289] width 24 height 11
type input "١٥/٠٩/٢٠٢٥ ١٧:٠٠"
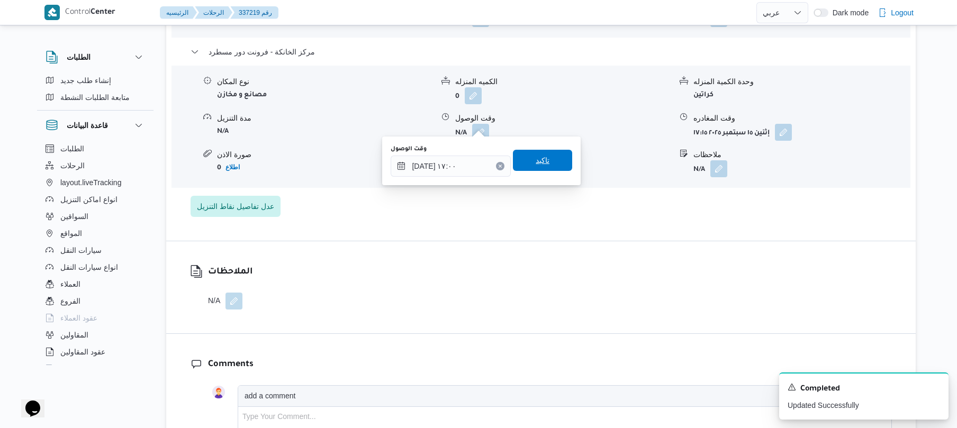
click at [542, 162] on span "تاكيد" at bounding box center [543, 160] width 14 height 13
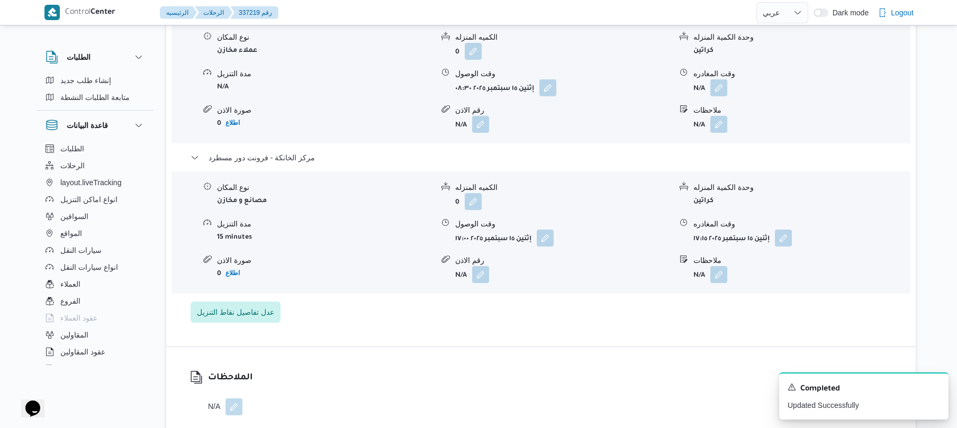
scroll to position [931, 0]
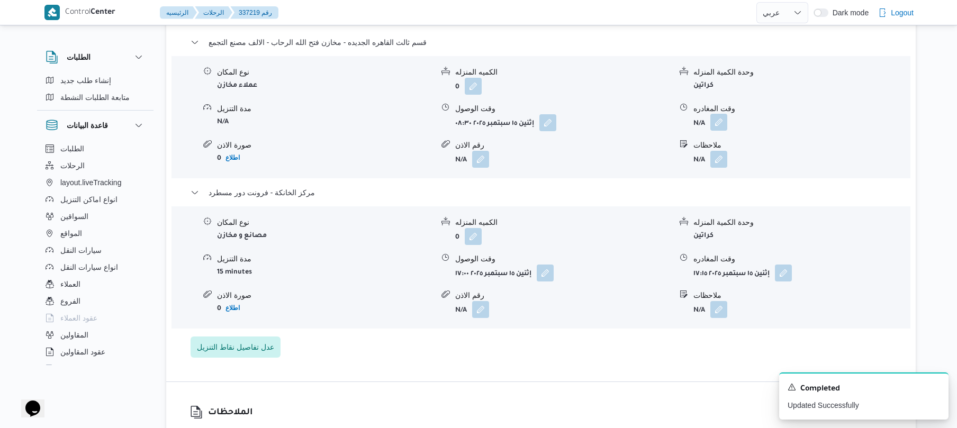
click at [722, 114] on button "button" at bounding box center [718, 122] width 17 height 17
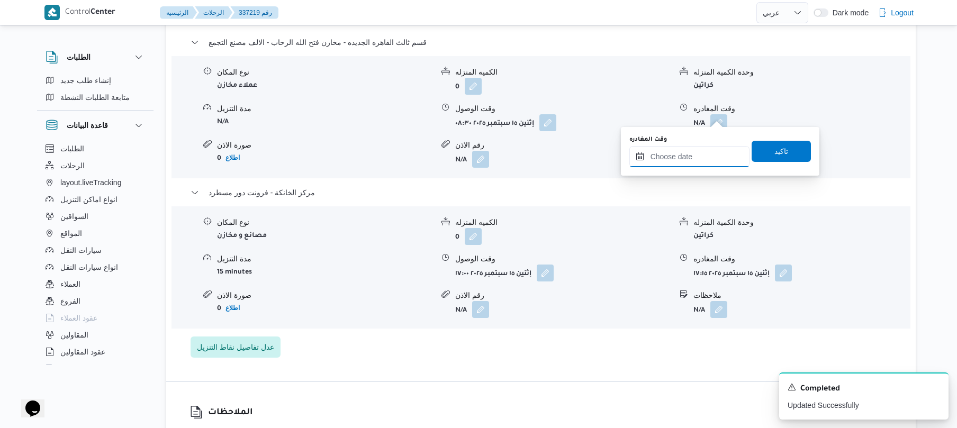
click at [682, 147] on input "وقت المغادره" at bounding box center [689, 156] width 120 height 21
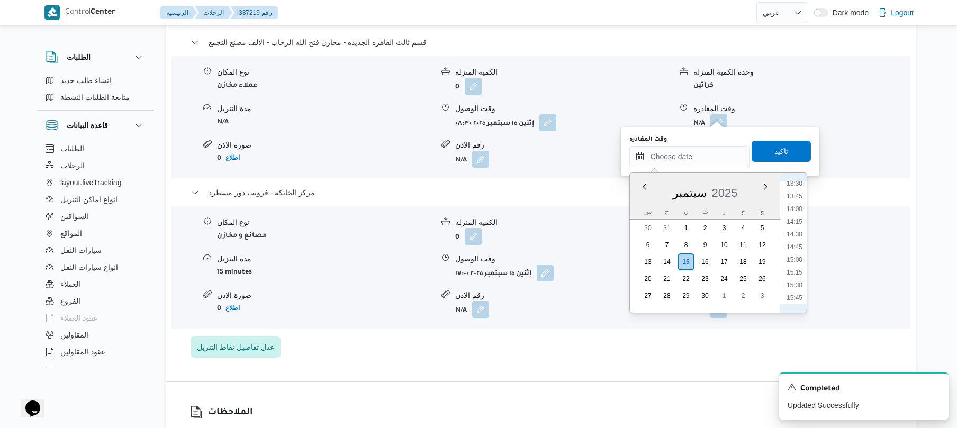
scroll to position [737, 0]
click at [793, 275] on li "16:15" at bounding box center [794, 275] width 24 height 11
type input "[DATE] ١٦:١٥"
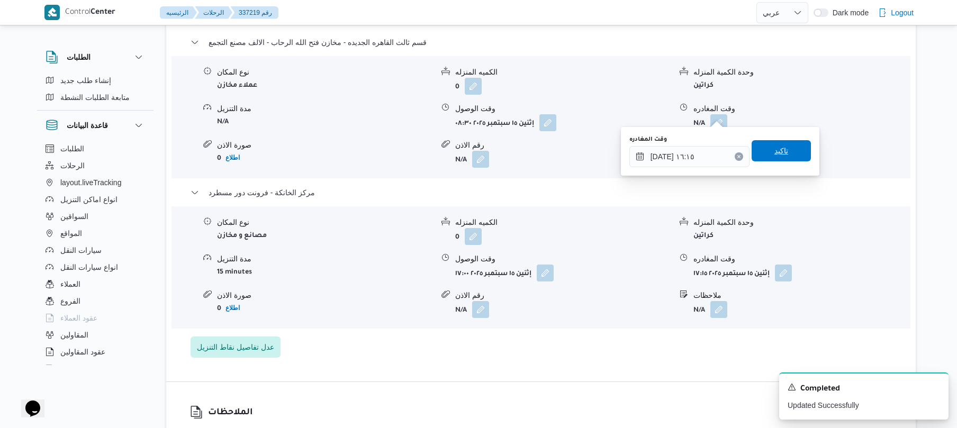
click at [783, 152] on span "تاكيد" at bounding box center [780, 150] width 59 height 21
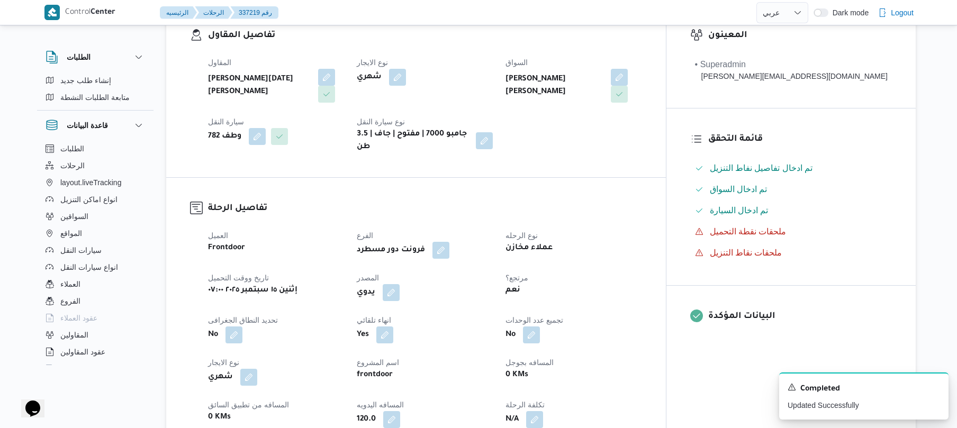
scroll to position [0, 0]
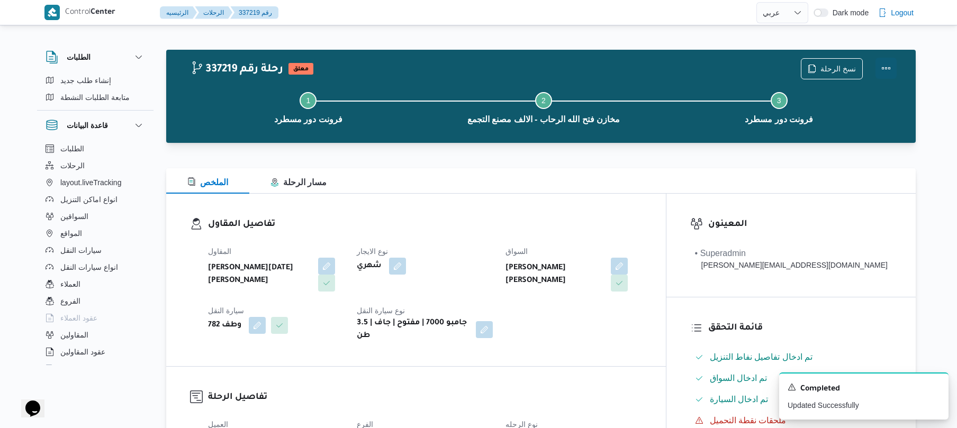
click at [889, 68] on button "Actions" at bounding box center [885, 68] width 21 height 21
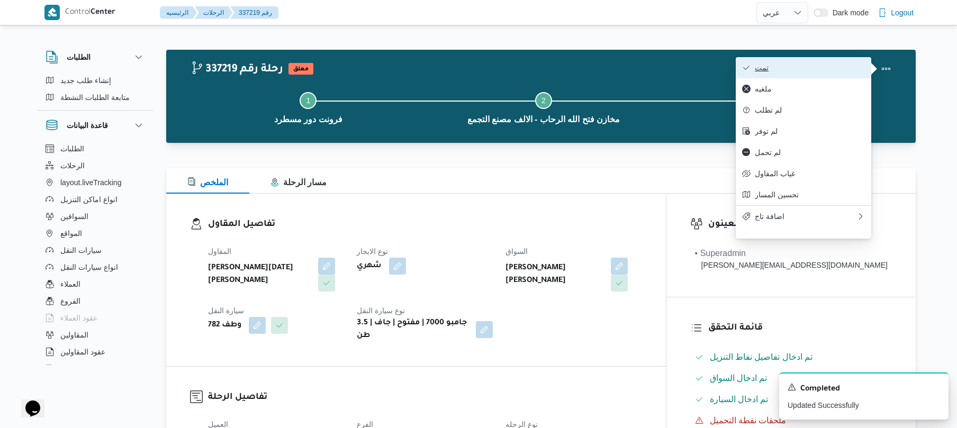
click at [816, 68] on span "تمت" at bounding box center [810, 67] width 110 height 8
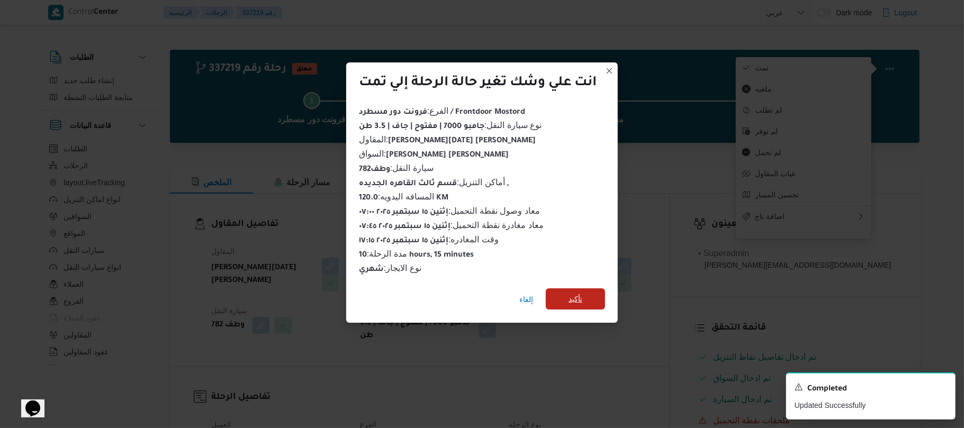
click at [576, 295] on span "تأكيد" at bounding box center [575, 299] width 14 height 13
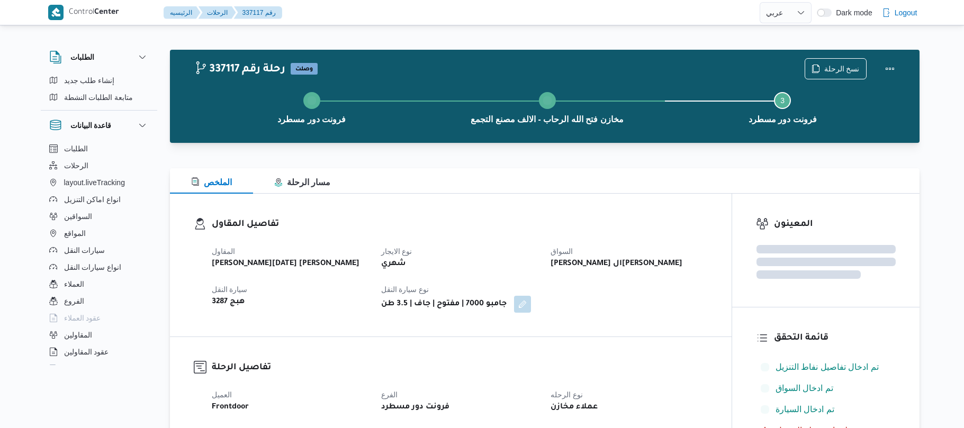
select select "ar"
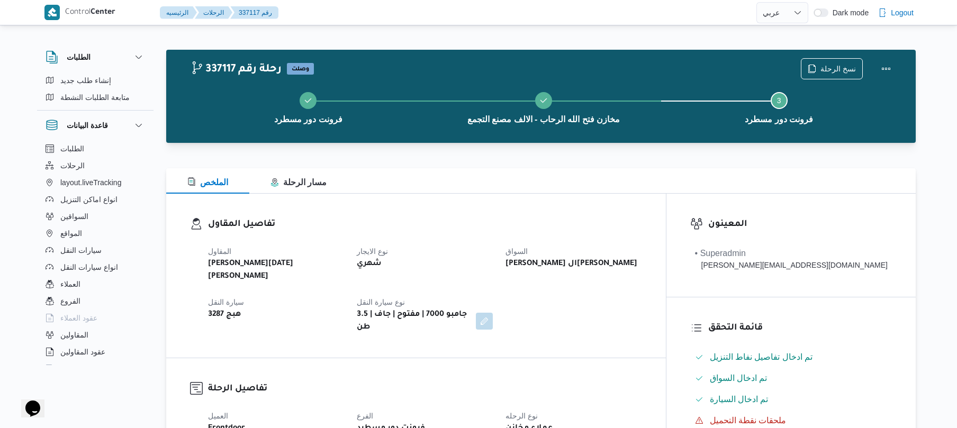
click at [542, 271] on div "المقاول [PERSON_NAME][DATE] [PERSON_NAME] نوع الايجار شهري السواق [PERSON_NAME]…" at bounding box center [425, 290] width 447 height 102
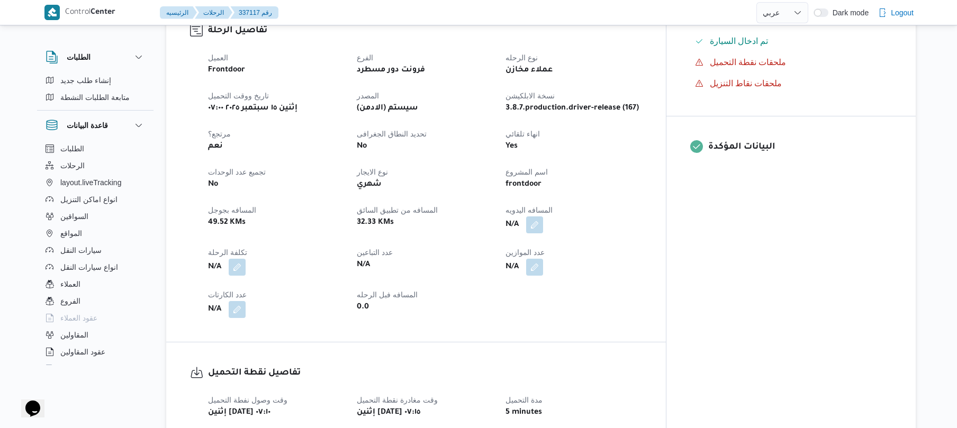
scroll to position [367, 0]
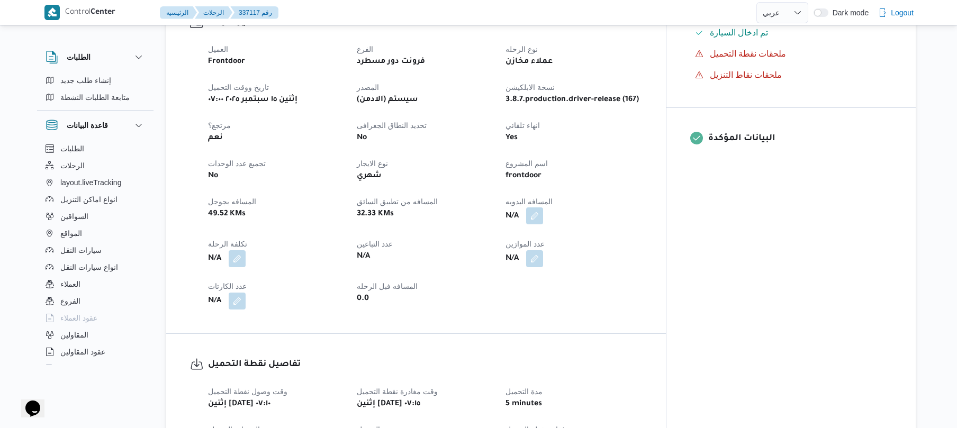
click at [543, 207] on button "button" at bounding box center [534, 215] width 17 height 17
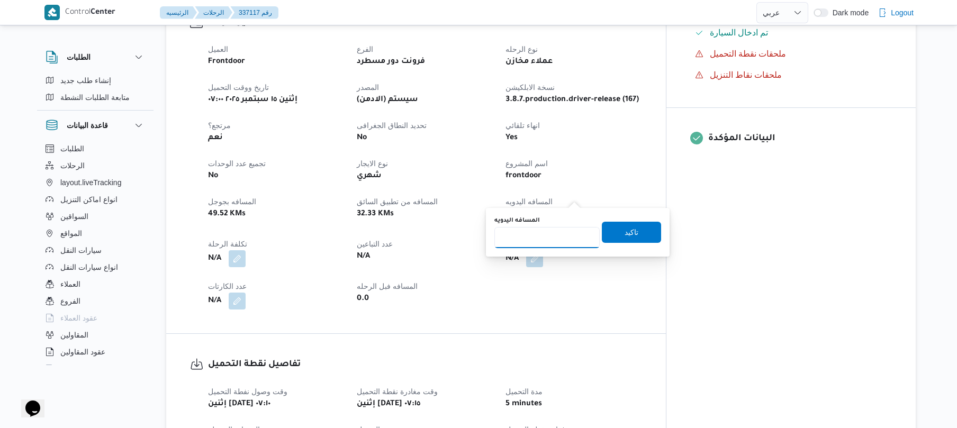
click at [547, 240] on input "المسافه اليدويه" at bounding box center [546, 237] width 105 height 21
type input "120"
click at [642, 229] on span "تاكيد" at bounding box center [631, 231] width 59 height 21
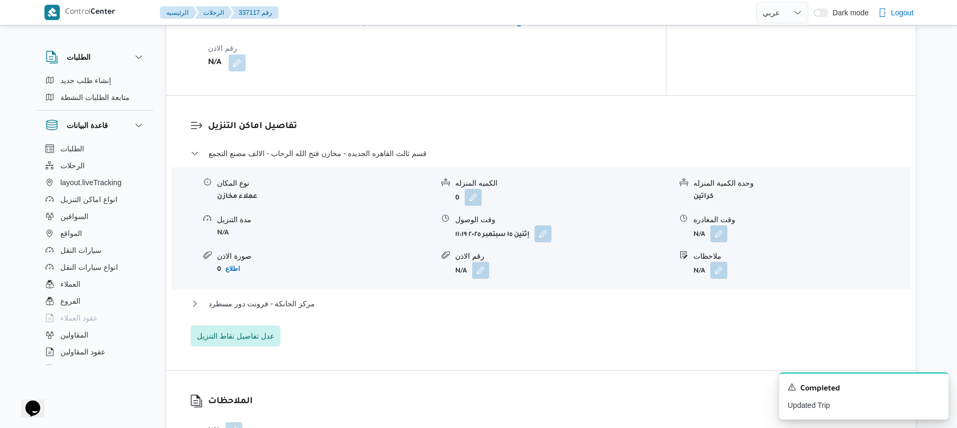
scroll to position [818, 0]
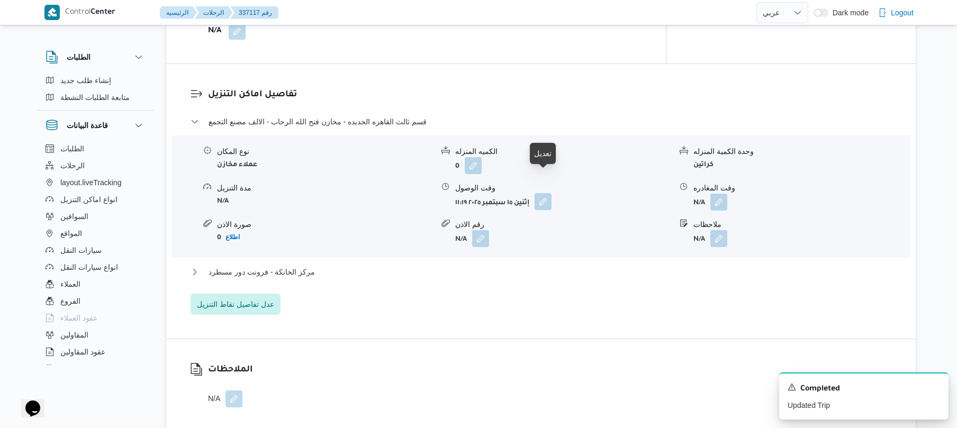
click at [544, 193] on button "button" at bounding box center [542, 201] width 17 height 17
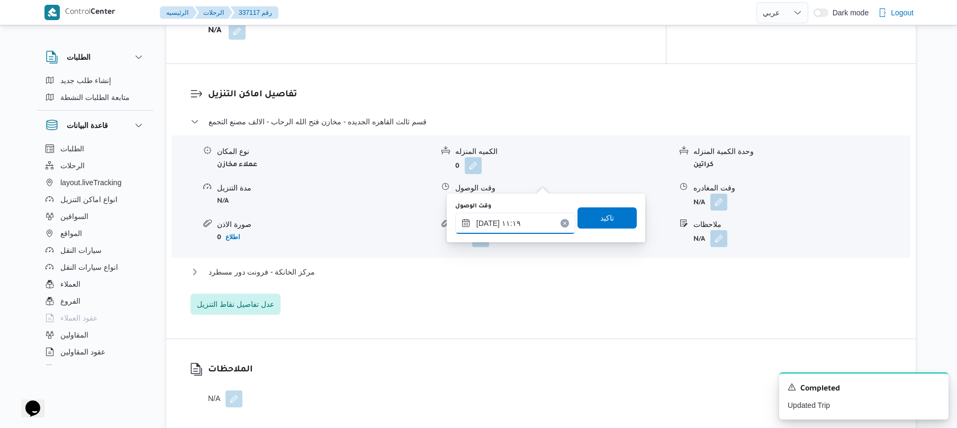
click at [504, 226] on input "١٥/٠٩/٢٠٢٥ ١١:١٩" at bounding box center [515, 223] width 120 height 21
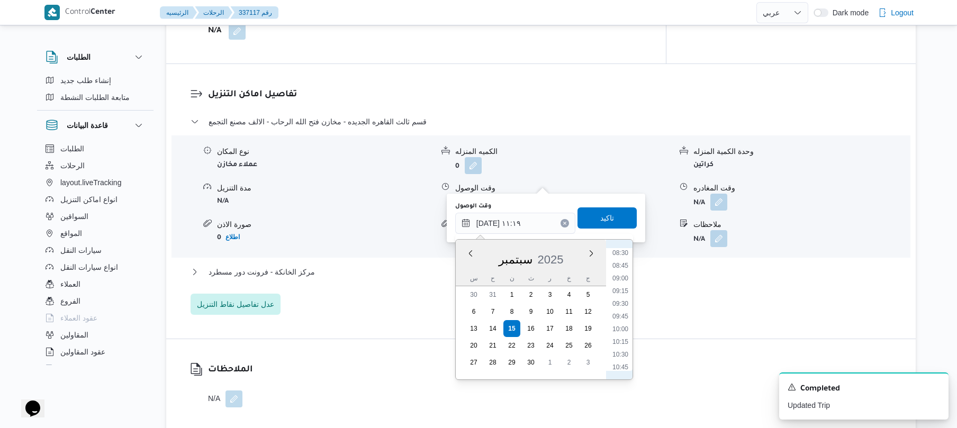
scroll to position [403, 0]
click at [623, 257] on li "08:00" at bounding box center [620, 256] width 24 height 11
type input "١٥/٠٩/٢٠٢٥ ٠٨:٠٠"
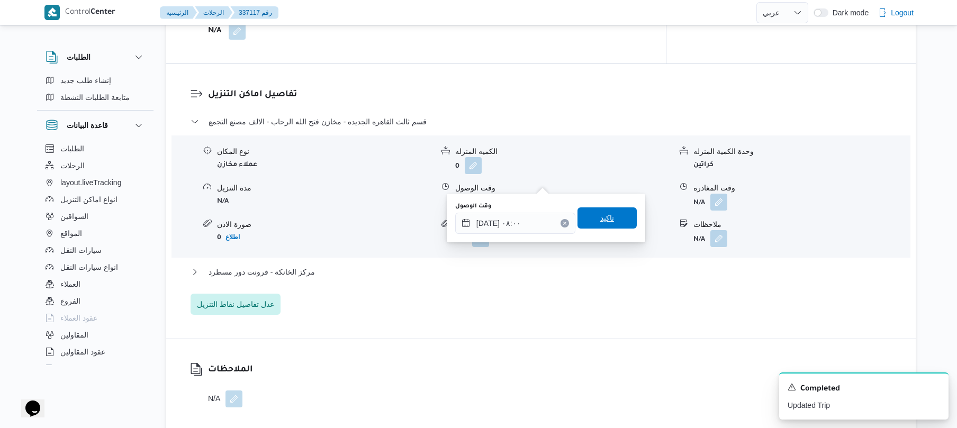
click at [602, 223] on span "تاكيد" at bounding box center [606, 217] width 59 height 21
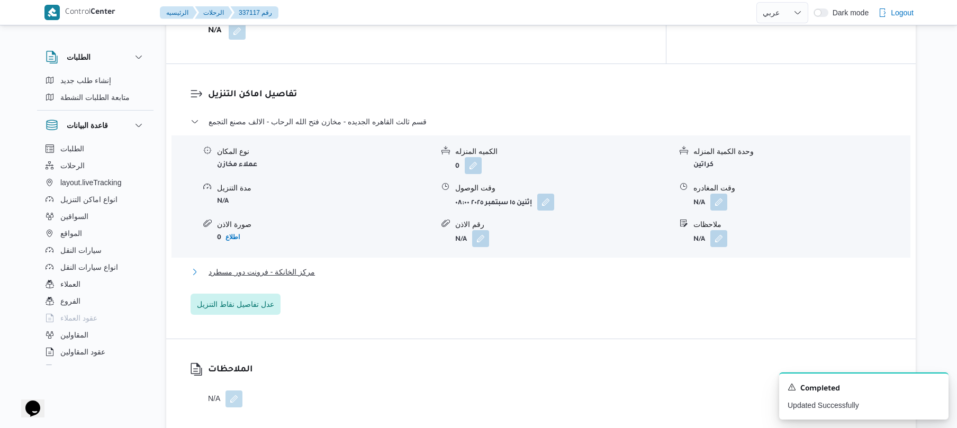
click at [531, 266] on button "مركز الخانكة - فرونت دور مسطرد" at bounding box center [540, 272] width 701 height 13
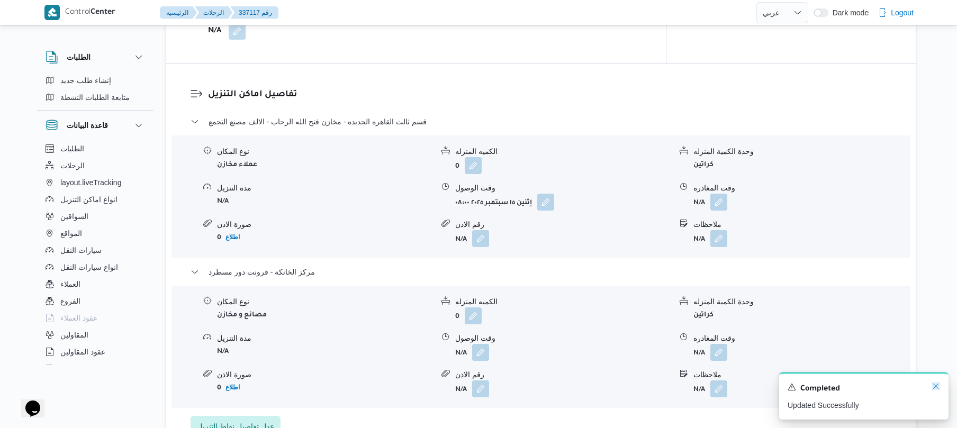
click at [935, 385] on icon "Dismiss toast" at bounding box center [935, 386] width 8 height 8
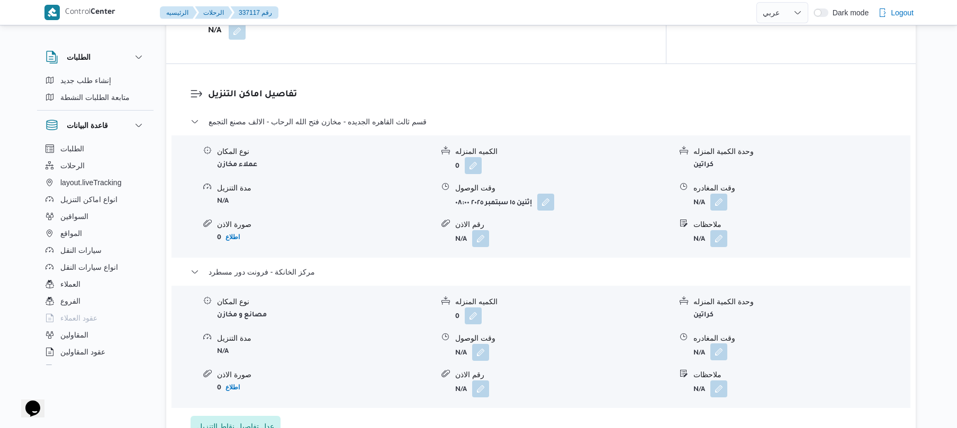
click at [712, 343] on button "button" at bounding box center [718, 351] width 17 height 17
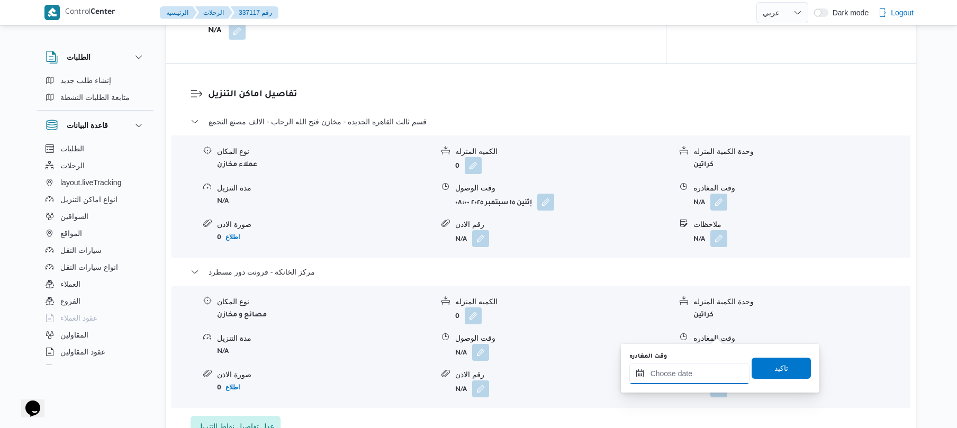
click at [686, 373] on input "وقت المغادره" at bounding box center [689, 373] width 120 height 21
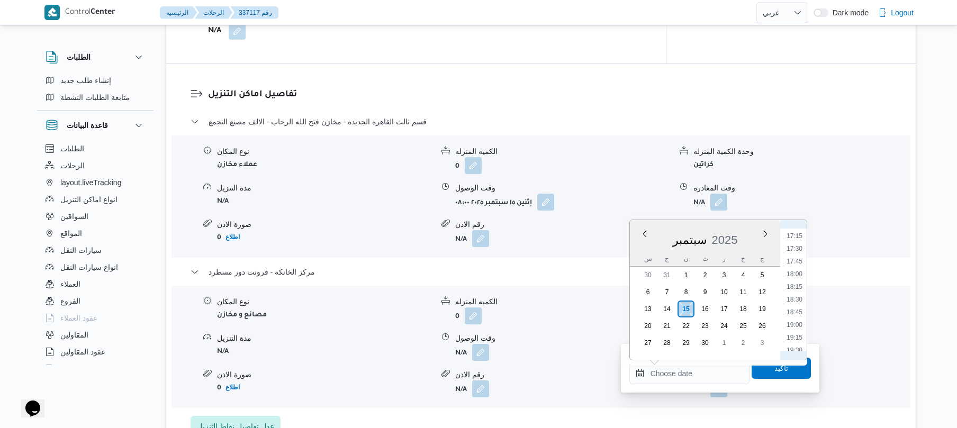
scroll to position [769, 0]
click at [792, 329] on li "17:00" at bounding box center [794, 328] width 24 height 11
type input "١٥/٠٩/٢٠٢٥ ١٧:٠٠"
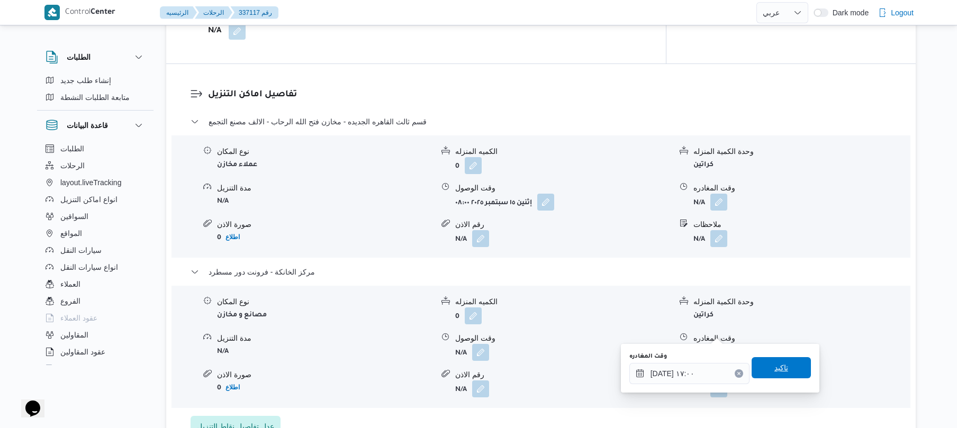
click at [774, 362] on span "تاكيد" at bounding box center [781, 367] width 14 height 13
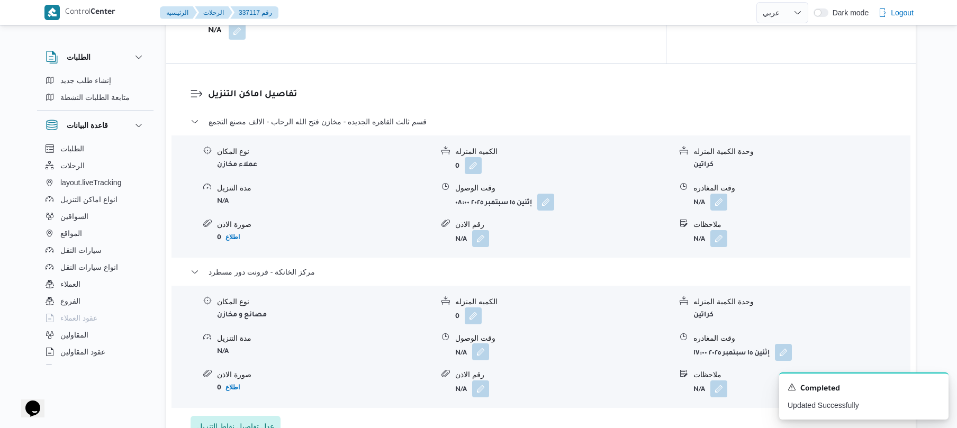
click at [482, 343] on button "button" at bounding box center [480, 351] width 17 height 17
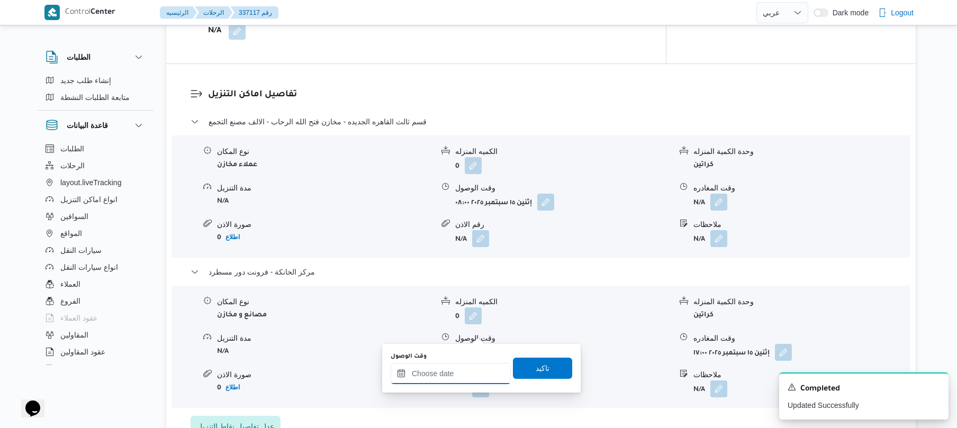
click at [462, 375] on input "وقت الوصول" at bounding box center [451, 373] width 120 height 21
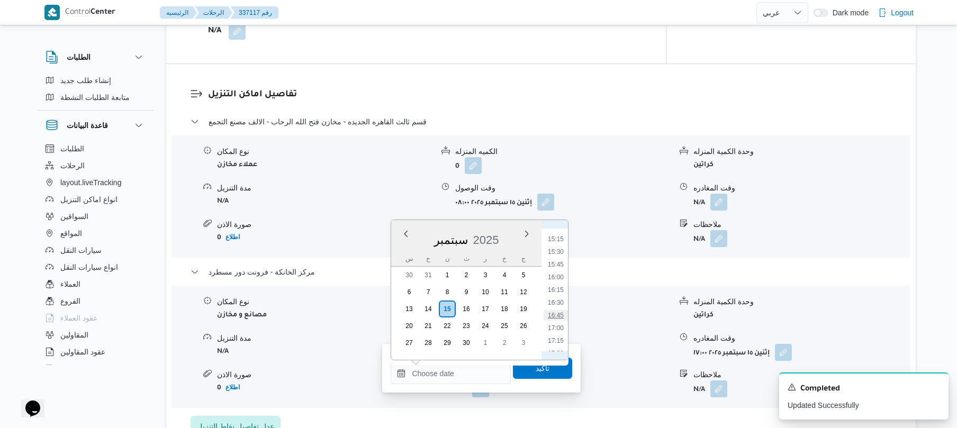
click at [555, 318] on li "16:45" at bounding box center [555, 315] width 24 height 11
type input "١٥/٠٩/٢٠٢٥ ١٦:٤٥"
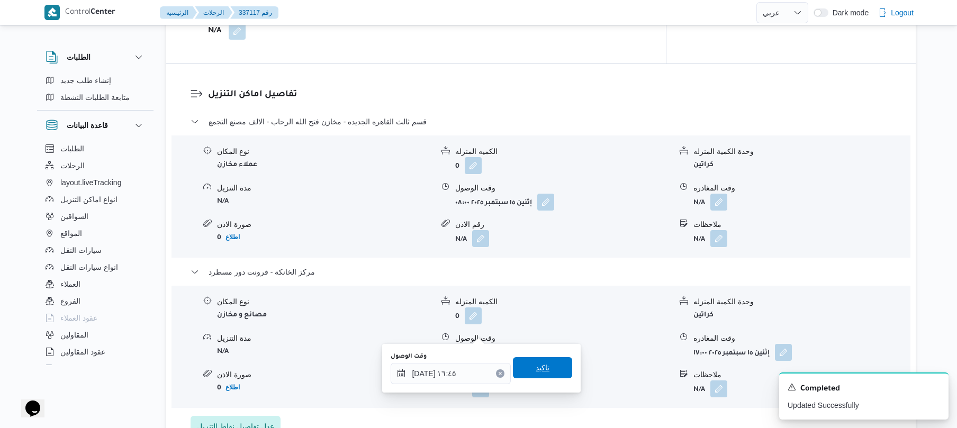
click at [538, 366] on span "تاكيد" at bounding box center [543, 367] width 14 height 13
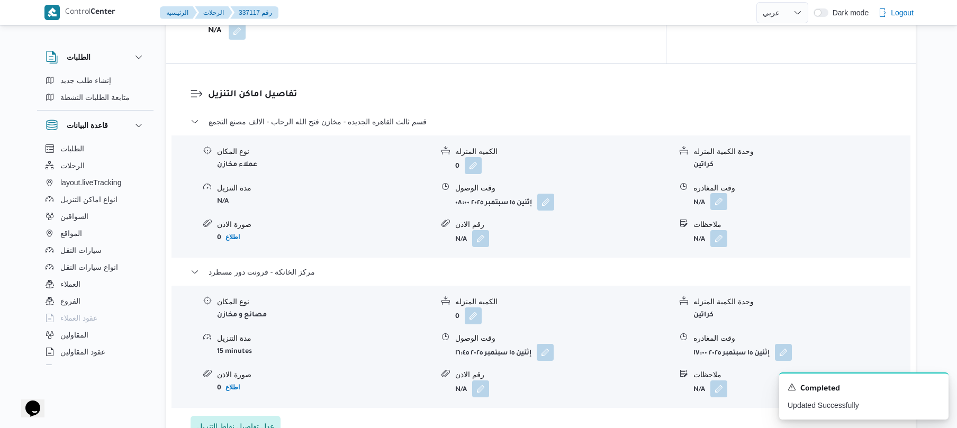
click at [722, 193] on button "button" at bounding box center [718, 201] width 17 height 17
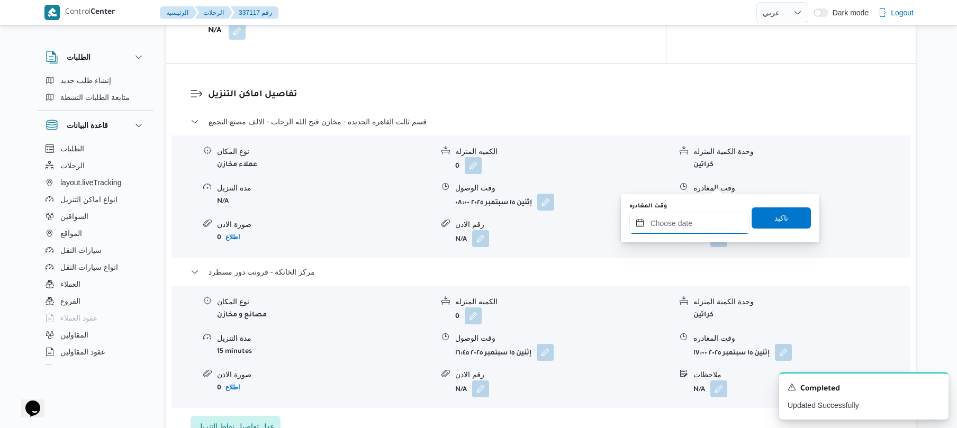
click at [684, 223] on input "وقت المغادره" at bounding box center [689, 223] width 120 height 21
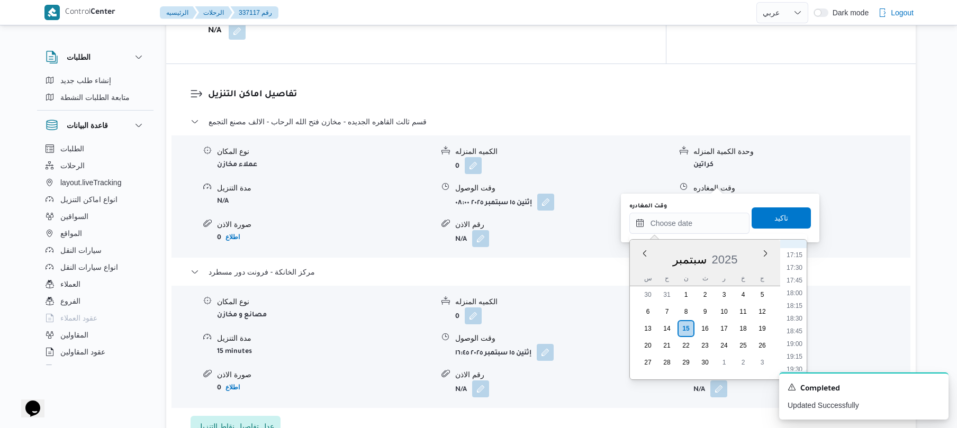
scroll to position [771, 0]
click at [796, 295] on li "16:00" at bounding box center [794, 295] width 24 height 11
type input "١٥/٠٩/٢٠٢٥ ١٦:٠٠"
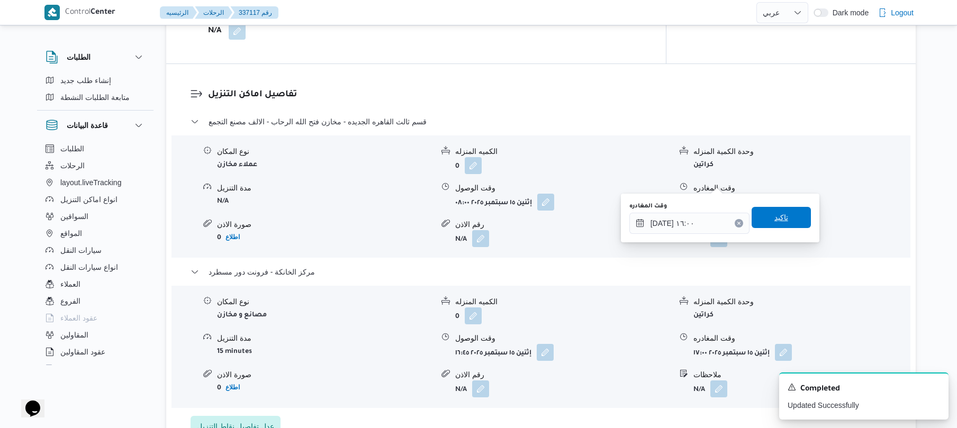
click at [788, 219] on span "تاكيد" at bounding box center [780, 217] width 59 height 21
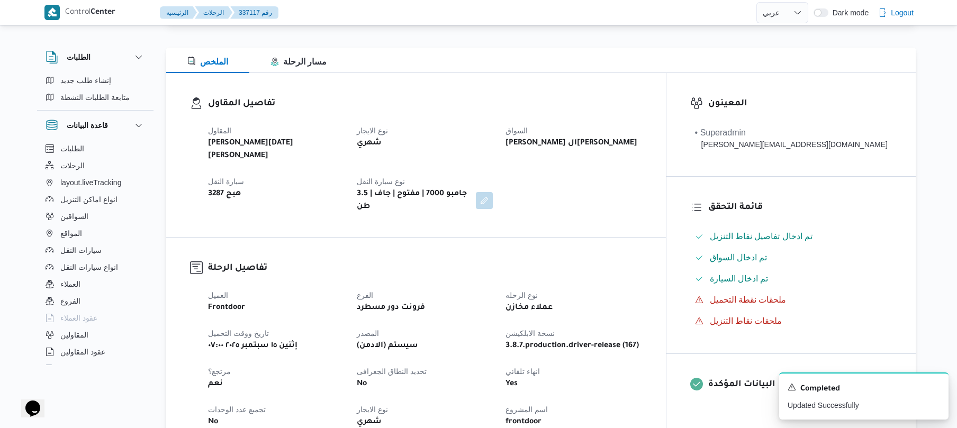
scroll to position [0, 0]
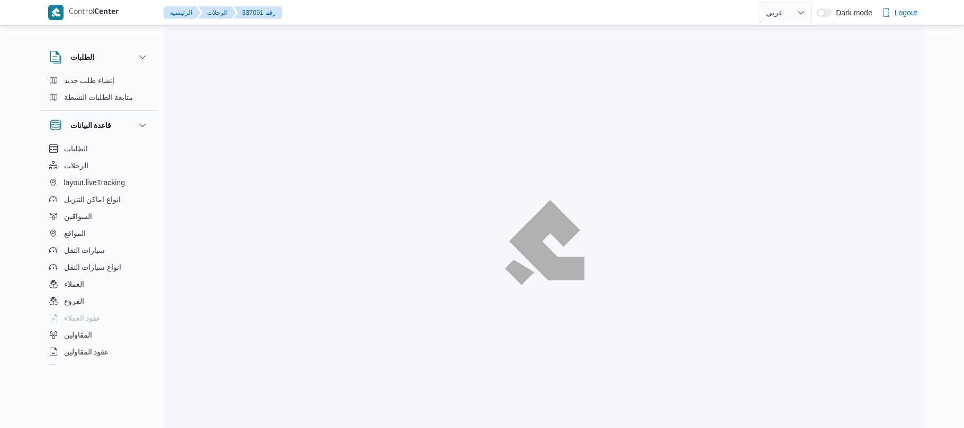
select select "ar"
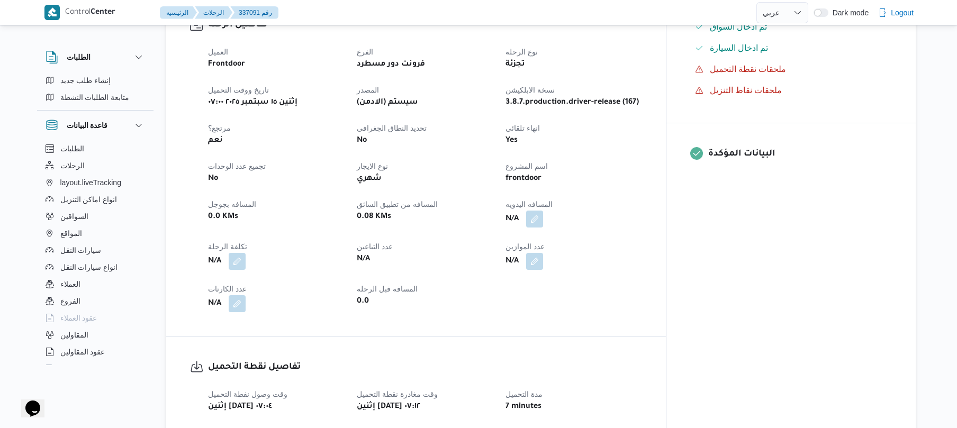
scroll to position [367, 0]
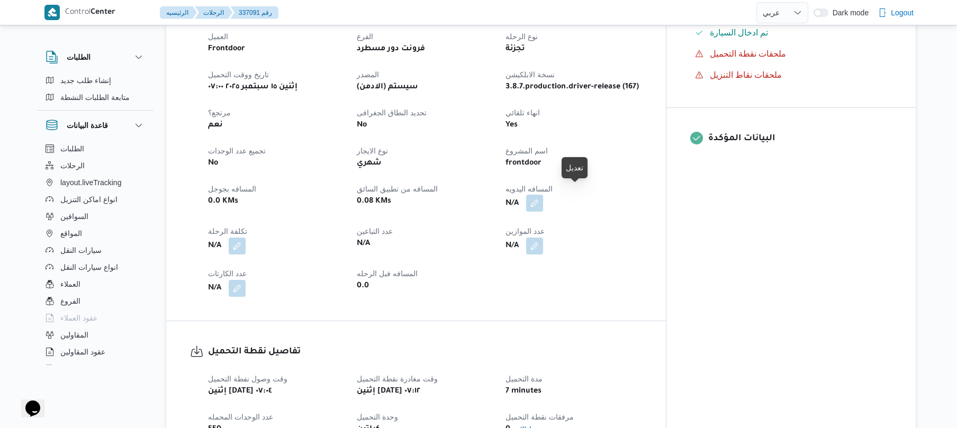
click at [543, 195] on button "button" at bounding box center [534, 203] width 17 height 17
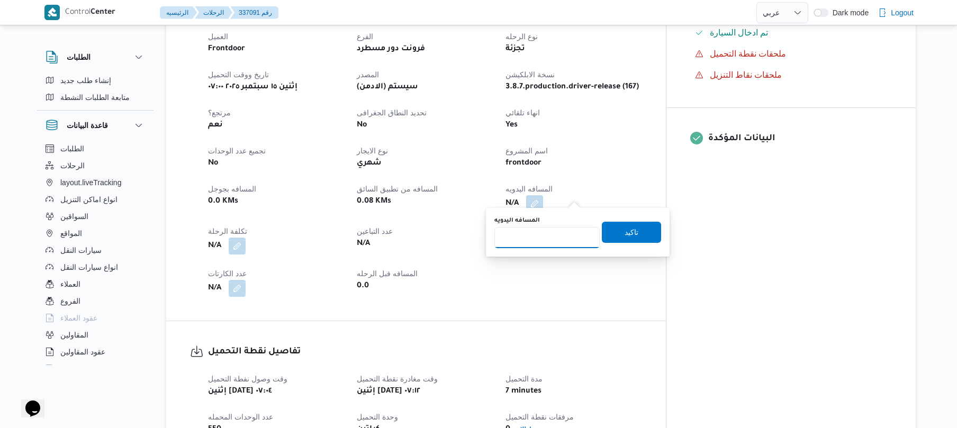
click at [562, 235] on input "المسافه اليدويه" at bounding box center [546, 237] width 105 height 21
type input "120"
click at [633, 226] on span "تاكيد" at bounding box center [631, 231] width 59 height 21
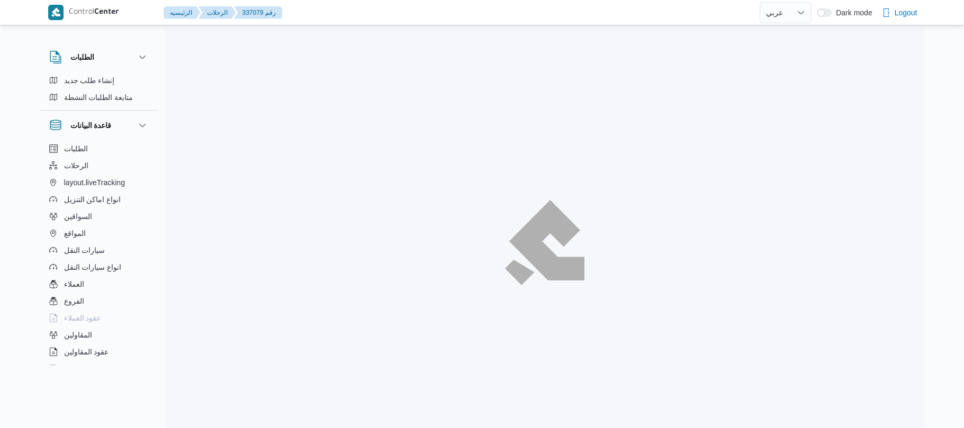
select select "ar"
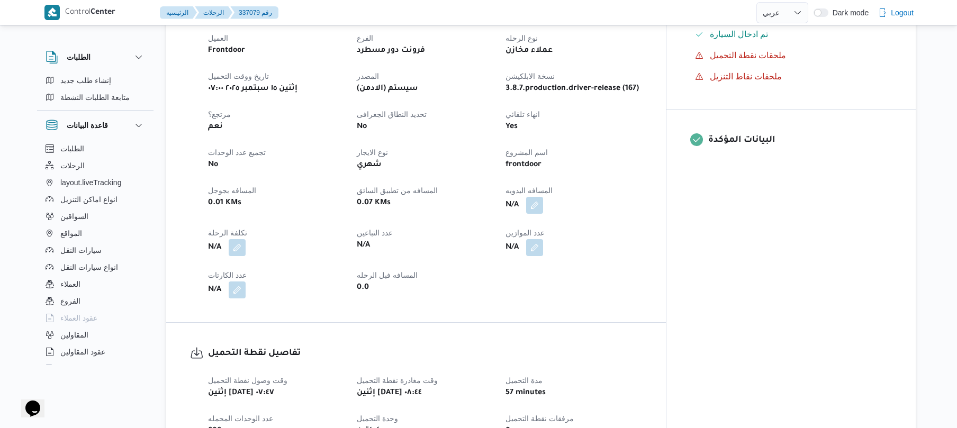
scroll to position [339, 0]
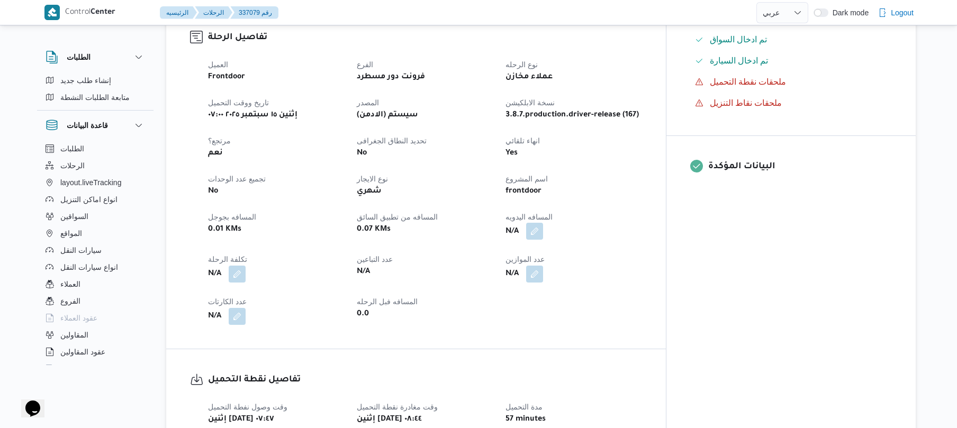
click at [543, 223] on button "button" at bounding box center [534, 231] width 17 height 17
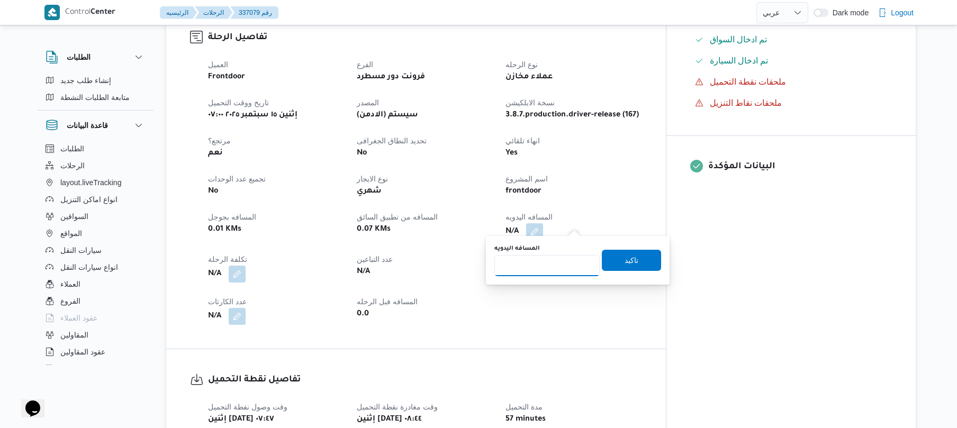
click at [539, 267] on input "المسافه اليدويه" at bounding box center [546, 265] width 105 height 21
type input "100"
click at [611, 264] on span "تاكيد" at bounding box center [631, 259] width 59 height 21
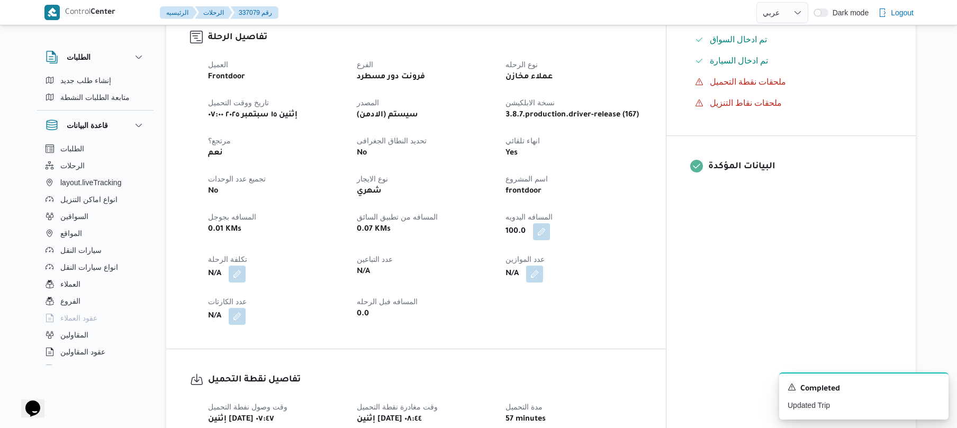
click at [648, 240] on div "العميل Frontdoor الفرع فرونت دور مسطرد نوع الرحله عملاء مخازن تاريخ ووقت التحمي…" at bounding box center [425, 191] width 447 height 279
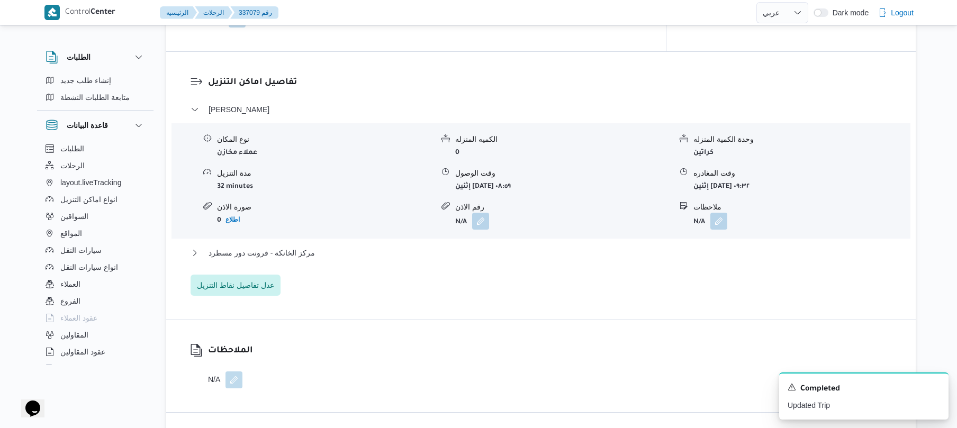
scroll to position [818, 0]
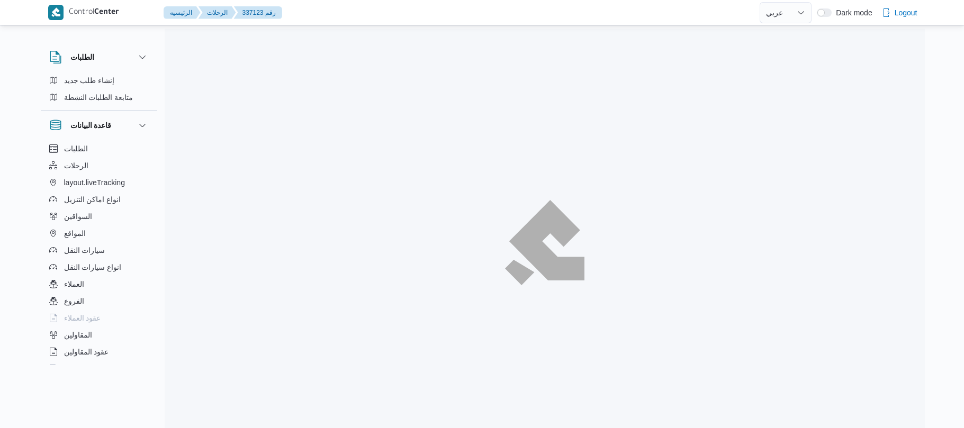
select select "ar"
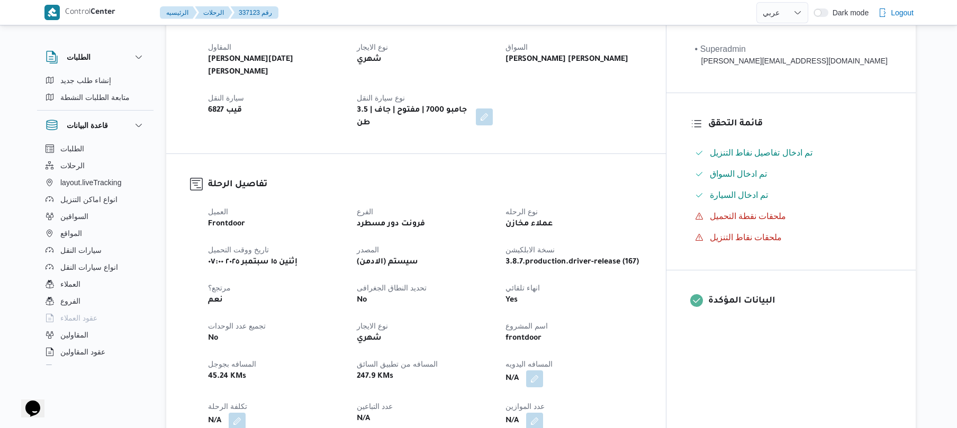
scroll to position [225, 0]
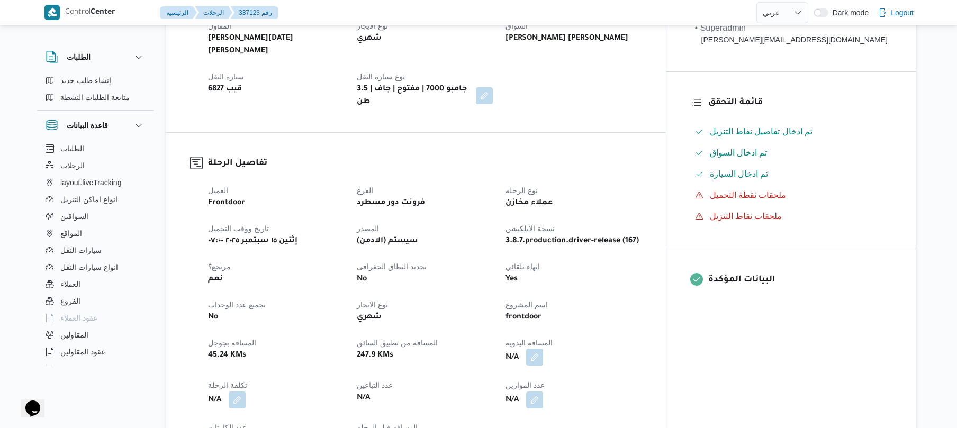
click at [543, 349] on button "button" at bounding box center [534, 357] width 17 height 17
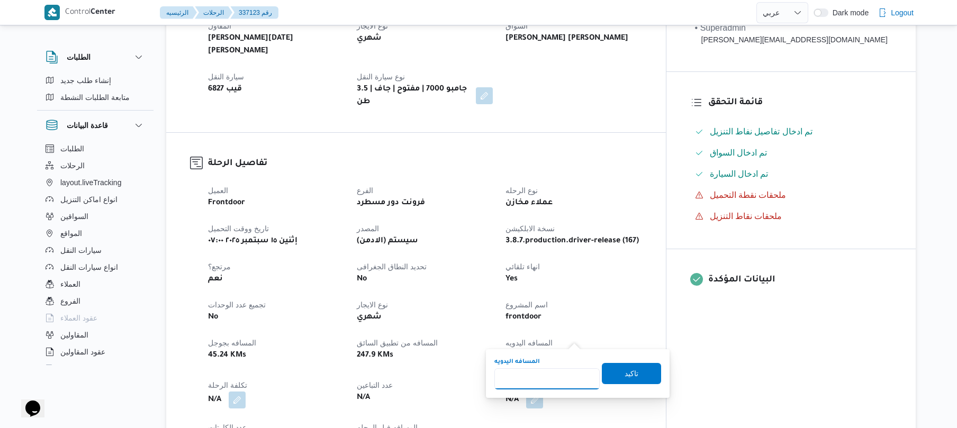
click at [543, 380] on input "المسافه اليدويه" at bounding box center [546, 378] width 105 height 21
type input "100"
click at [616, 367] on span "تاكيد" at bounding box center [631, 373] width 59 height 21
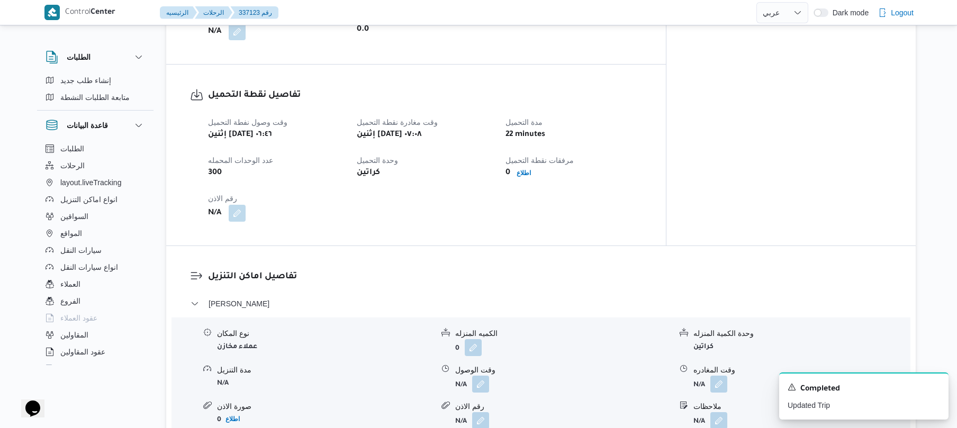
scroll to position [677, 0]
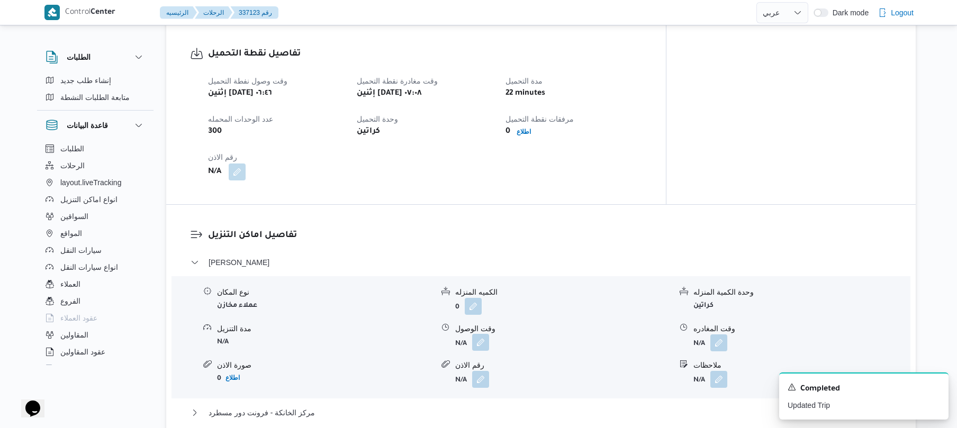
click at [479, 334] on button "button" at bounding box center [480, 342] width 17 height 17
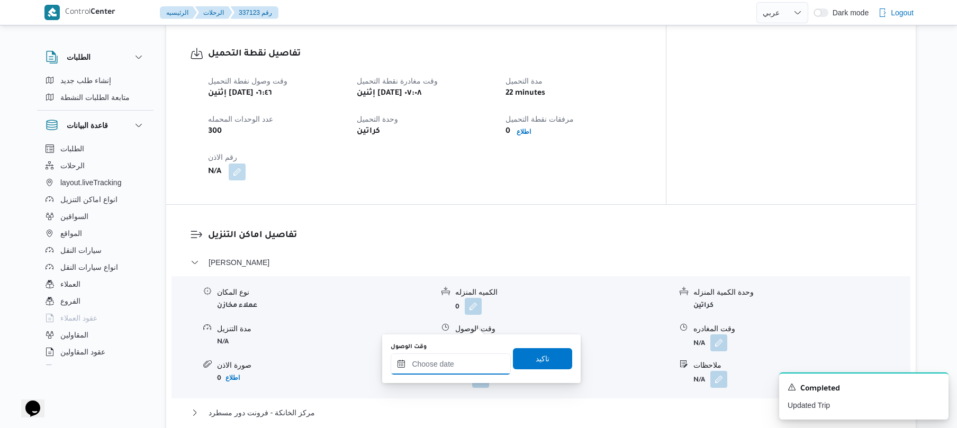
click at [441, 367] on input "وقت الوصول" at bounding box center [451, 363] width 120 height 21
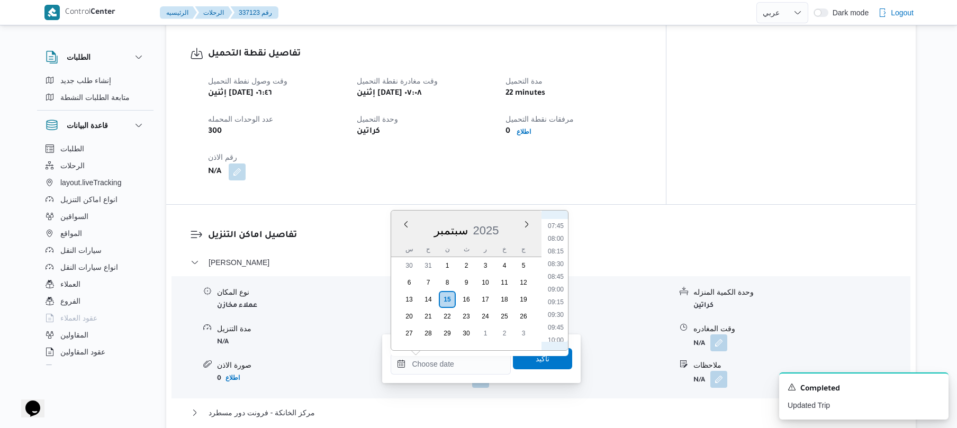
scroll to position [422, 0]
click at [557, 261] on li "09:00" at bounding box center [555, 260] width 24 height 11
type input "[DATE] ٠٩:٠٠"
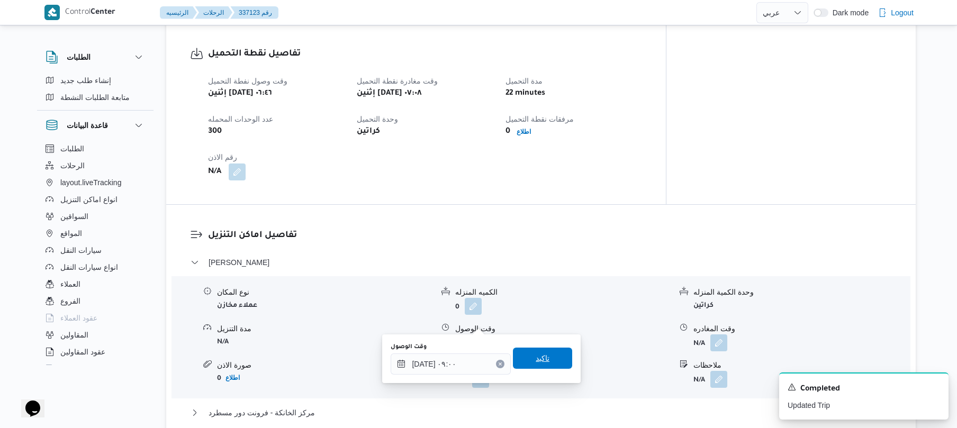
click at [534, 365] on span "تاكيد" at bounding box center [542, 358] width 59 height 21
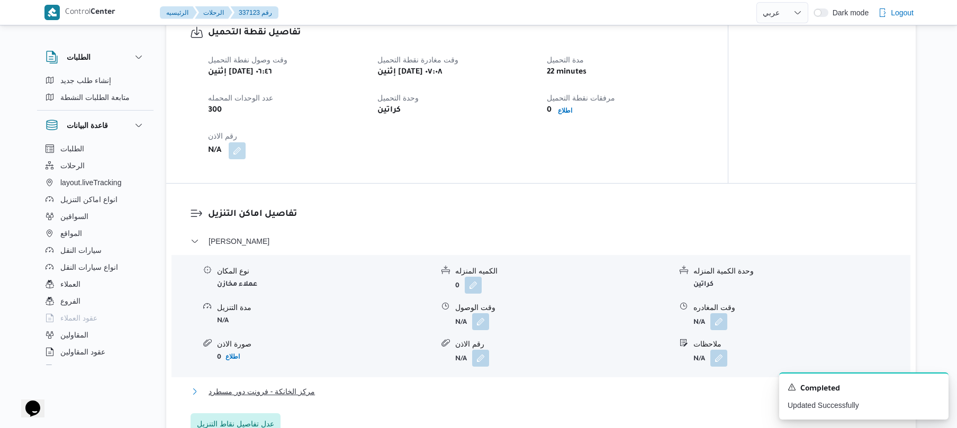
click at [468, 393] on button "مركز الخانكة - فرونت دور مسطرد" at bounding box center [540, 391] width 701 height 13
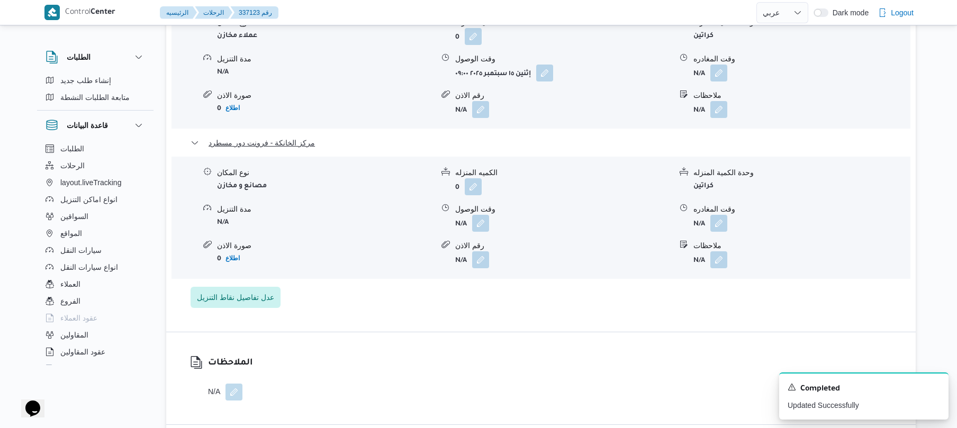
scroll to position [987, 0]
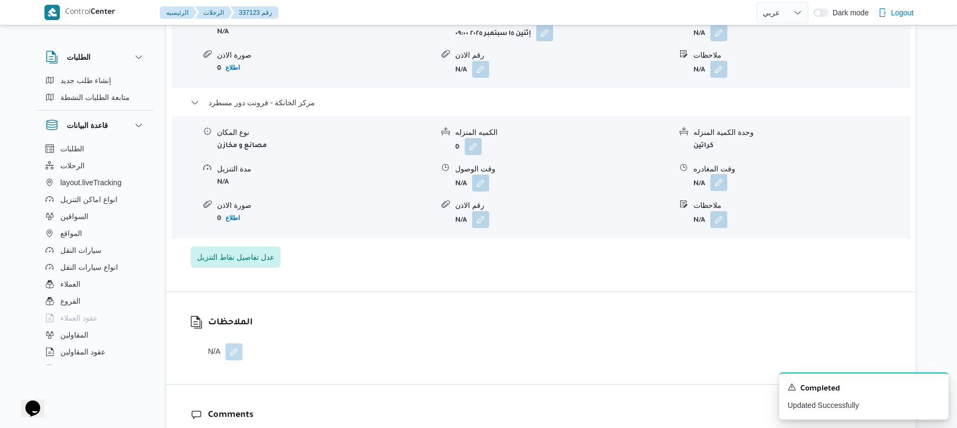
click at [721, 174] on button "button" at bounding box center [718, 182] width 17 height 17
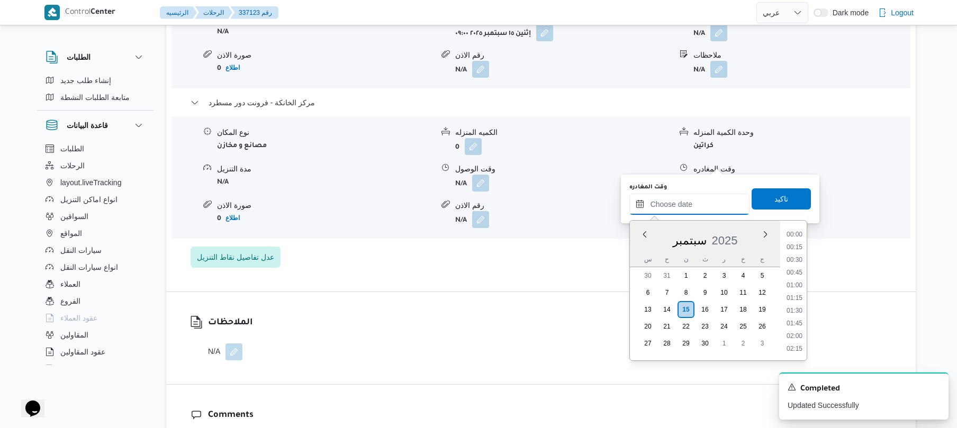
drag, startPoint x: 680, startPoint y: 210, endPoint x: 699, endPoint y: 206, distance: 19.5
click at [680, 210] on input "وقت المغادره" at bounding box center [689, 204] width 120 height 21
click at [794, 289] on li "16:15" at bounding box center [794, 289] width 24 height 11
type input "١٥/٠٩/٢٠٢٥ ١٦:١٥"
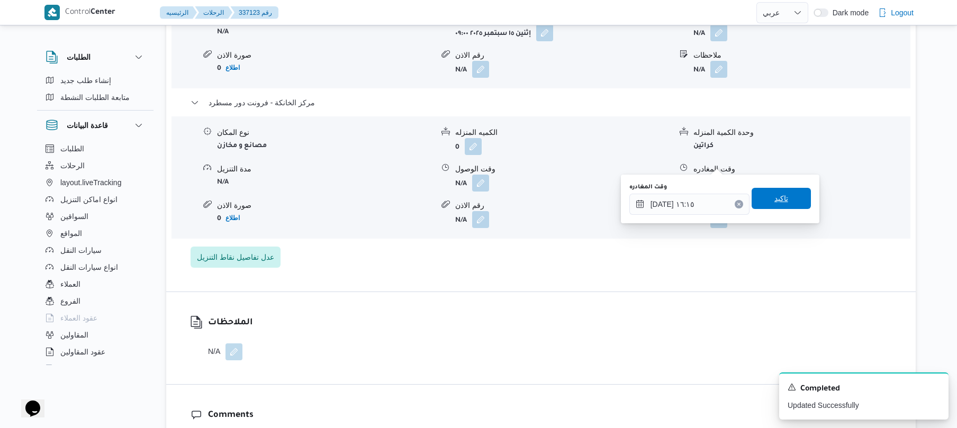
click at [774, 204] on span "تاكيد" at bounding box center [781, 198] width 14 height 13
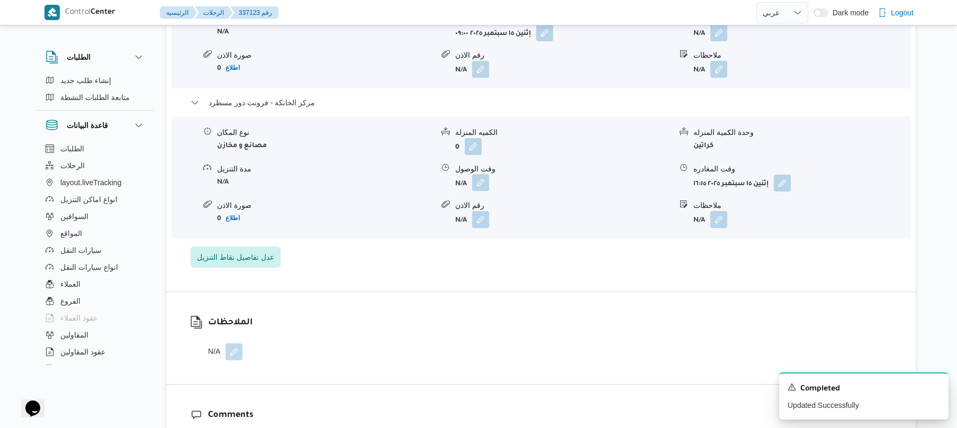
click at [483, 174] on button "button" at bounding box center [480, 182] width 17 height 17
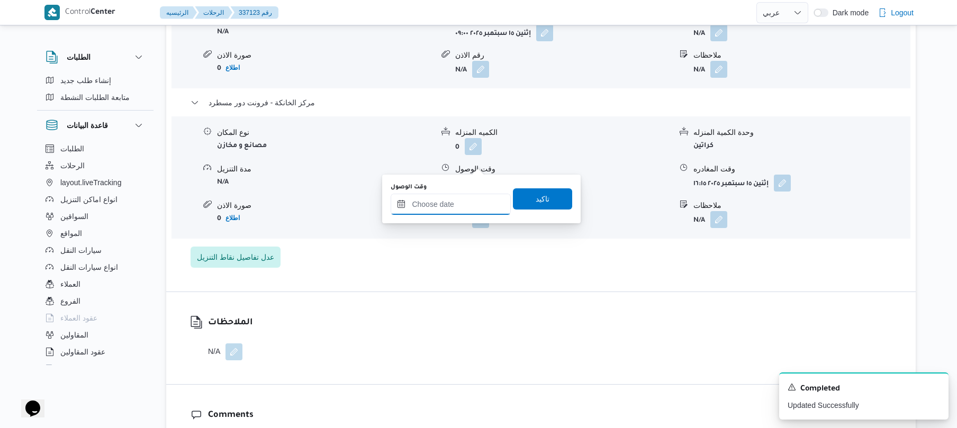
click at [446, 201] on input "وقت الوصول" at bounding box center [451, 204] width 120 height 21
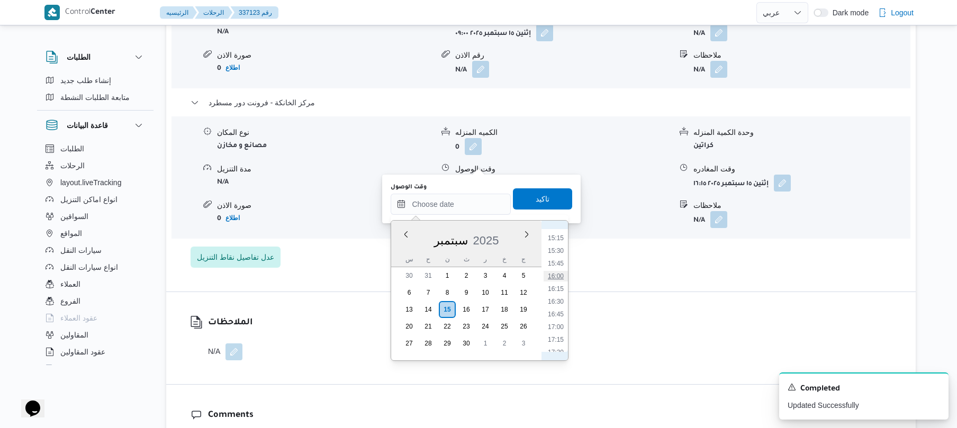
click at [558, 276] on li "16:00" at bounding box center [555, 276] width 24 height 11
type input "[DATE] ١٦:٠٠"
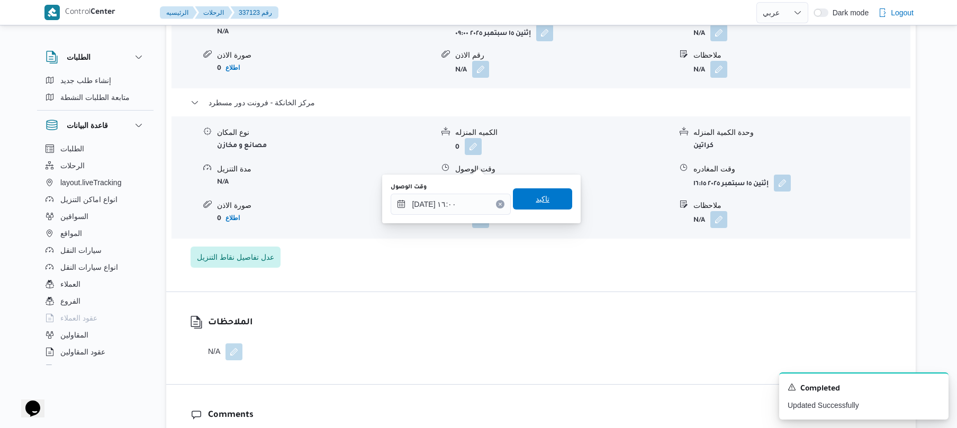
click at [549, 201] on span "تاكيد" at bounding box center [542, 198] width 59 height 21
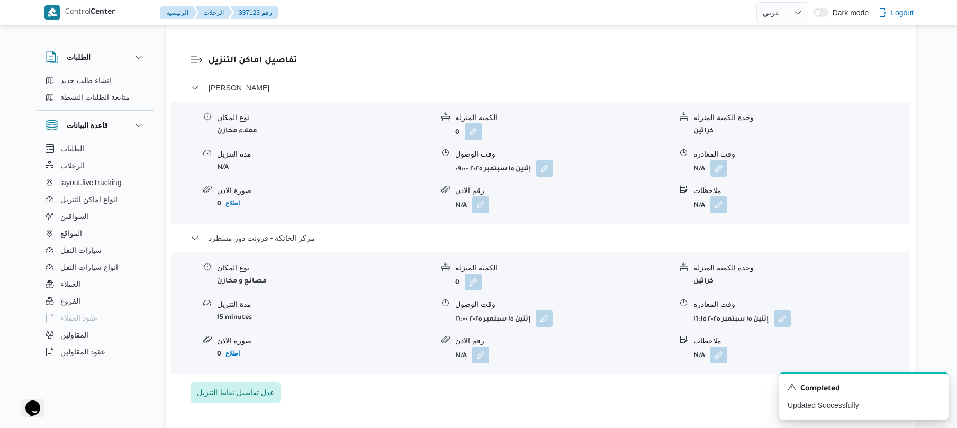
scroll to position [847, 0]
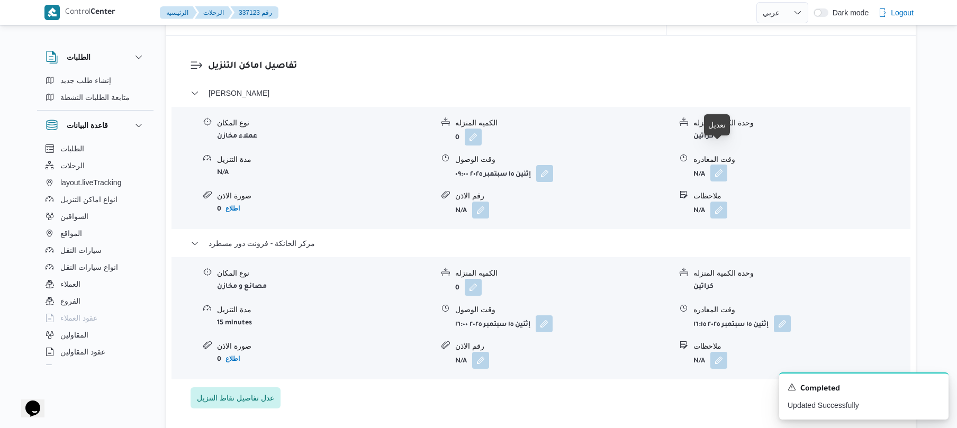
click at [723, 165] on button "button" at bounding box center [718, 173] width 17 height 17
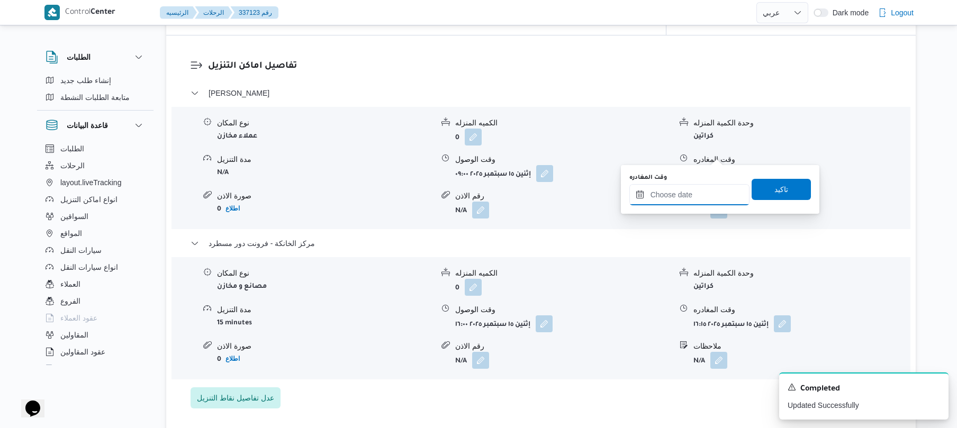
click at [680, 188] on input "وقت المغادره" at bounding box center [689, 194] width 120 height 21
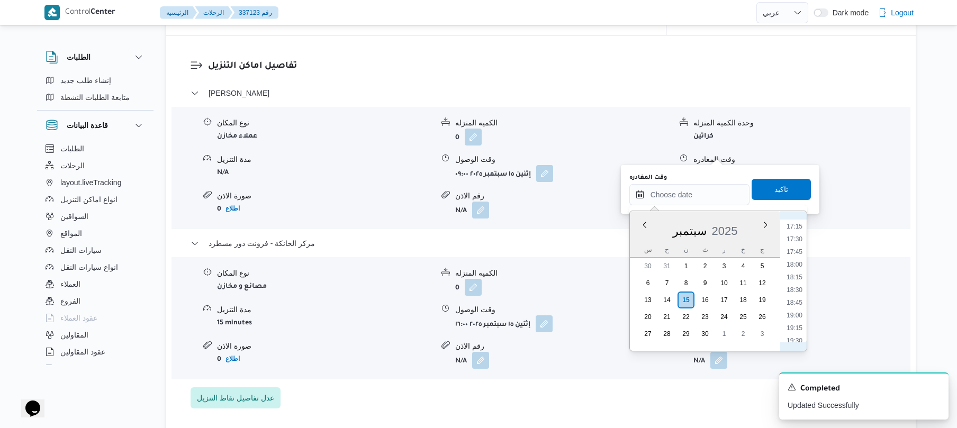
scroll to position [702, 0]
click at [796, 287] on li "15:00" at bounding box center [794, 285] width 24 height 11
type input "[DATE] ١٥:٠٠"
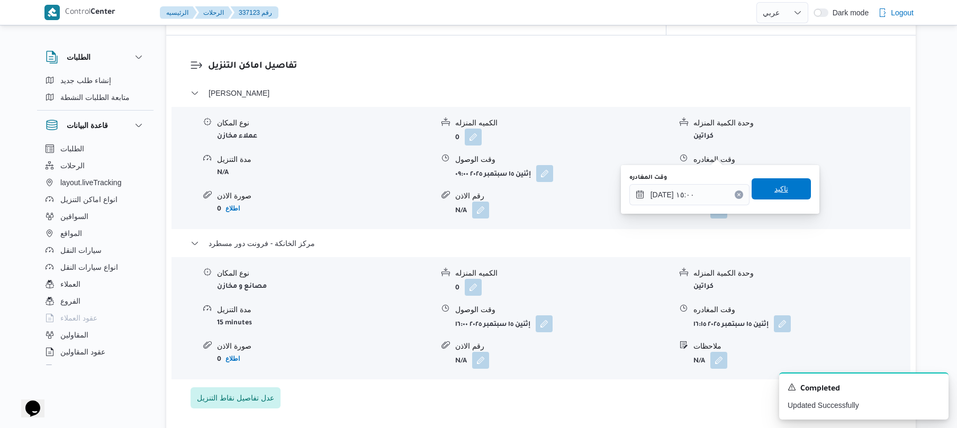
click at [781, 192] on span "تاكيد" at bounding box center [781, 189] width 14 height 13
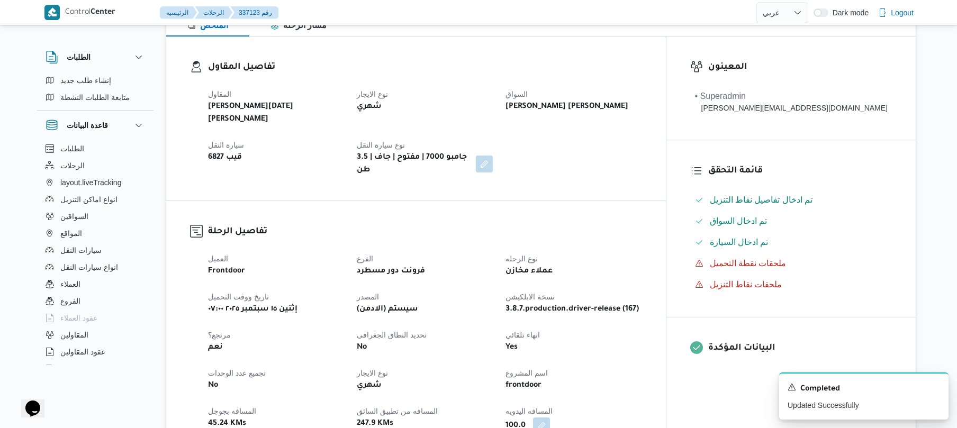
scroll to position [0, 0]
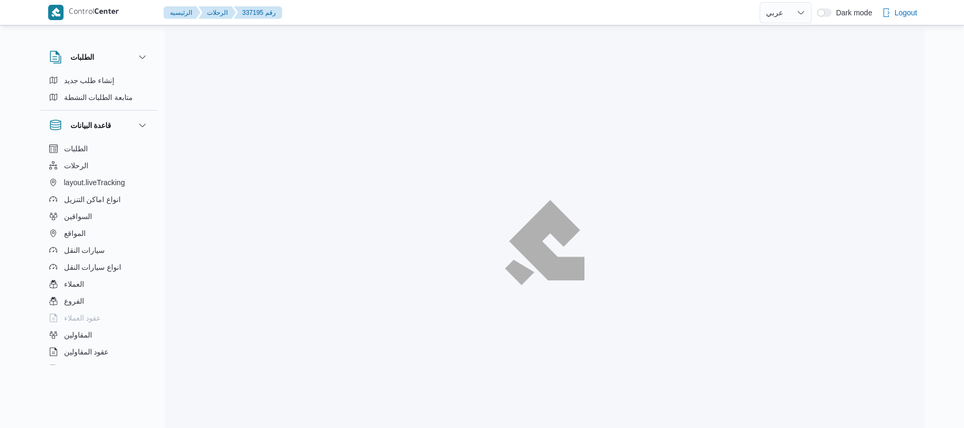
select select "ar"
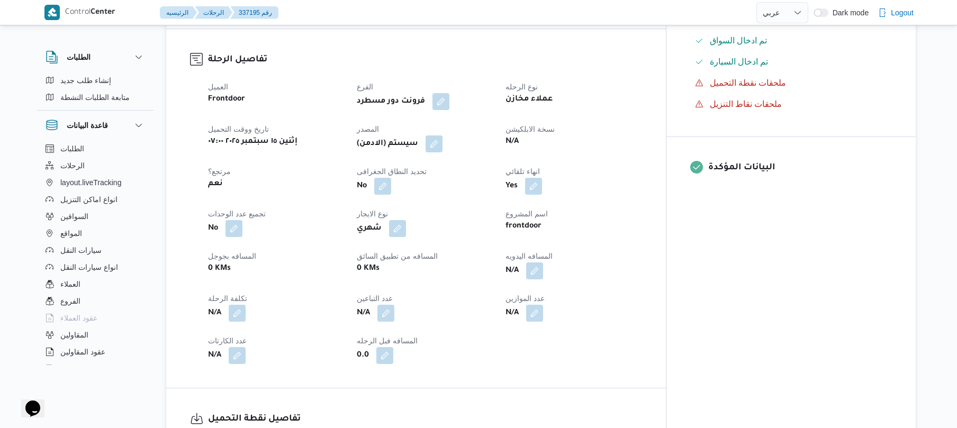
scroll to position [339, 0]
click at [543, 265] on button "button" at bounding box center [534, 269] width 17 height 17
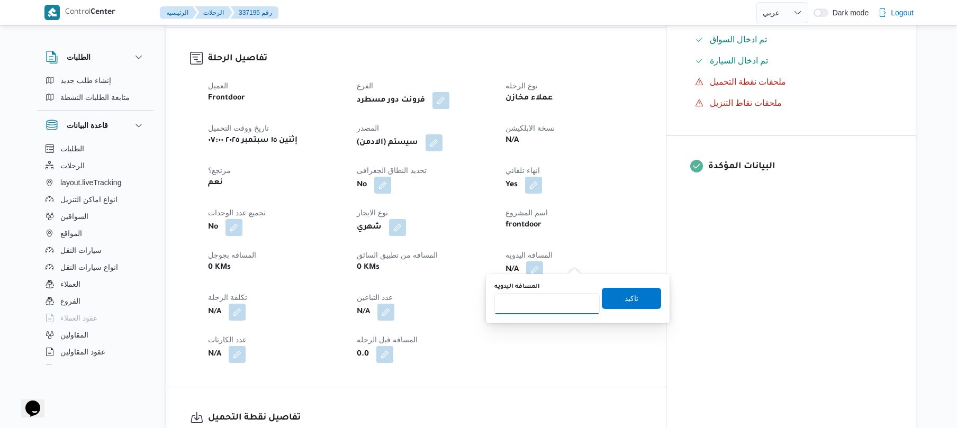
click at [523, 309] on input "المسافه اليدويه" at bounding box center [546, 303] width 105 height 21
type input "9"
type input "100"
click at [624, 303] on span "تاكيد" at bounding box center [631, 298] width 14 height 13
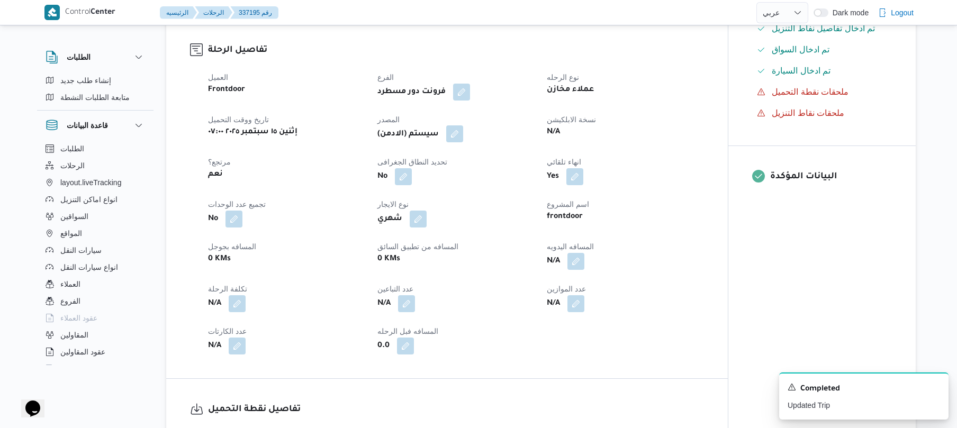
click at [453, 130] on button "button" at bounding box center [454, 133] width 17 height 17
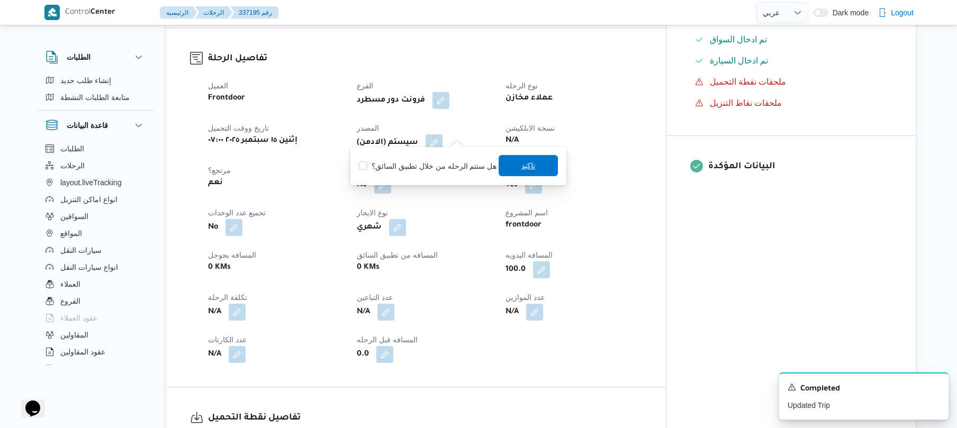
click at [521, 166] on span "تاكيد" at bounding box center [528, 165] width 14 height 13
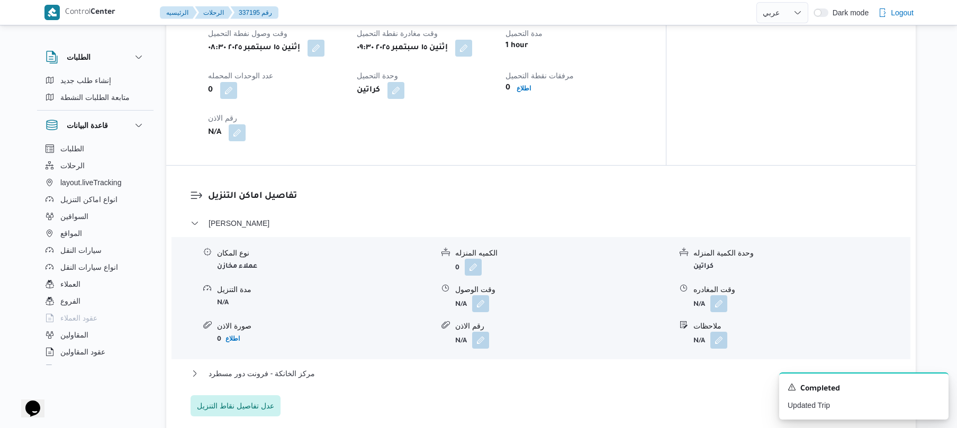
scroll to position [847, 0]
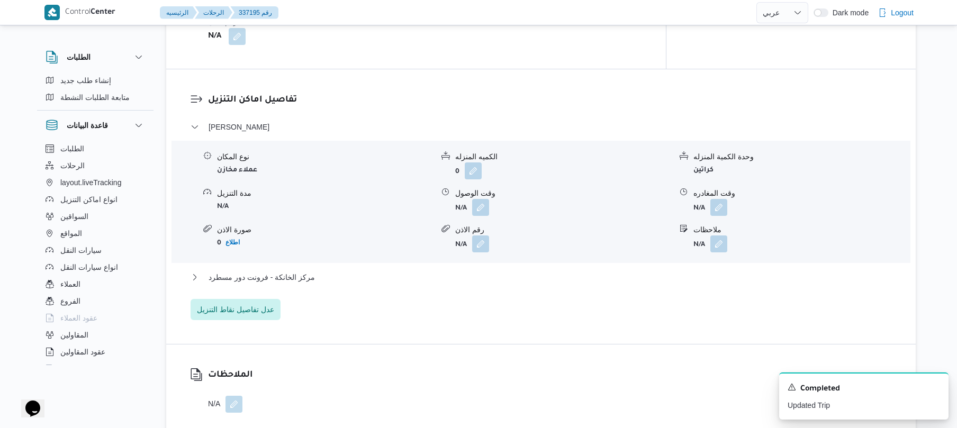
click at [465, 276] on div "مركز الخانكة - فرونت دور مسطرد" at bounding box center [540, 281] width 701 height 20
click at [474, 271] on button "مركز الخانكة - فرونت دور مسطرد" at bounding box center [540, 277] width 701 height 13
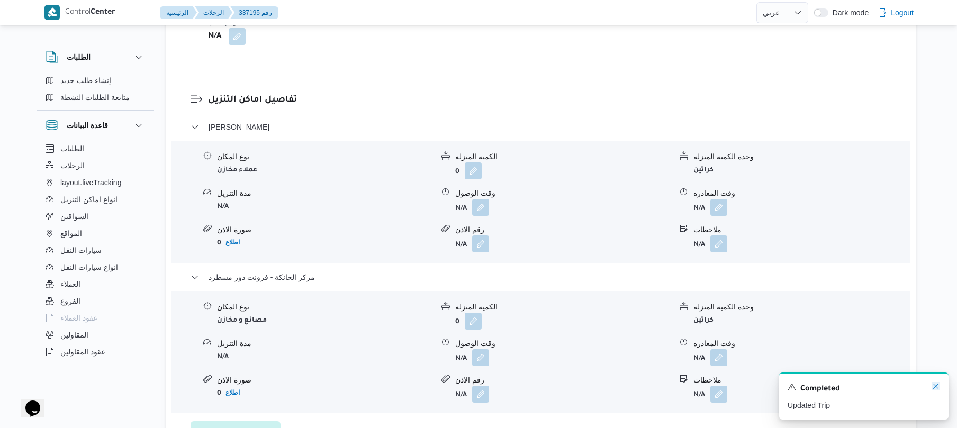
click at [935, 388] on icon "Dismiss toast" at bounding box center [935, 386] width 8 height 8
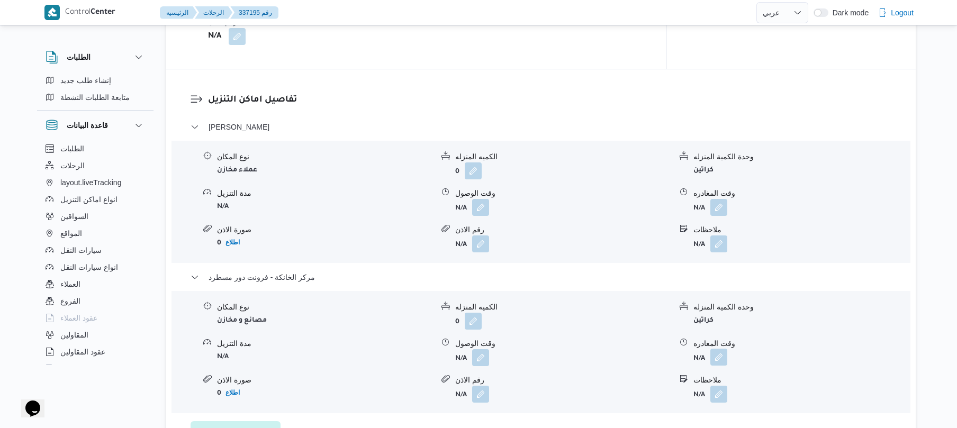
click at [719, 350] on button "button" at bounding box center [718, 357] width 17 height 17
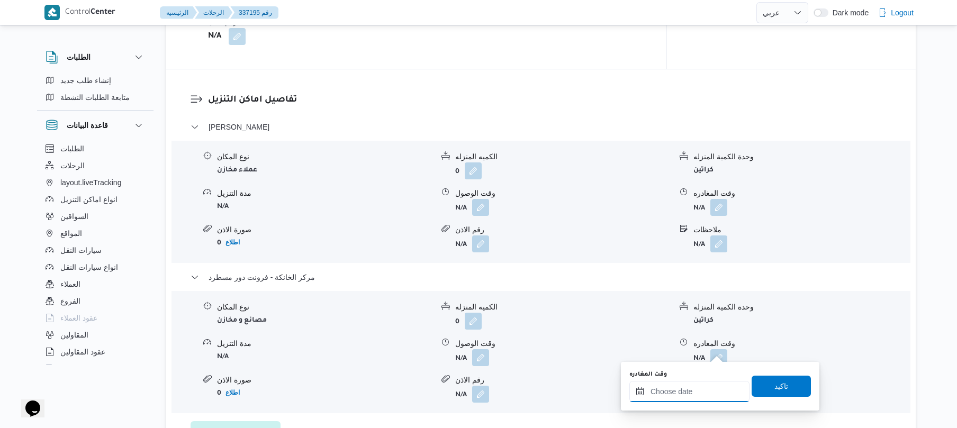
click at [682, 393] on input "وقت المغادره" at bounding box center [689, 391] width 120 height 21
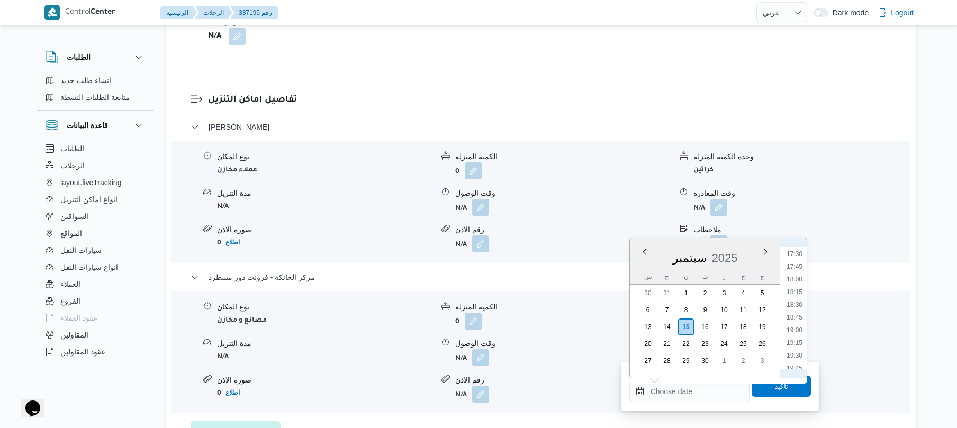
scroll to position [782, 0]
click at [790, 275] on ul "00:00 00:15 00:30 00:45 01:00 01:15 01:30 01:45 02:00 02:15 02:30 02:45 03:00 0…" at bounding box center [794, 308] width 24 height 123
click at [790, 282] on li "16:00" at bounding box center [794, 282] width 24 height 11
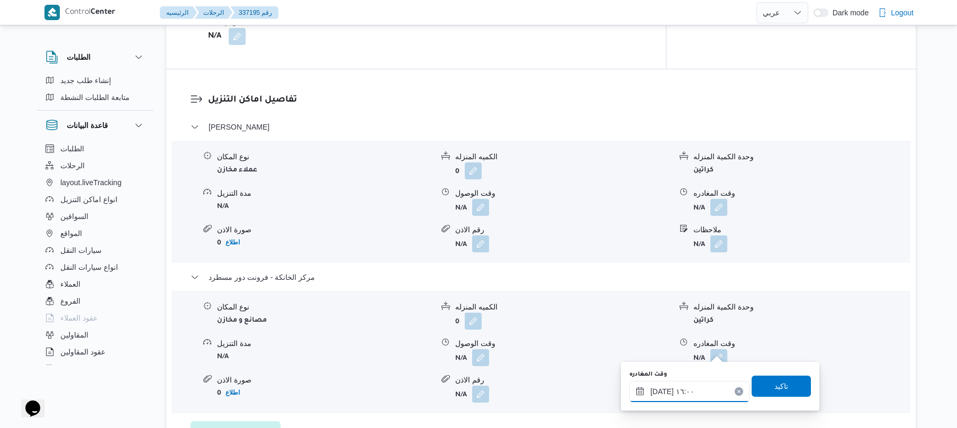
type input "١٥/٠٩/٢٠٢٥ ١٦:٠٠"
click at [764, 388] on span "تاكيد" at bounding box center [780, 385] width 59 height 21
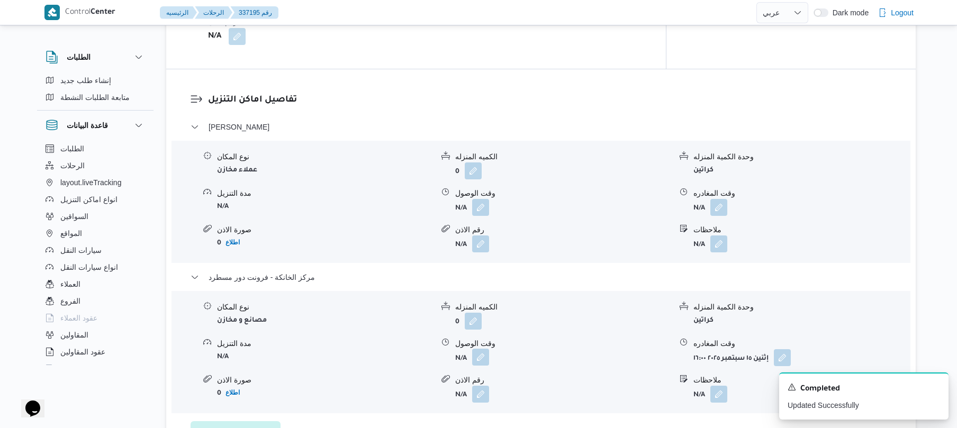
click at [482, 349] on button "button" at bounding box center [480, 357] width 17 height 17
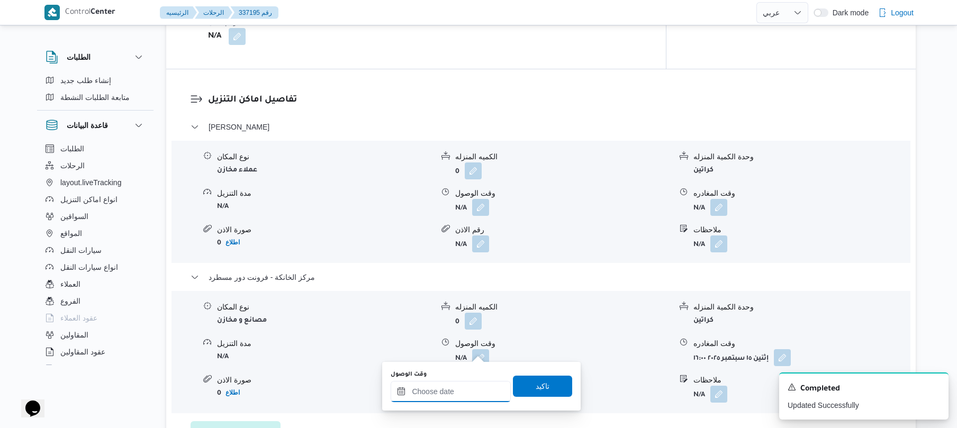
click at [461, 384] on input "وقت الوصول" at bounding box center [451, 391] width 120 height 21
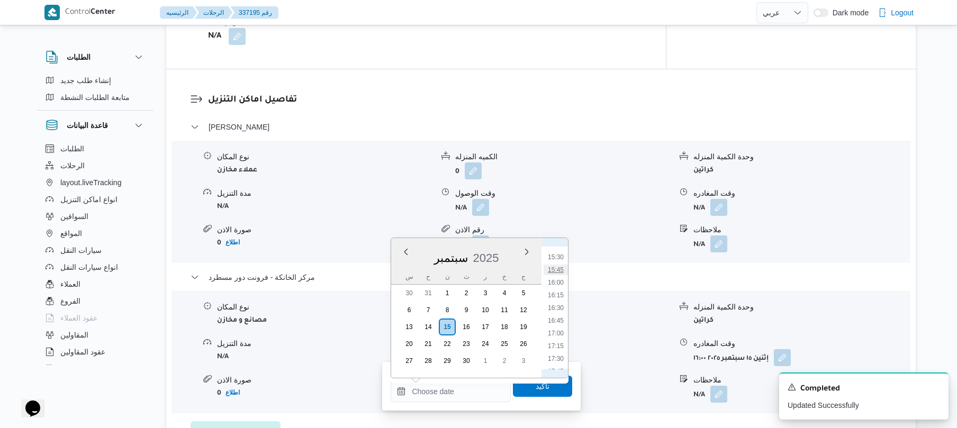
click at [560, 268] on li "15:45" at bounding box center [555, 270] width 24 height 11
type input "١٥/٠٩/٢٠٢٥ ١٥:٤٥"
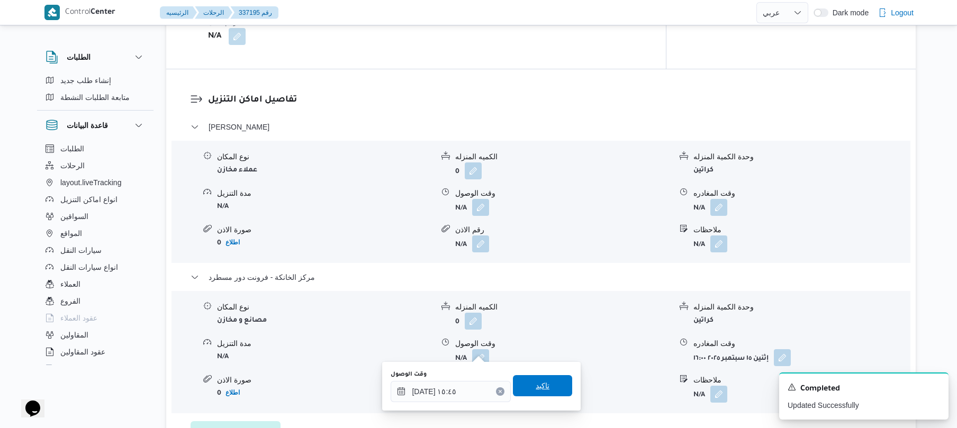
click at [536, 390] on span "تاكيد" at bounding box center [543, 385] width 14 height 13
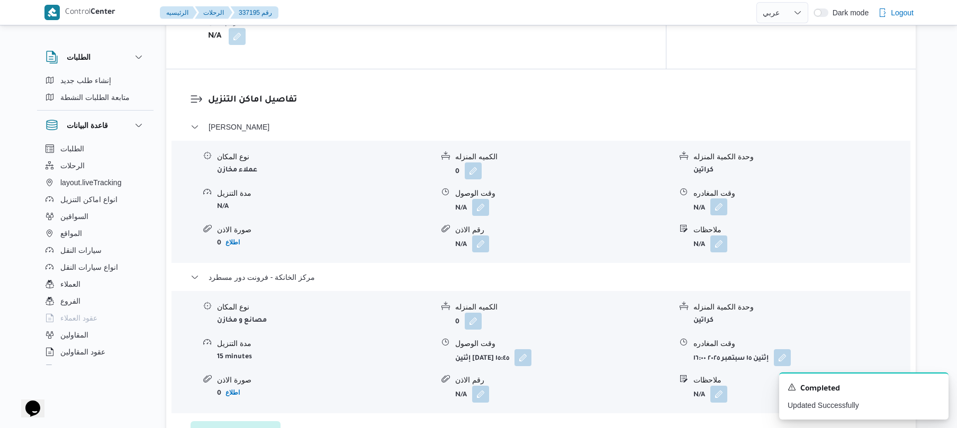
click at [720, 198] on button "button" at bounding box center [718, 206] width 17 height 17
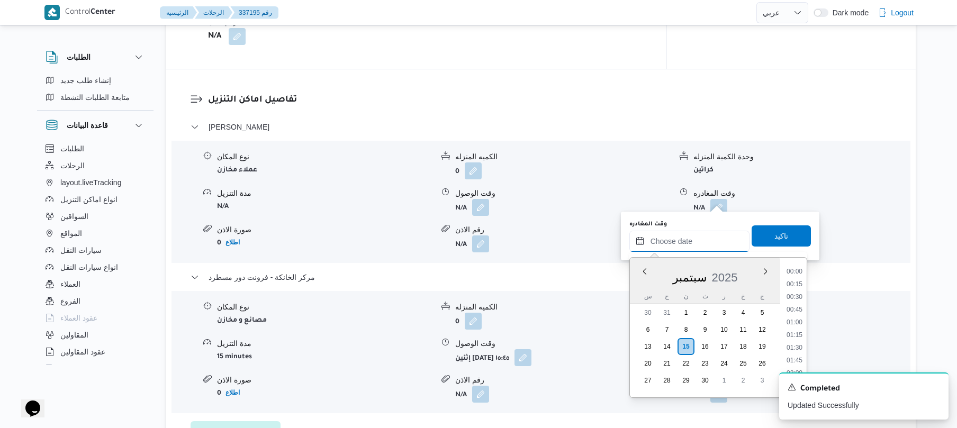
click at [686, 235] on input "وقت المغادره" at bounding box center [689, 241] width 120 height 21
click at [792, 354] on li "15:00" at bounding box center [794, 353] width 24 height 11
type input "١٥/٠٩/٢٠٢٥ ١٥:٠٠"
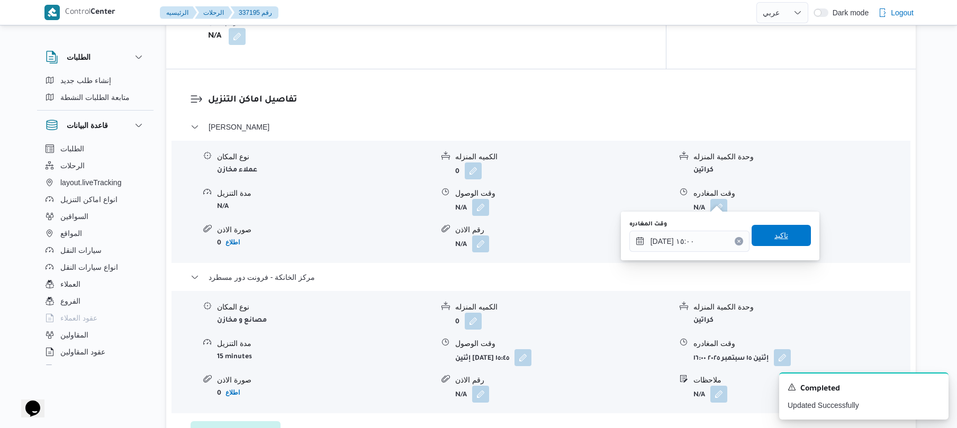
click at [776, 240] on span "تاكيد" at bounding box center [781, 235] width 14 height 13
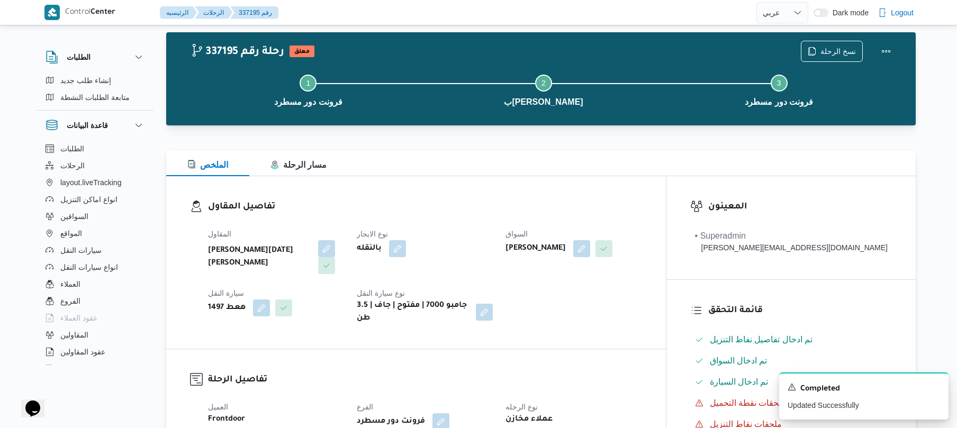
scroll to position [0, 0]
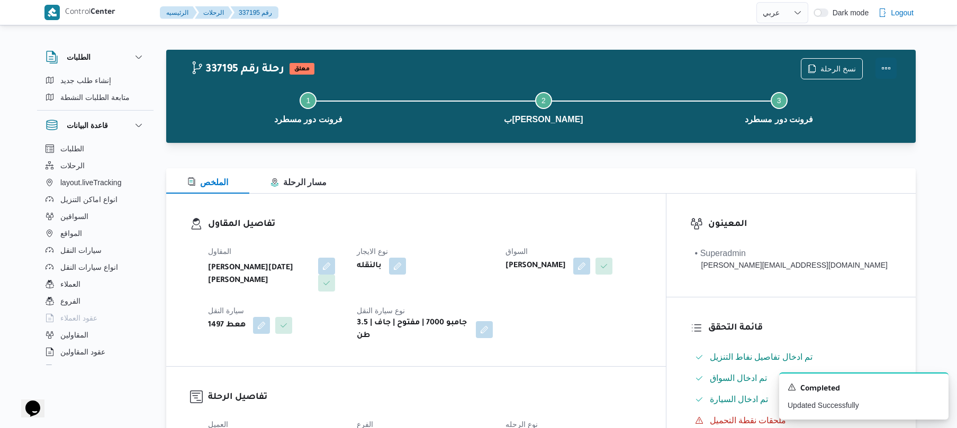
click at [886, 67] on button "Actions" at bounding box center [885, 68] width 21 height 21
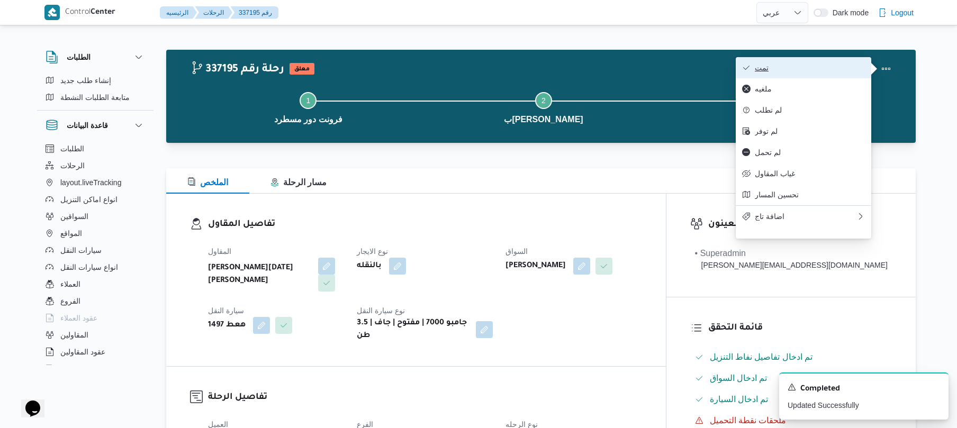
click at [817, 60] on button "تمت" at bounding box center [803, 67] width 135 height 21
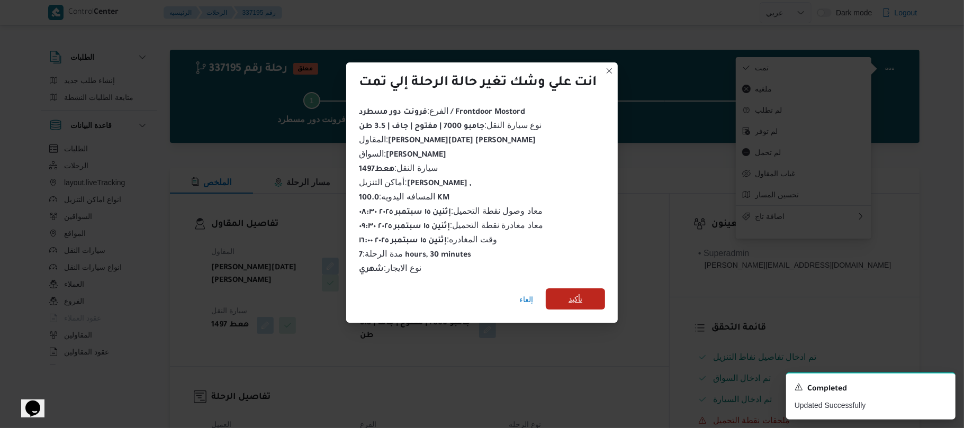
click at [572, 295] on span "تأكيد" at bounding box center [575, 299] width 14 height 13
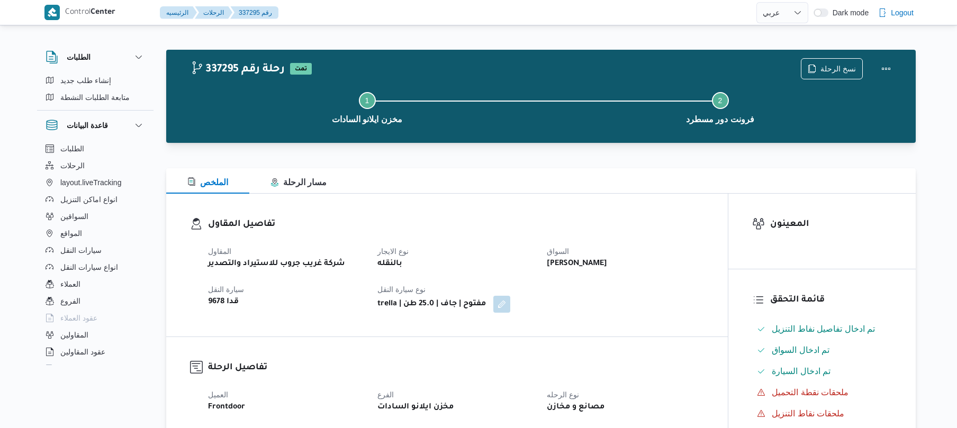
select select "ar"
click at [72, 165] on span "الرحلات" at bounding box center [72, 165] width 24 height 13
select select "ar"
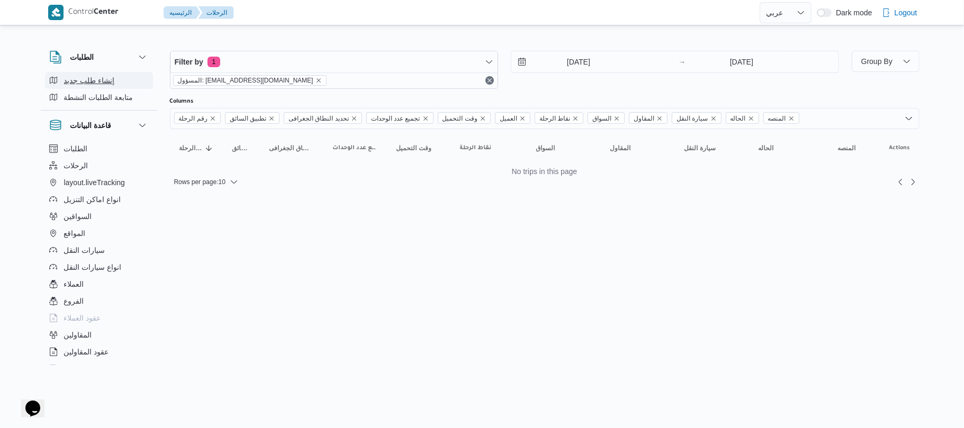
click at [119, 83] on button "إنشاء طلب جديد" at bounding box center [99, 80] width 108 height 17
select select "ar"
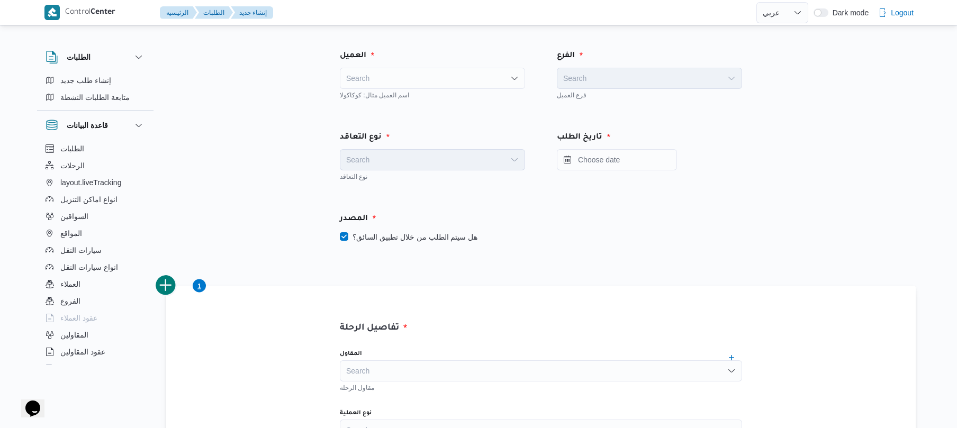
click at [502, 77] on div "Search" at bounding box center [432, 78] width 185 height 21
type input "t"
type input "fro"
click at [458, 95] on span "Fro ntdoor" at bounding box center [439, 97] width 160 height 13
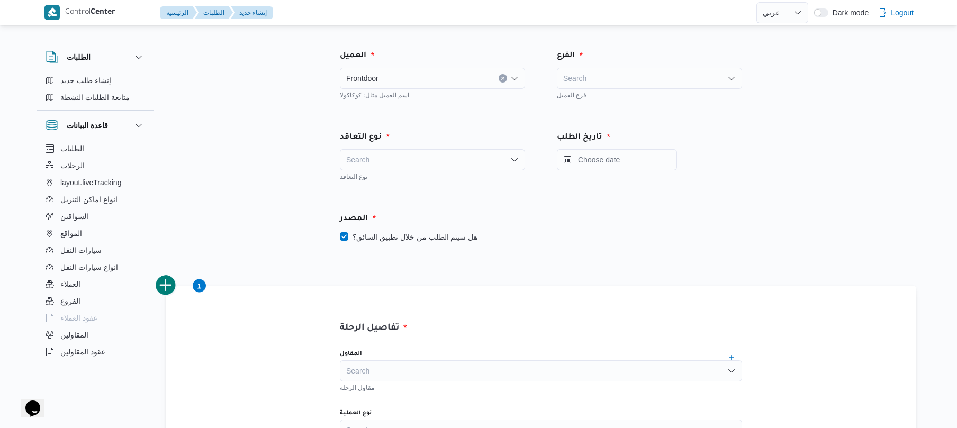
click at [606, 75] on div "Search" at bounding box center [649, 78] width 185 height 21
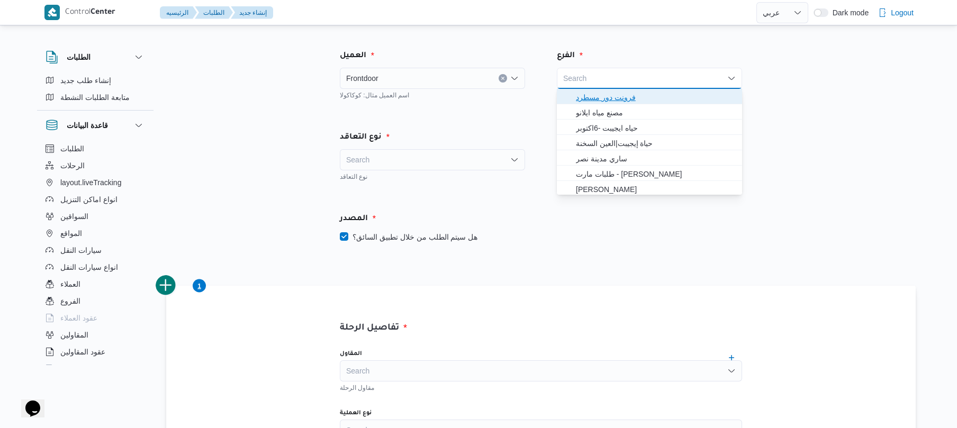
click at [604, 89] on span "فرونت دور مسطرد" at bounding box center [649, 97] width 177 height 17
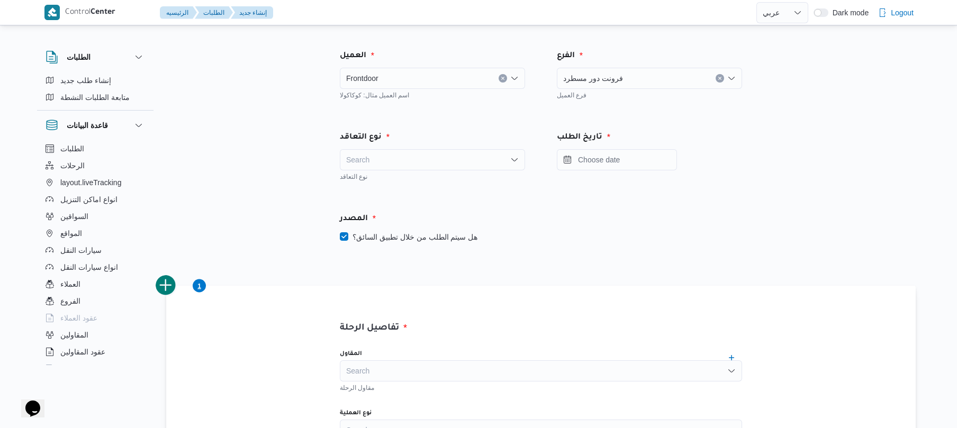
click at [503, 159] on div "Search" at bounding box center [432, 159] width 185 height 21
click at [468, 196] on span "On Demand" at bounding box center [439, 194] width 160 height 13
click at [600, 160] on input "Press the down key to open a popover containing a calendar." at bounding box center [617, 159] width 120 height 21
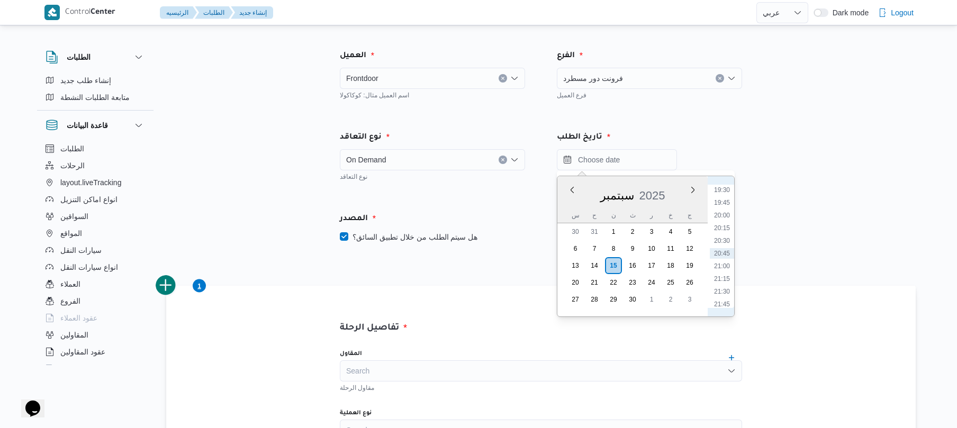
scroll to position [885, 0]
click at [722, 268] on li "19:00" at bounding box center [722, 270] width 24 height 11
type input "[DATE] ١٩:٠٠"
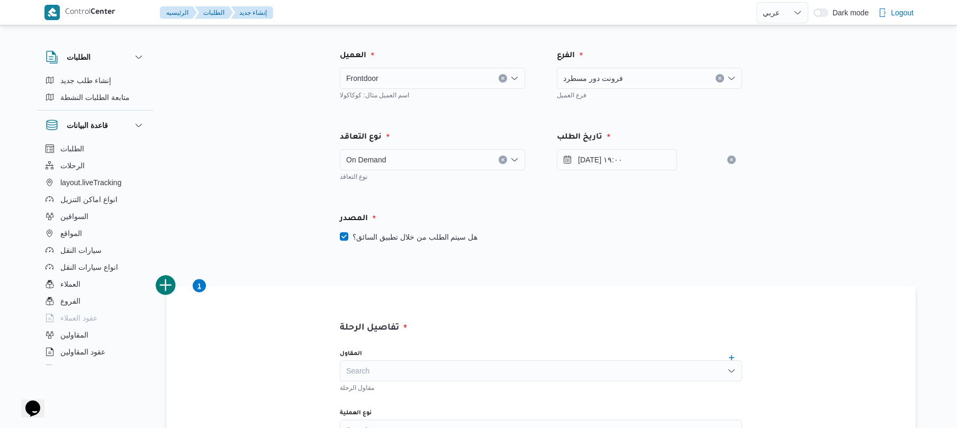
click at [347, 235] on label "هل سيتم الطلب من خلال تطبيق السائق؟" at bounding box center [409, 237] width 138 height 13
checkbox input "false"
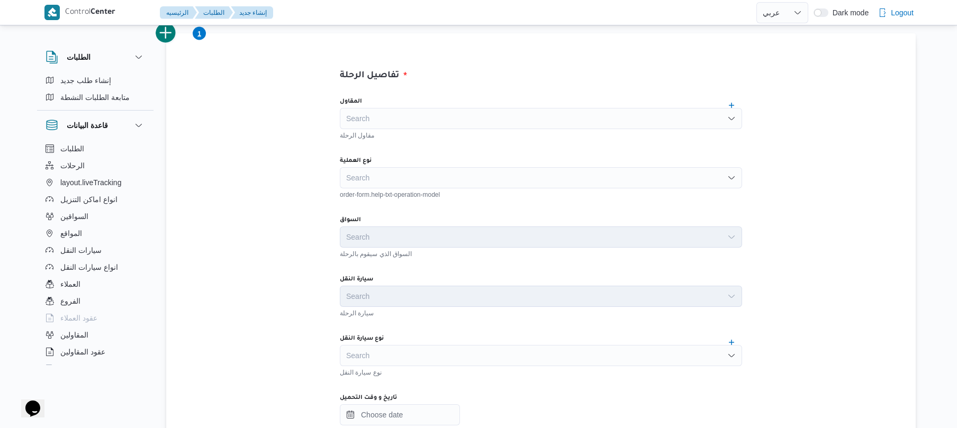
scroll to position [254, 0]
click at [530, 120] on div "Search" at bounding box center [541, 116] width 402 height 21
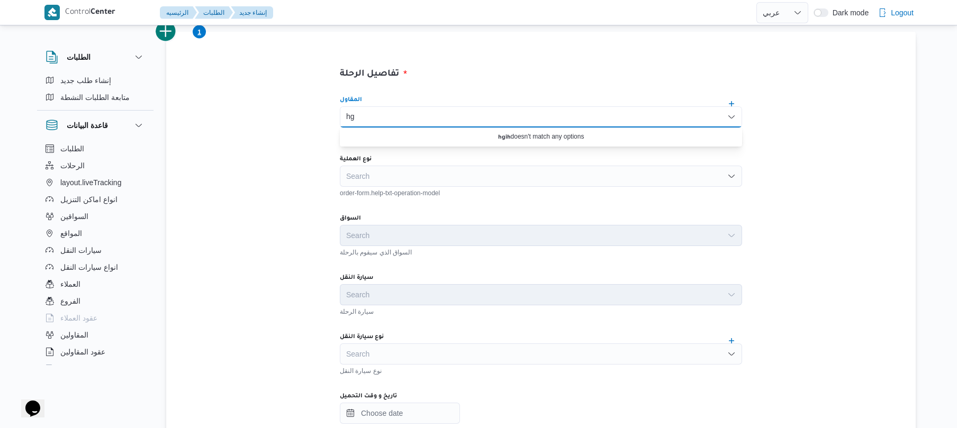
type input "h"
type input "الهامي"
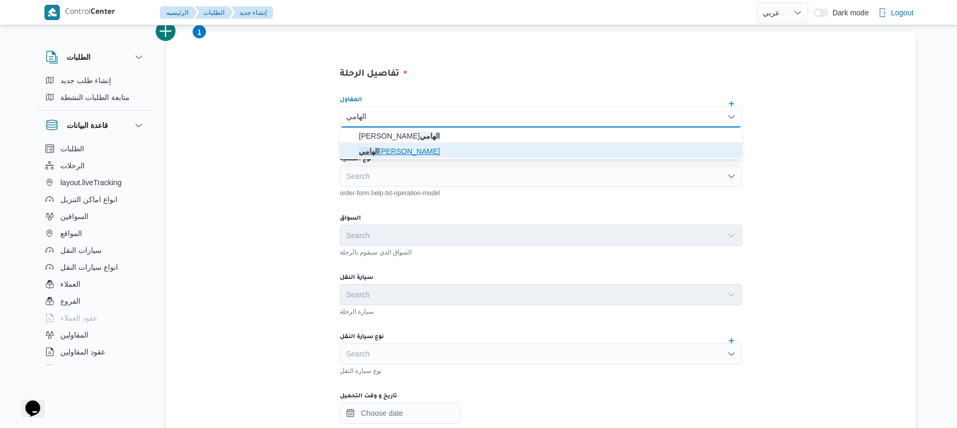
click at [477, 149] on span "الهامي [PERSON_NAME]" at bounding box center [547, 151] width 377 height 13
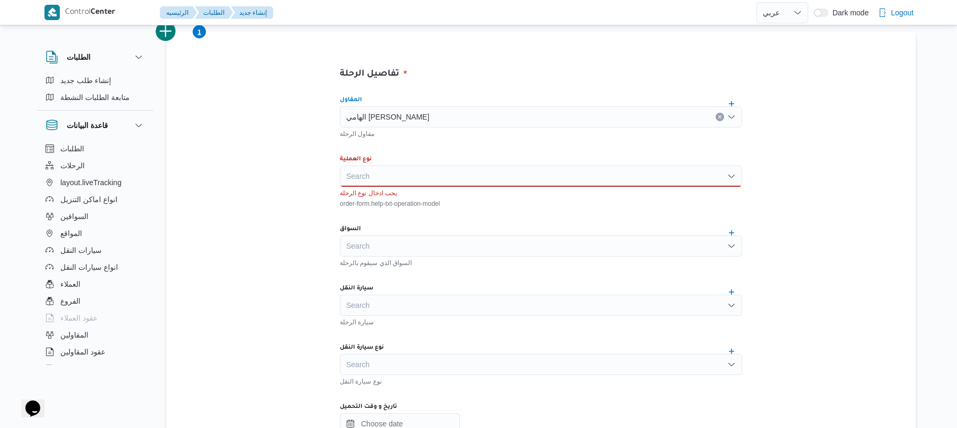
click at [476, 174] on div "Search" at bounding box center [541, 176] width 402 height 21
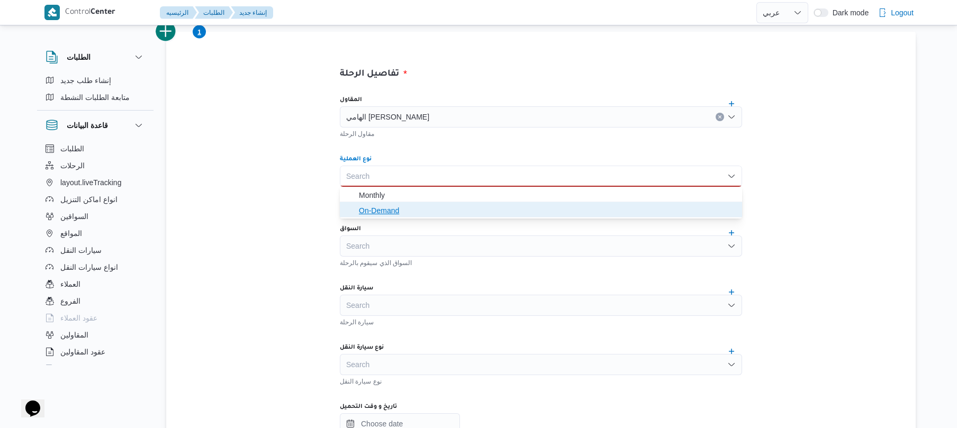
click at [443, 207] on span "On-Demand" at bounding box center [547, 210] width 377 height 13
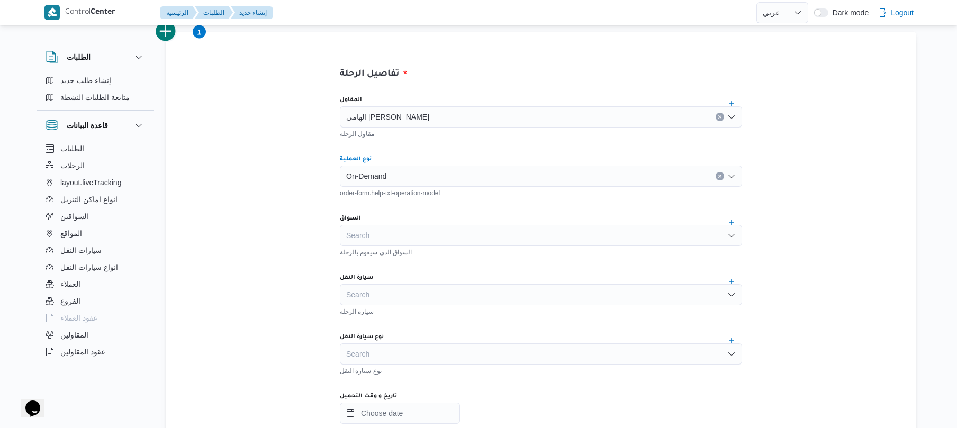
click at [461, 235] on div "Search" at bounding box center [541, 235] width 402 height 21
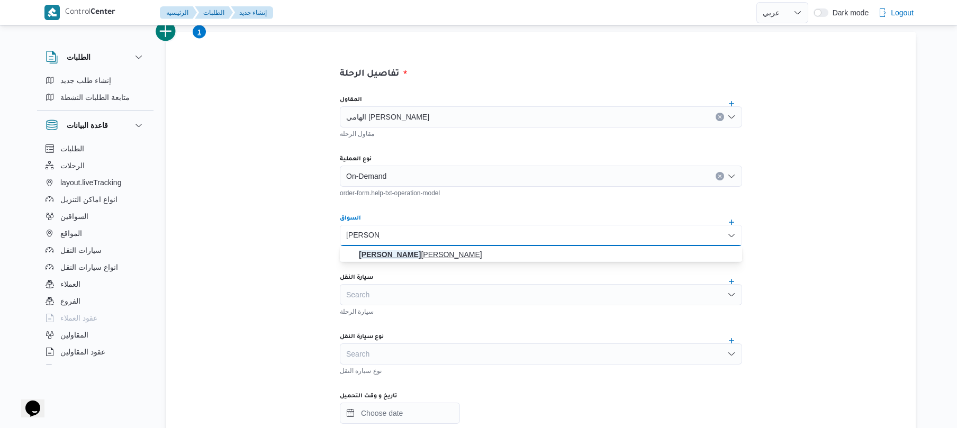
type input "[PERSON_NAME]"
click at [421, 250] on mark "[PERSON_NAME]" at bounding box center [390, 254] width 62 height 8
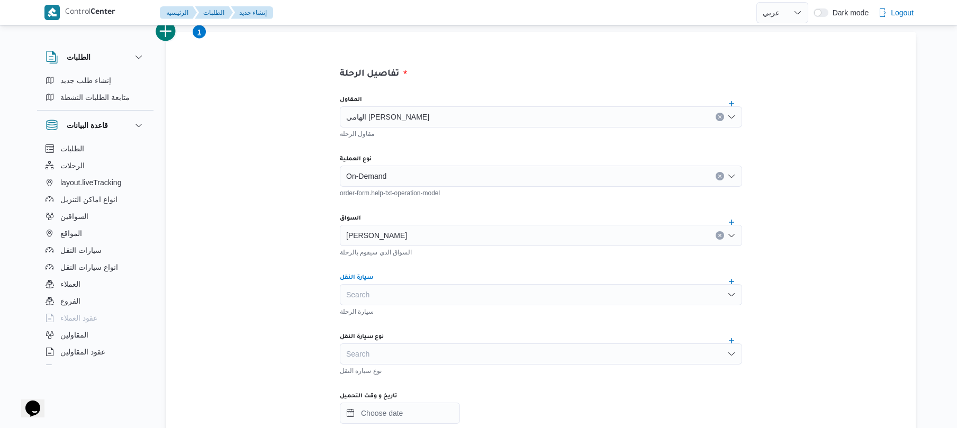
click at [428, 291] on div "Search" at bounding box center [541, 294] width 402 height 21
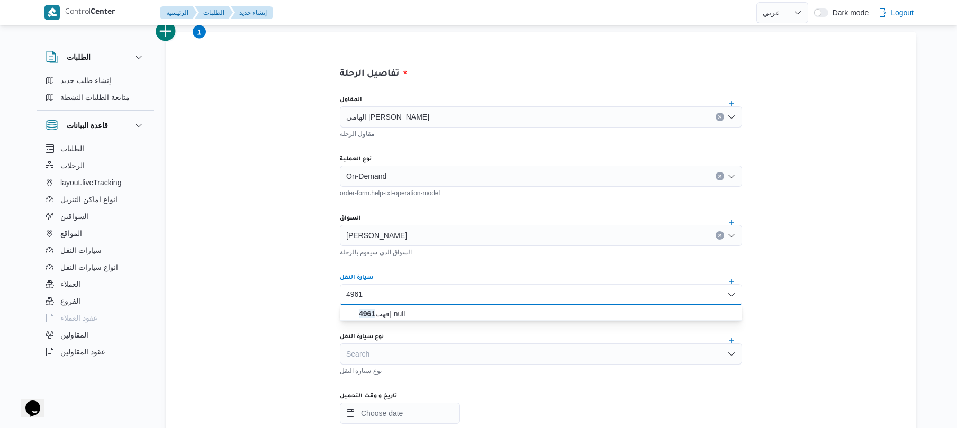
type input "4961"
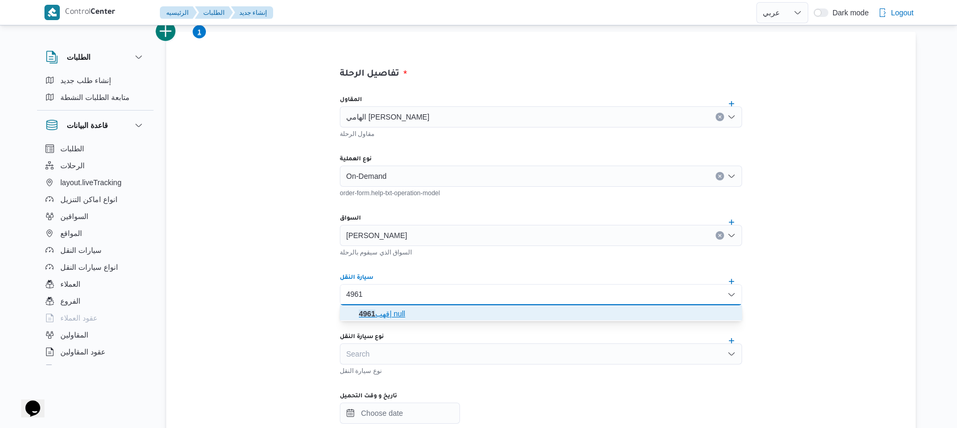
click at [398, 312] on span "قهب 4961 | null" at bounding box center [547, 313] width 377 height 13
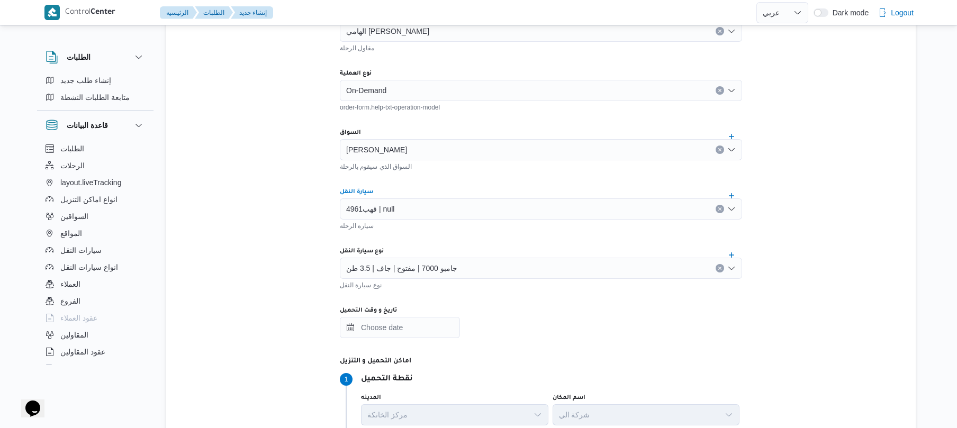
scroll to position [355, 0]
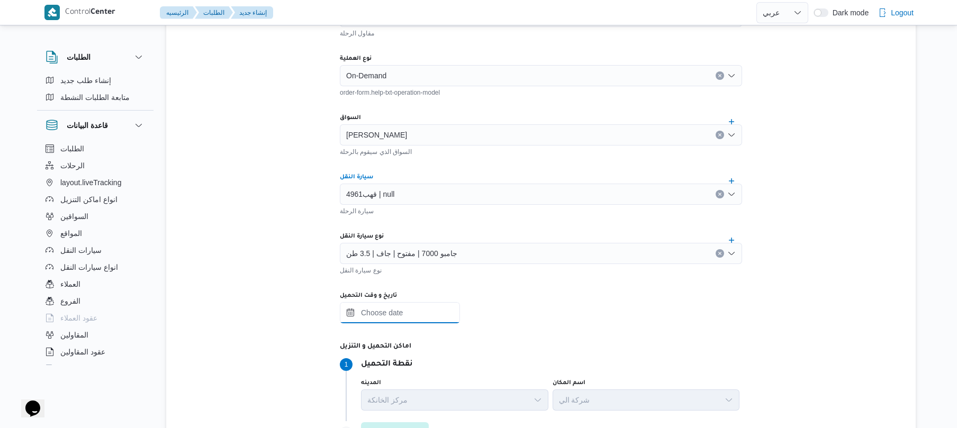
click at [442, 311] on input "تاريخ و وقت التحميل" at bounding box center [400, 312] width 120 height 21
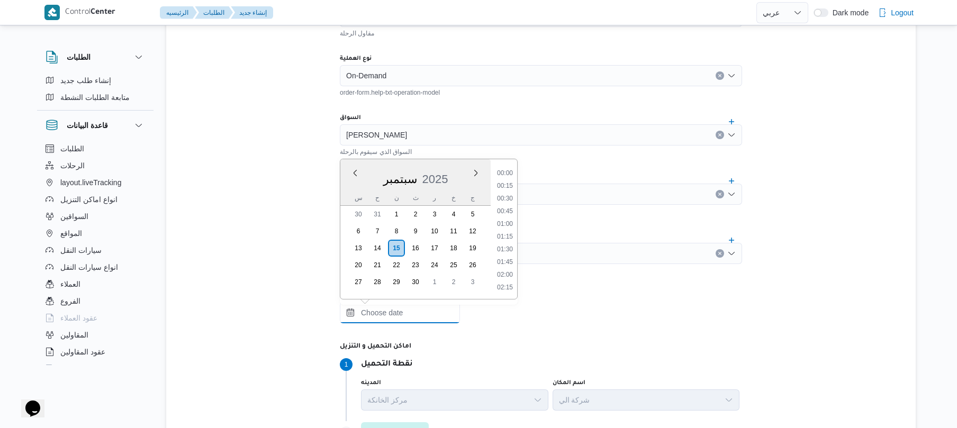
scroll to position [991, 0]
click at [508, 199] on li "20:00" at bounding box center [505, 198] width 24 height 11
type input "[DATE] ٢٠:٠٠"
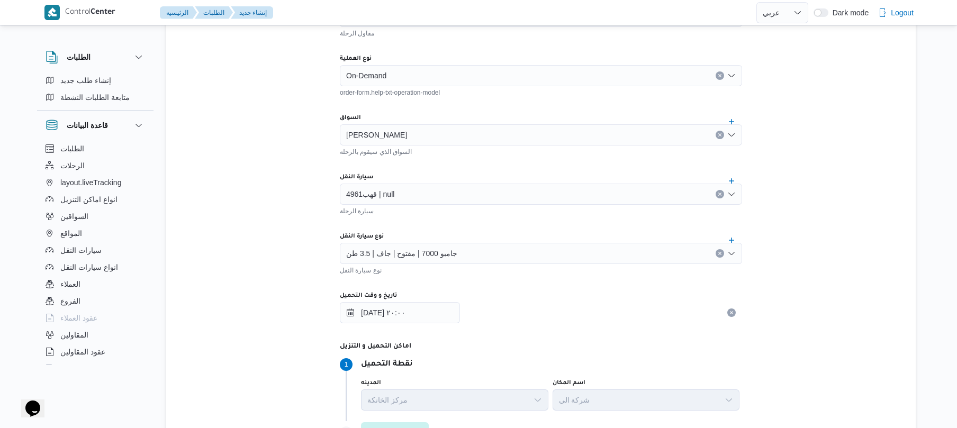
click at [860, 238] on div "تفاصيل الرحلة المقاول الهامي [PERSON_NAME] الرحلة نوع العملية On-Demand order-f…" at bounding box center [540, 304] width 749 height 747
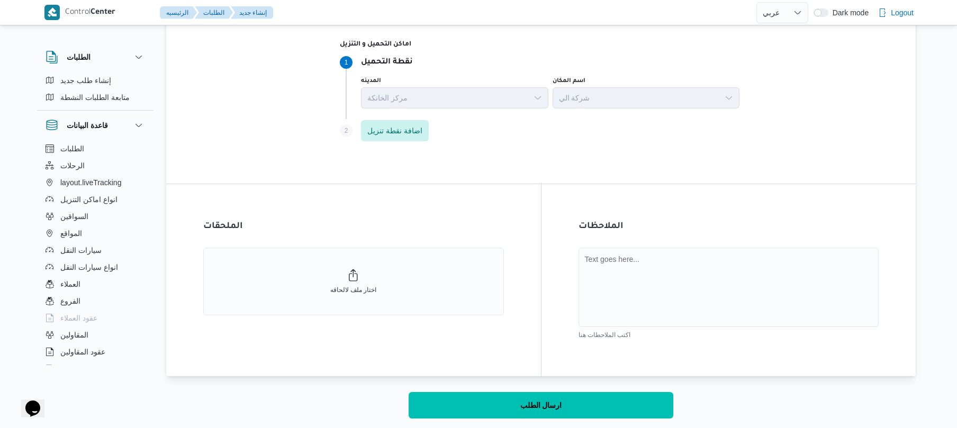
scroll to position [660, 0]
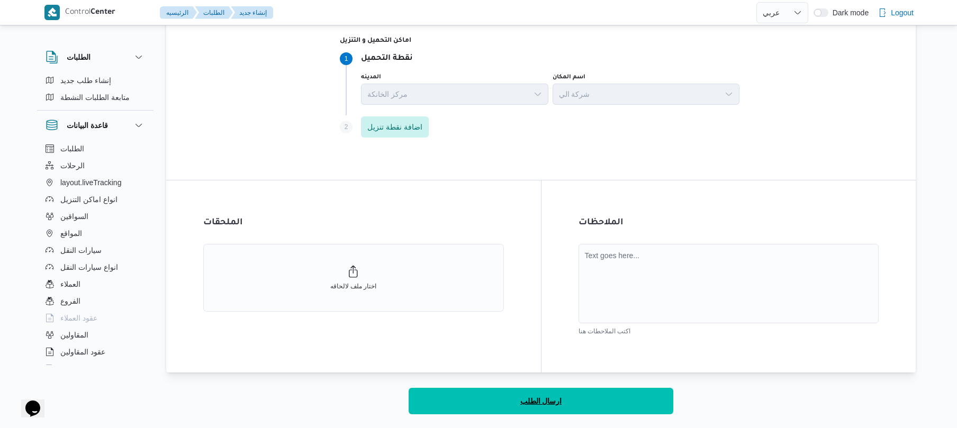
click at [637, 403] on button "ارسال الطلب" at bounding box center [541, 401] width 265 height 26
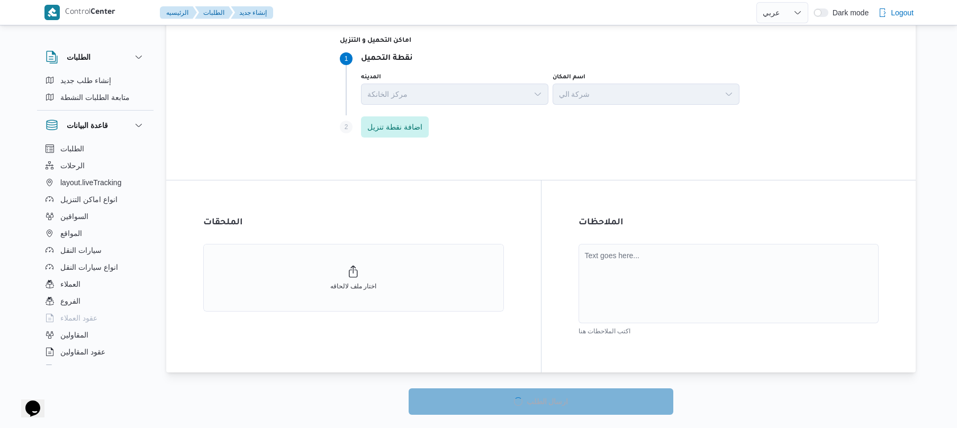
select select "ar"
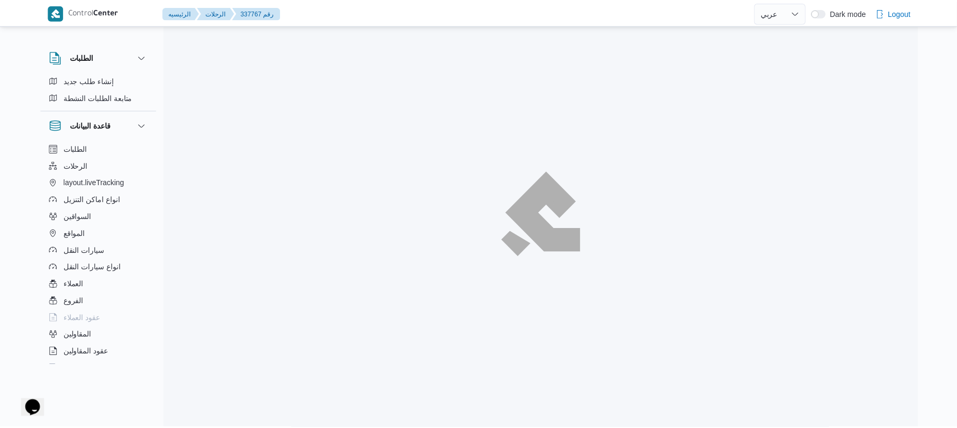
scroll to position [660, 0]
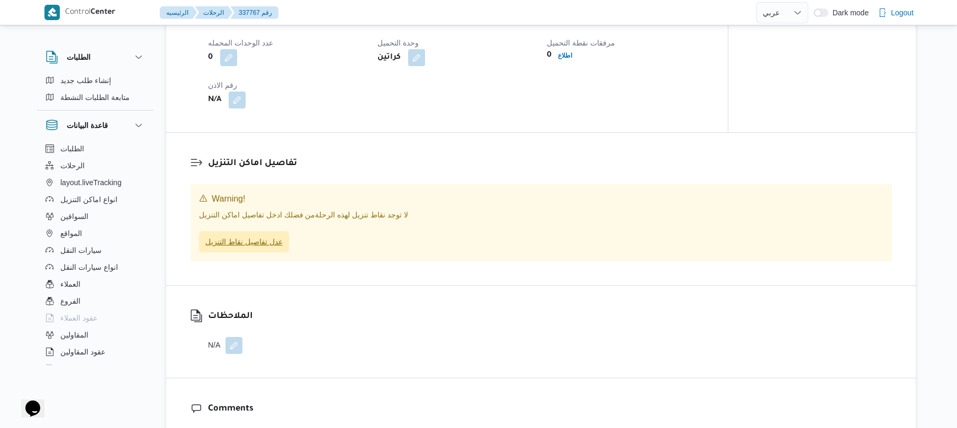
click at [242, 248] on span "عدل تفاصيل نقاط التنزيل" at bounding box center [243, 241] width 77 height 13
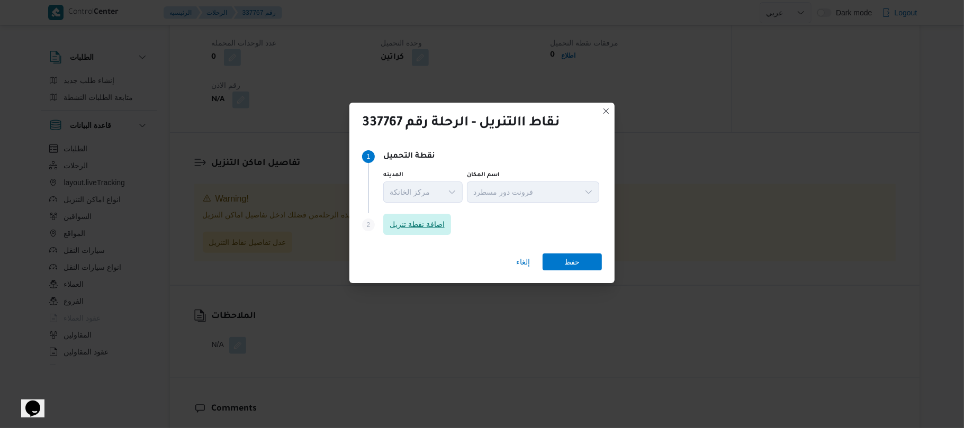
click at [434, 227] on span "اضافة نقطة تنزيل" at bounding box center [416, 224] width 55 height 13
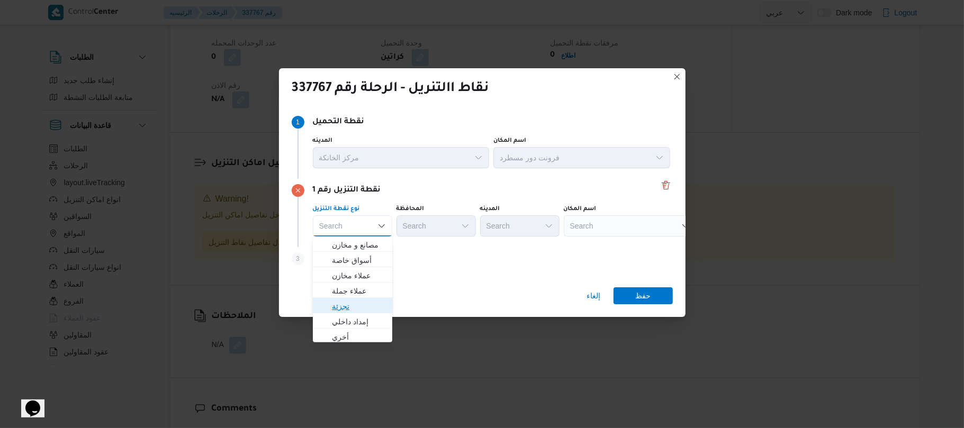
click at [356, 302] on span "تجزئة" at bounding box center [359, 306] width 54 height 13
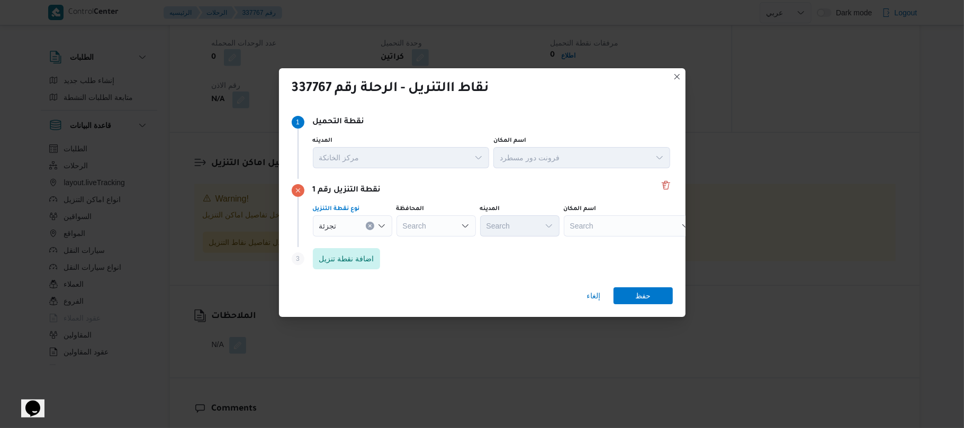
click at [440, 225] on div "Search" at bounding box center [435, 225] width 79 height 21
type input "الجيز"
click at [429, 242] on mark "الجيز" at bounding box center [426, 245] width 15 height 8
click at [513, 228] on div "Search" at bounding box center [519, 225] width 79 height 21
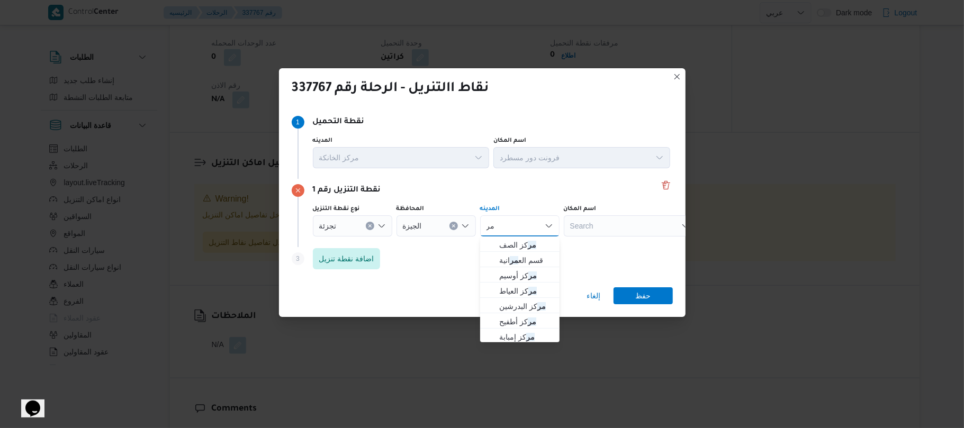
type input "م"
type input "ه"
click at [534, 290] on span "ال ه رم" at bounding box center [526, 291] width 54 height 13
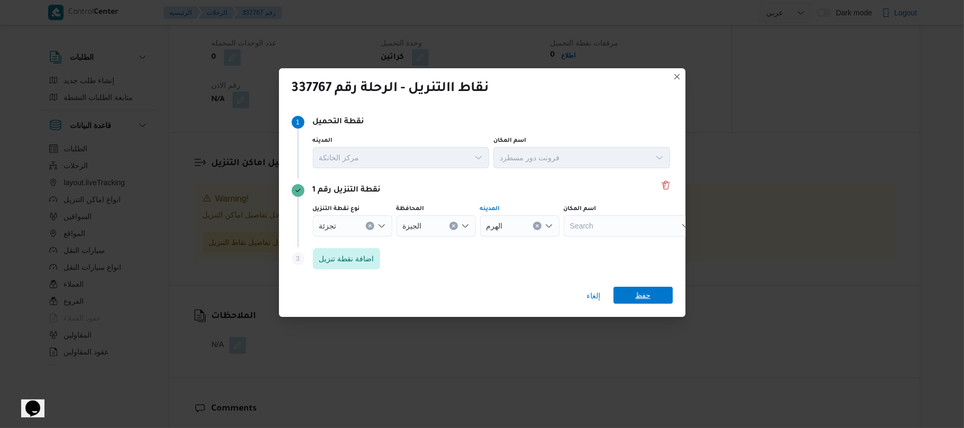
click at [636, 295] on span "حفظ" at bounding box center [642, 295] width 15 height 17
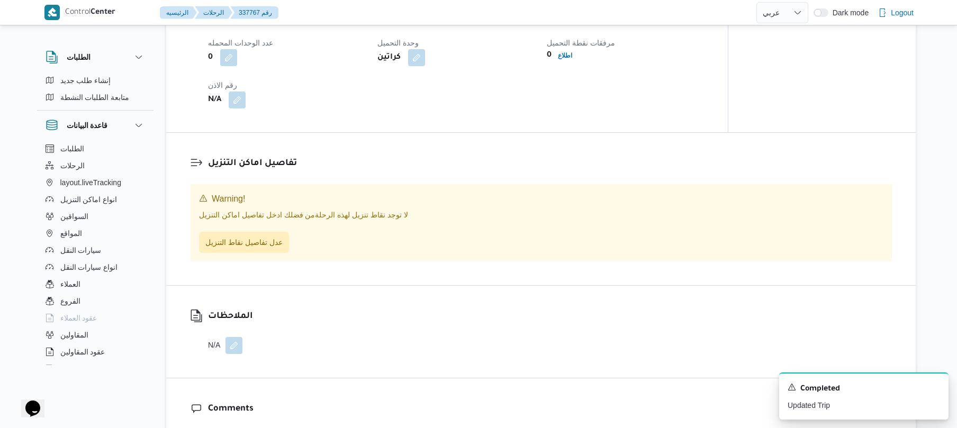
scroll to position [715, 0]
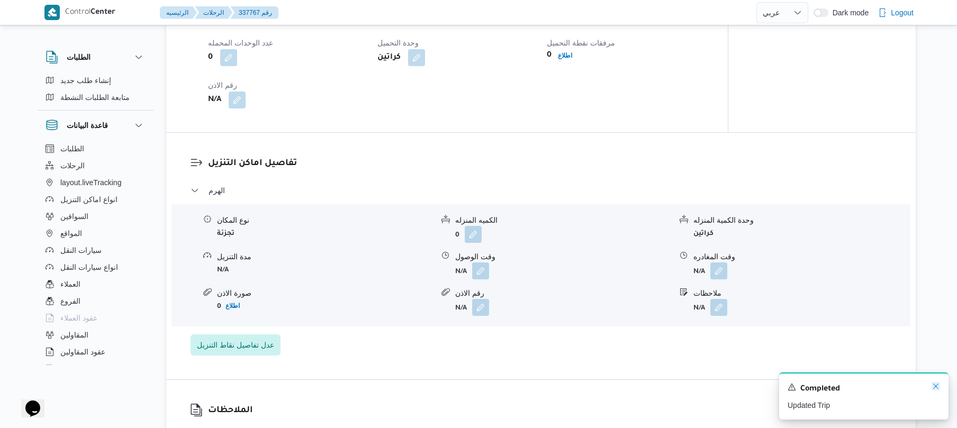
click at [936, 386] on icon "Dismiss toast" at bounding box center [935, 386] width 8 height 8
click at [718, 315] on button "button" at bounding box center [718, 306] width 17 height 17
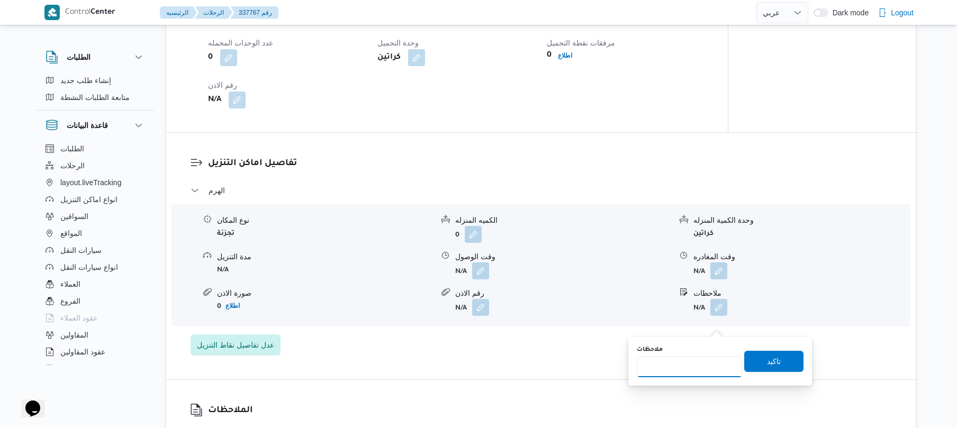
click at [663, 367] on input "ملاحظات" at bounding box center [689, 366] width 105 height 21
type input "المريوطيه"
click at [767, 361] on span "تاكيد" at bounding box center [774, 361] width 14 height 13
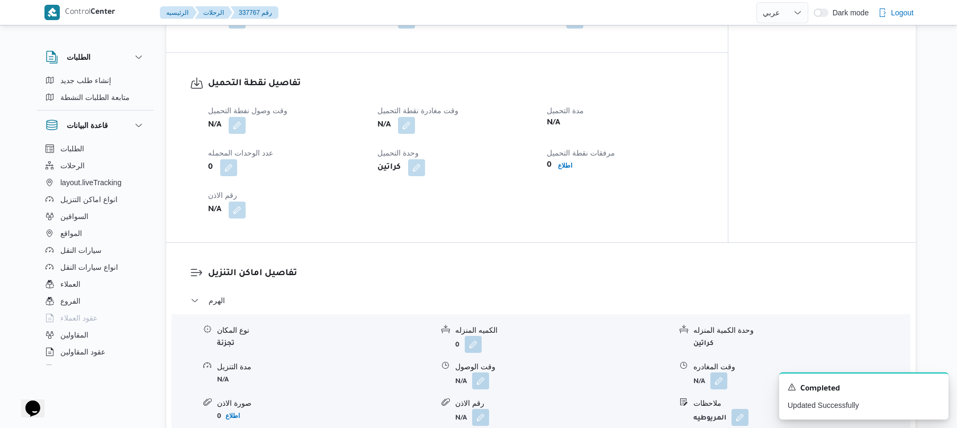
scroll to position [602, 0]
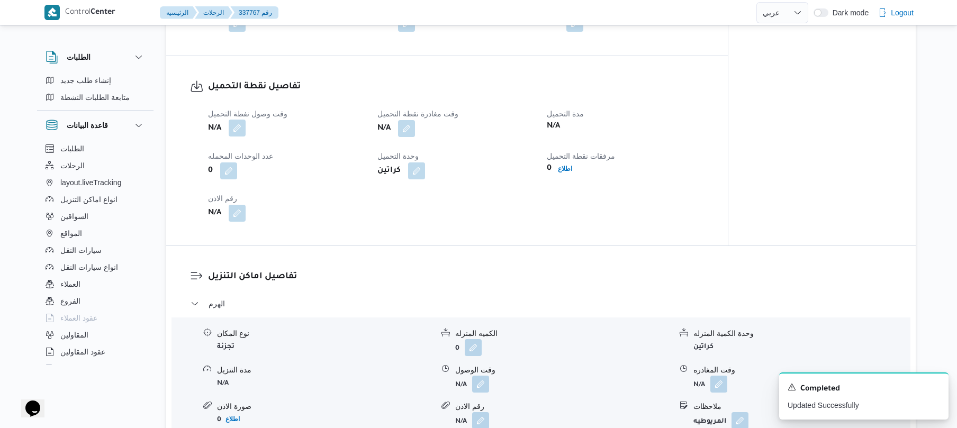
click at [237, 136] on span at bounding box center [234, 128] width 22 height 17
click at [240, 137] on button "button" at bounding box center [237, 128] width 17 height 17
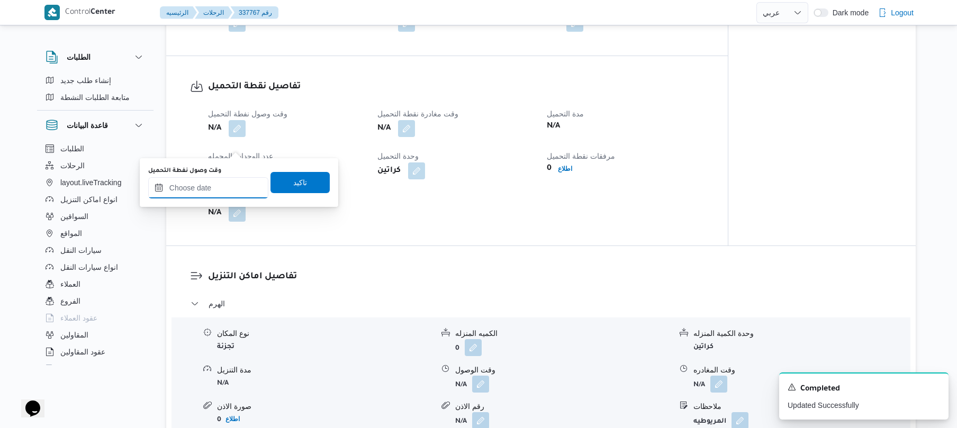
click at [210, 193] on input "وقت وصول نفطة التحميل" at bounding box center [208, 187] width 120 height 21
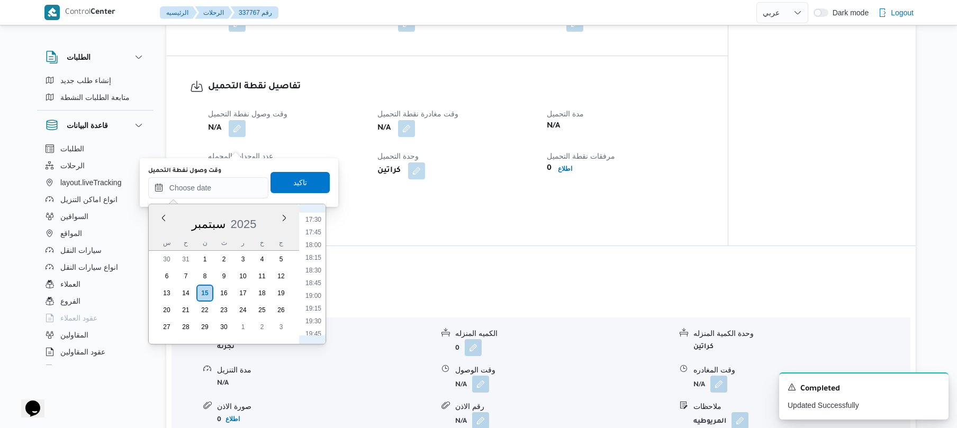
scroll to position [991, 0]
click at [317, 244] on li "20:00" at bounding box center [313, 243] width 24 height 11
type input "[DATE] ٢٠:٠٠"
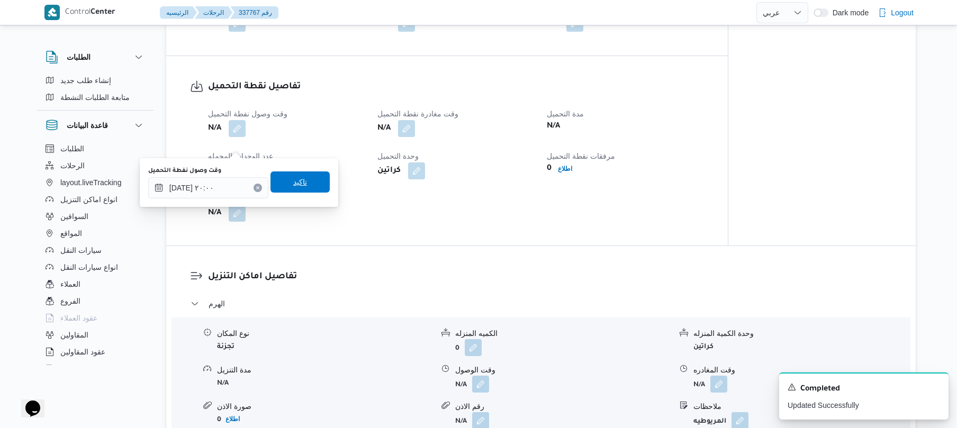
click at [293, 184] on span "تاكيد" at bounding box center [300, 182] width 14 height 13
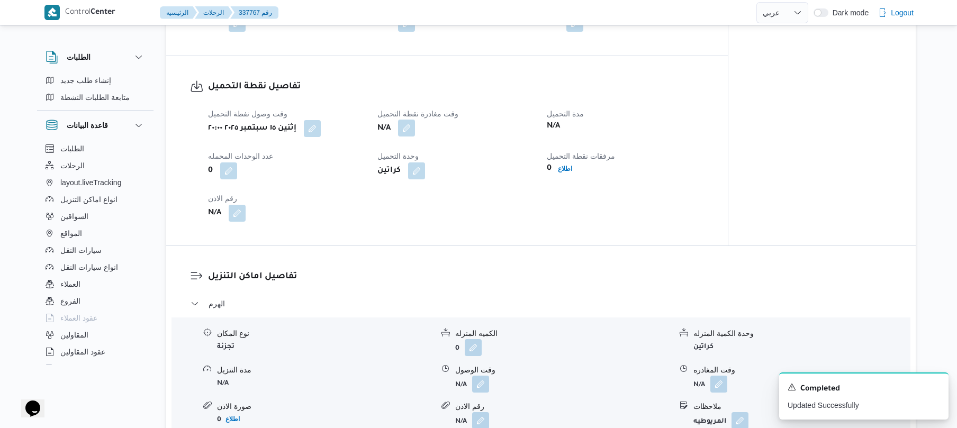
click at [405, 137] on button "button" at bounding box center [406, 128] width 17 height 17
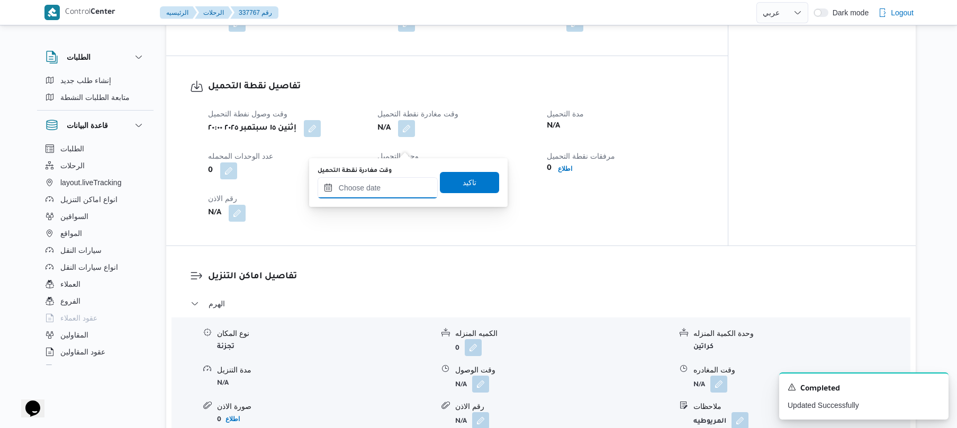
click at [368, 189] on input "وقت مغادرة نقطة التحميل" at bounding box center [377, 187] width 120 height 21
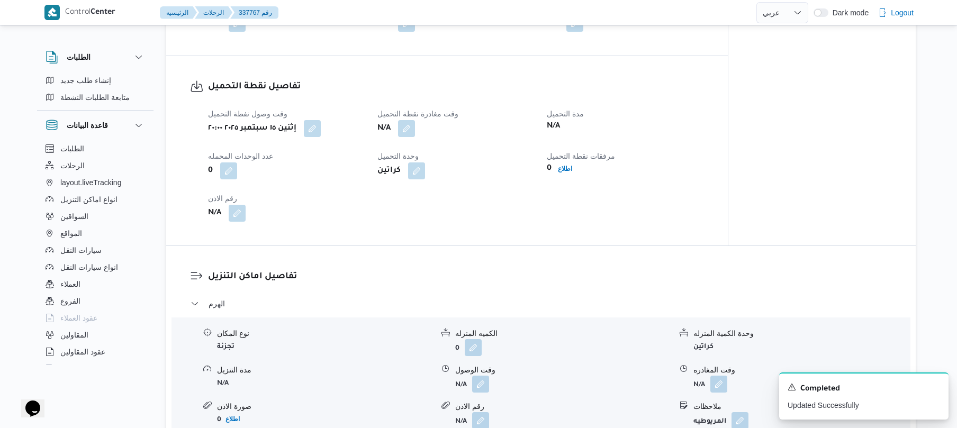
click at [502, 228] on div "وقت وصول نفطة التحميل إثنين ١٥ سبتمبر ٢٠٢٥ ٢٠:٠٠ وقت مغادرة نقطة التحميل N/A مد…" at bounding box center [456, 164] width 509 height 127
click at [409, 137] on button "button" at bounding box center [406, 128] width 17 height 17
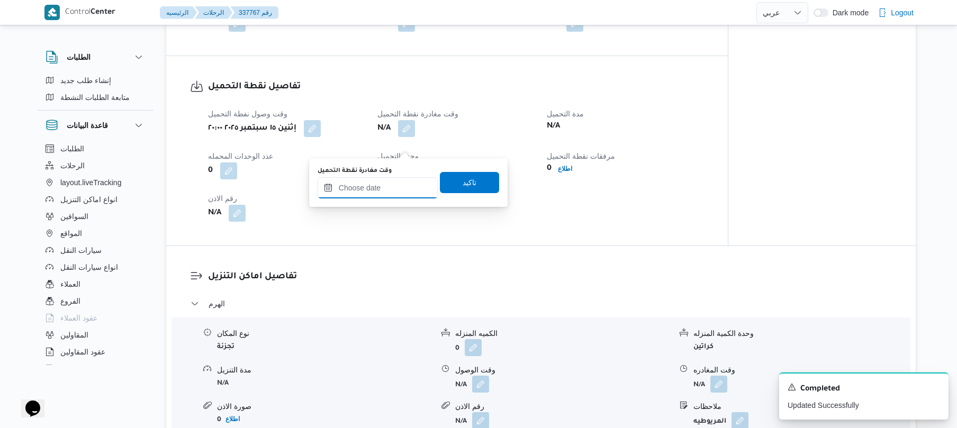
click at [411, 180] on input "وقت مغادرة نقطة التحميل" at bounding box center [377, 187] width 120 height 21
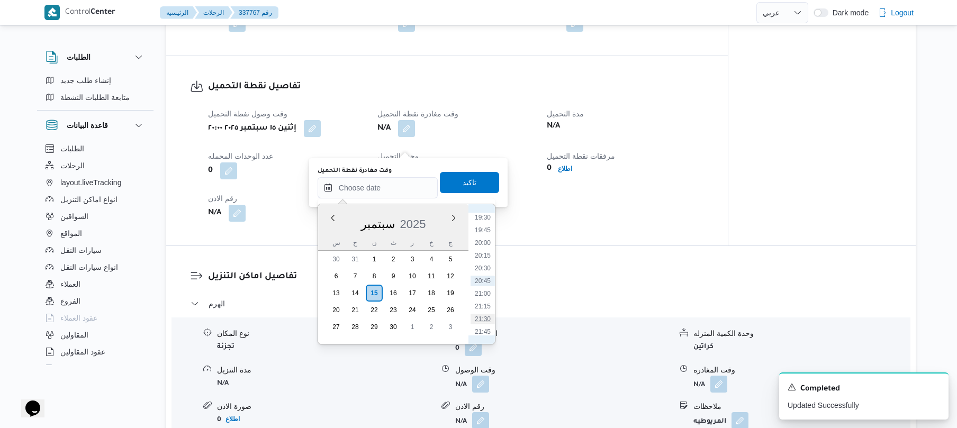
click at [483, 317] on li "21:30" at bounding box center [482, 319] width 24 height 11
type input "[DATE] ٢١:٣٠"
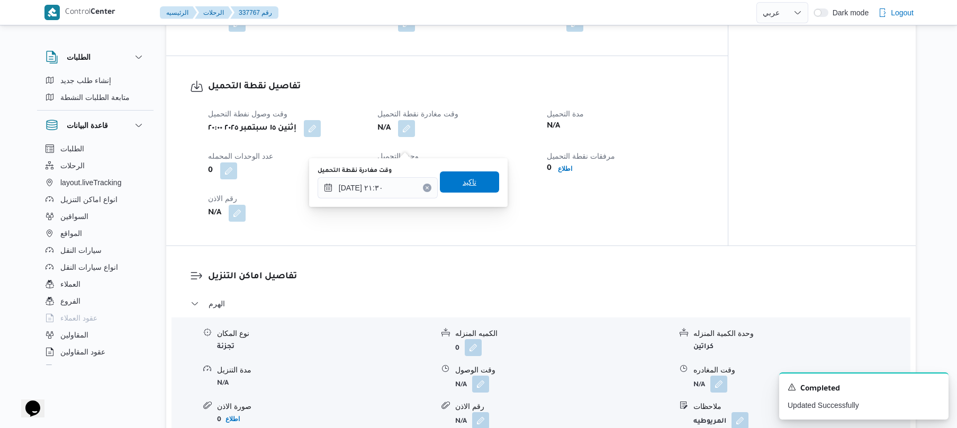
click at [475, 182] on span "تاكيد" at bounding box center [469, 181] width 59 height 21
